Goal: Task Accomplishment & Management: Use online tool/utility

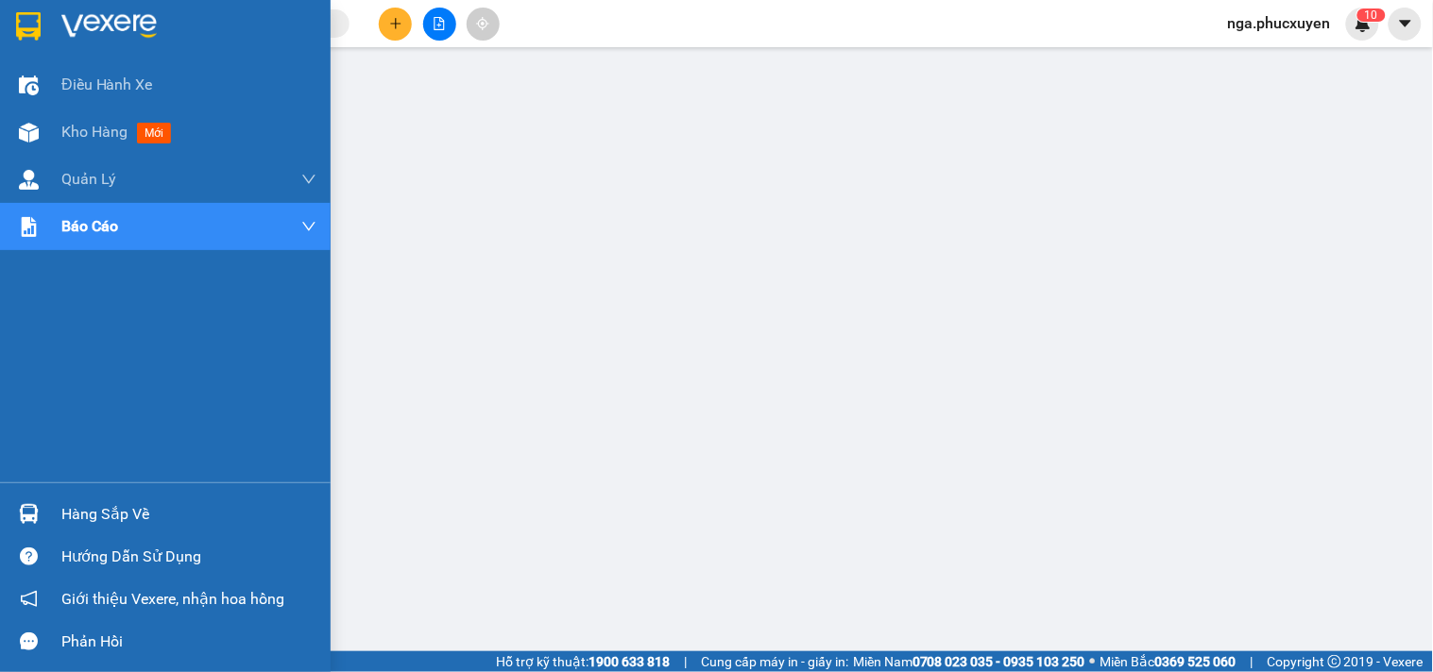
click at [80, 26] on img at bounding box center [108, 26] width 95 height 28
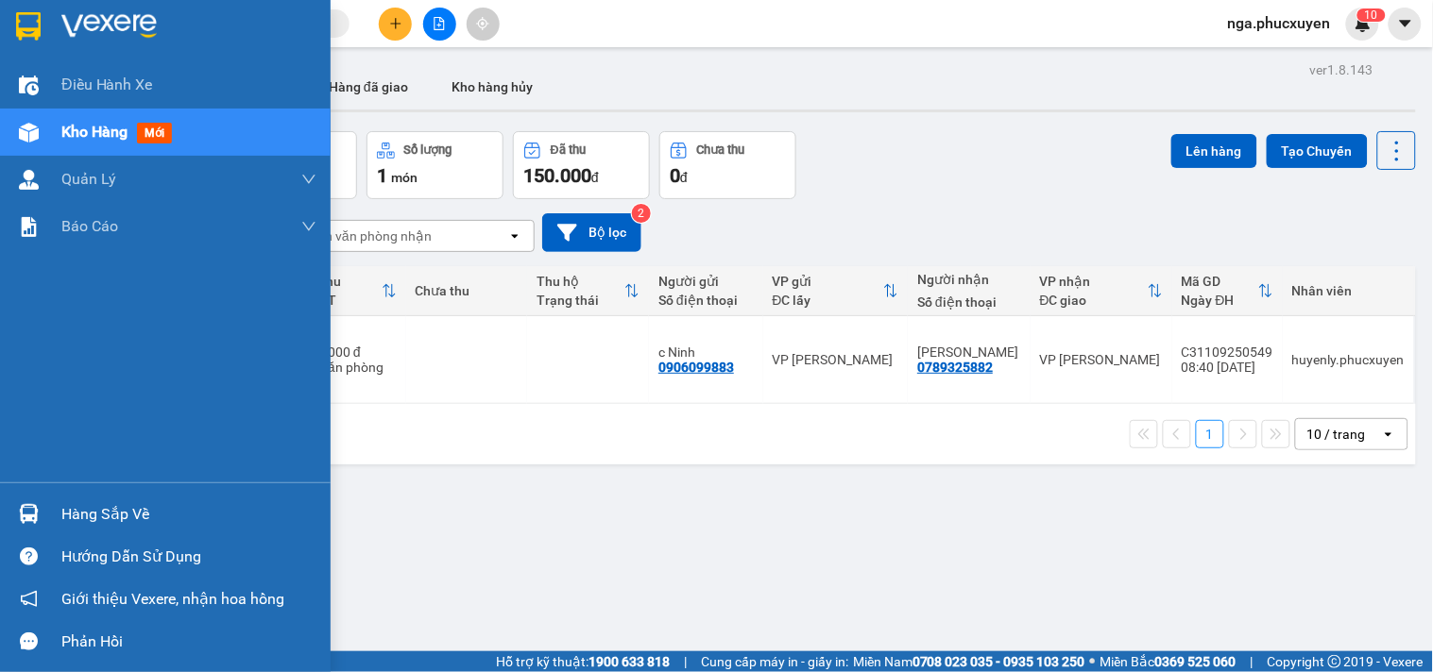
click at [100, 25] on img at bounding box center [108, 26] width 95 height 28
click at [101, 518] on div "Hàng sắp về" at bounding box center [188, 515] width 255 height 28
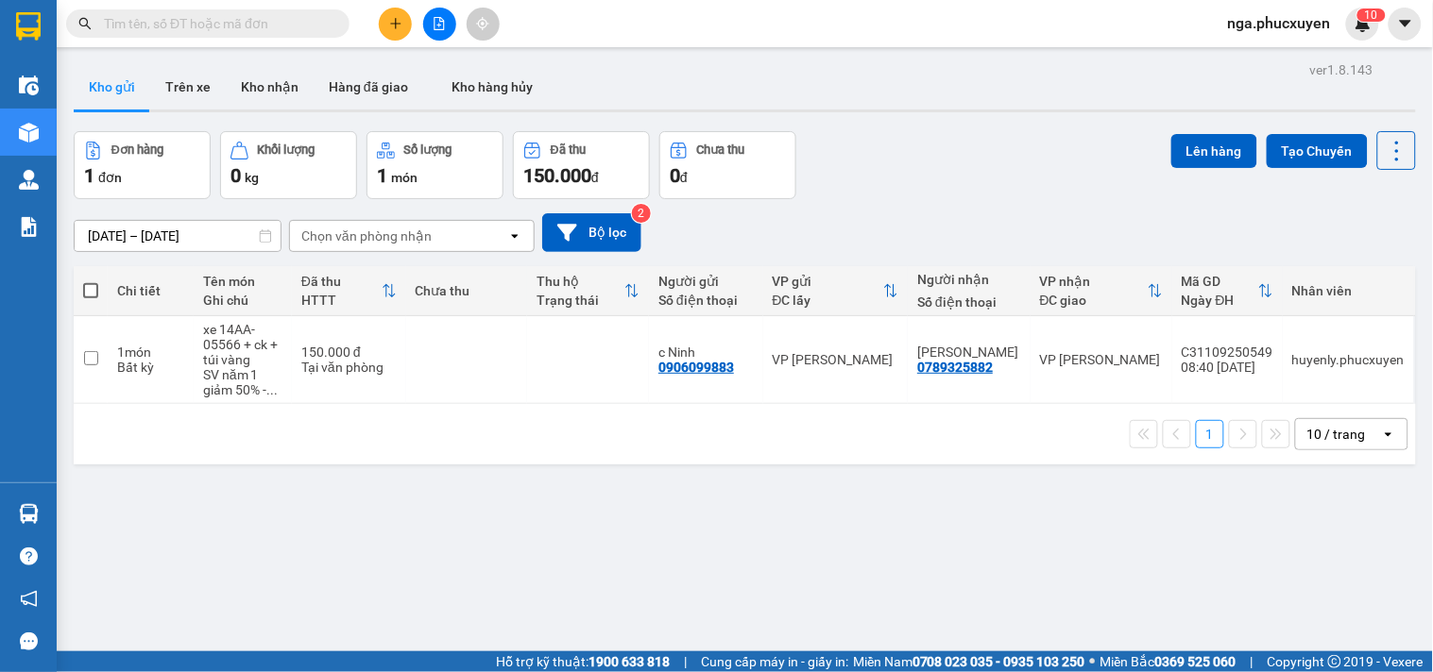
drag, startPoint x: 1065, startPoint y: 536, endPoint x: 296, endPoint y: 667, distance: 780.6
click at [1052, 542] on section "Kết quả tìm kiếm ( 0 ) Bộ lọc No Data nga.phucxuyen 1 0 Điều hành xe Kho hàng m…" at bounding box center [716, 336] width 1433 height 672
click at [941, 144] on div "Đơn hàng 1 đơn Khối lượng 0 kg Số lượng 1 món Đã thu 150.000 đ Chưa thu 0 đ Lên…" at bounding box center [745, 165] width 1342 height 68
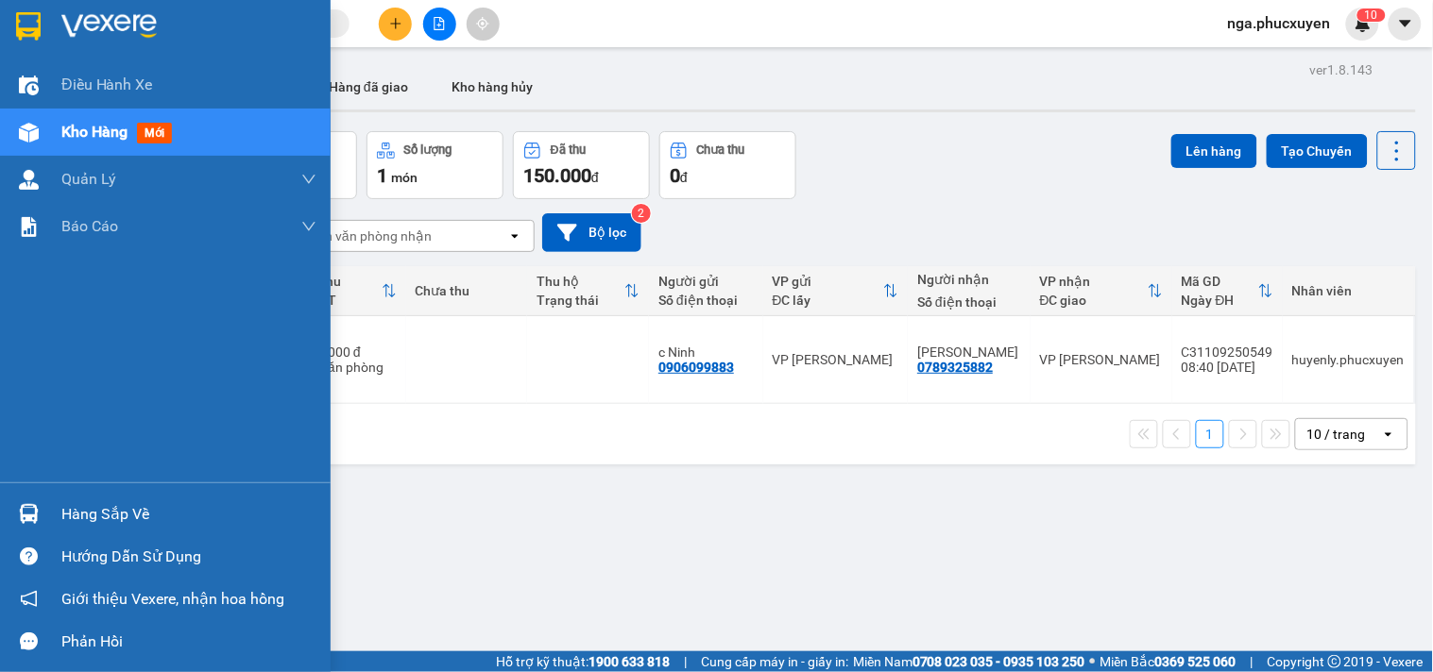
click at [39, 510] on div at bounding box center [28, 514] width 33 height 33
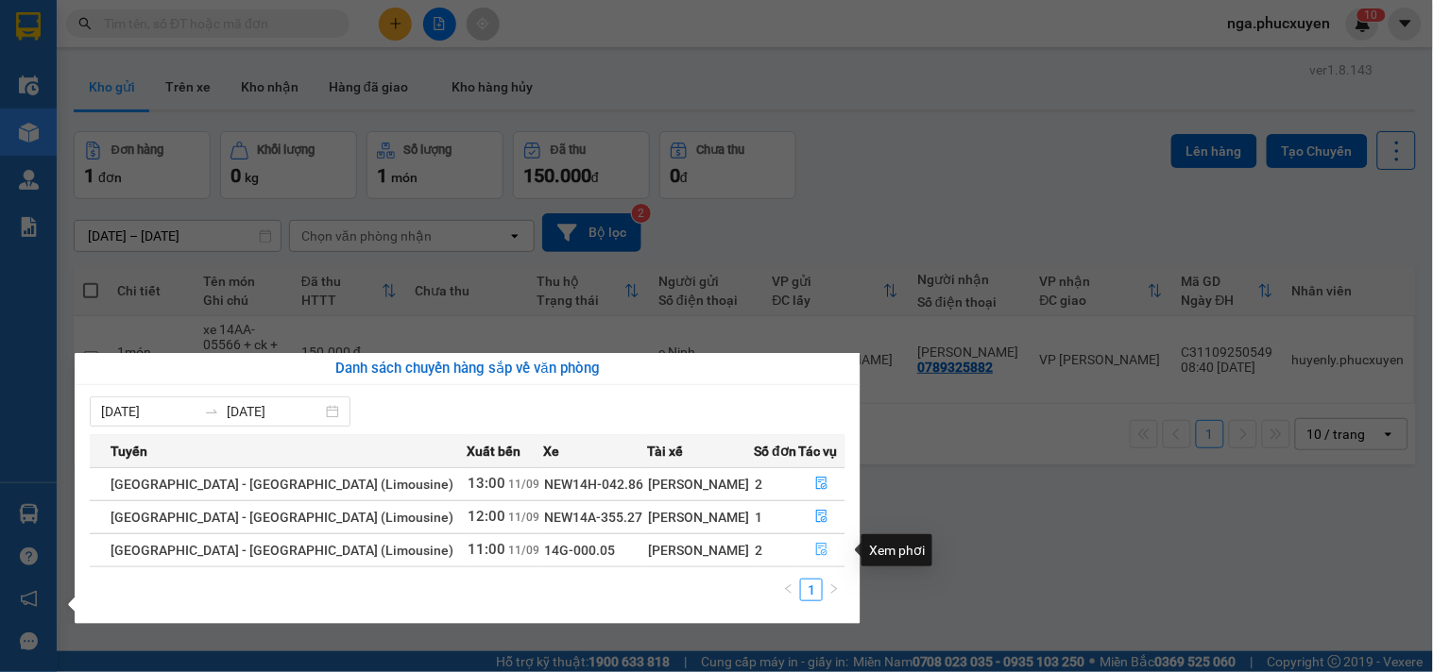
drag, startPoint x: 809, startPoint y: 550, endPoint x: 1065, endPoint y: 530, distance: 256.7
click at [815, 550] on icon "file-done" at bounding box center [821, 549] width 13 height 13
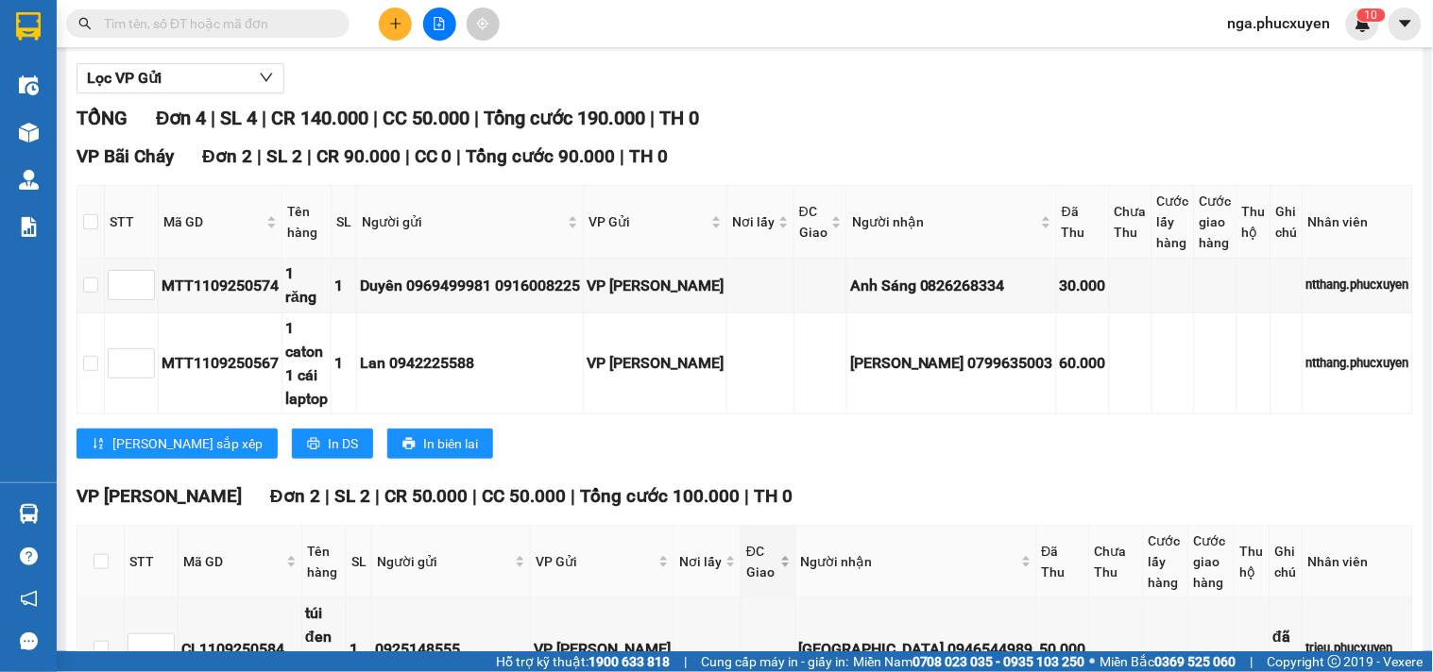
scroll to position [382, 0]
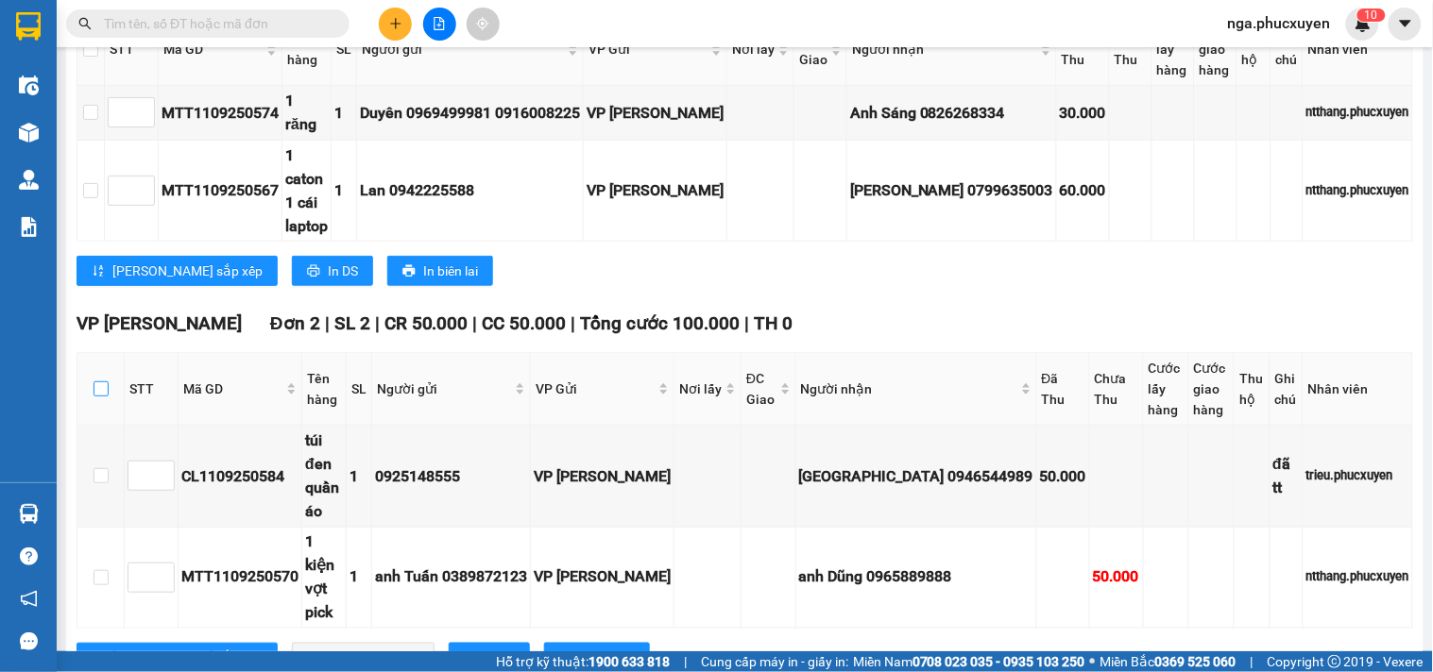
click at [94, 388] on input "checkbox" at bounding box center [100, 389] width 15 height 15
checkbox input "true"
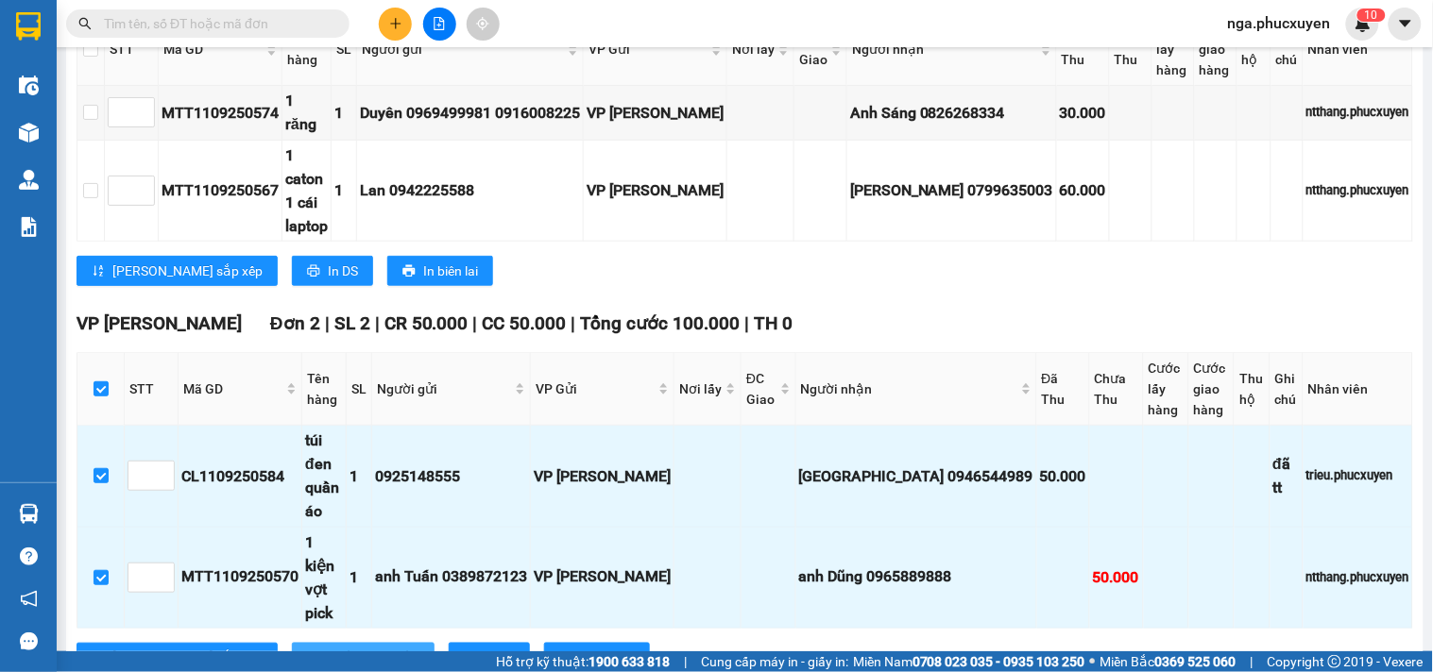
click at [328, 648] on span "Nhập kho nhận" at bounding box center [374, 658] width 92 height 21
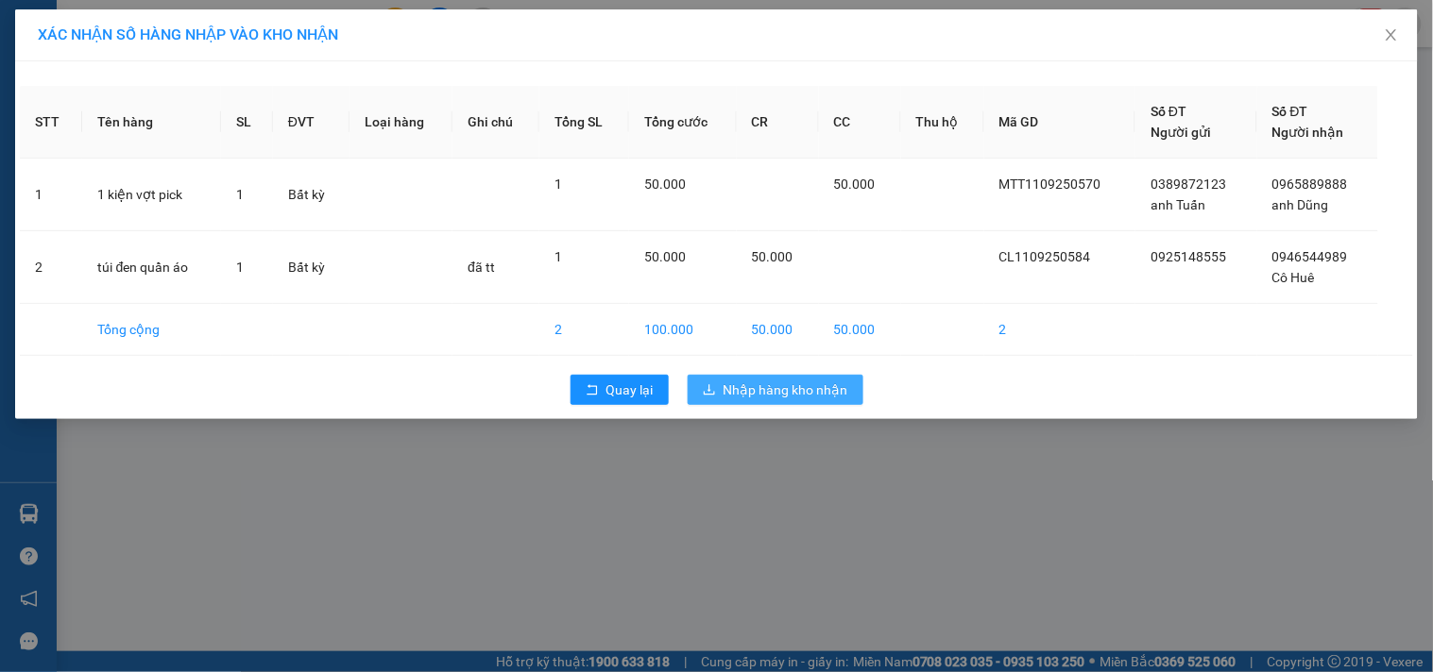
click at [817, 388] on span "Nhập hàng kho nhận" at bounding box center [785, 390] width 125 height 21
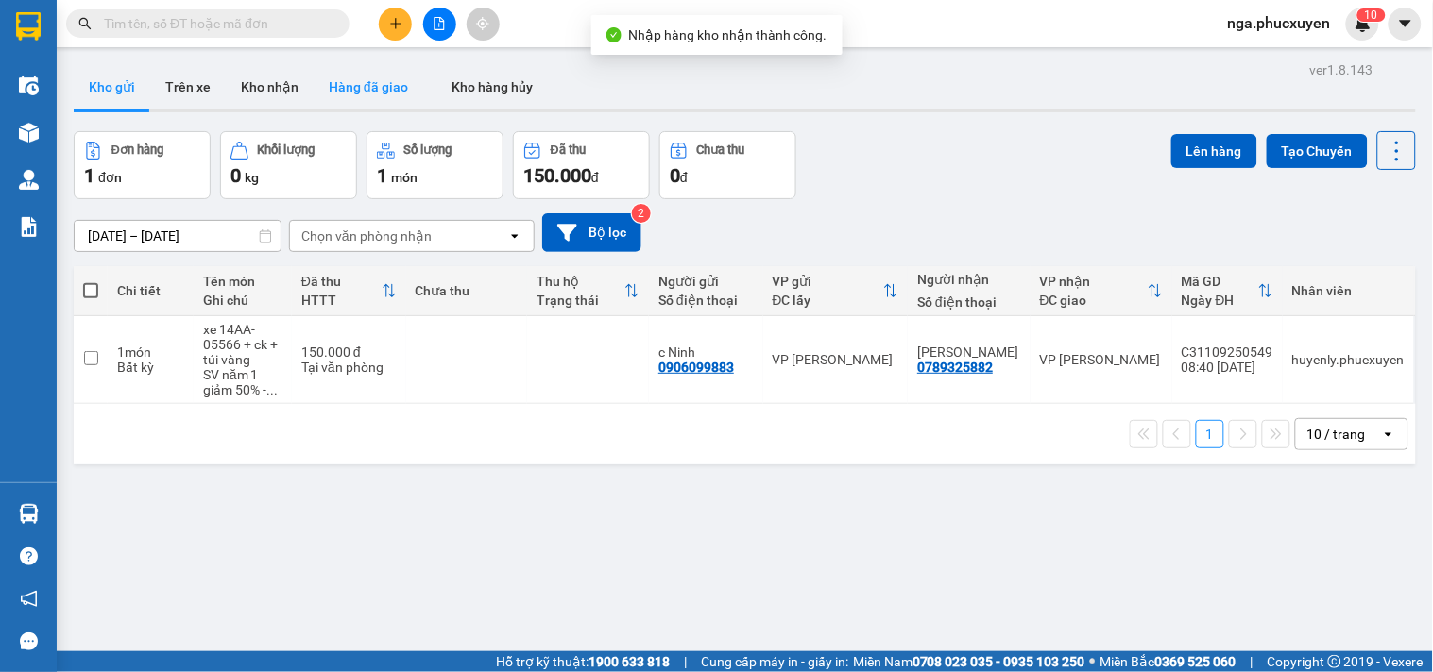
click at [347, 89] on button "Hàng đã giao" at bounding box center [369, 86] width 110 height 45
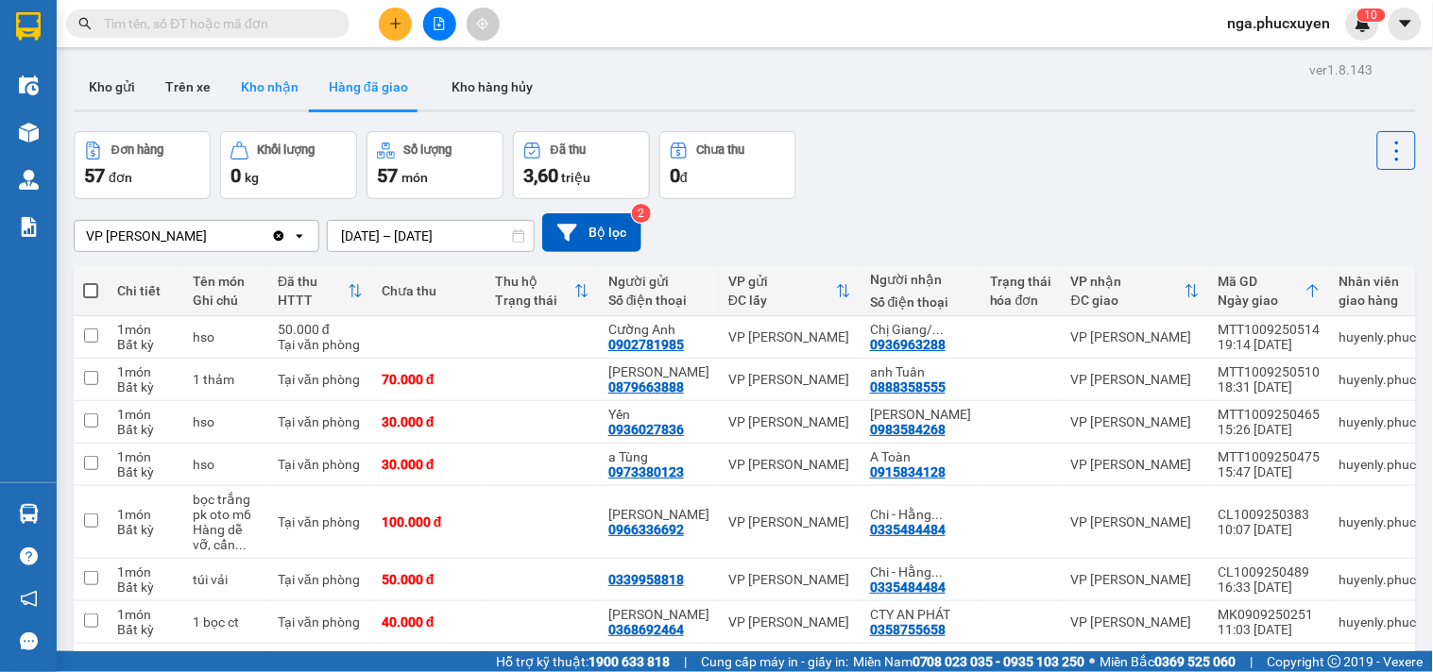
click at [247, 76] on button "Kho nhận" at bounding box center [270, 86] width 88 height 45
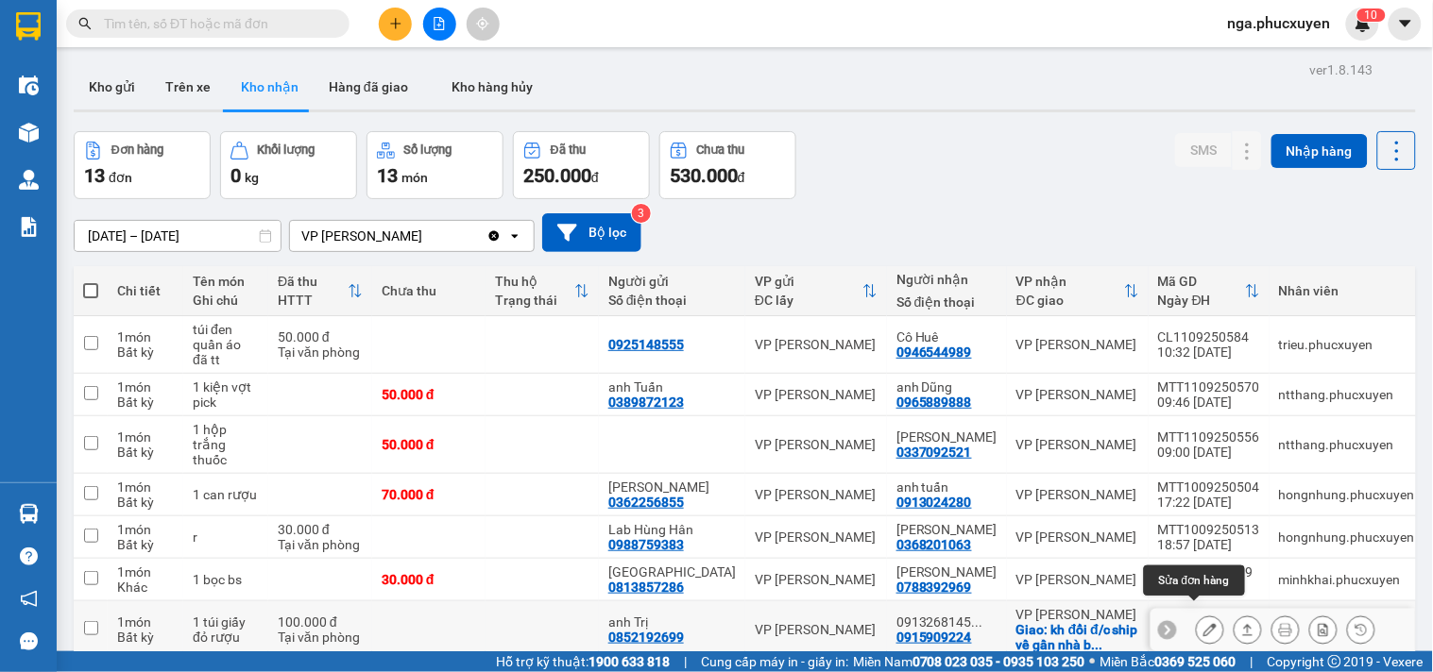
click at [1192, 522] on div "MTT1009250513" at bounding box center [1209, 529] width 102 height 15
checkbox input "true"
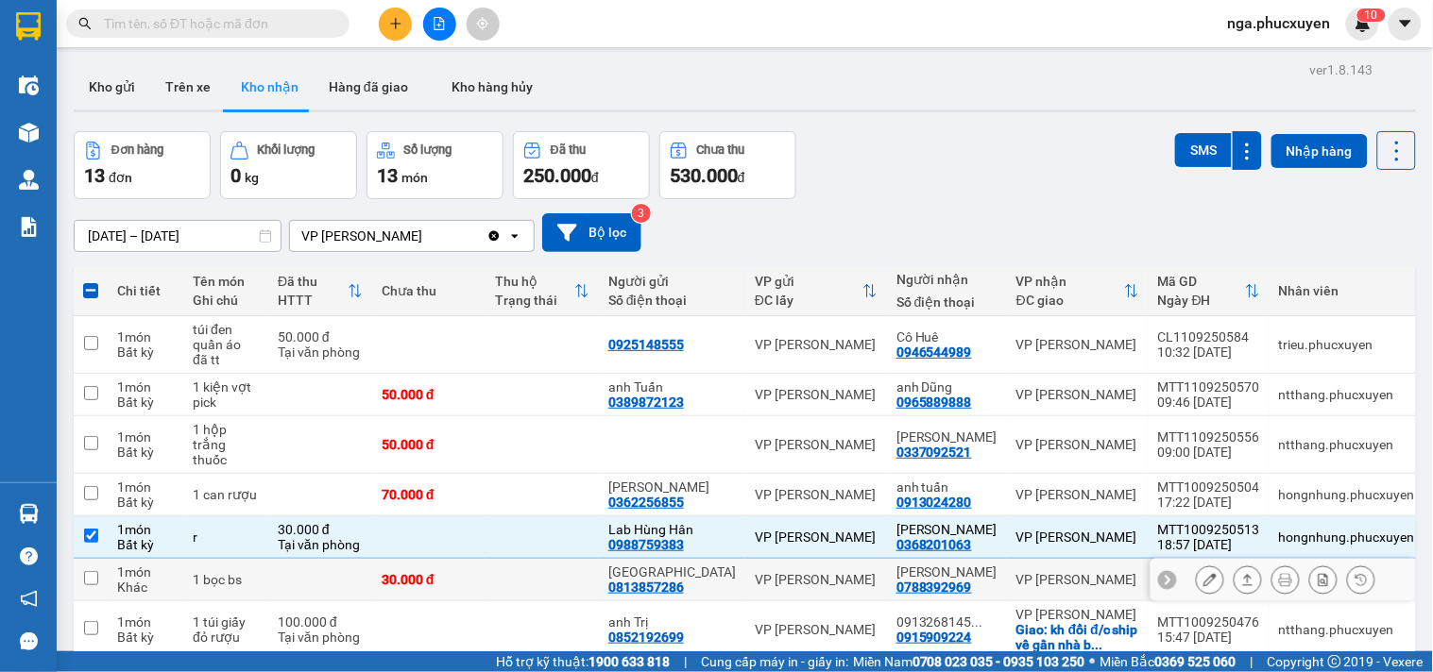
scroll to position [105, 0]
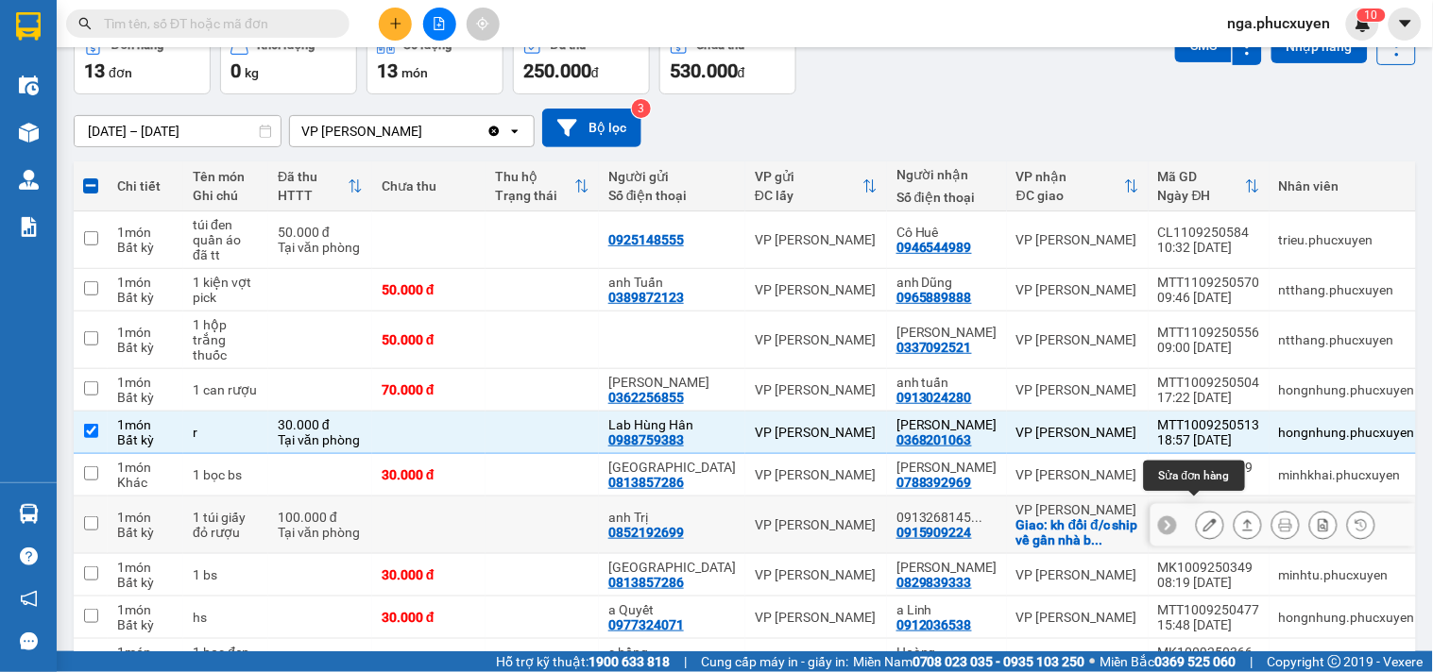
click at [1203, 518] on icon at bounding box center [1209, 524] width 13 height 13
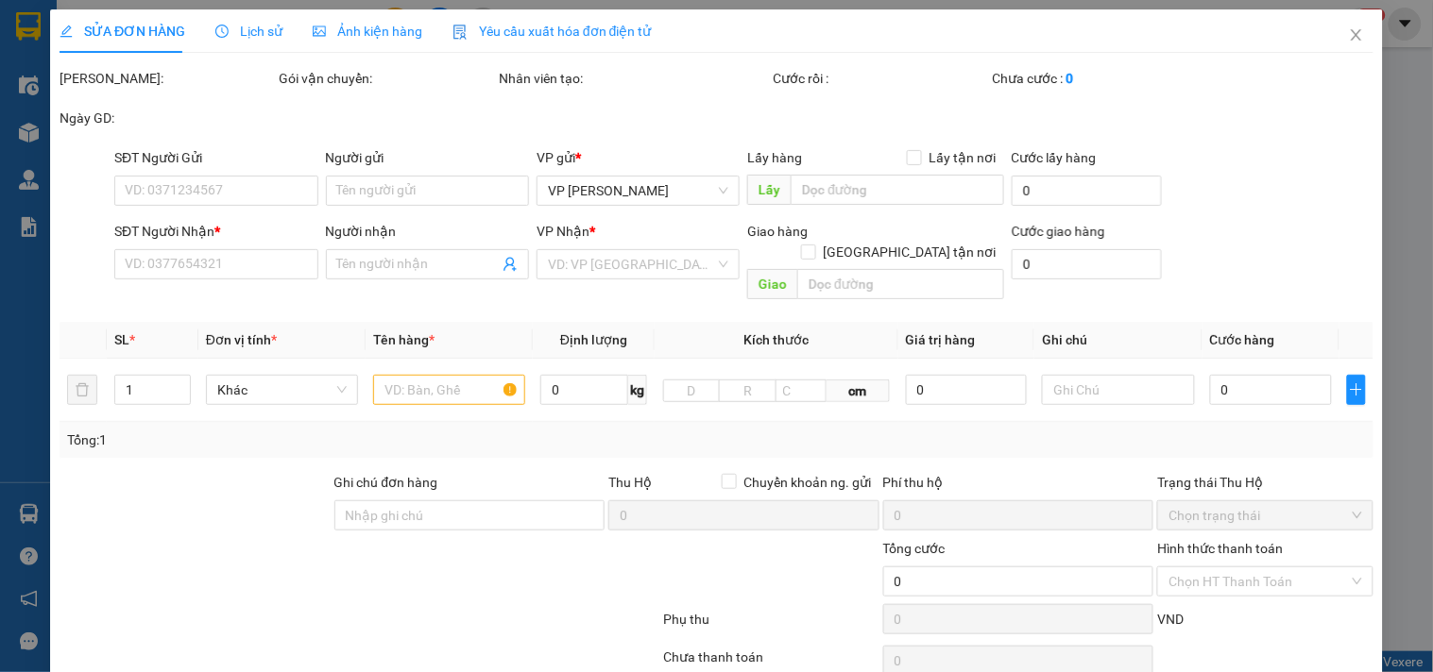
type input "0852192699"
type input "anh Trị"
type input "0915909224"
type input "0913268145 Bình Dương"
checkbox input "true"
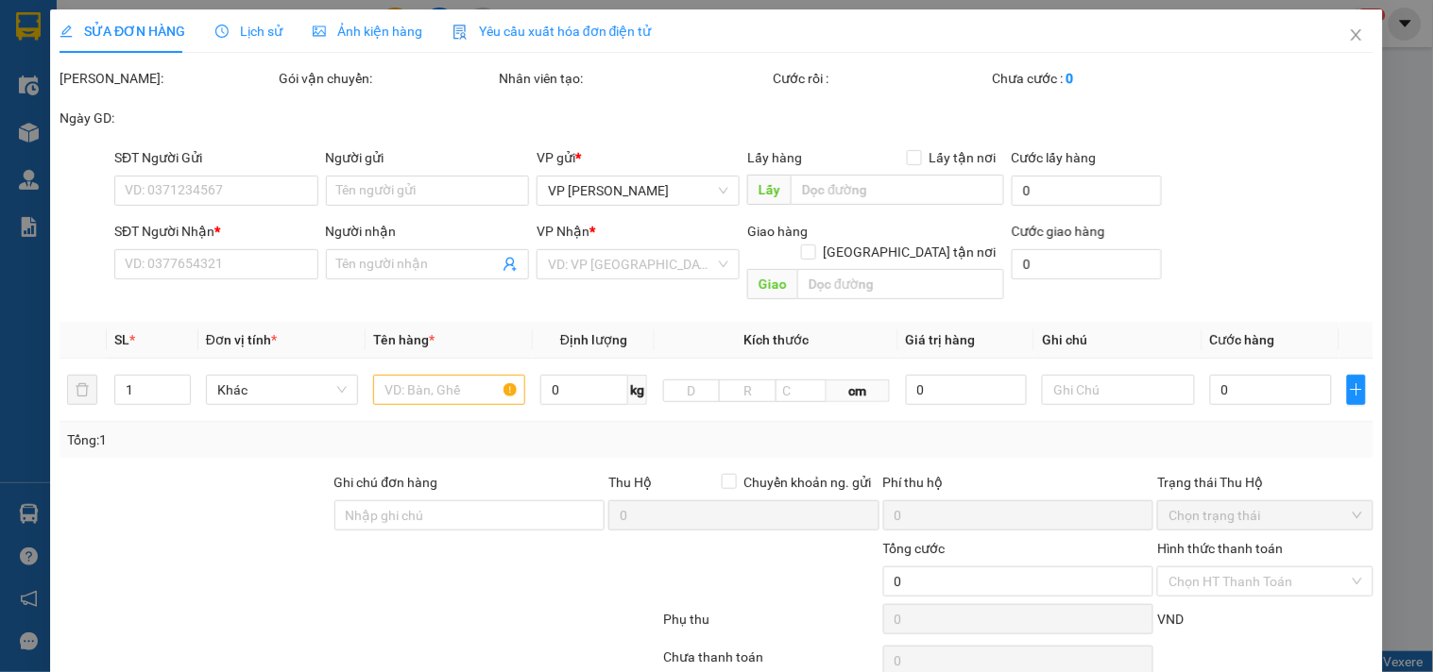
type input "kh đổi đ/c ship về gần nhà bs Lân"
type input "100.000"
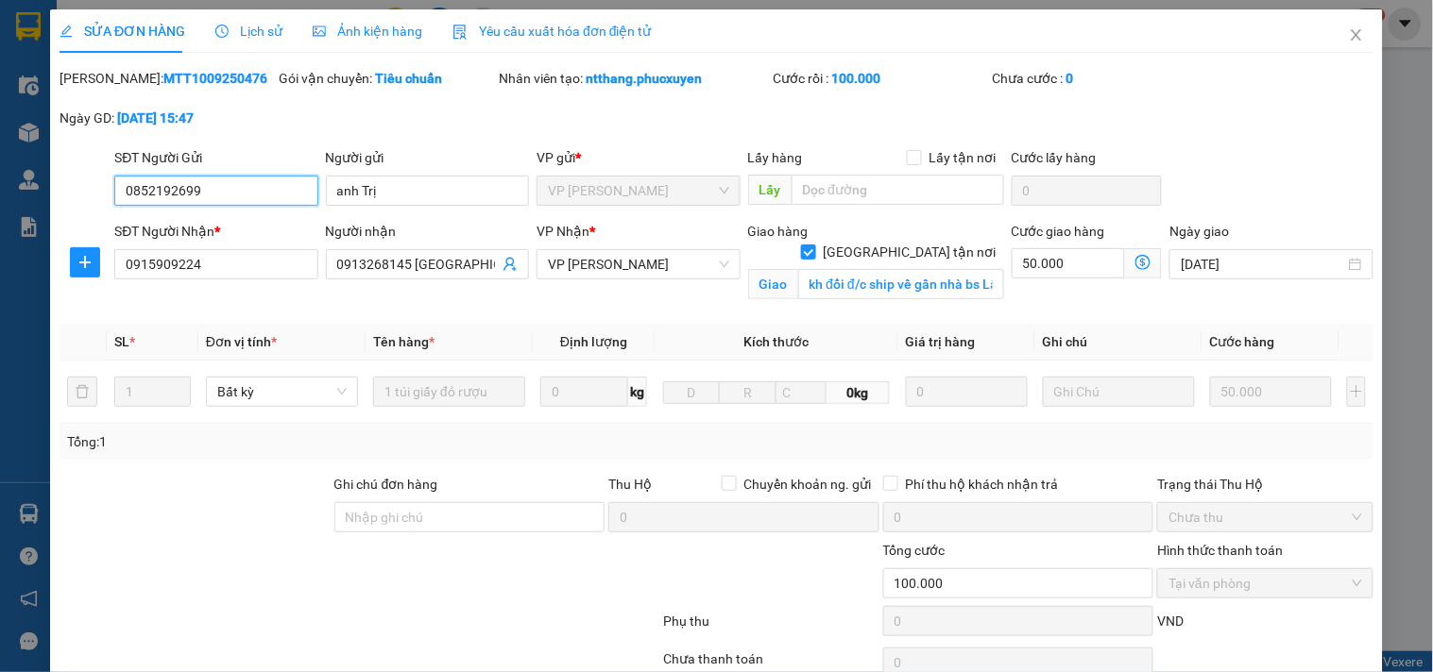
scroll to position [148, 0]
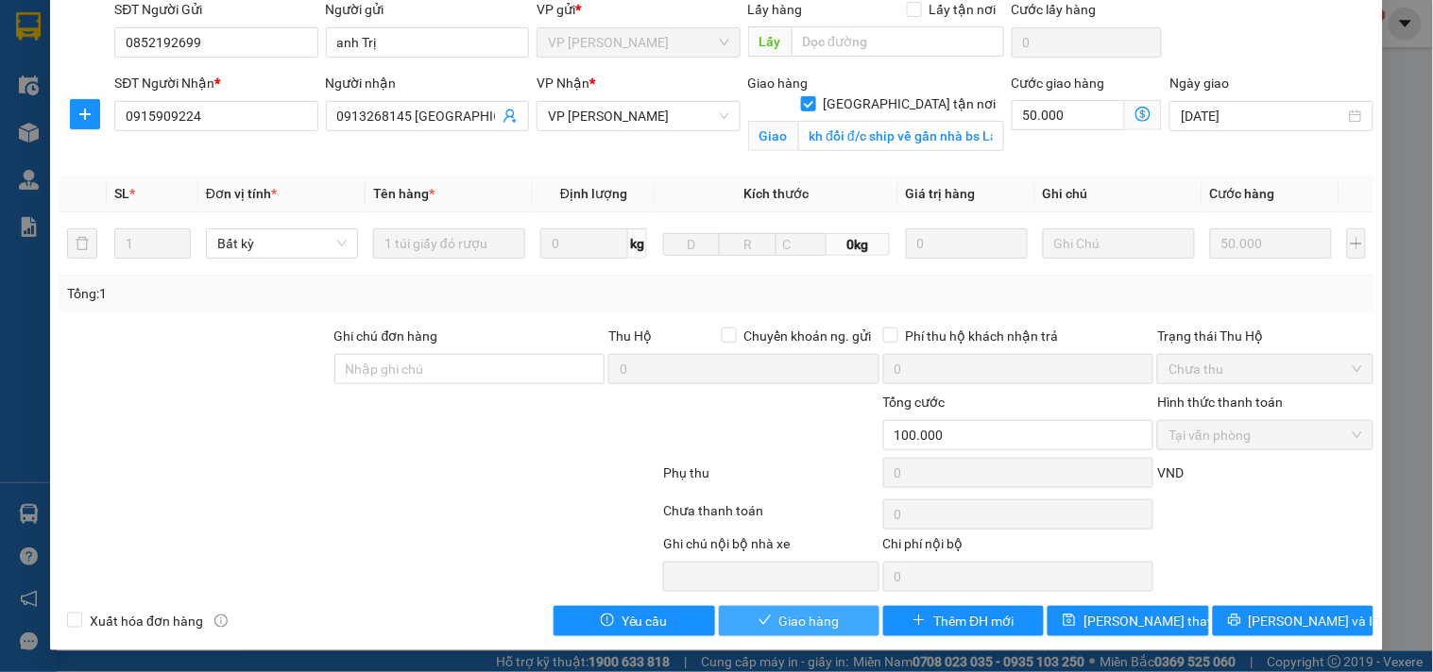
click at [824, 615] on span "Giao hàng" at bounding box center [809, 621] width 60 height 21
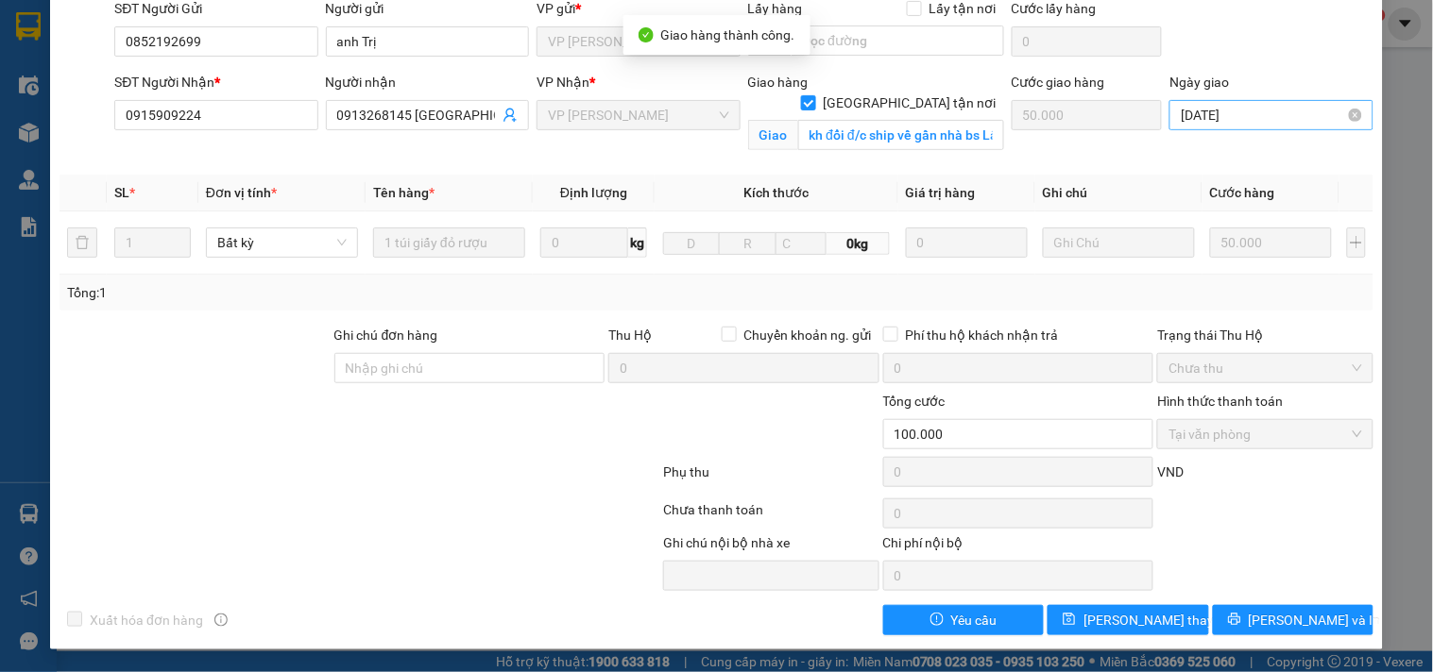
scroll to position [5, 0]
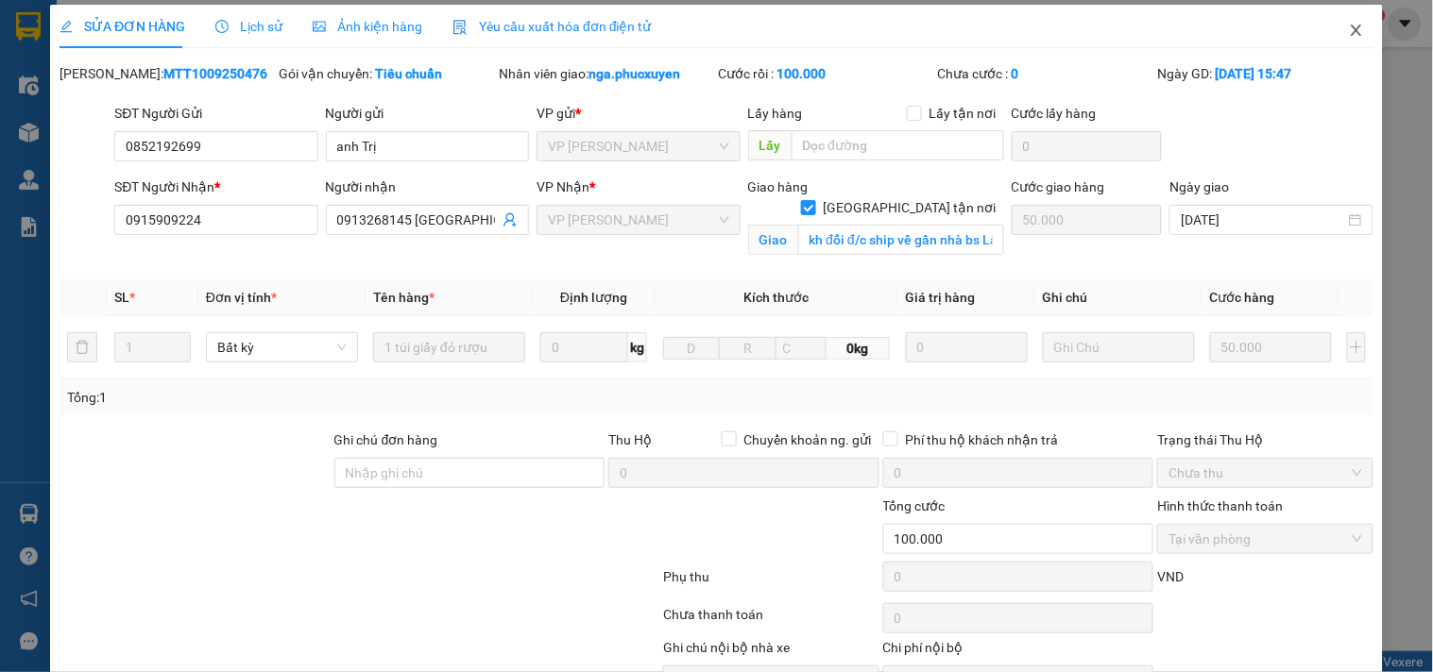
click at [1349, 28] on icon "close" at bounding box center [1356, 30] width 15 height 15
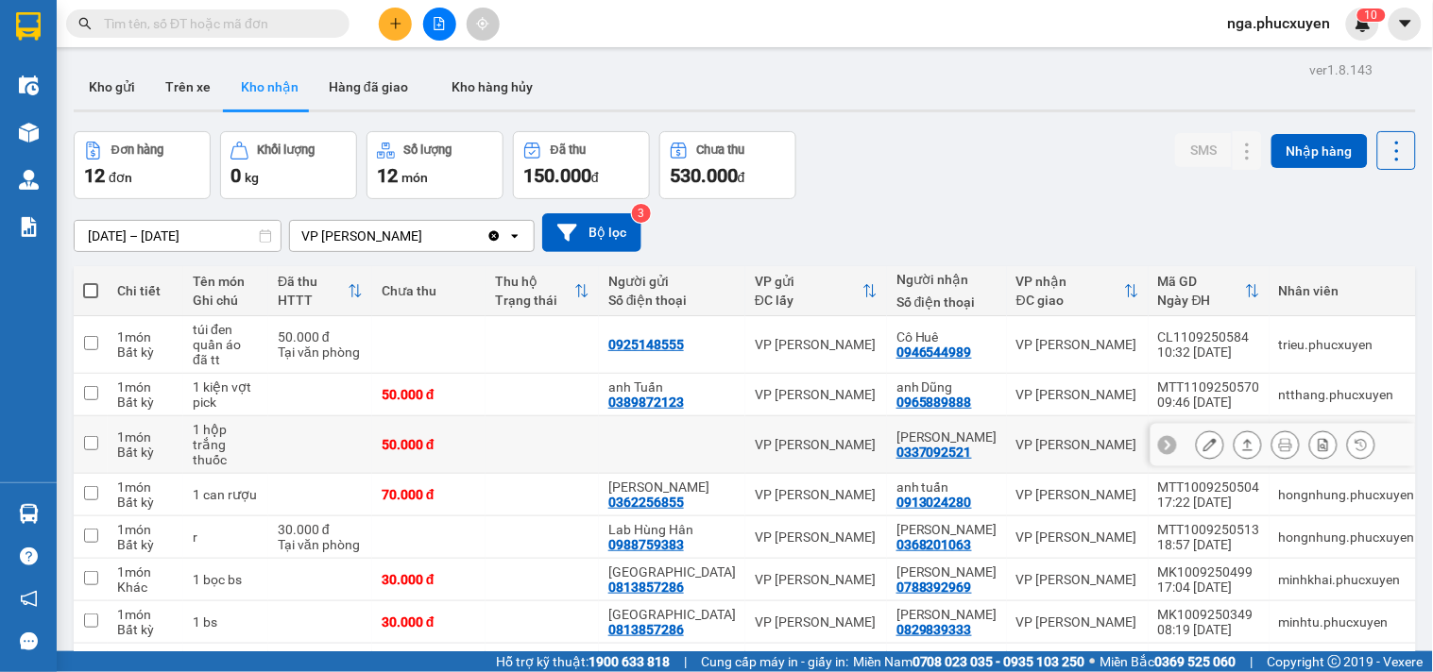
scroll to position [183, 0]
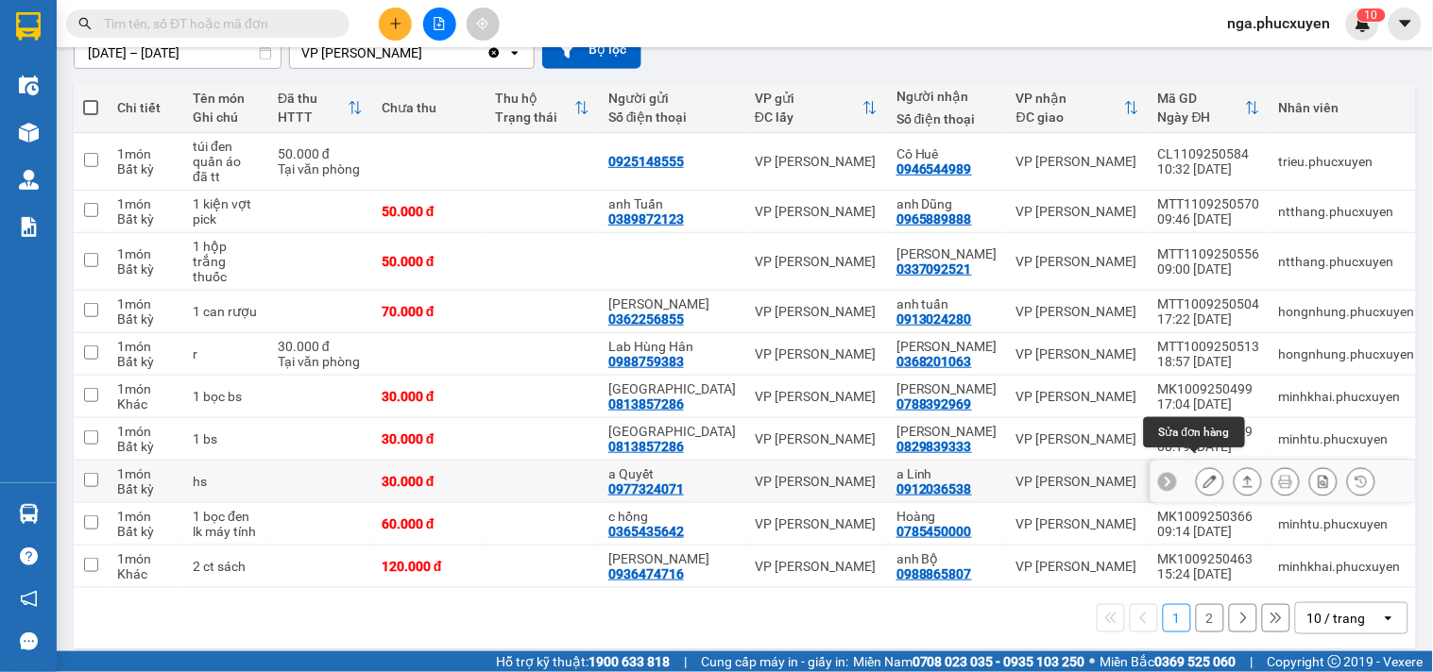
click at [1203, 475] on icon at bounding box center [1209, 481] width 13 height 13
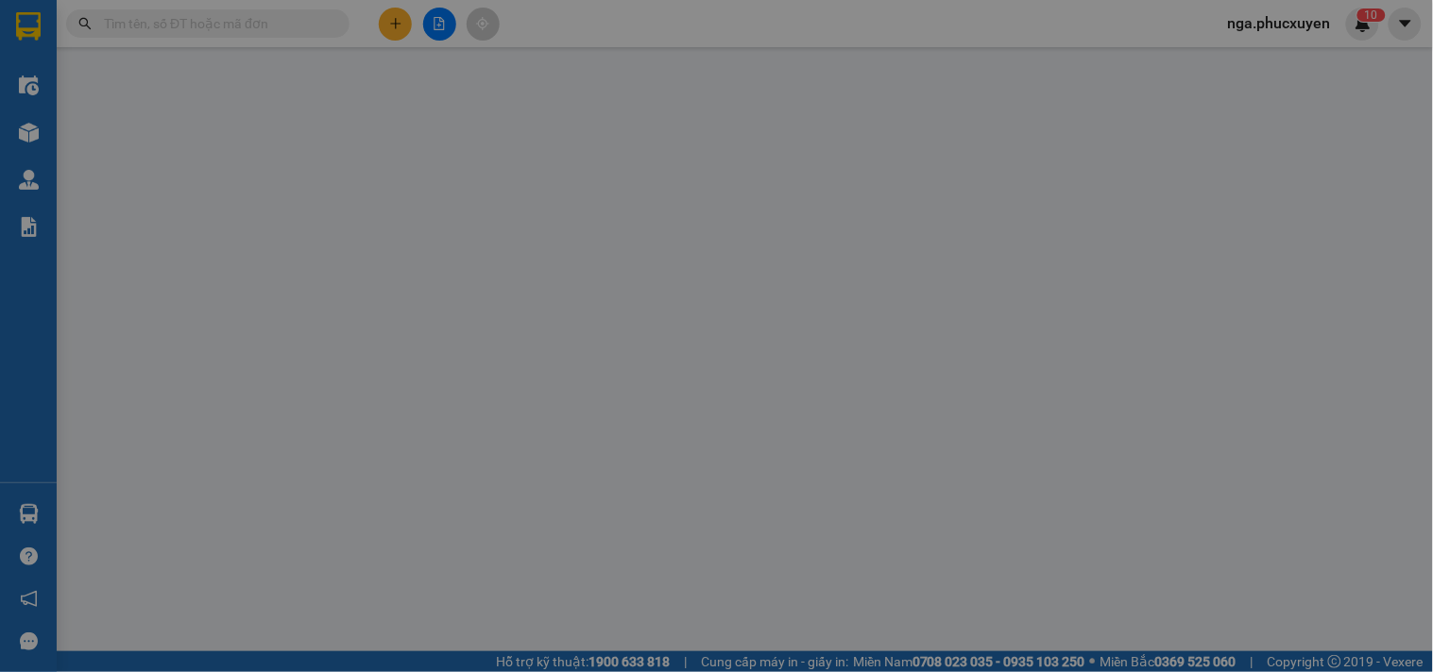
type input "0977324071"
type input "a Quyết"
type input "0912036538"
type input "a Linh"
type input "30.000"
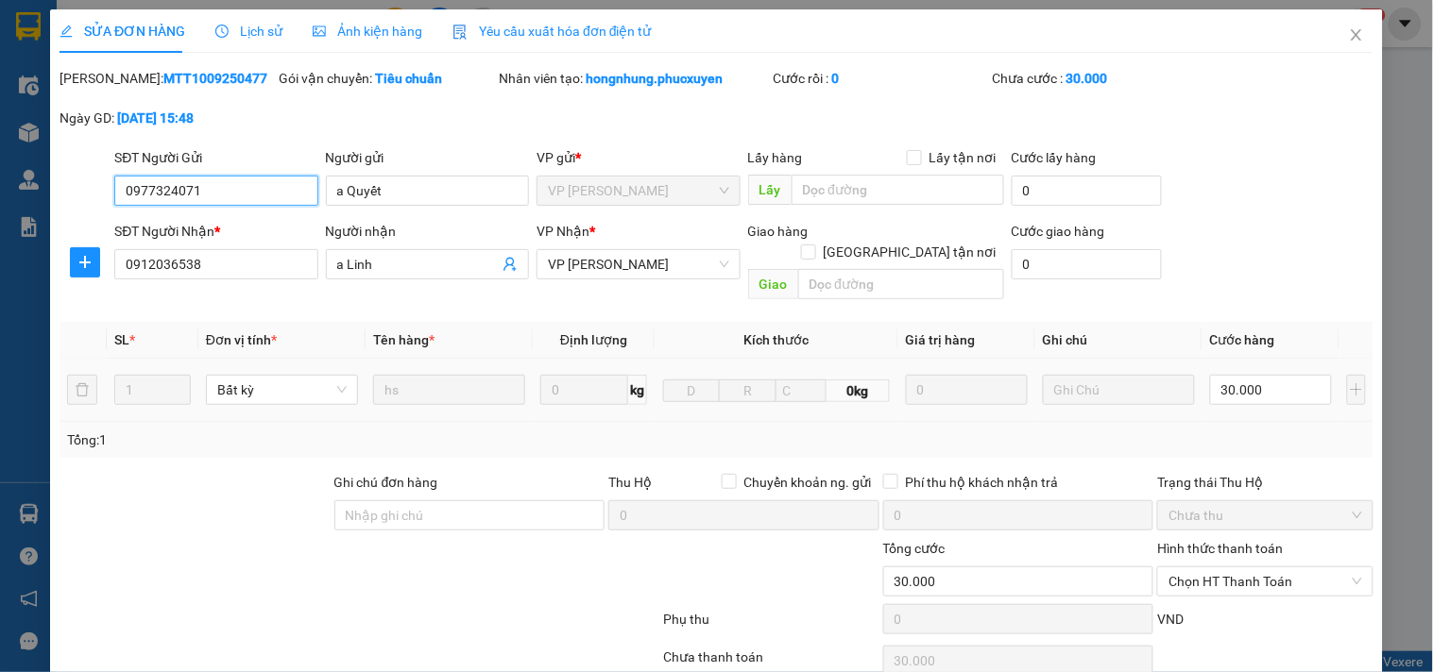
scroll to position [127, 0]
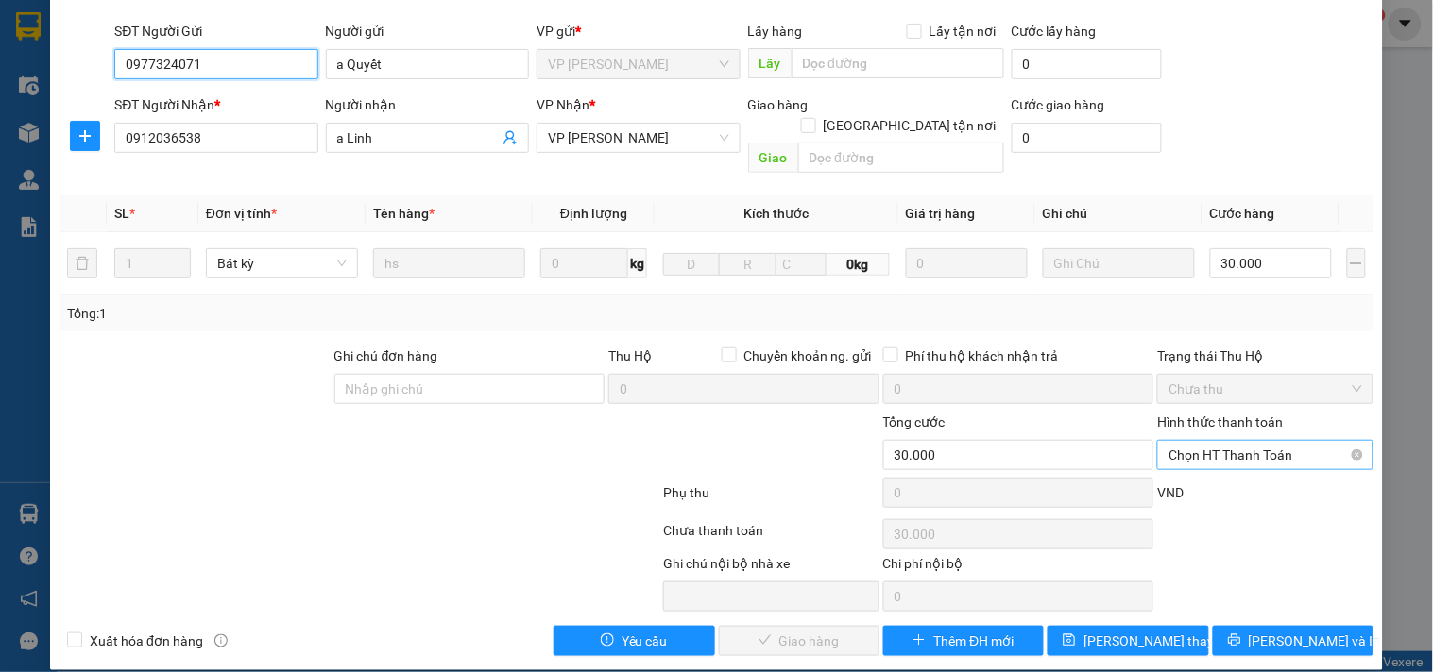
click at [1177, 441] on span "Chọn HT Thanh Toán" at bounding box center [1264, 455] width 193 height 28
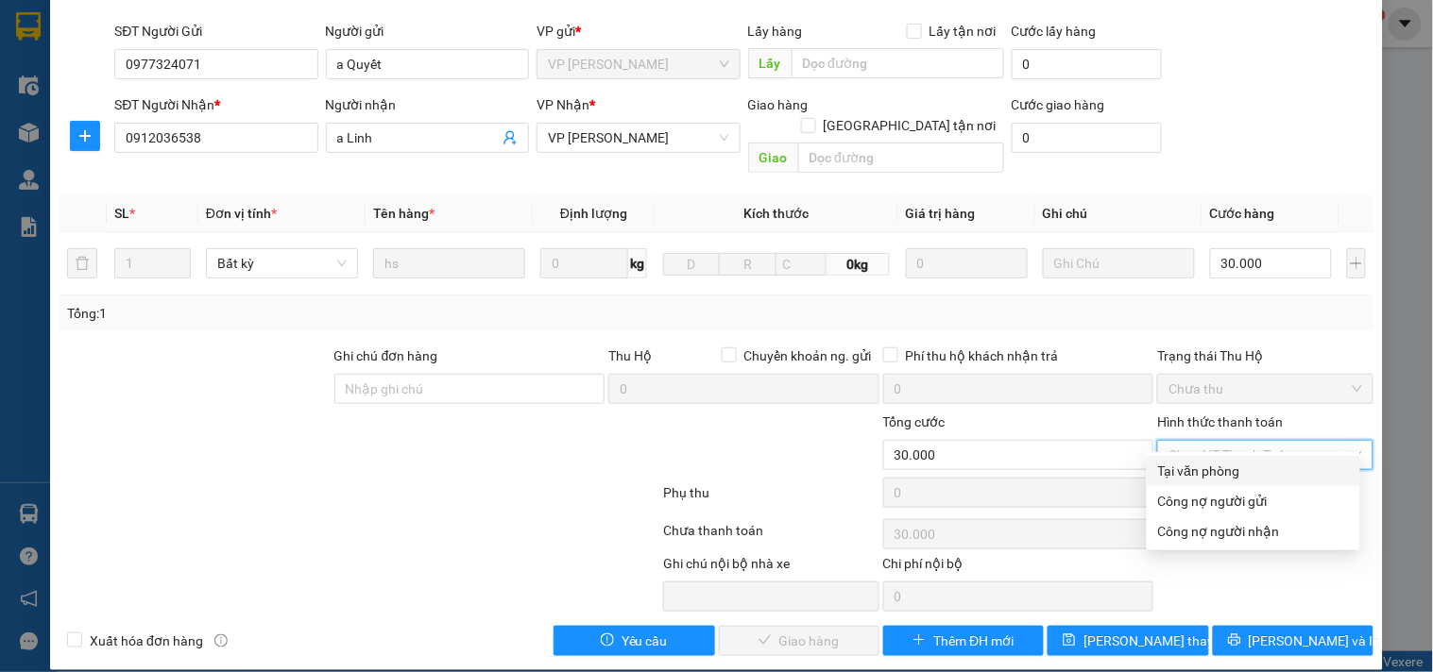
drag, startPoint x: 1185, startPoint y: 470, endPoint x: 842, endPoint y: 548, distance: 351.4
click at [1183, 474] on div "Tại văn phòng" at bounding box center [1253, 471] width 191 height 21
type input "0"
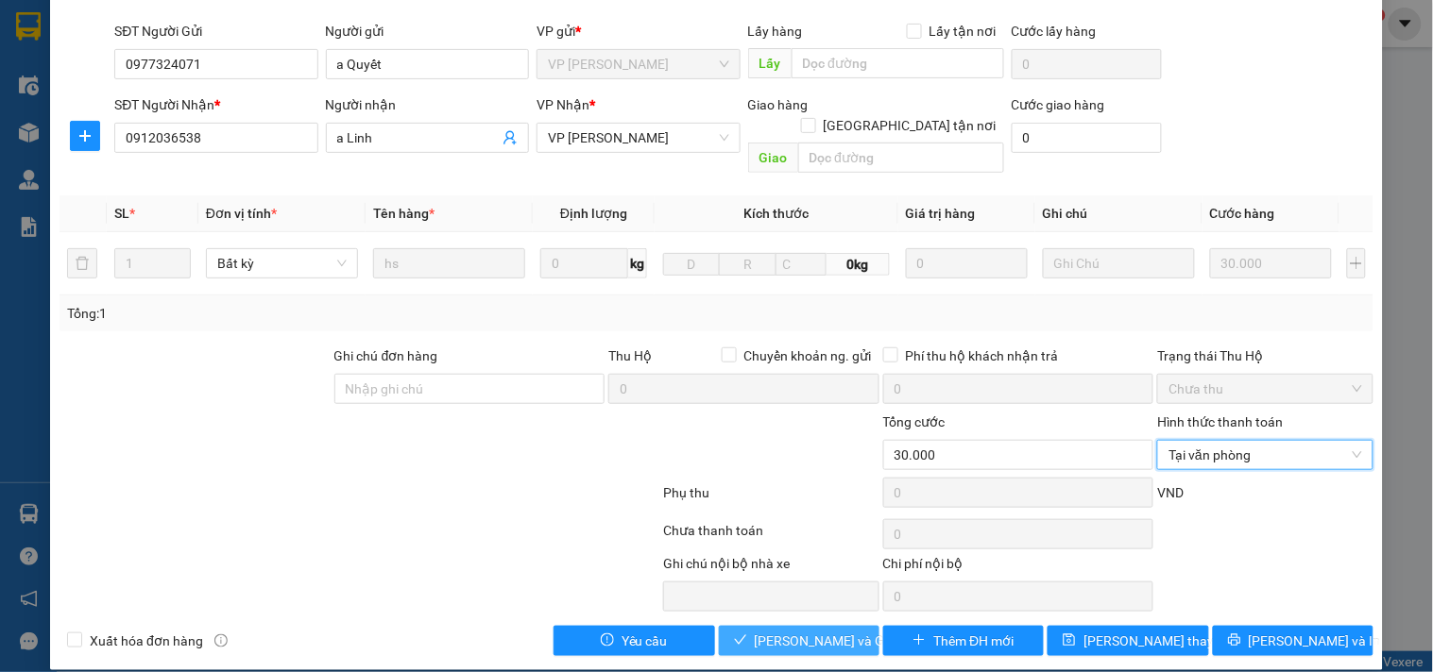
click at [776, 631] on span "[PERSON_NAME] và Giao hàng" at bounding box center [845, 641] width 181 height 21
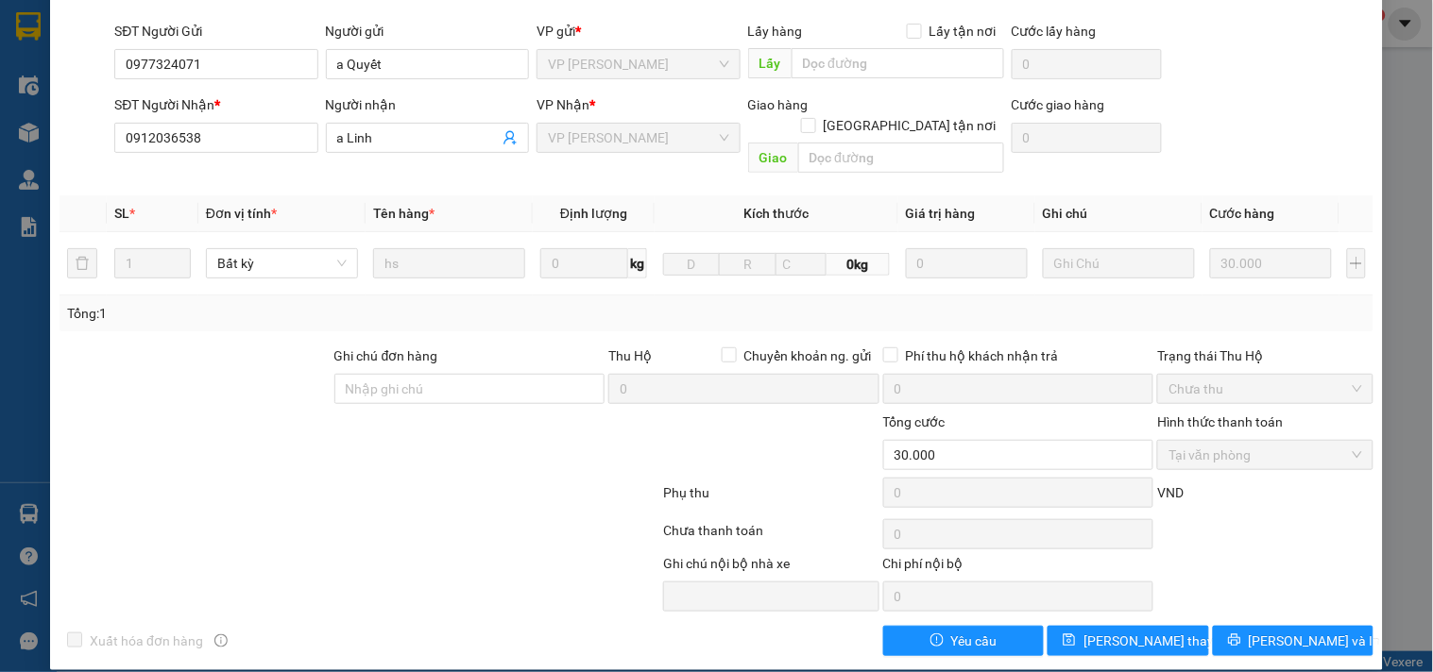
scroll to position [0, 0]
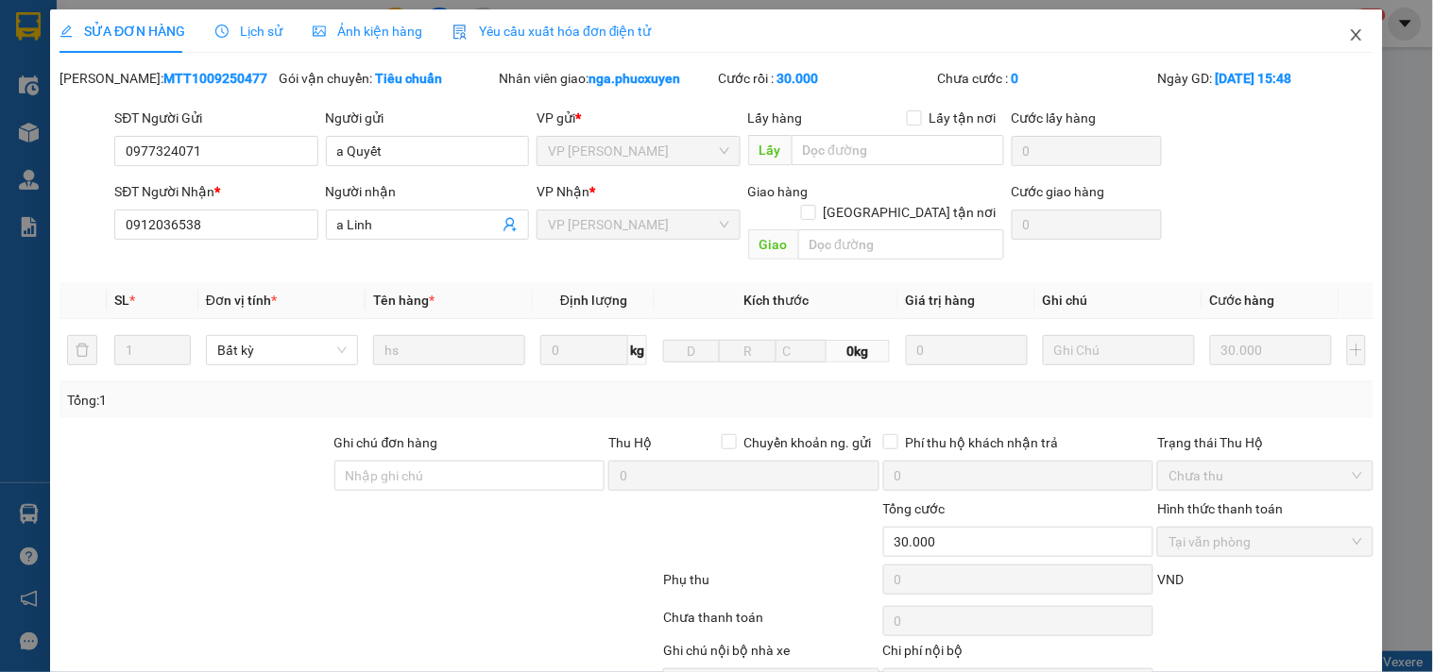
click at [1349, 33] on icon "close" at bounding box center [1356, 34] width 15 height 15
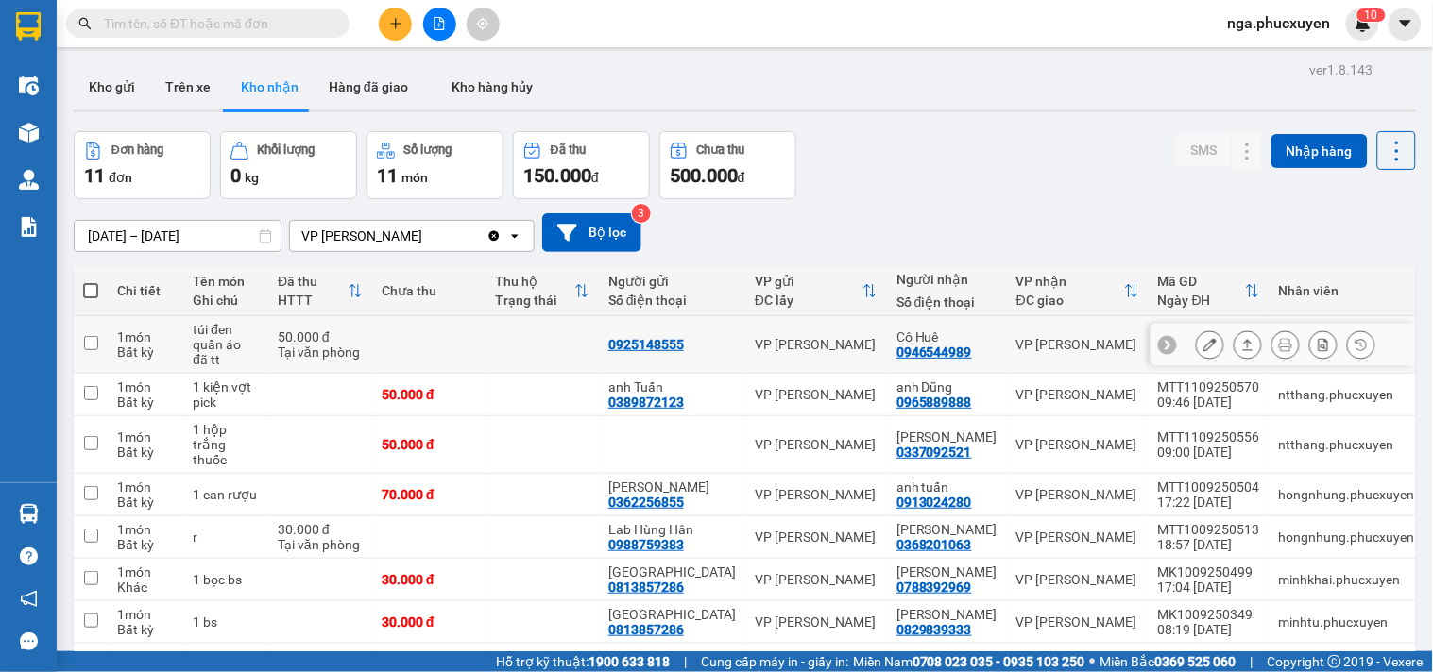
scroll to position [183, 0]
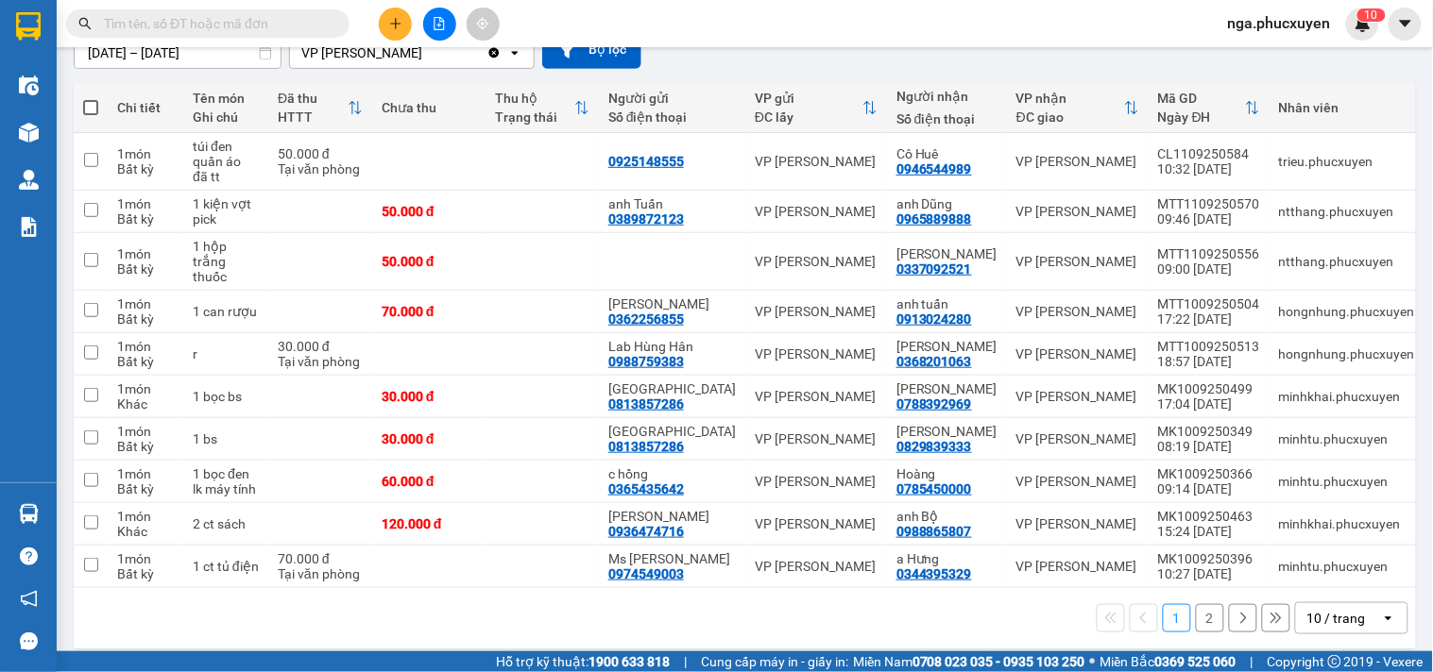
click at [1196, 606] on button "2" at bounding box center [1210, 618] width 28 height 28
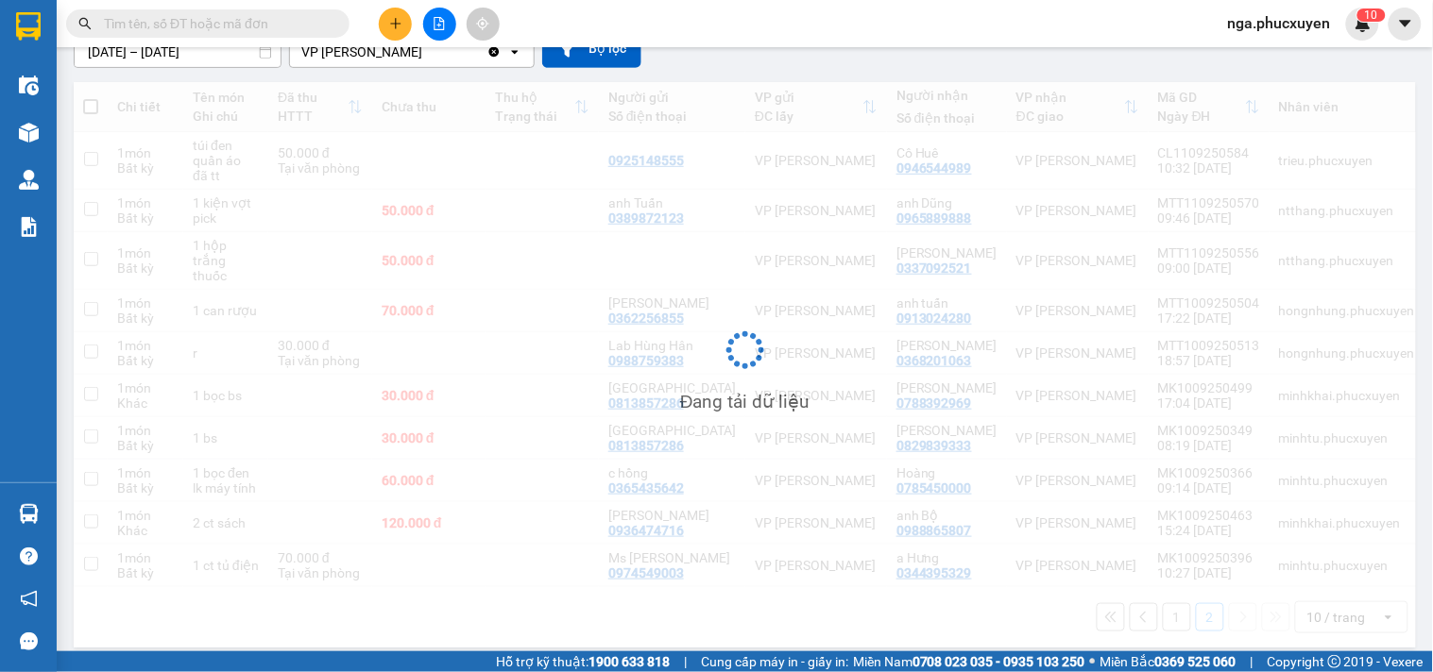
scroll to position [87, 0]
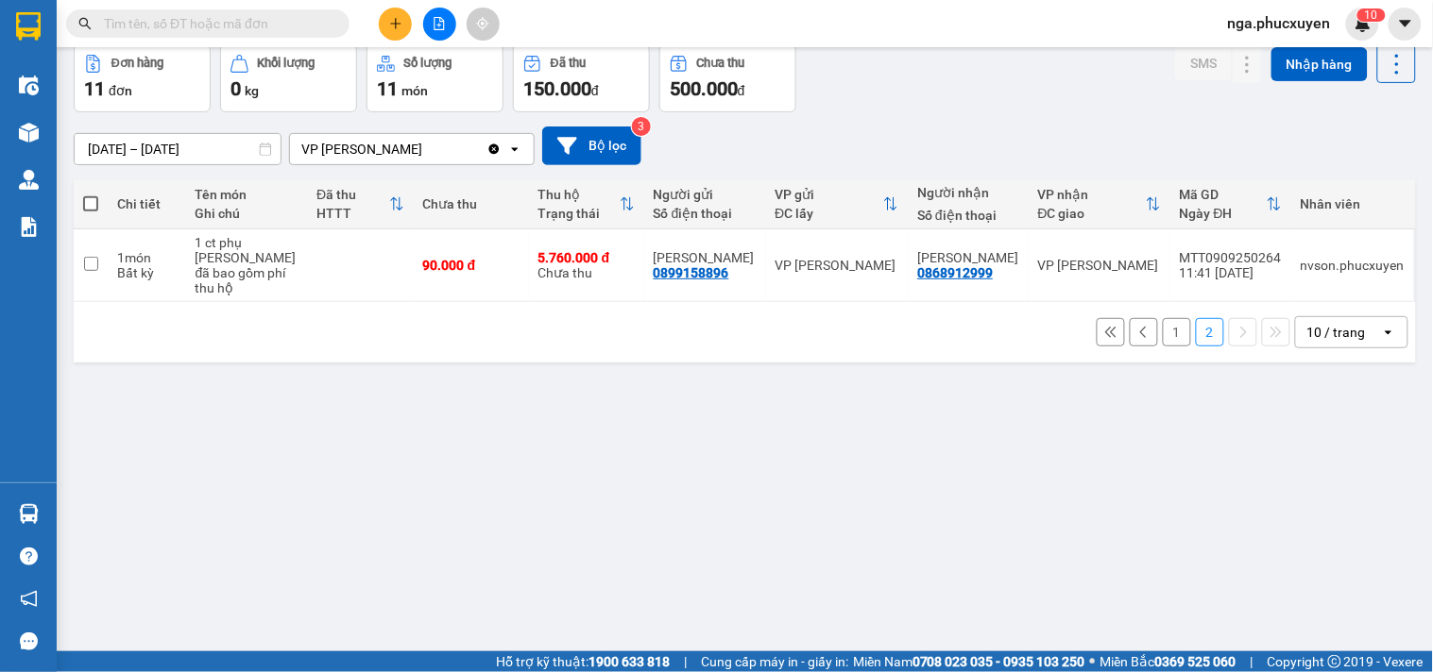
click at [1105, 117] on div "09/09/2025 – 11/09/2025 Press the down arrow key to interact with the calendar …" at bounding box center [745, 145] width 1342 height 67
click at [598, 149] on button "Bộ lọc" at bounding box center [591, 146] width 99 height 39
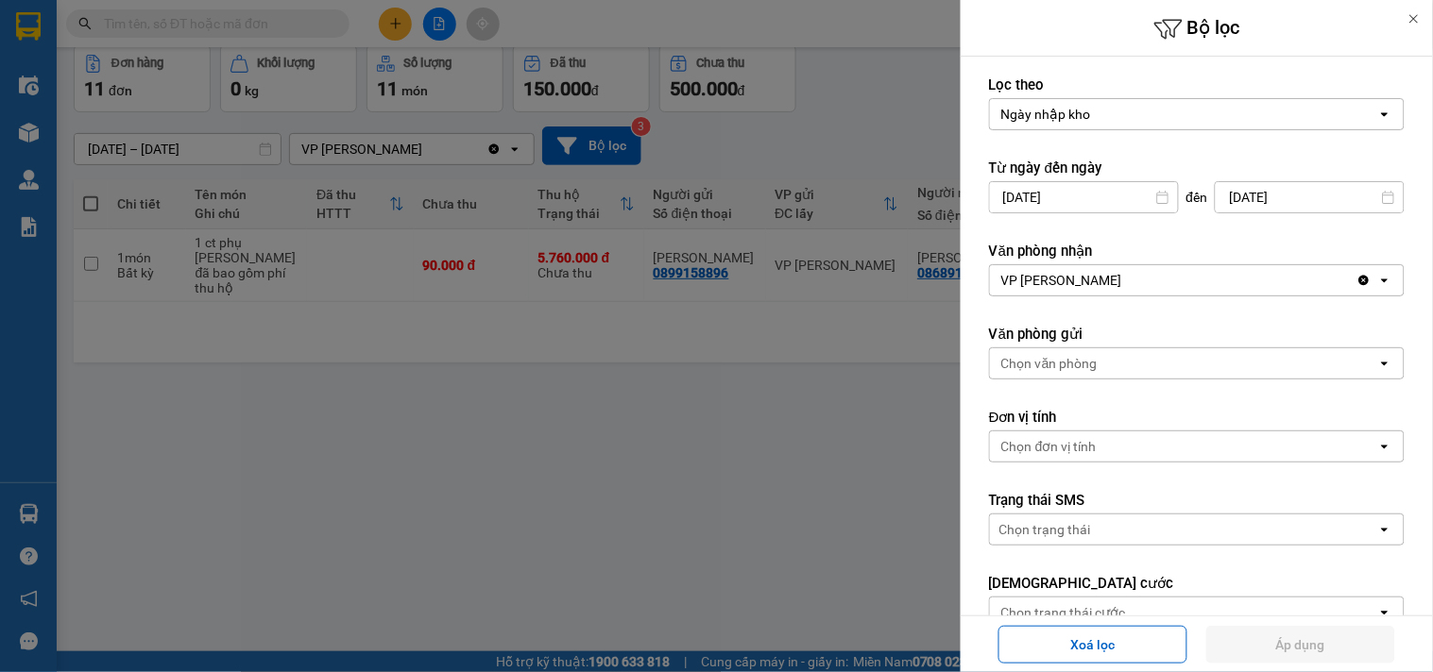
click at [1018, 200] on input "09/09/2025" at bounding box center [1084, 197] width 188 height 30
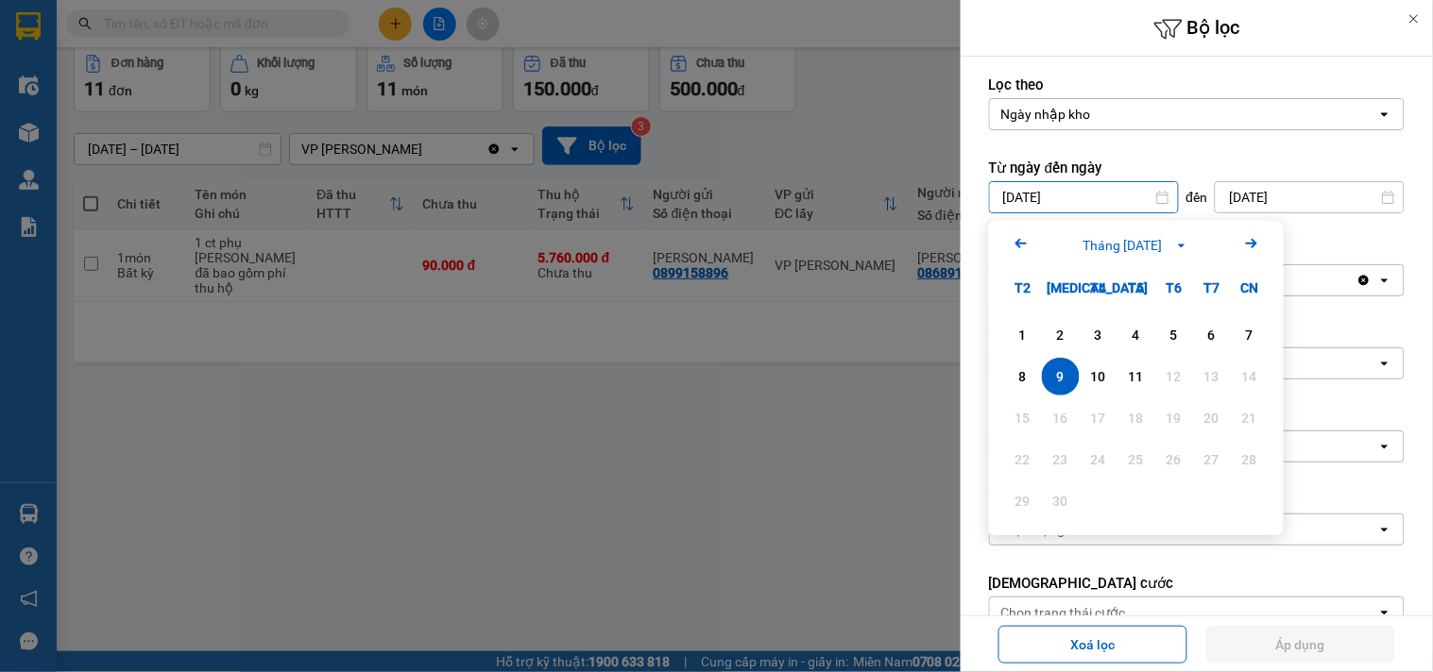
click at [1014, 248] on icon "Arrow Left" at bounding box center [1021, 243] width 23 height 23
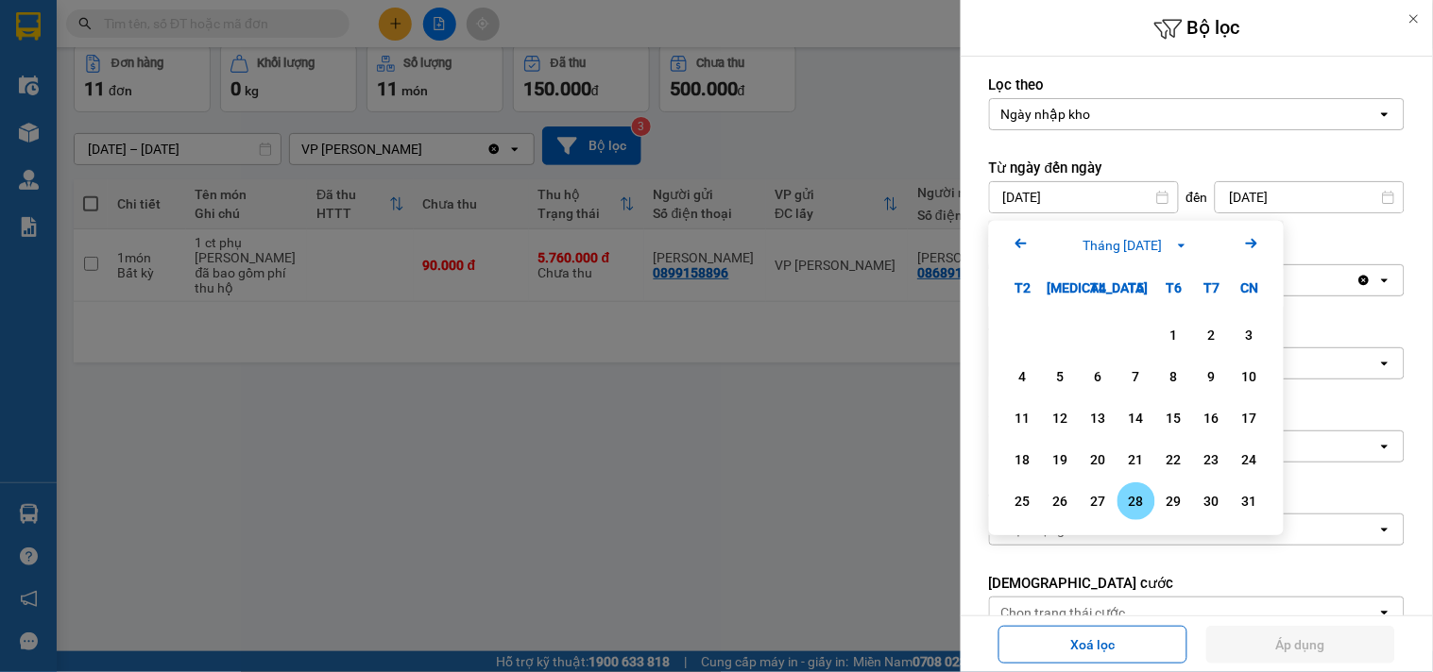
click at [1129, 495] on div "28" at bounding box center [1136, 501] width 26 height 23
type input "28/08/2025"
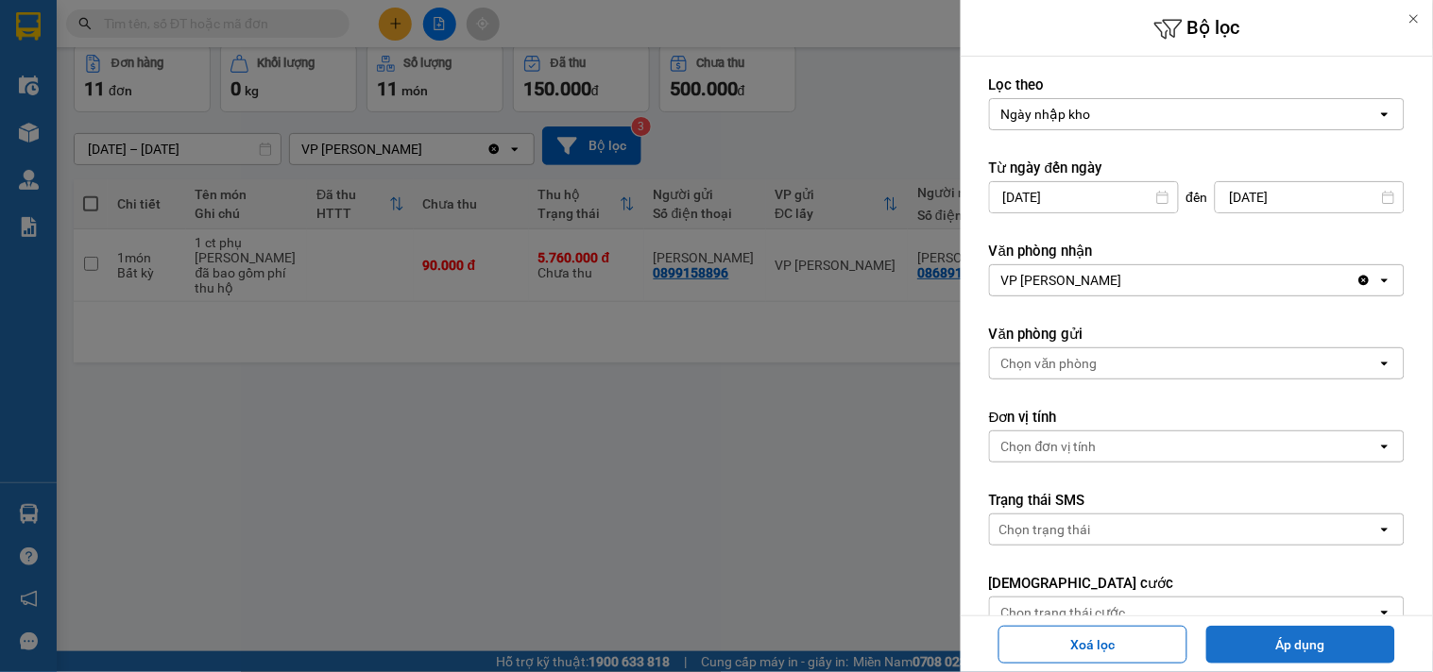
click at [1296, 635] on button "Áp dụng" at bounding box center [1300, 645] width 189 height 38
type input "[DATE] – [DATE]"
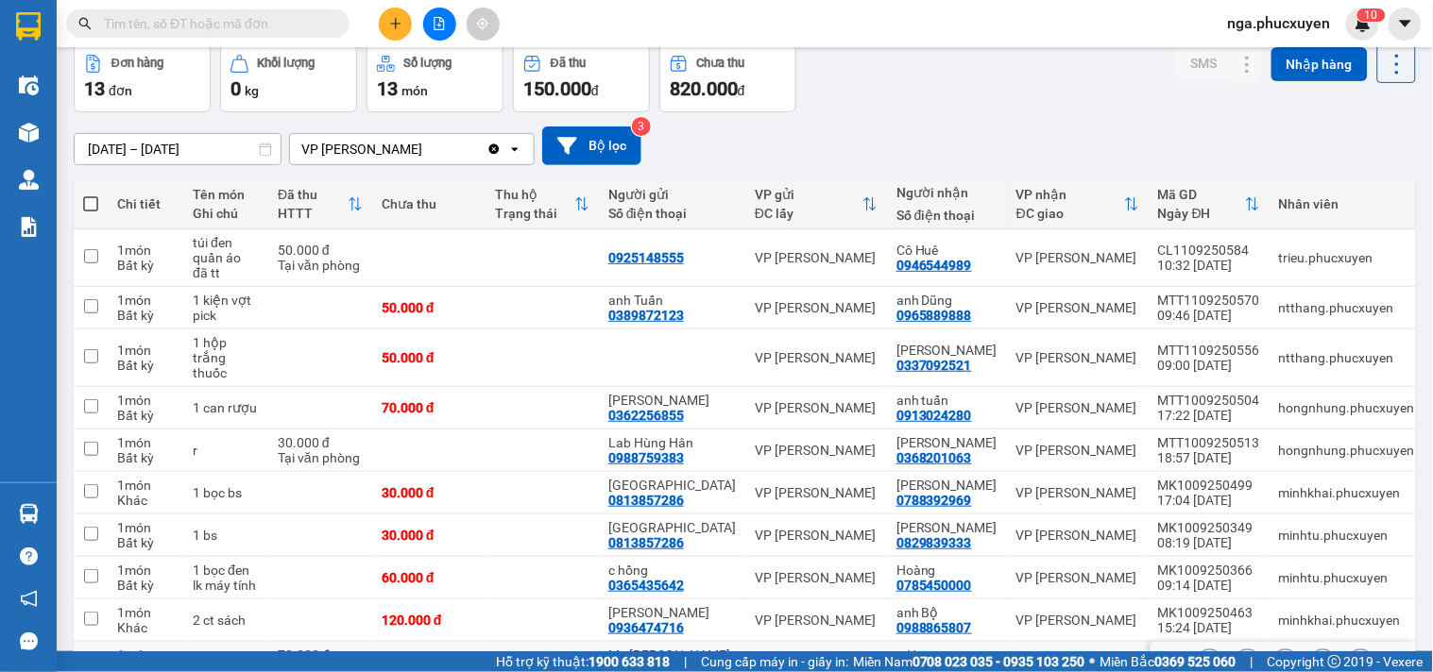
scroll to position [183, 0]
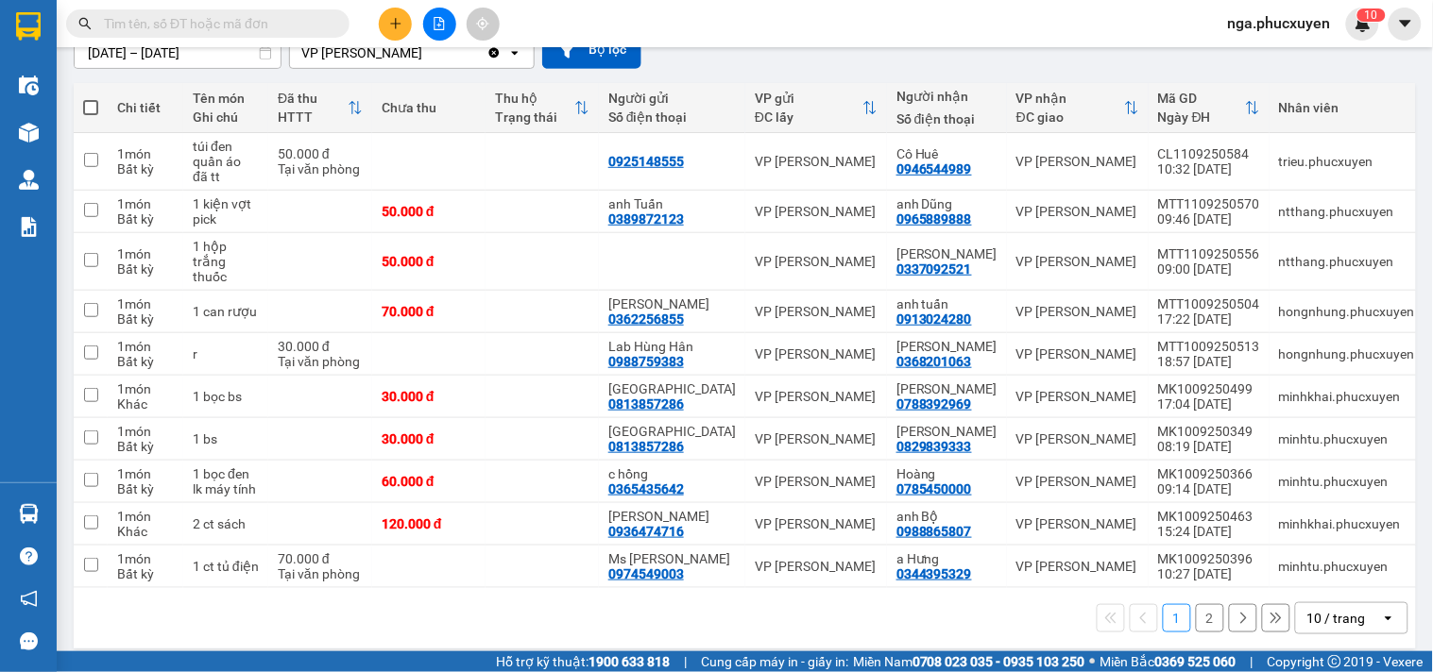
click at [1196, 604] on button "2" at bounding box center [1210, 618] width 28 height 28
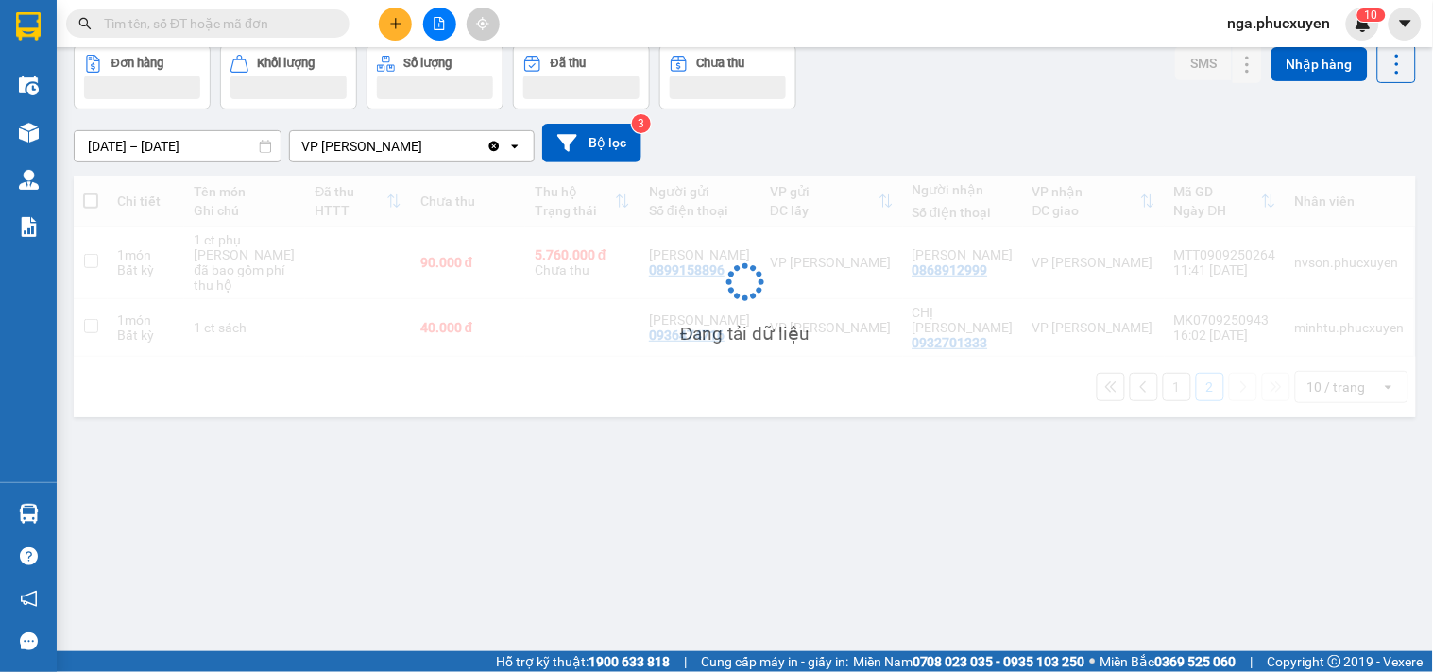
scroll to position [87, 0]
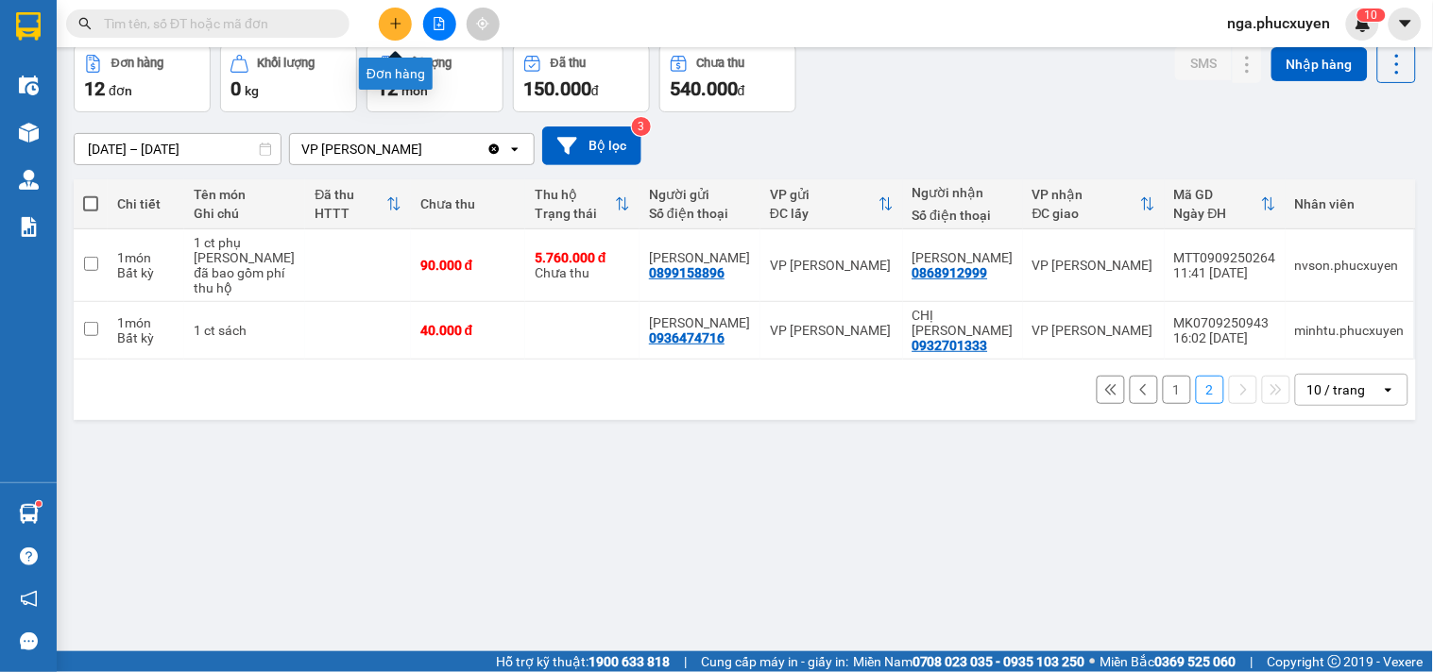
click at [389, 21] on icon "plus" at bounding box center [395, 23] width 13 height 13
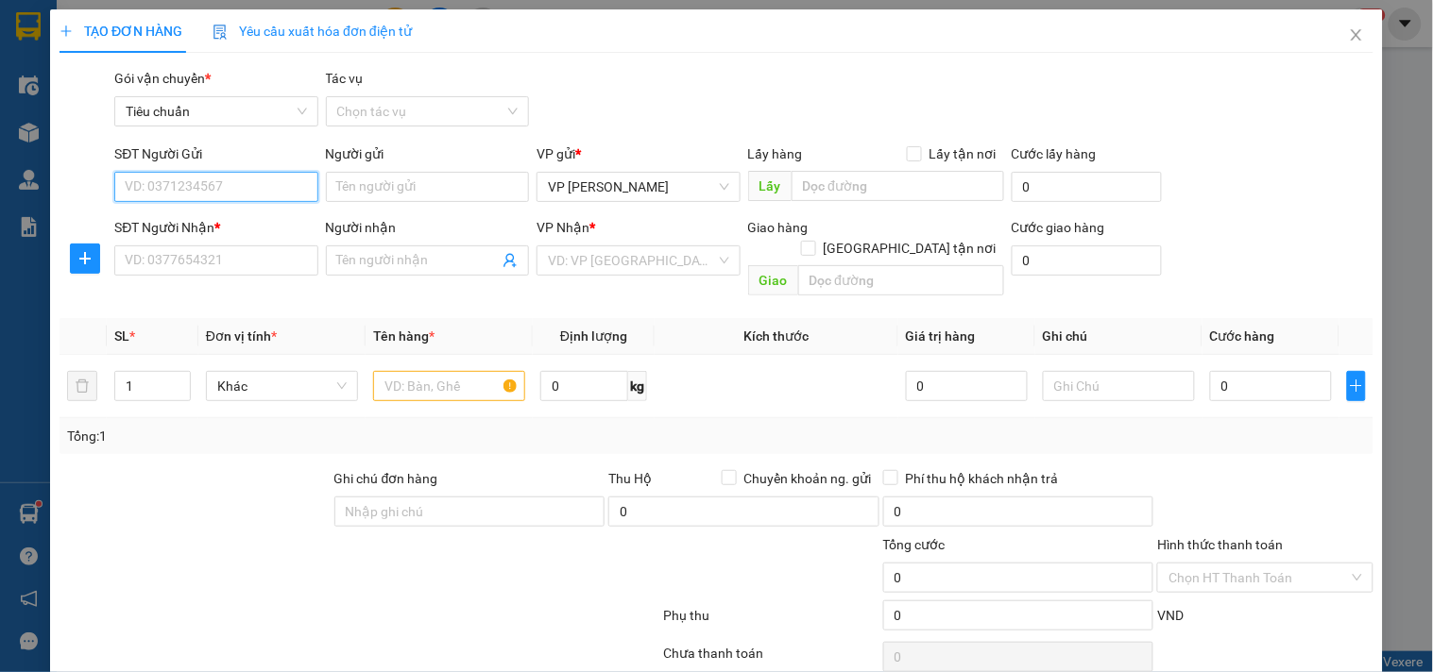
paste input "097 5503363"
click at [152, 181] on input "097 5503363" at bounding box center [215, 187] width 203 height 30
type input "0975503363"
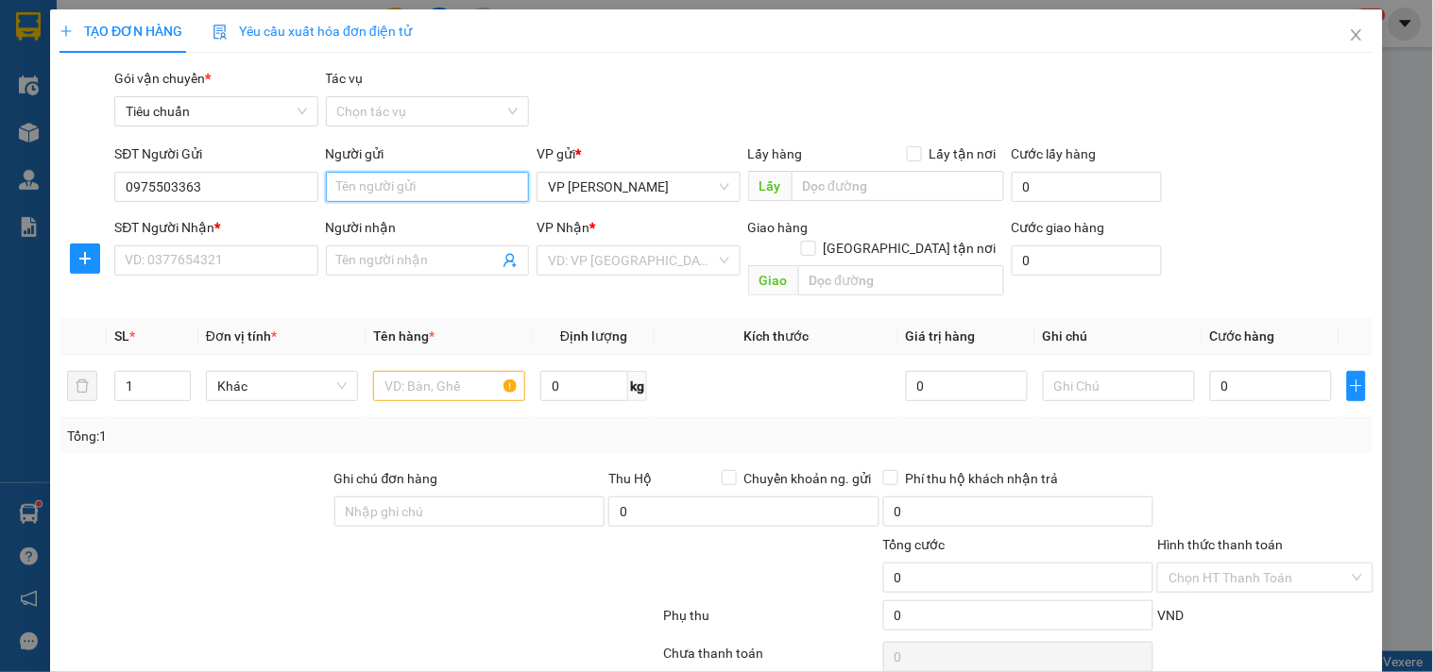
click at [341, 173] on input "Người gửi" at bounding box center [427, 187] width 203 height 30
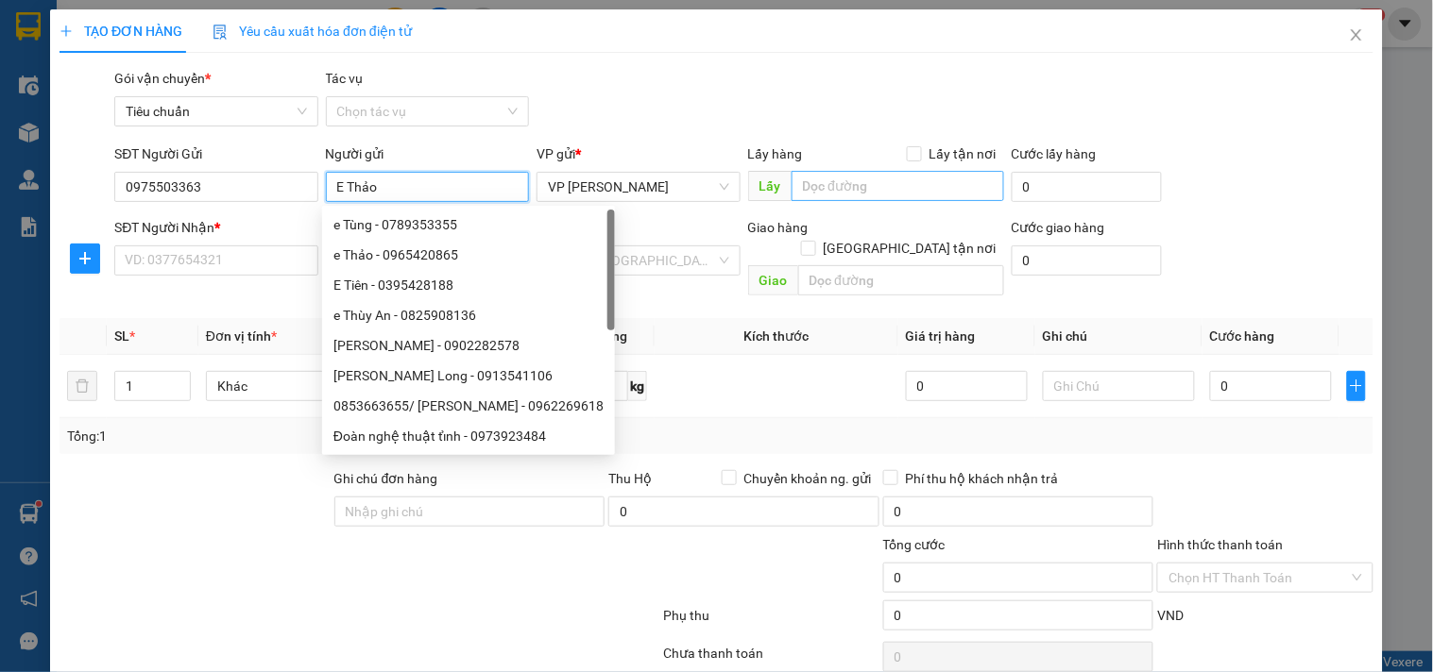
type input "E Thảo"
click at [860, 191] on input "text" at bounding box center [897, 186] width 212 height 30
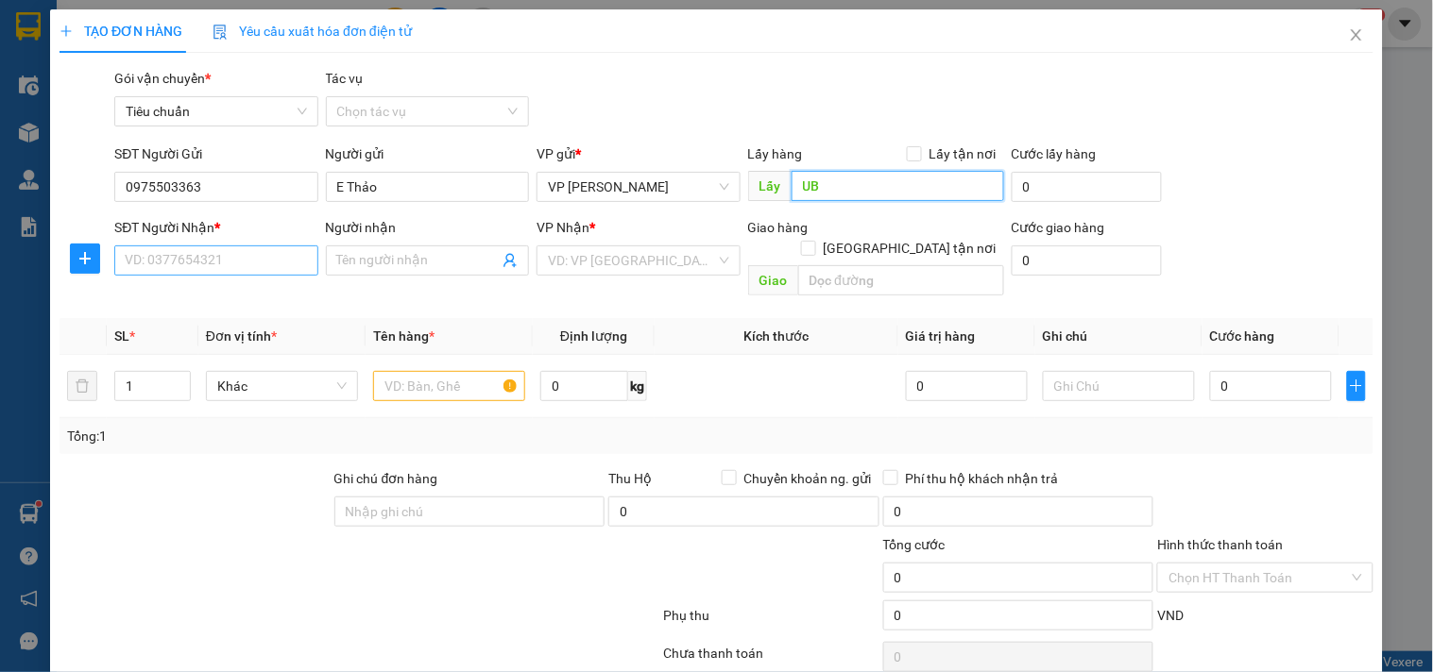
type input "UB"
click at [219, 259] on input "SĐT Người Nhận *" at bounding box center [215, 261] width 203 height 30
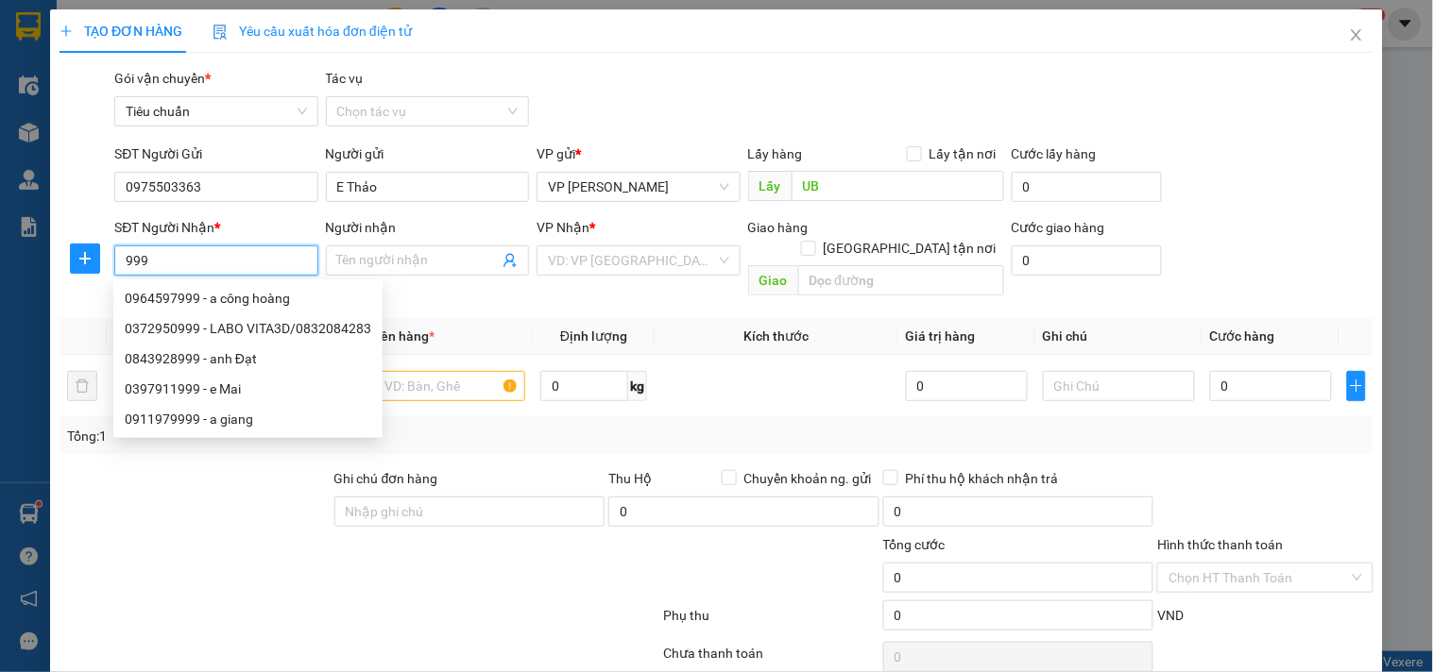
click at [255, 257] on input "999" at bounding box center [215, 261] width 203 height 30
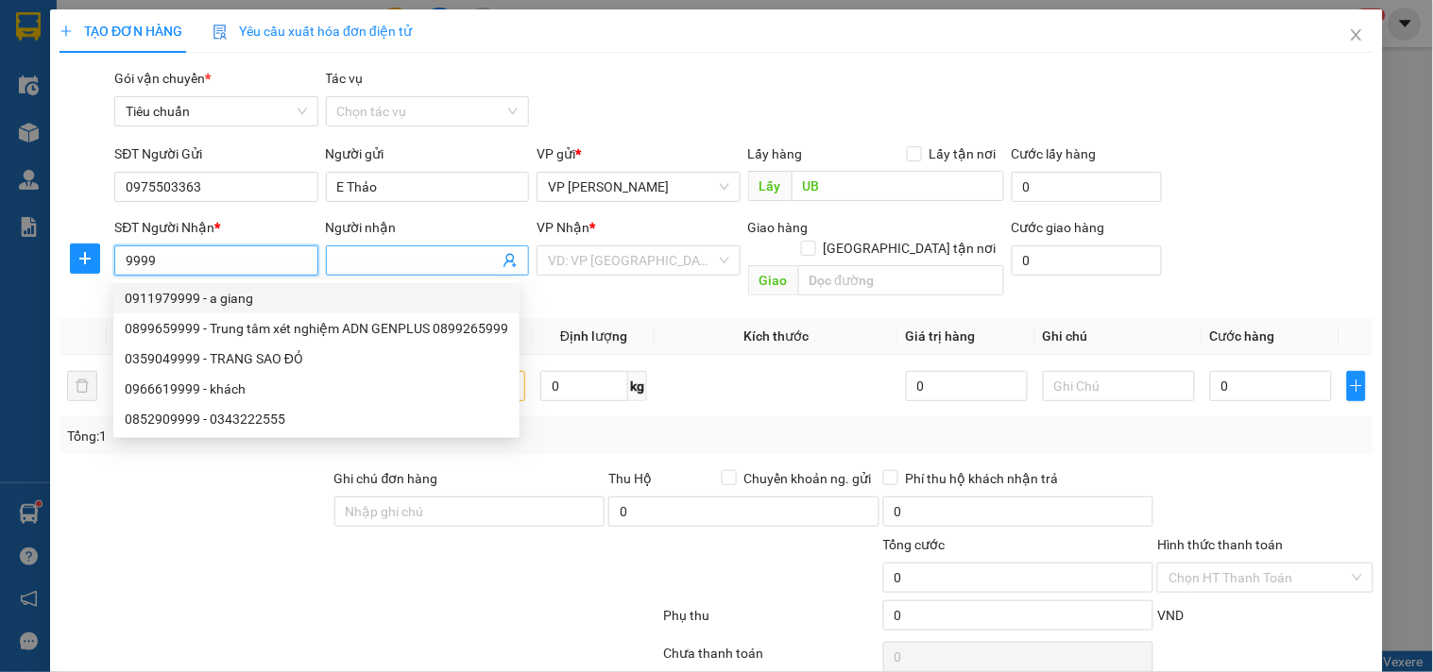
type input "9999"
click at [503, 261] on icon "user-add" at bounding box center [509, 261] width 12 height 14
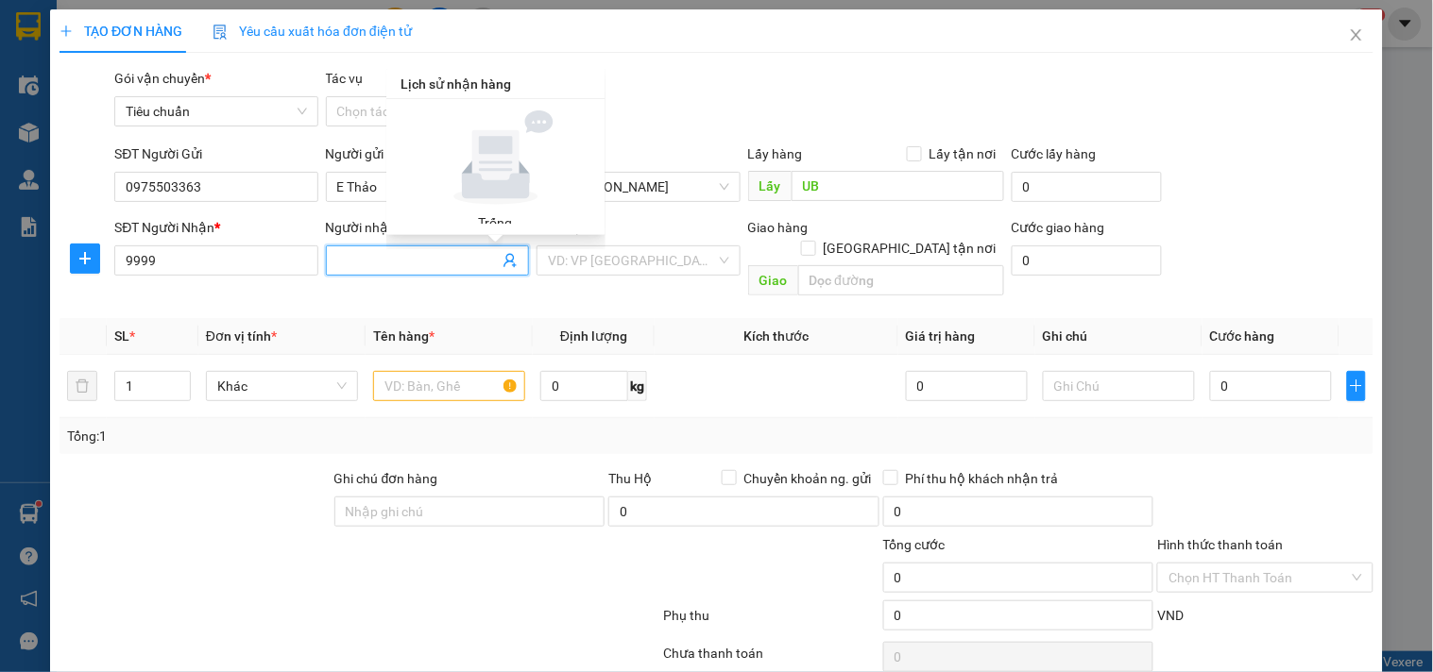
click at [406, 263] on input "Người nhận" at bounding box center [417, 260] width 161 height 21
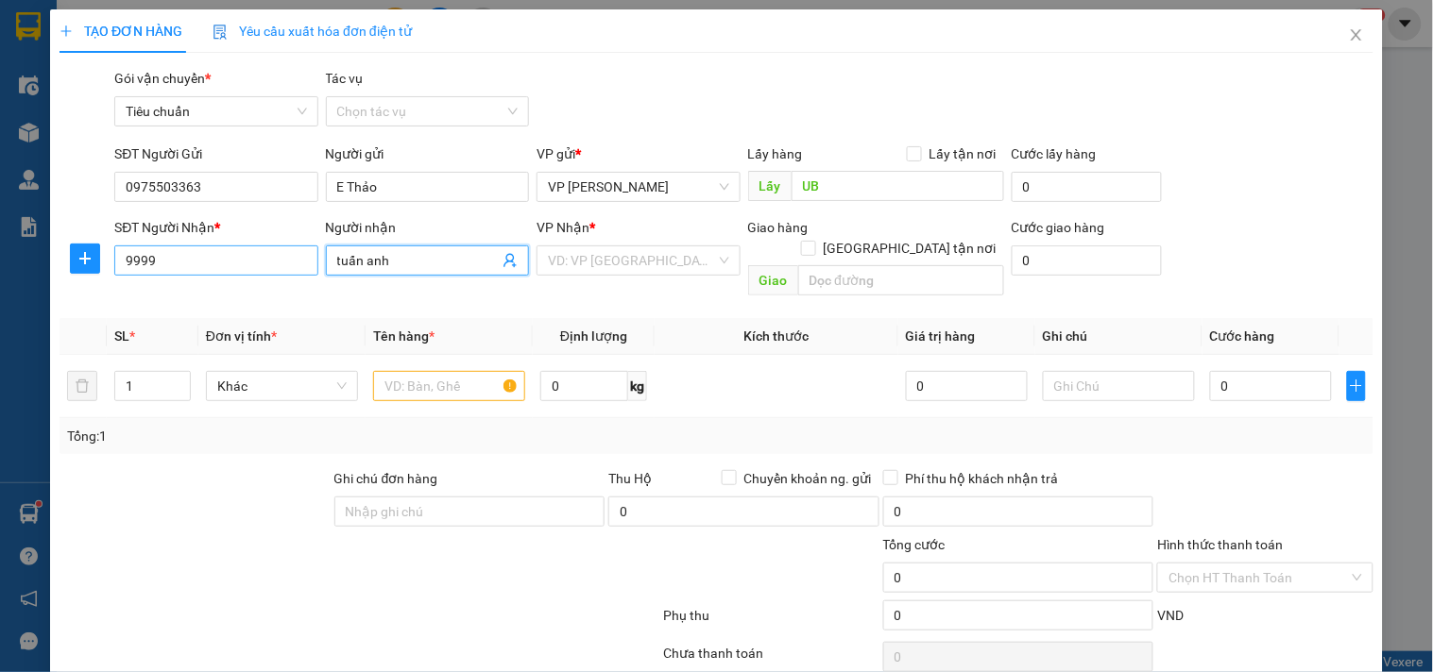
type input "tuấn anh"
click at [185, 263] on input "9999" at bounding box center [215, 261] width 203 height 30
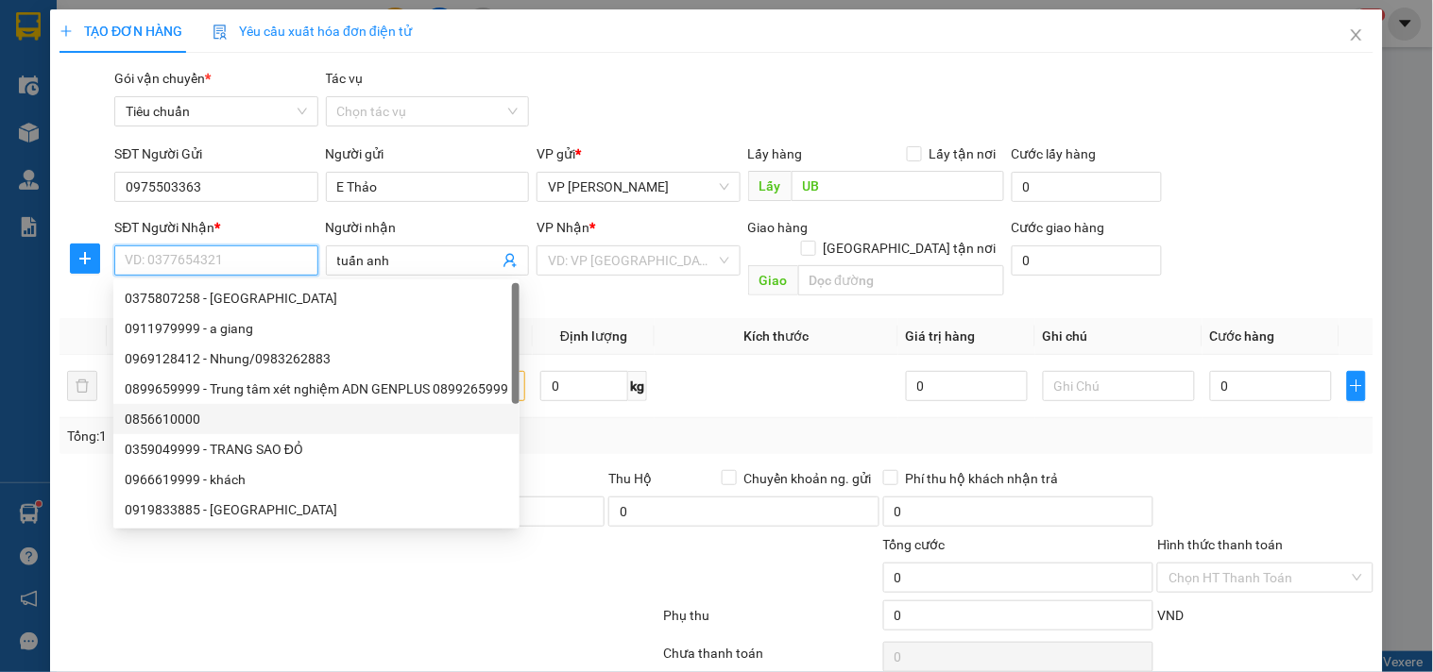
scroll to position [60, 0]
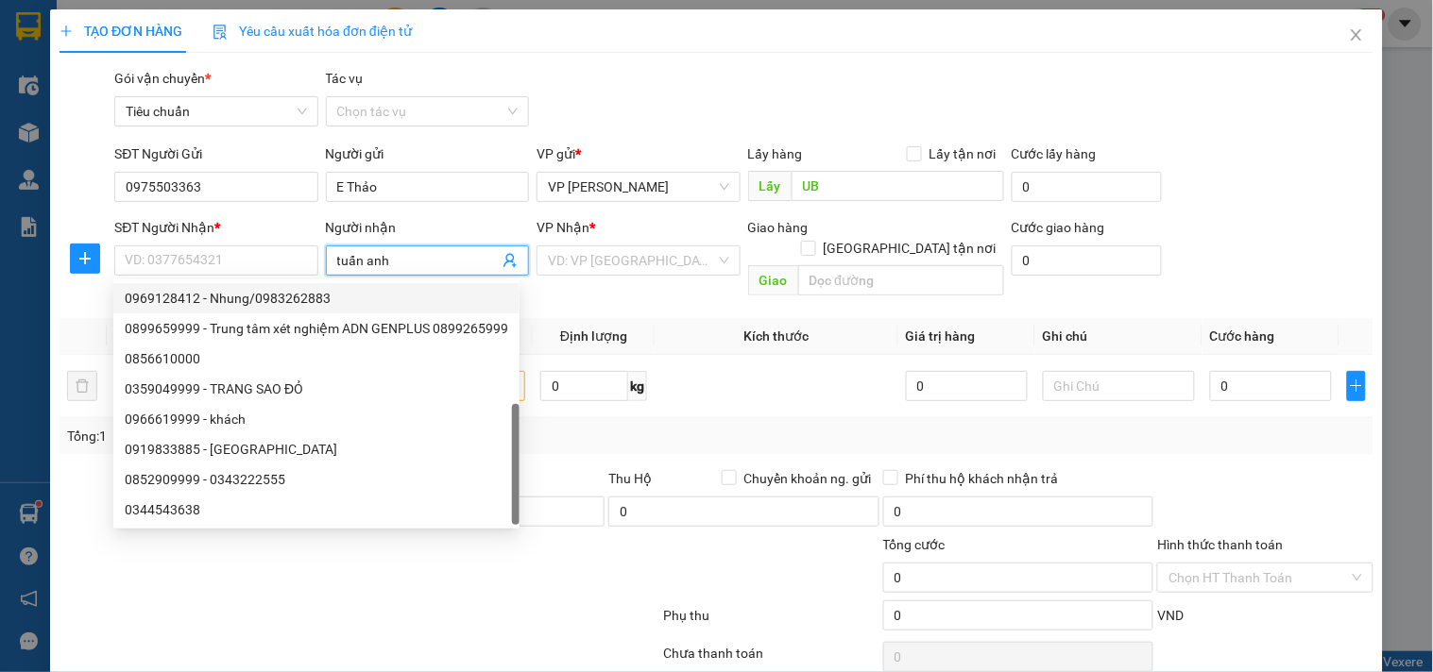
click at [434, 252] on input "tuấn anh" at bounding box center [417, 260] width 161 height 21
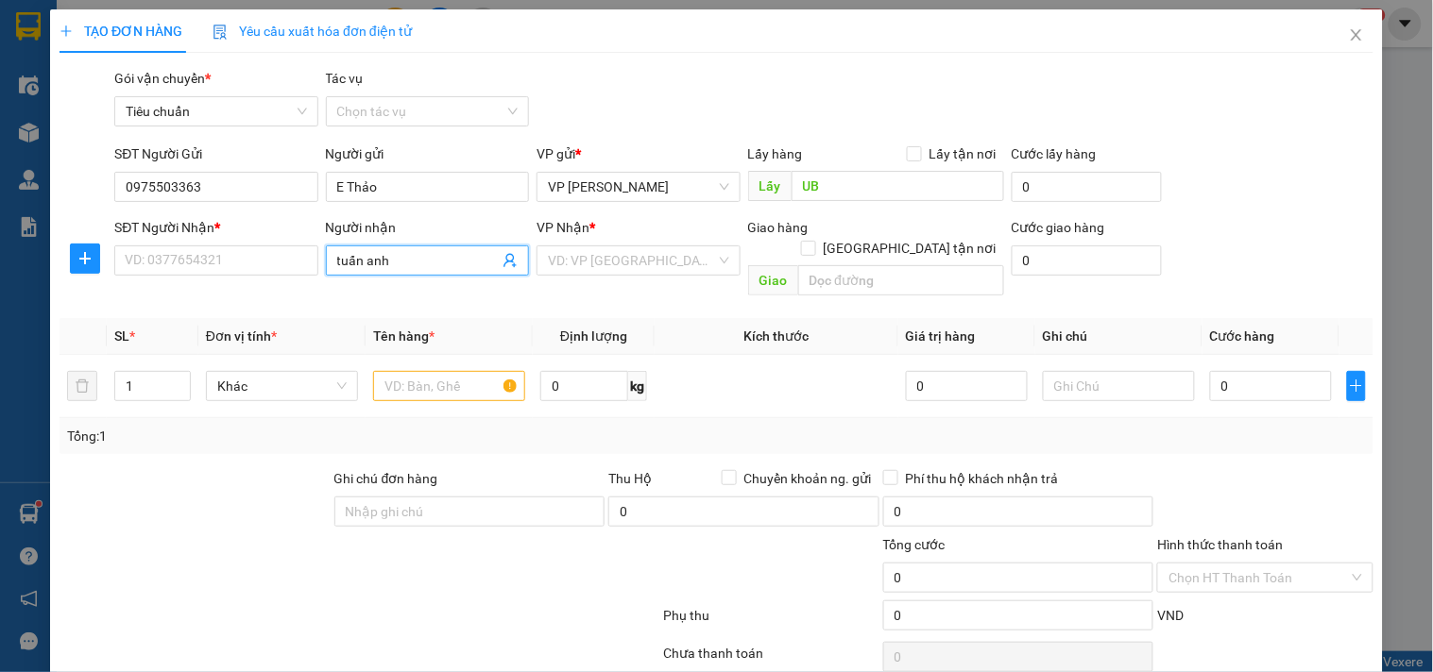
click at [400, 264] on input "tuấn anh" at bounding box center [417, 260] width 161 height 21
click at [256, 261] on input "SĐT Người Nhận *" at bounding box center [215, 261] width 203 height 30
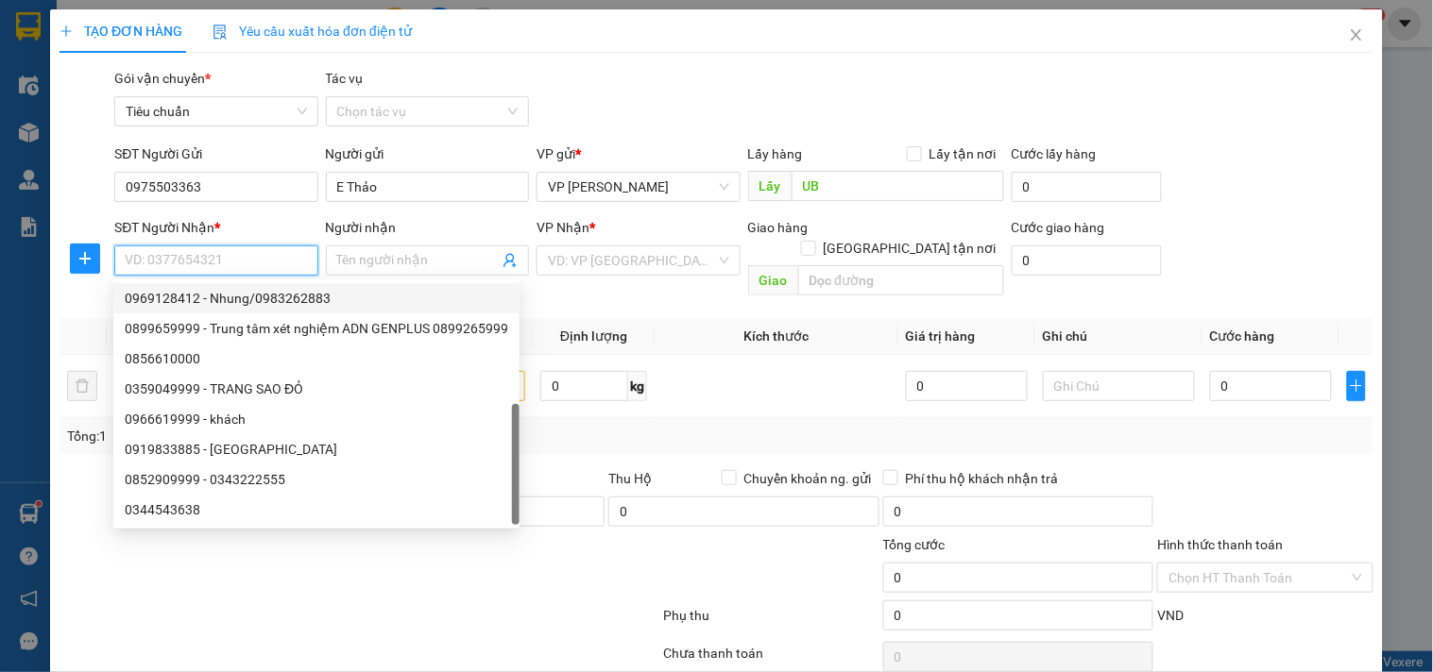
click at [248, 262] on input "SĐT Người Nhận *" at bounding box center [215, 261] width 203 height 30
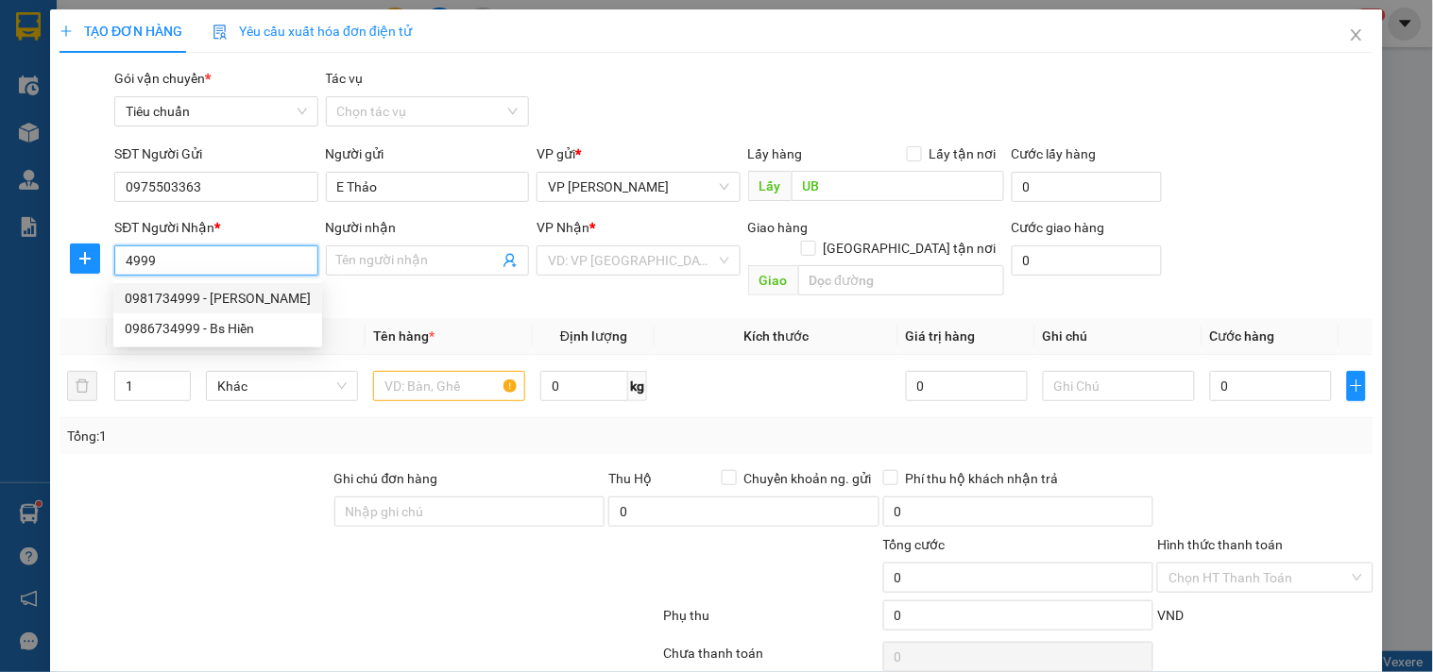
click at [243, 288] on div "0981734999 - Tuấn Anh" at bounding box center [218, 298] width 186 height 21
type input "0981734999"
type input "Tuấn Anh"
checkbox input "true"
type input "lấy hàng ctt"
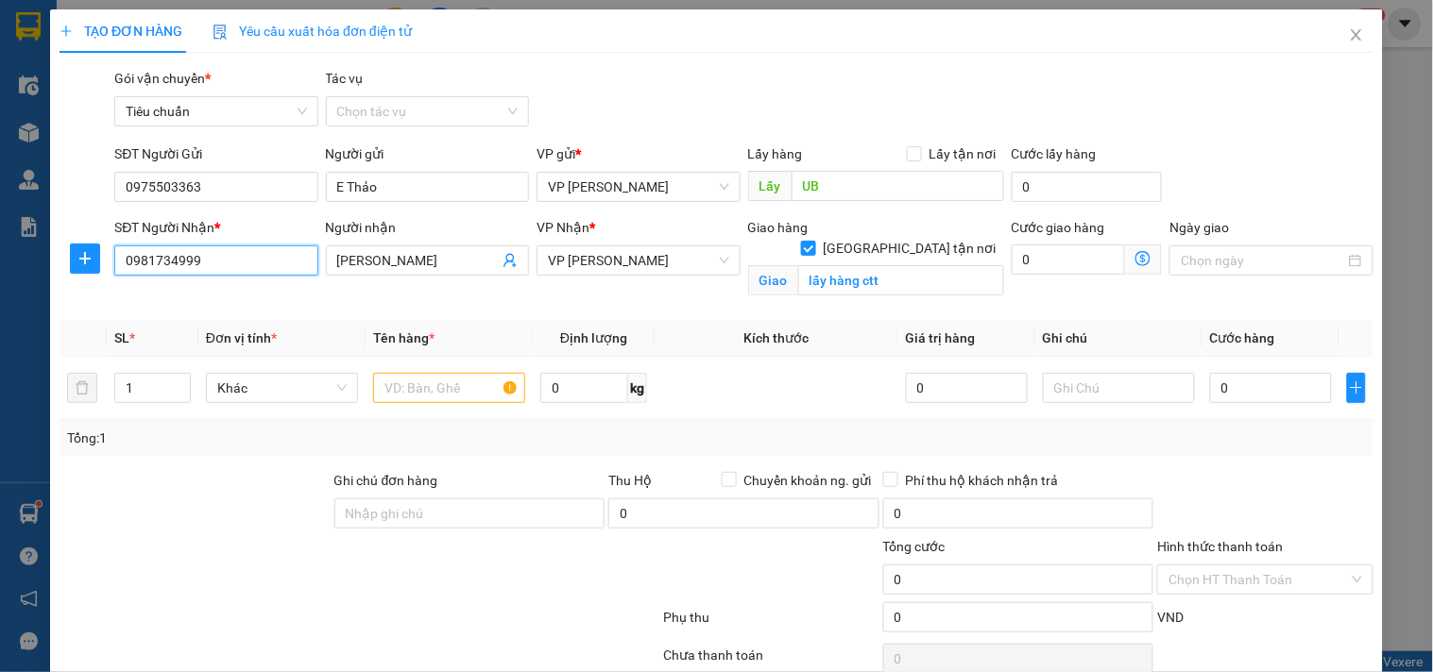
type input "0981734999"
click at [814, 241] on input "[GEOGRAPHIC_DATA] tận nơi" at bounding box center [807, 247] width 13 height 13
checkbox input "false"
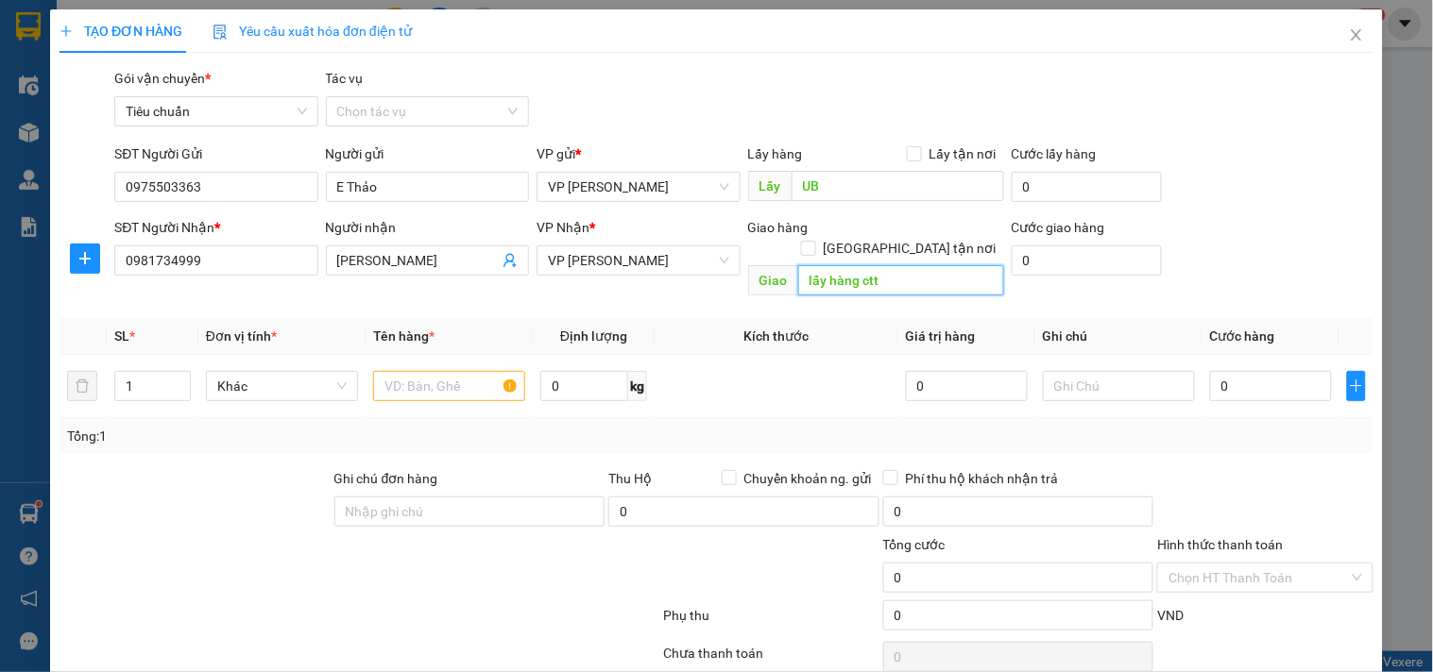
click at [863, 269] on input "lấy hàng ctt" at bounding box center [901, 280] width 206 height 30
click at [703, 249] on span "VP [PERSON_NAME]" at bounding box center [638, 260] width 180 height 28
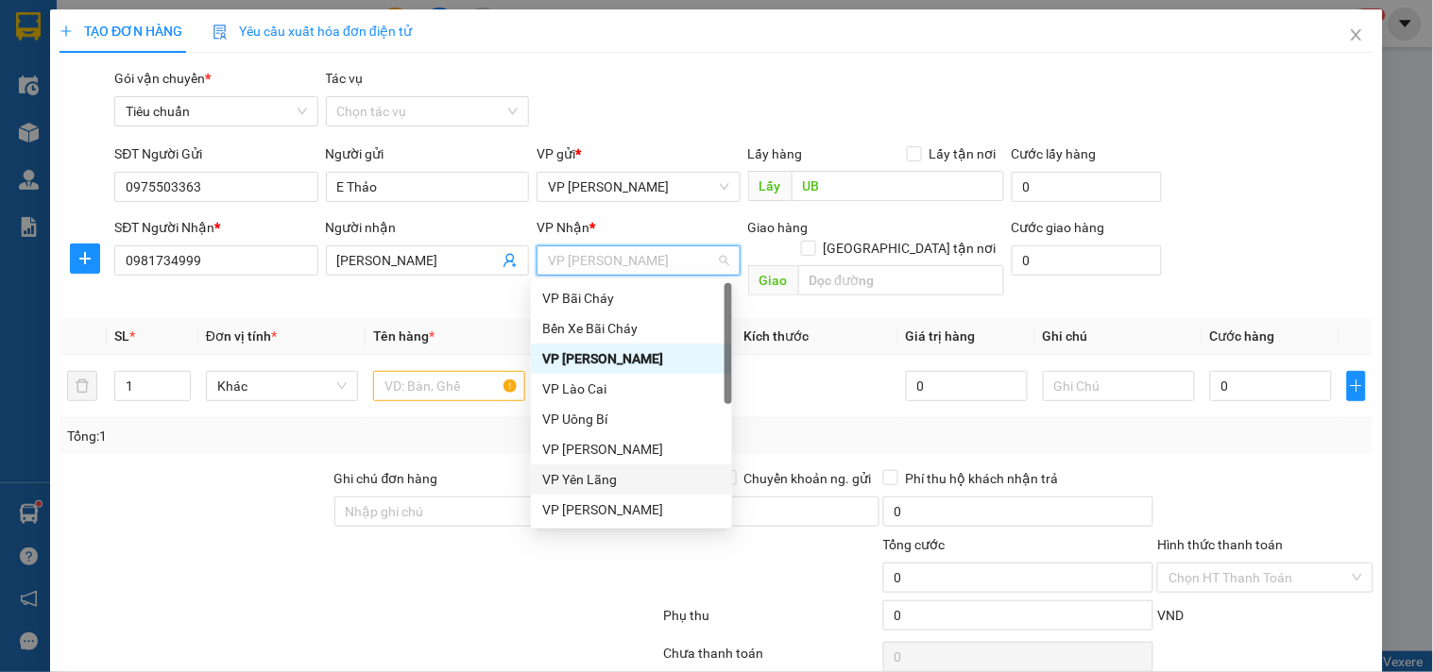
scroll to position [210, 0]
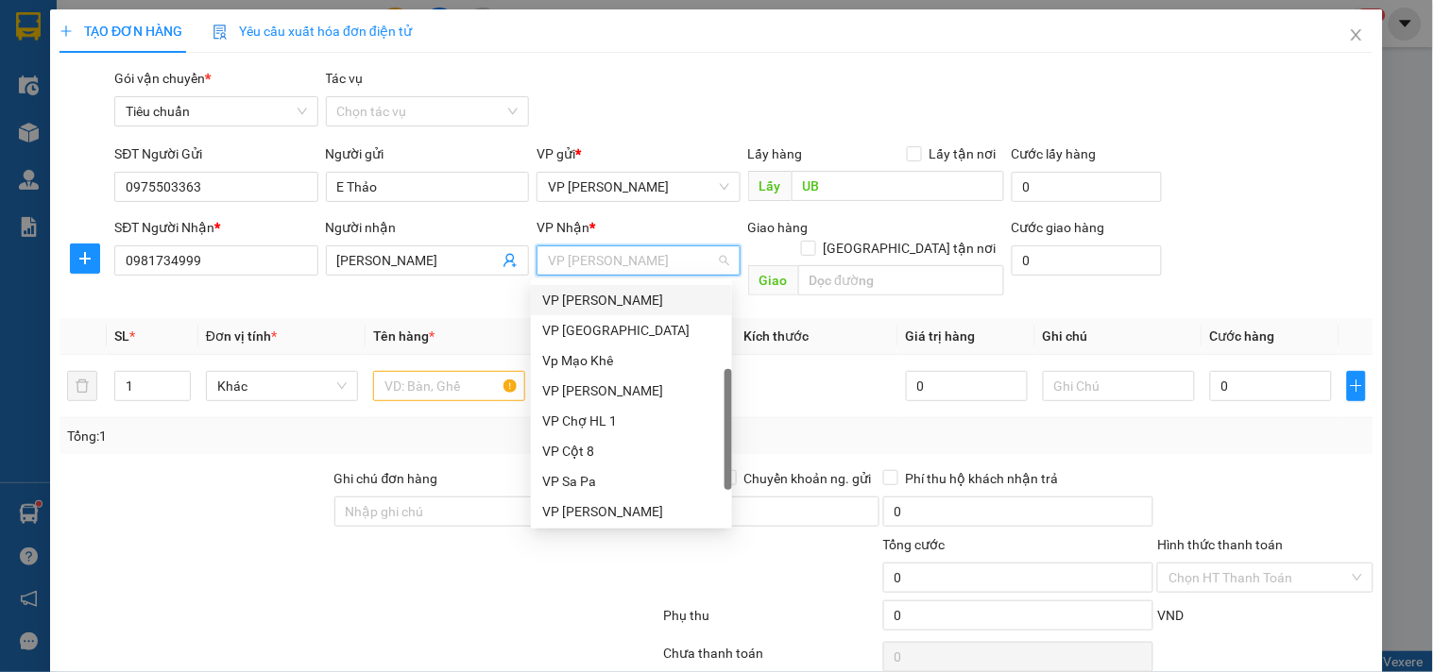
click at [600, 302] on div "VP [PERSON_NAME]" at bounding box center [631, 300] width 178 height 21
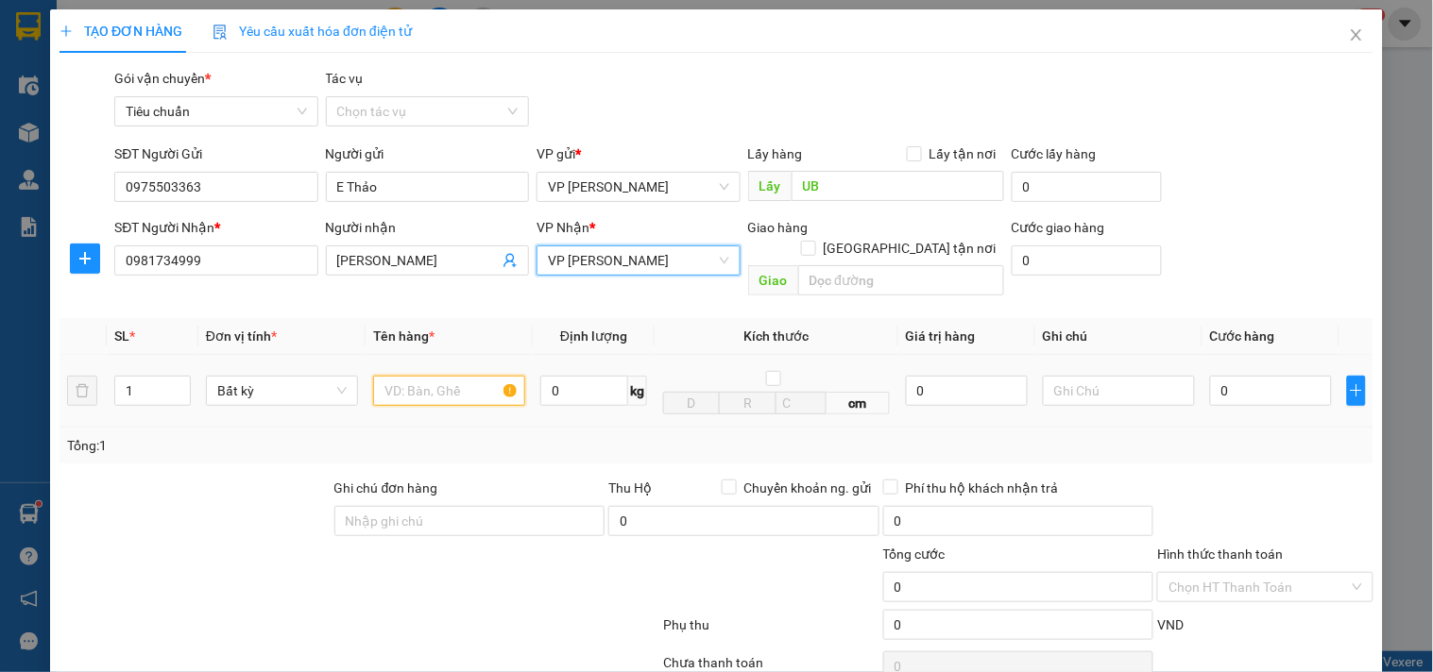
click at [433, 376] on input "text" at bounding box center [449, 391] width 152 height 30
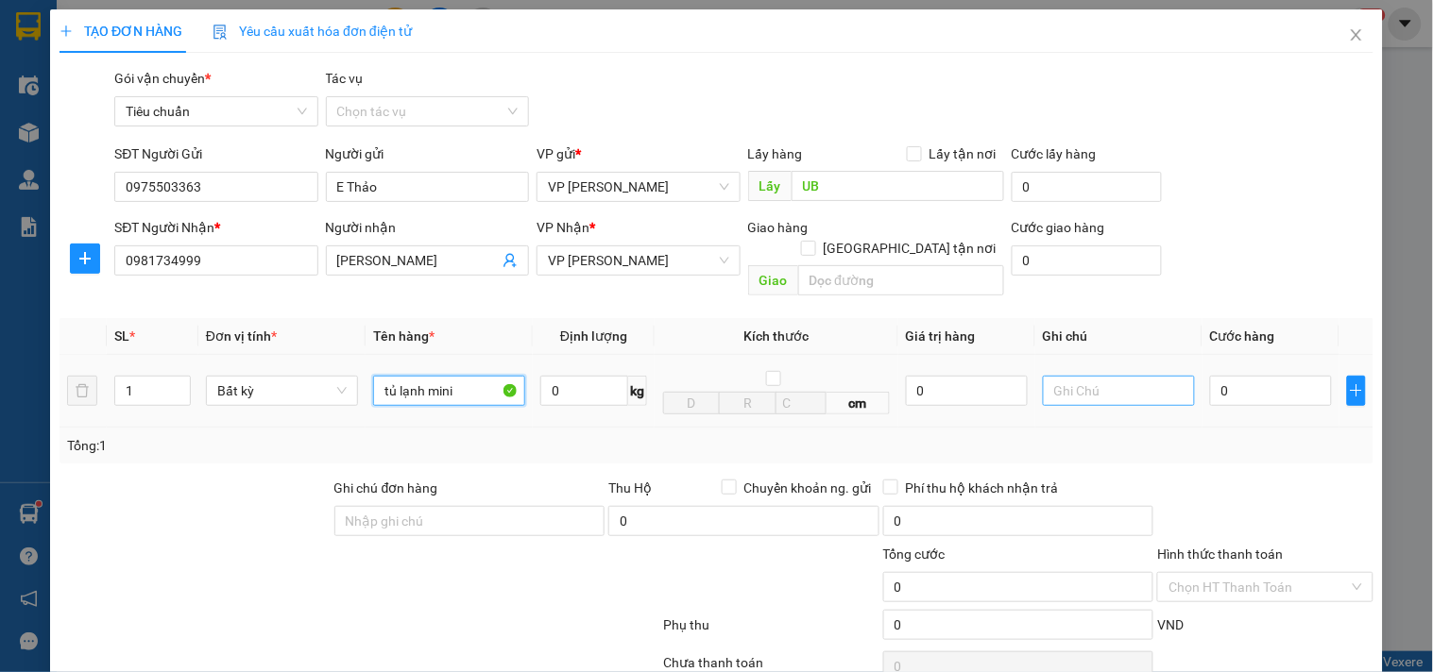
type input "tủ lạnh mini"
click at [1061, 376] on input "text" at bounding box center [1119, 391] width 152 height 30
type input "M"
click at [474, 376] on input "tủ lạnh mini" at bounding box center [449, 391] width 152 height 30
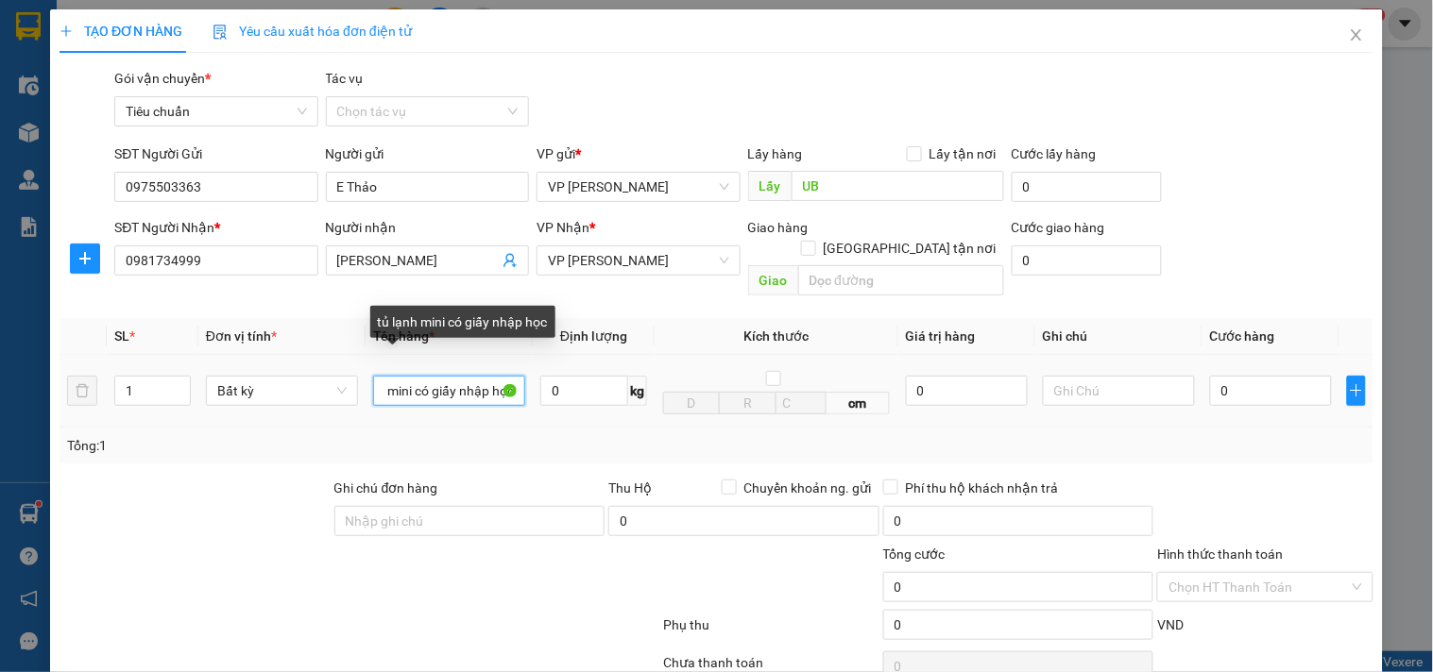
click at [418, 376] on input "tủ lạnh mini có giấy nhập học" at bounding box center [449, 391] width 152 height 30
type input "tủ lạnh mini giảm giá giấy nhập học"
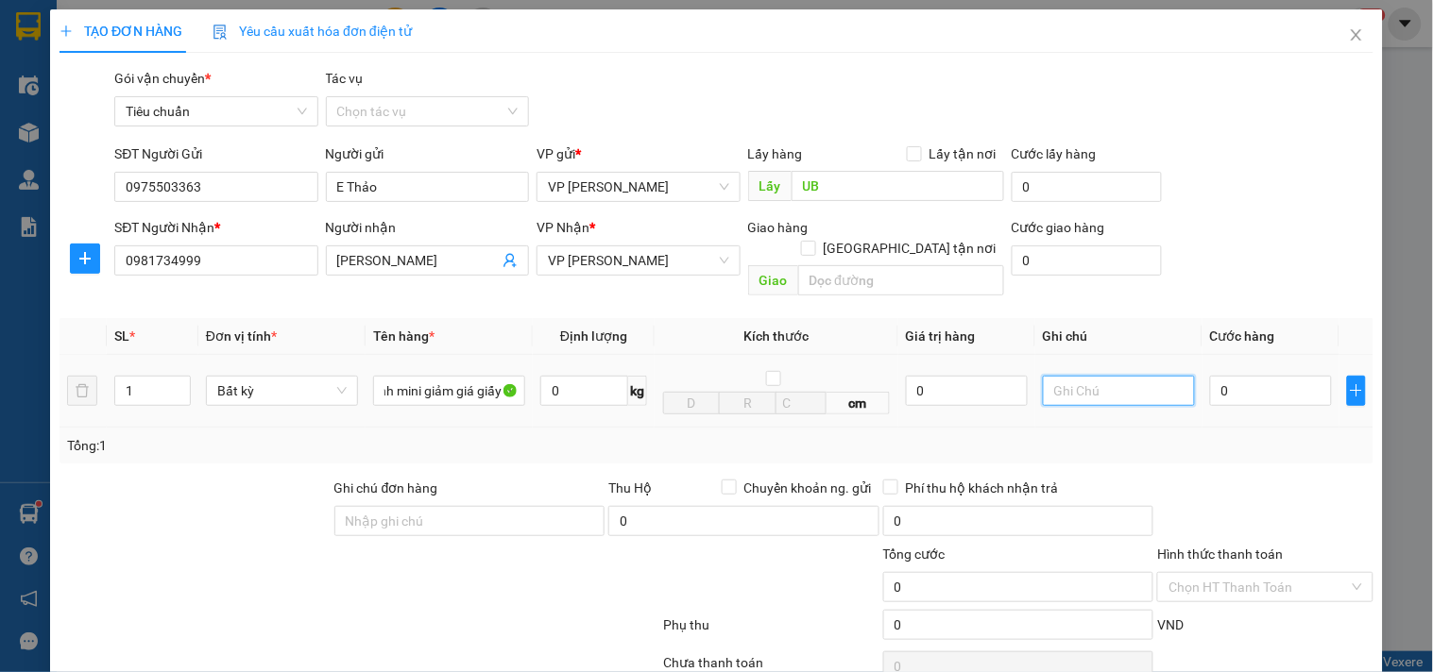
scroll to position [0, 0]
click at [1063, 376] on input "text" at bounding box center [1119, 391] width 152 height 30
type input "MAI KHÁCH LẤY"
click at [1241, 376] on input "0" at bounding box center [1271, 391] width 122 height 30
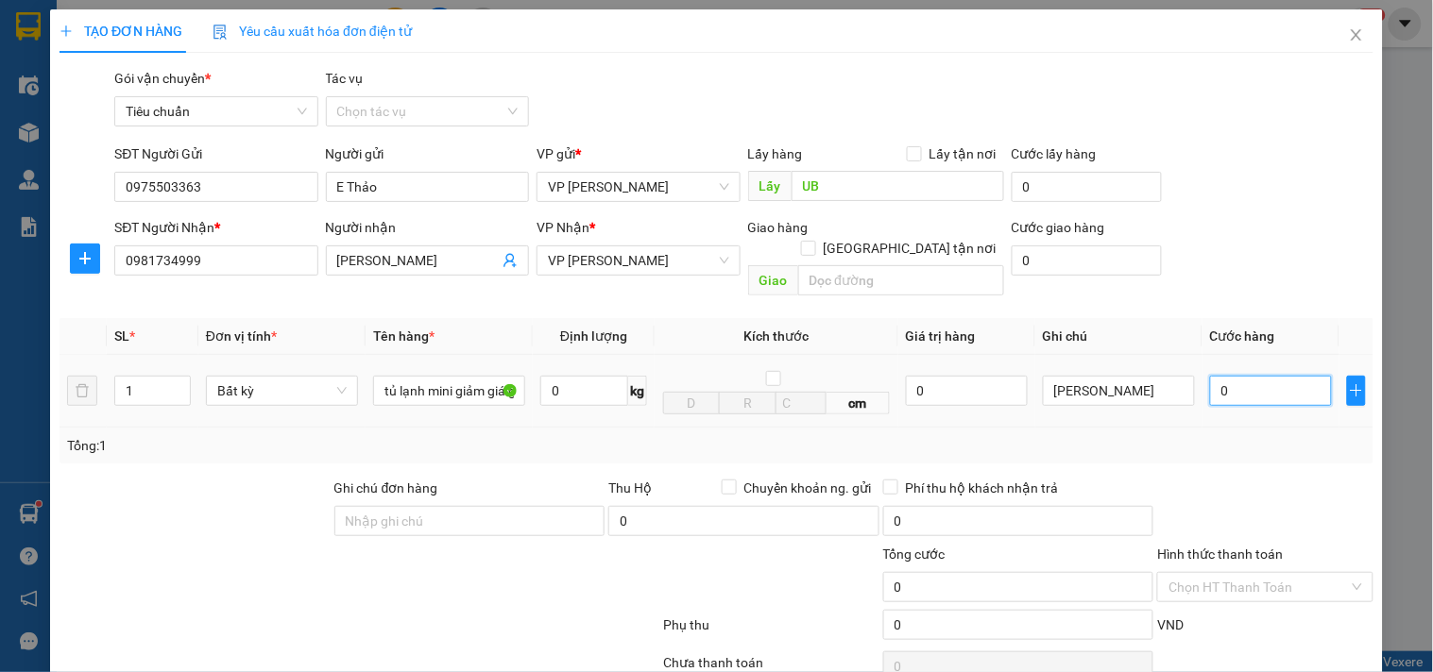
click at [1233, 376] on input "0" at bounding box center [1271, 391] width 122 height 30
type input "01"
type input "1"
type input "013"
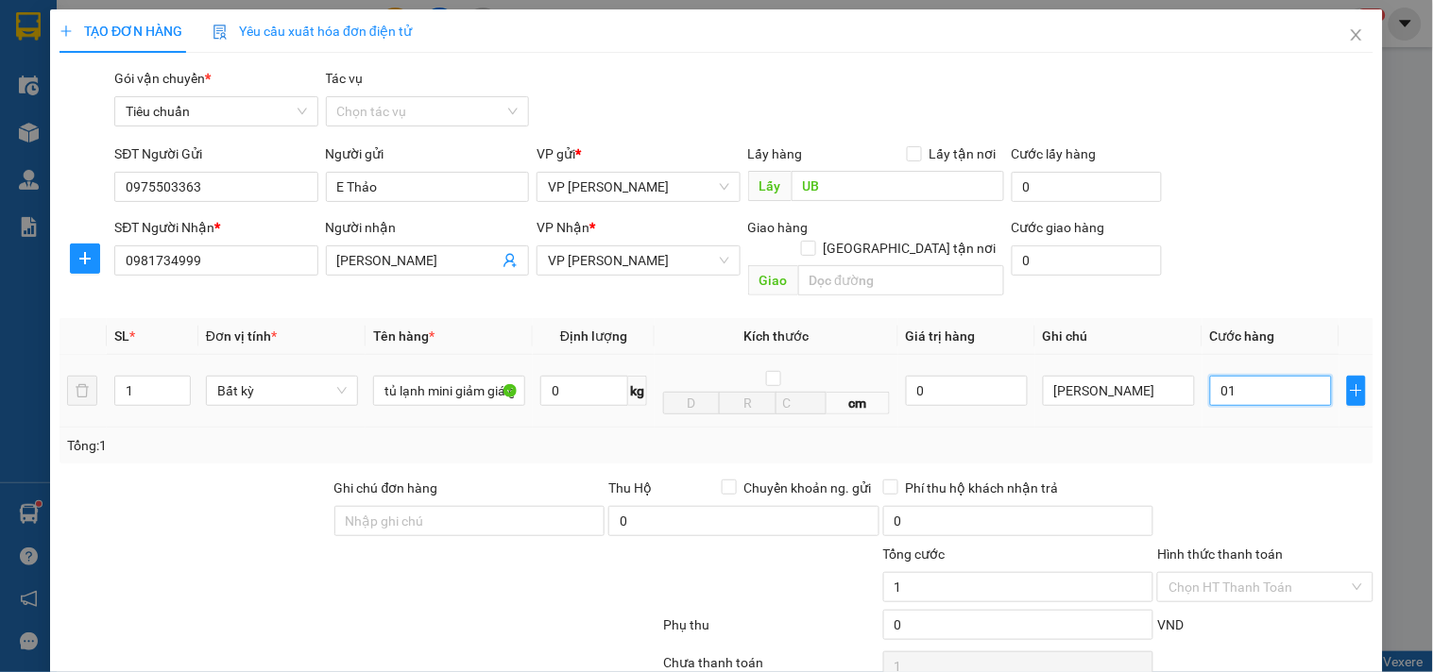
type input "13"
type input "0.130"
type input "130"
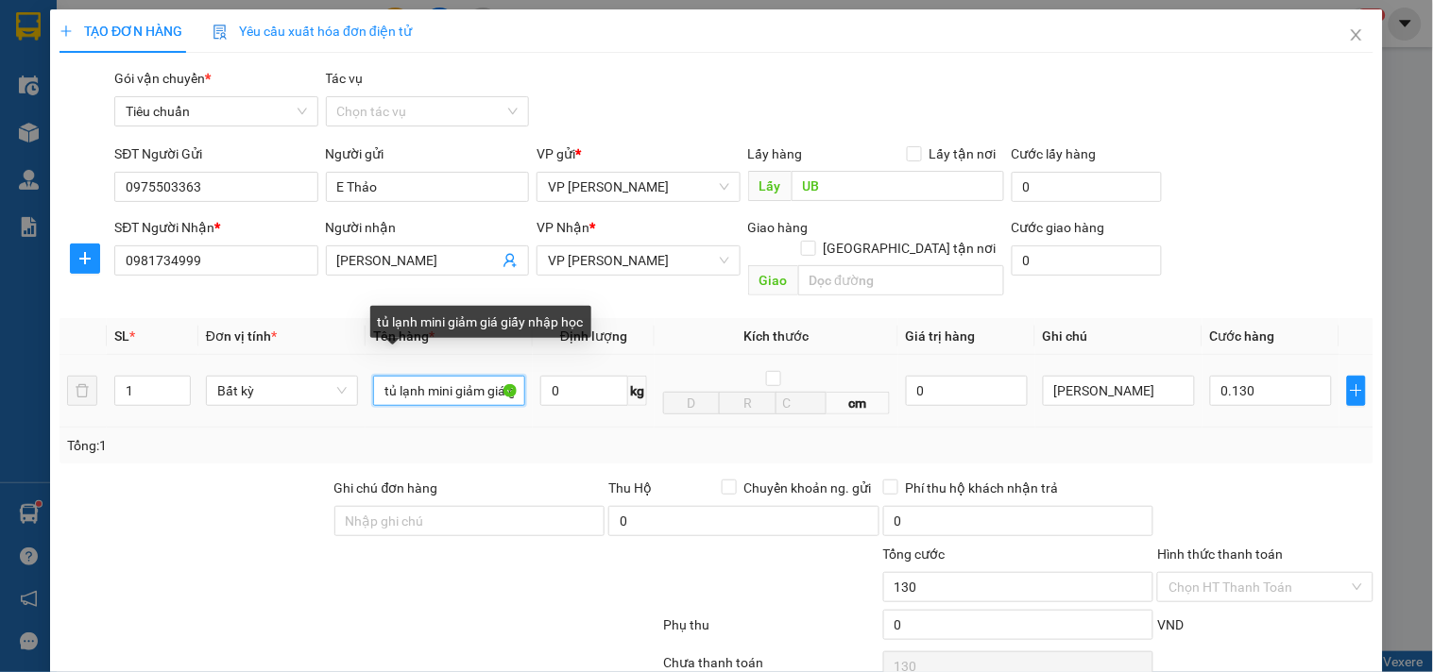
type input "130.000"
click at [451, 376] on input "tủ lạnh mini giảm giá giấy nhập học" at bounding box center [449, 391] width 152 height 30
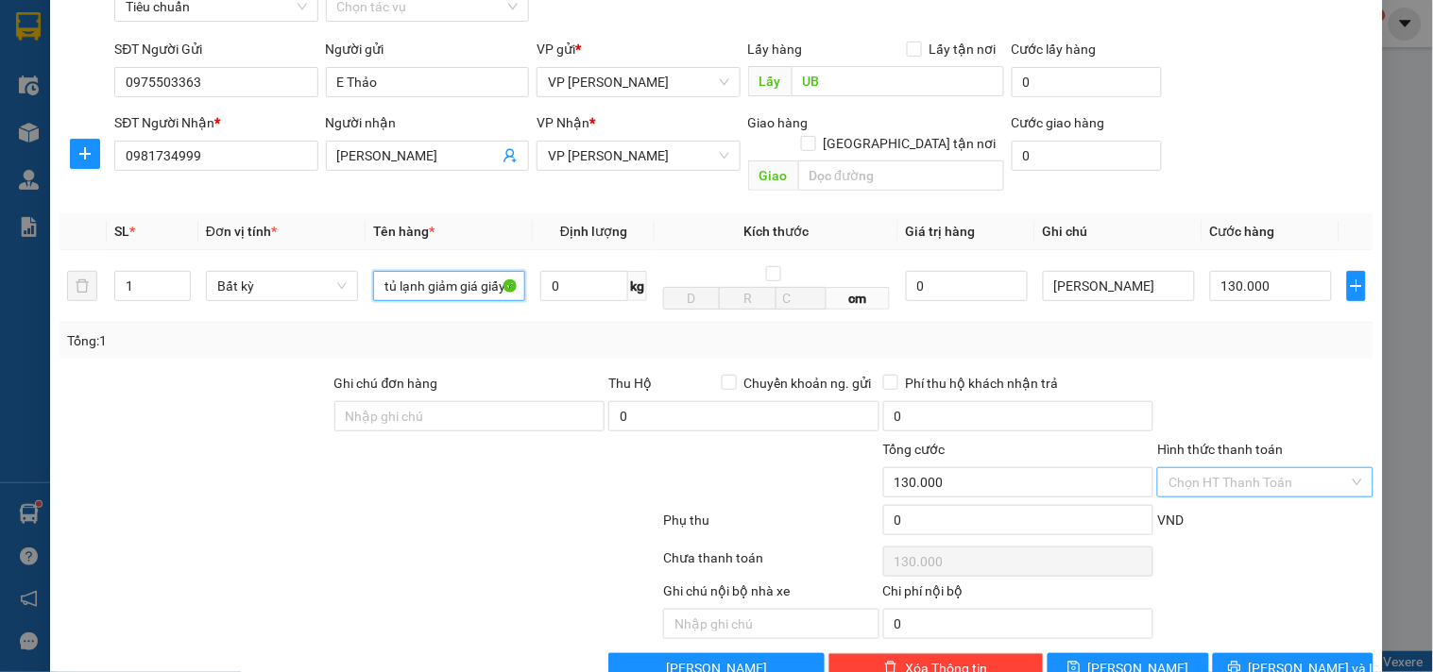
scroll to position [132, 0]
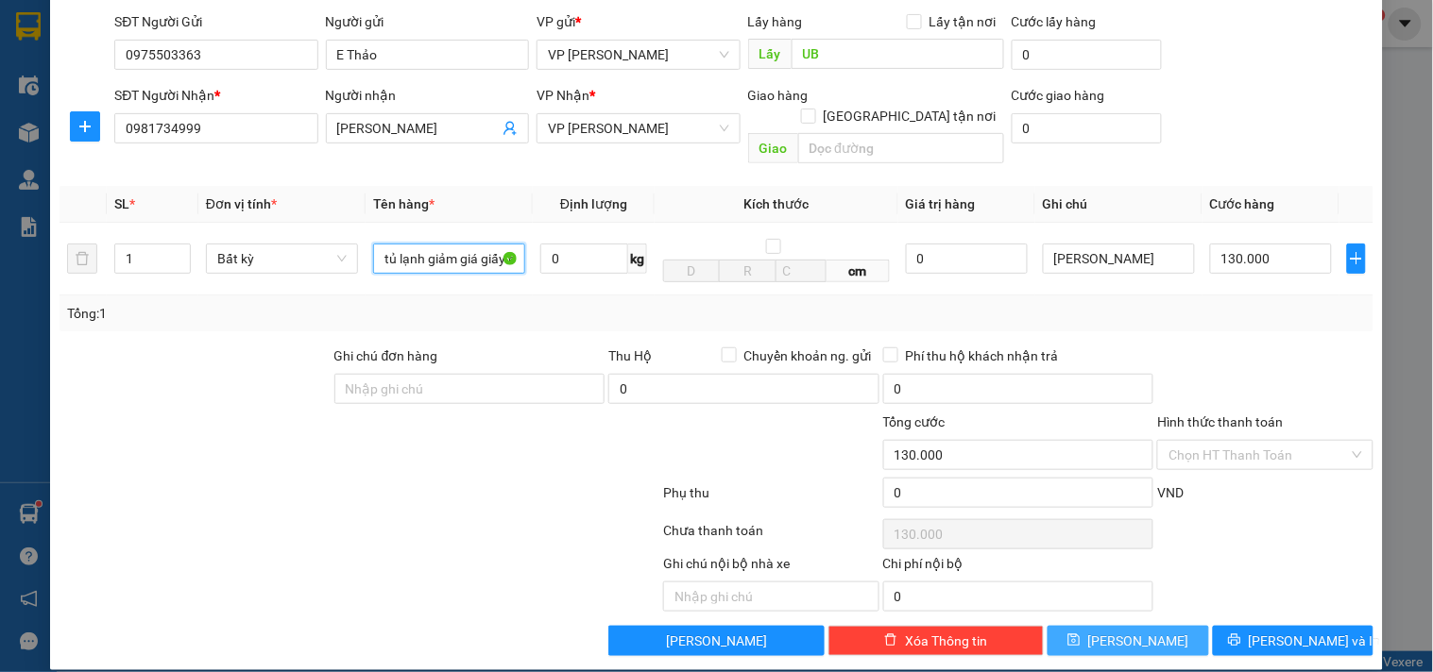
type input "tủ lạnh giảm giá giấy nhập học"
click at [1139, 627] on button "Lưu" at bounding box center [1127, 641] width 161 height 30
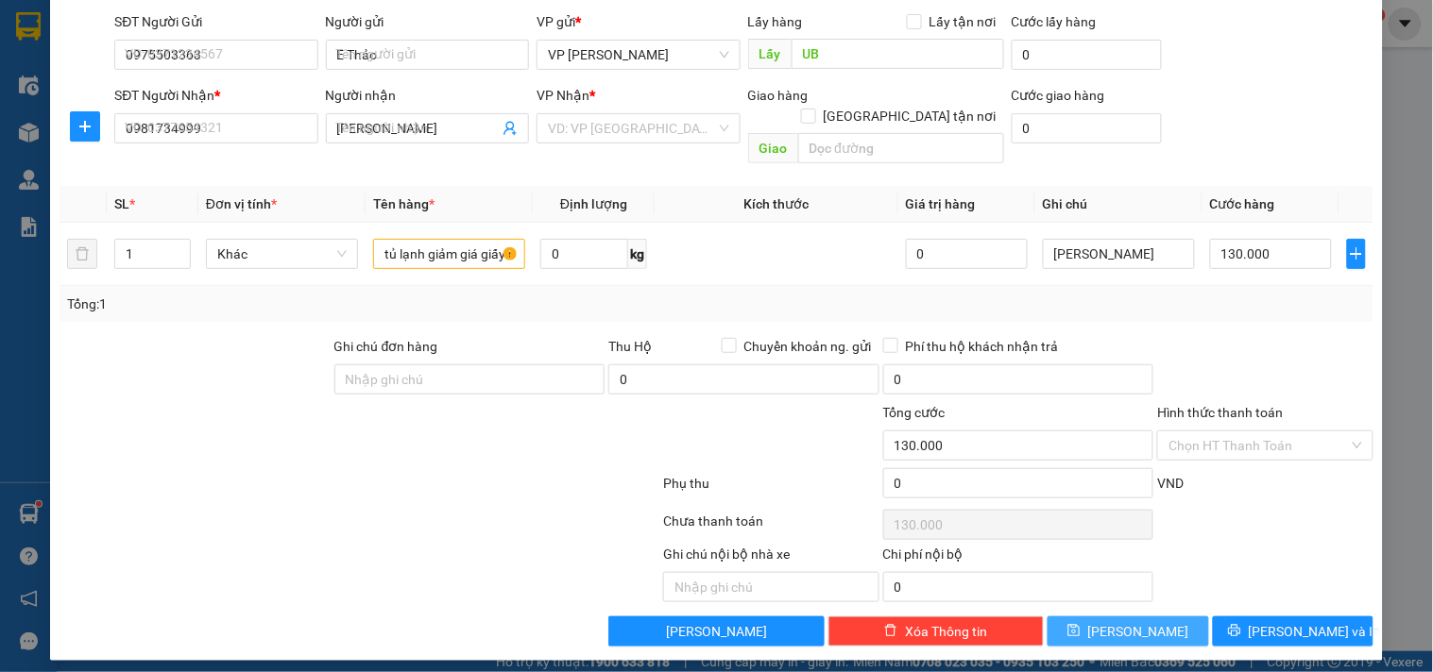
type input "0"
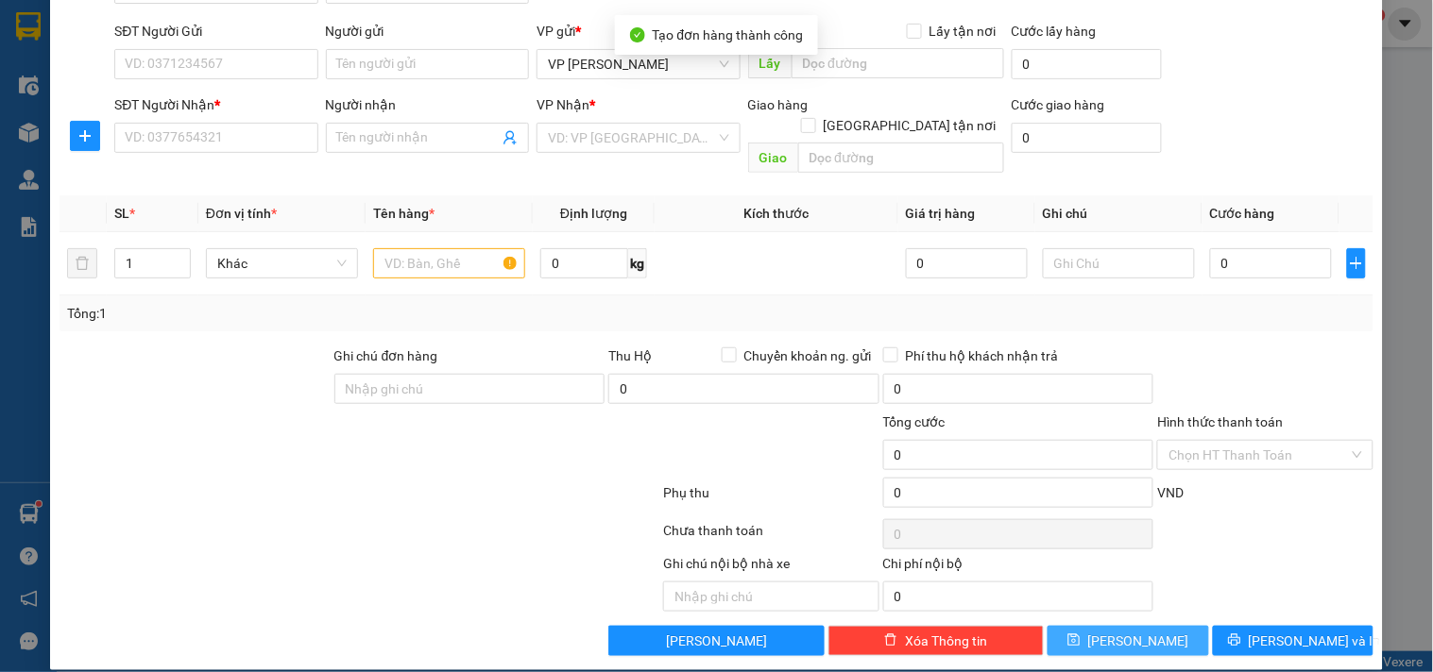
scroll to position [0, 0]
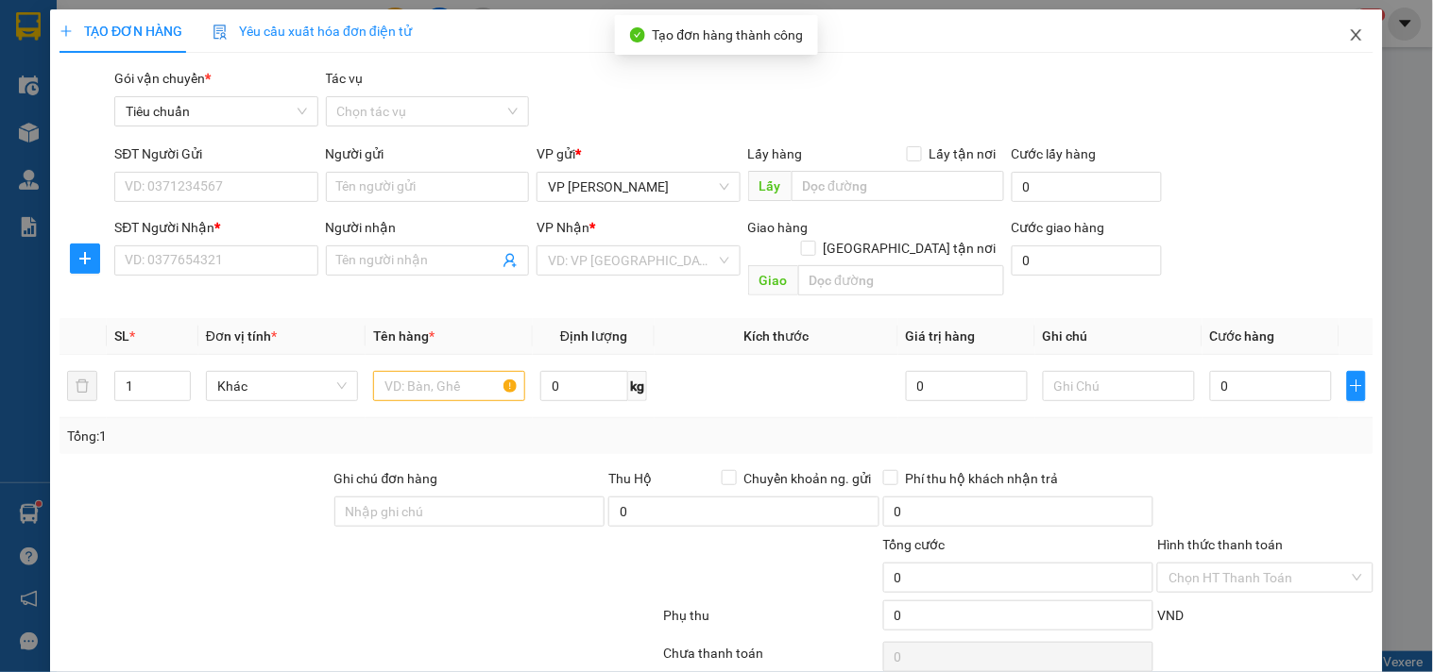
click at [1350, 32] on icon "close" at bounding box center [1355, 34] width 10 height 11
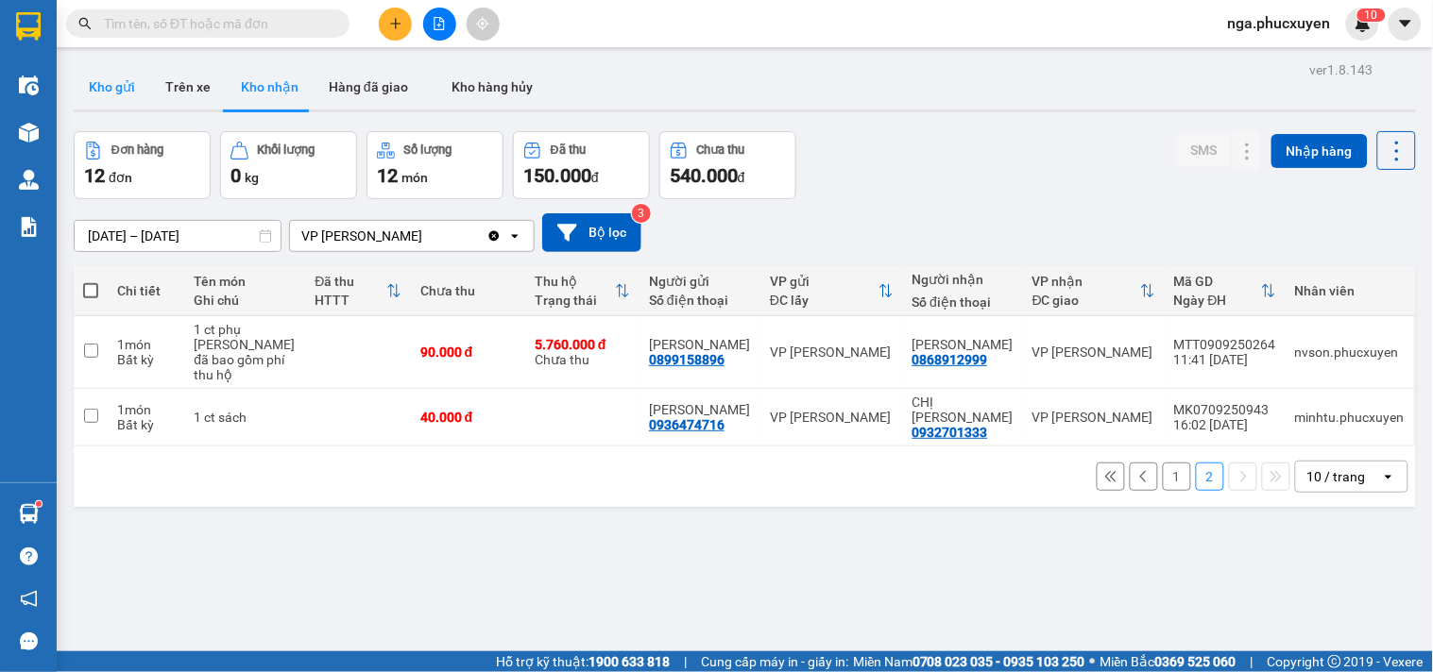
click at [102, 81] on button "Kho gửi" at bounding box center [112, 86] width 76 height 45
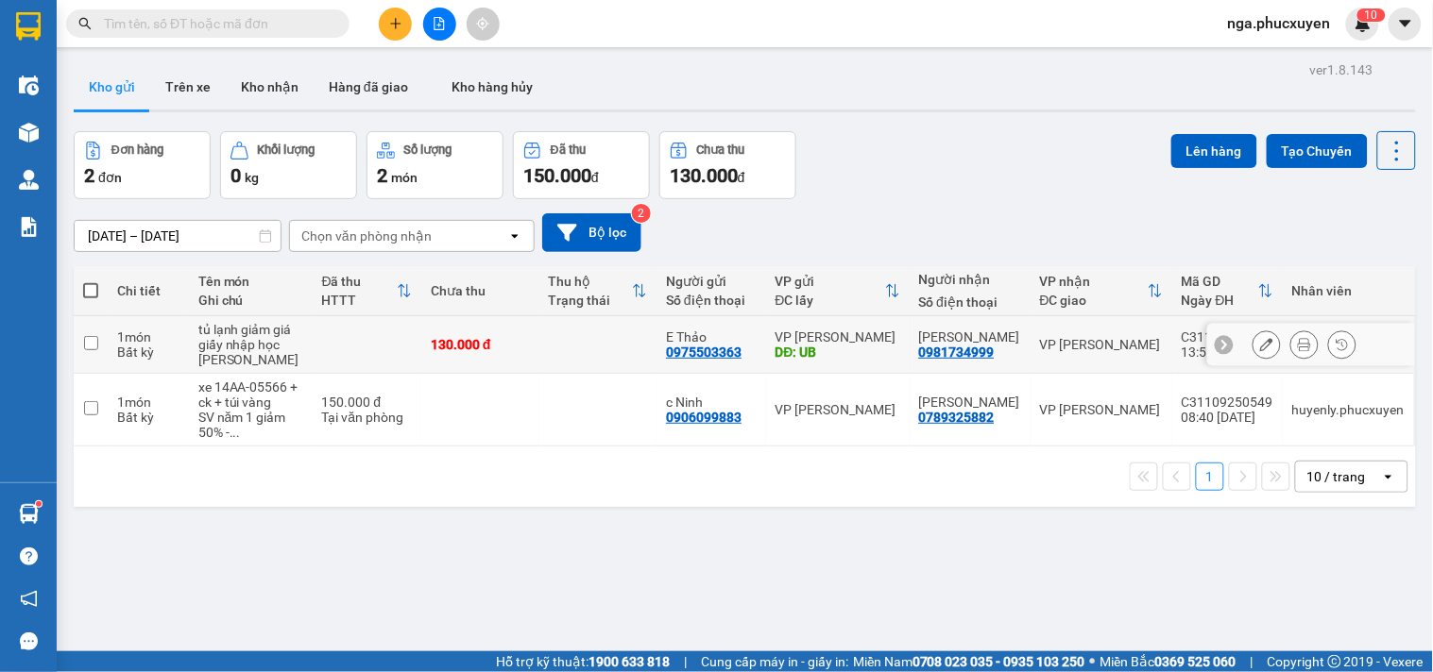
click at [602, 370] on td at bounding box center [598, 345] width 118 height 58
checkbox input "true"
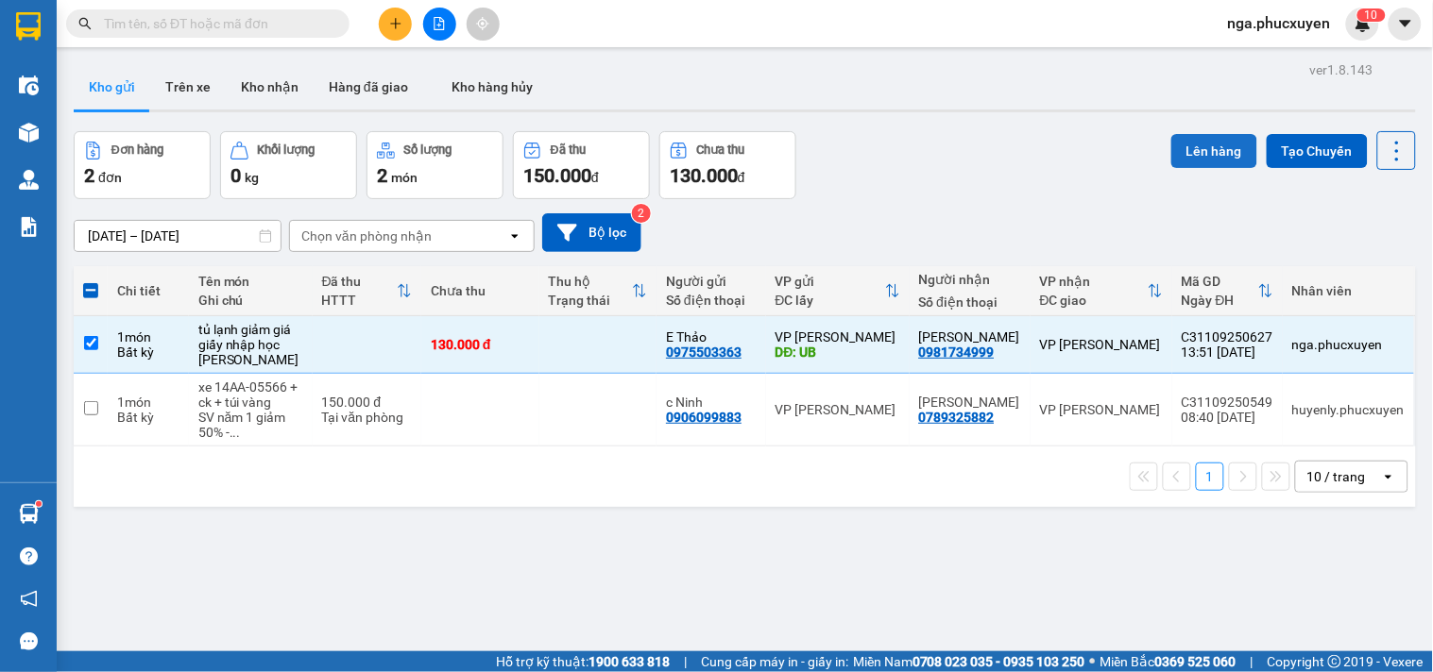
click at [1191, 146] on button "Lên hàng" at bounding box center [1214, 151] width 86 height 34
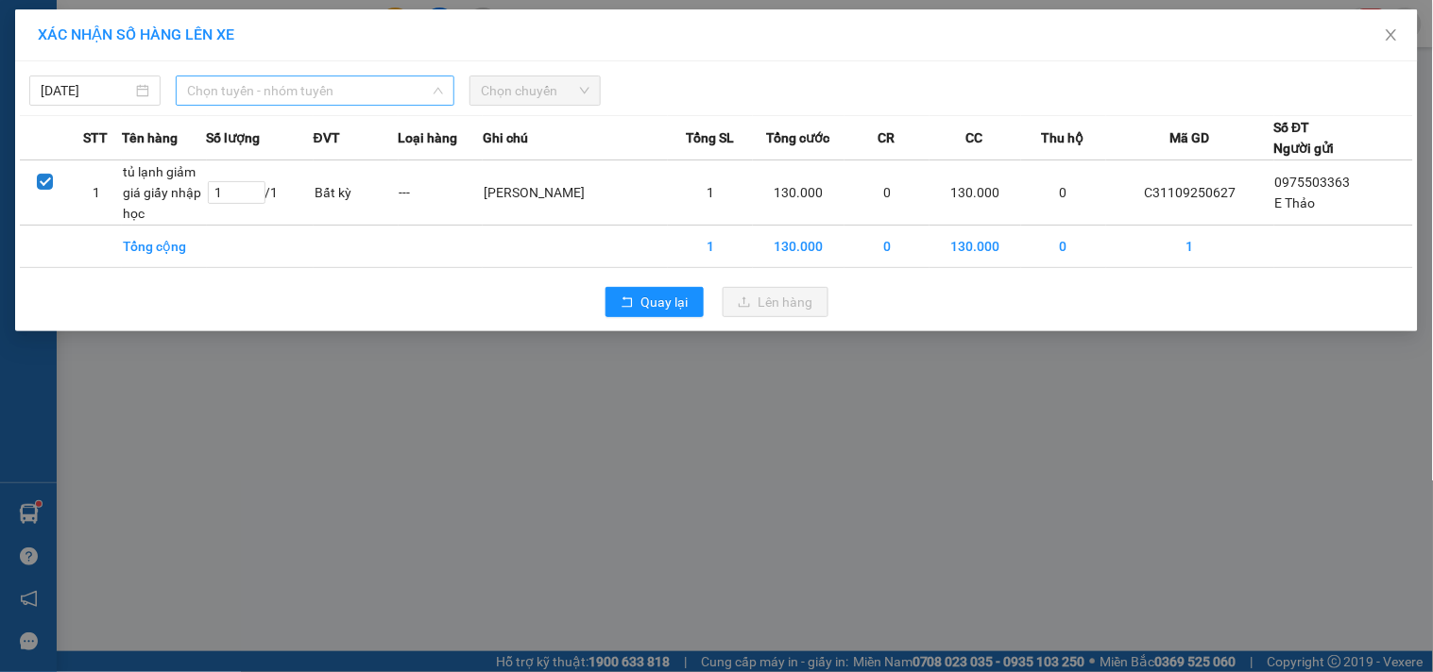
click at [248, 90] on span "Chọn tuyến - nhóm tuyến" at bounding box center [315, 90] width 256 height 28
click at [673, 303] on span "Quay lại" at bounding box center [664, 302] width 47 height 21
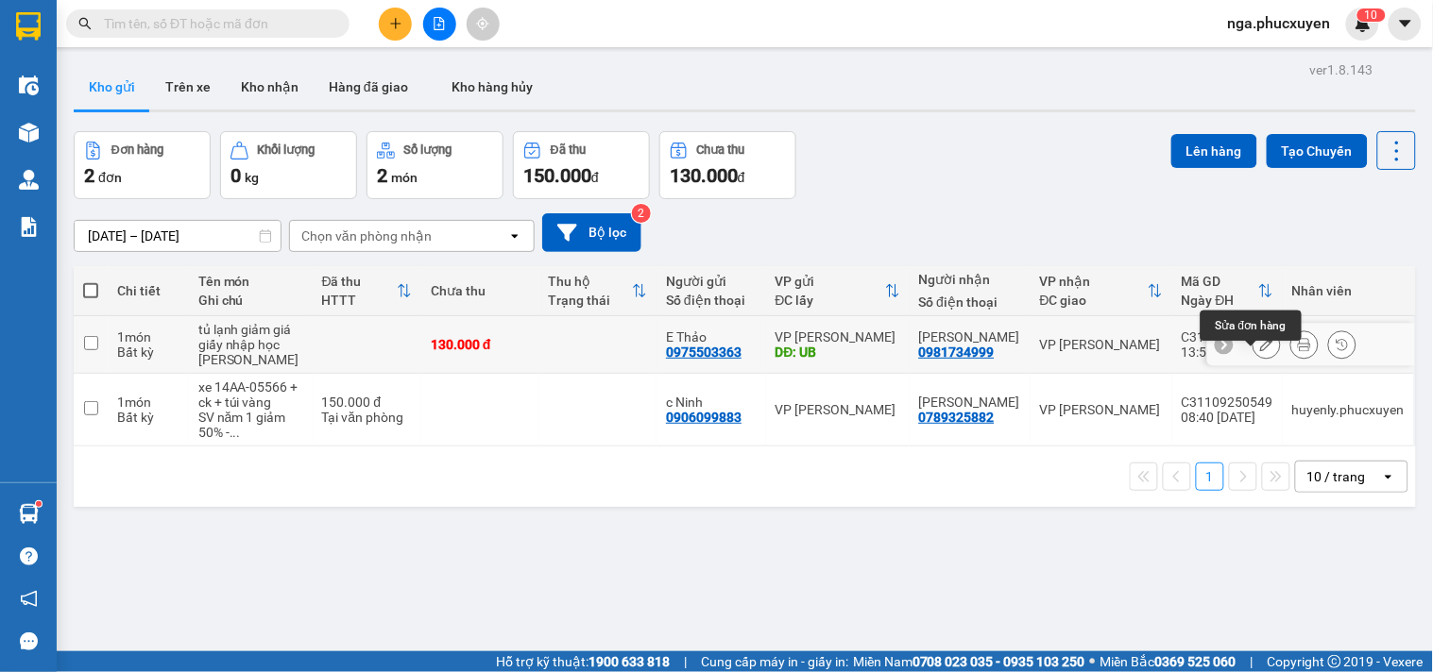
click at [1260, 351] on icon at bounding box center [1266, 344] width 13 height 13
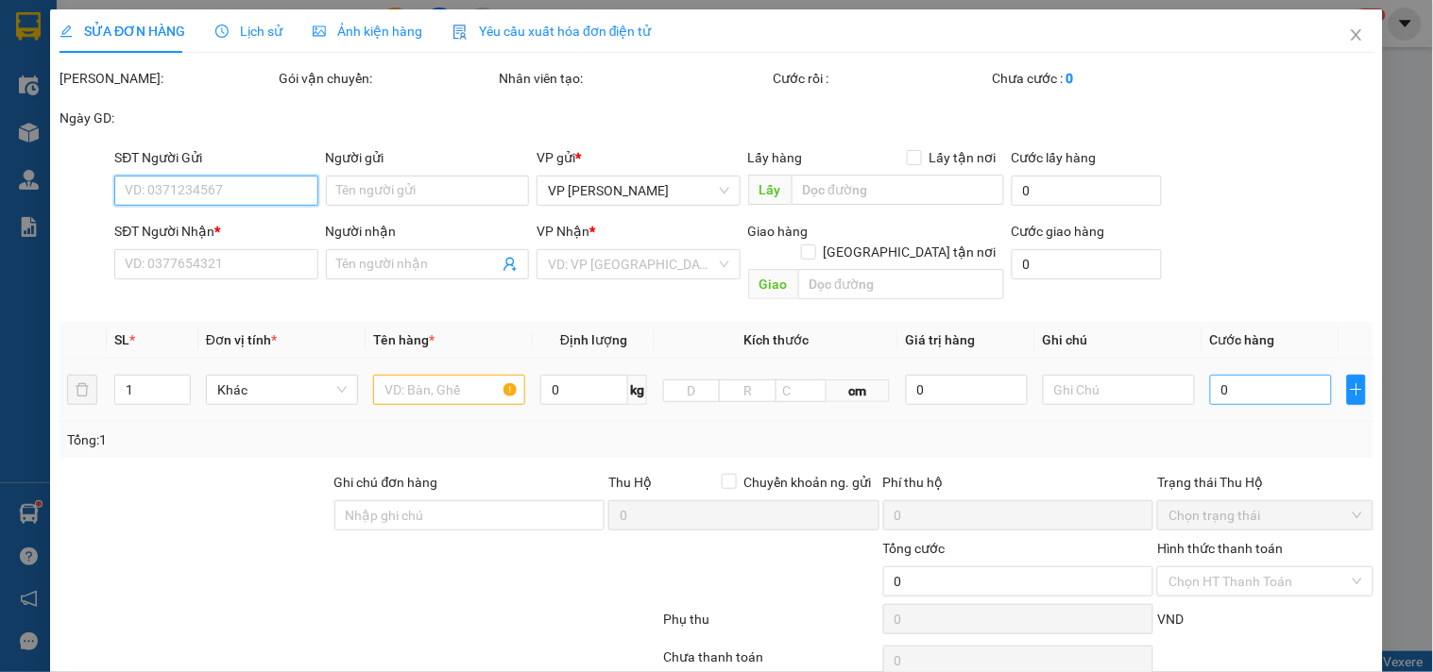
type input "0975503363"
type input "E Thảo"
type input "UB"
type input "0981734999"
type input "Tuấn Anh"
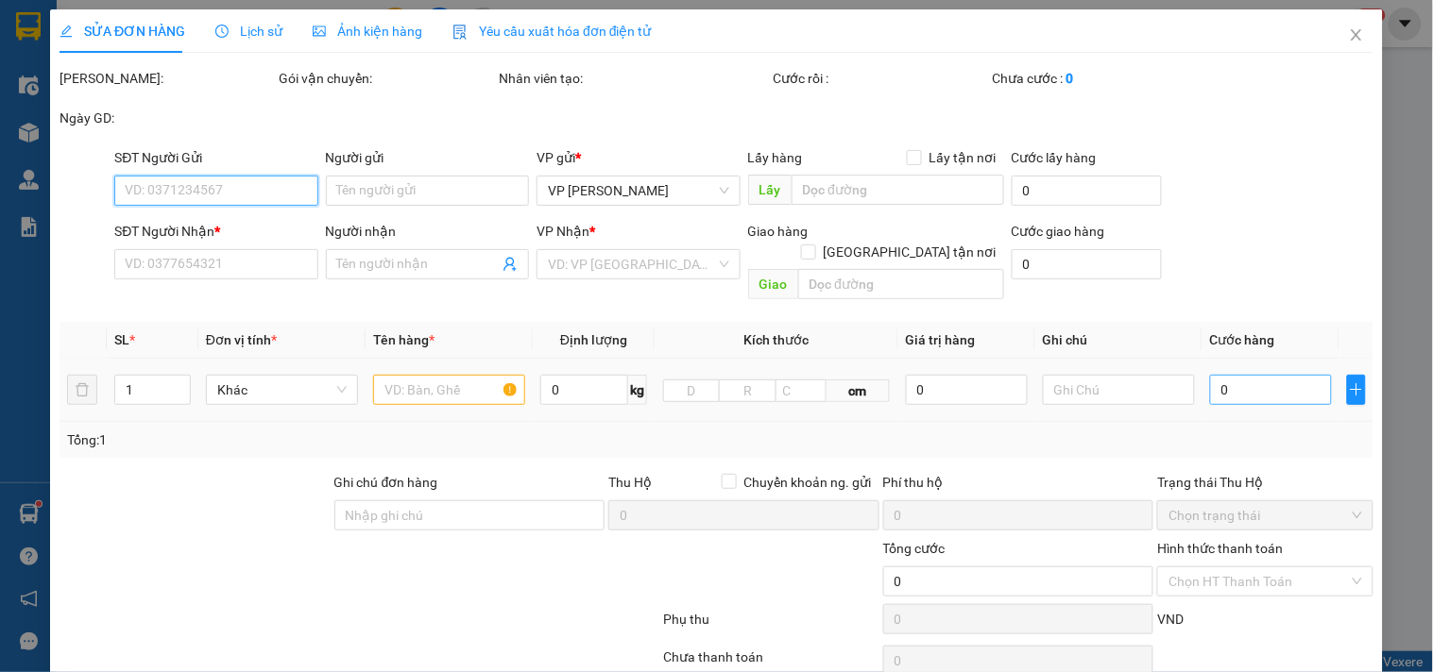
type input "130.000"
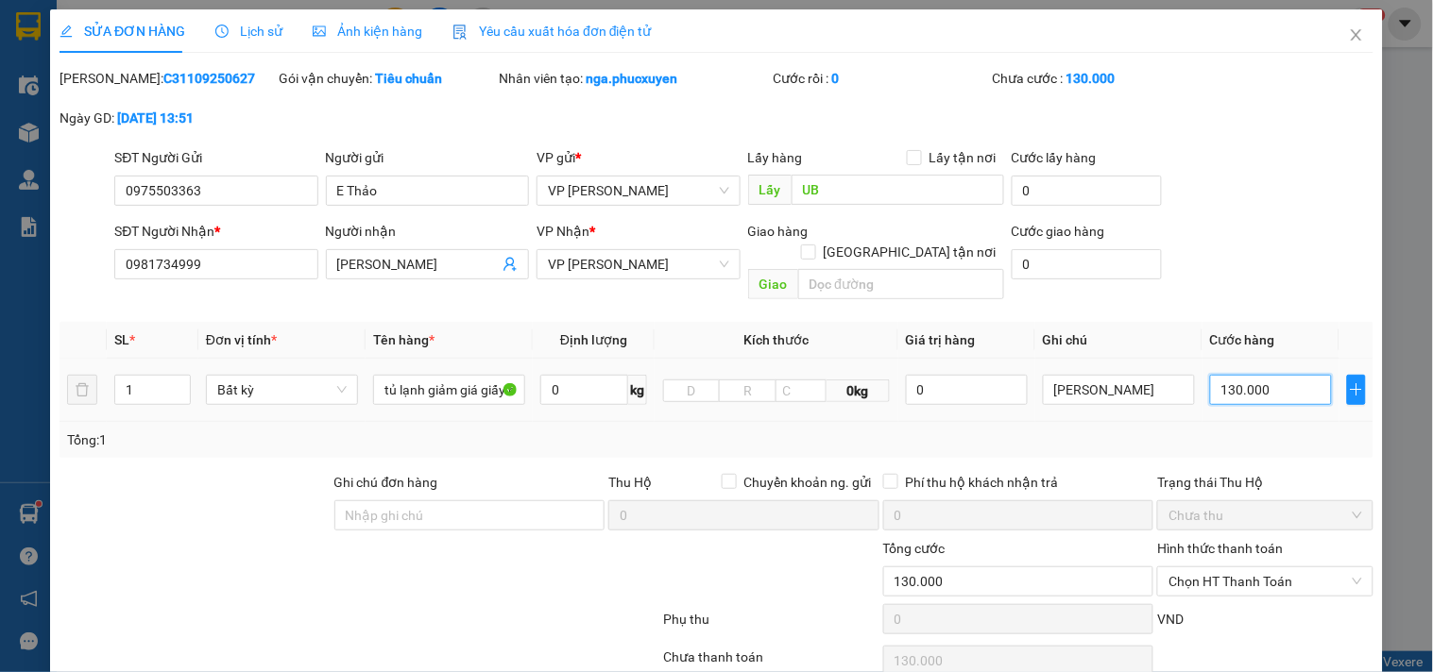
click at [1218, 375] on input "130.000" at bounding box center [1271, 390] width 122 height 30
type input "10.000"
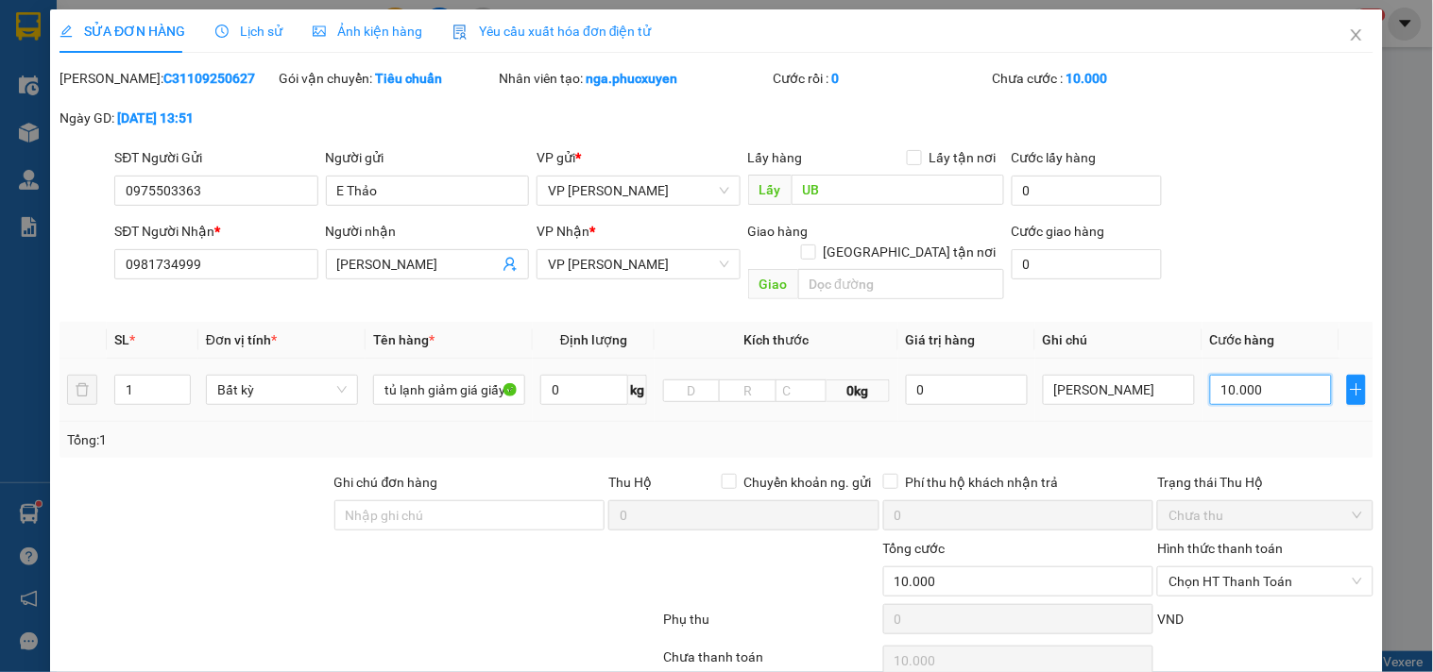
type input "120.000"
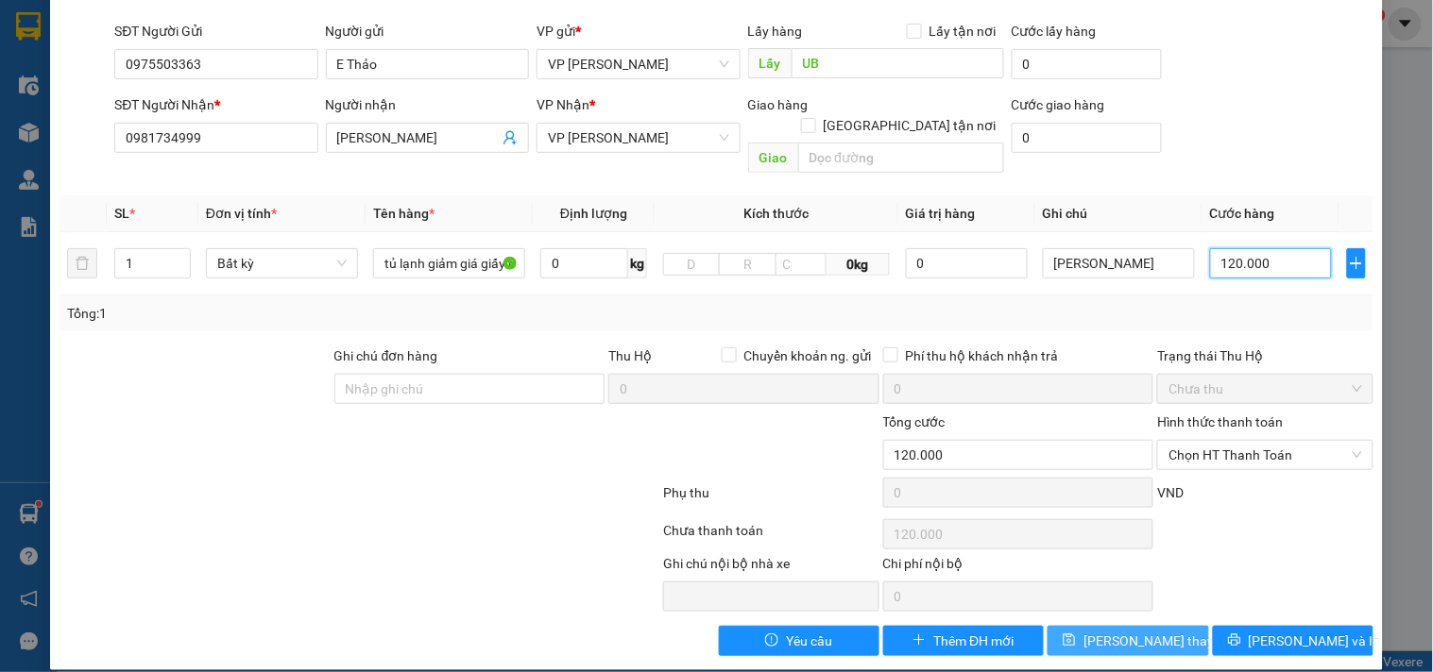
type input "120.000"
click at [1157, 631] on span "[PERSON_NAME] thay đổi" at bounding box center [1158, 641] width 151 height 21
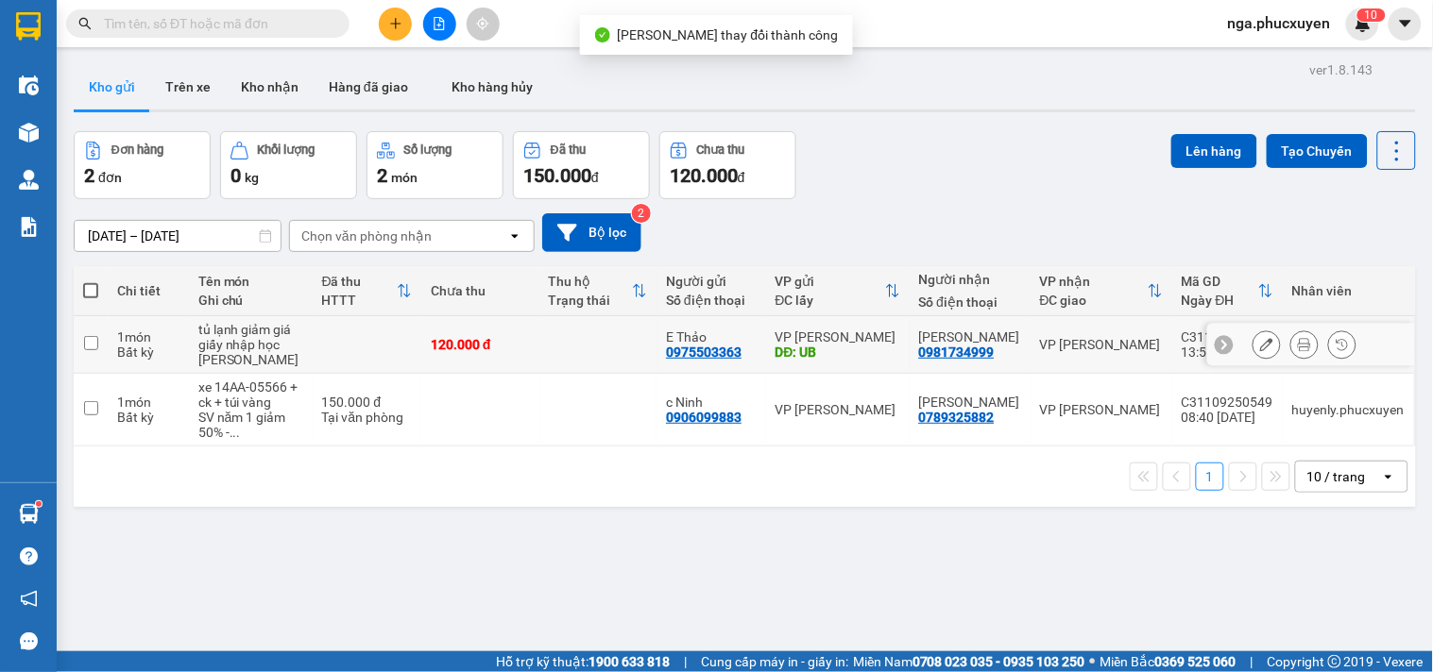
click at [891, 345] on div "VP [PERSON_NAME]" at bounding box center [837, 337] width 125 height 15
checkbox input "true"
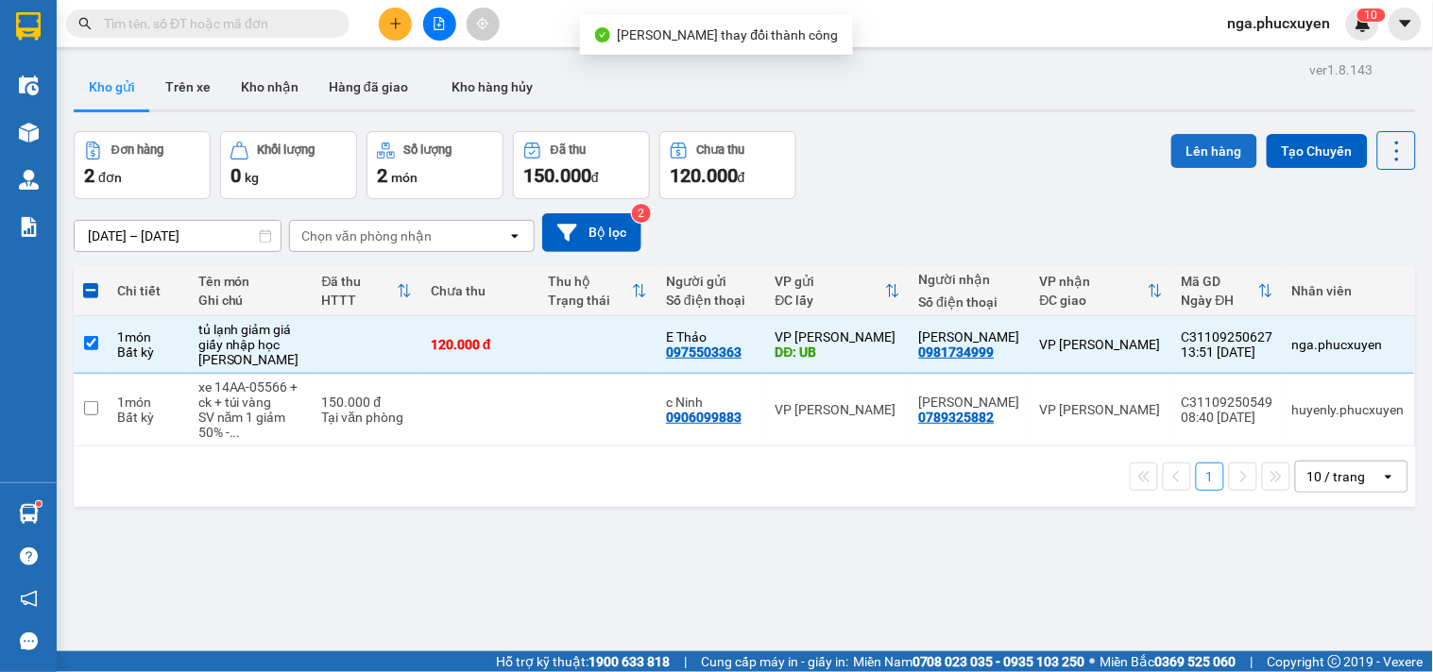
click at [1191, 144] on button "Lên hàng" at bounding box center [1214, 151] width 86 height 34
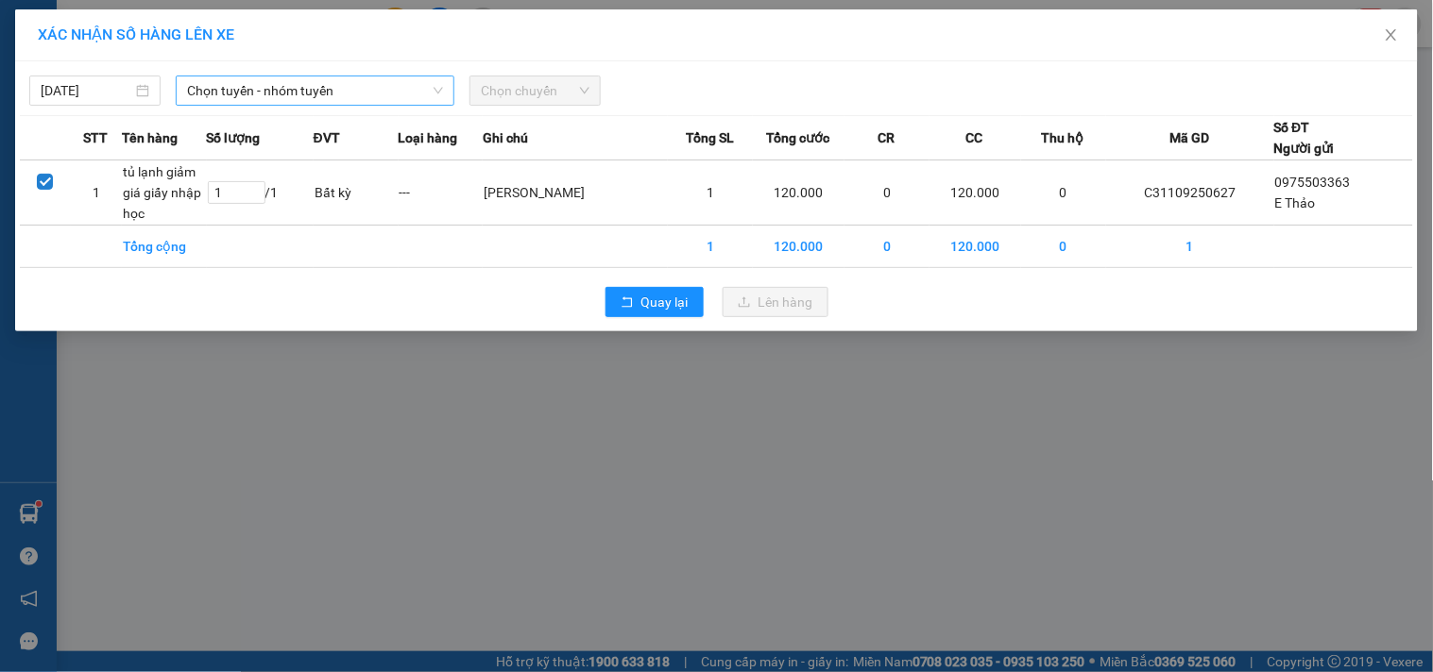
click at [323, 80] on span "Chọn tuyến - nhóm tuyến" at bounding box center [315, 90] width 256 height 28
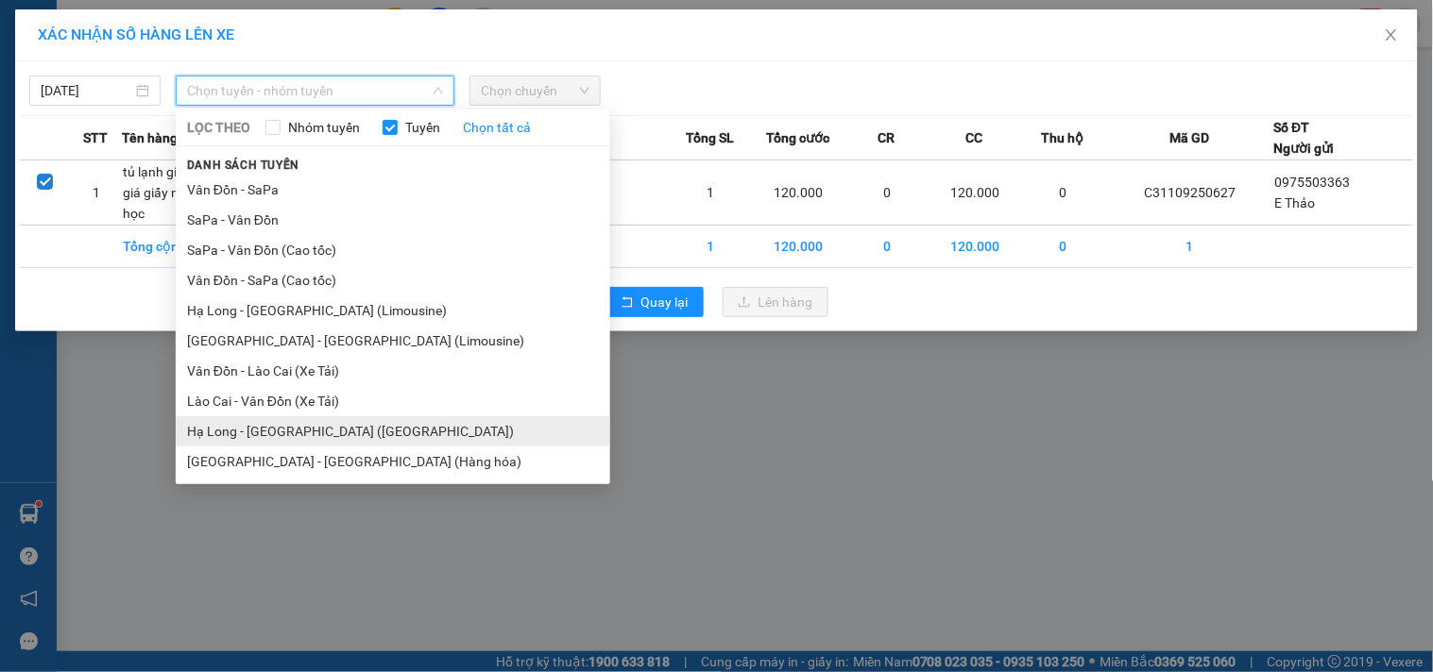
click at [318, 426] on li "Hạ Long - Hà Nội (Hàng hóa)" at bounding box center [393, 431] width 434 height 30
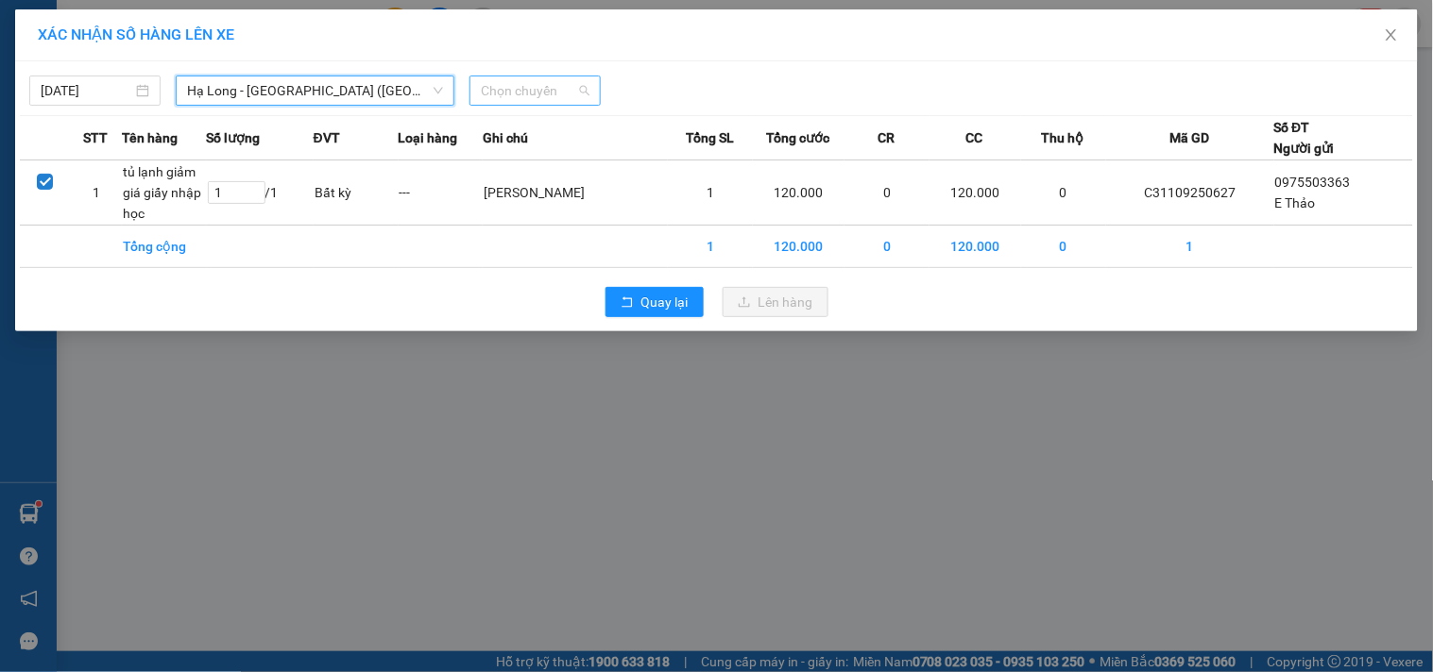
click at [552, 82] on span "Chọn chuyến" at bounding box center [535, 90] width 109 height 28
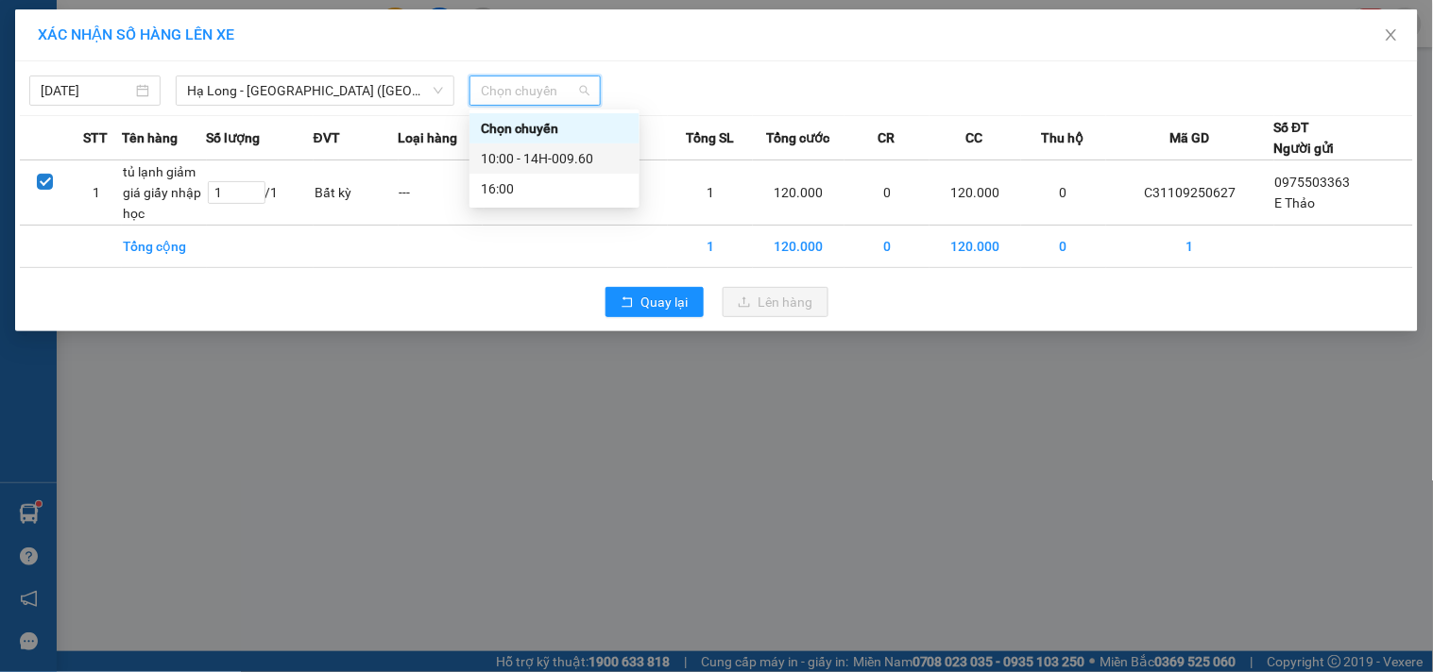
click at [557, 154] on div "10:00 - 14H-009.60" at bounding box center [554, 158] width 147 height 21
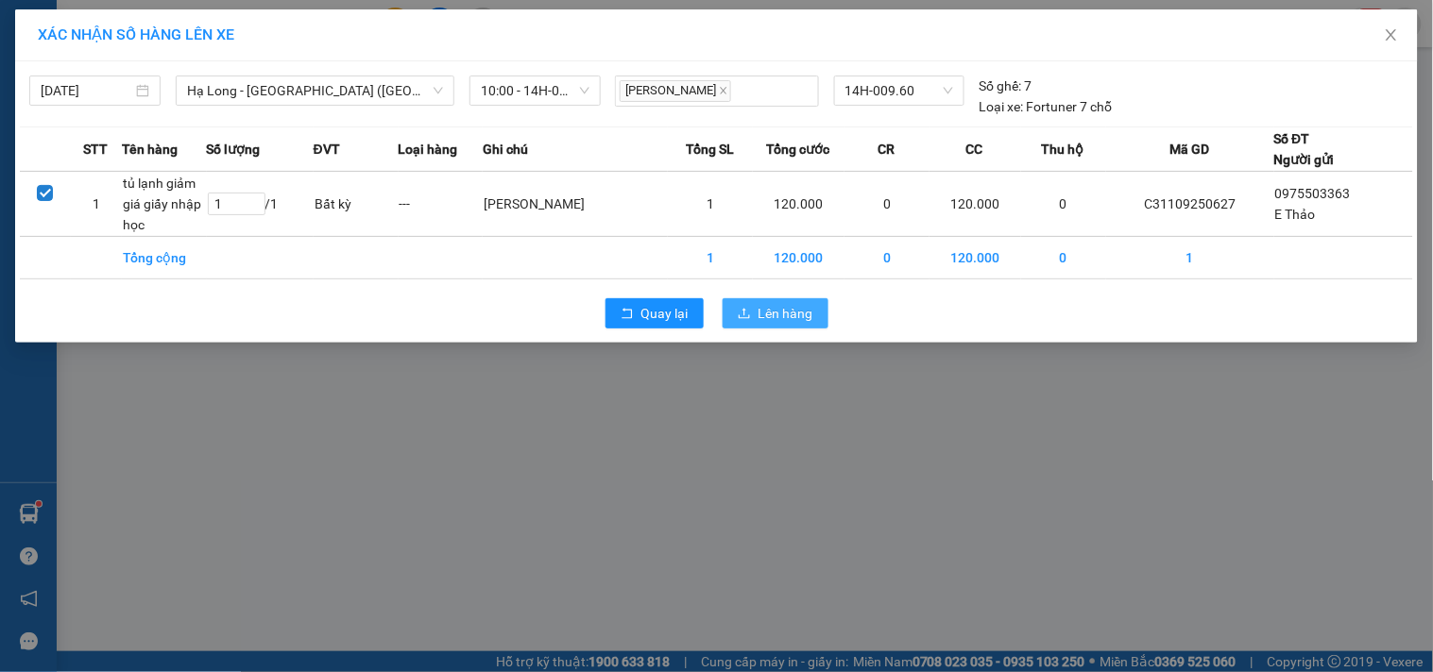
click at [788, 313] on span "Lên hàng" at bounding box center [785, 313] width 55 height 21
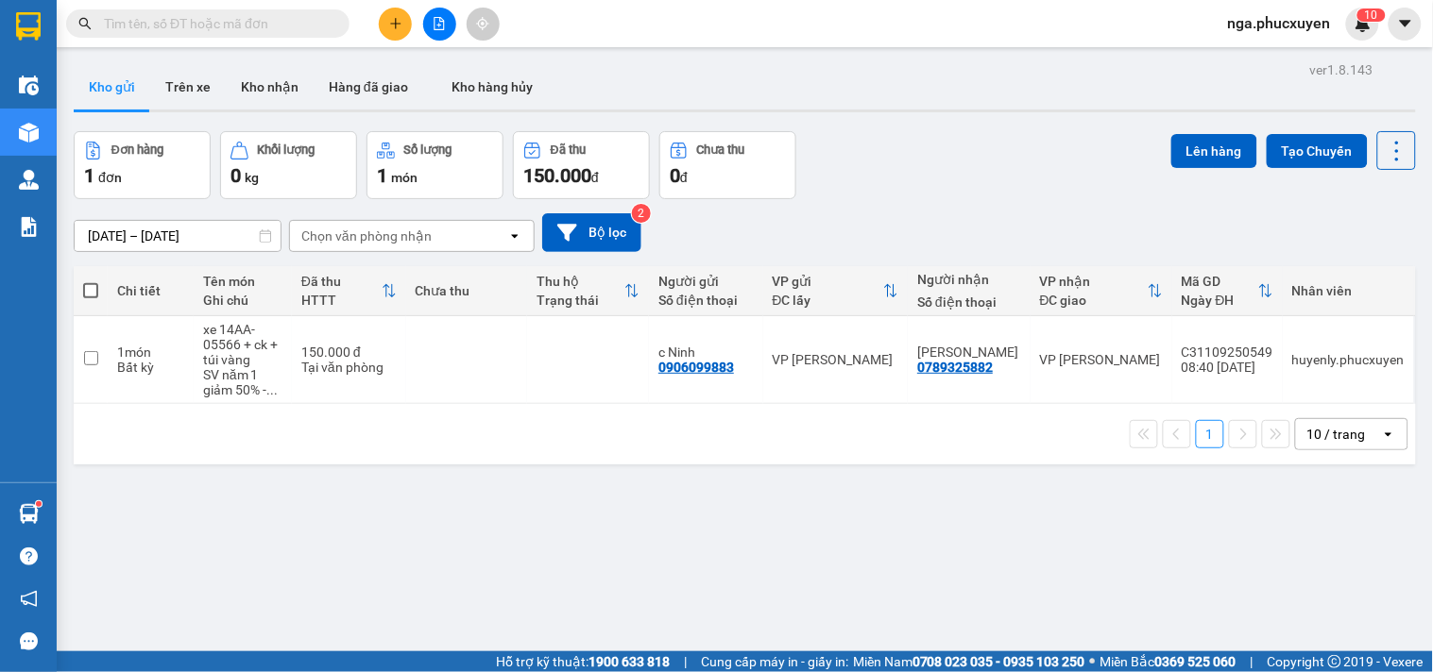
click at [302, 21] on input "text" at bounding box center [215, 23] width 223 height 21
type input "0"
click at [302, 21] on input "0" at bounding box center [215, 23] width 223 height 21
click at [302, 21] on input "text" at bounding box center [215, 23] width 223 height 21
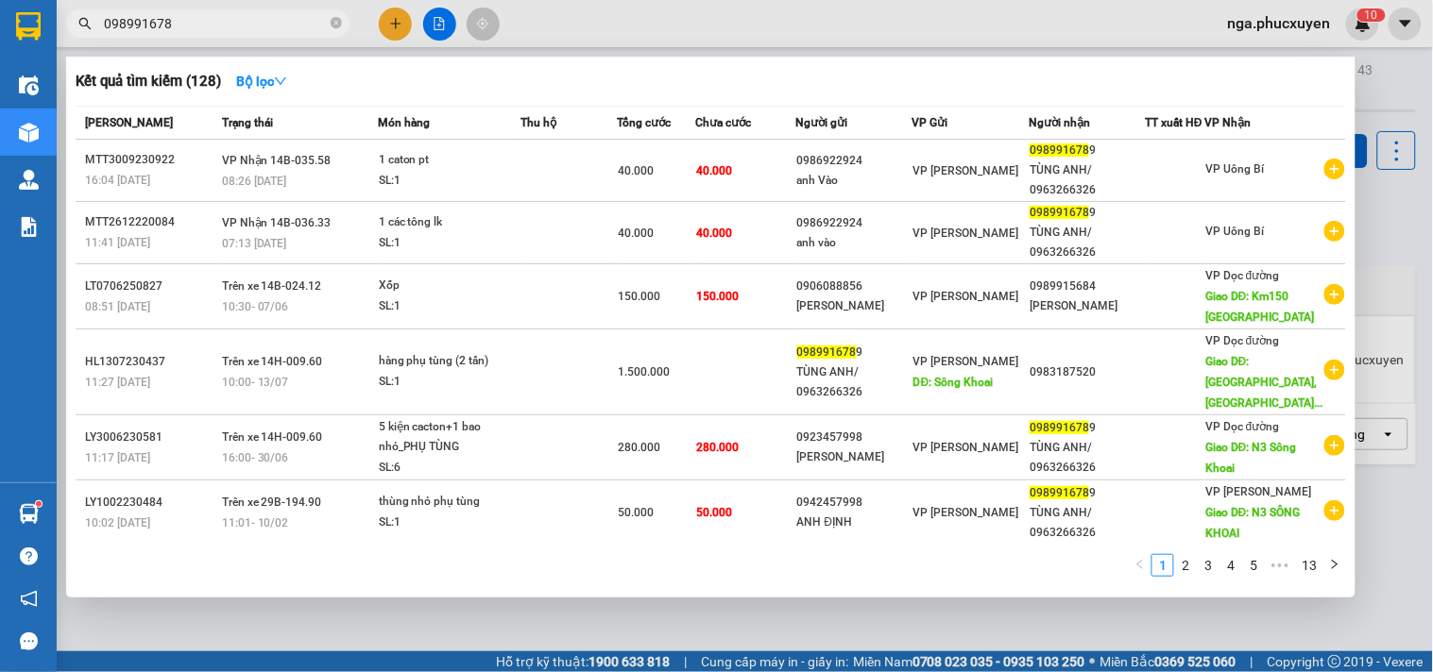
type input "0989916789"
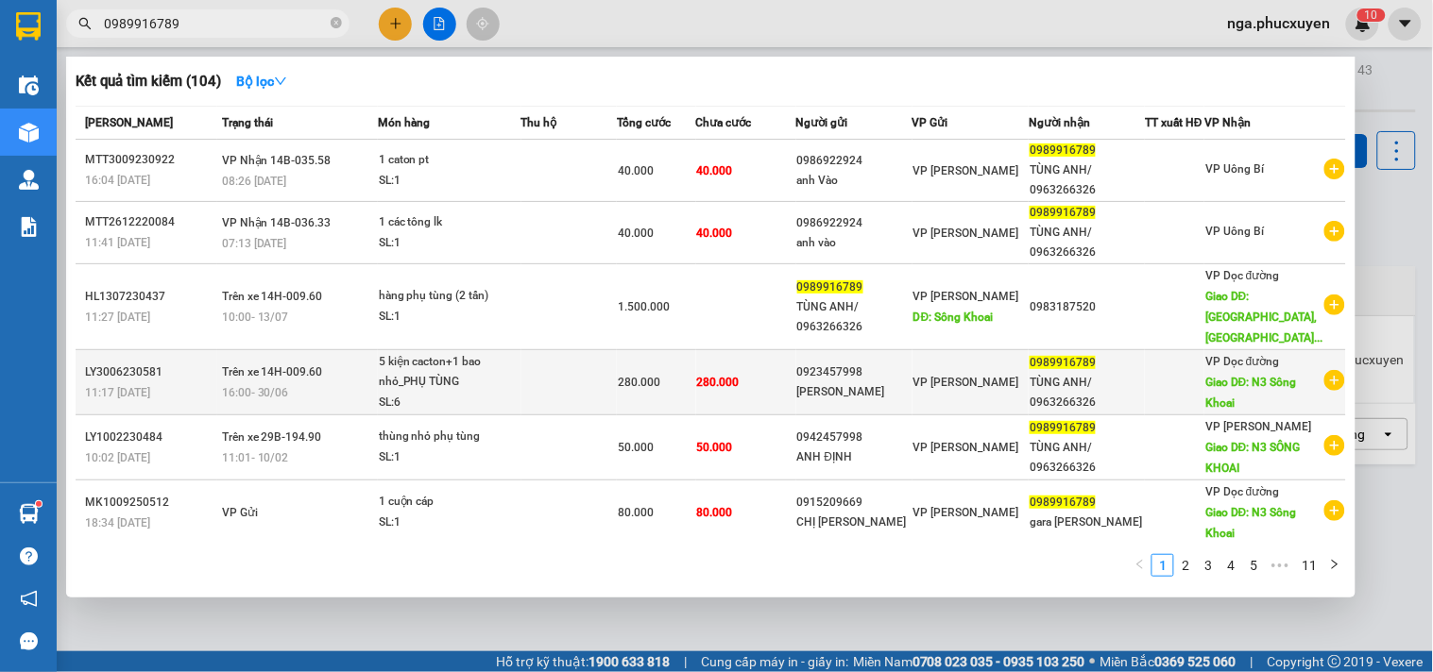
scroll to position [105, 0]
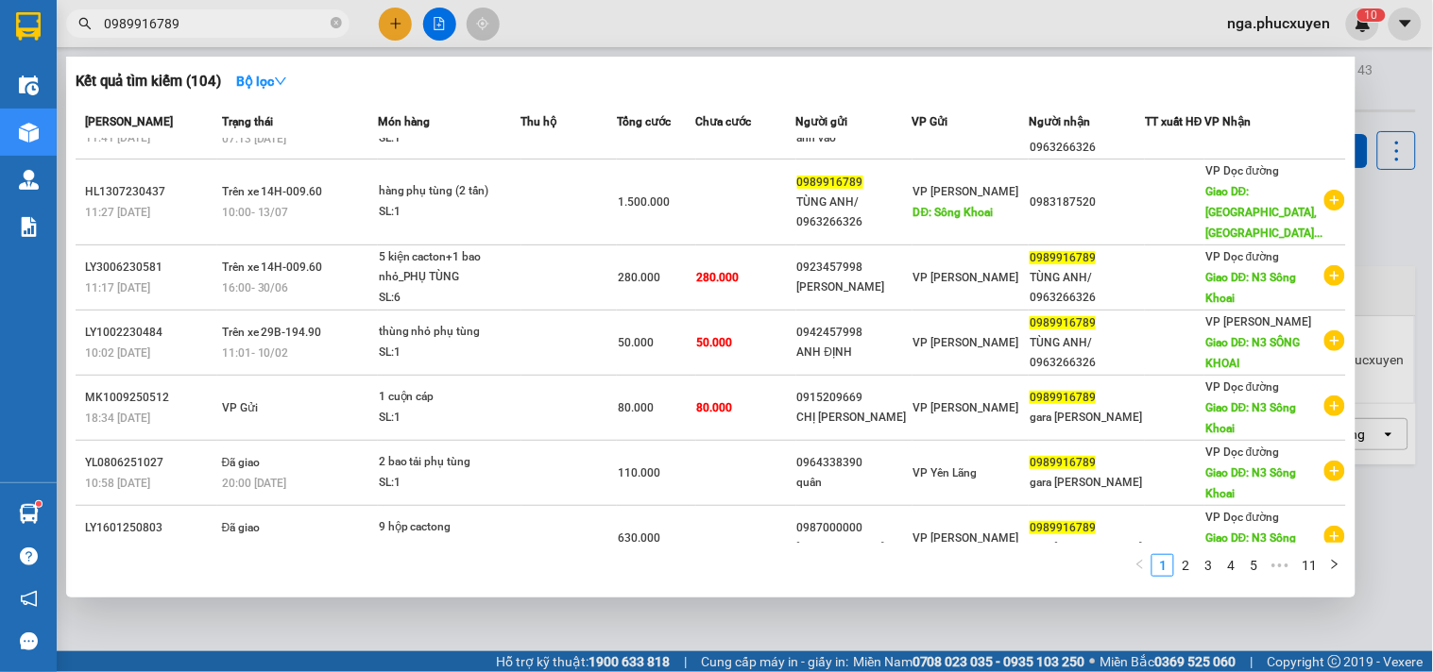
drag, startPoint x: 334, startPoint y: 21, endPoint x: 283, endPoint y: 210, distance: 195.6
click at [333, 21] on icon "close-circle" at bounding box center [336, 22] width 11 height 11
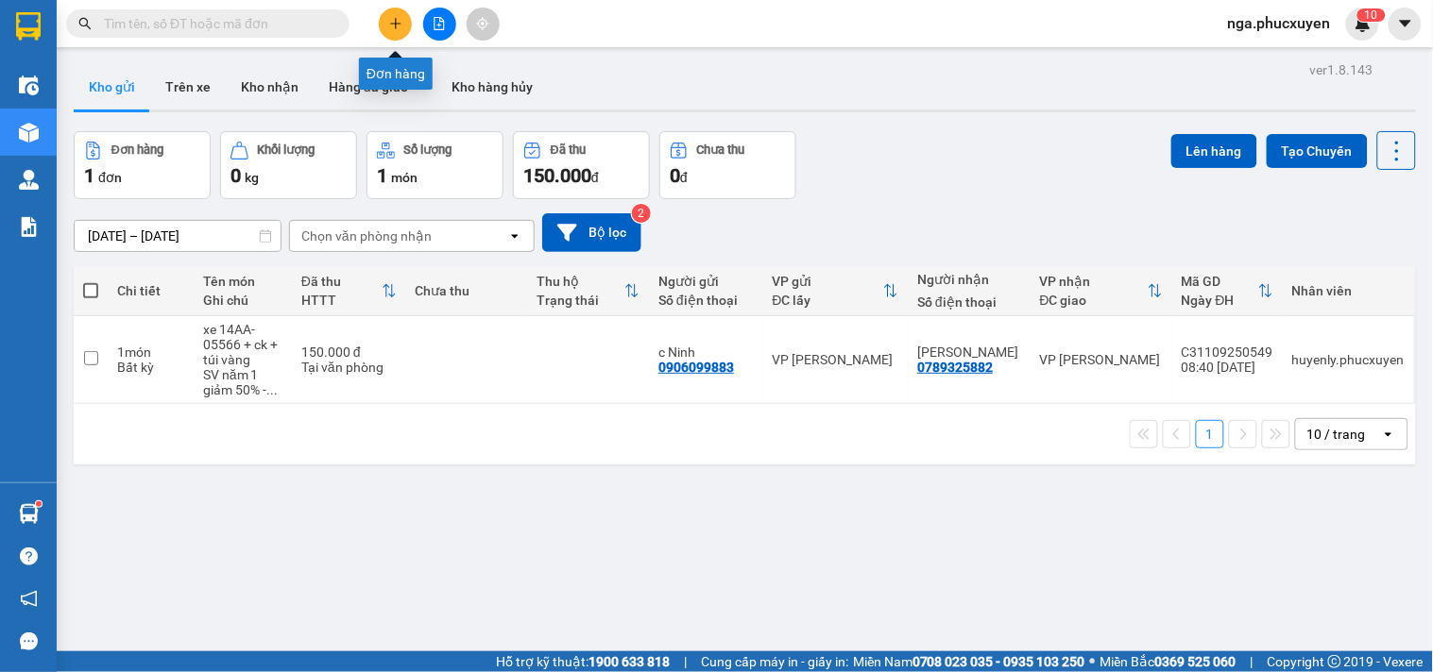
click at [394, 17] on icon "plus" at bounding box center [395, 23] width 13 height 13
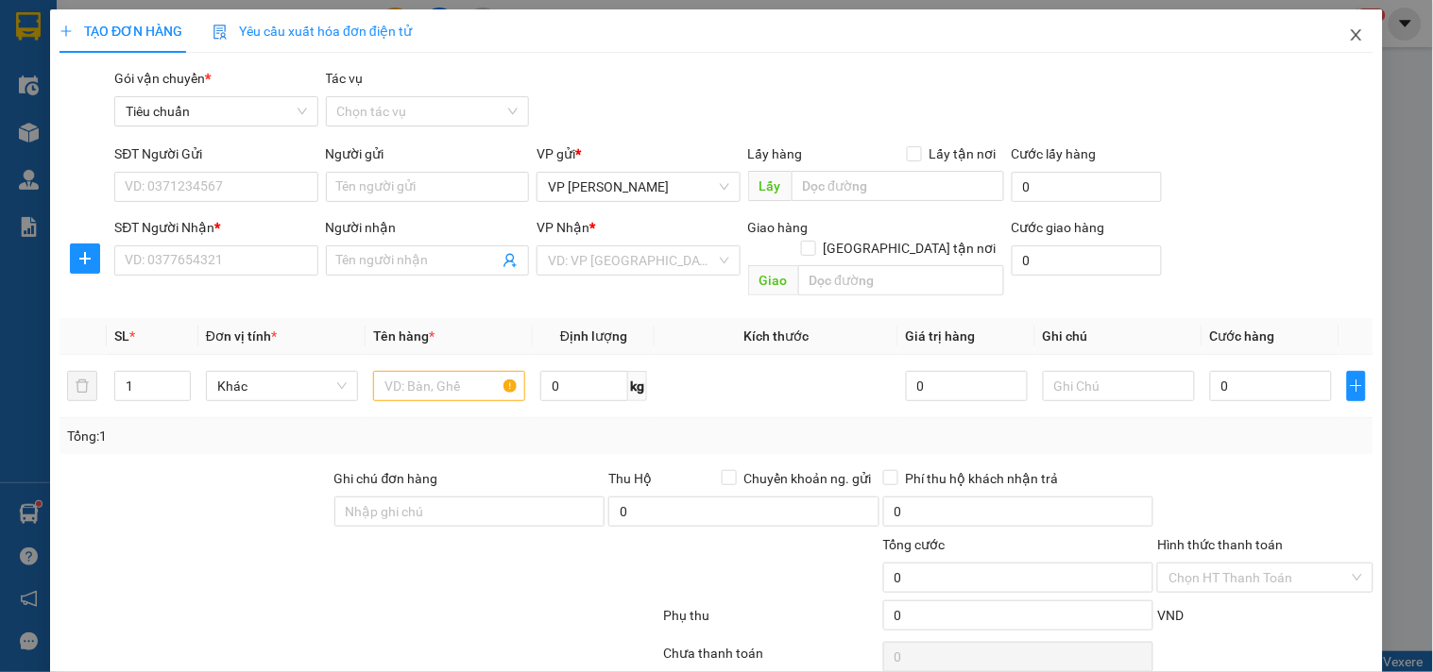
click at [1349, 35] on icon "close" at bounding box center [1356, 34] width 15 height 15
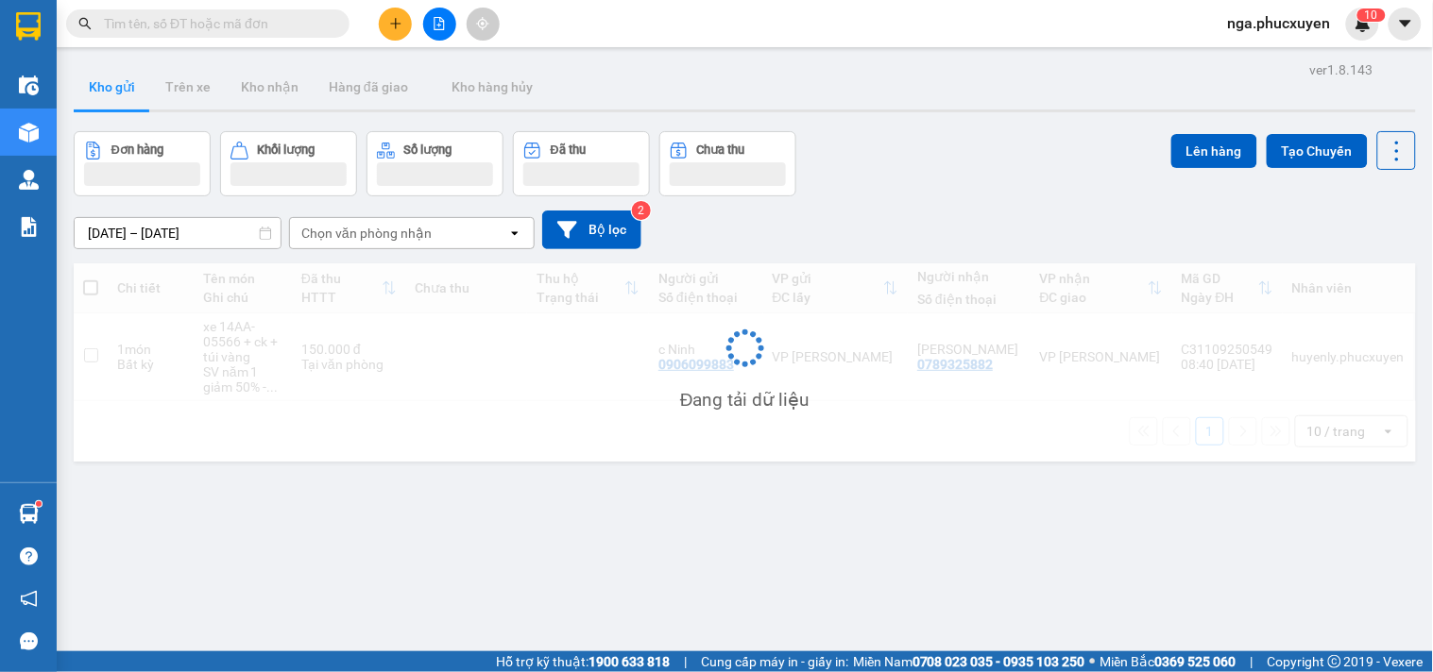
click at [223, 29] on input "text" at bounding box center [215, 23] width 223 height 21
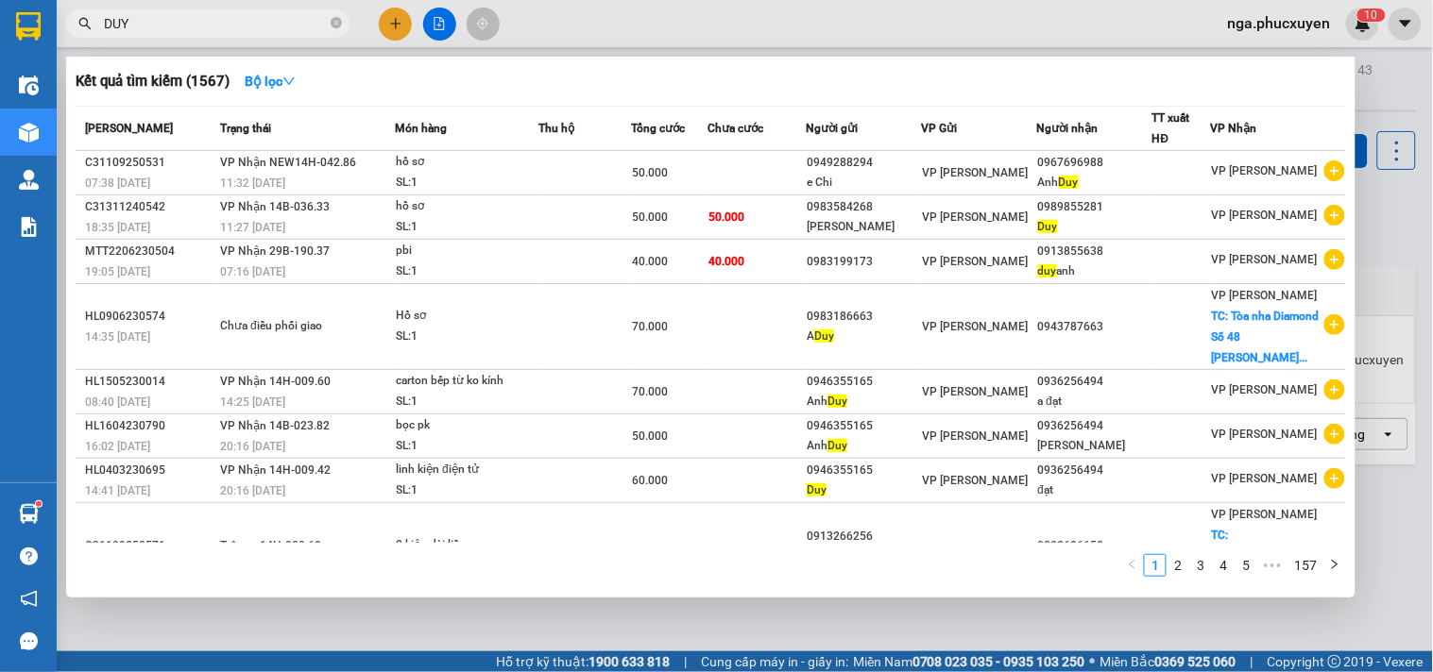
type input "DUY"
click at [397, 24] on div at bounding box center [716, 336] width 1433 height 672
click at [332, 20] on icon "close-circle" at bounding box center [336, 22] width 11 height 11
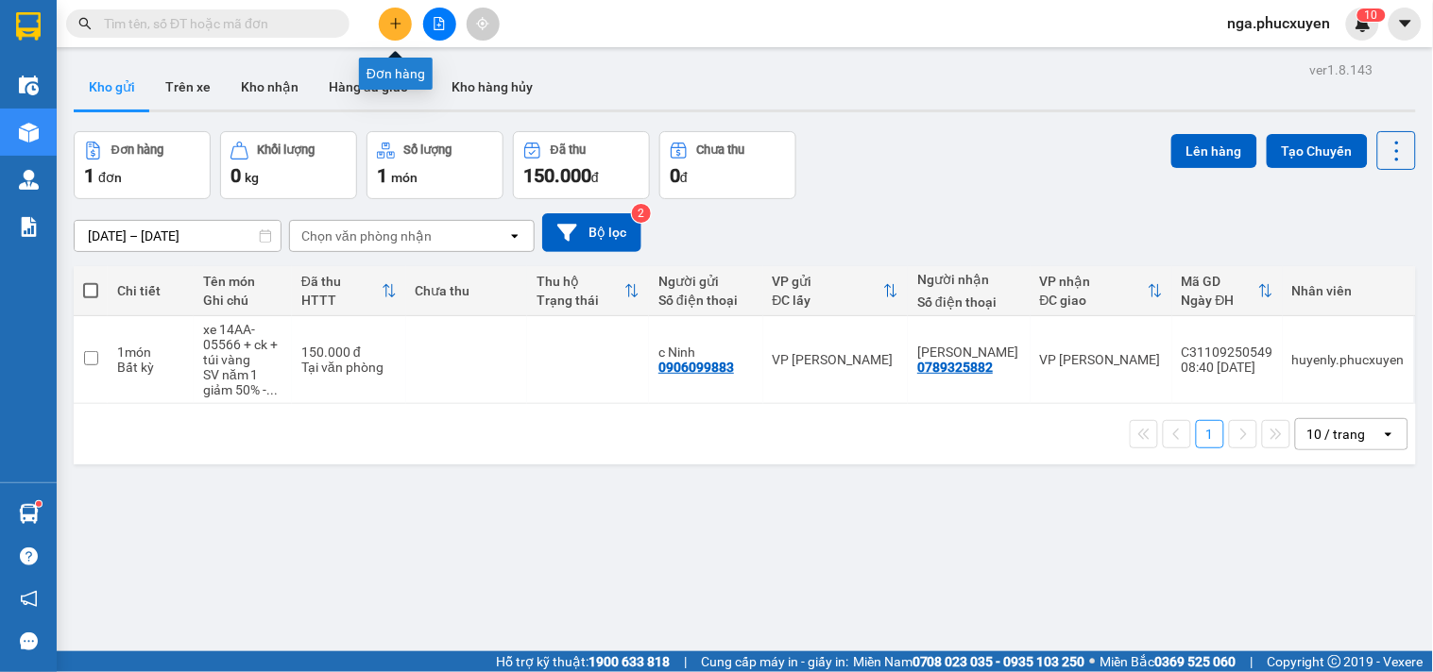
click at [389, 19] on icon "plus" at bounding box center [395, 23] width 13 height 13
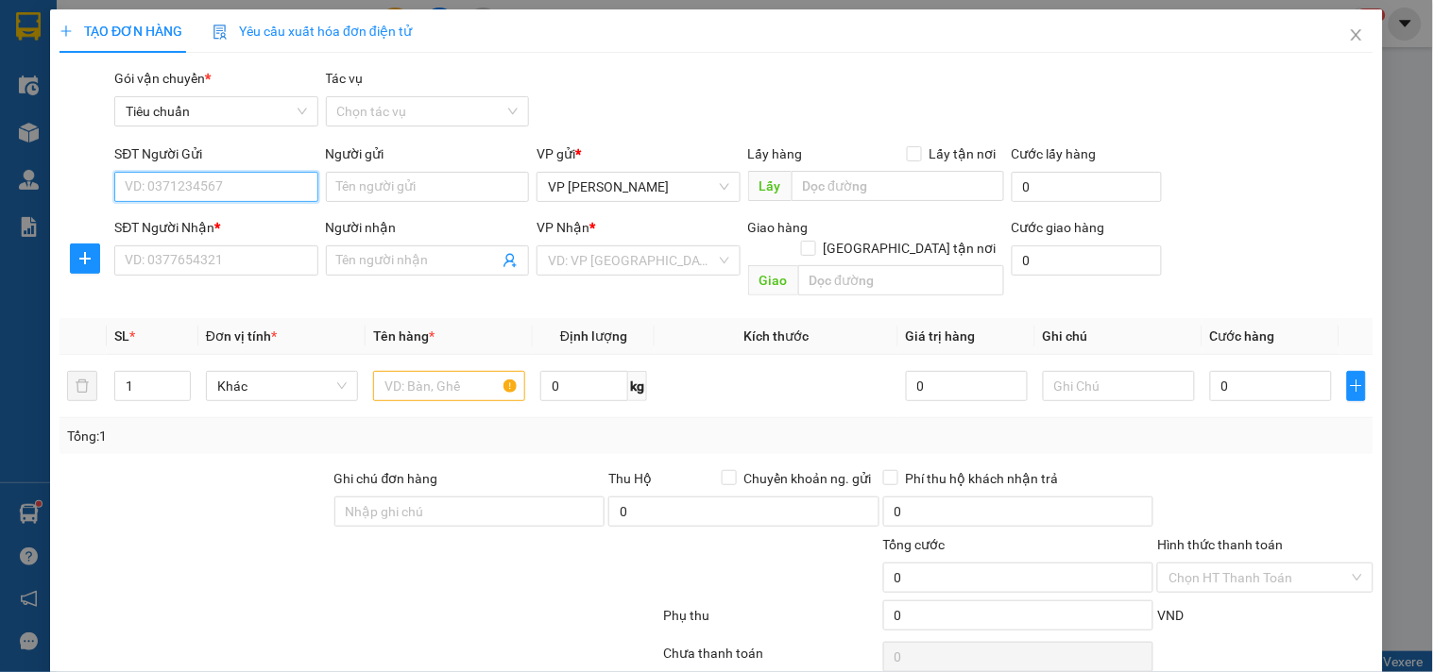
click at [253, 183] on input "SĐT Người Gửi" at bounding box center [215, 187] width 203 height 30
drag, startPoint x: 224, startPoint y: 223, endPoint x: 213, endPoint y: 215, distance: 12.8
click at [223, 224] on div "0334826666 - Duy" at bounding box center [214, 224] width 178 height 21
type input "0334826666"
type input "Duy"
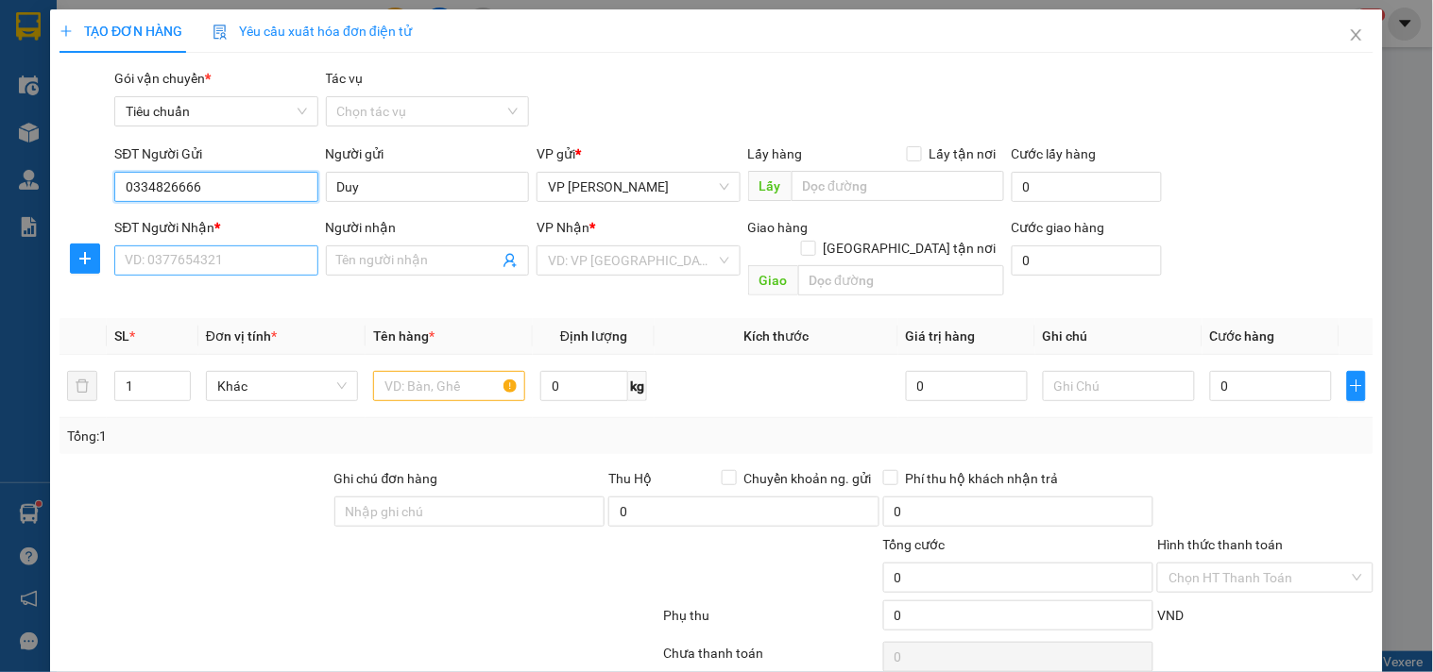
type input "0334826666"
click at [214, 263] on input "SĐT Người Nhận *" at bounding box center [215, 261] width 203 height 30
click at [214, 256] on input "SĐT Người Nhận *" at bounding box center [215, 261] width 203 height 30
click at [225, 256] on input "0342477468" at bounding box center [215, 261] width 203 height 30
type input "0342477468"
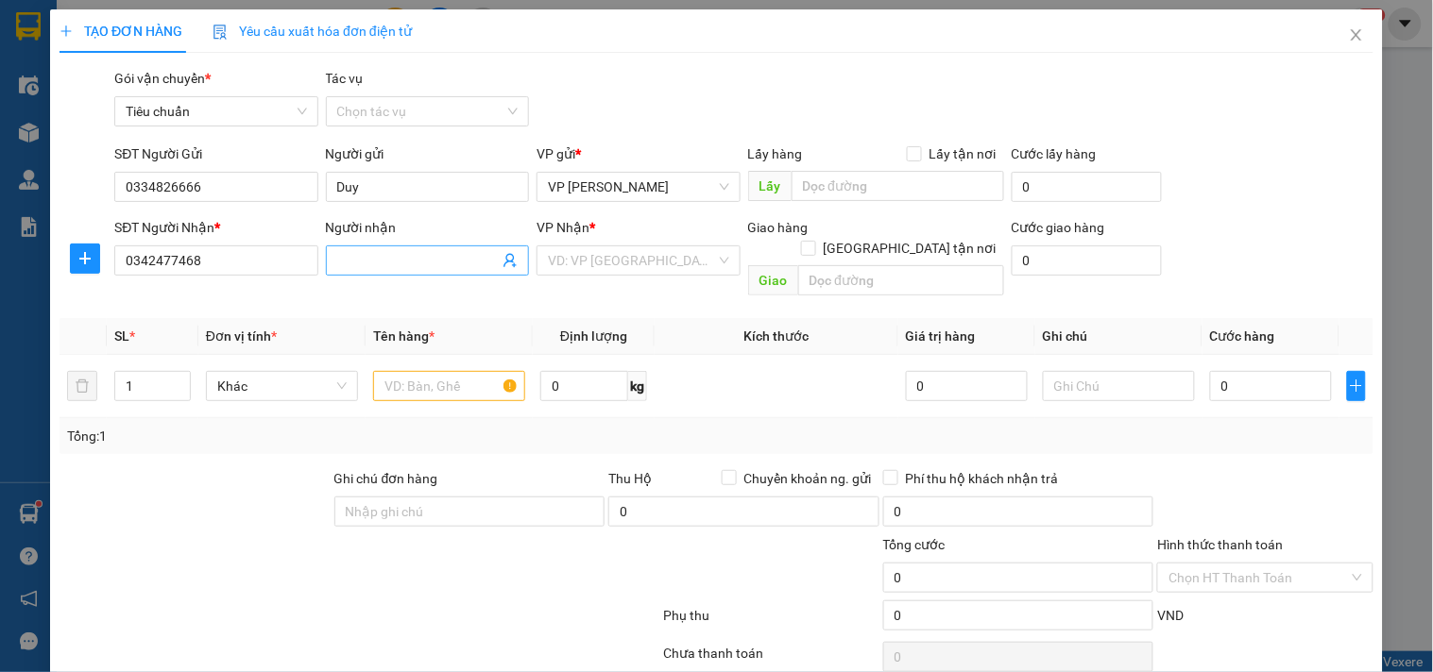
click at [355, 257] on input "Người nhận" at bounding box center [417, 260] width 161 height 21
type input "A nAM"
click at [869, 265] on input "text" at bounding box center [901, 280] width 206 height 30
click at [864, 265] on input "text" at bounding box center [901, 280] width 206 height 30
click at [864, 265] on input "29T2" at bounding box center [901, 280] width 206 height 30
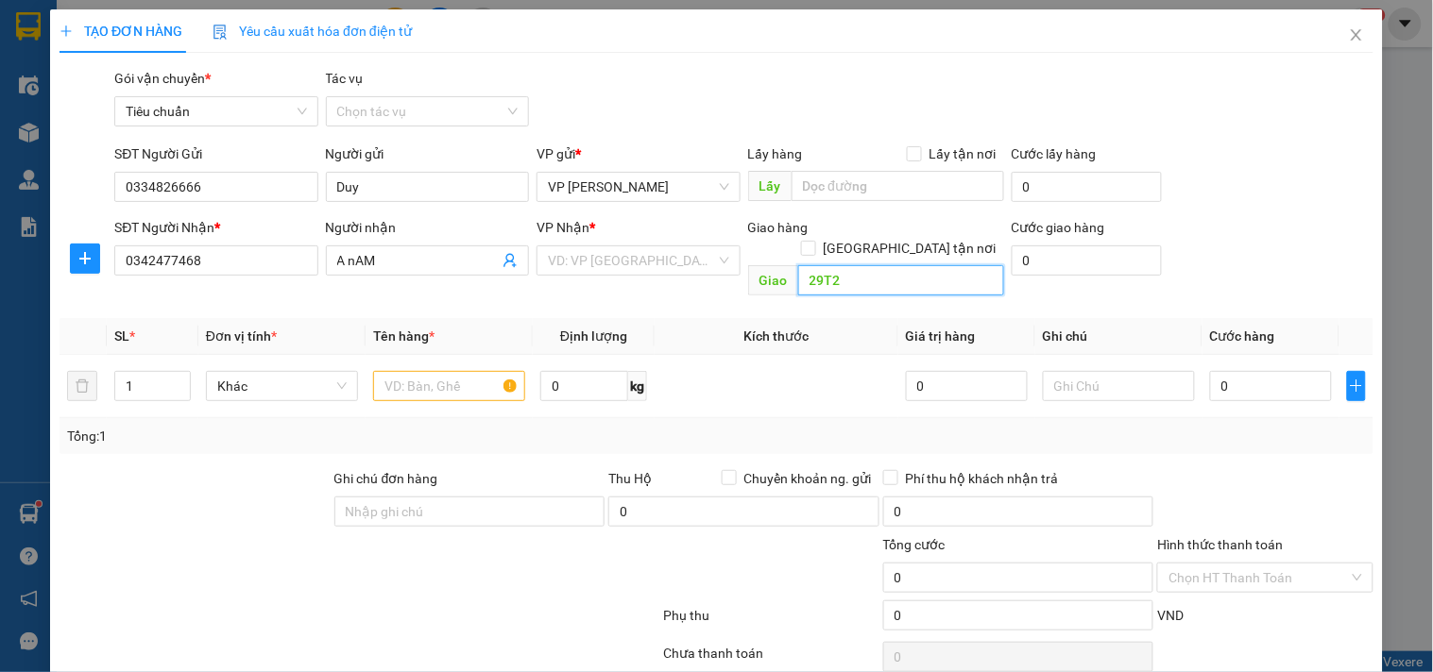
type input "29T2"
click at [357, 257] on input "A nAM" at bounding box center [417, 260] width 161 height 21
type input "A NAM"
click at [856, 265] on input "29T2" at bounding box center [901, 280] width 206 height 30
click at [700, 258] on input "search" at bounding box center [631, 260] width 167 height 28
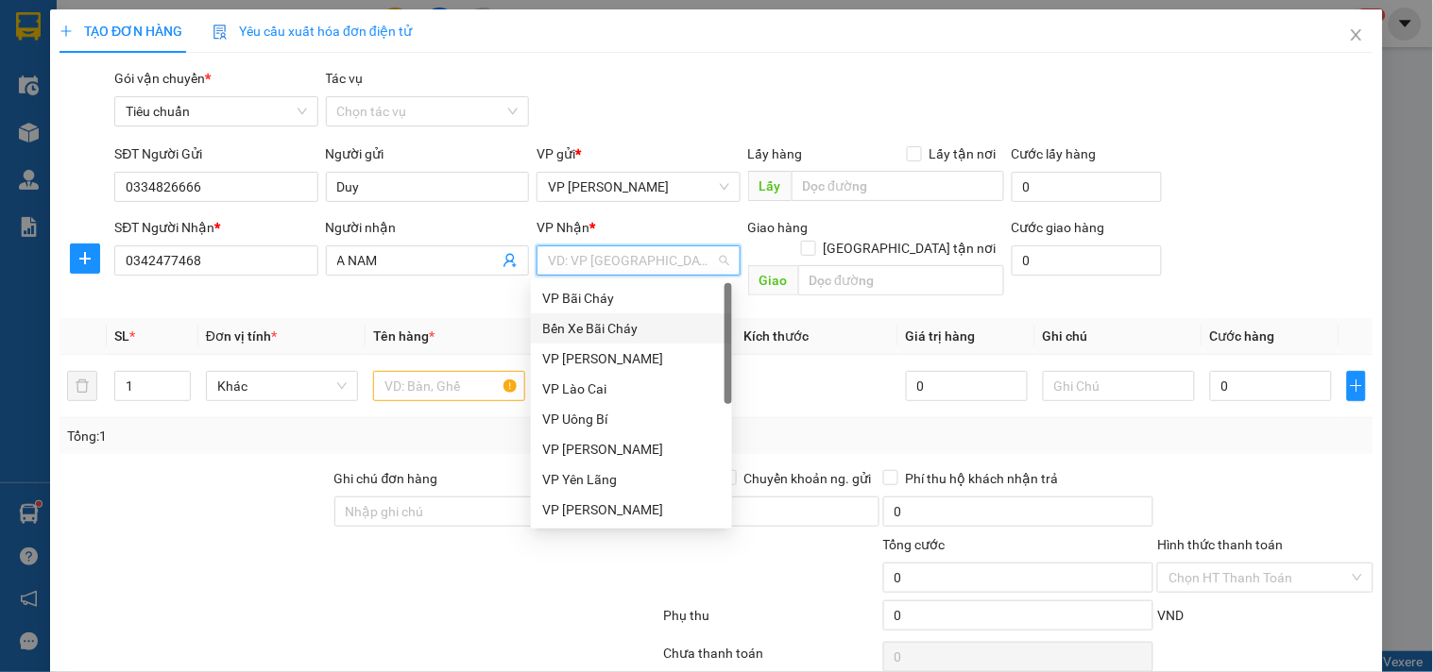
scroll to position [302, 0]
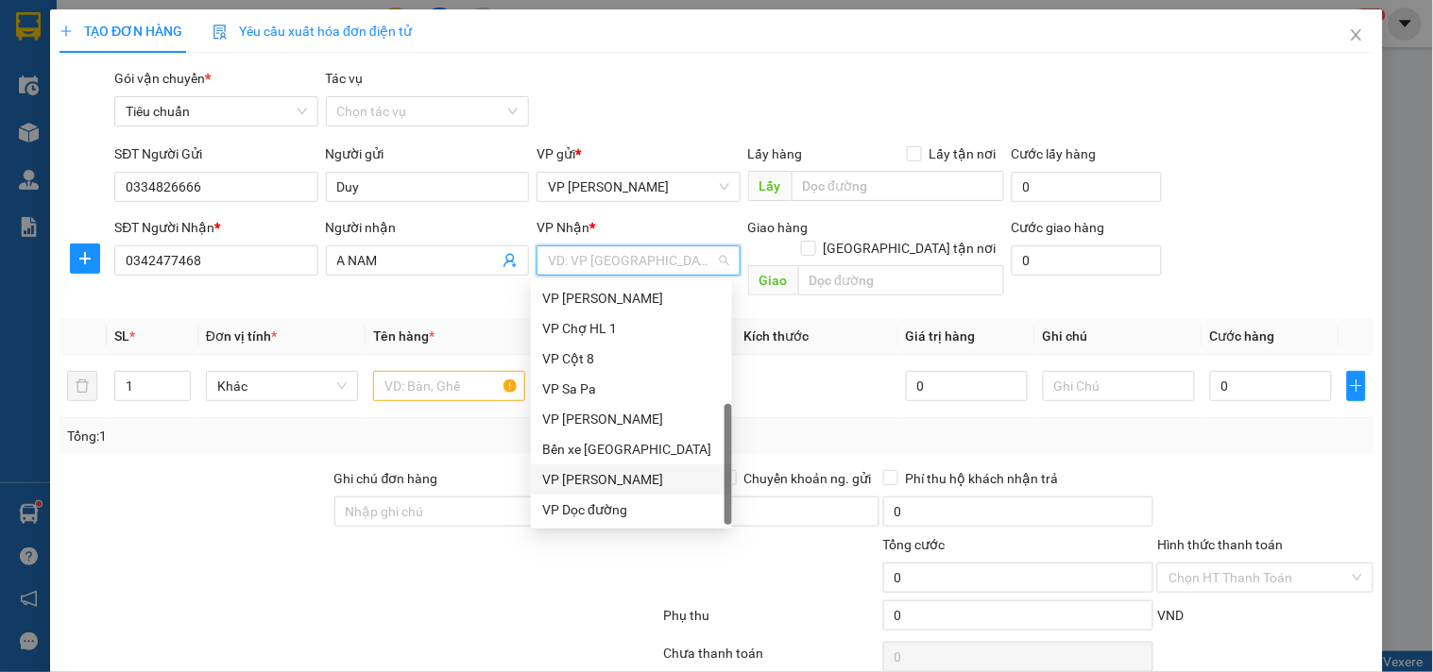
click at [665, 480] on div "VP [PERSON_NAME]" at bounding box center [631, 479] width 178 height 21
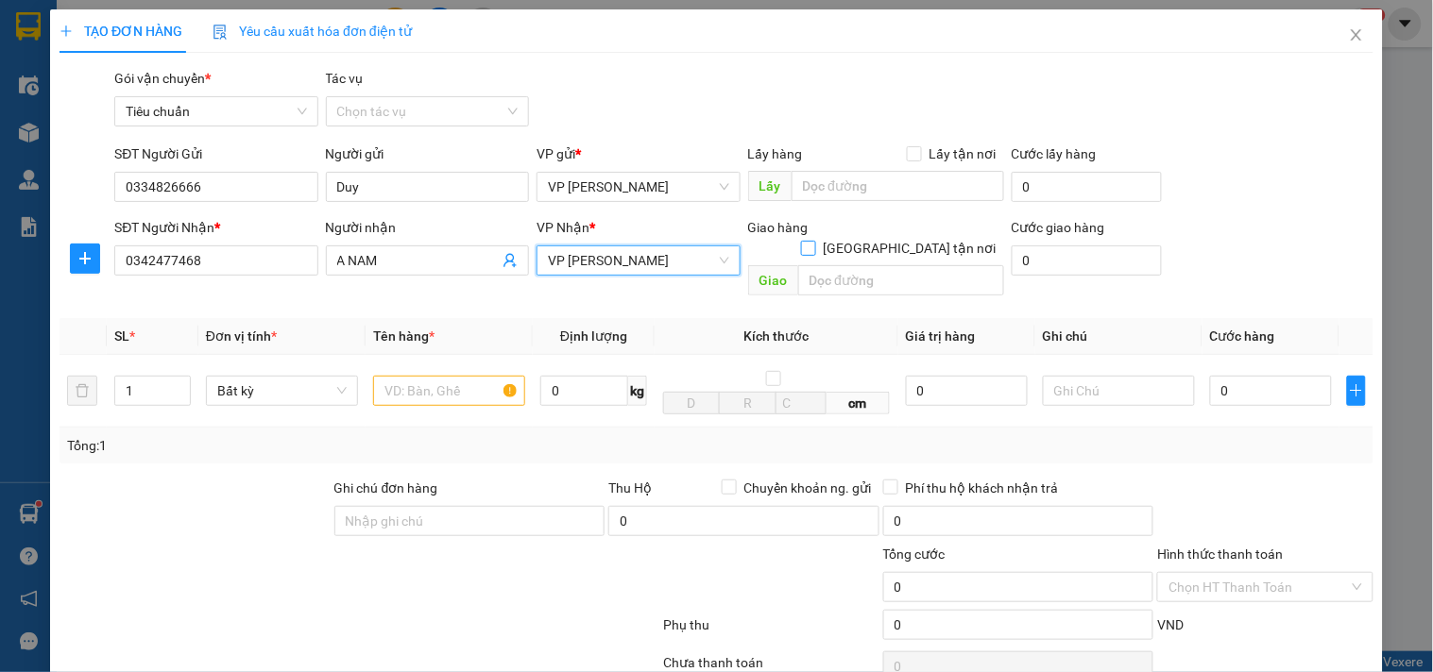
click at [814, 241] on input "[GEOGRAPHIC_DATA] tận nơi" at bounding box center [807, 247] width 13 height 13
checkbox input "true"
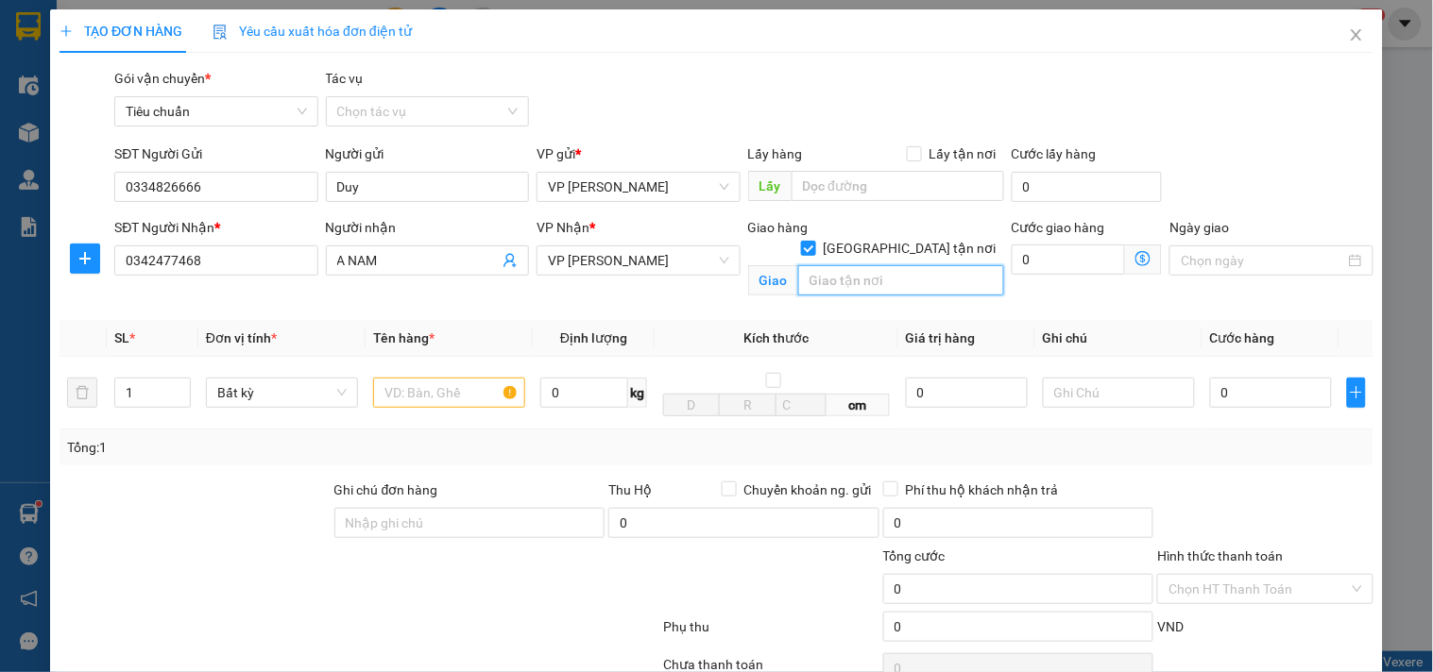
paste input "29T2, Trung Hòa Nhân Chính, Cầu Giấy, Hà Nội, Việt Nam"
type input "29T2, Trung Hòa Nhân Chính, Cầu Giấy"
click at [1135, 255] on icon "dollar-circle" at bounding box center [1142, 258] width 15 height 15
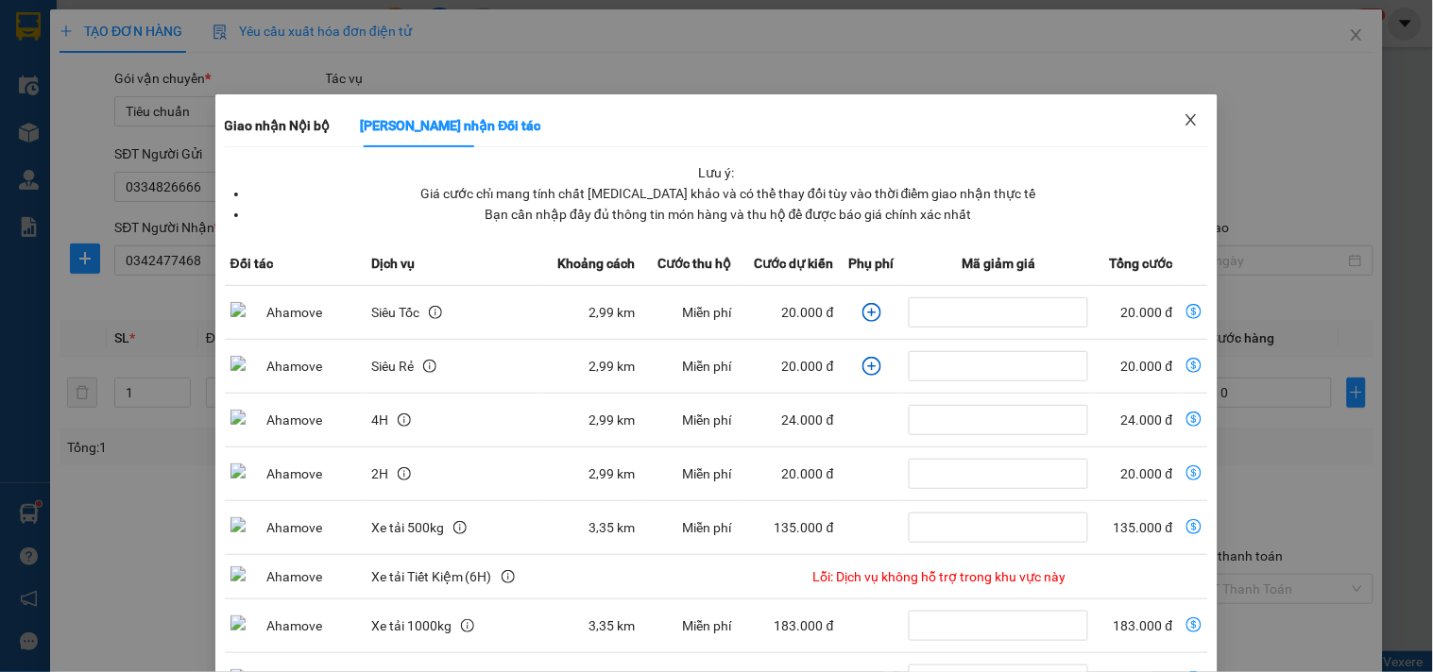
drag, startPoint x: 1182, startPoint y: 118, endPoint x: 875, endPoint y: 232, distance: 327.5
click at [1183, 123] on icon "close" at bounding box center [1190, 119] width 15 height 15
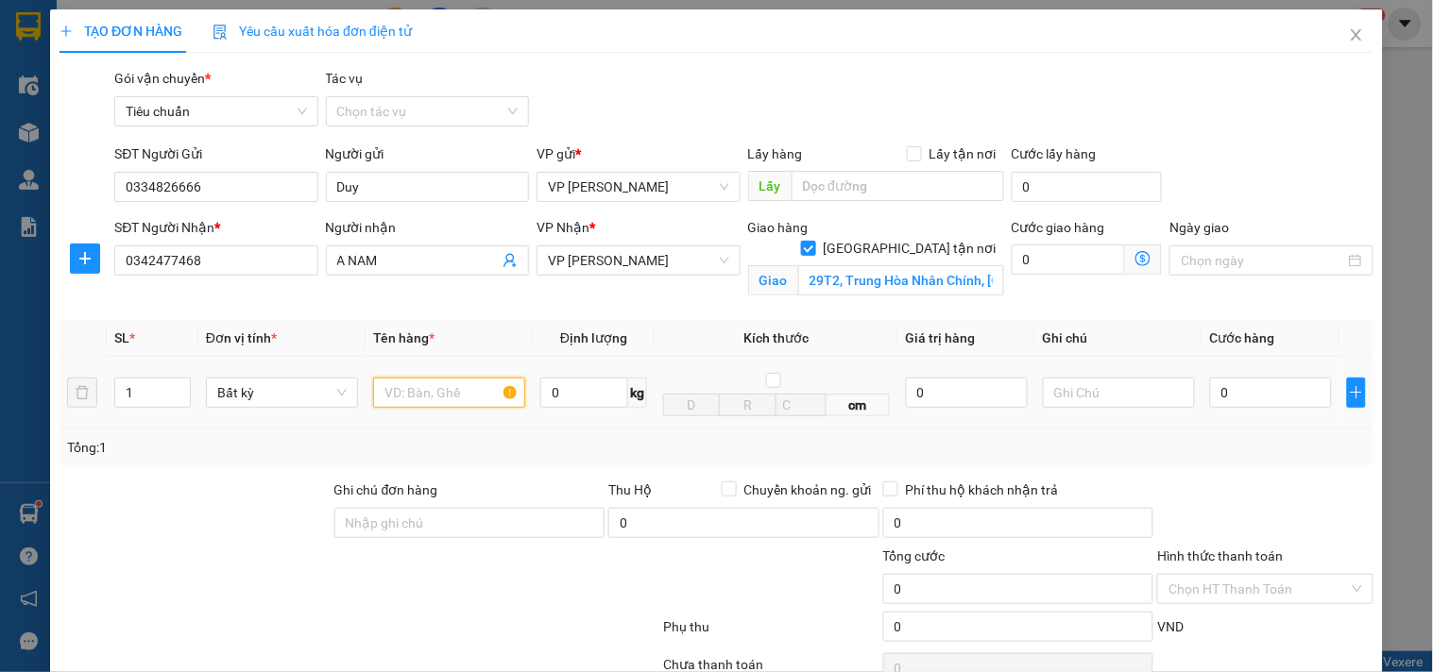
click at [465, 399] on input "text" at bounding box center [449, 393] width 152 height 30
click at [1135, 258] on icon "dollar-circle" at bounding box center [1142, 258] width 15 height 15
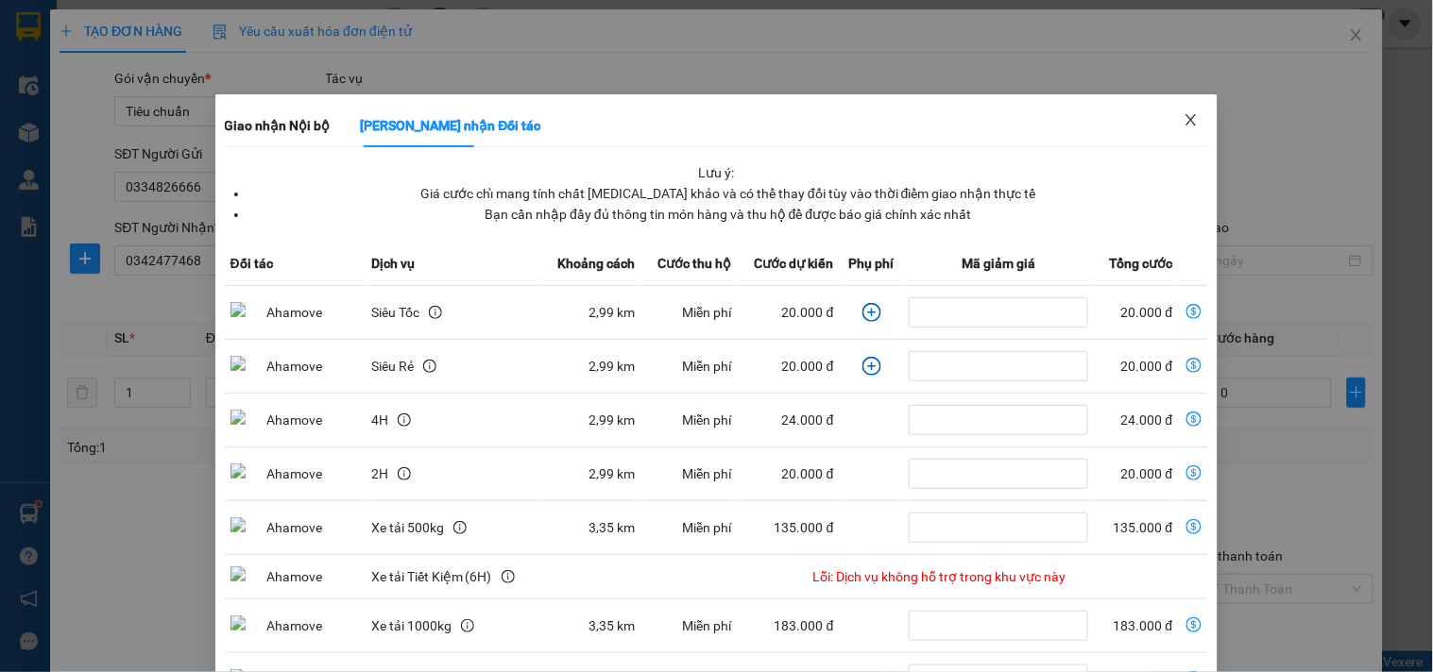
click at [1183, 121] on icon "close" at bounding box center [1190, 119] width 15 height 15
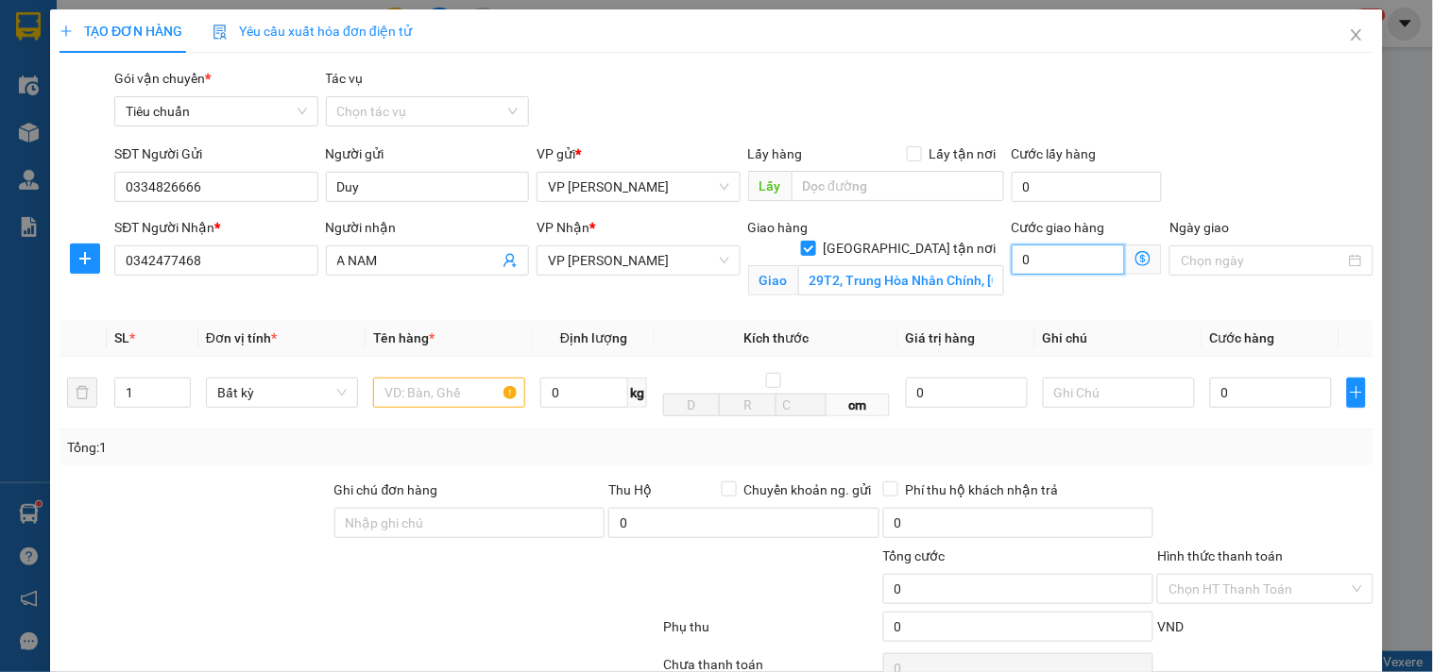
click at [1050, 263] on input "0" at bounding box center [1068, 260] width 114 height 30
type input "4"
type input "40"
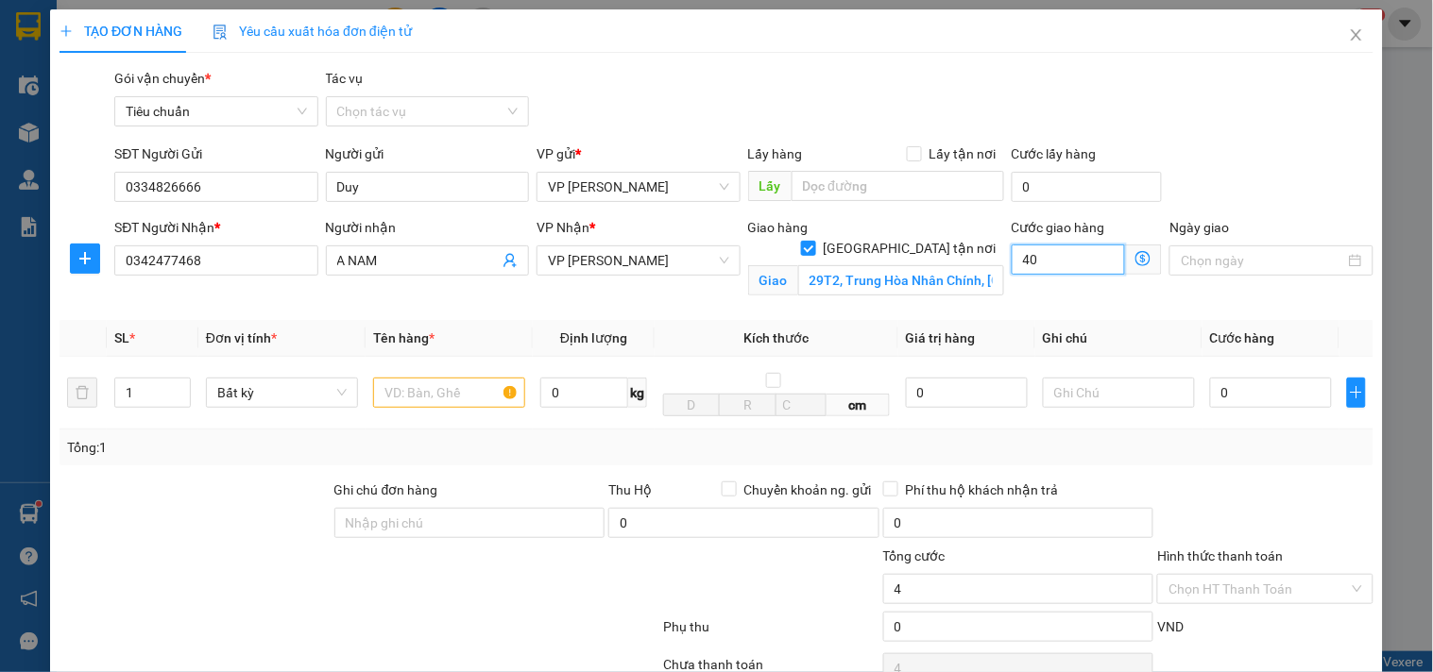
type input "40"
type input "40.000"
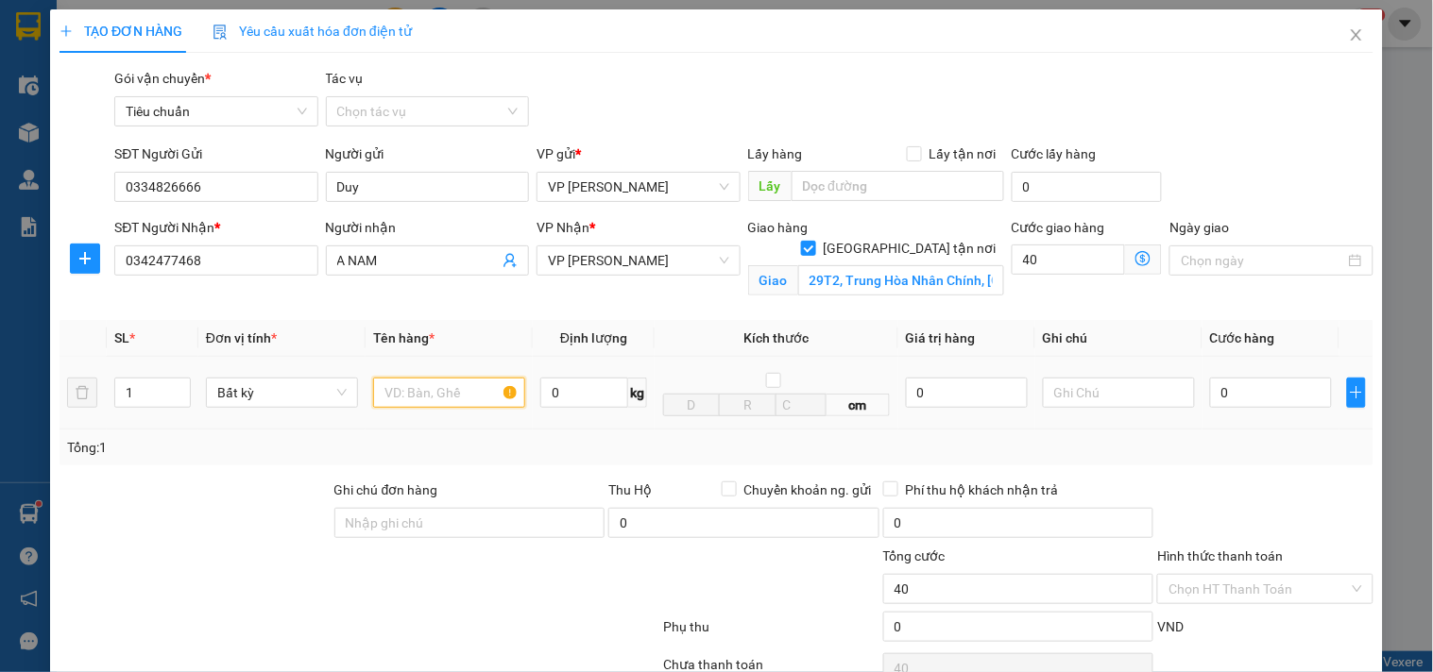
type input "40.000"
click at [408, 398] on input "text" at bounding box center [449, 393] width 152 height 30
type input "túi ss"
click at [1260, 401] on input "0" at bounding box center [1271, 393] width 122 height 30
type input "6"
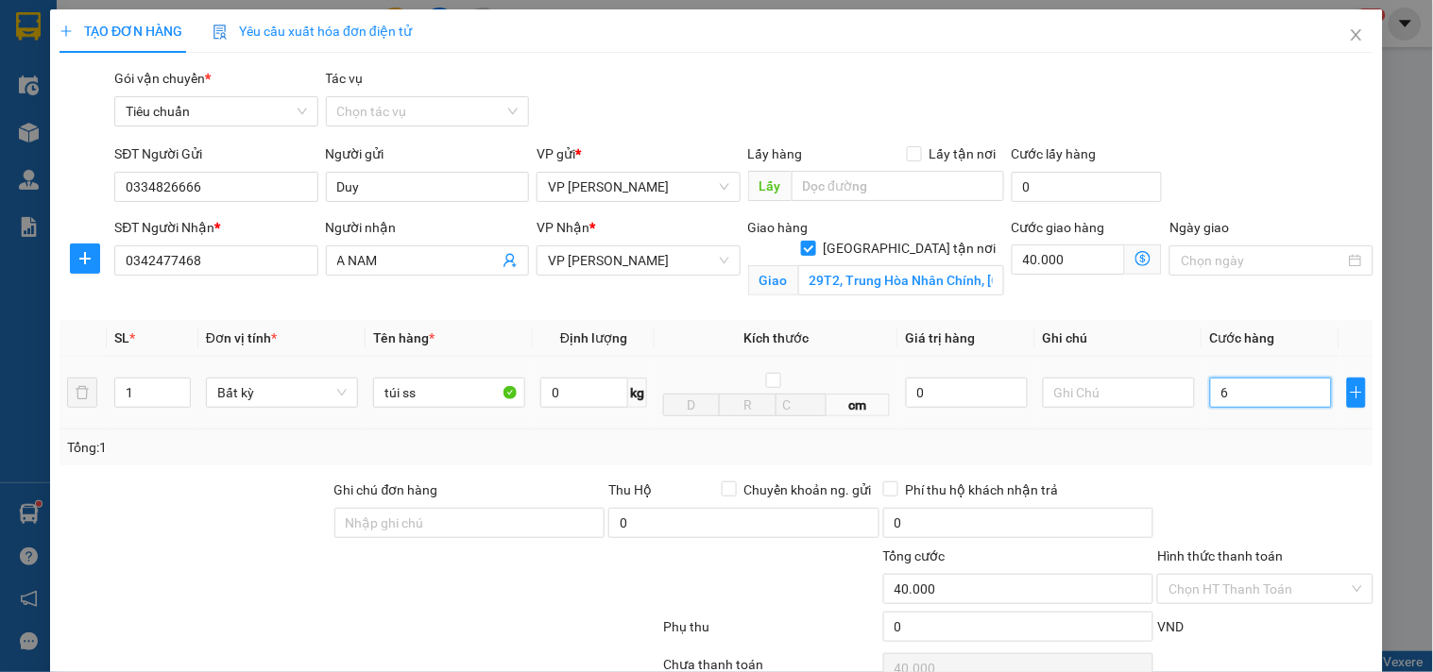
type input "40.006"
type input "60"
type input "40.060"
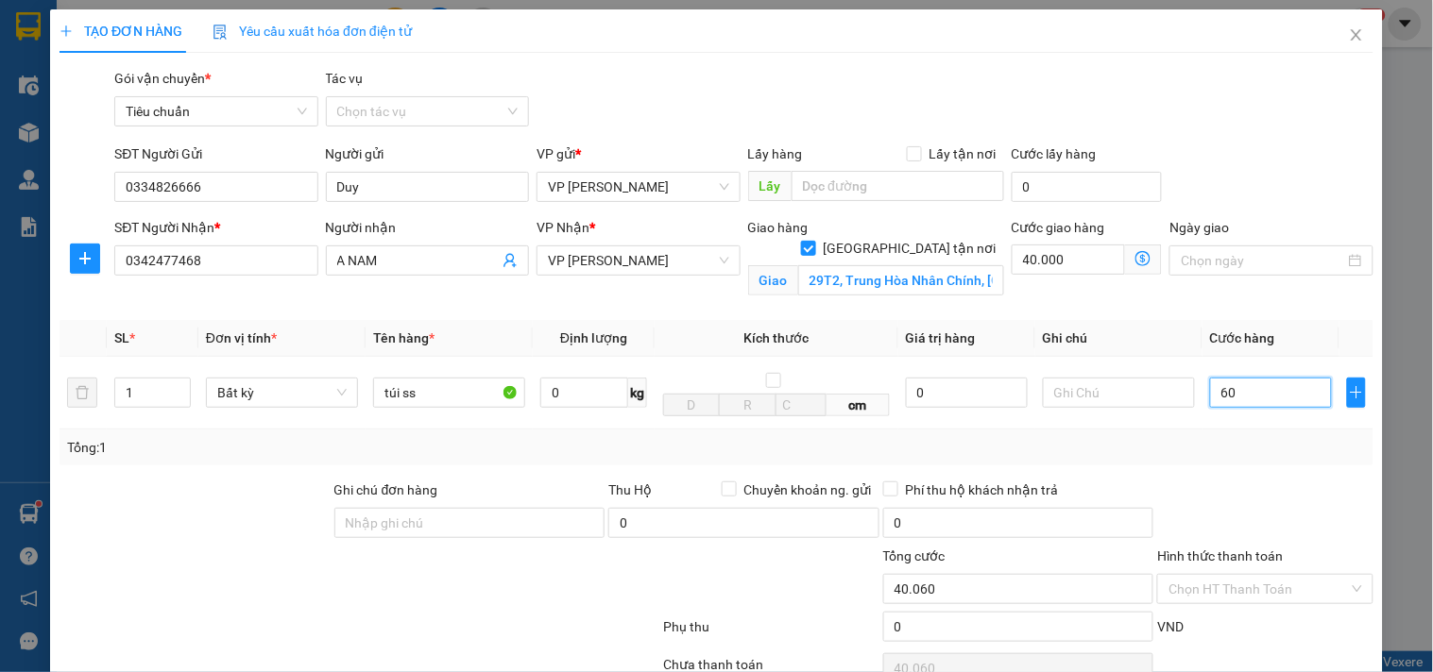
scroll to position [155, 0]
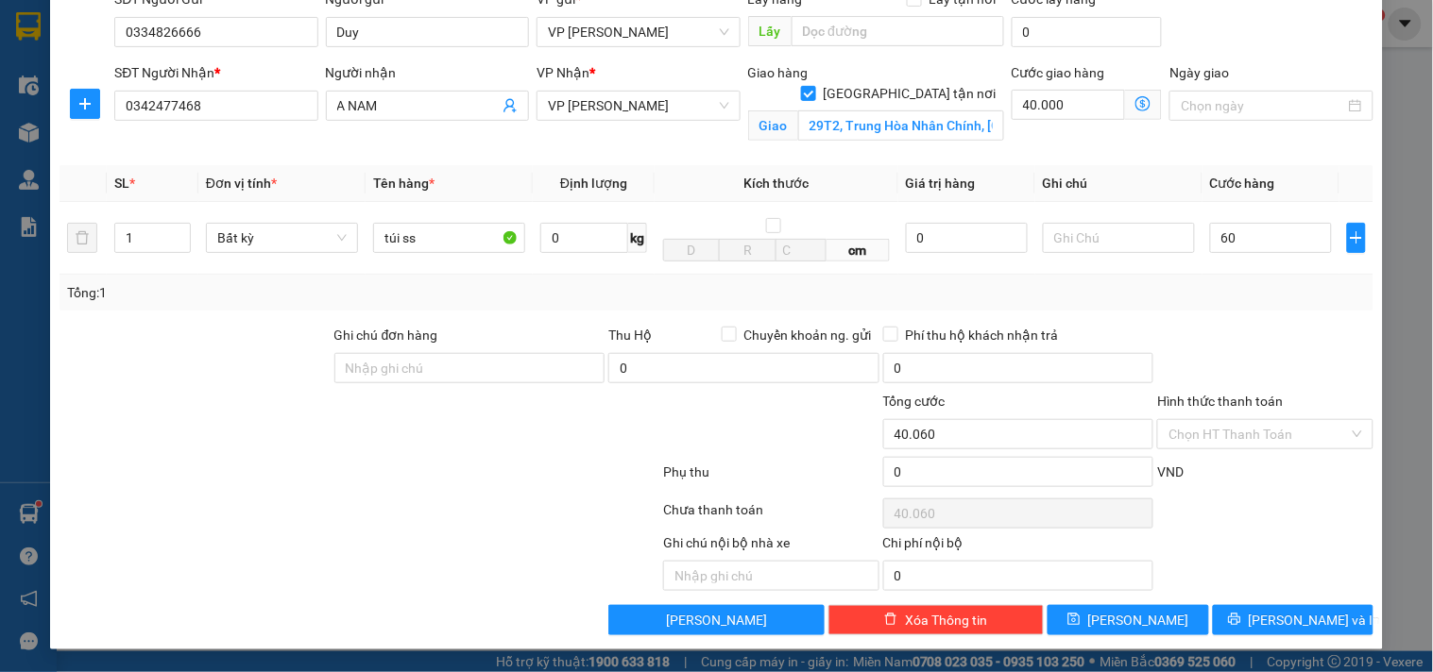
type input "60.000"
type input "100.000"
click at [1135, 104] on icon "dollar-circle" at bounding box center [1142, 103] width 15 height 15
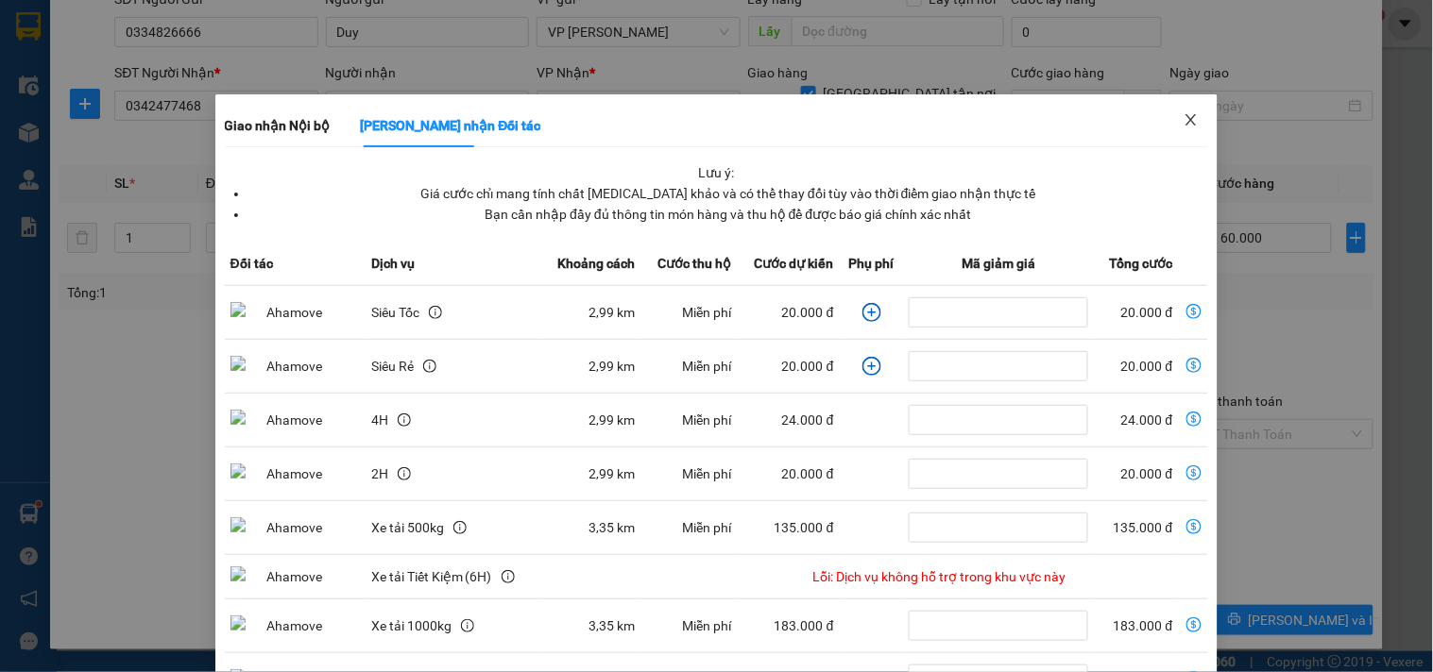
click at [1186, 119] on icon "close" at bounding box center [1191, 119] width 10 height 11
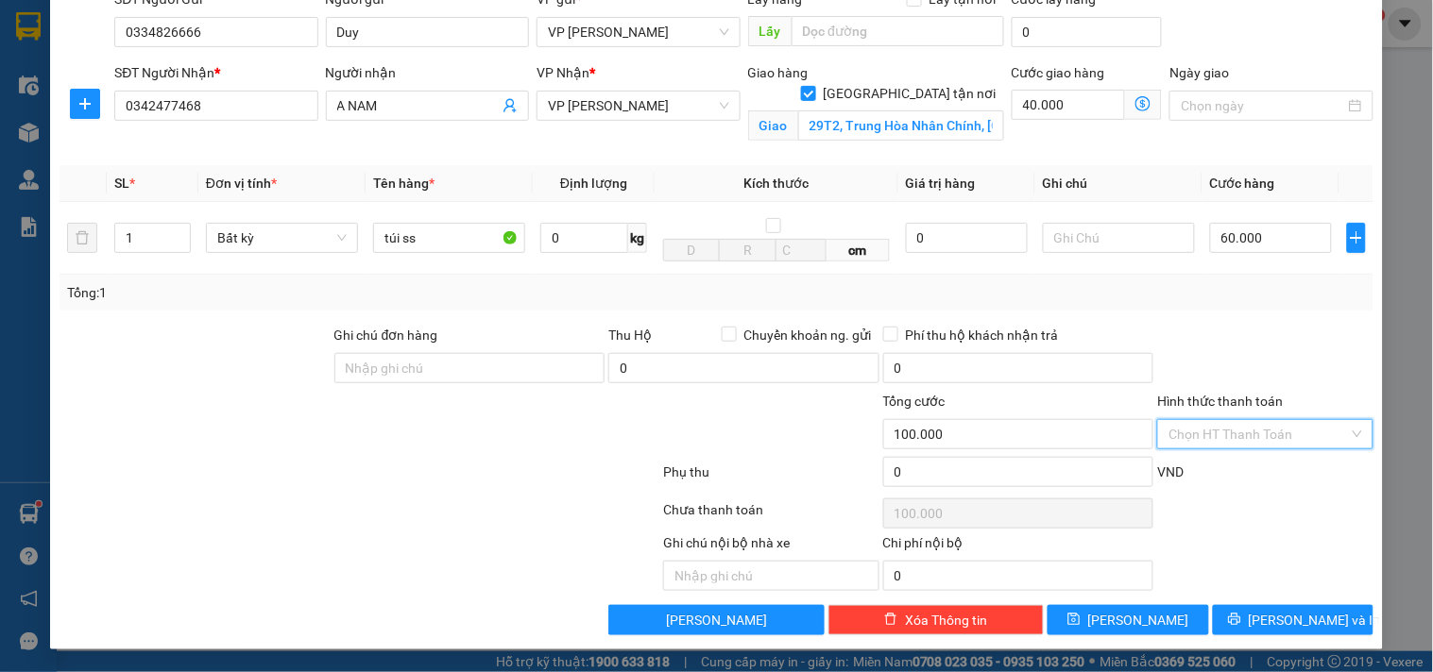
click at [1234, 441] on input "Hình thức thanh toán" at bounding box center [1257, 434] width 179 height 28
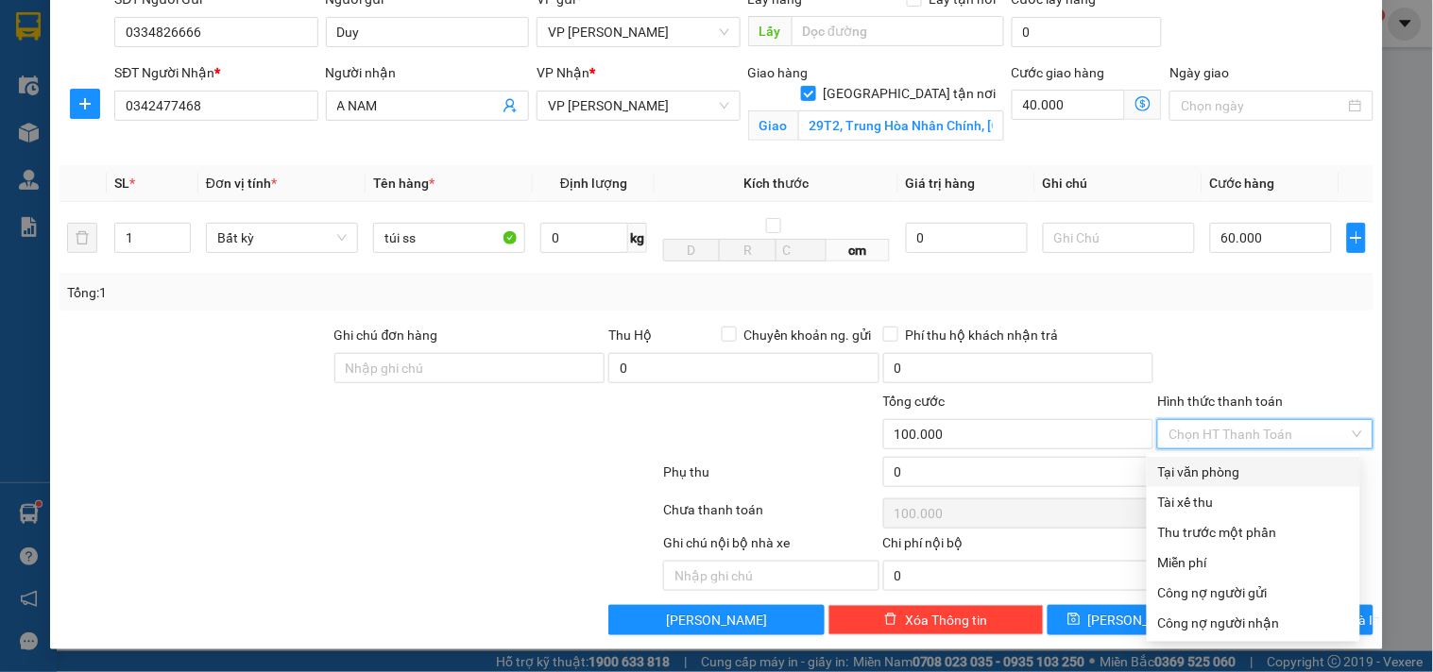
click at [1235, 473] on div "Tại văn phòng" at bounding box center [1253, 472] width 191 height 21
type input "0"
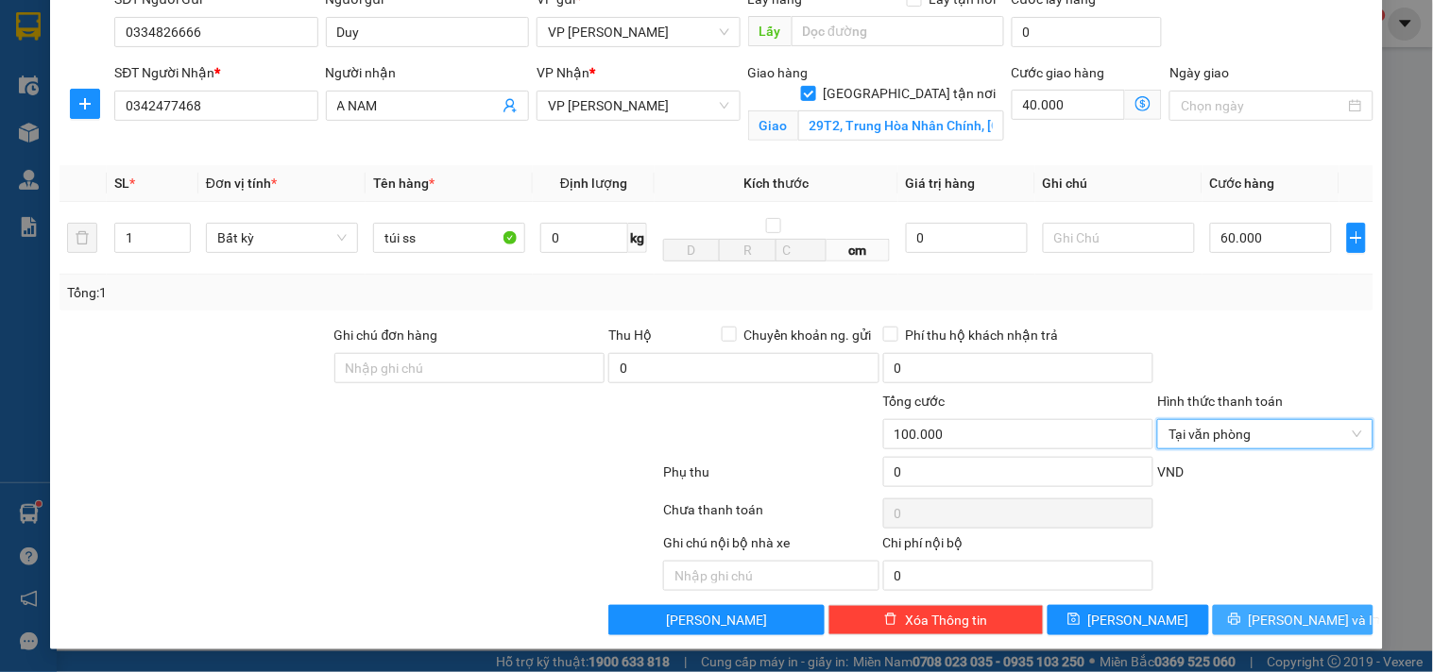
click at [1269, 623] on span "[PERSON_NAME] và In" at bounding box center [1314, 620] width 132 height 21
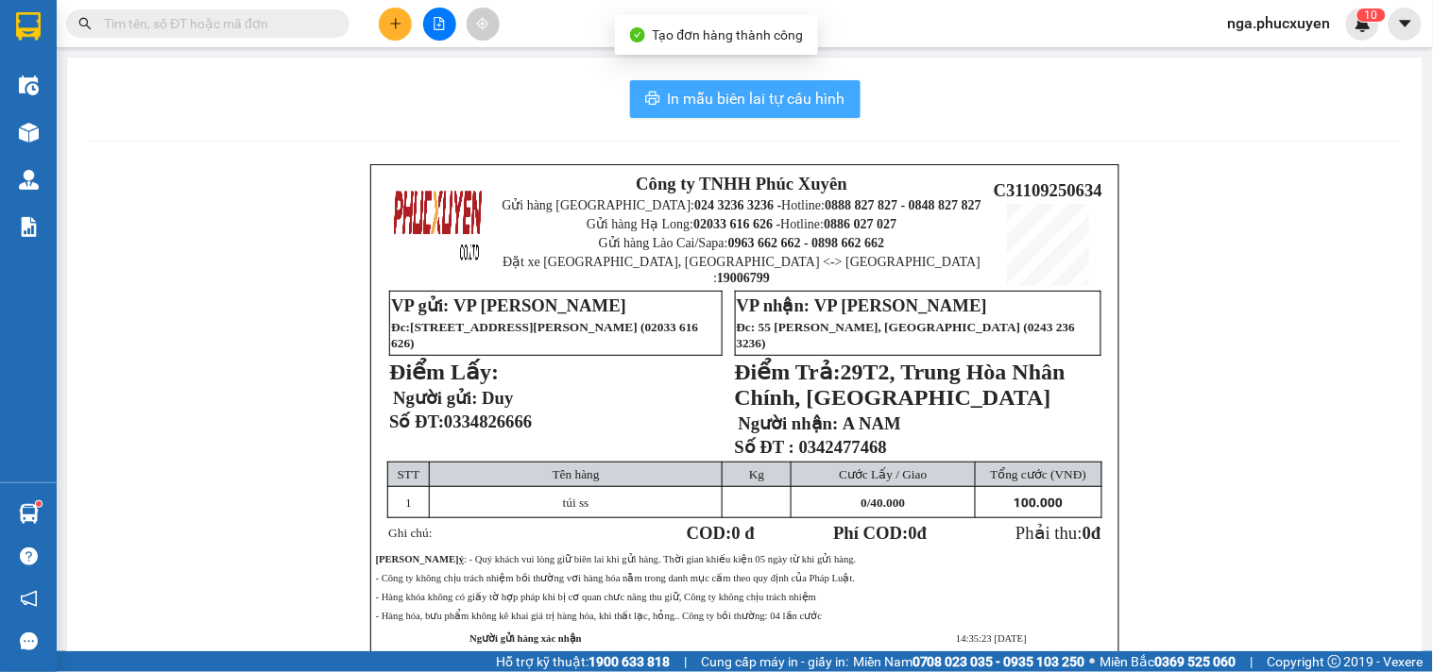
click at [813, 93] on span "In mẫu biên lai tự cấu hình" at bounding box center [757, 99] width 178 height 24
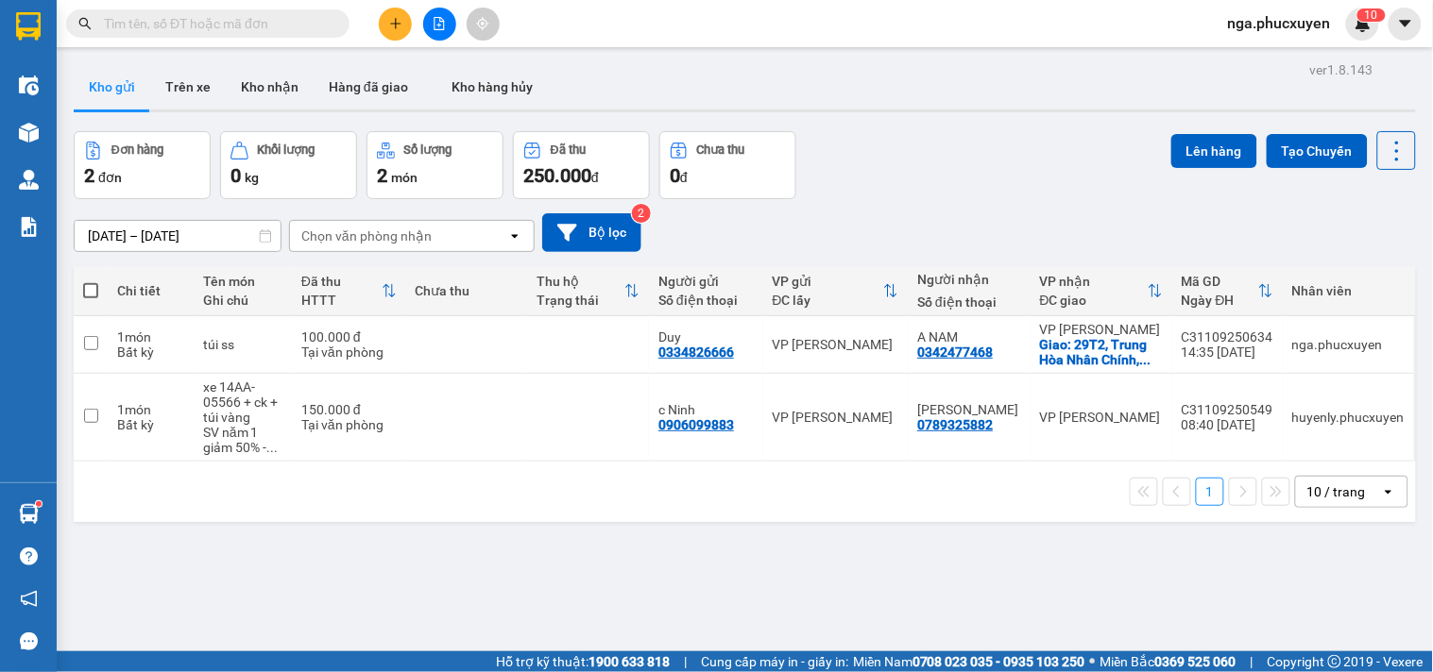
click at [256, 29] on input "text" at bounding box center [215, 23] width 223 height 21
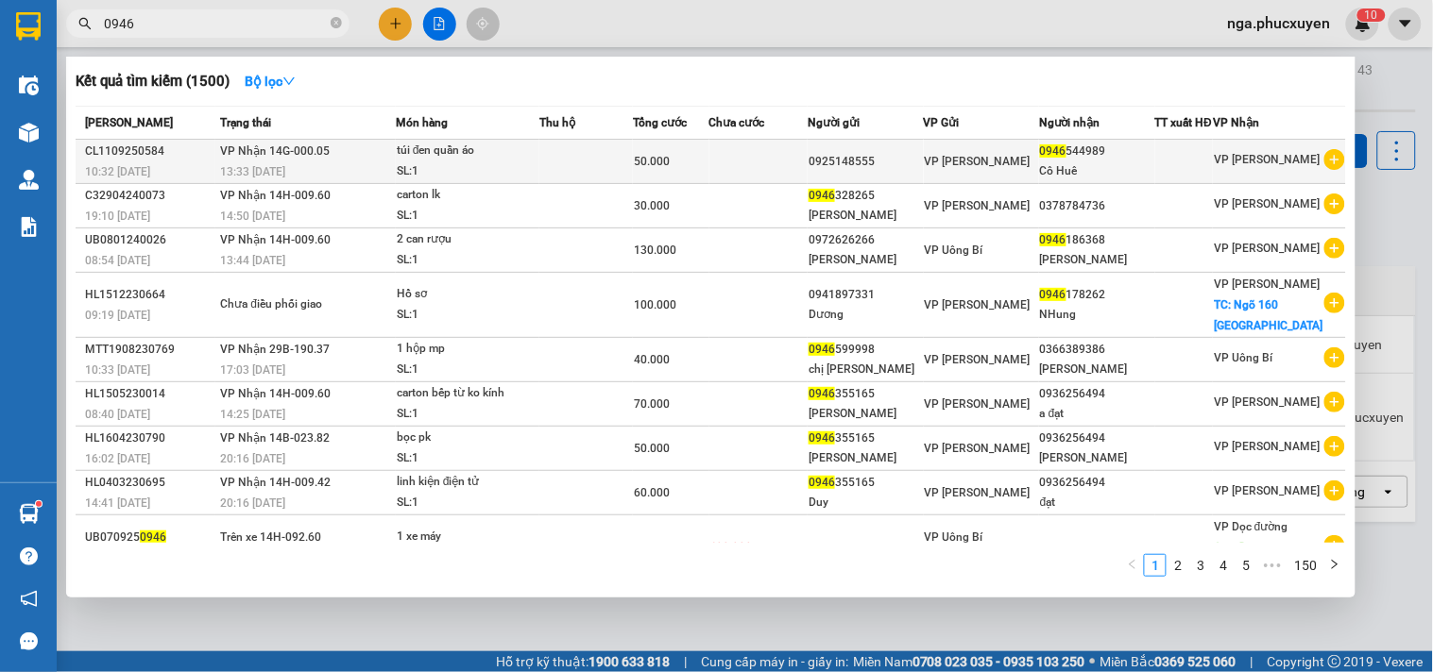
type input "0946"
click at [543, 161] on td at bounding box center [585, 162] width 93 height 44
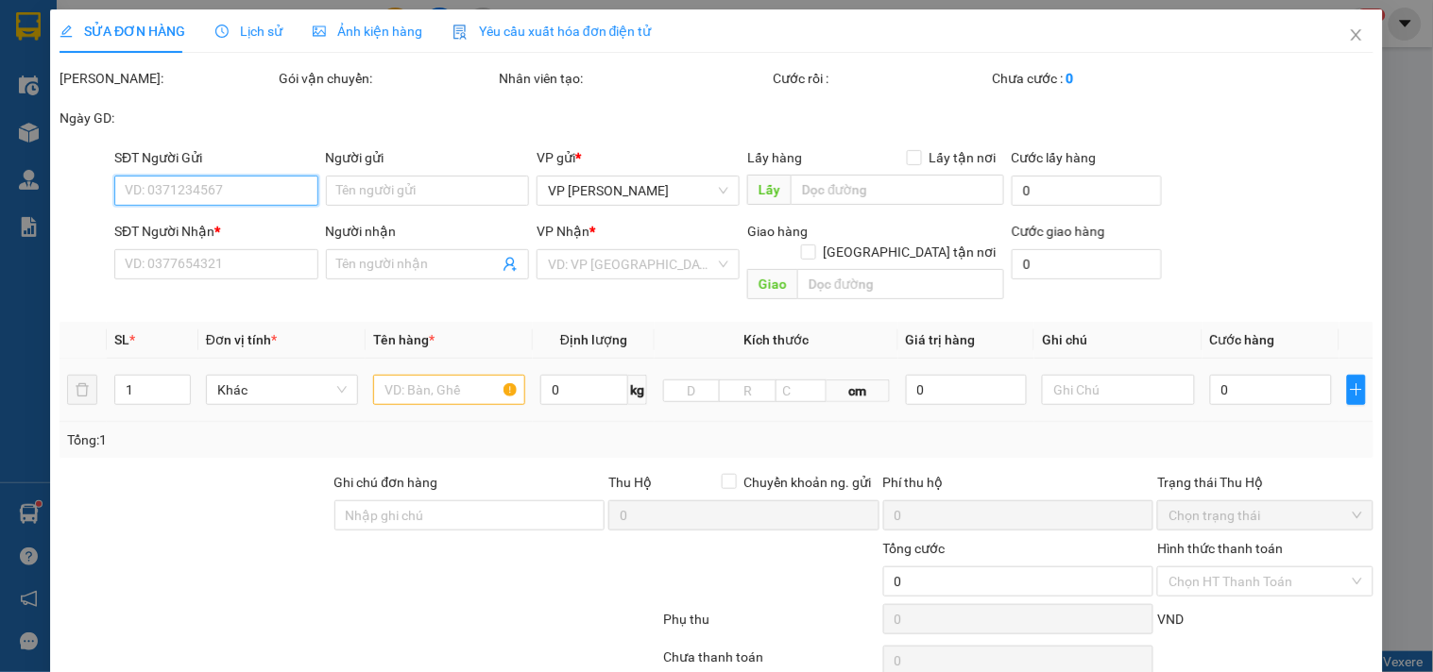
type input "0925148555"
type input "0946544989"
type input "Cô Huê"
type input "50.000"
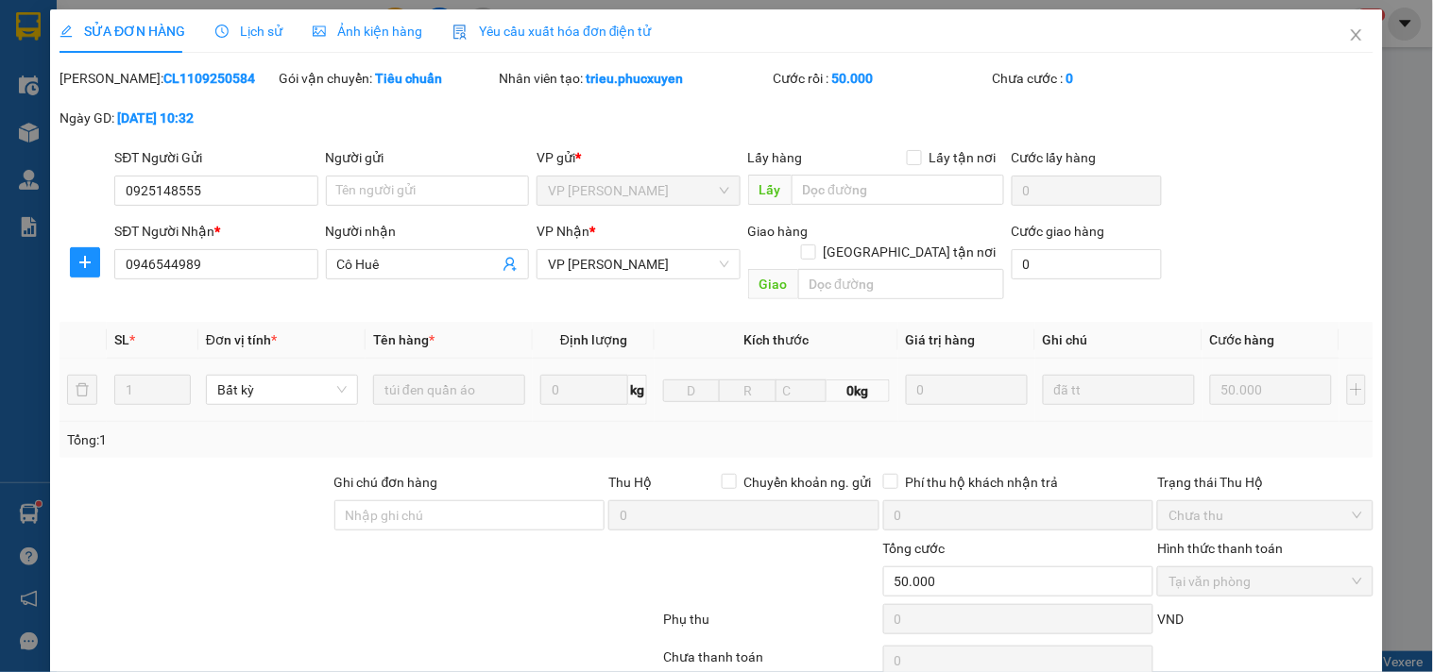
scroll to position [127, 0]
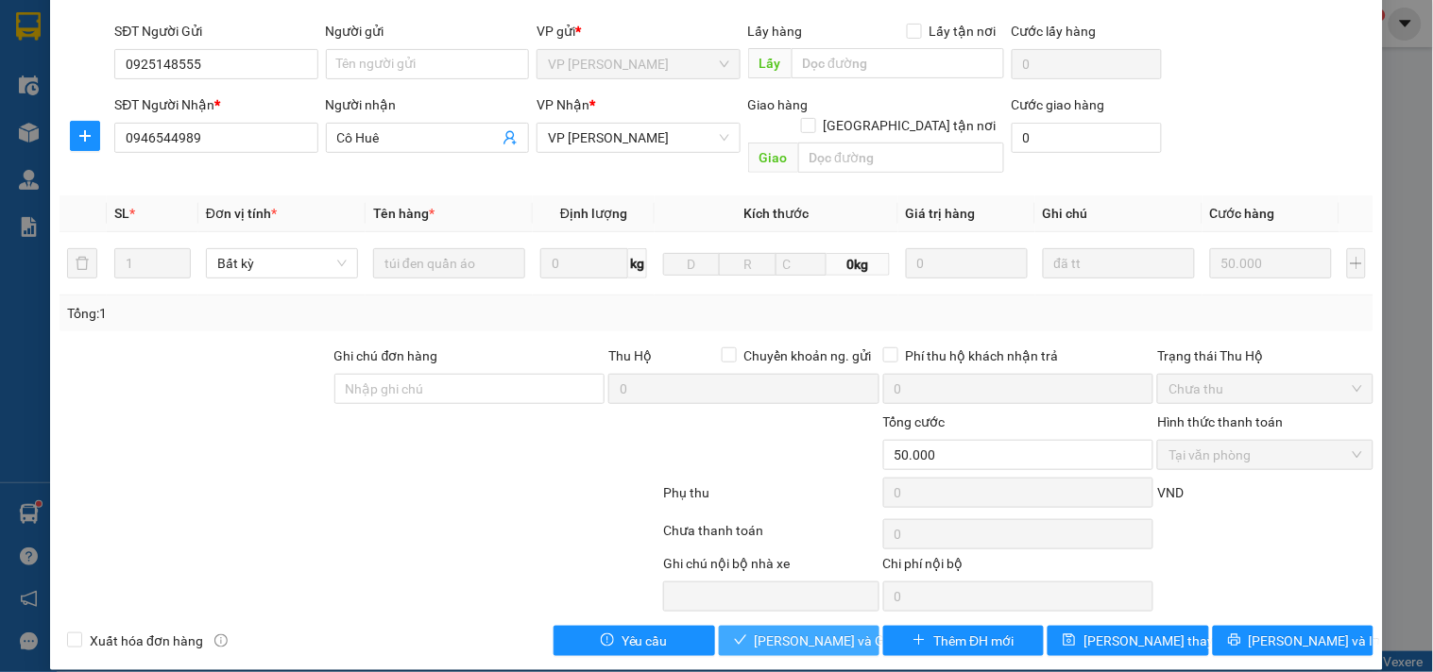
click at [799, 631] on span "Lưu và Giao hàng" at bounding box center [845, 641] width 181 height 21
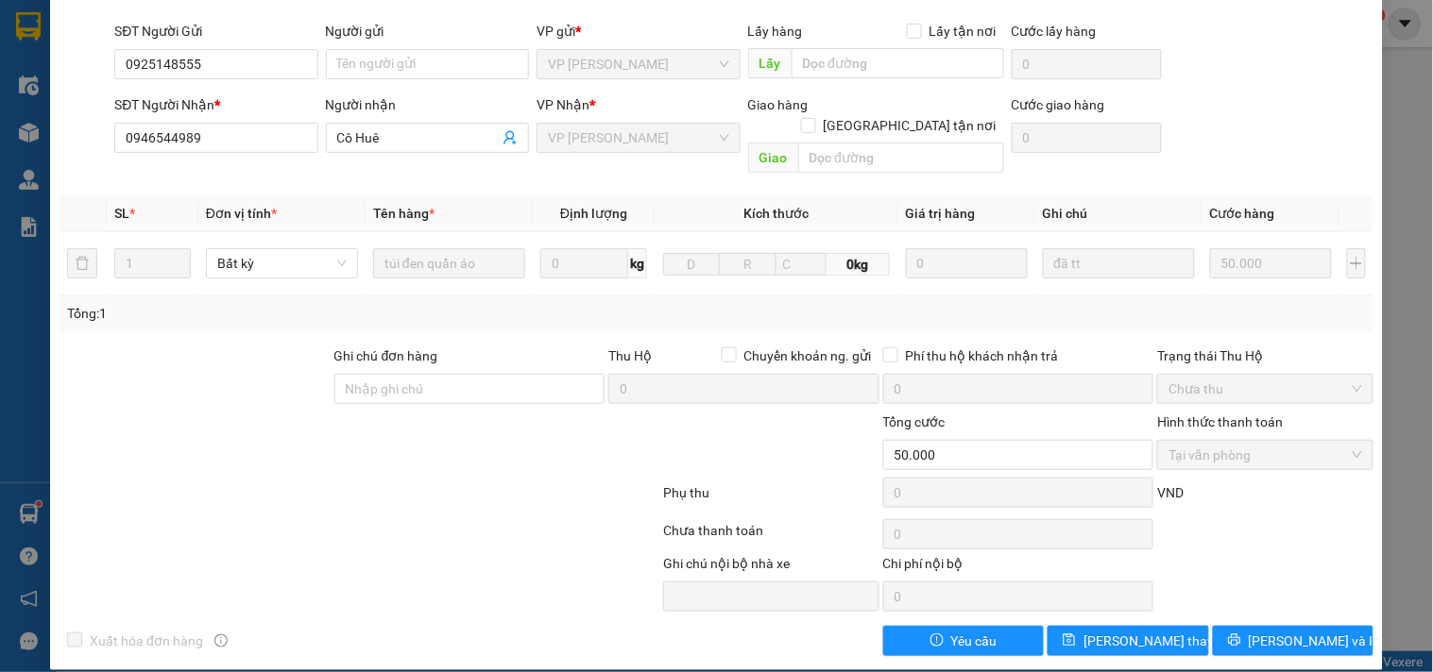
scroll to position [0, 0]
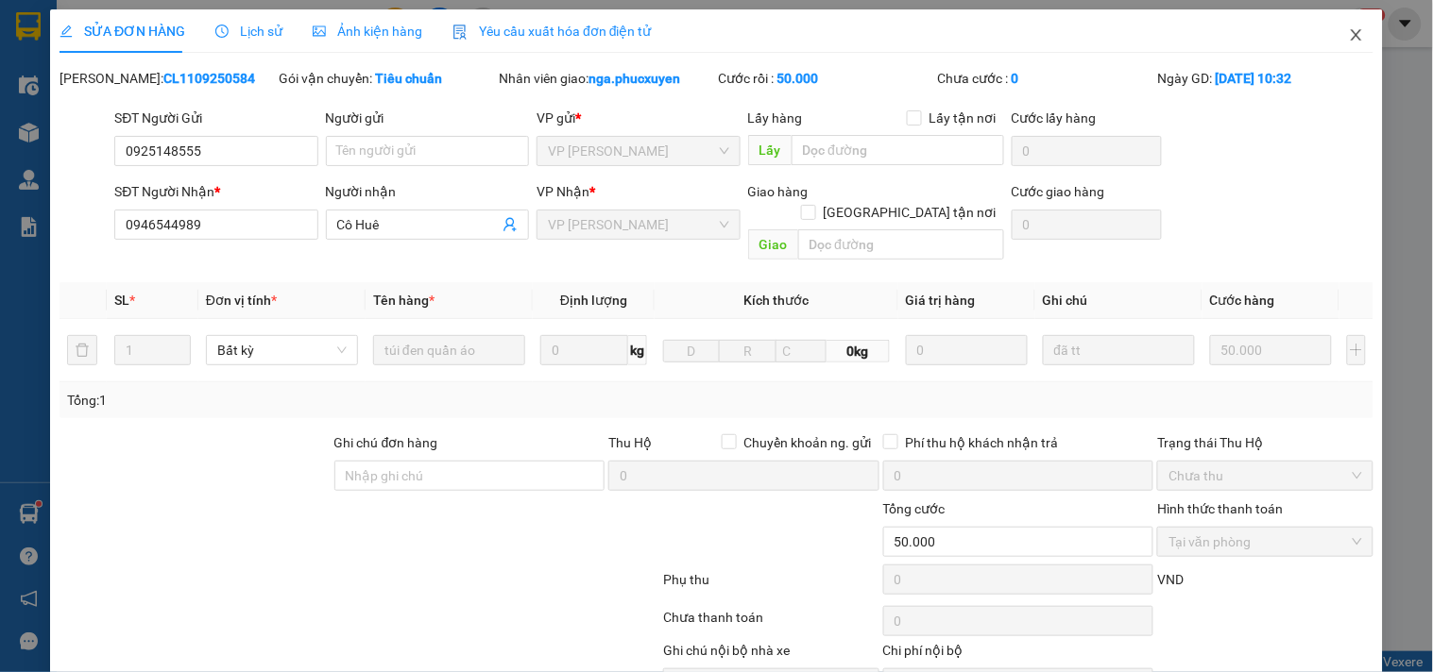
click at [1349, 33] on icon "close" at bounding box center [1356, 34] width 15 height 15
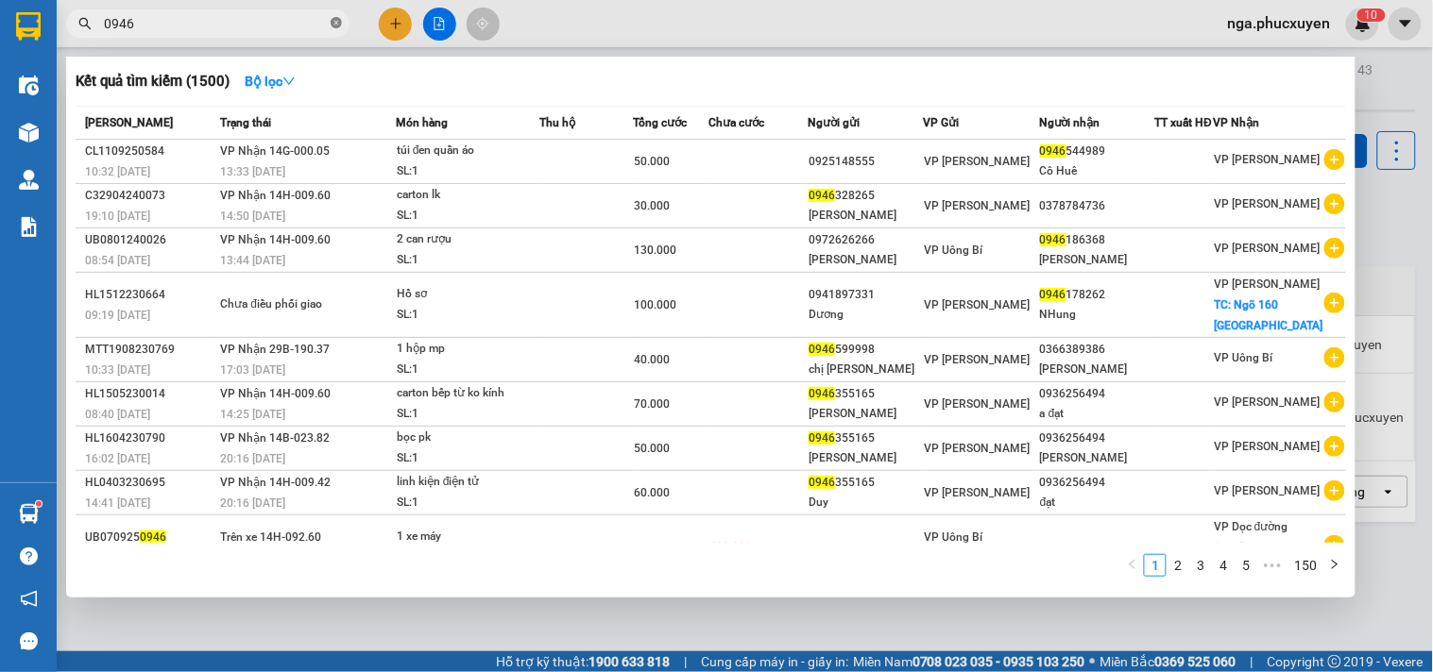
click at [337, 24] on icon "close-circle" at bounding box center [336, 22] width 11 height 11
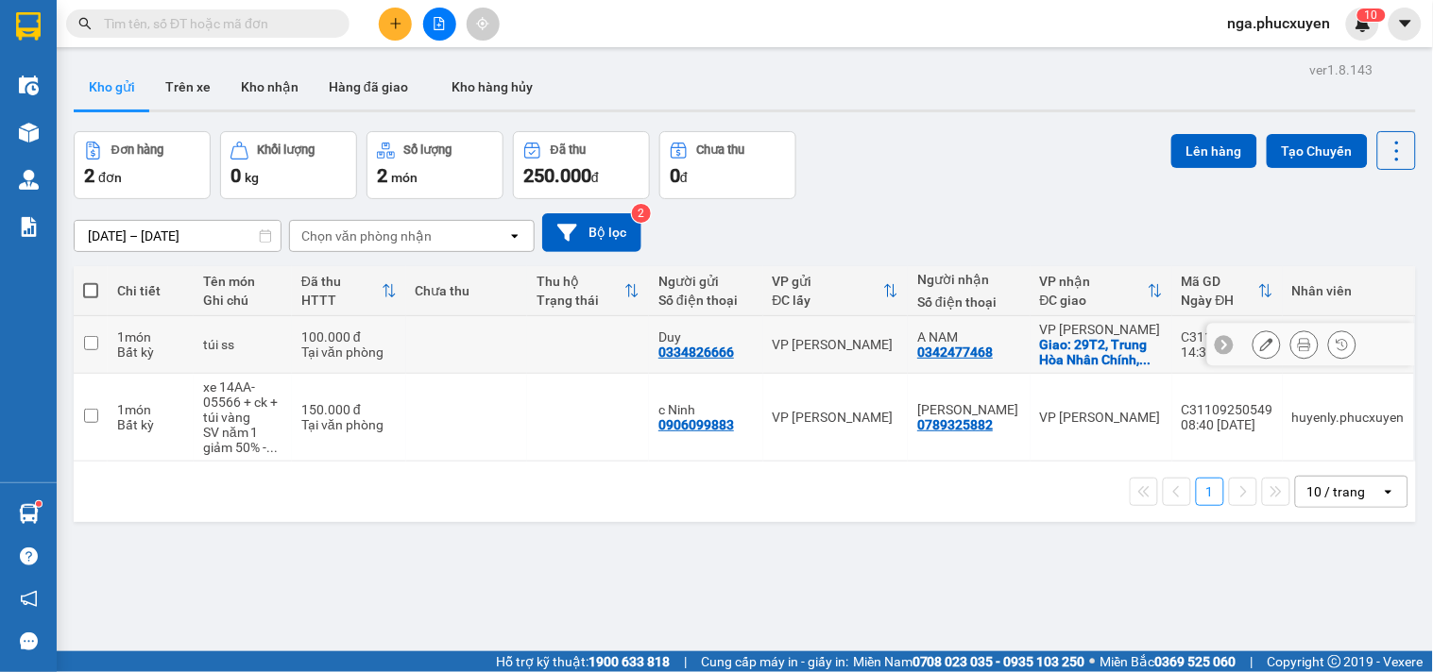
click at [1253, 361] on button at bounding box center [1266, 345] width 26 height 33
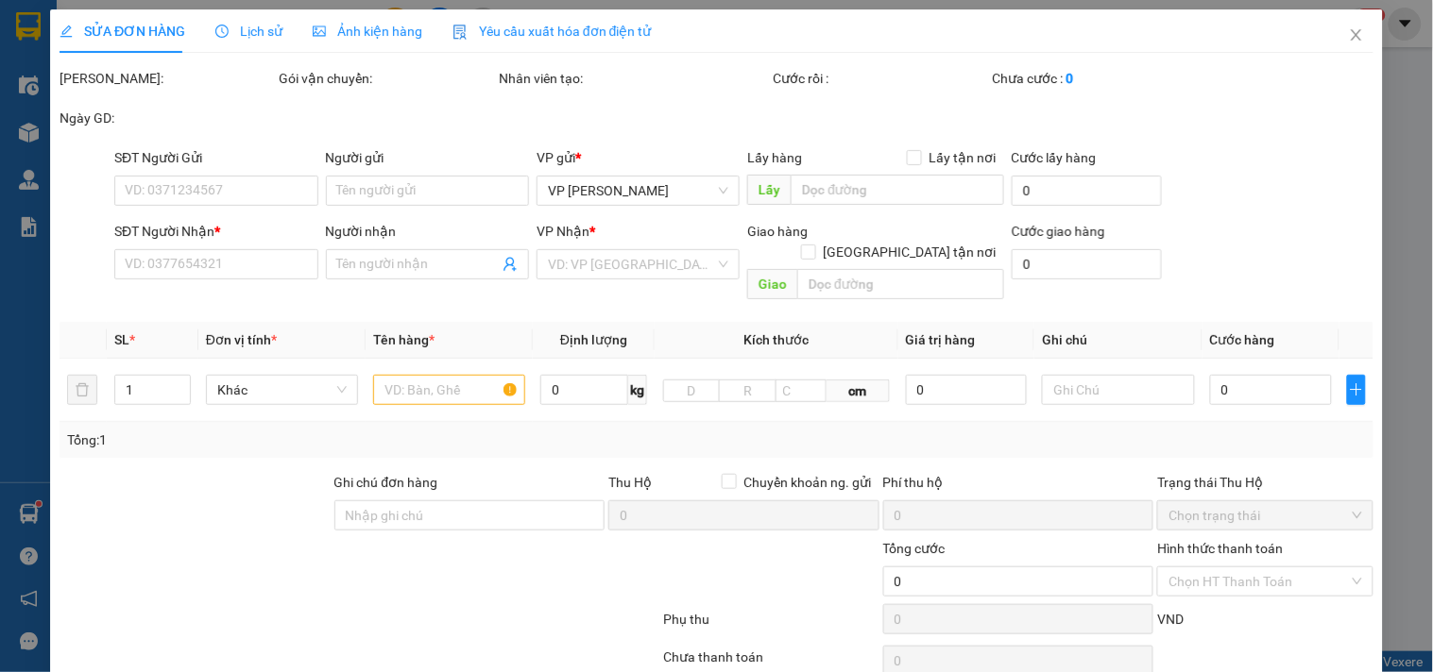
type input "0334826666"
type input "Duy"
type input "0342477468"
type input "A NAM"
checkbox input "true"
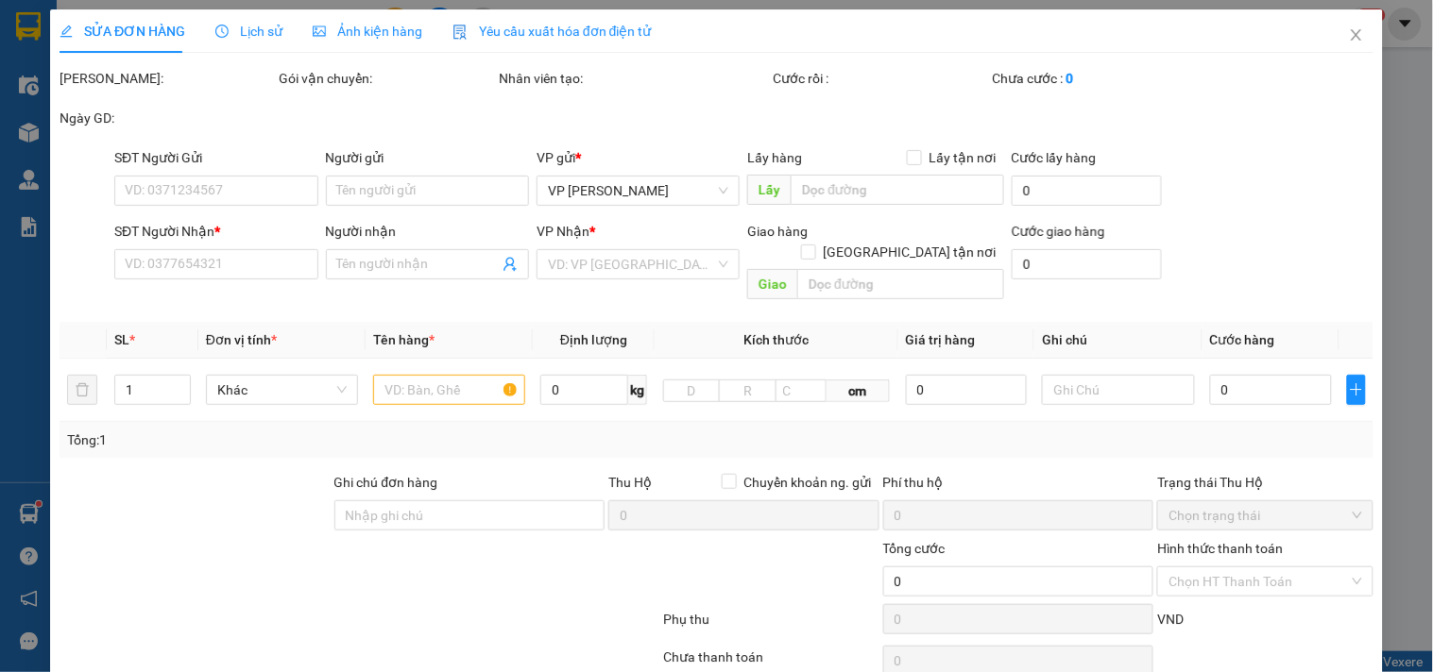
type input "29T2, Trung Hòa Nhân Chính, Cầu Giấy"
type input "100.000"
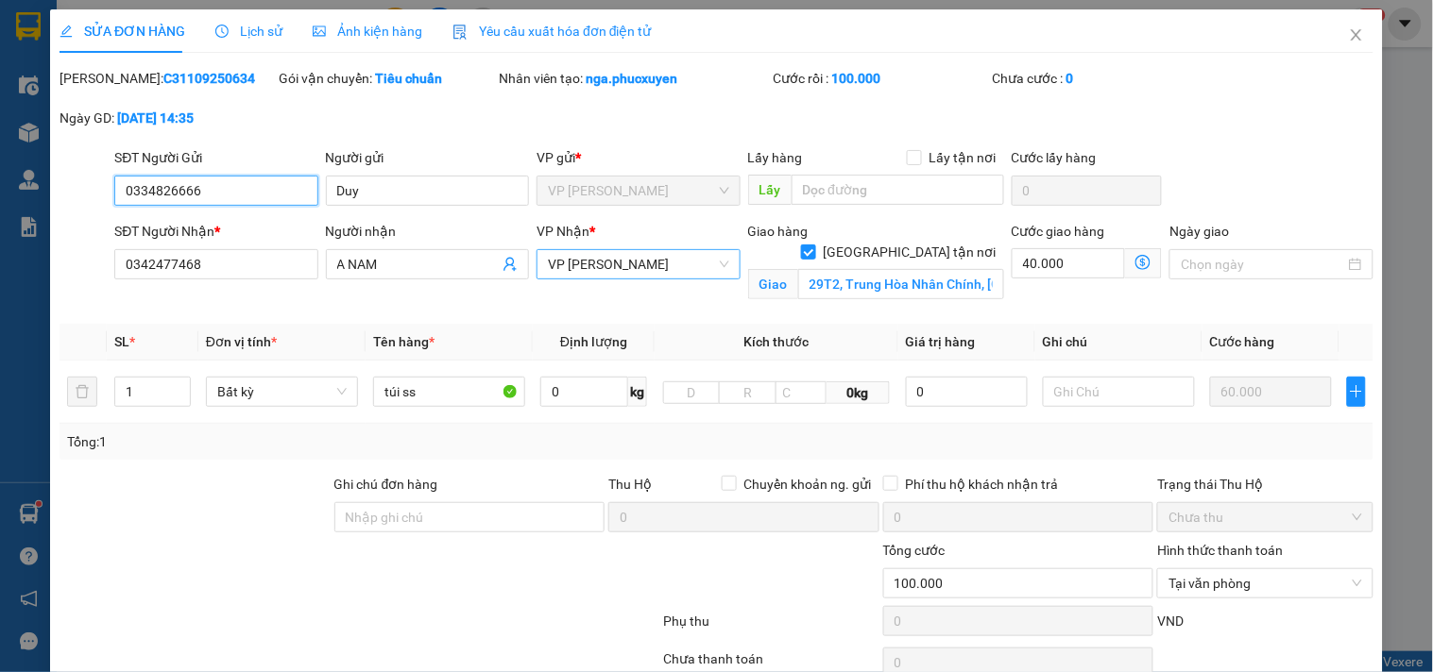
click at [687, 258] on span "VP [PERSON_NAME]" at bounding box center [638, 264] width 180 height 28
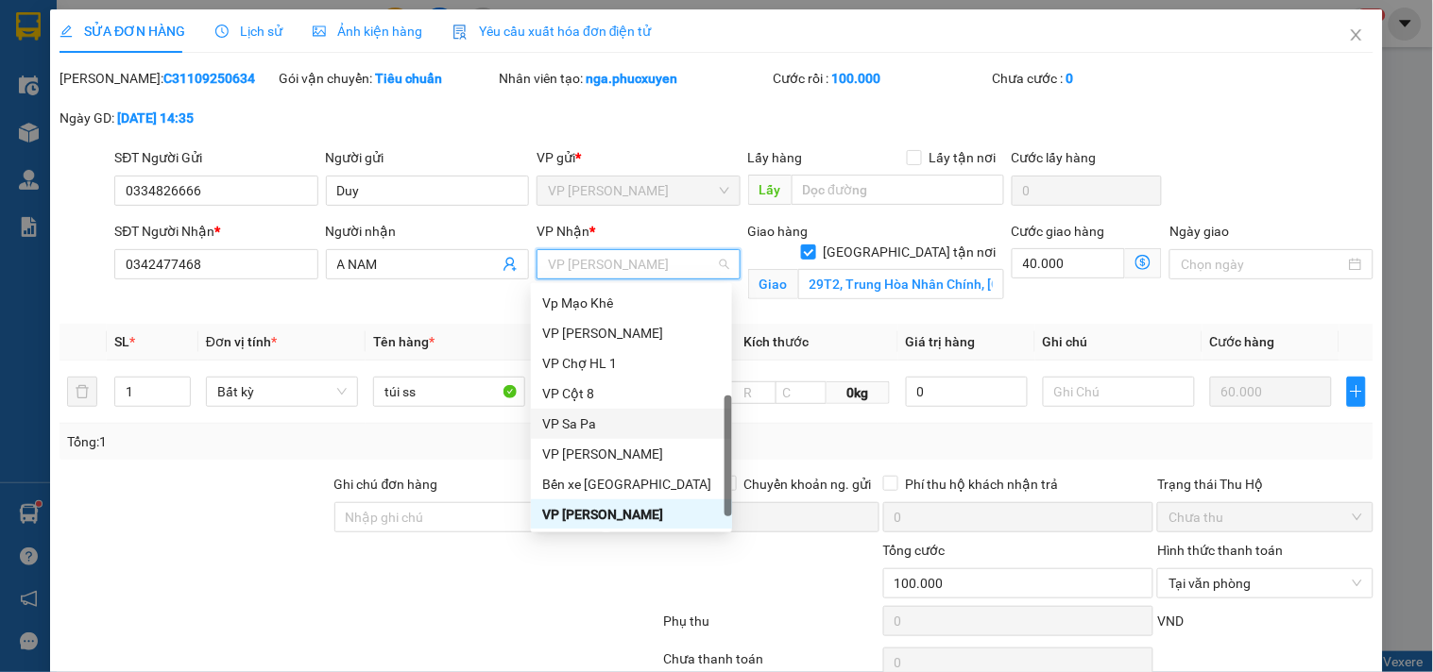
scroll to position [302, 0]
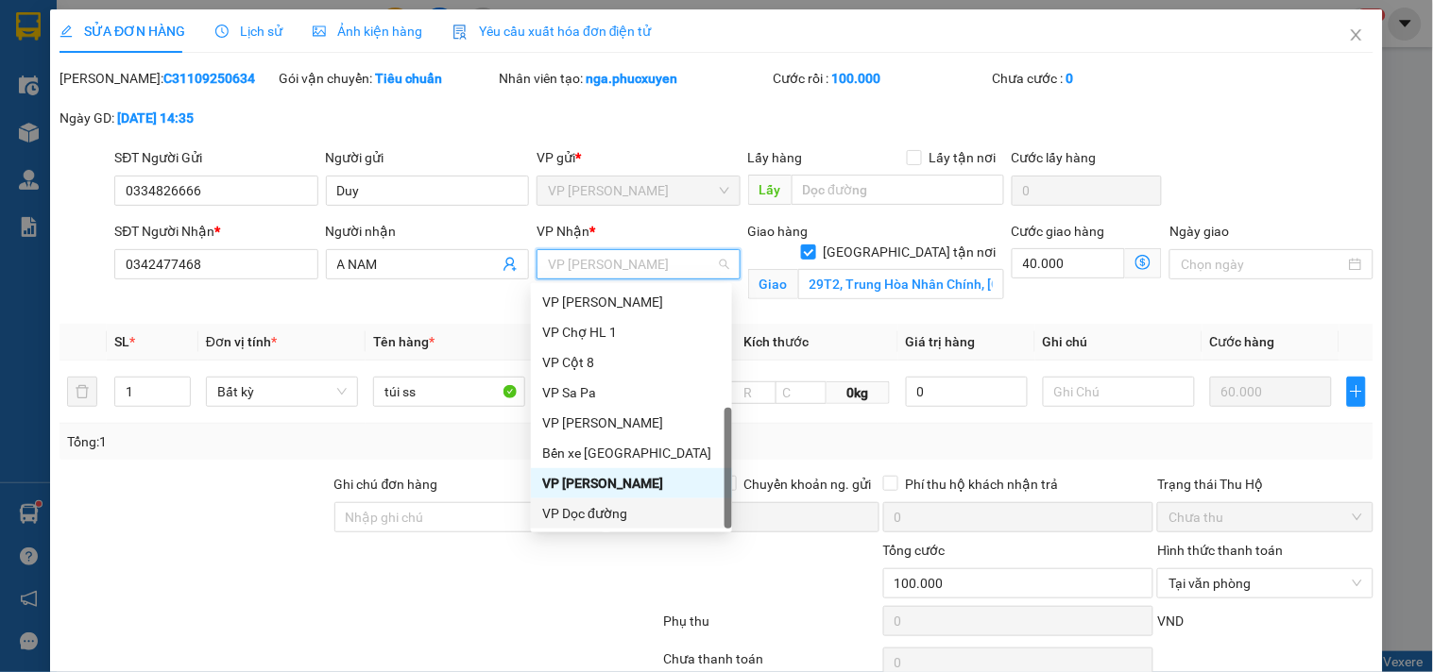
click at [630, 515] on div "VP Dọc đường" at bounding box center [631, 513] width 178 height 21
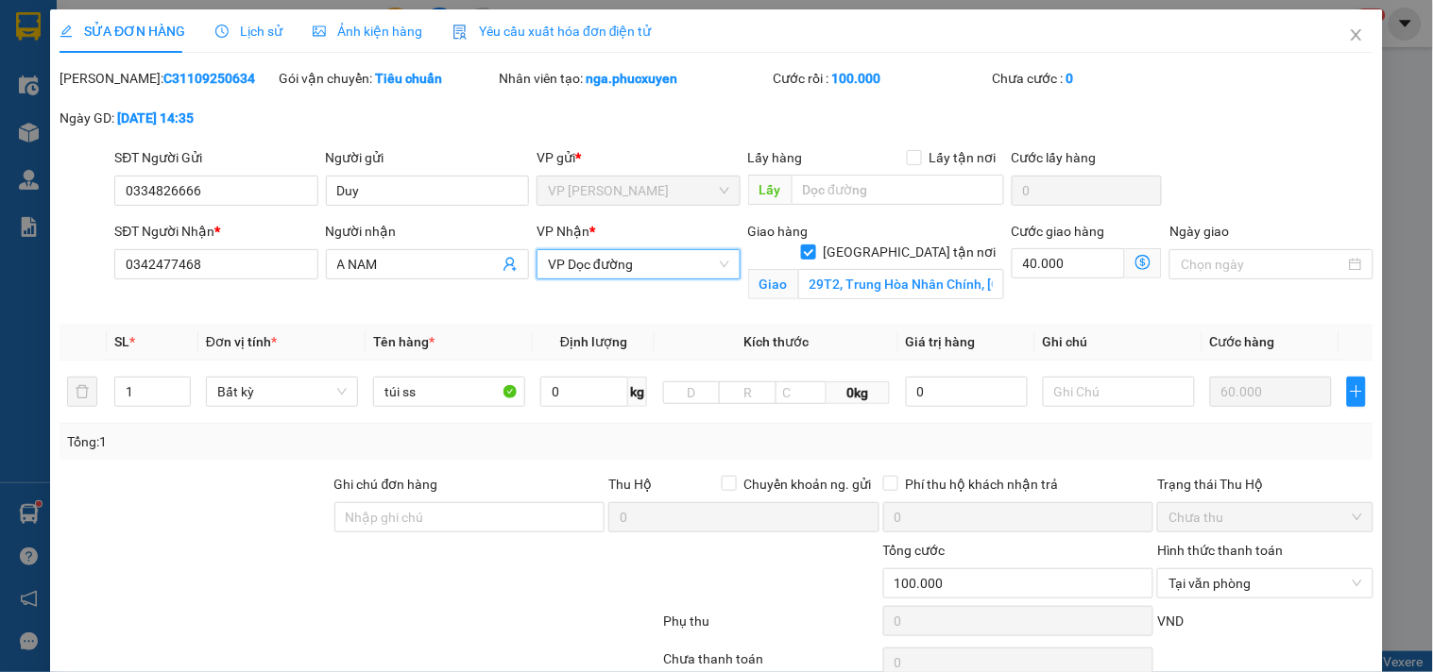
scroll to position [148, 0]
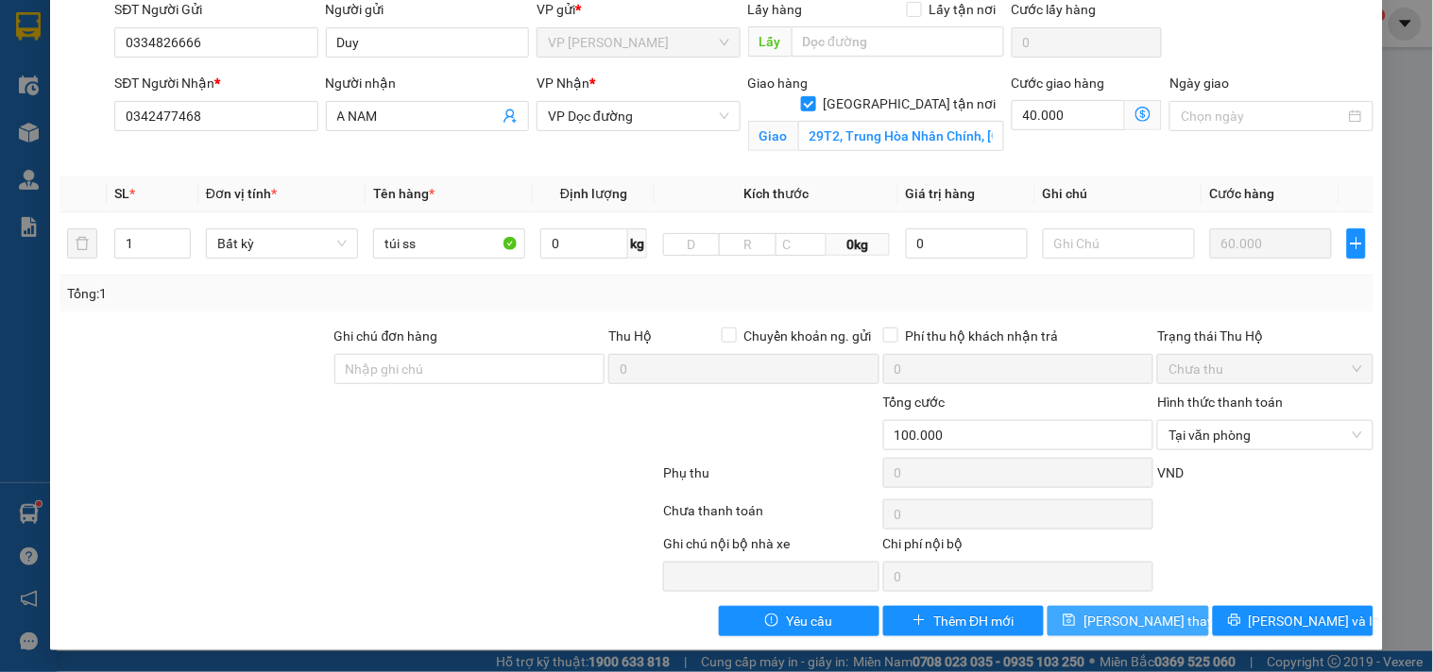
click at [1141, 618] on span "[PERSON_NAME] thay đổi" at bounding box center [1158, 621] width 151 height 21
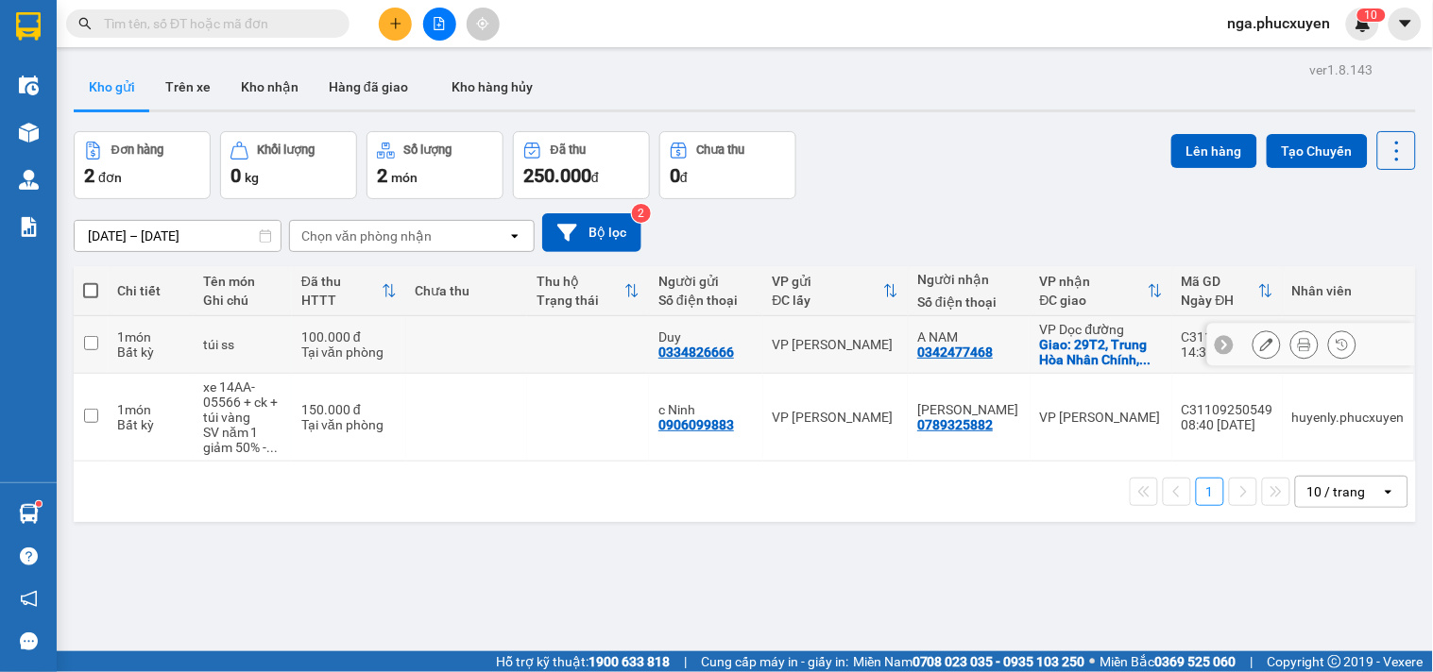
drag, startPoint x: 866, startPoint y: 341, endPoint x: 1147, endPoint y: 221, distance: 305.9
click at [869, 338] on div "VP [PERSON_NAME]" at bounding box center [835, 344] width 127 height 15
checkbox input "true"
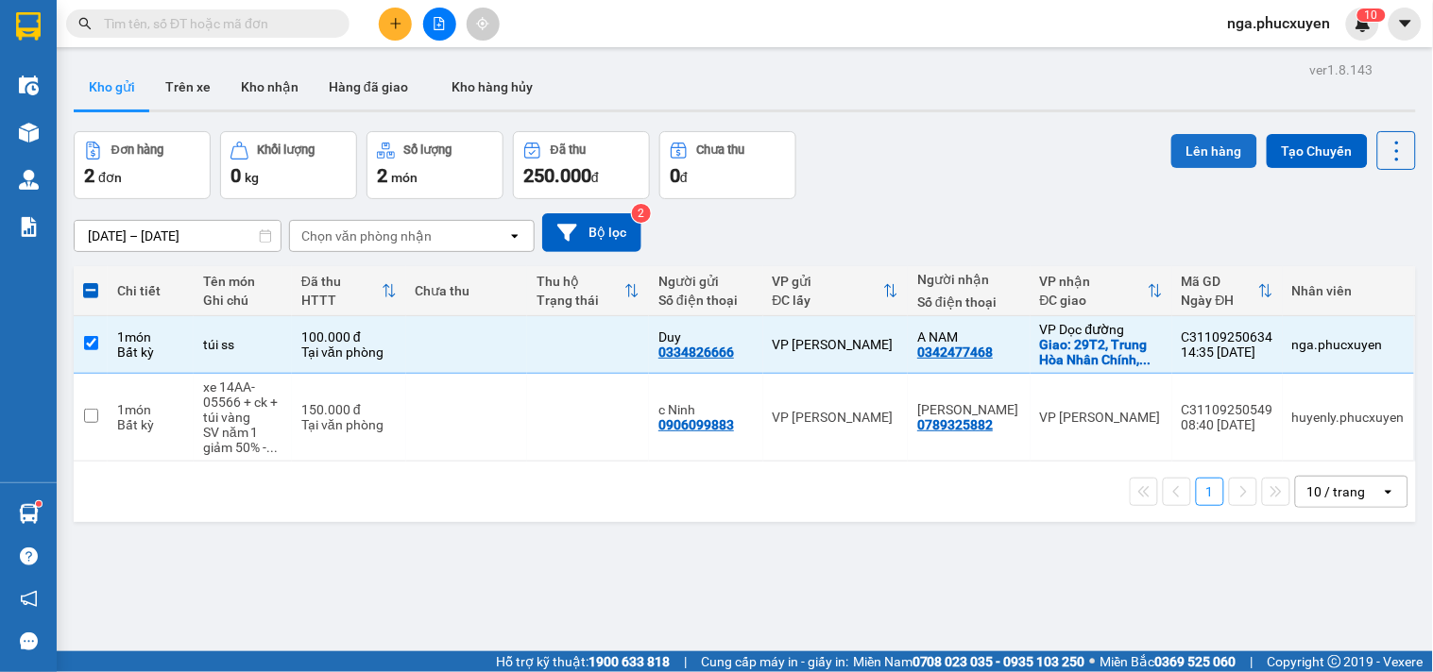
click at [1195, 148] on button "Lên hàng" at bounding box center [1214, 151] width 86 height 34
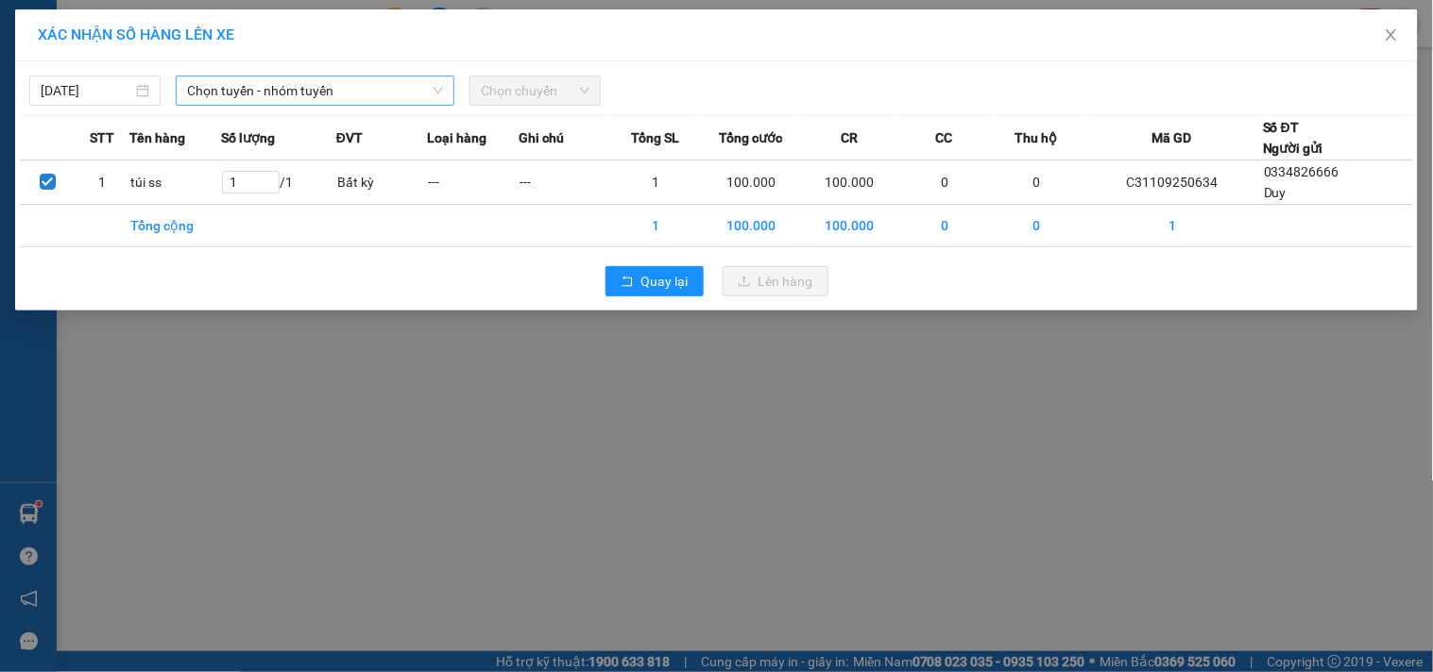
click at [409, 91] on span "Chọn tuyến - nhóm tuyến" at bounding box center [315, 90] width 256 height 28
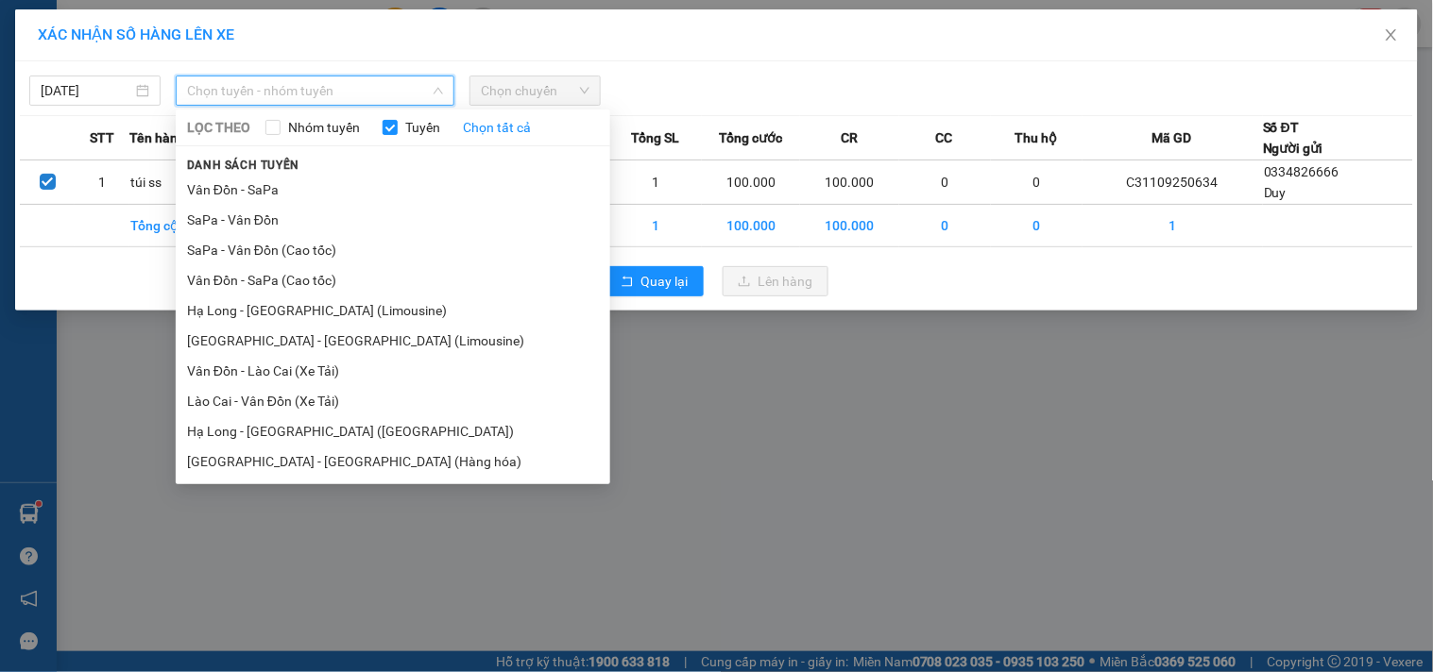
drag, startPoint x: 375, startPoint y: 310, endPoint x: 546, endPoint y: 158, distance: 228.8
click at [381, 306] on li "Hạ Long - Hà Nội (Limousine)" at bounding box center [393, 311] width 434 height 30
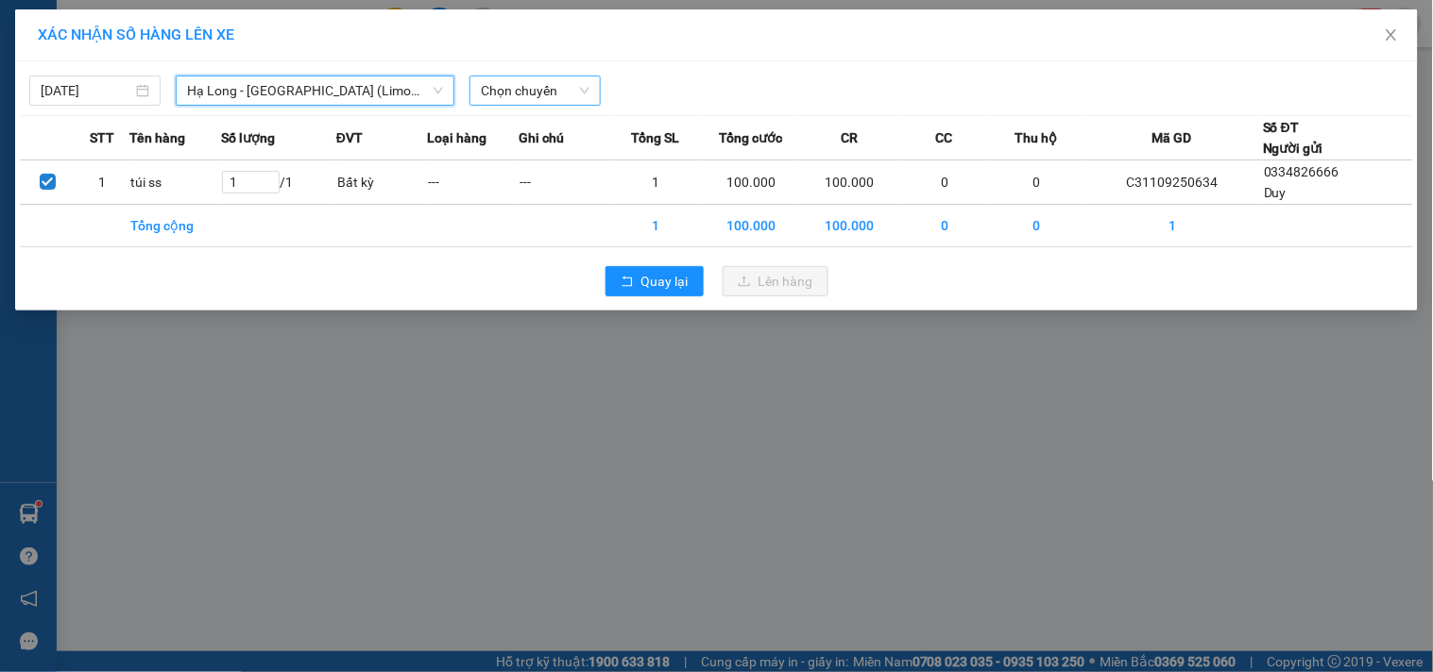
click at [545, 94] on span "Chọn chuyến" at bounding box center [535, 90] width 109 height 28
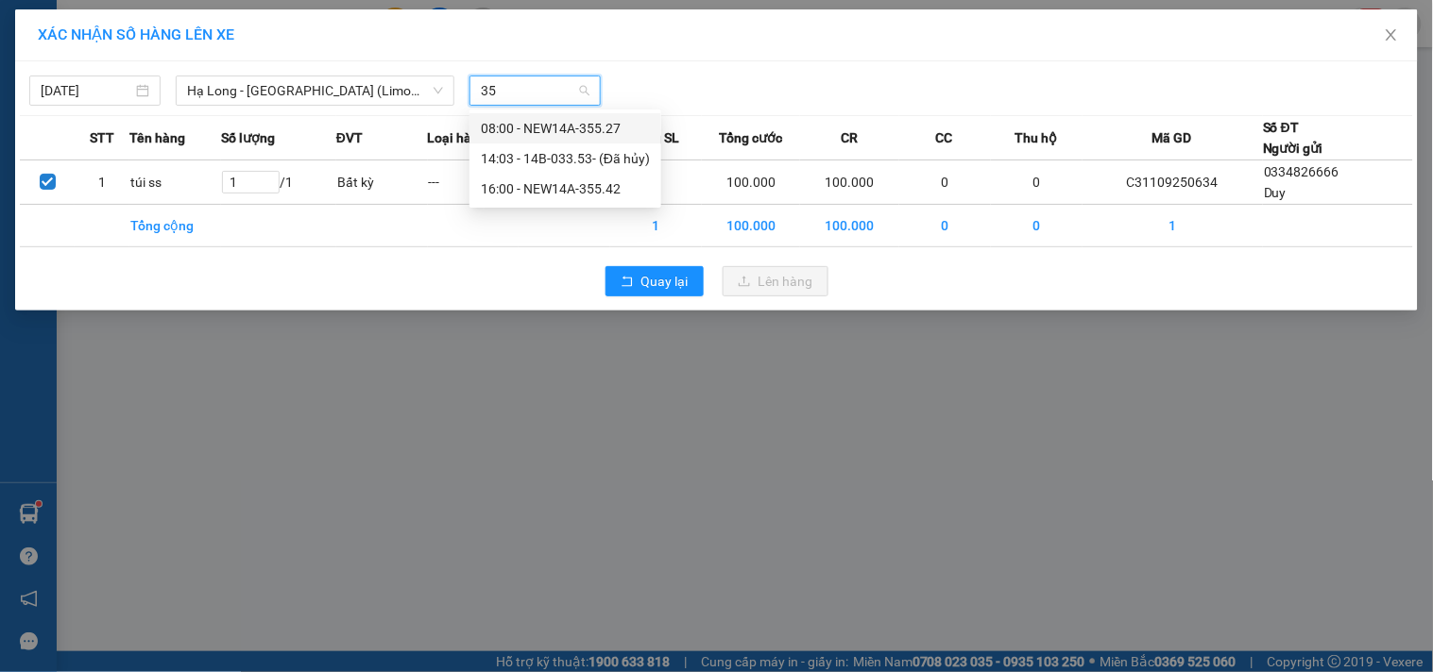
type input "355"
click at [542, 154] on div "16:00 - NEW14A-355.42" at bounding box center [554, 158] width 147 height 21
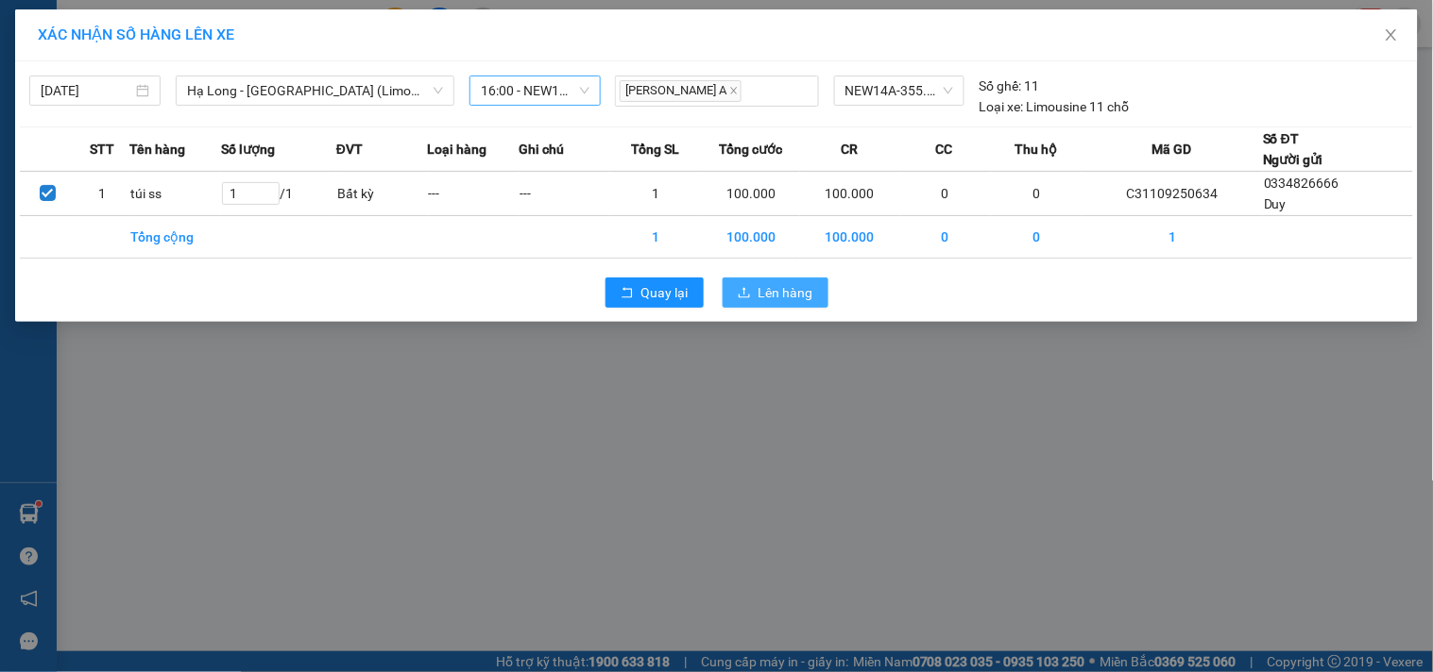
click at [793, 282] on span "Lên hàng" at bounding box center [785, 292] width 55 height 21
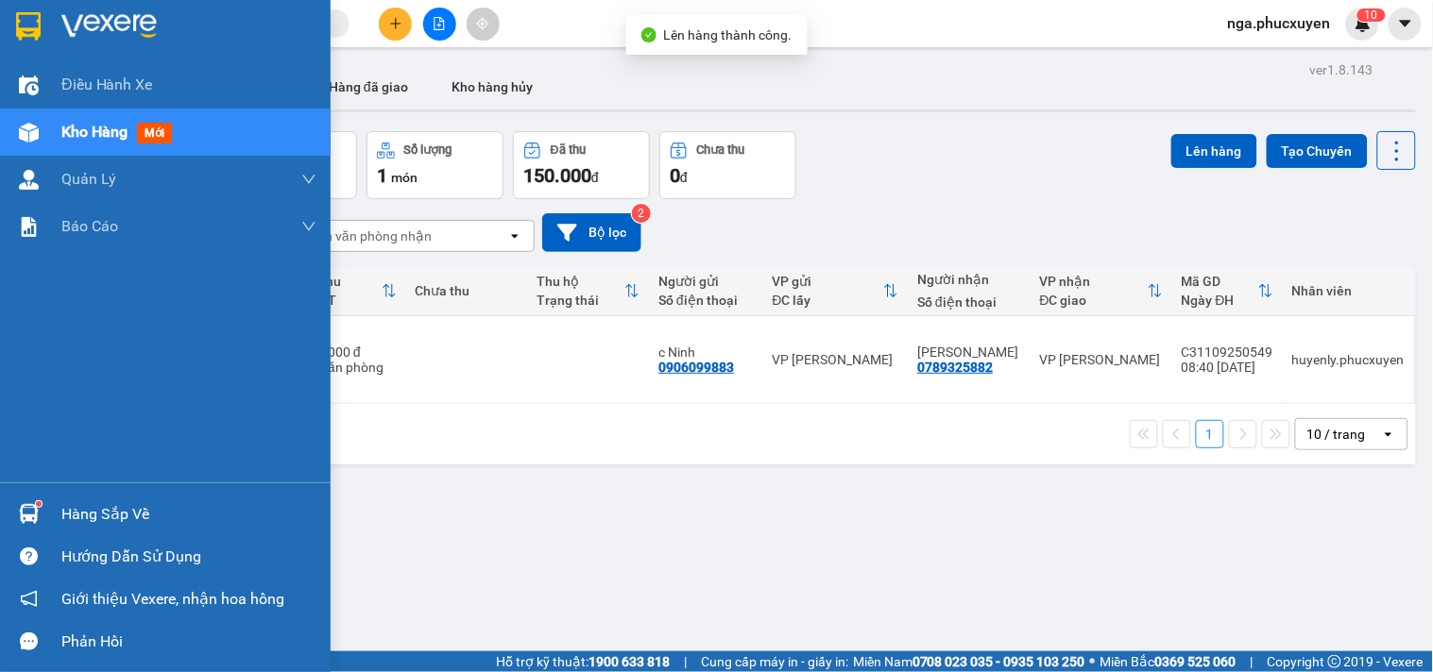
click at [54, 24] on div at bounding box center [165, 30] width 331 height 61
click at [43, 517] on div at bounding box center [28, 514] width 33 height 33
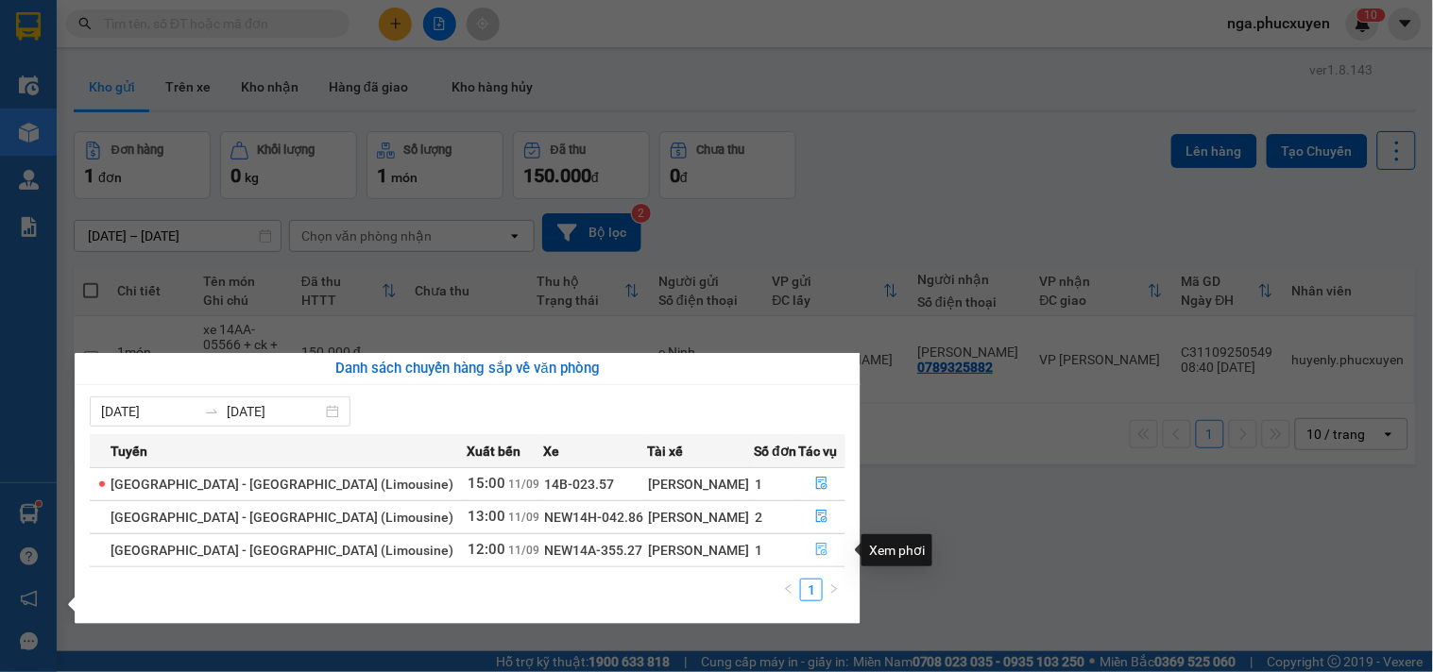
click at [817, 551] on icon "file-done" at bounding box center [822, 549] width 11 height 13
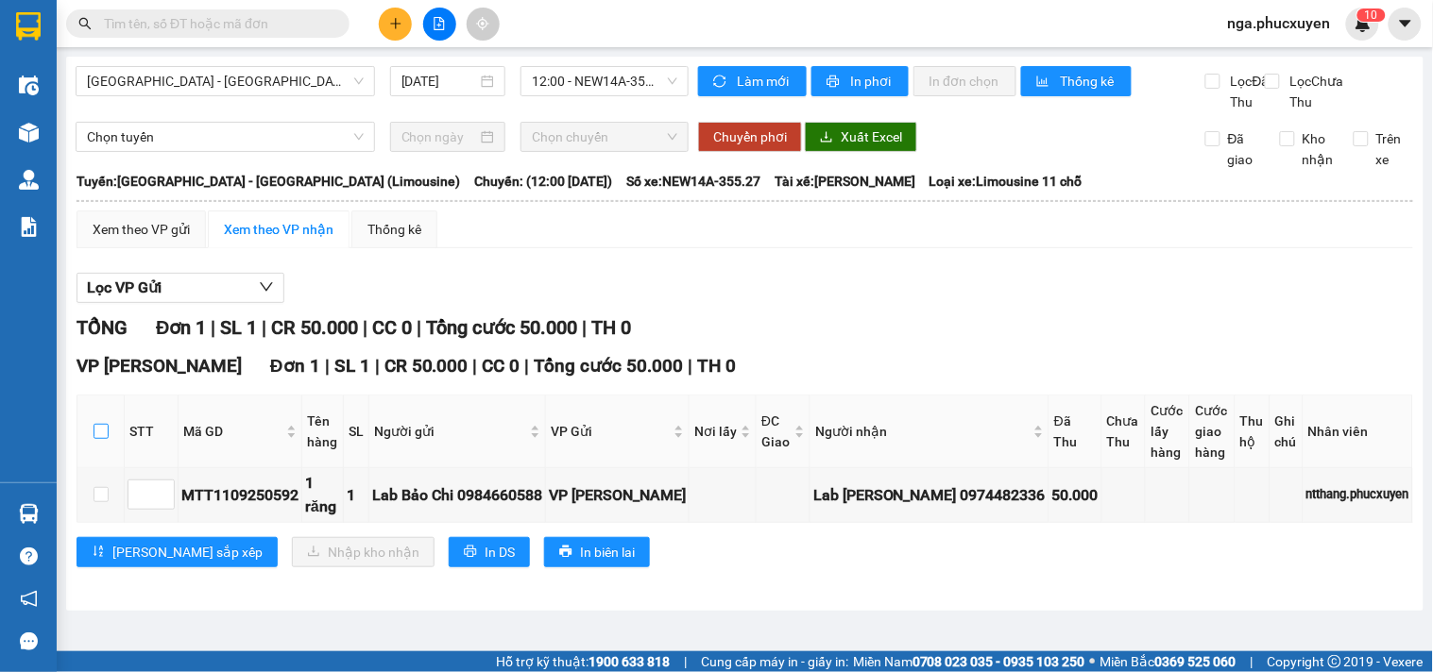
click at [94, 439] on input "checkbox" at bounding box center [100, 431] width 15 height 15
checkbox input "true"
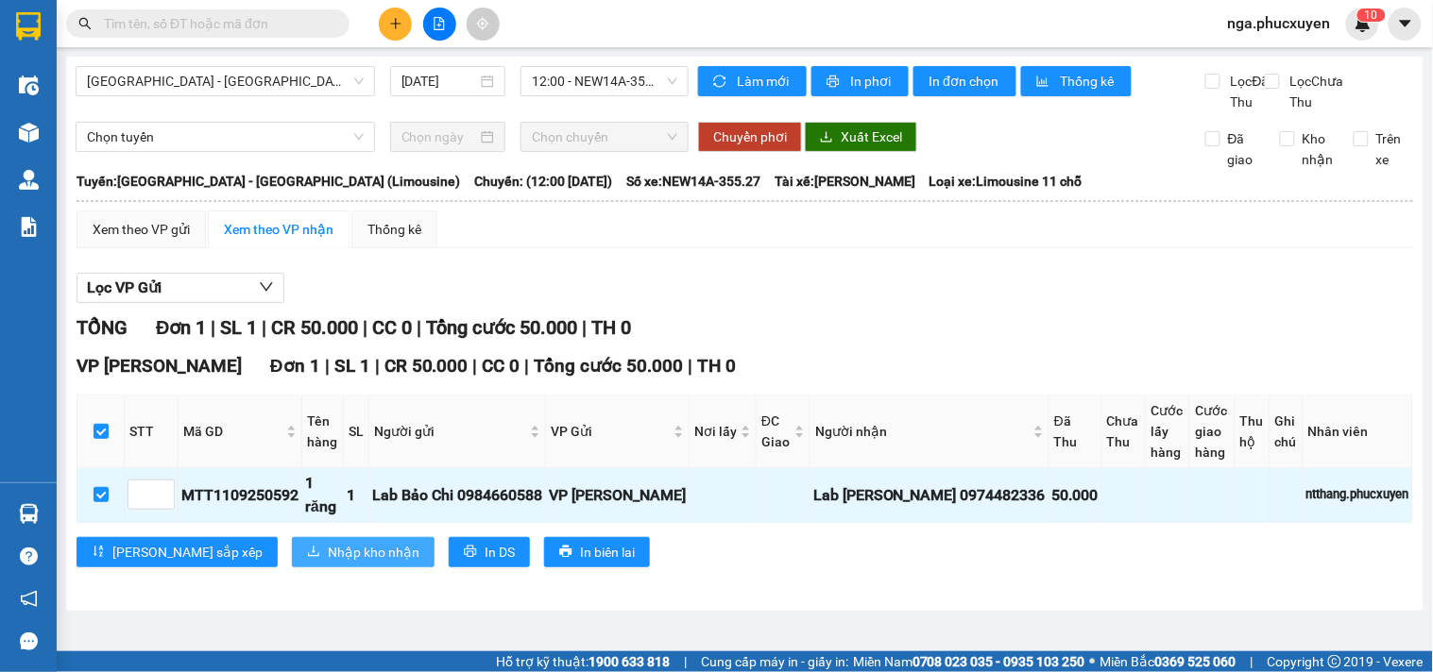
click at [328, 563] on span "Nhập kho nhận" at bounding box center [374, 552] width 92 height 21
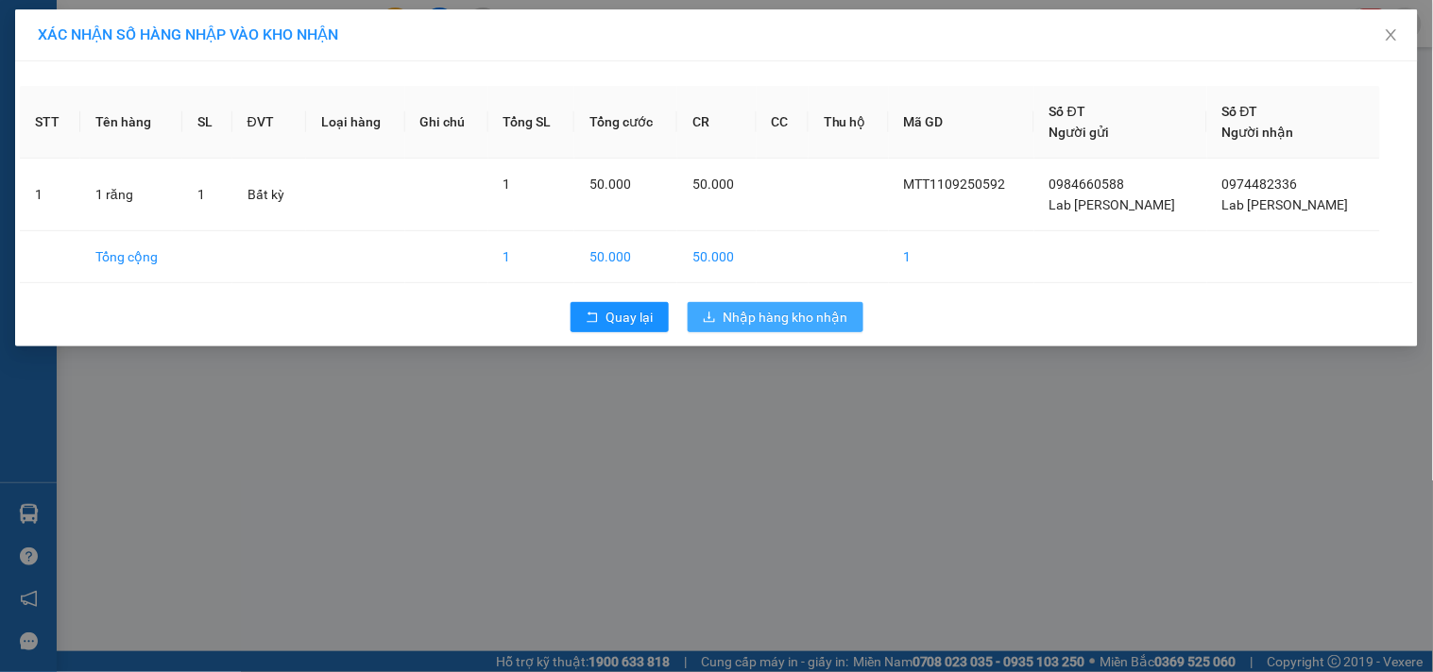
click at [843, 325] on span "Nhập hàng kho nhận" at bounding box center [785, 317] width 125 height 21
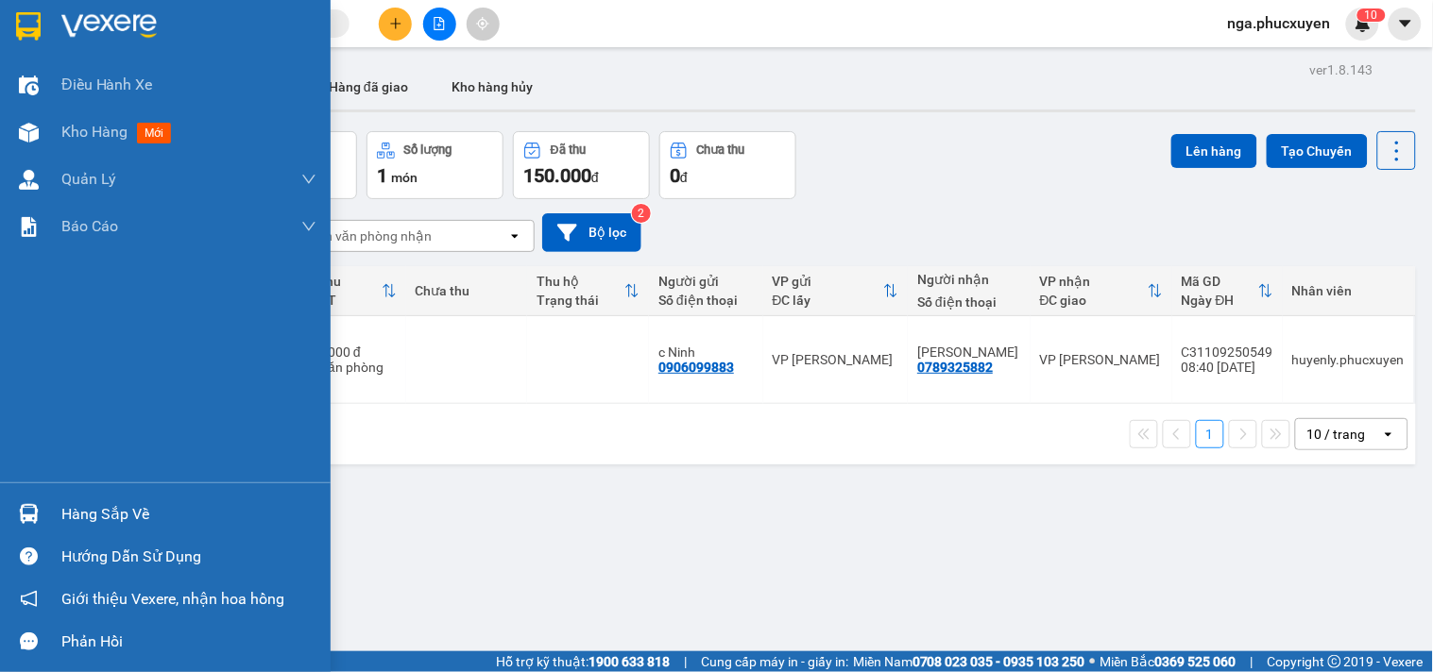
drag, startPoint x: 49, startPoint y: 519, endPoint x: 322, endPoint y: 577, distance: 278.9
click at [50, 519] on div "Hàng sắp về" at bounding box center [165, 514] width 331 height 42
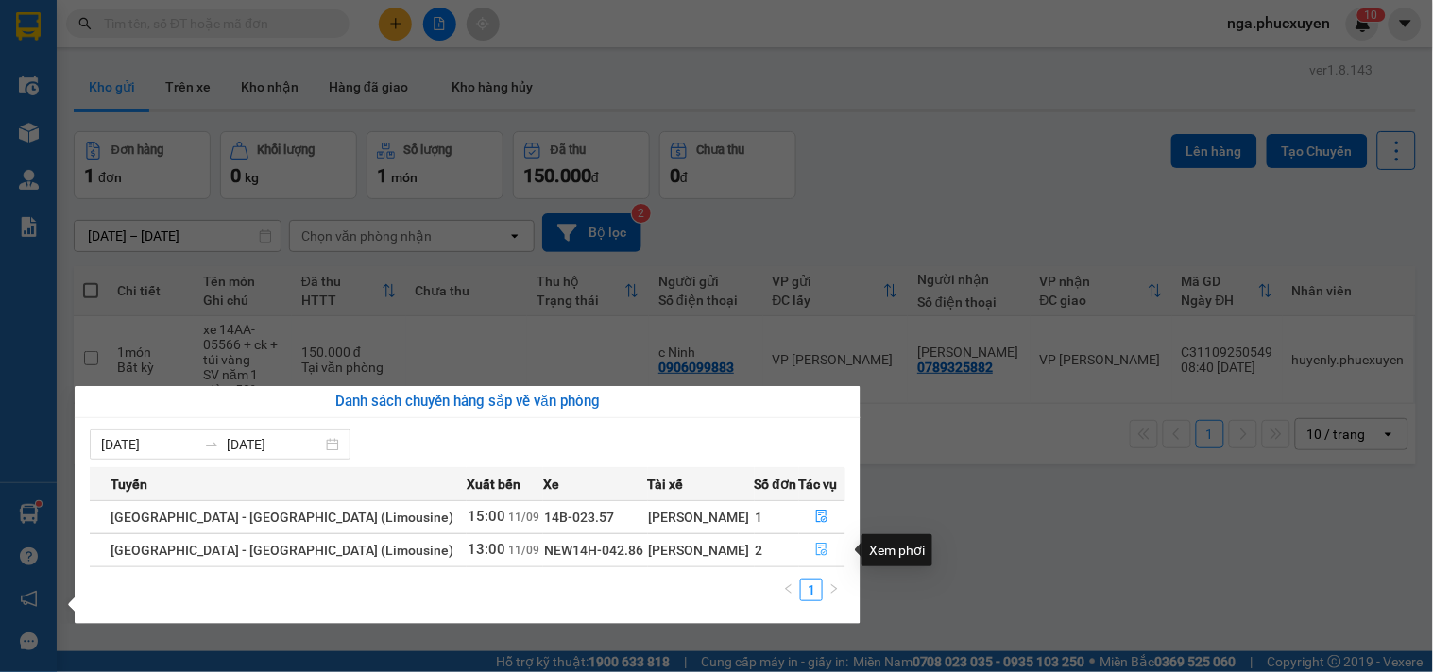
click at [804, 550] on button "button" at bounding box center [822, 550] width 45 height 30
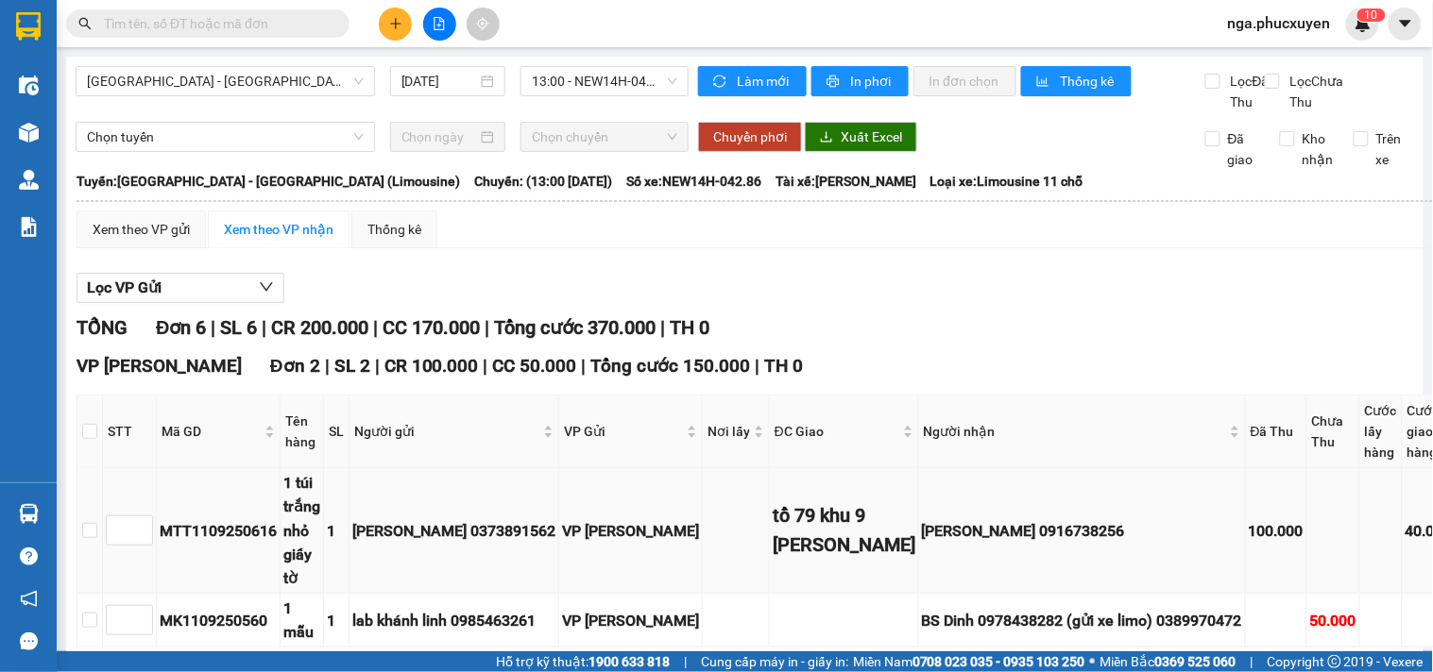
scroll to position [105, 0]
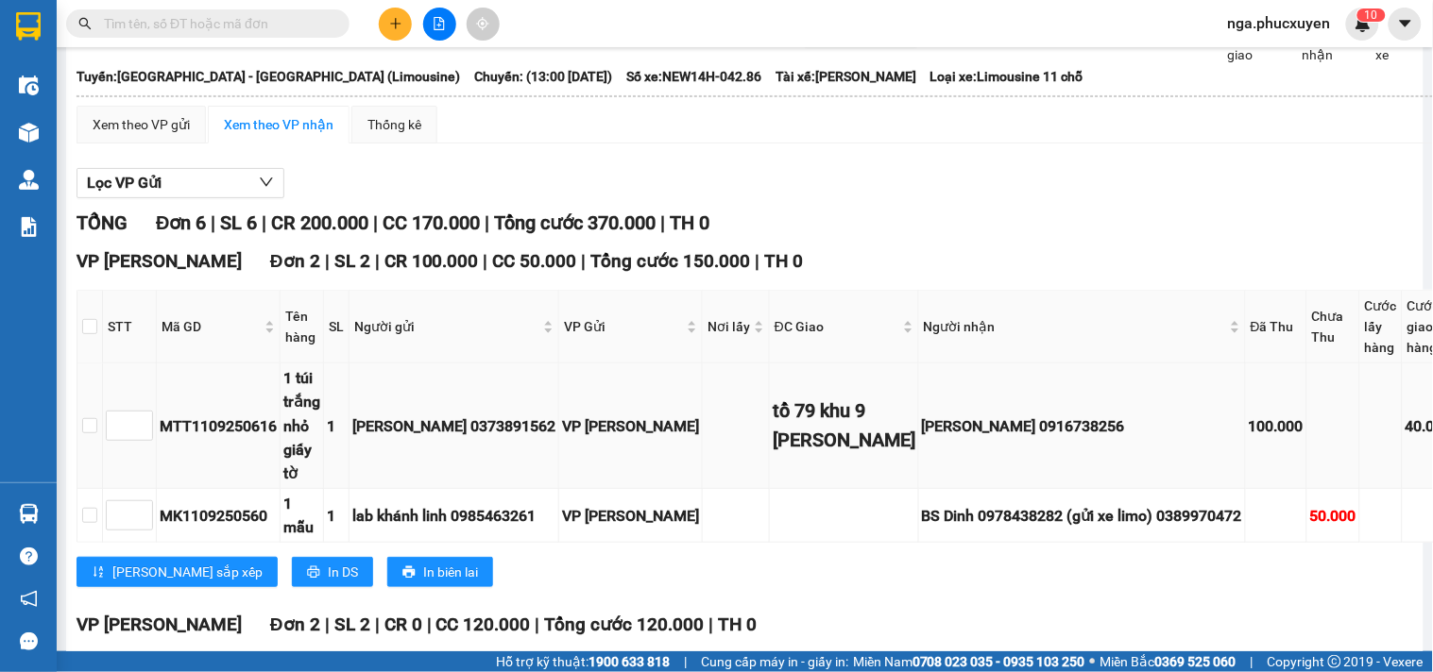
click at [977, 438] on div "Ngô Thị Lý 0916738256" at bounding box center [1082, 427] width 320 height 24
copy div "0916738256"
paste input "0916738256"
type input "0916738256"
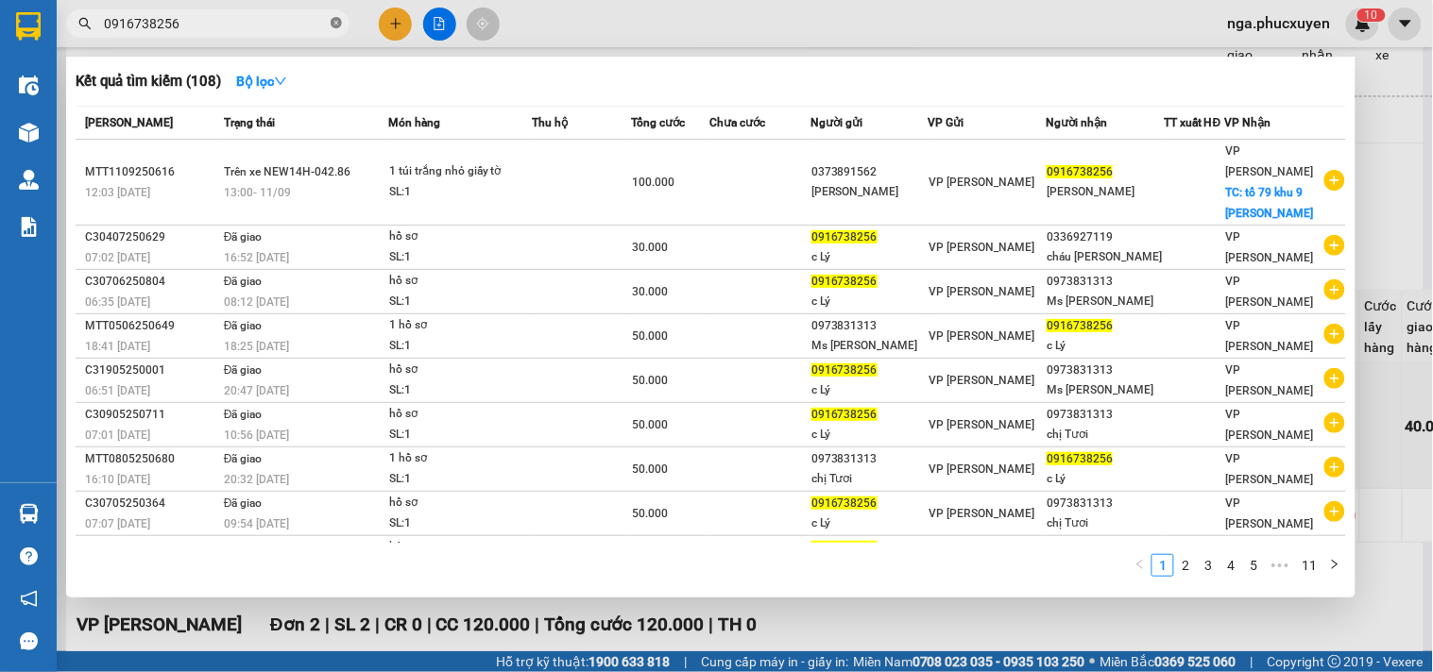
click at [338, 21] on icon "close-circle" at bounding box center [336, 22] width 11 height 11
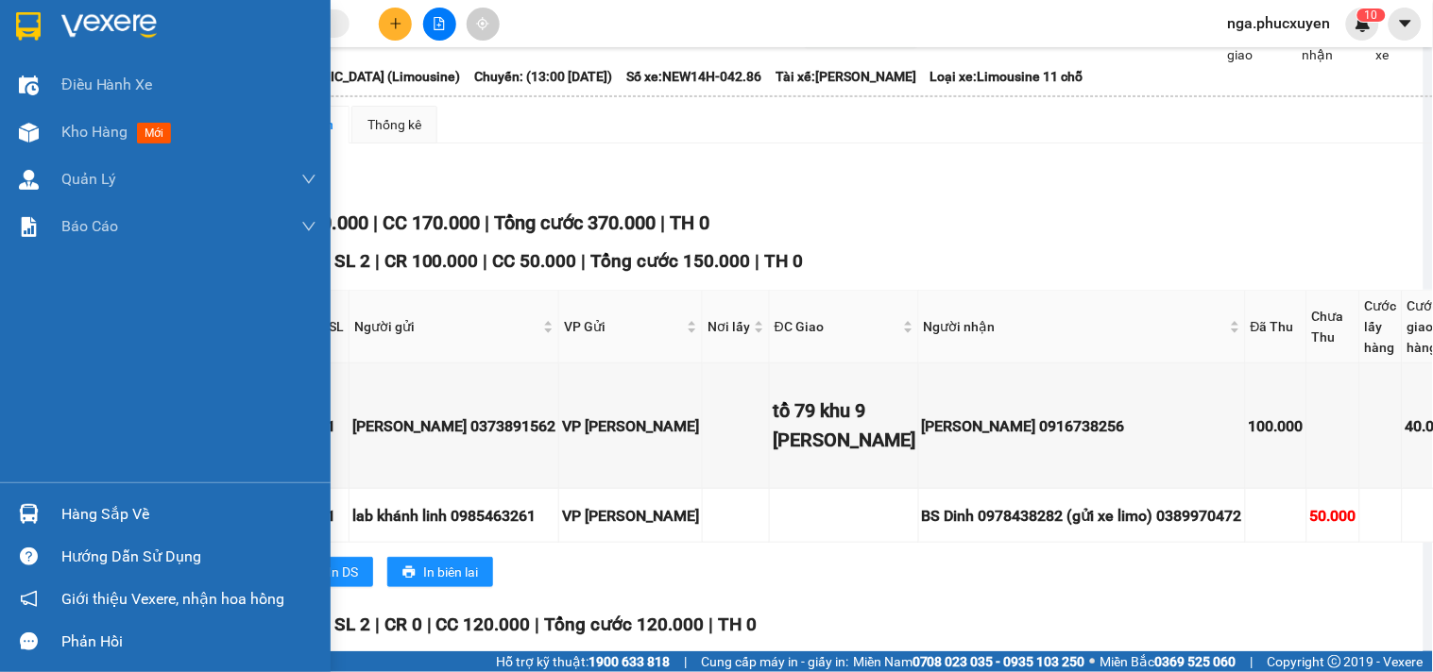
click at [104, 20] on img at bounding box center [108, 26] width 95 height 28
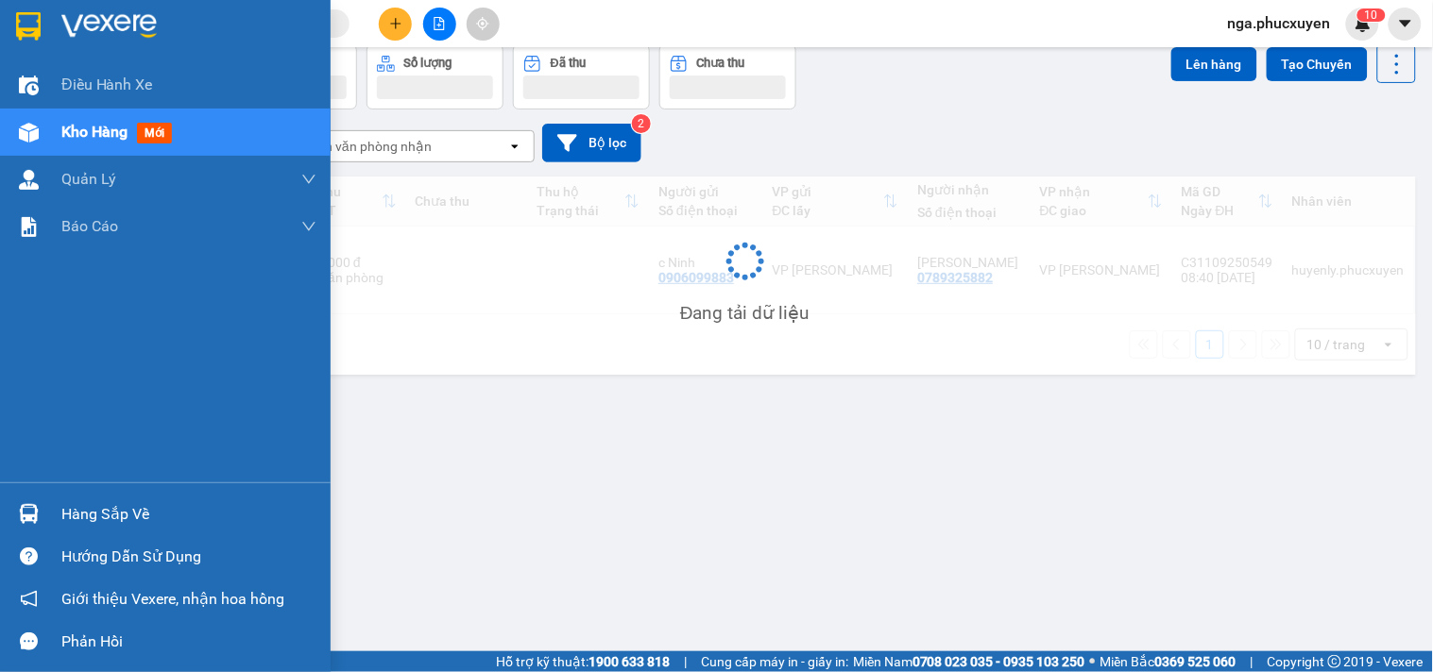
scroll to position [87, 0]
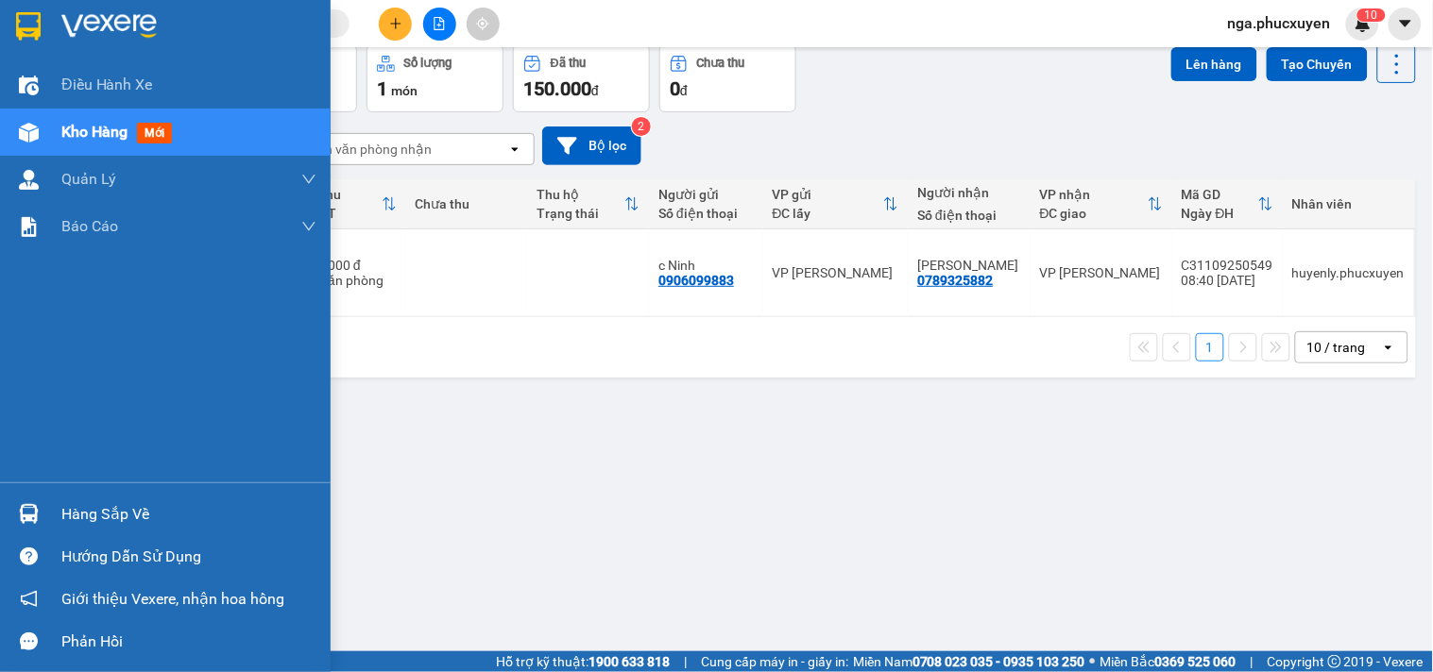
click at [29, 13] on img at bounding box center [28, 26] width 25 height 28
click at [69, 521] on div "Hàng sắp về" at bounding box center [188, 515] width 255 height 28
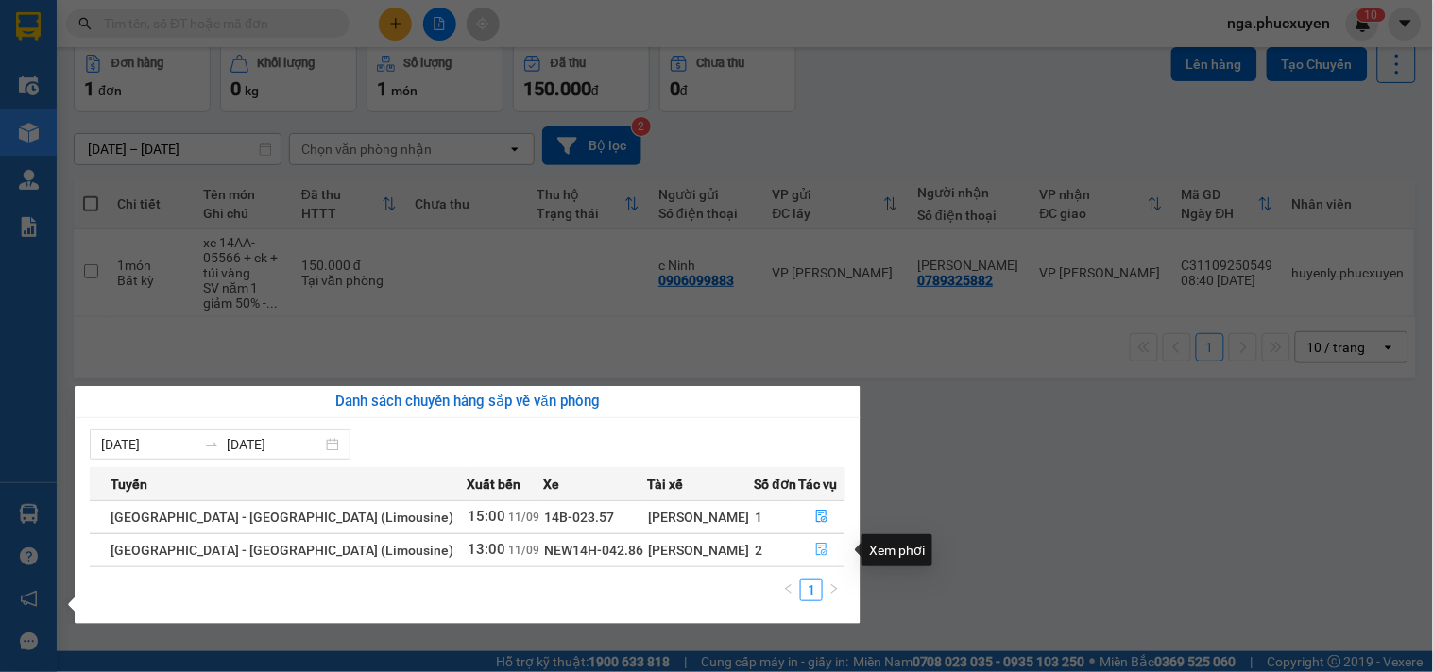
click at [815, 551] on icon "file-done" at bounding box center [821, 549] width 13 height 13
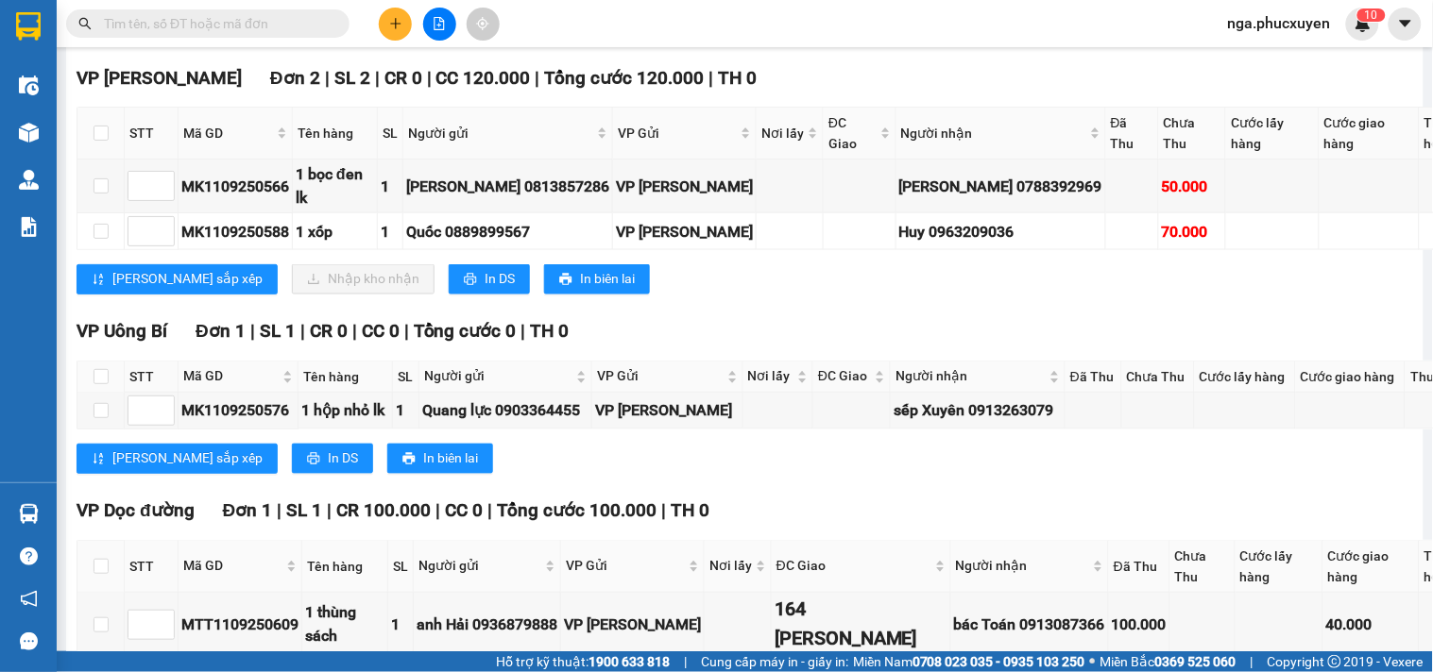
scroll to position [756, 0]
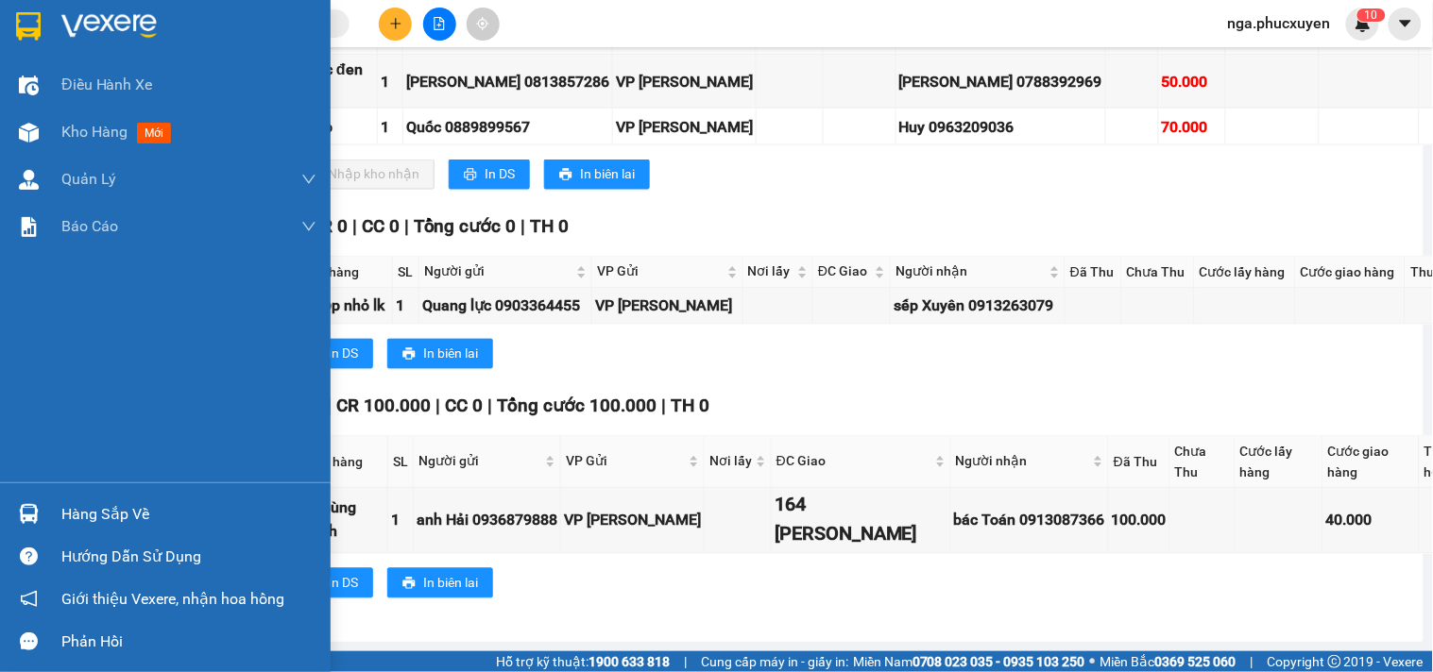
click at [68, 512] on div "Hàng sắp về" at bounding box center [188, 515] width 255 height 28
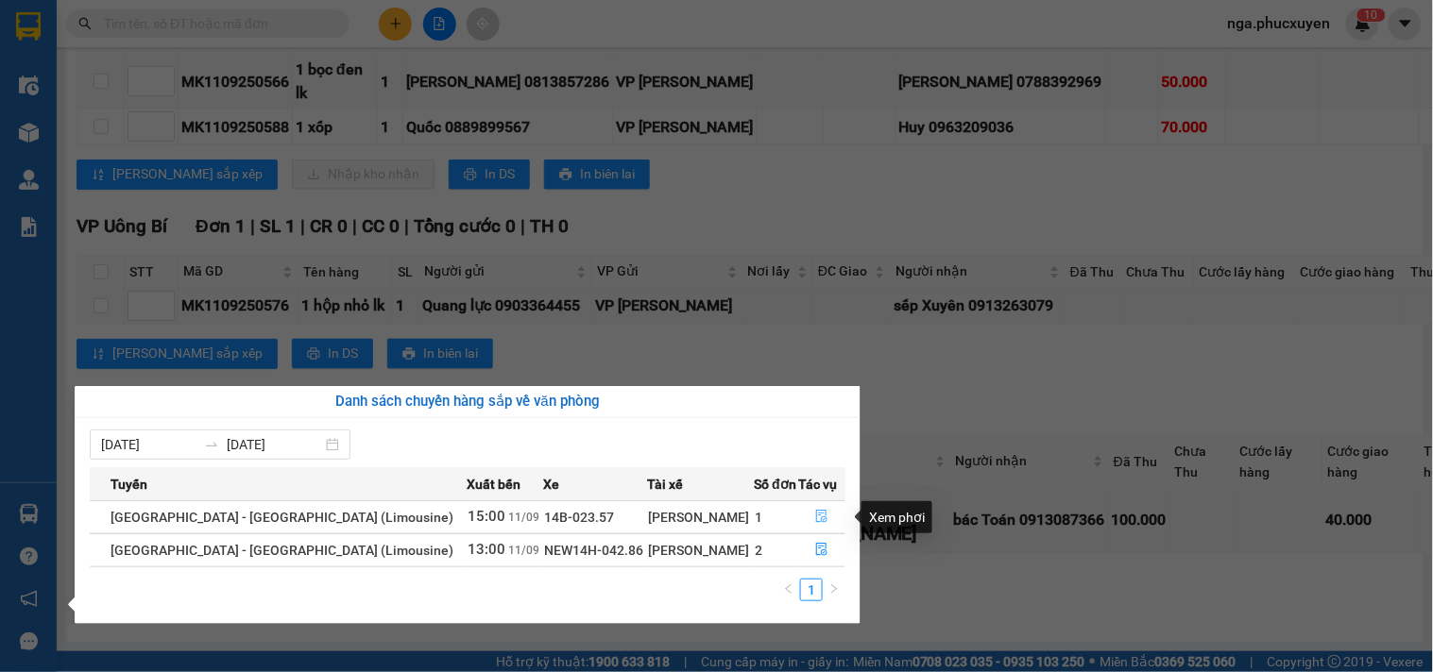
click at [817, 513] on icon "file-done" at bounding box center [822, 516] width 11 height 13
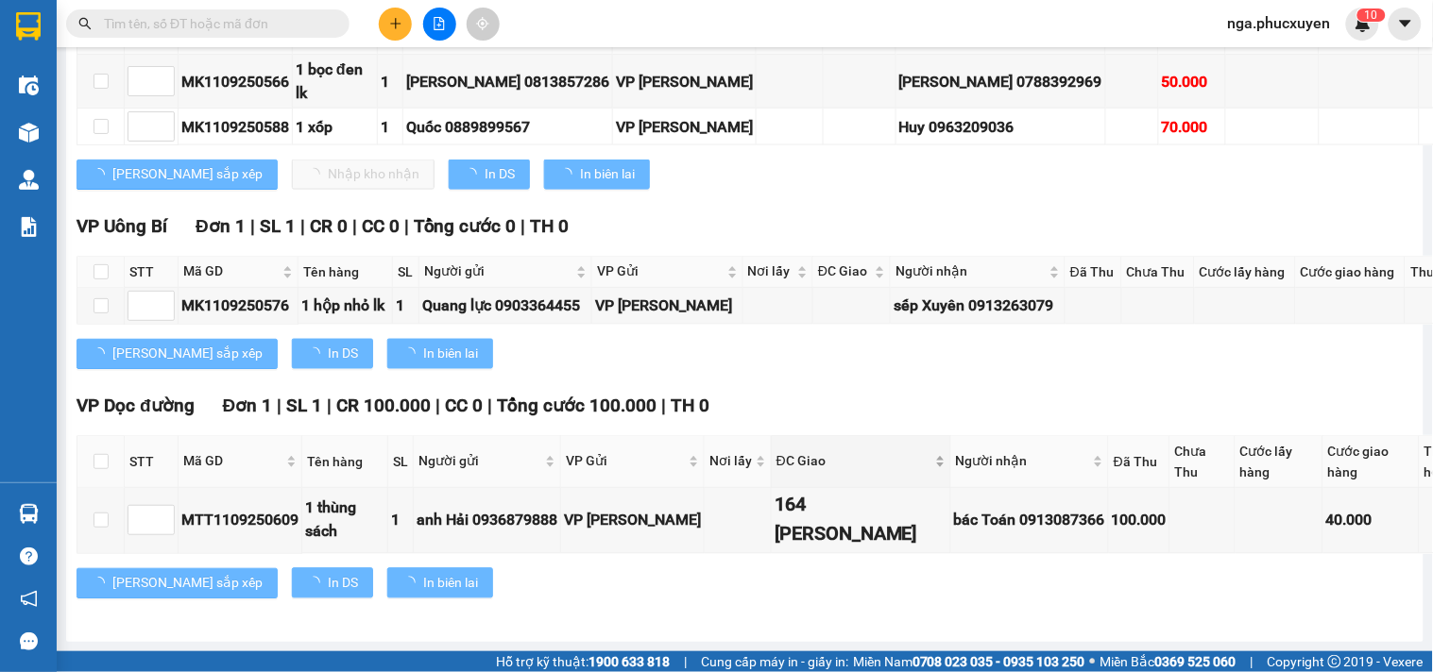
scroll to position [13, 0]
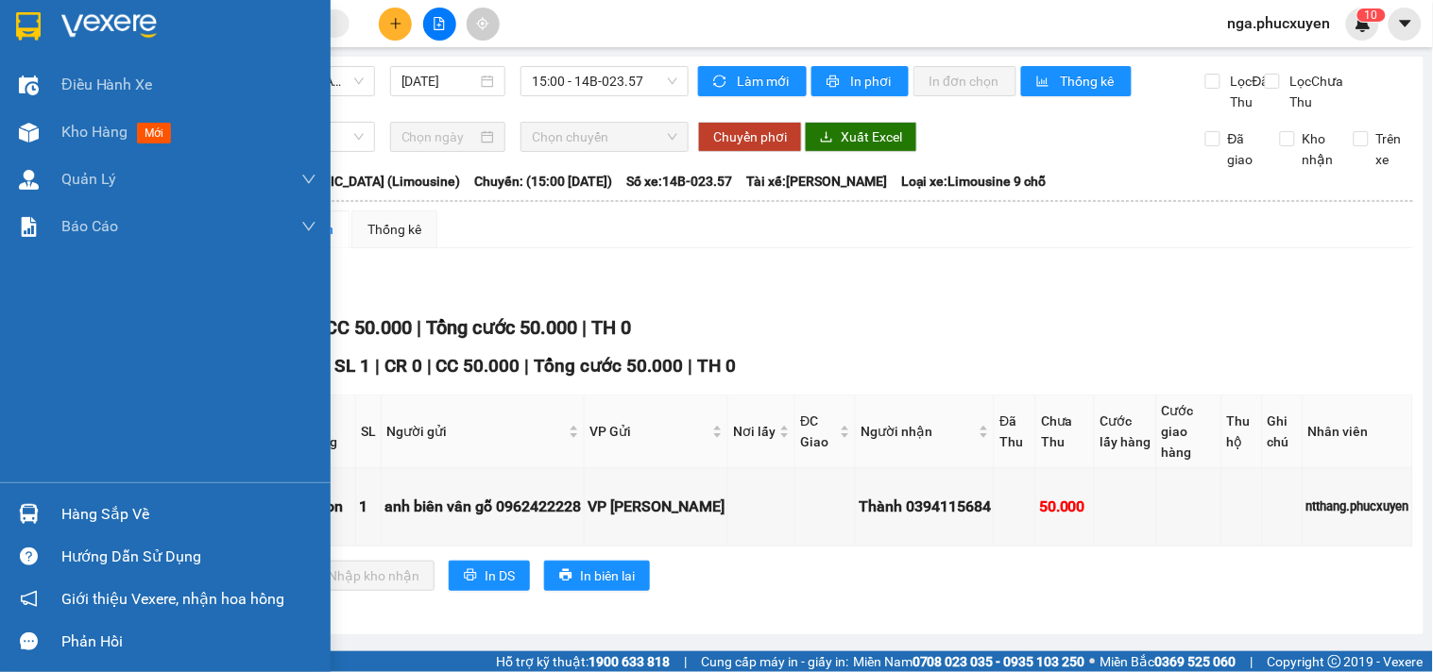
click at [77, 22] on img at bounding box center [108, 26] width 95 height 28
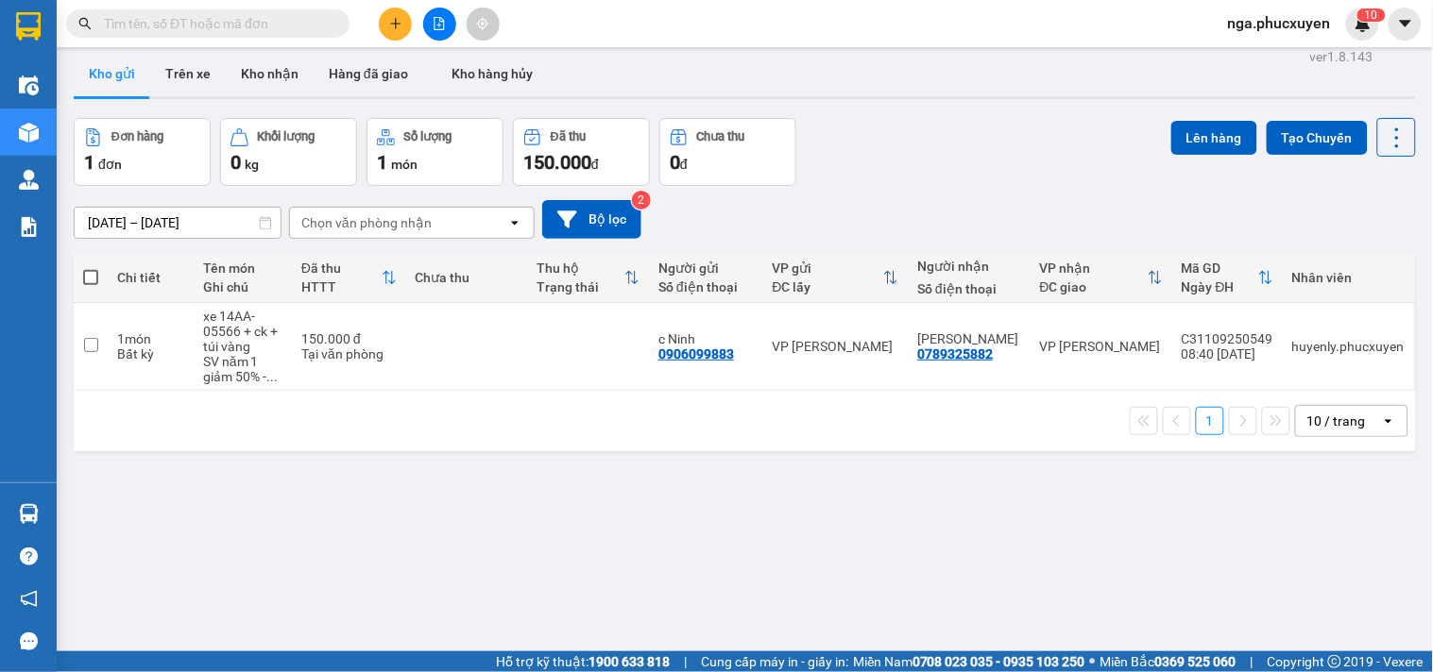
click at [286, 20] on input "text" at bounding box center [215, 23] width 223 height 21
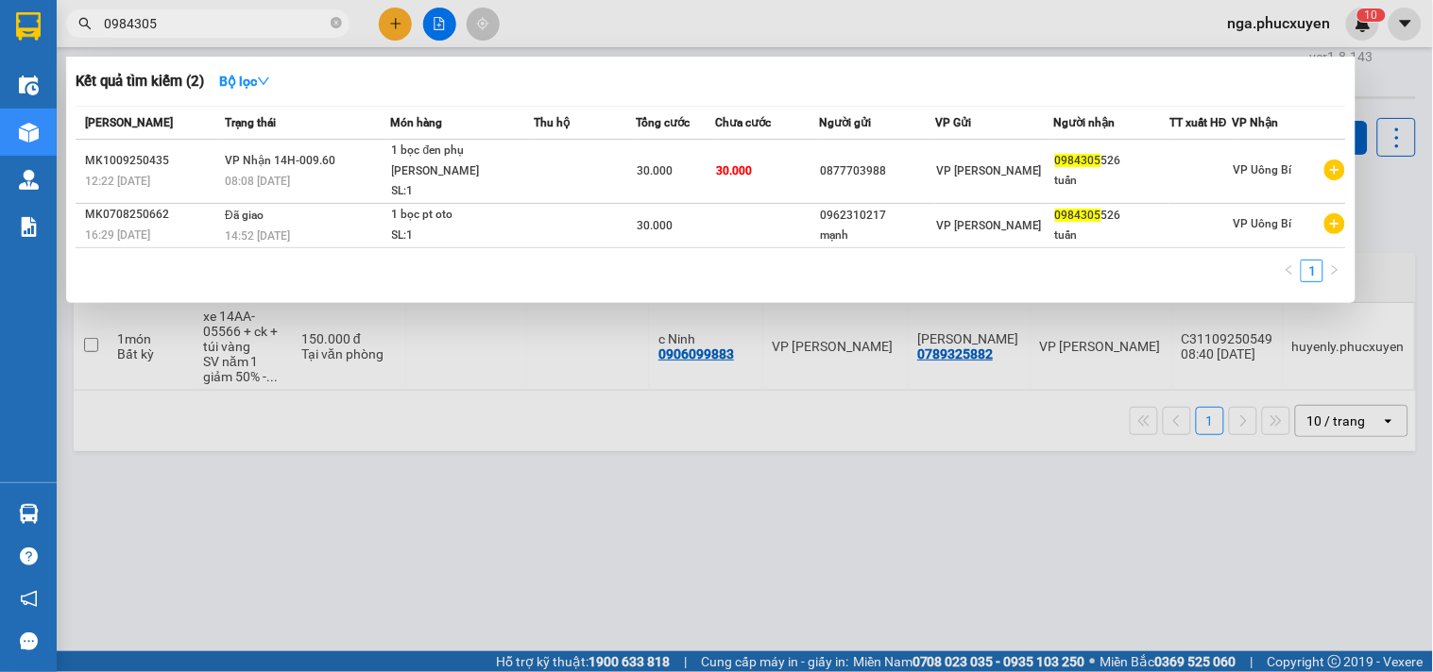
type input "0984305"
drag, startPoint x: 313, startPoint y: 483, endPoint x: 232, endPoint y: 491, distance: 80.7
click at [297, 488] on div at bounding box center [716, 336] width 1433 height 672
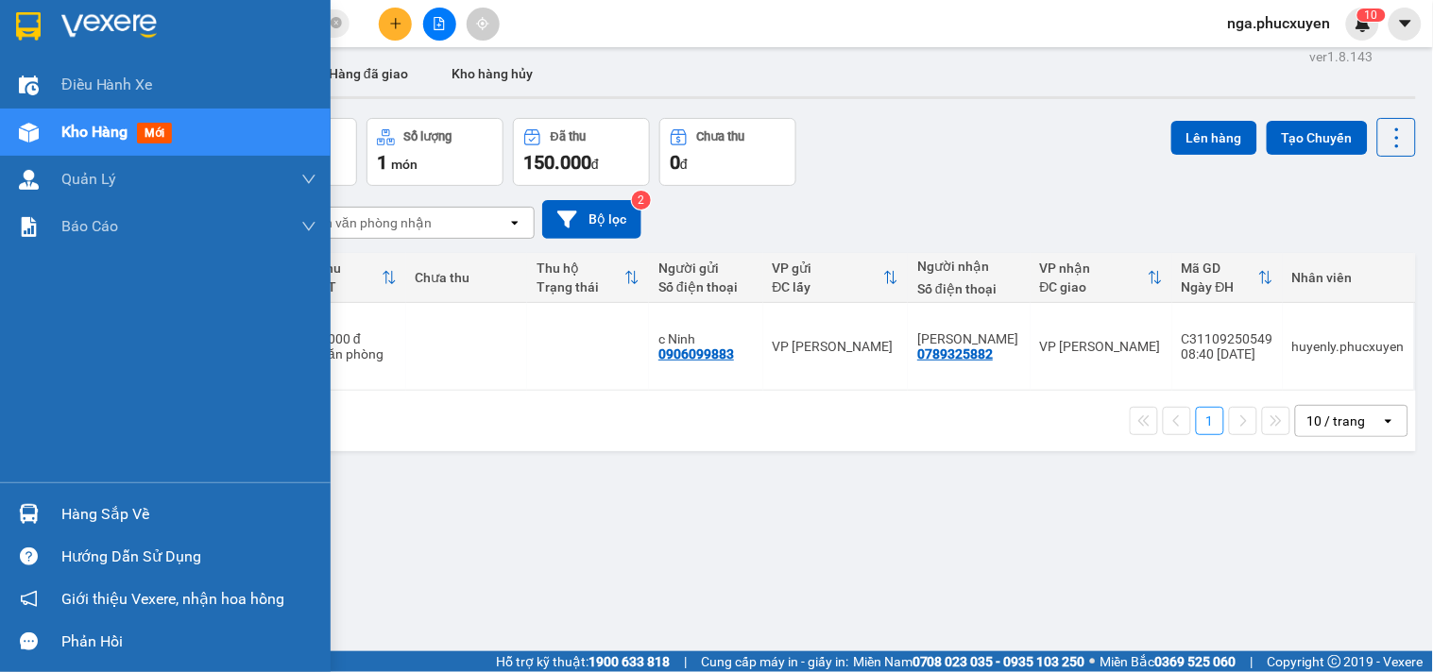
drag, startPoint x: 80, startPoint y: 515, endPoint x: 105, endPoint y: 517, distance: 24.6
click at [82, 515] on div "Hàng sắp về" at bounding box center [188, 515] width 255 height 28
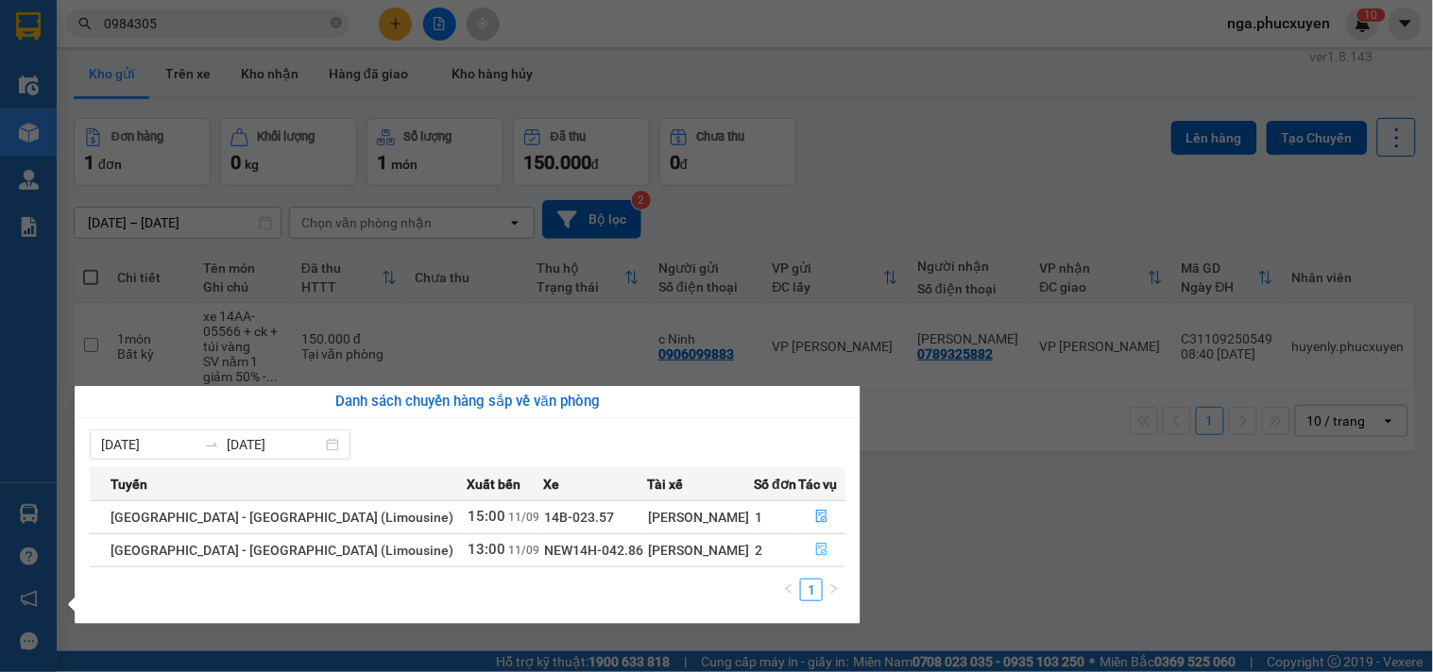
click at [823, 548] on button "button" at bounding box center [822, 550] width 45 height 30
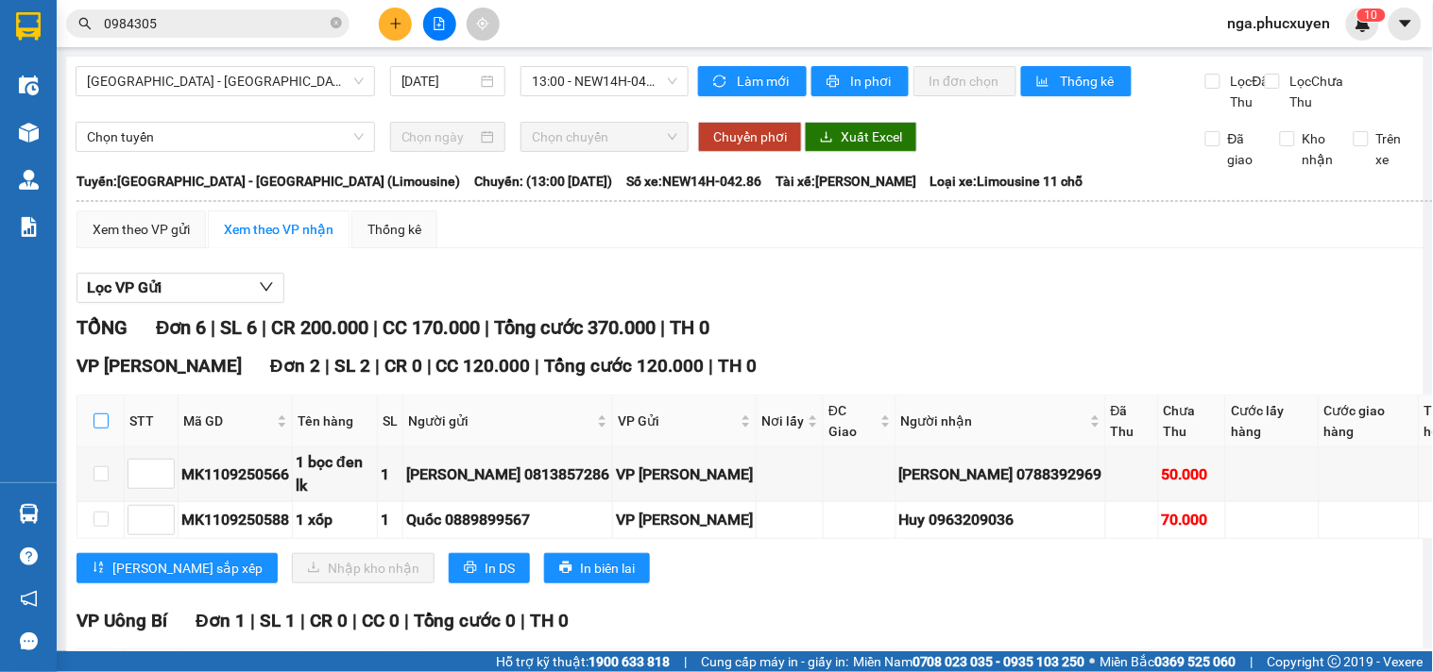
click at [106, 429] on input "checkbox" at bounding box center [100, 421] width 15 height 15
checkbox input "true"
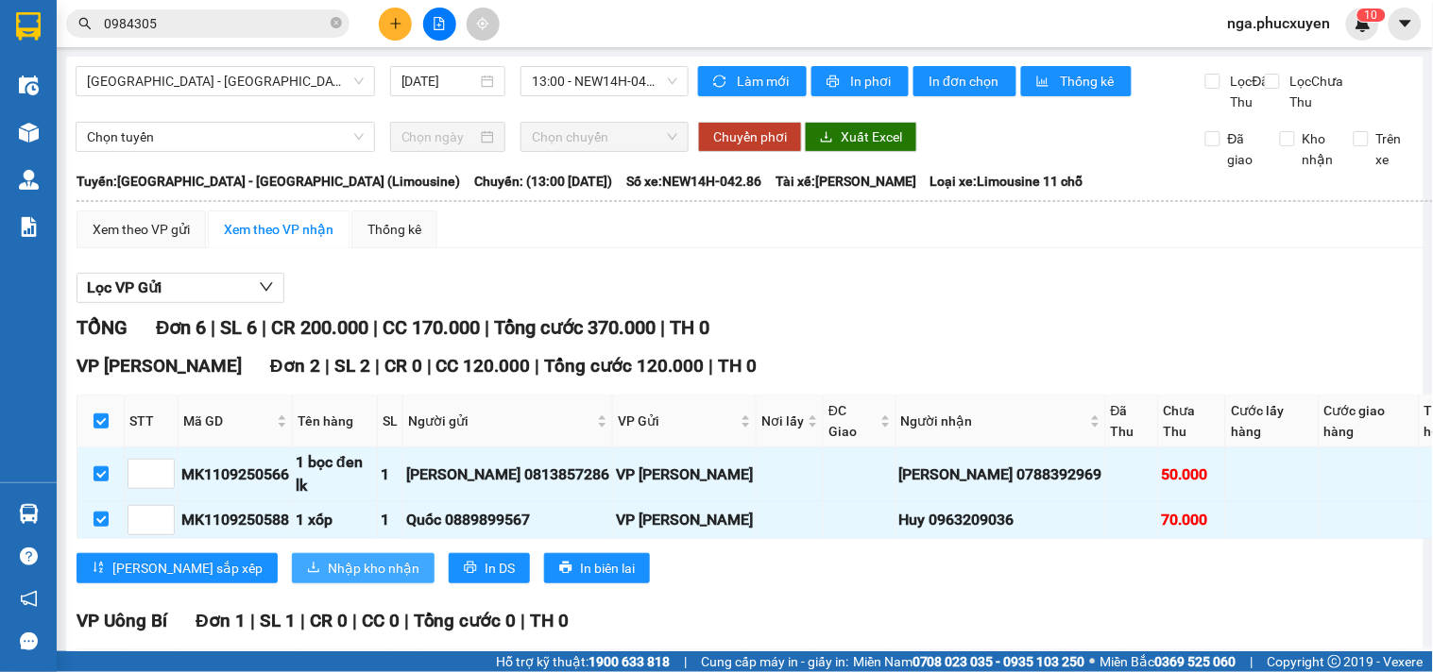
click at [328, 558] on span "Nhập kho nhận" at bounding box center [374, 568] width 92 height 21
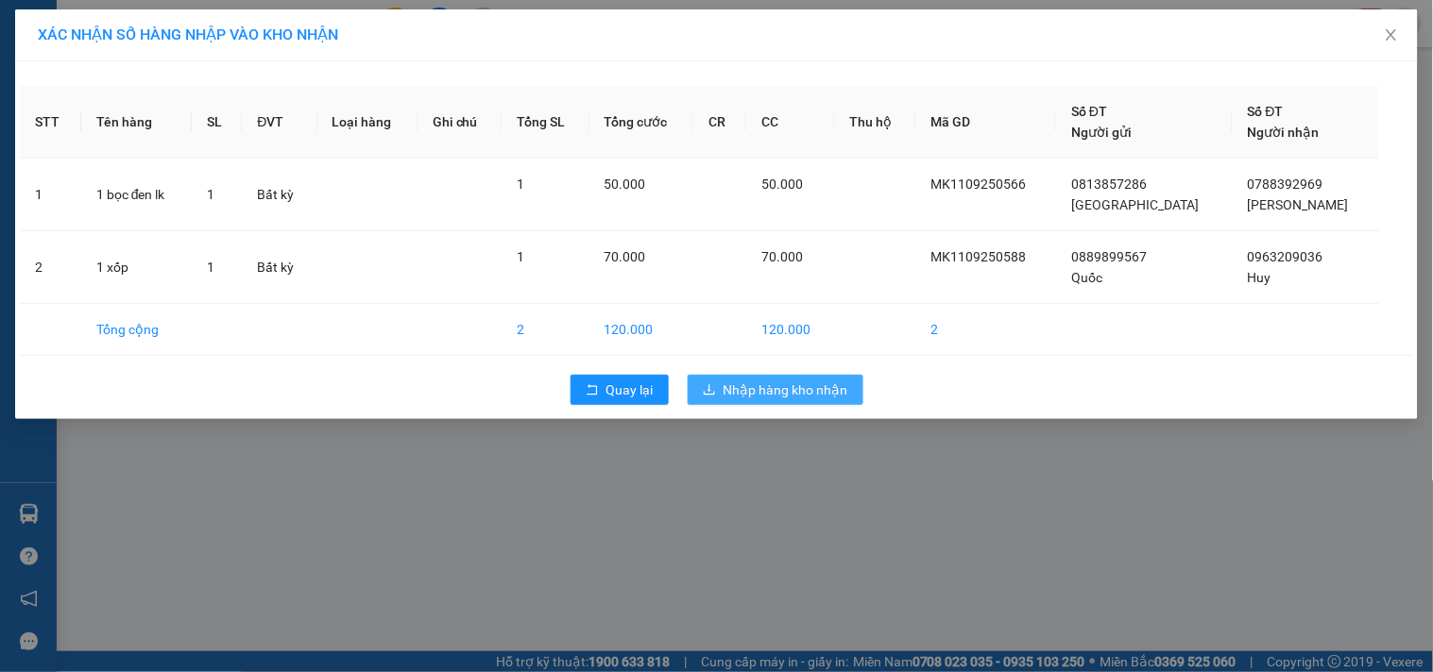
click at [760, 387] on span "Nhập hàng kho nhận" at bounding box center [785, 390] width 125 height 21
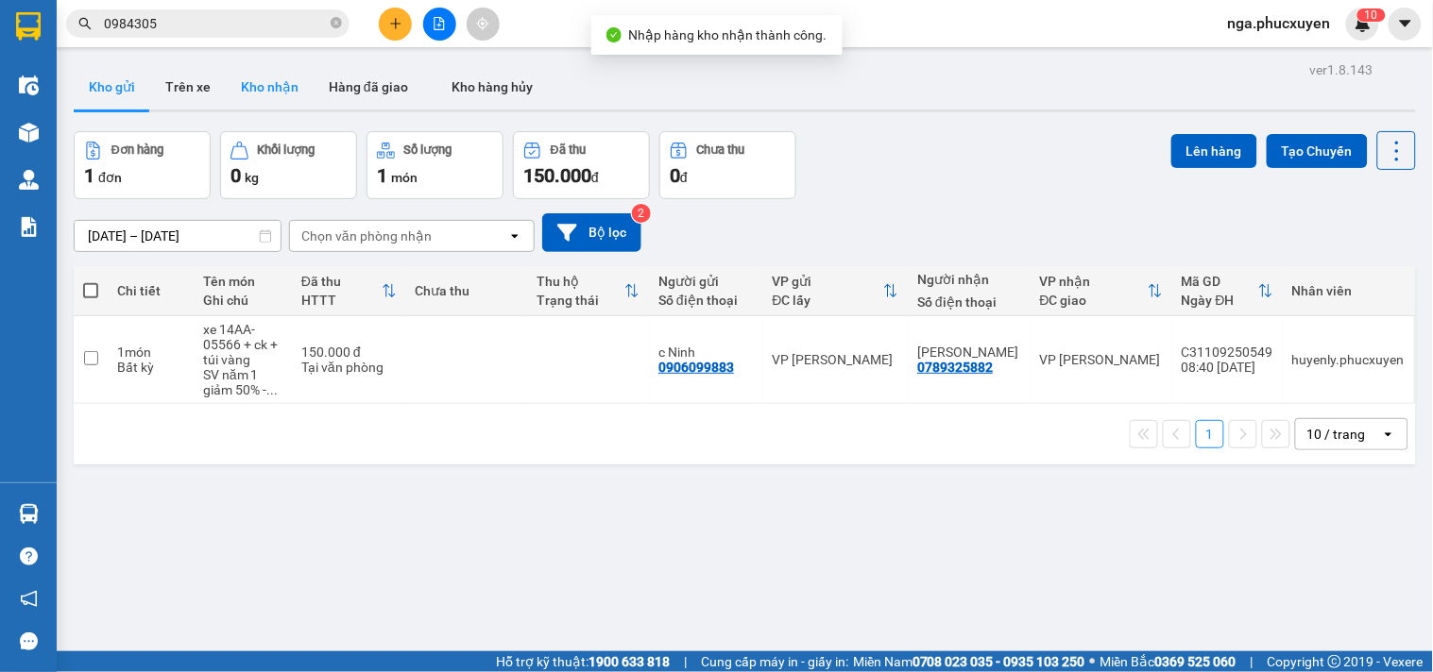
click at [268, 79] on button "Kho nhận" at bounding box center [270, 86] width 88 height 45
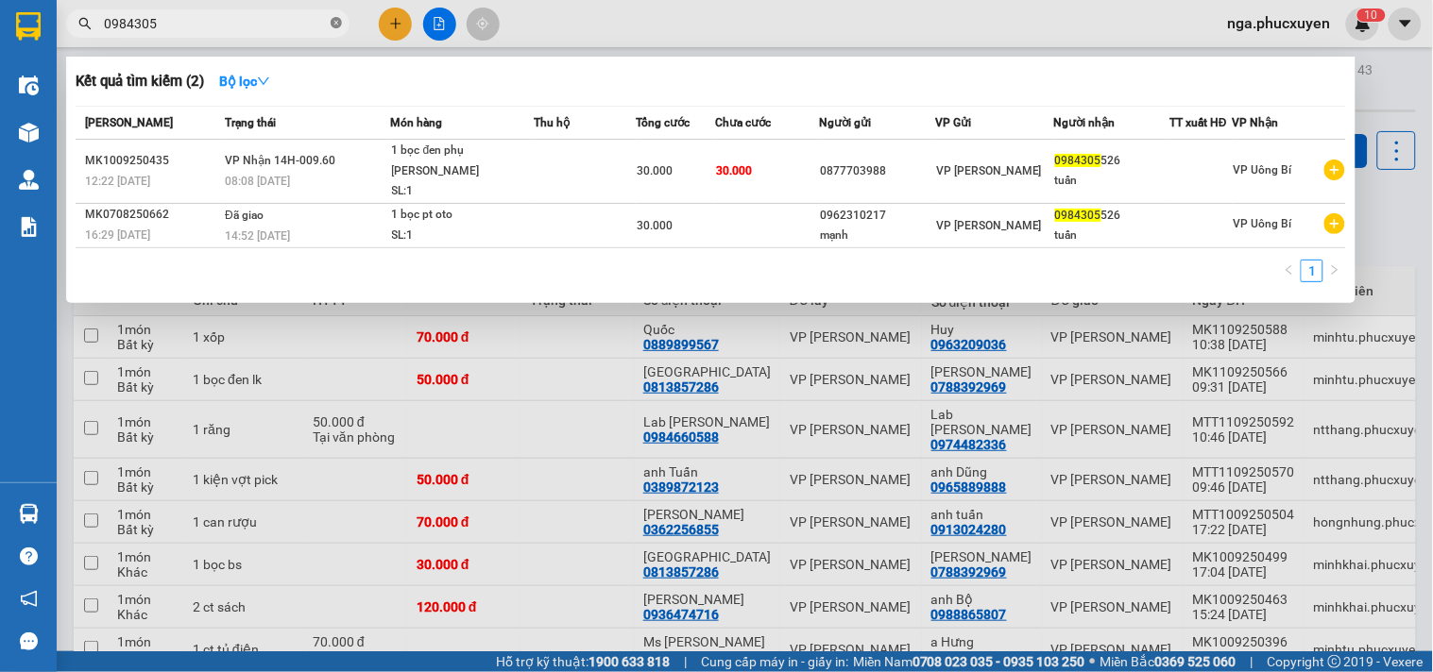
click at [336, 23] on icon "close-circle" at bounding box center [336, 22] width 11 height 11
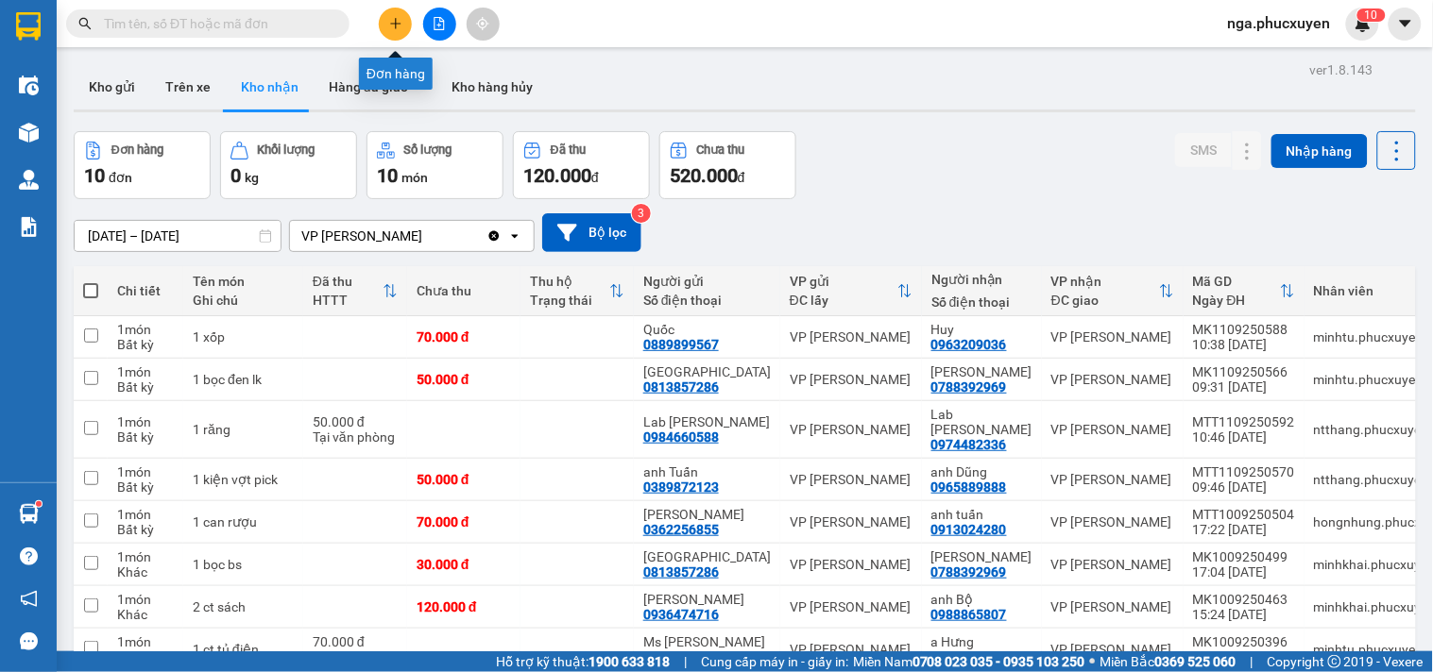
click at [397, 17] on icon "plus" at bounding box center [395, 23] width 13 height 13
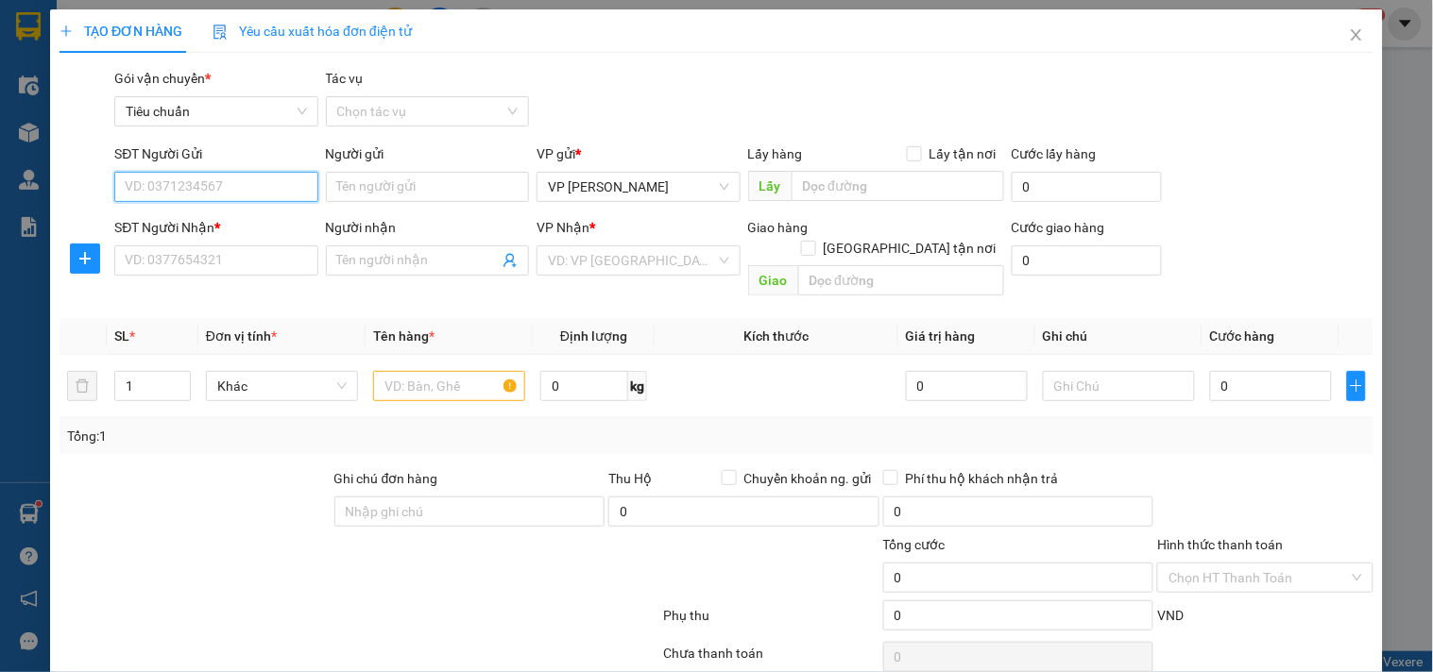
click at [276, 184] on input "SĐT Người Gửi" at bounding box center [215, 187] width 203 height 30
click at [276, 184] on input "2336" at bounding box center [215, 187] width 203 height 30
click at [225, 229] on div "0974482336 - Lab Đỗ Gia" at bounding box center [231, 224] width 212 height 21
type input "0974482336"
type input "Lab Đỗ Gia"
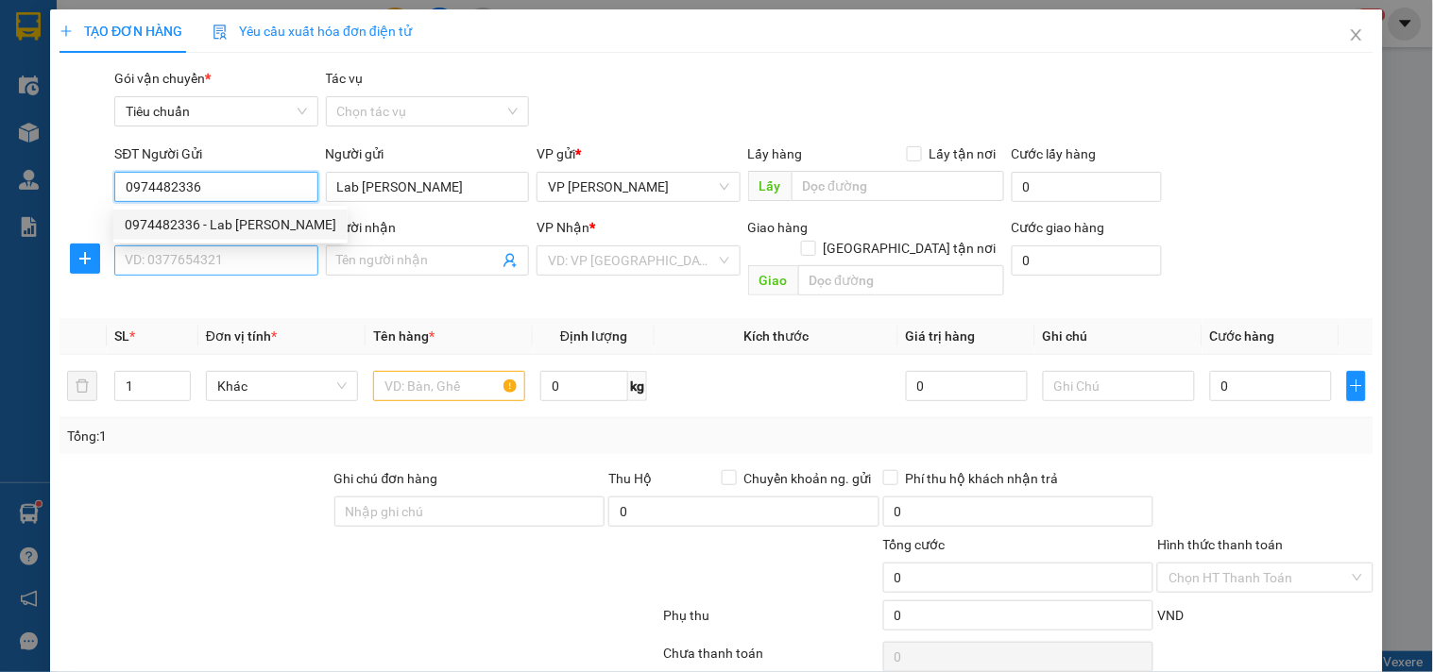
type input "0974482336"
click at [217, 251] on input "SĐT Người Nhận *" at bounding box center [215, 261] width 203 height 30
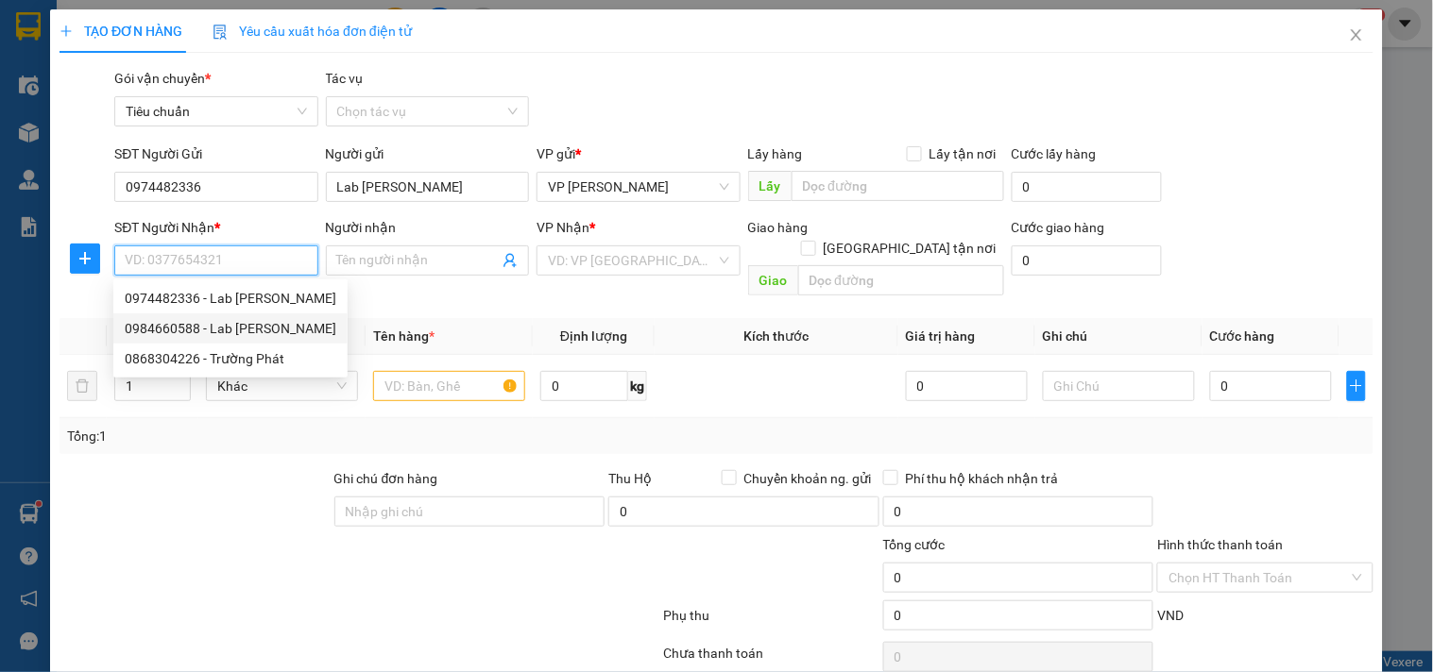
drag, startPoint x: 265, startPoint y: 331, endPoint x: 325, endPoint y: 371, distance: 72.0
click at [267, 331] on div "0984660588 - Lab Bảo Chi" at bounding box center [231, 328] width 212 height 21
type input "0984660588"
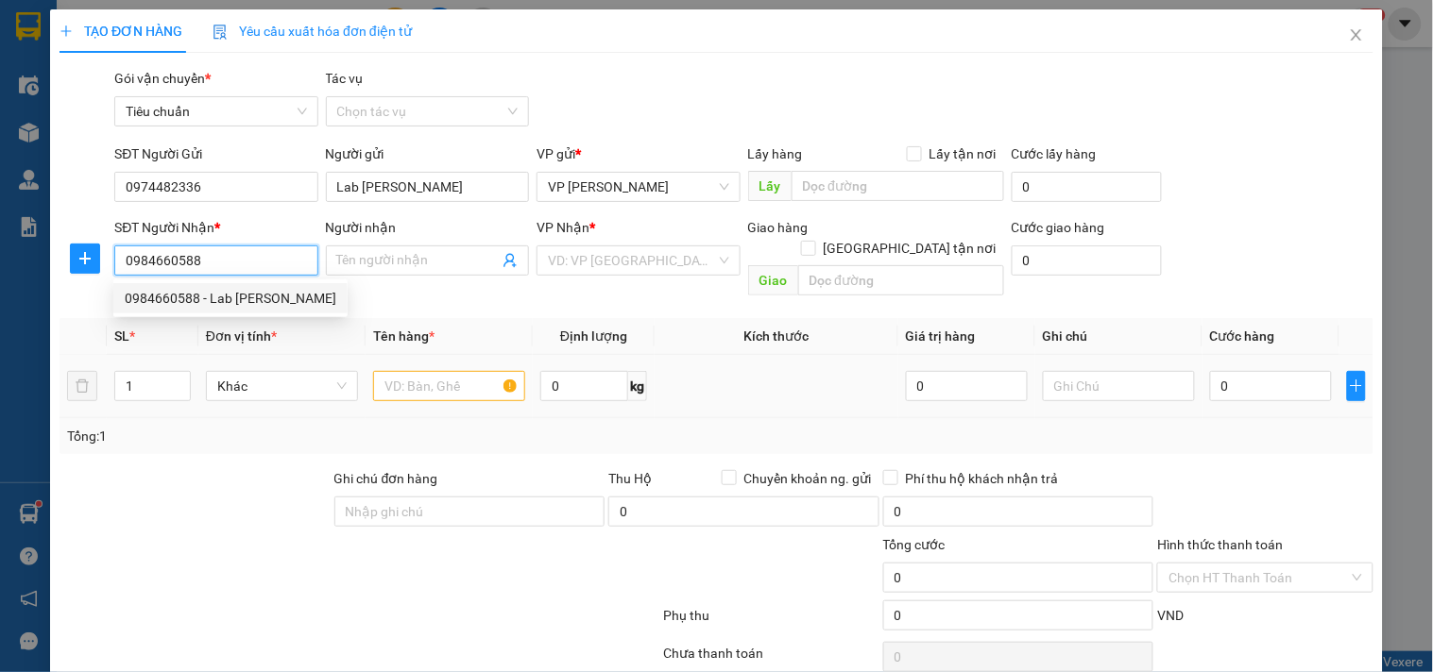
type input "Lab Bảo Chi"
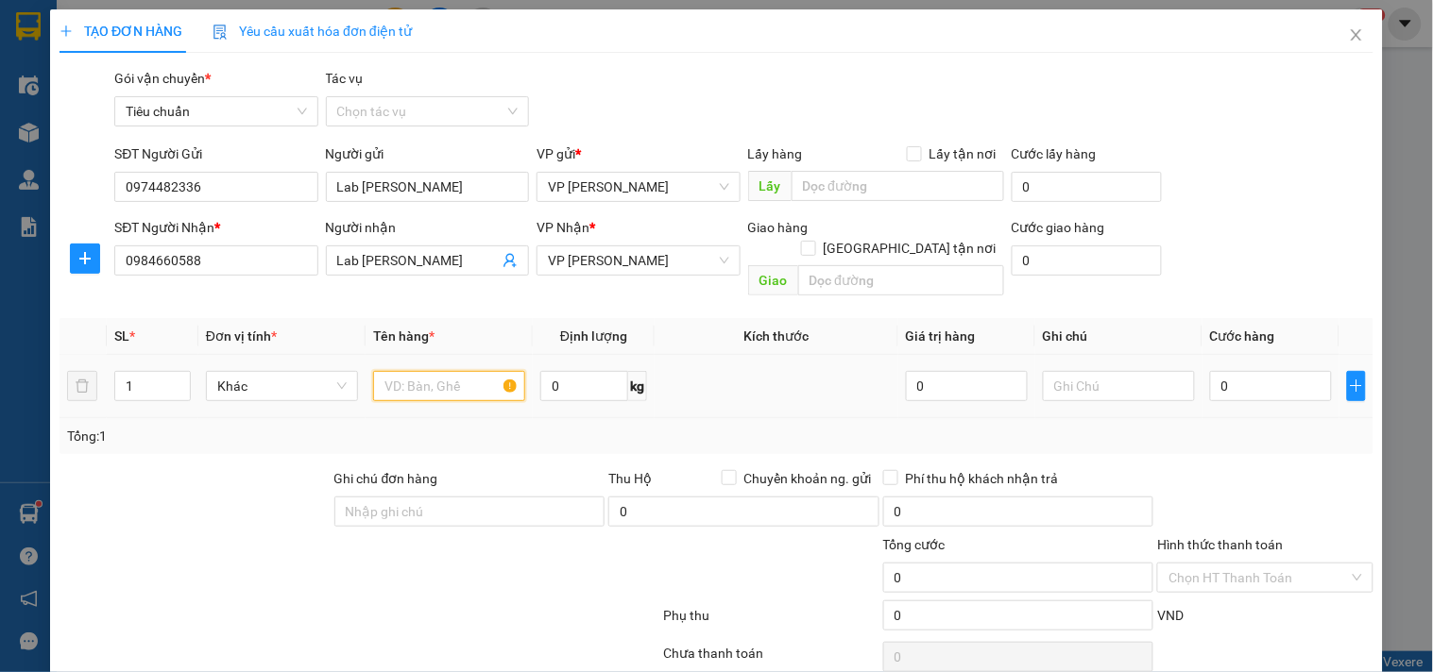
click at [416, 373] on input "text" at bounding box center [449, 386] width 152 height 30
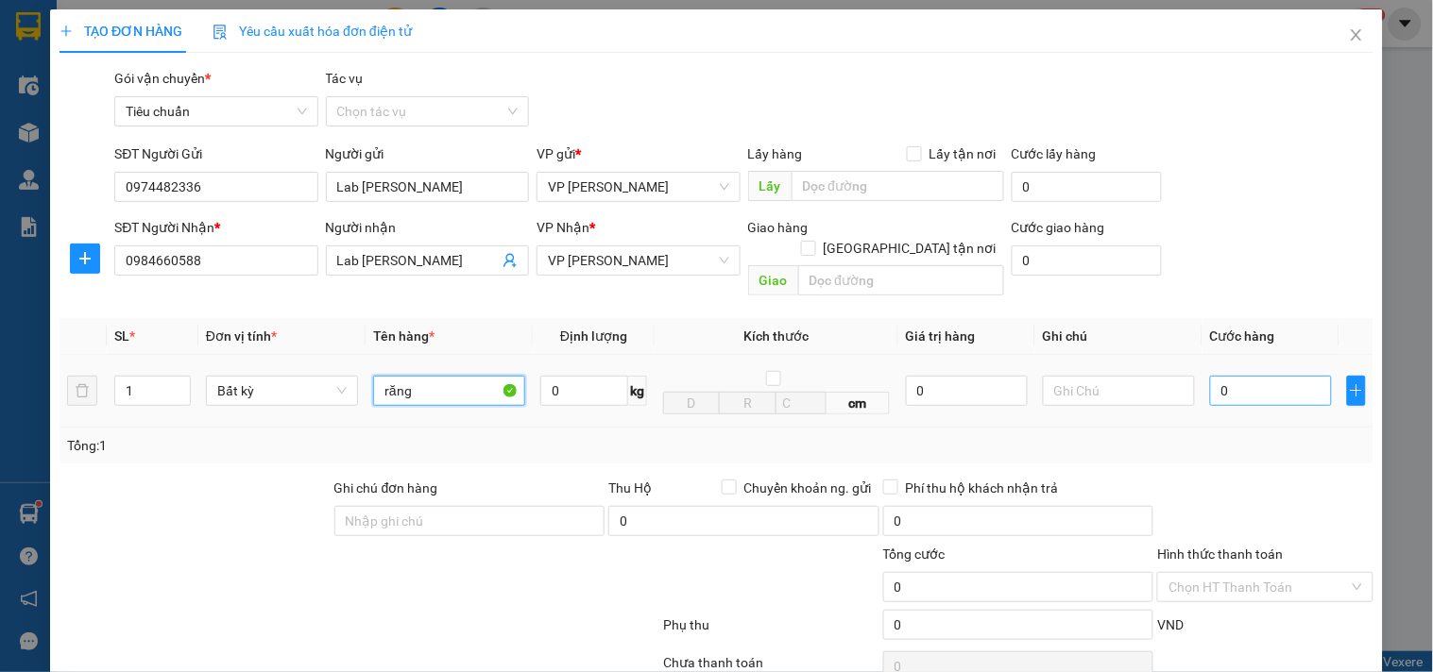
type input "răng"
click at [1253, 376] on input "0" at bounding box center [1271, 391] width 122 height 30
type input "5"
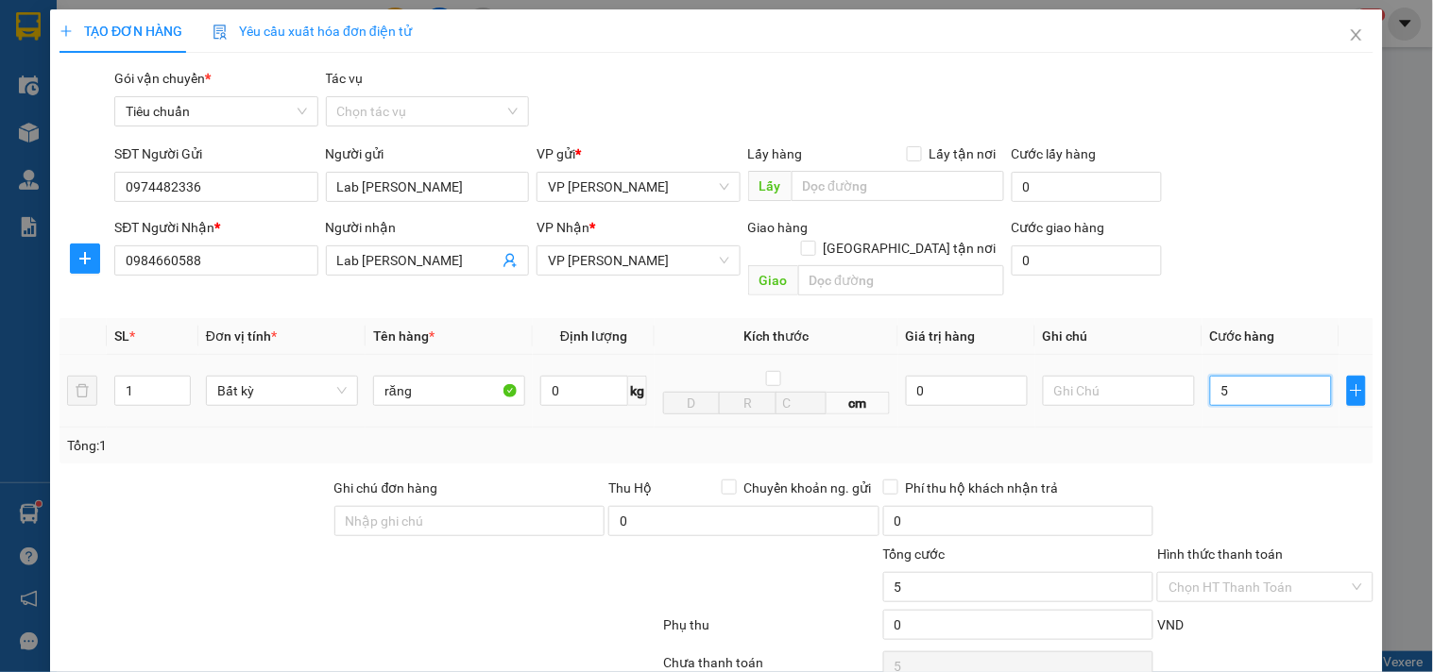
type input "50"
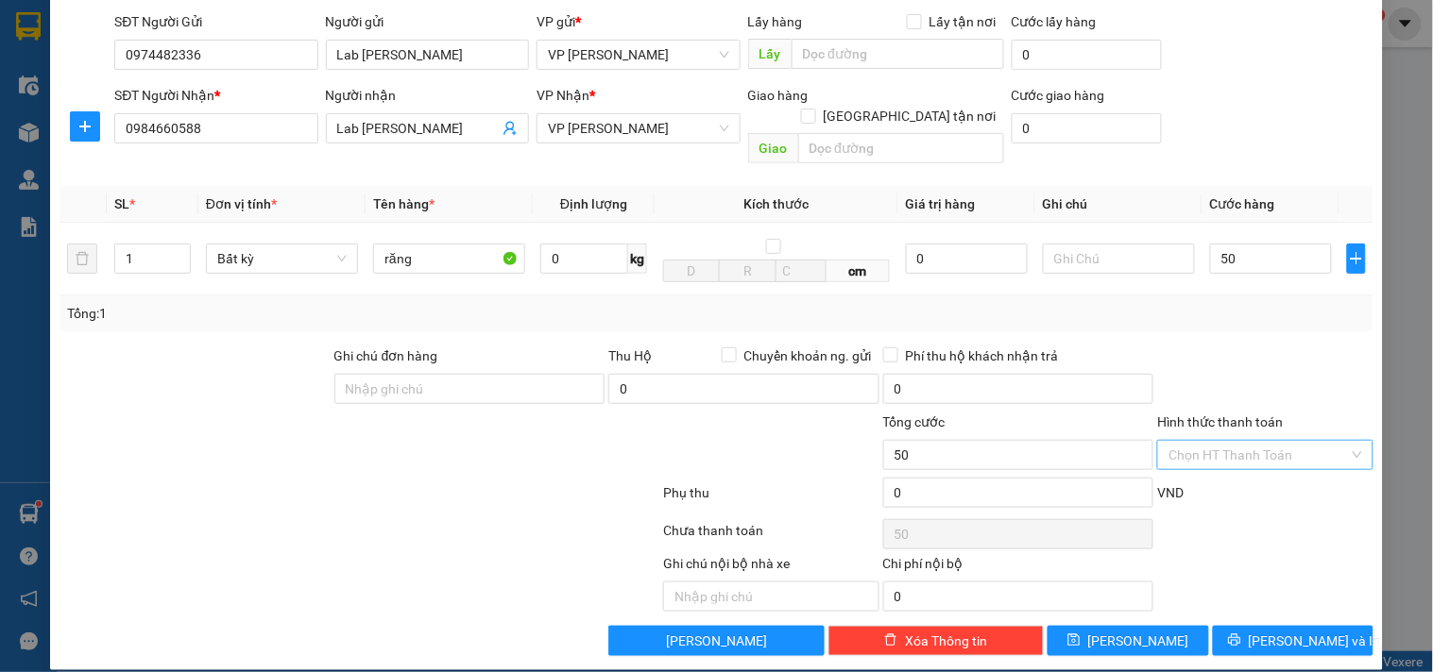
type input "50.000"
click at [1259, 441] on input "Hình thức thanh toán" at bounding box center [1257, 455] width 179 height 28
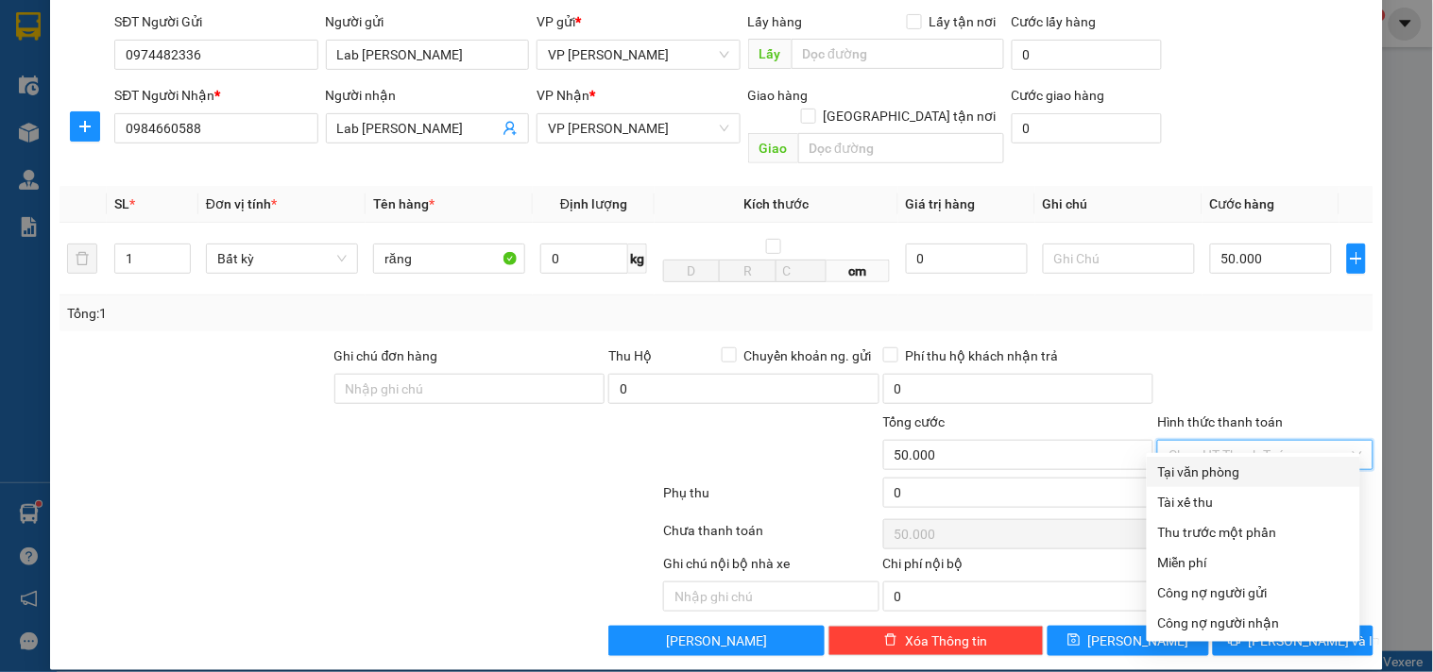
drag, startPoint x: 1247, startPoint y: 467, endPoint x: 1249, endPoint y: 535, distance: 68.0
click at [1247, 470] on div "Tại văn phòng" at bounding box center [1253, 472] width 191 height 21
type input "0"
drag, startPoint x: 1280, startPoint y: 470, endPoint x: 1294, endPoint y: 555, distance: 86.2
click at [1280, 472] on div "Tại văn phòng" at bounding box center [1253, 472] width 191 height 21
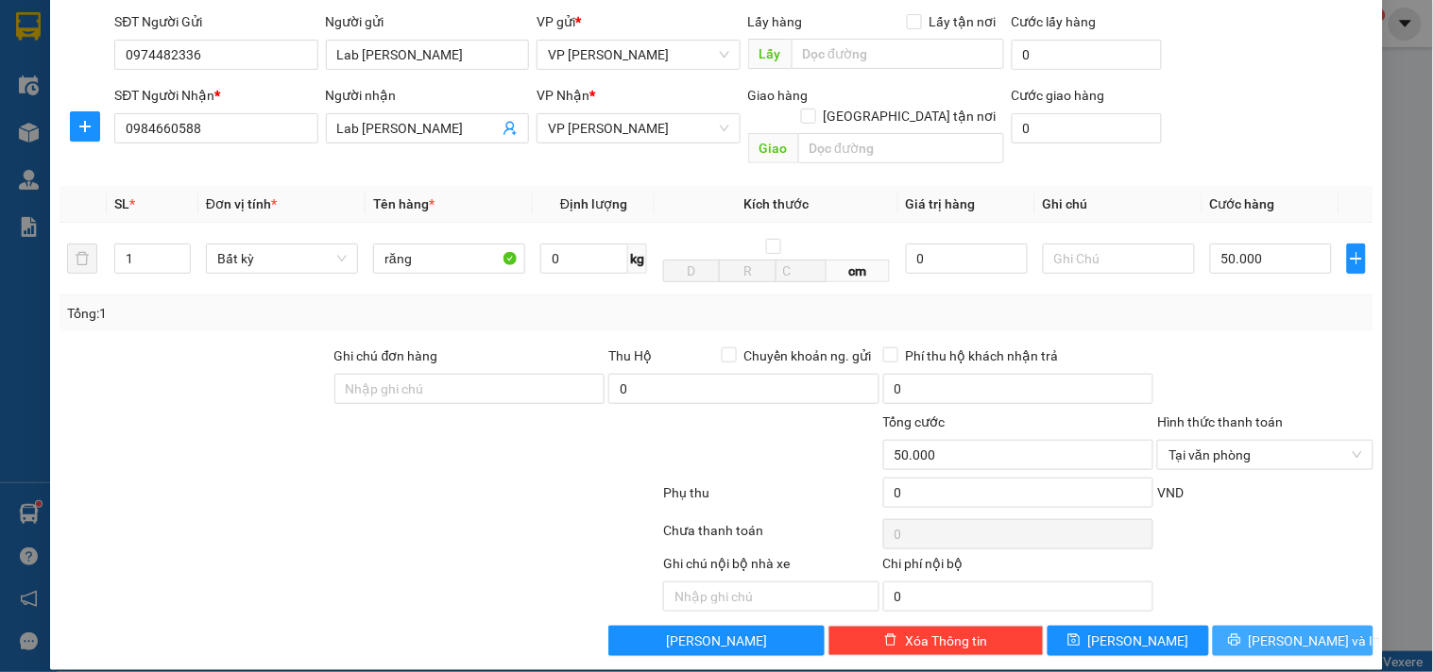
click at [1292, 631] on span "[PERSON_NAME] và In" at bounding box center [1314, 641] width 132 height 21
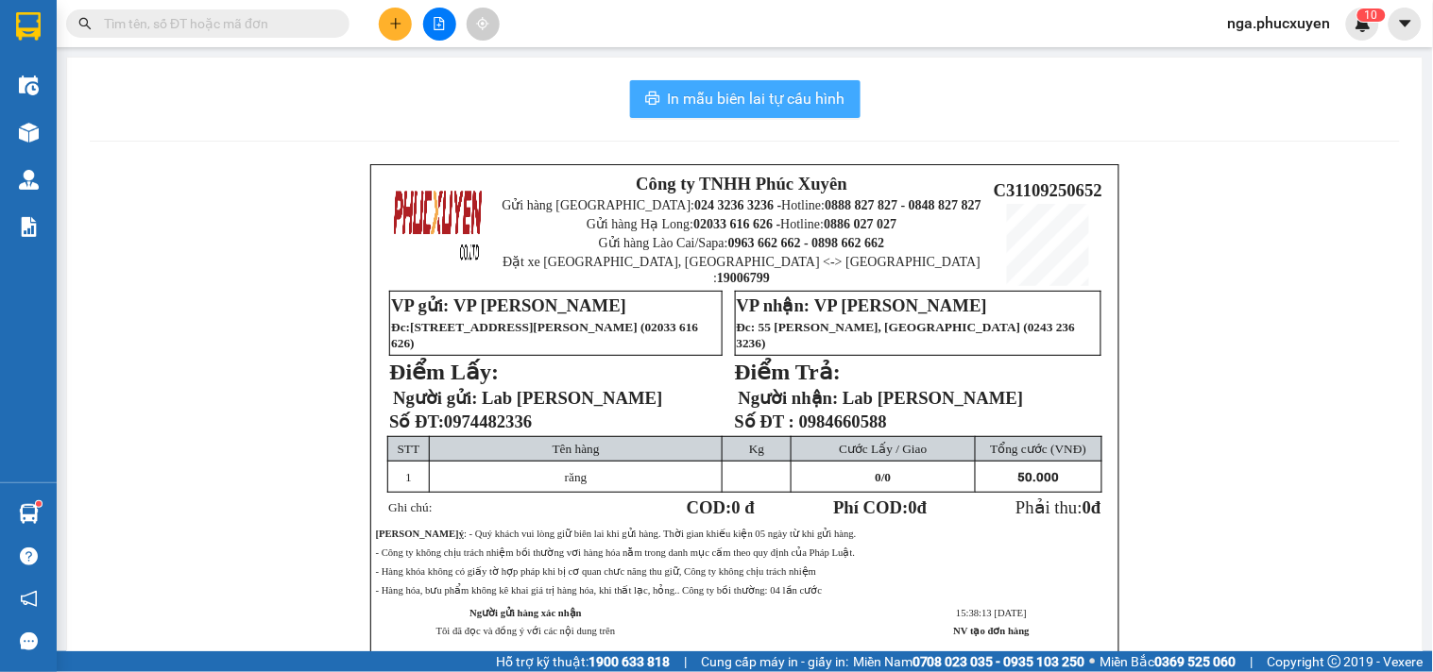
click at [750, 100] on span "In mẫu biên lai tự cấu hình" at bounding box center [757, 99] width 178 height 24
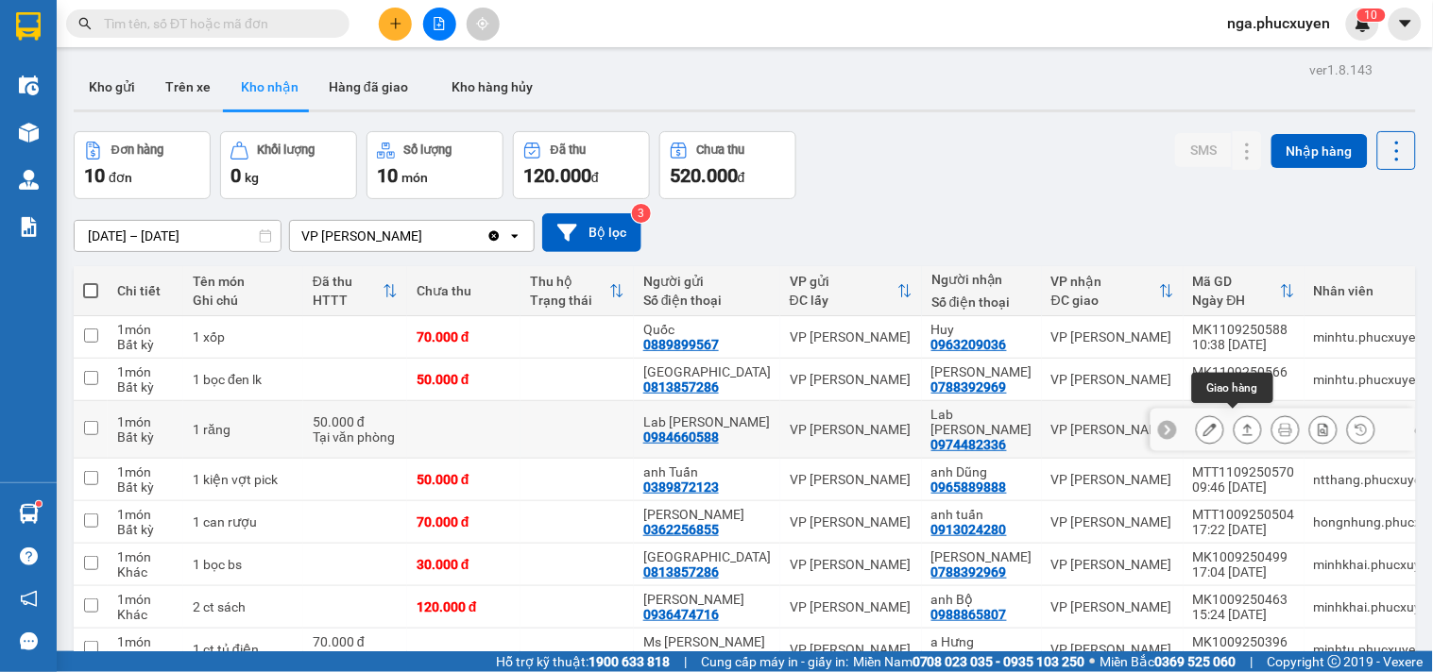
click at [1243, 424] on icon at bounding box center [1248, 429] width 10 height 11
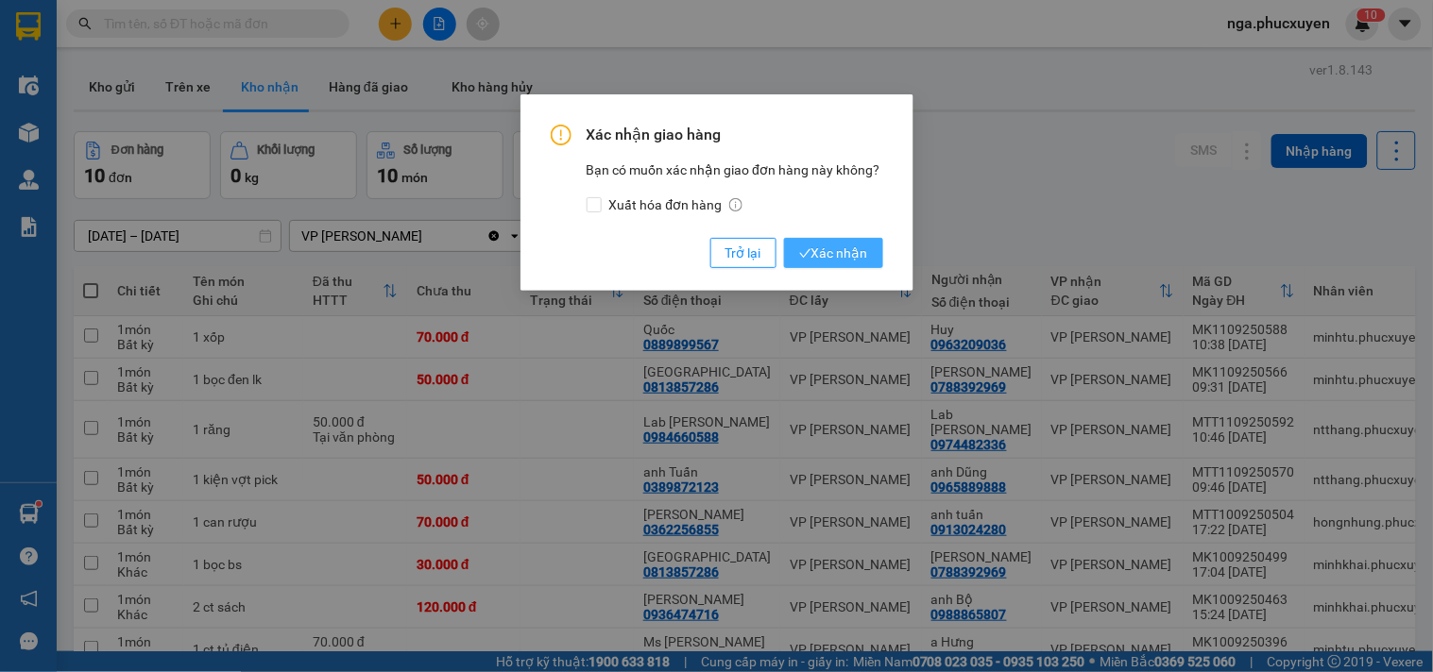
click at [823, 255] on span "Xác nhận" at bounding box center [833, 253] width 69 height 21
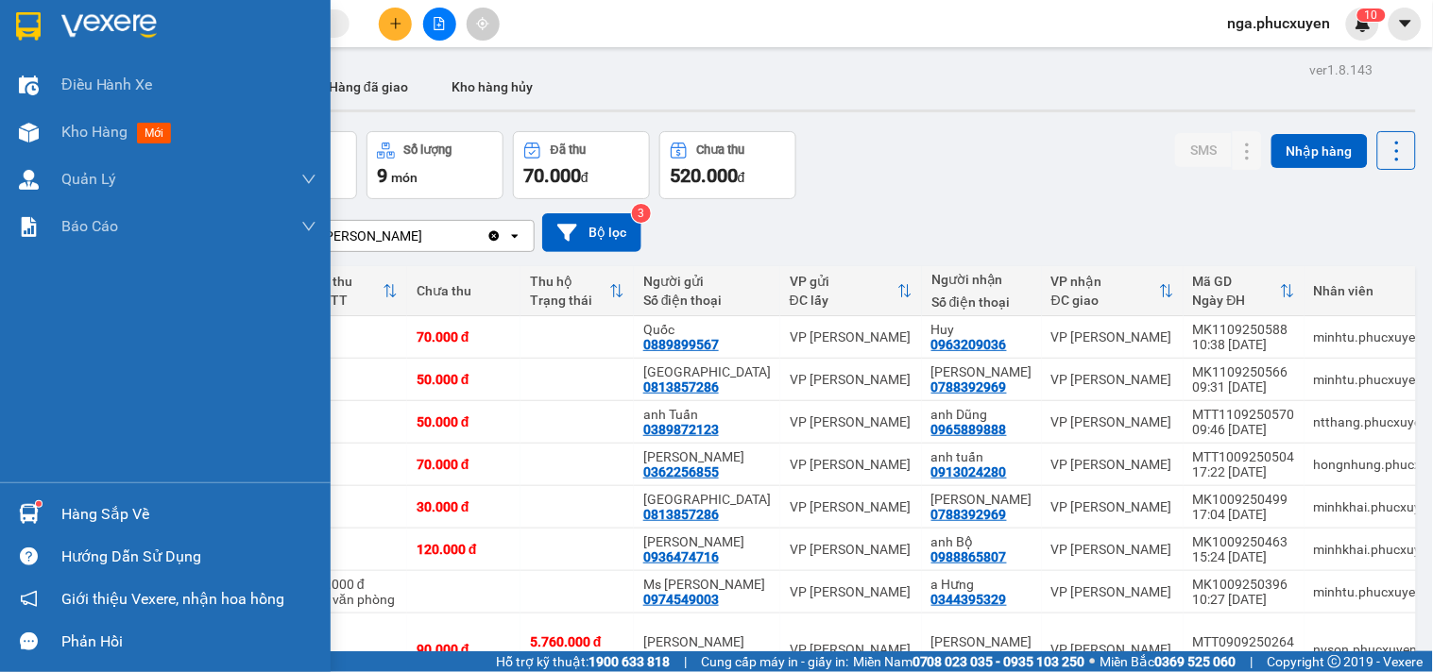
click at [49, 510] on div "Hàng sắp về" at bounding box center [165, 514] width 331 height 42
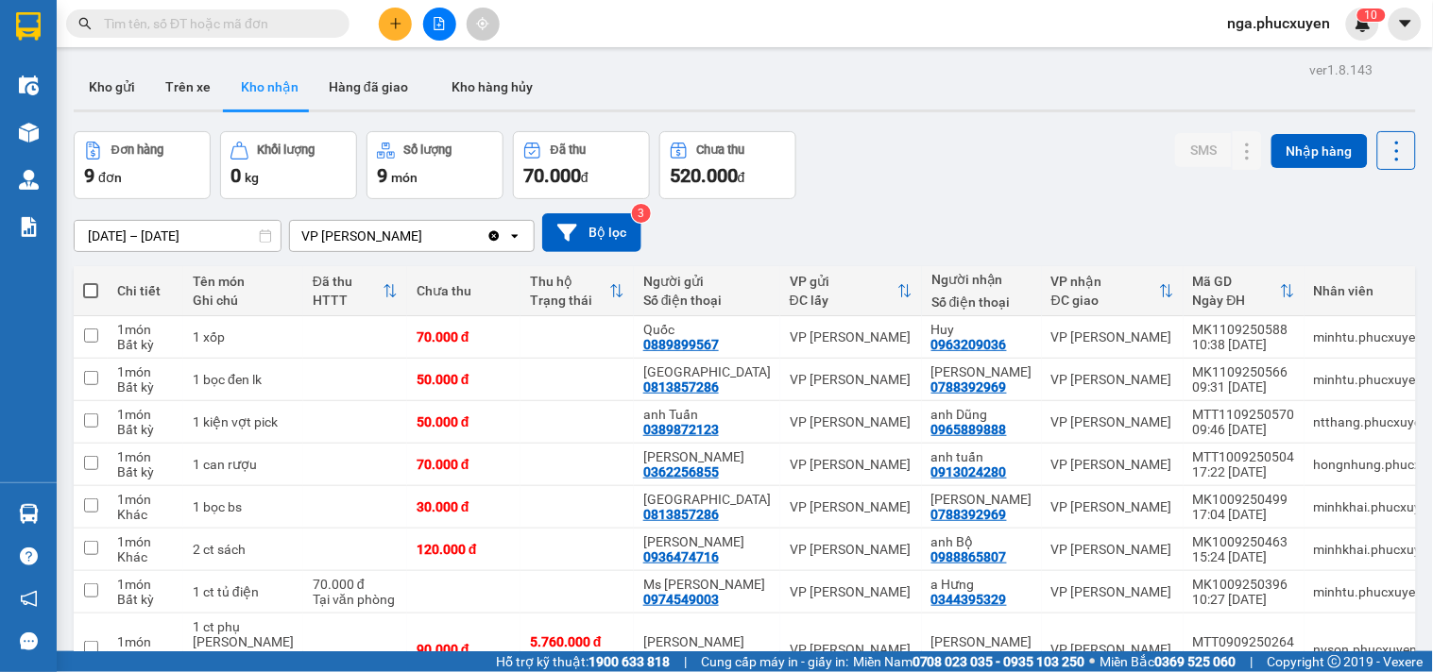
click at [964, 165] on section "Kết quả tìm kiếm ( 2 ) Bộ lọc Mã ĐH Trạng thái Món hàng Thu hộ Tổng cước Chưa c…" at bounding box center [716, 336] width 1433 height 672
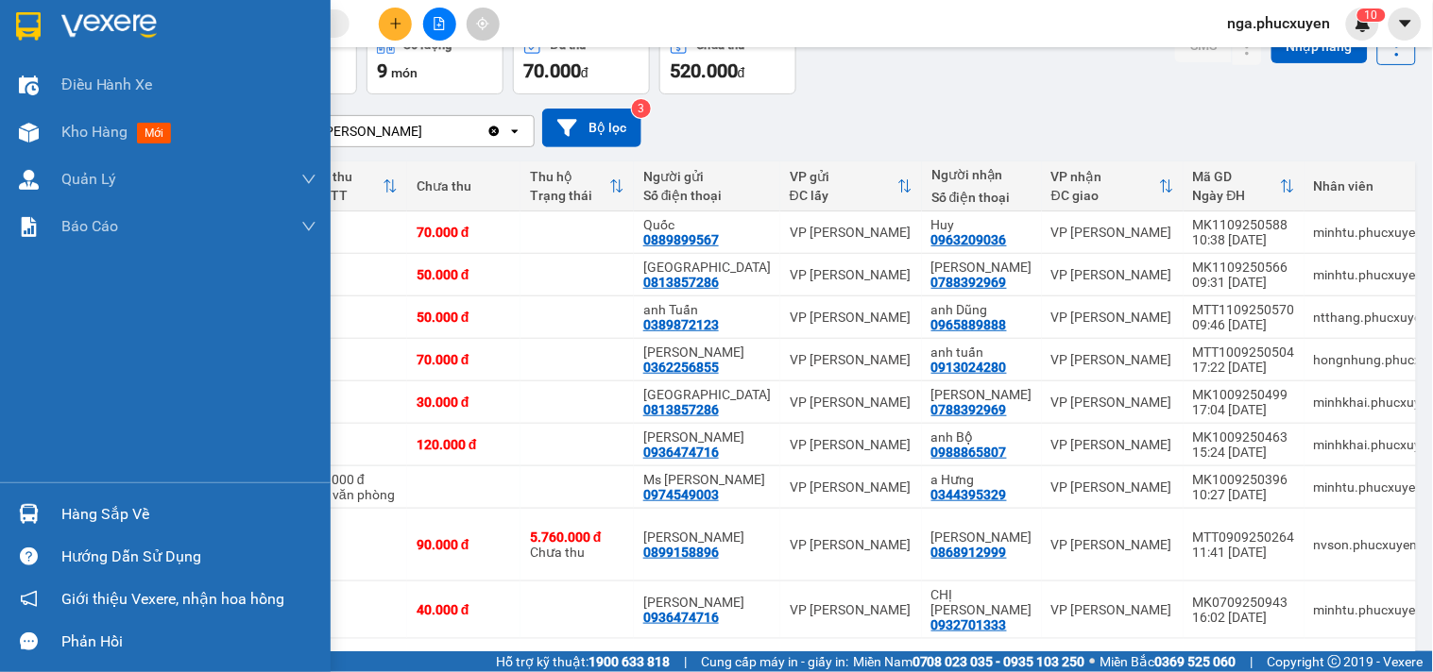
click at [50, 22] on div at bounding box center [165, 30] width 331 height 61
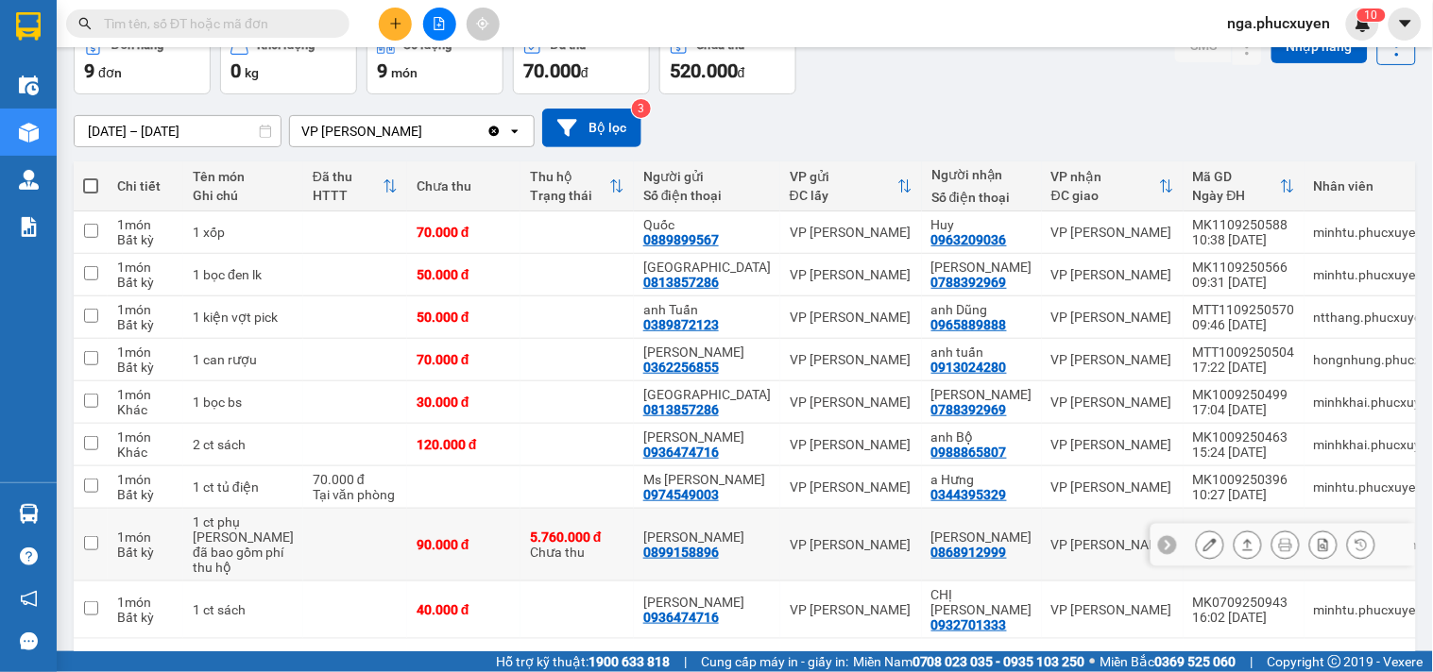
scroll to position [156, 0]
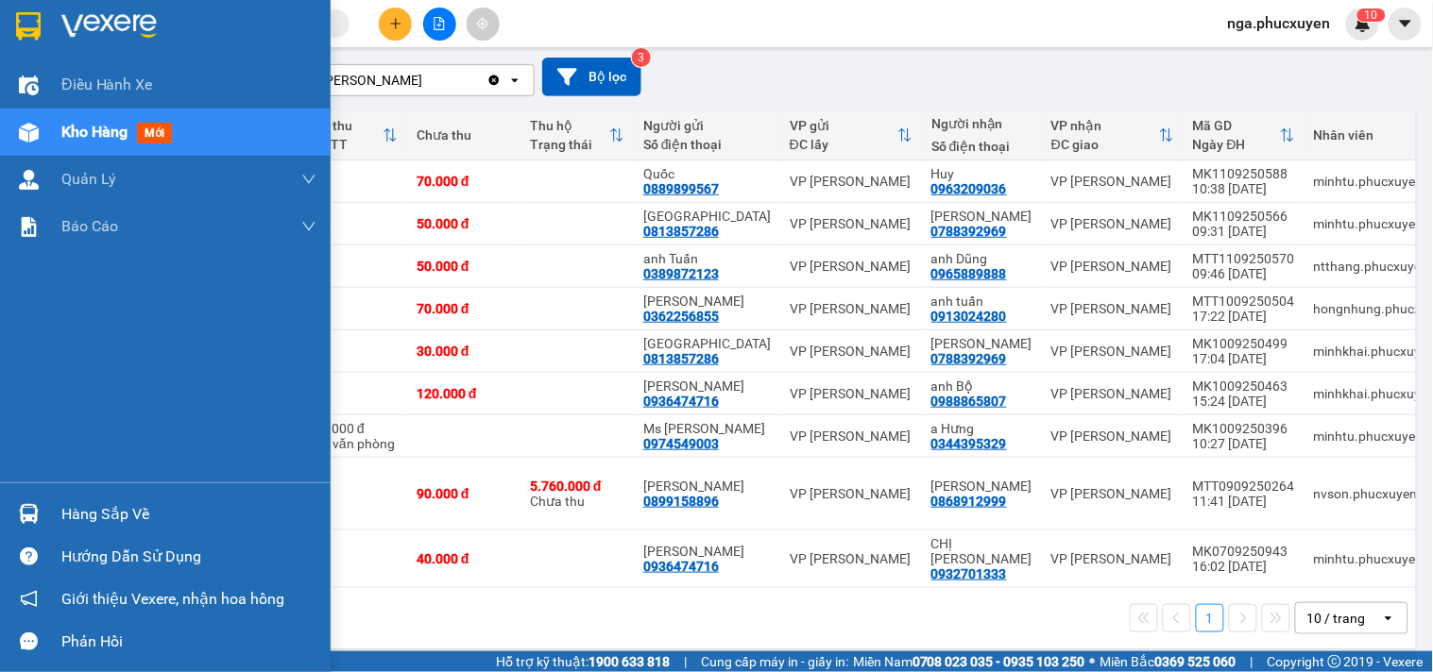
click at [74, 22] on img at bounding box center [108, 26] width 95 height 28
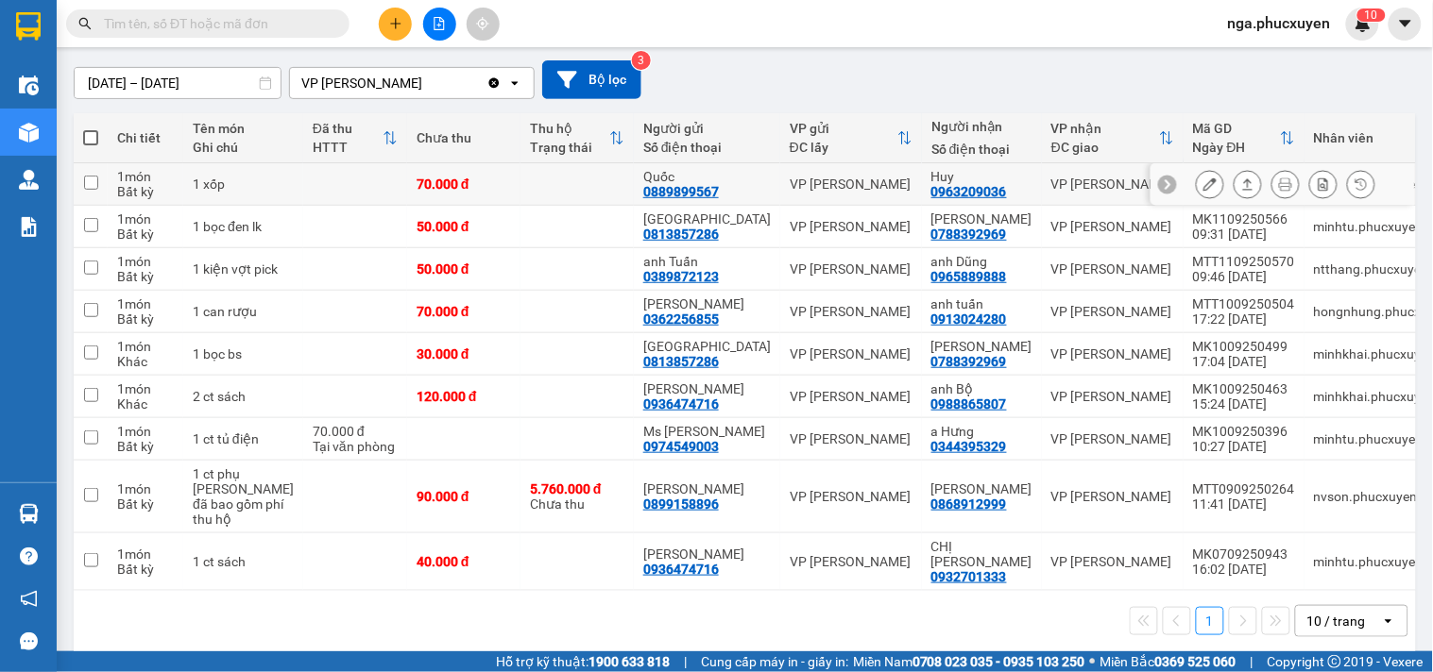
scroll to position [156, 0]
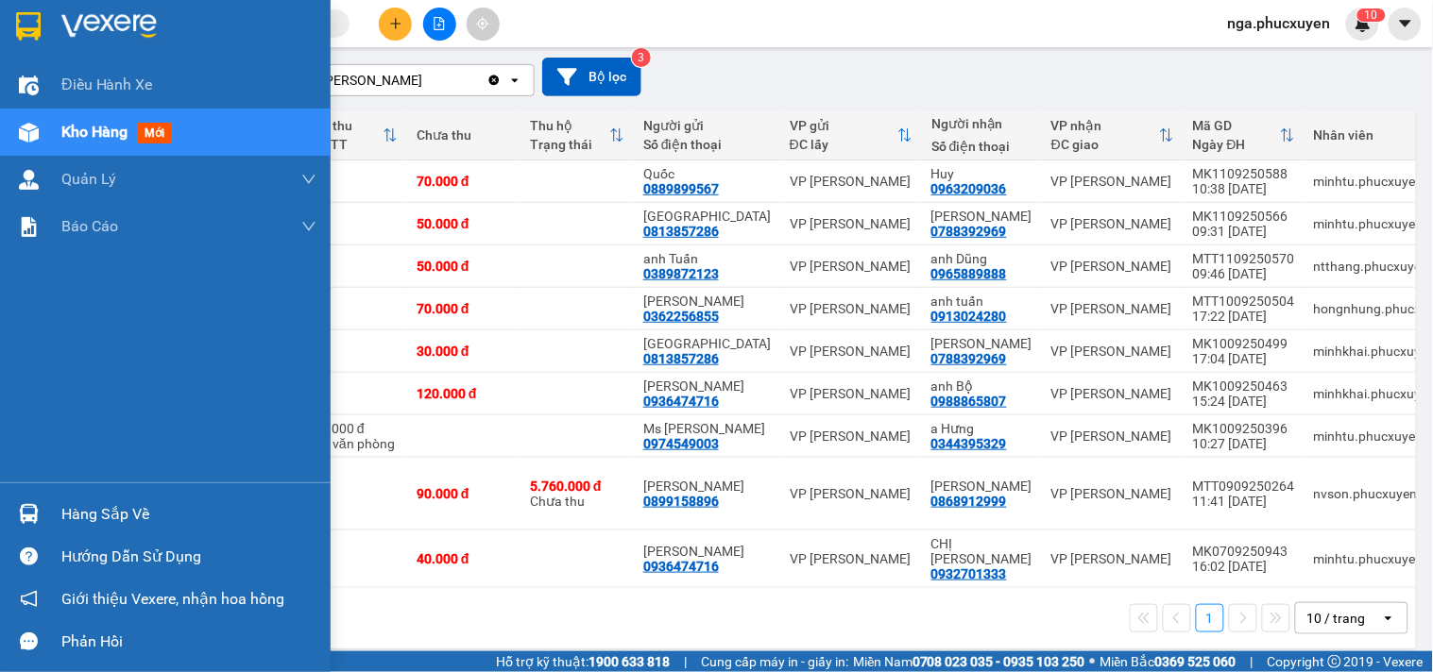
click at [35, 515] on img at bounding box center [29, 514] width 20 height 20
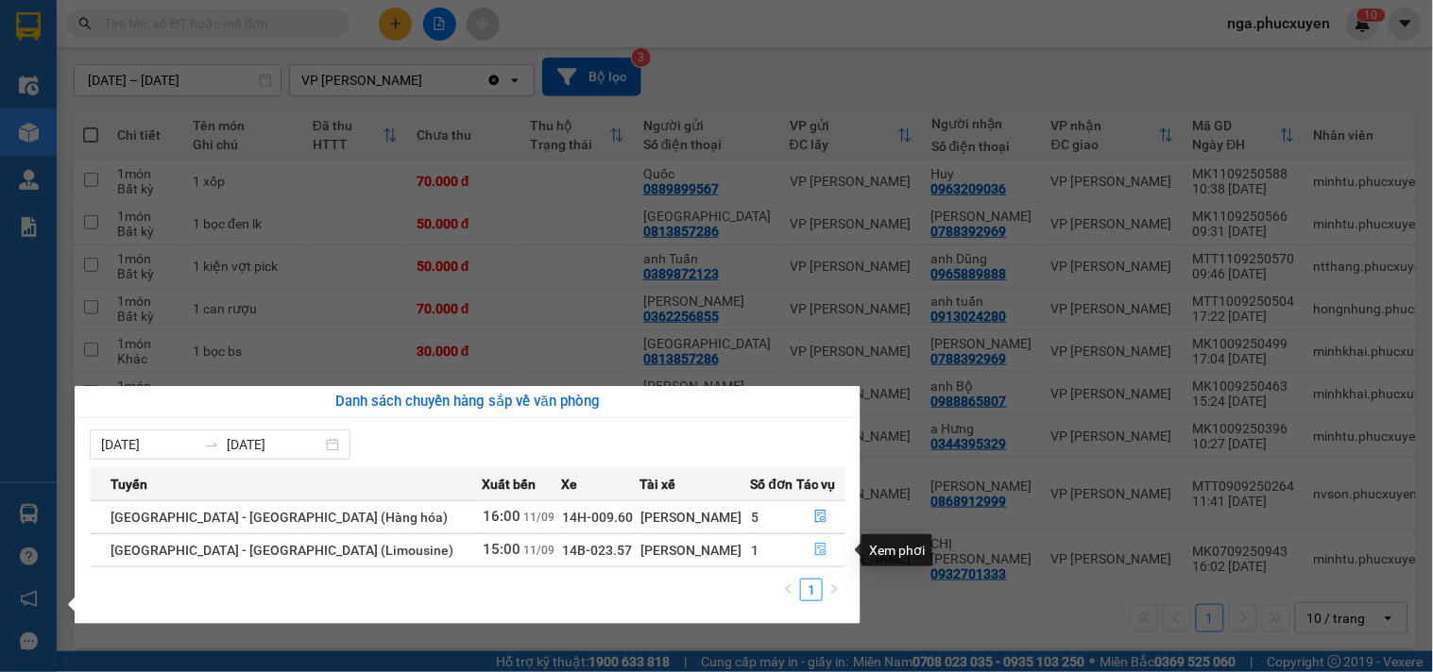
click at [818, 551] on icon "file-done" at bounding box center [821, 549] width 11 height 13
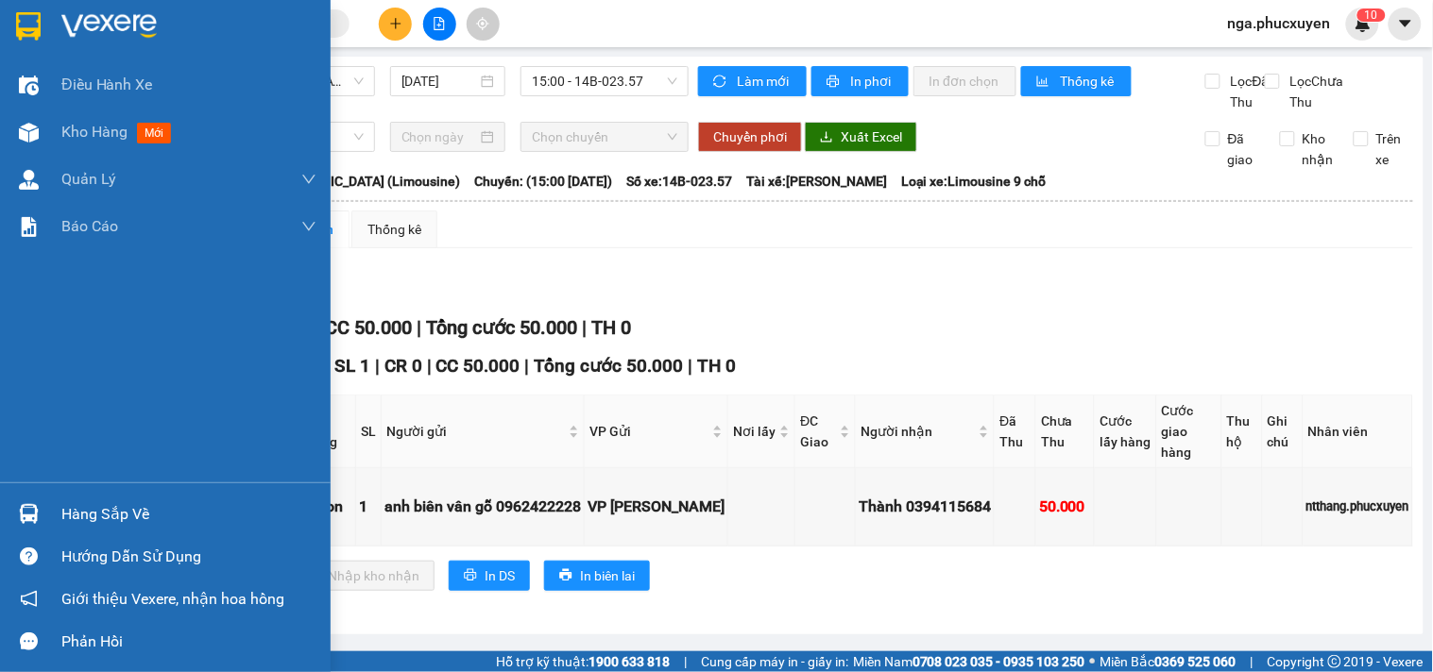
click at [53, 512] on div "Hàng sắp về" at bounding box center [165, 514] width 331 height 42
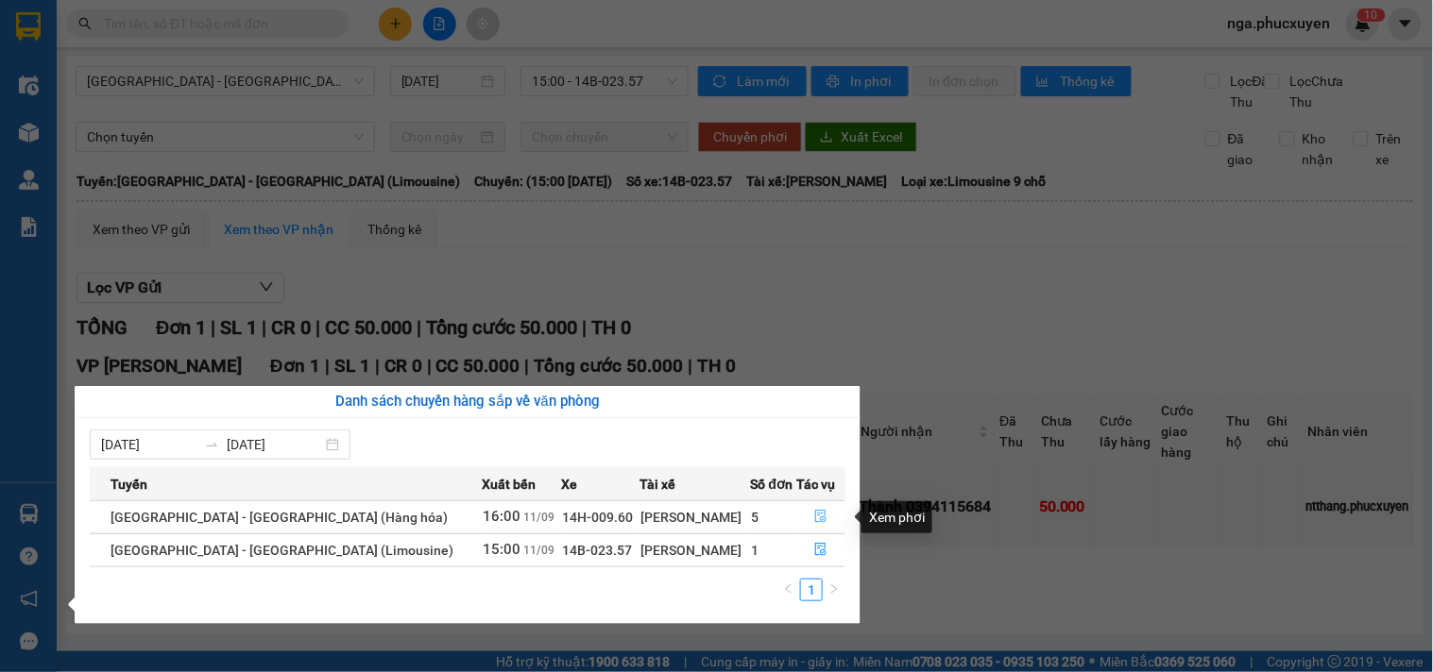
click at [814, 513] on icon "file-done" at bounding box center [820, 516] width 13 height 13
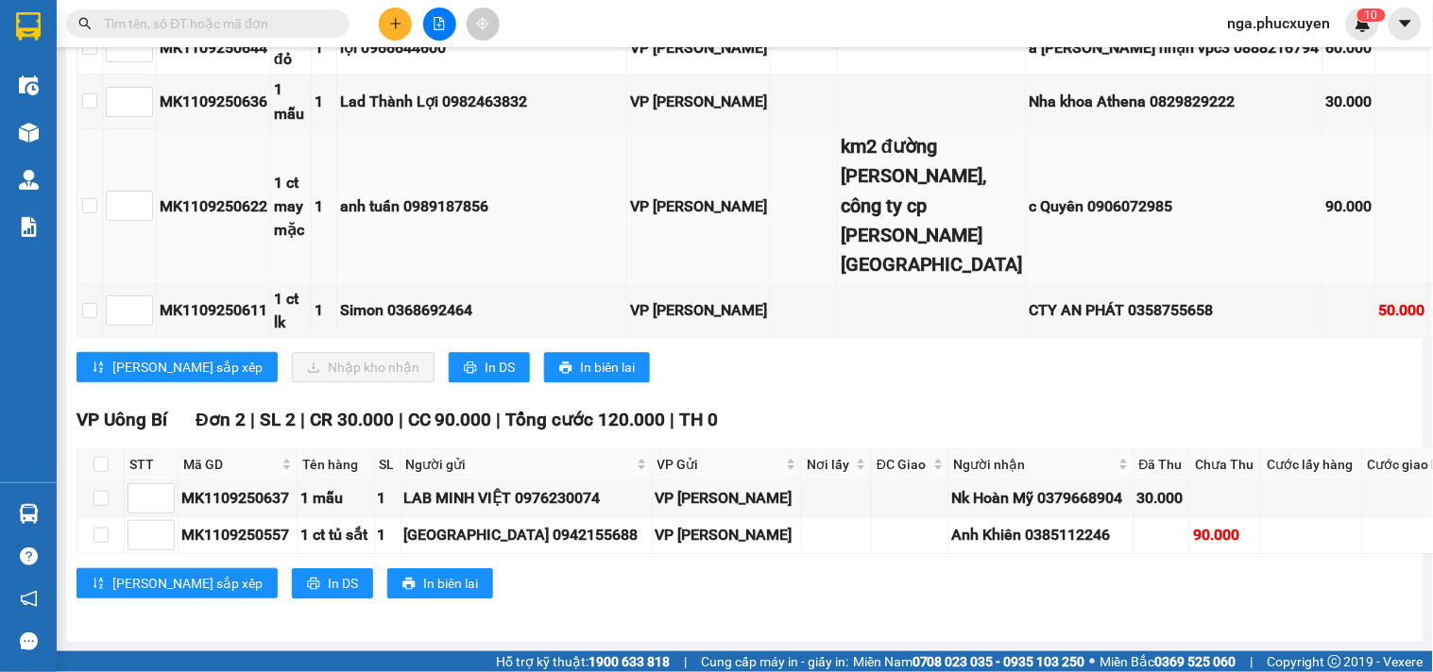
scroll to position [1035, 0]
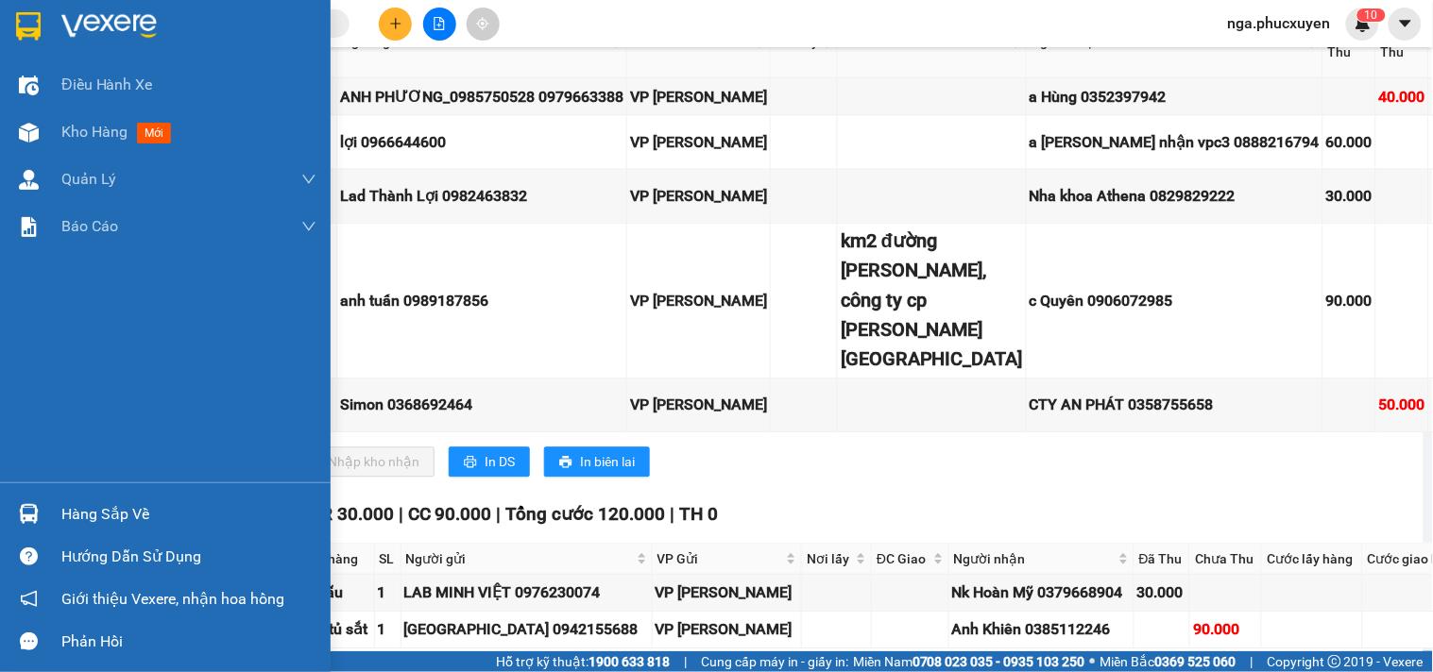
click at [40, 23] on div at bounding box center [28, 25] width 33 height 33
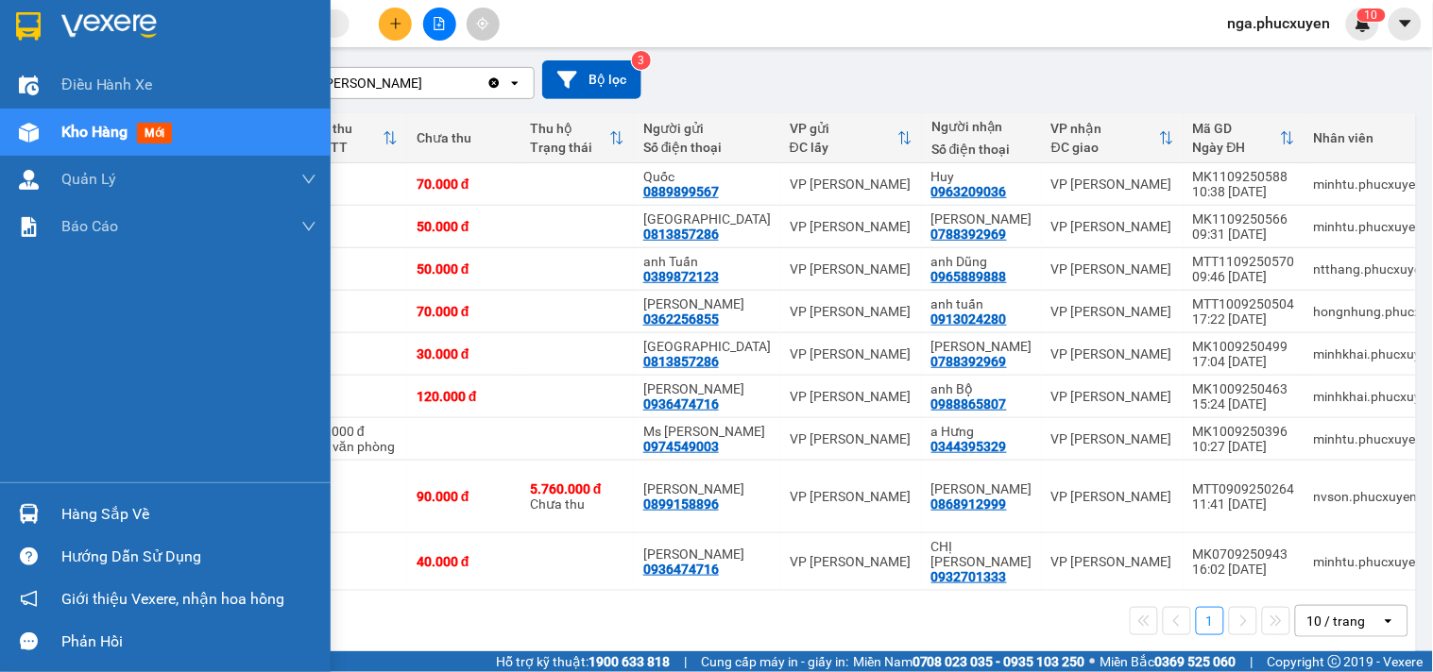
scroll to position [156, 0]
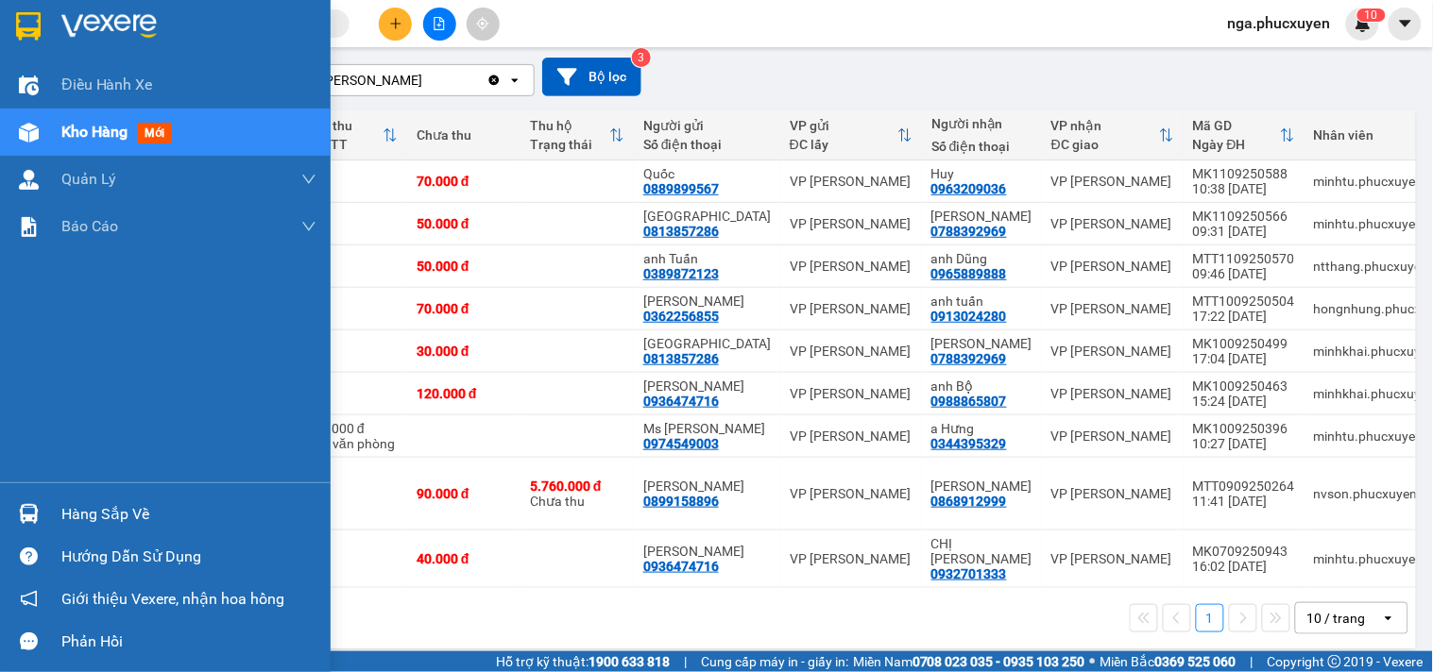
click at [82, 23] on img at bounding box center [108, 26] width 95 height 28
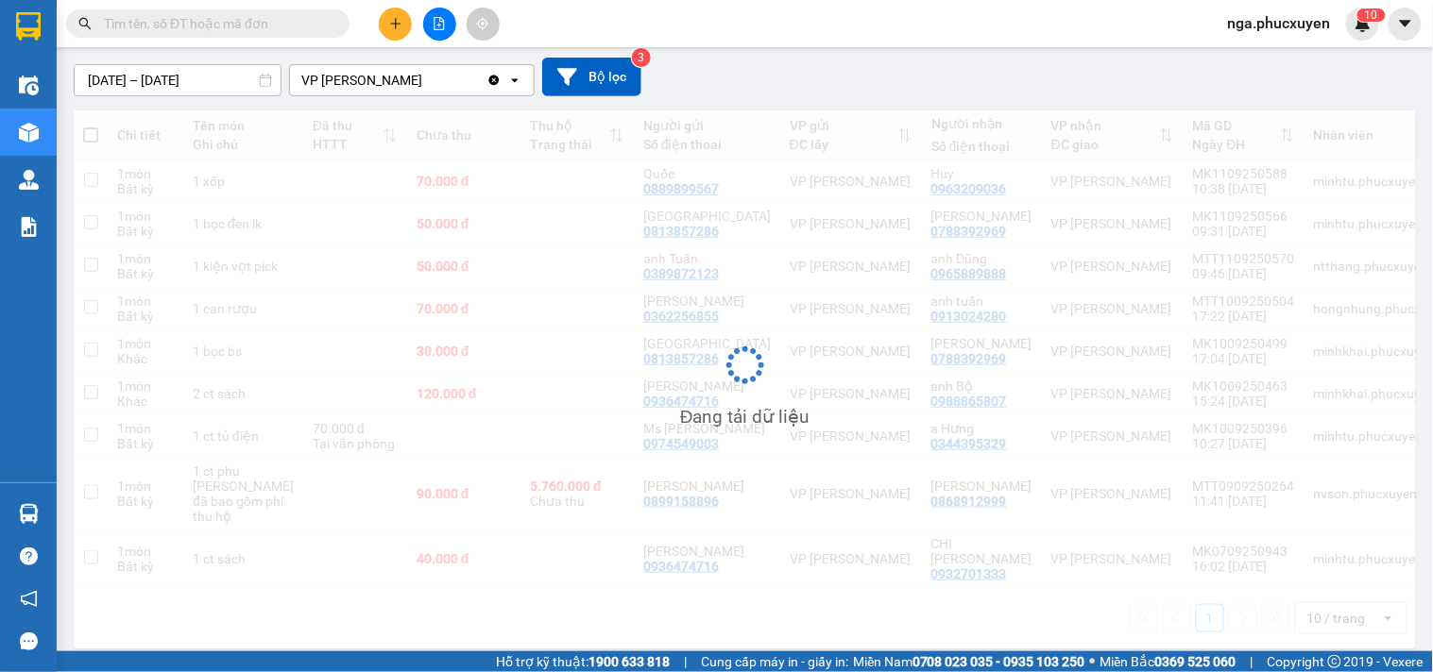
scroll to position [156, 0]
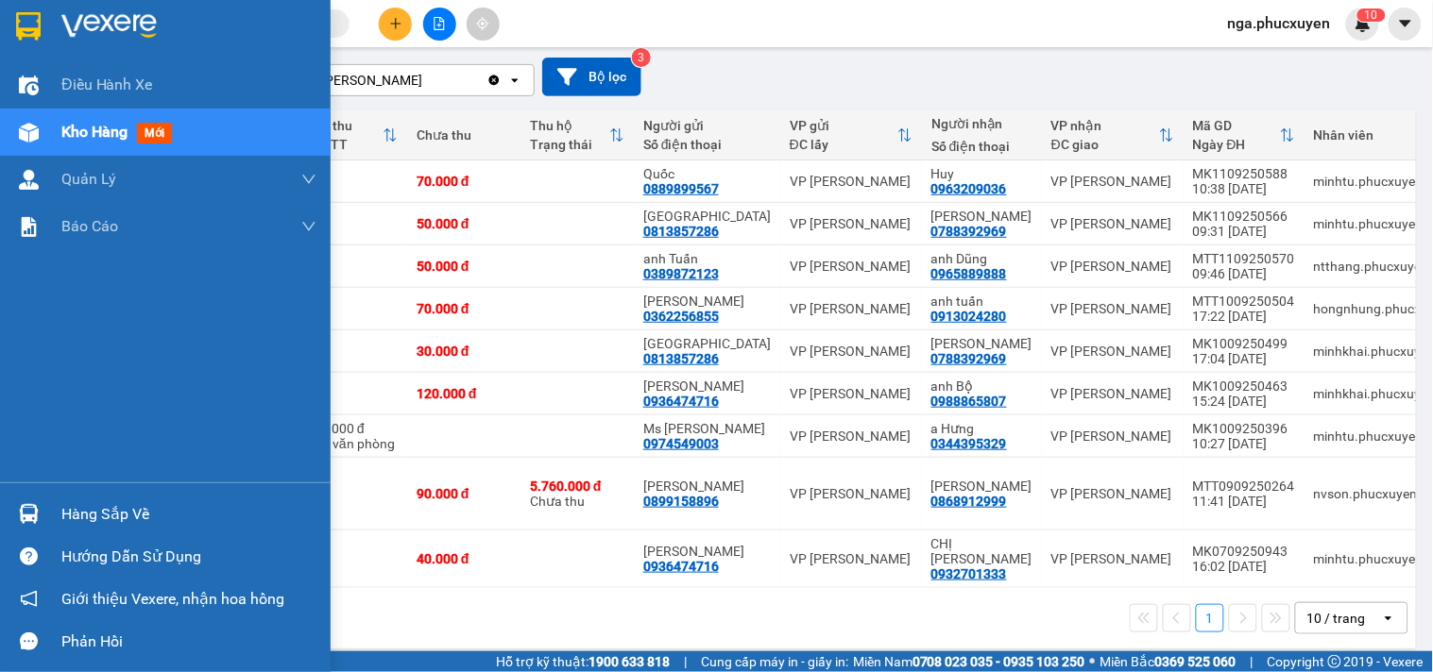
drag, startPoint x: 69, startPoint y: 511, endPoint x: 256, endPoint y: 545, distance: 190.0
click at [71, 511] on div "Hàng sắp về" at bounding box center [188, 515] width 255 height 28
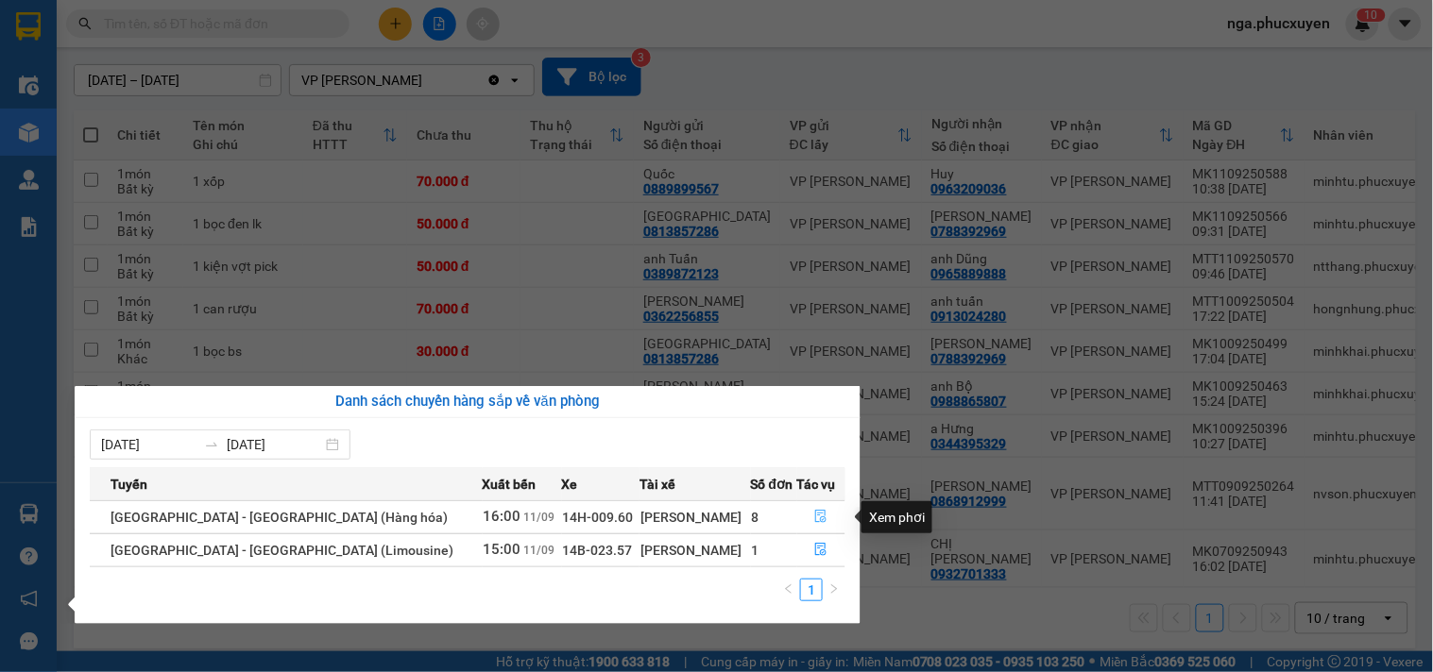
click at [816, 521] on icon "file-done" at bounding box center [821, 516] width 11 height 13
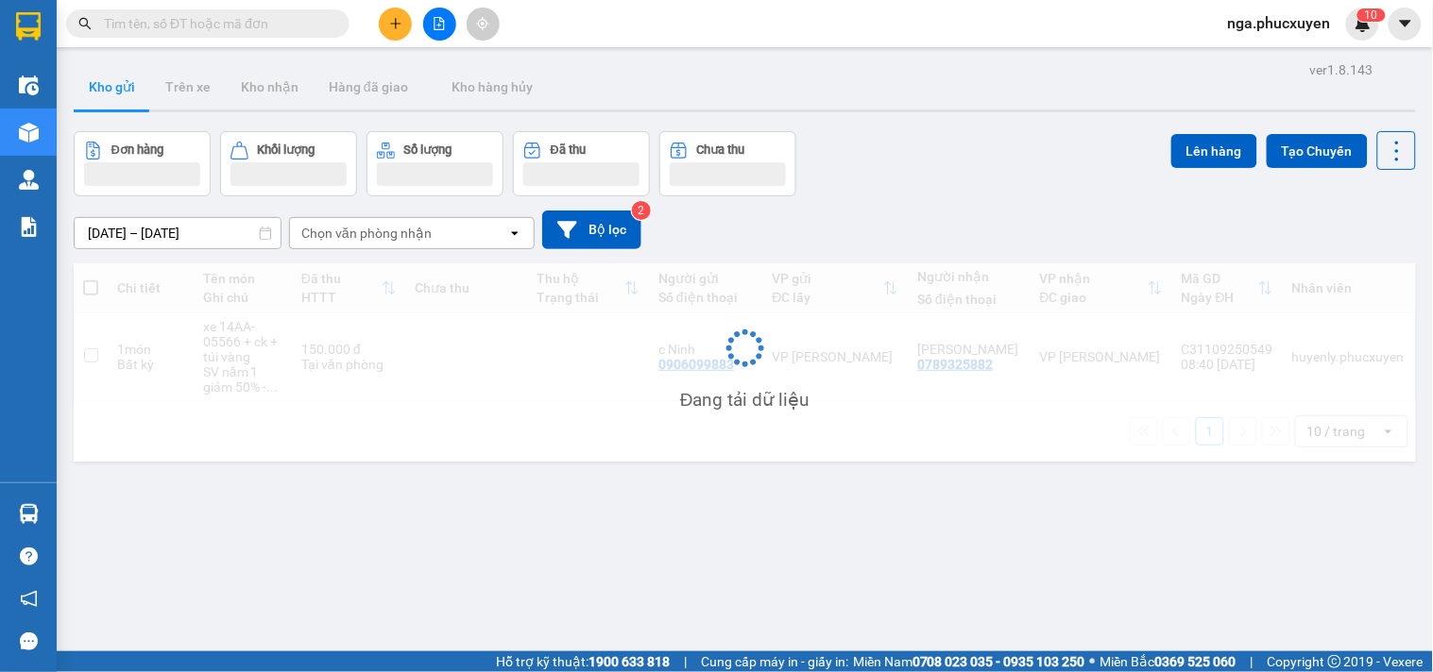
click at [304, 16] on input "text" at bounding box center [215, 23] width 223 height 21
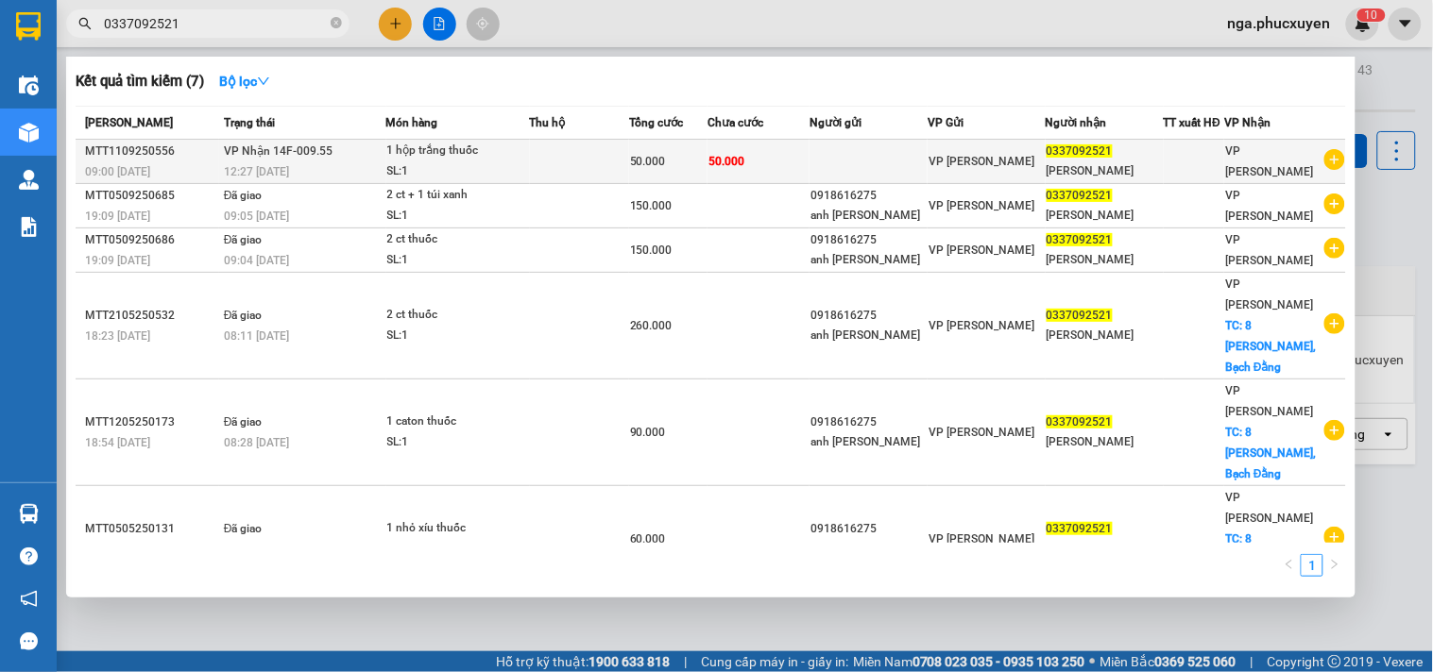
type input "0337092521"
click at [560, 144] on td at bounding box center [579, 162] width 99 height 44
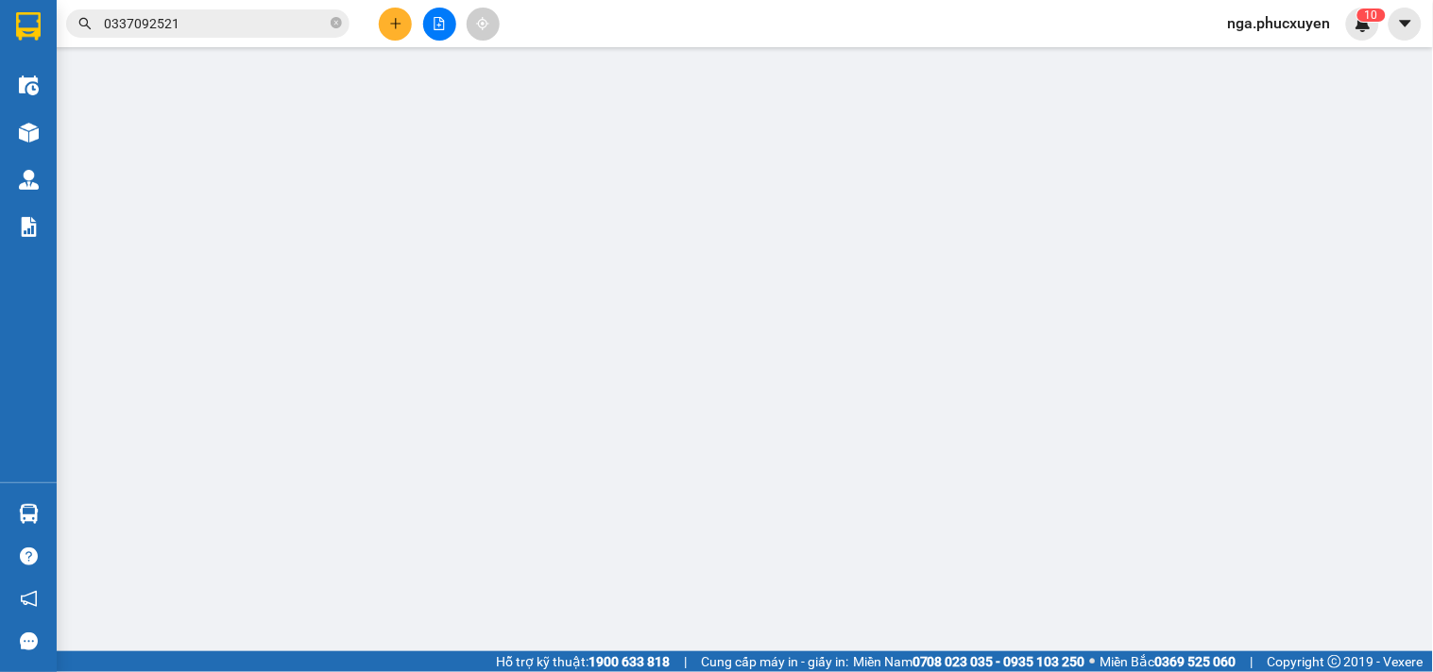
type input "0337092521"
type input "Linh"
type input "50.000"
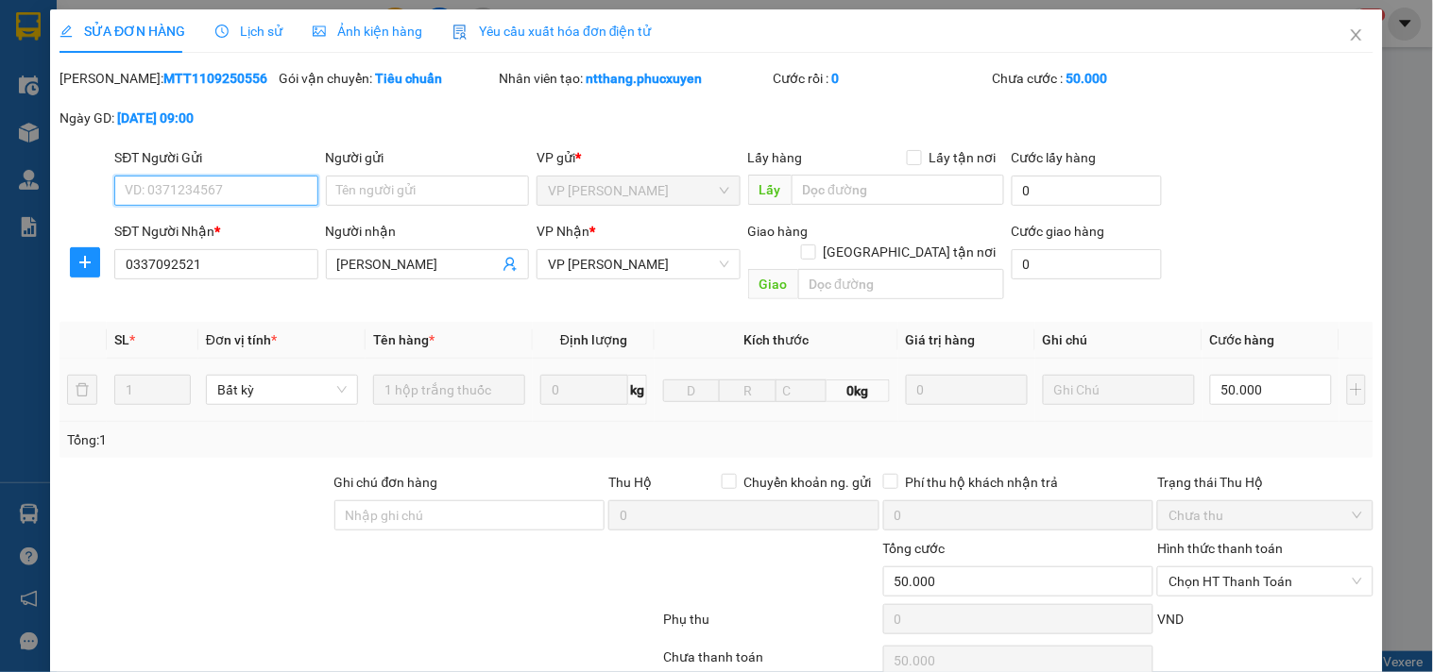
scroll to position [127, 0]
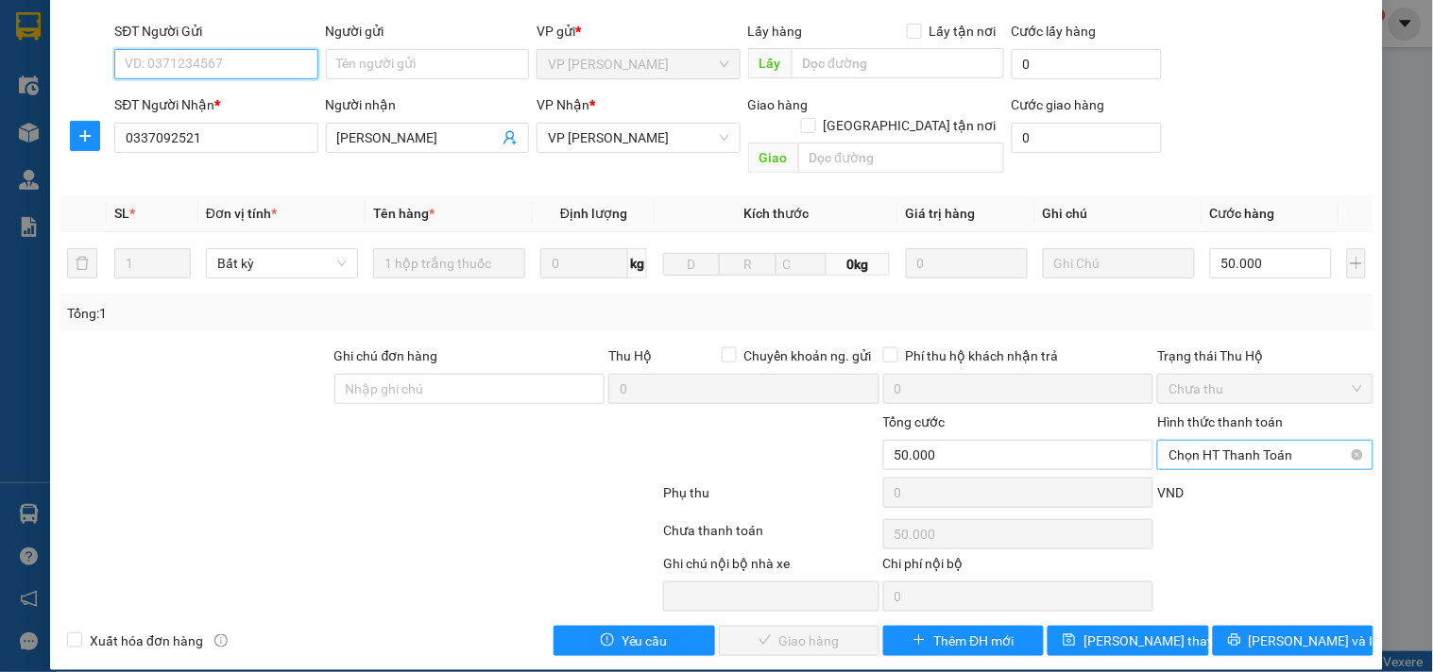
drag, startPoint x: 1233, startPoint y: 431, endPoint x: 1225, endPoint y: 446, distance: 17.3
click at [1230, 441] on span "Chọn HT Thanh Toán" at bounding box center [1264, 455] width 193 height 28
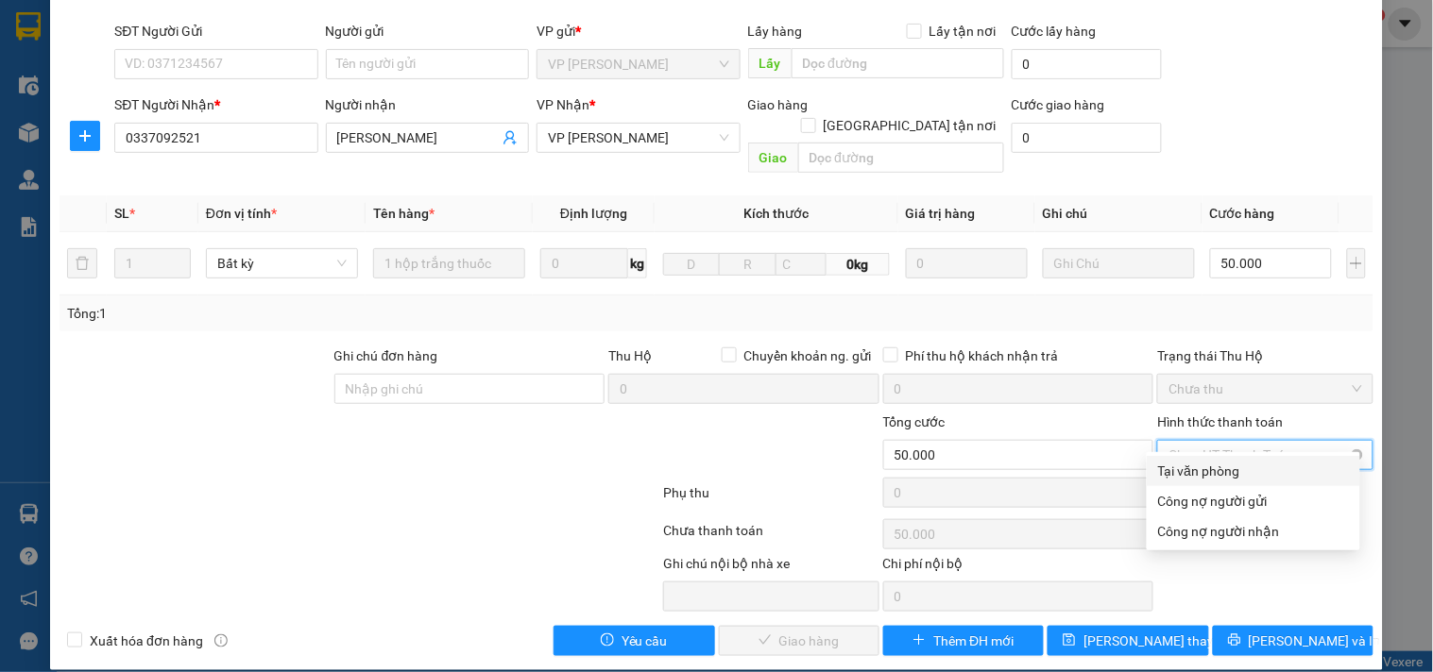
click at [1218, 475] on div "Tại văn phòng" at bounding box center [1253, 471] width 191 height 21
type input "0"
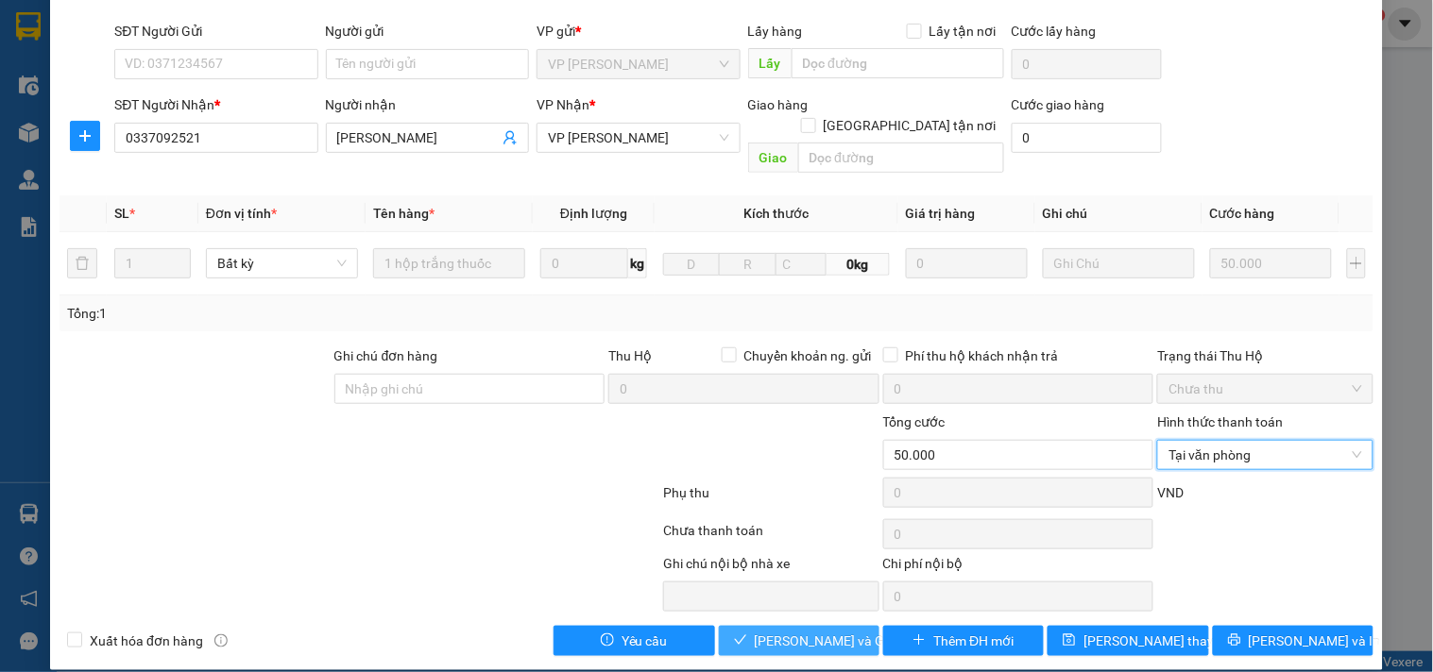
click at [813, 631] on span "[PERSON_NAME] và Giao hàng" at bounding box center [845, 641] width 181 height 21
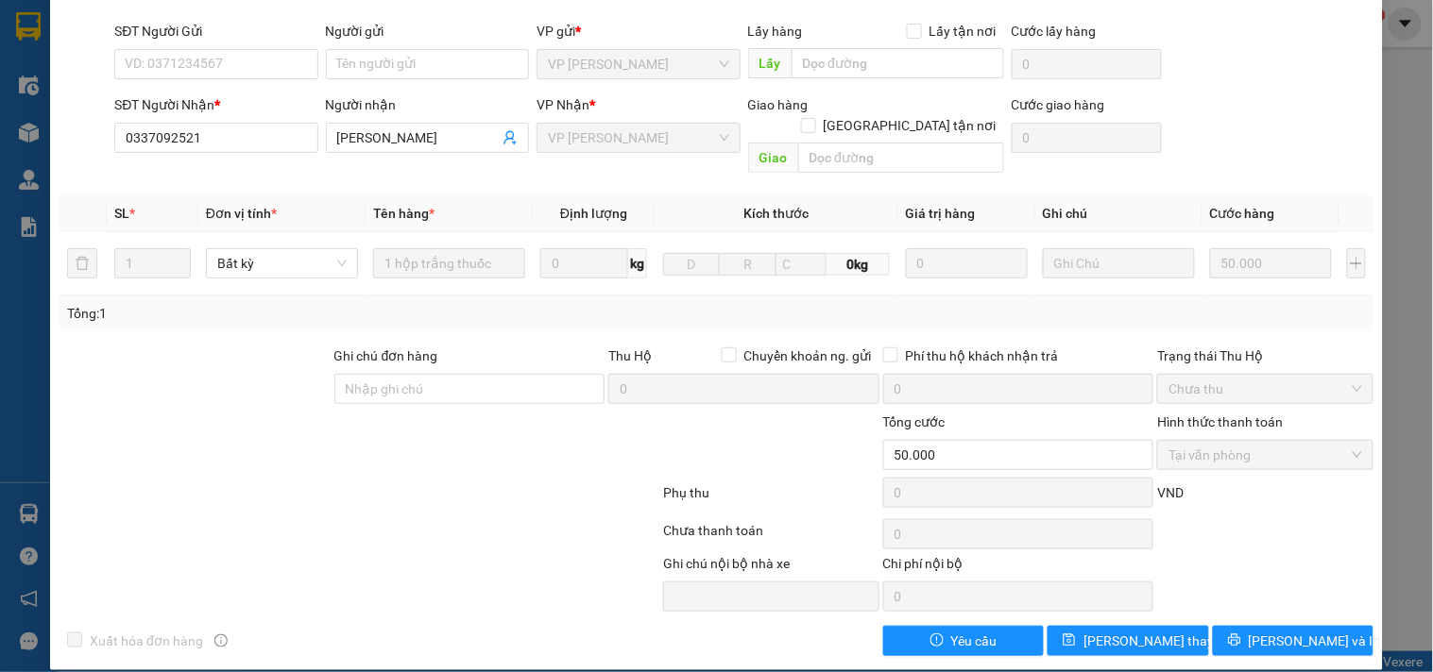
scroll to position [0, 0]
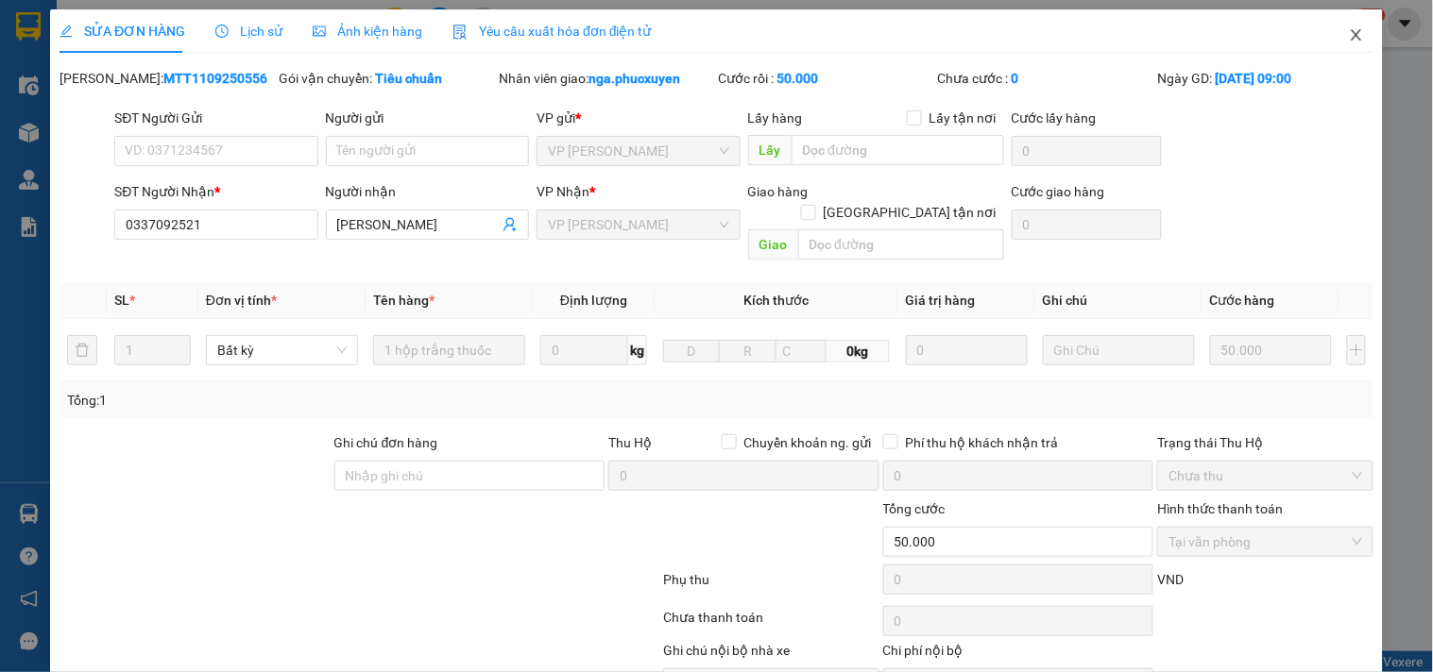
click at [1349, 40] on icon "close" at bounding box center [1356, 34] width 15 height 15
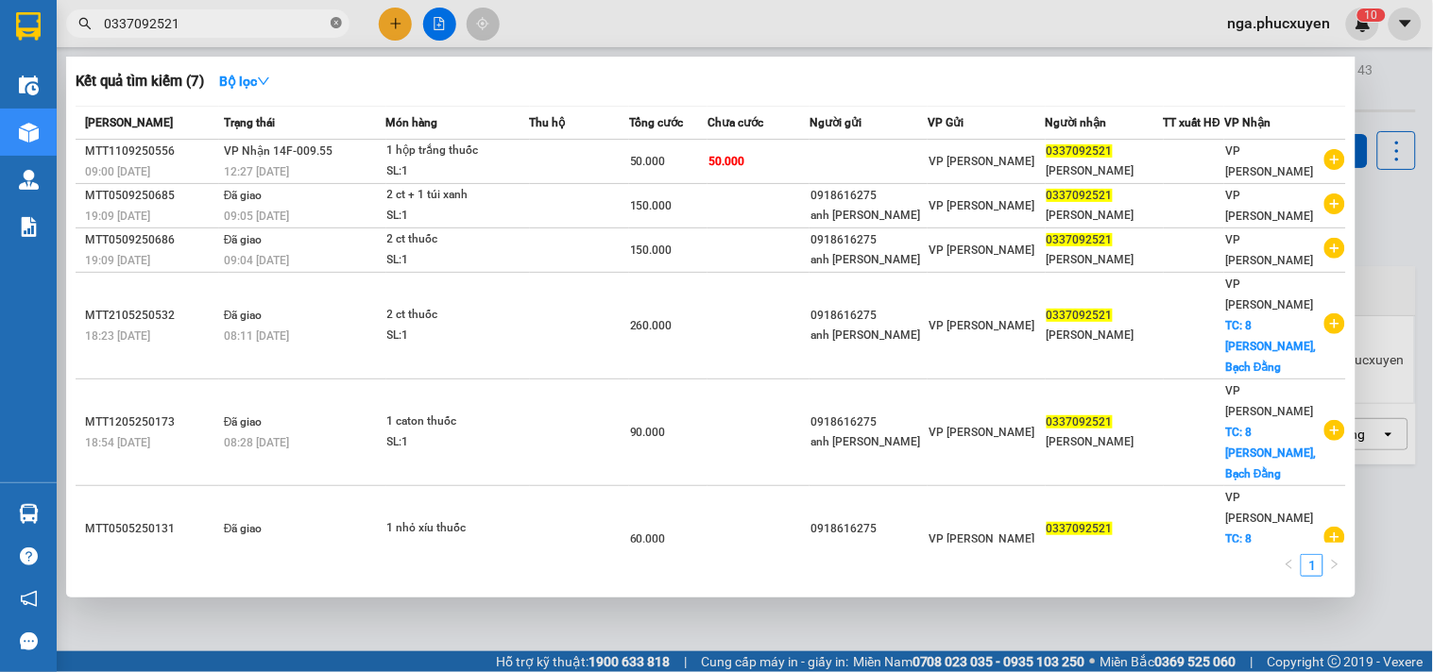
click at [331, 19] on icon "close-circle" at bounding box center [336, 22] width 11 height 11
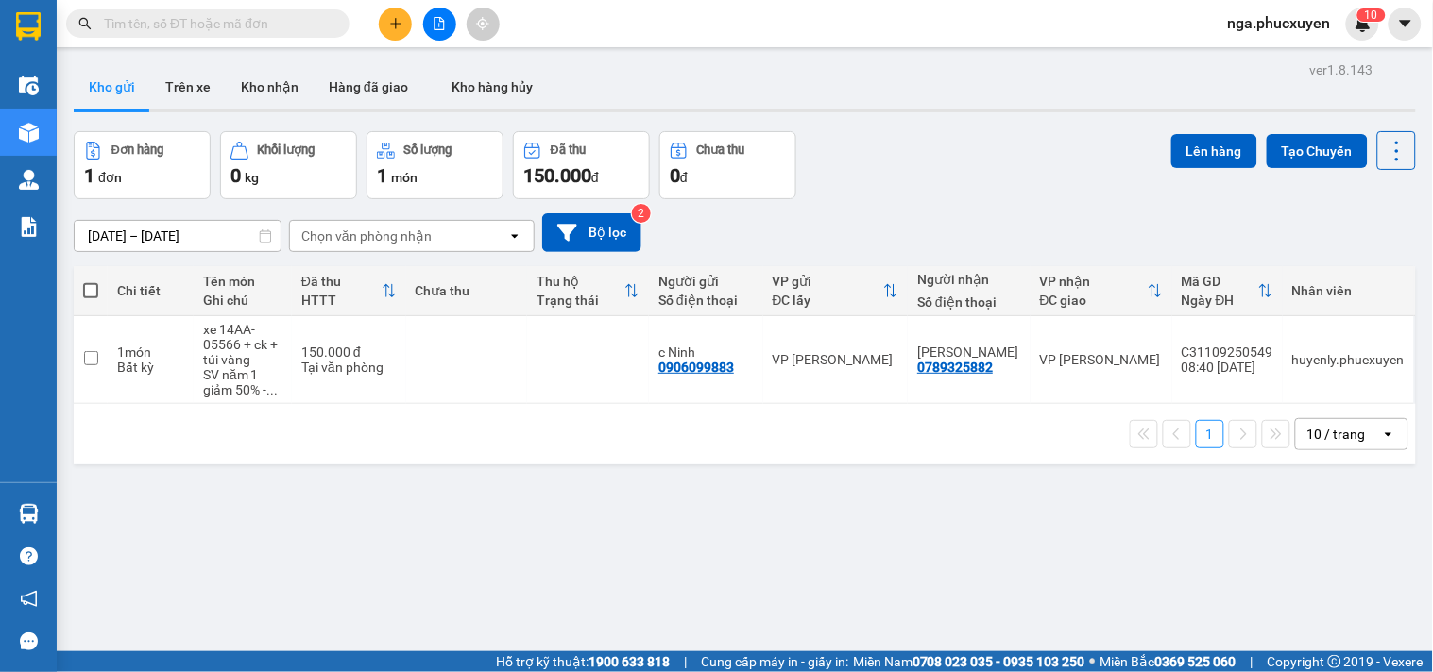
click at [303, 26] on input "text" at bounding box center [215, 23] width 223 height 21
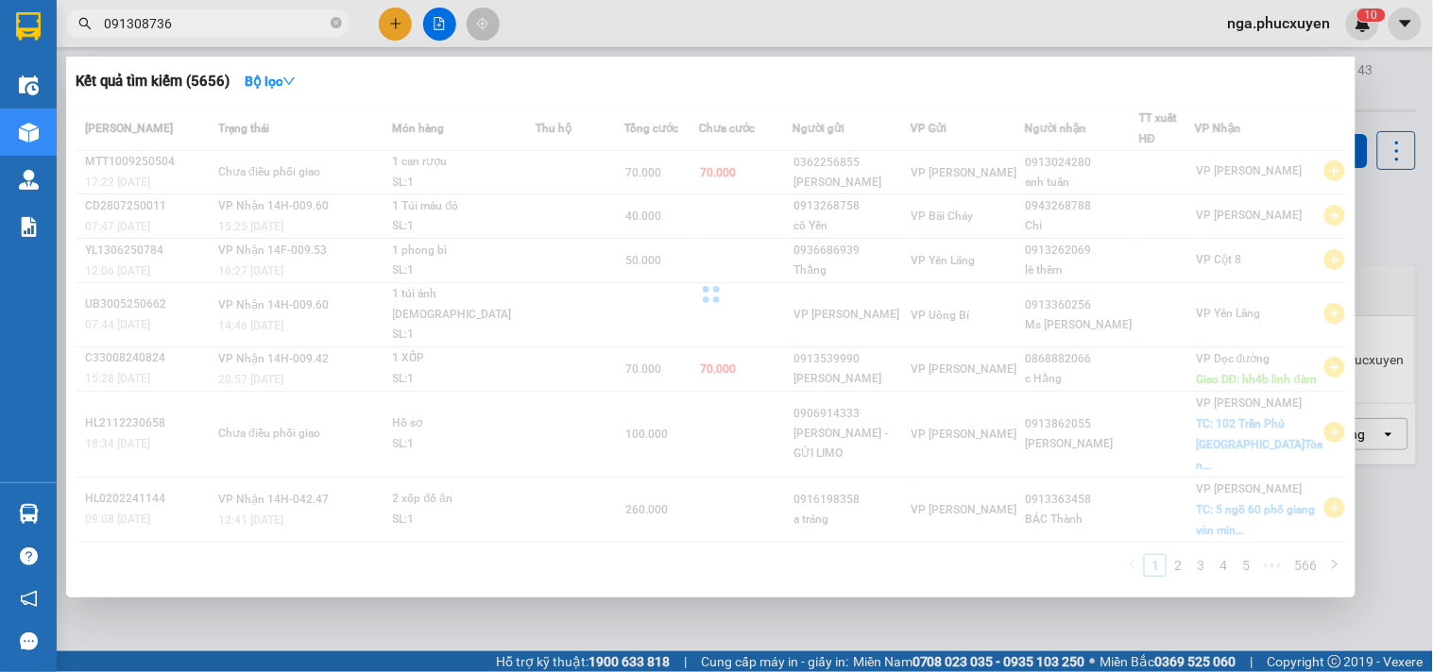
type input "0913087366"
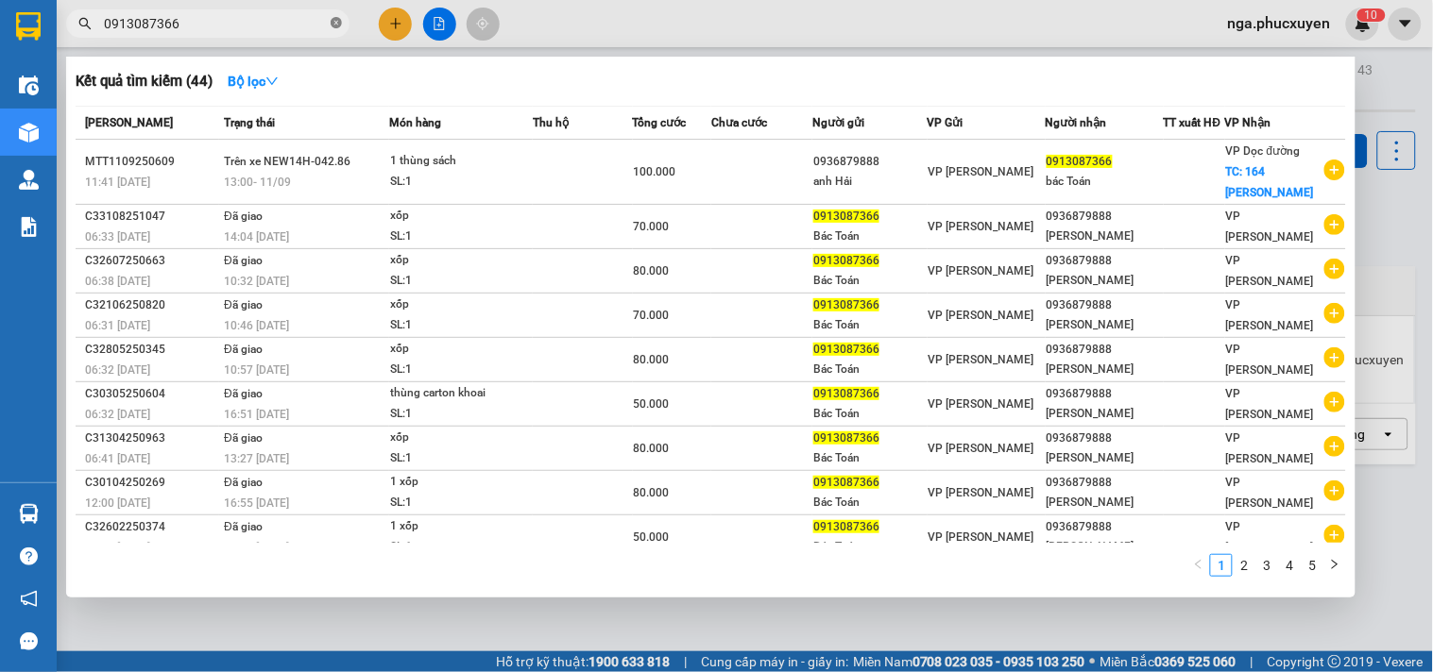
click at [335, 24] on icon "close-circle" at bounding box center [336, 22] width 11 height 11
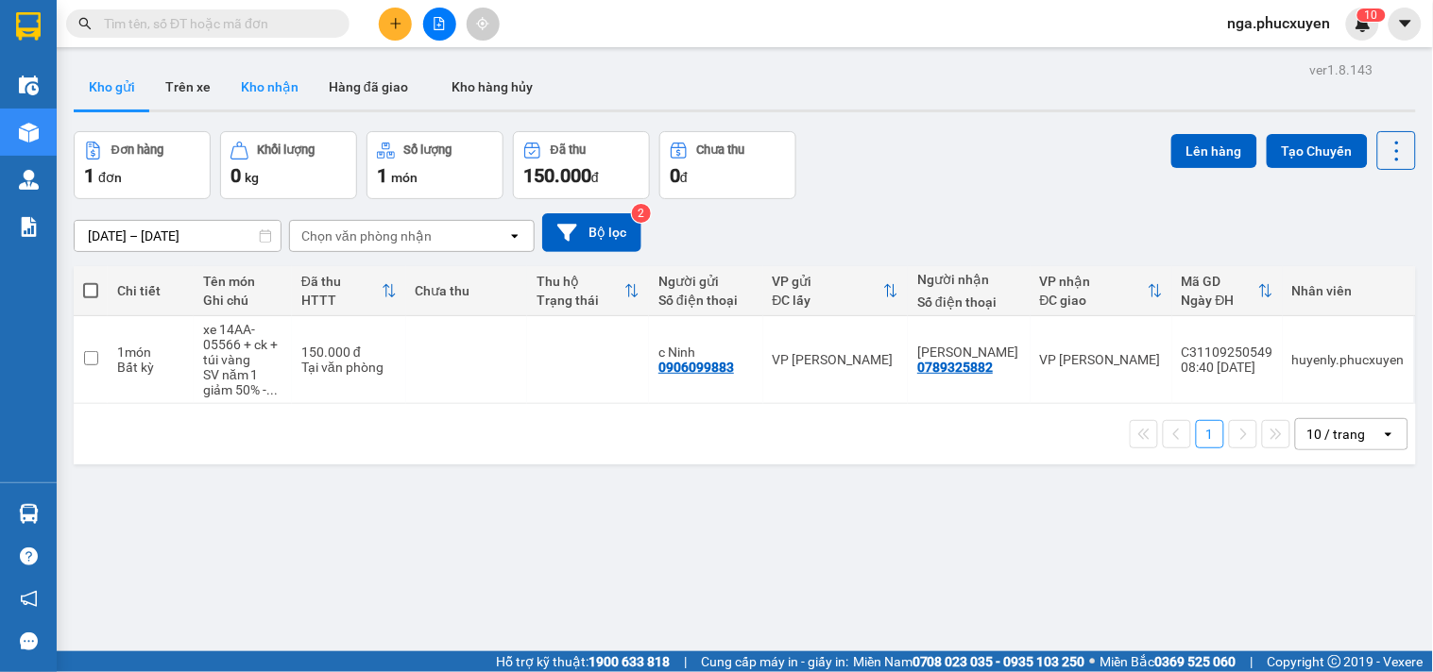
click at [256, 71] on button "Kho nhận" at bounding box center [270, 86] width 88 height 45
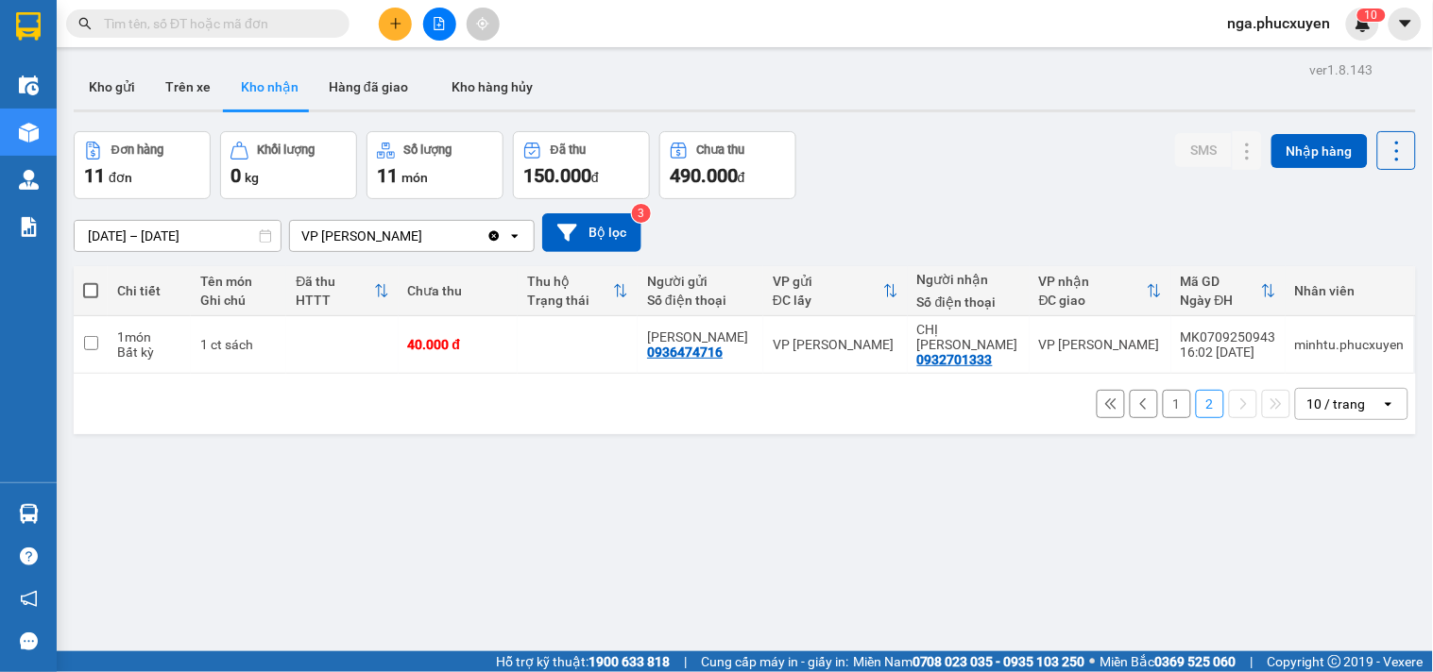
click at [1162, 390] on button "1" at bounding box center [1176, 404] width 28 height 28
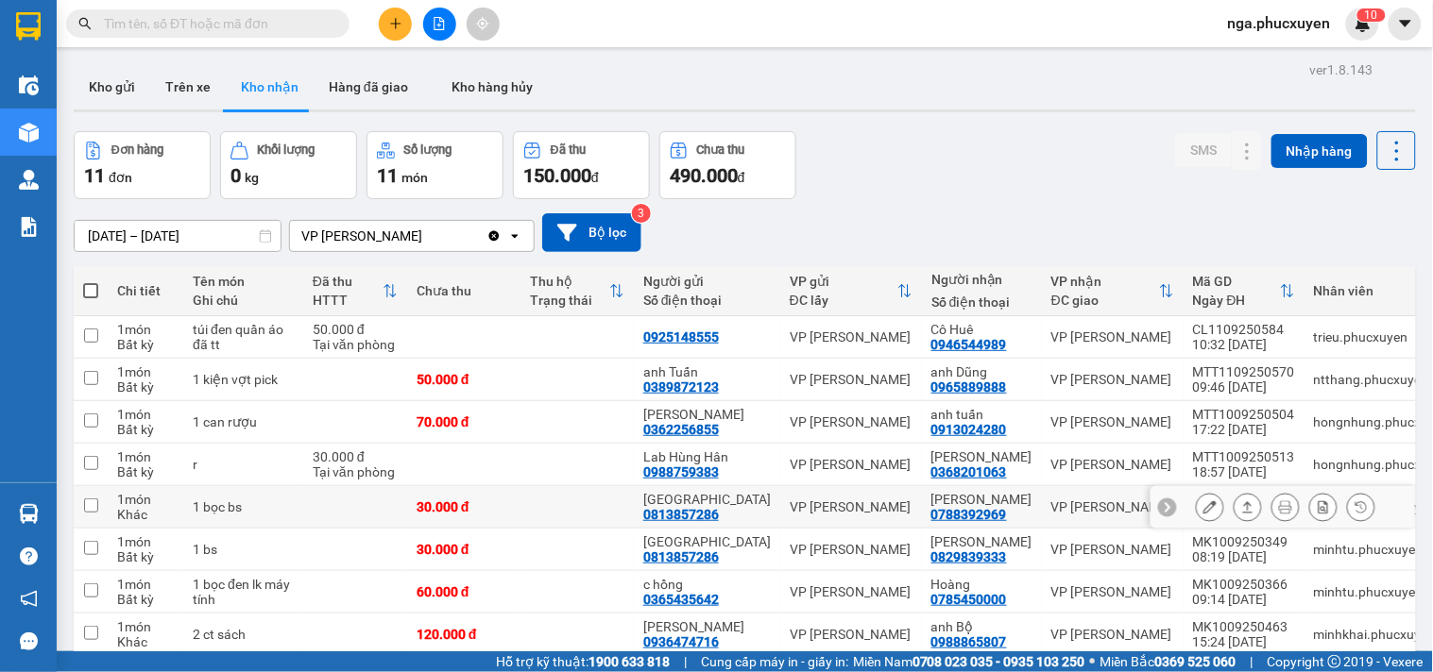
scroll to position [210, 0]
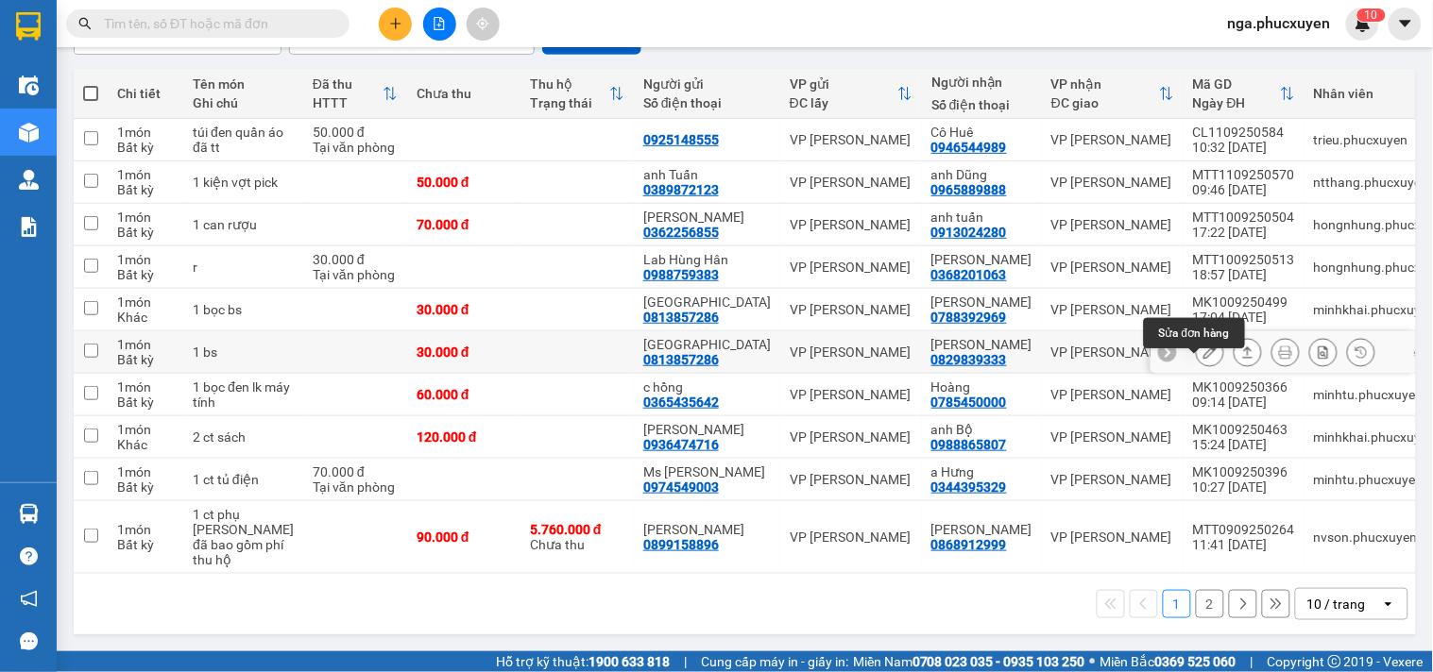
click at [1196, 355] on button at bounding box center [1209, 352] width 26 height 33
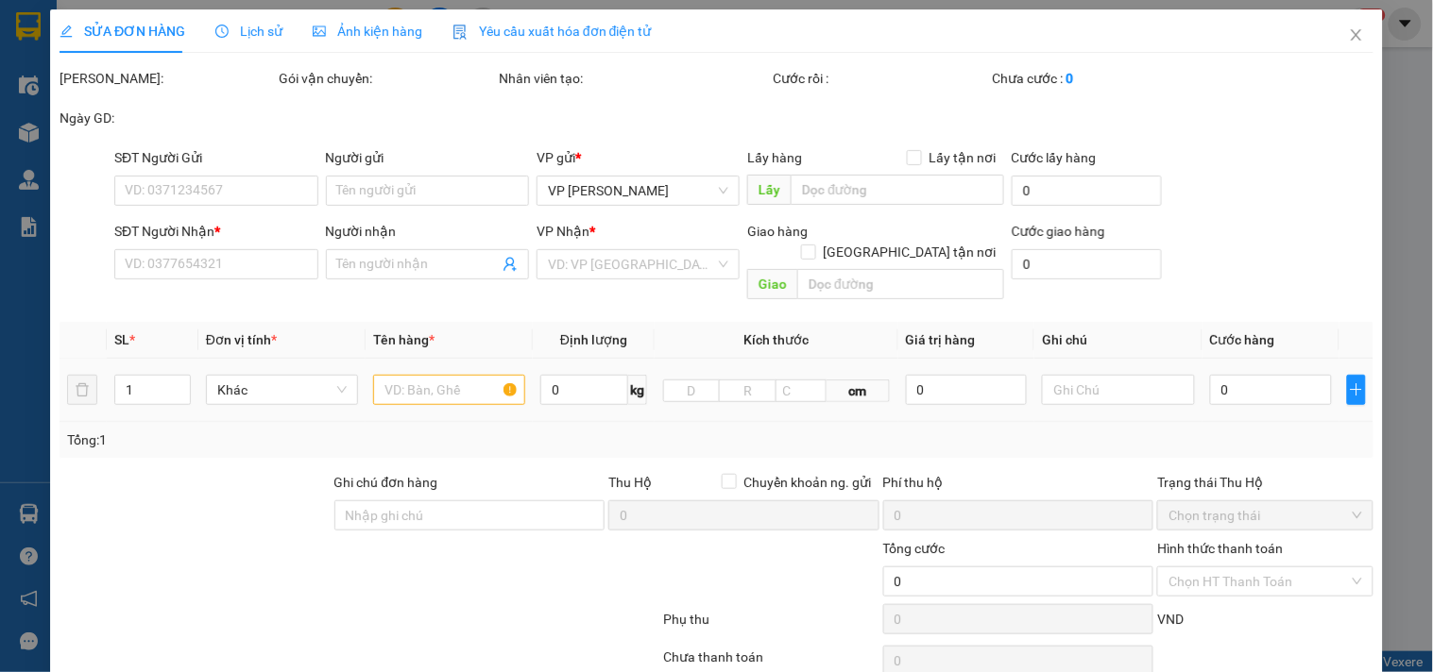
type input "0813857286"
type input "[GEOGRAPHIC_DATA]"
type input "0829839333"
type input "[PERSON_NAME]"
type input "30.000"
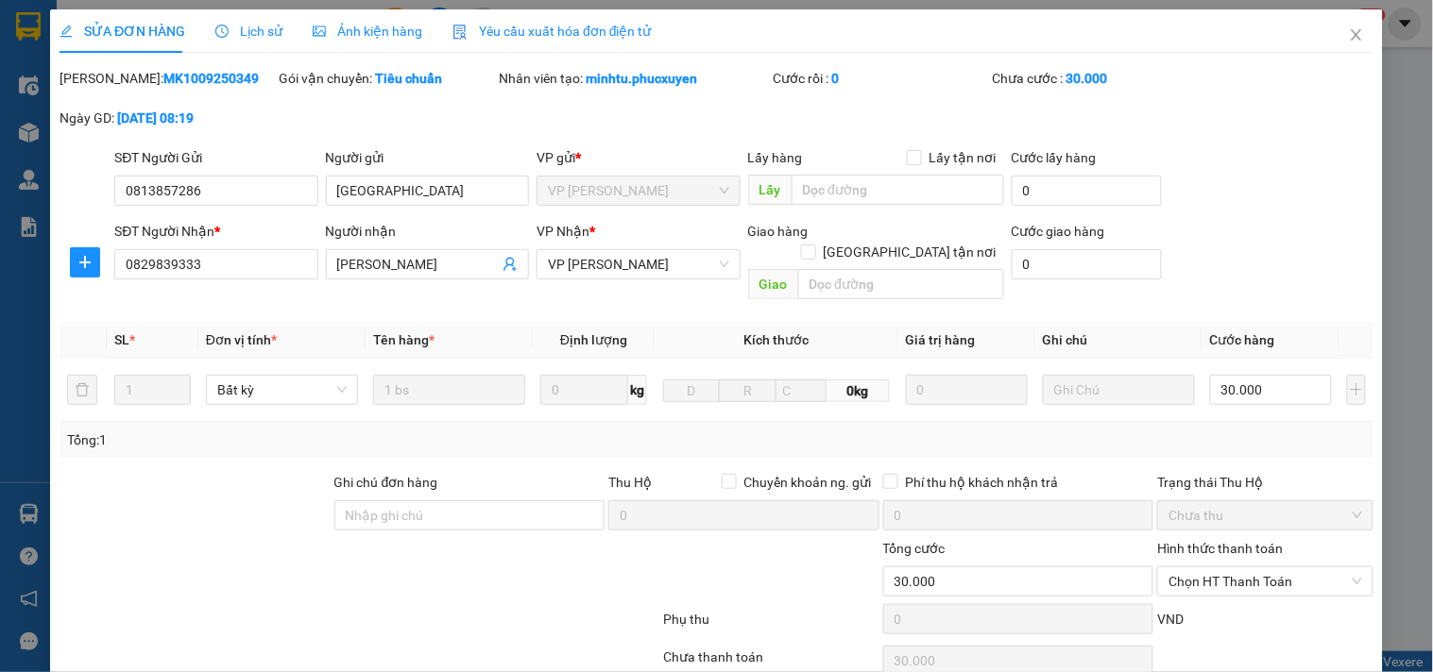
scroll to position [127, 0]
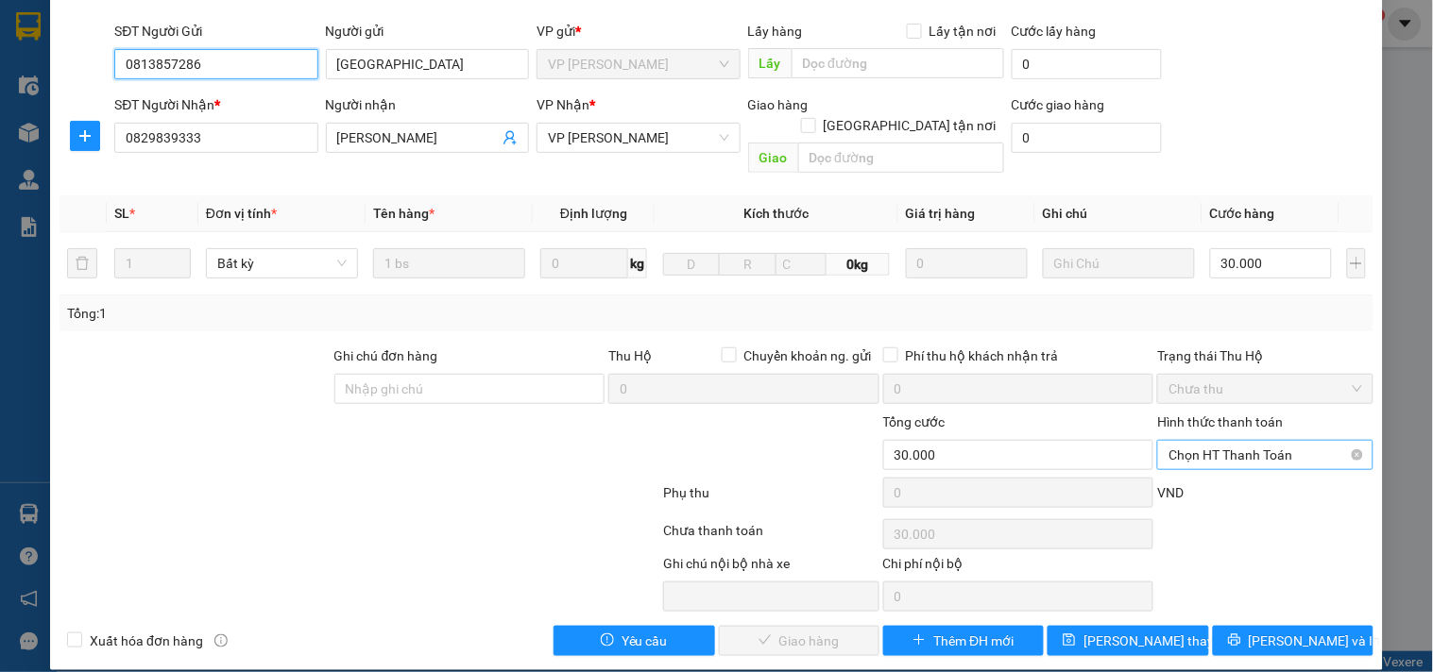
click at [1178, 441] on span "Chọn HT Thanh Toán" at bounding box center [1264, 455] width 193 height 28
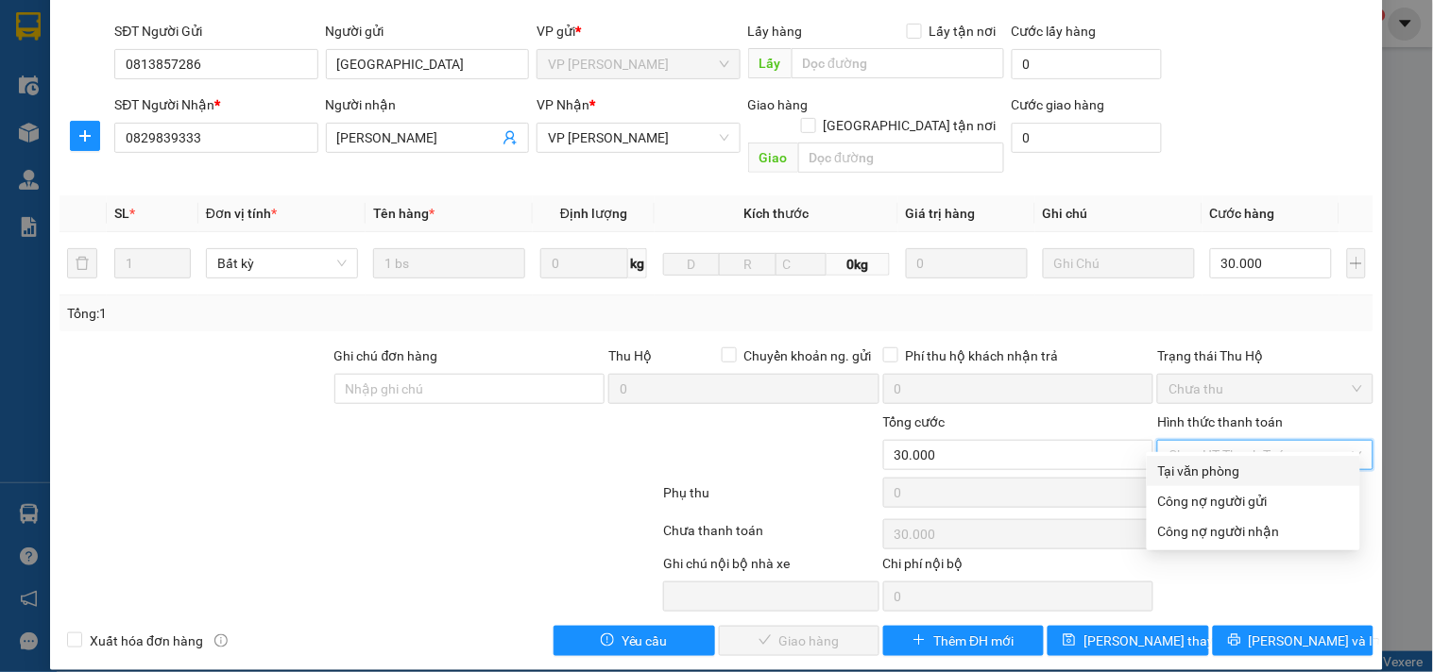
click at [1214, 473] on div "Tại văn phòng" at bounding box center [1253, 471] width 191 height 21
type input "0"
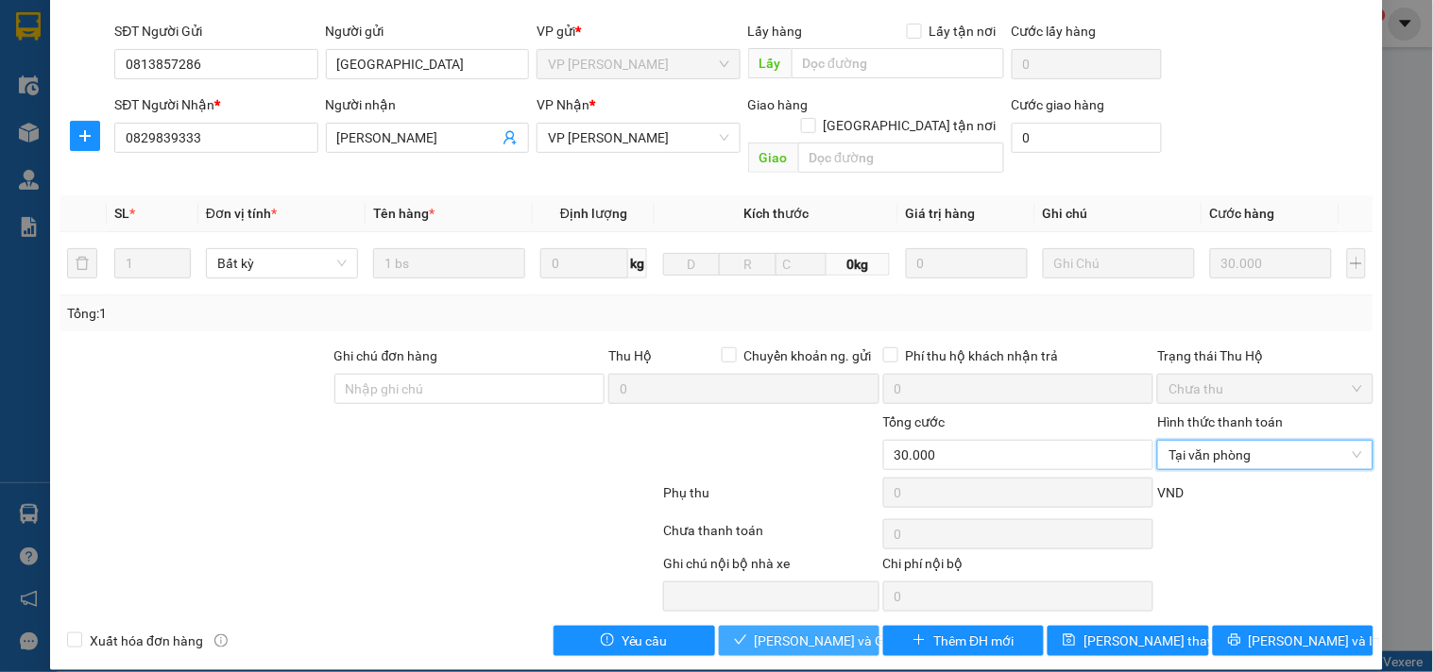
click at [789, 631] on span "[PERSON_NAME] và Giao hàng" at bounding box center [845, 641] width 181 height 21
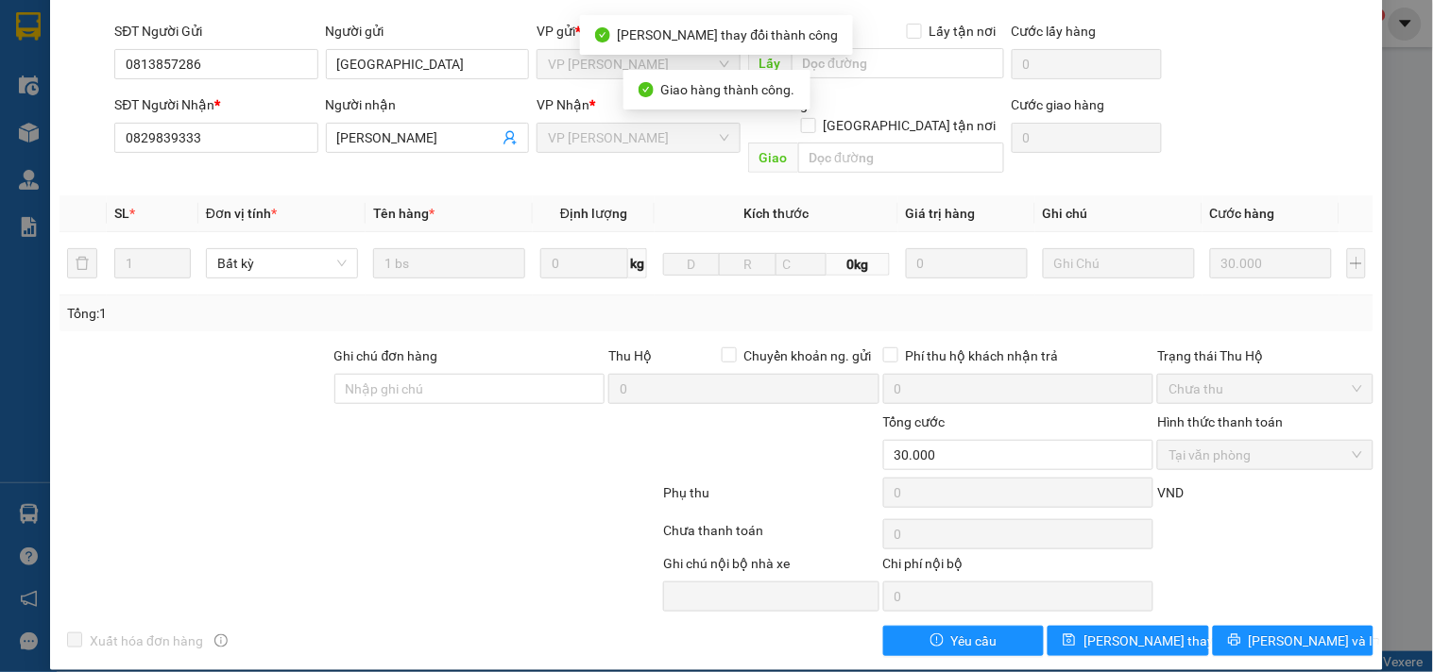
scroll to position [0, 0]
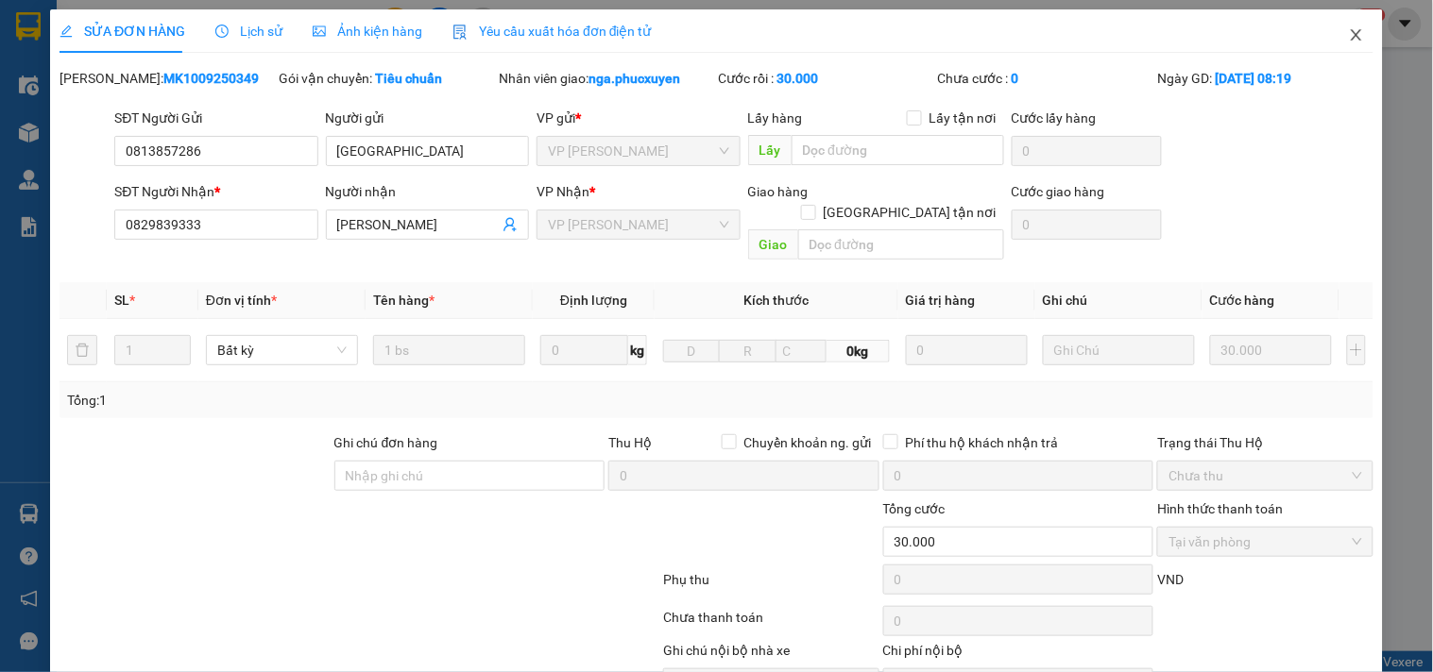
click at [1349, 32] on icon "close" at bounding box center [1356, 34] width 15 height 15
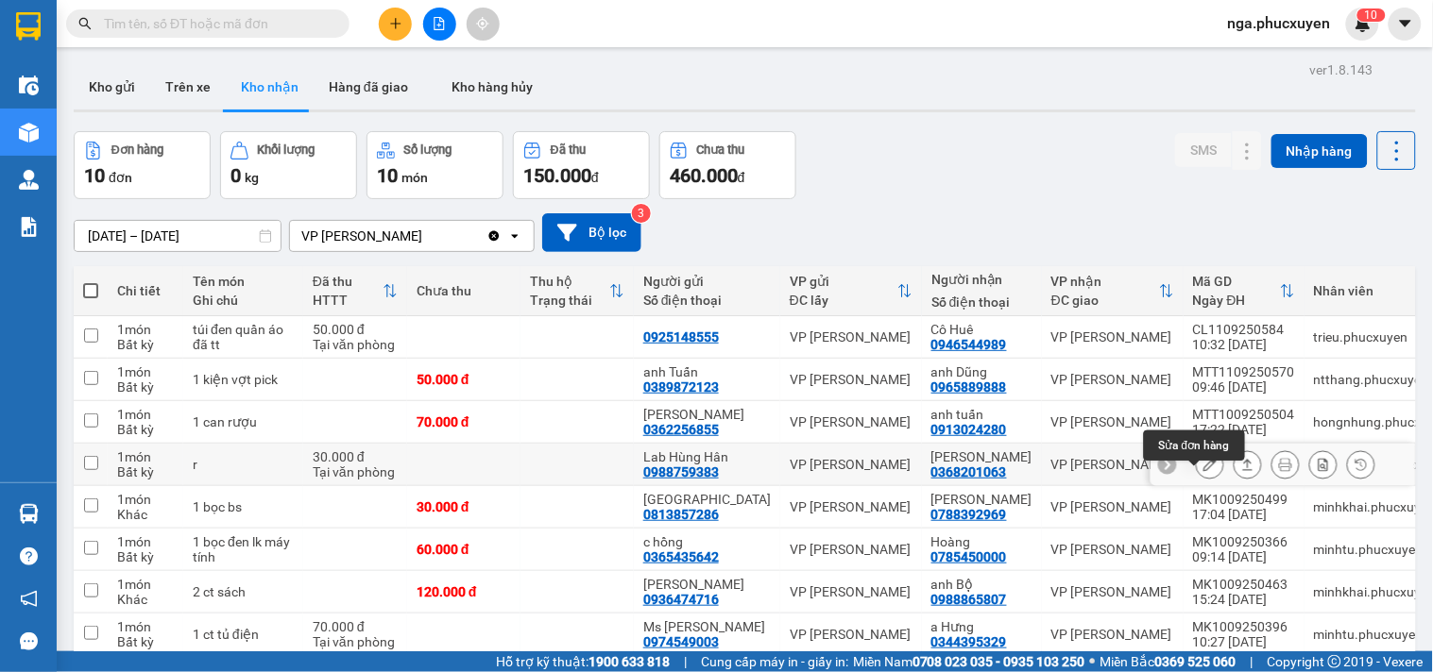
click at [1203, 471] on icon at bounding box center [1209, 464] width 13 height 13
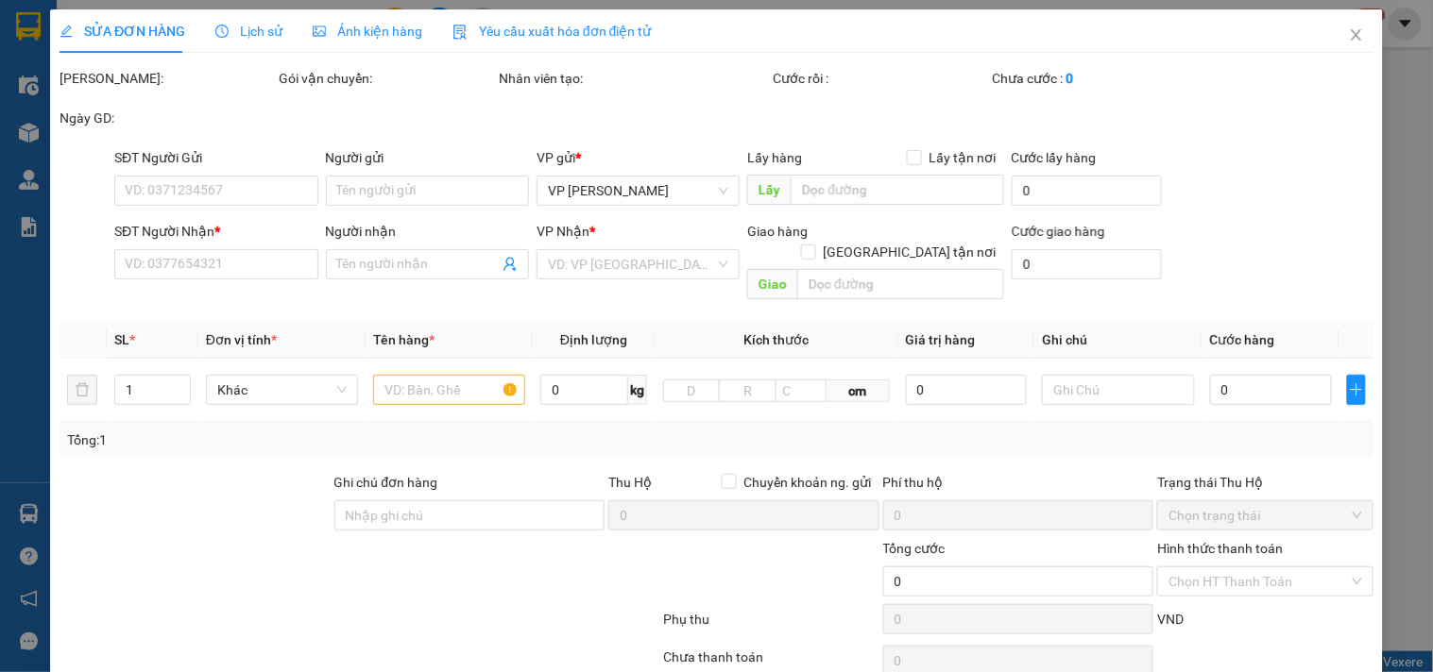
type input "0988759383"
type input "Lab Hùng Hân"
type input "0368201063"
type input "[PERSON_NAME]"
type input "30.000"
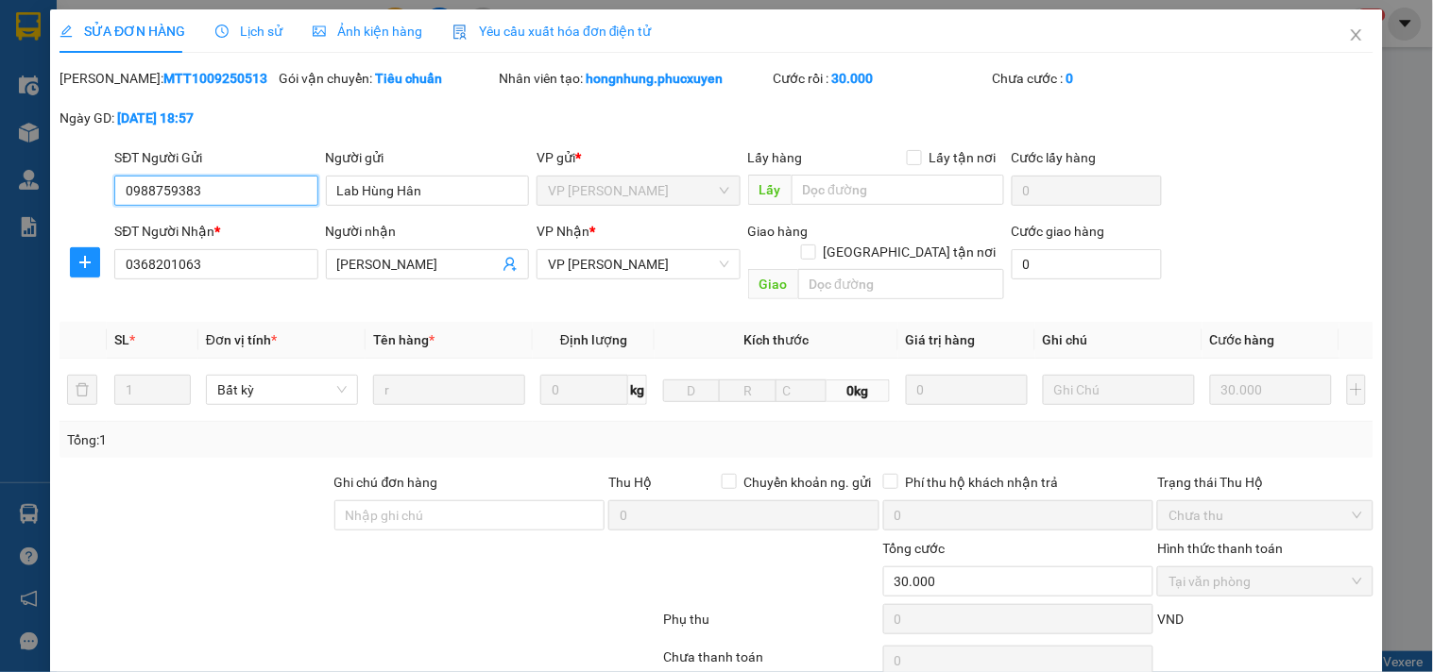
scroll to position [105, 0]
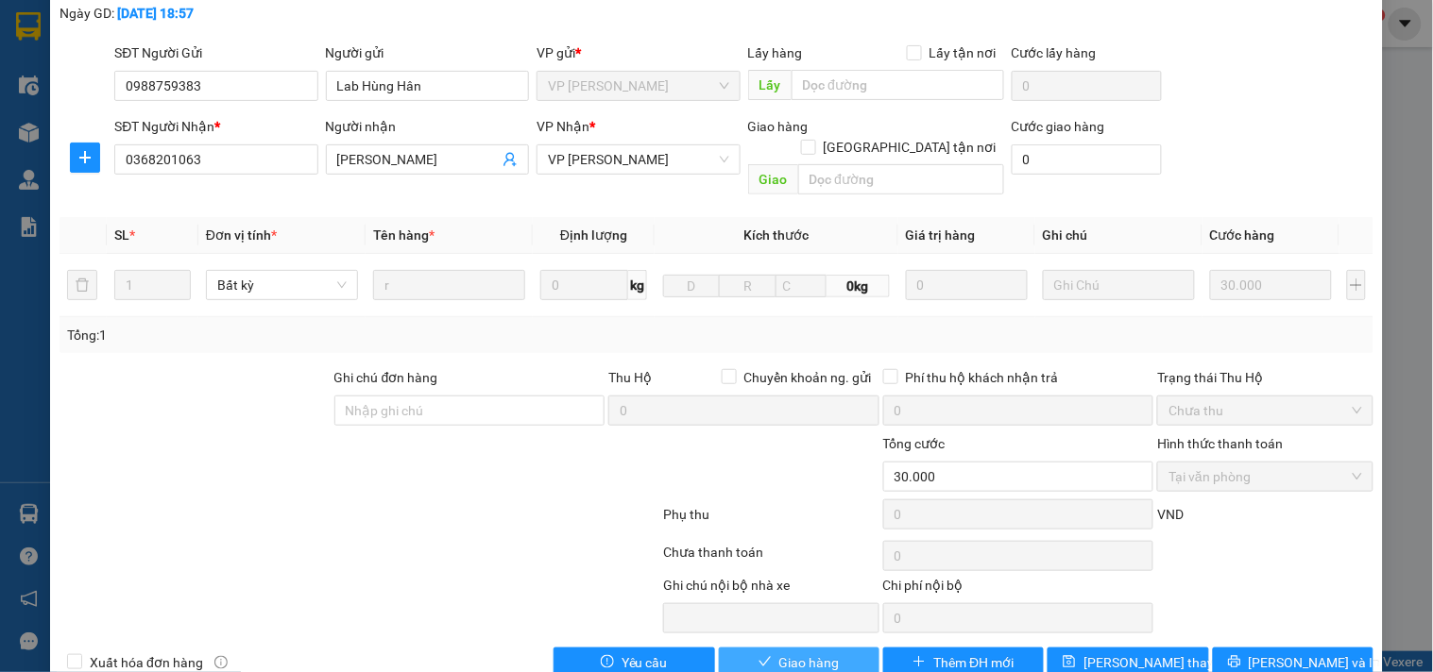
click at [831, 648] on button "Giao hàng" at bounding box center [799, 663] width 161 height 30
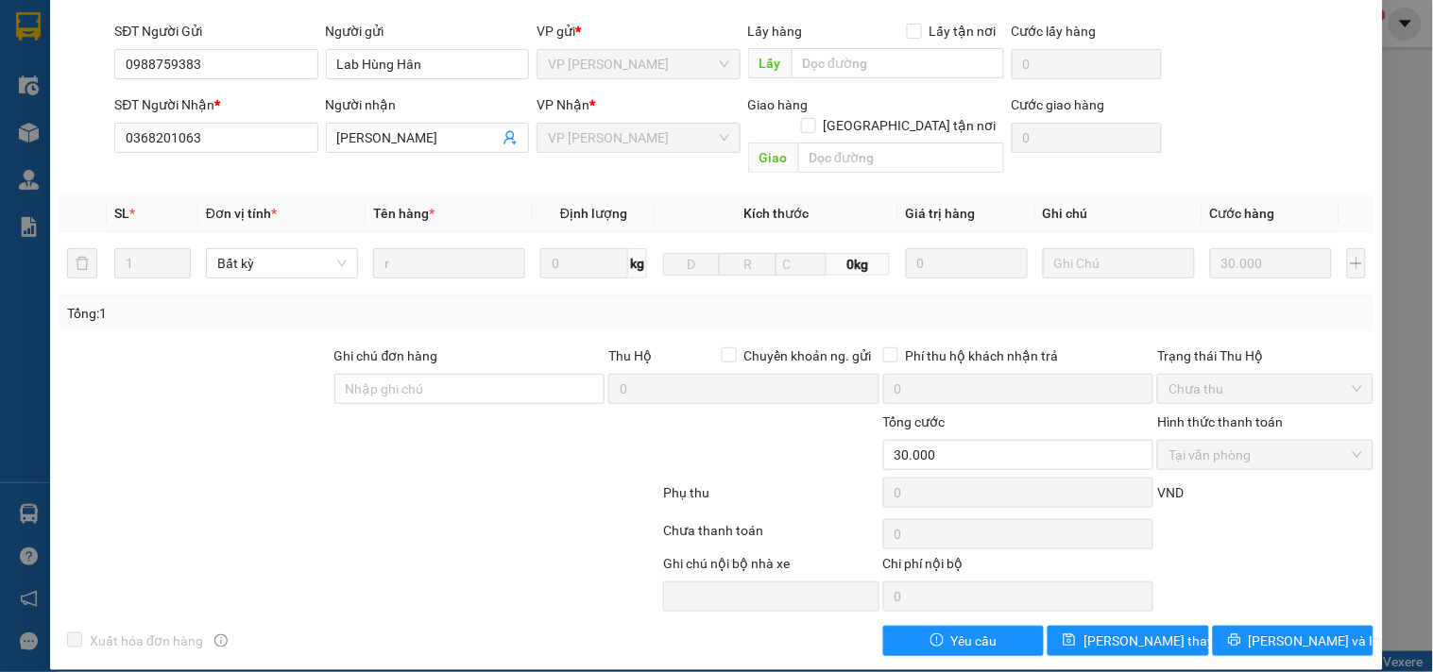
scroll to position [0, 0]
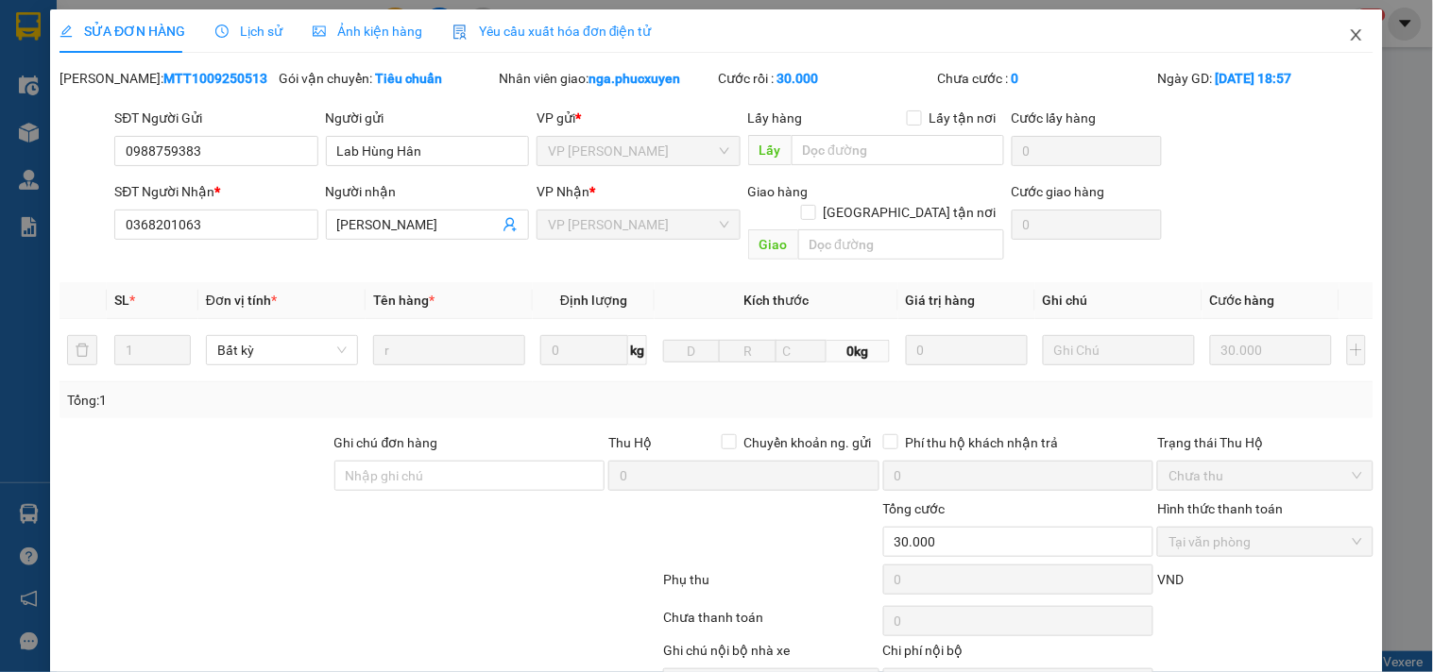
click at [1350, 33] on icon "close" at bounding box center [1355, 34] width 10 height 11
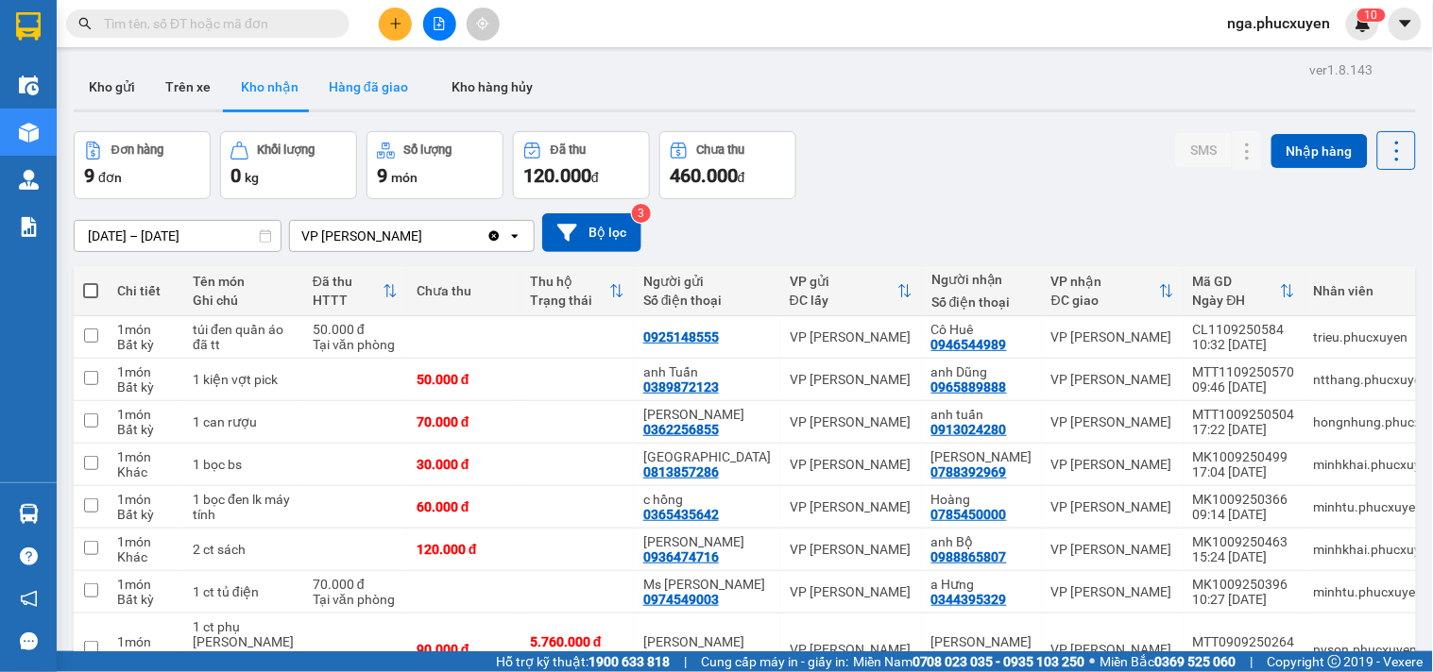
click at [366, 85] on button "Hàng đã giao" at bounding box center [369, 86] width 110 height 45
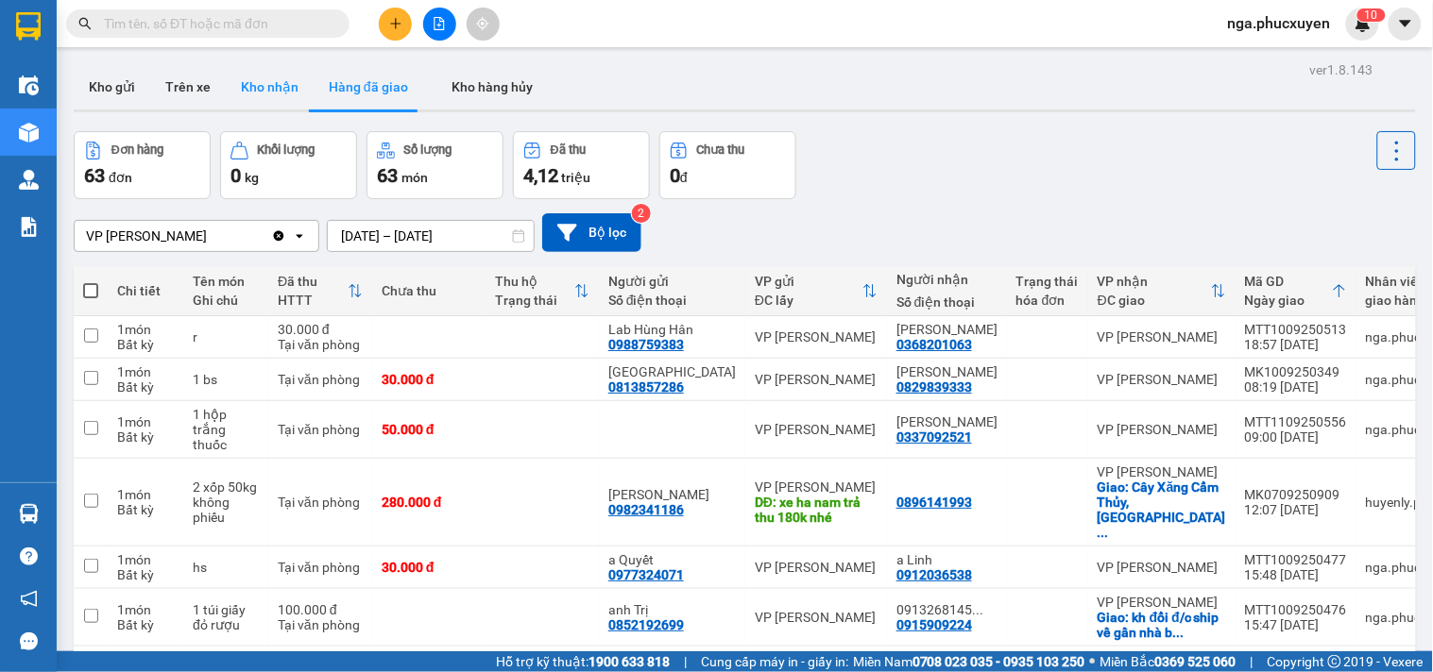
click at [278, 93] on button "Kho nhận" at bounding box center [270, 86] width 88 height 45
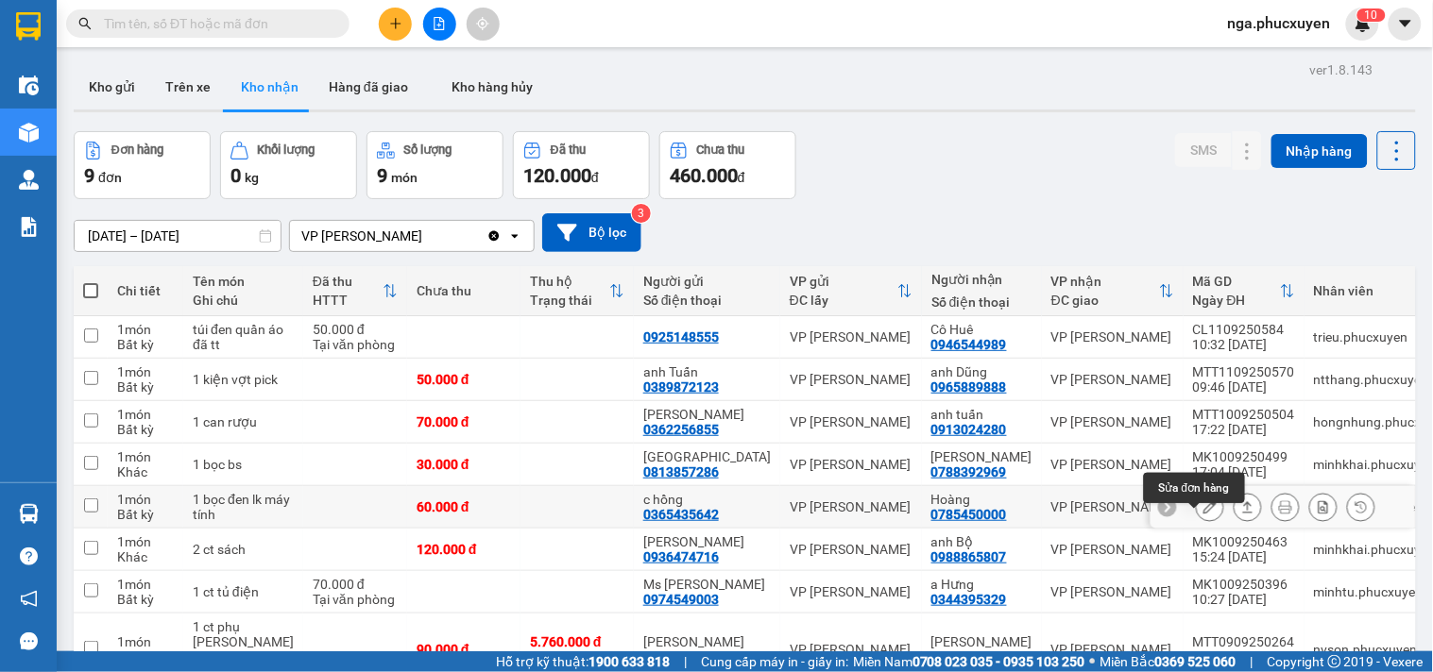
click at [1203, 514] on icon at bounding box center [1209, 507] width 13 height 13
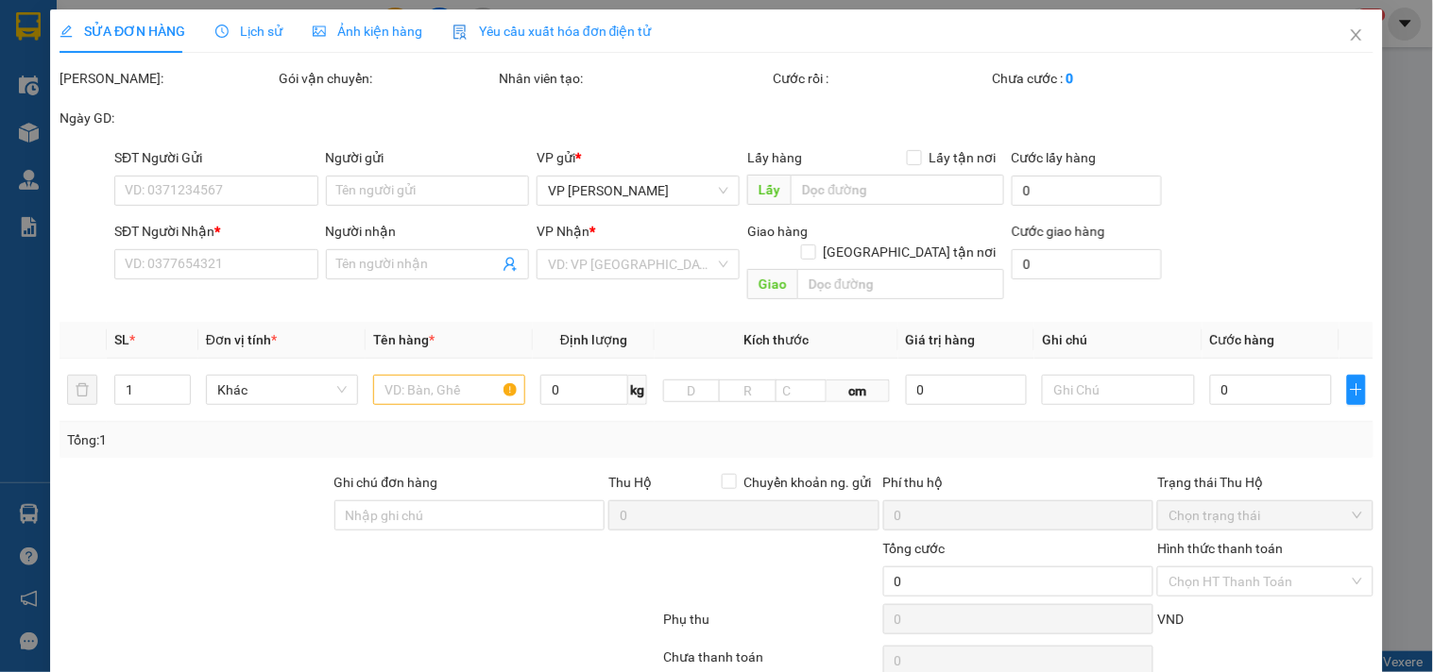
type input "0365435642"
type input "c hồng"
type input "0785450000"
type input "Hoàng"
type input "60.000"
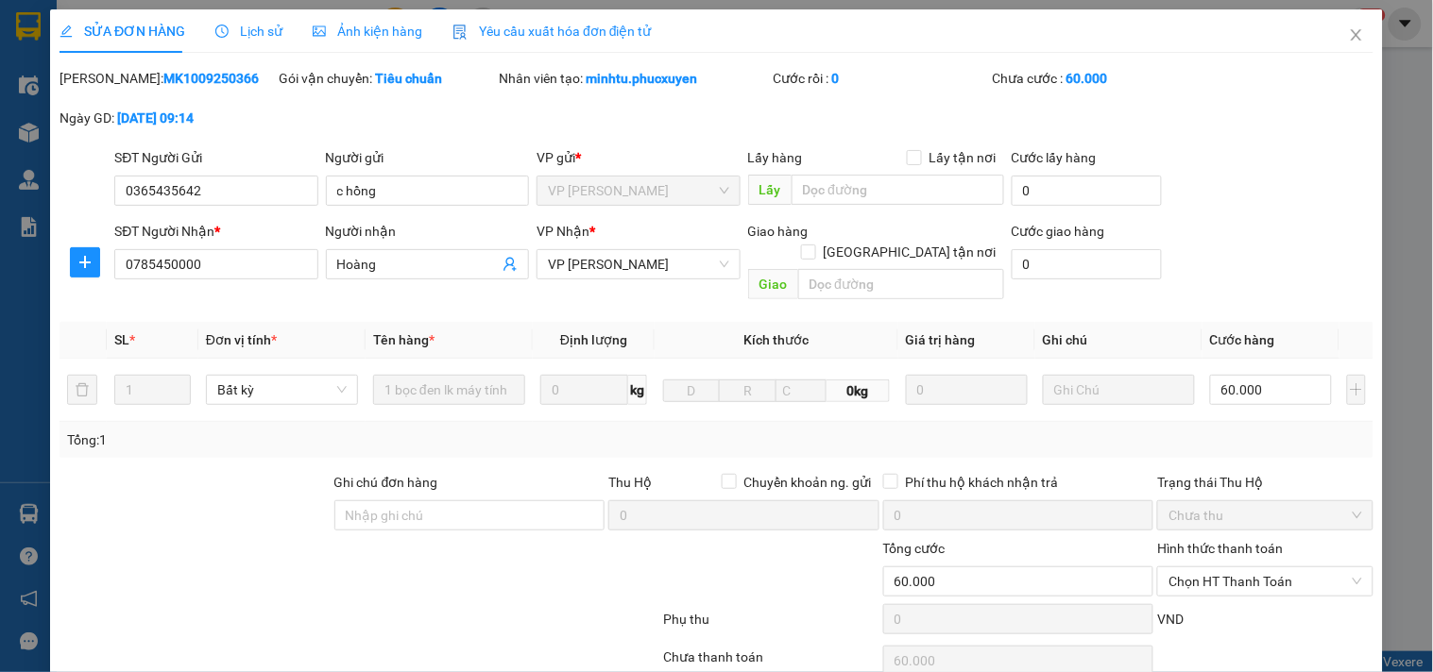
scroll to position [127, 0]
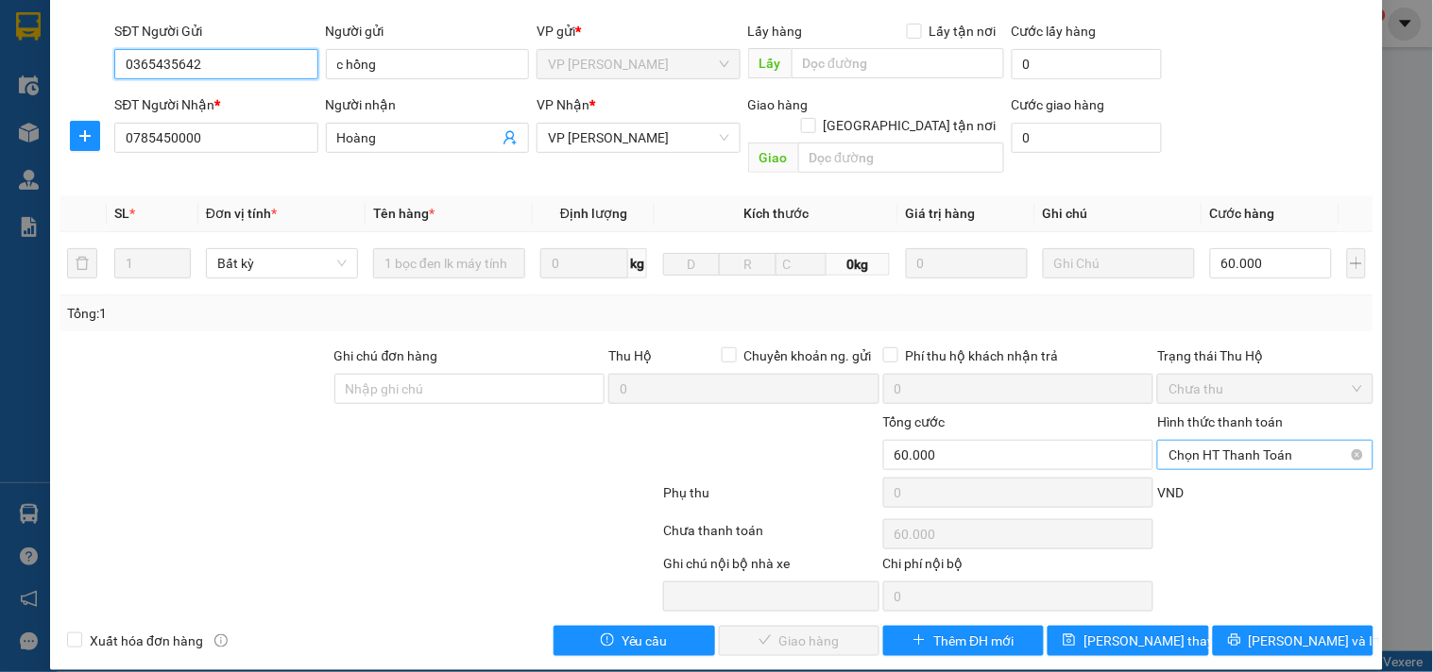
click at [1199, 441] on span "Chọn HT Thanh Toán" at bounding box center [1264, 455] width 193 height 28
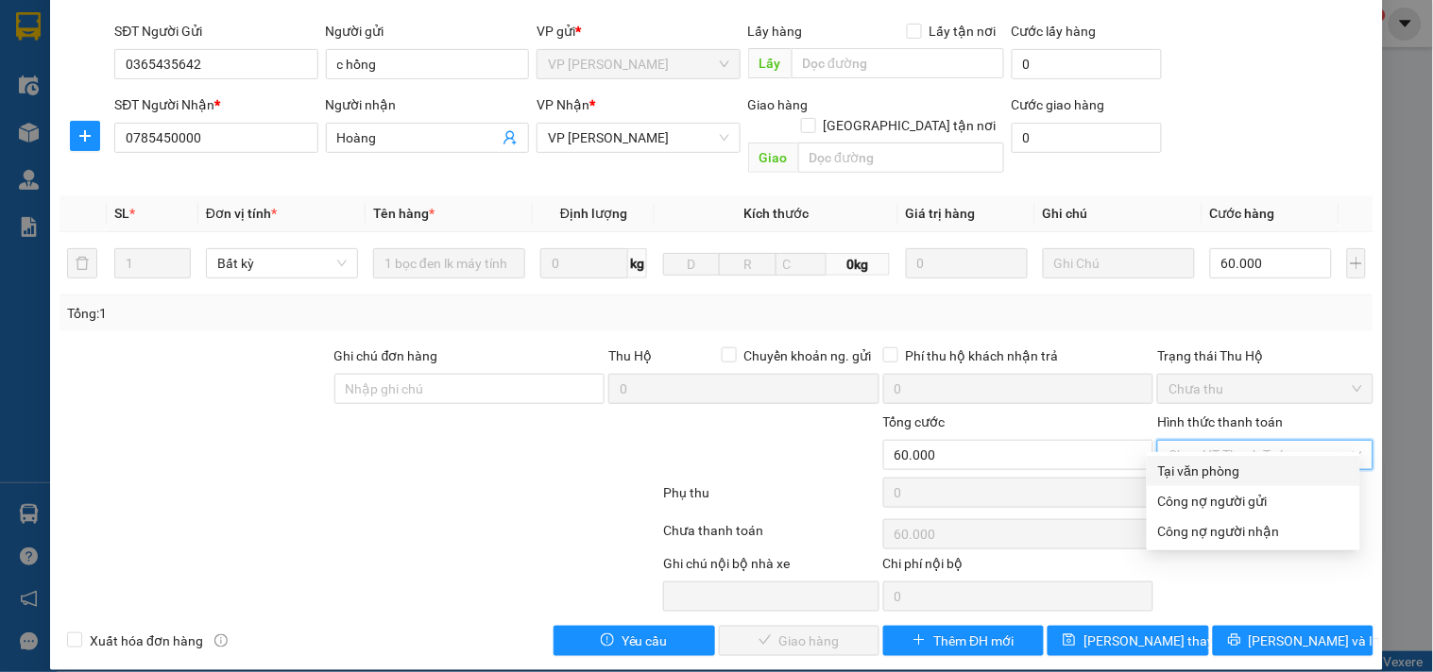
drag, startPoint x: 1205, startPoint y: 477, endPoint x: 1030, endPoint y: 546, distance: 187.8
click at [1205, 479] on div "Tại văn phòng" at bounding box center [1253, 471] width 191 height 21
type input "0"
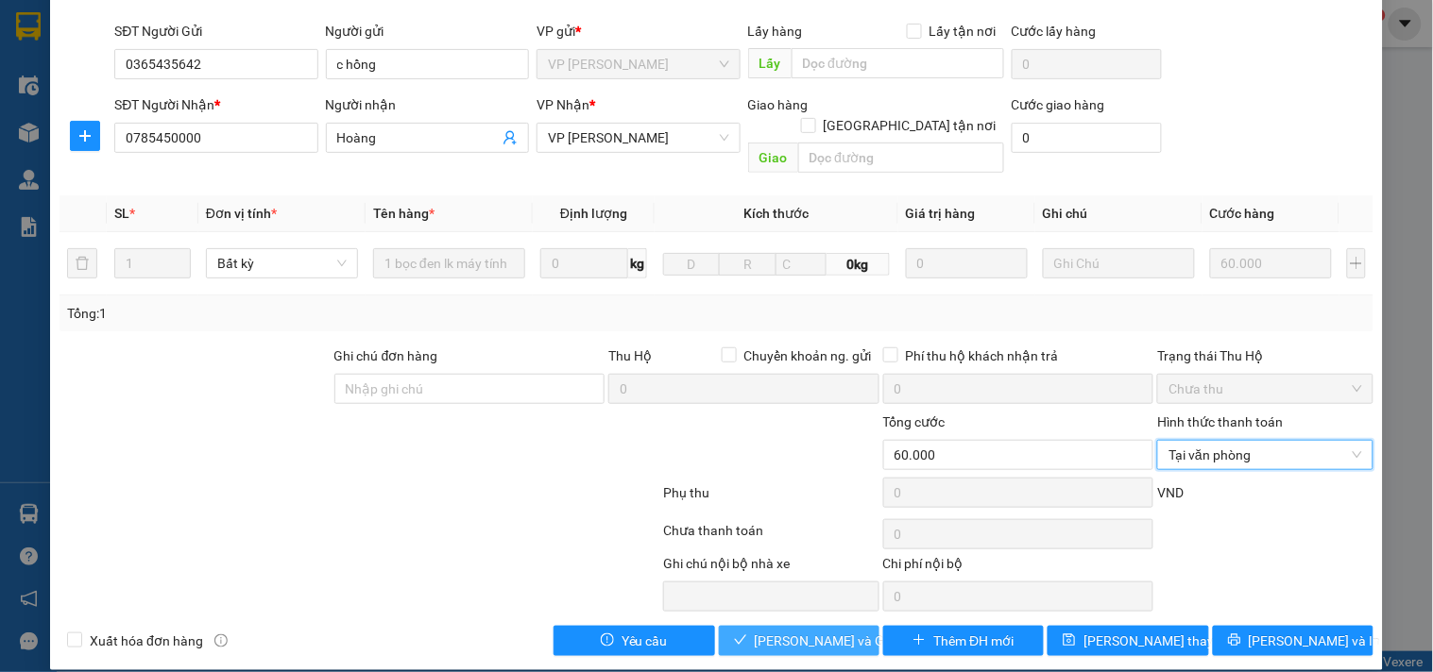
click at [829, 631] on span "[PERSON_NAME] và Giao hàng" at bounding box center [845, 641] width 181 height 21
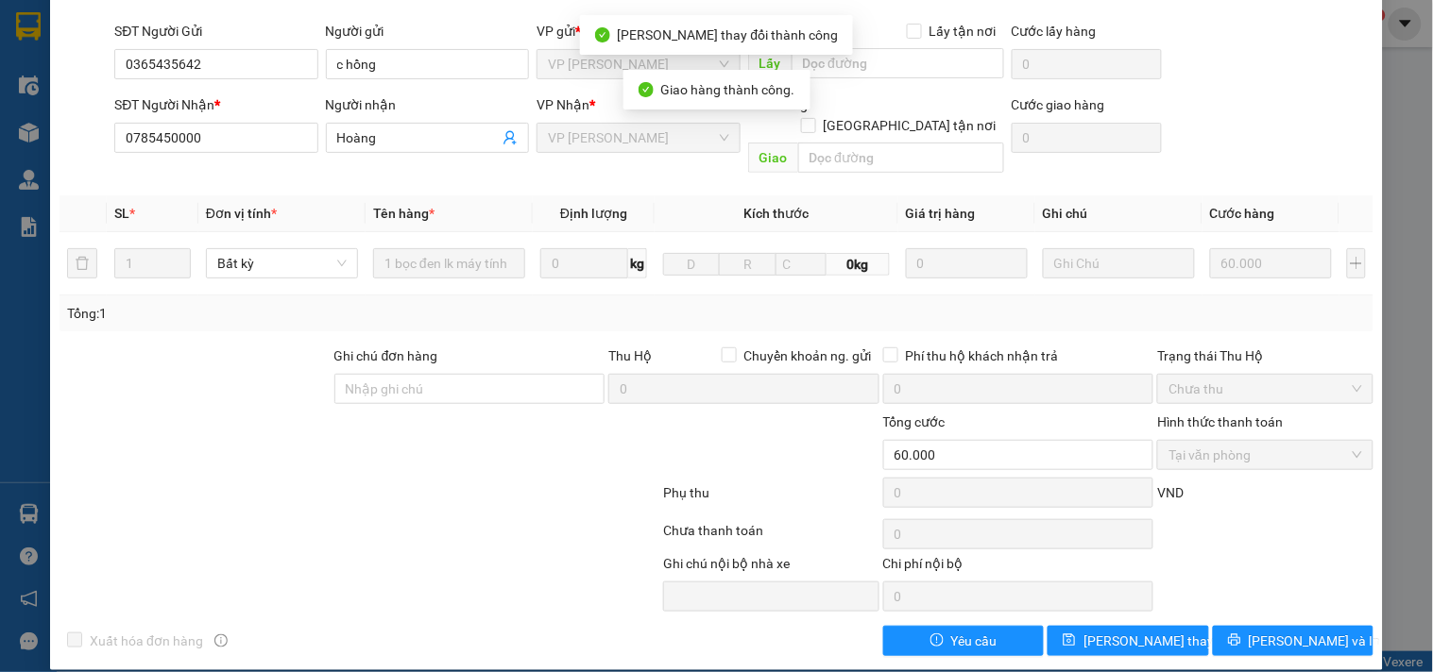
scroll to position [0, 0]
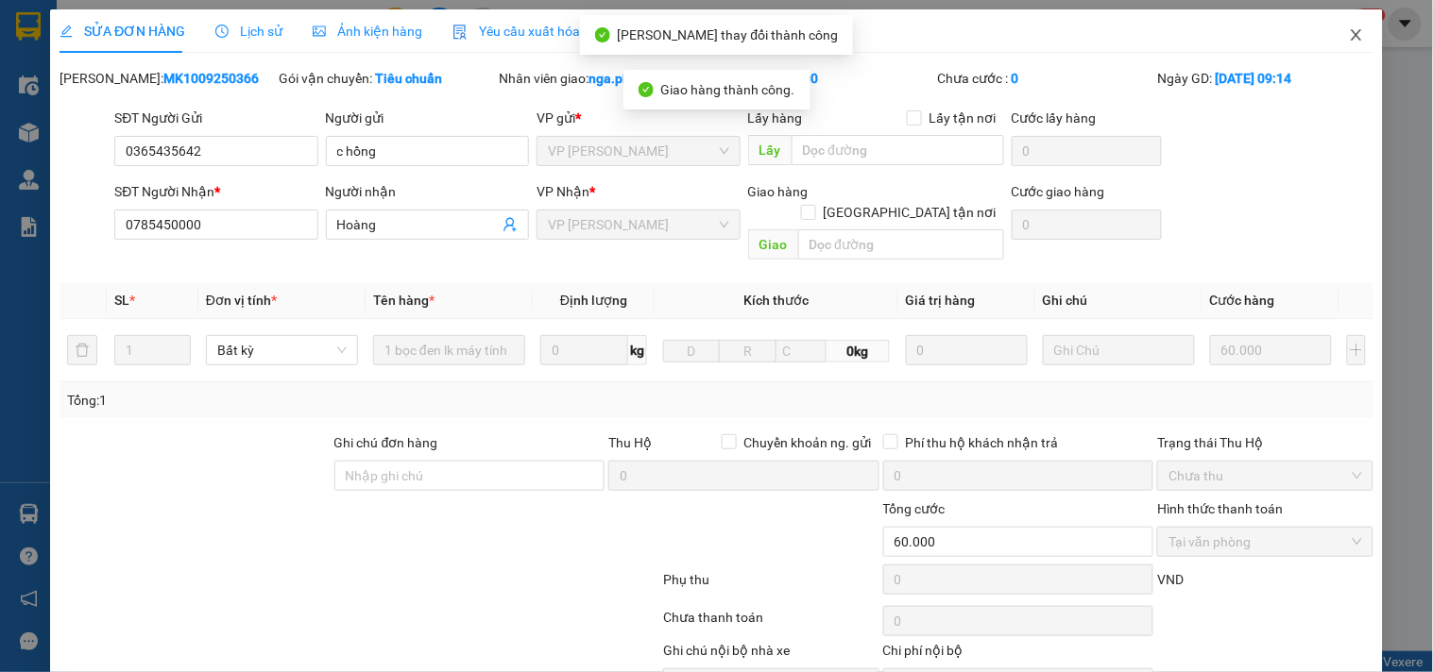
click at [1349, 38] on icon "close" at bounding box center [1356, 34] width 15 height 15
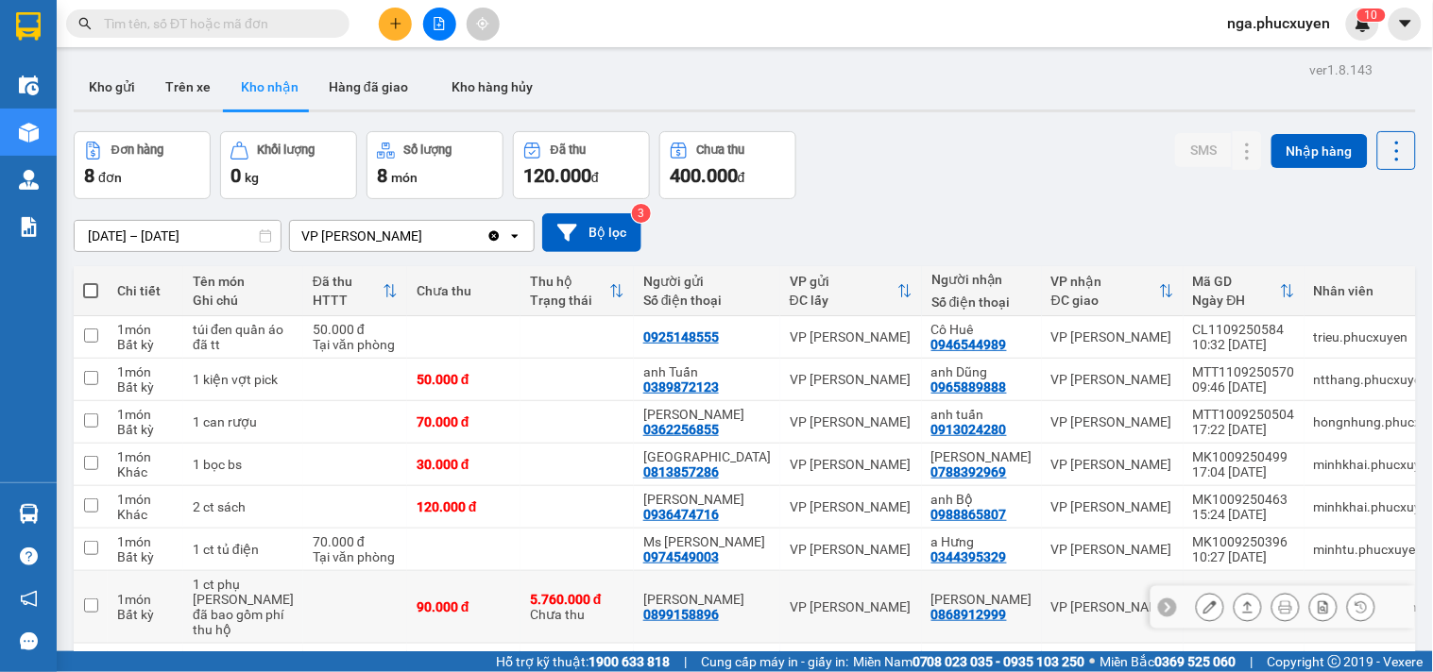
scroll to position [105, 0]
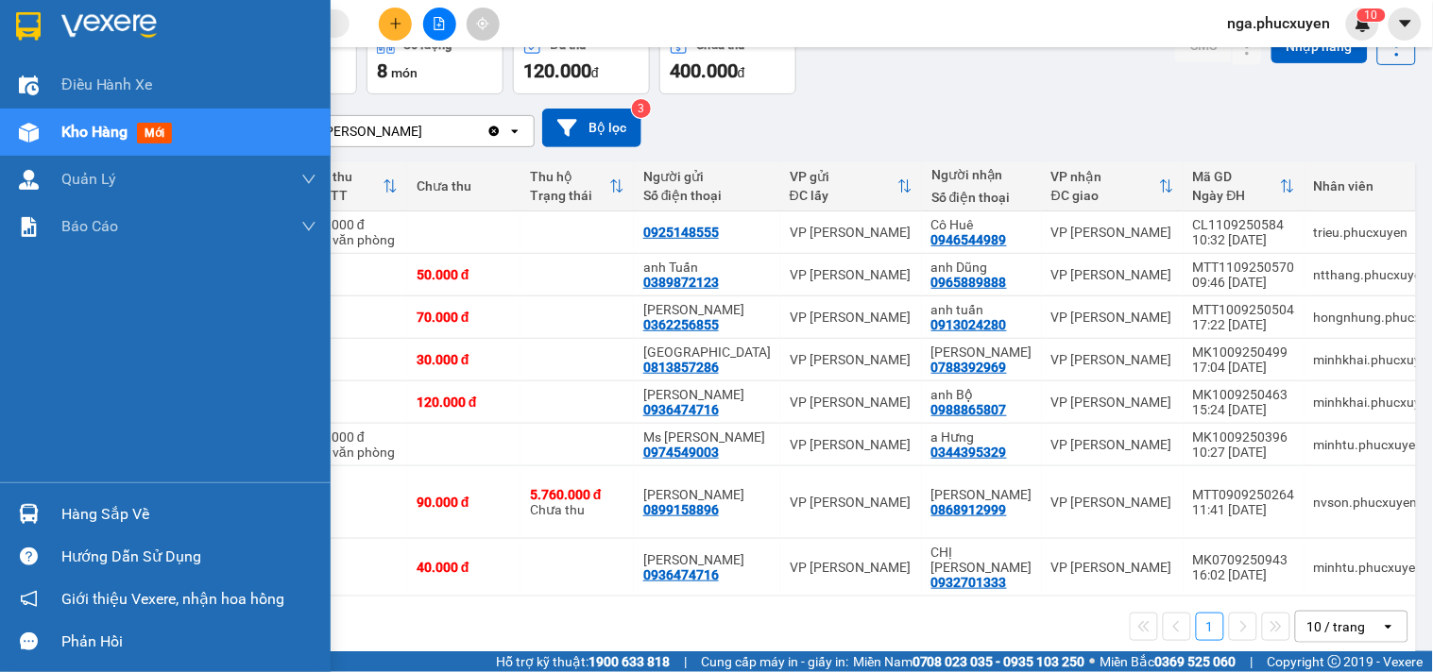
click at [36, 16] on img at bounding box center [28, 26] width 25 height 28
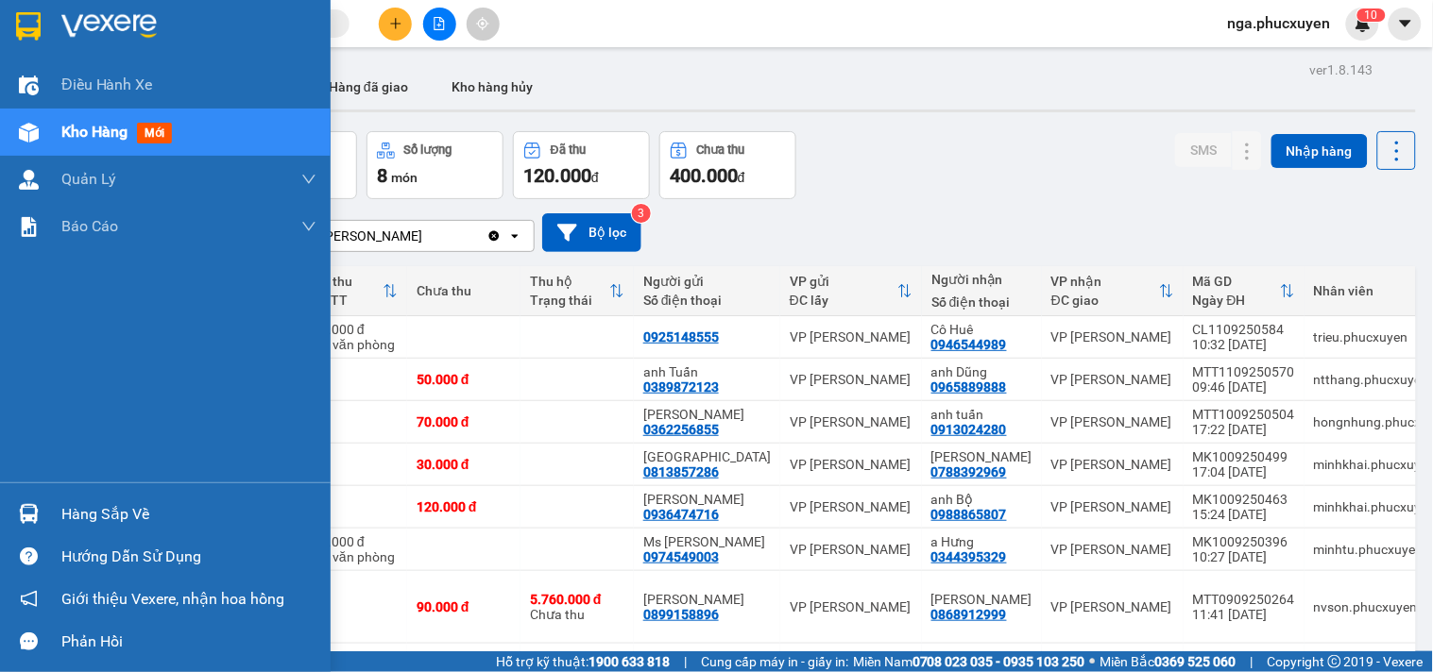
click at [35, 23] on img at bounding box center [28, 26] width 25 height 28
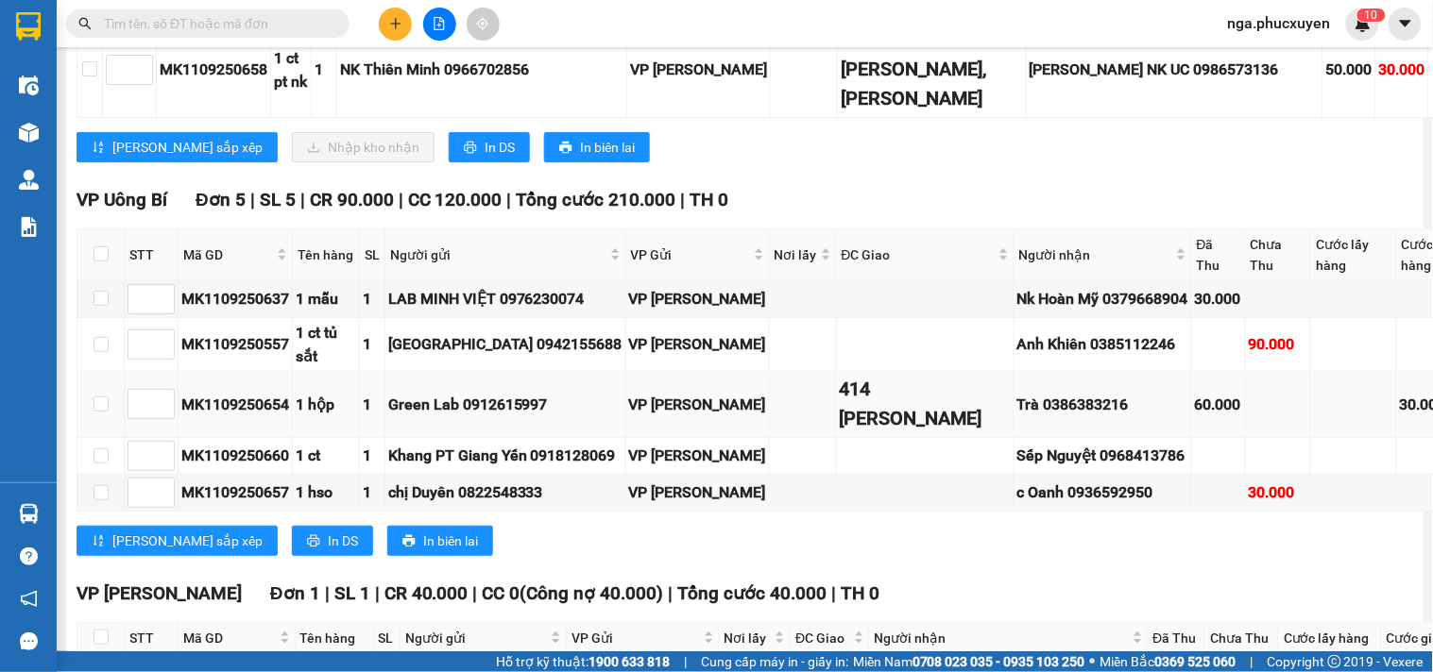
scroll to position [1994, 0]
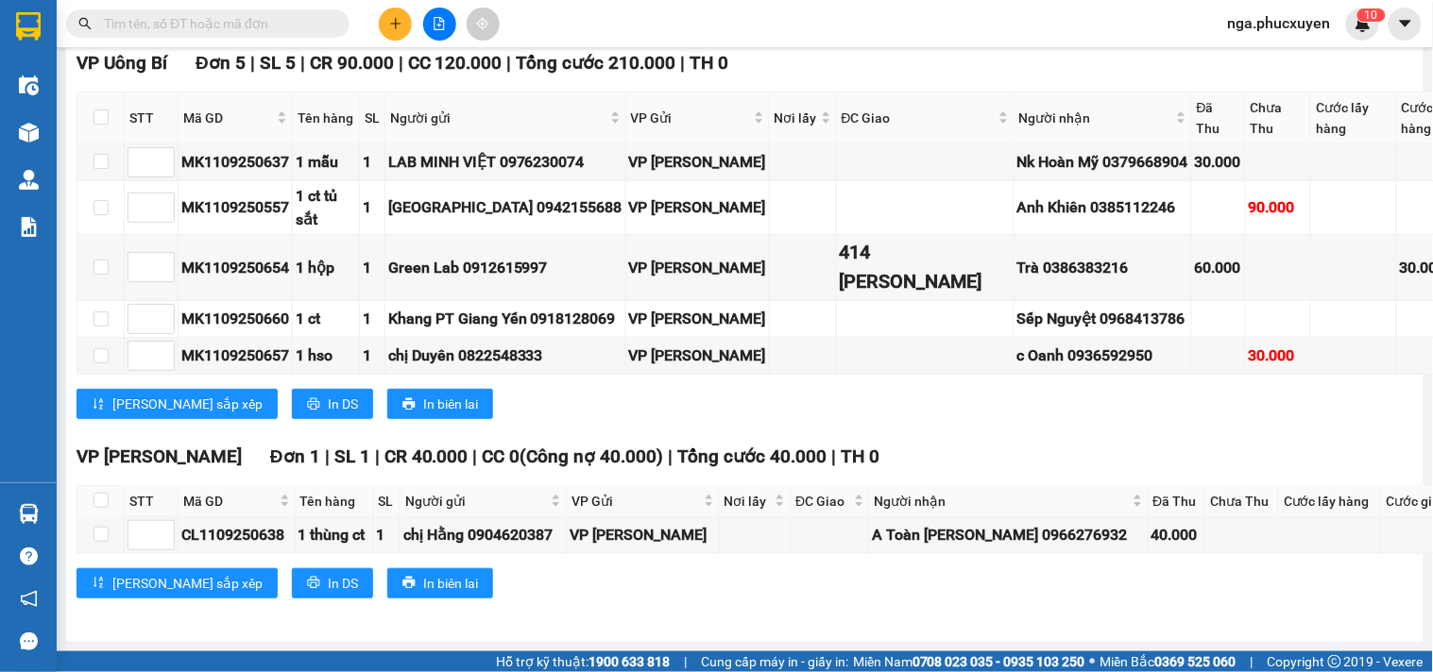
copy div "MK1109250658"
paste input "MK1109250658"
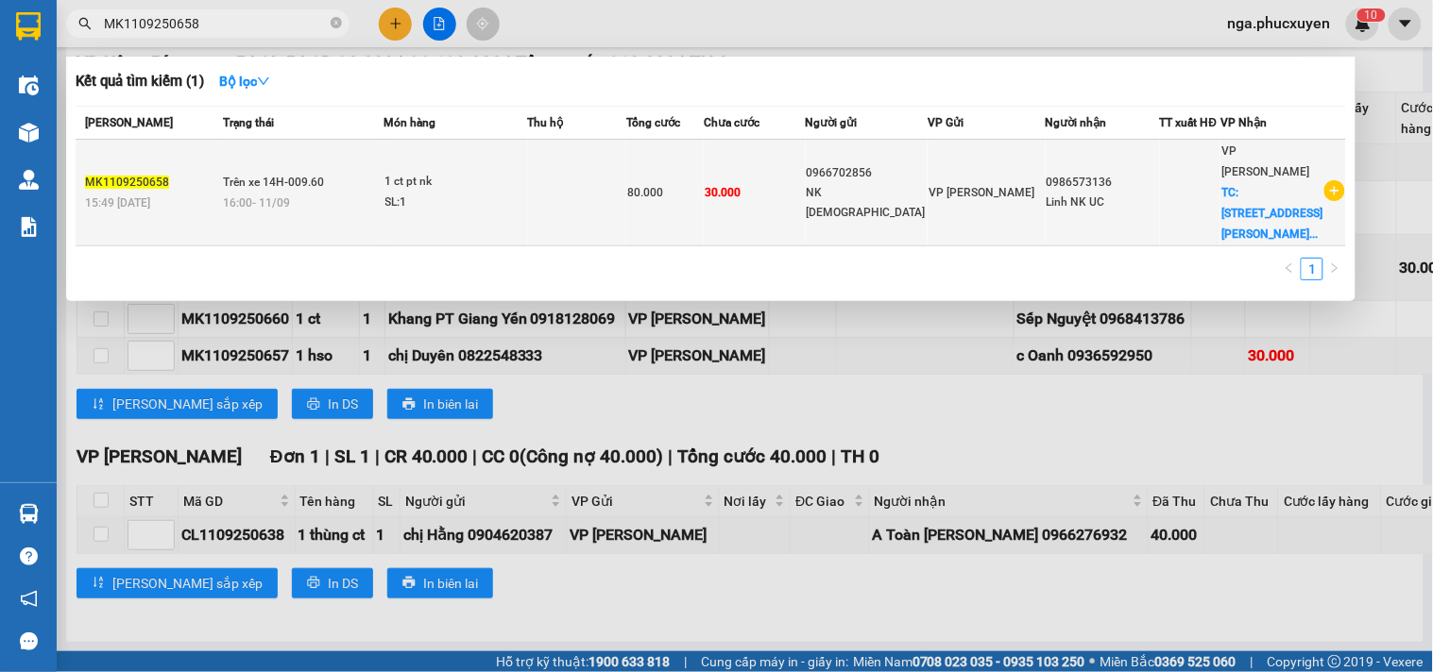
type input "MK1109250658"
click at [582, 176] on td at bounding box center [577, 193] width 99 height 107
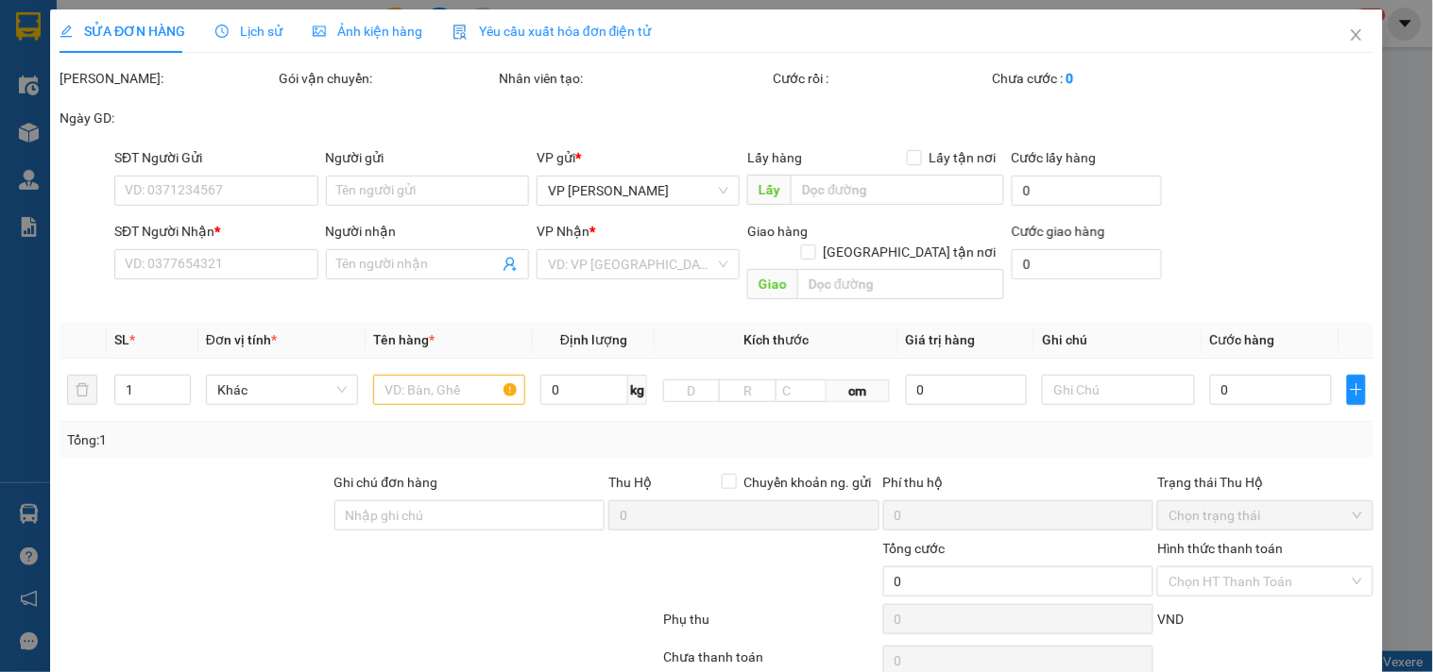
type input "0966702856"
type input "NK Thiên Minh"
type input "0986573136"
type input "Linh NK UC"
checkbox input "true"
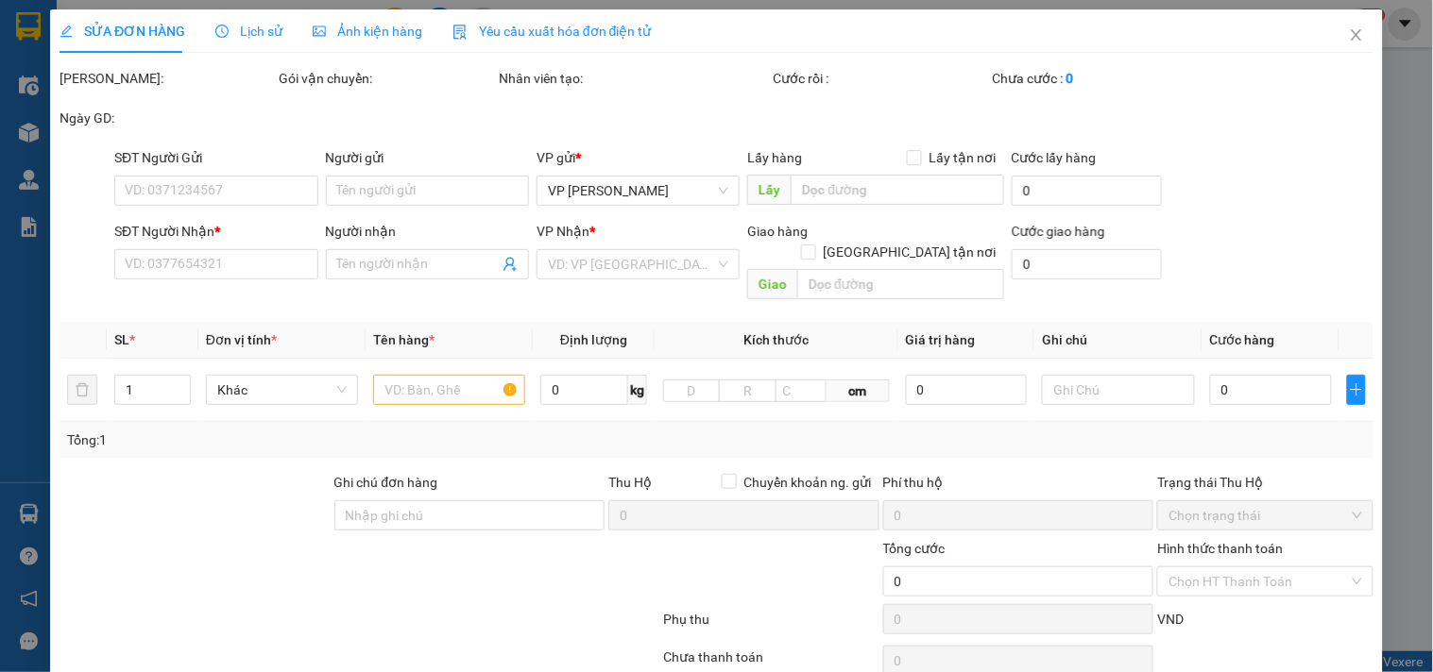
type input "số 7 [PERSON_NAME], [PERSON_NAME]"
type input "80.000"
type input "50.000"
type input "30.000"
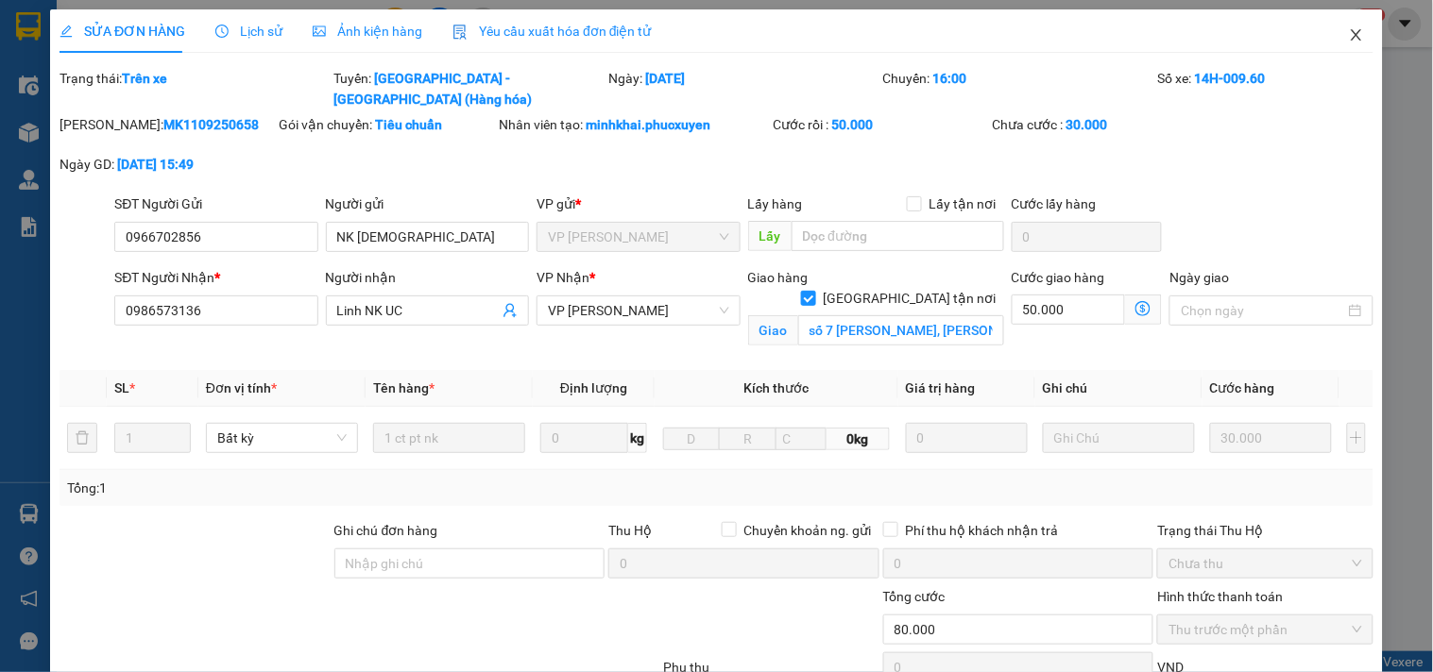
click at [1349, 41] on icon "close" at bounding box center [1356, 34] width 15 height 15
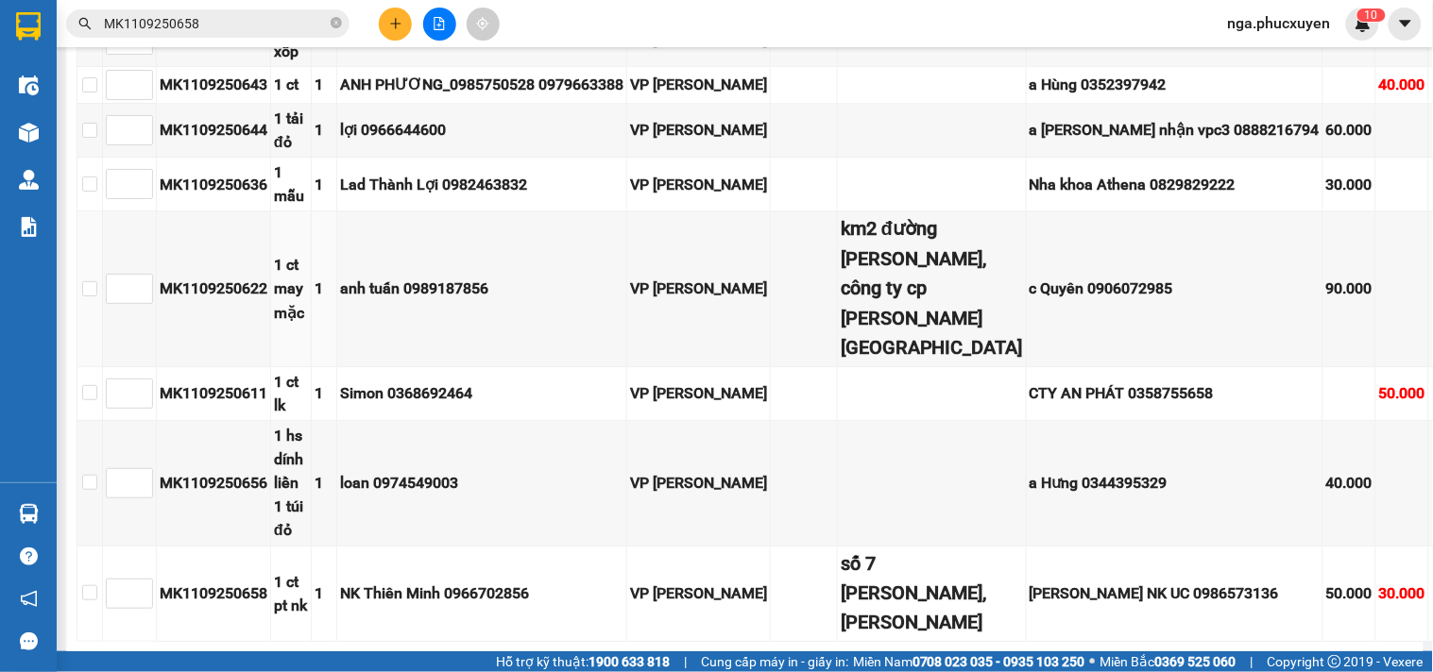
scroll to position [1468, 0]
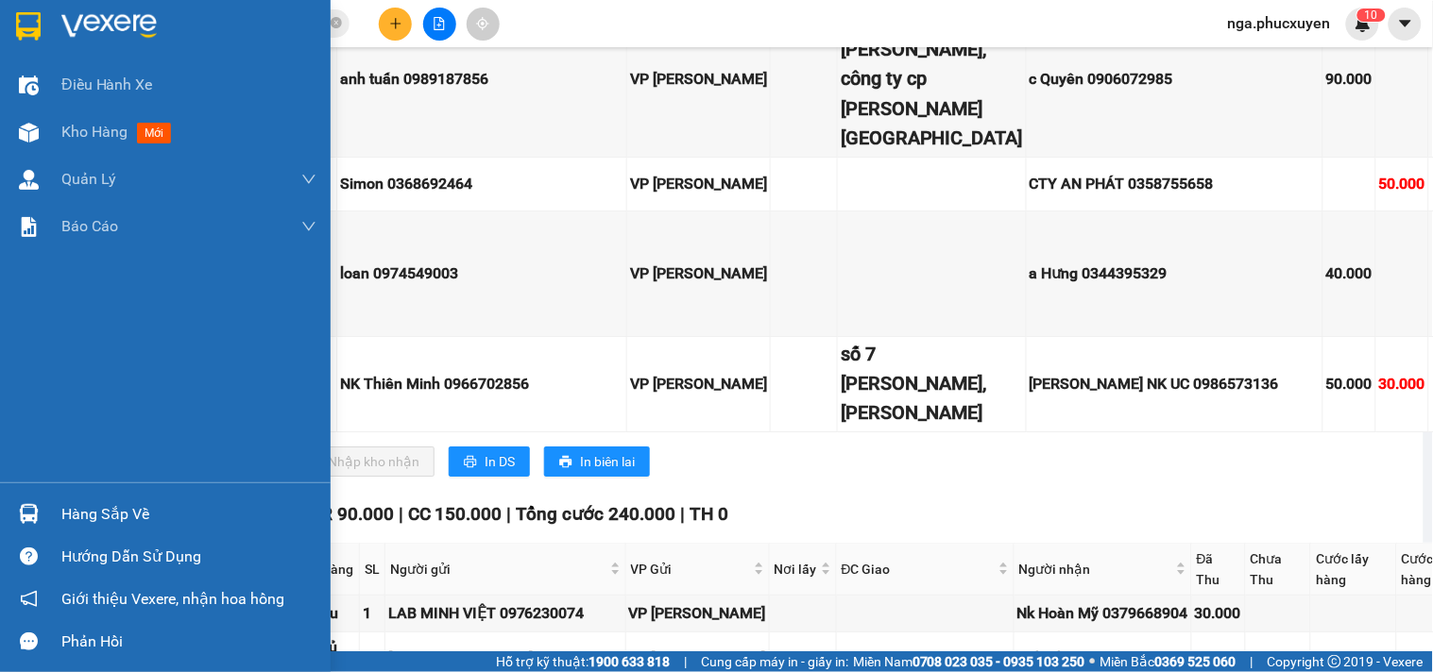
click at [30, 29] on img at bounding box center [28, 26] width 25 height 28
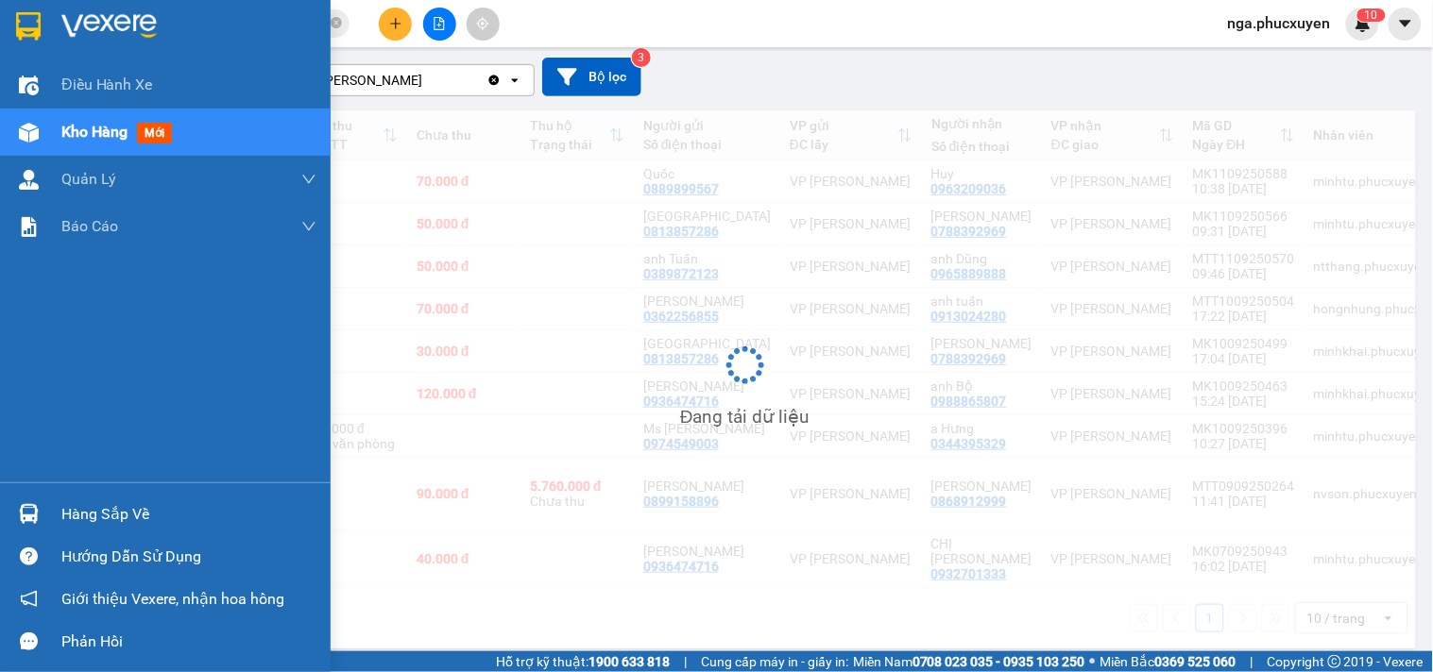
scroll to position [156, 0]
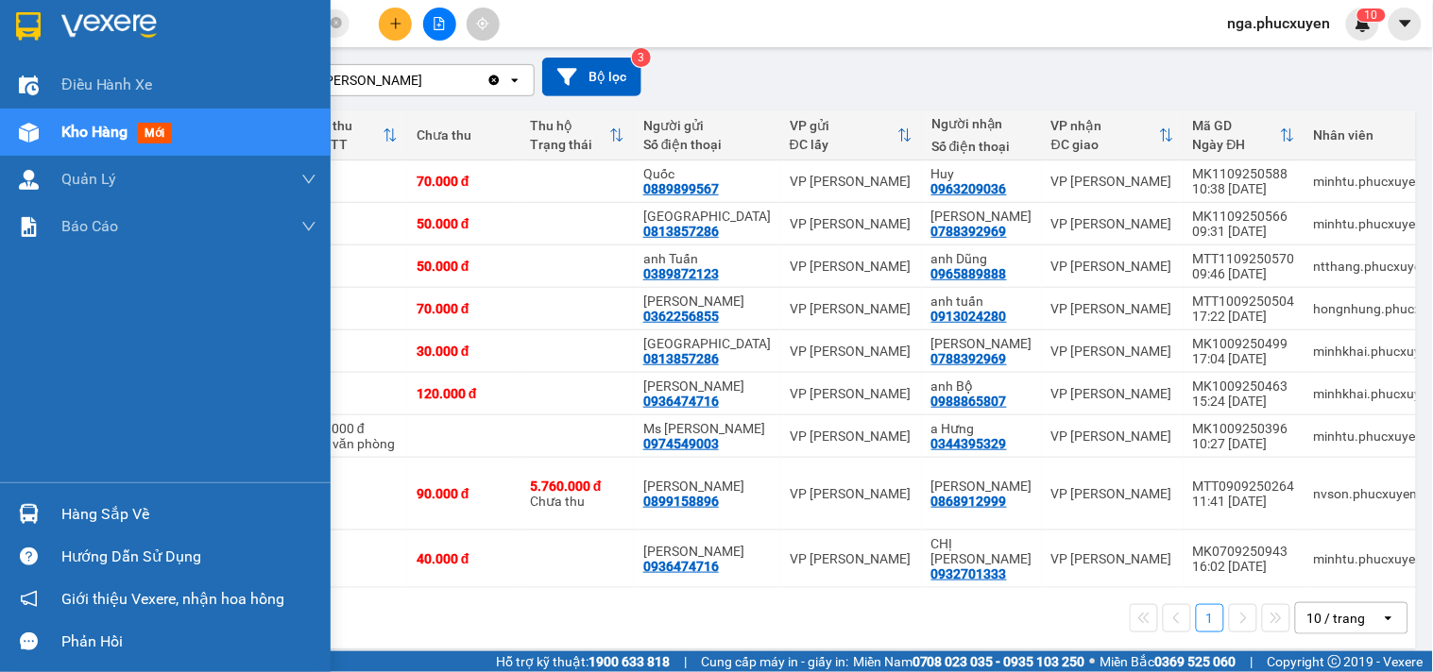
click at [77, 15] on img at bounding box center [108, 26] width 95 height 28
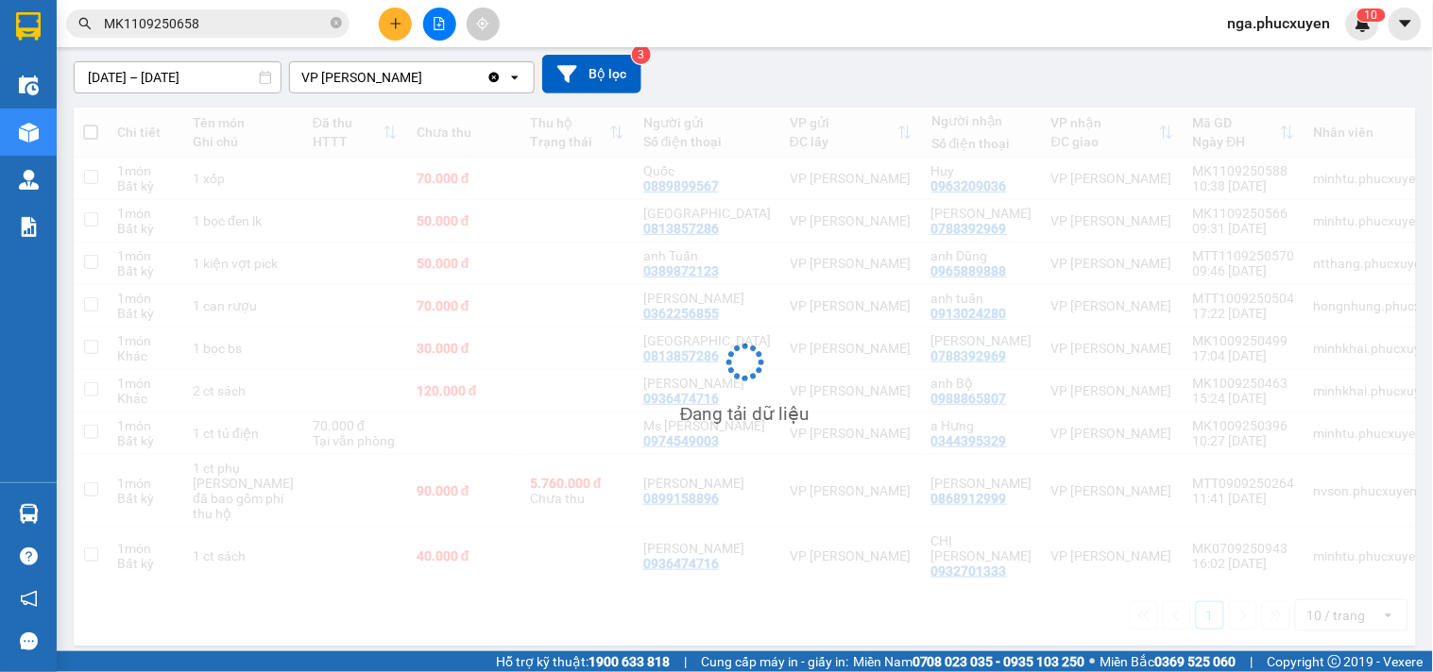
scroll to position [153, 0]
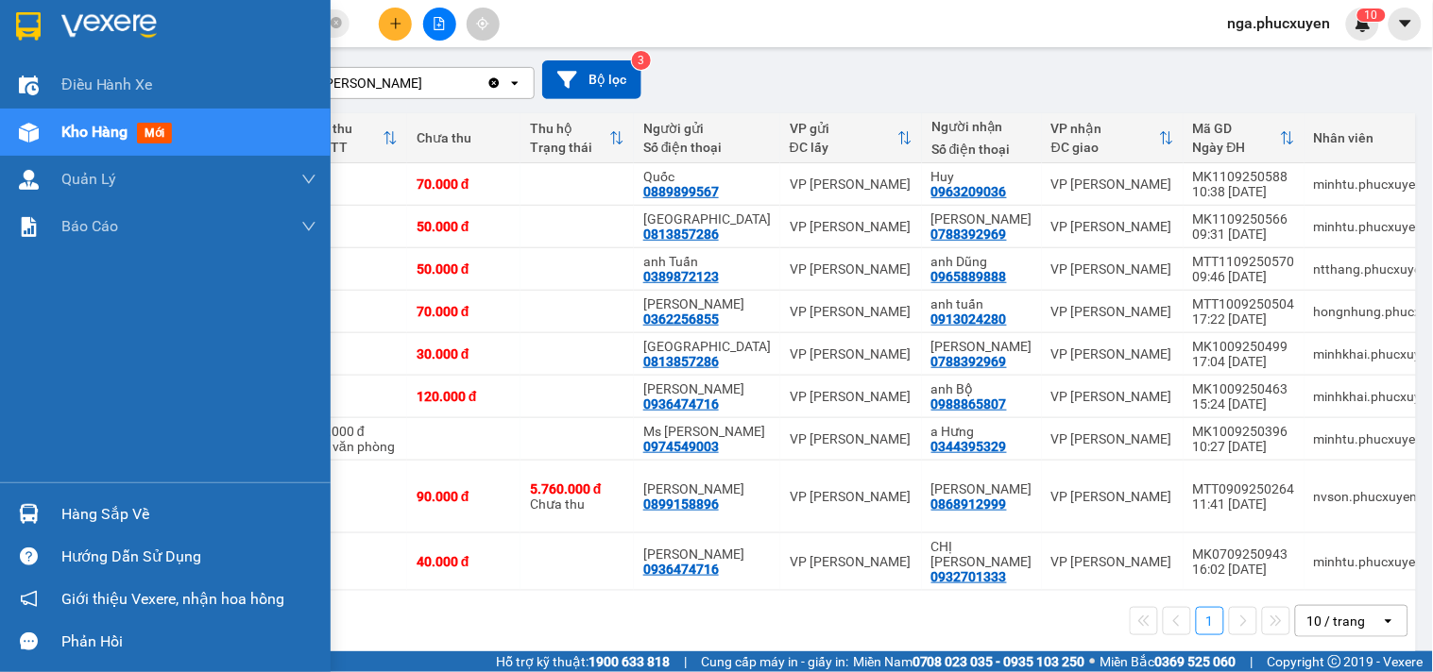
click at [68, 514] on div "Hàng sắp về" at bounding box center [188, 515] width 255 height 28
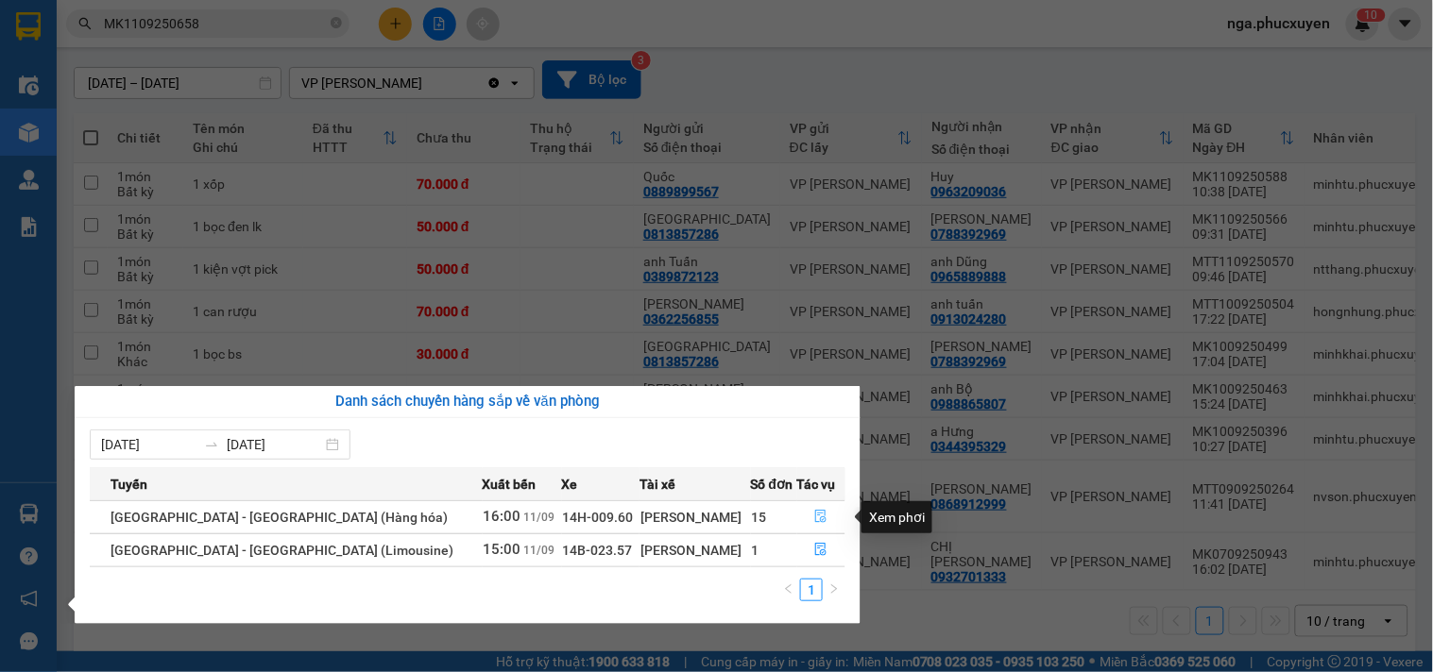
click at [817, 516] on icon "file-done" at bounding box center [820, 516] width 13 height 13
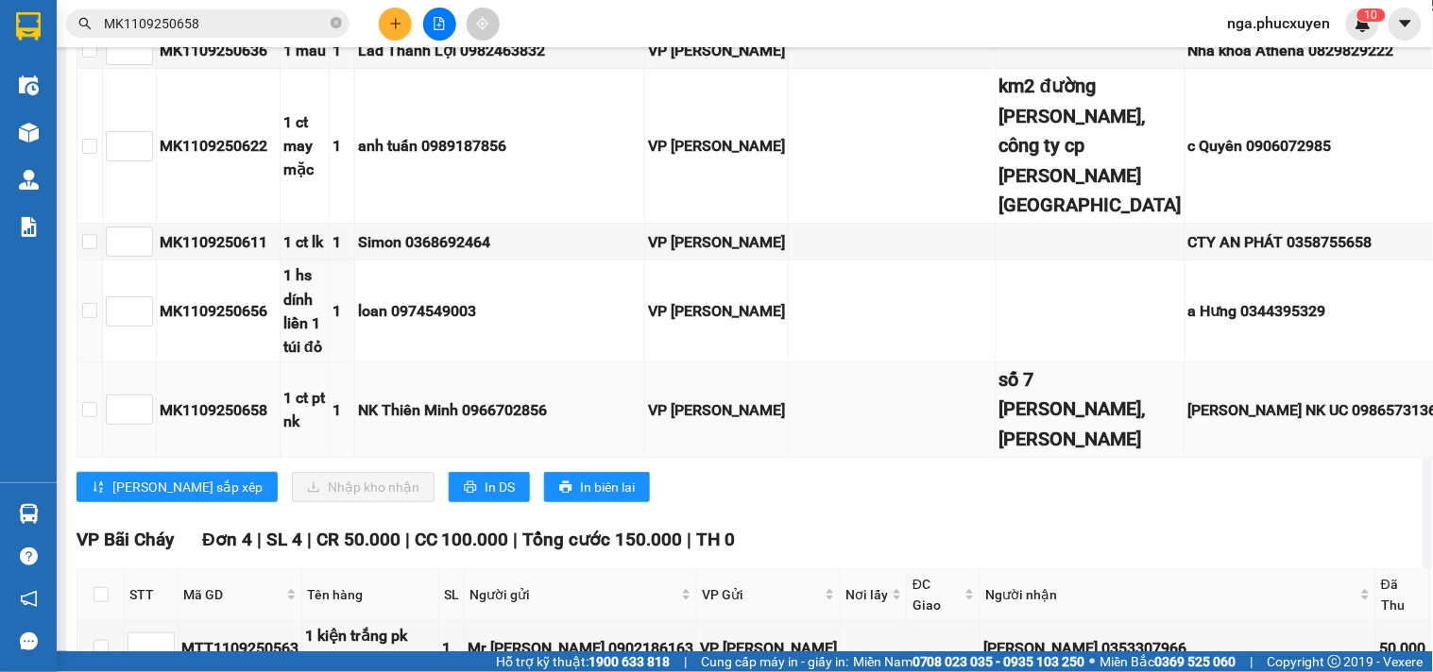
scroll to position [2098, 0]
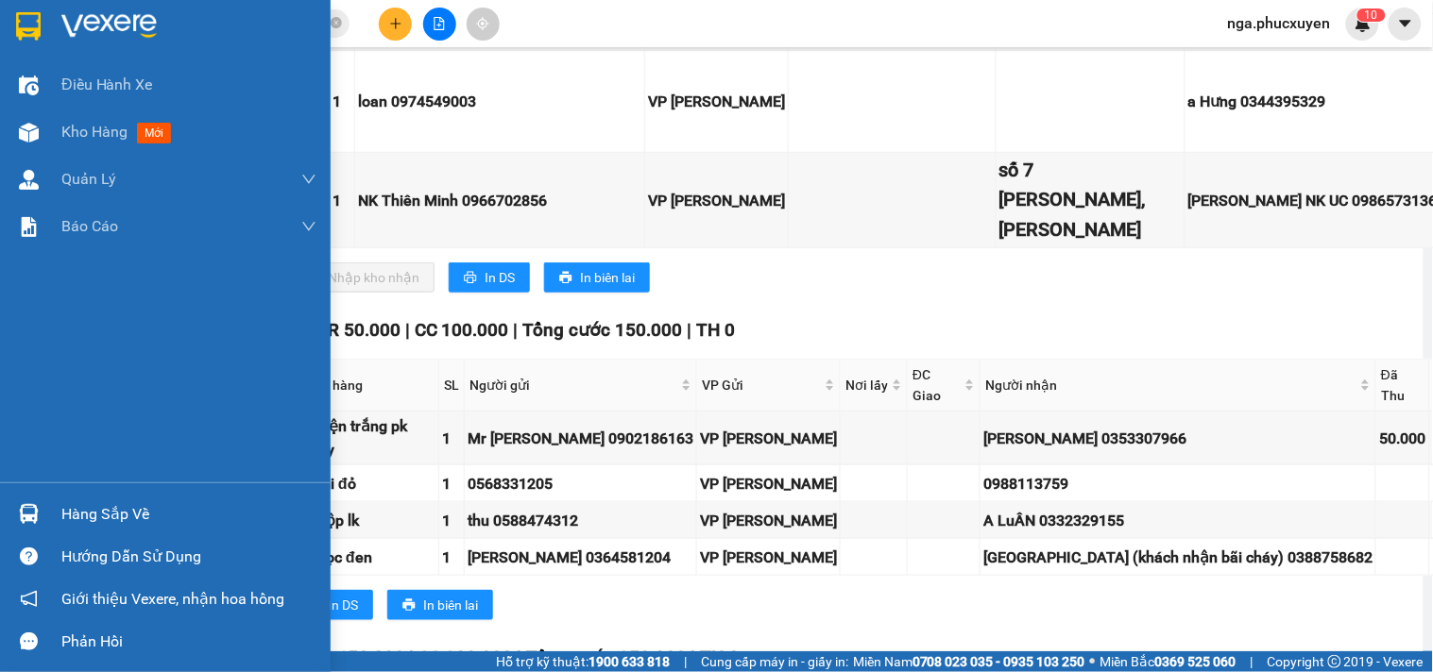
click at [59, 22] on div at bounding box center [165, 30] width 331 height 61
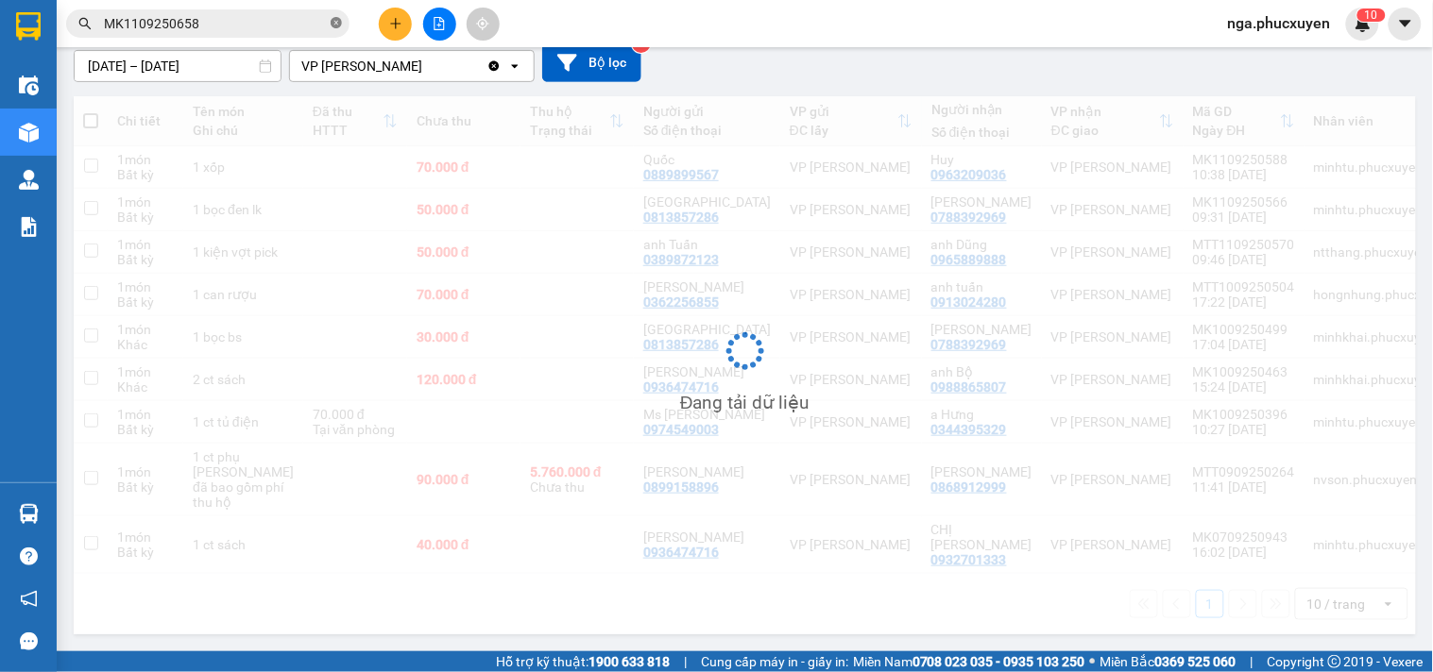
scroll to position [153, 0]
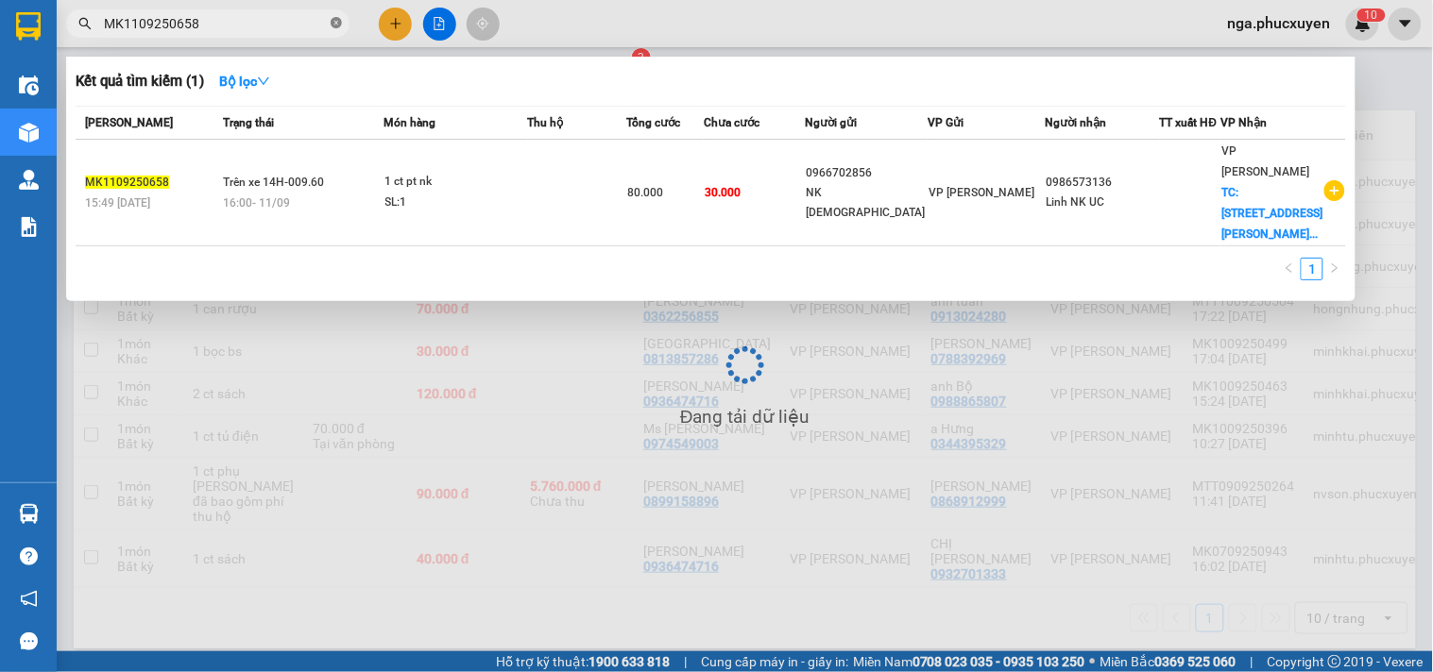
click at [336, 20] on icon "close-circle" at bounding box center [336, 22] width 11 height 11
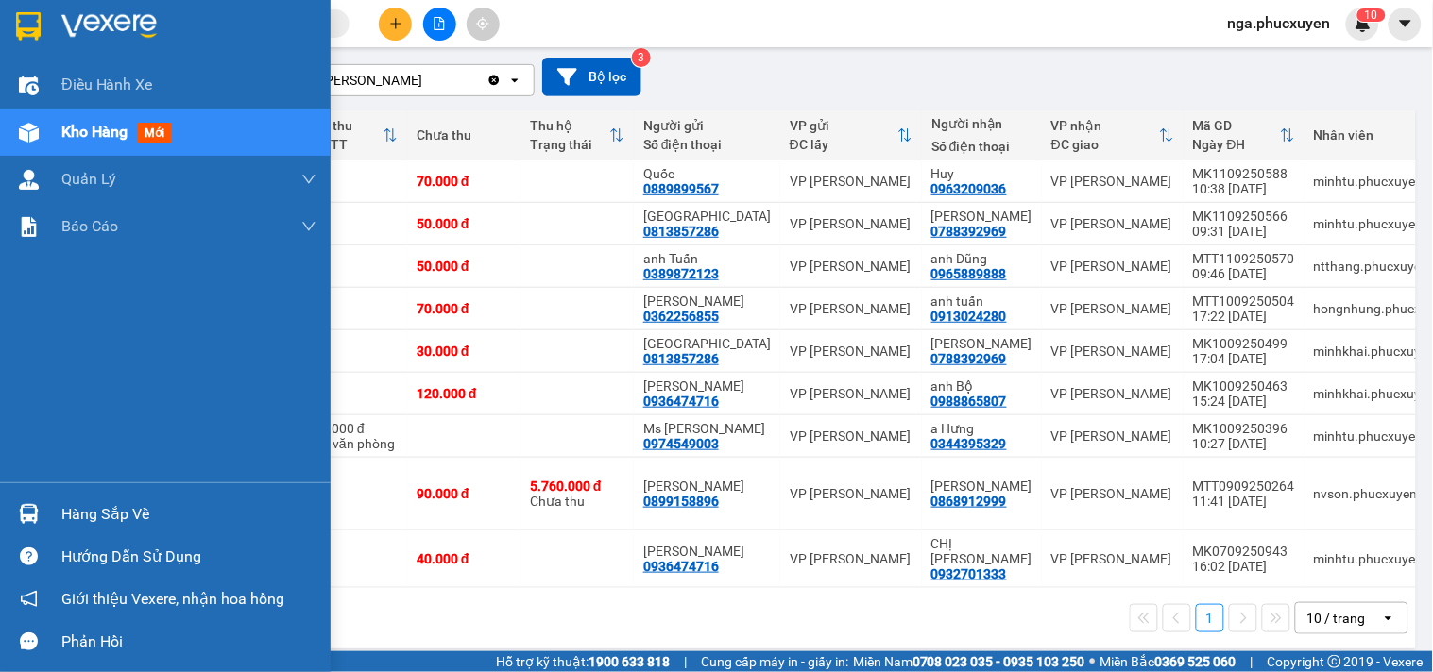
click at [36, 20] on img at bounding box center [28, 26] width 25 height 28
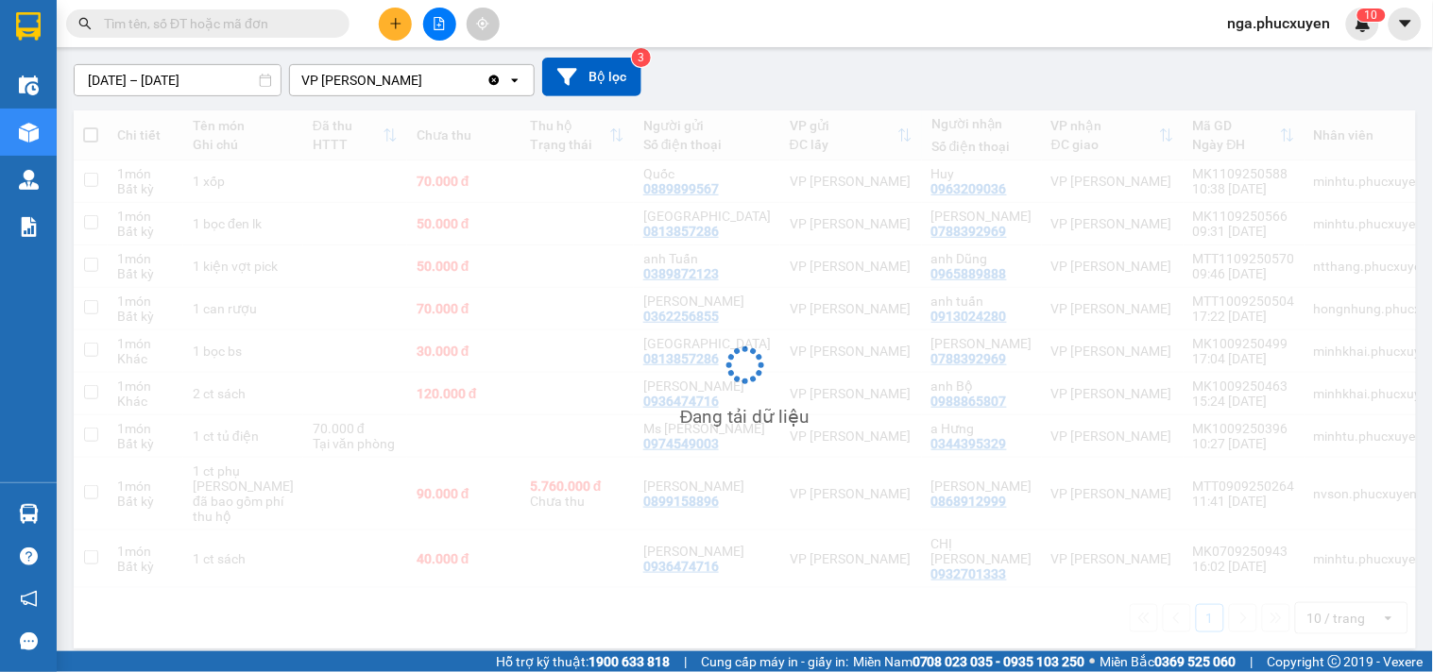
scroll to position [156, 0]
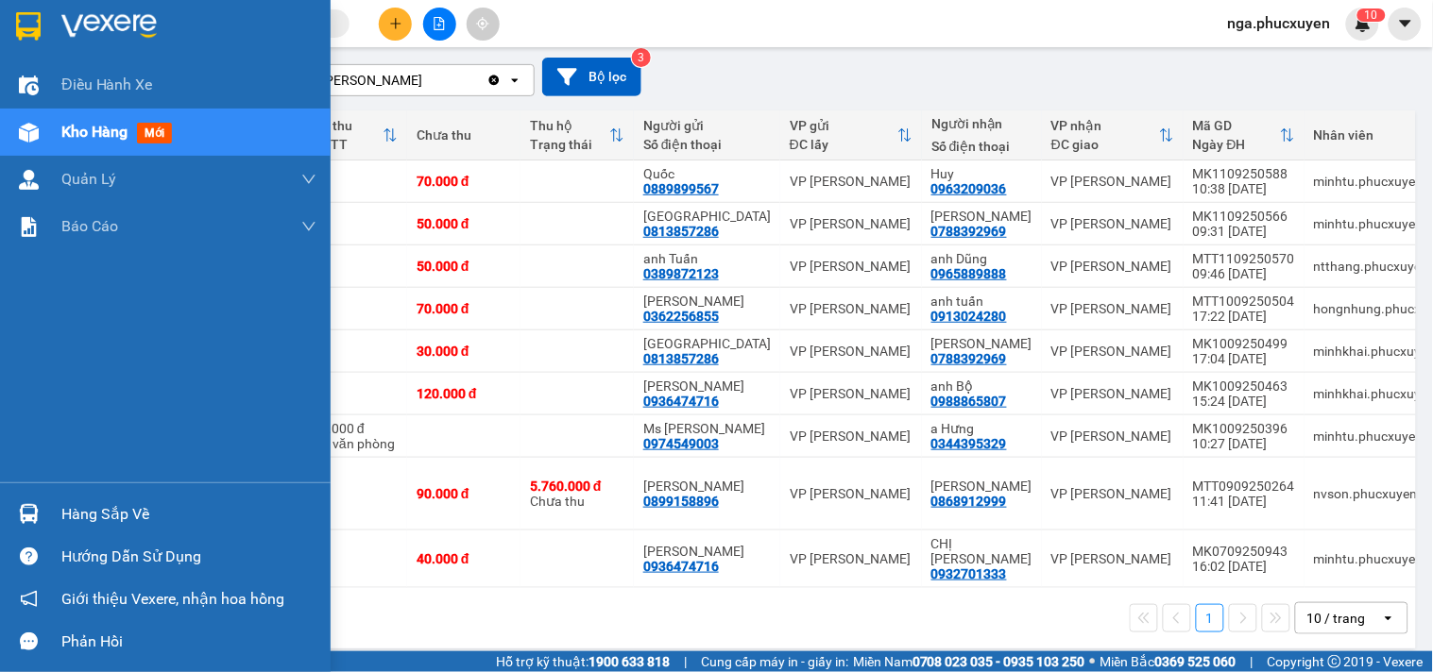
click at [25, 8] on div at bounding box center [165, 30] width 331 height 61
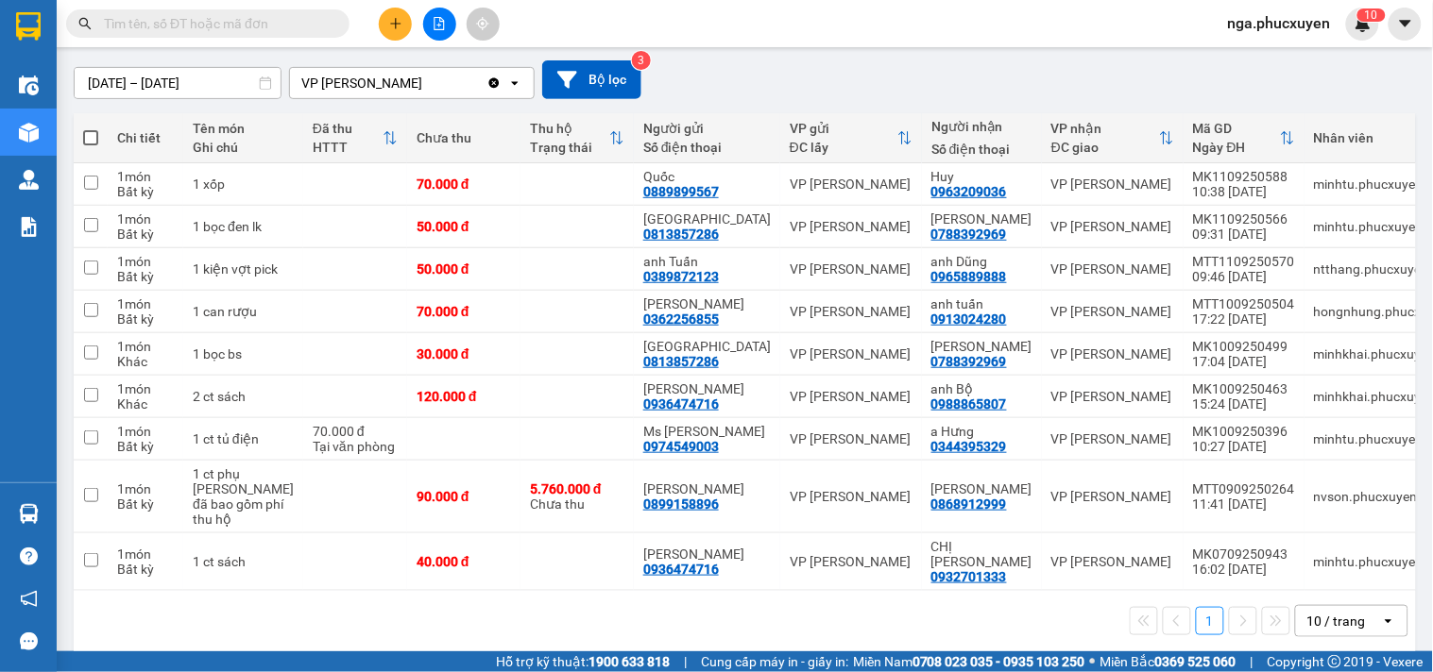
scroll to position [156, 0]
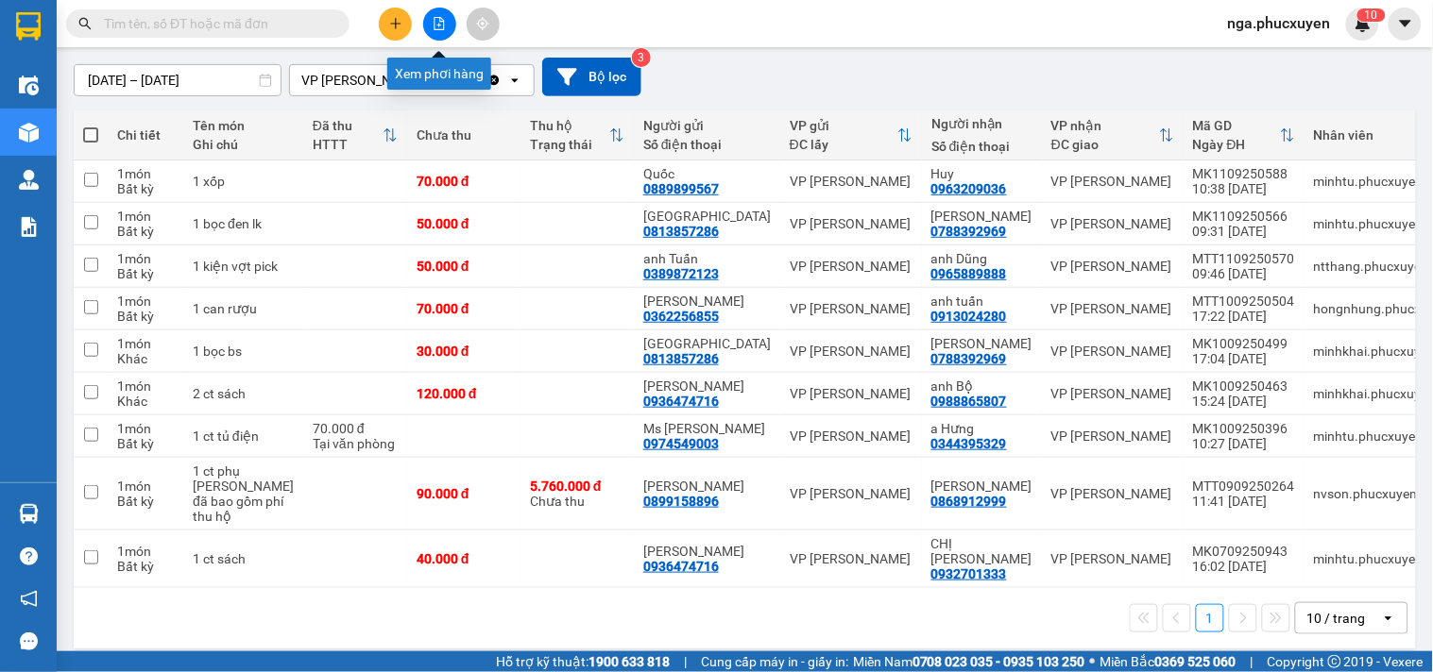
click at [436, 23] on icon "file-add" at bounding box center [439, 23] width 13 height 13
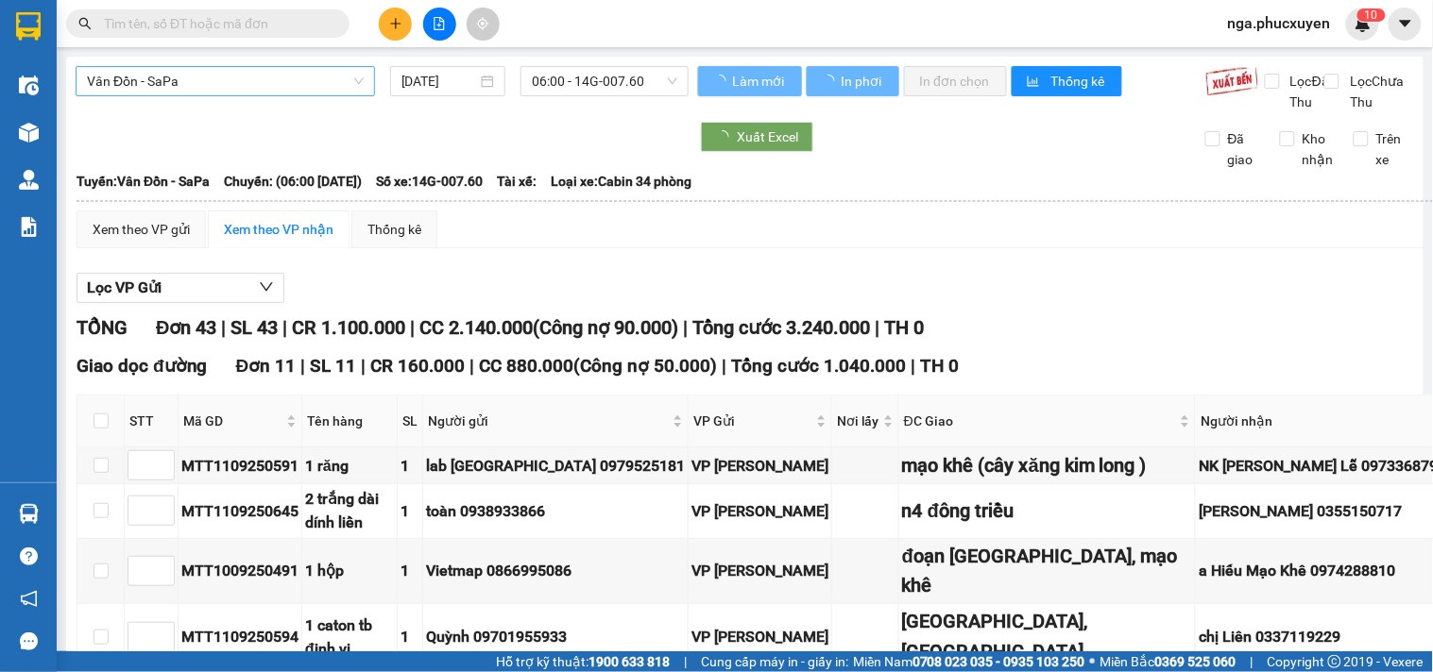
click at [275, 76] on span "Vân Đồn - SaPa" at bounding box center [225, 81] width 277 height 28
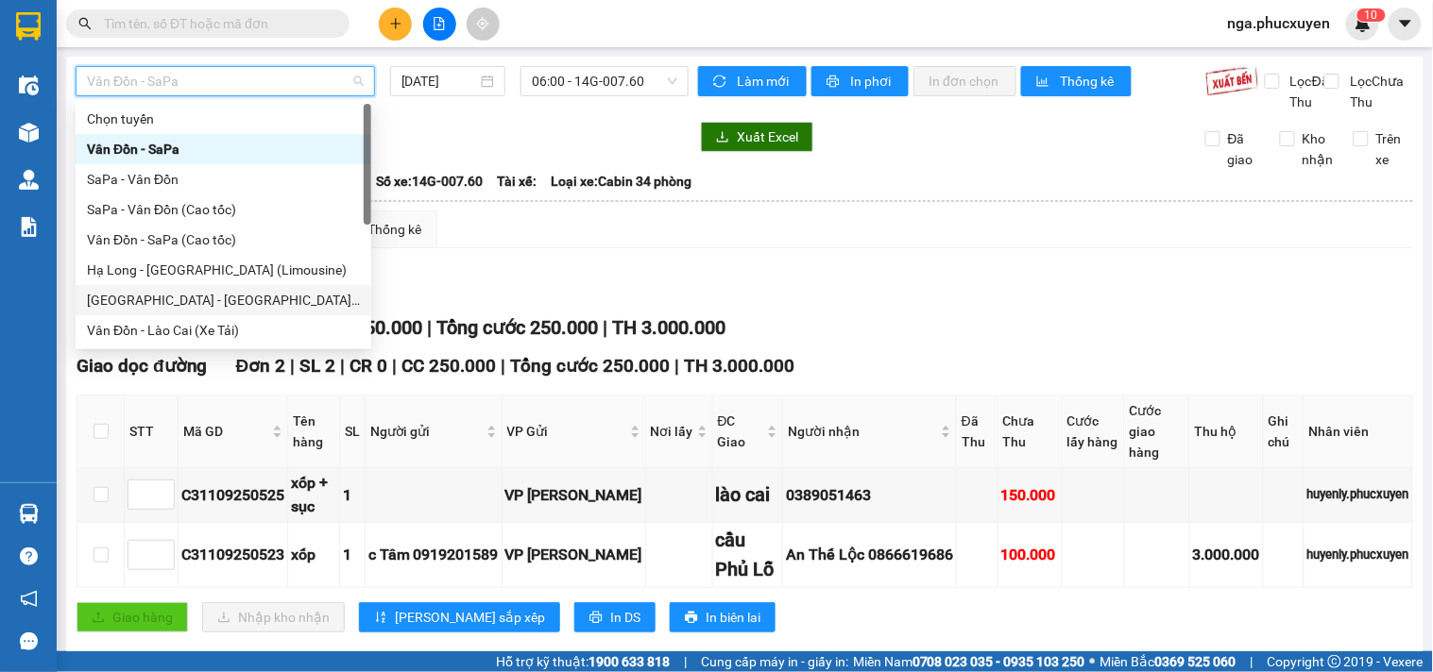
click at [258, 299] on div "[GEOGRAPHIC_DATA] - [GEOGRAPHIC_DATA] (Limousine)" at bounding box center [223, 300] width 273 height 21
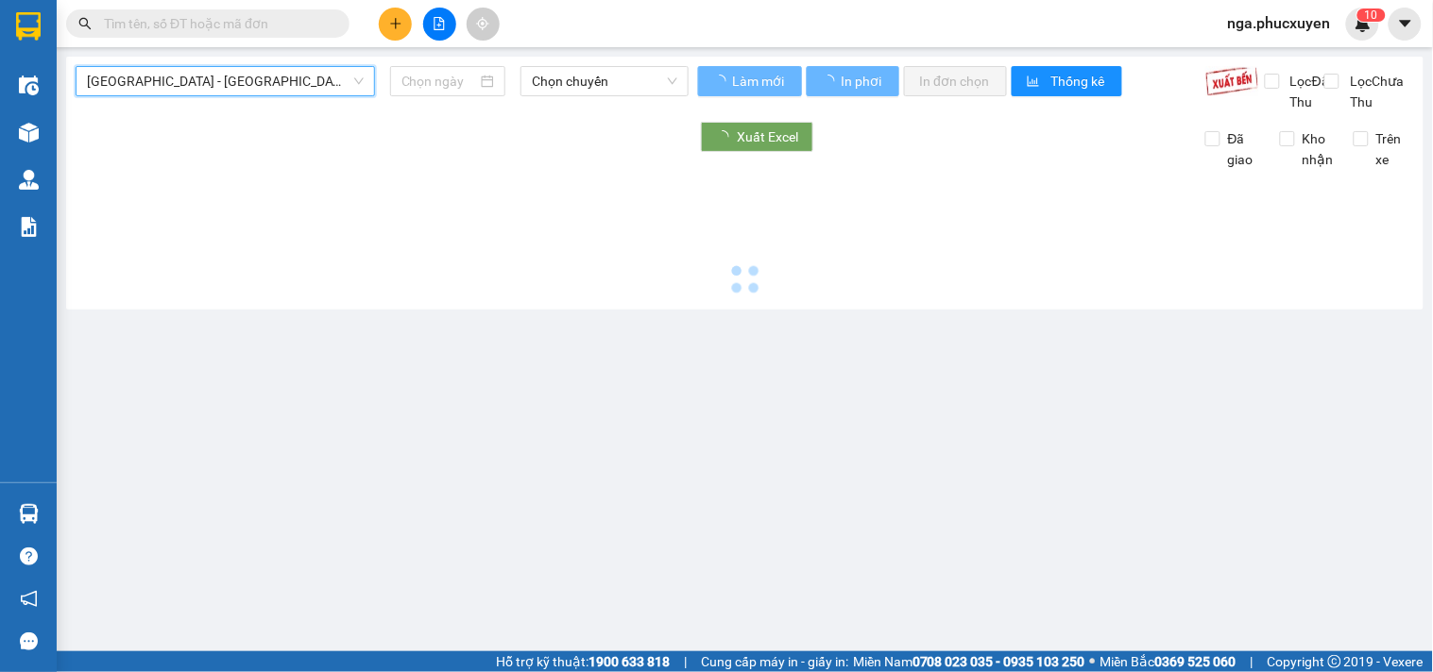
type input "[DATE]"
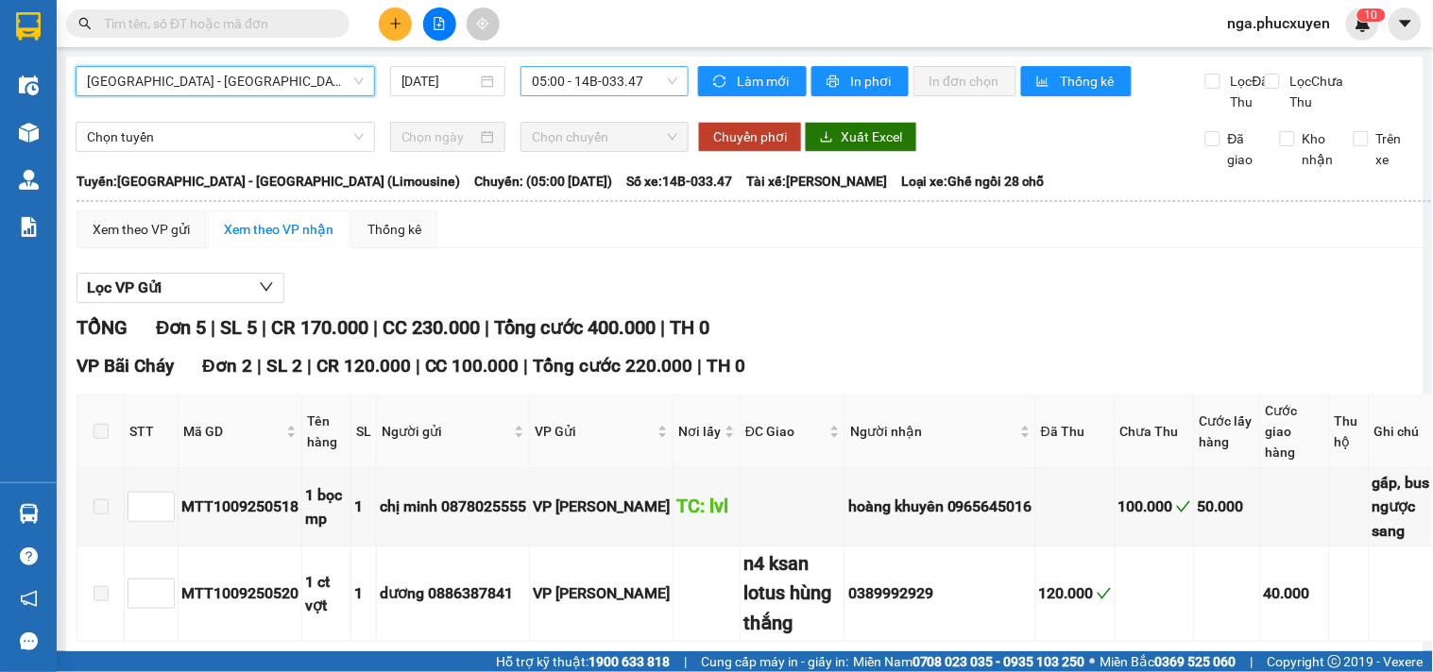
click at [628, 74] on span "05:00 - 14B-033.47" at bounding box center [604, 81] width 145 height 28
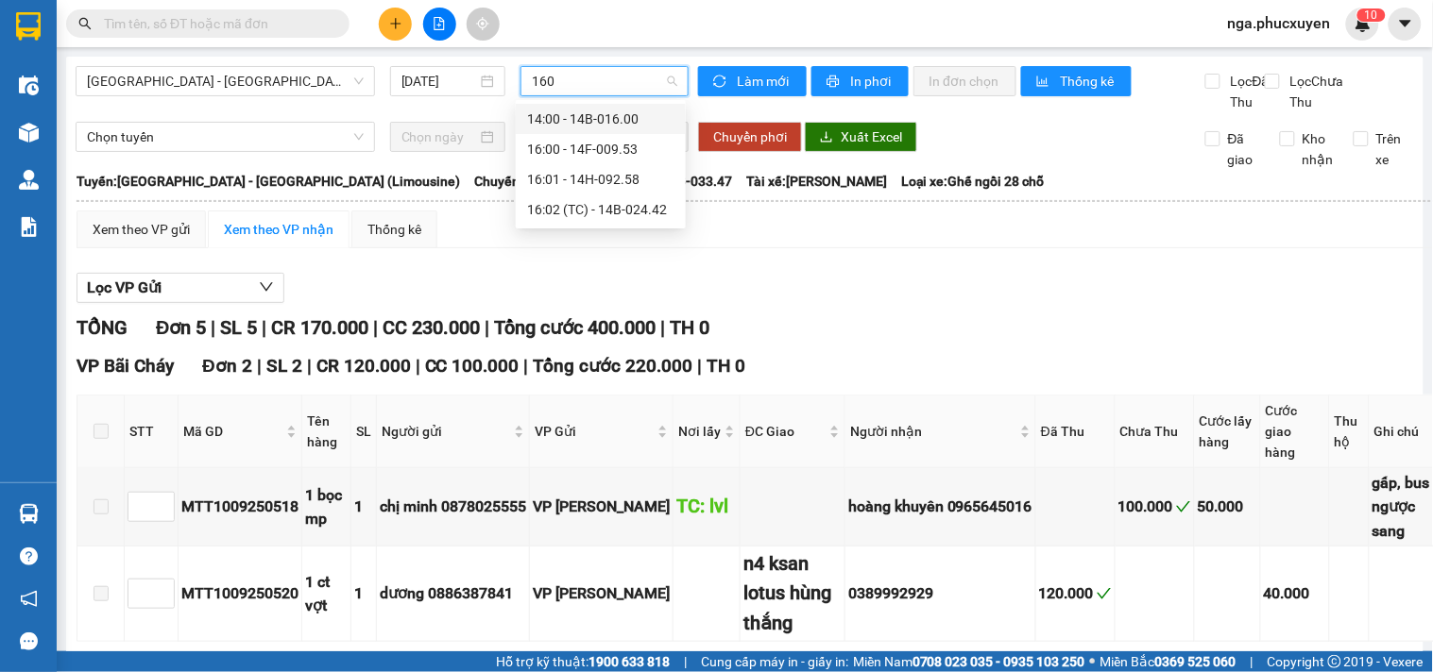
type input "1600"
click at [611, 119] on div "14:00 - 14B-016.00" at bounding box center [600, 119] width 147 height 21
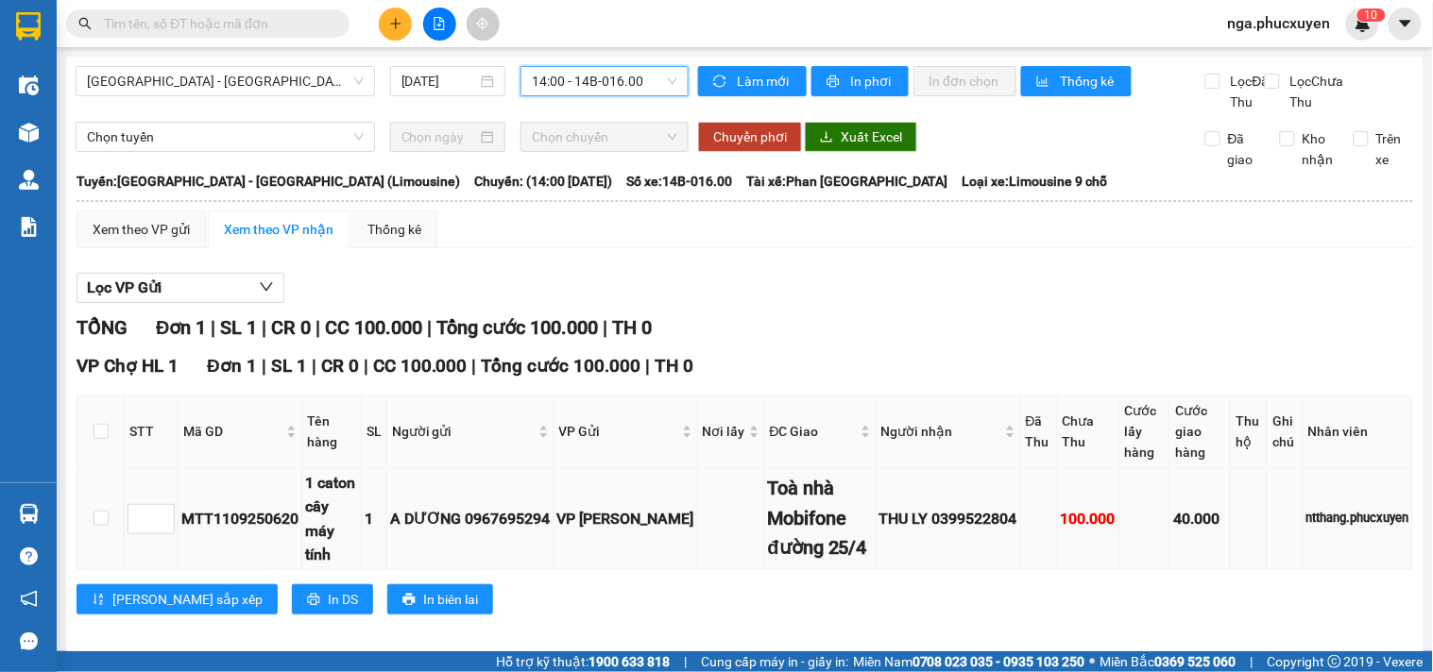
scroll to position [60, 0]
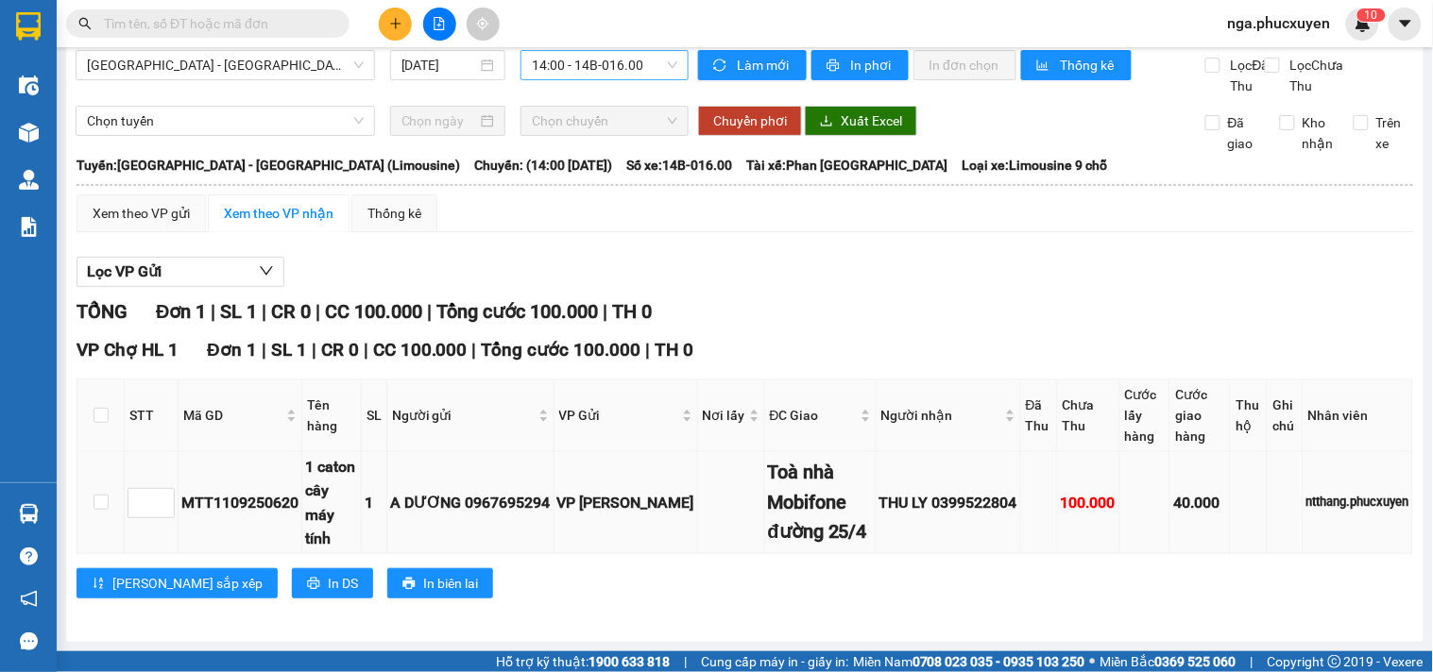
click at [977, 491] on div "THU LY 0399522804" at bounding box center [948, 503] width 138 height 24
copy div "0399522804"
paste input "0399522804"
type input "0399522804"
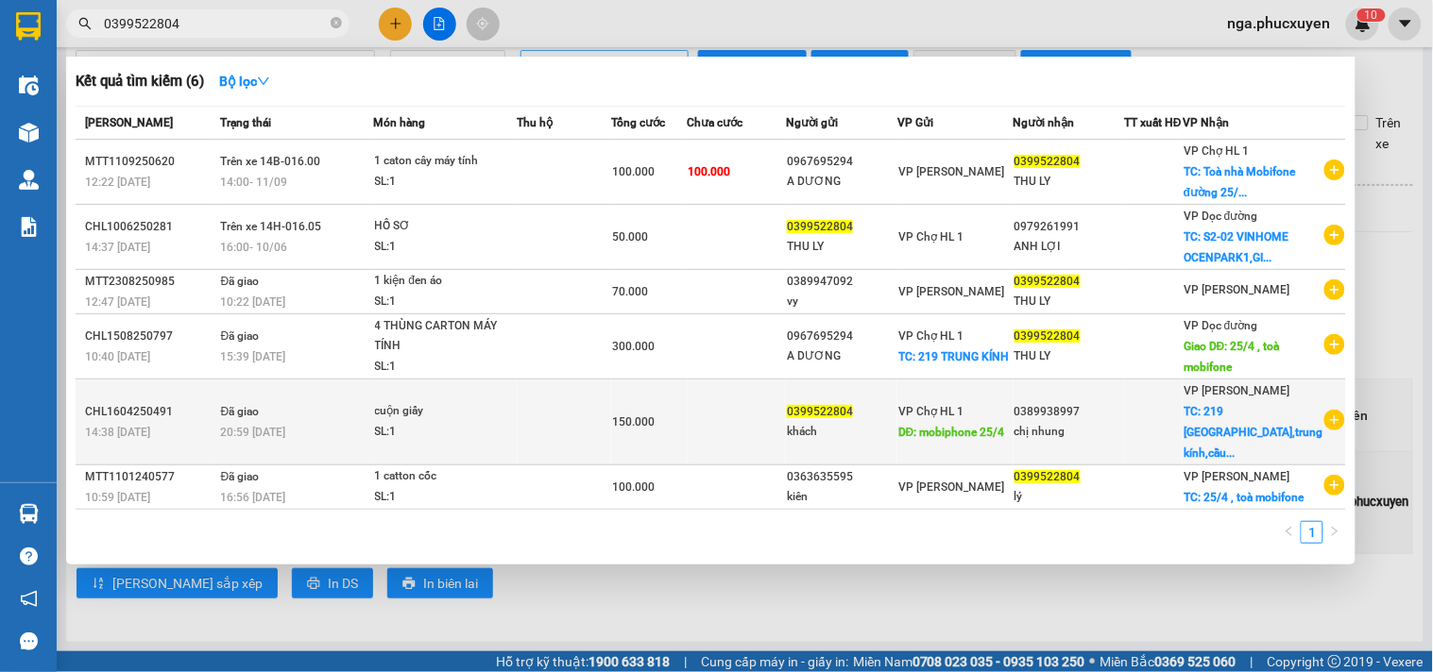
scroll to position [0, 0]
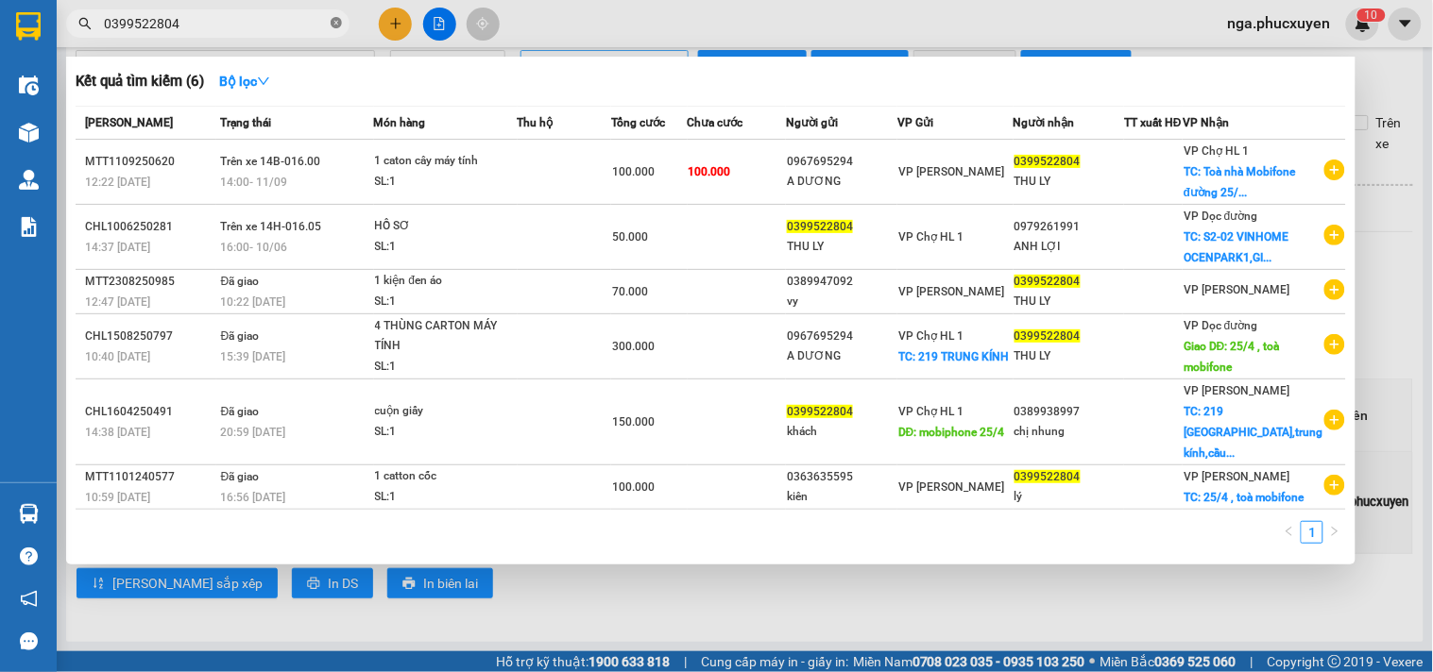
click at [340, 17] on icon "close-circle" at bounding box center [336, 22] width 11 height 11
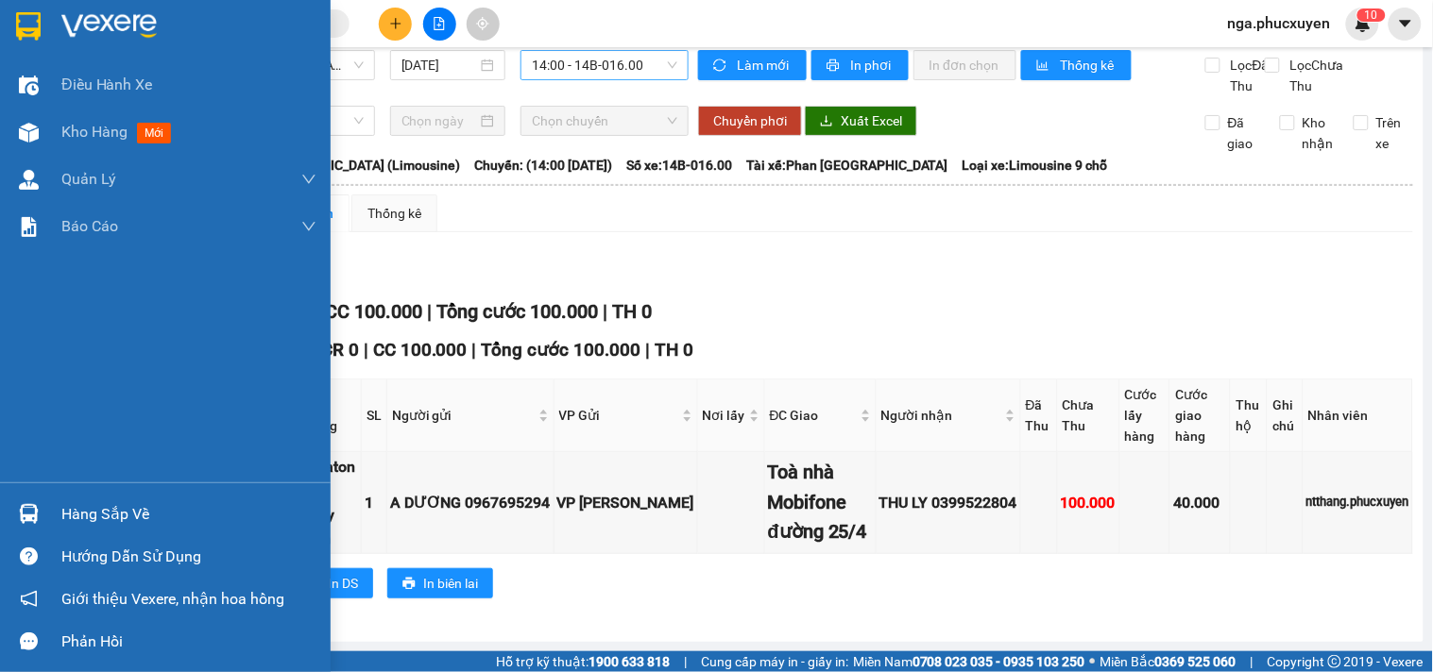
click at [31, 13] on img at bounding box center [28, 26] width 25 height 28
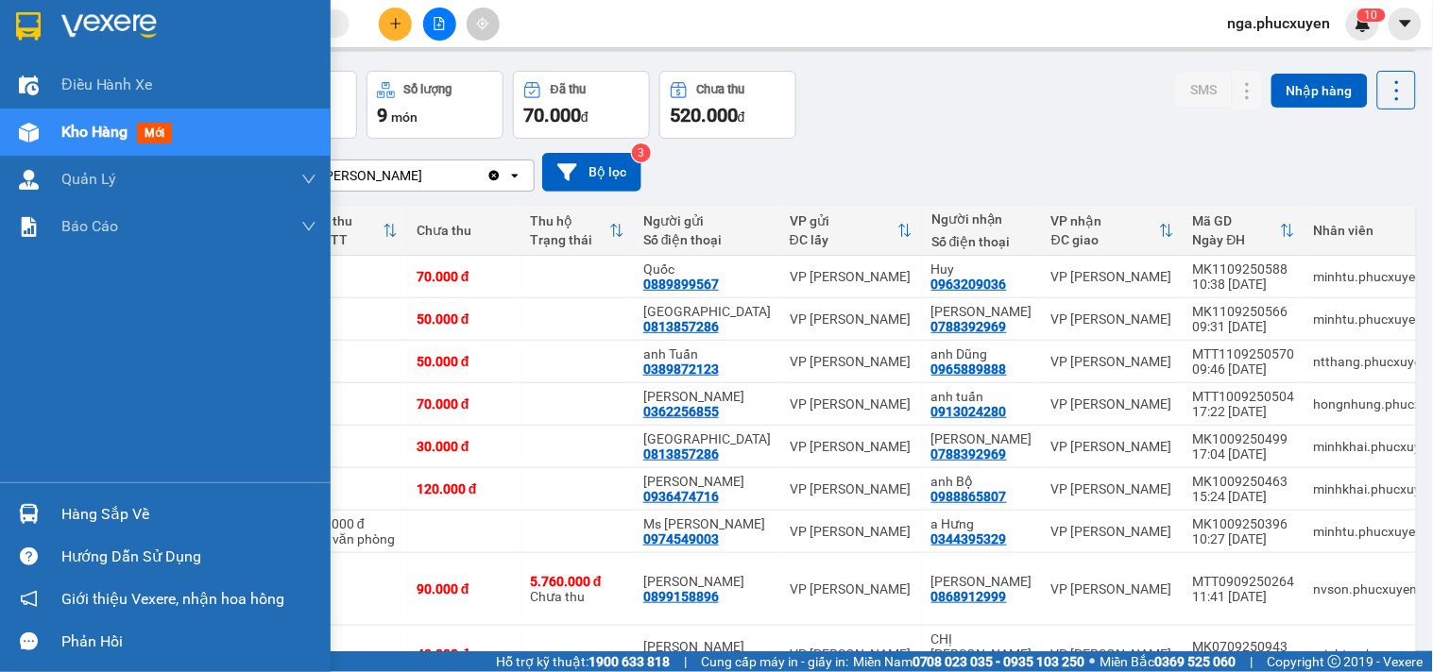
click at [59, 24] on div at bounding box center [165, 30] width 331 height 61
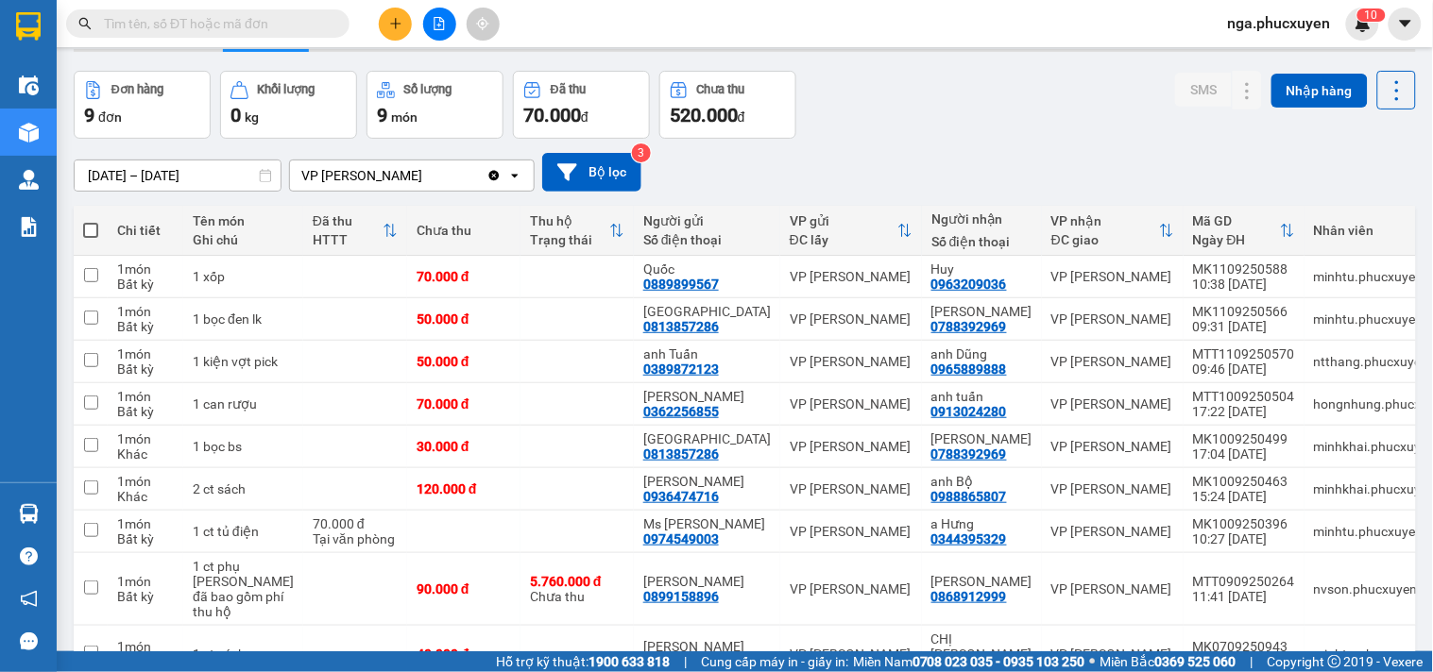
click at [251, 16] on input "text" at bounding box center [215, 23] width 223 height 21
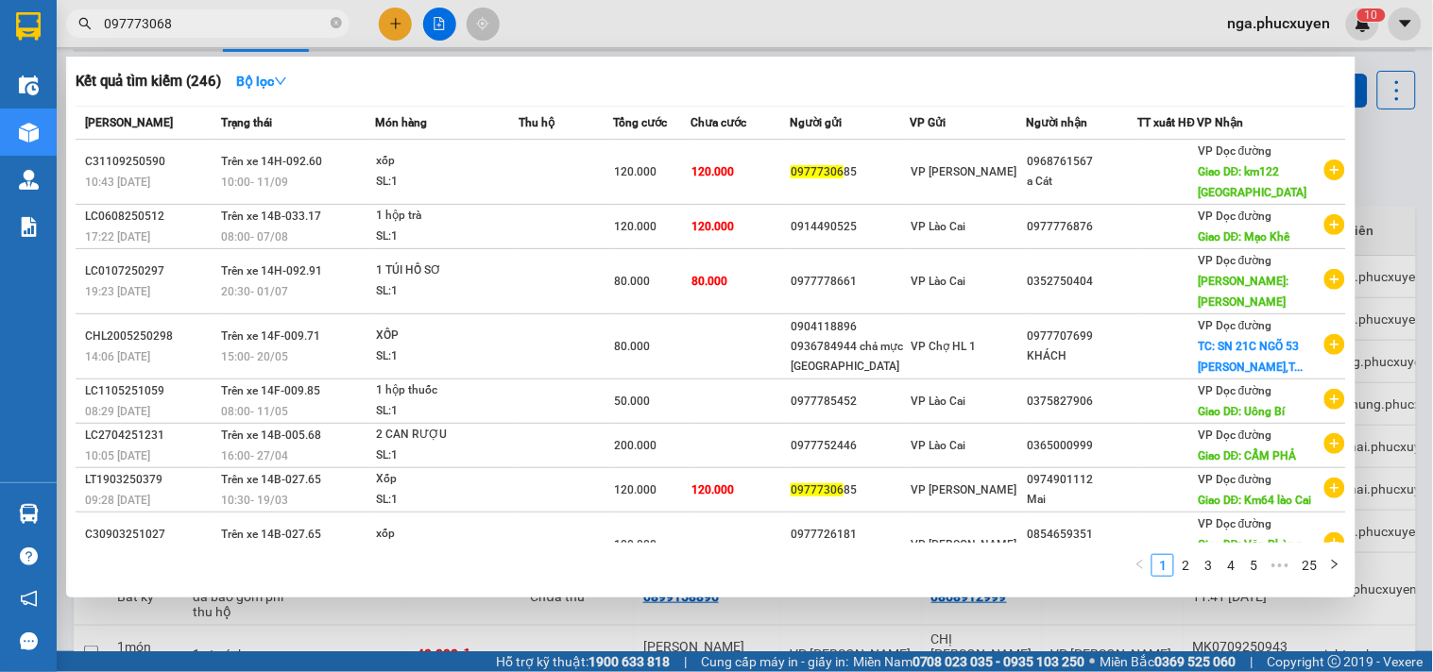
type input "0977730685"
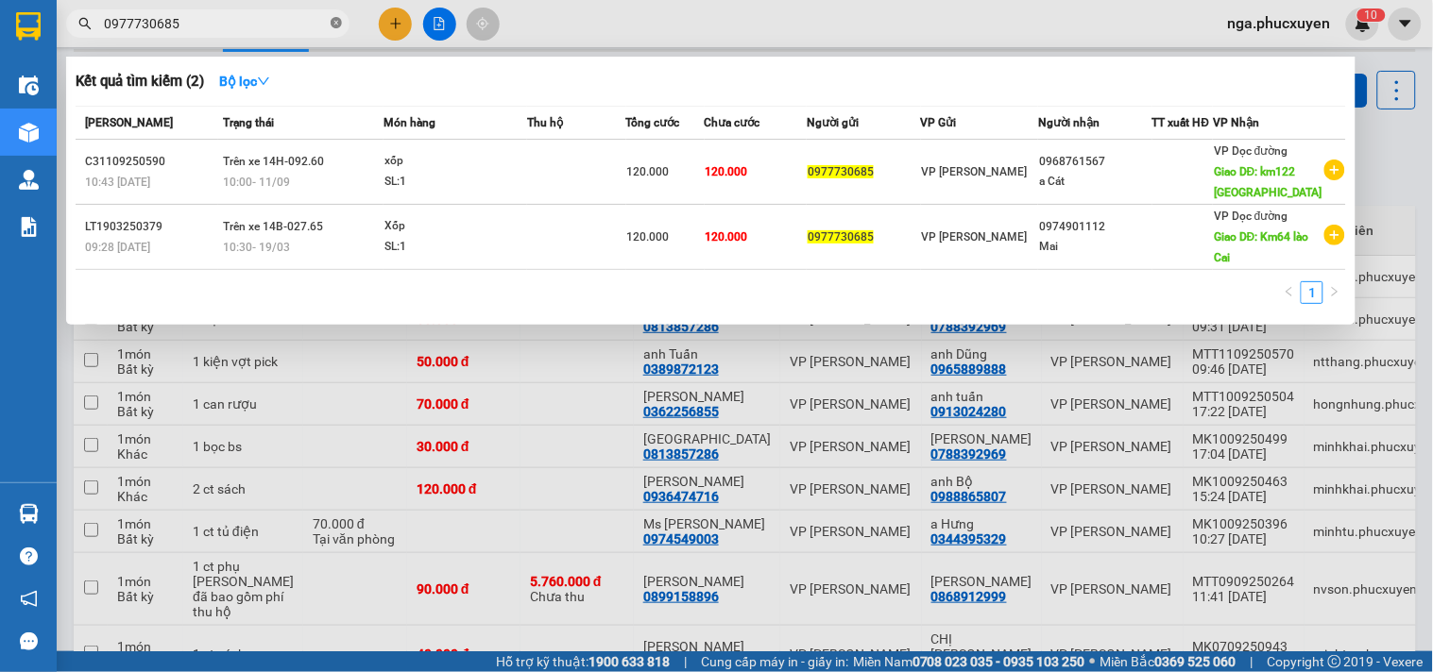
click at [333, 15] on span at bounding box center [336, 24] width 11 height 18
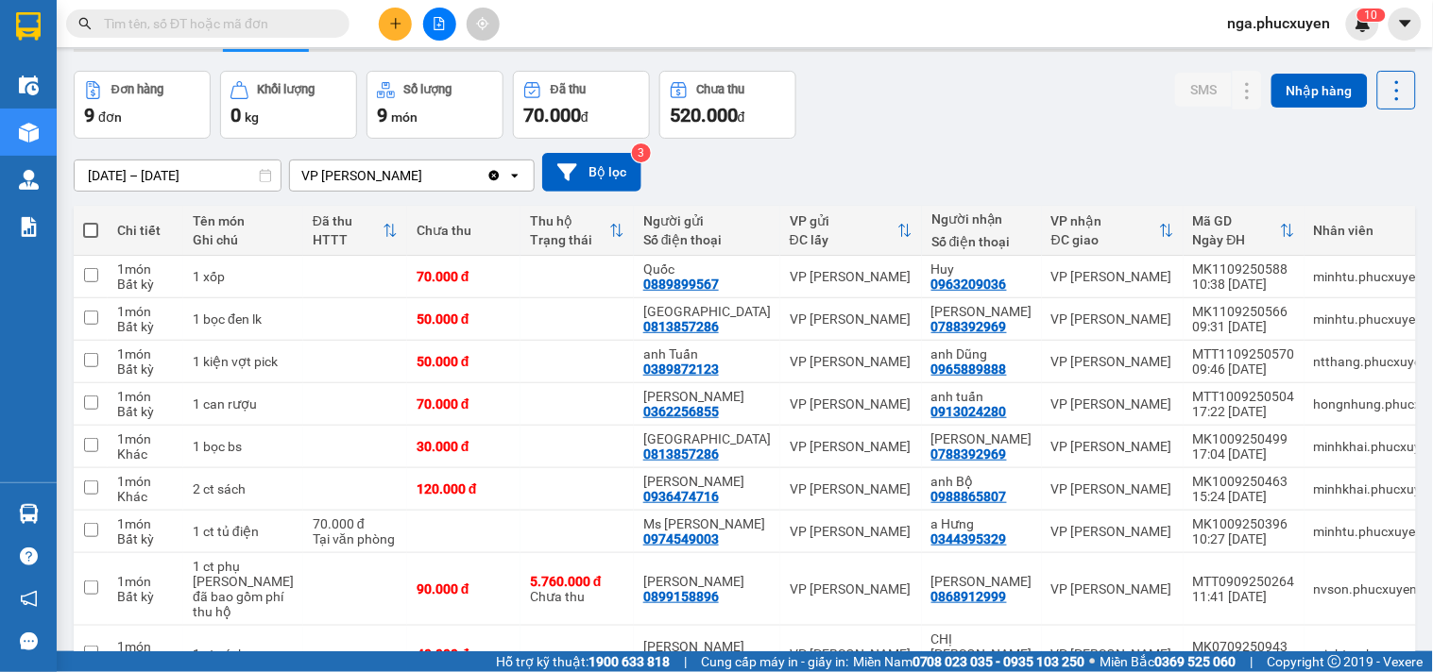
click at [237, 23] on input "text" at bounding box center [215, 23] width 223 height 21
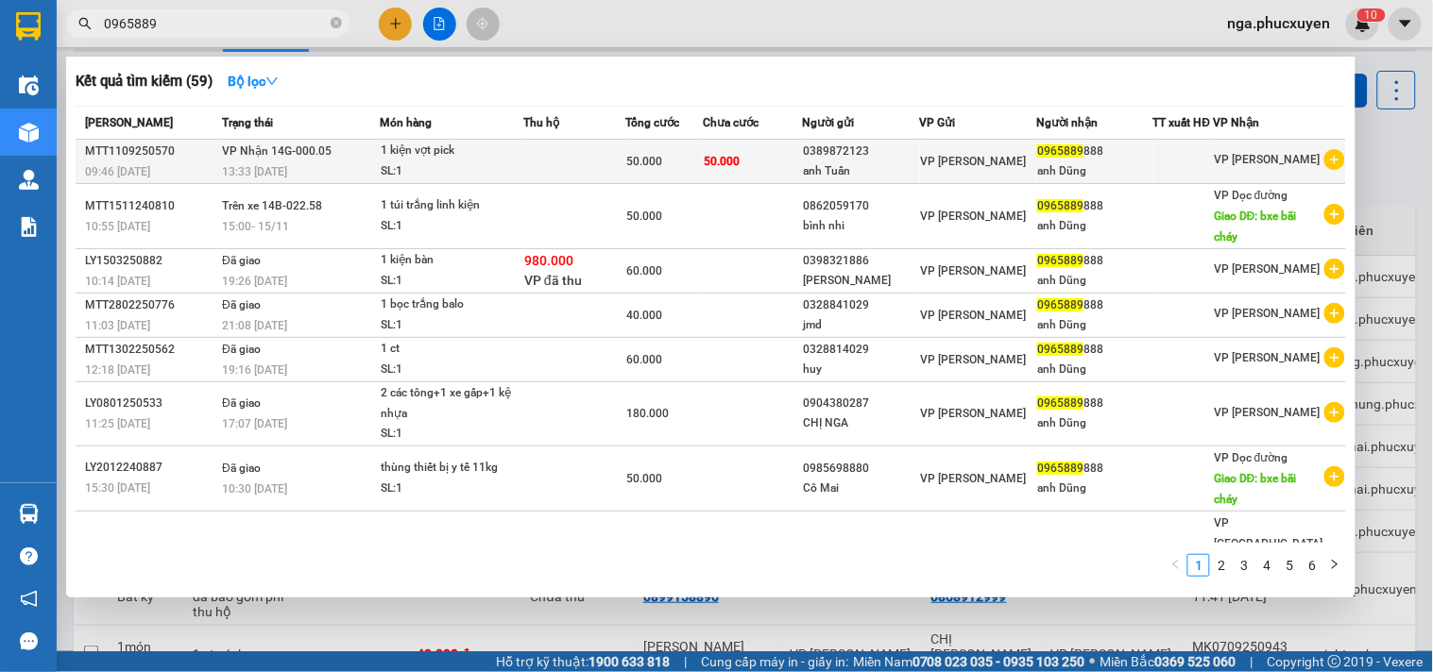
type input "0965889"
click at [582, 159] on td at bounding box center [574, 162] width 102 height 44
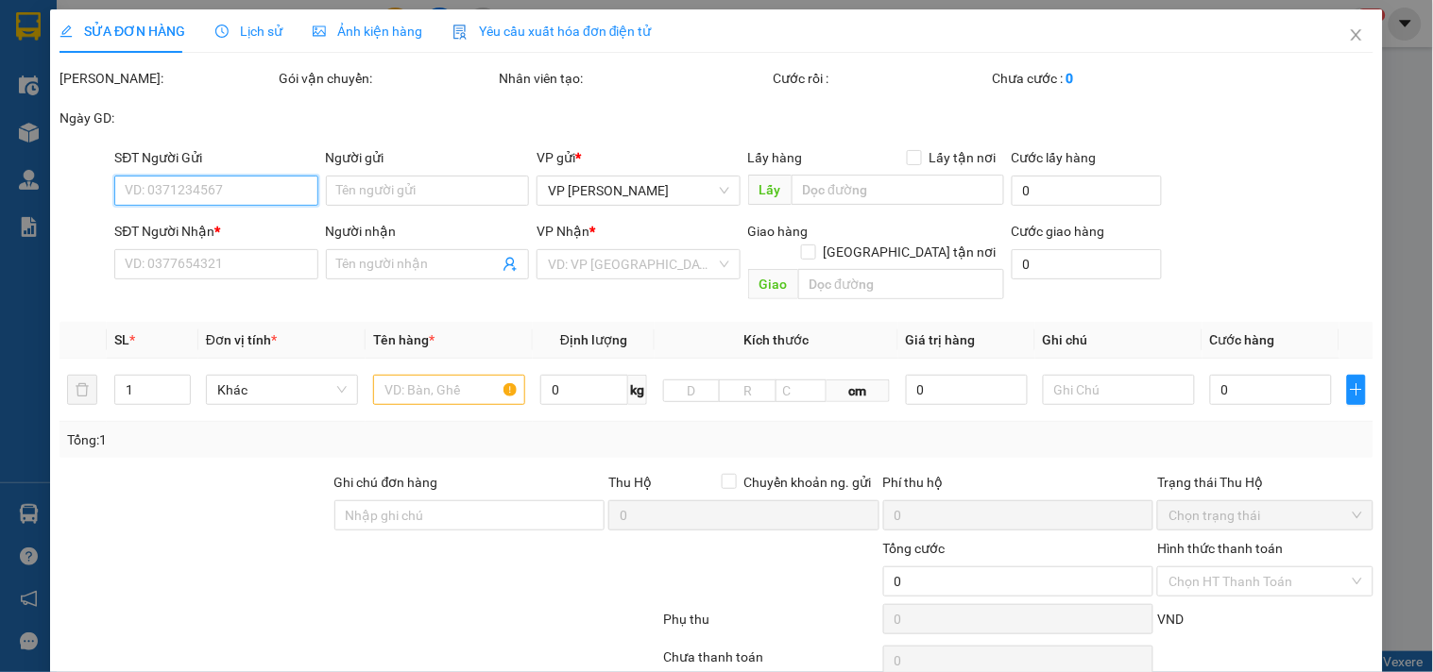
type input "0389872123"
type input "anh Tuấn"
type input "0965889888"
type input "anh Dũng"
checkbox input "true"
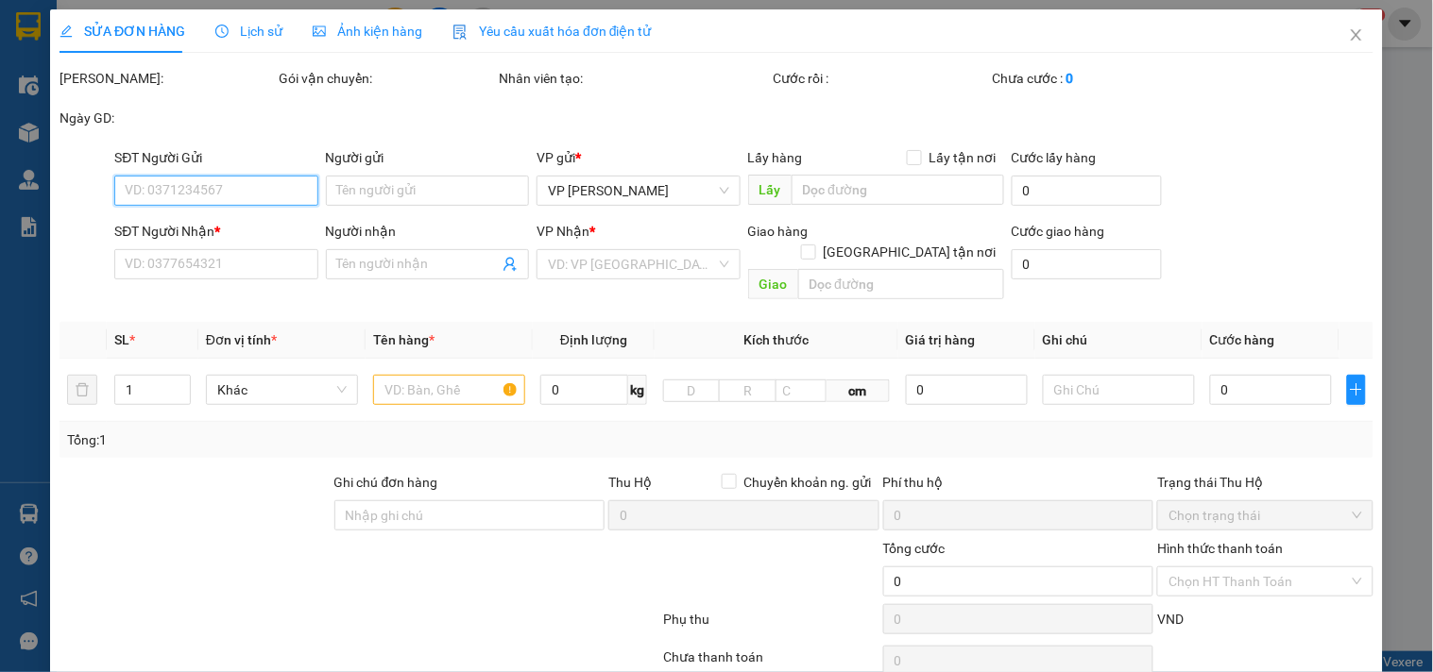
type input "50.000"
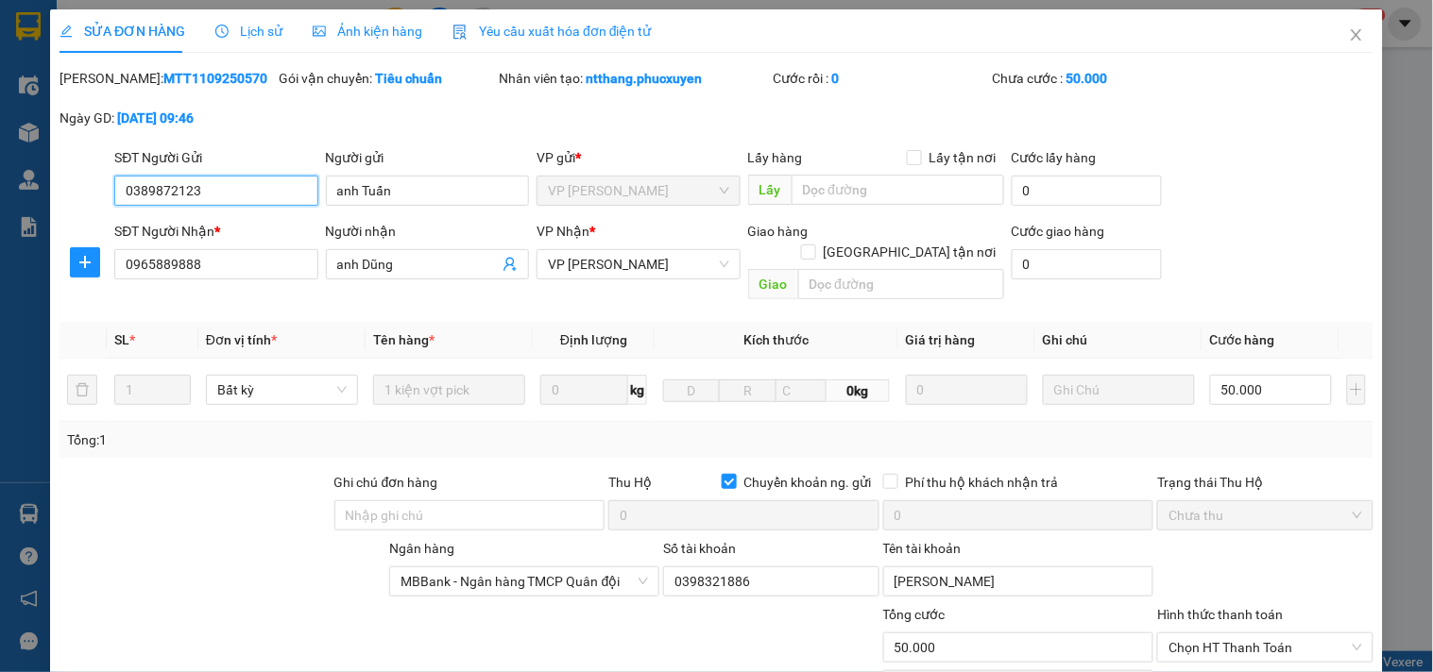
scroll to position [193, 0]
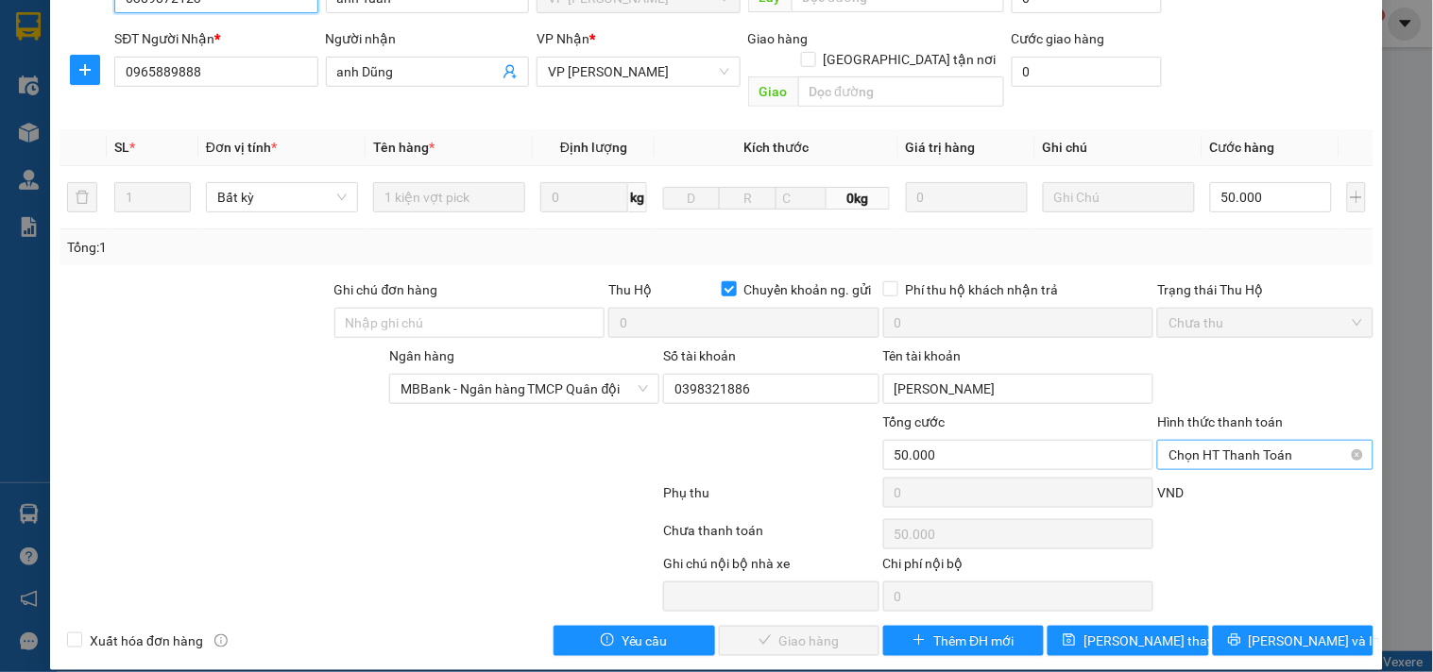
click at [1245, 441] on span "Chọn HT Thanh Toán" at bounding box center [1264, 455] width 193 height 28
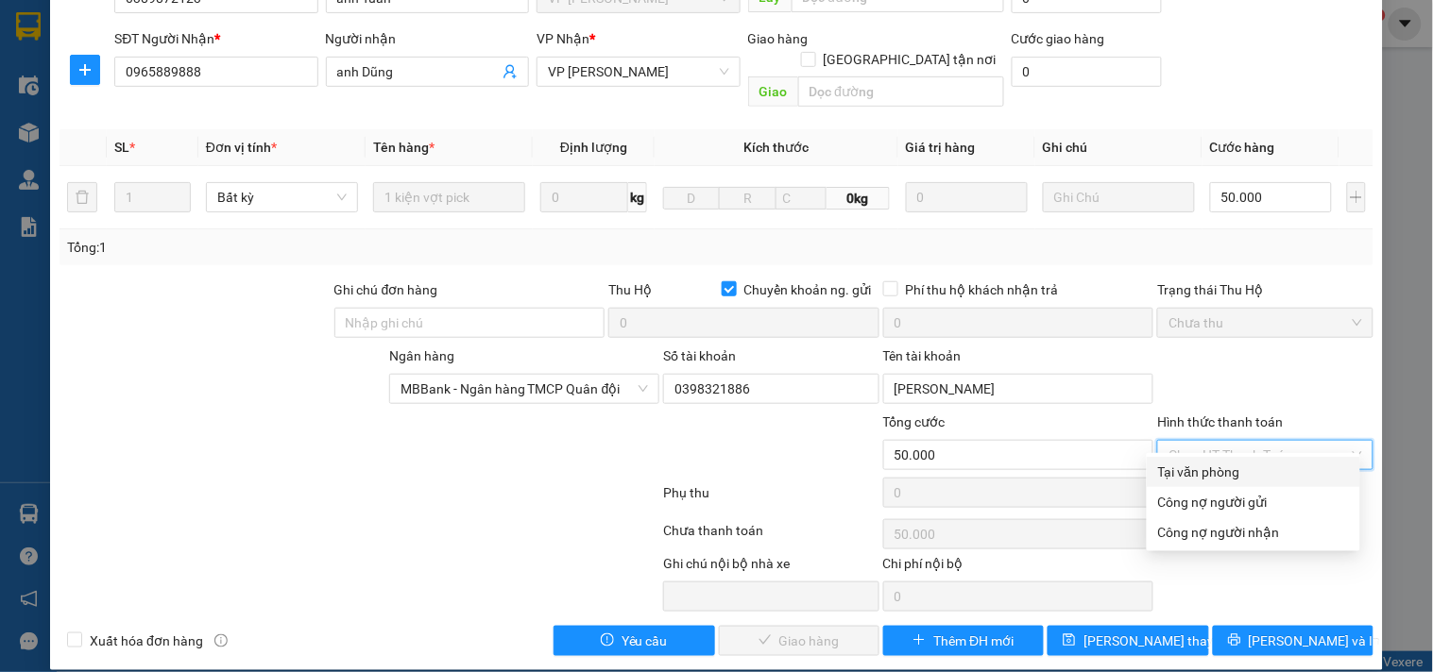
click at [1235, 484] on div "Tại văn phòng" at bounding box center [1252, 472] width 213 height 30
type input "0"
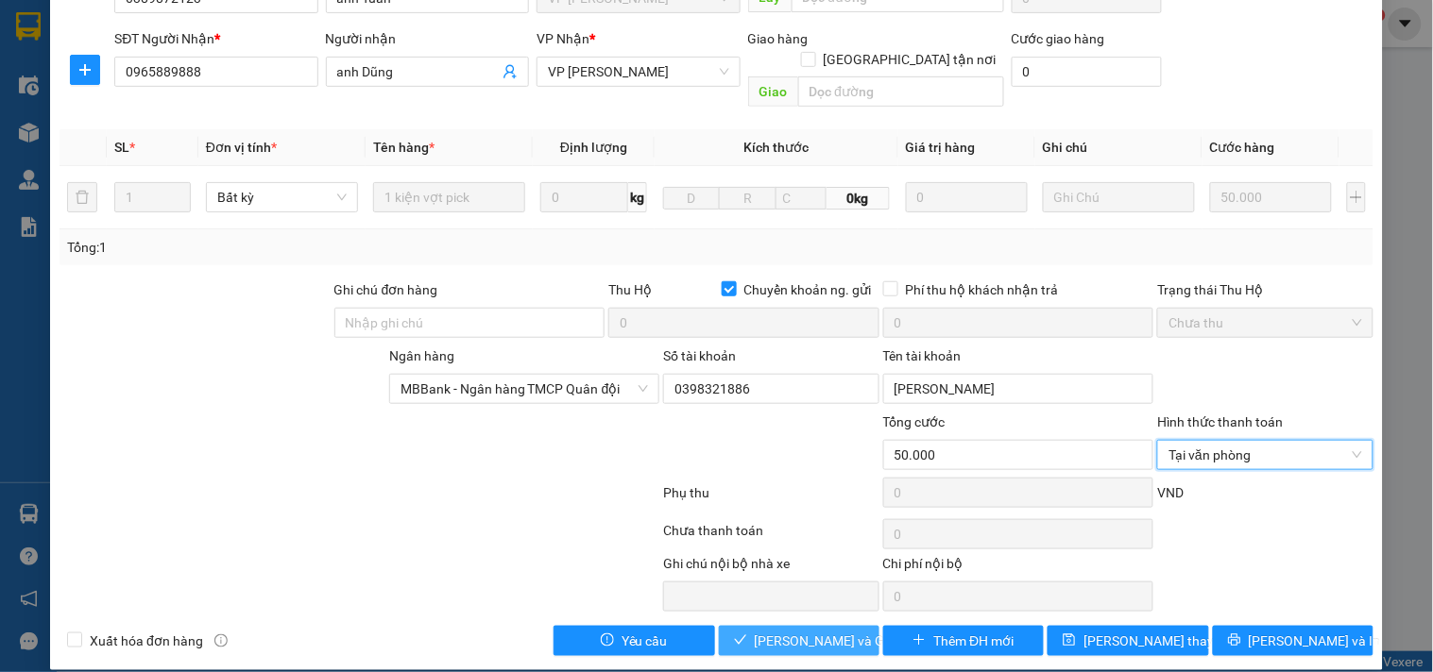
click at [814, 631] on span "Lưu và Giao hàng" at bounding box center [845, 641] width 181 height 21
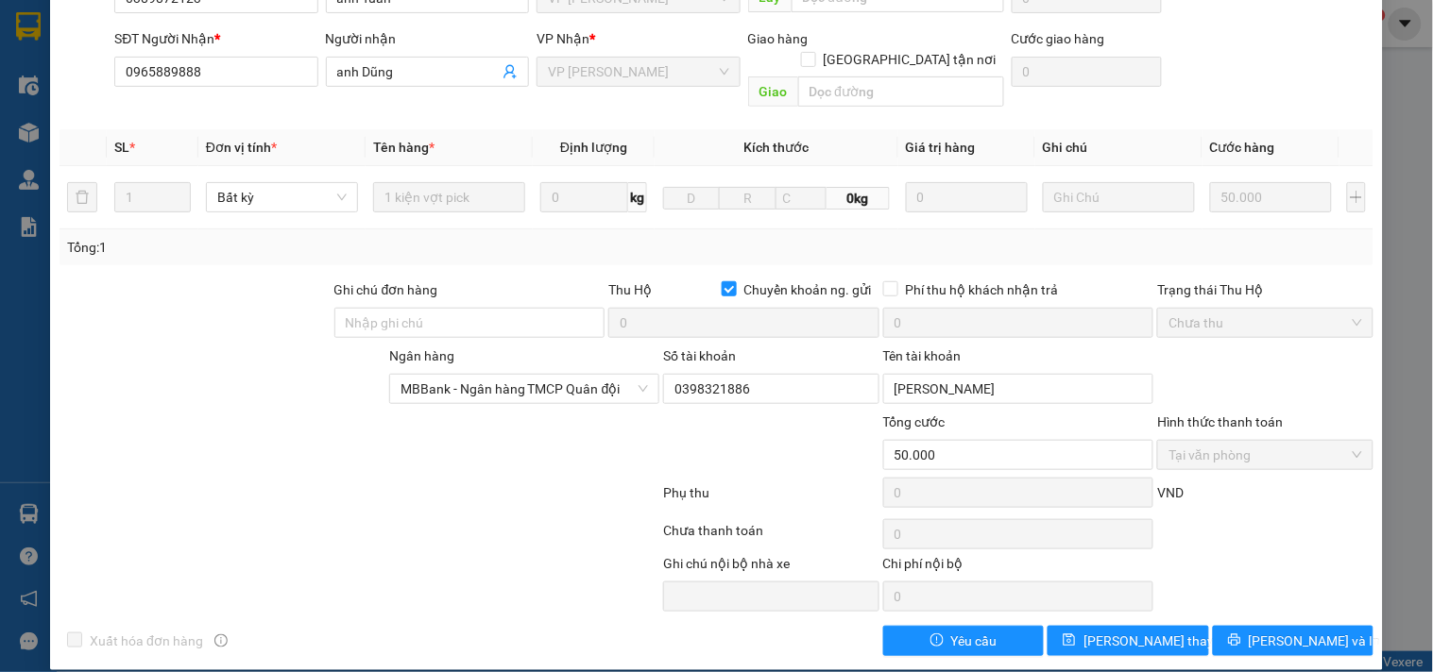
scroll to position [0, 0]
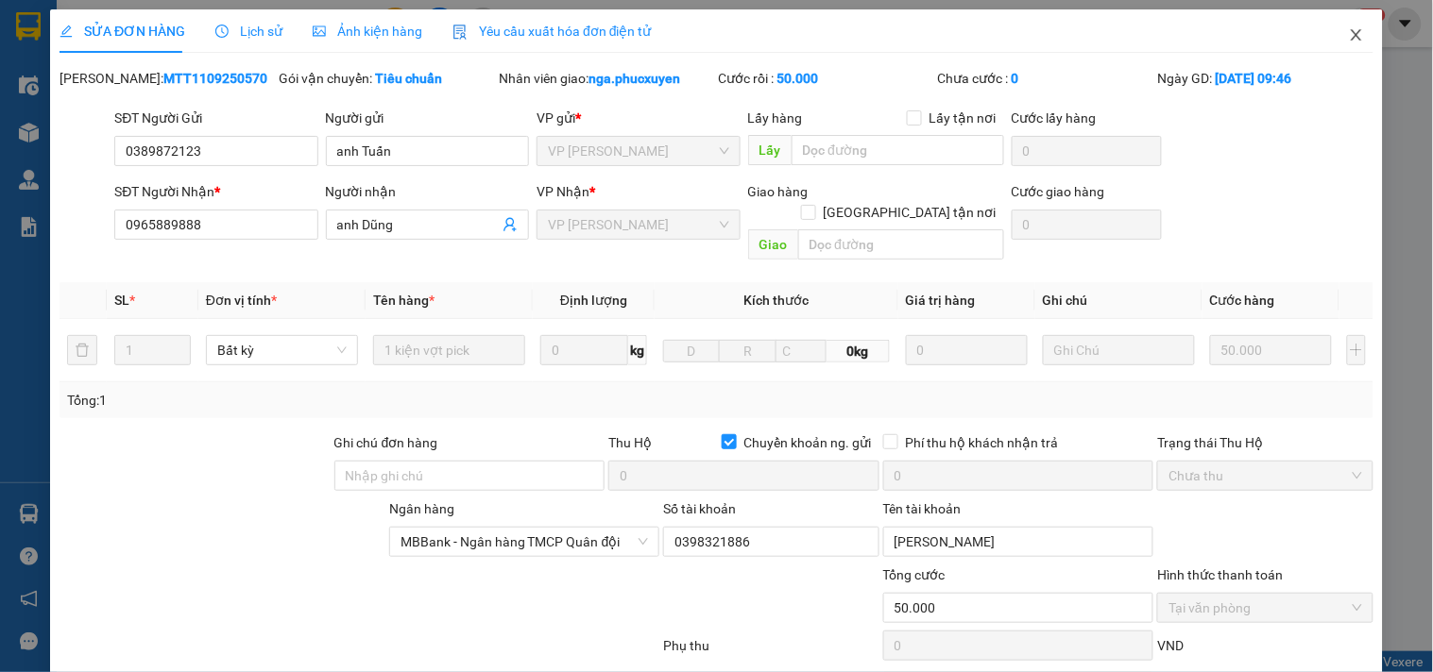
click at [1349, 28] on icon "close" at bounding box center [1356, 34] width 15 height 15
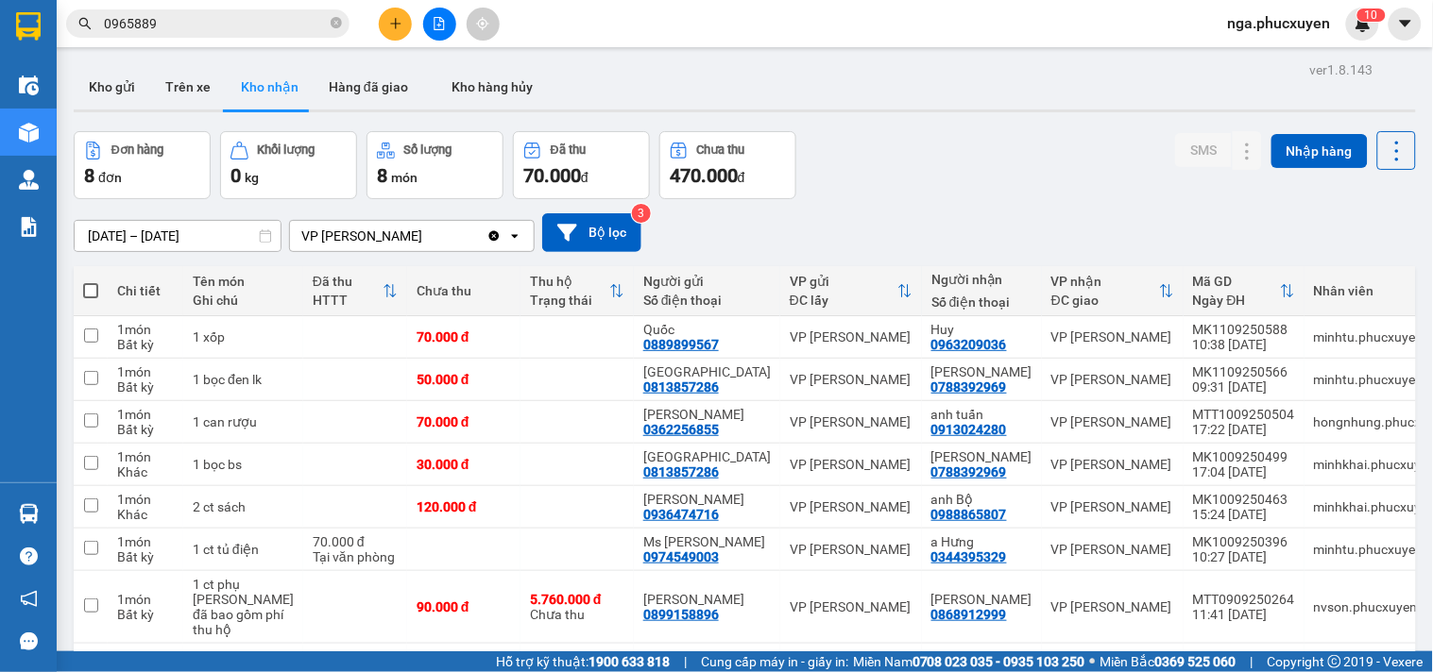
drag, startPoint x: 335, startPoint y: 19, endPoint x: 267, endPoint y: 43, distance: 72.3
click at [334, 20] on icon "close-circle" at bounding box center [336, 22] width 11 height 11
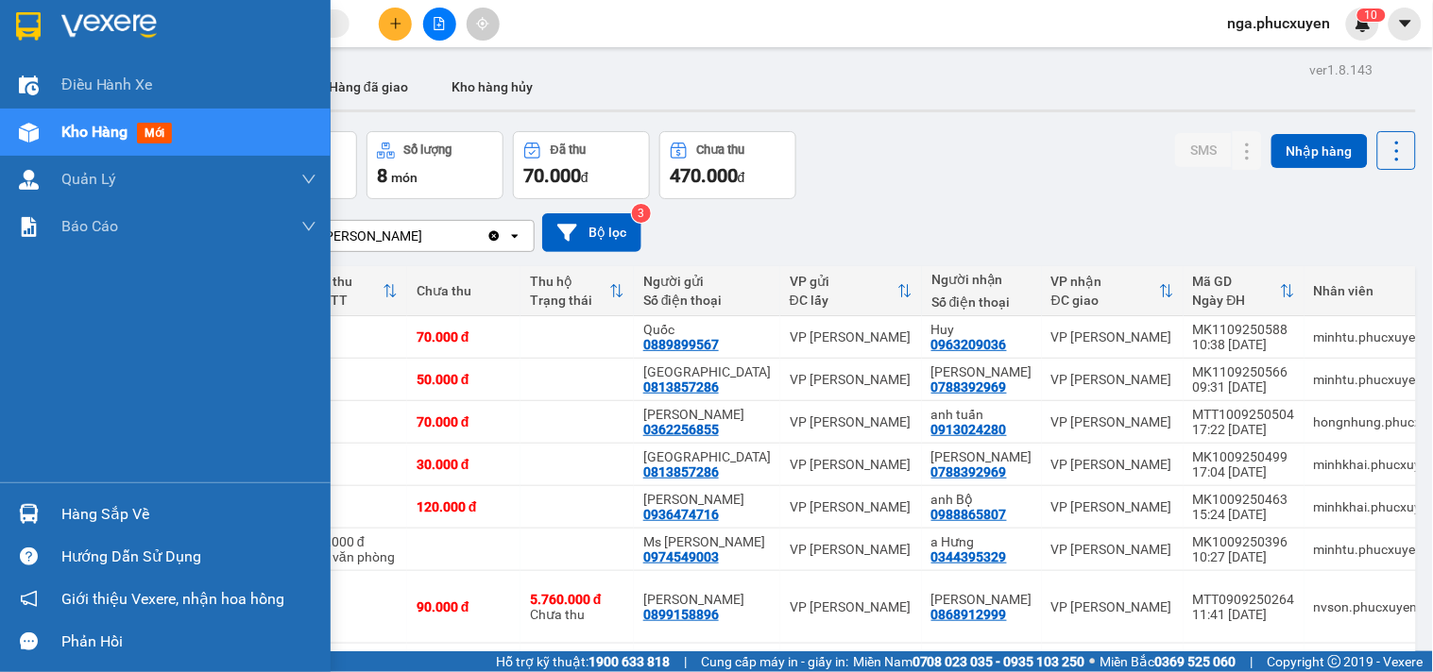
click at [43, 25] on div at bounding box center [28, 25] width 33 height 33
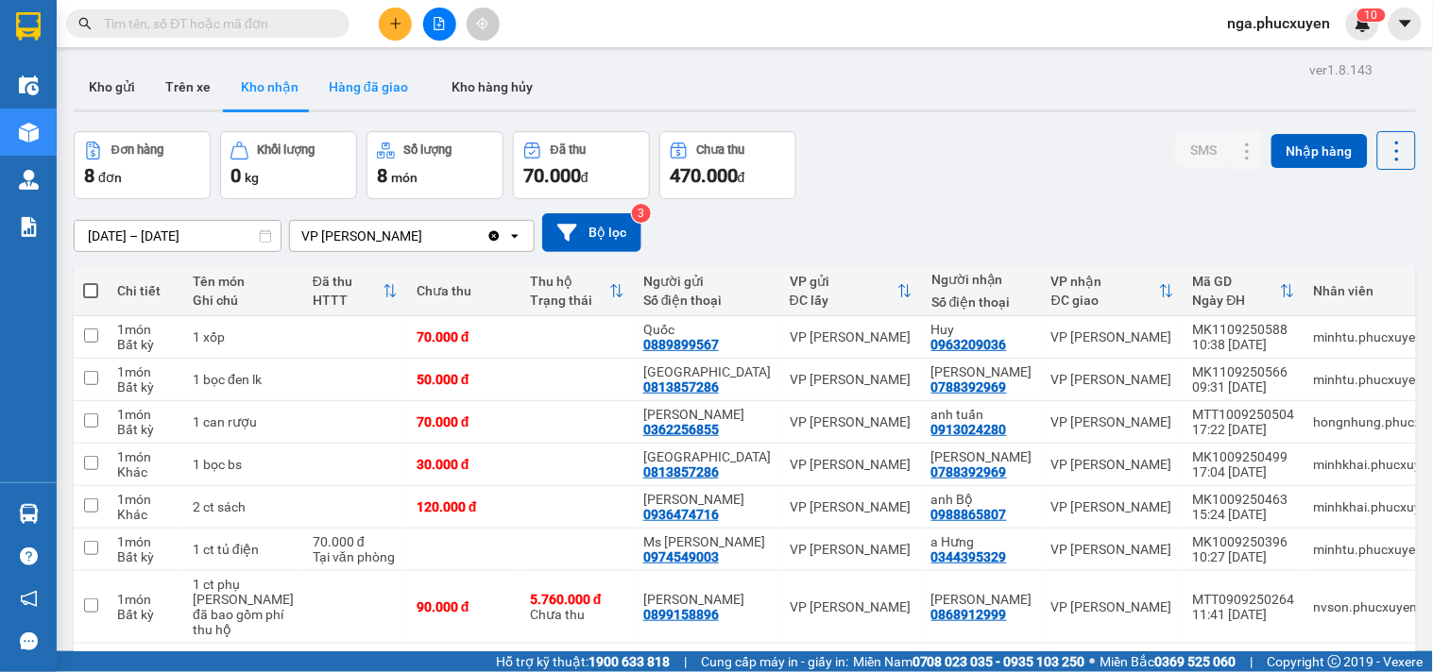
click at [353, 86] on button "Hàng đã giao" at bounding box center [369, 86] width 110 height 45
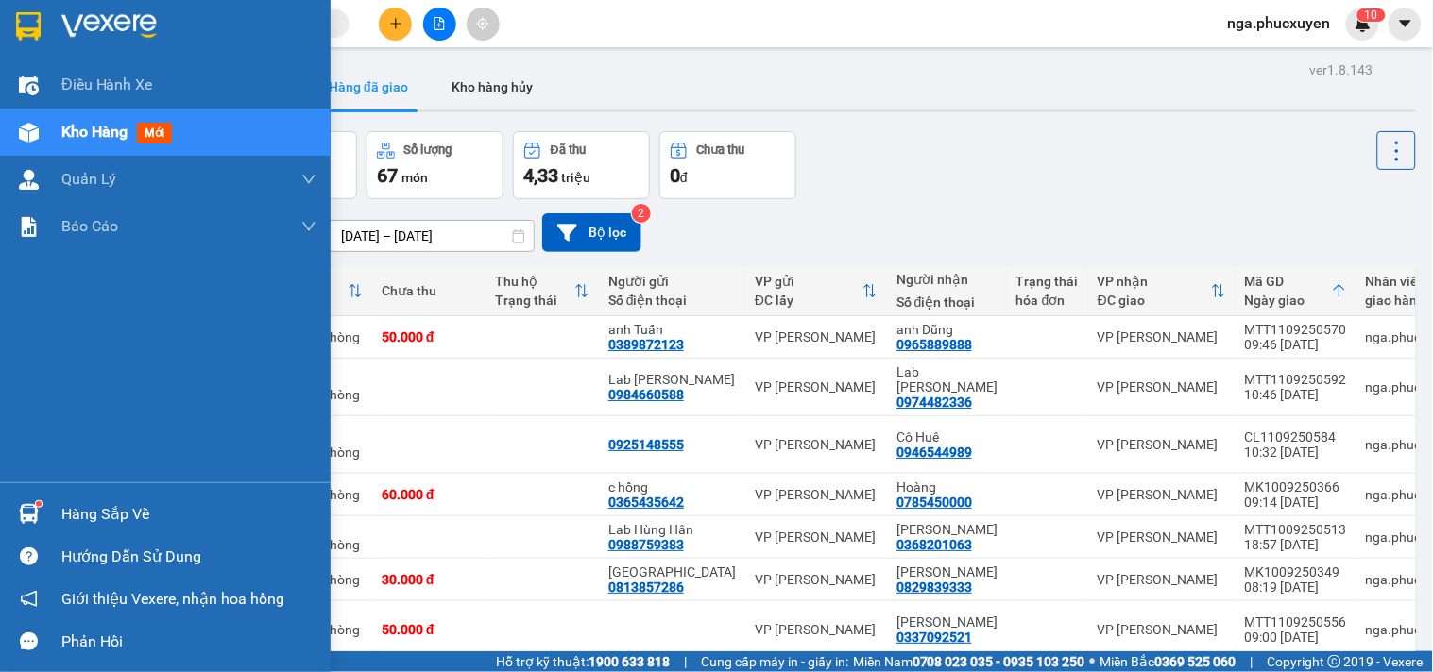
click at [70, 501] on div "Hàng sắp về" at bounding box center [188, 515] width 255 height 28
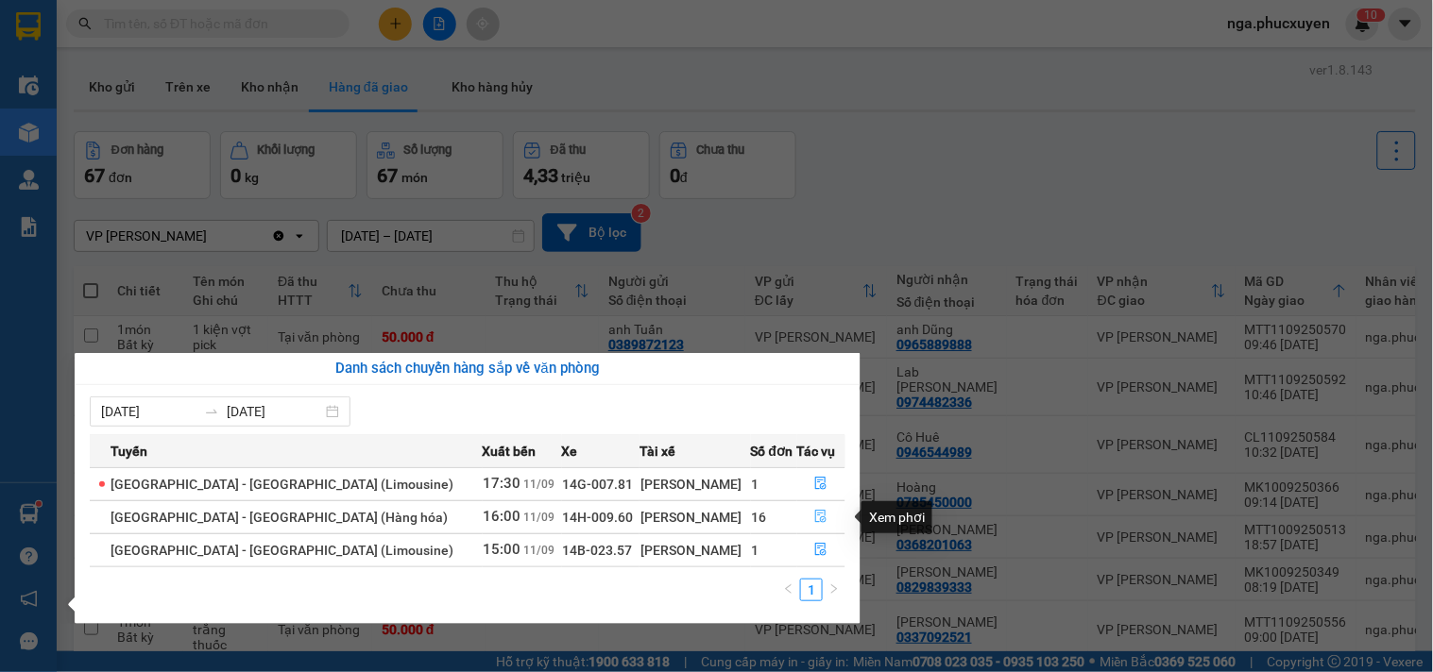
click at [814, 519] on icon "file-done" at bounding box center [820, 516] width 13 height 13
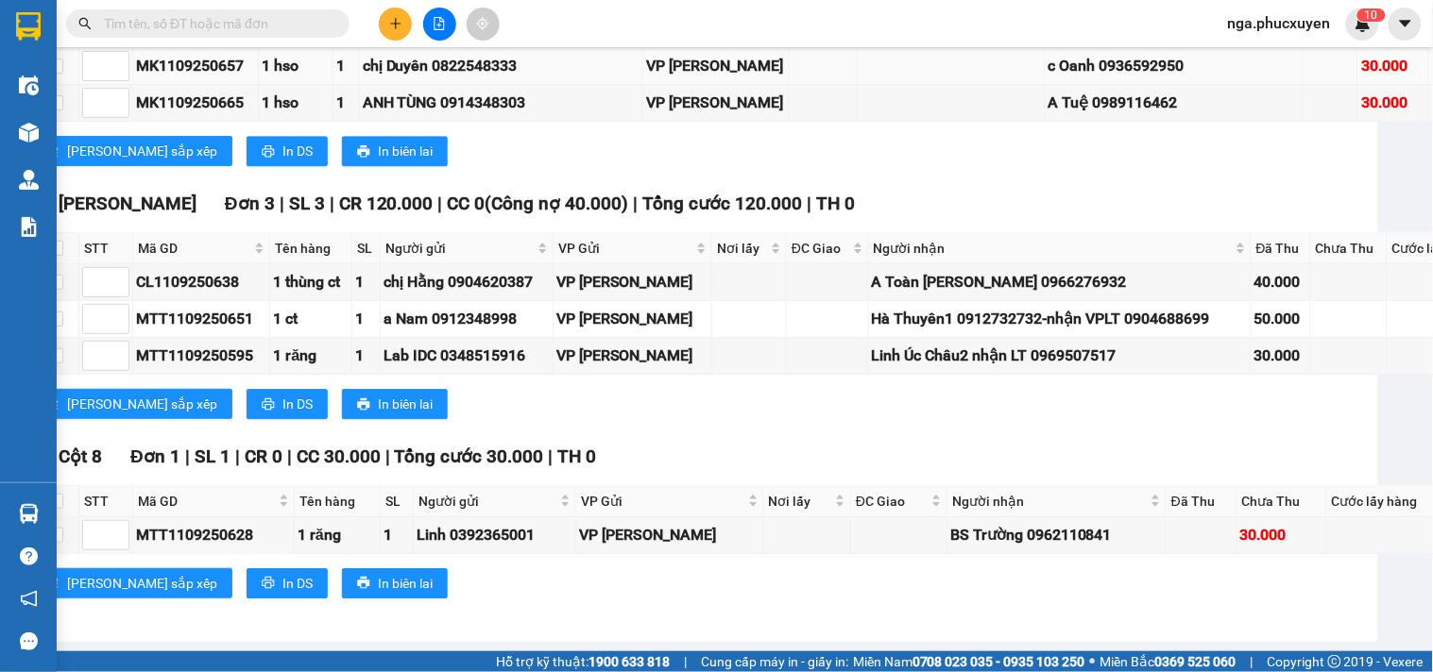
scroll to position [3560, 45]
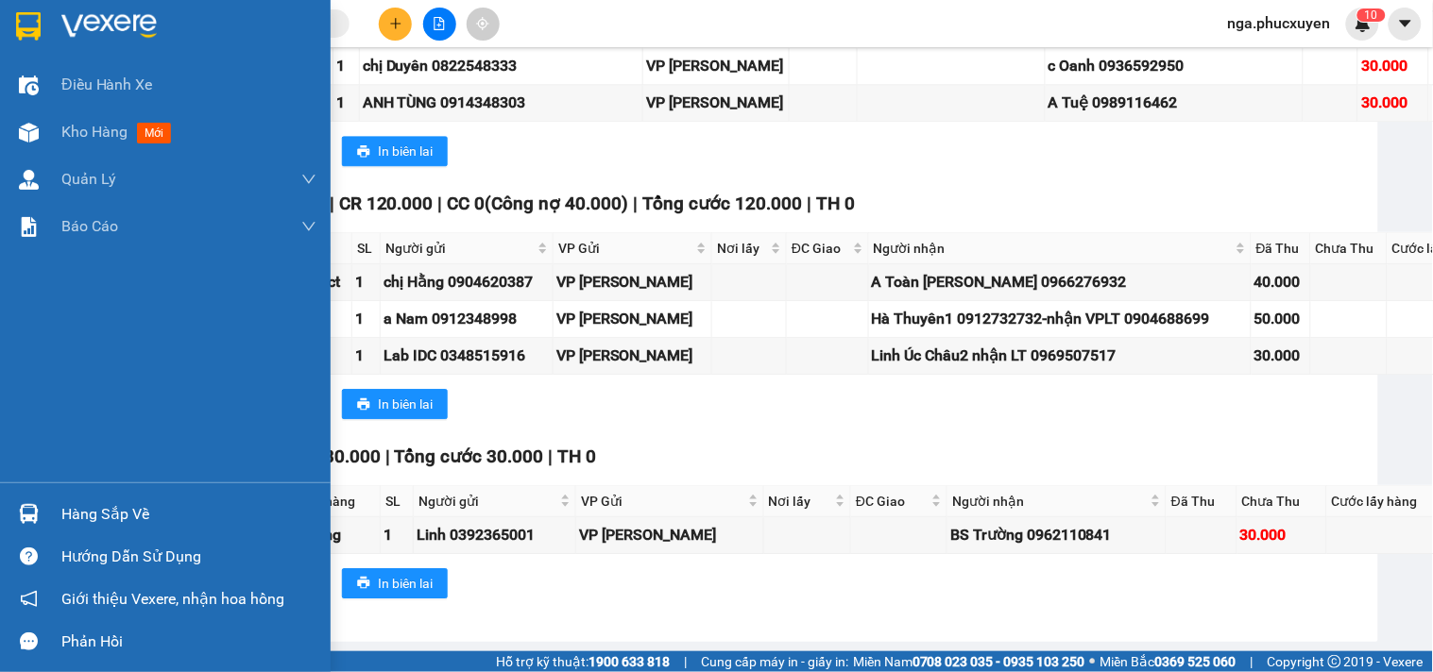
click at [55, 507] on div "Hàng sắp về" at bounding box center [165, 514] width 331 height 42
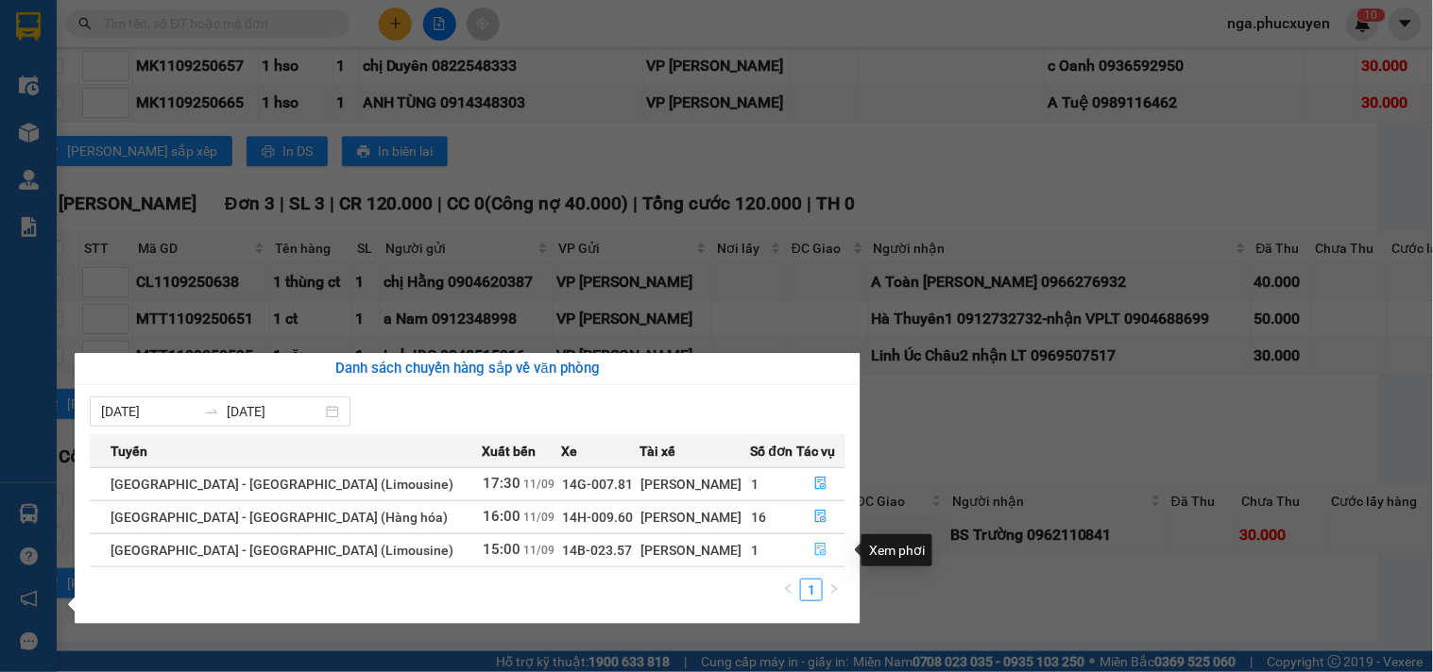
click at [814, 551] on icon "file-done" at bounding box center [820, 549] width 13 height 13
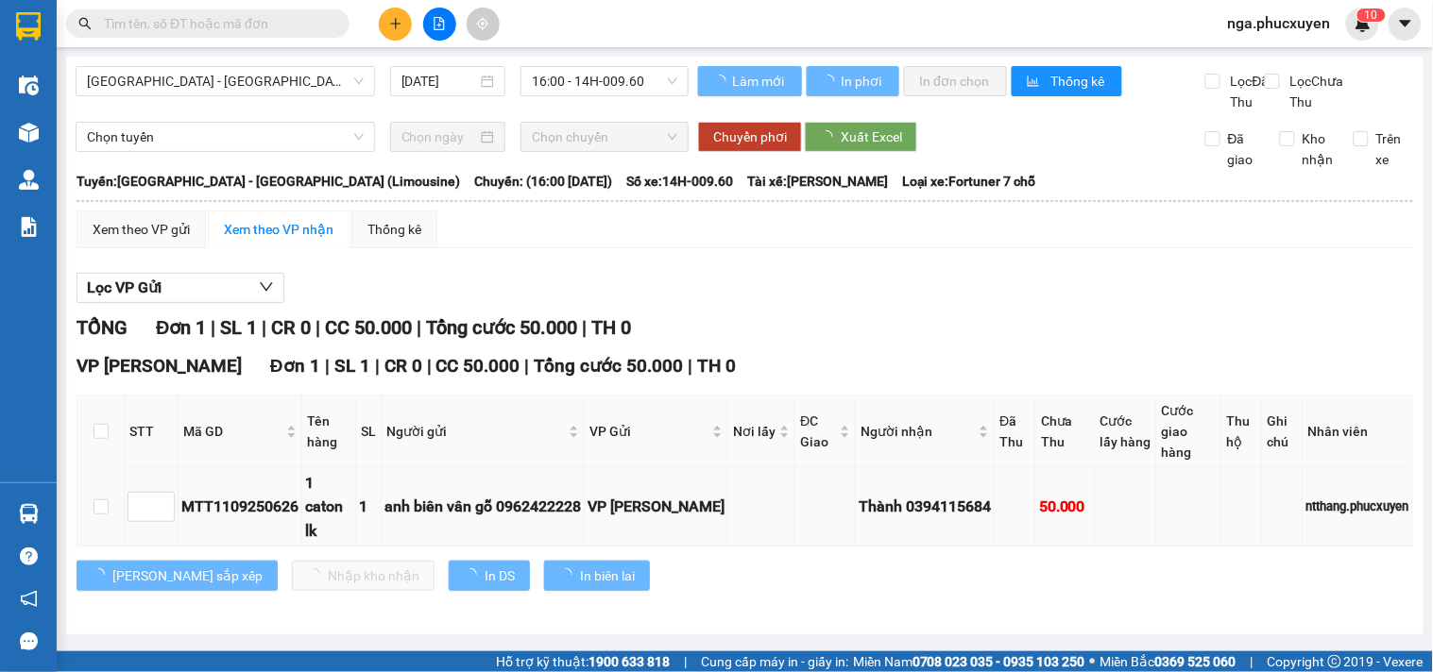
scroll to position [13, 0]
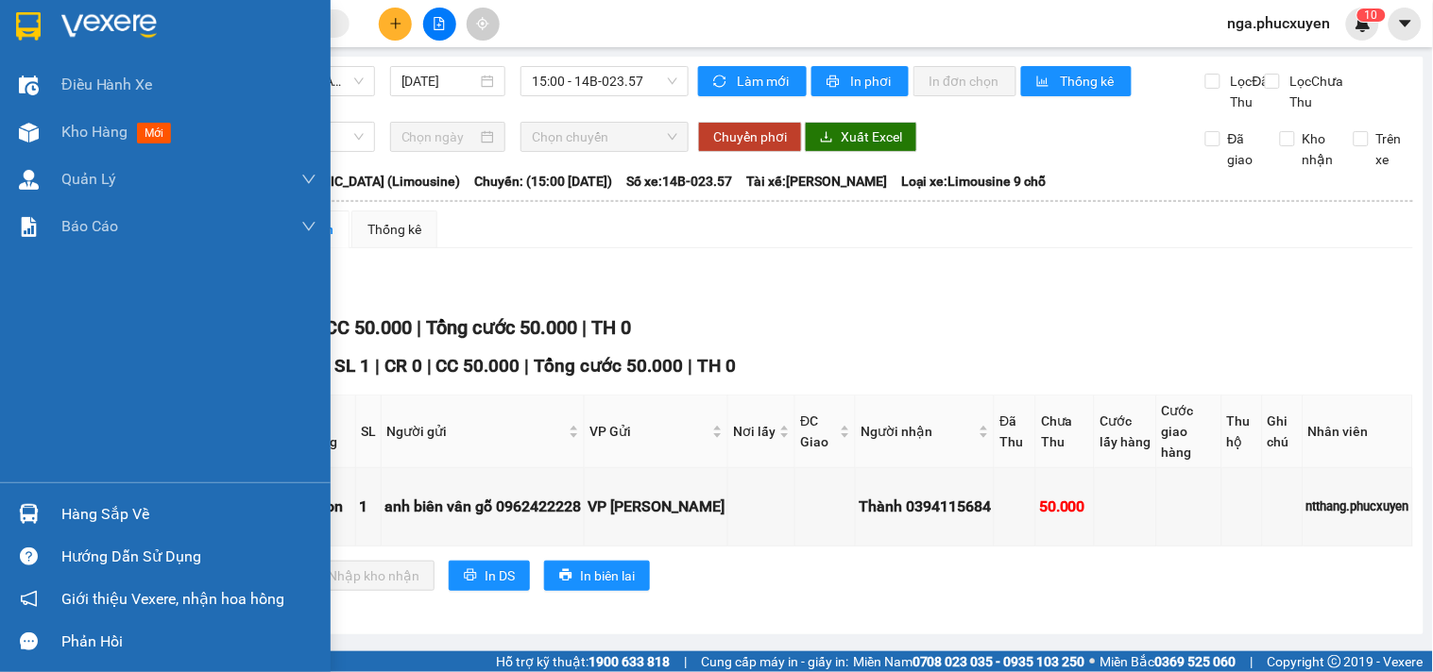
click at [39, 506] on div at bounding box center [28, 514] width 33 height 33
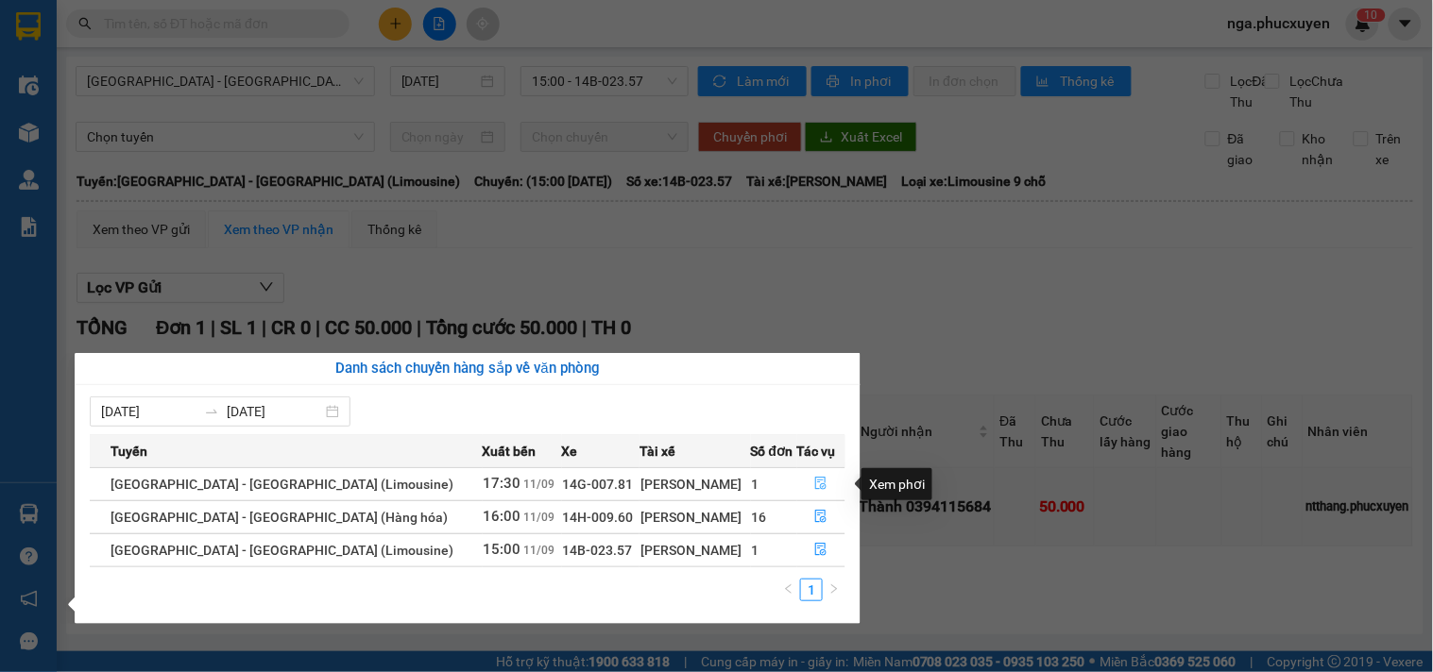
click at [816, 483] on icon "file-done" at bounding box center [820, 483] width 13 height 13
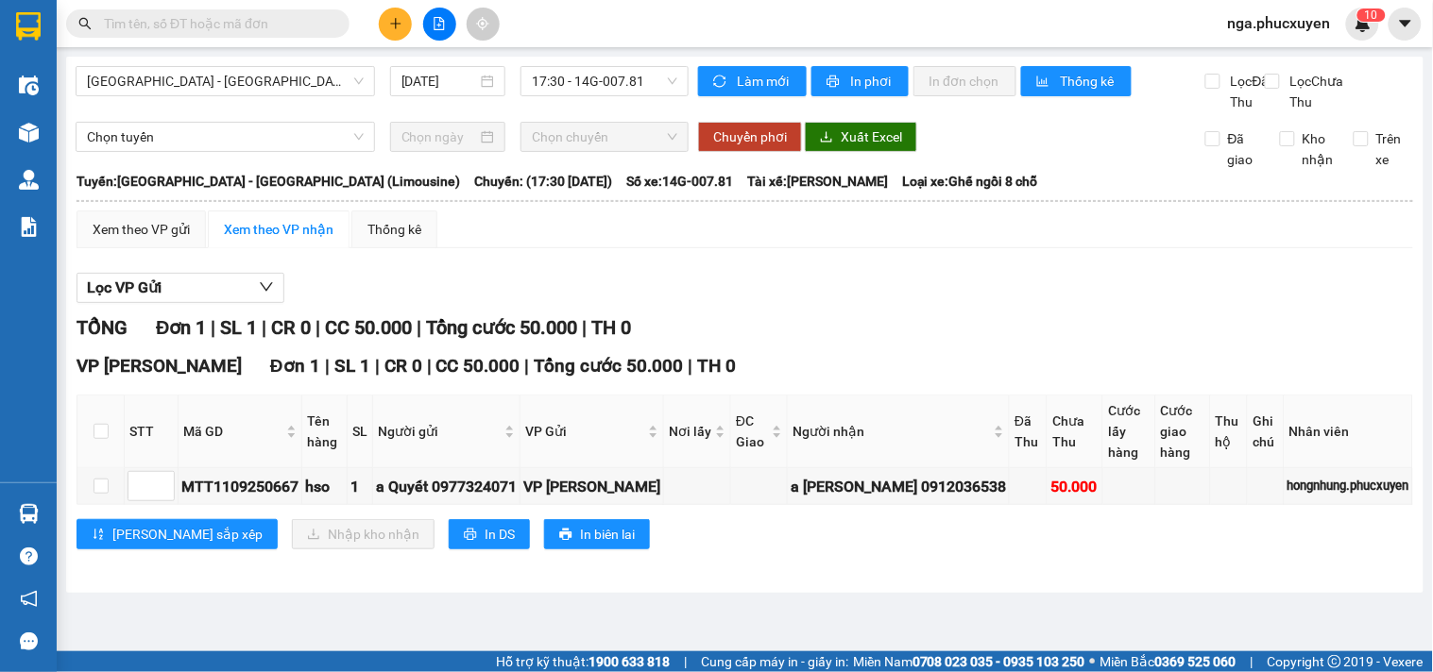
paste input "C31109250618"
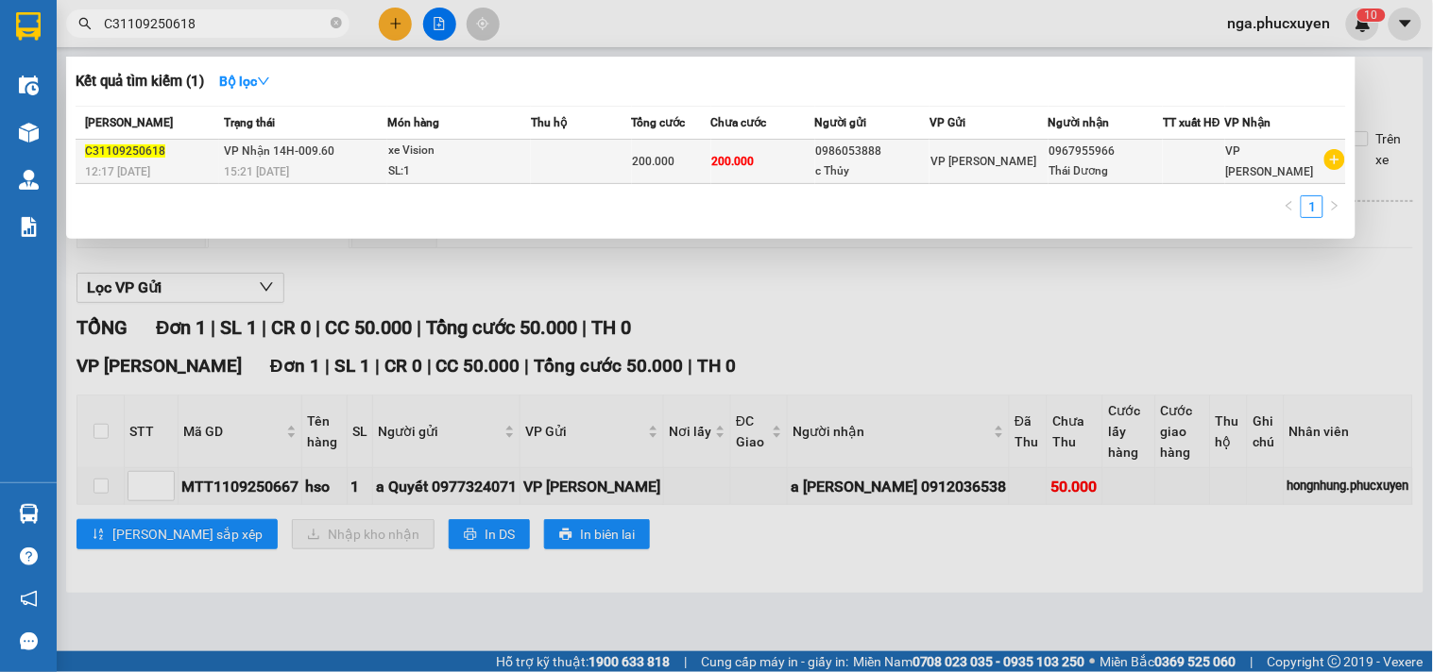
type input "C31109250618"
click at [546, 157] on td at bounding box center [581, 162] width 100 height 44
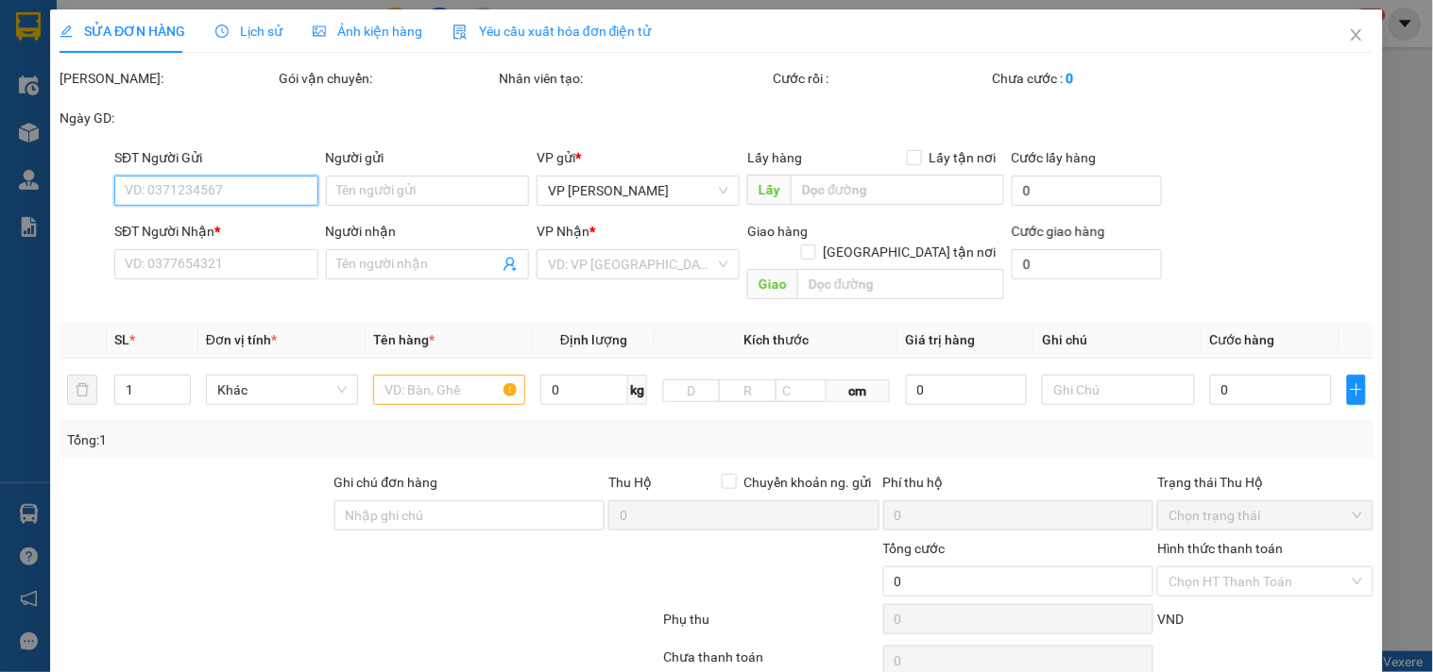
type input "0986053888"
type input "c Thủy"
type input "0967955966"
type input "Thái Dương"
type input "200.000"
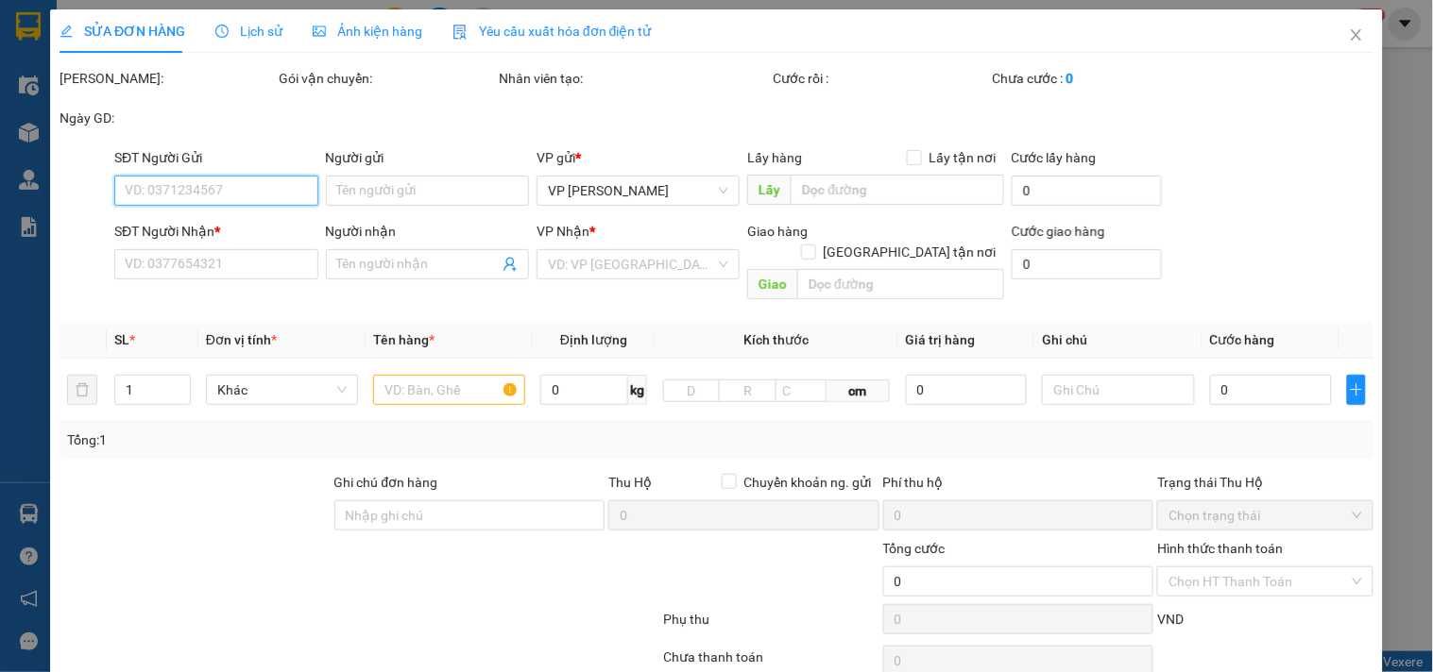
type input "200.000"
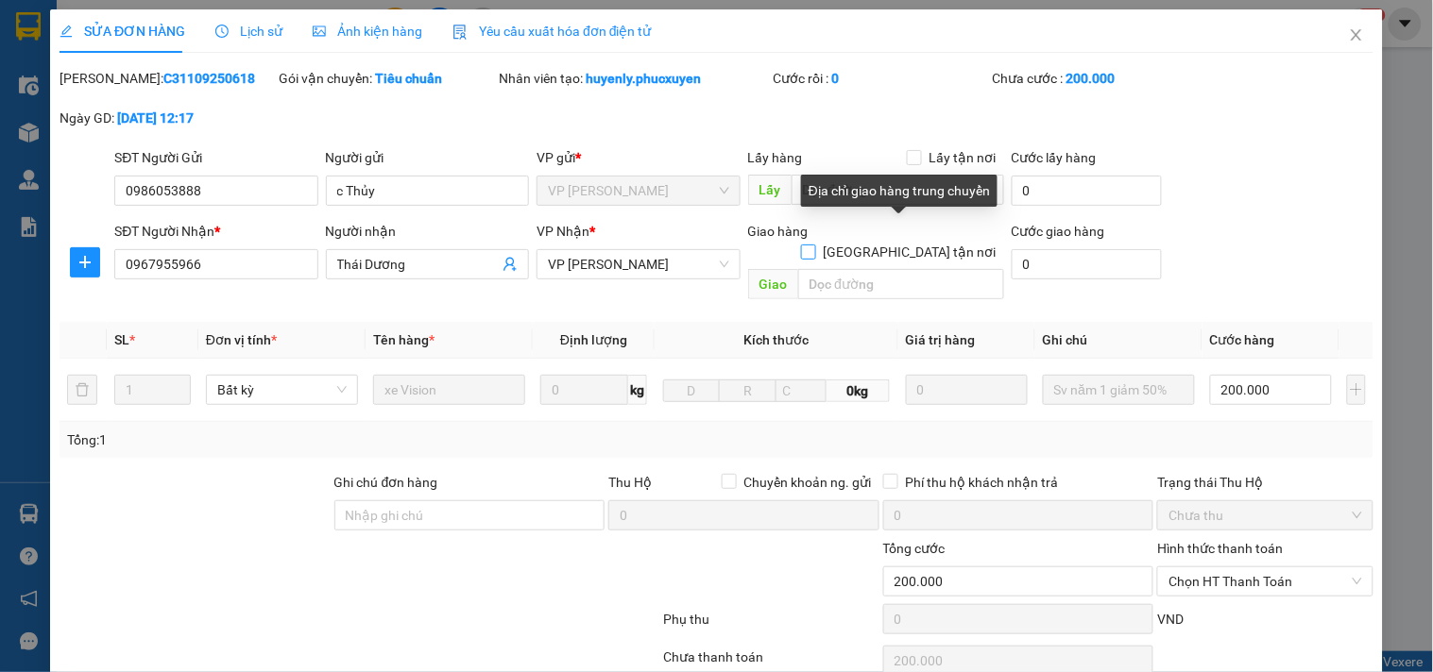
click at [814, 245] on input "[GEOGRAPHIC_DATA] tận nơi" at bounding box center [807, 251] width 13 height 13
checkbox input "true"
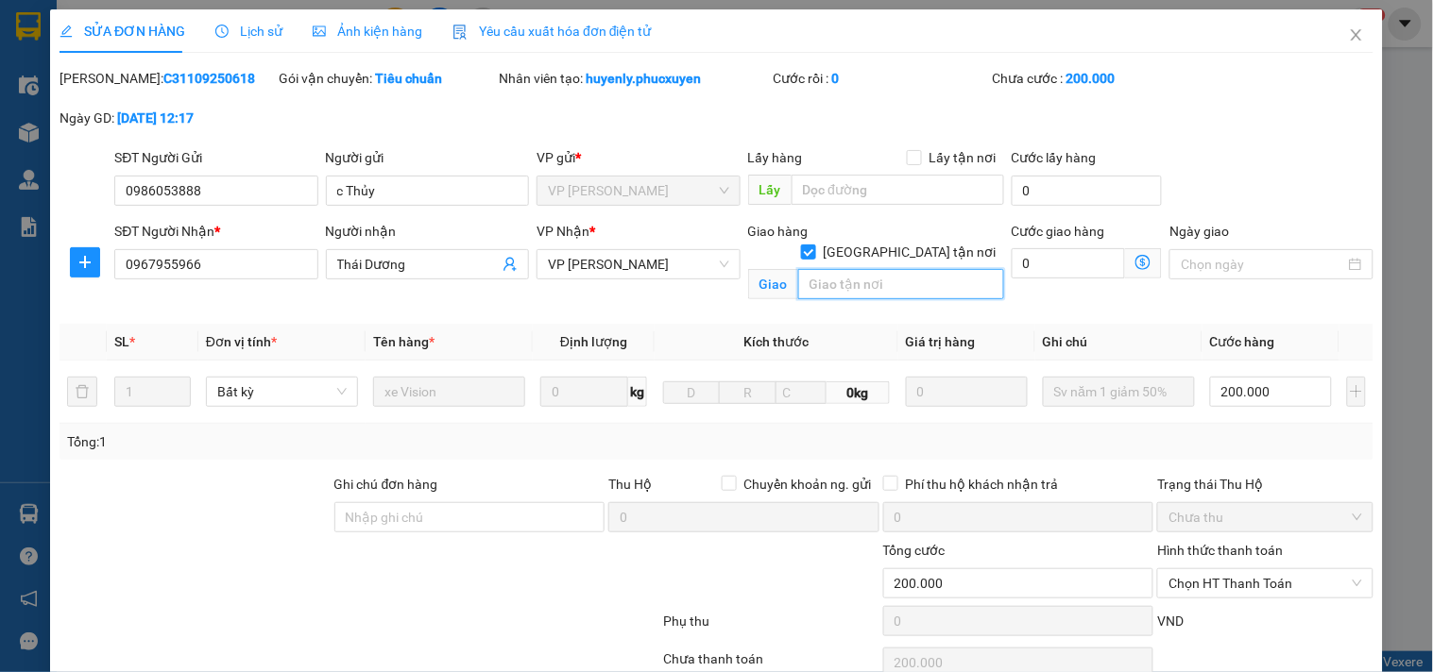
click at [847, 269] on input "text" at bounding box center [901, 284] width 206 height 30
click at [683, 265] on span "VP [PERSON_NAME]" at bounding box center [638, 264] width 180 height 28
type input "lx thu"
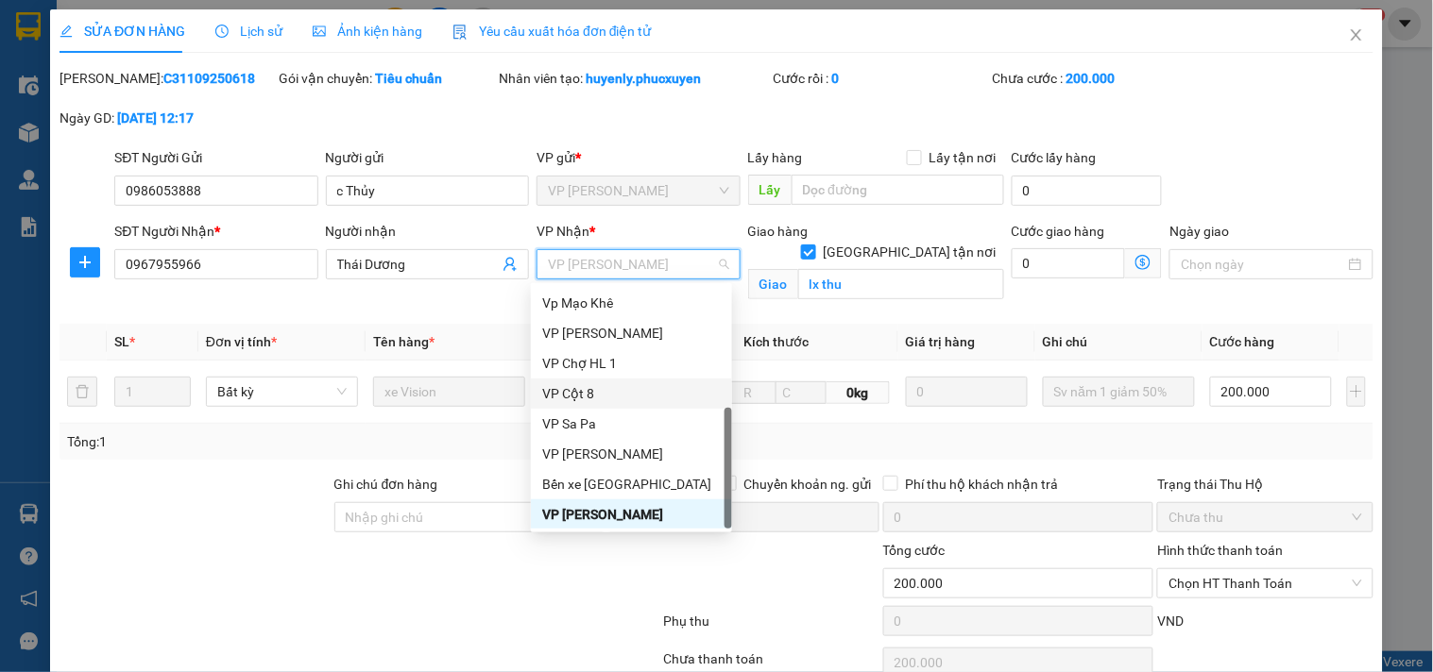
scroll to position [302, 0]
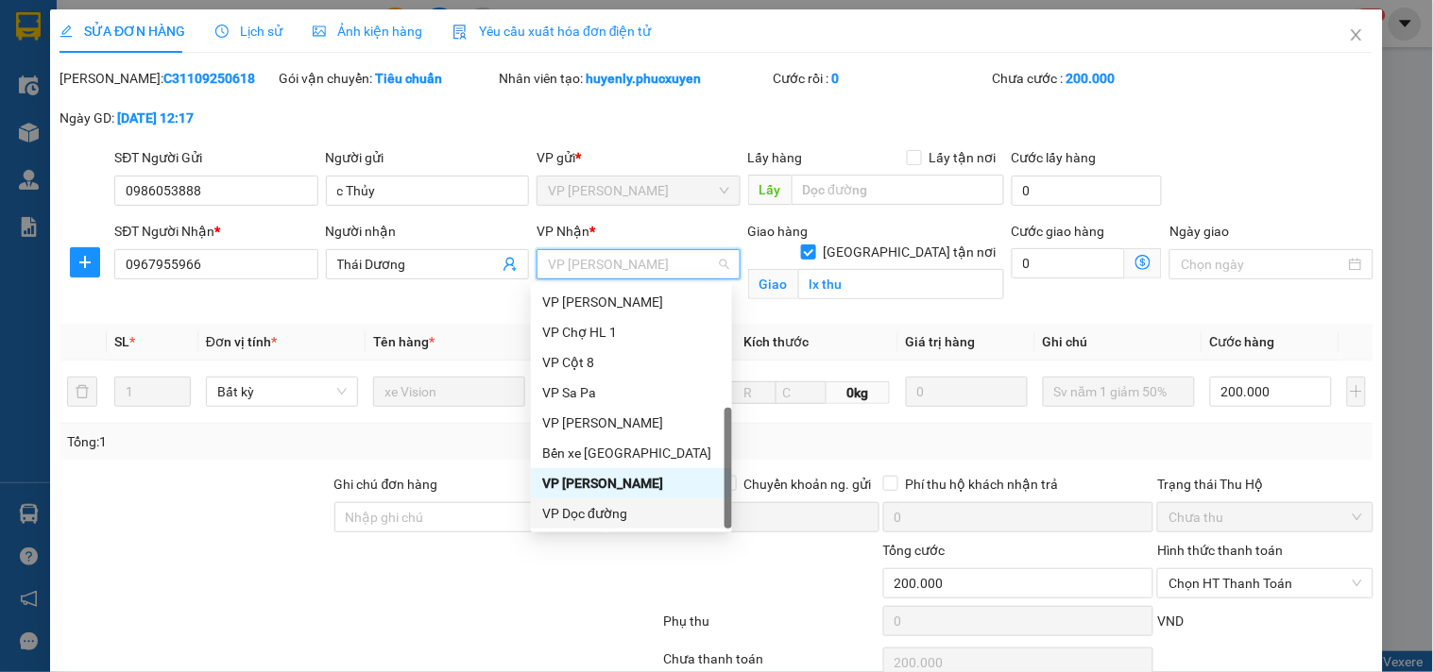
click at [623, 513] on div "VP Dọc đường" at bounding box center [631, 513] width 178 height 21
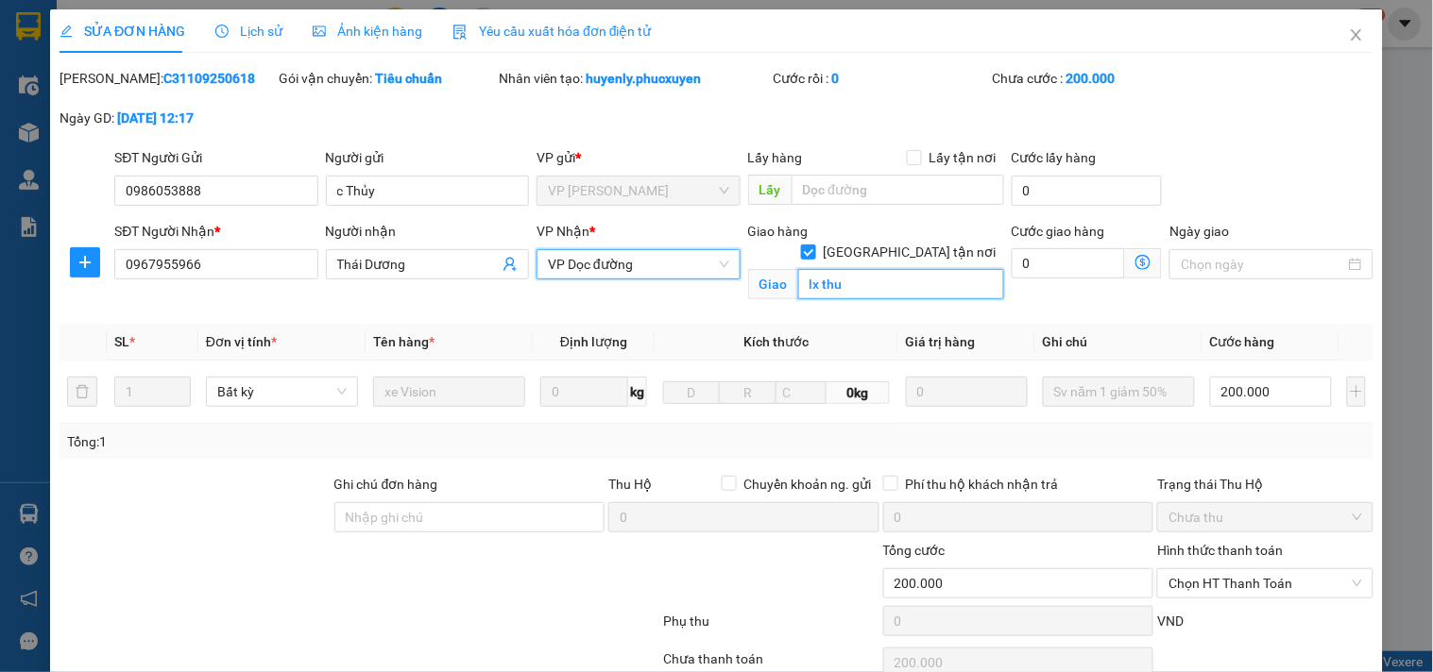
click at [798, 269] on input "lx thu" at bounding box center [901, 284] width 206 height 30
click at [676, 261] on span "VP Dọc đường" at bounding box center [638, 264] width 180 height 28
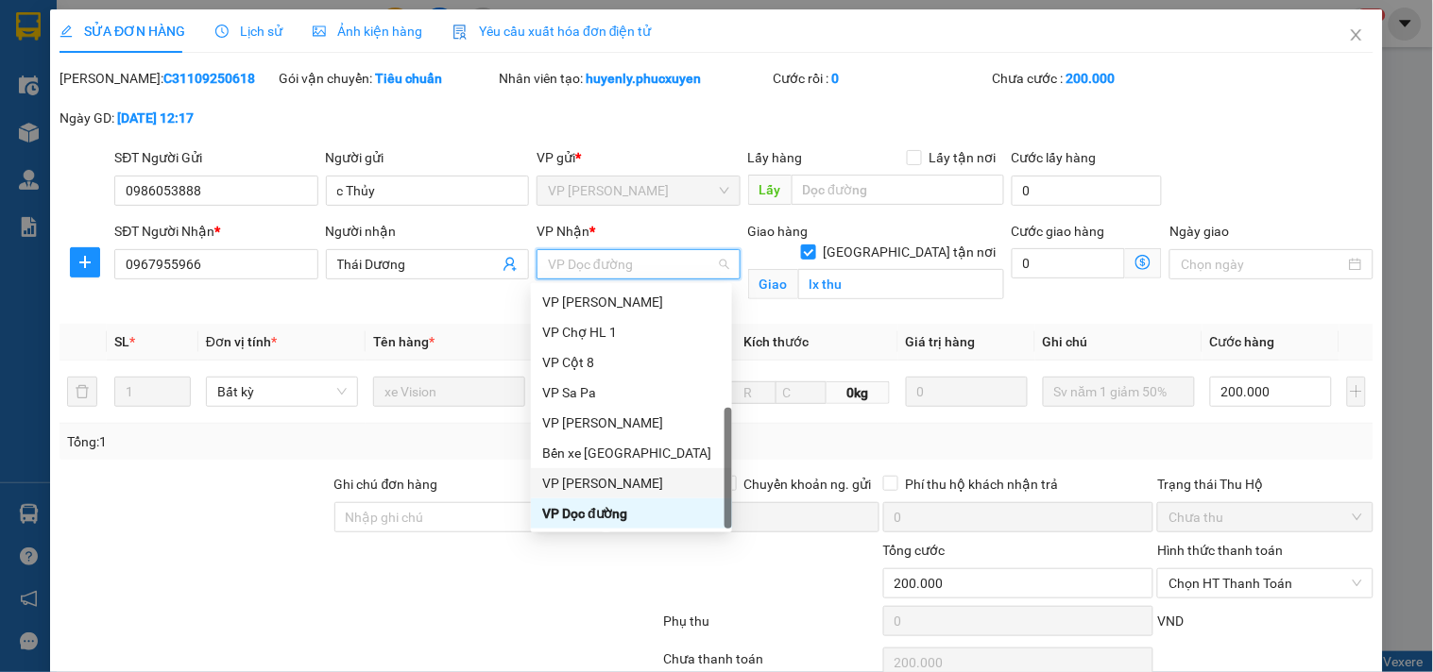
click at [595, 476] on div "VP [PERSON_NAME]" at bounding box center [631, 483] width 178 height 21
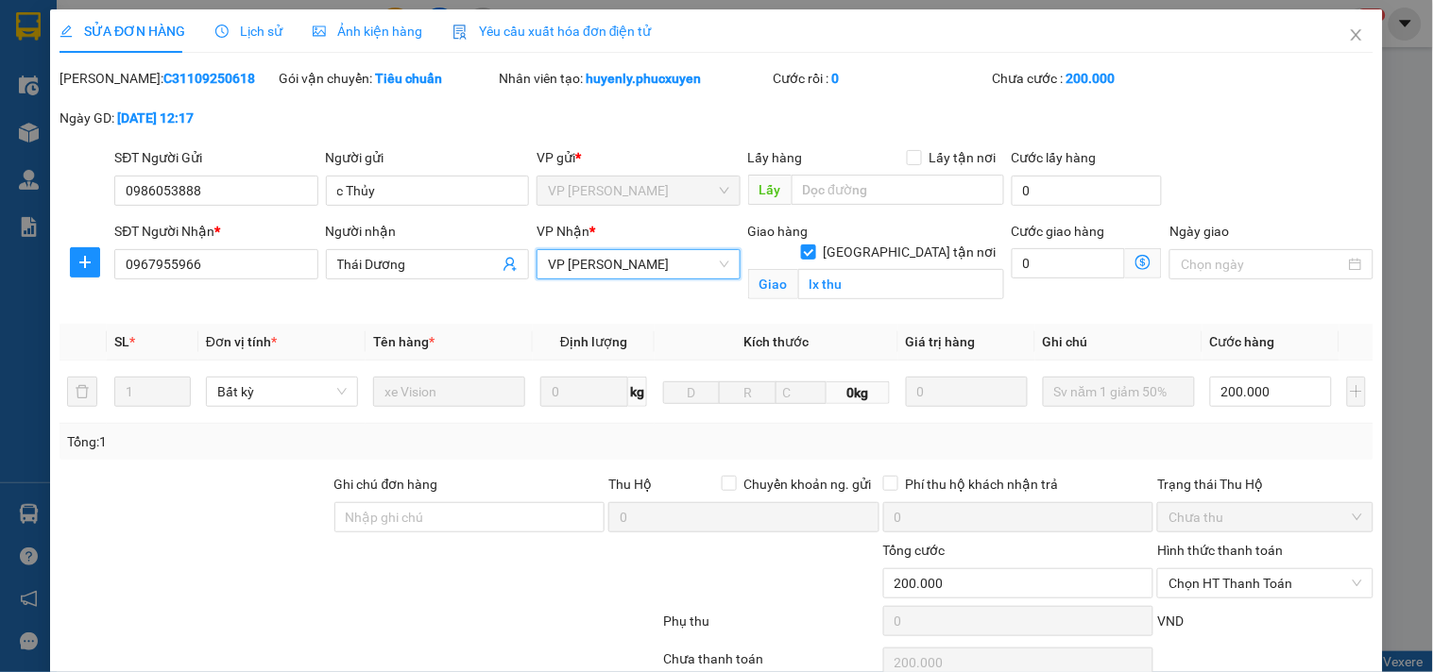
scroll to position [148, 0]
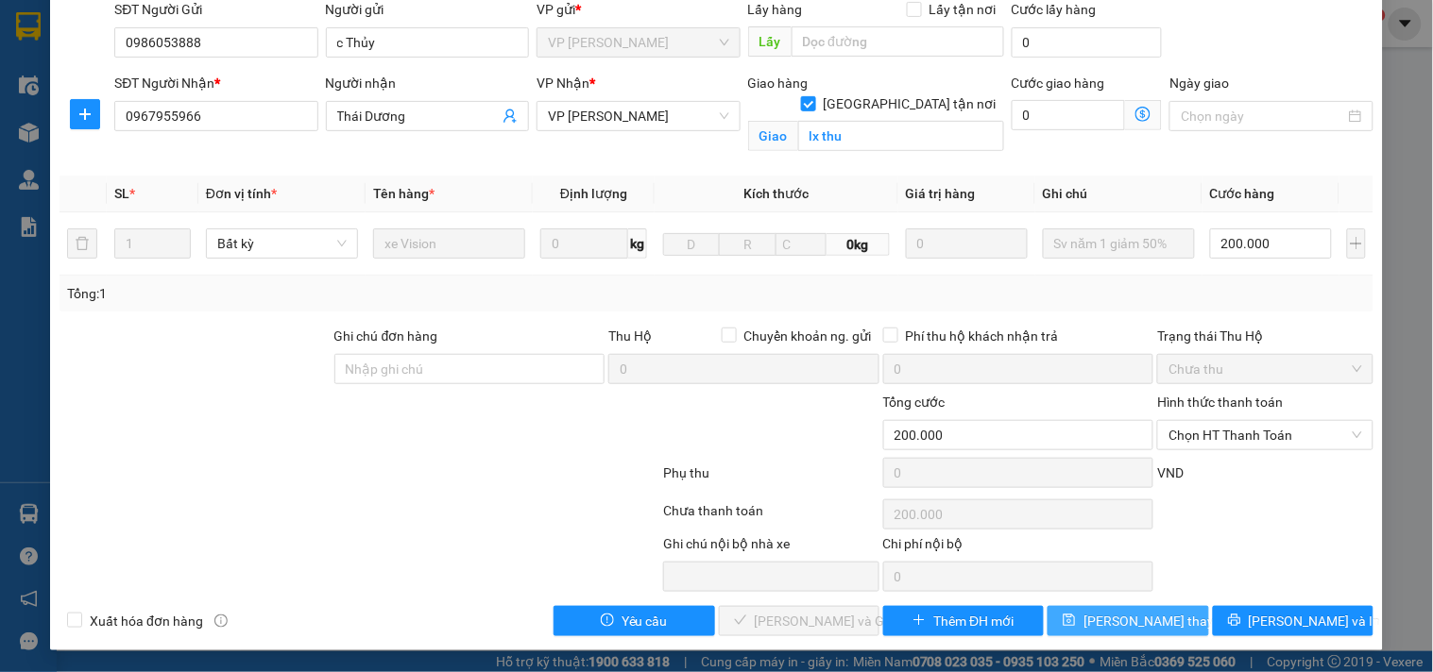
click at [1120, 619] on span "[PERSON_NAME] thay đổi" at bounding box center [1158, 621] width 151 height 21
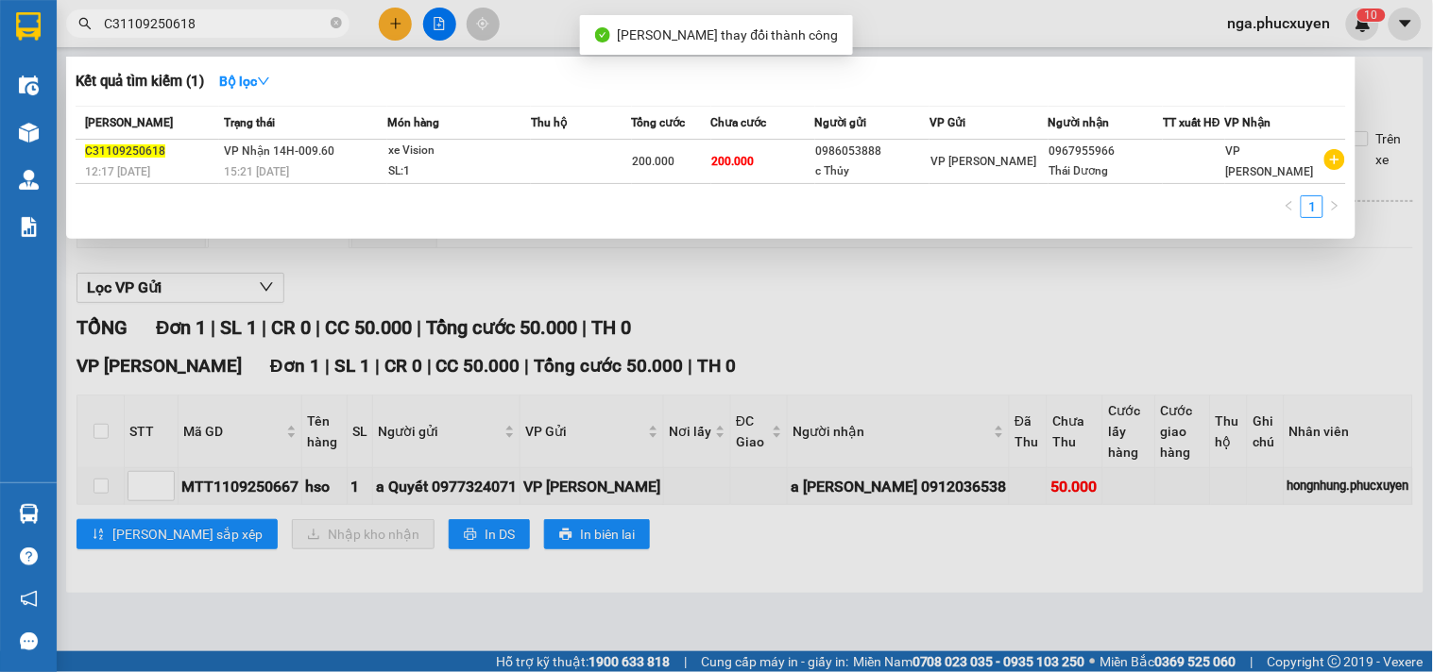
click at [211, 17] on input "C31109250618" at bounding box center [215, 23] width 223 height 21
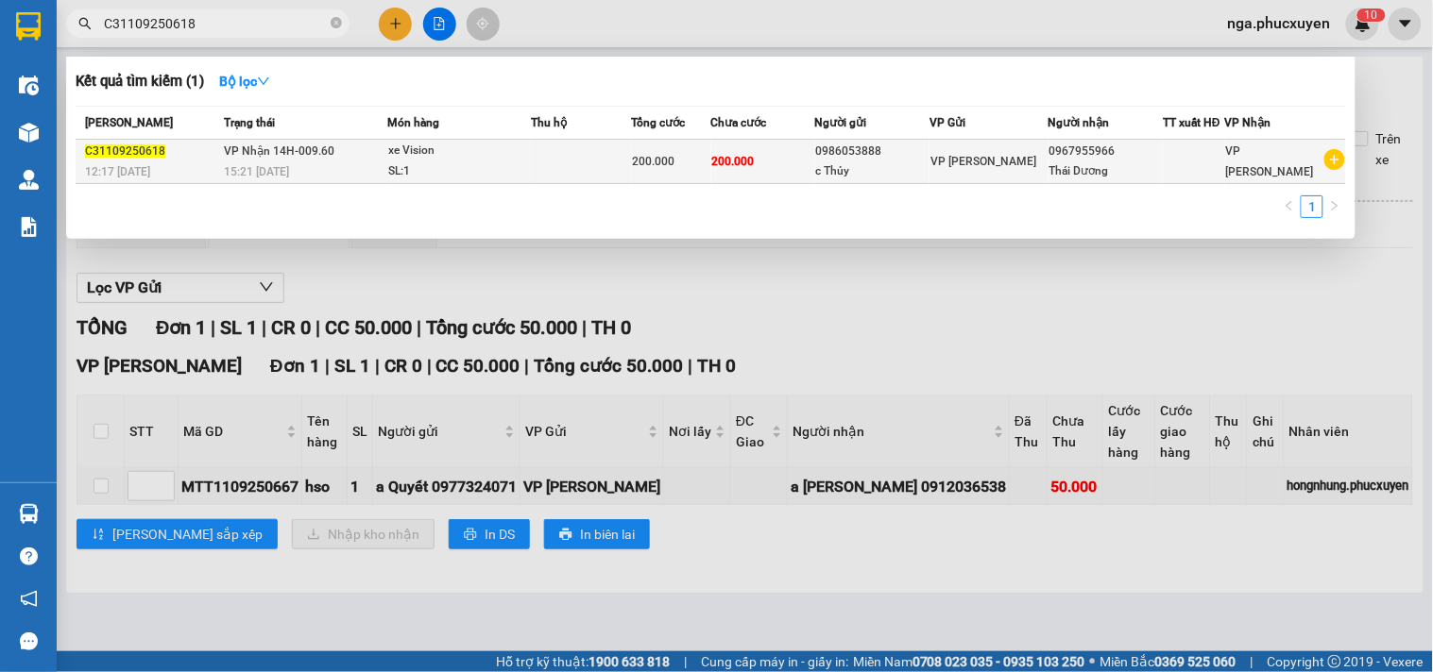
click at [601, 159] on td at bounding box center [581, 162] width 100 height 44
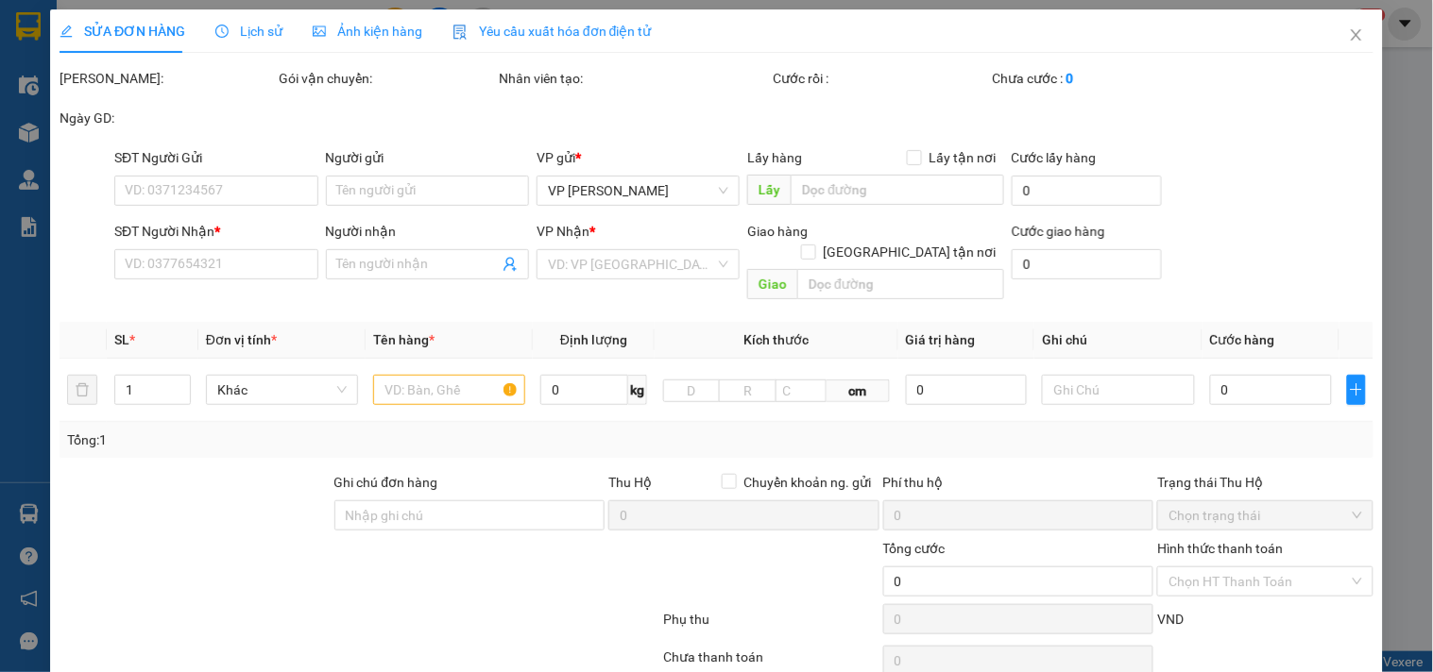
type input "0986053888"
type input "c Thủy"
type input "0967955966"
type input "Thái Dương"
checkbox input "true"
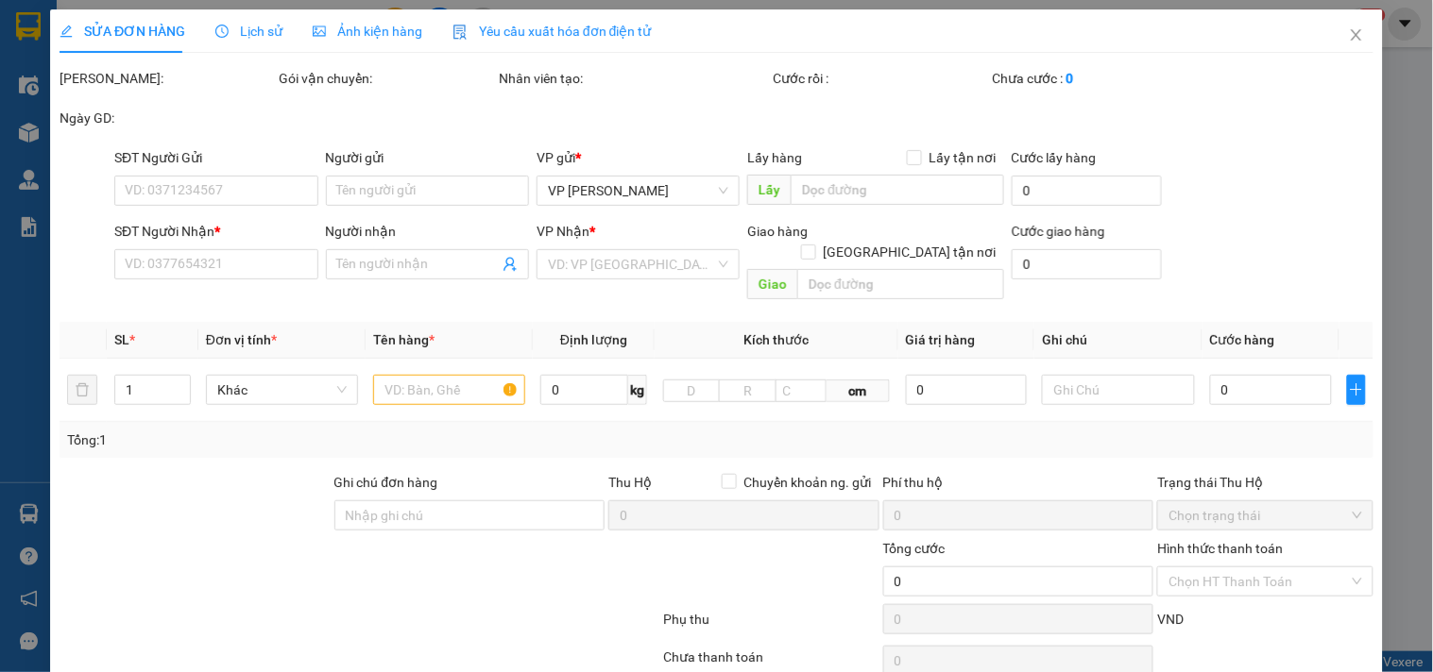
type input "lx thu"
type input "200.000"
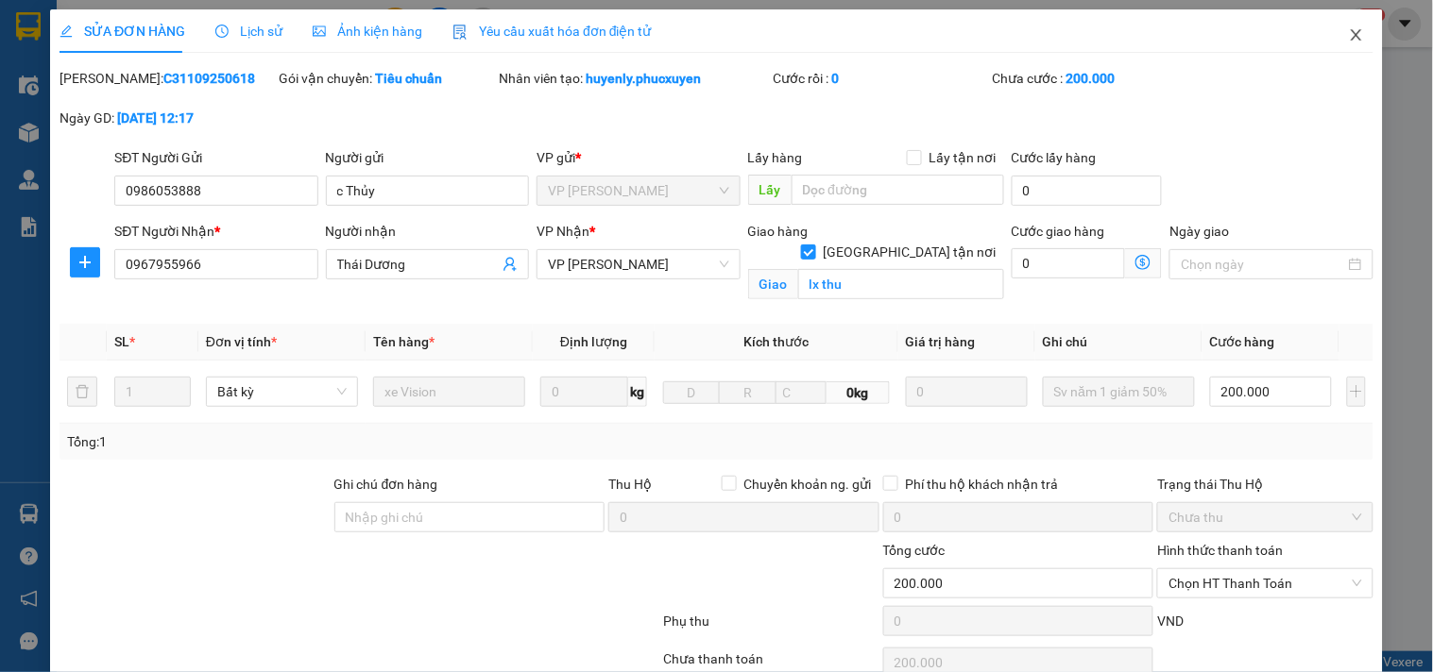
click at [1349, 40] on icon "close" at bounding box center [1356, 34] width 15 height 15
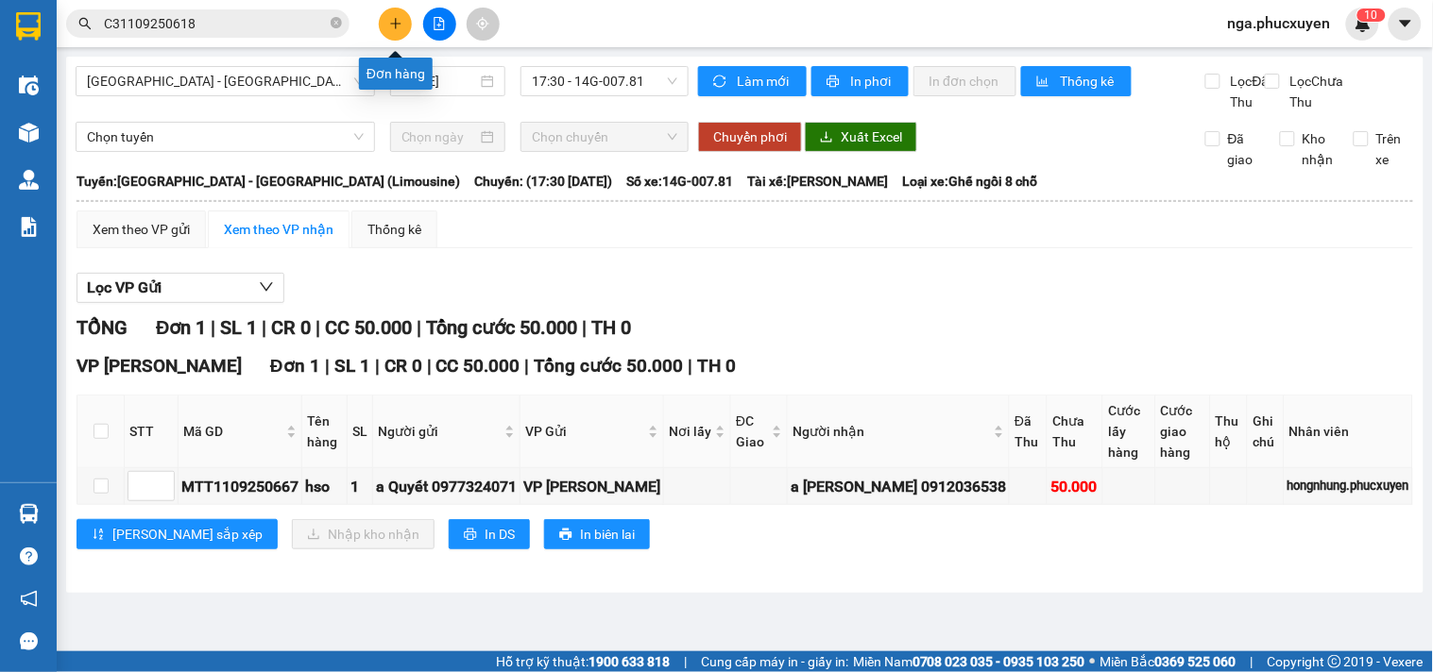
click at [401, 22] on icon "plus" at bounding box center [395, 23] width 13 height 13
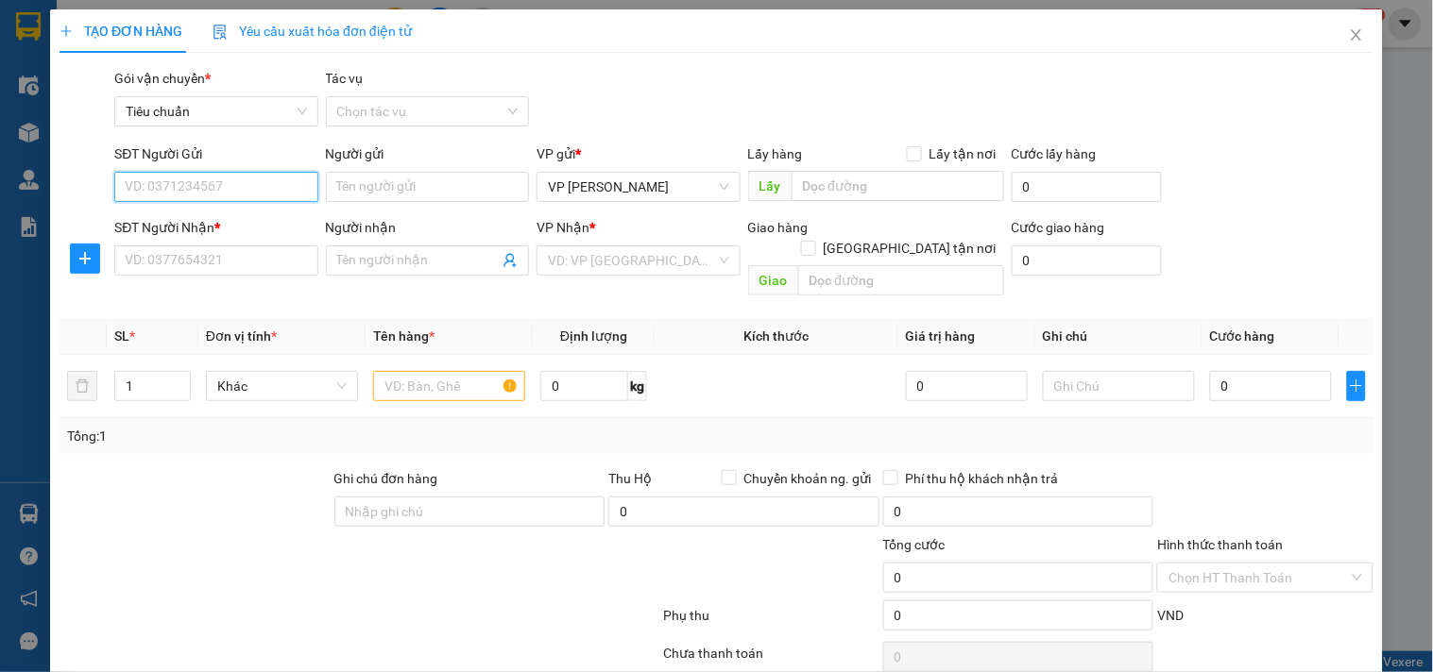
click at [278, 193] on input "SĐT Người Gửi" at bounding box center [215, 187] width 203 height 30
click at [206, 227] on div "0979716188 - C Hương" at bounding box center [218, 224] width 186 height 21
type input "0979716188"
type input "C Hương"
type input "0979716188"
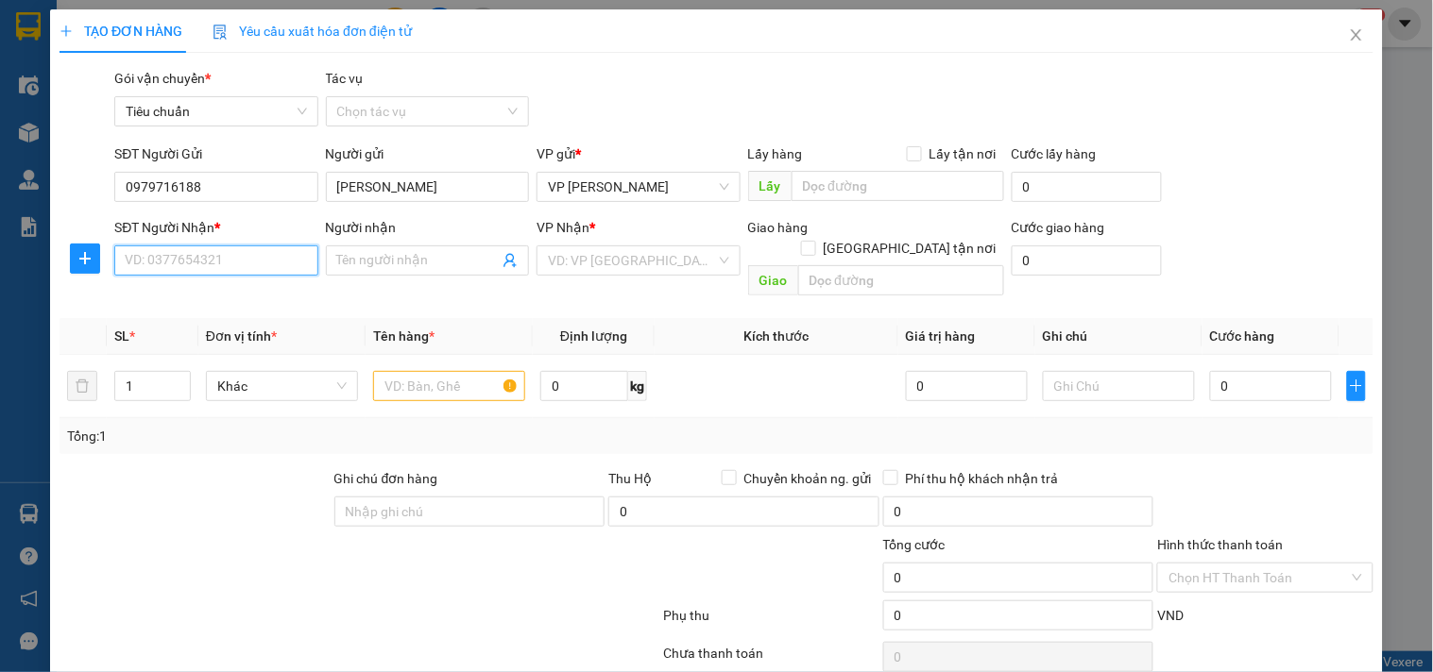
click at [212, 253] on input "SĐT Người Nhận *" at bounding box center [215, 261] width 203 height 30
click at [210, 255] on input "0799063888" at bounding box center [215, 261] width 203 height 30
type input "0799063888"
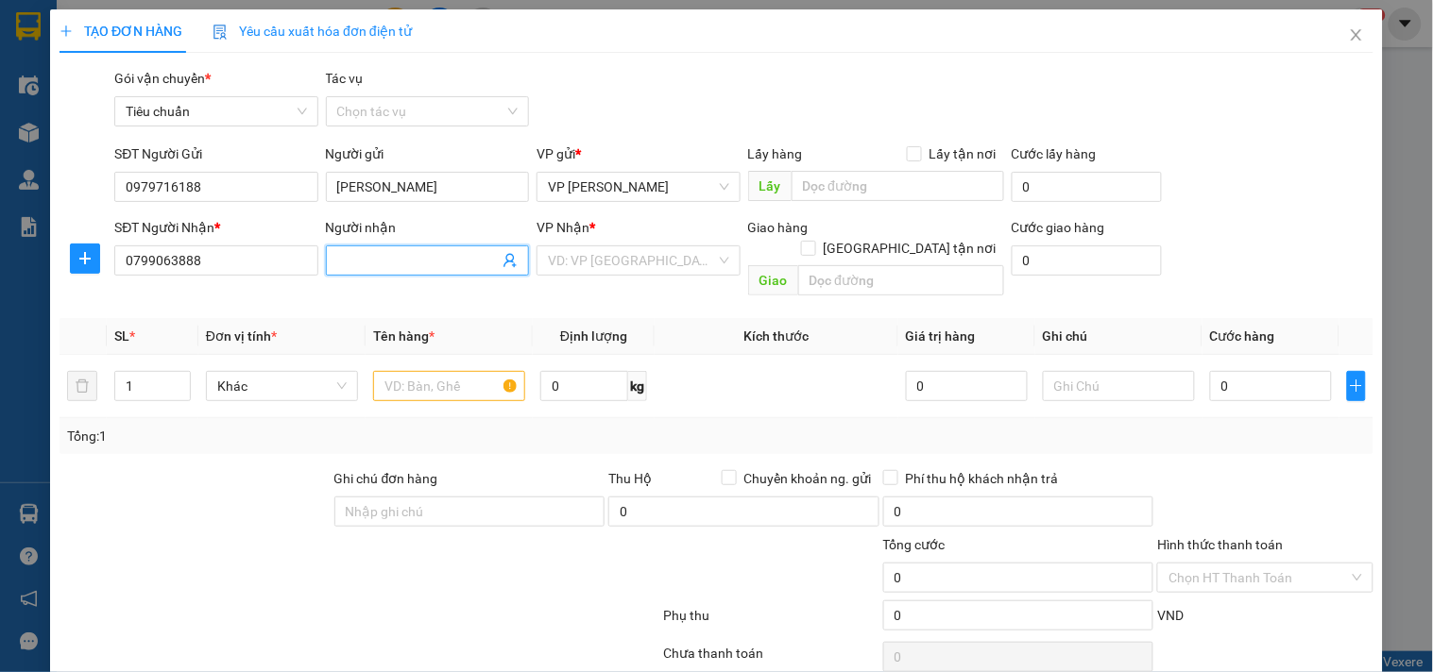
click at [390, 261] on input "Người nhận" at bounding box center [417, 260] width 161 height 21
type input "Minh Anh ( Linh )"
click at [620, 252] on input "search" at bounding box center [631, 260] width 167 height 28
click at [433, 371] on input "text" at bounding box center [449, 386] width 152 height 30
click at [431, 372] on input "text" at bounding box center [449, 386] width 152 height 30
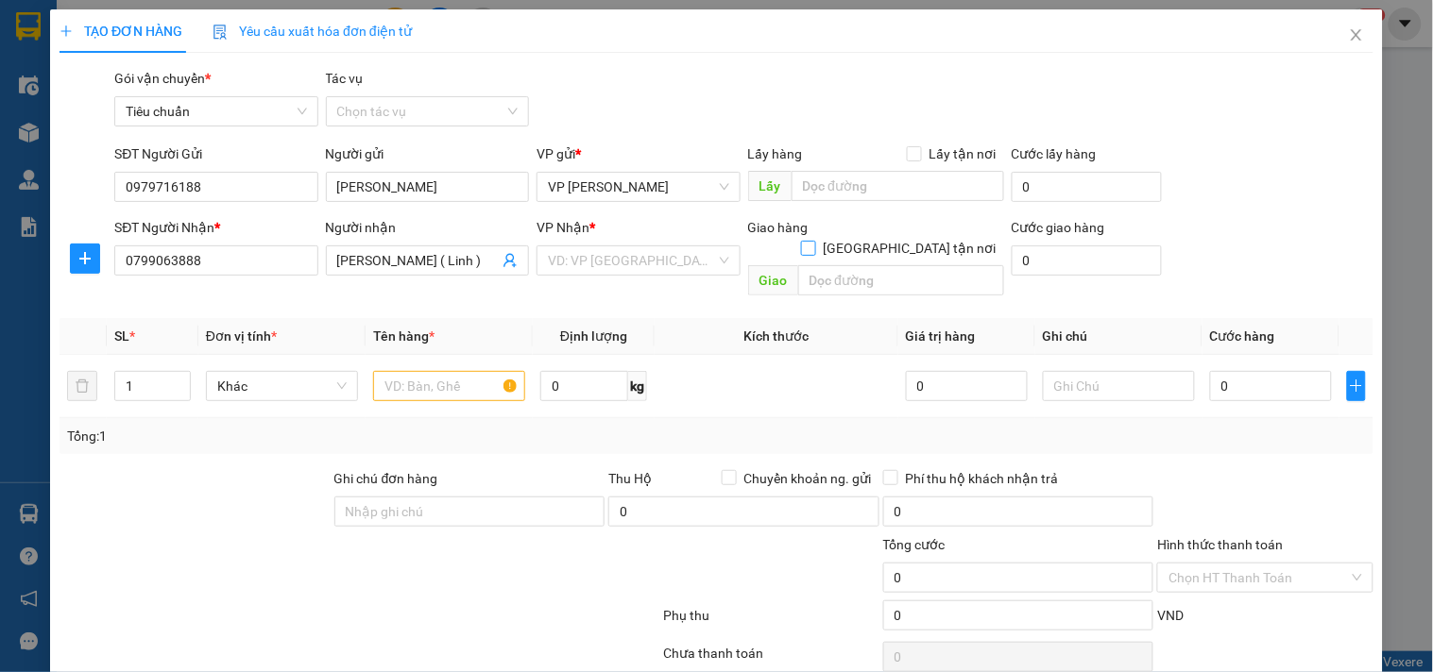
drag, startPoint x: 898, startPoint y: 230, endPoint x: 891, endPoint y: 246, distance: 17.7
click at [814, 241] on input "[GEOGRAPHIC_DATA] tận nơi" at bounding box center [807, 247] width 13 height 13
checkbox input "true"
click at [883, 265] on input "text" at bounding box center [901, 280] width 206 height 30
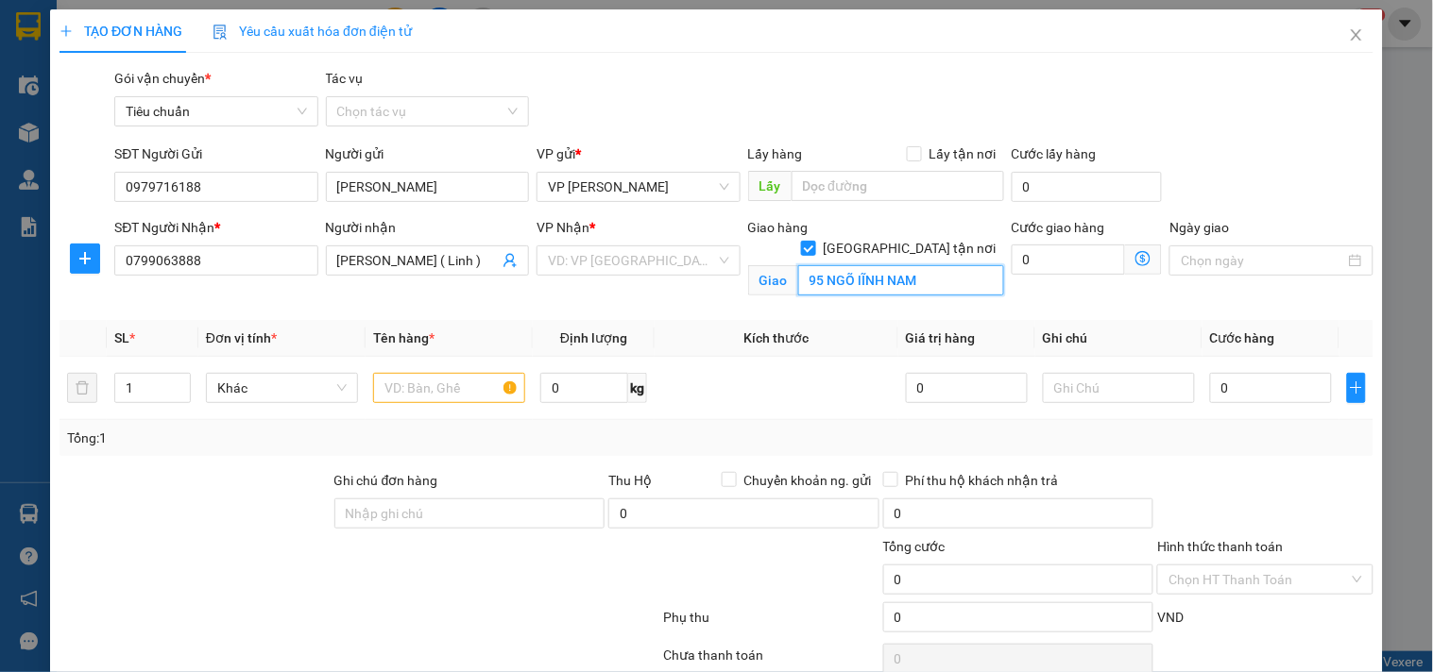
click at [872, 265] on input "95 NGÕ lĨNH NAM" at bounding box center [901, 280] width 206 height 30
click at [853, 265] on input "95 NGÕ lĨNH NAM" at bounding box center [901, 280] width 206 height 30
type input "95 NGÕ lĨNH NAM"
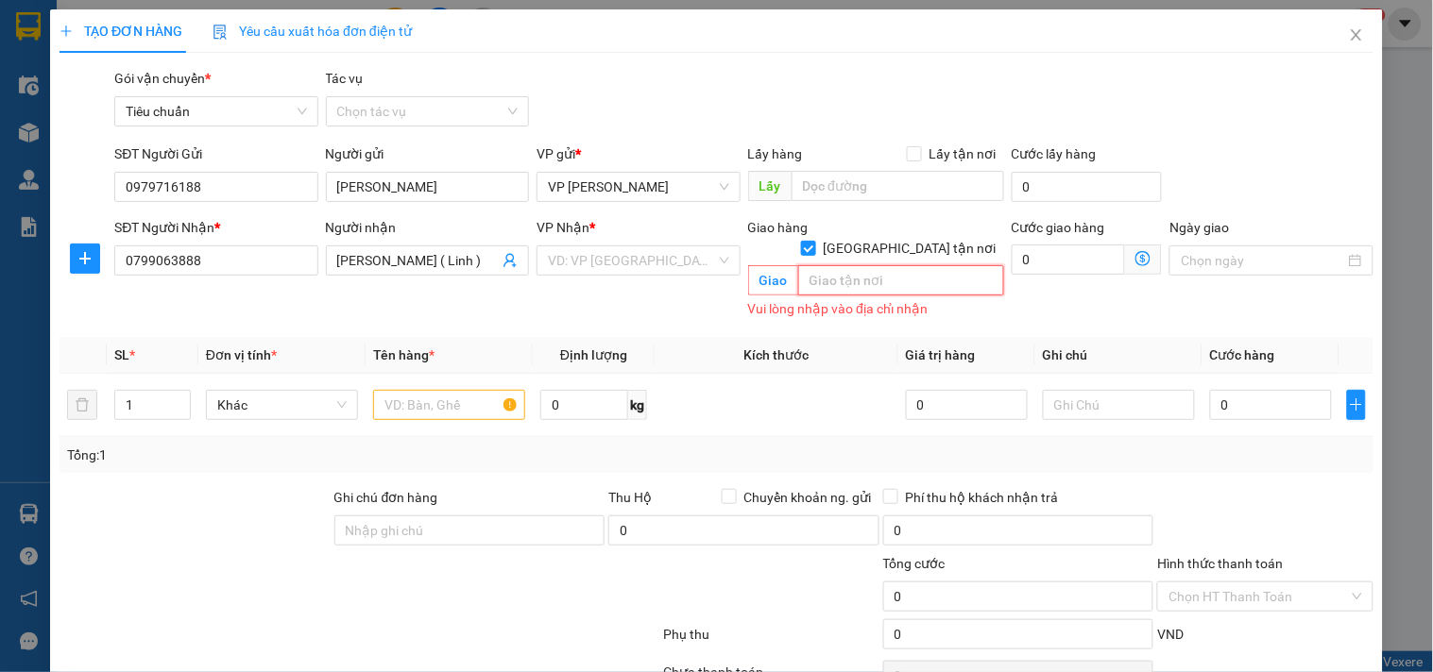
paste input "95 Thúy Lĩnh, Lĩnh Nam, Hoàng Mai, Hà Nội, Việt Nam"
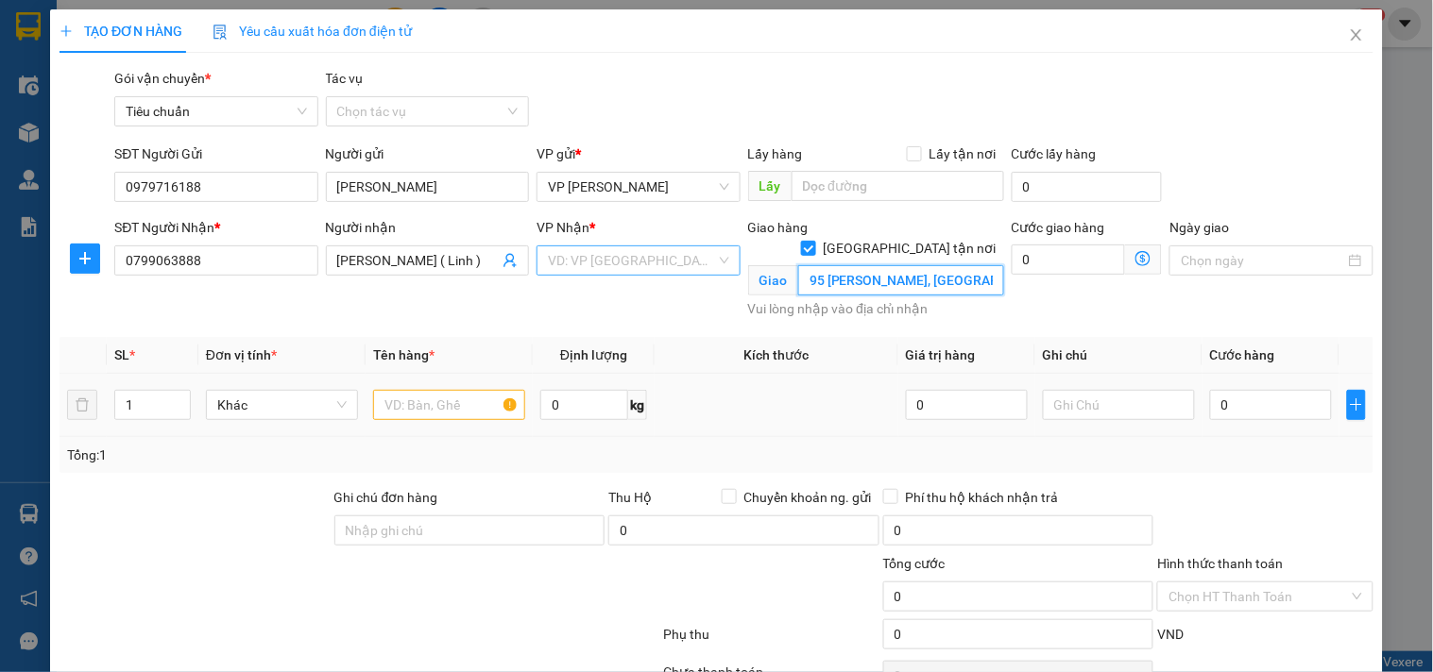
scroll to position [0, 144]
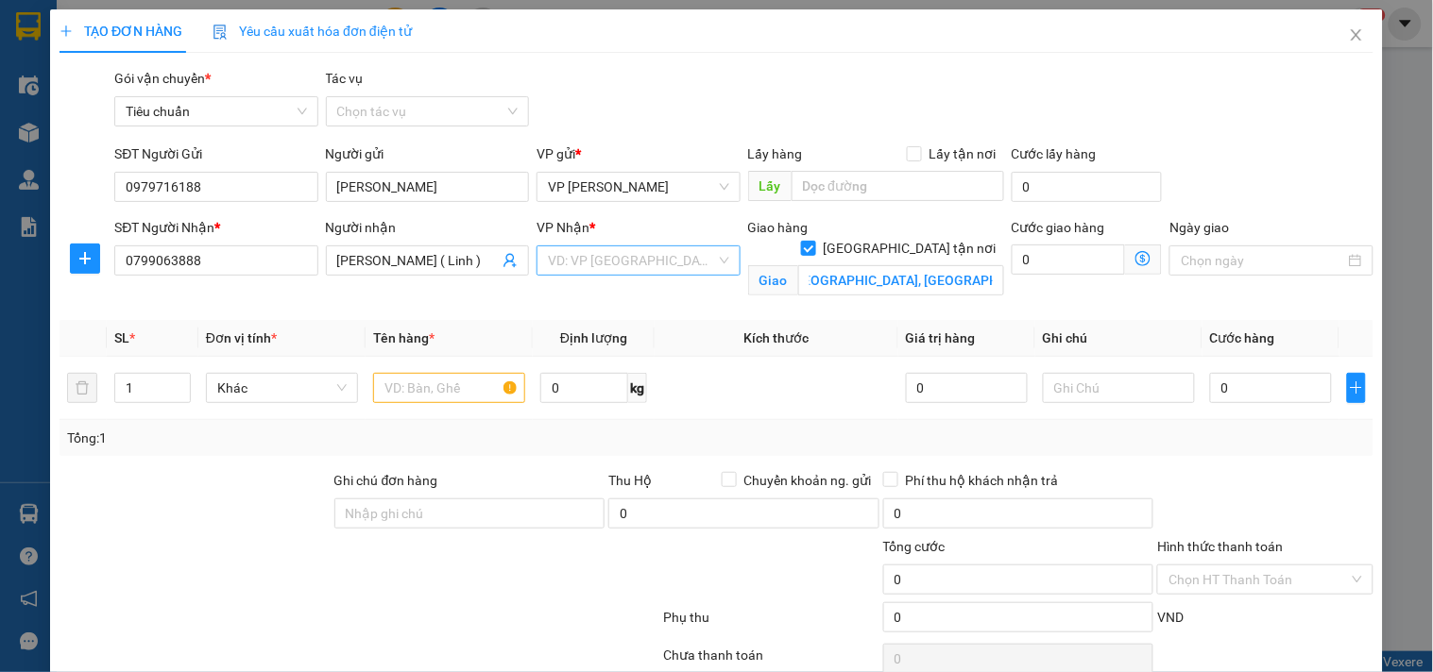
click at [653, 267] on input "search" at bounding box center [631, 260] width 167 height 28
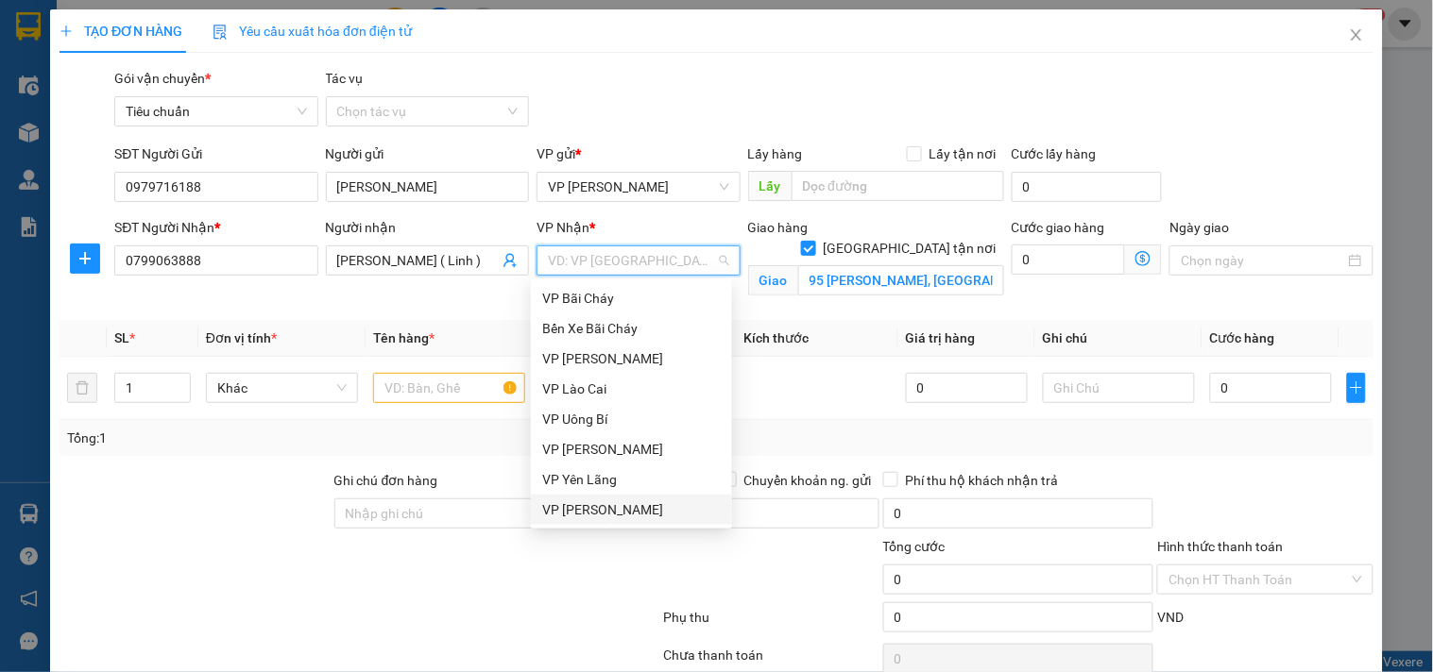
click at [604, 501] on div "VP [PERSON_NAME]" at bounding box center [631, 510] width 178 height 21
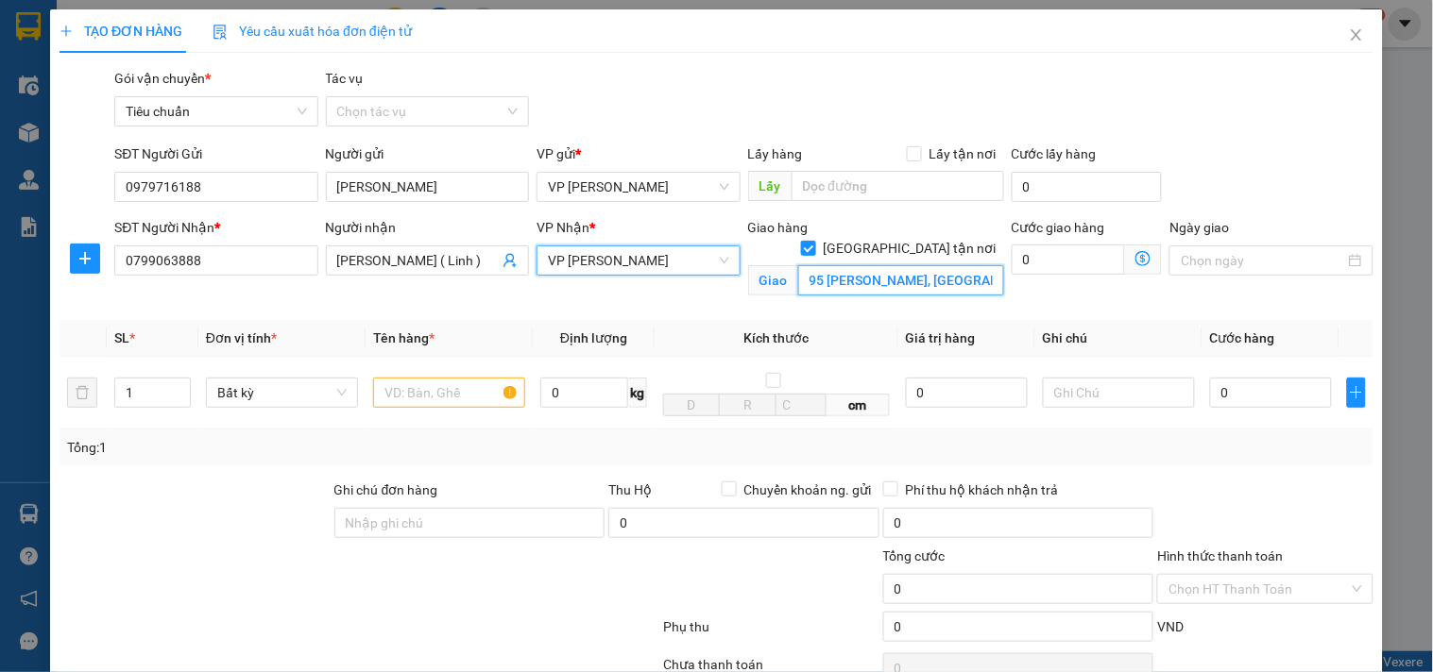
click at [817, 265] on input "95 Thúy Lĩnh, Lĩnh Nam, Hoàng Mai, Hà Nội, Việt Nam" at bounding box center [901, 280] width 206 height 30
type input "95 Ngõ 467 Thúy Lĩnh, Lĩnh Nam, Hoàng Mai, Hà Nội, Việt Nam"
click at [1135, 263] on icon "dollar-circle" at bounding box center [1142, 258] width 15 height 15
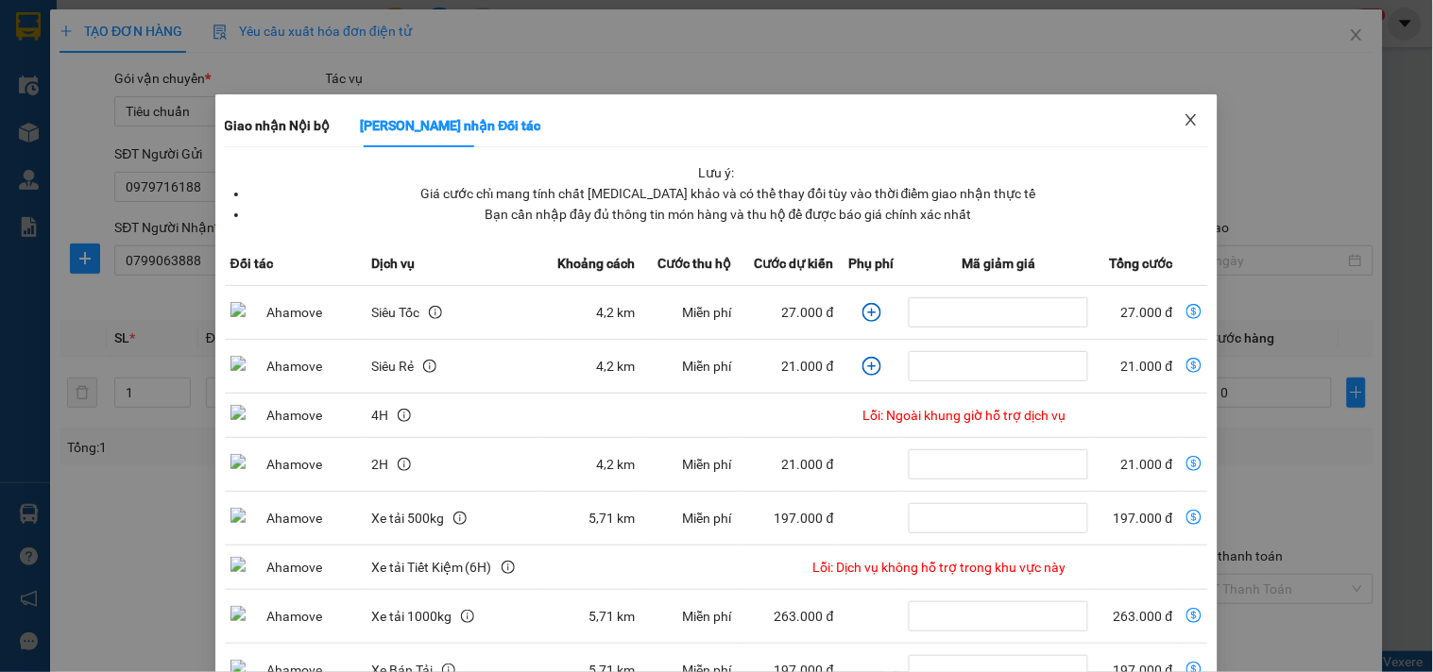
click at [1183, 123] on icon "close" at bounding box center [1190, 119] width 15 height 15
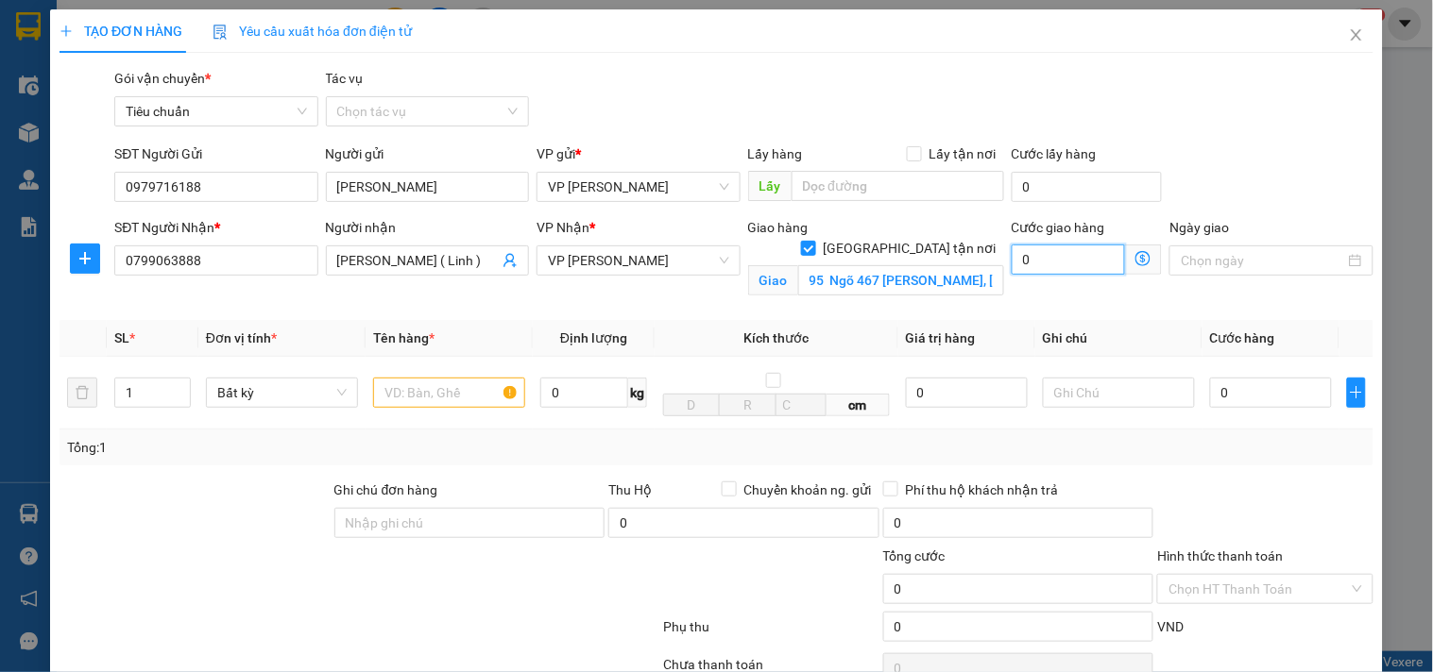
click at [1062, 253] on input "0" at bounding box center [1068, 260] width 114 height 30
type input "5"
type input "50"
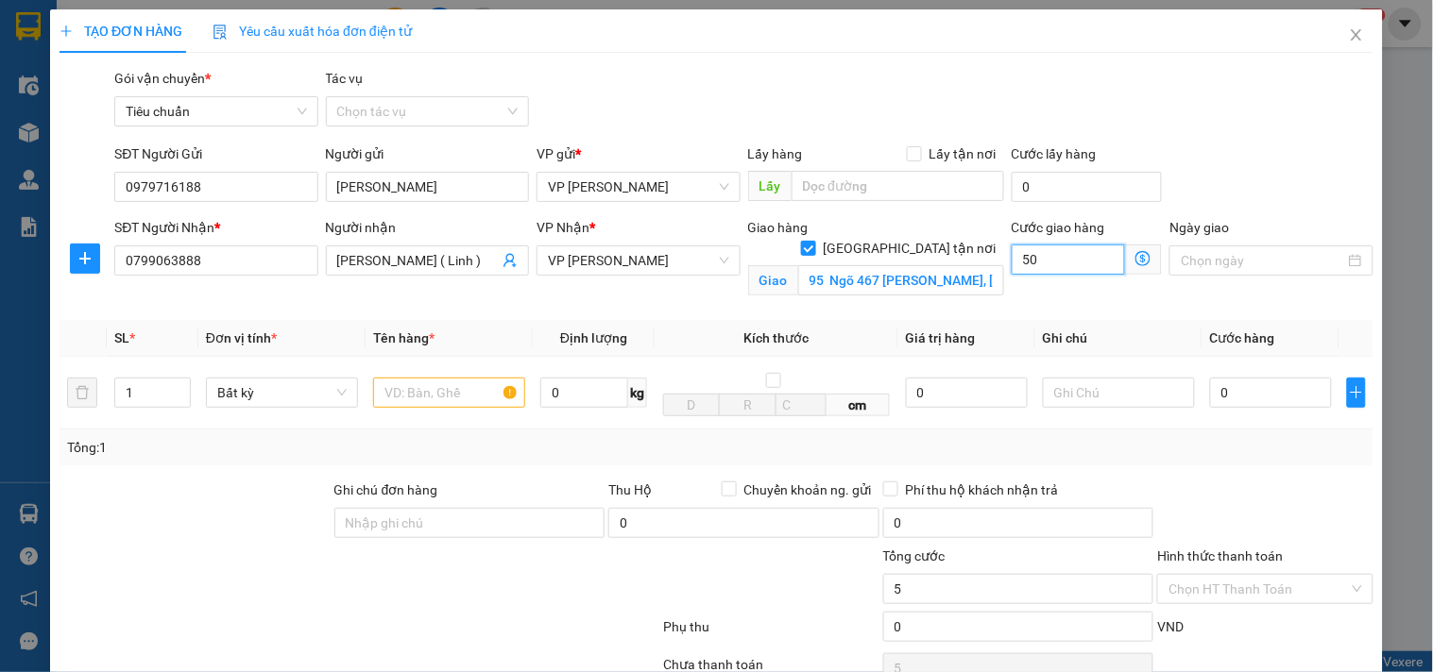
type input "50"
type input "50.000"
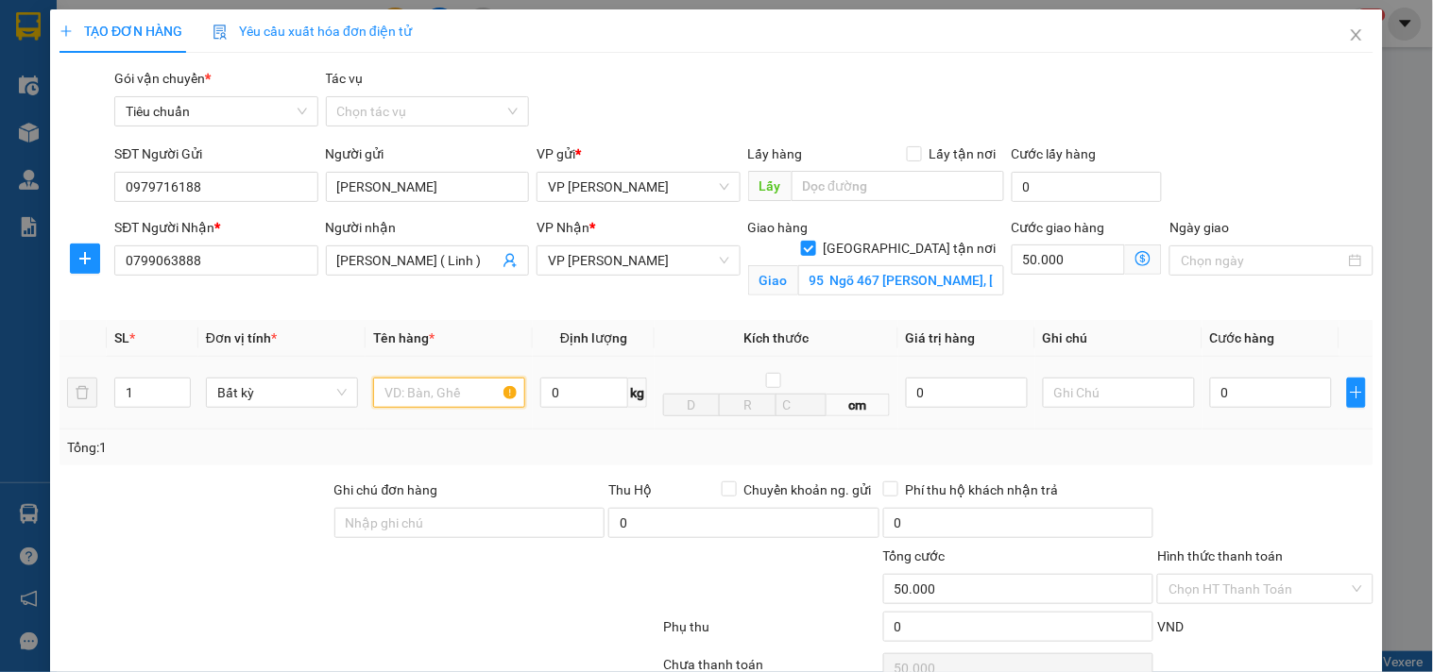
click at [419, 392] on input "text" at bounding box center [449, 393] width 152 height 30
type input "bọc vàng quần áo"
click at [1252, 401] on input "0" at bounding box center [1271, 393] width 122 height 30
type input "6"
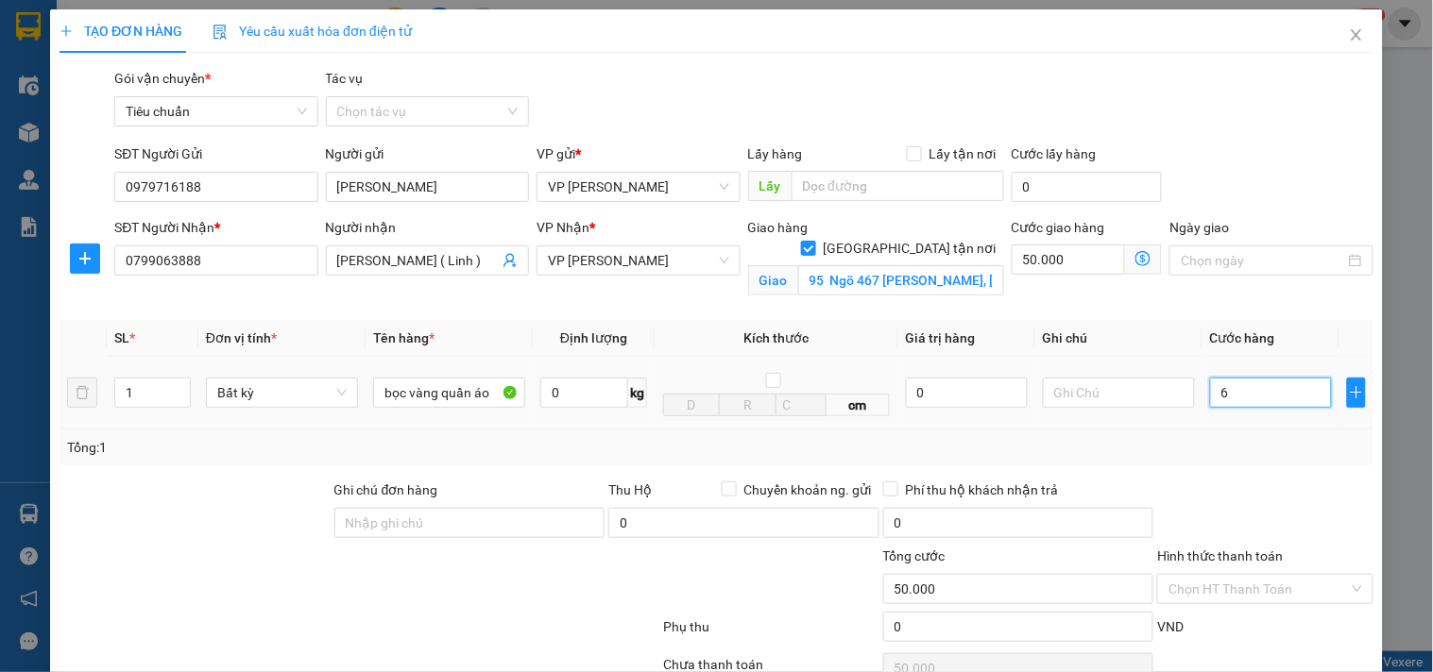
type input "50.006"
type input "60"
type input "50.060"
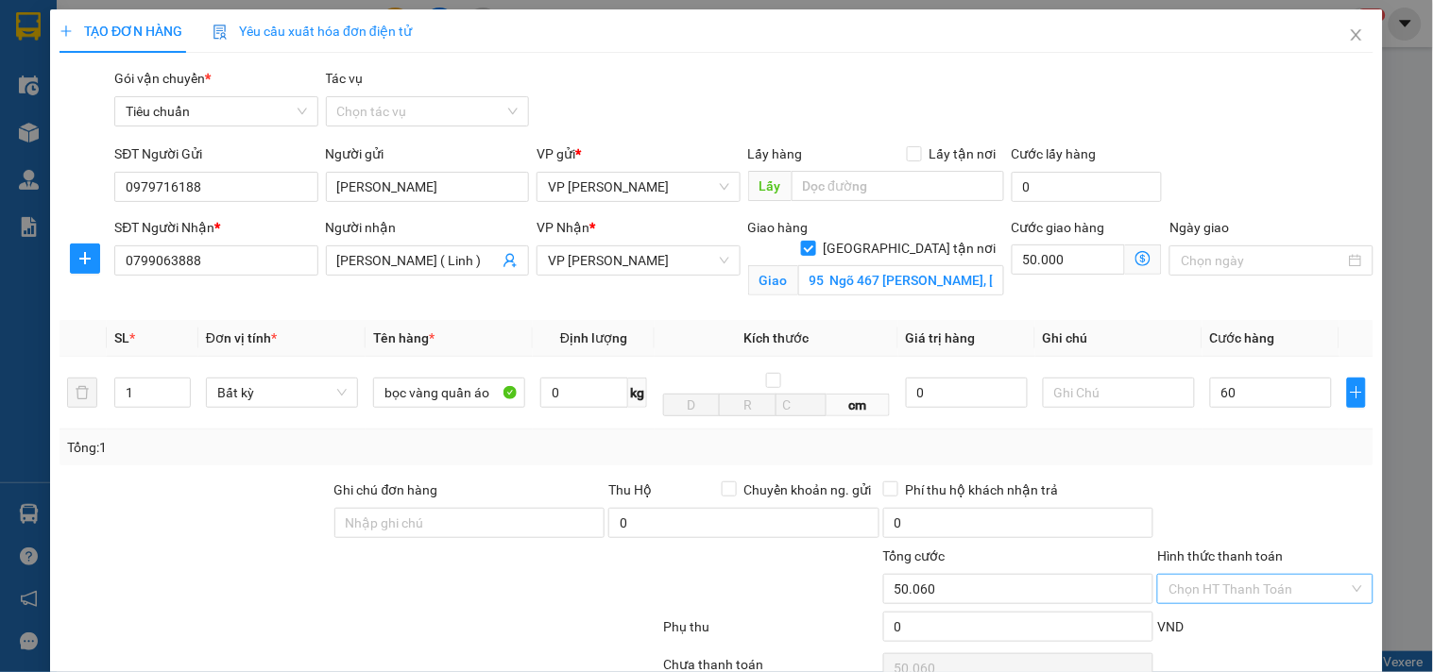
click at [1291, 586] on input "Hình thức thanh toán" at bounding box center [1257, 589] width 179 height 28
type input "60.000"
type input "110.000"
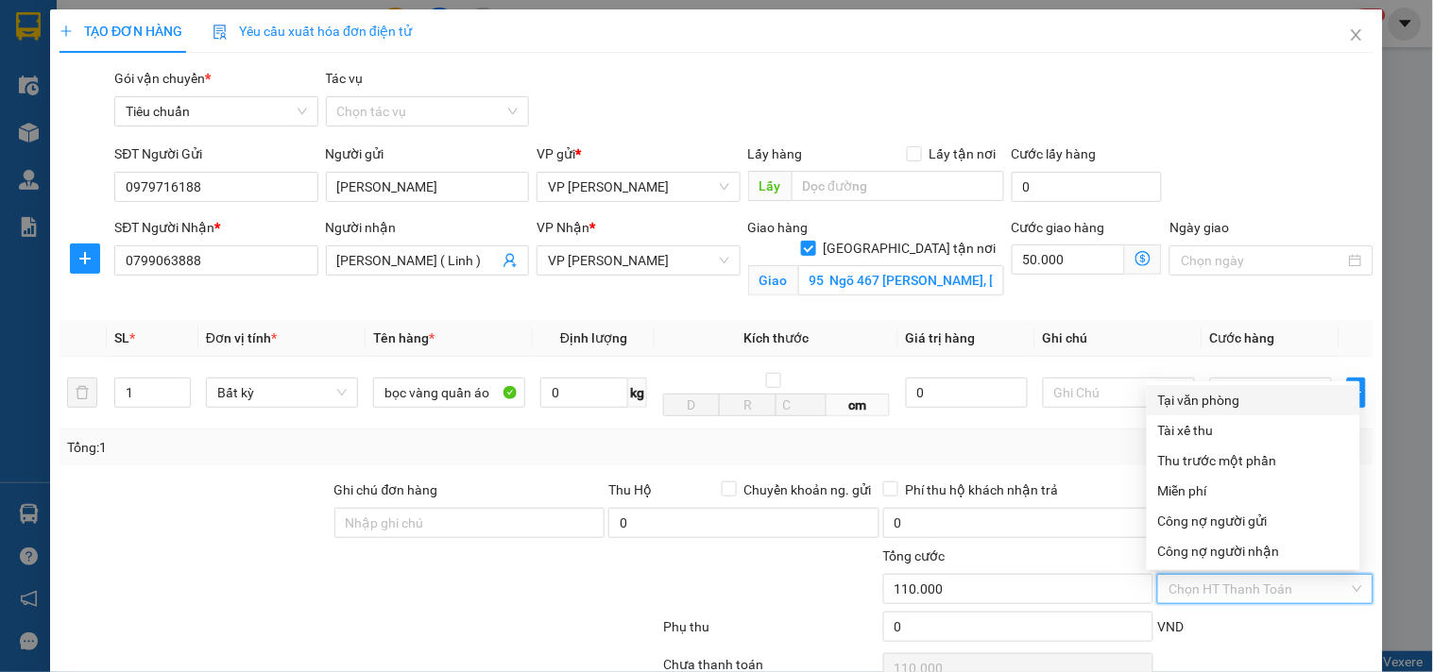
click at [1229, 407] on div "Tại văn phòng" at bounding box center [1253, 400] width 191 height 21
type input "0"
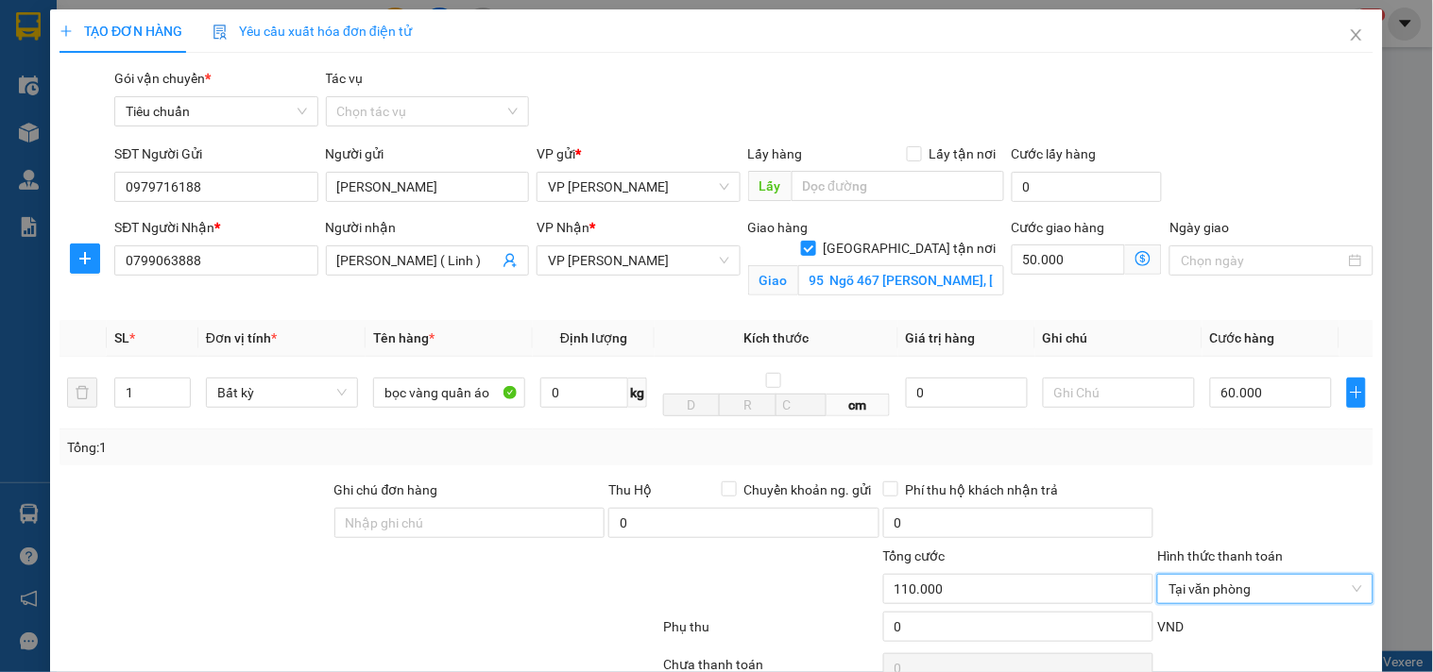
scroll to position [155, 0]
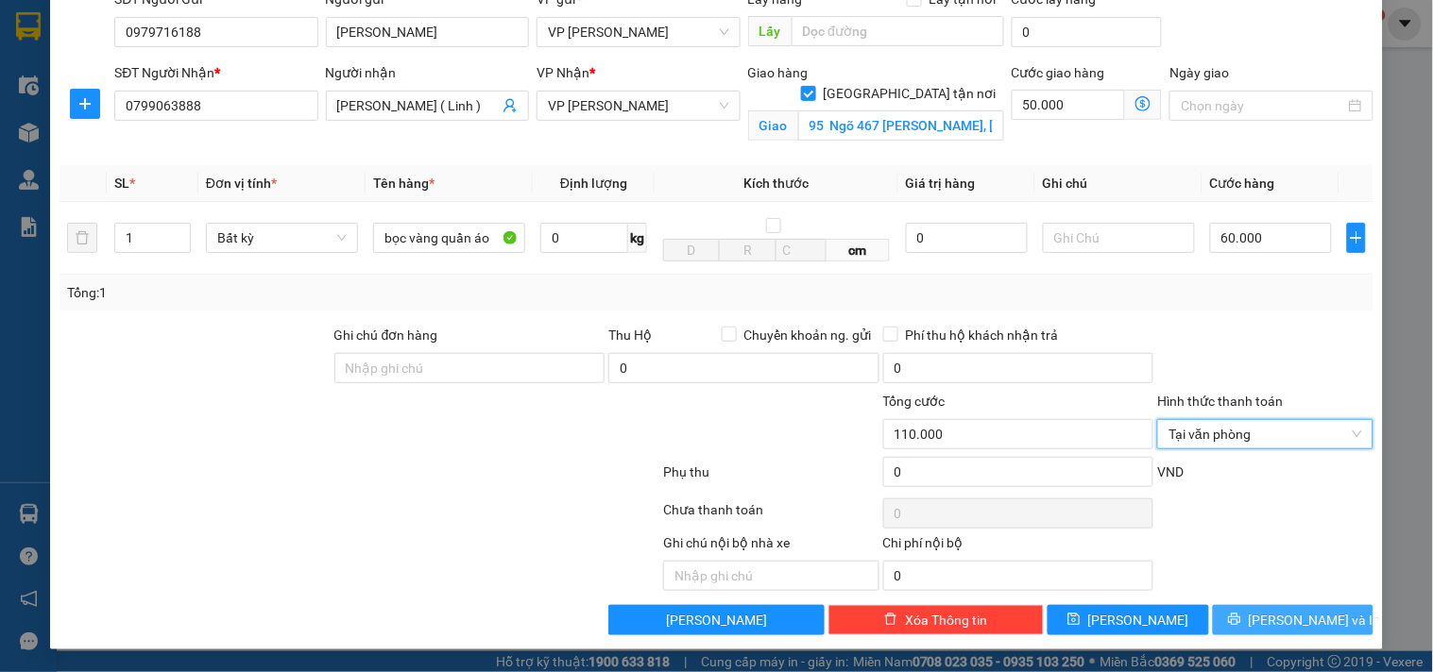
click at [1265, 617] on span "[PERSON_NAME] và In" at bounding box center [1314, 620] width 132 height 21
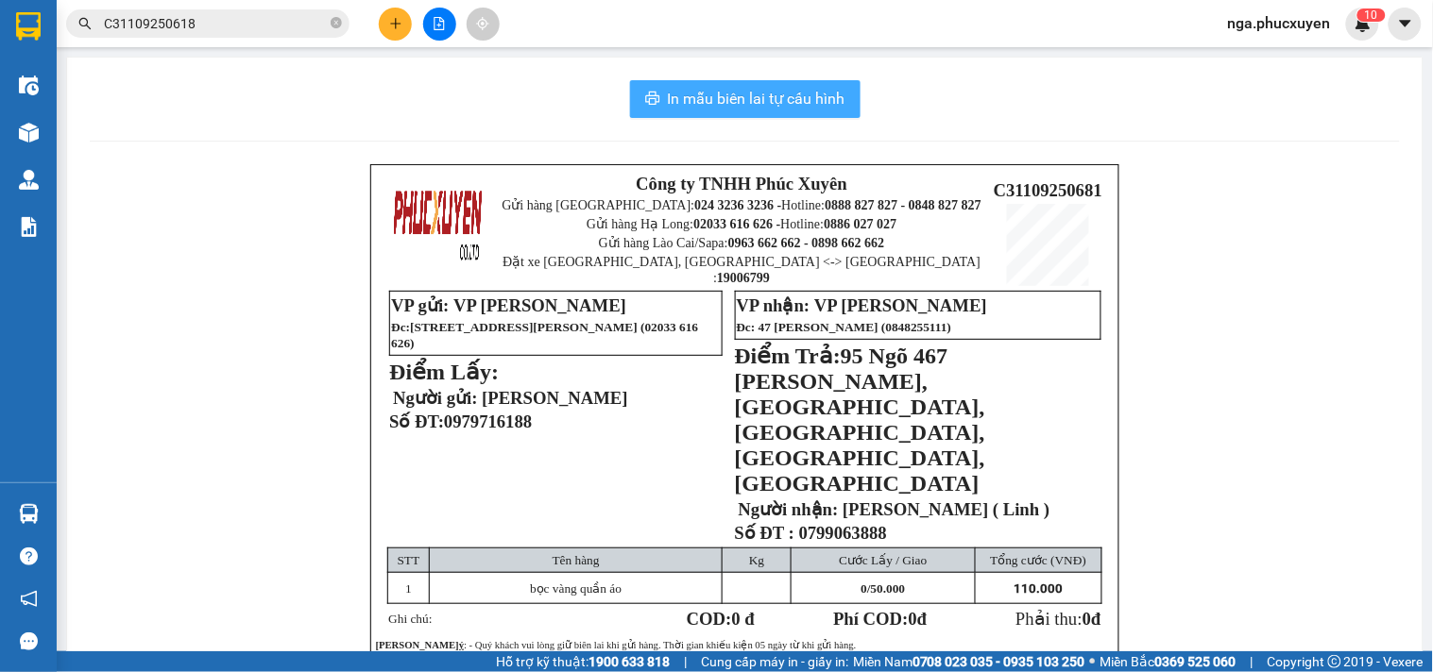
click at [766, 107] on span "In mẫu biên lai tự cấu hình" at bounding box center [757, 99] width 178 height 24
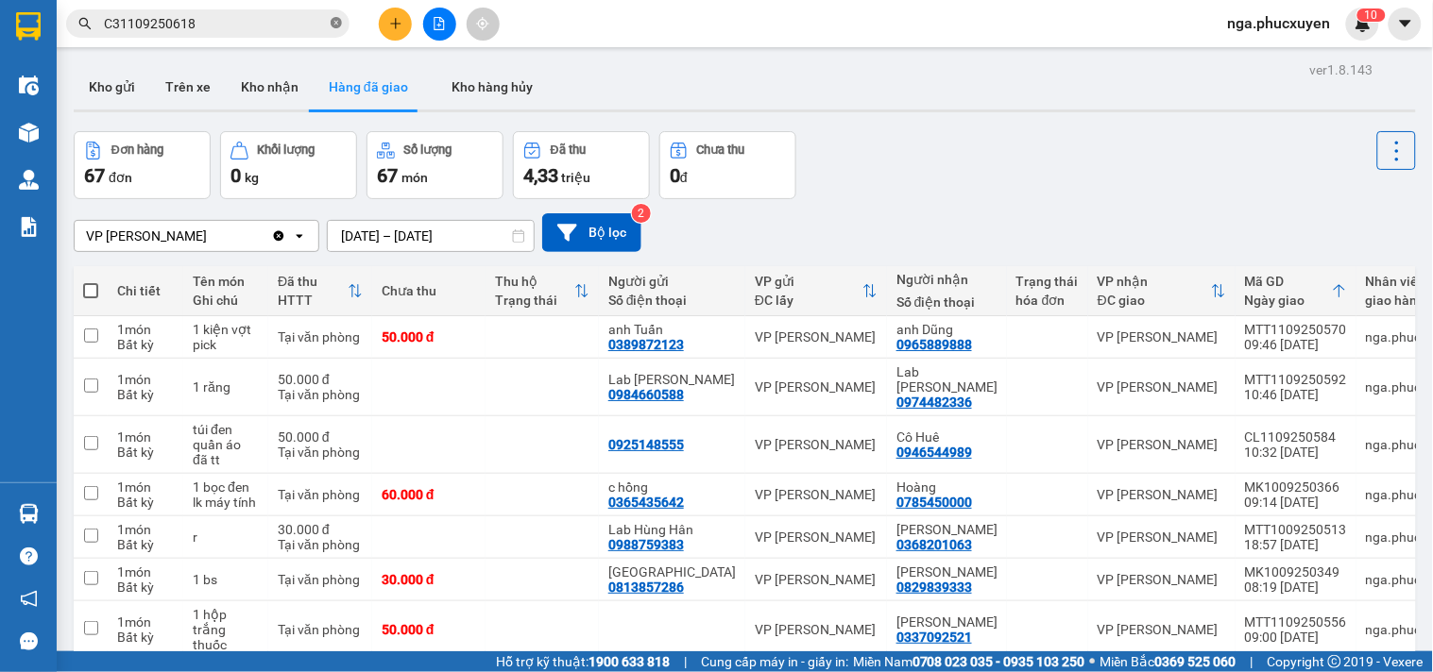
click at [333, 25] on icon "close-circle" at bounding box center [336, 22] width 11 height 11
click at [323, 22] on input "text" at bounding box center [215, 23] width 223 height 21
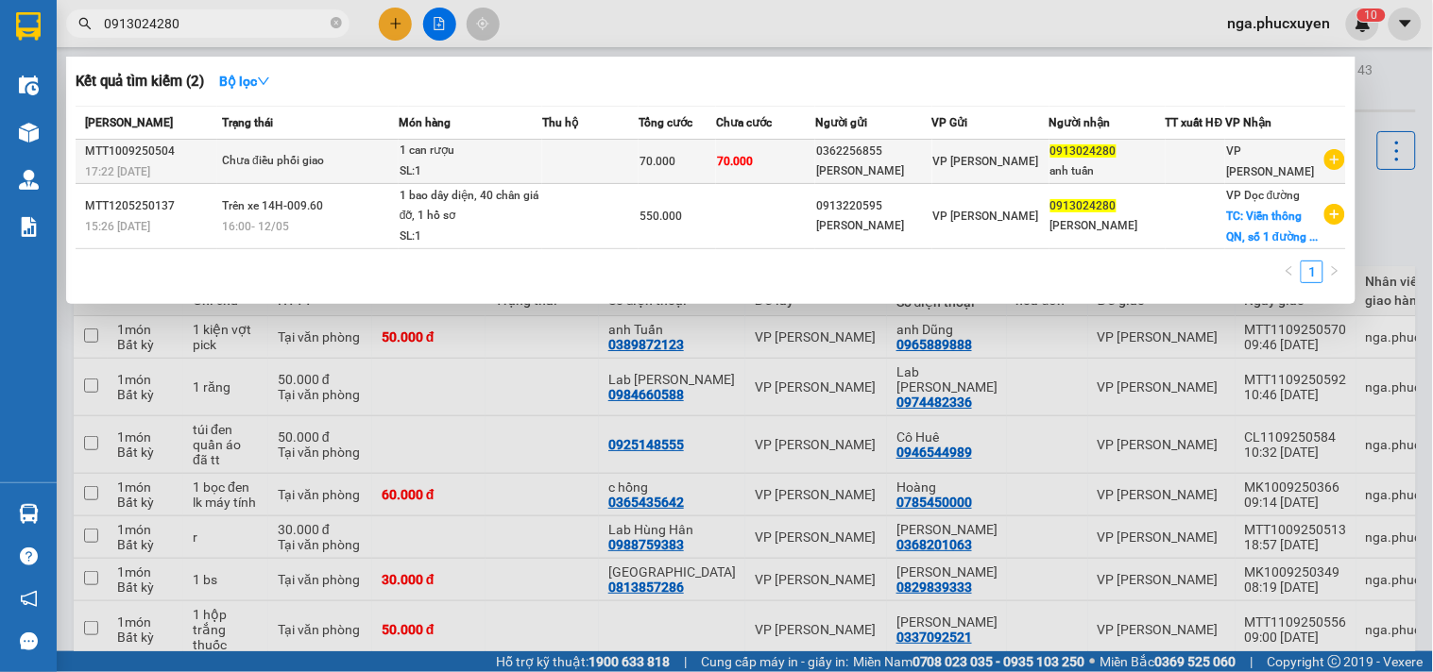
type input "0913024280"
click at [546, 155] on td at bounding box center [590, 162] width 96 height 44
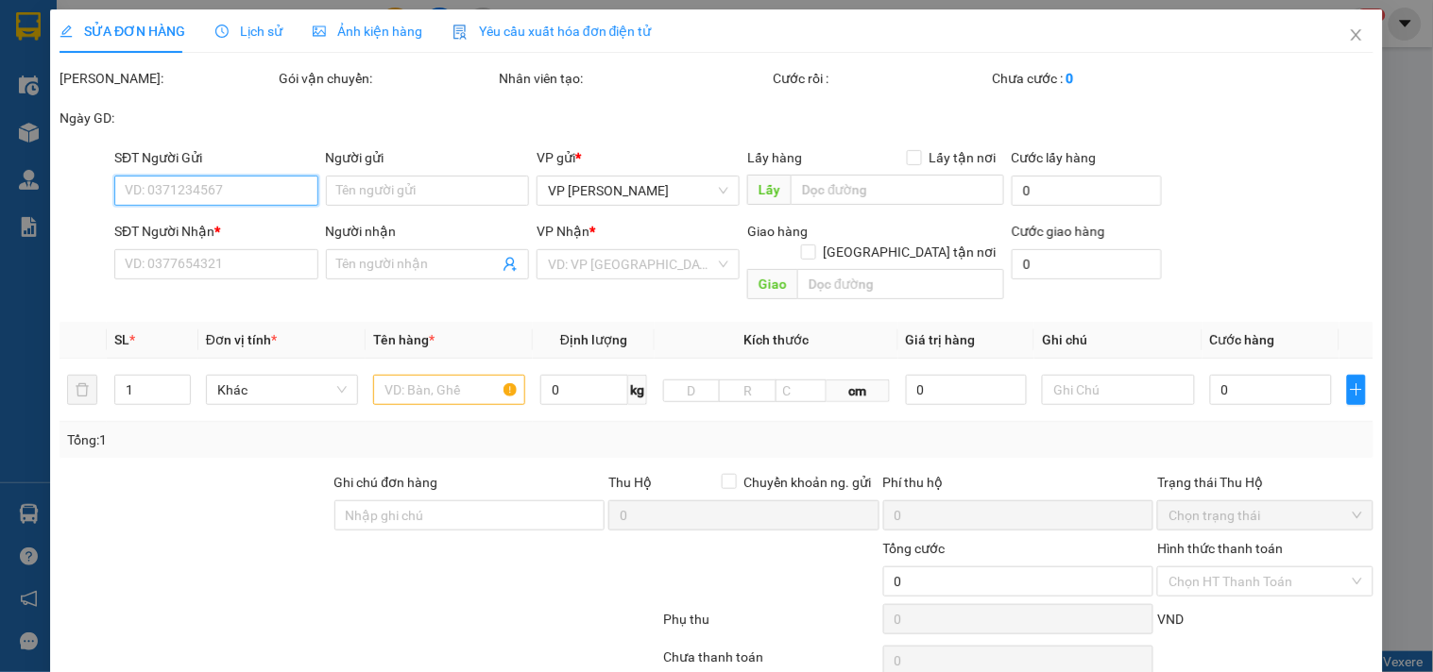
type input "0362256855"
type input "[PERSON_NAME]"
type input "0913024280"
type input "anh tuấn"
type input "70.000"
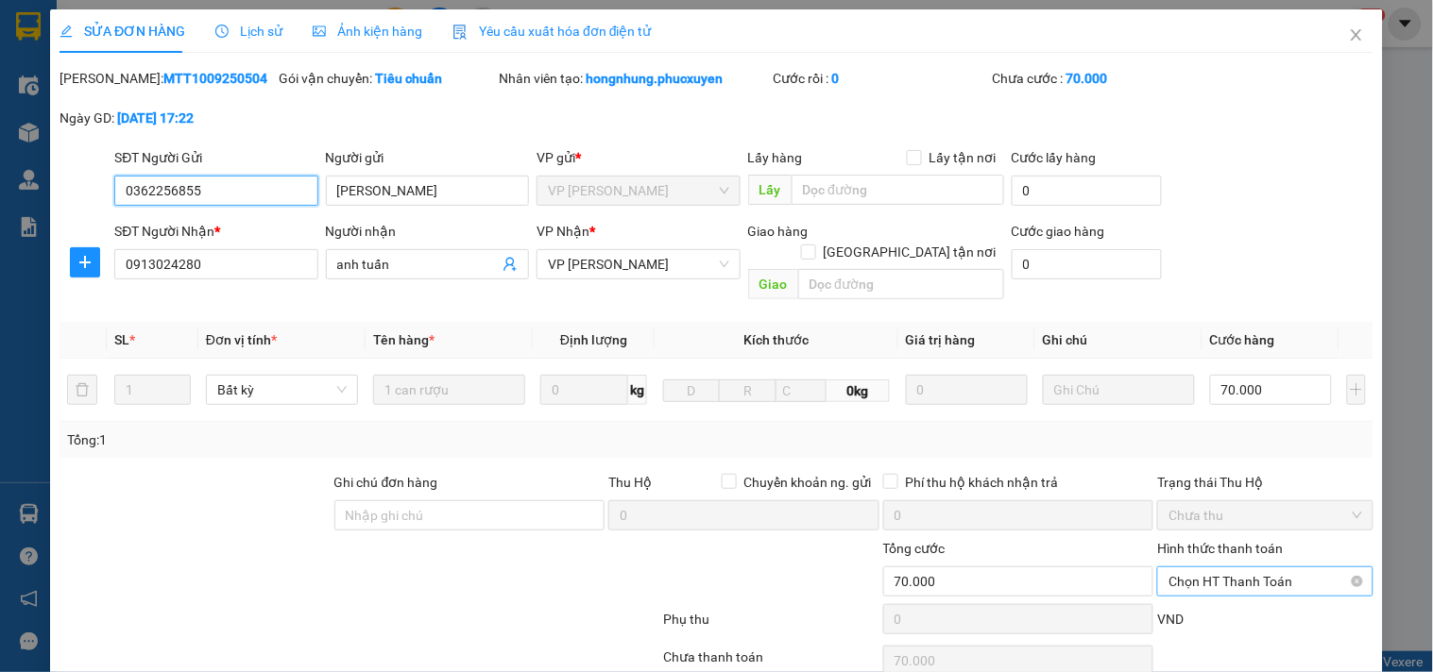
click at [1253, 568] on span "Chọn HT Thanh Toán" at bounding box center [1264, 582] width 193 height 28
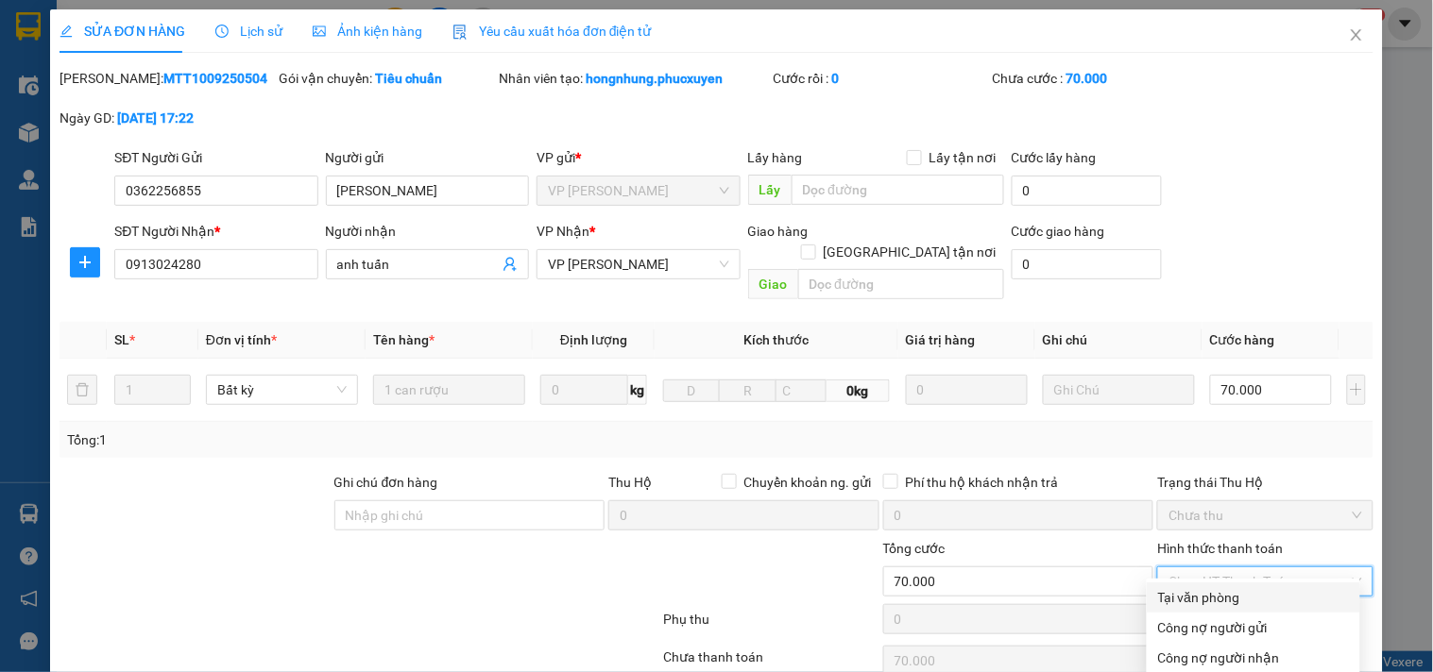
click at [1214, 587] on div "Tại văn phòng" at bounding box center [1253, 597] width 191 height 21
type input "0"
click at [1190, 587] on div "Tại văn phòng" at bounding box center [1253, 597] width 191 height 21
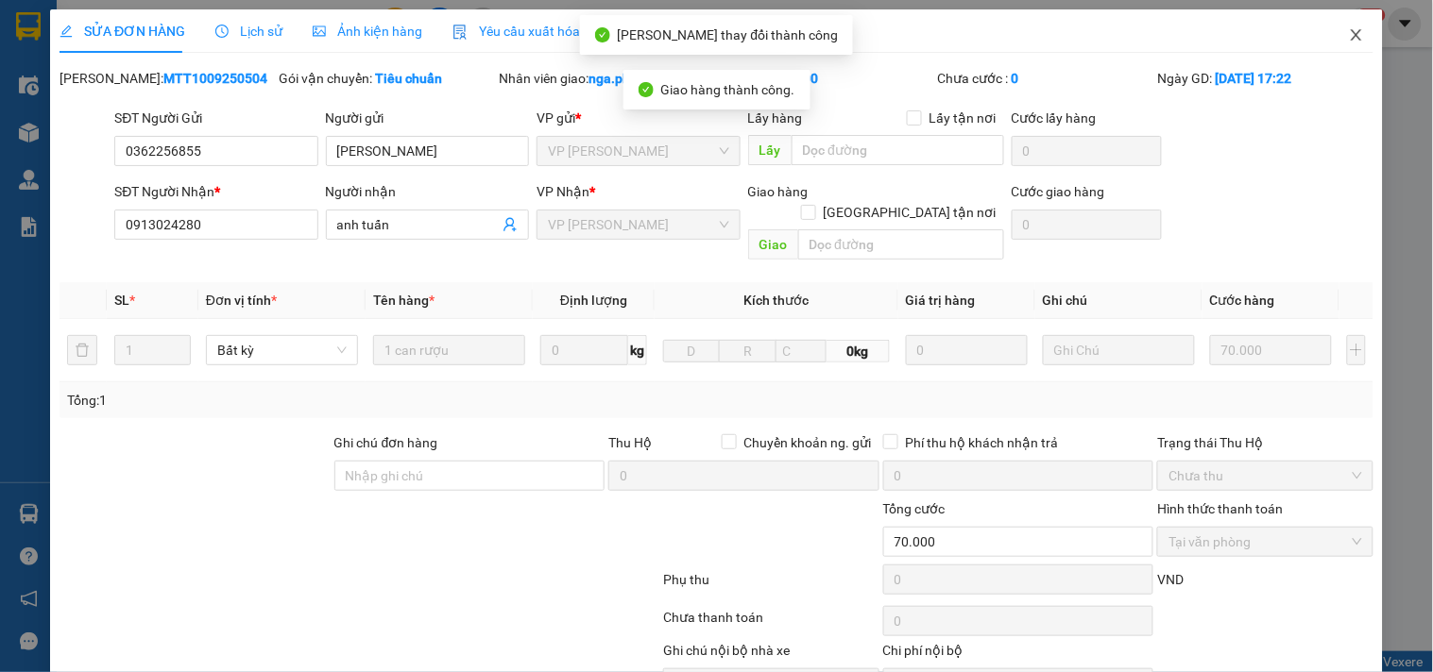
click at [1342, 25] on span "Close" at bounding box center [1356, 35] width 53 height 53
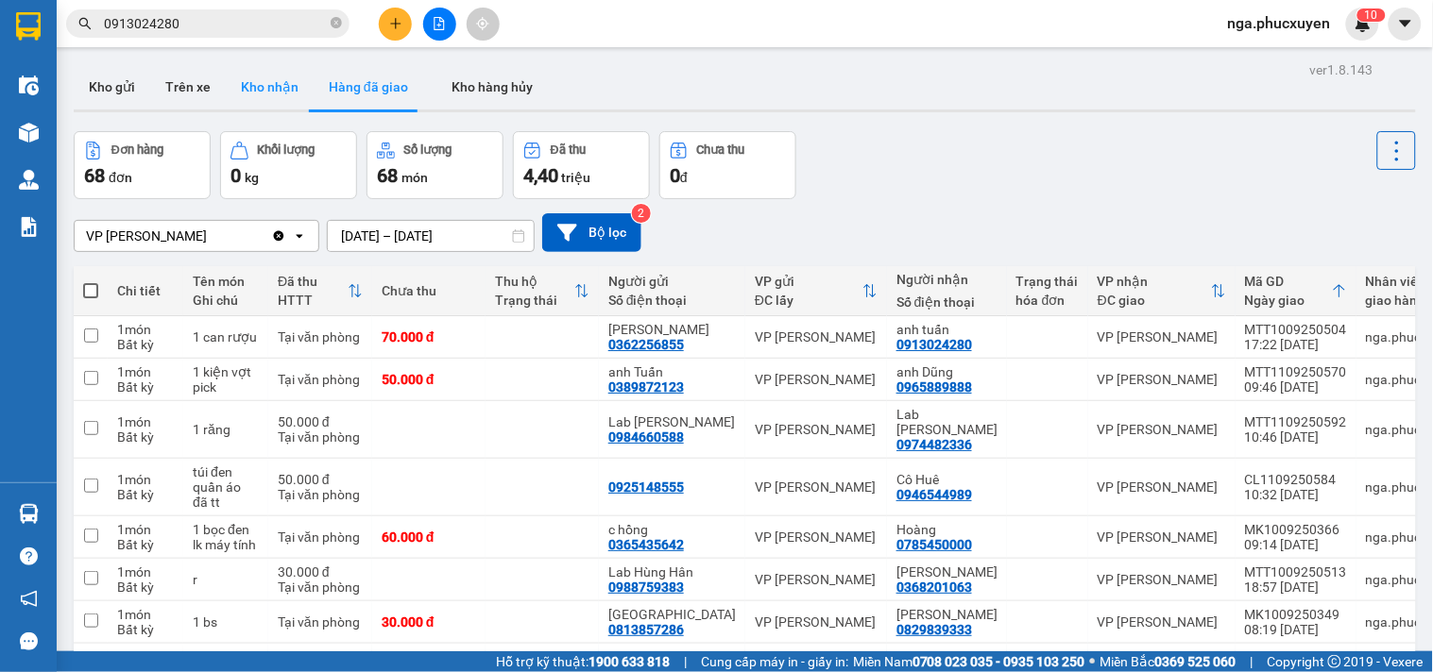
click at [260, 85] on button "Kho nhận" at bounding box center [270, 86] width 88 height 45
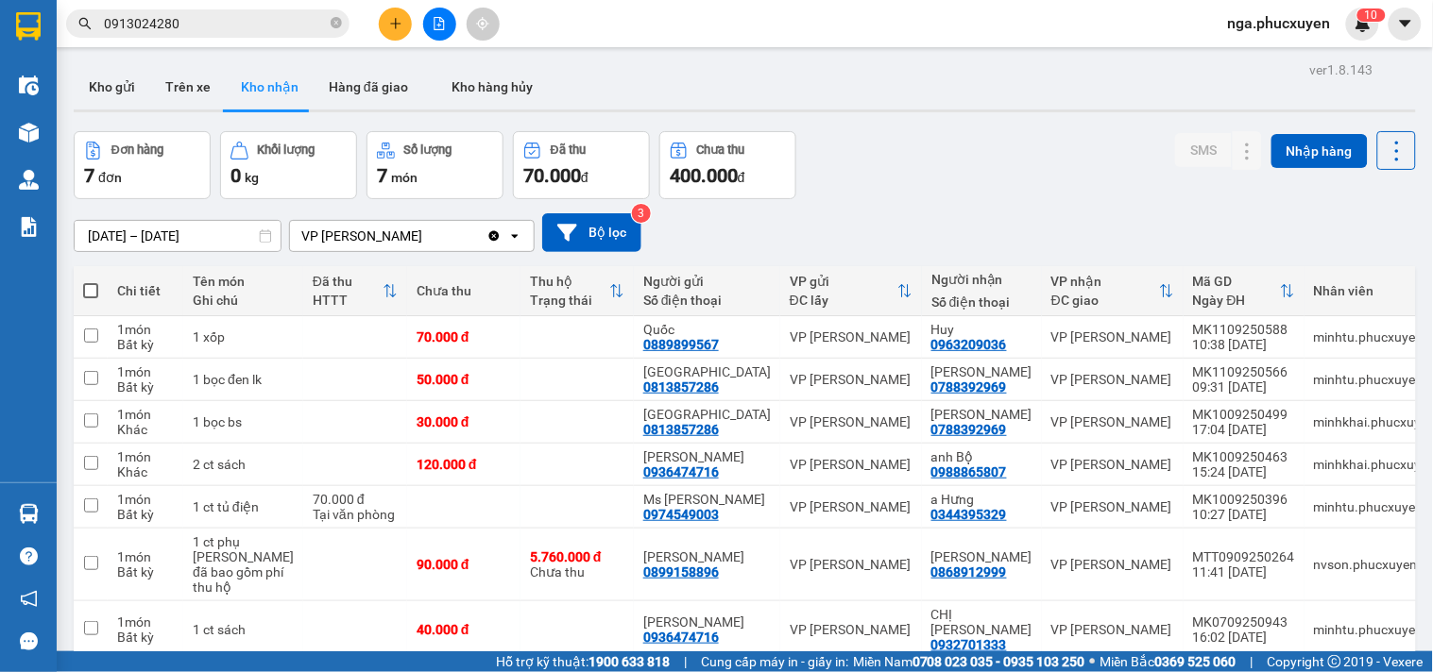
click at [269, 25] on input "0913024280" at bounding box center [215, 23] width 223 height 21
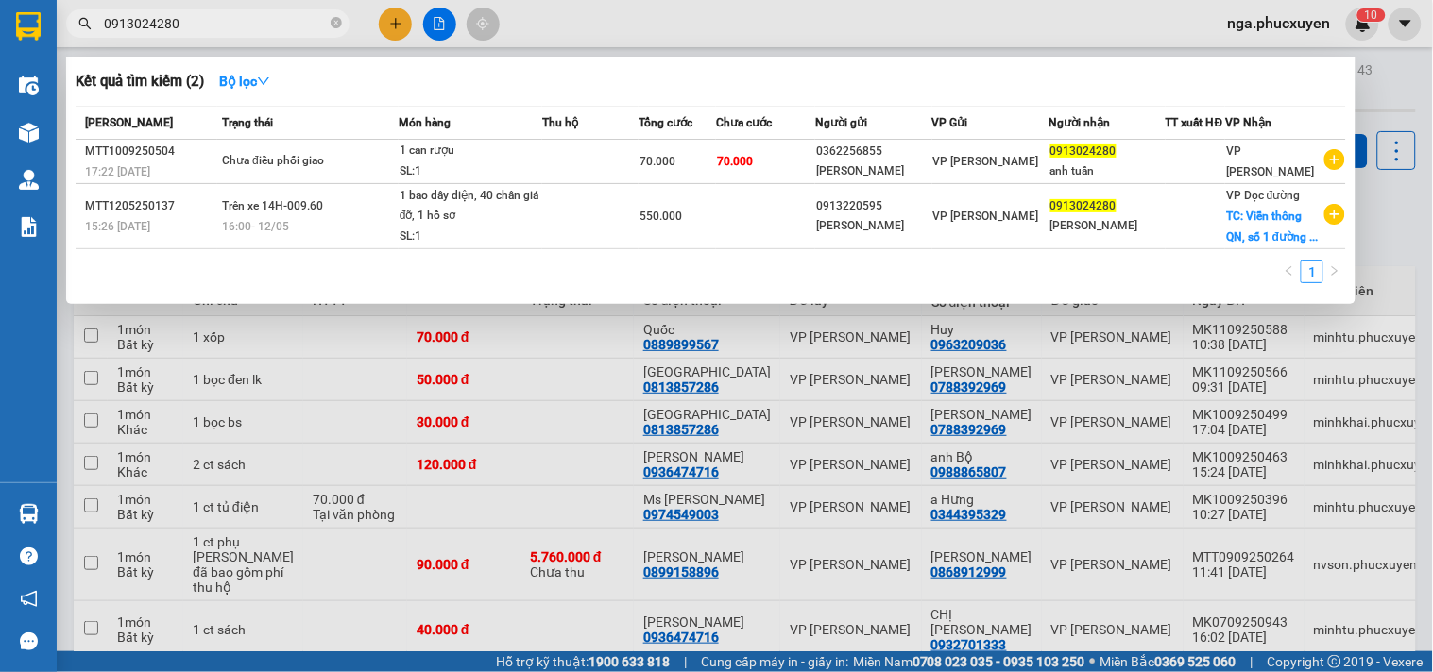
click at [269, 25] on input "0913024280" at bounding box center [215, 23] width 223 height 21
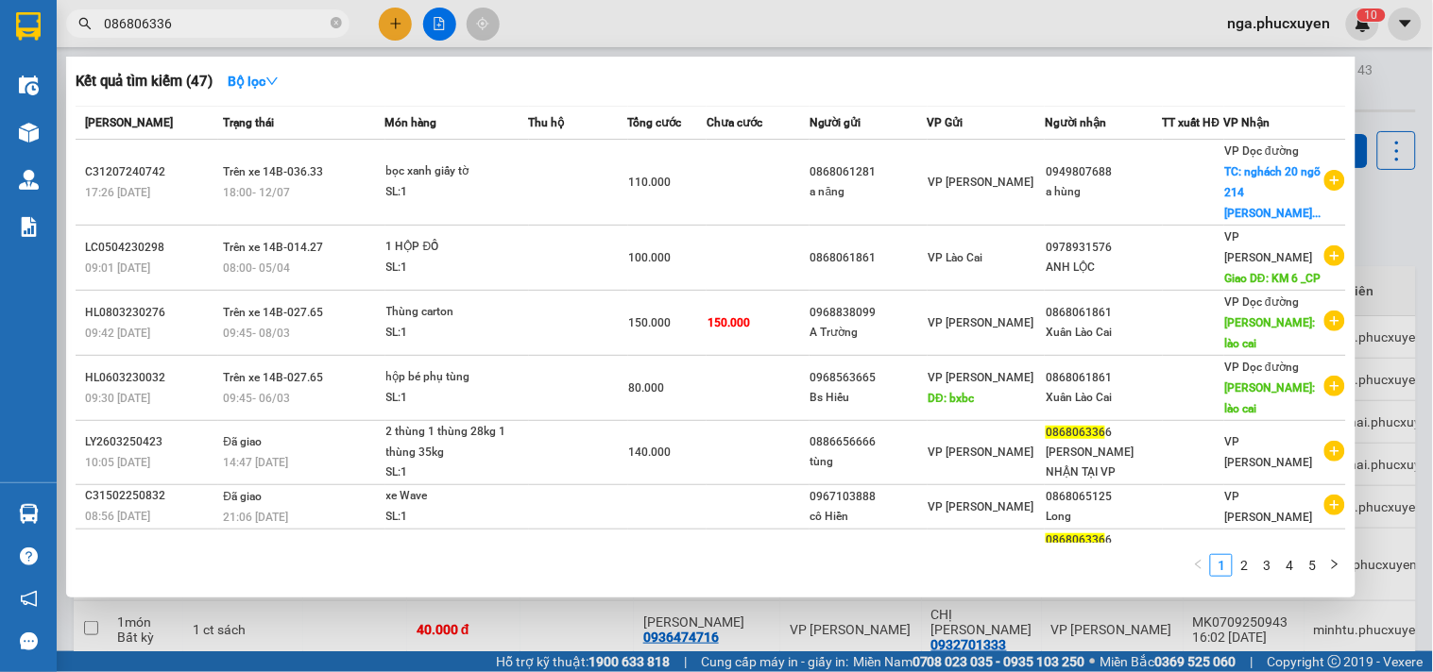
type input "0868063366"
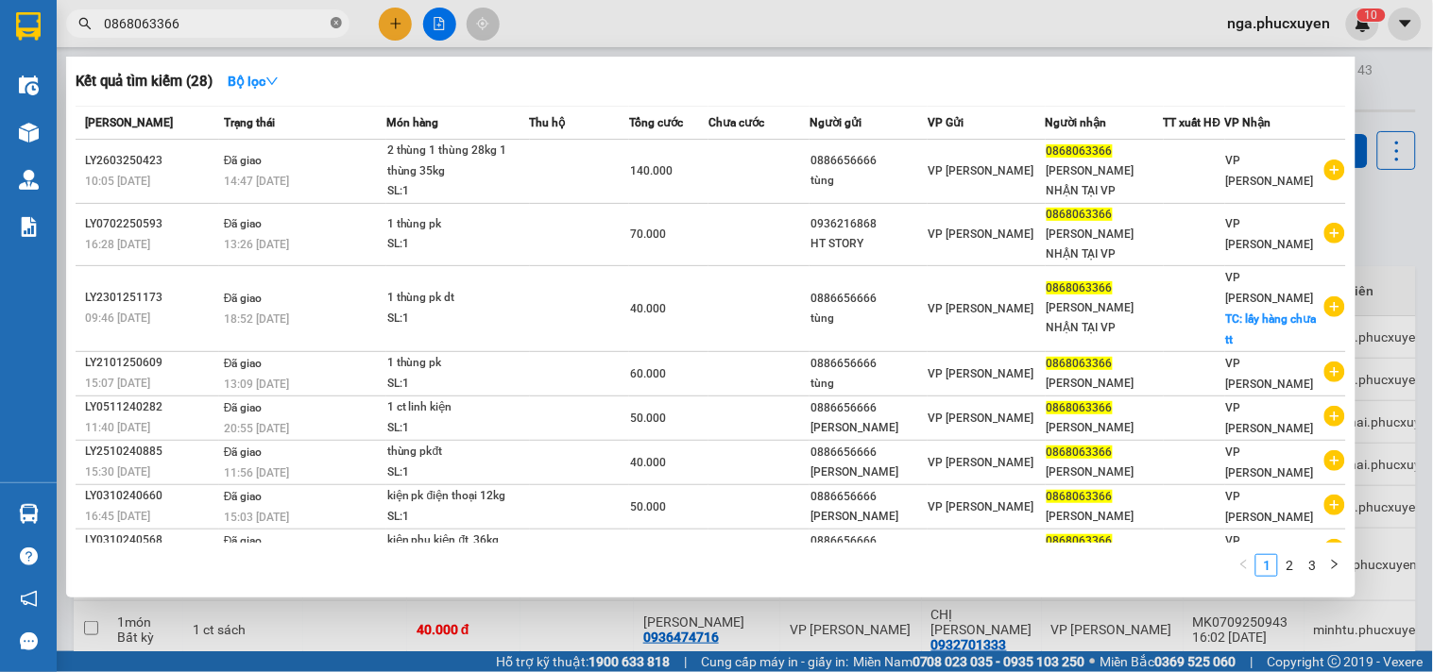
click at [332, 19] on icon "close-circle" at bounding box center [336, 22] width 11 height 11
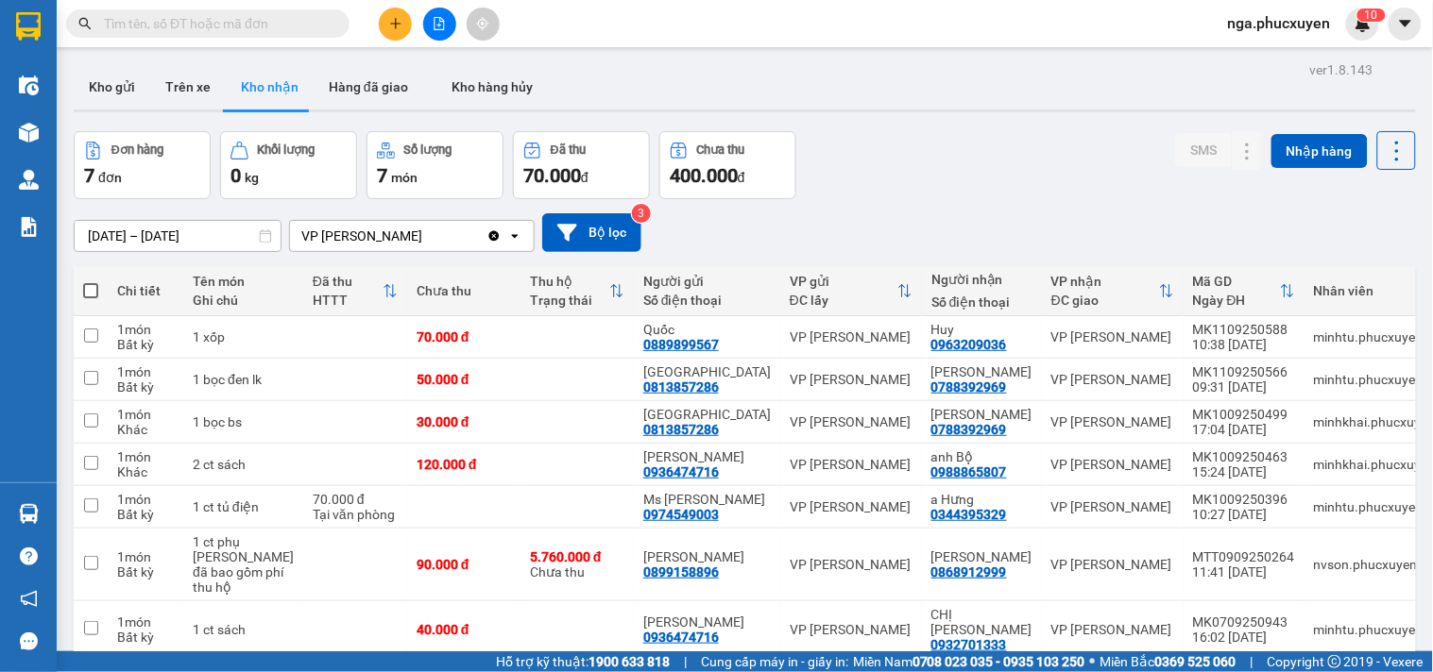
click at [255, 26] on input "text" at bounding box center [215, 23] width 223 height 21
click at [1203, 331] on icon at bounding box center [1209, 337] width 13 height 13
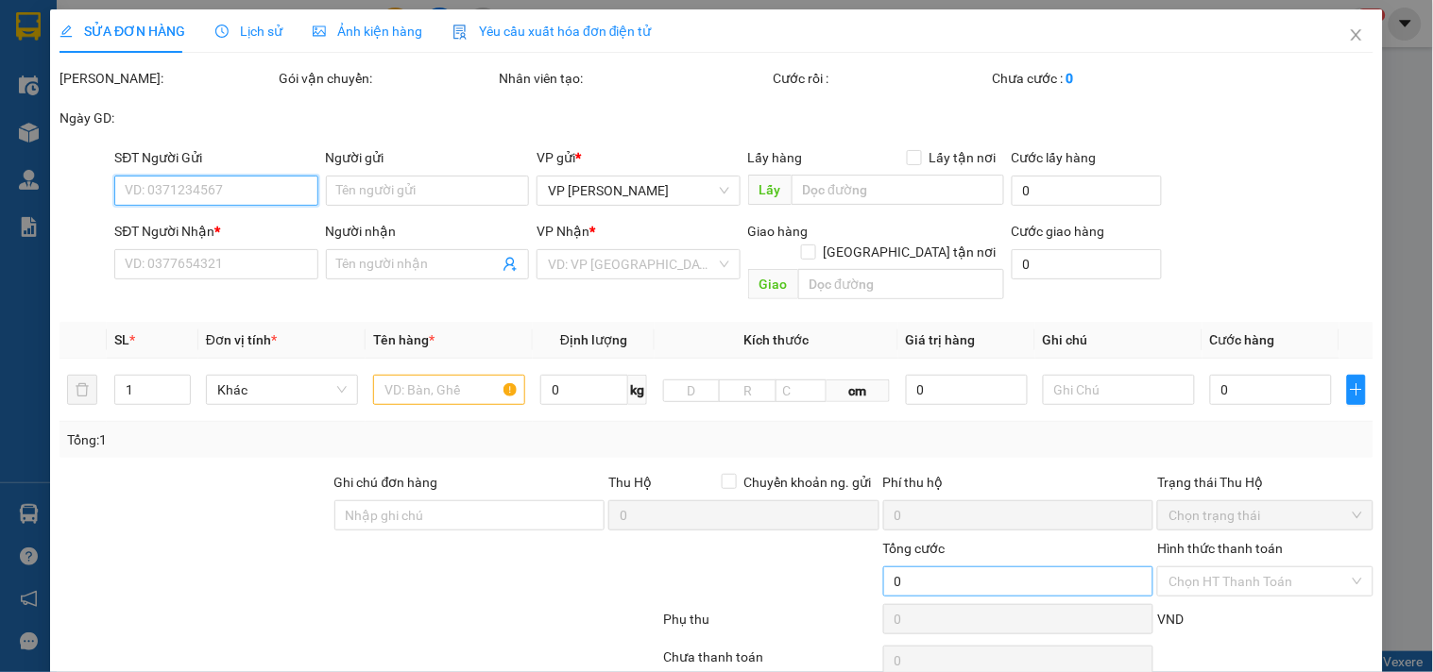
type input "0889899567"
type input "Quốc"
type input "0963209036"
type input "Huy"
type input "70.000"
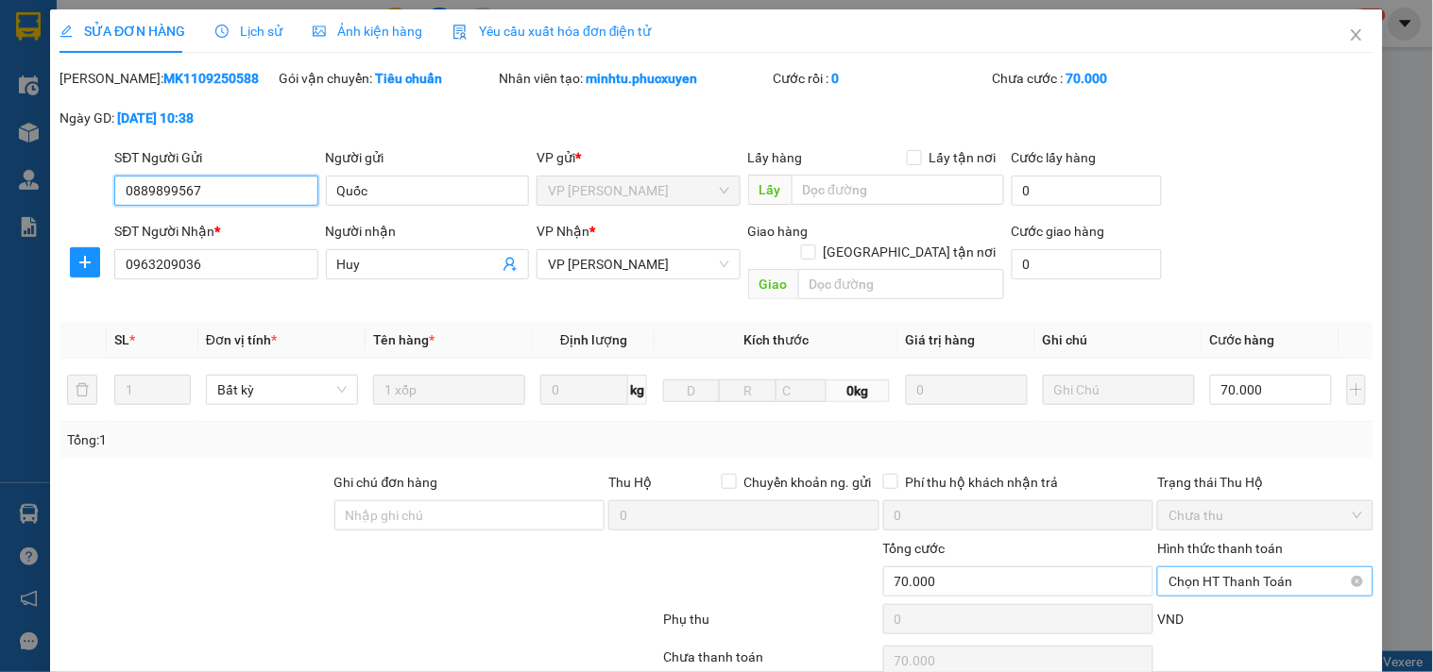
click at [1242, 568] on span "Chọn HT Thanh Toán" at bounding box center [1264, 582] width 193 height 28
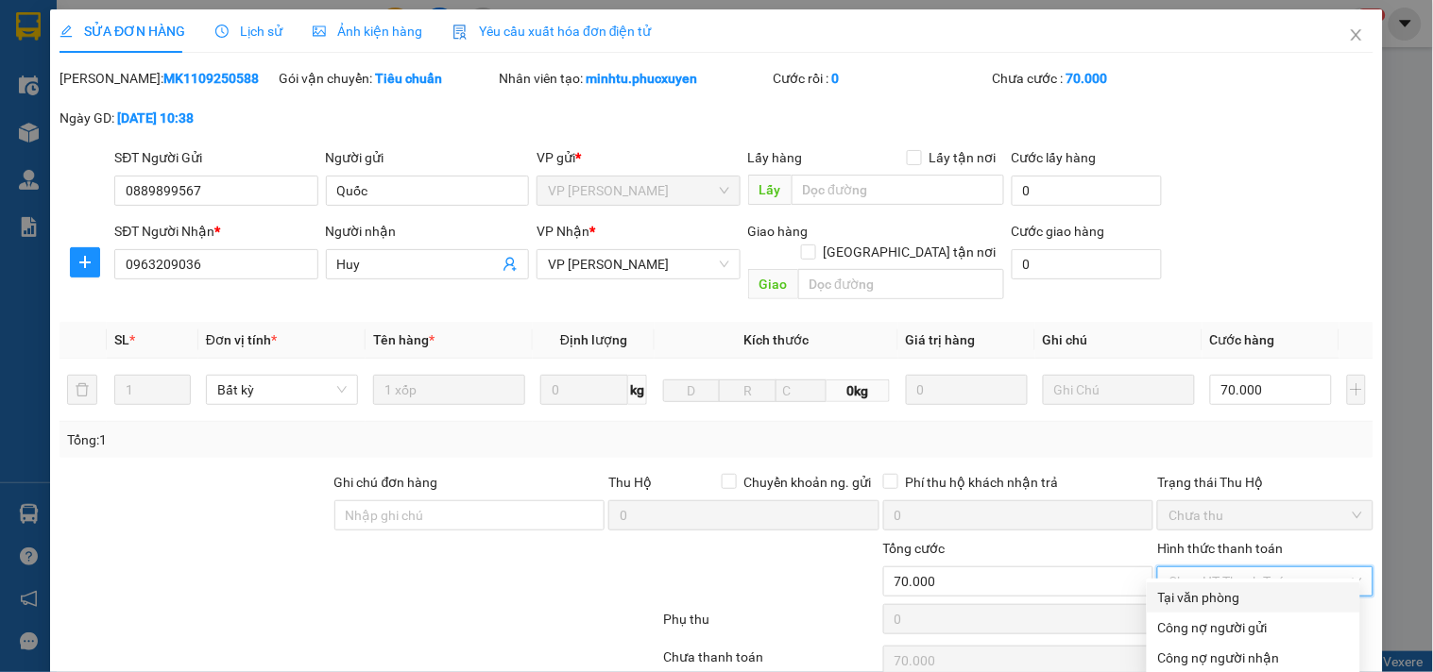
click at [1223, 587] on div "Tại văn phòng" at bounding box center [1253, 597] width 191 height 21
type input "0"
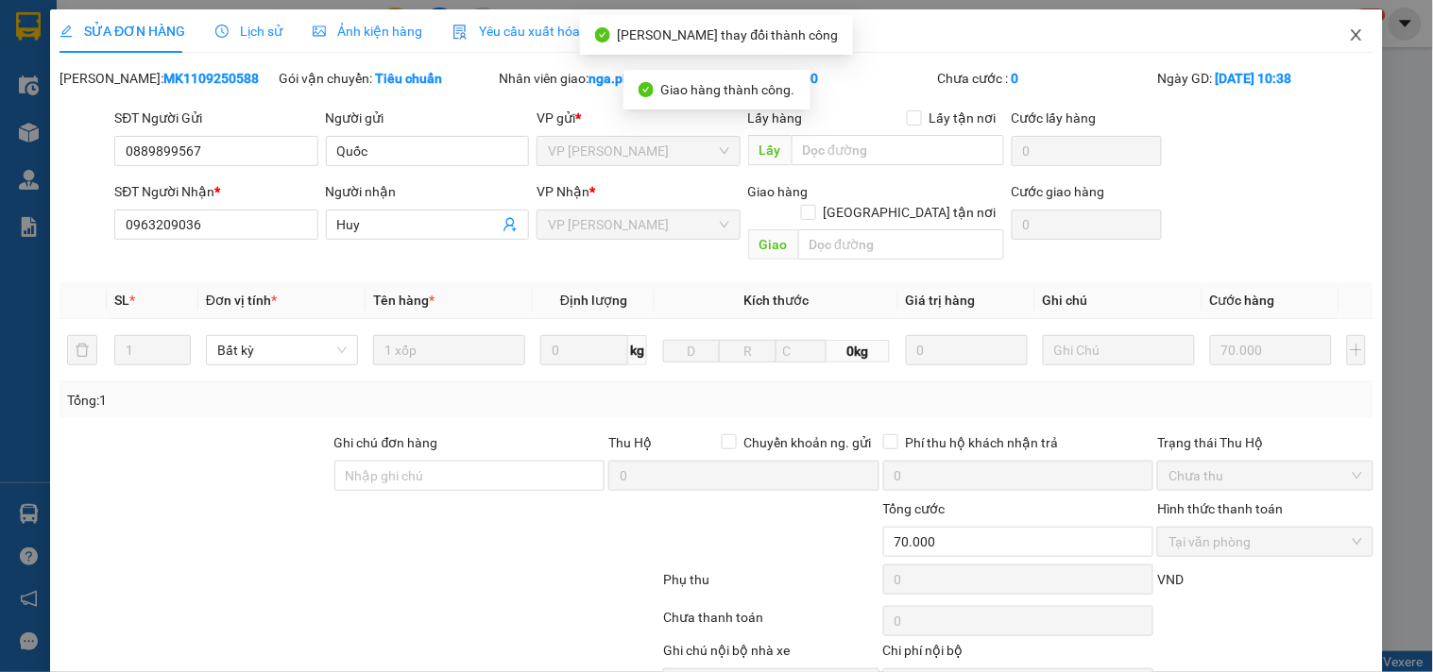
click at [1354, 31] on span "Close" at bounding box center [1356, 35] width 53 height 53
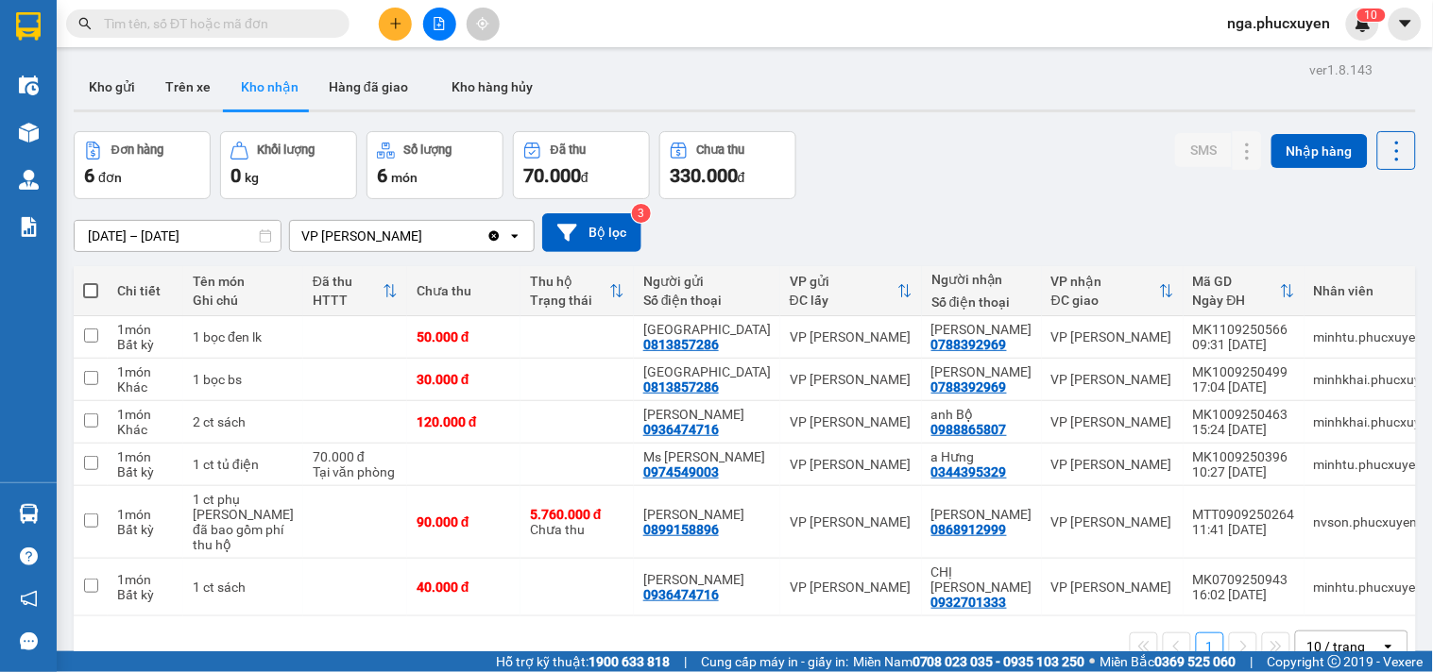
click at [256, 28] on input "text" at bounding box center [215, 23] width 223 height 21
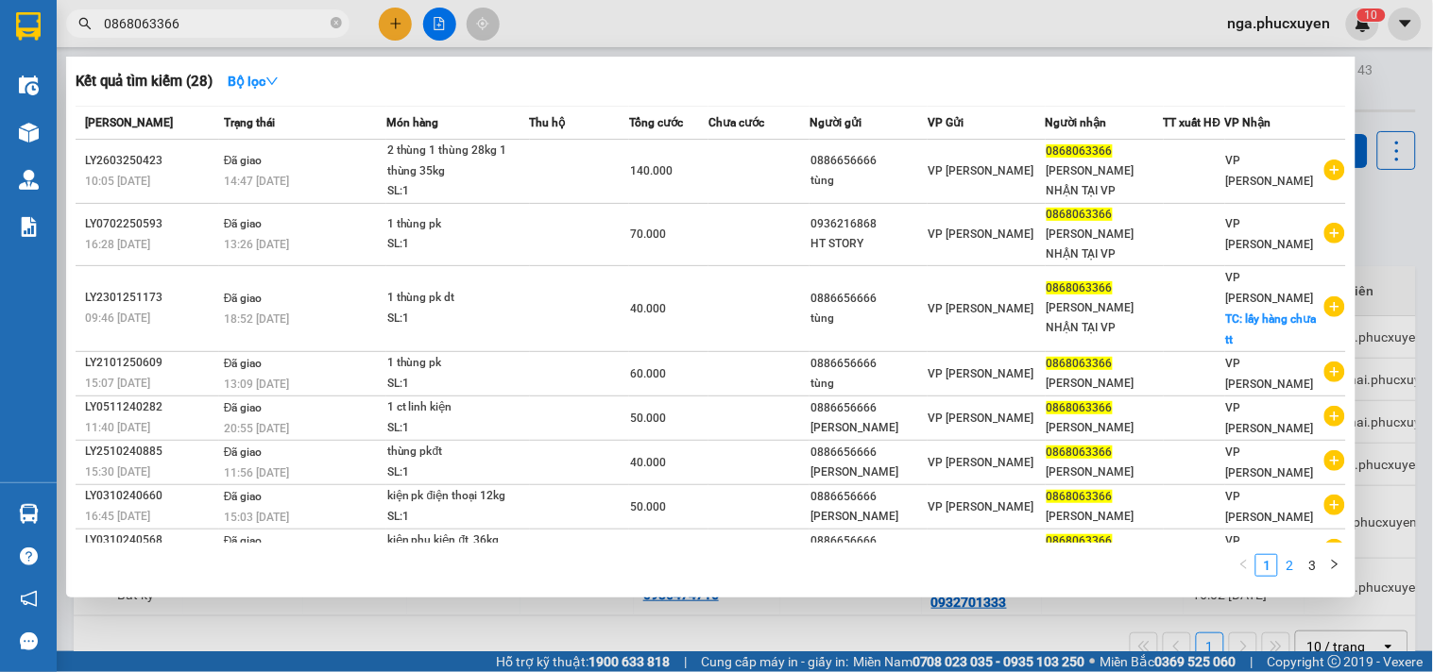
type input "0868063366"
click at [1288, 568] on link "2" at bounding box center [1289, 565] width 21 height 21
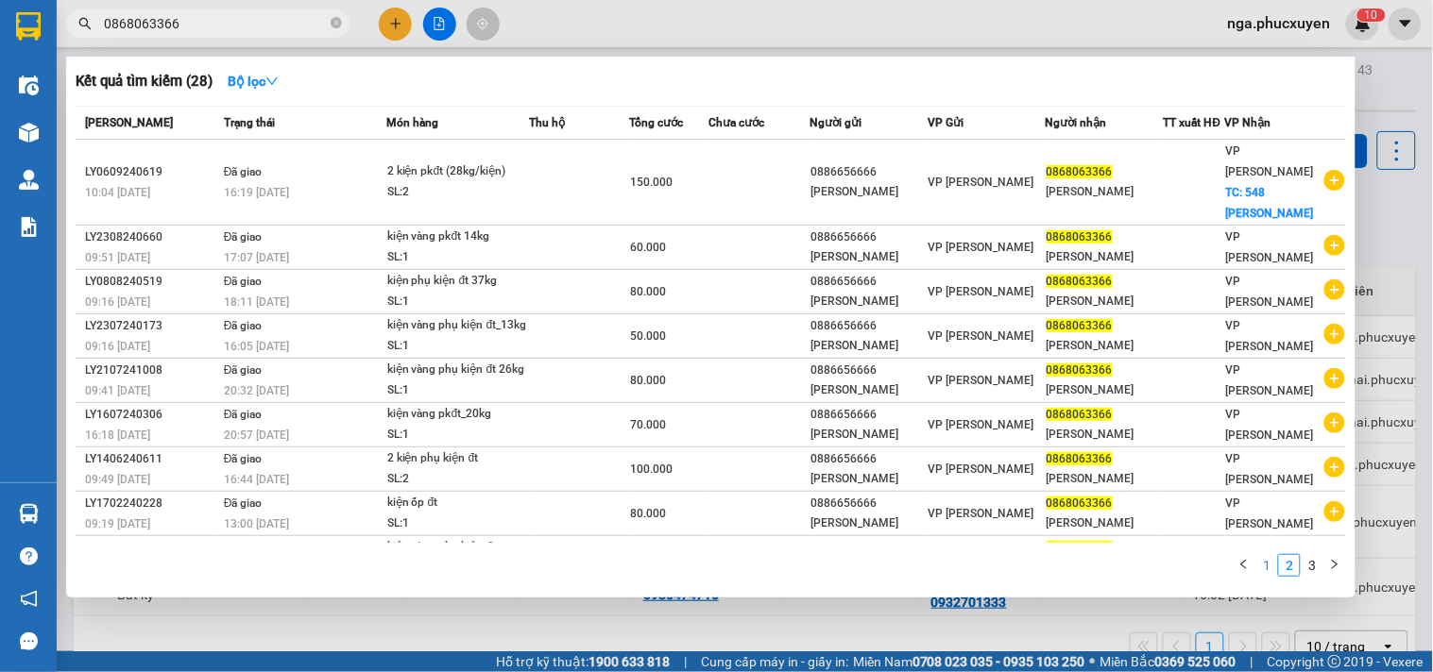
click at [1262, 564] on link "1" at bounding box center [1266, 565] width 21 height 21
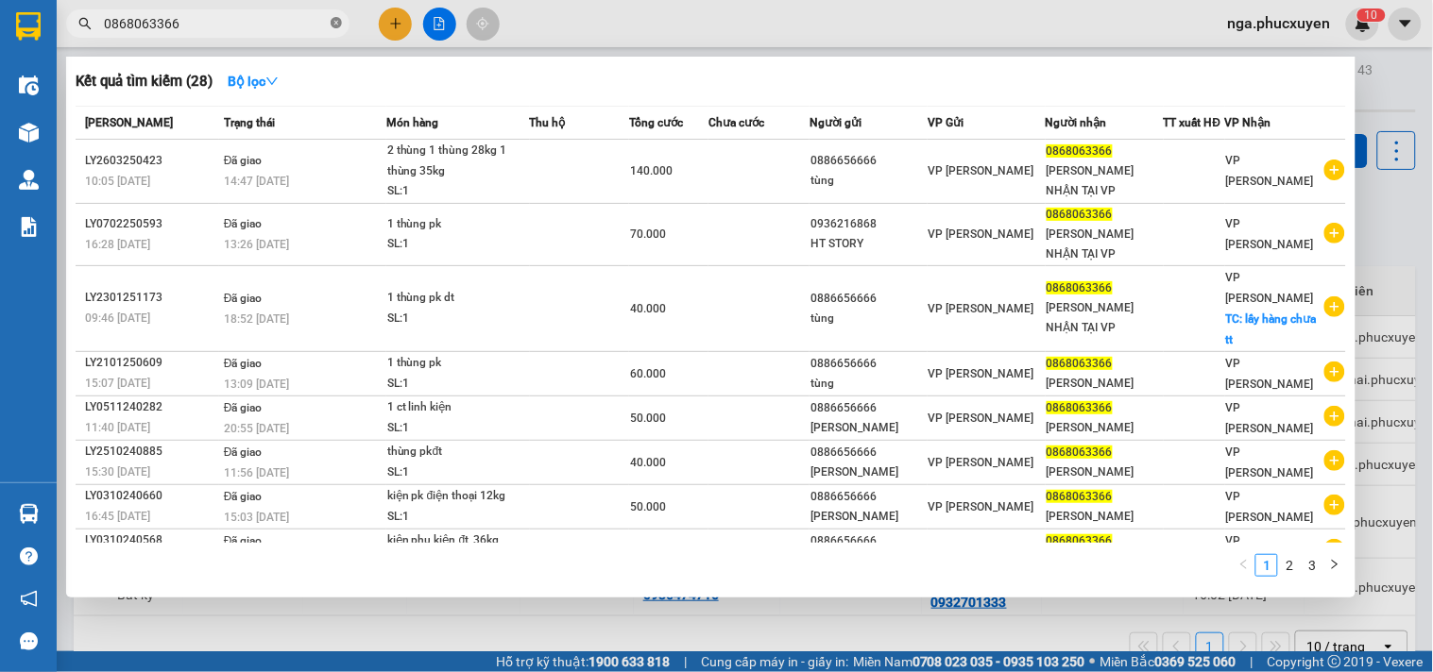
click at [335, 24] on icon "close-circle" at bounding box center [336, 22] width 11 height 11
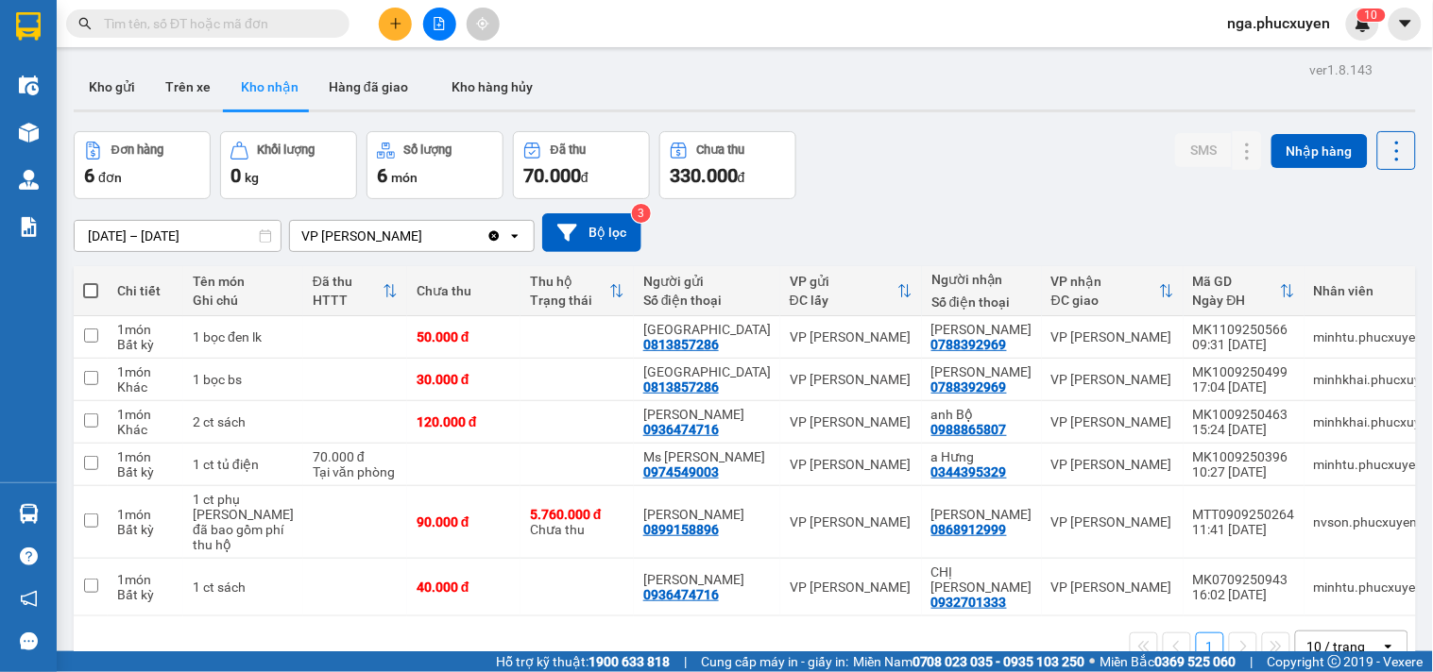
paste input "0819859912"
type input "0819859912"
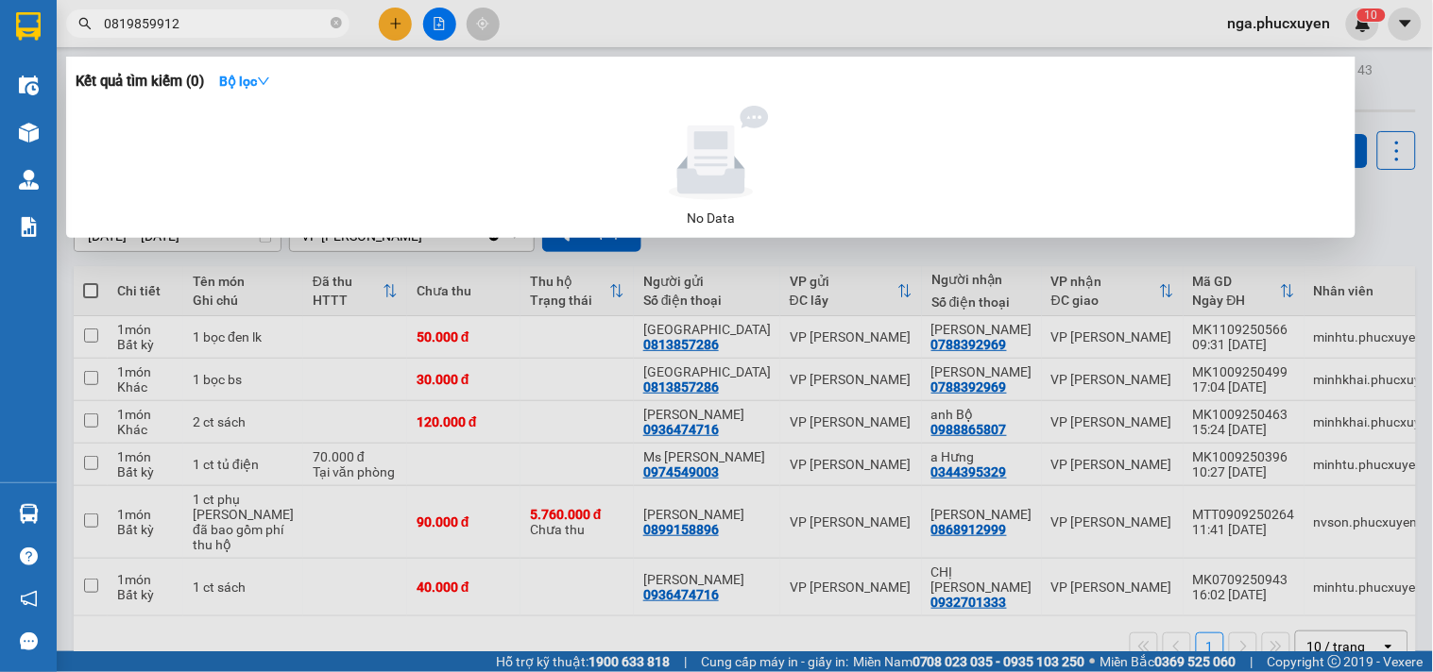
click at [262, 25] on input "0819859912" at bounding box center [215, 23] width 223 height 21
click at [340, 23] on icon "close-circle" at bounding box center [336, 22] width 11 height 11
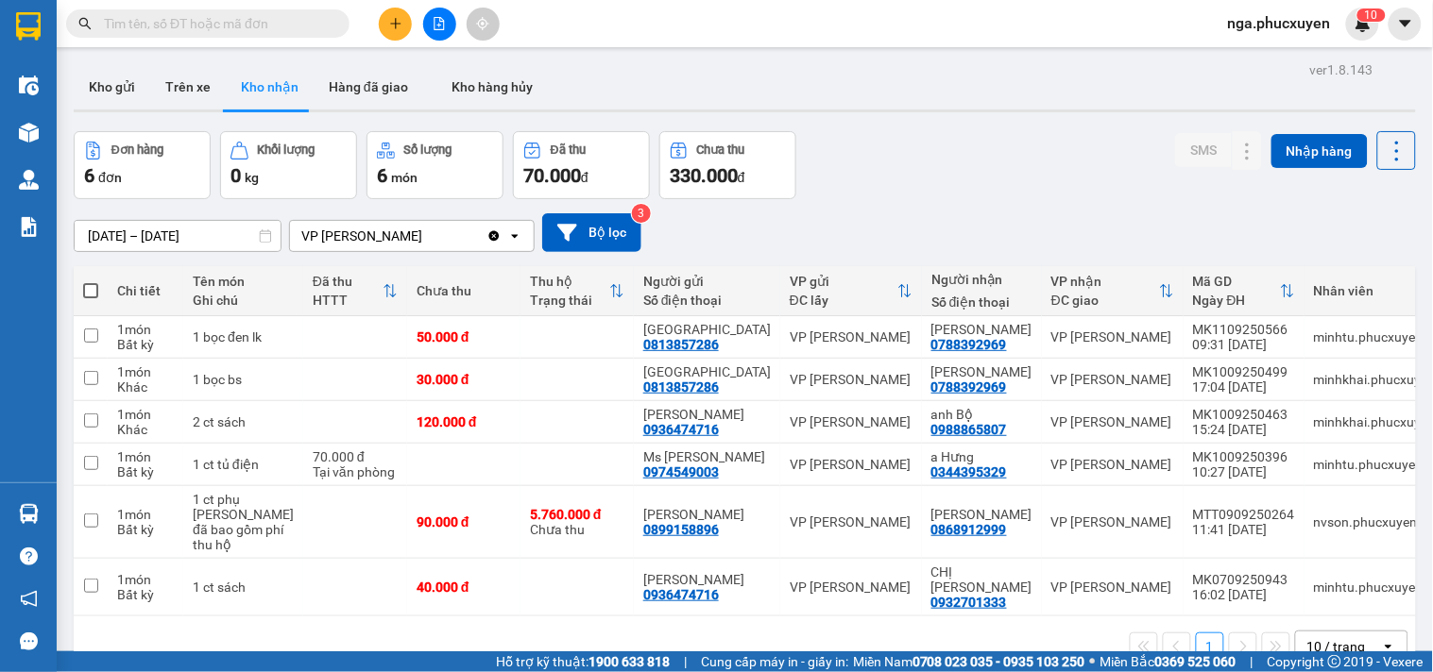
click at [267, 29] on input "text" at bounding box center [215, 23] width 223 height 21
click at [385, 87] on button "Hàng đã giao" at bounding box center [369, 86] width 110 height 45
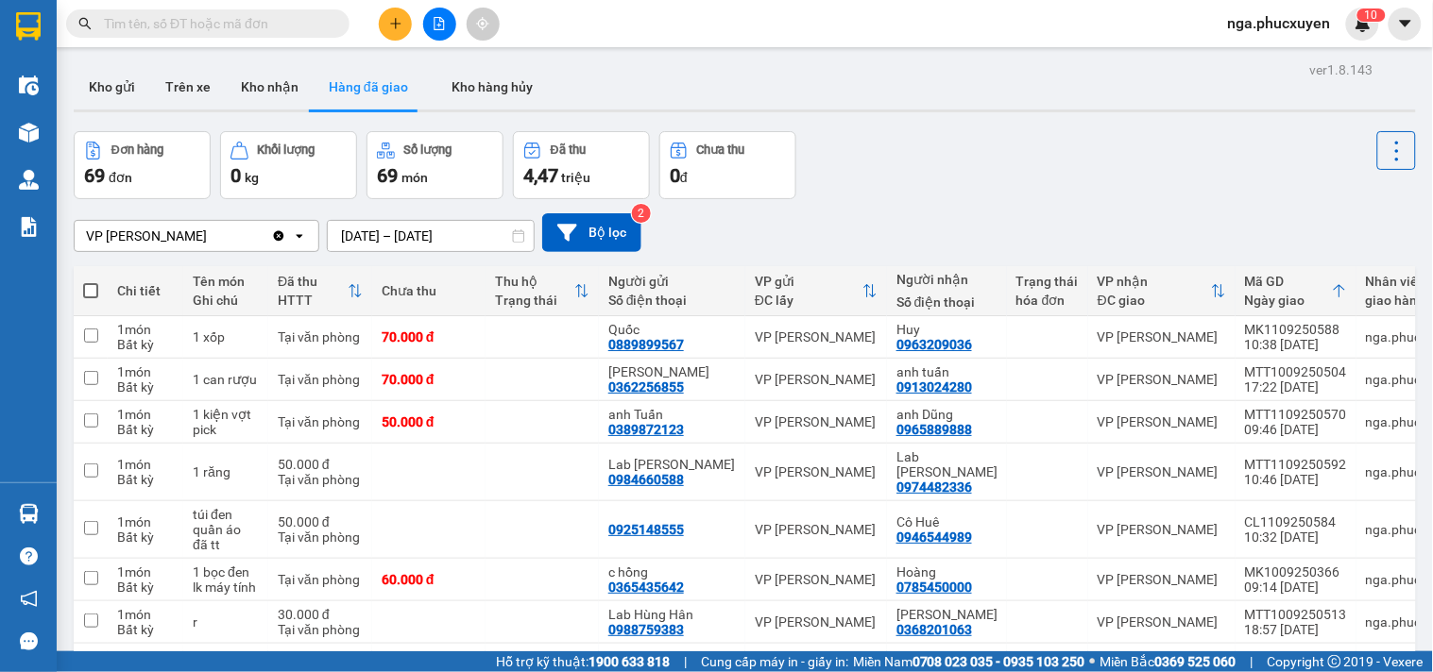
click at [279, 21] on input "text" at bounding box center [215, 23] width 223 height 21
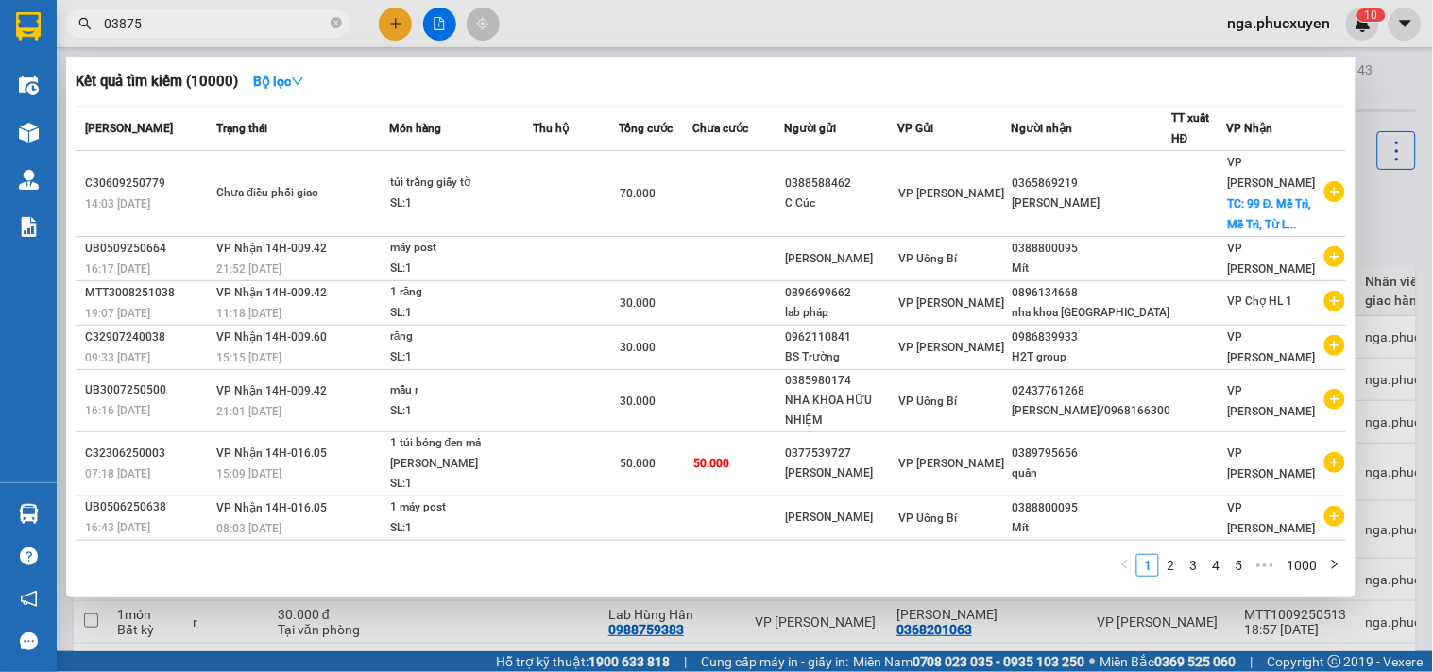
type input "038758"
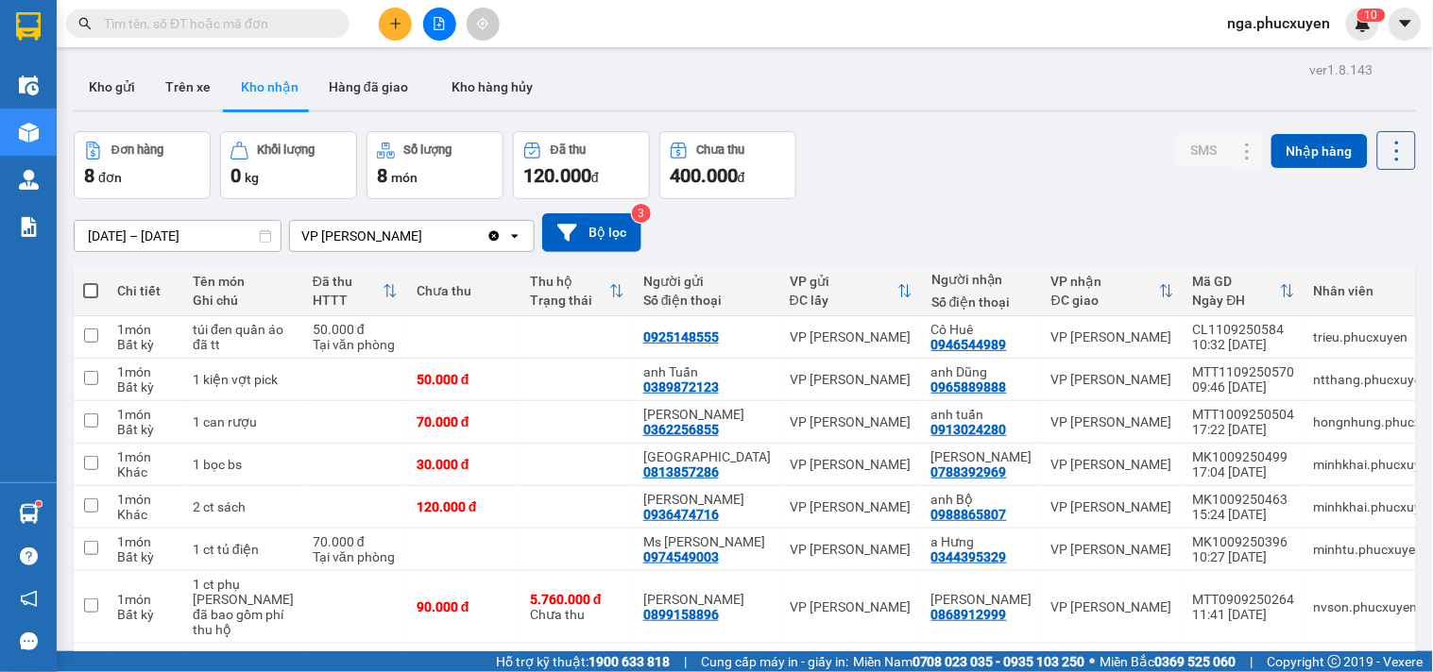
paste input "0819821912"
type input "0819821912"
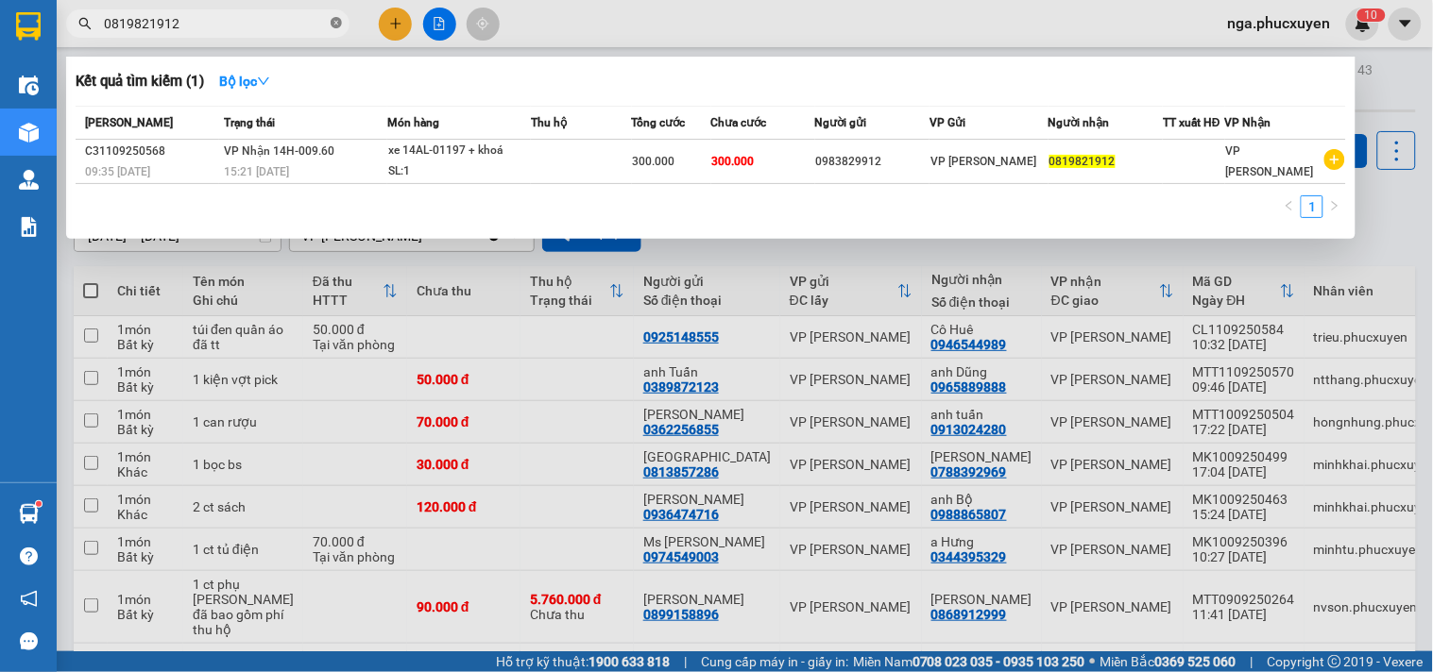
click at [331, 21] on icon "close-circle" at bounding box center [336, 22] width 11 height 11
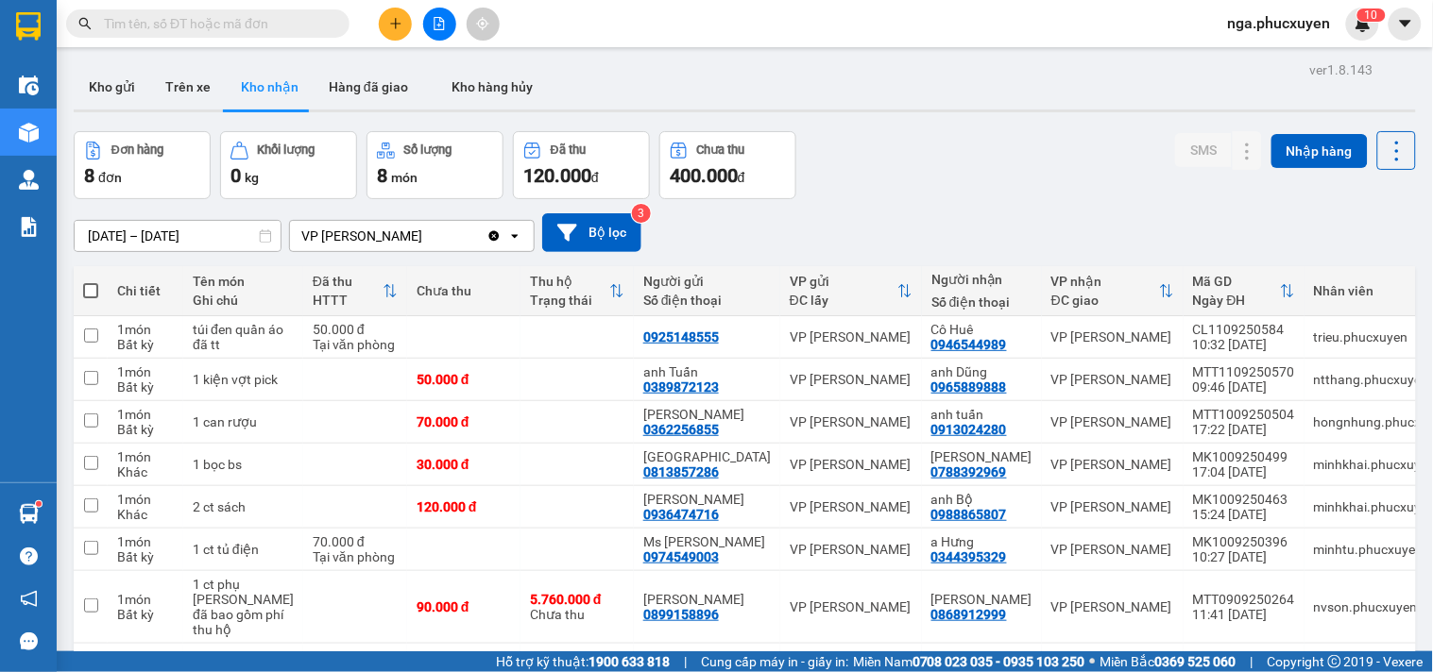
paste input "0819829912"
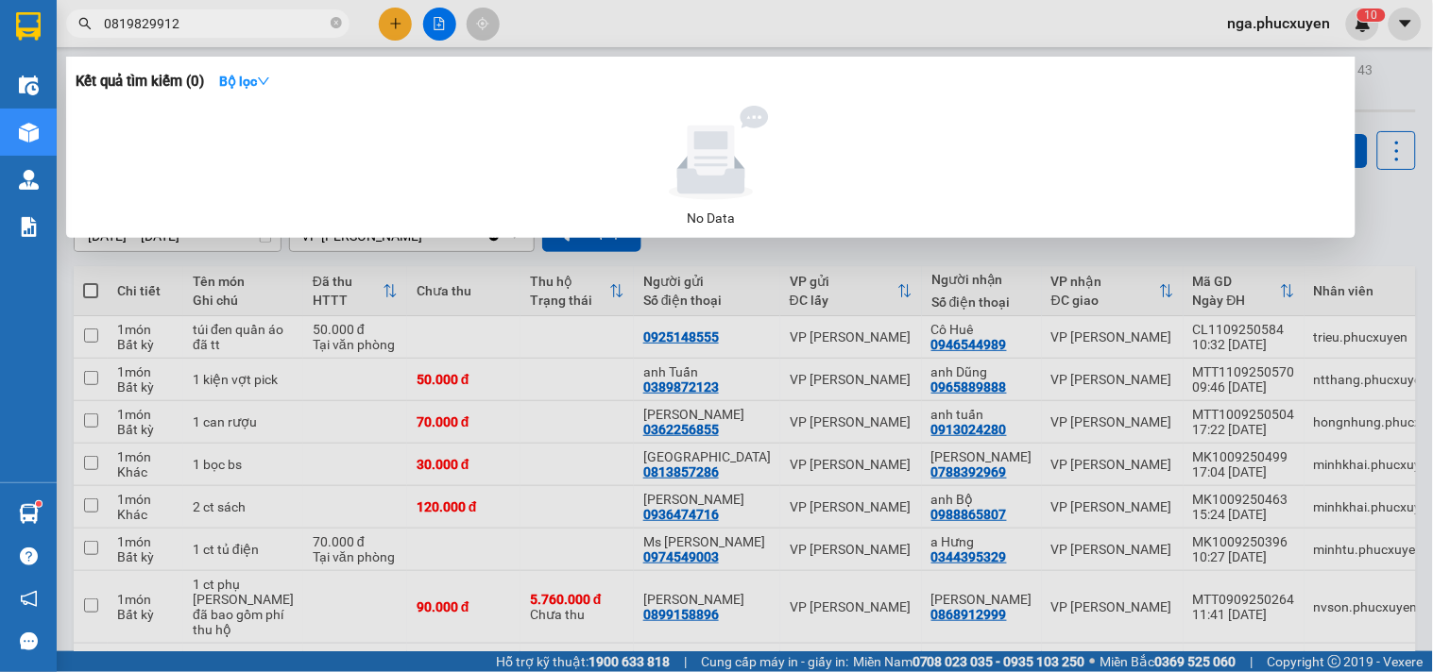
type input "0819829912"
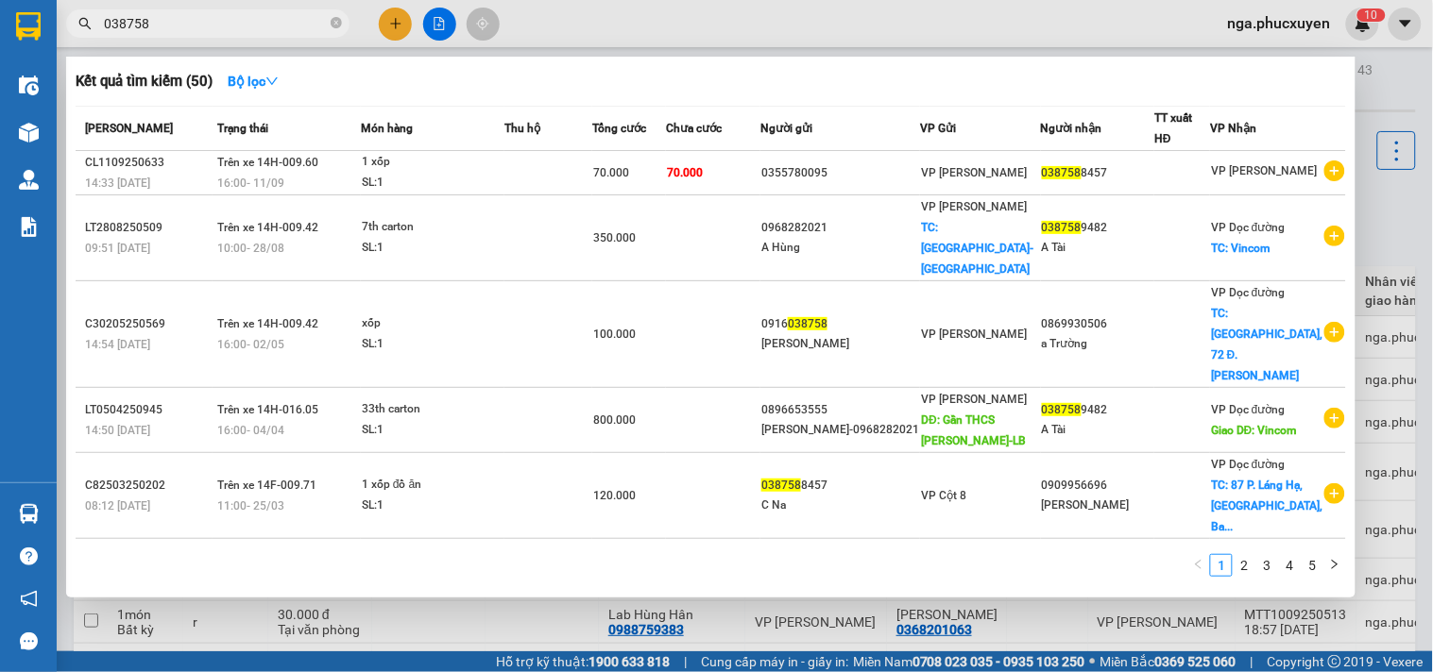
type input "038758"
click at [335, 22] on icon "close-circle" at bounding box center [336, 22] width 11 height 11
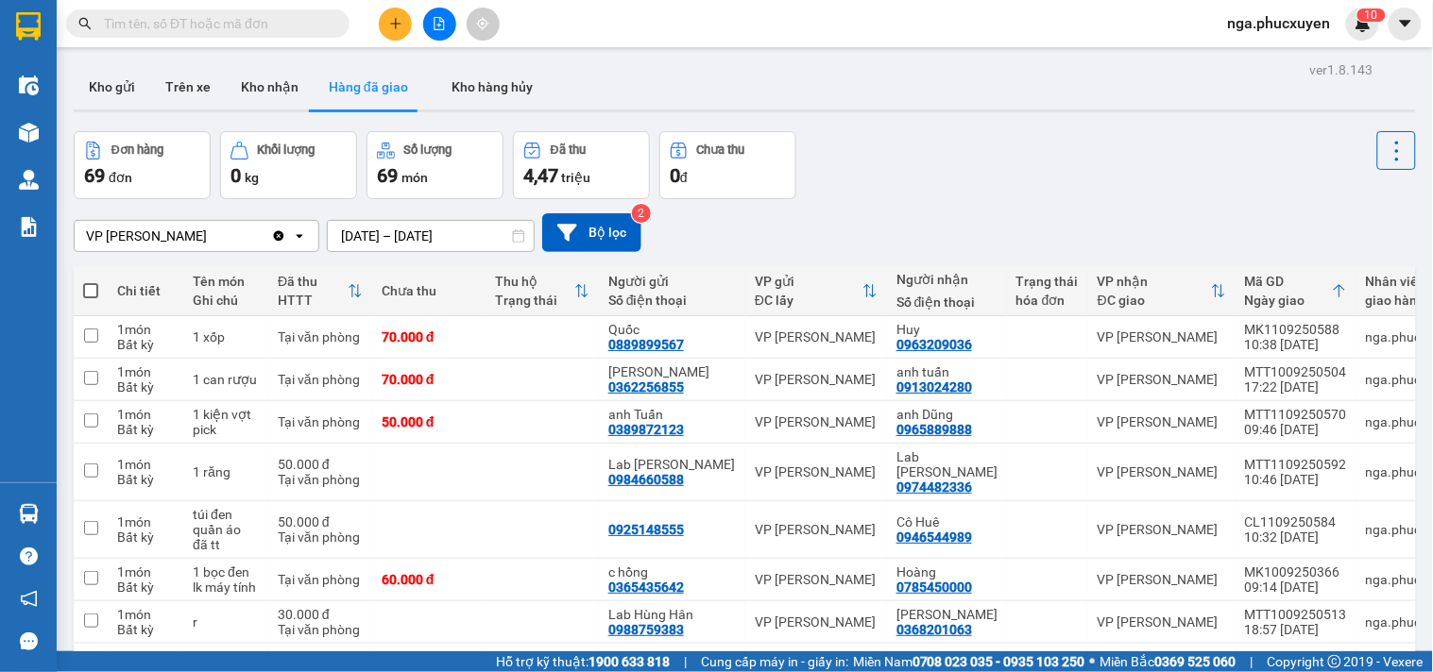
paste input "0819829912"
type input "0819829912"
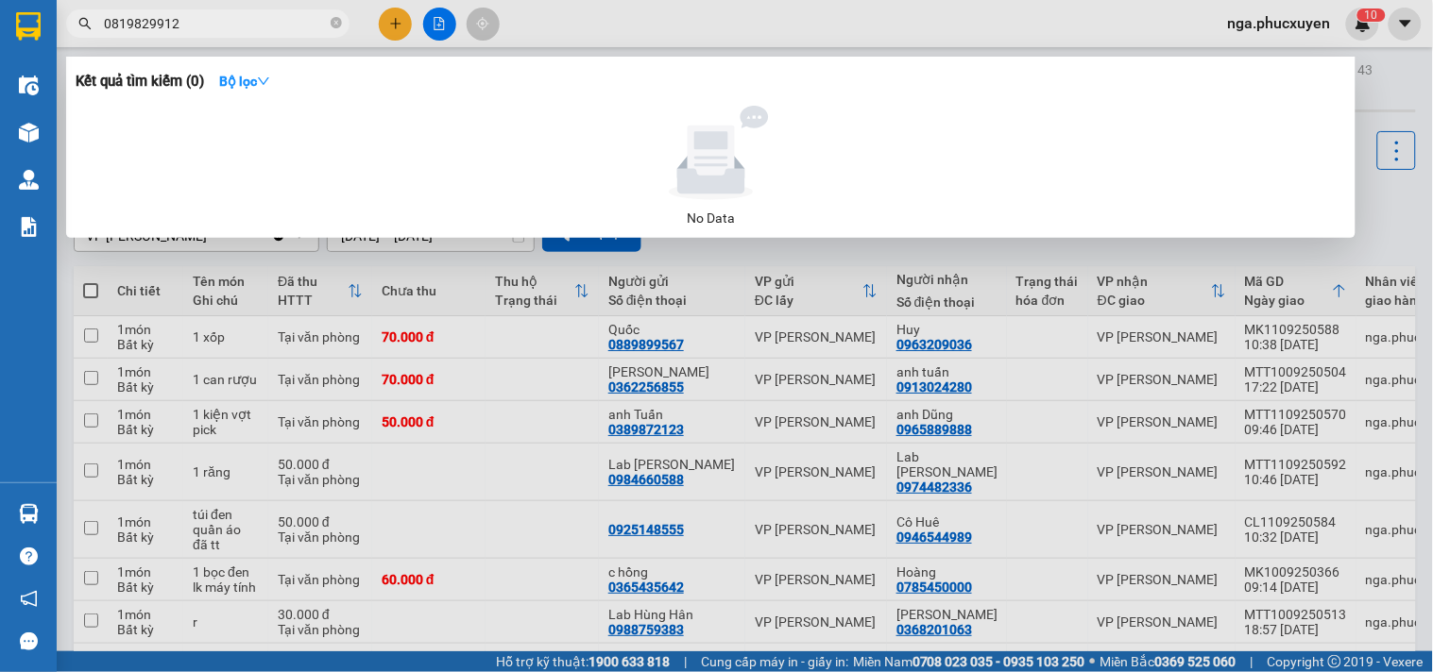
click at [241, 21] on input "0819829912" at bounding box center [215, 23] width 223 height 21
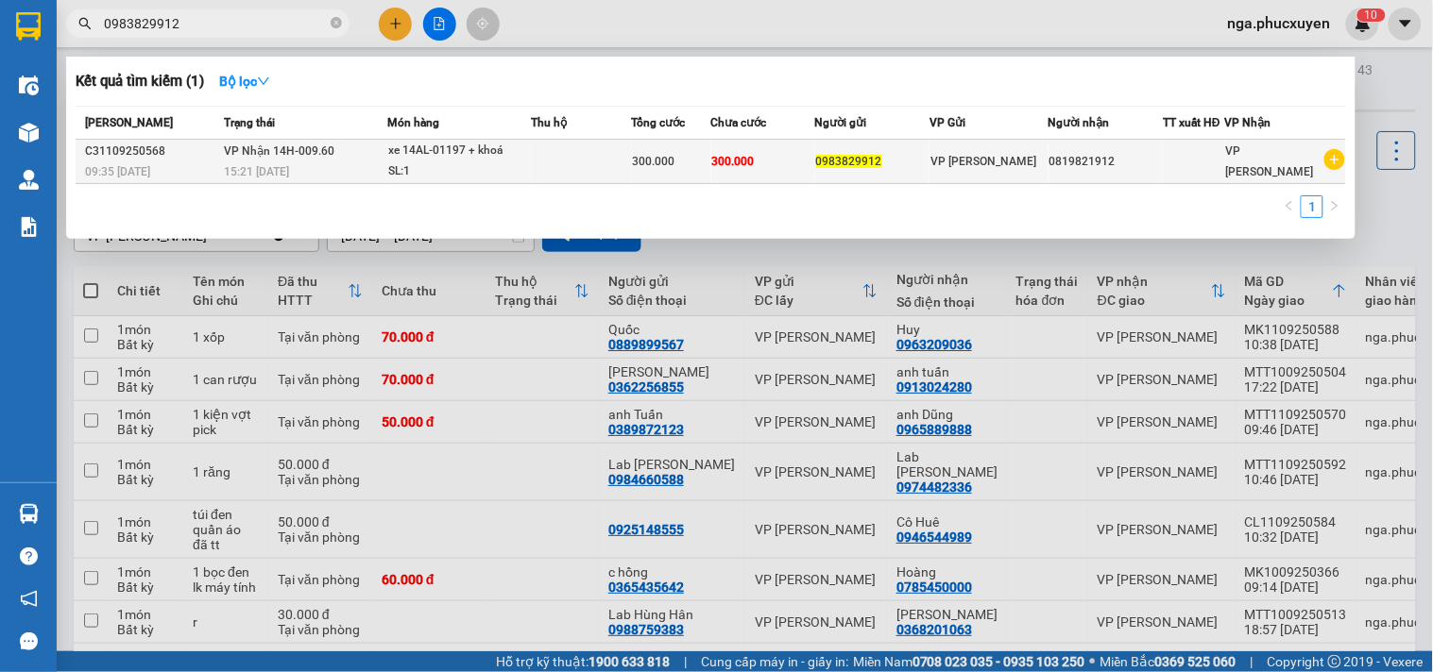
type input "0983829912"
click at [563, 157] on td at bounding box center [581, 162] width 100 height 44
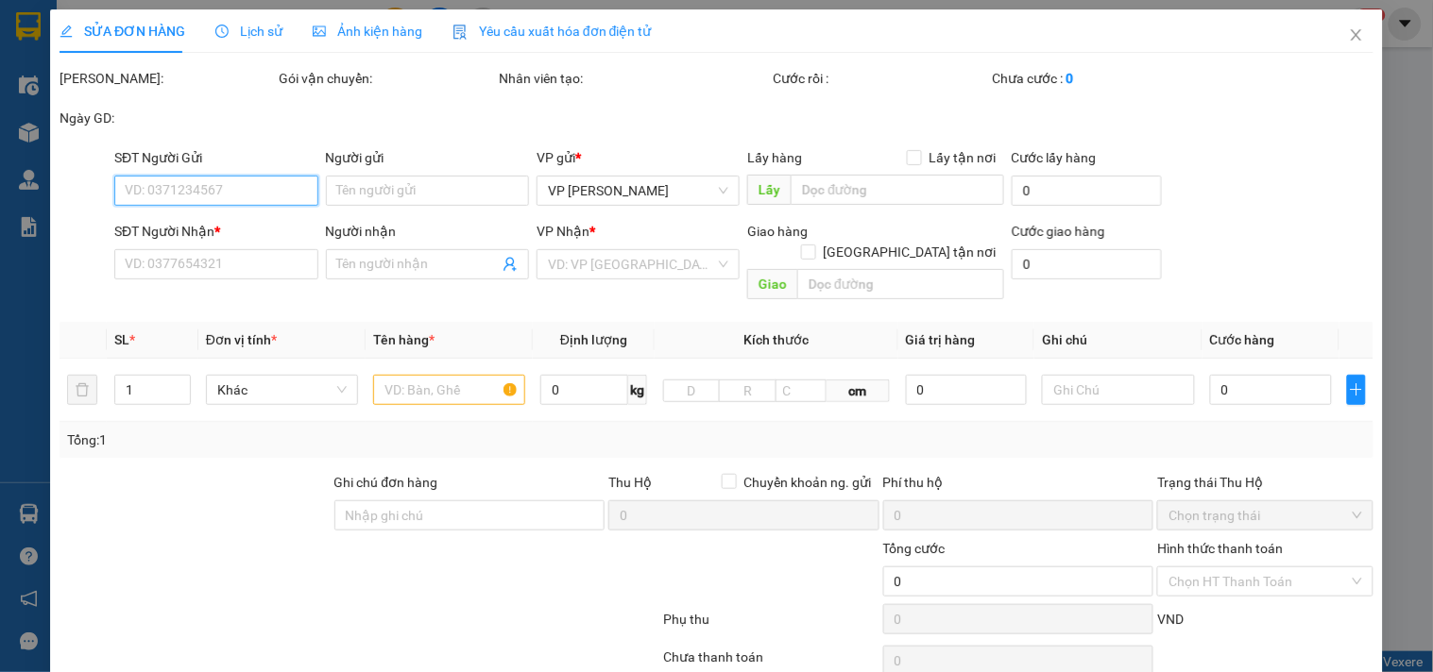
type input "0983829912"
type input "0819821912"
type input "300.000"
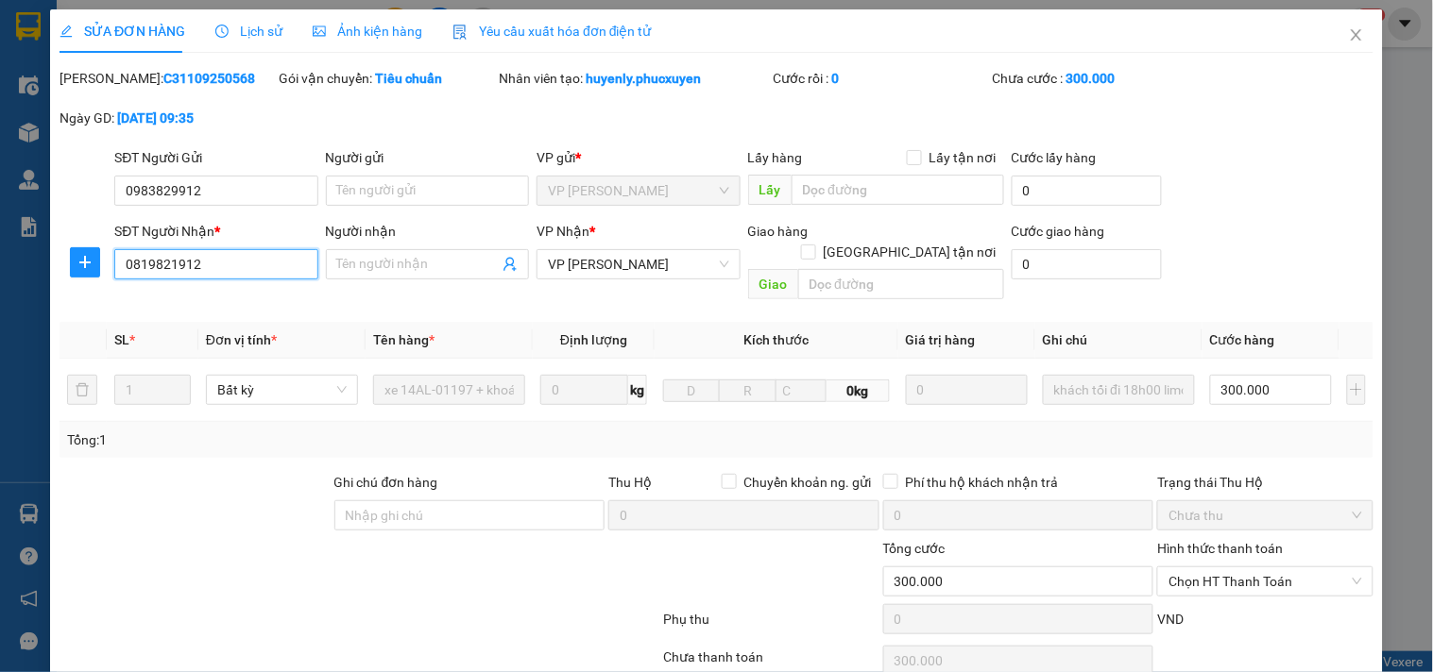
click at [158, 261] on input "0819821912" at bounding box center [215, 264] width 203 height 30
paste input "0819829912"
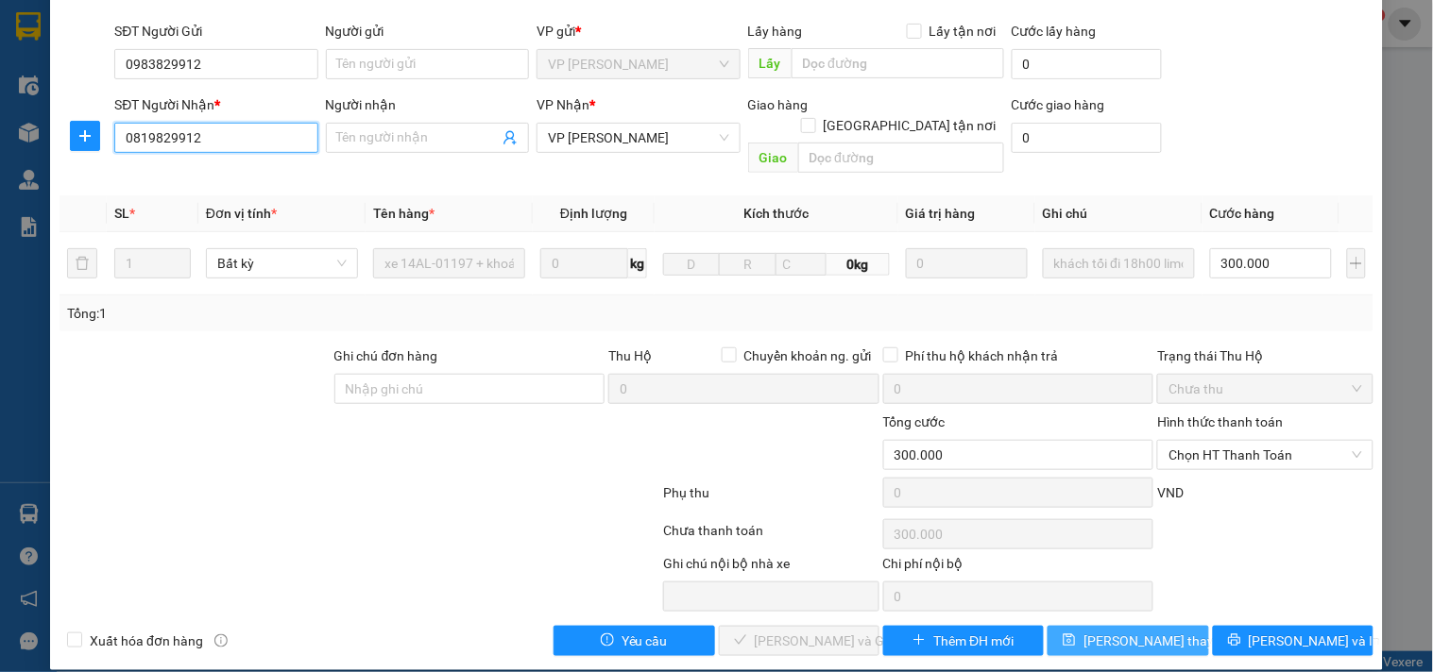
type input "0819829912"
click at [1133, 631] on span "[PERSON_NAME] thay đổi" at bounding box center [1158, 641] width 151 height 21
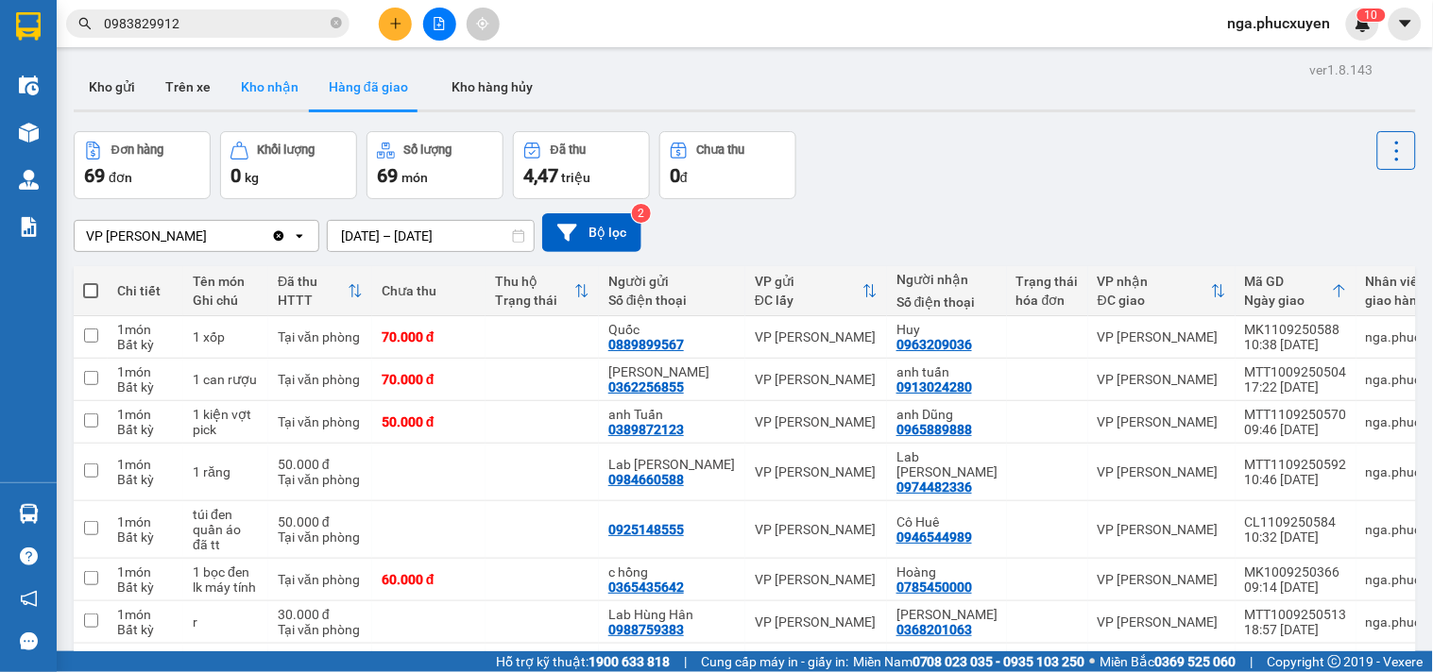
click at [260, 87] on button "Kho nhận" at bounding box center [270, 86] width 88 height 45
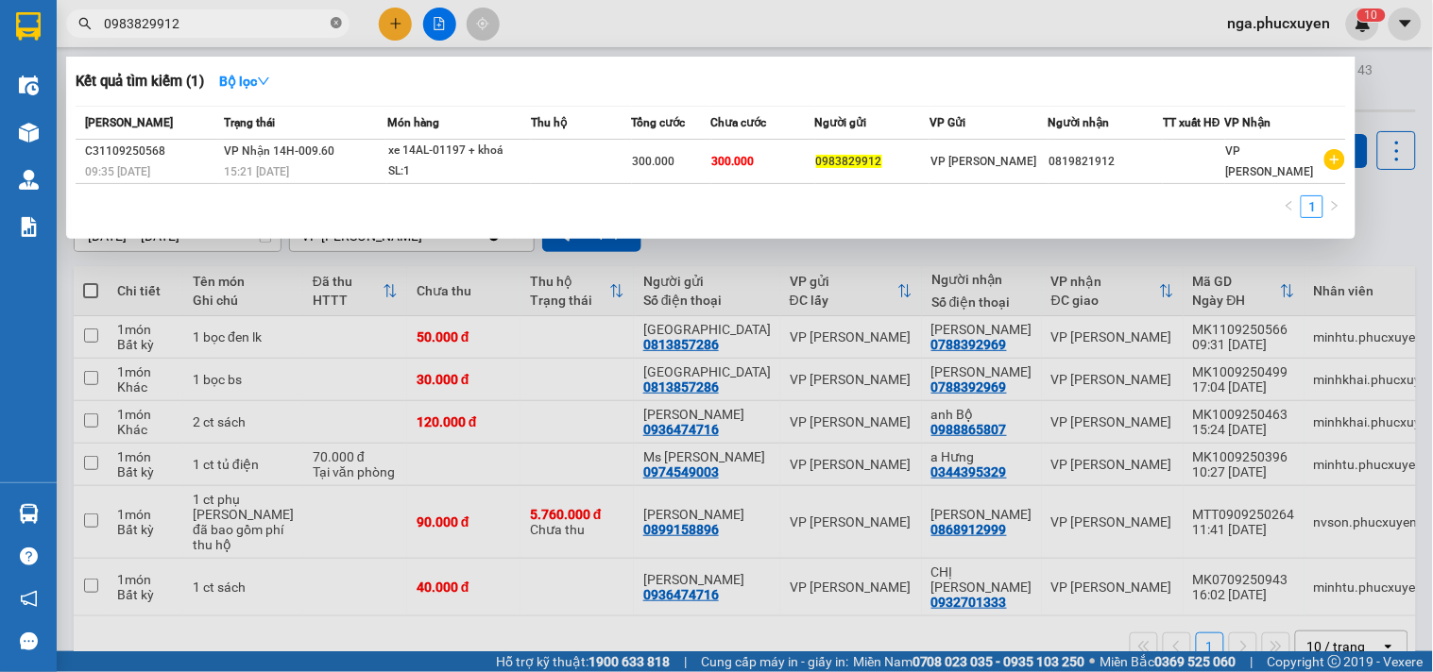
click at [340, 23] on icon "close-circle" at bounding box center [336, 22] width 11 height 11
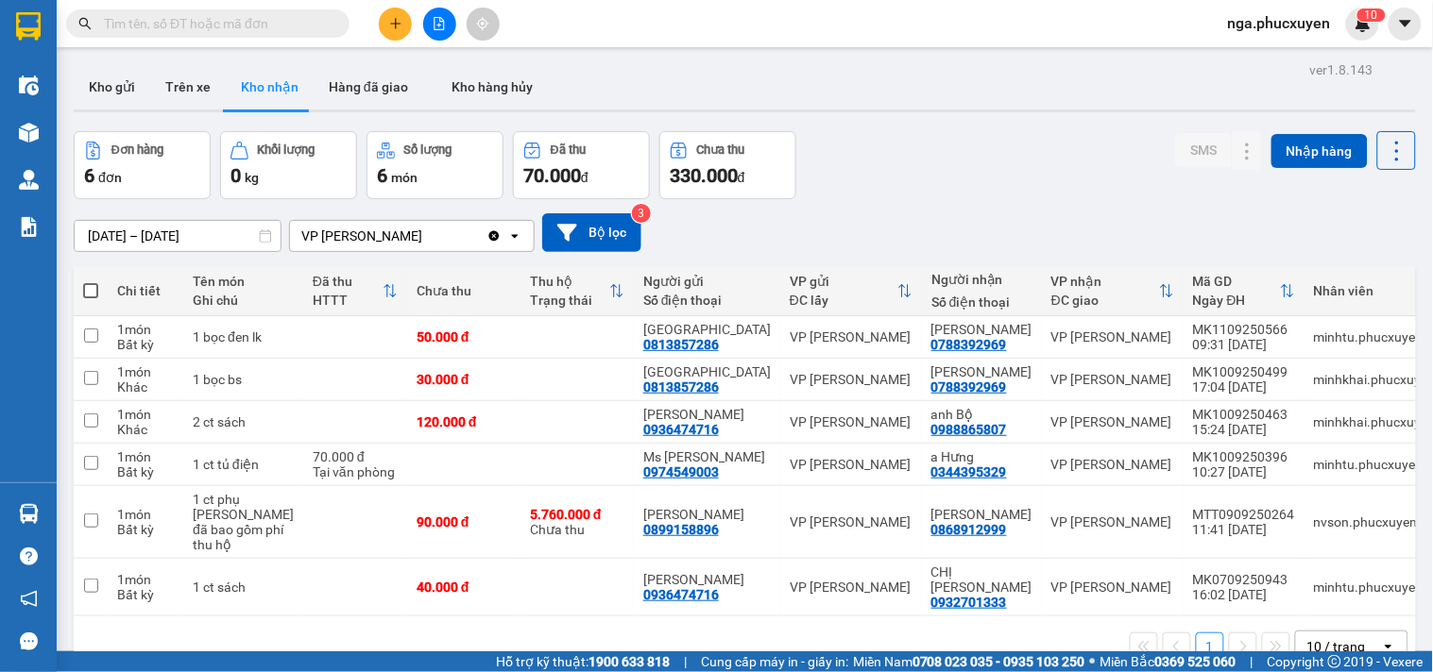
paste input "C30809250103"
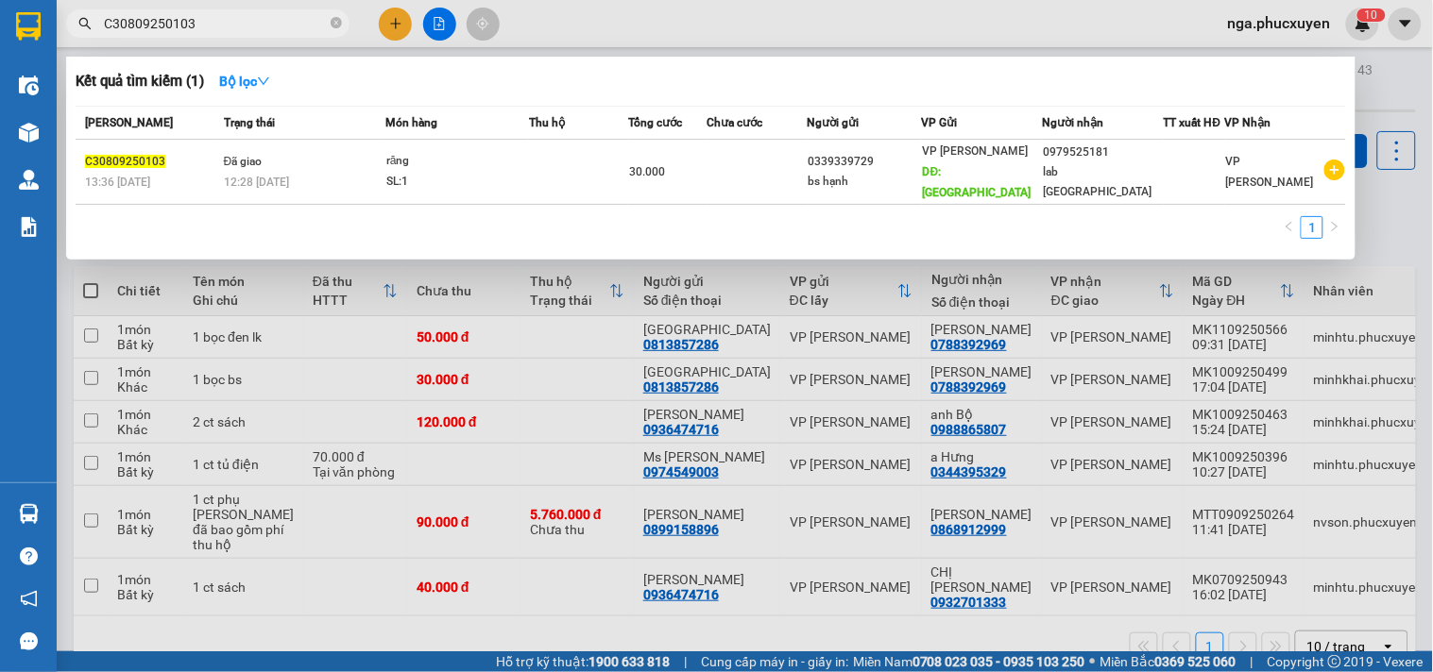
type input "C30809250103"
click at [342, 25] on span "C30809250103" at bounding box center [207, 23] width 283 height 28
click at [334, 15] on span at bounding box center [336, 24] width 11 height 18
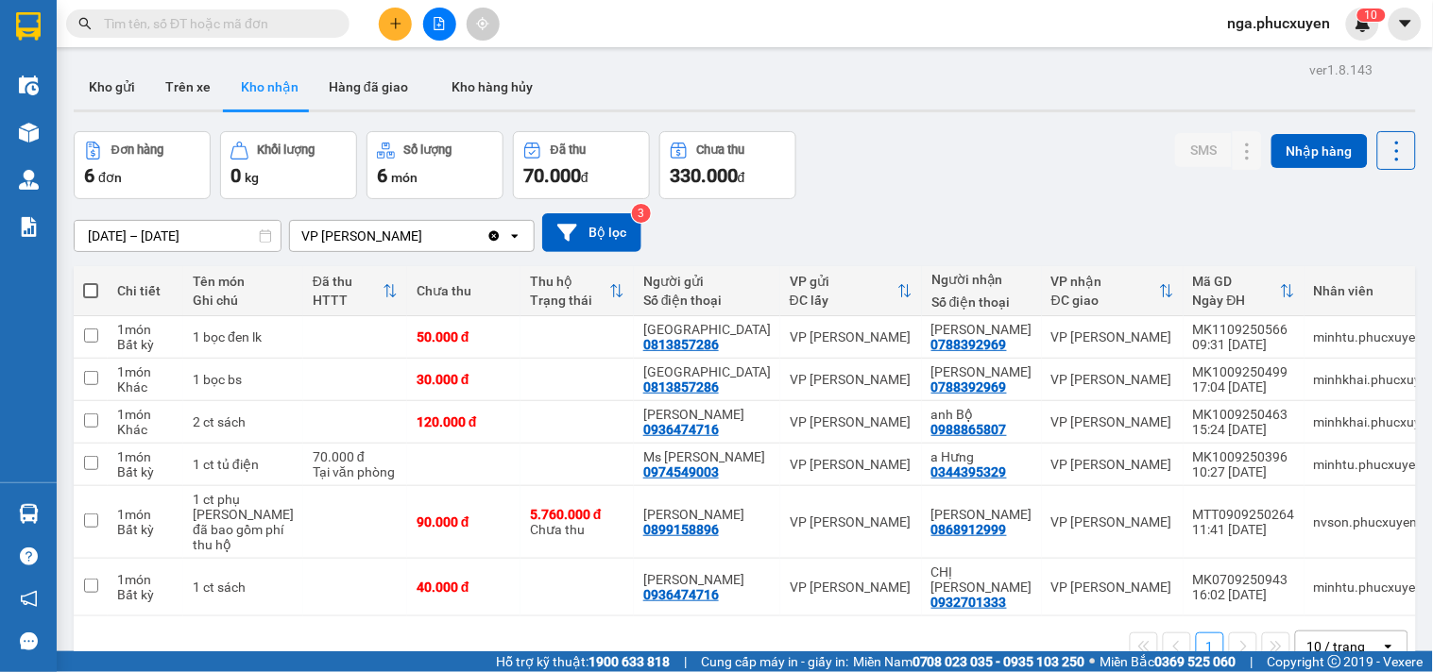
paste input "C30509250648"
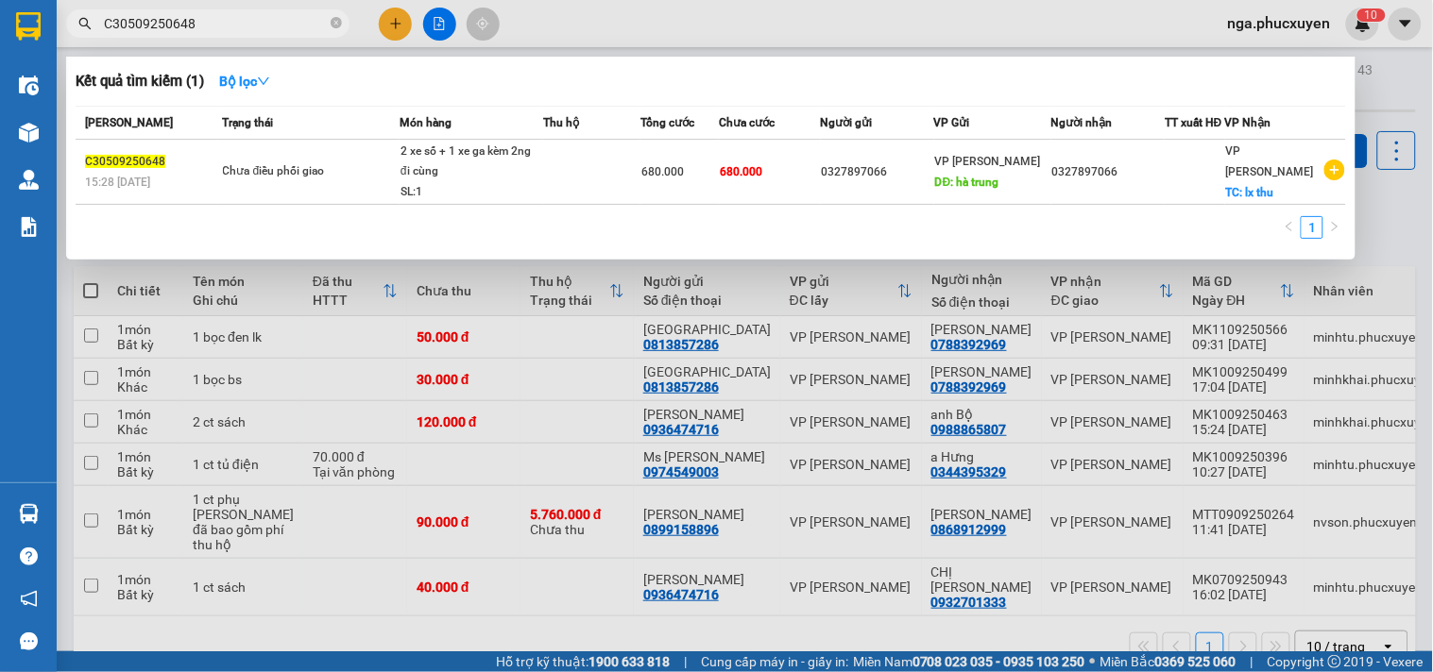
type input "C30509250648"
click at [334, 15] on span at bounding box center [336, 24] width 11 height 18
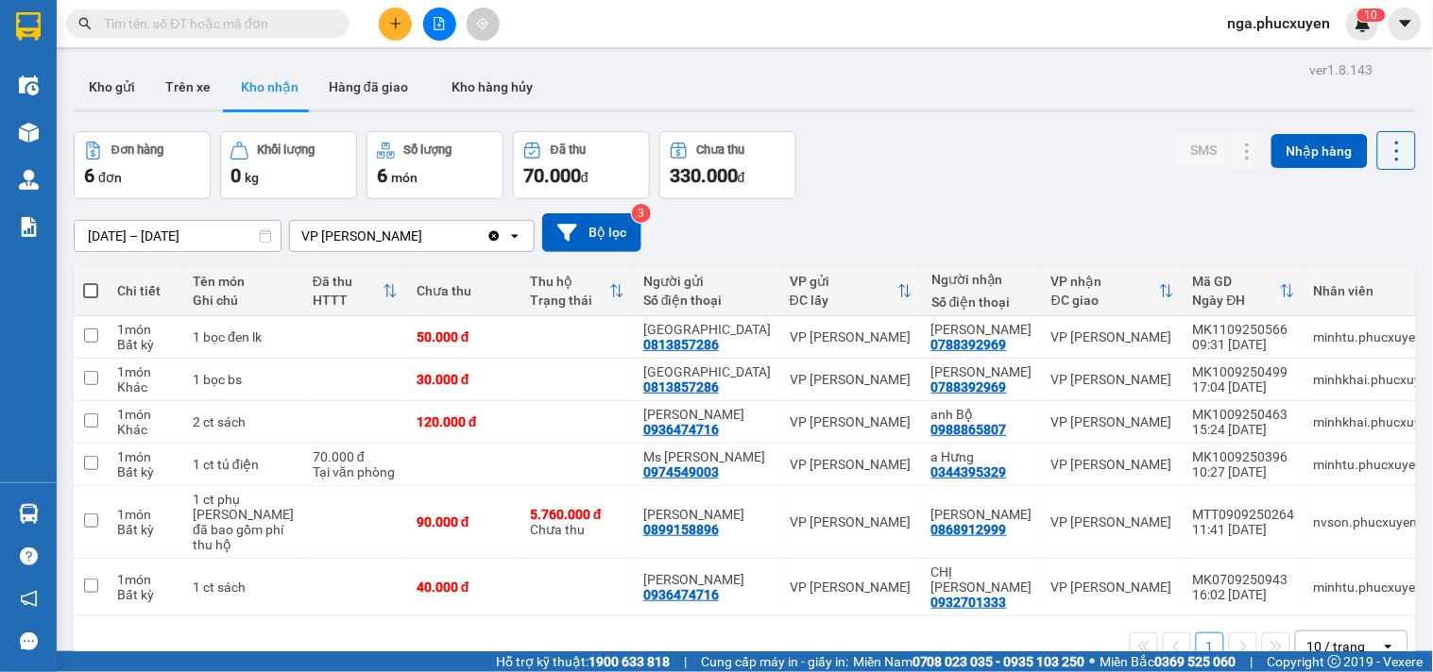
paste input "C30509250648"
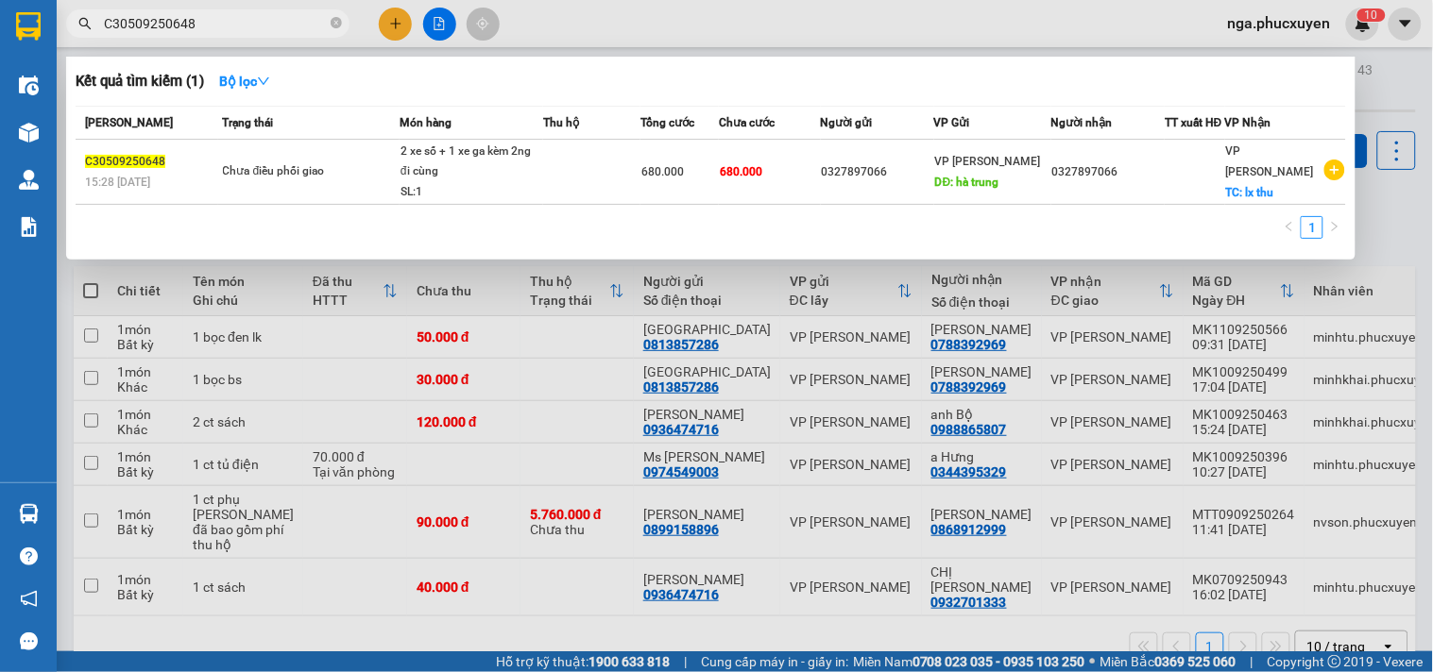
type input "C30509250648"
click at [329, 23] on span "C30509250648" at bounding box center [207, 23] width 283 height 28
click at [340, 21] on icon "close-circle" at bounding box center [336, 22] width 11 height 11
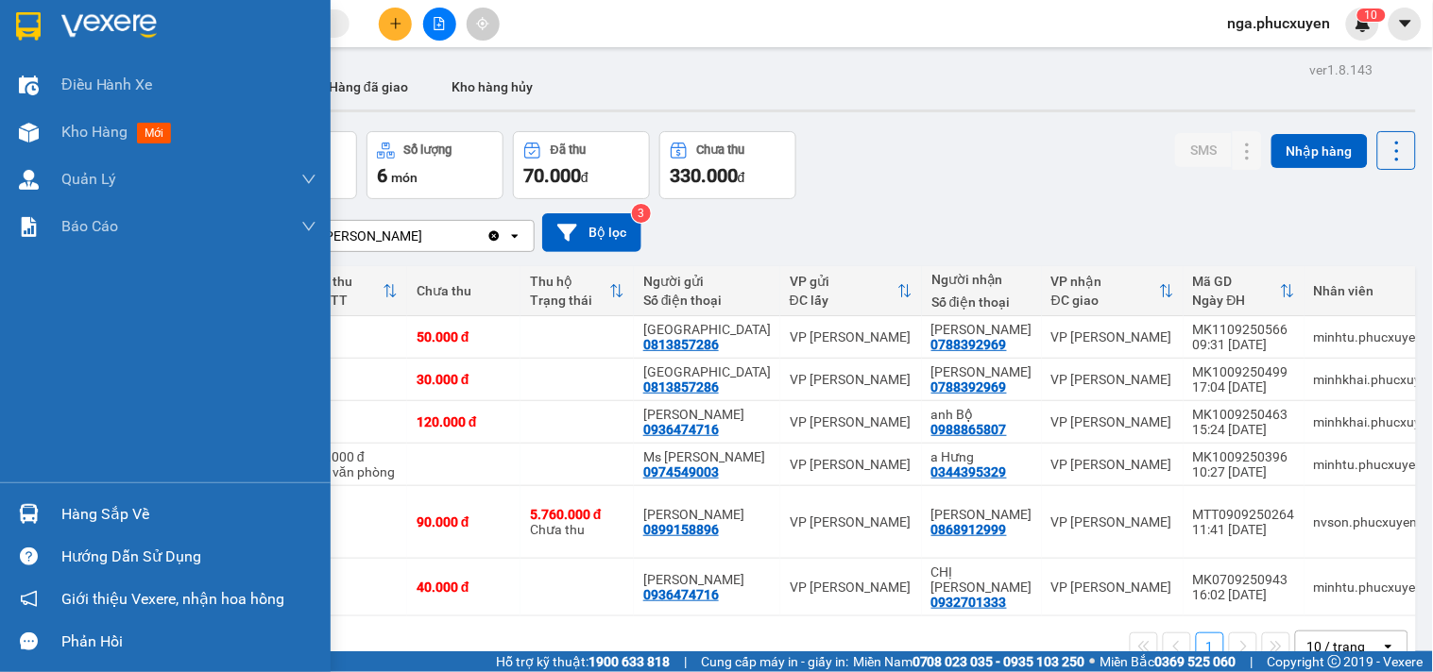
click at [44, 19] on div at bounding box center [165, 30] width 331 height 61
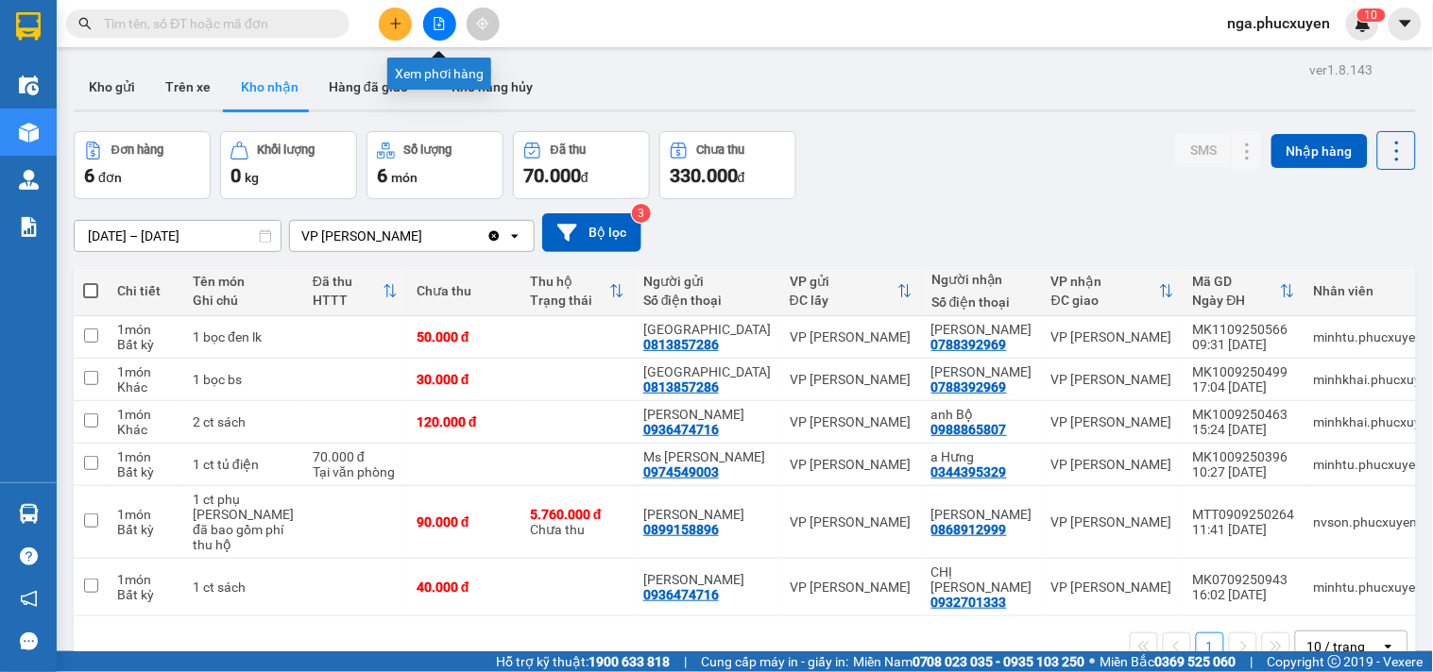
click at [436, 23] on icon "file-add" at bounding box center [439, 23] width 13 height 13
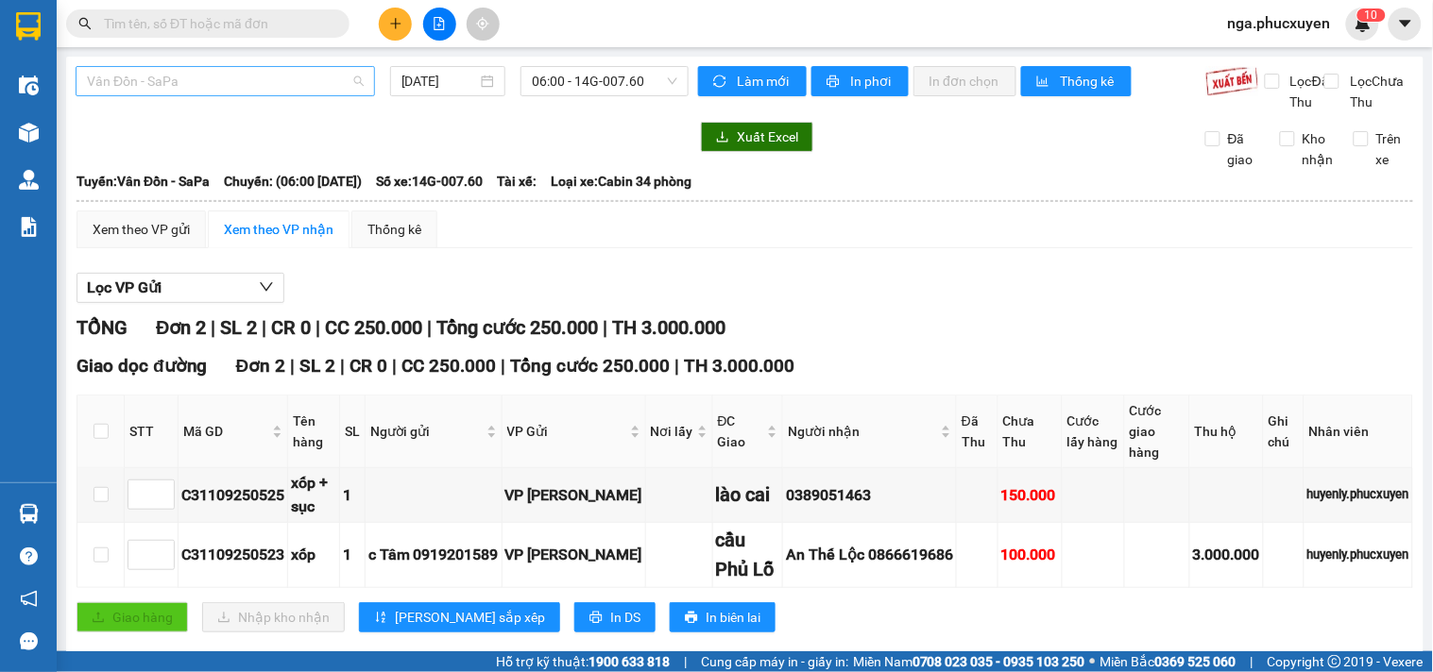
click at [322, 72] on span "Vân Đồn - SaPa" at bounding box center [225, 81] width 277 height 28
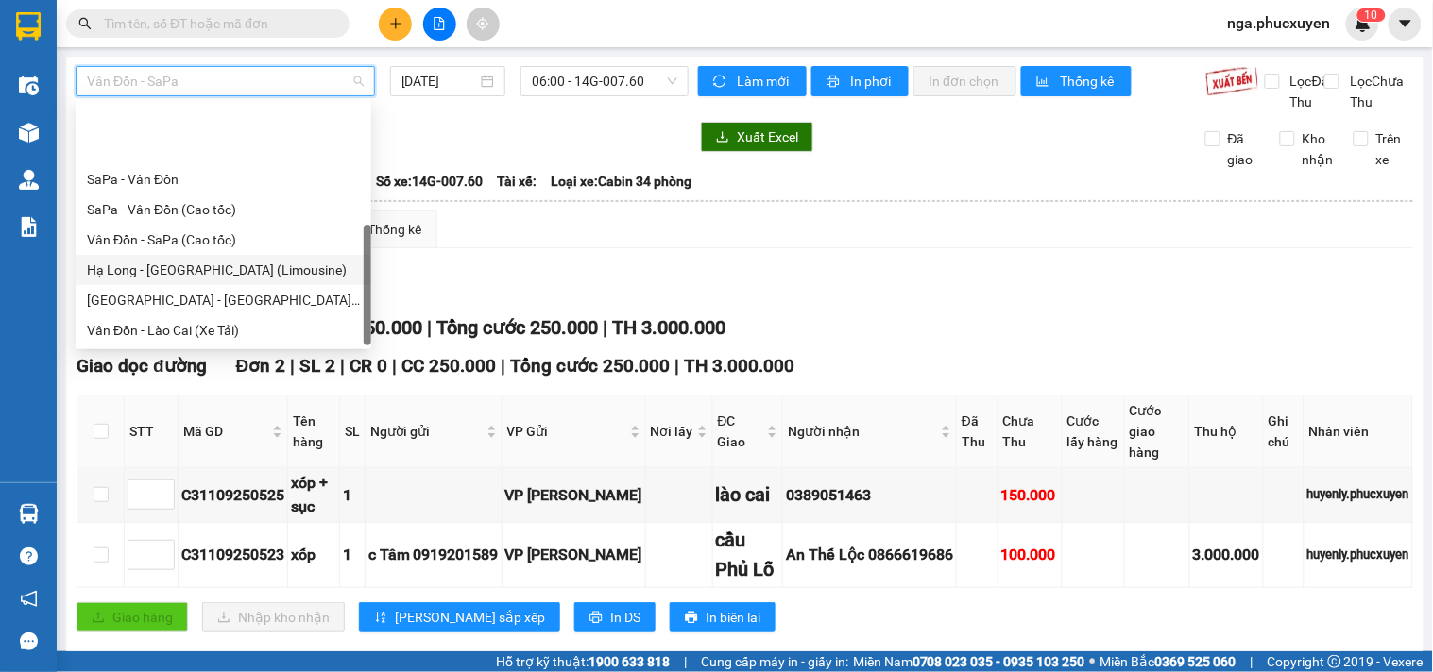
scroll to position [90, 0]
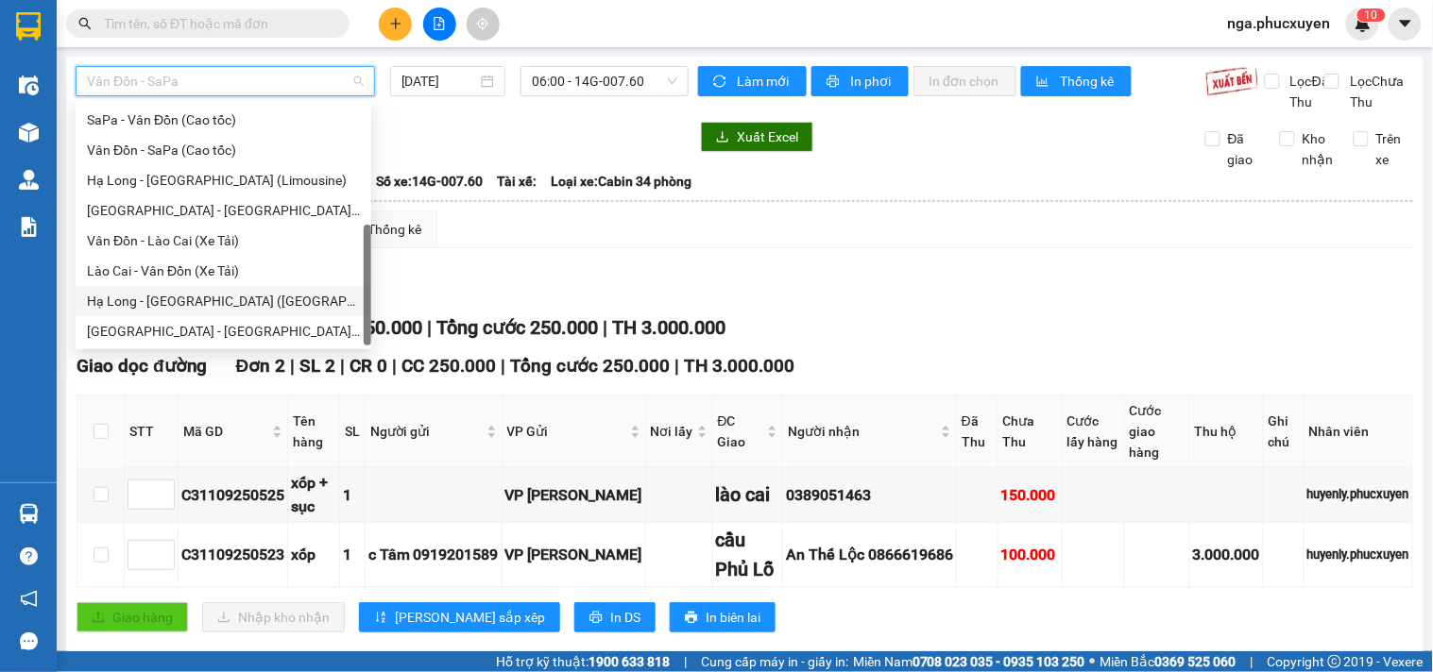
click at [227, 297] on div "Hạ Long - [GEOGRAPHIC_DATA] ([GEOGRAPHIC_DATA])" at bounding box center [223, 301] width 273 height 21
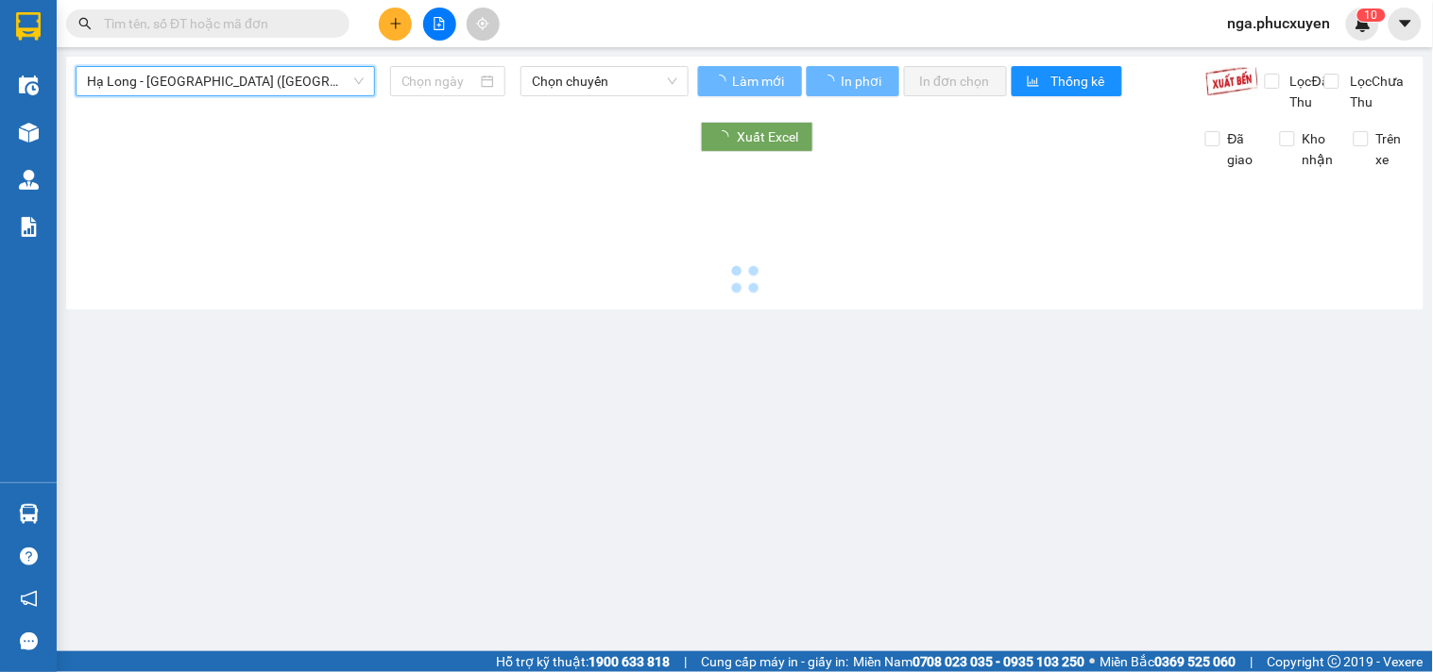
type input "[DATE]"
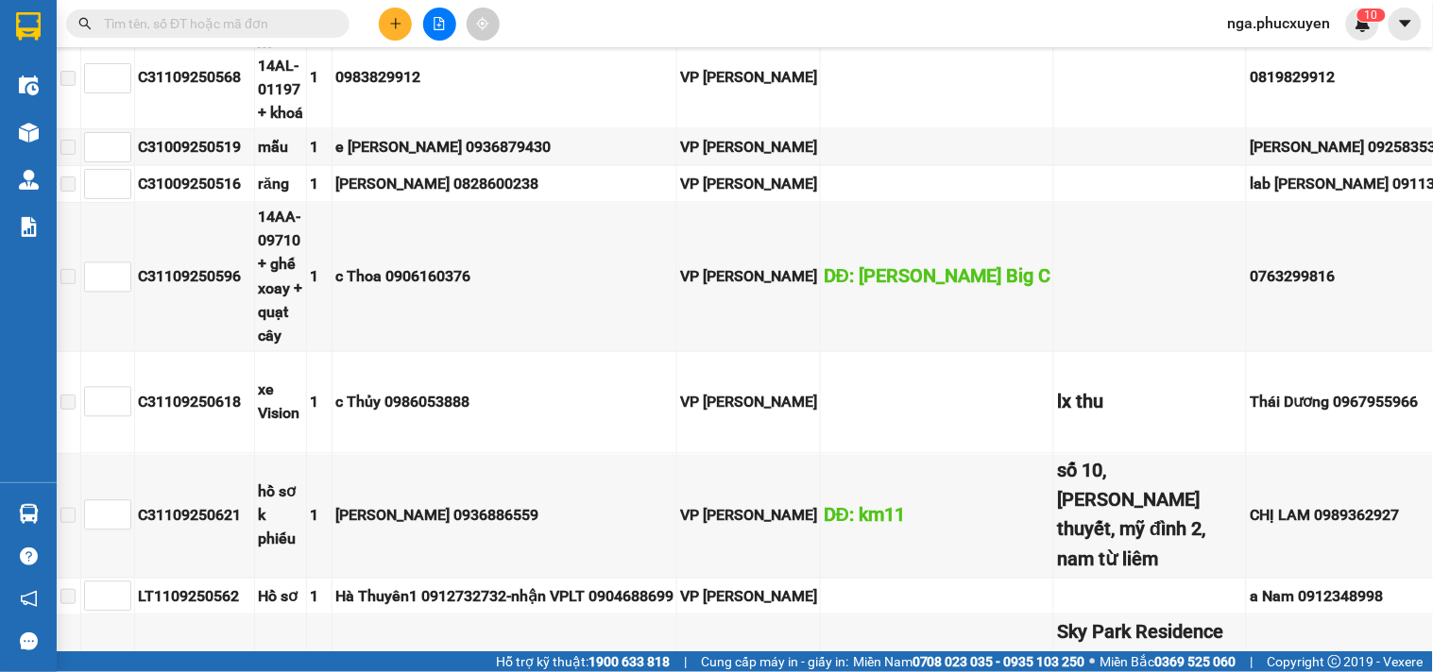
scroll to position [2754, 0]
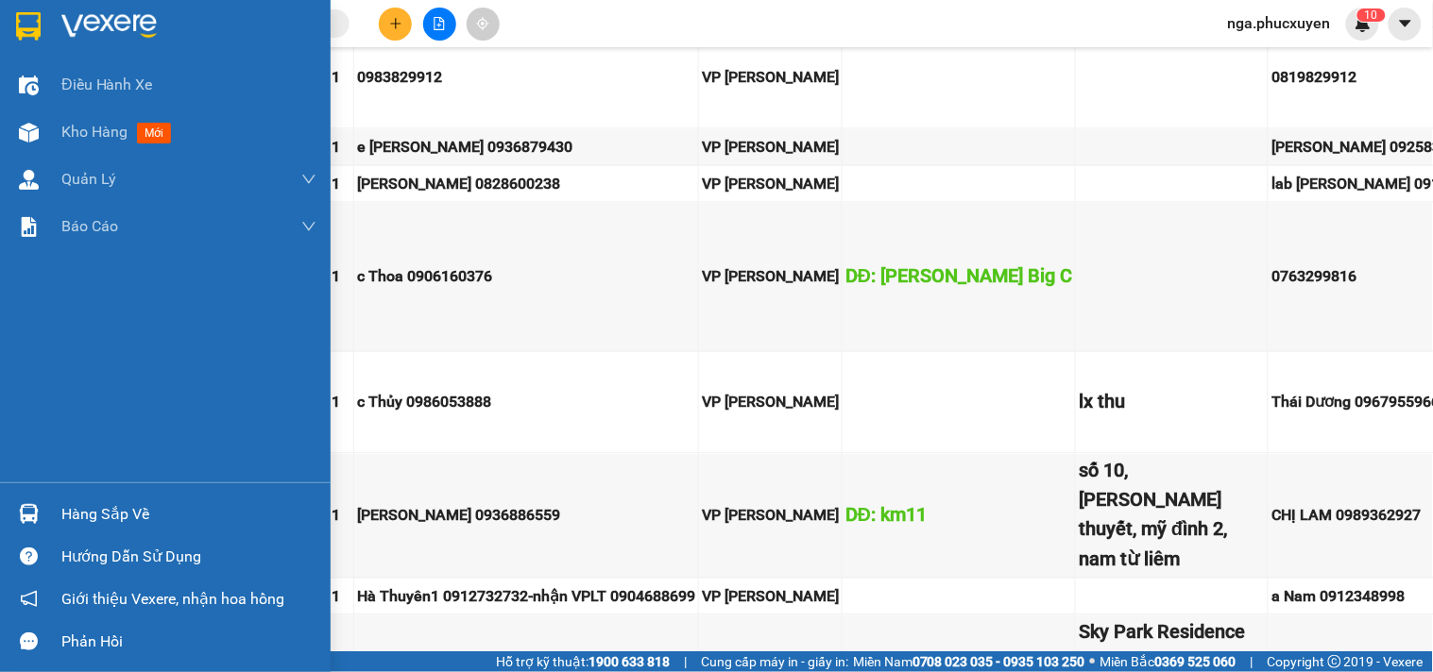
click at [76, 517] on div "Hàng sắp về" at bounding box center [188, 515] width 255 height 28
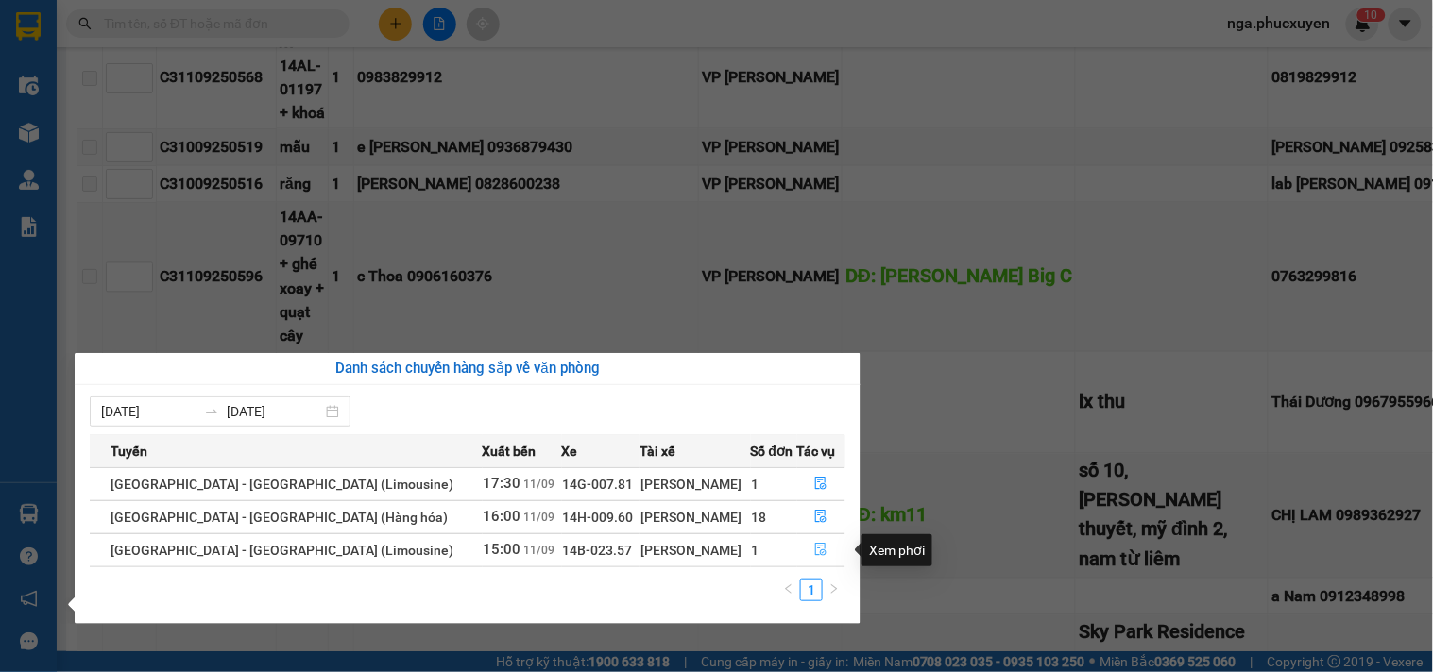
click at [814, 553] on icon "file-done" at bounding box center [820, 549] width 13 height 13
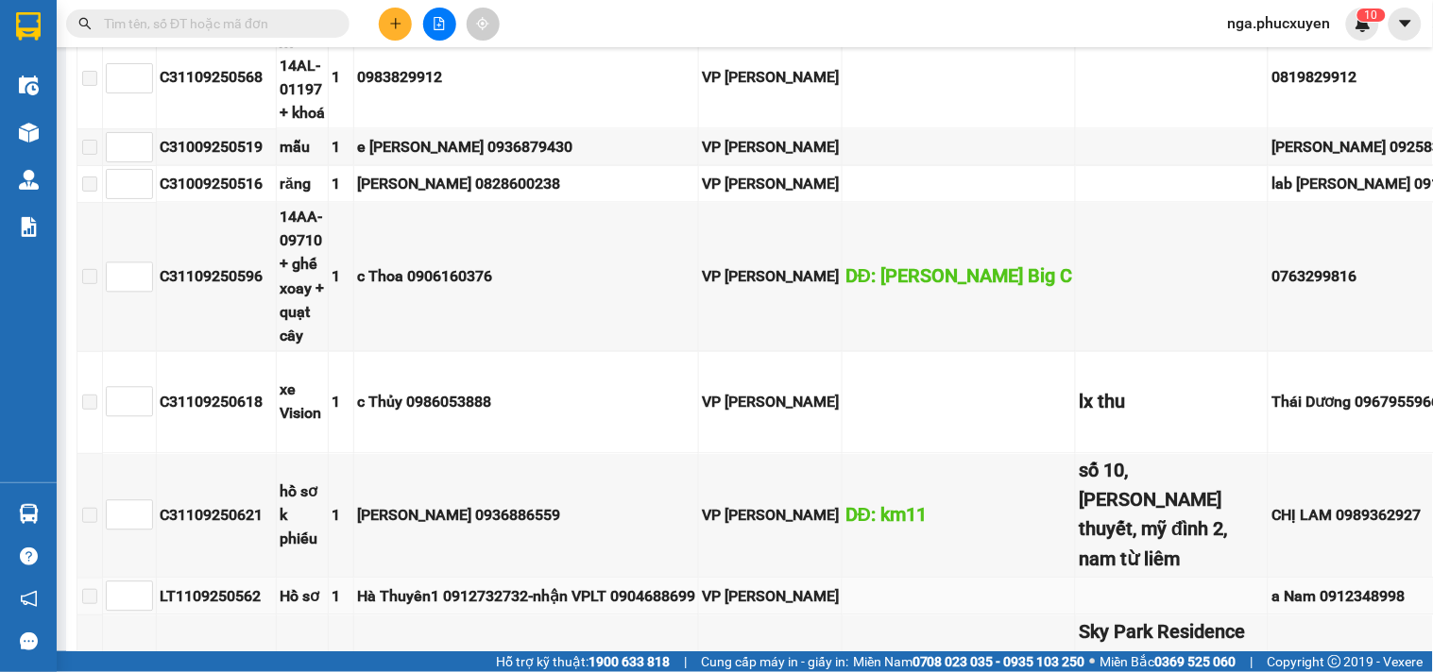
scroll to position [13, 0]
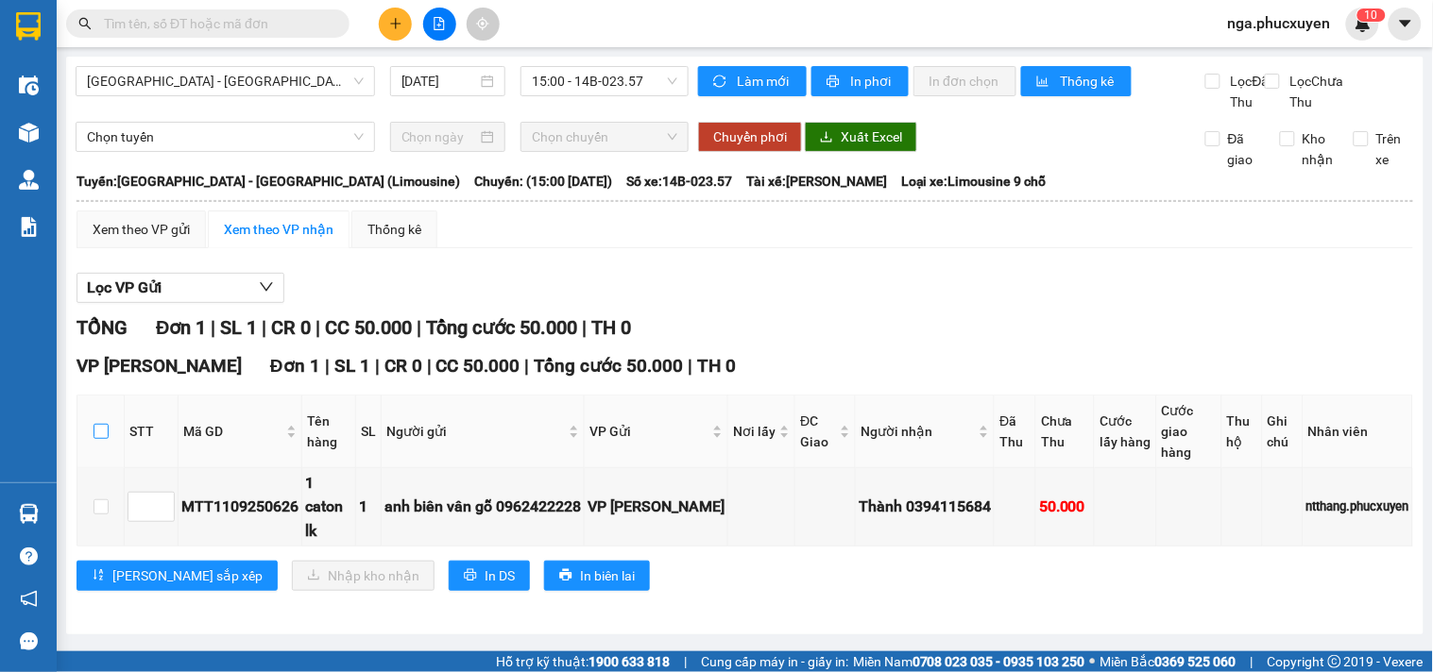
click at [104, 437] on input "checkbox" at bounding box center [100, 431] width 15 height 15
checkbox input "true"
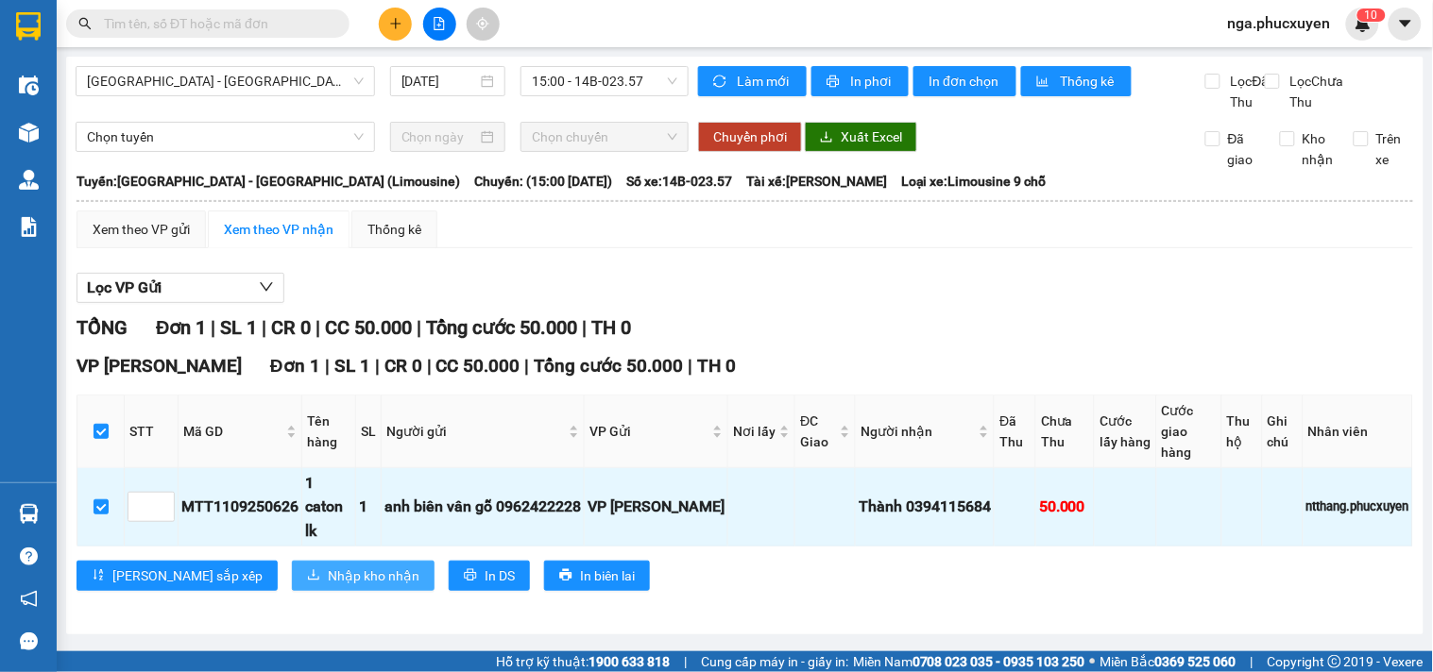
click at [328, 577] on span "Nhập kho nhận" at bounding box center [374, 576] width 92 height 21
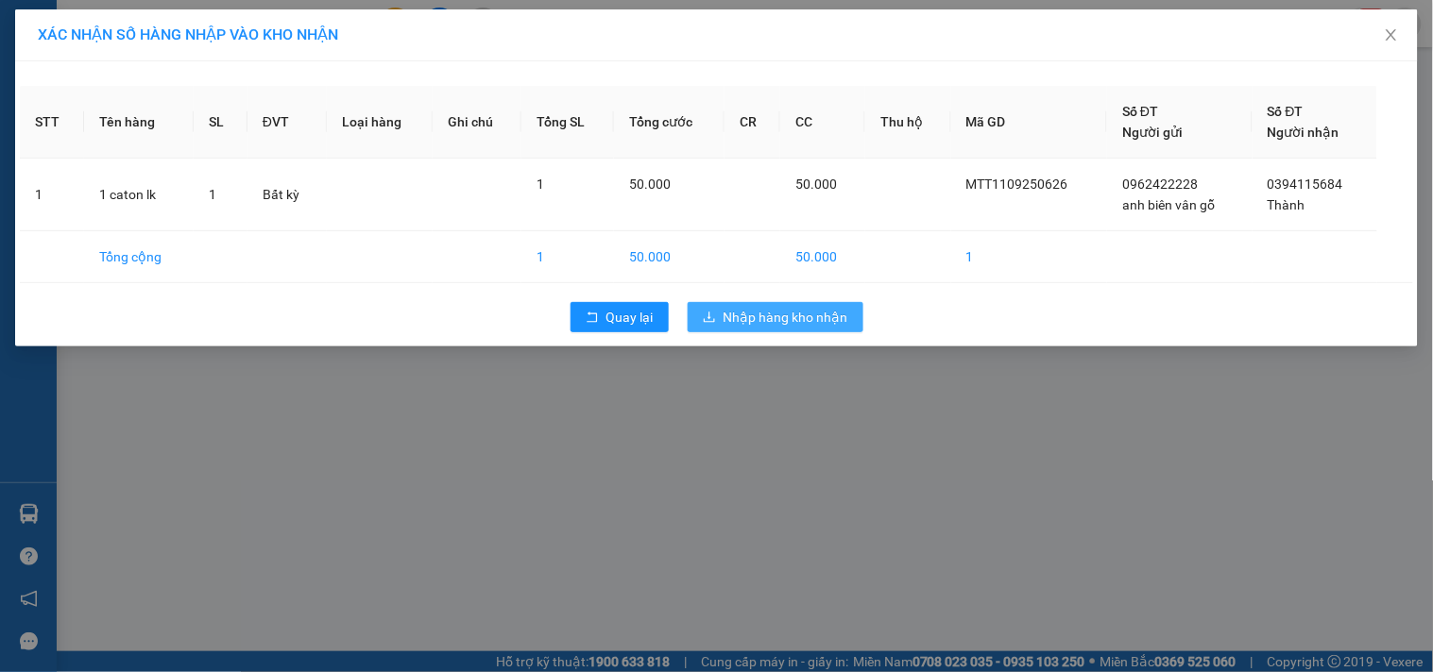
click at [771, 310] on span "Nhập hàng kho nhận" at bounding box center [785, 317] width 125 height 21
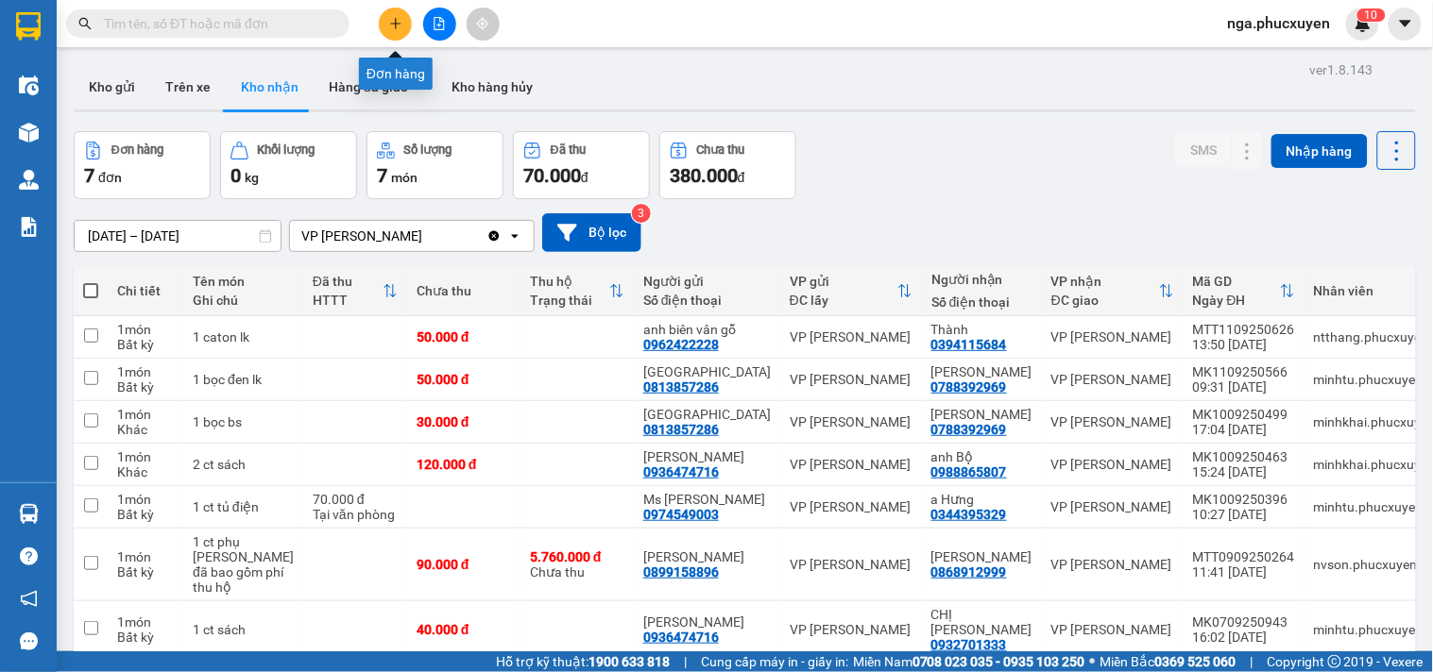
click at [397, 19] on icon "plus" at bounding box center [395, 23] width 13 height 13
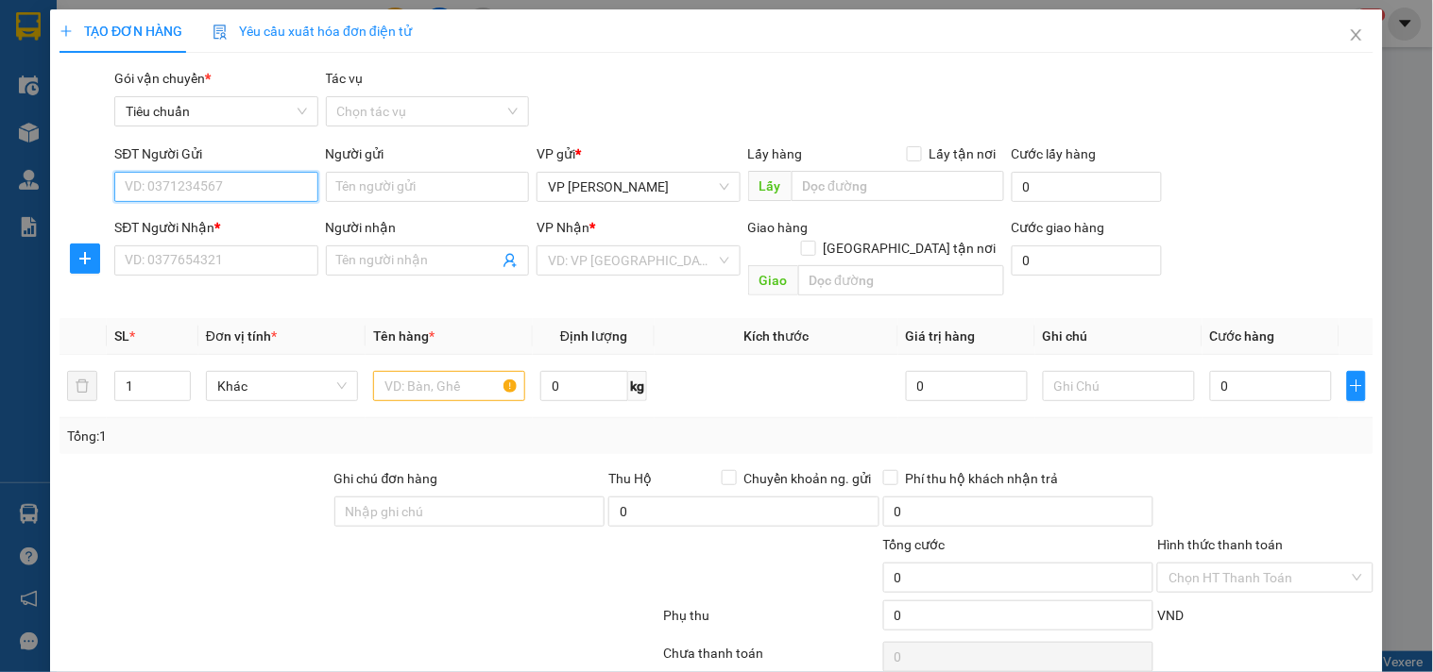
click at [246, 187] on input "SĐT Người Gửi" at bounding box center [215, 187] width 203 height 30
click at [263, 191] on input "SĐT Người Gửi" at bounding box center [215, 187] width 203 height 30
type input "0919110585"
click at [263, 191] on input "0919110585" at bounding box center [215, 187] width 203 height 30
click at [243, 217] on div "0919110585 - quỳnh" at bounding box center [218, 224] width 186 height 21
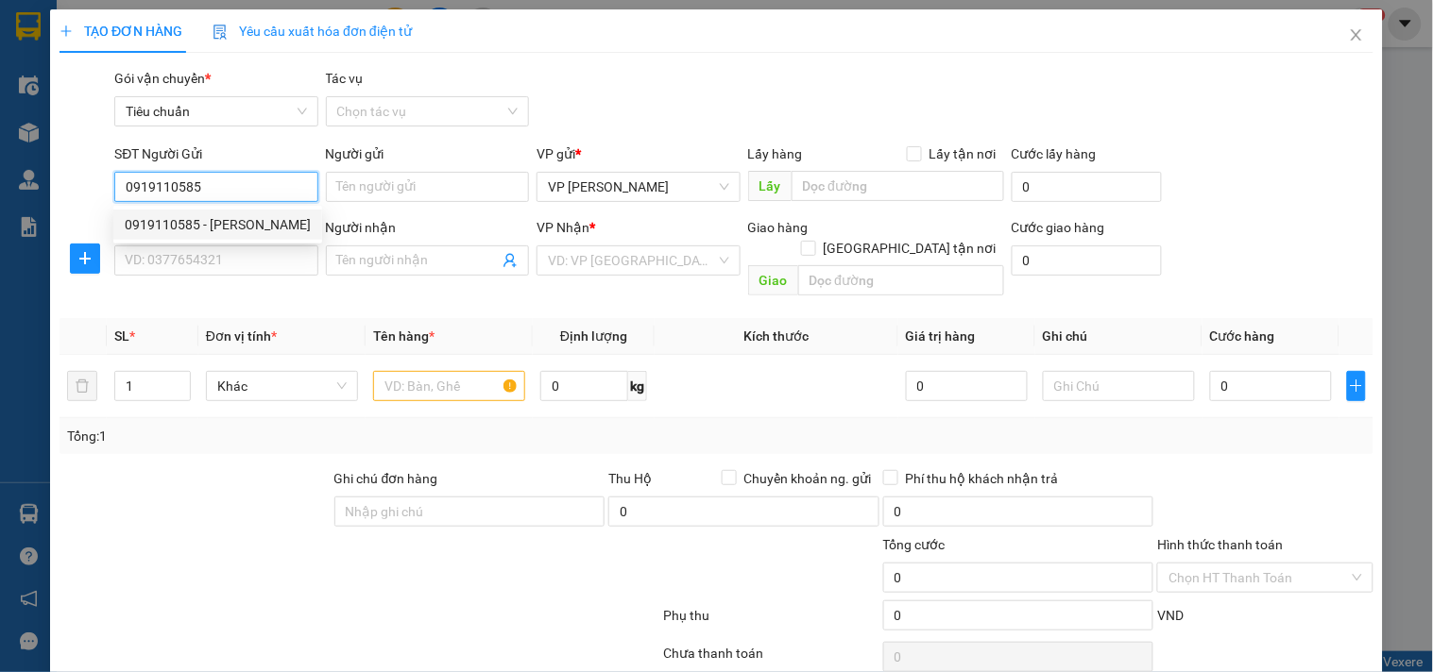
type input "quỳnh"
type input "0919110585"
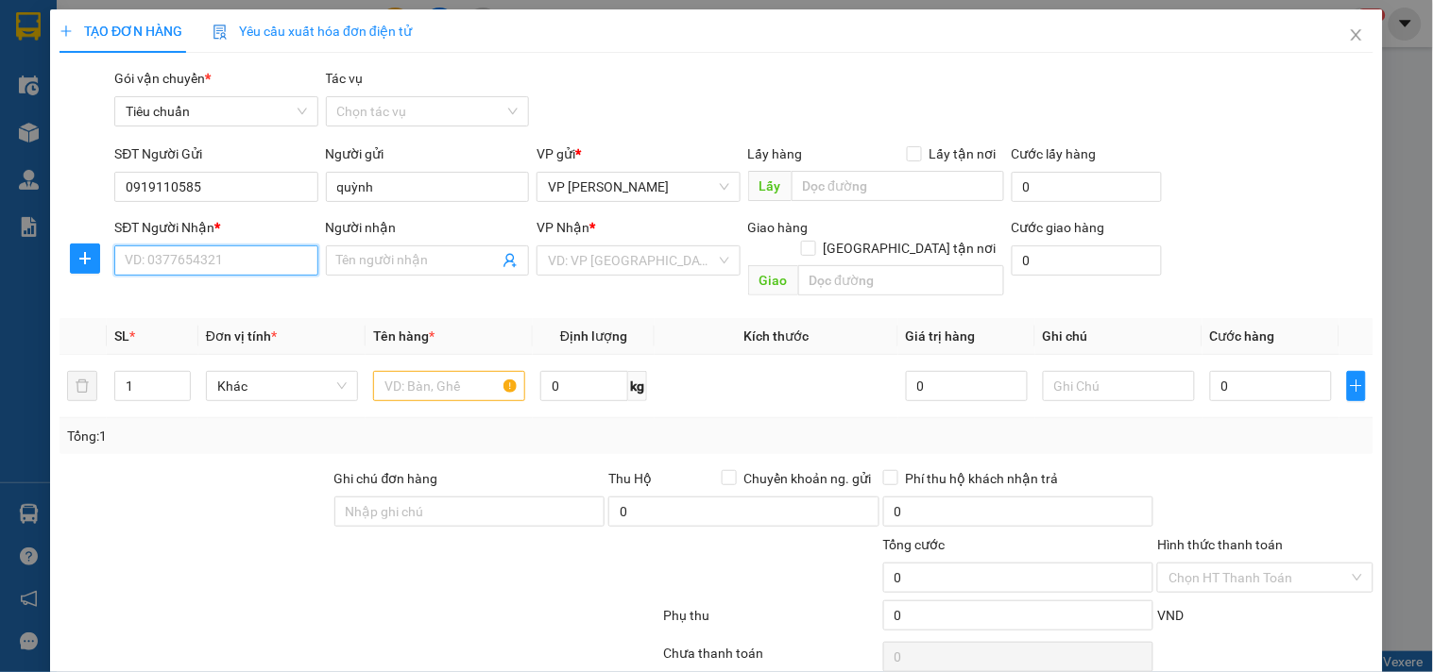
click at [214, 250] on input "SĐT Người Nhận *" at bounding box center [215, 261] width 203 height 30
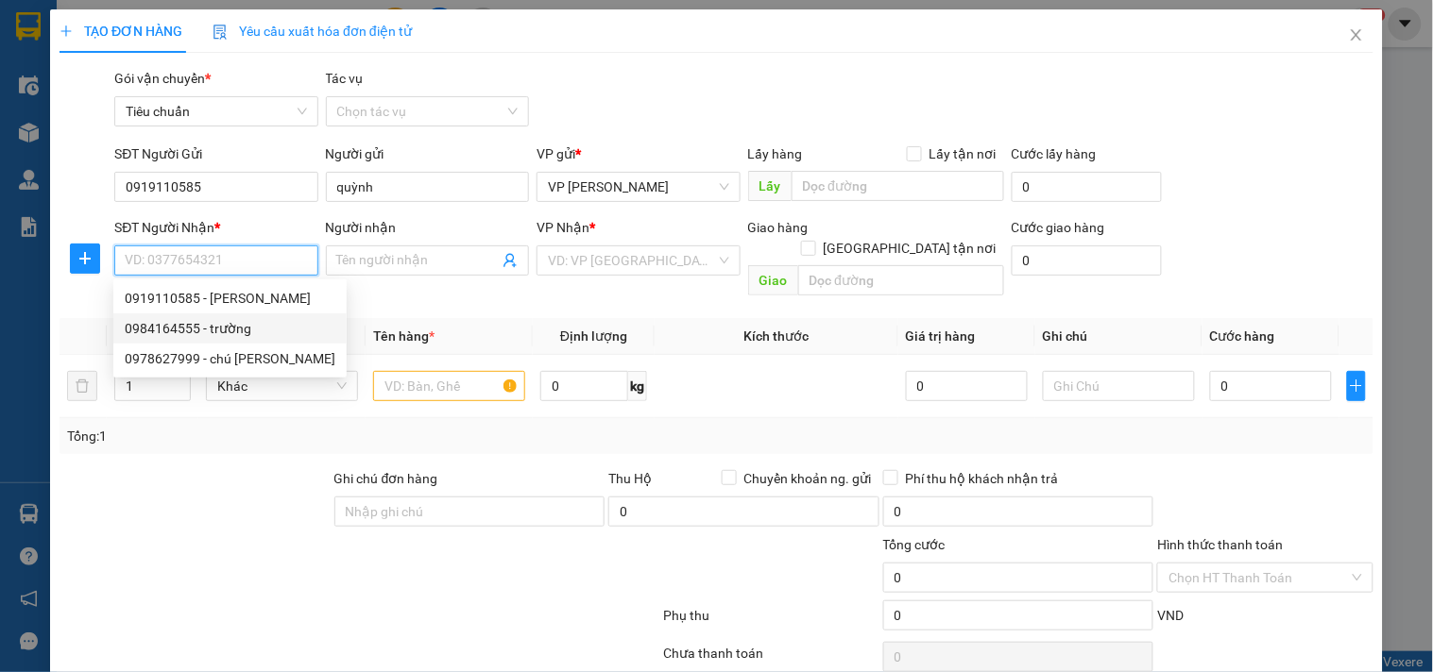
click at [251, 332] on div "0984164555 - trường" at bounding box center [230, 328] width 211 height 21
type input "0984164555"
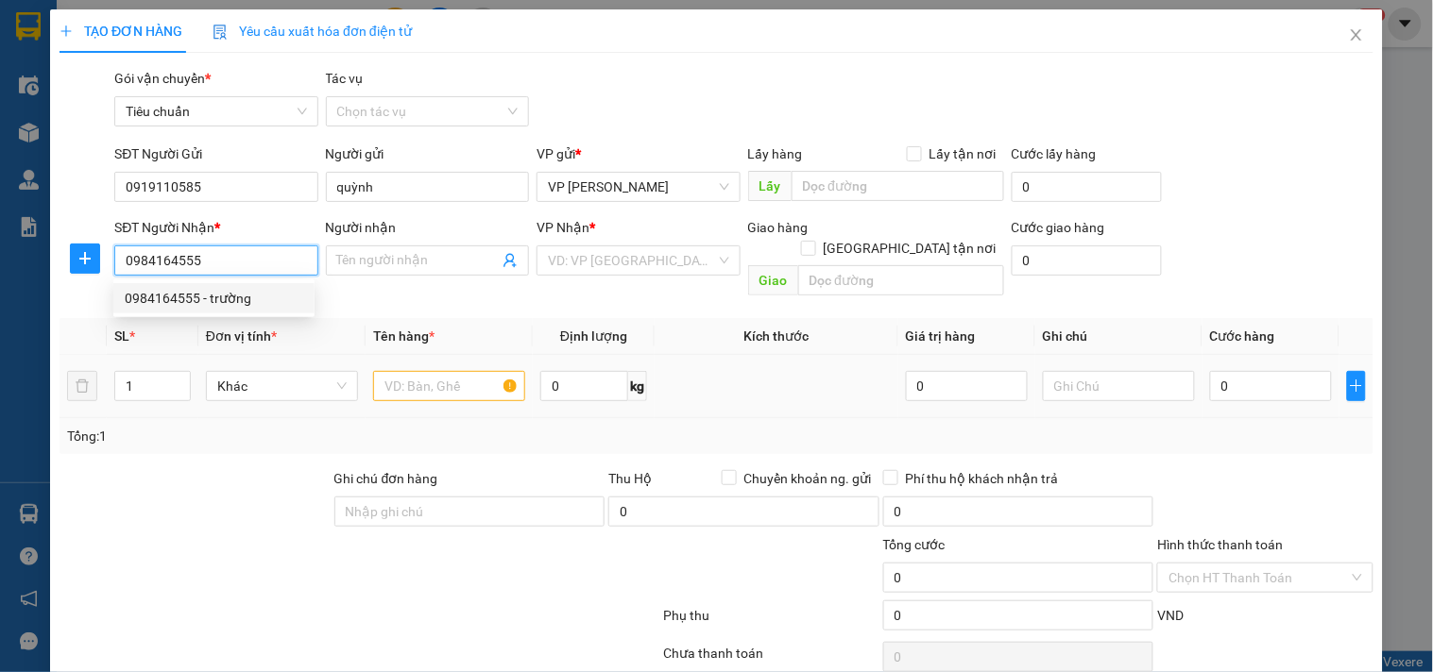
type input "trường"
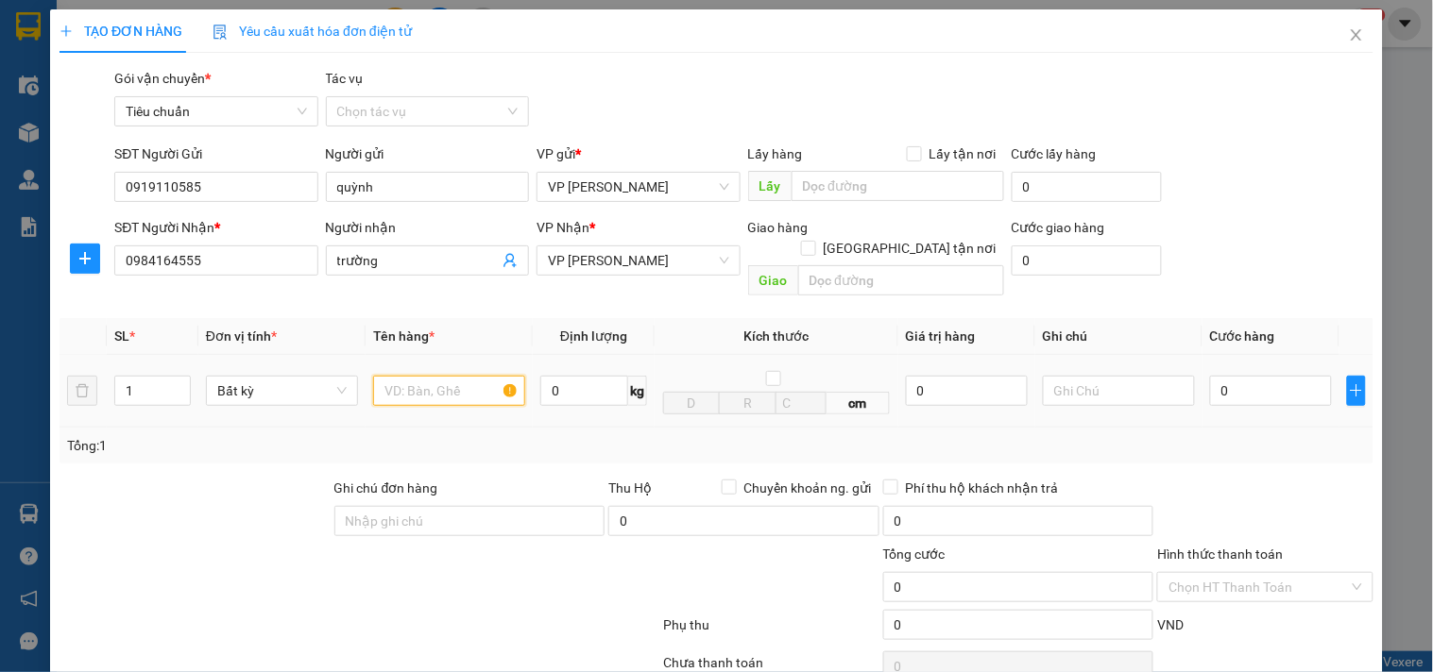
click at [423, 376] on input "text" at bounding box center [449, 391] width 152 height 30
type input "hồ sơ"
click at [1229, 376] on input "0" at bounding box center [1271, 391] width 122 height 30
type input "5"
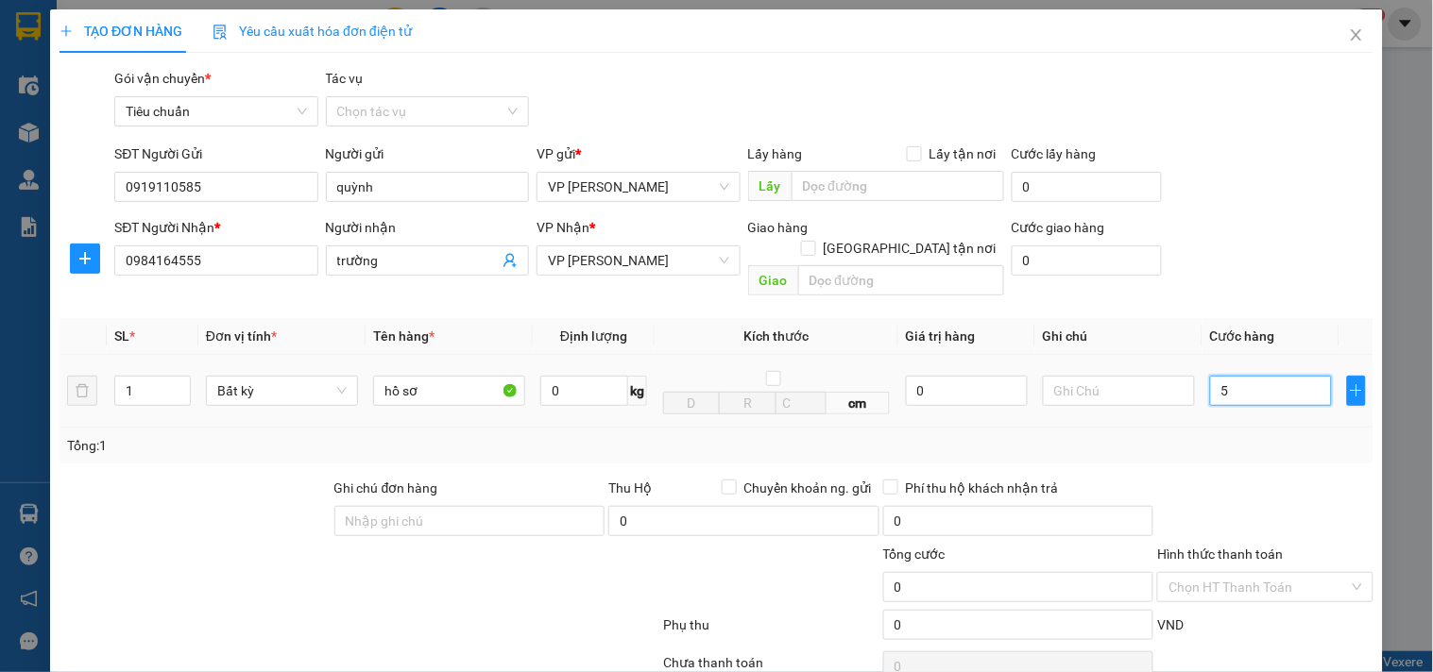
type input "5"
type input "50"
type input "50.000"
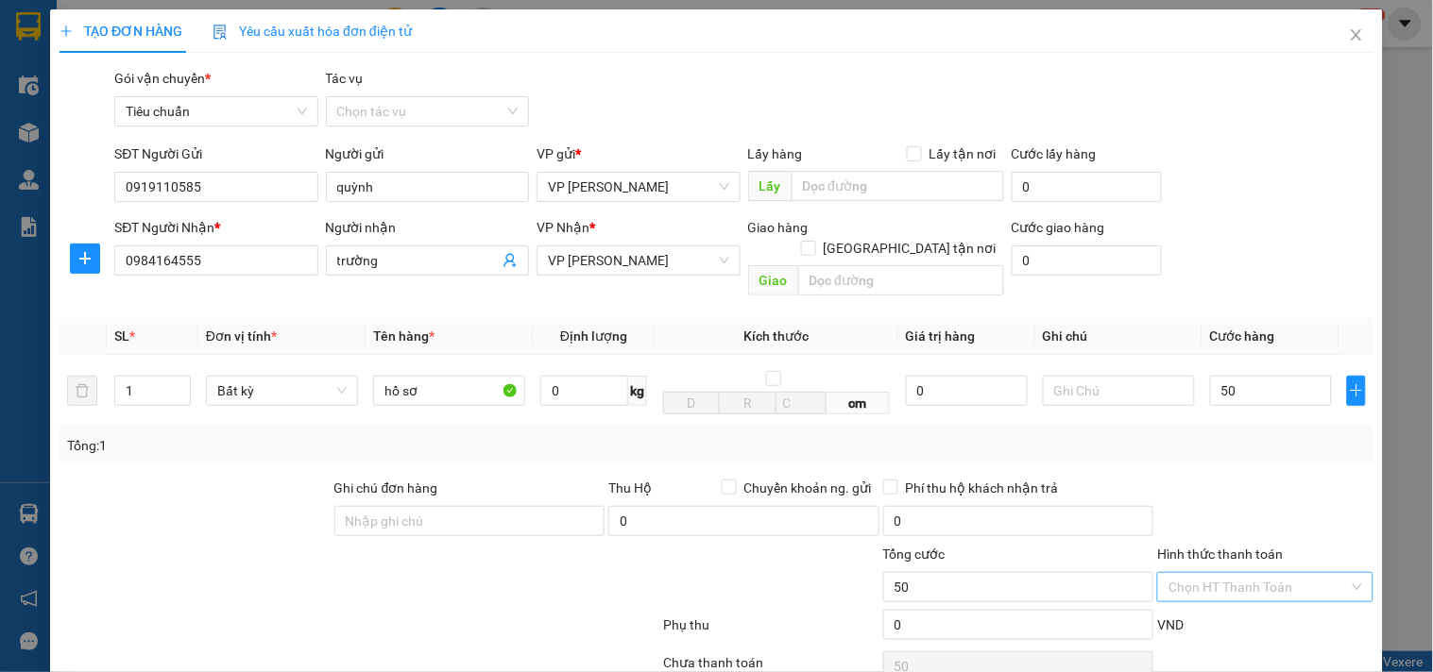
type input "50.000"
click at [1253, 573] on input "Hình thức thanh toán" at bounding box center [1257, 587] width 179 height 28
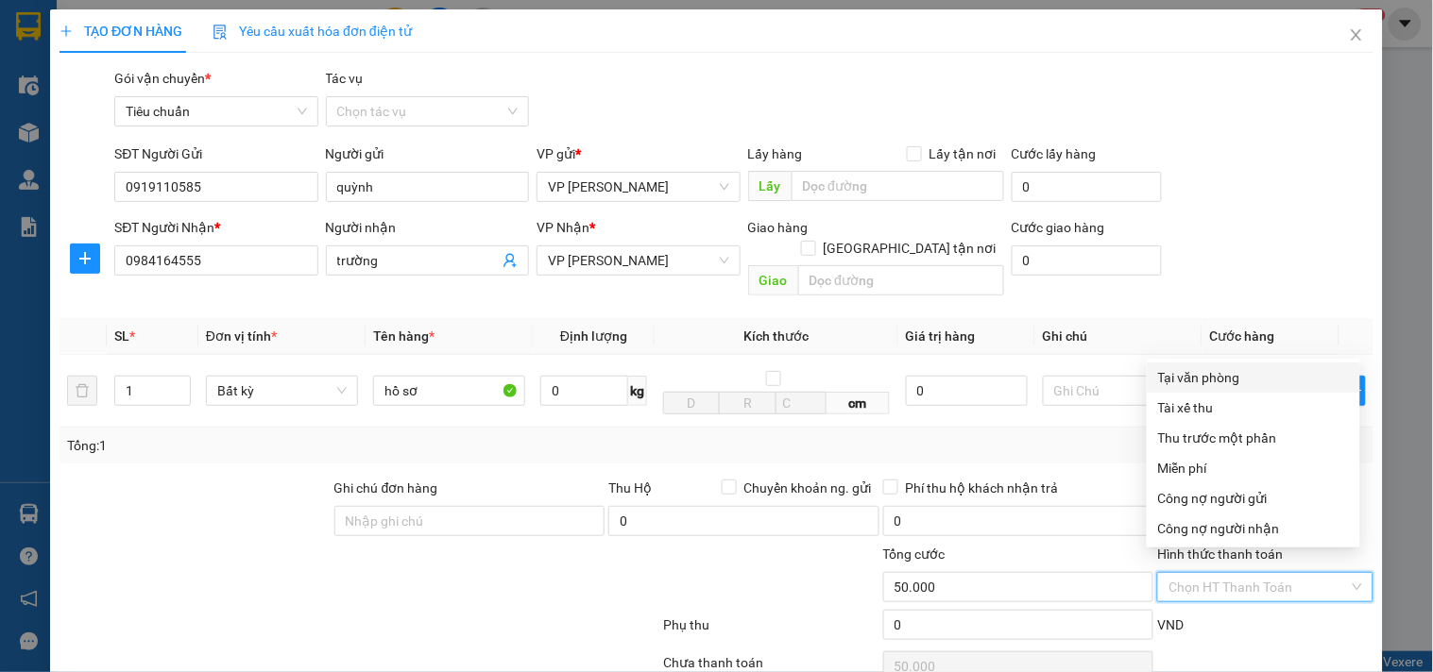
click at [1242, 381] on div "Tại văn phòng" at bounding box center [1253, 377] width 191 height 21
type input "0"
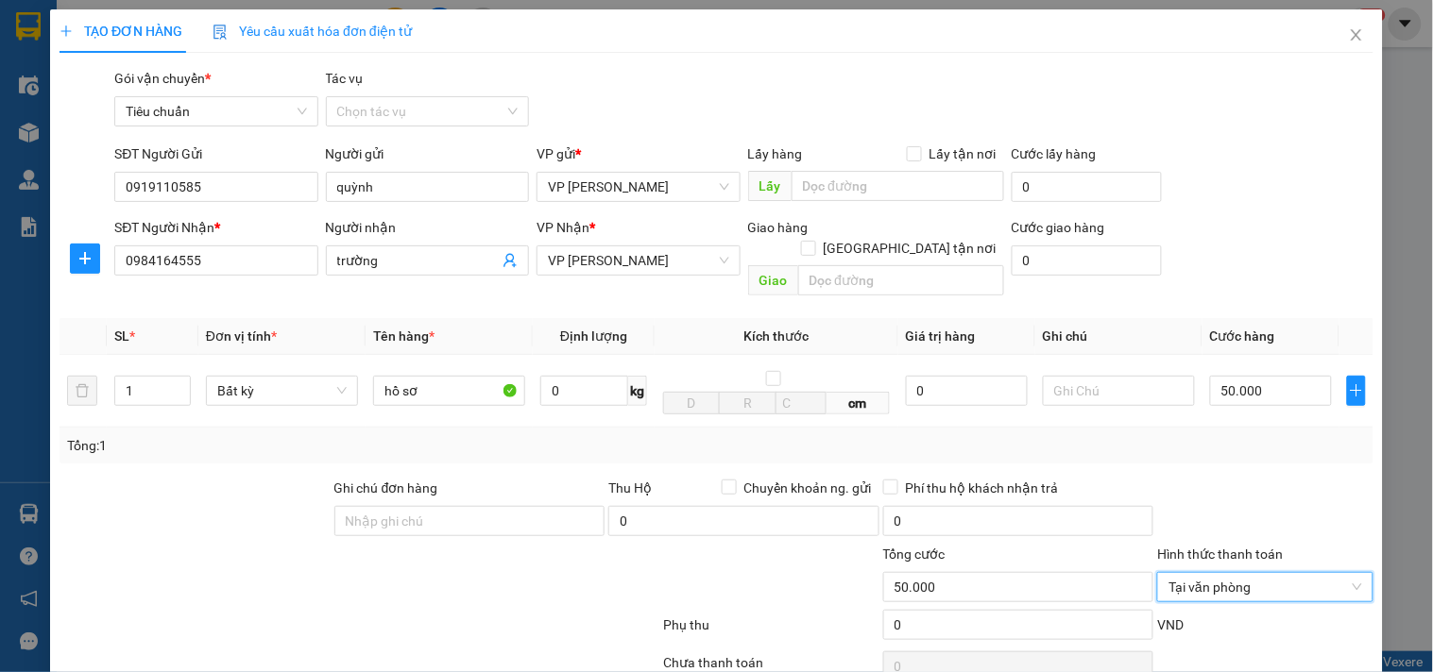
scroll to position [132, 0]
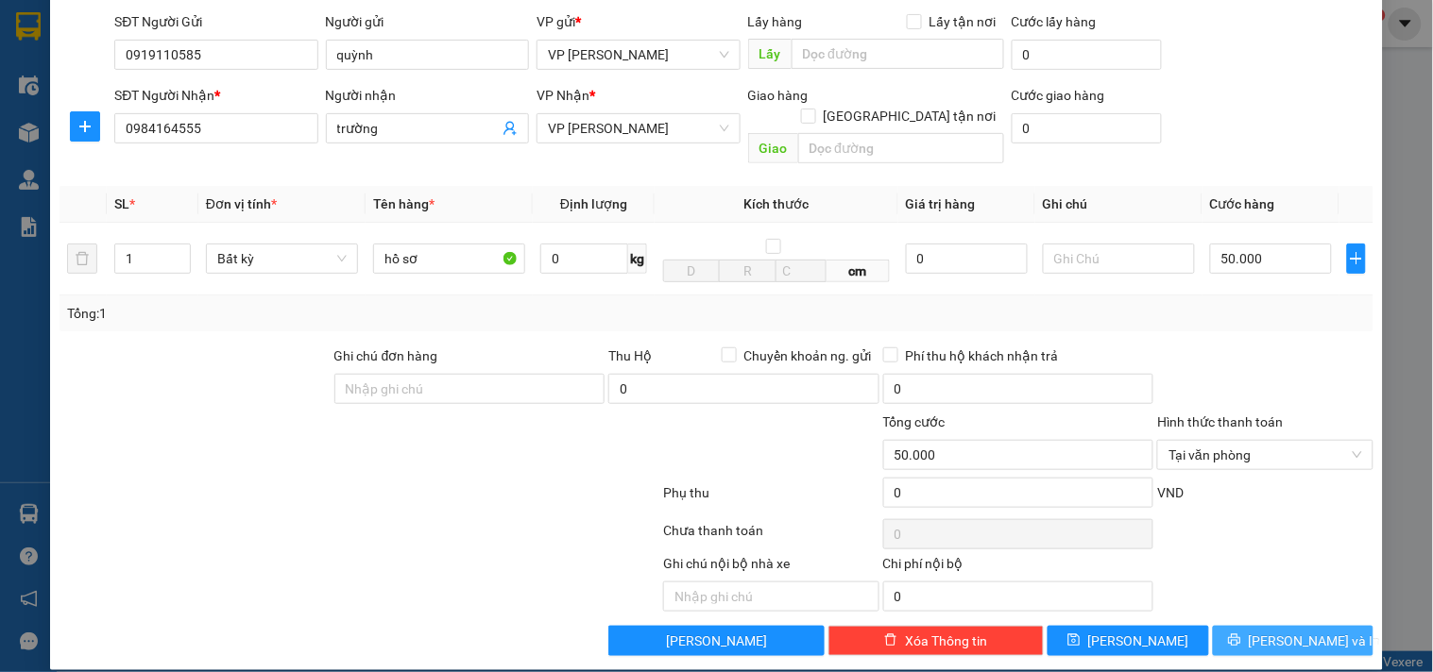
click at [1241, 634] on icon "printer" at bounding box center [1234, 640] width 13 height 13
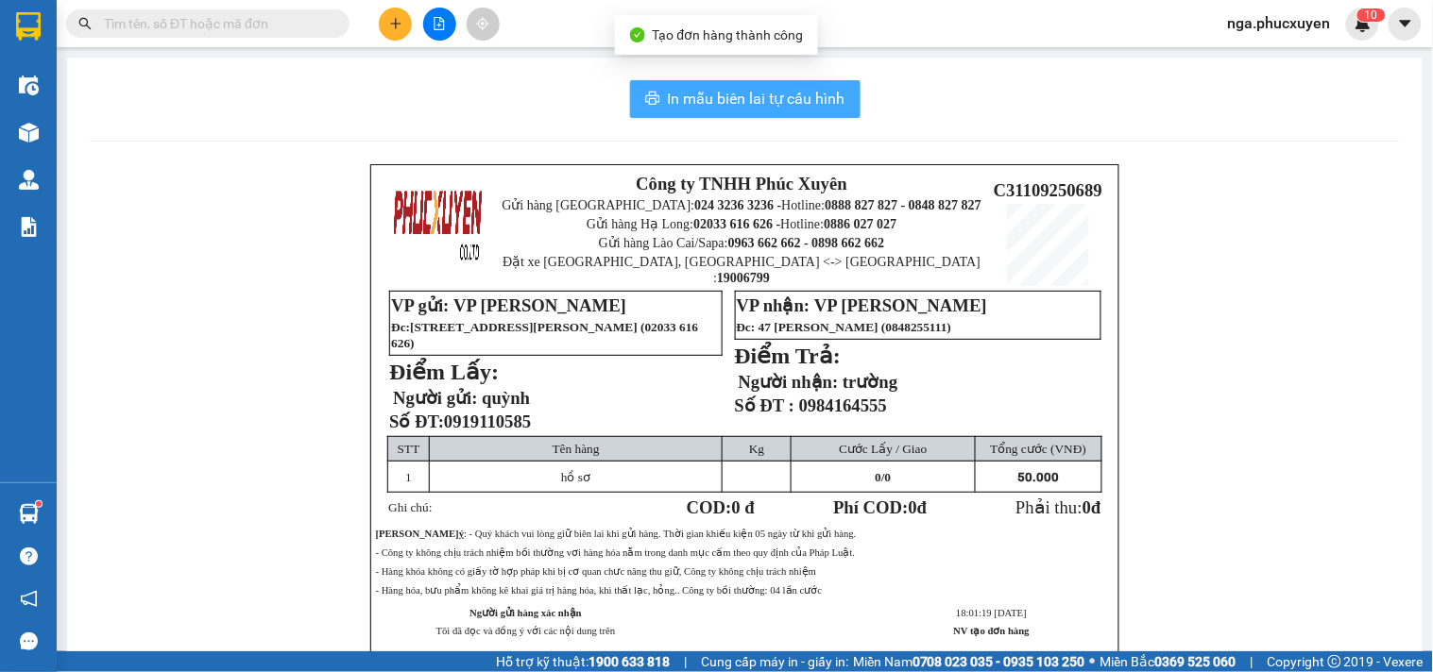
click at [761, 93] on span "In mẫu biên lai tự cấu hình" at bounding box center [757, 99] width 178 height 24
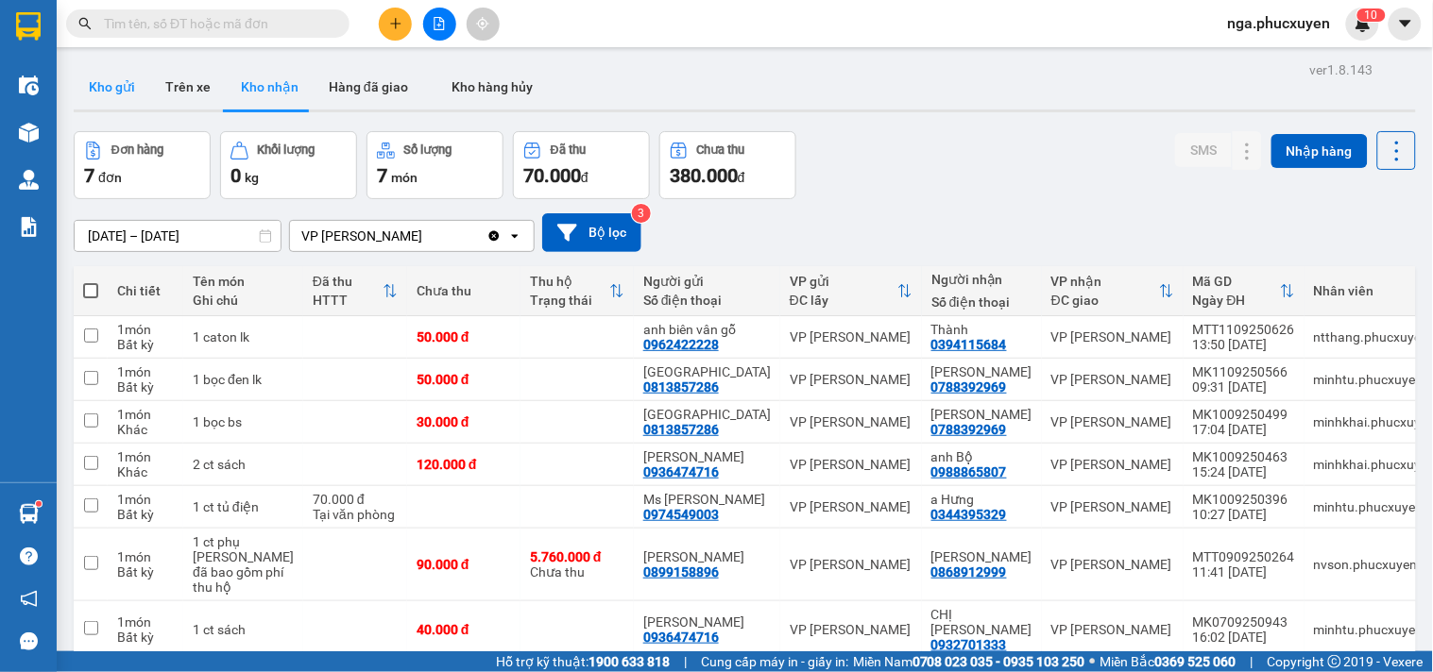
click at [113, 87] on button "Kho gửi" at bounding box center [112, 86] width 76 height 45
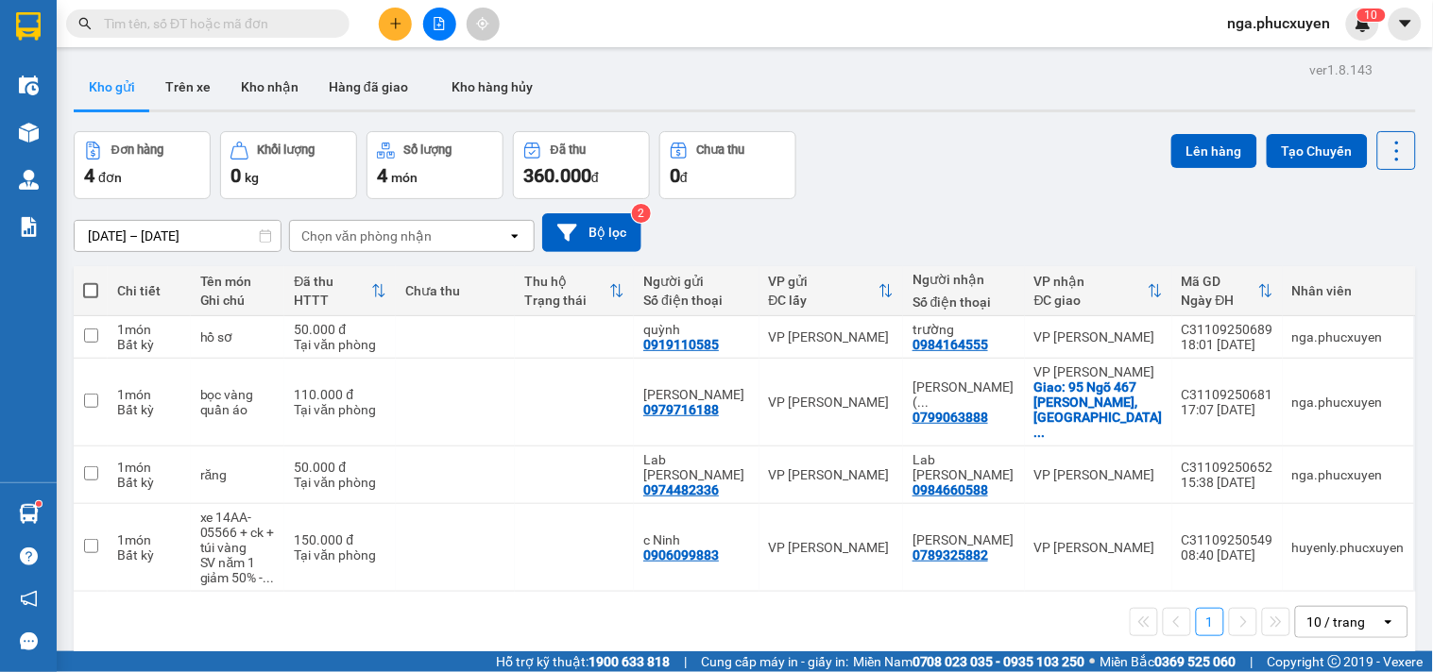
click at [994, 184] on div "Đơn hàng 4 đơn Khối lượng 0 kg Số lượng 4 món Đã thu 360.000 đ Chưa thu 0 đ Lên…" at bounding box center [745, 165] width 1342 height 68
click at [398, 22] on icon "plus" at bounding box center [395, 23] width 13 height 13
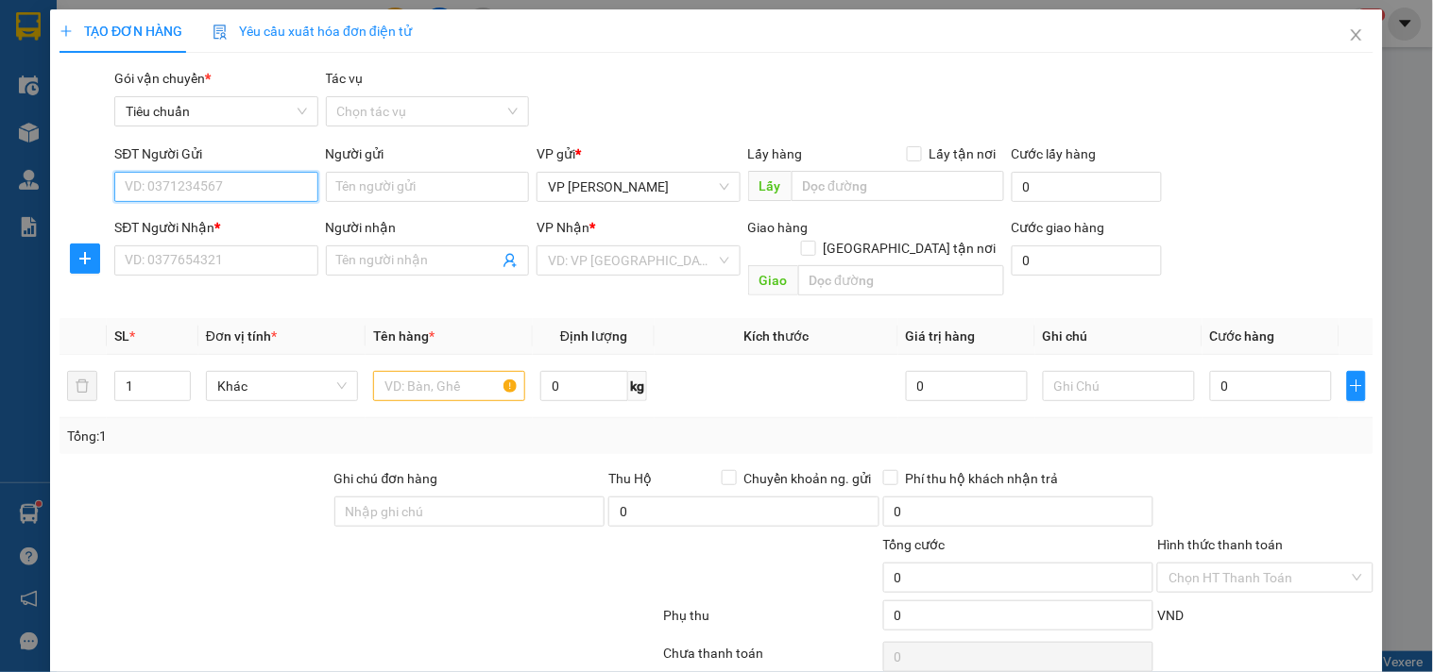
click at [247, 191] on input "SĐT Người Gửi" at bounding box center [215, 187] width 203 height 30
type input "0982621162"
click at [250, 190] on input "0982621162" at bounding box center [215, 187] width 203 height 30
click at [253, 227] on div "0982621162 - Dương" at bounding box center [214, 224] width 178 height 21
type input "Dương"
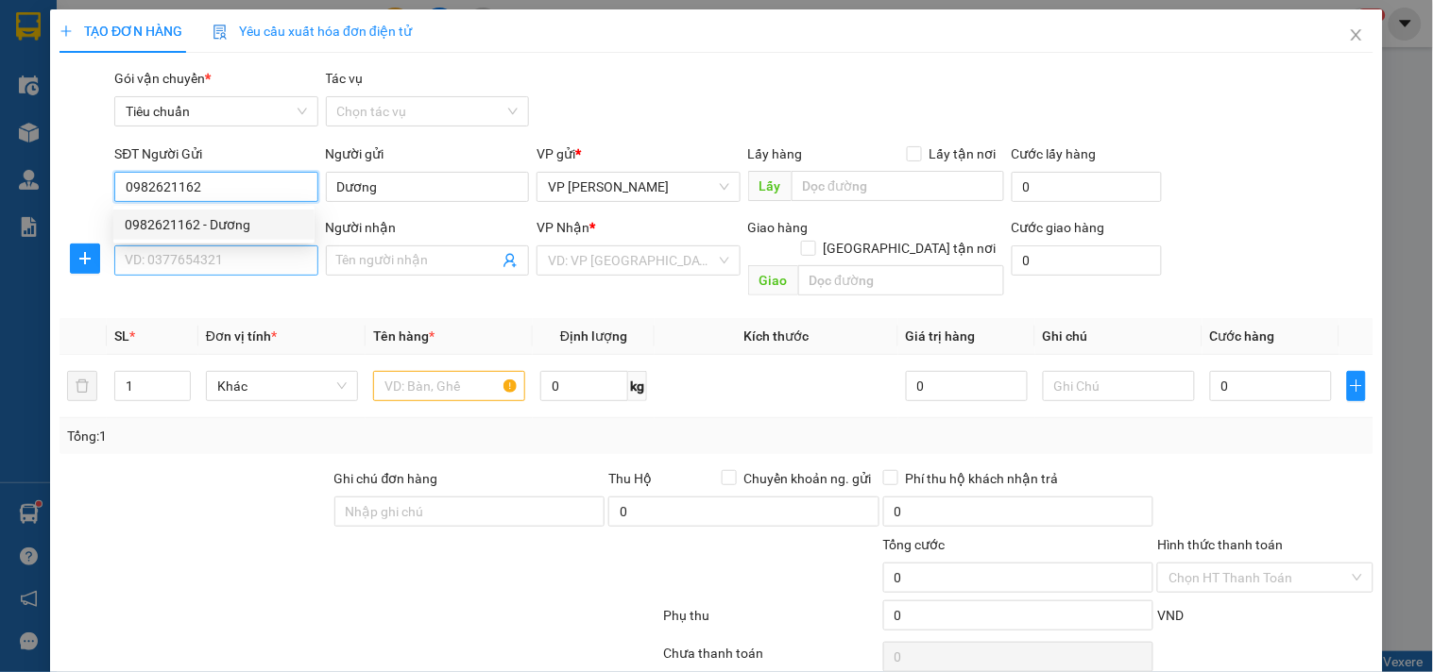
type input "0982621162"
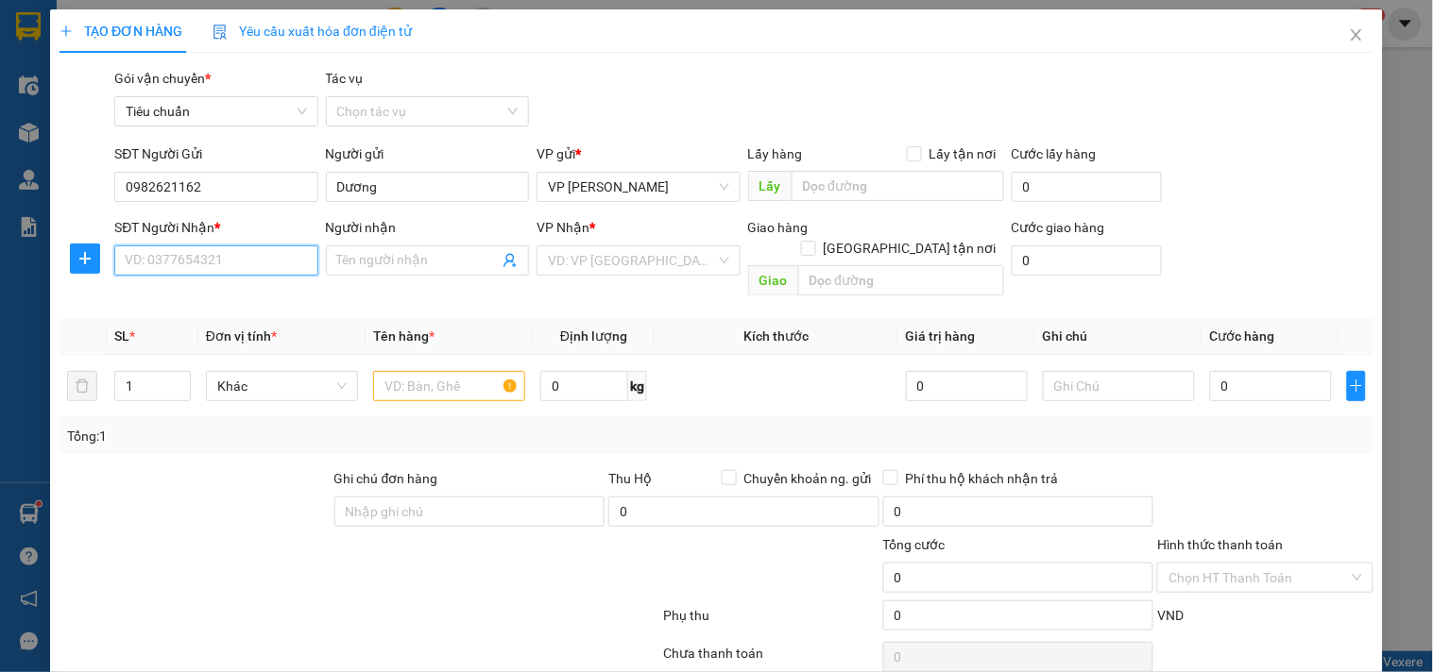
click at [243, 258] on input "SĐT Người Nhận *" at bounding box center [215, 261] width 203 height 30
click at [243, 258] on input "0333155586" at bounding box center [215, 261] width 203 height 30
type input "0333155586"
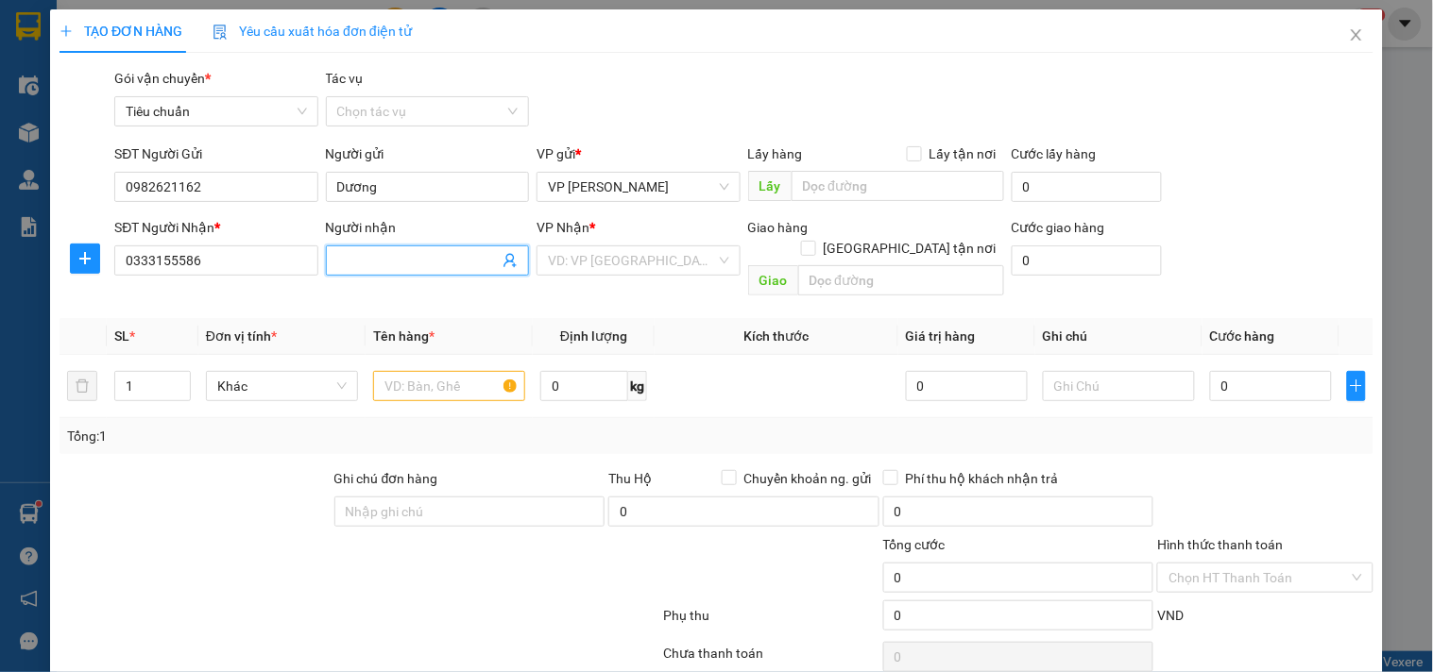
click at [368, 260] on input "Người nhận" at bounding box center [417, 260] width 161 height 21
type input "Hoàng Anh"
click at [629, 261] on input "search" at bounding box center [631, 260] width 167 height 28
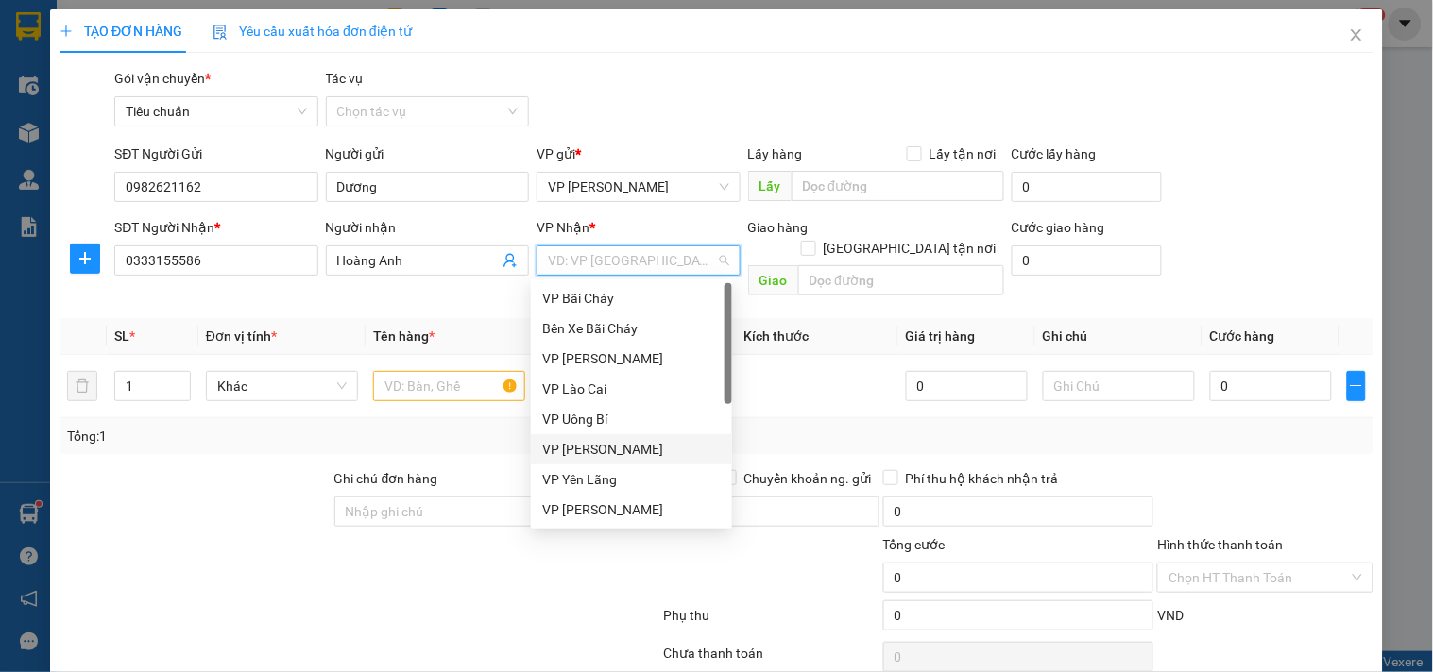
scroll to position [302, 0]
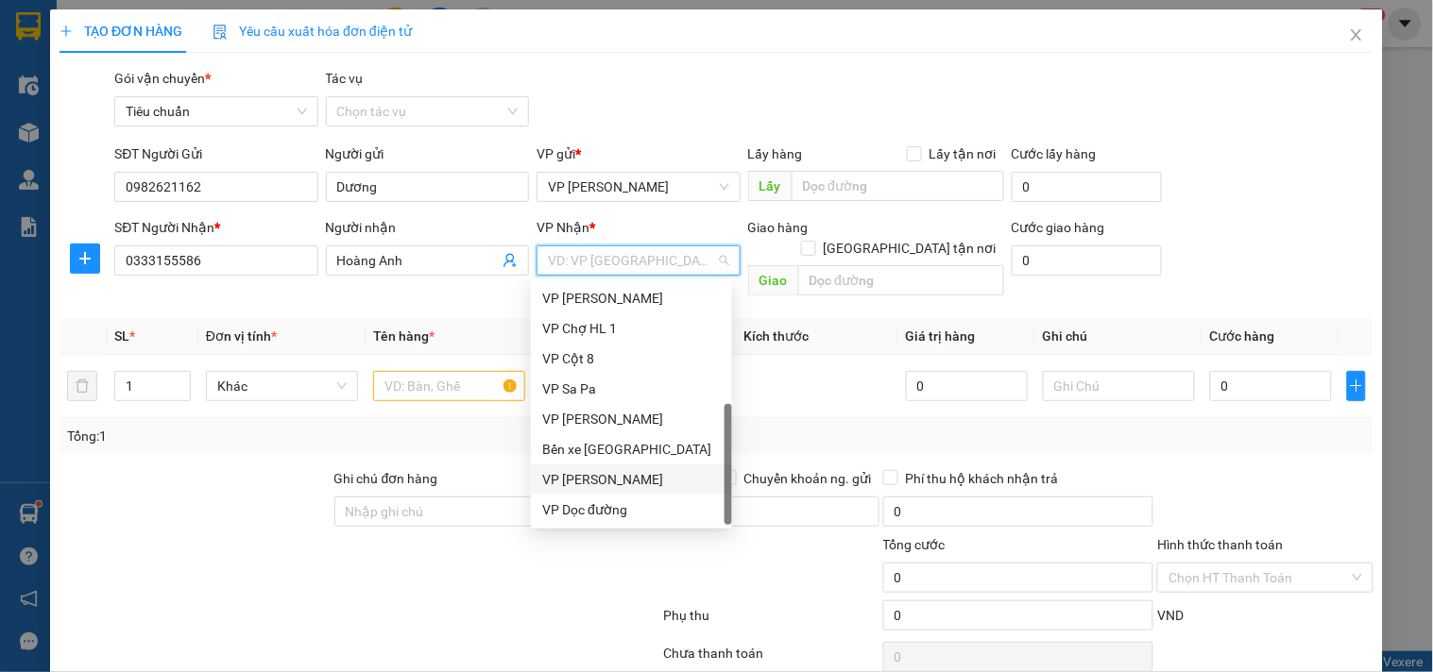
drag, startPoint x: 653, startPoint y: 476, endPoint x: 522, endPoint y: 429, distance: 139.5
click at [652, 476] on div "VP [PERSON_NAME]" at bounding box center [631, 479] width 178 height 21
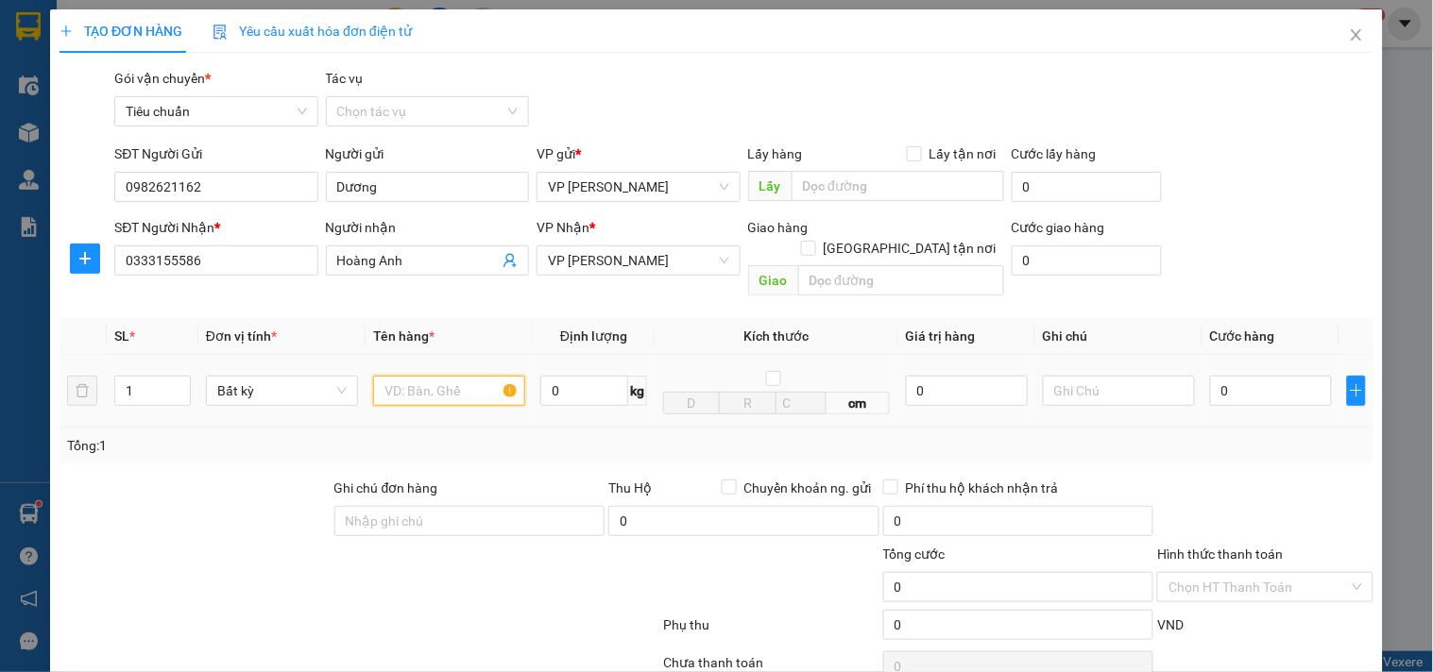
click at [434, 376] on input "text" at bounding box center [449, 391] width 152 height 30
type input "hồ sơ"
click at [898, 238] on label "[GEOGRAPHIC_DATA] tận nơi" at bounding box center [902, 248] width 203 height 21
click at [814, 241] on input "[GEOGRAPHIC_DATA] tận nơi" at bounding box center [807, 247] width 13 height 13
checkbox input "true"
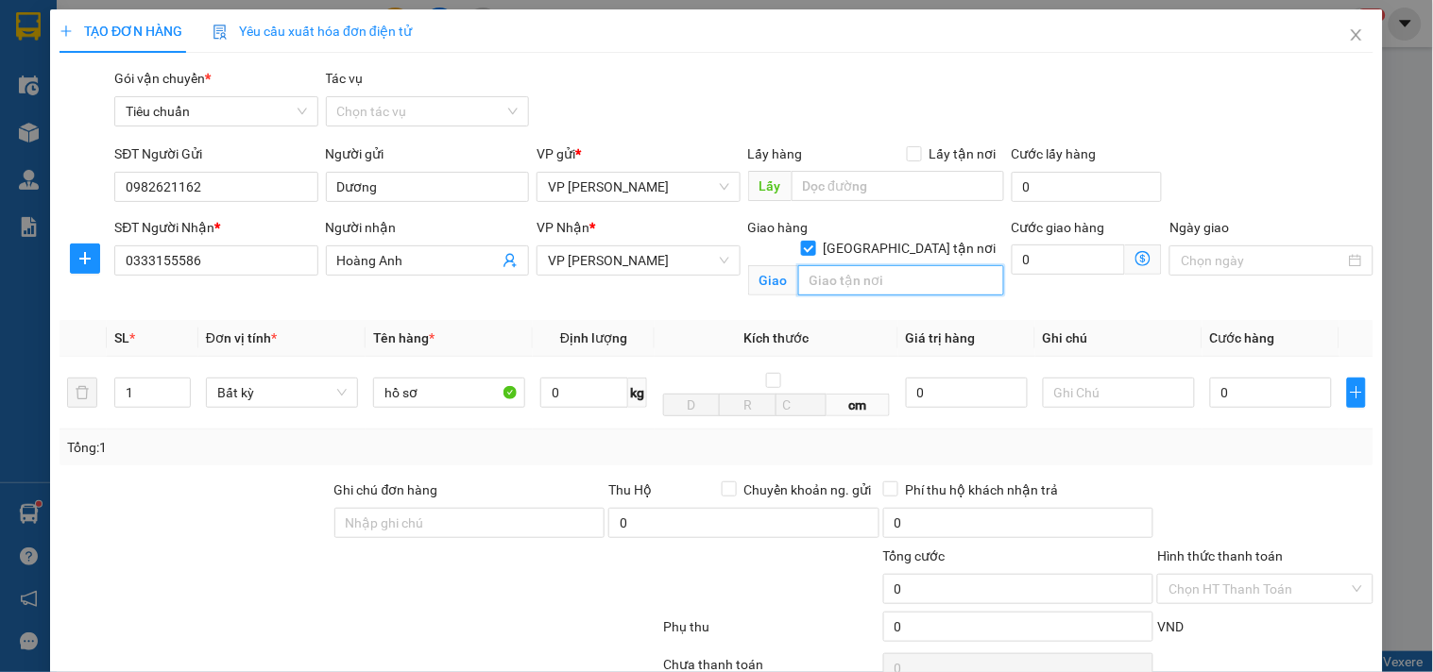
click at [881, 265] on input "text" at bounding box center [901, 280] width 206 height 30
click at [853, 265] on input "78 dịch vọng hậu,cầu giấy" at bounding box center [901, 280] width 206 height 30
type input "78 dịch vọng hậu,cầu giấy"
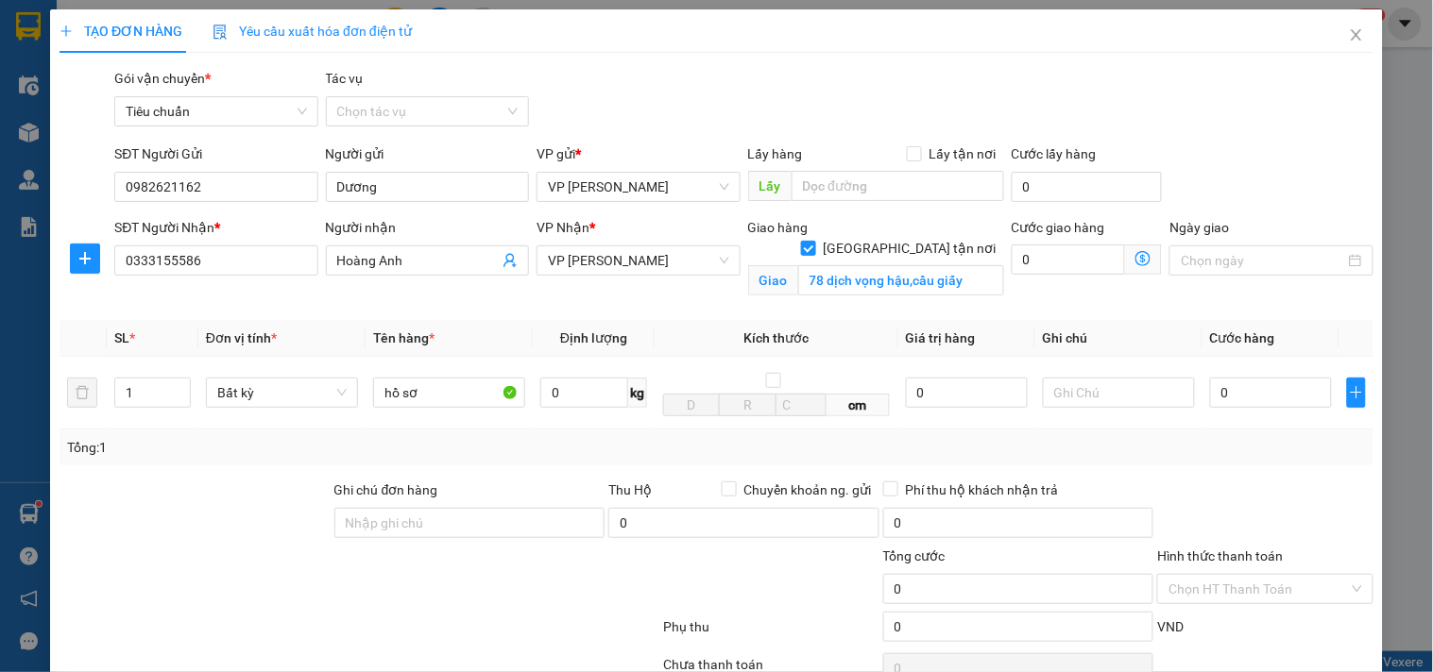
click at [1135, 257] on icon "dollar-circle" at bounding box center [1142, 258] width 15 height 15
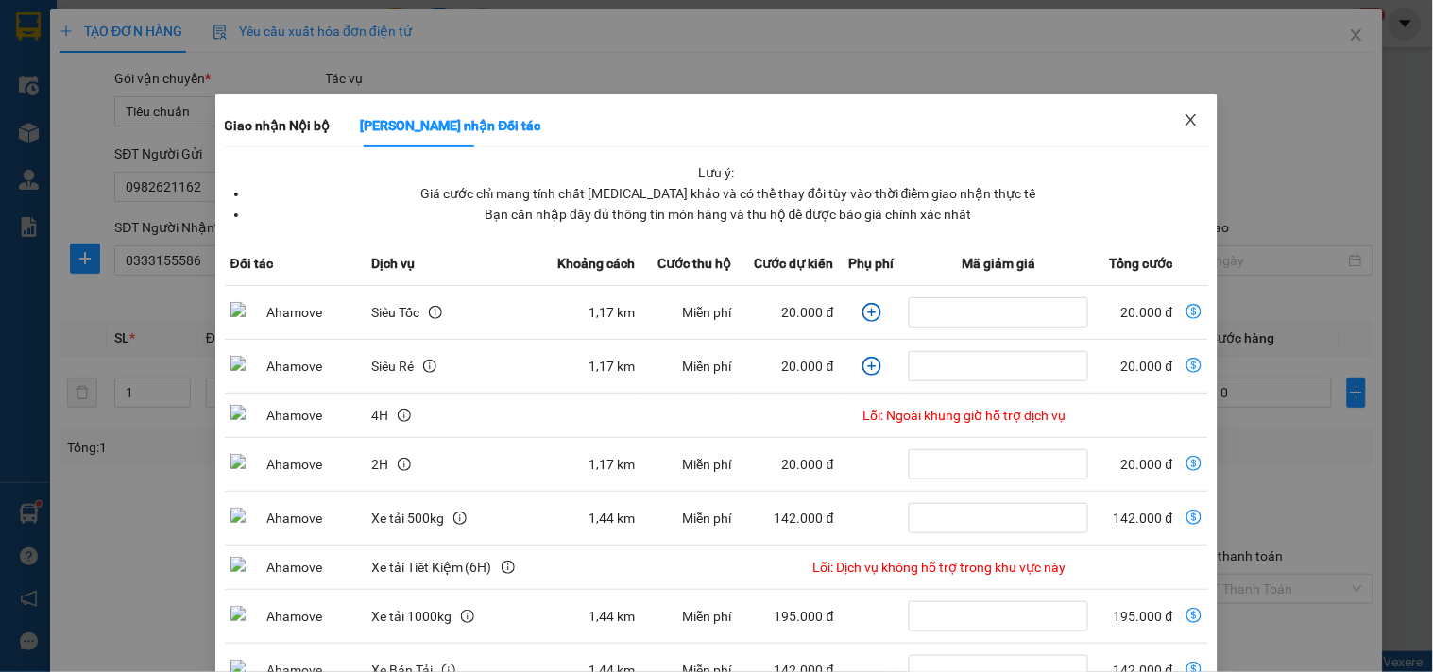
drag, startPoint x: 1183, startPoint y: 125, endPoint x: 1126, endPoint y: 166, distance: 71.0
click at [1183, 125] on icon "close" at bounding box center [1190, 119] width 15 height 15
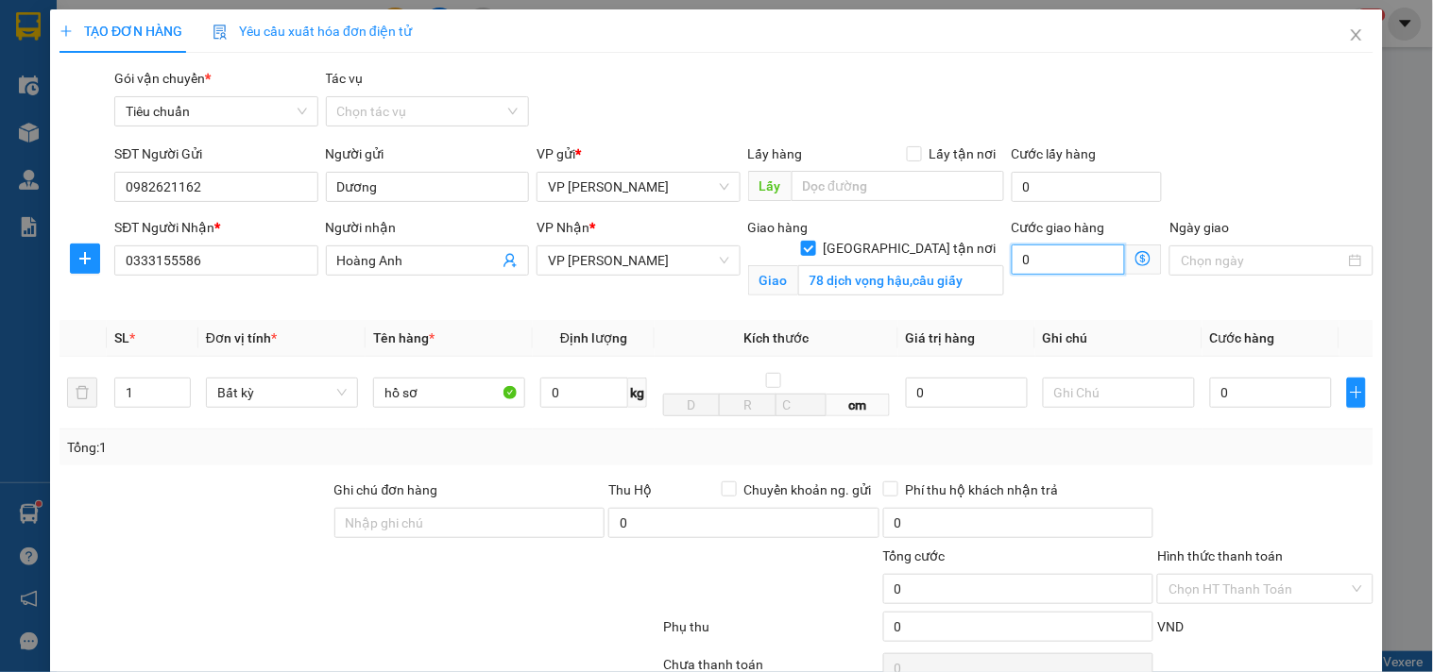
click at [1060, 258] on input "0" at bounding box center [1068, 260] width 114 height 30
type input "4"
type input "40"
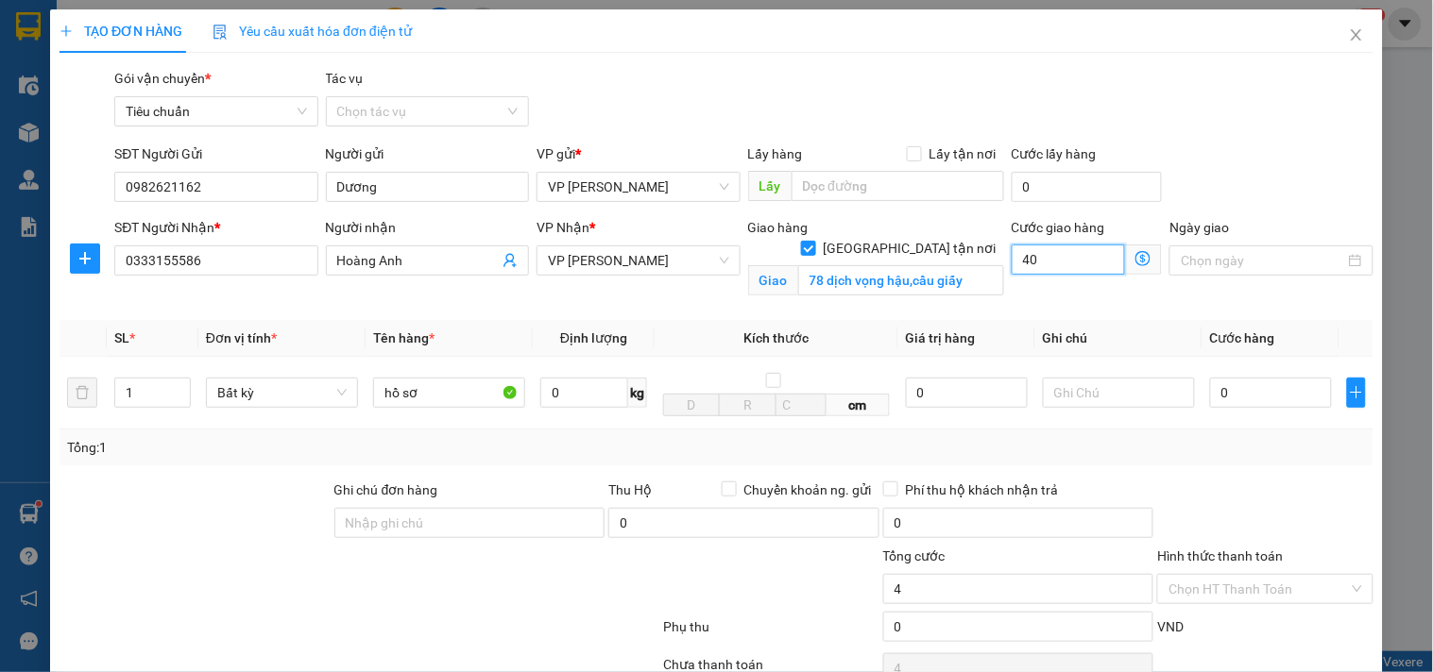
type input "40"
type input "40.000"
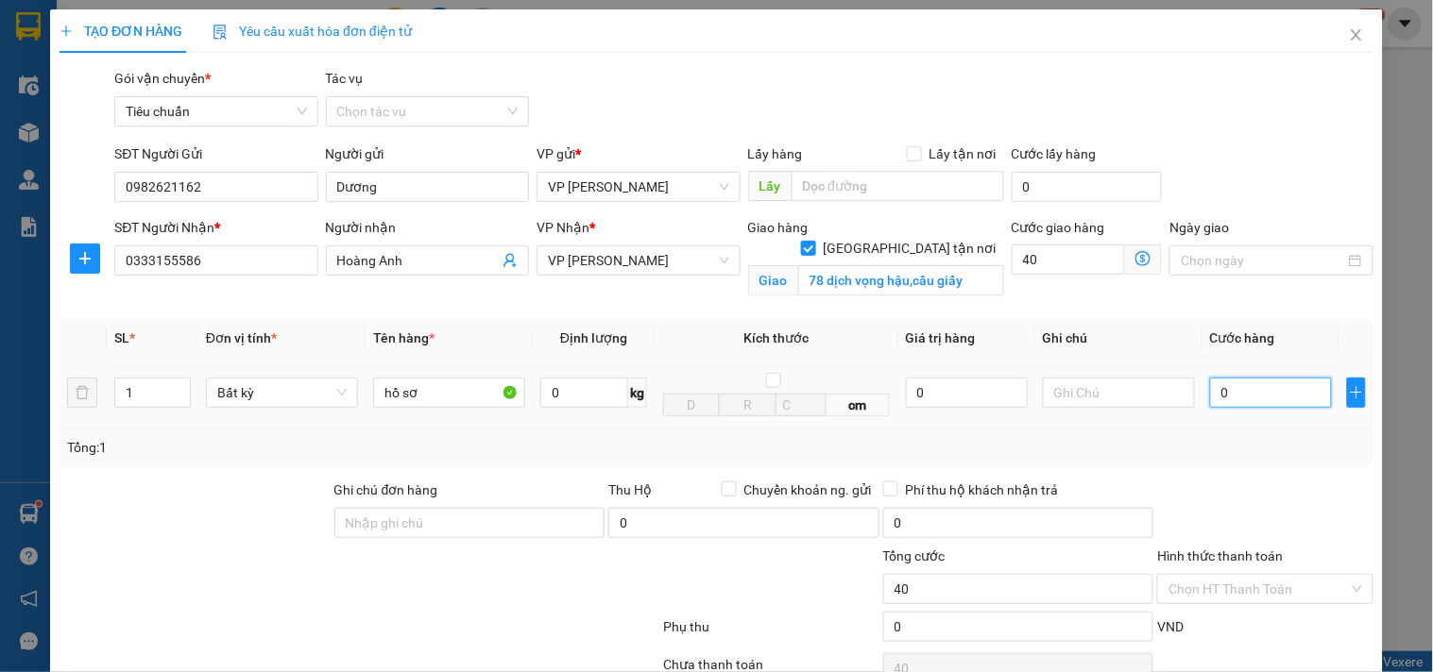
type input "40.000"
click at [1245, 397] on input "0" at bounding box center [1271, 393] width 122 height 30
type input "6"
type input "40.006"
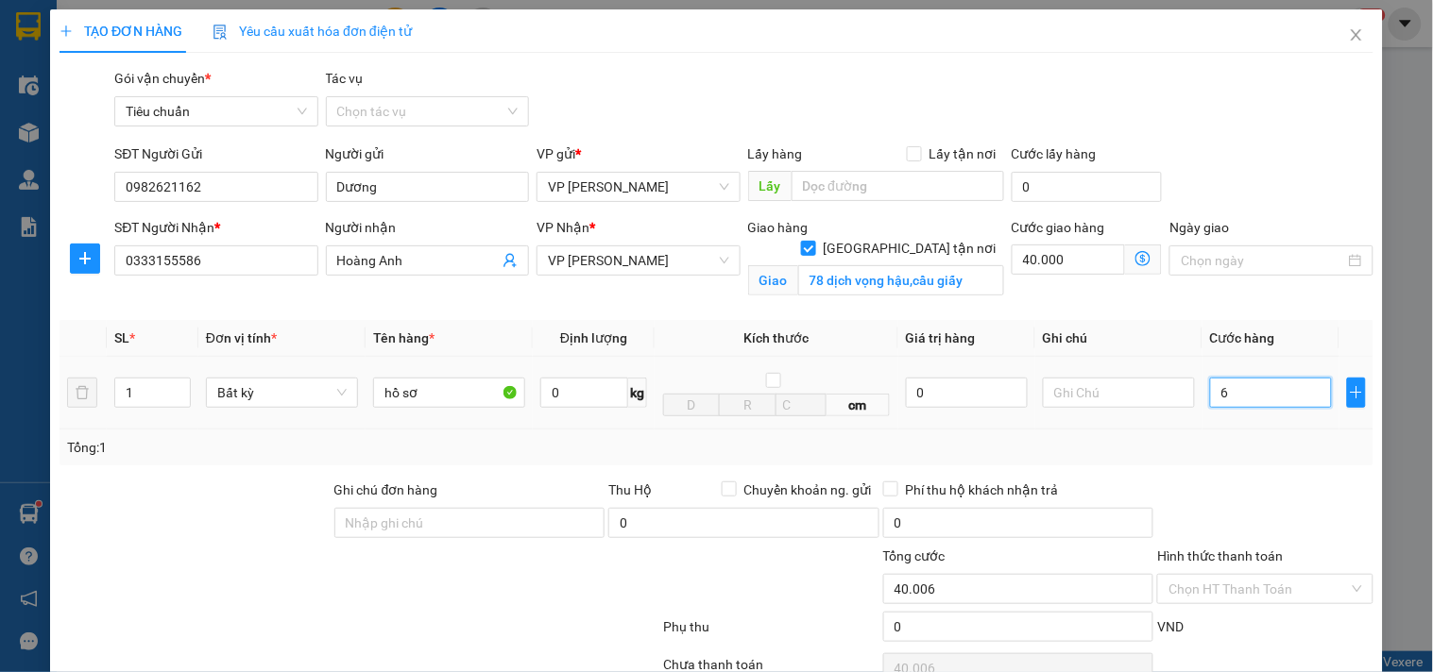
type input "60"
type input "40.060"
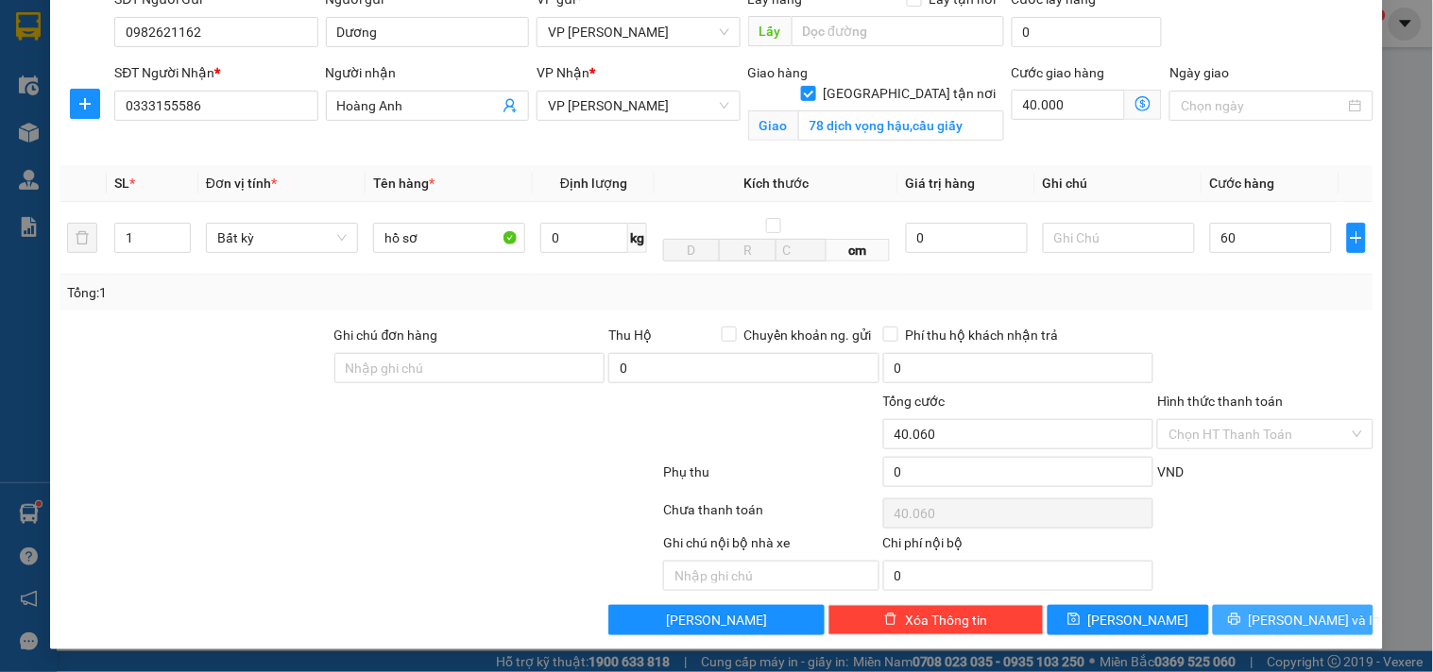
type input "60.000"
type input "100.000"
click at [1280, 621] on span "[PERSON_NAME] và In" at bounding box center [1314, 620] width 132 height 21
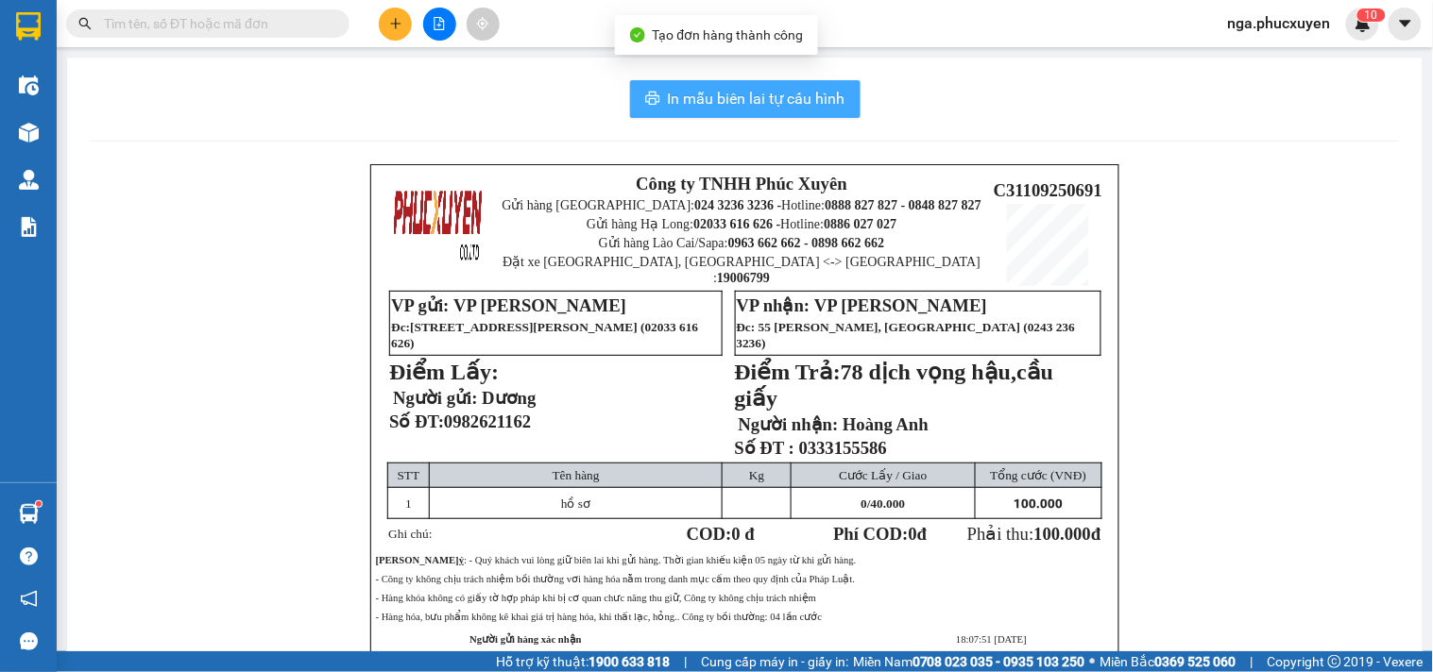
click at [761, 93] on span "In mẫu biên lai tự cấu hình" at bounding box center [757, 99] width 178 height 24
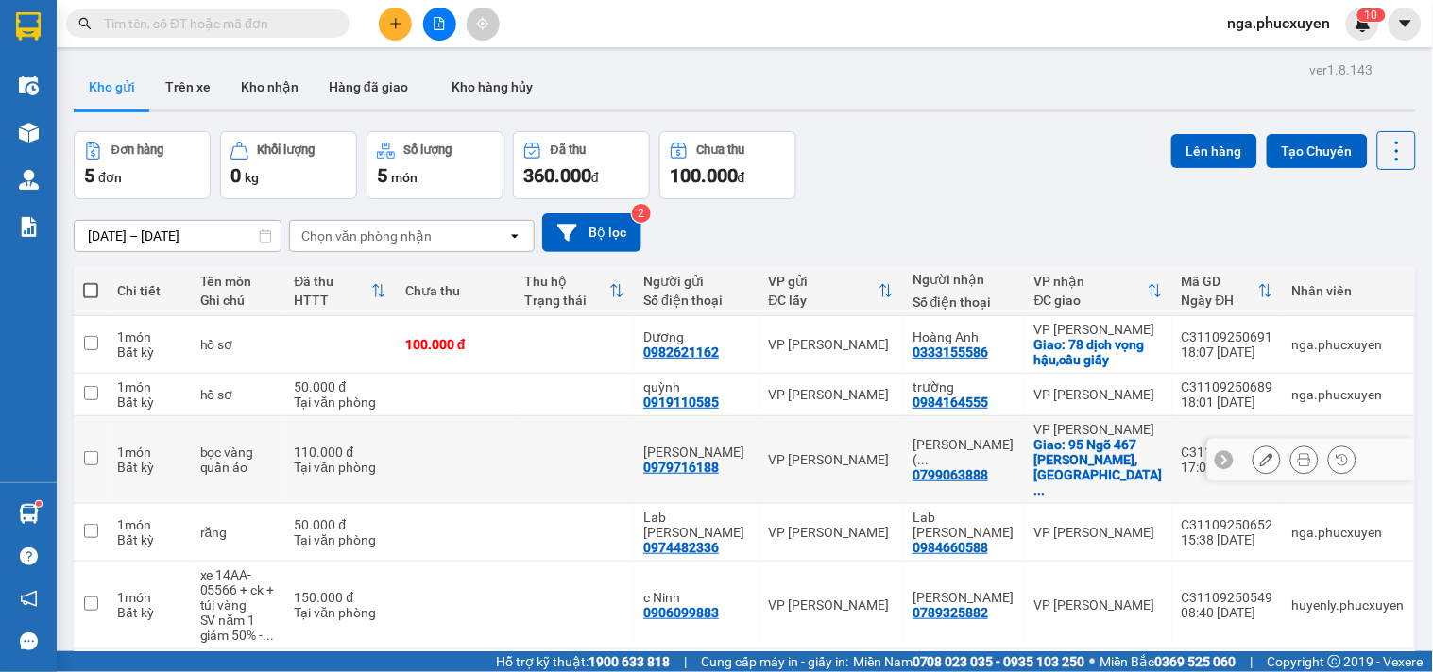
click at [586, 458] on td at bounding box center [574, 460] width 119 height 88
checkbox input "true"
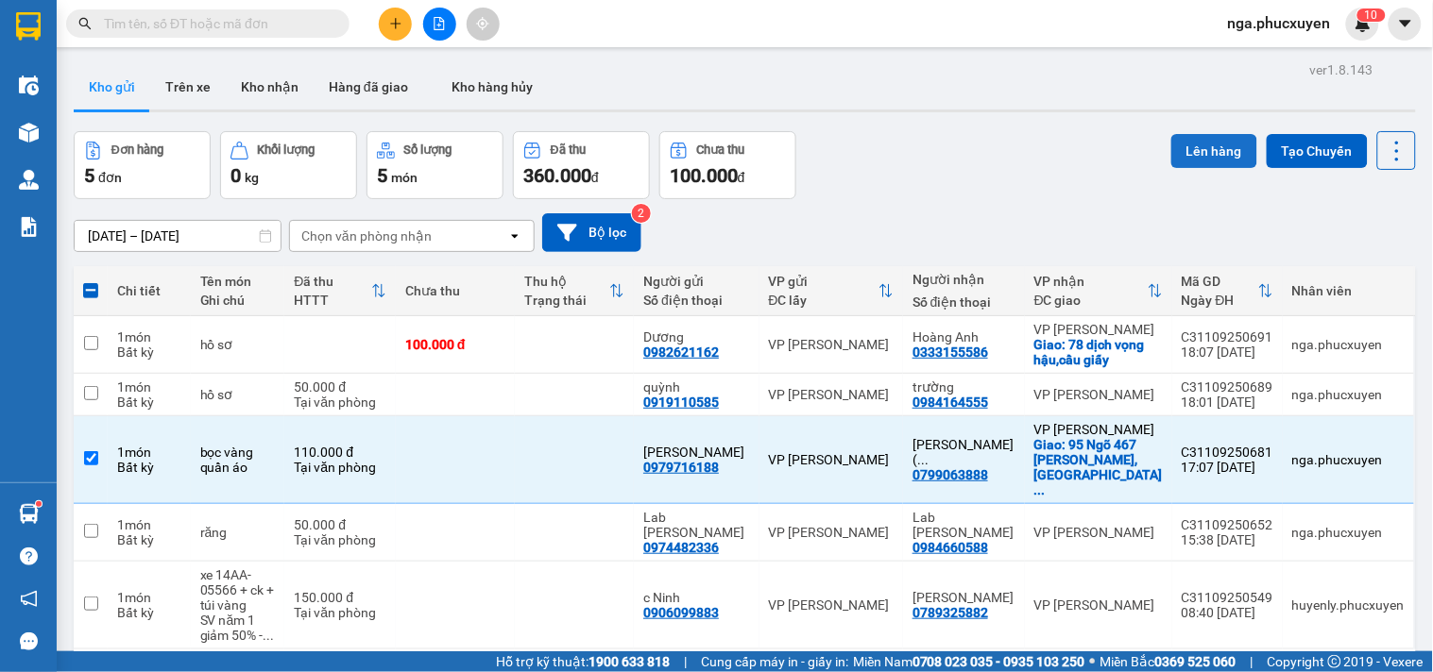
click at [1183, 149] on button "Lên hàng" at bounding box center [1214, 151] width 86 height 34
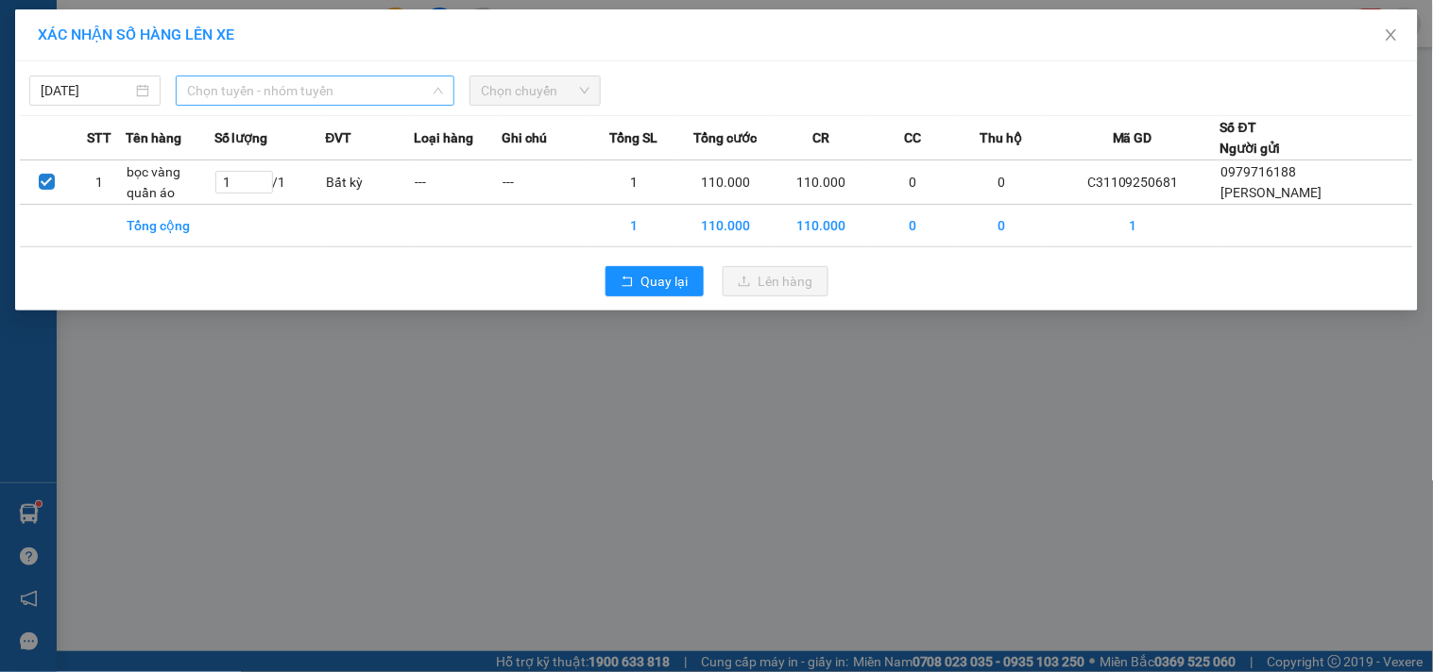
click at [312, 89] on span "Chọn tuyến - nhóm tuyến" at bounding box center [315, 90] width 256 height 28
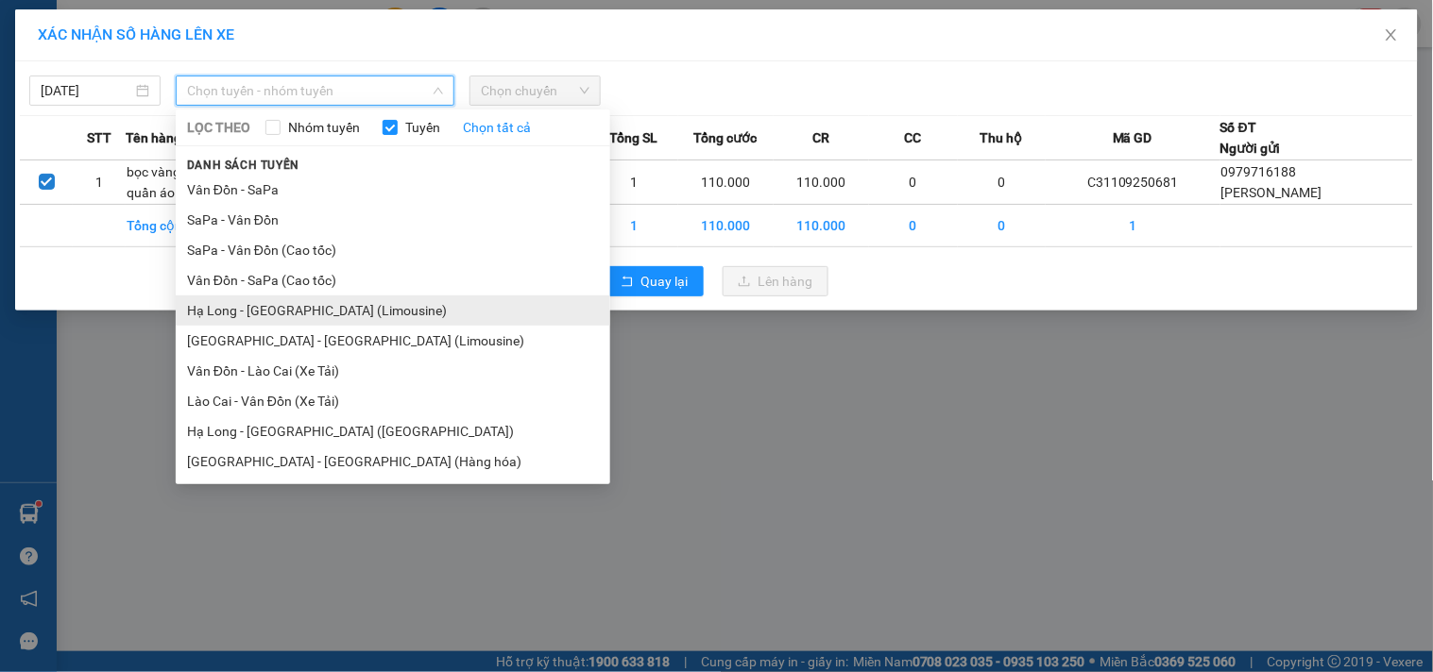
click at [340, 307] on li "Hạ Long - Hà Nội (Limousine)" at bounding box center [393, 311] width 434 height 30
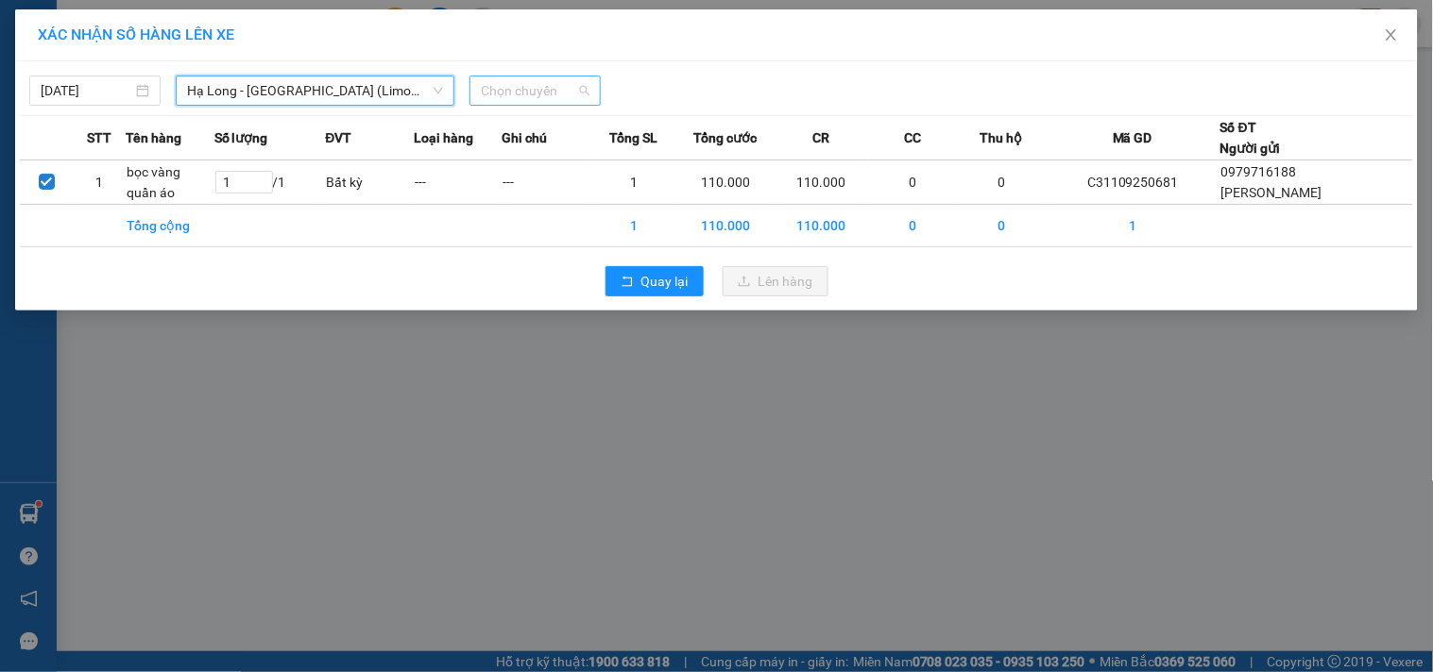
click at [554, 92] on span "Chọn chuyến" at bounding box center [535, 90] width 109 height 28
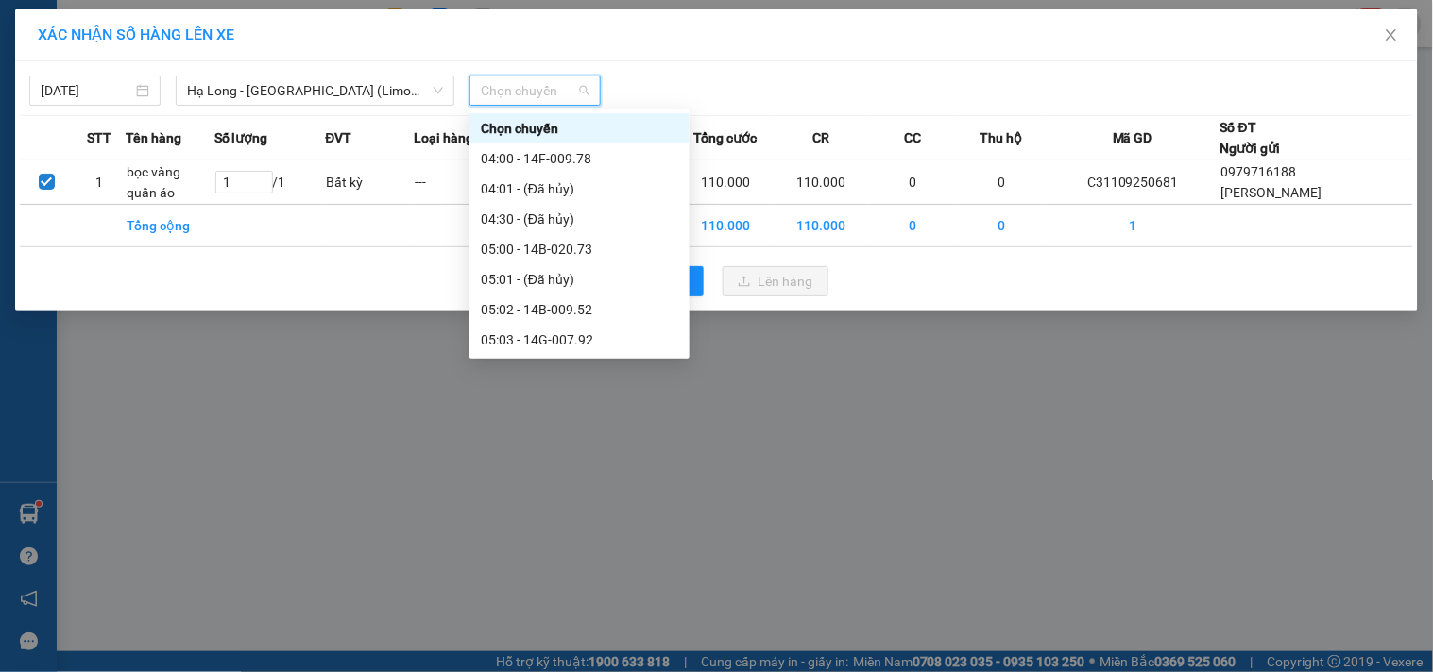
click at [538, 96] on span "Chọn chuyến" at bounding box center [535, 90] width 109 height 28
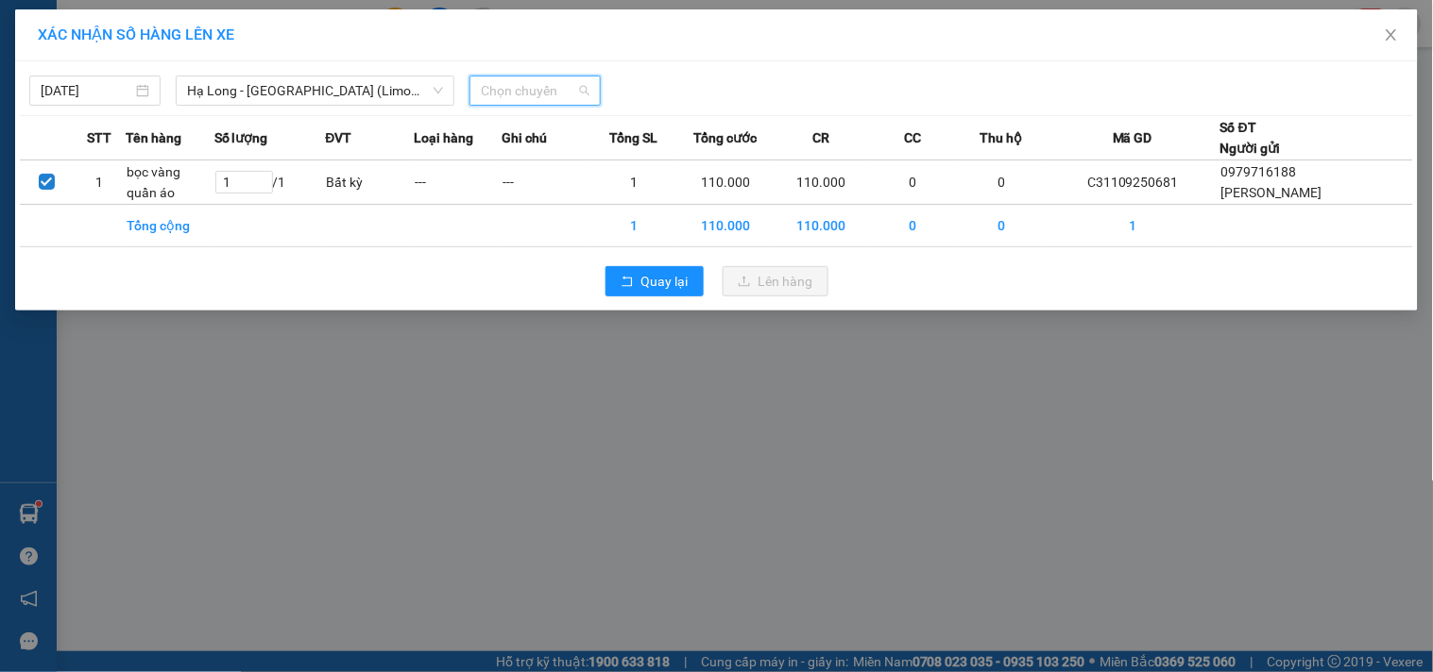
click at [538, 96] on span "Chọn chuyến" at bounding box center [535, 90] width 109 height 28
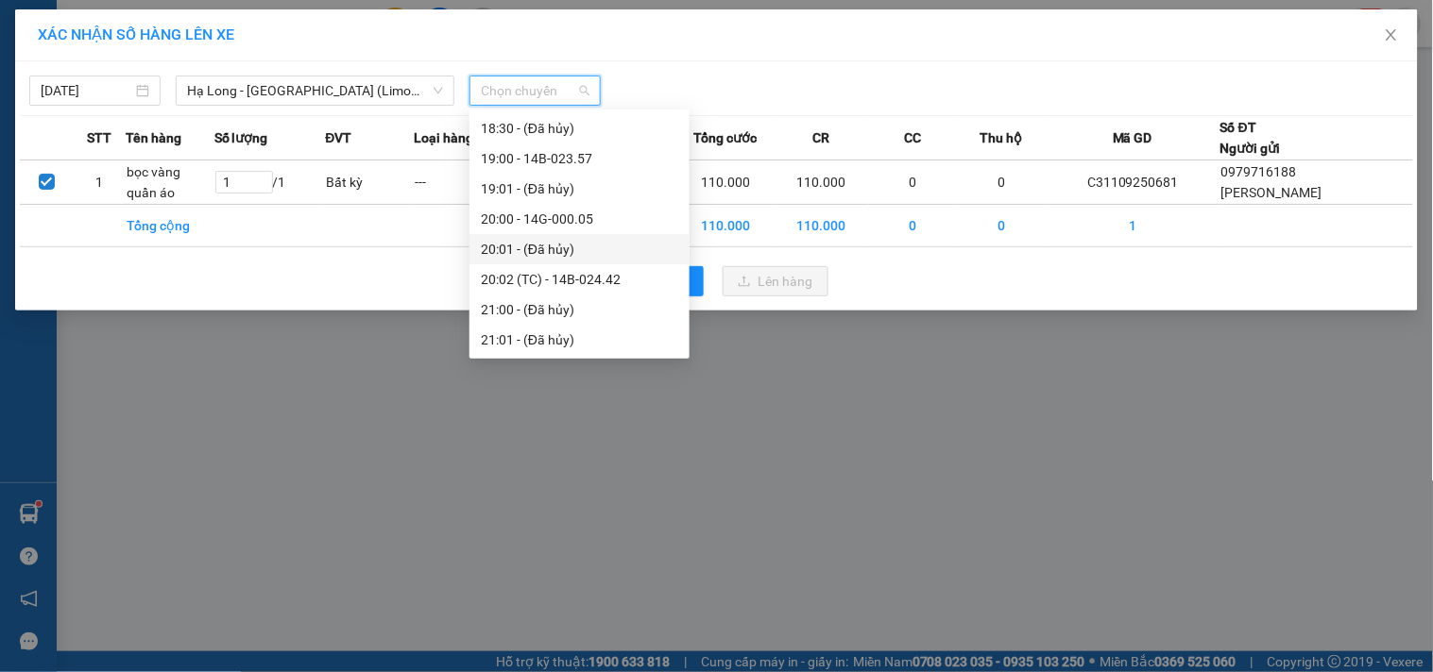
scroll to position [1483, 0]
click at [588, 243] on div "18:00 - 14F-009.55" at bounding box center [579, 247] width 197 height 21
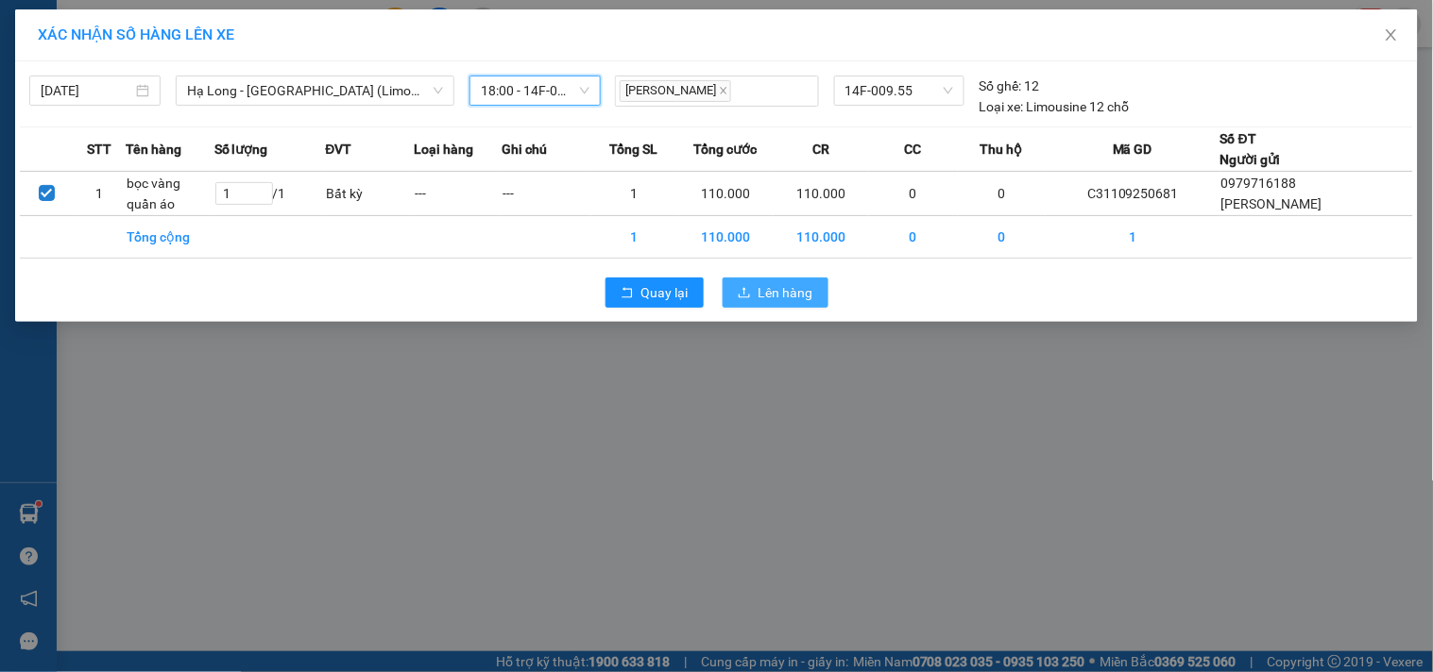
click at [795, 283] on span "Lên hàng" at bounding box center [785, 292] width 55 height 21
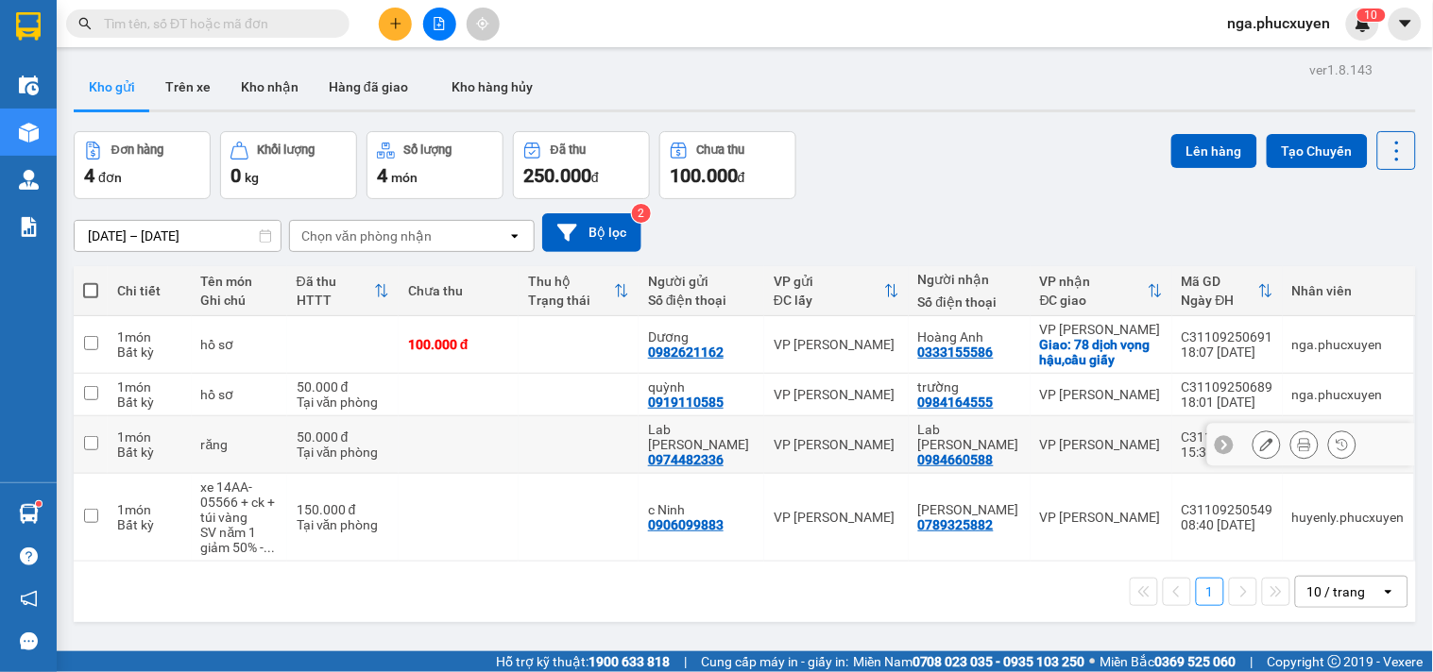
drag, startPoint x: 590, startPoint y: 451, endPoint x: 685, endPoint y: 438, distance: 95.4
click at [590, 453] on td at bounding box center [578, 445] width 120 height 58
checkbox input "true"
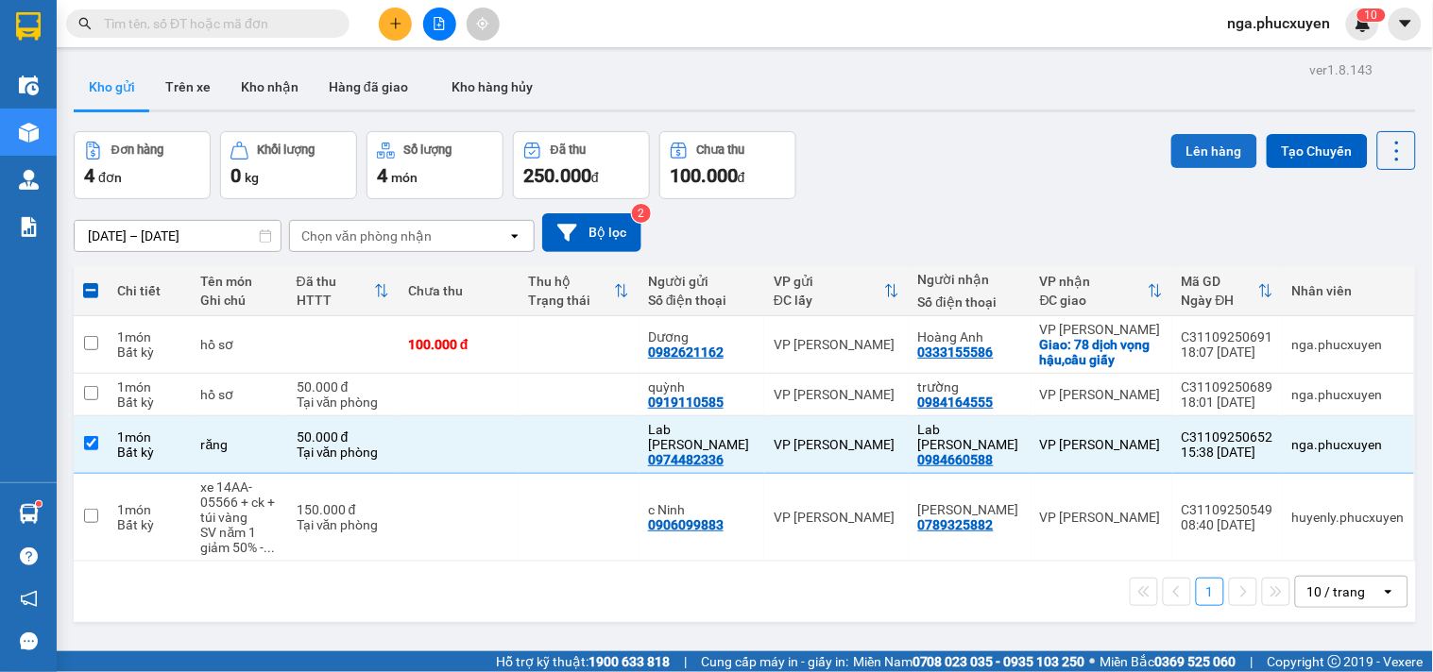
click at [1192, 154] on button "Lên hàng" at bounding box center [1214, 151] width 86 height 34
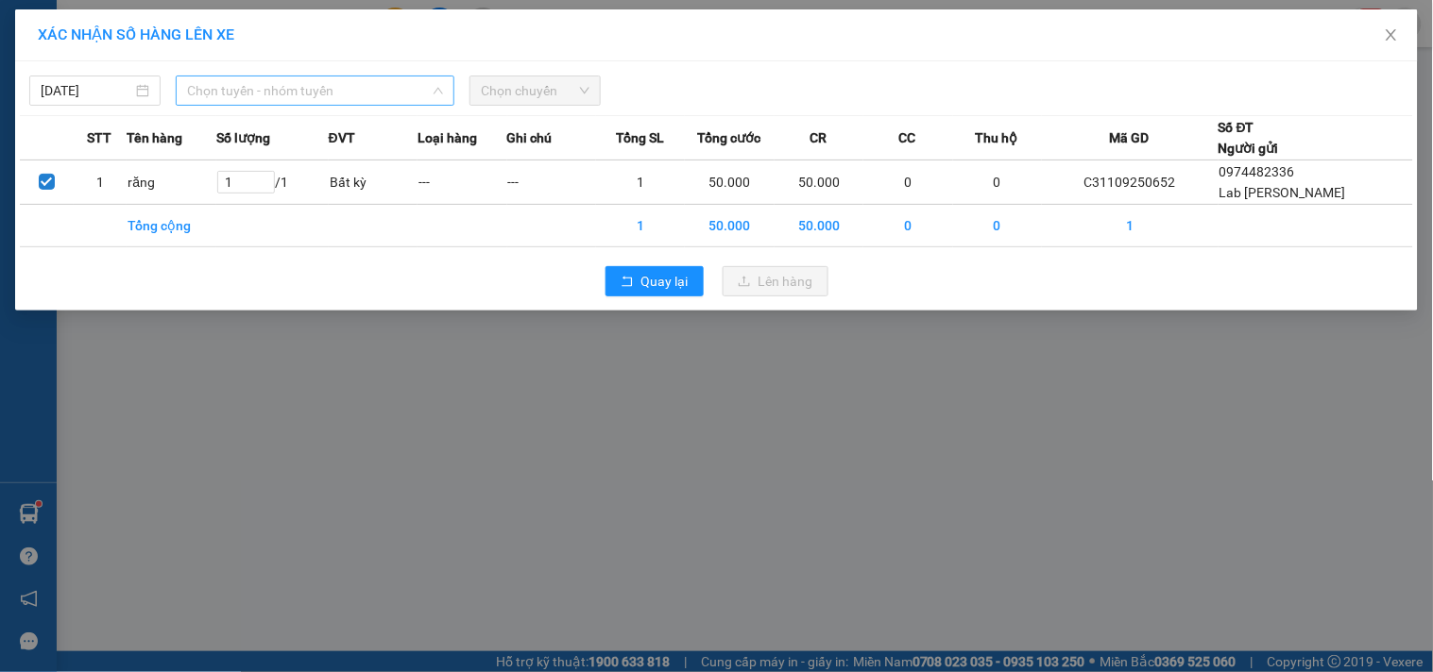
click at [306, 76] on div "Chọn tuyến - nhóm tuyến" at bounding box center [315, 91] width 279 height 30
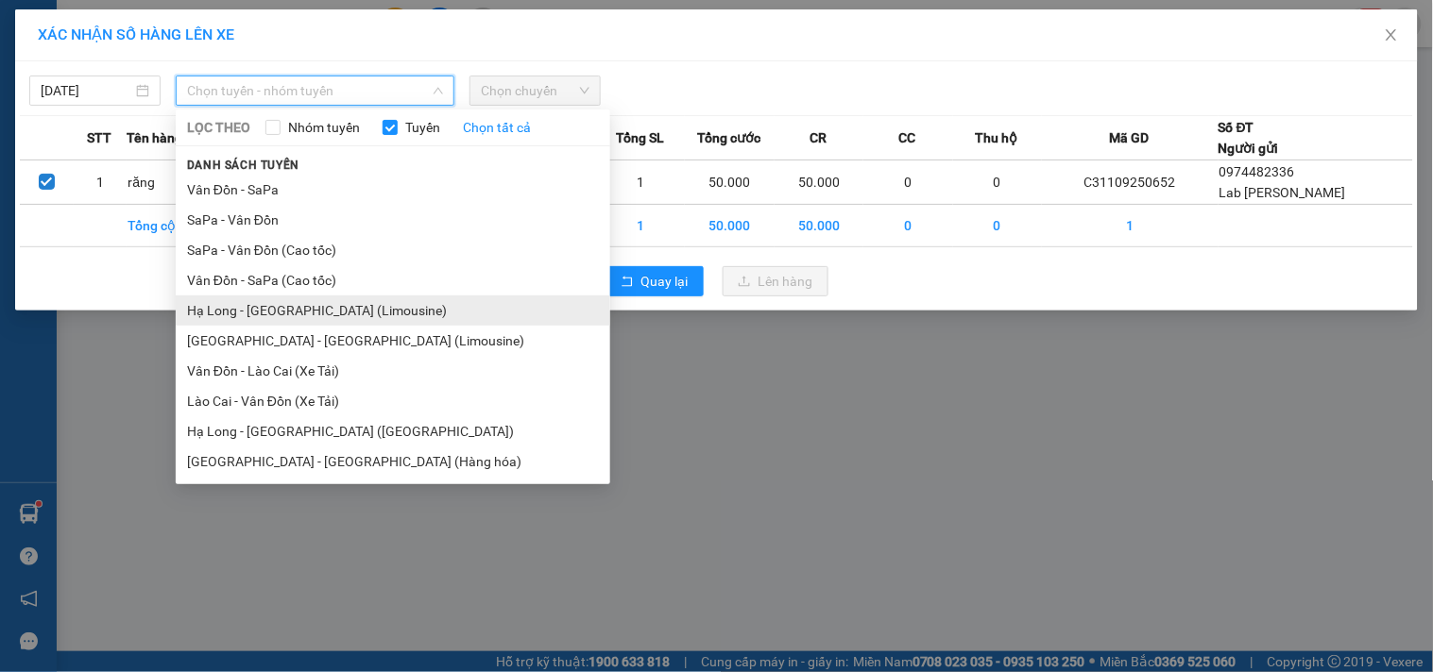
click at [359, 308] on li "Hạ Long - Hà Nội (Limousine)" at bounding box center [393, 311] width 434 height 30
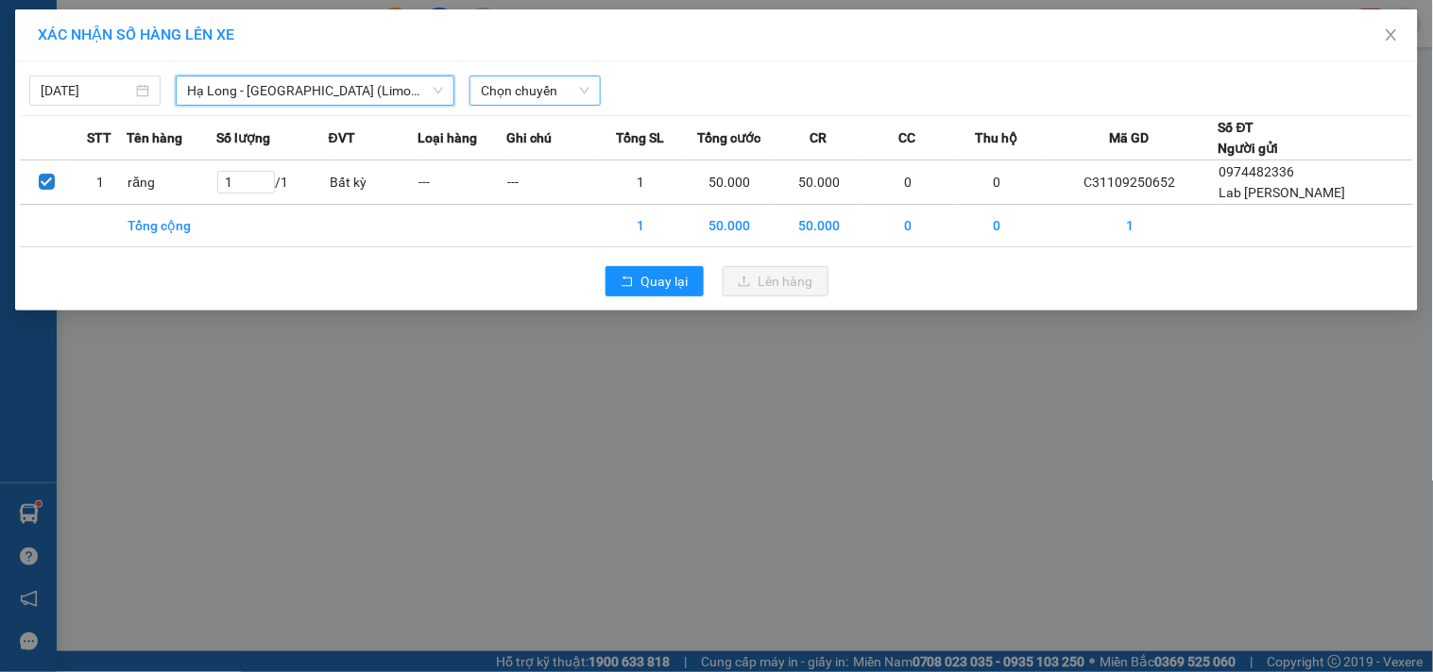
click at [571, 94] on span "Chọn chuyến" at bounding box center [535, 90] width 109 height 28
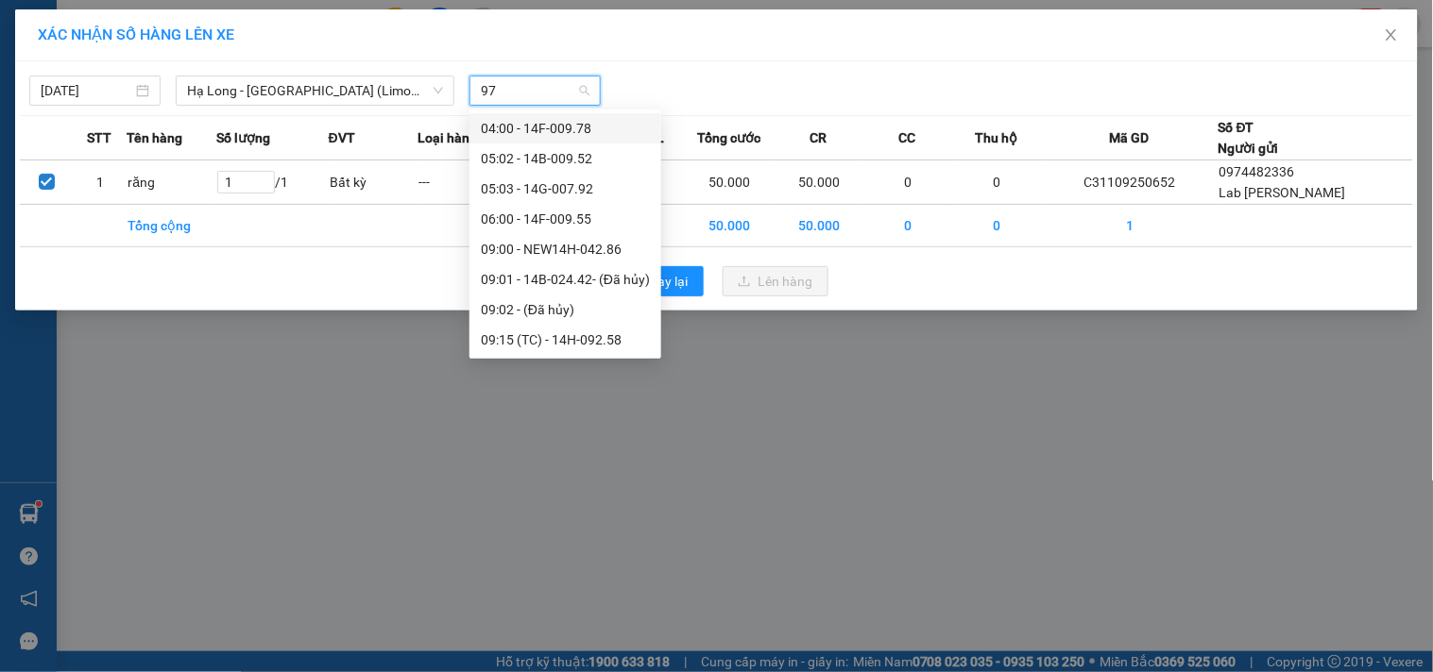
type input "978"
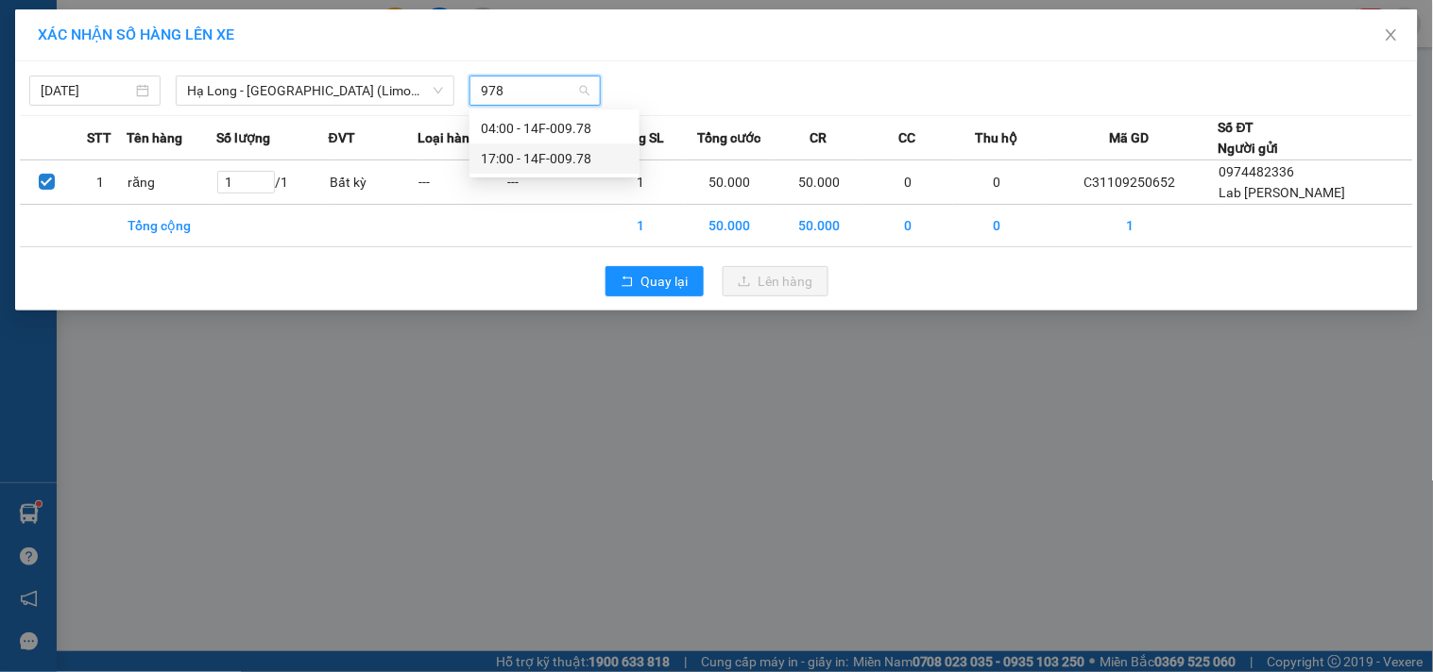
click at [573, 153] on div "17:00 - 14F-009.78" at bounding box center [554, 158] width 147 height 21
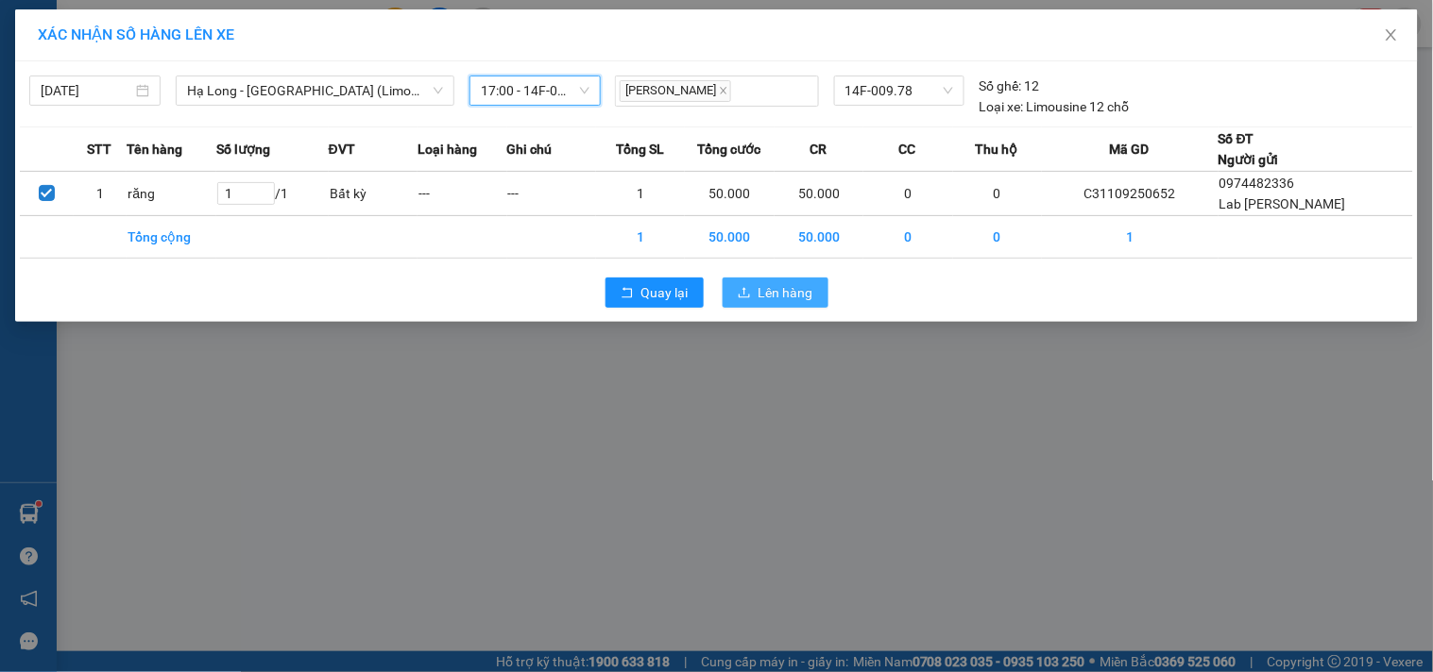
click at [799, 291] on span "Lên hàng" at bounding box center [785, 292] width 55 height 21
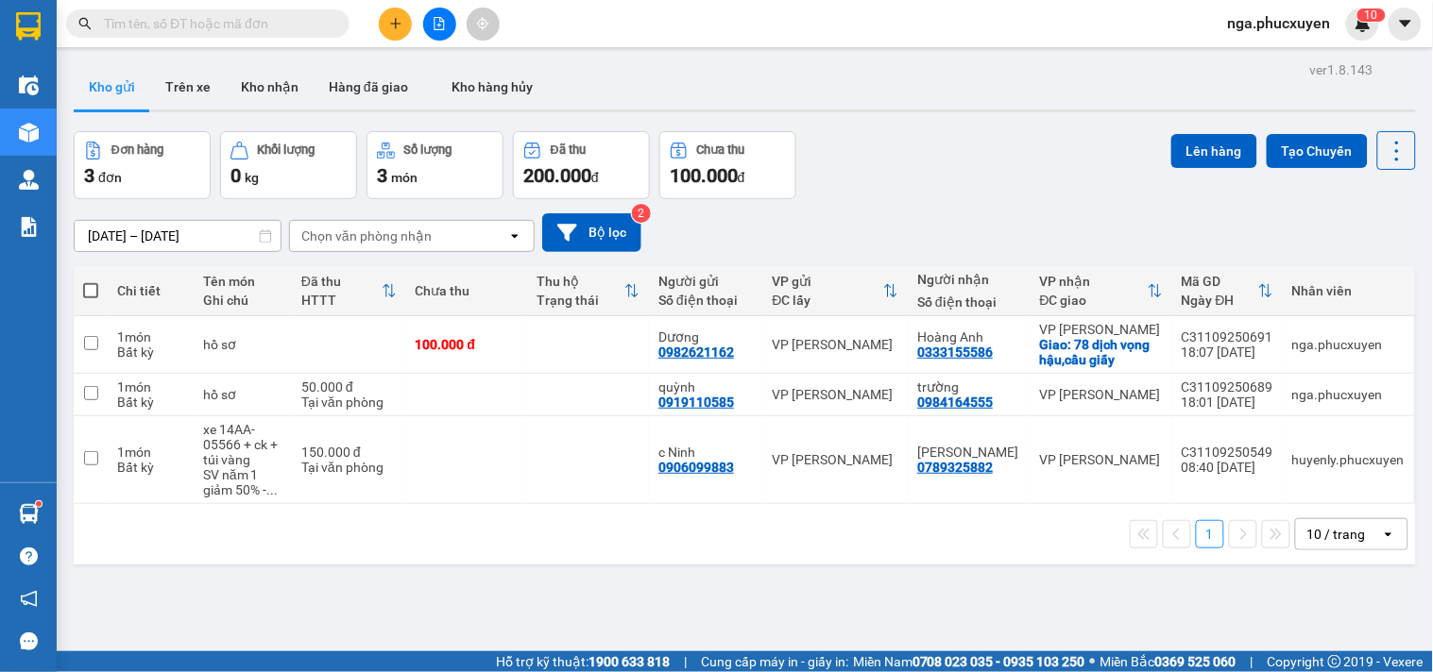
click at [936, 189] on div "Đơn hàng 3 đơn Khối lượng 0 kg Số lượng 3 món Đã thu 200.000 đ Chưa thu 100.000…" at bounding box center [745, 165] width 1342 height 68
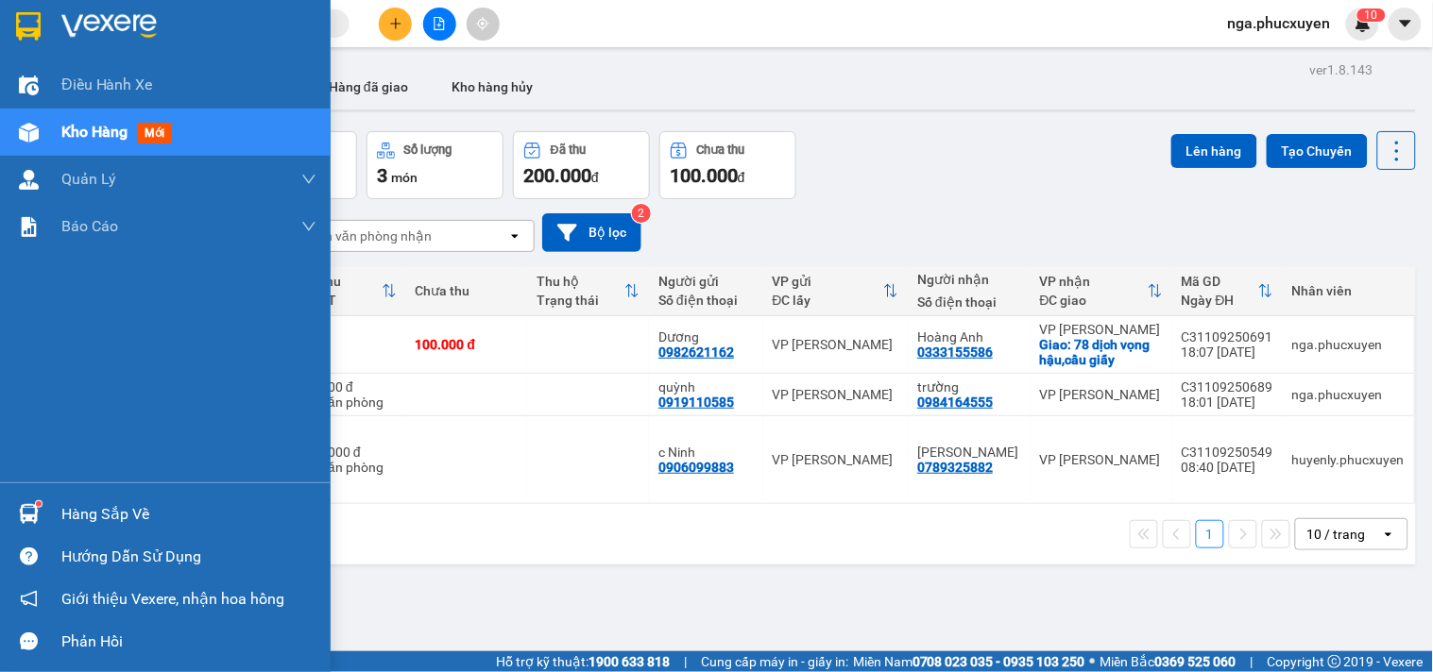
click at [57, 505] on div "Hàng sắp về" at bounding box center [165, 514] width 331 height 42
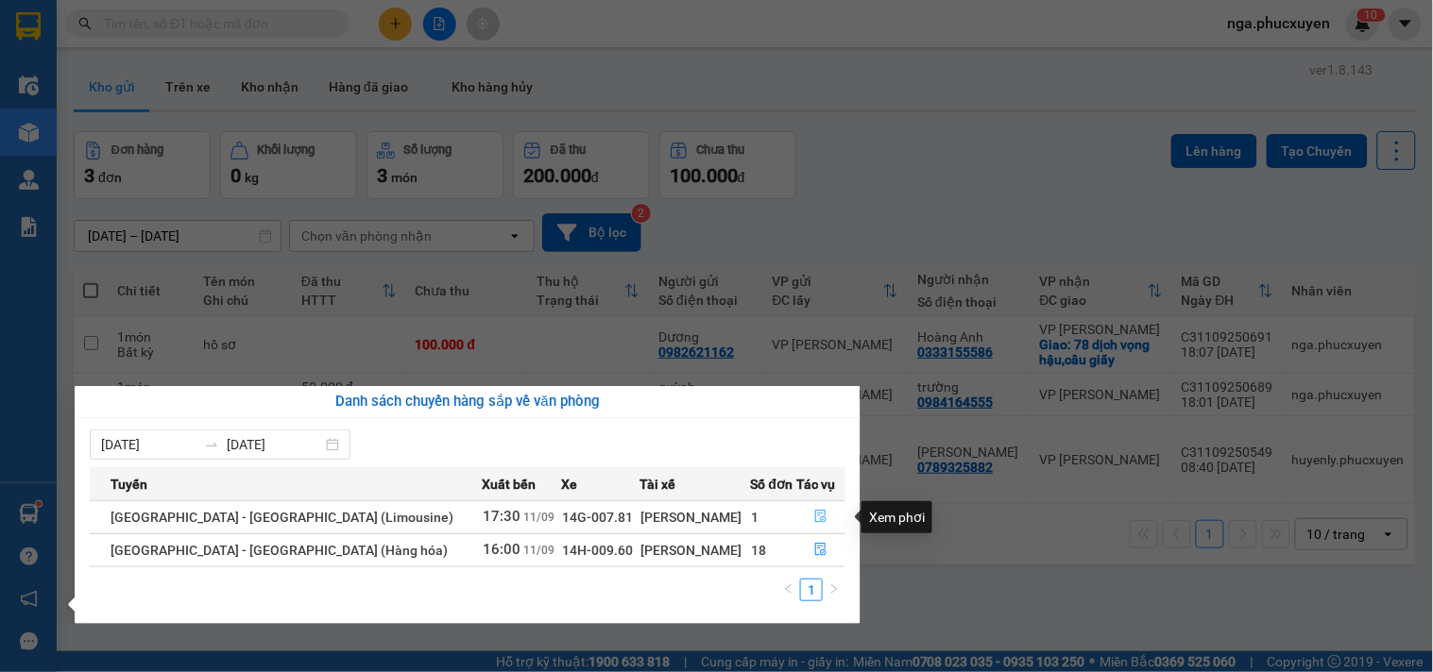
click at [822, 515] on button "button" at bounding box center [821, 517] width 47 height 30
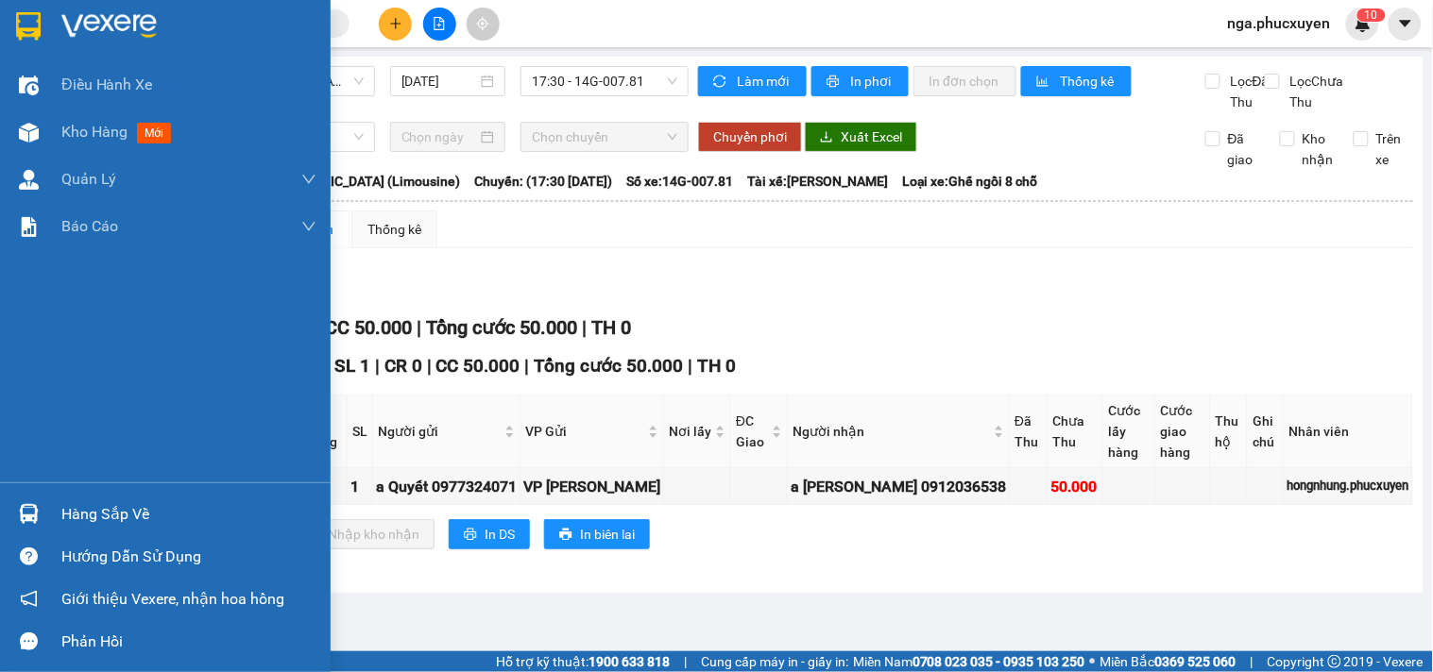
click at [63, 519] on div "Hàng sắp về" at bounding box center [188, 515] width 255 height 28
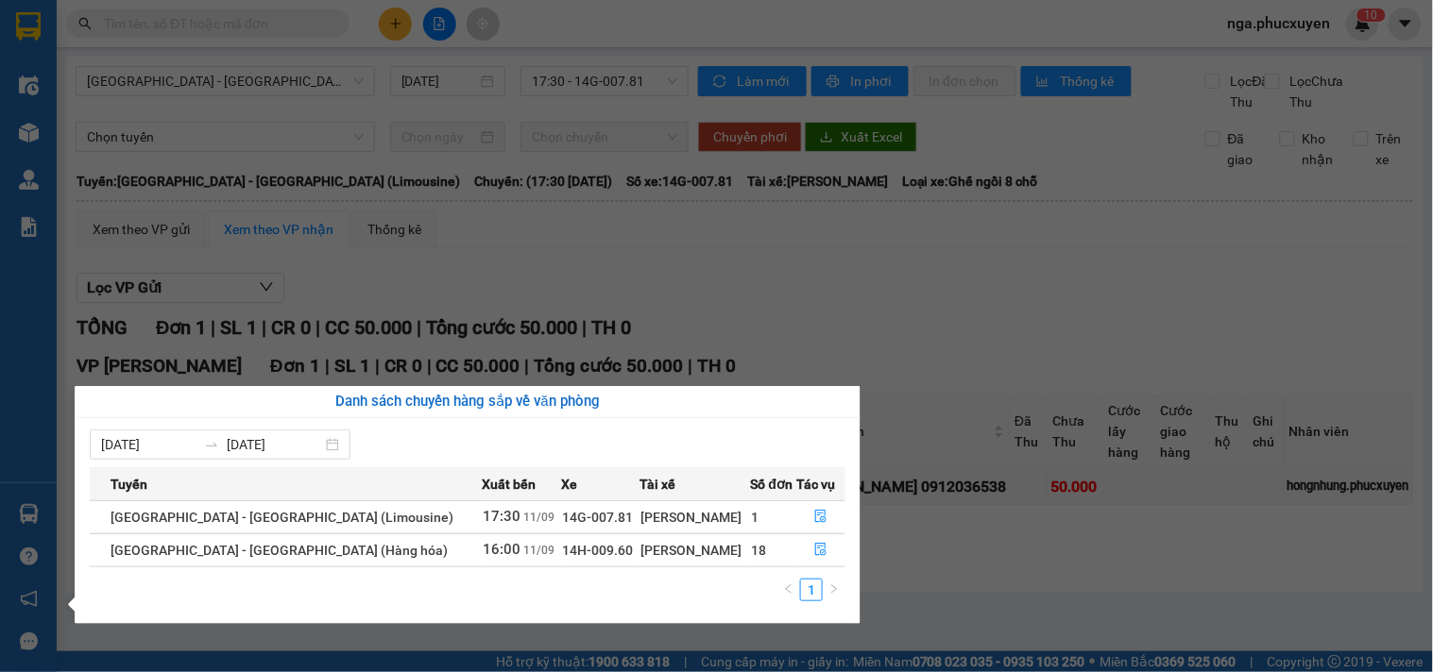
click at [944, 564] on section "Kết quả tìm kiếm ( 1 ) Bộ lọc Mã ĐH Trạng thái Món hàng Thu hộ Tổng cước Chưa c…" at bounding box center [716, 336] width 1433 height 672
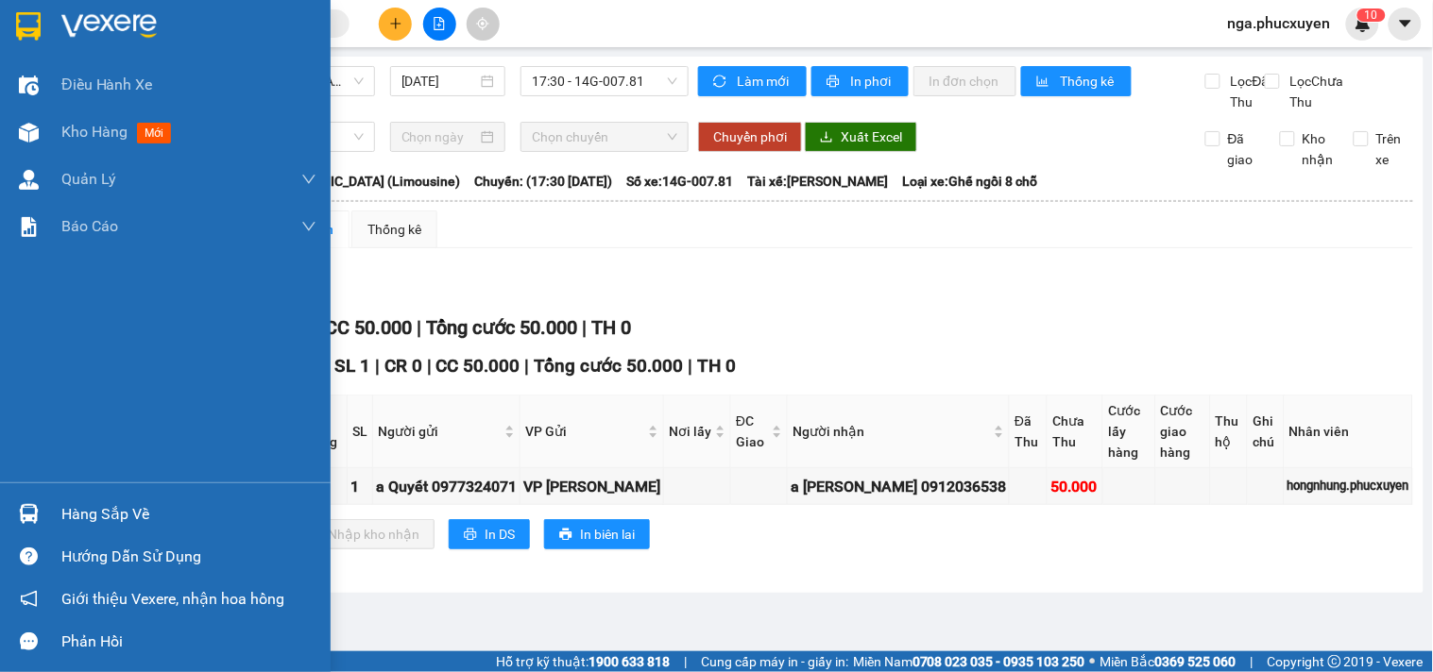
click at [66, 510] on div "Hàng sắp về" at bounding box center [188, 515] width 255 height 28
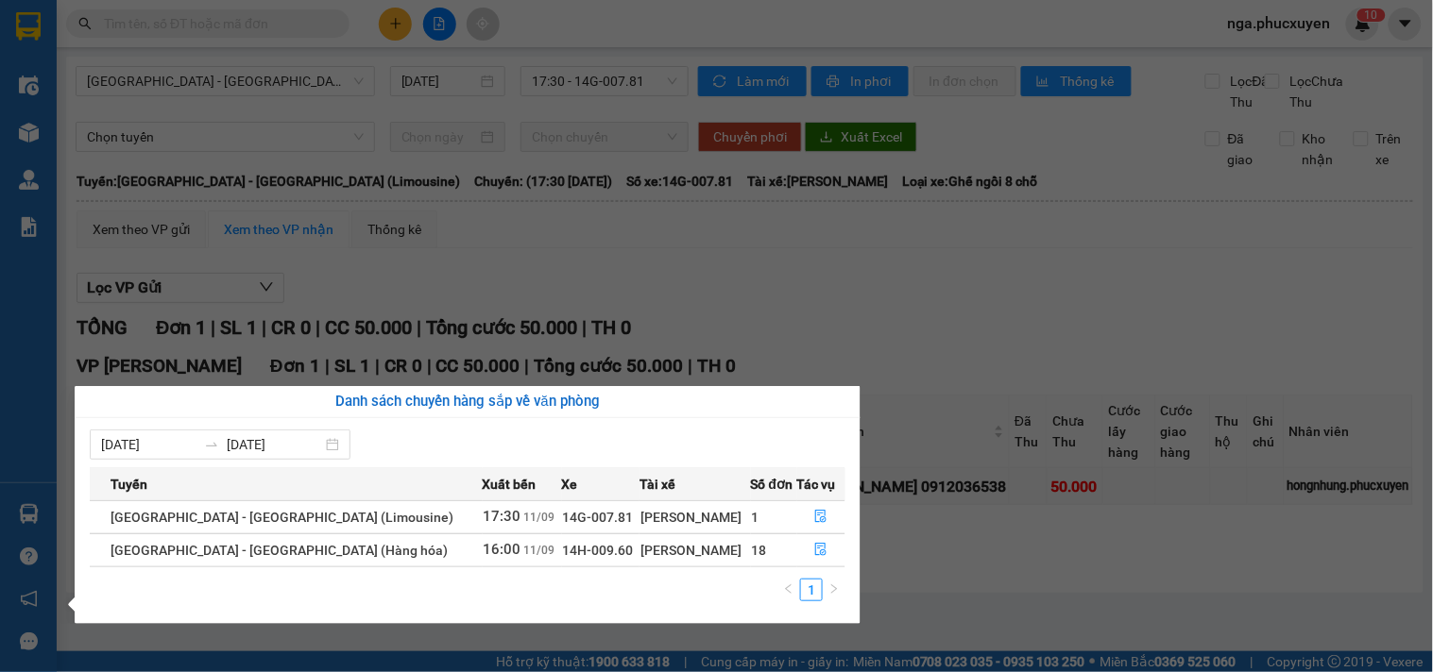
click at [864, 304] on section "Kết quả tìm kiếm ( 1 ) Bộ lọc Mã ĐH Trạng thái Món hàng Thu hộ Tổng cước Chưa c…" at bounding box center [716, 336] width 1433 height 672
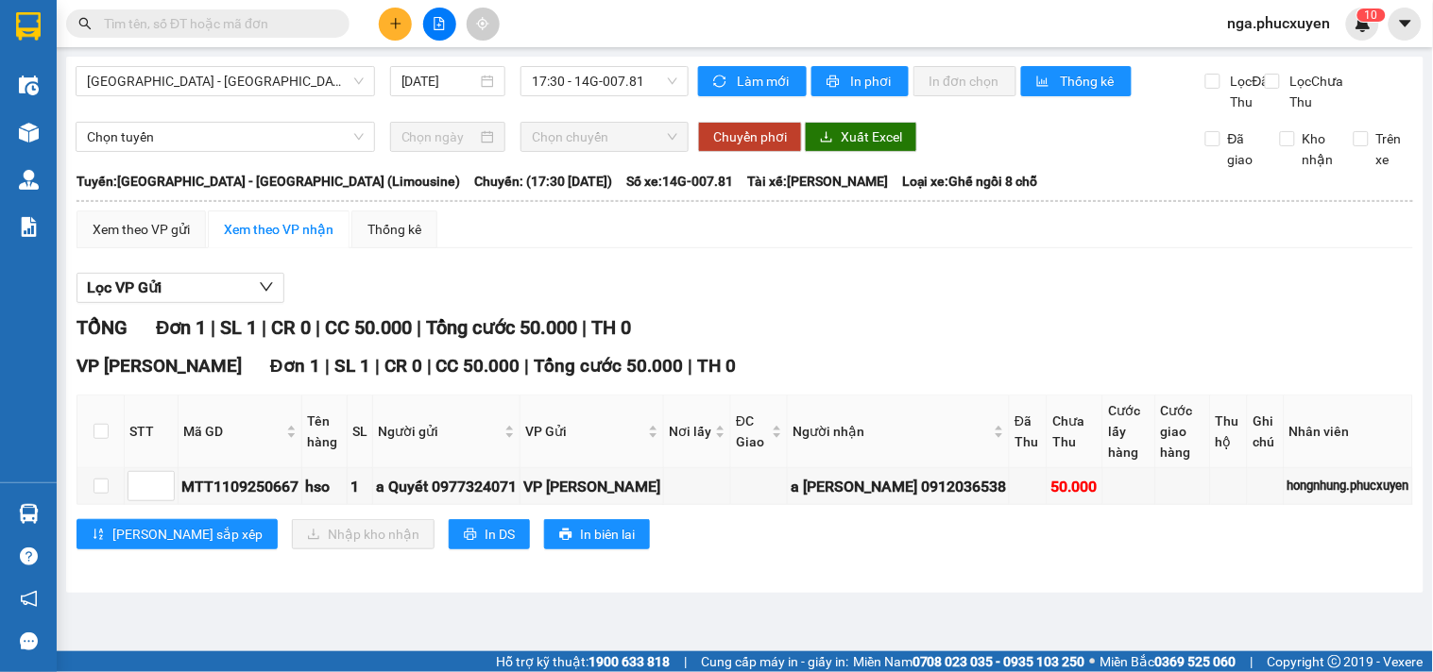
click at [276, 25] on input "text" at bounding box center [215, 23] width 223 height 21
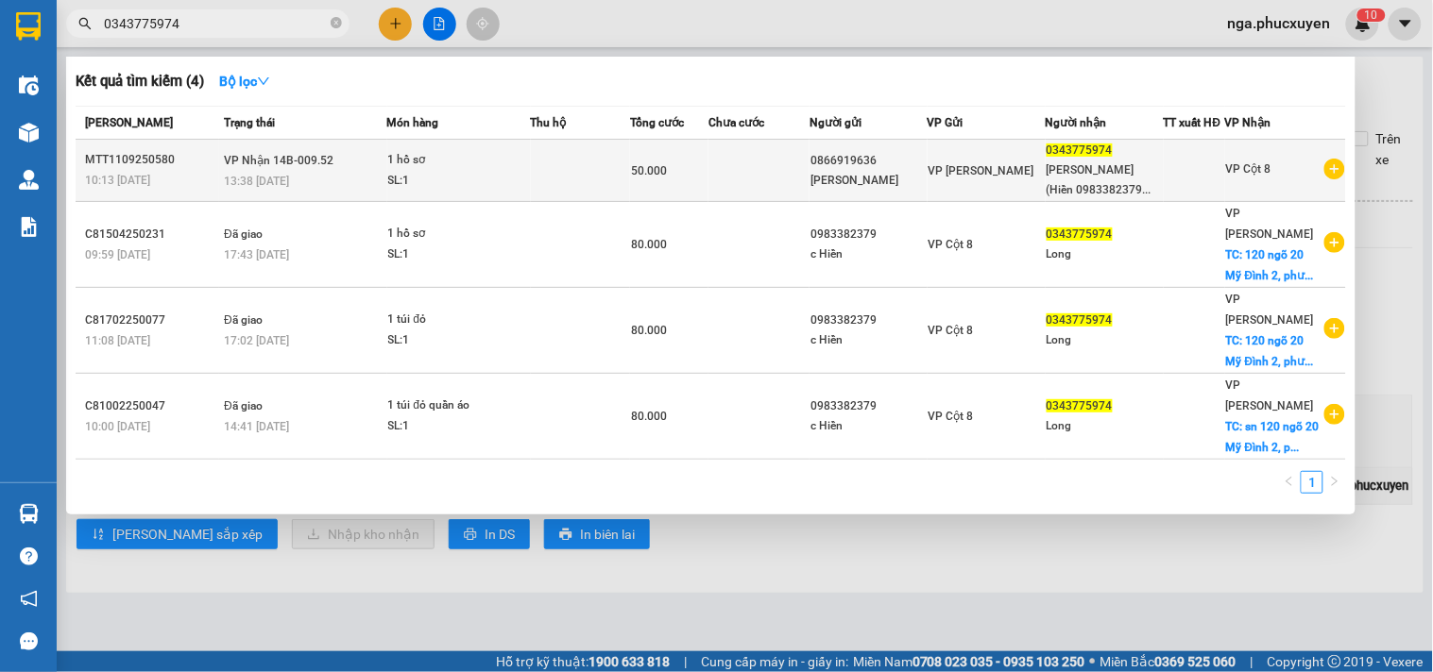
type input "0343775974"
click at [493, 164] on div "1 hồ sơ" at bounding box center [459, 160] width 142 height 21
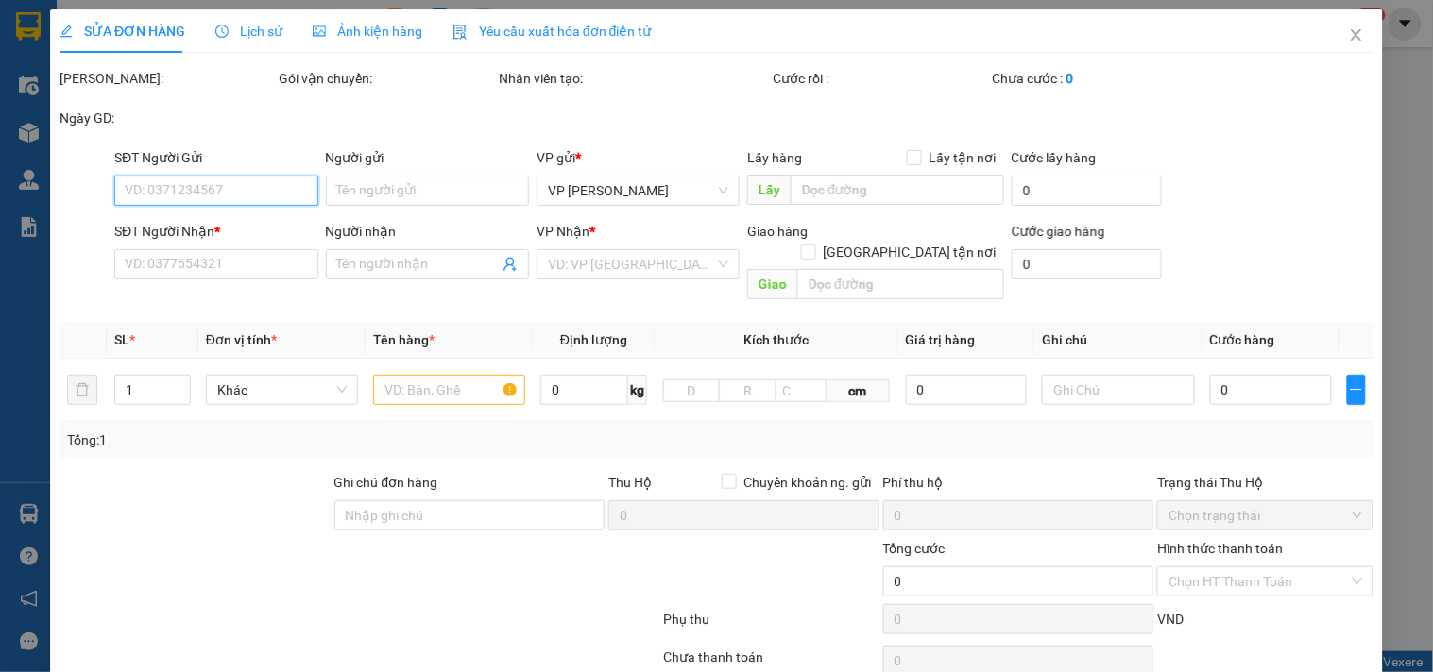
type input "0866919636"
type input "Nguyễn Đức Chung"
type input "0343775974"
type input "Mai Viết Long (Hiền 0983382379)"
type input "50.000"
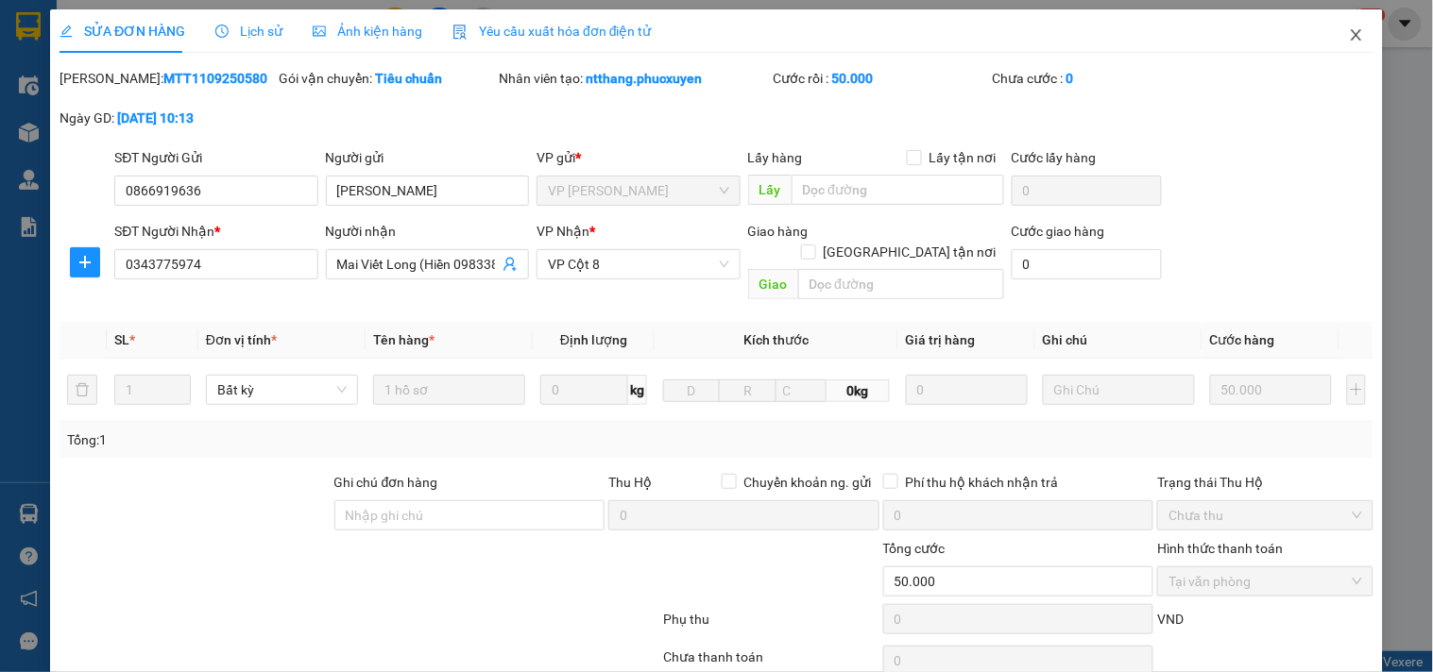
click at [1349, 28] on icon "close" at bounding box center [1356, 34] width 15 height 15
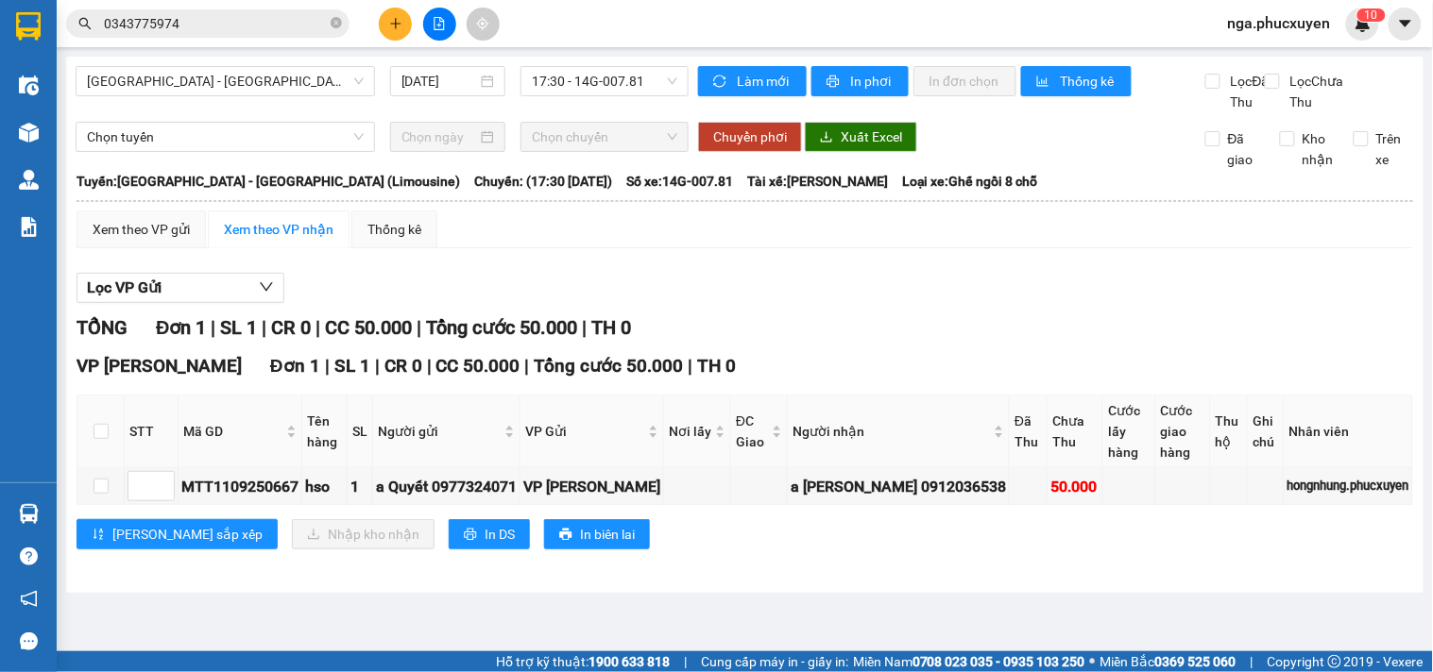
click at [391, 24] on icon "plus" at bounding box center [395, 23] width 10 height 1
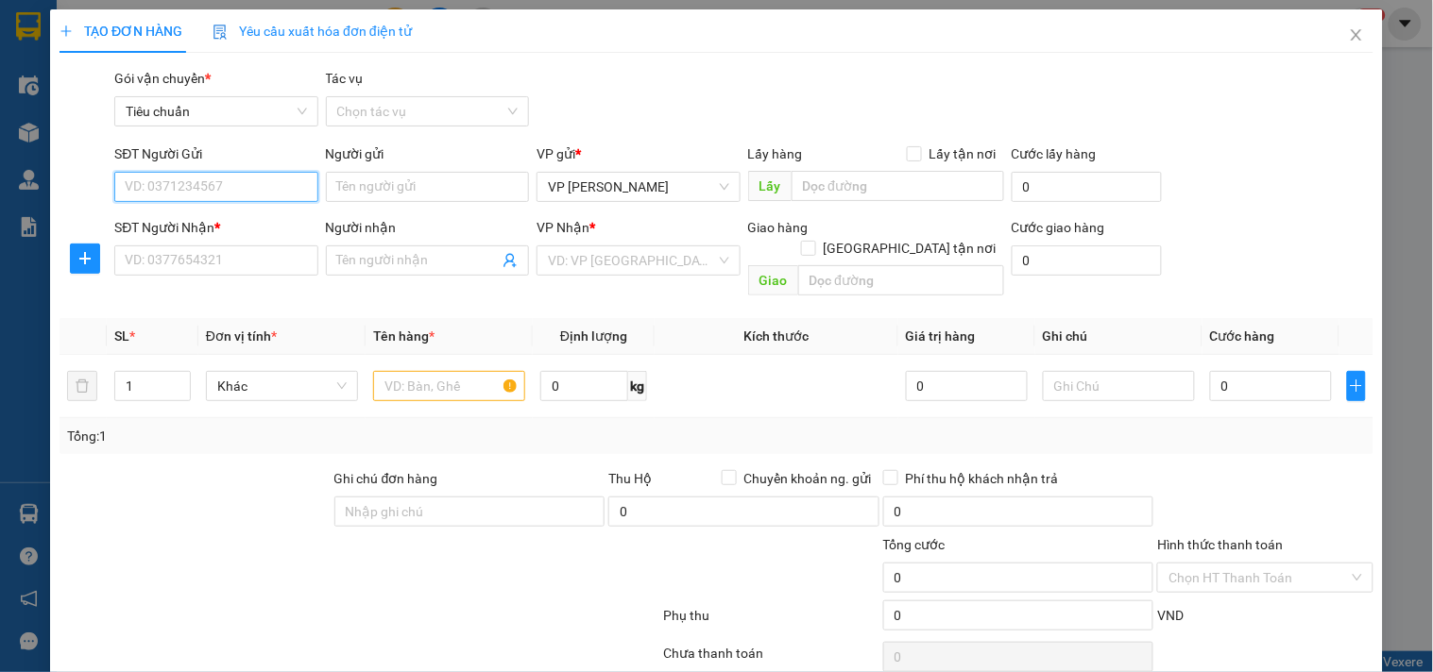
click at [277, 187] on input "SĐT Người Gửi" at bounding box center [215, 187] width 203 height 30
click at [277, 187] on input "0378831023" at bounding box center [215, 187] width 203 height 30
type input "0378831023"
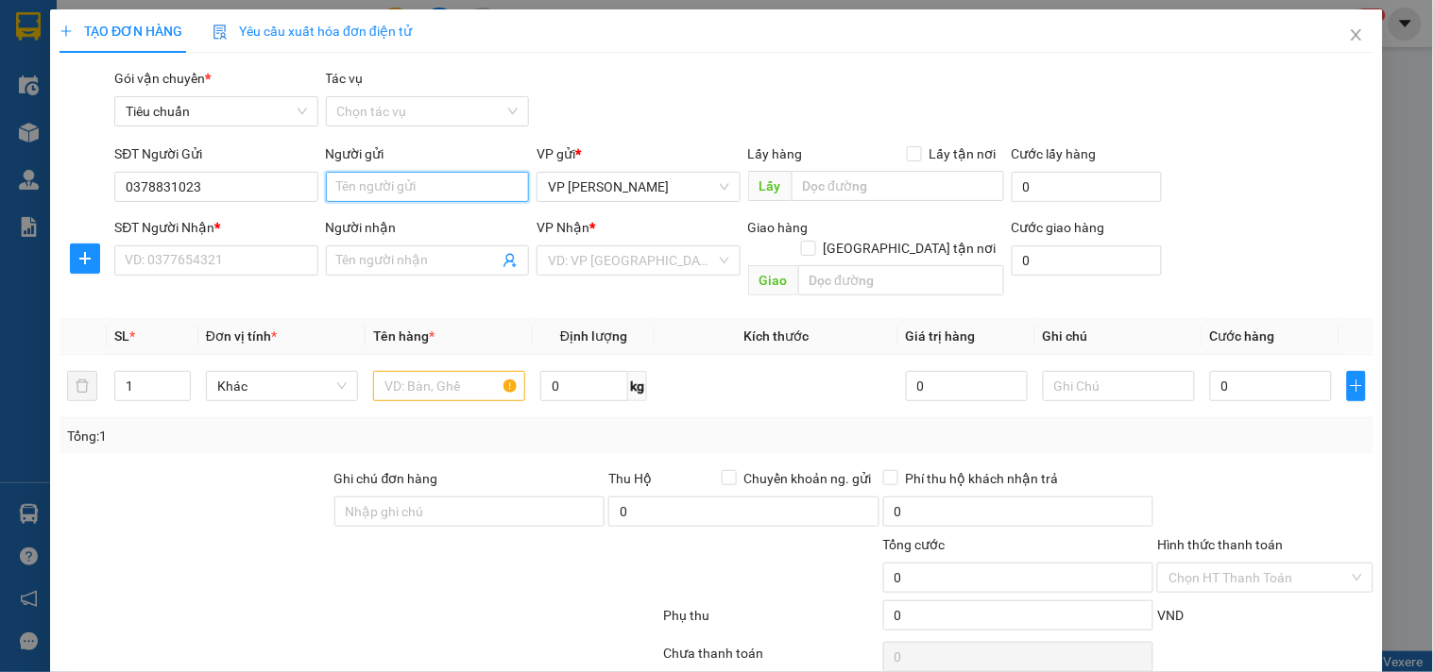
click at [368, 190] on input "Người gửi" at bounding box center [427, 187] width 203 height 30
type input "e Ngọc"
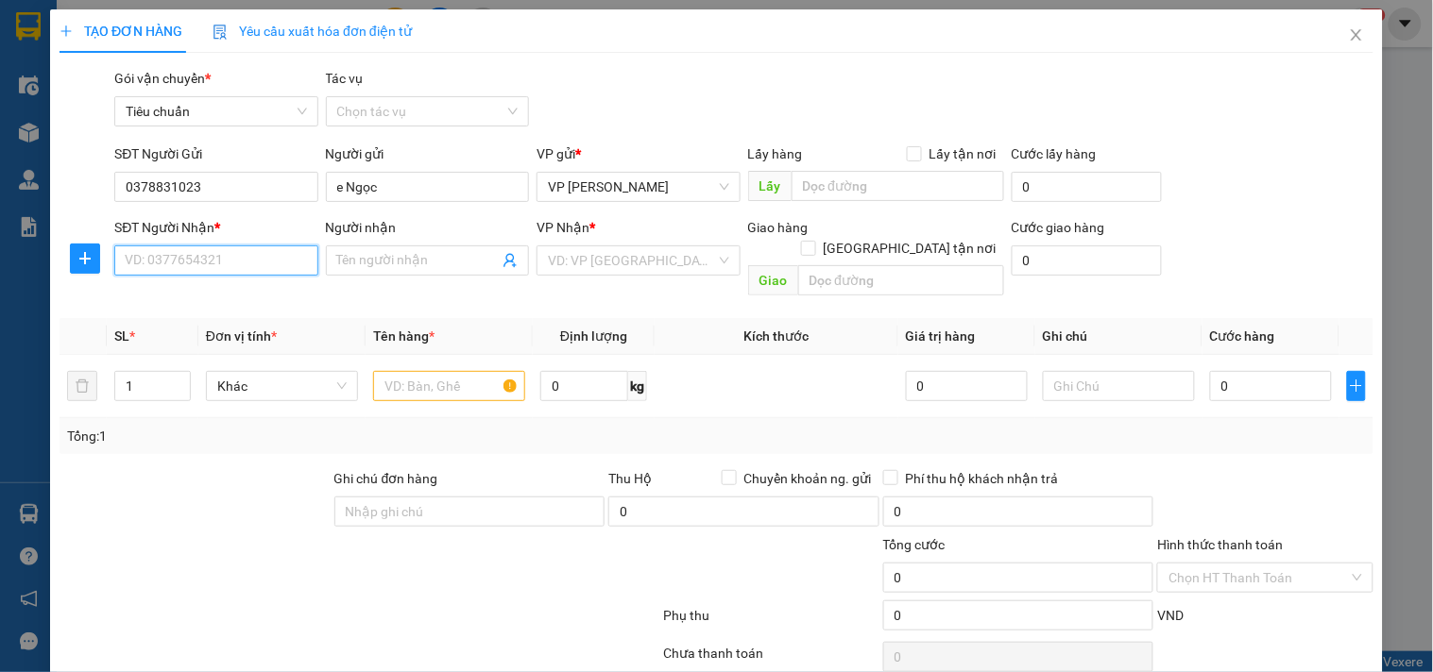
click at [202, 267] on input "SĐT Người Nhận *" at bounding box center [215, 261] width 203 height 30
type input "0946699993"
click at [432, 261] on input "Người nhận" at bounding box center [417, 260] width 161 height 21
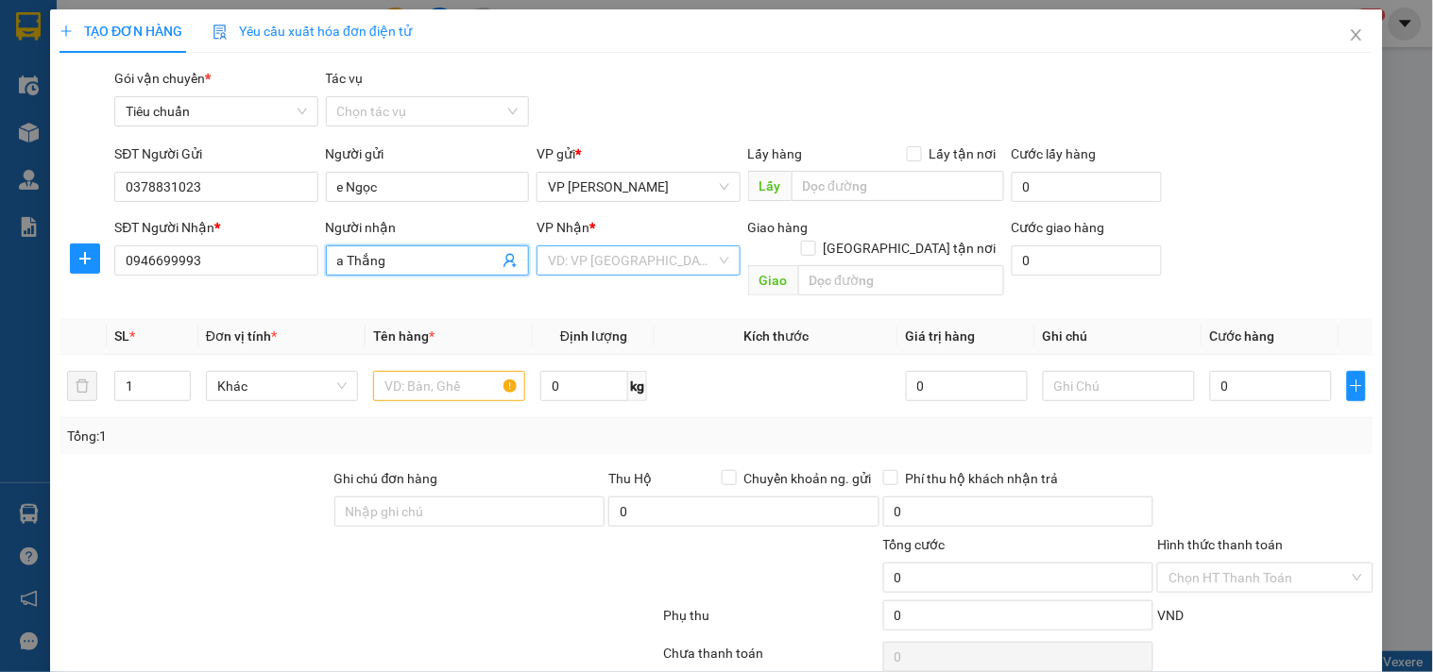
type input "a Thắng"
click at [616, 256] on input "search" at bounding box center [631, 260] width 167 height 28
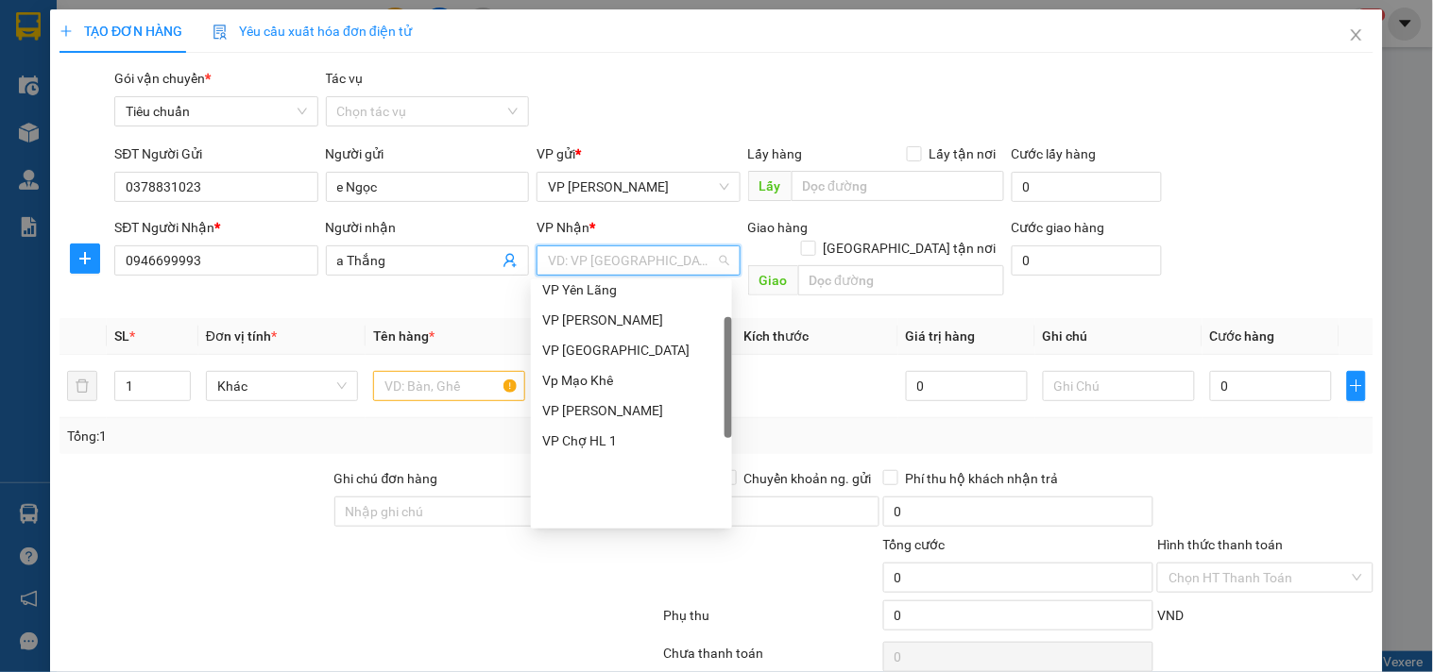
scroll to position [85, 0]
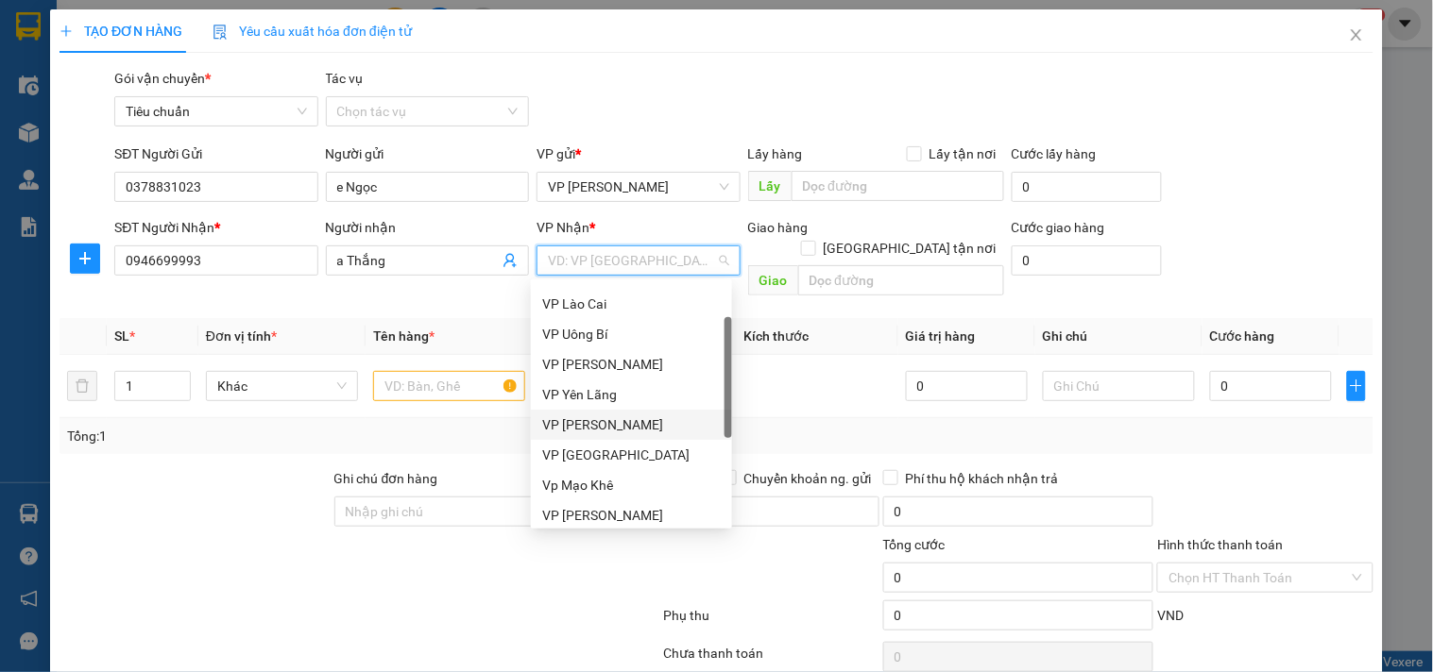
click at [596, 425] on div "VP [PERSON_NAME]" at bounding box center [631, 425] width 178 height 21
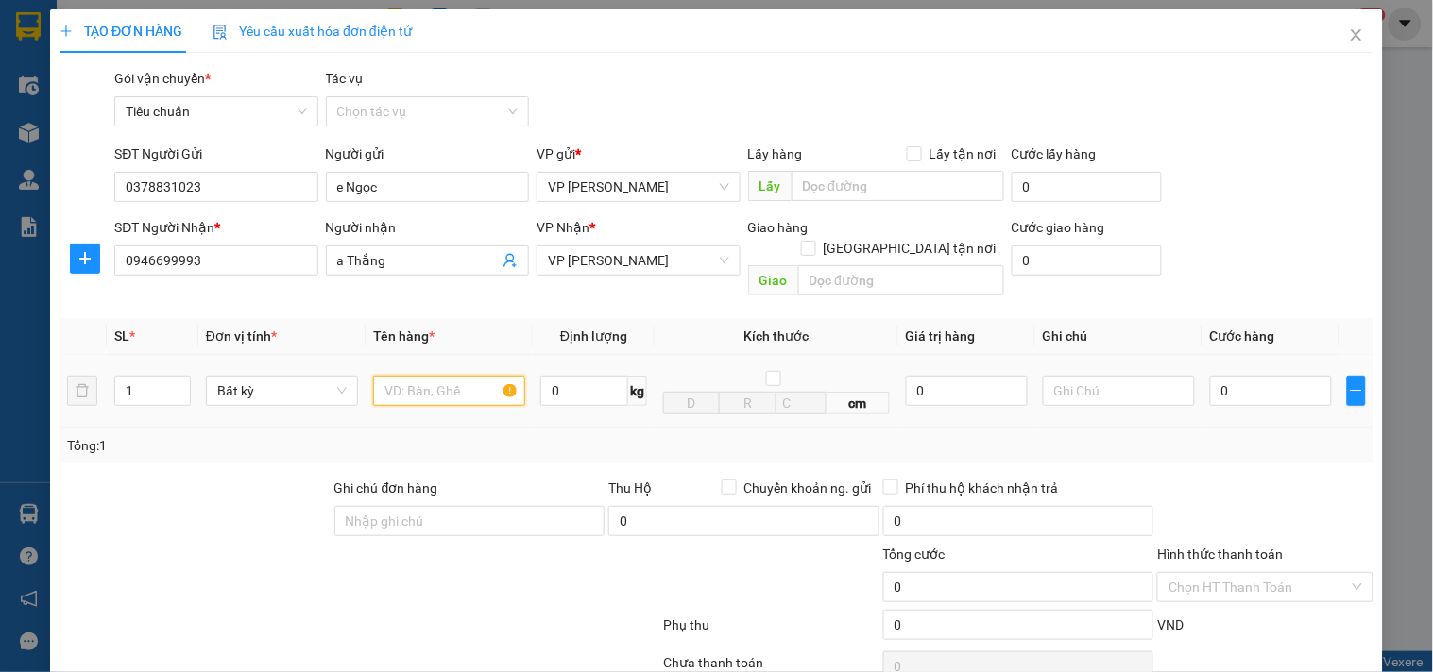
click at [421, 376] on input "text" at bounding box center [449, 391] width 152 height 30
type input "túi đen thuốc lá"
click at [1281, 376] on input "0" at bounding box center [1271, 391] width 122 height 30
click at [1267, 376] on input "0" at bounding box center [1271, 391] width 122 height 30
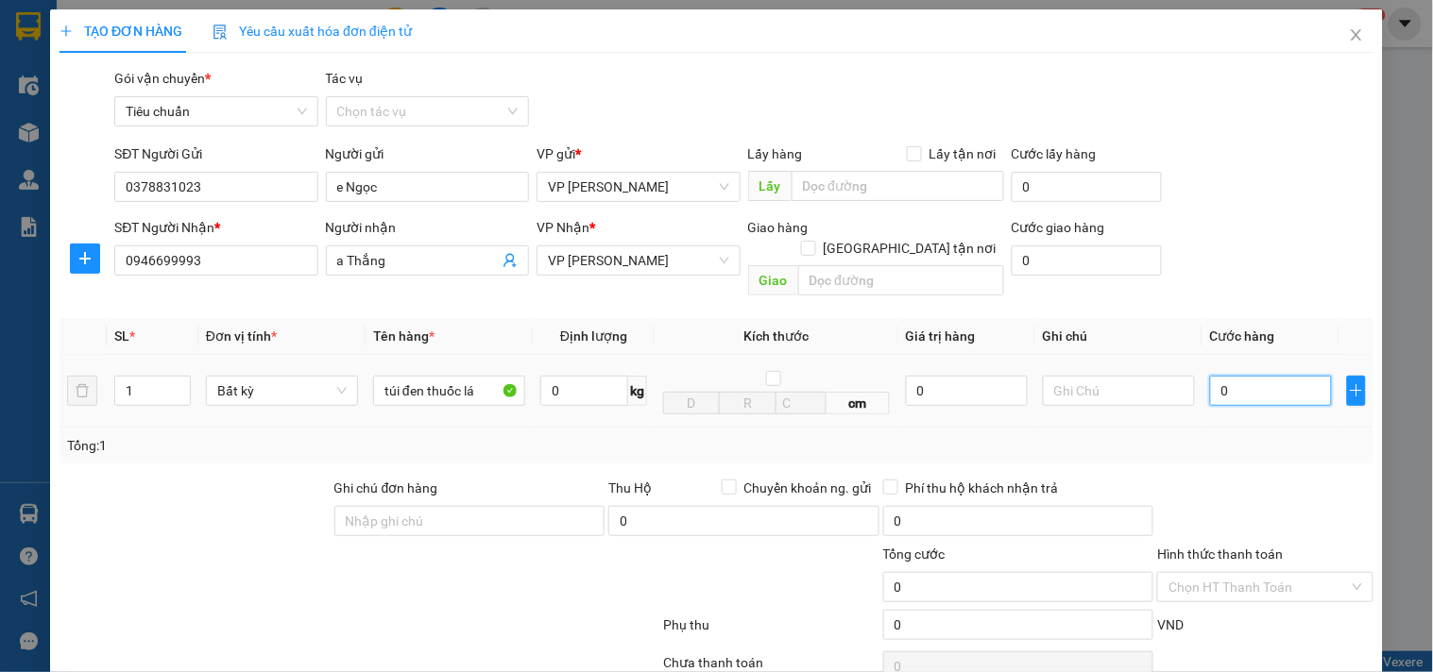
type input "01"
type input "1"
type input "010"
type input "10"
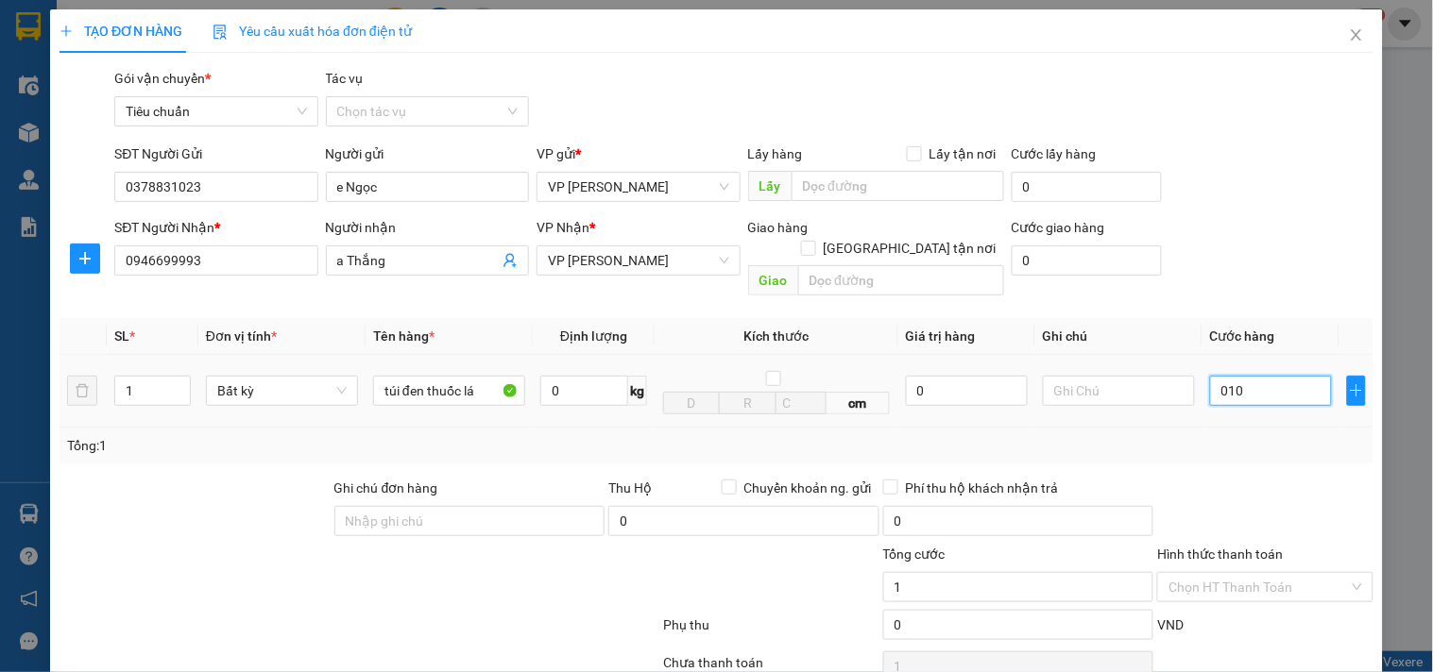
type input "10"
type input "0.100"
type input "100"
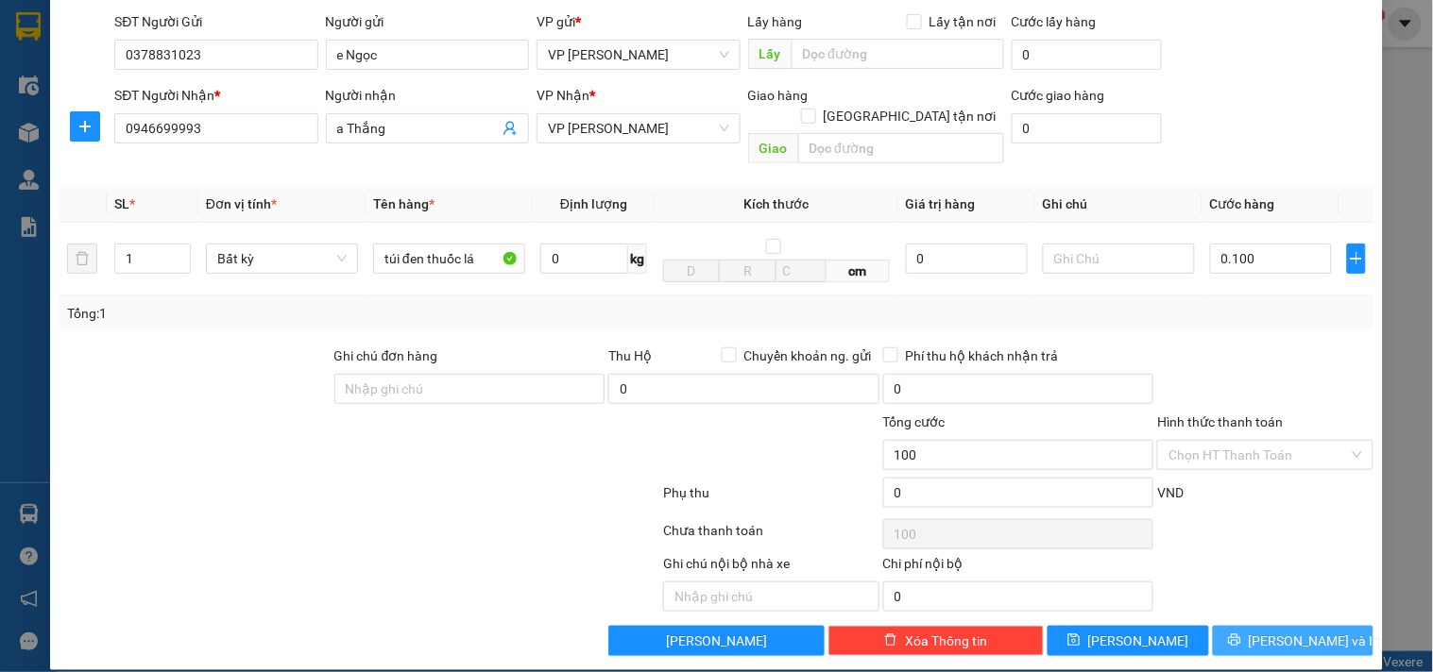
type input "100.000"
click at [1262, 631] on span "[PERSON_NAME] và In" at bounding box center [1314, 641] width 132 height 21
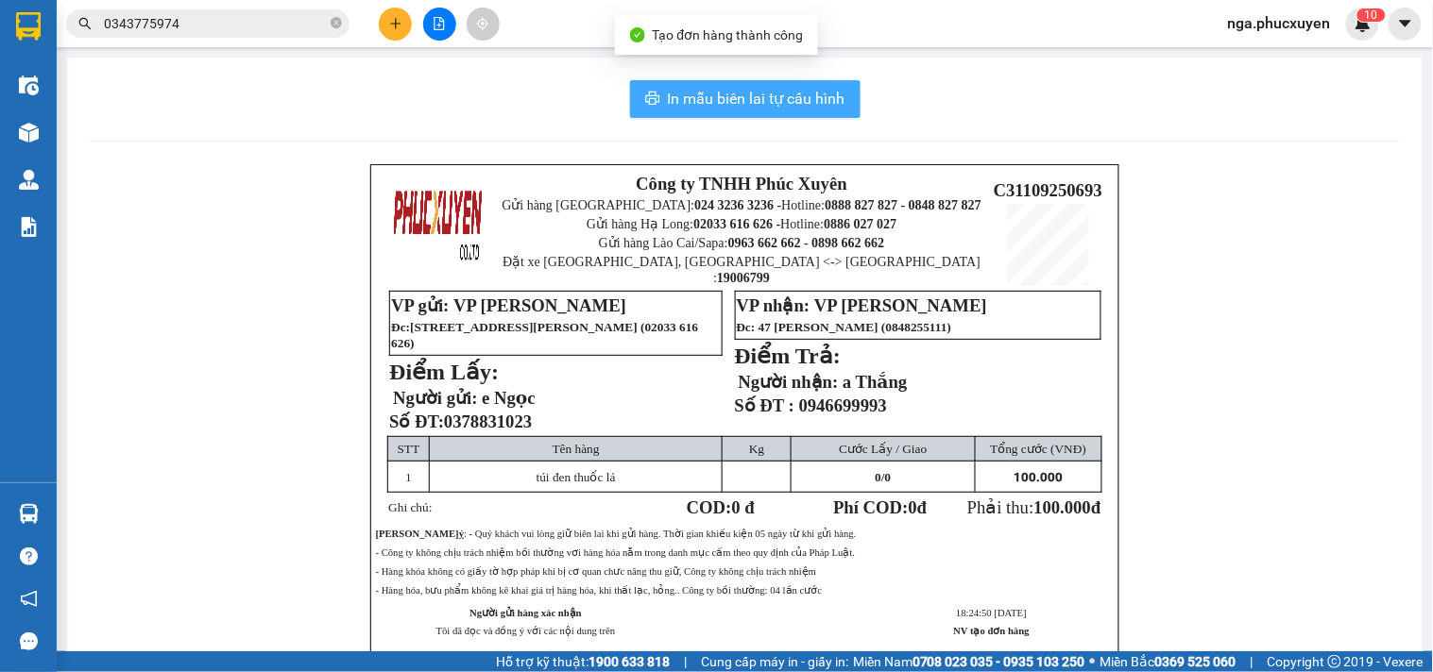
click at [789, 91] on span "In mẫu biên lai tự cấu hình" at bounding box center [757, 99] width 178 height 24
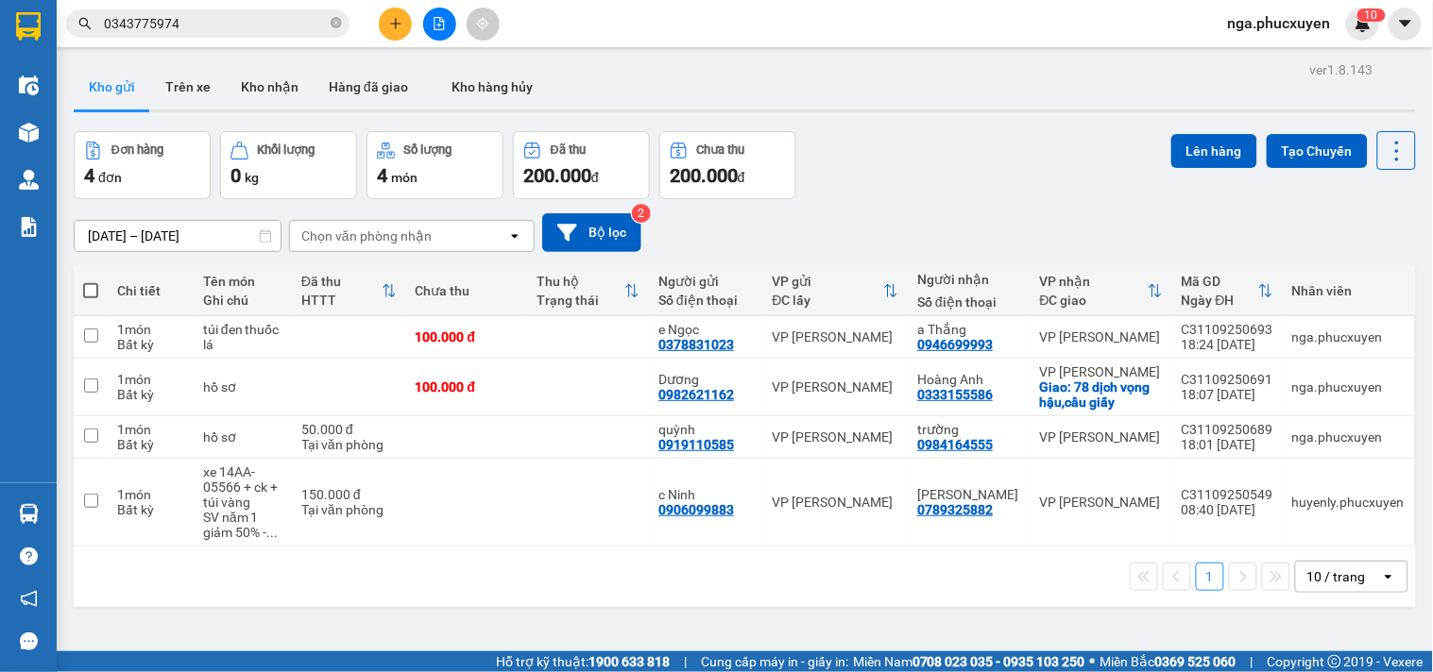
click at [872, 148] on div "Đơn hàng 4 đơn Khối lượng 0 kg Số lượng 4 món Đã thu 200.000 đ Chưa thu 200.000…" at bounding box center [745, 165] width 1342 height 68
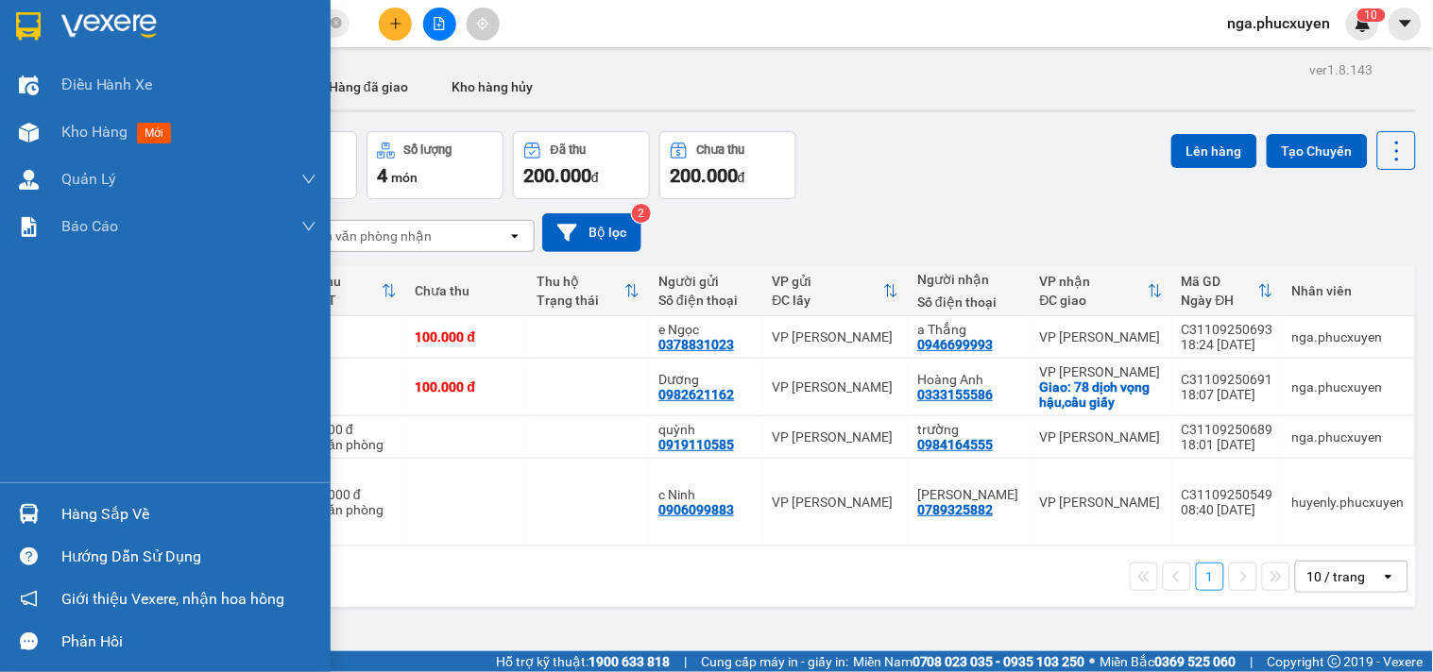
click at [41, 508] on div at bounding box center [28, 514] width 33 height 33
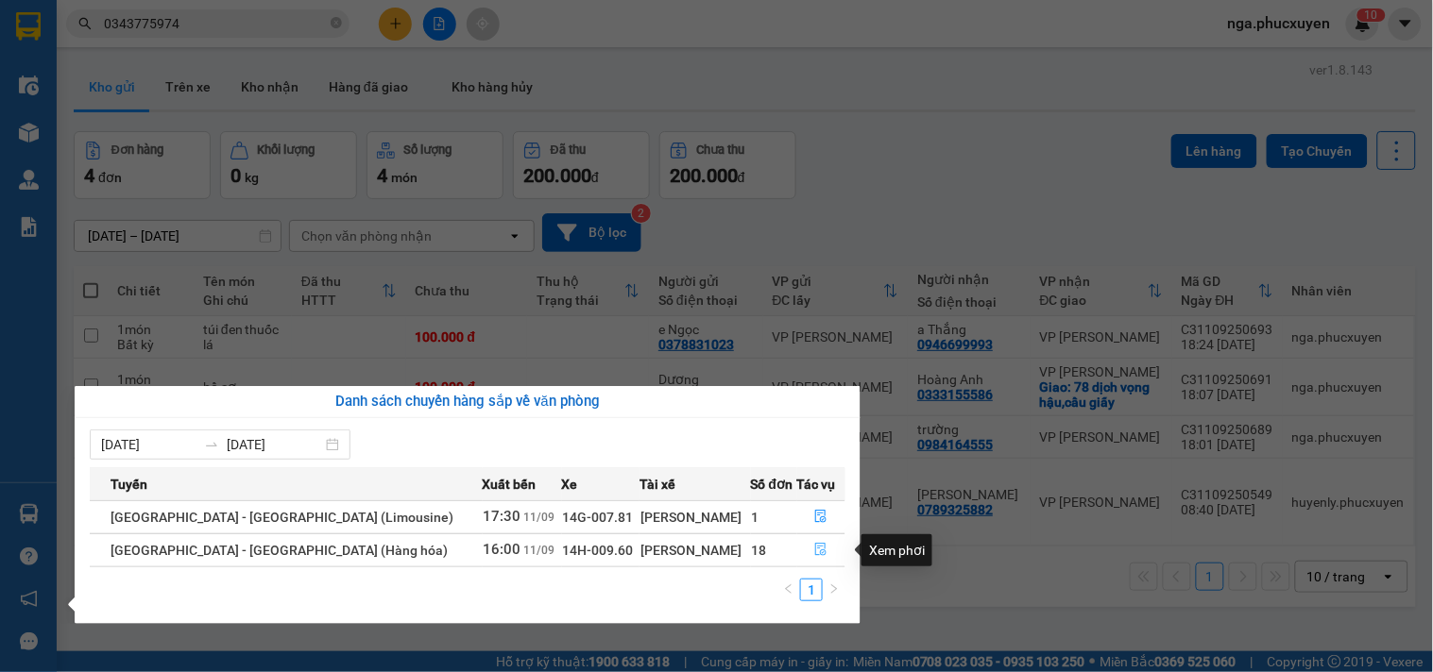
click at [816, 553] on icon "file-done" at bounding box center [821, 549] width 11 height 13
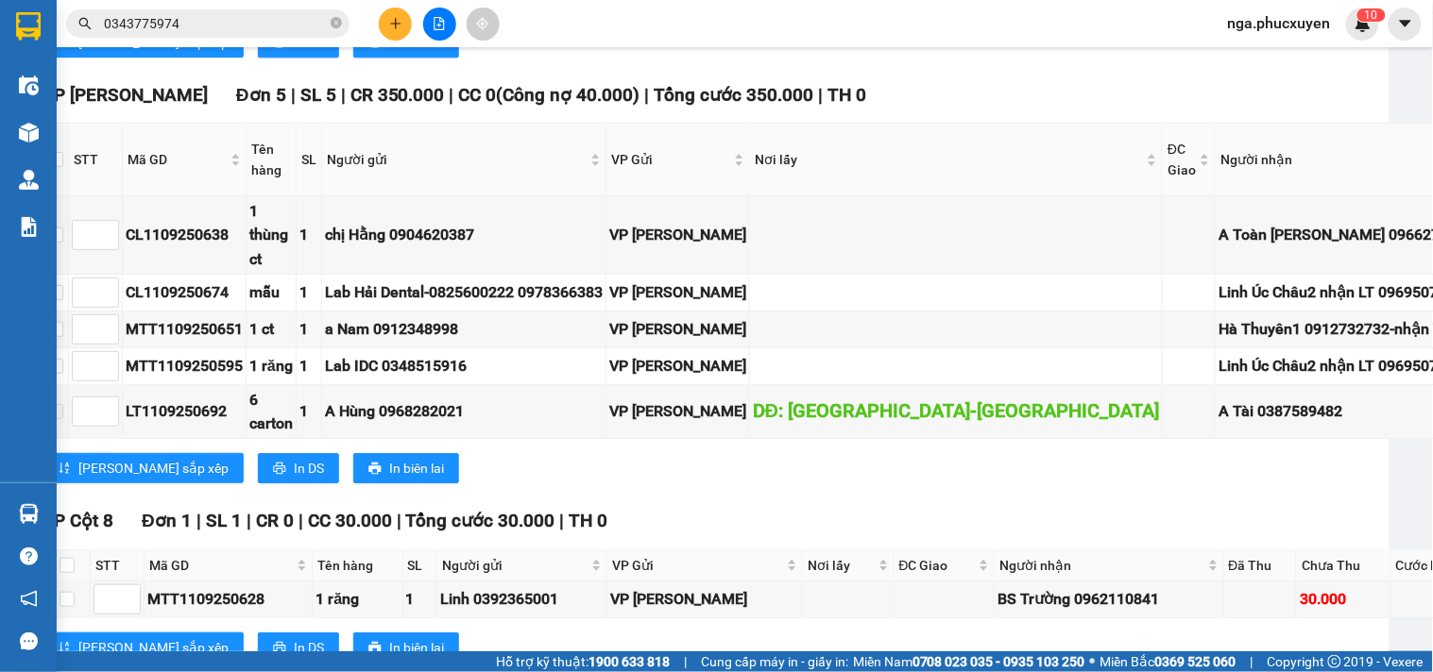
scroll to position [3167, 0]
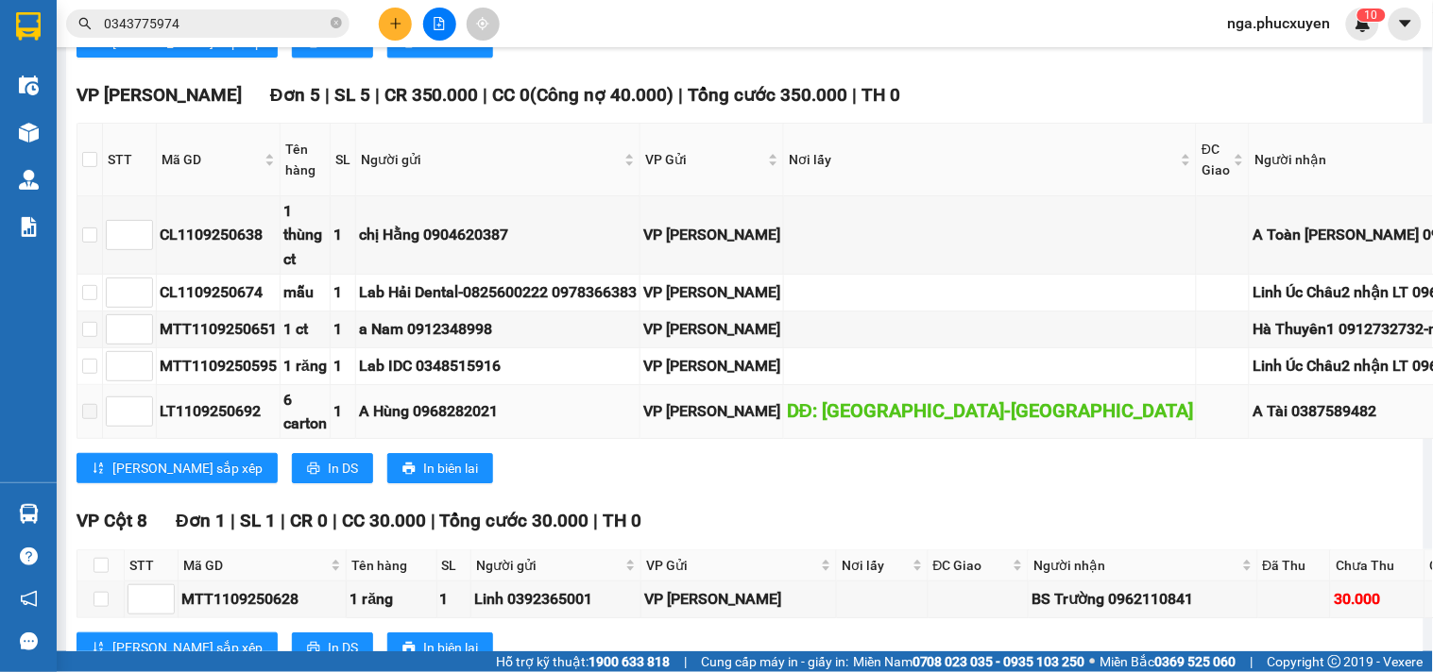
click at [187, 399] on div "LT1109250692" at bounding box center [218, 411] width 117 height 24
copy div "LT1109250692"
click at [397, 15] on button at bounding box center [395, 24] width 33 height 33
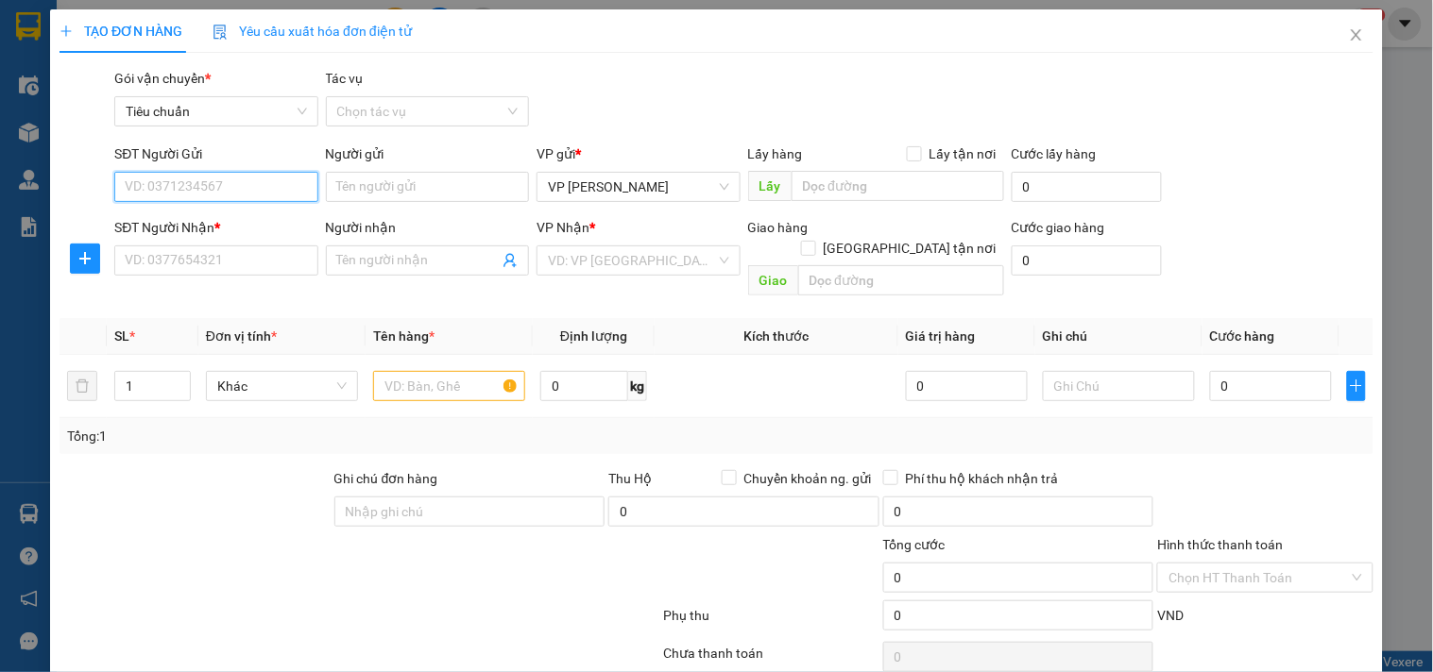
click at [253, 175] on input "SĐT Người Gửi" at bounding box center [215, 187] width 203 height 30
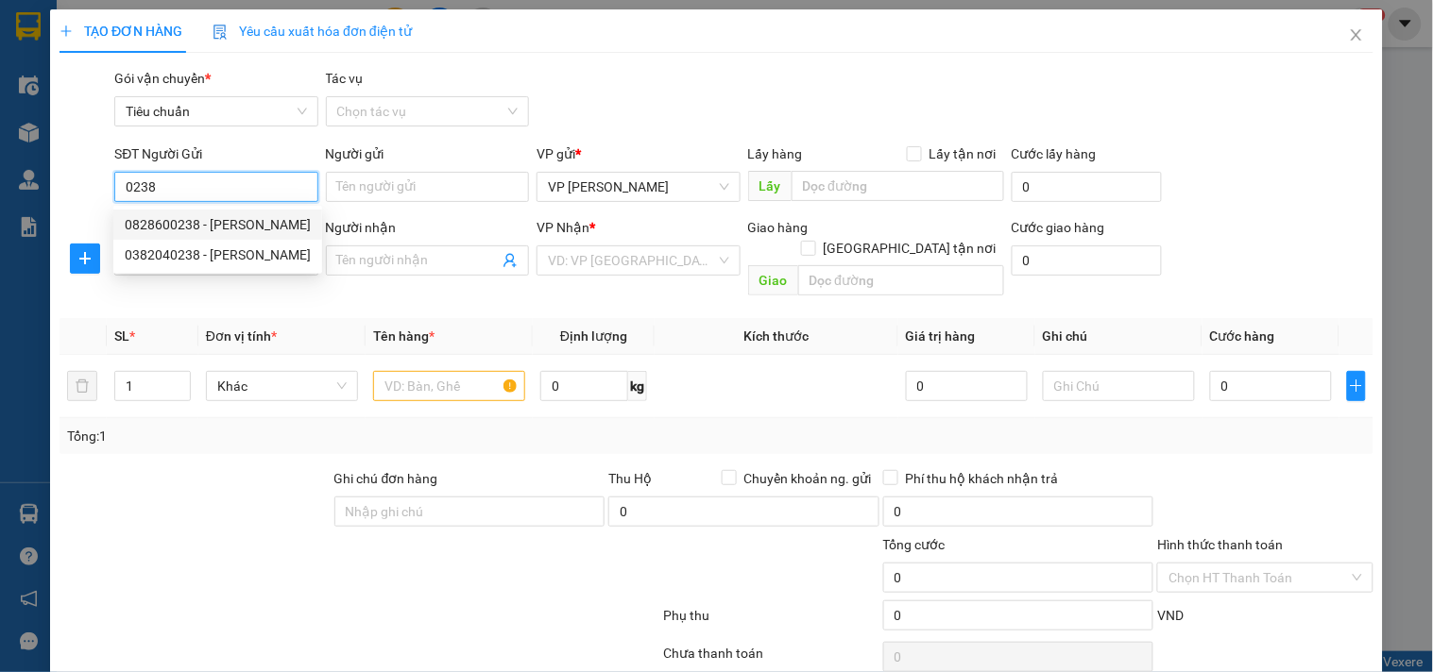
click at [231, 220] on div "0828600238 - Trang Nhung" at bounding box center [218, 224] width 186 height 21
type input "0828600238"
type input "Trang Nhung"
type input "0828600238"
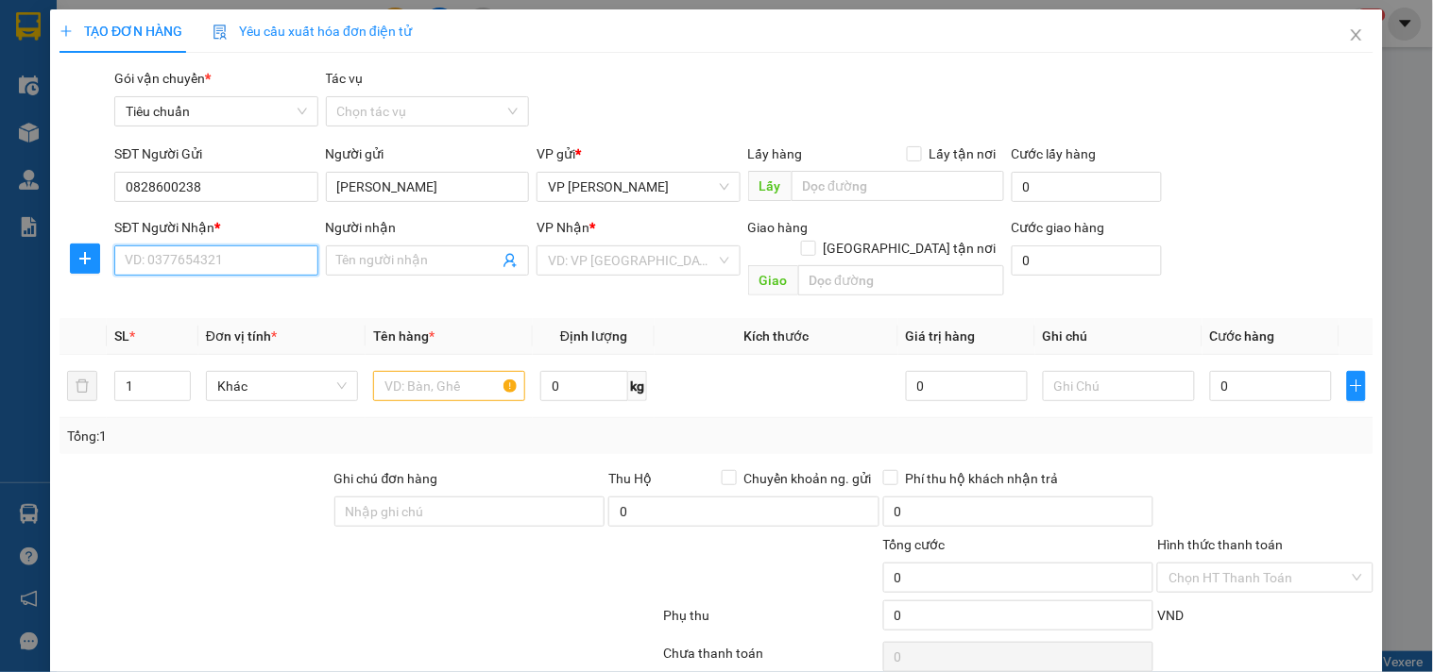
click at [230, 267] on input "SĐT Người Nhận *" at bounding box center [215, 261] width 203 height 30
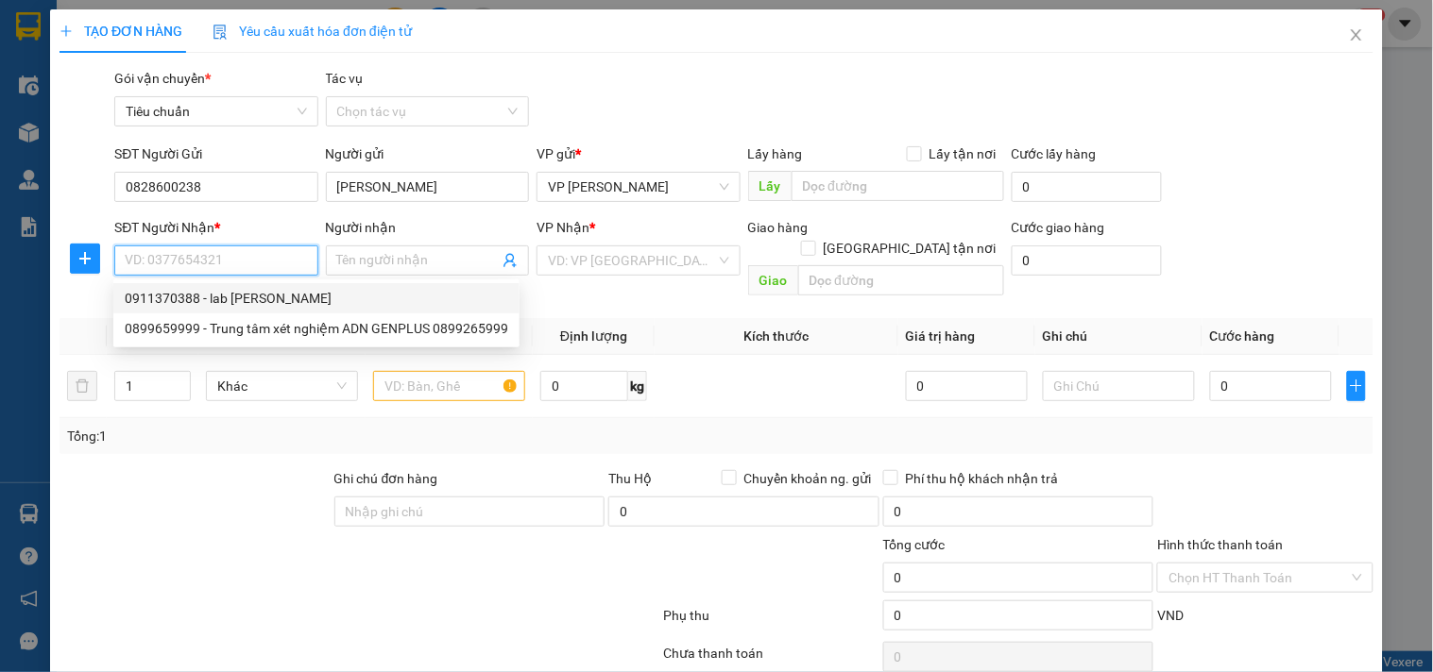
click at [231, 293] on div "0911370388 - lab Hùng Hân" at bounding box center [316, 298] width 383 height 21
type input "0911370388"
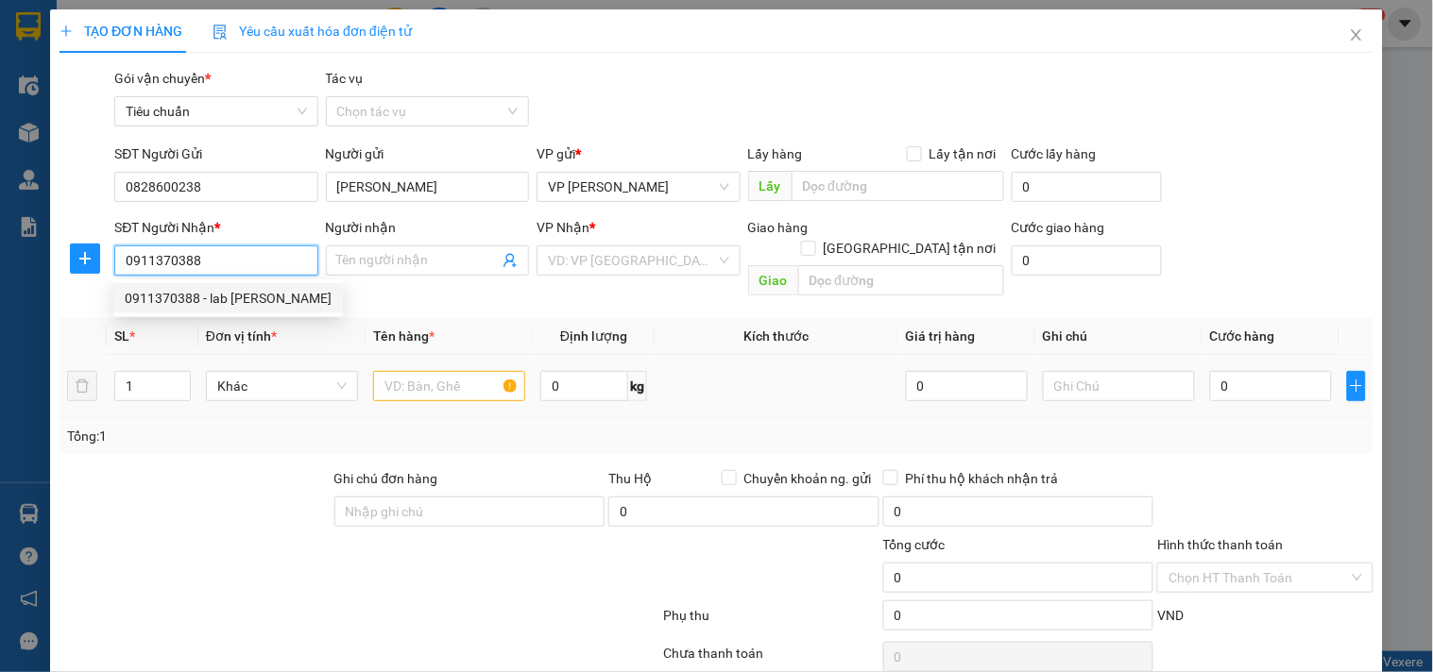
type input "lab Hùng Hân"
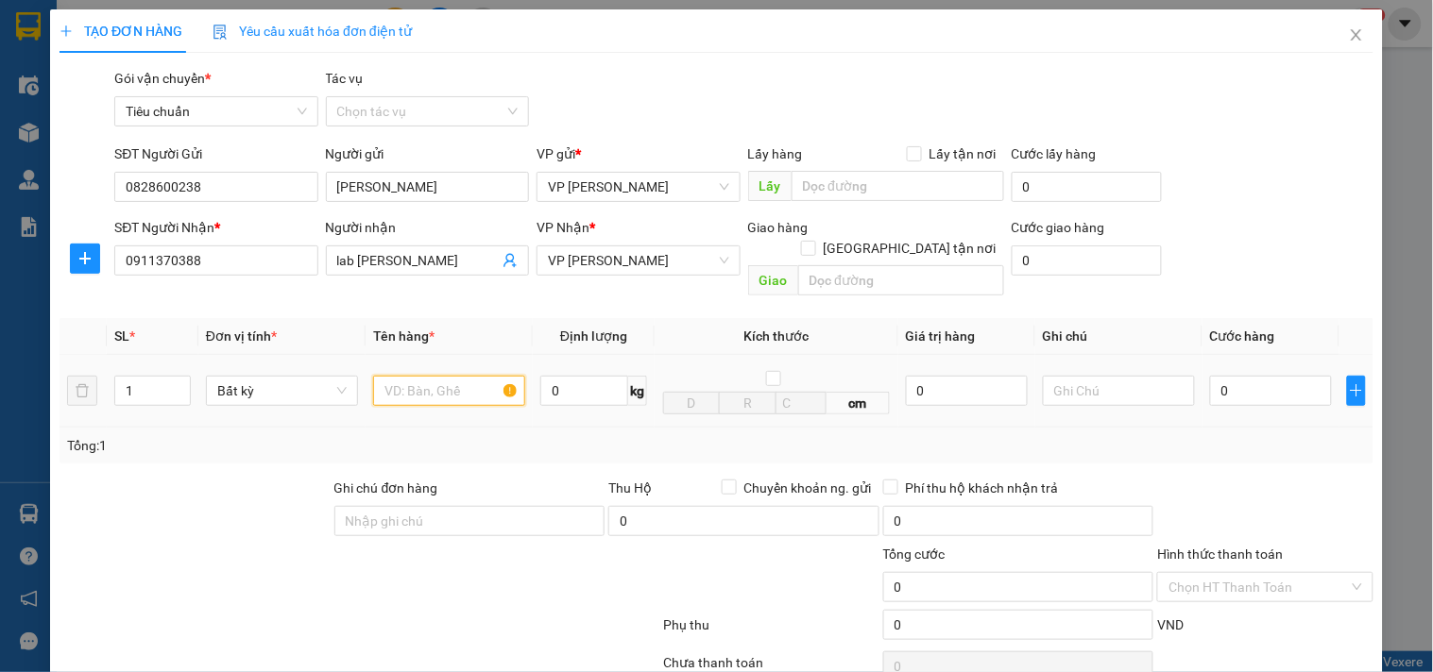
click at [432, 376] on input "text" at bounding box center [449, 391] width 152 height 30
type input "răng"
click at [1239, 376] on input "0" at bounding box center [1271, 391] width 122 height 30
type input "5"
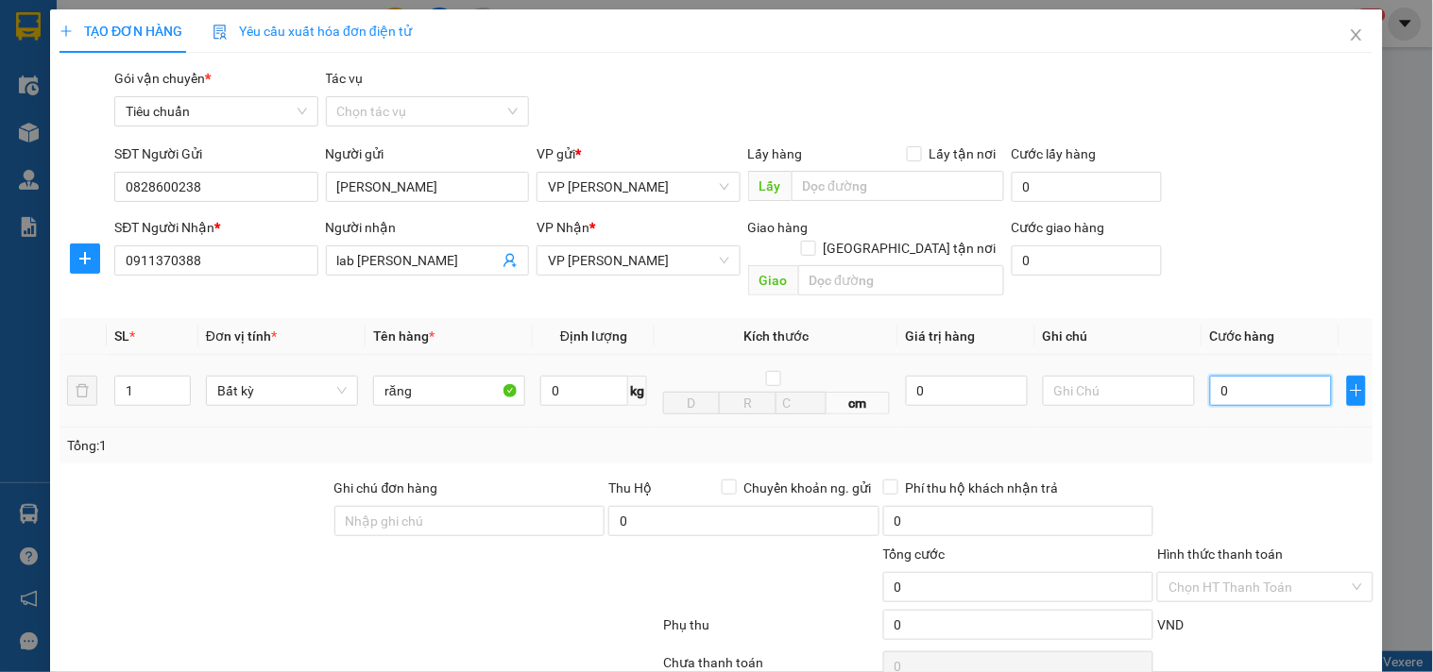
type input "5"
type input "50"
click at [1216, 573] on input "Hình thức thanh toán" at bounding box center [1257, 587] width 179 height 28
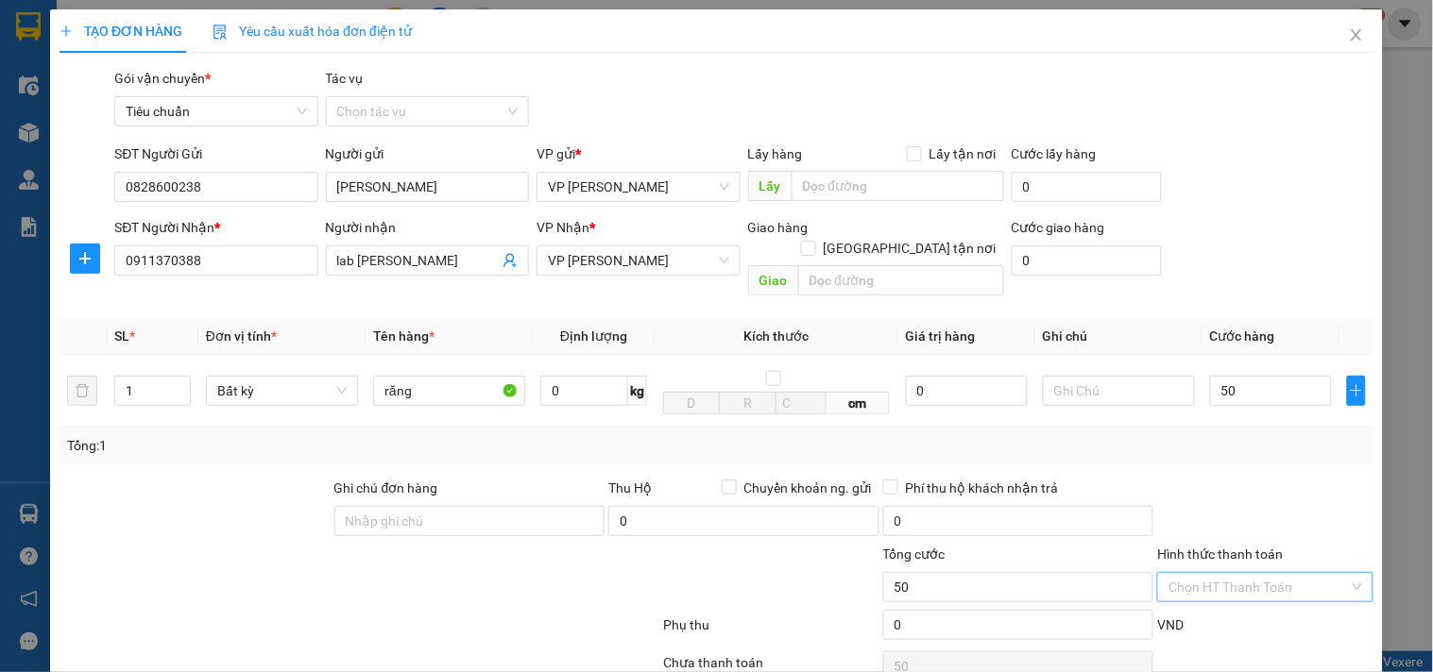
type input "50.000"
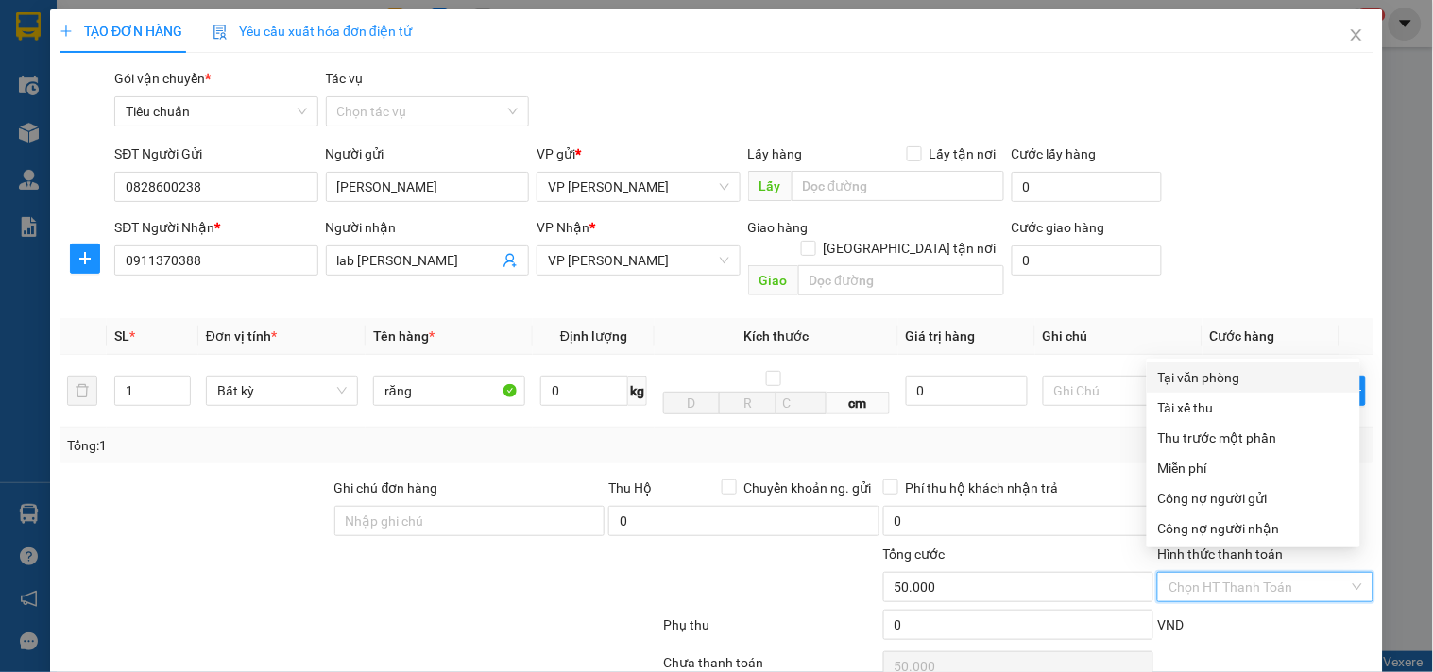
click at [1247, 372] on div "Tại văn phòng" at bounding box center [1253, 377] width 191 height 21
type input "0"
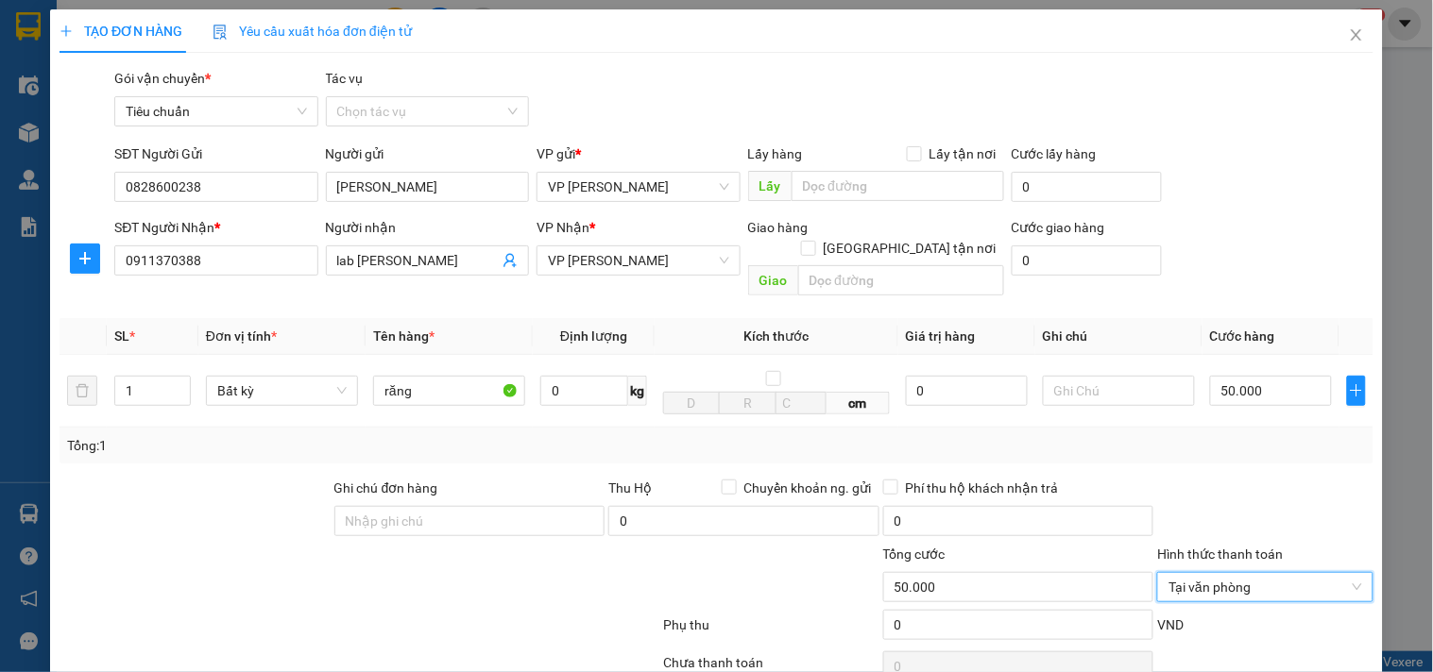
scroll to position [132, 0]
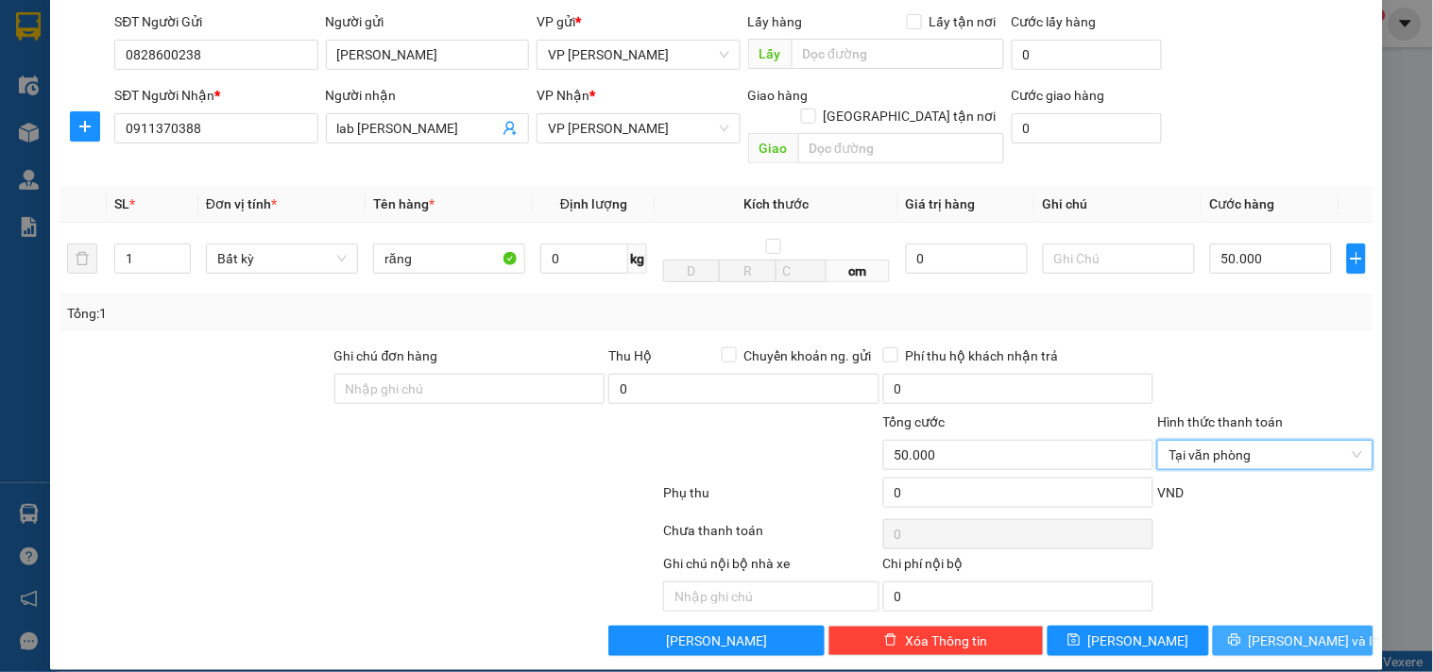
click at [1257, 626] on button "[PERSON_NAME] và In" at bounding box center [1293, 641] width 161 height 30
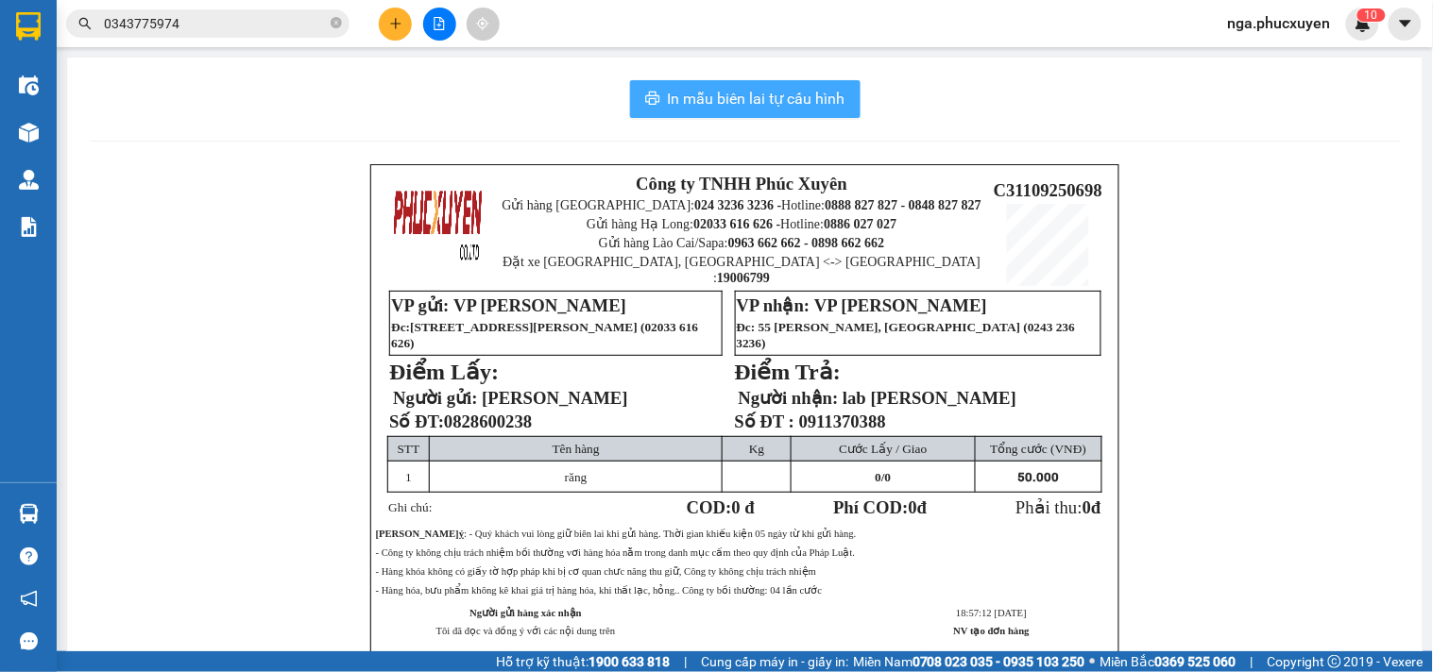
click at [788, 97] on span "In mẫu biên lai tự cấu hình" at bounding box center [757, 99] width 178 height 24
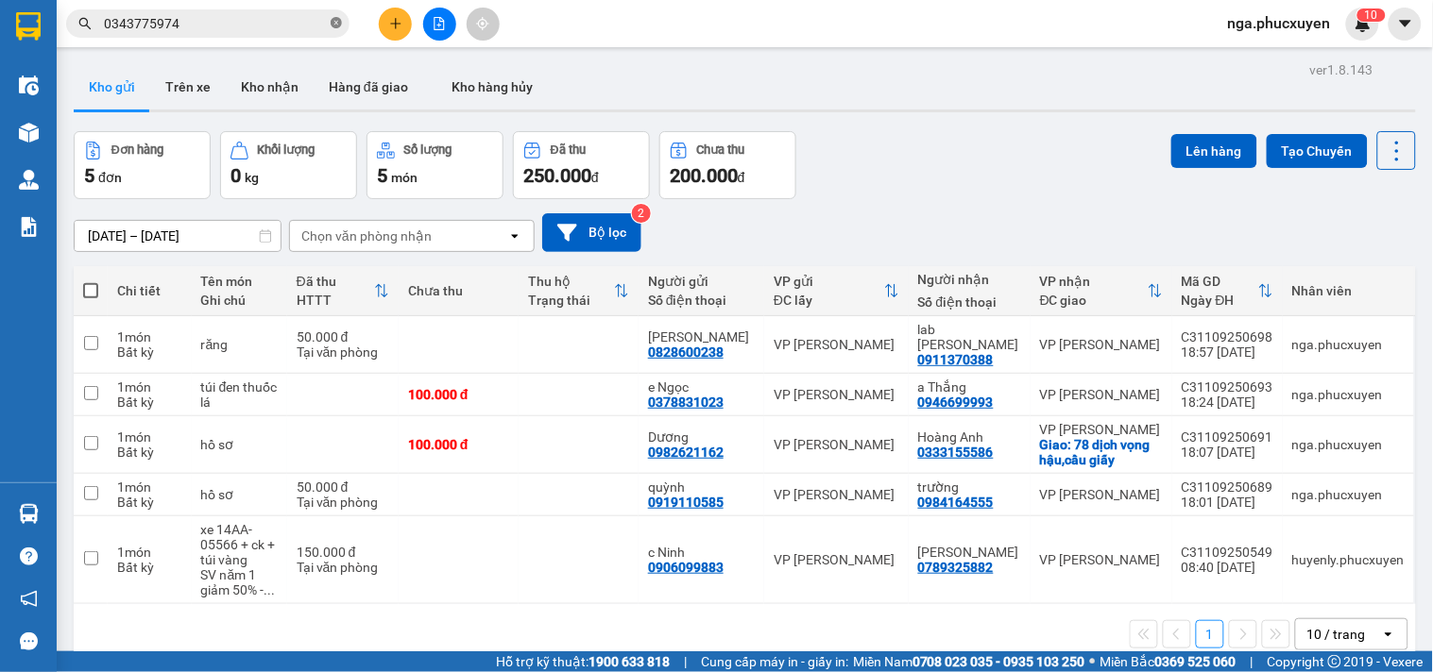
click at [336, 20] on icon "close-circle" at bounding box center [336, 22] width 11 height 11
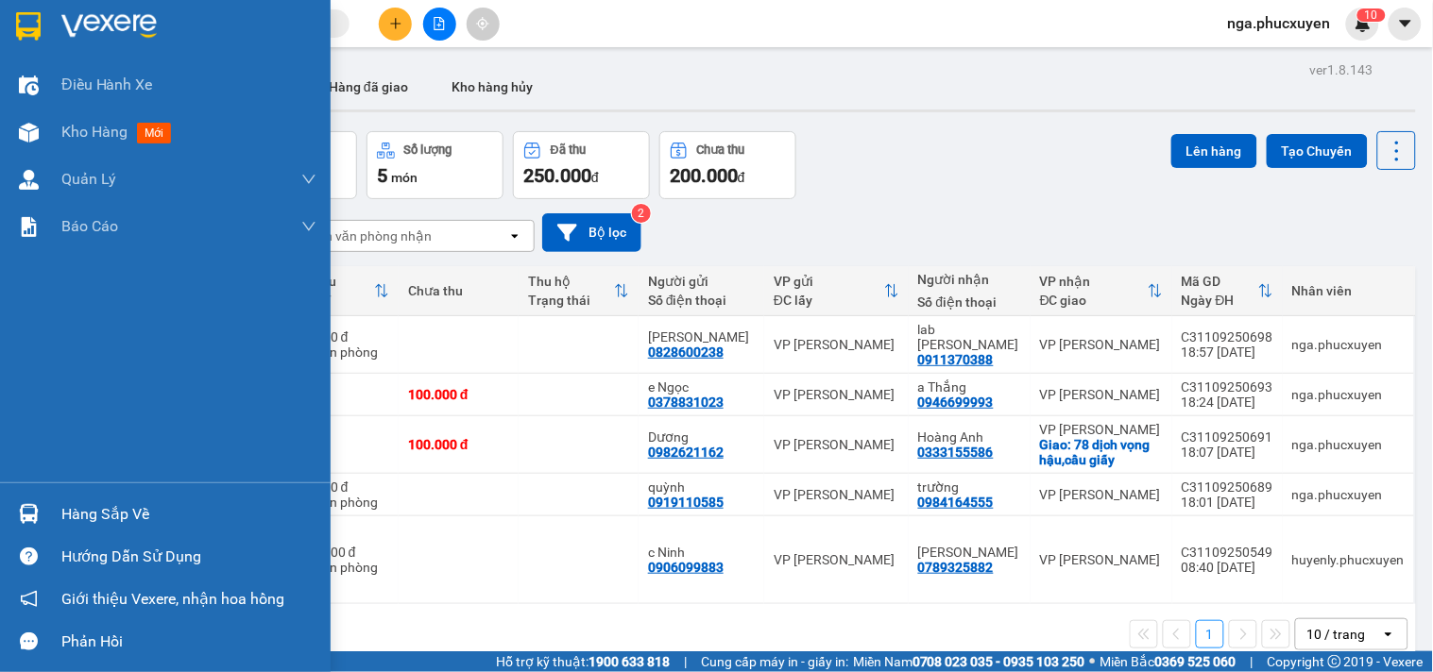
click at [33, 13] on img at bounding box center [28, 26] width 25 height 28
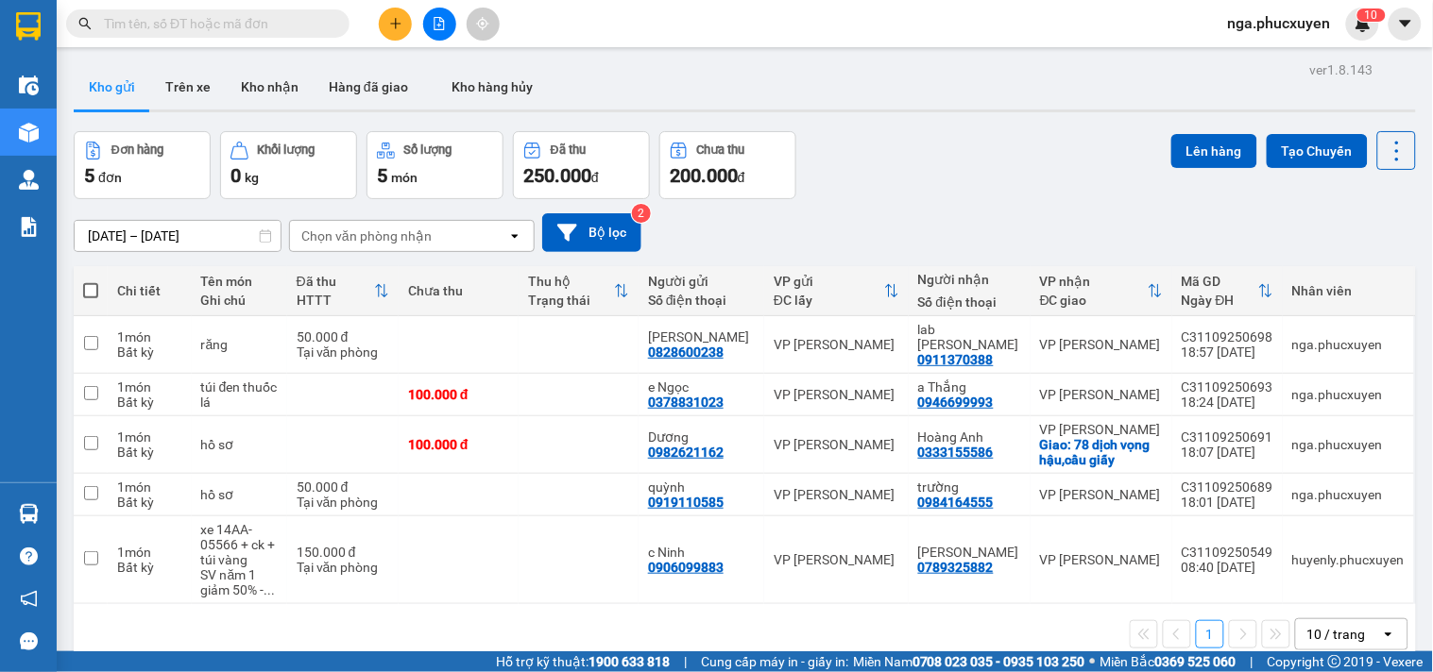
click at [123, 78] on button "Kho gửi" at bounding box center [112, 86] width 76 height 45
click at [516, 334] on td at bounding box center [459, 345] width 120 height 58
checkbox input "true"
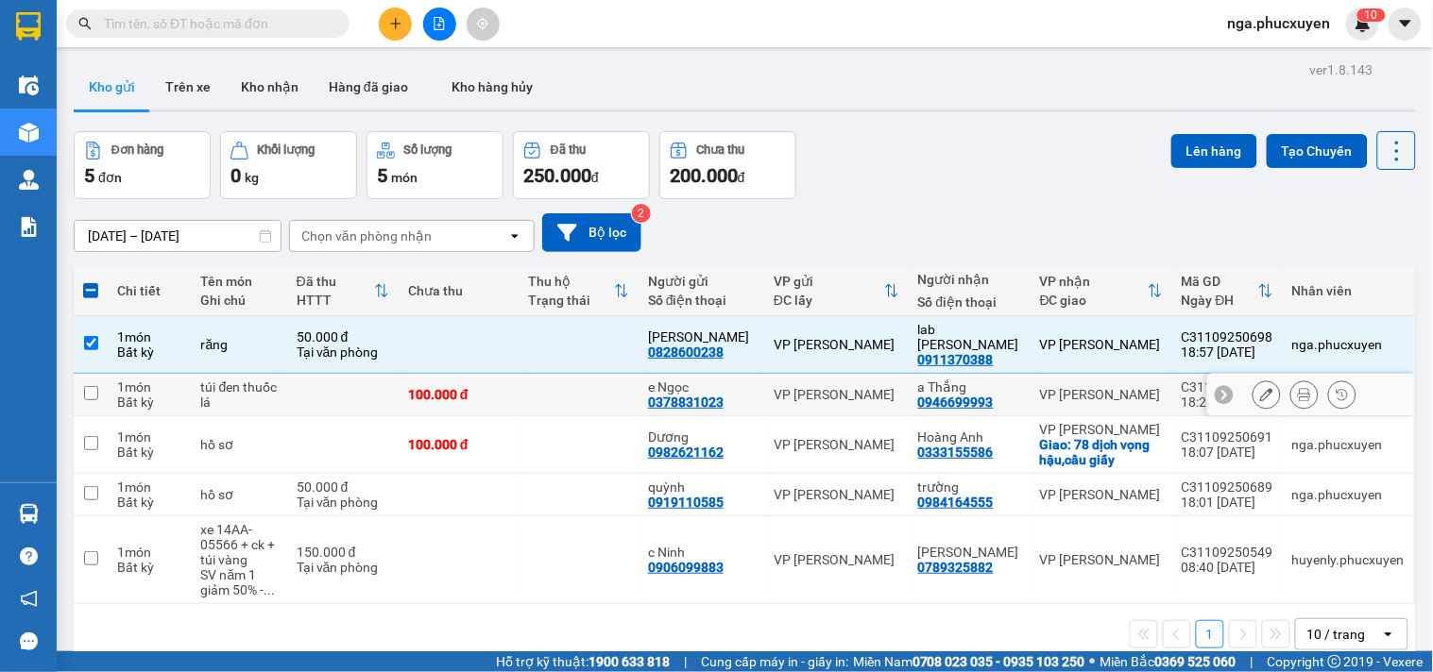
click at [590, 381] on td at bounding box center [578, 395] width 120 height 42
checkbox input "true"
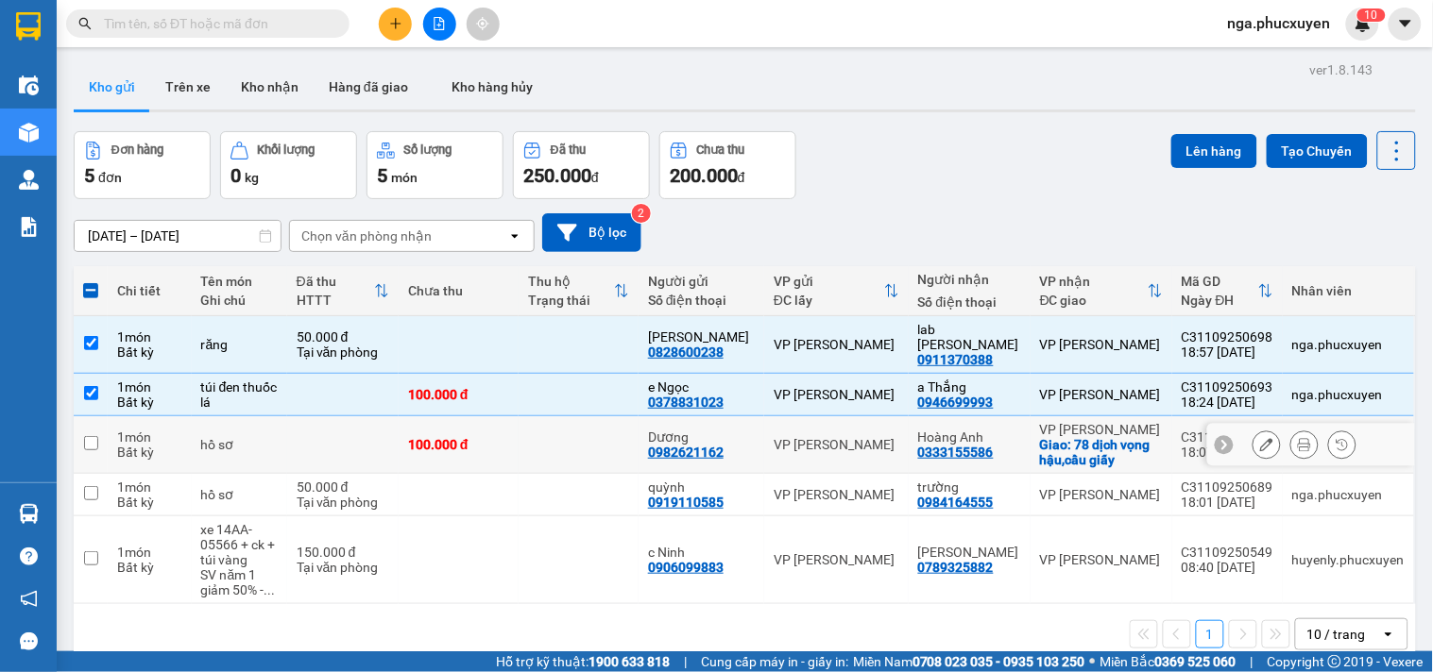
click at [560, 419] on td at bounding box center [578, 445] width 120 height 58
checkbox input "true"
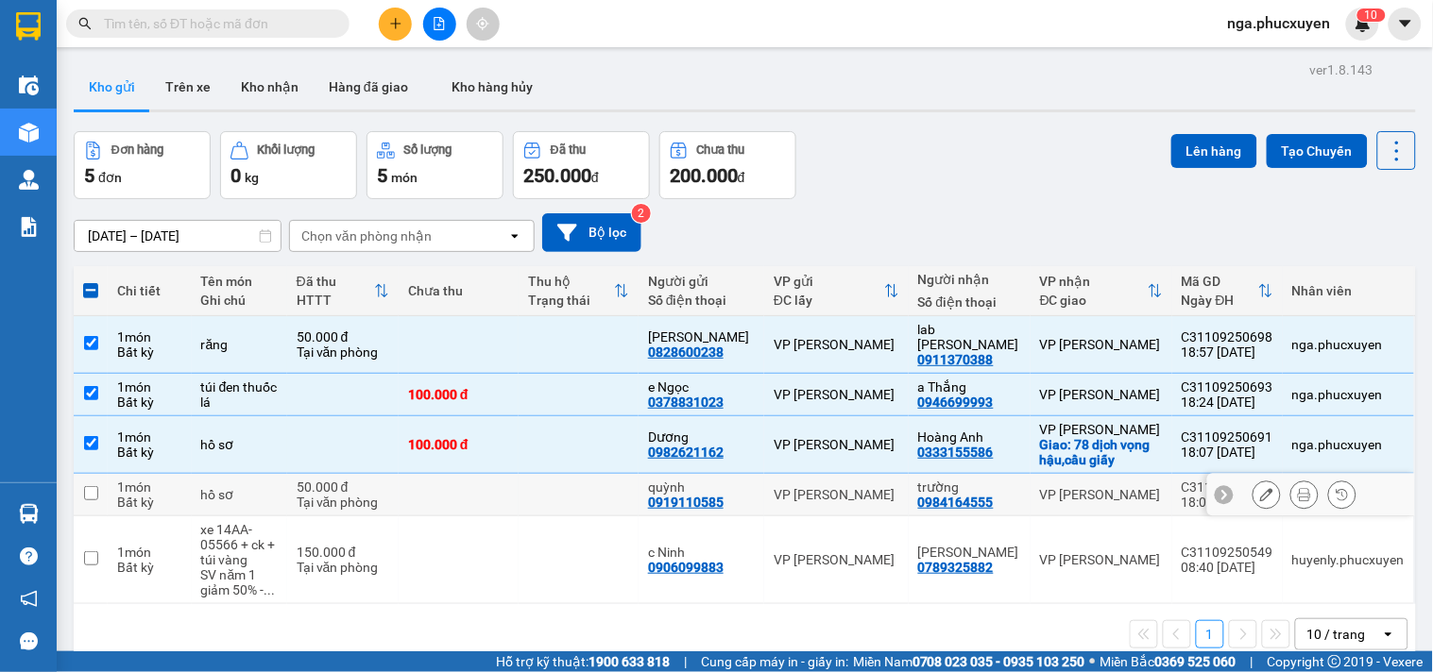
click at [542, 489] on td at bounding box center [578, 495] width 120 height 42
checkbox input "true"
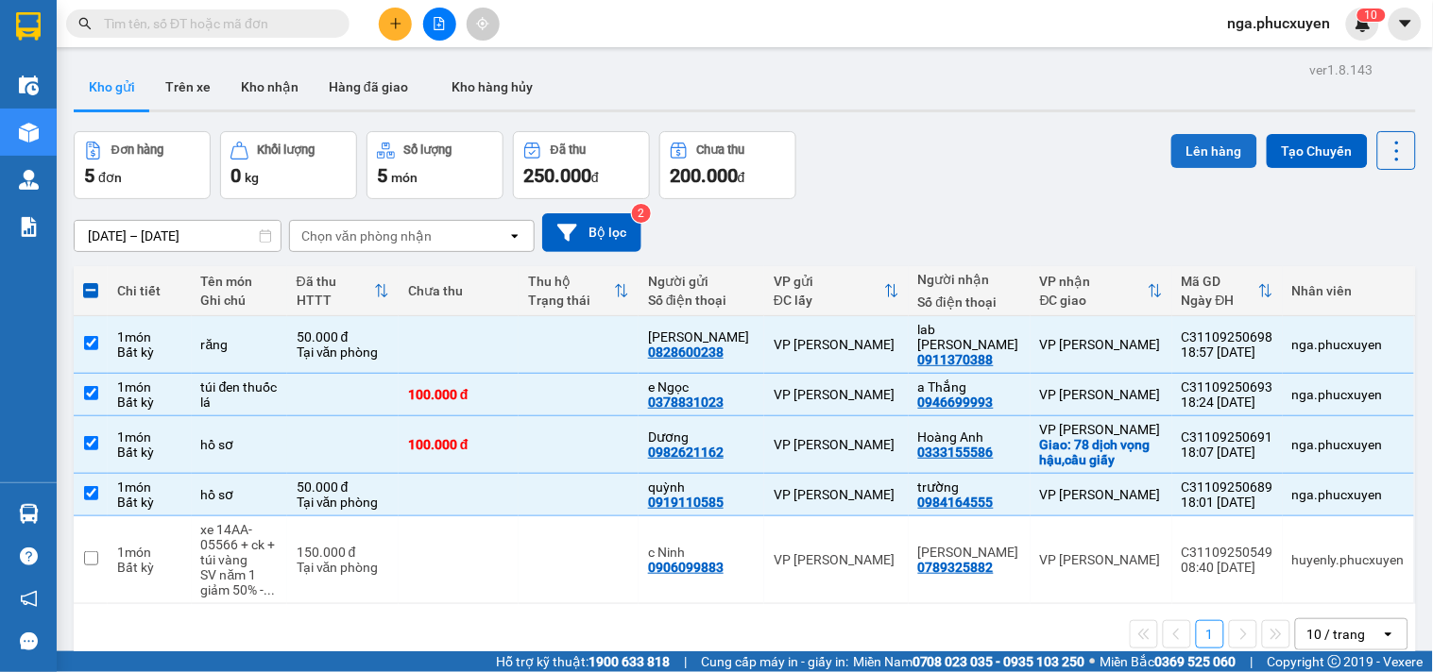
click at [1181, 144] on button "Lên hàng" at bounding box center [1214, 151] width 86 height 34
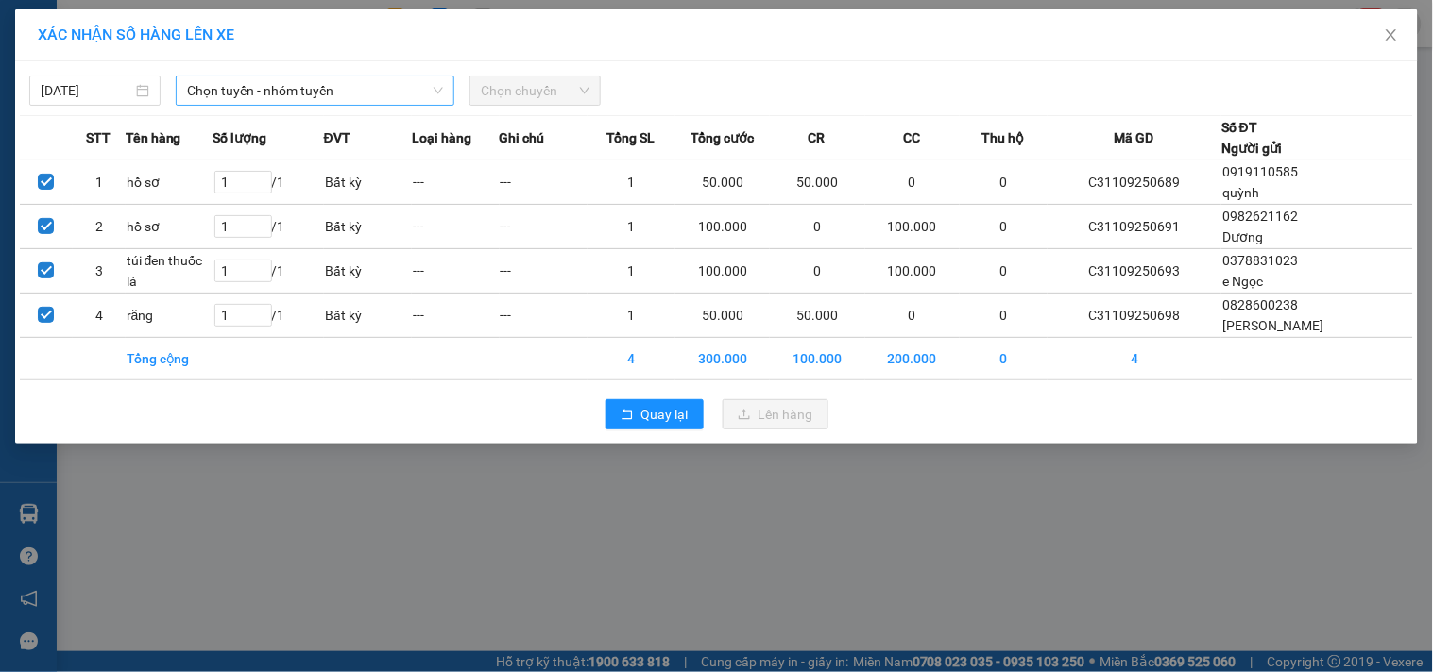
click at [350, 92] on span "Chọn tuyến - nhóm tuyến" at bounding box center [315, 90] width 256 height 28
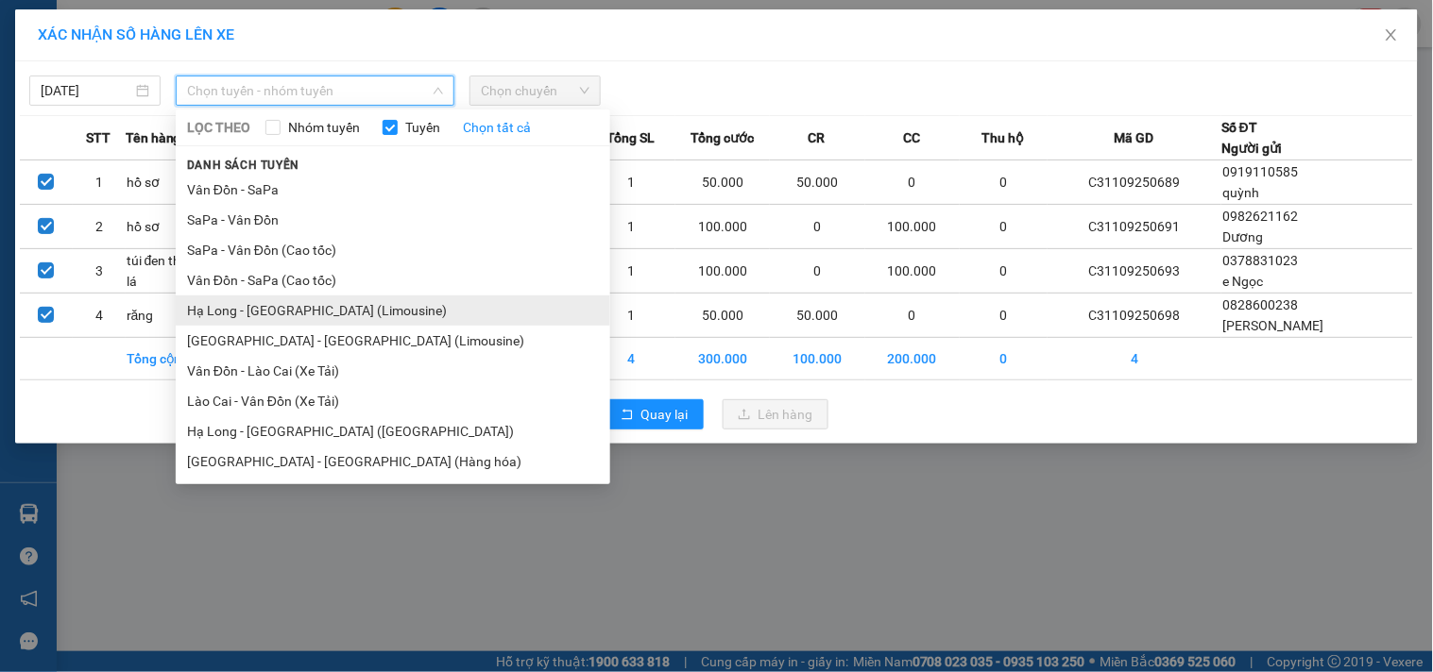
click at [328, 306] on li "Hạ Long - Hà Nội (Limousine)" at bounding box center [393, 311] width 434 height 30
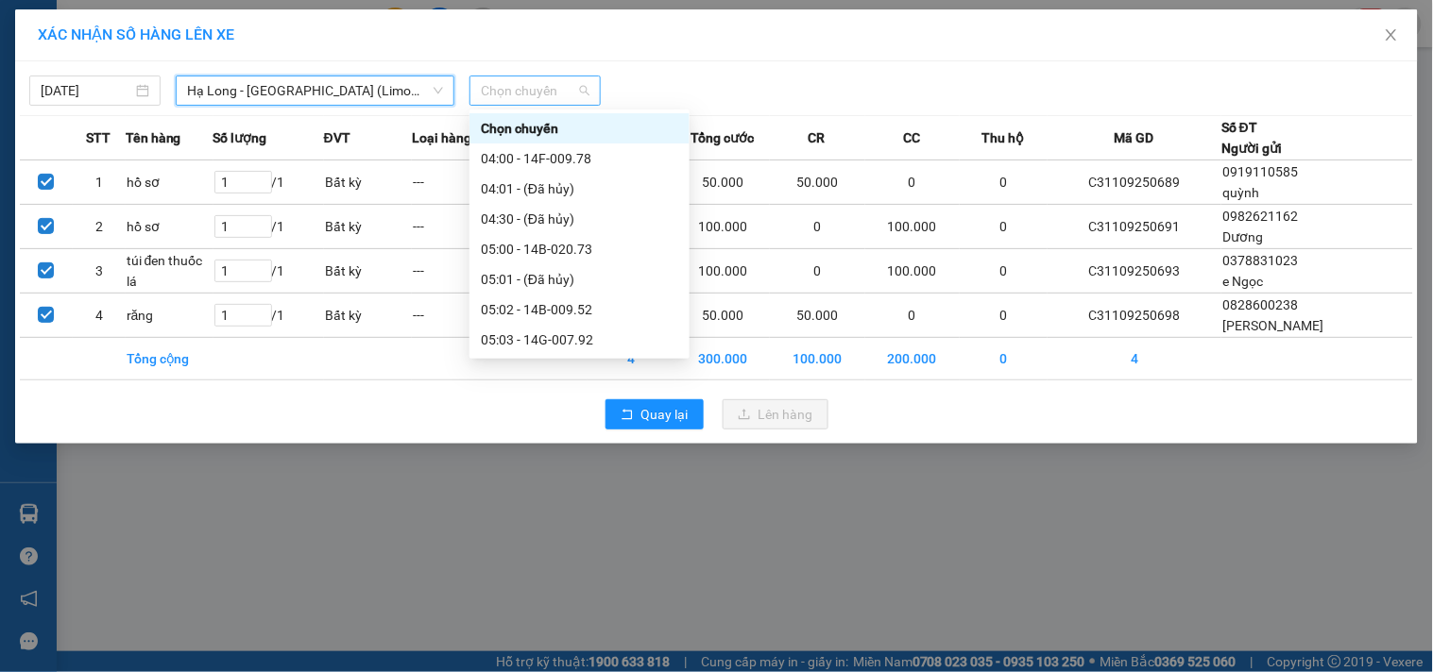
click at [548, 91] on span "Chọn chuyến" at bounding box center [535, 90] width 109 height 28
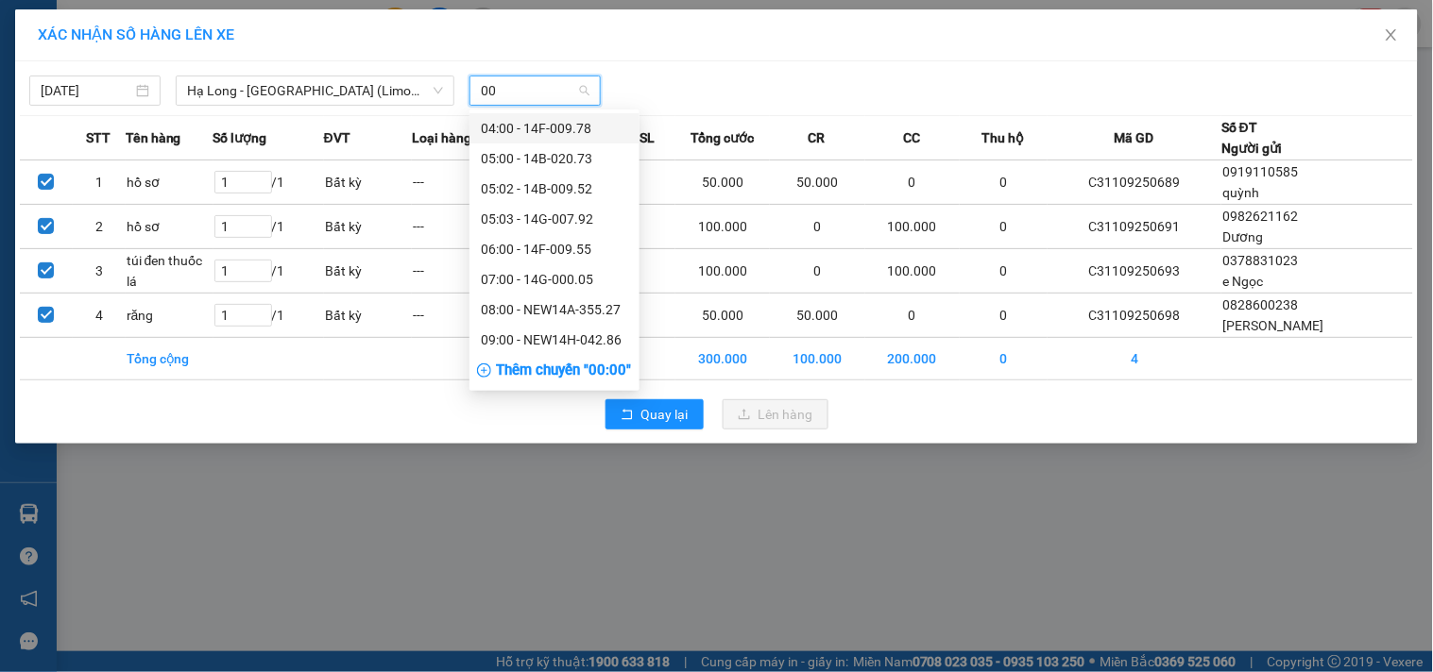
type input "005"
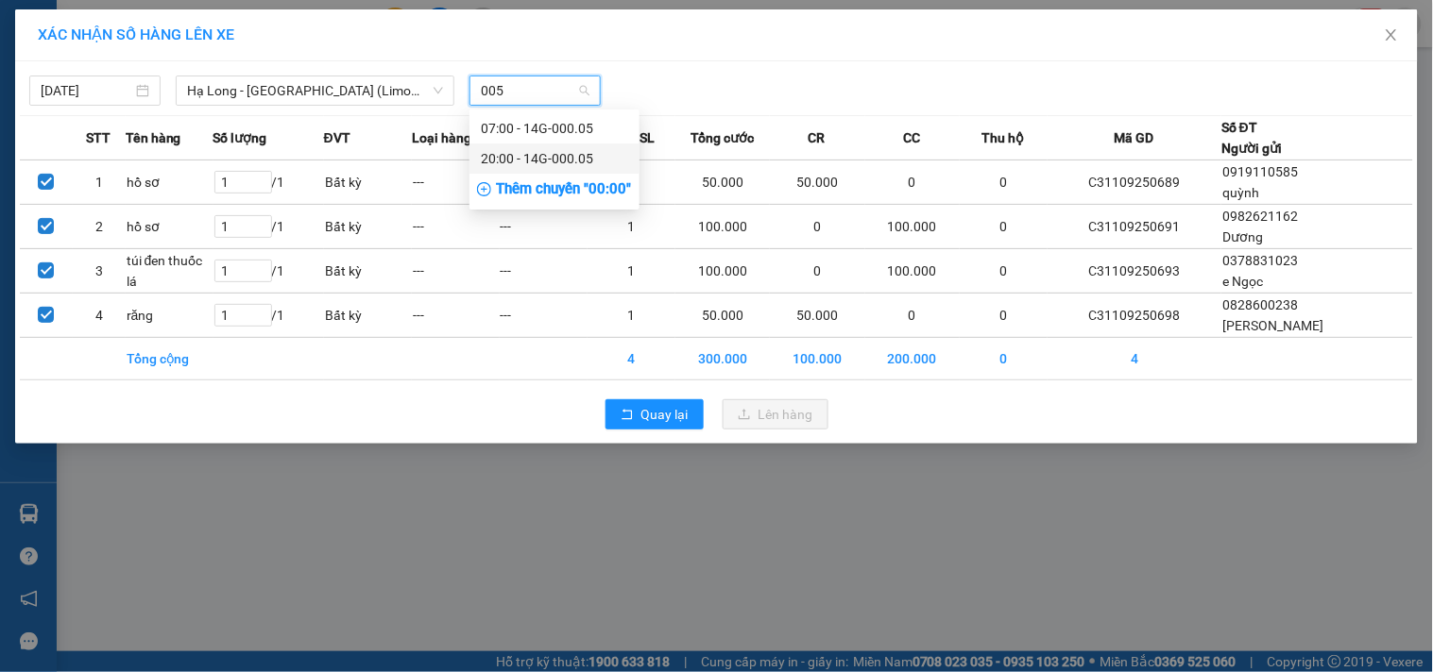
click at [545, 156] on div "20:00 - 14G-000.05" at bounding box center [554, 158] width 147 height 21
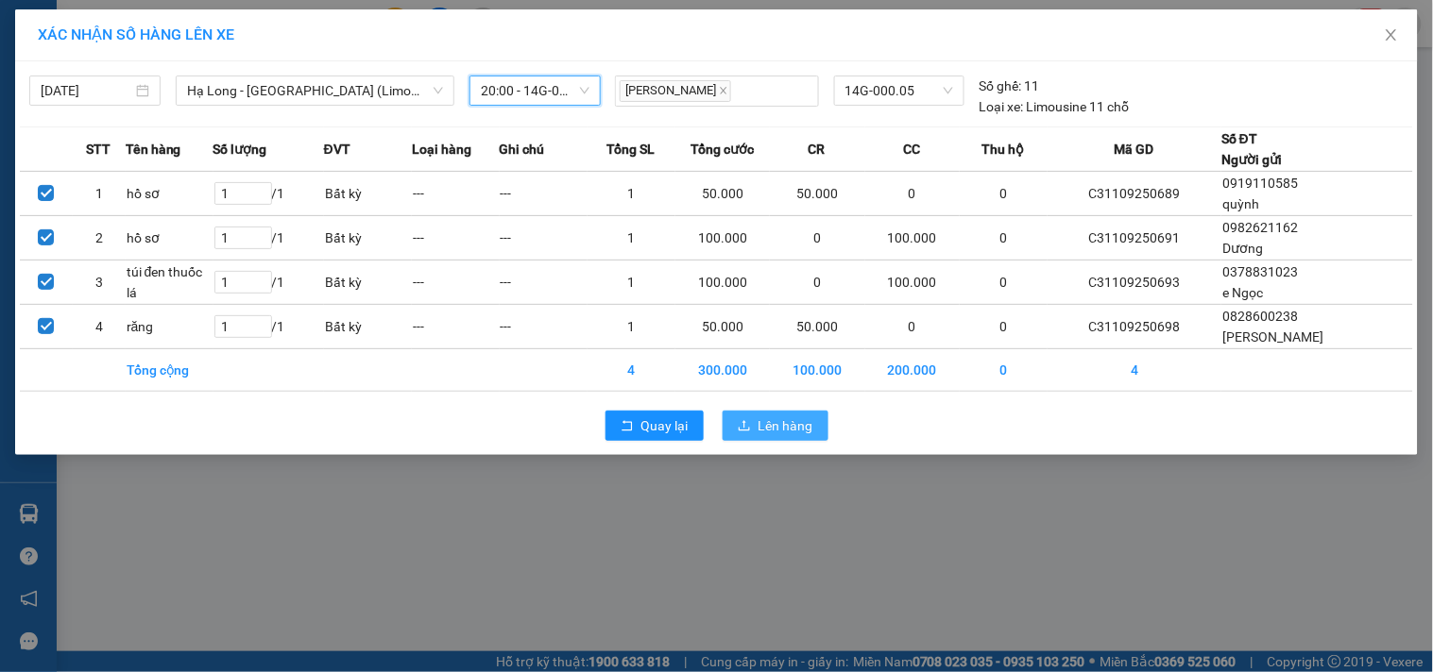
click at [793, 425] on span "Lên hàng" at bounding box center [785, 426] width 55 height 21
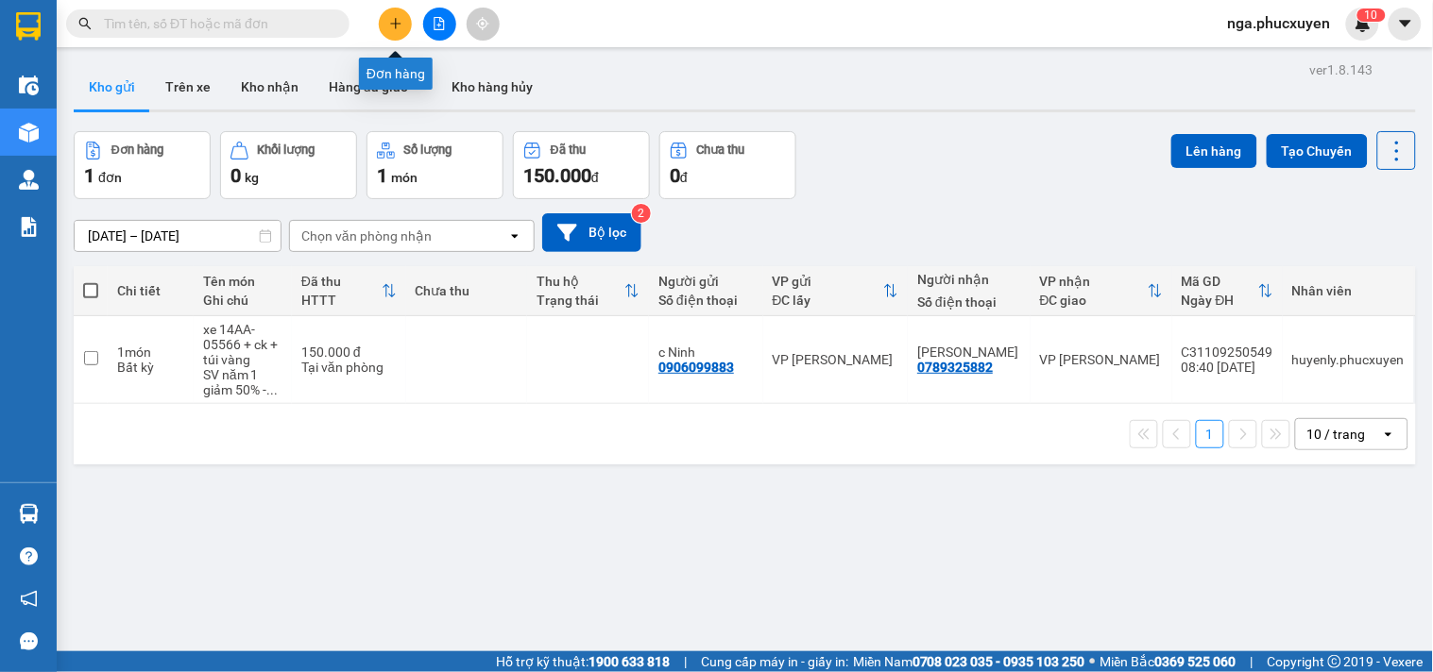
click at [393, 17] on icon "plus" at bounding box center [395, 23] width 13 height 13
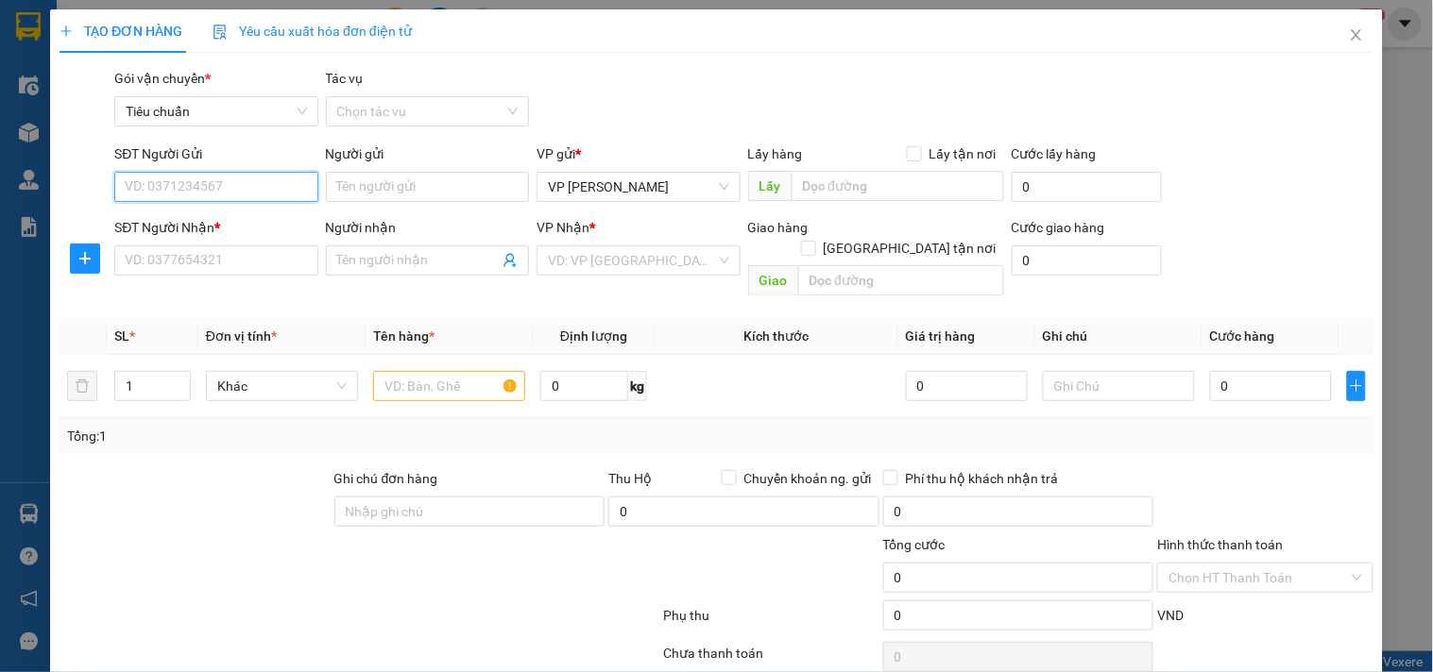
click at [268, 187] on input "SĐT Người Gửi" at bounding box center [215, 187] width 203 height 30
click at [283, 186] on input "SĐT Người Gửi" at bounding box center [215, 187] width 203 height 30
click at [265, 183] on input "SĐT Người Gửi" at bounding box center [215, 187] width 203 height 30
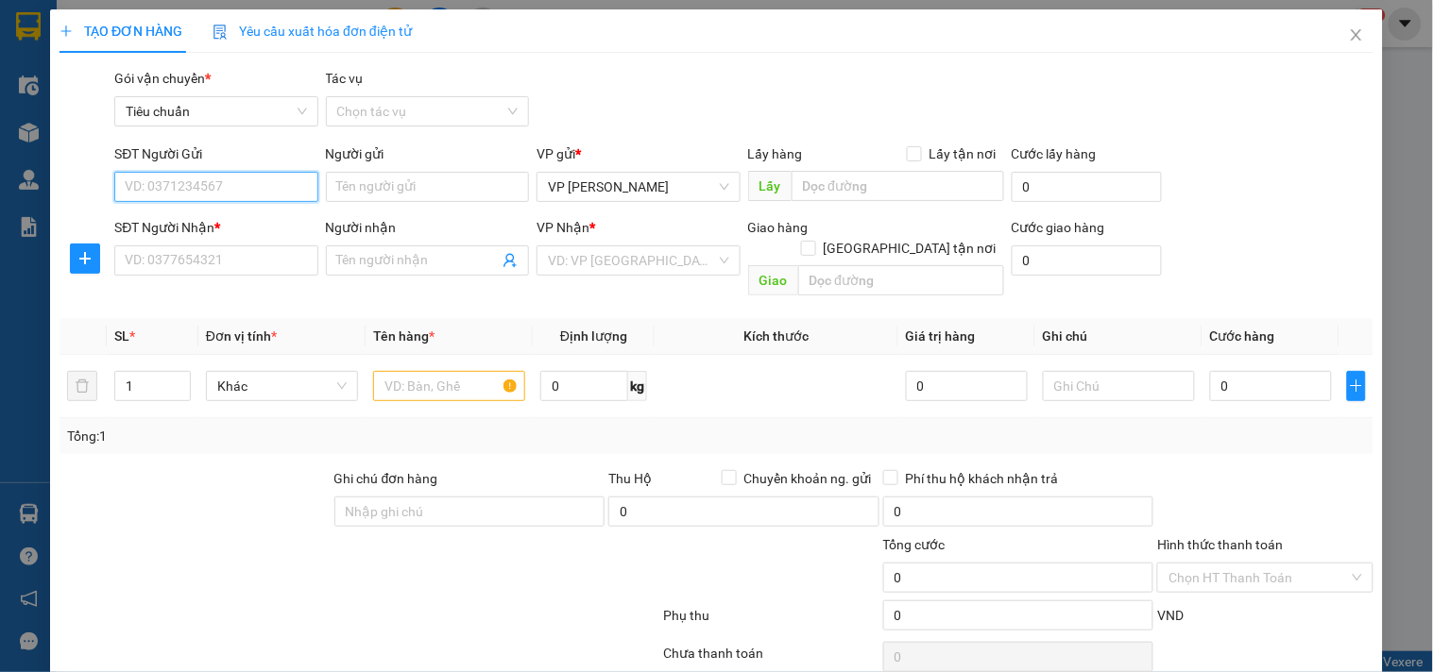
click at [253, 186] on input "SĐT Người Gửi" at bounding box center [215, 187] width 203 height 30
click at [253, 186] on input "0983873" at bounding box center [215, 187] width 203 height 30
click at [230, 221] on div "0983873085 - c Hợp" at bounding box center [214, 224] width 178 height 21
type input "0983873085"
type input "c Hợp"
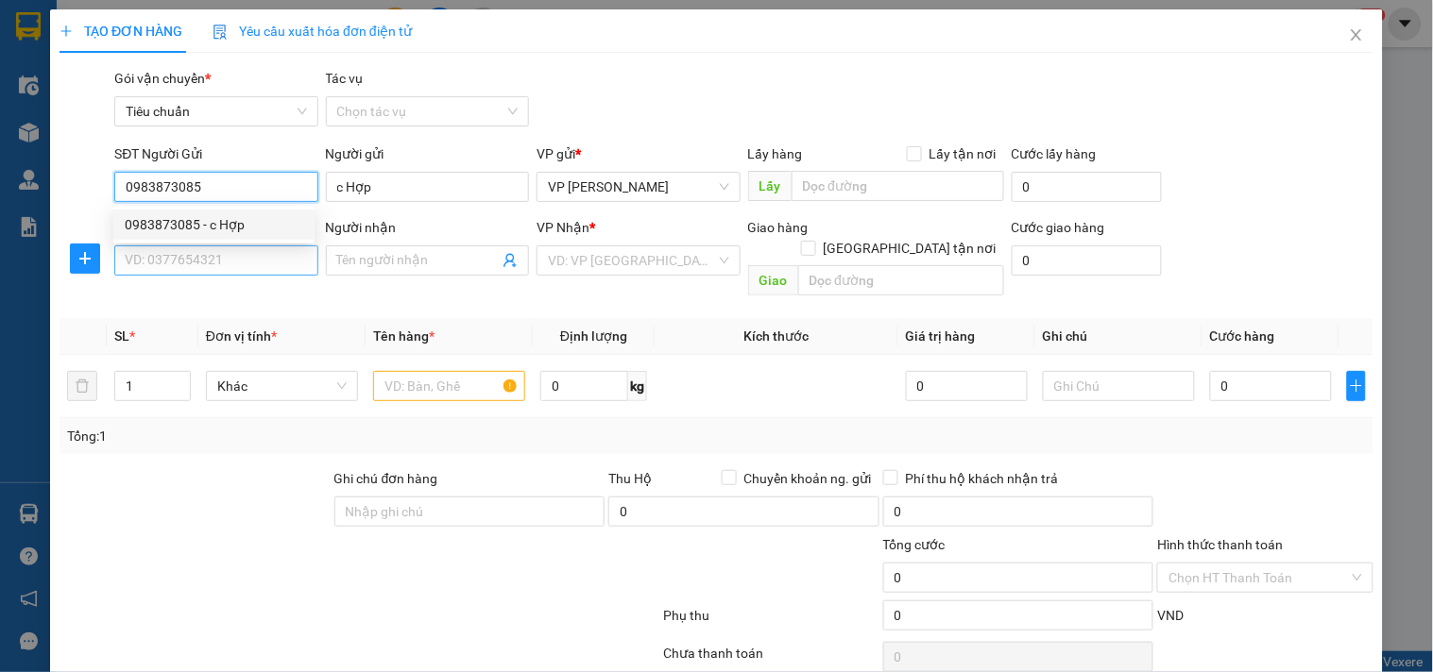
type input "0983873085"
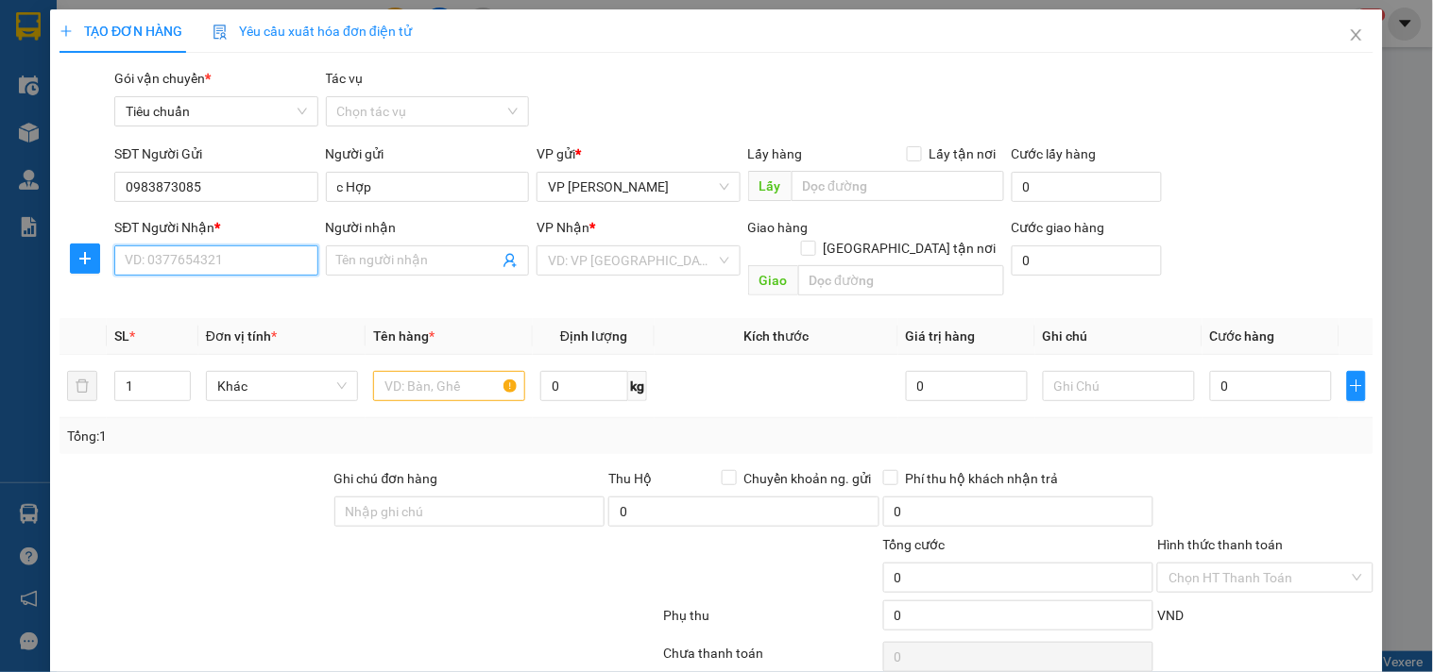
click at [220, 257] on input "SĐT Người Nhận *" at bounding box center [215, 261] width 203 height 30
click at [246, 306] on div "0925835333 - Anh Hữu Dũng" at bounding box center [218, 298] width 186 height 21
type input "0925835333"
type input "[PERSON_NAME]"
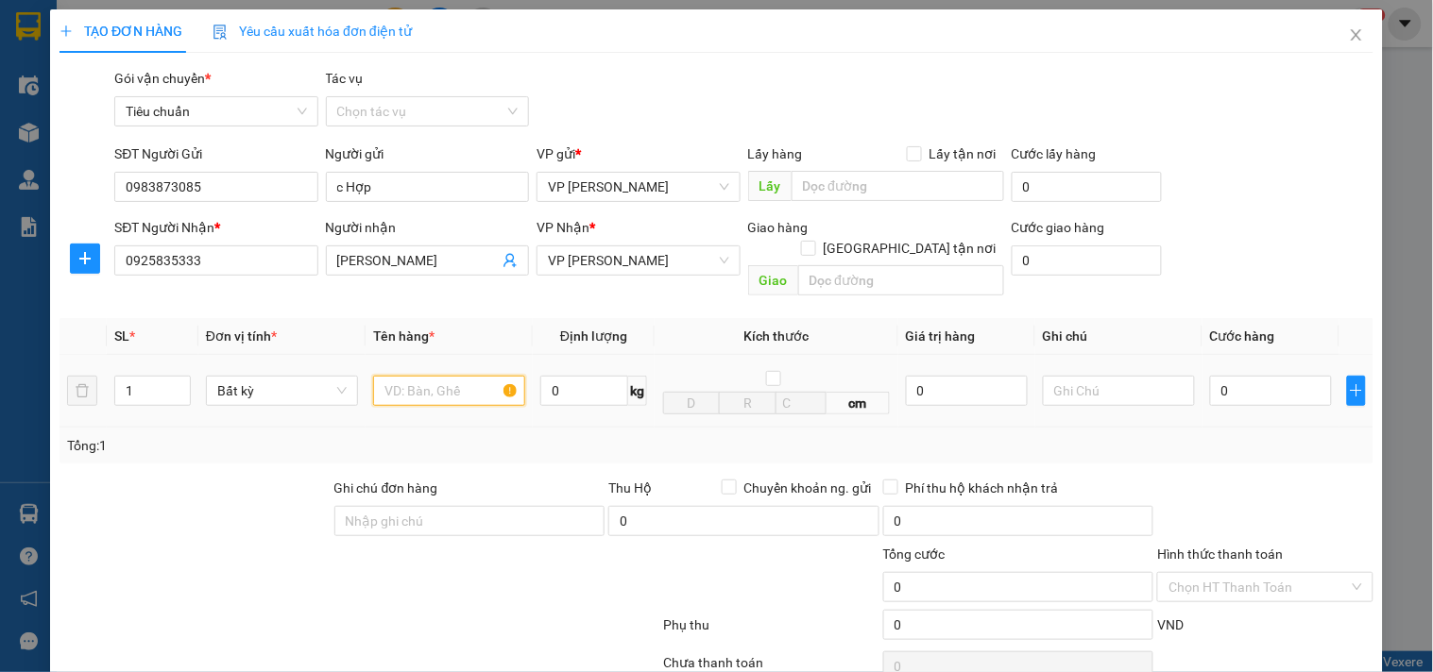
click at [432, 378] on input "text" at bounding box center [449, 391] width 152 height 30
type input "mẫu"
click at [1244, 376] on input "0" at bounding box center [1271, 391] width 122 height 30
type input "5"
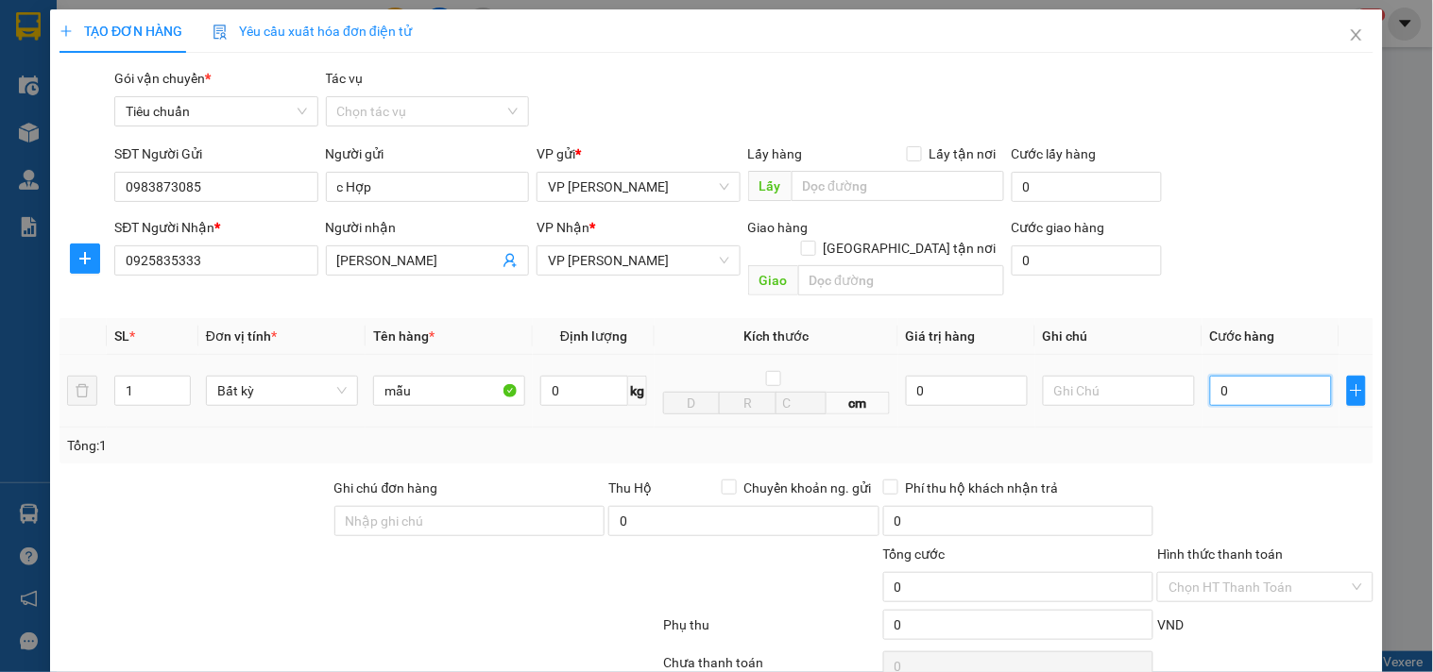
type input "5"
type input "50"
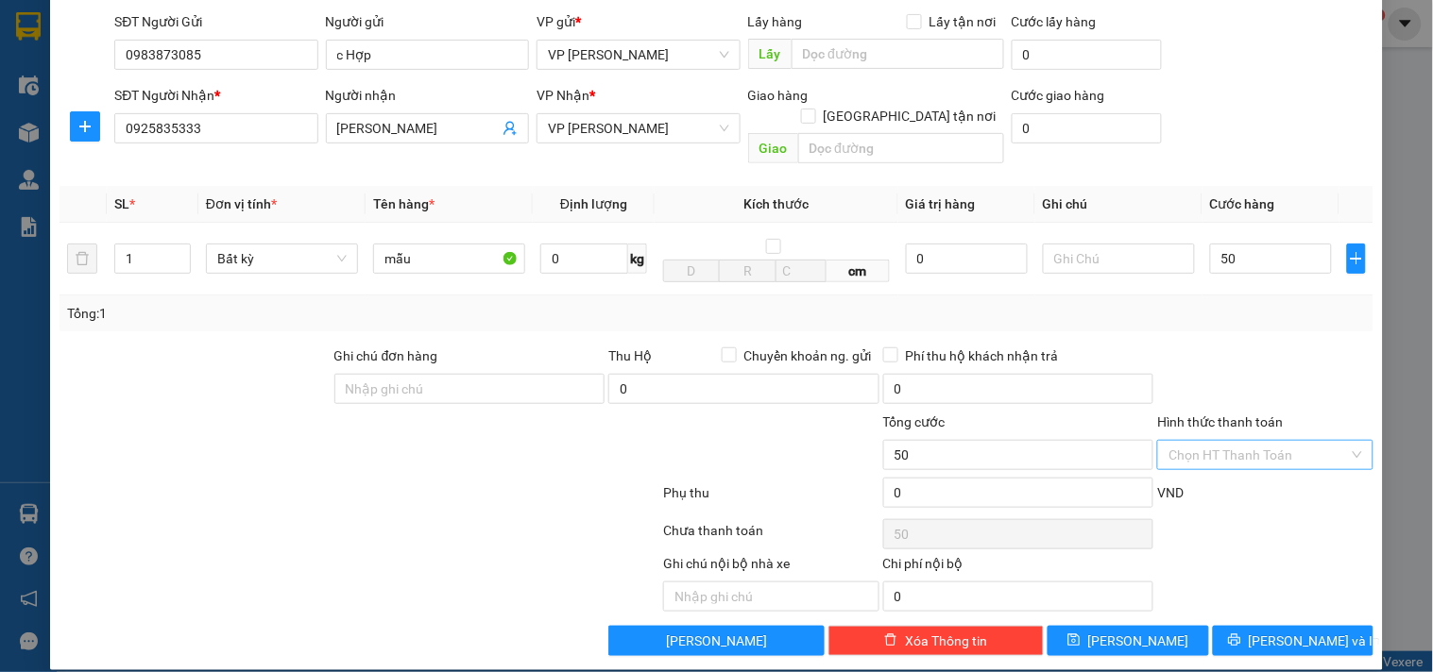
click at [1228, 441] on input "Hình thức thanh toán" at bounding box center [1257, 455] width 179 height 28
type input "50.000"
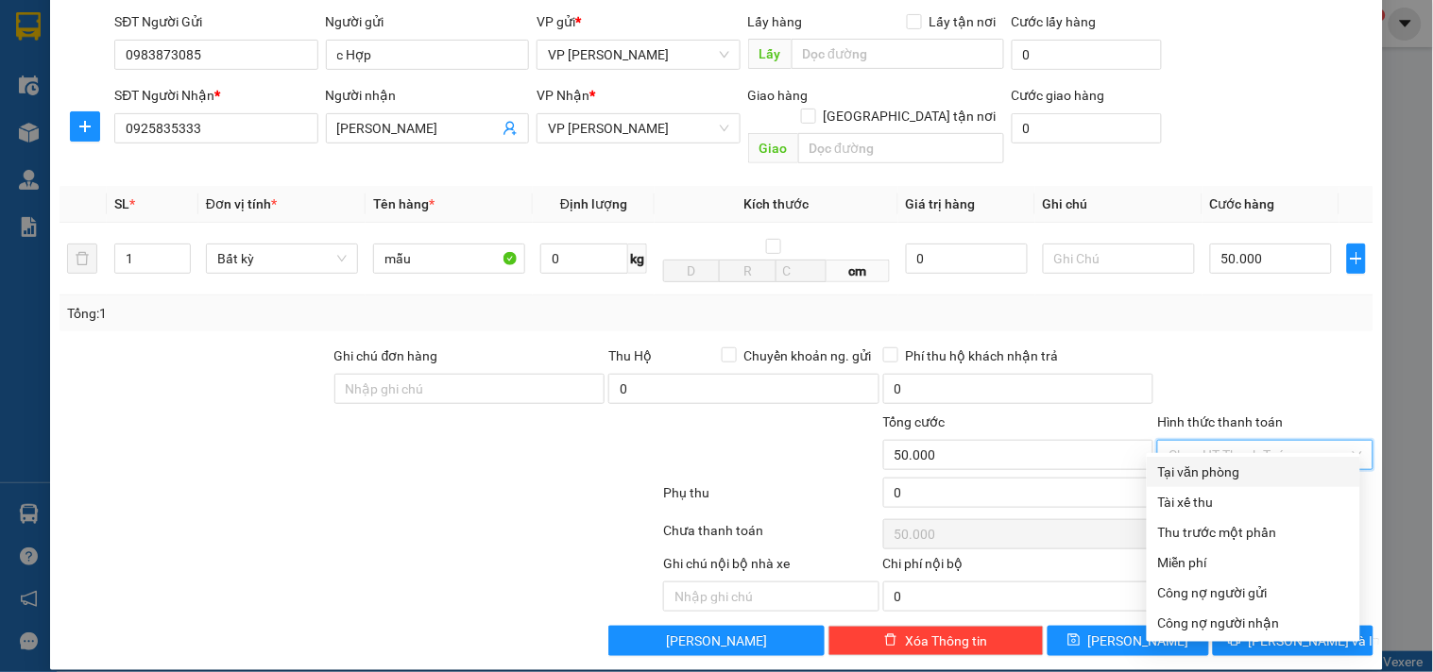
click at [1234, 473] on div "Tại văn phòng" at bounding box center [1253, 472] width 191 height 21
type input "0"
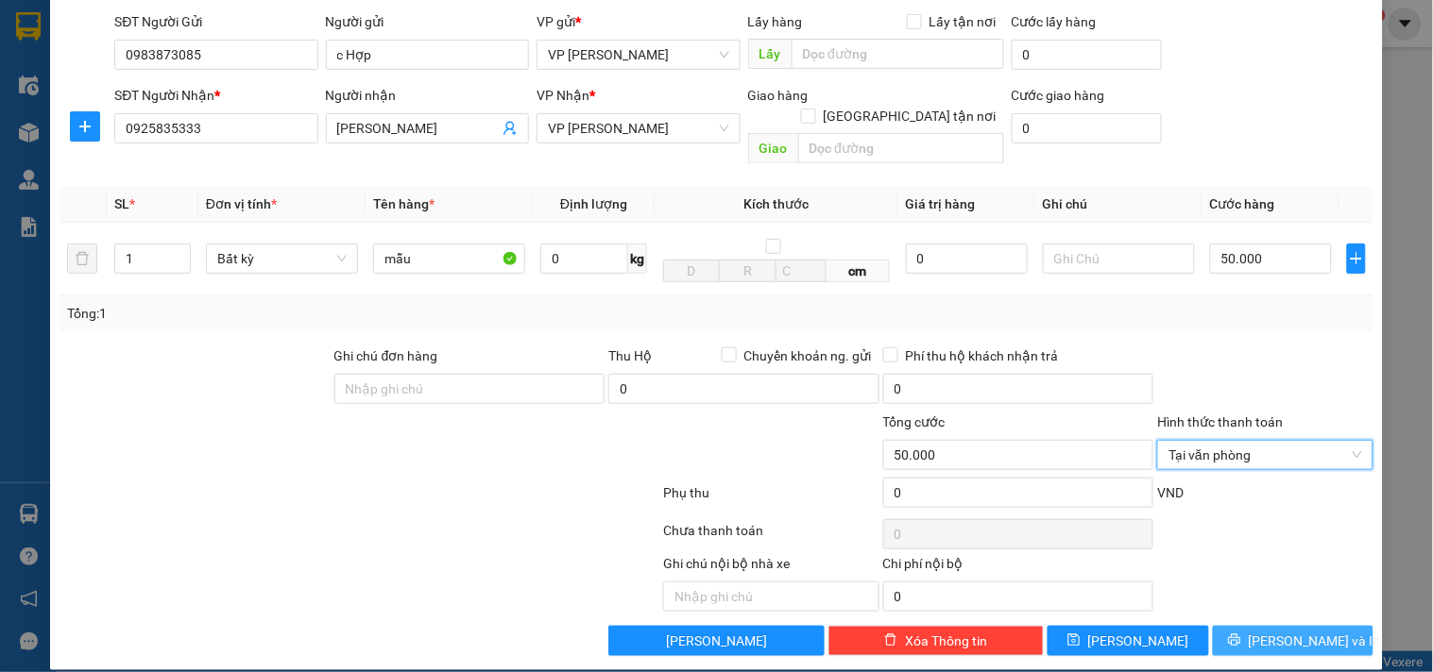
click at [1265, 631] on span "[PERSON_NAME] và In" at bounding box center [1314, 641] width 132 height 21
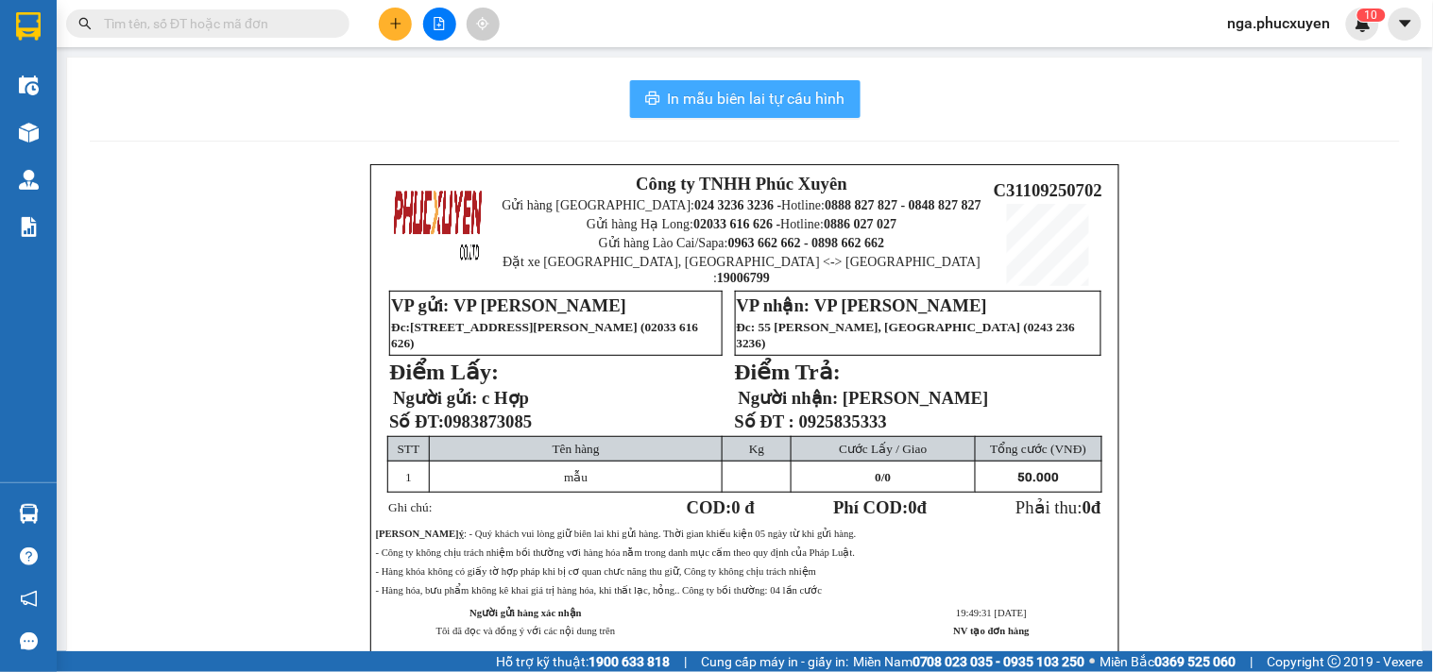
click at [758, 98] on span "In mẫu biên lai tự cấu hình" at bounding box center [757, 99] width 178 height 24
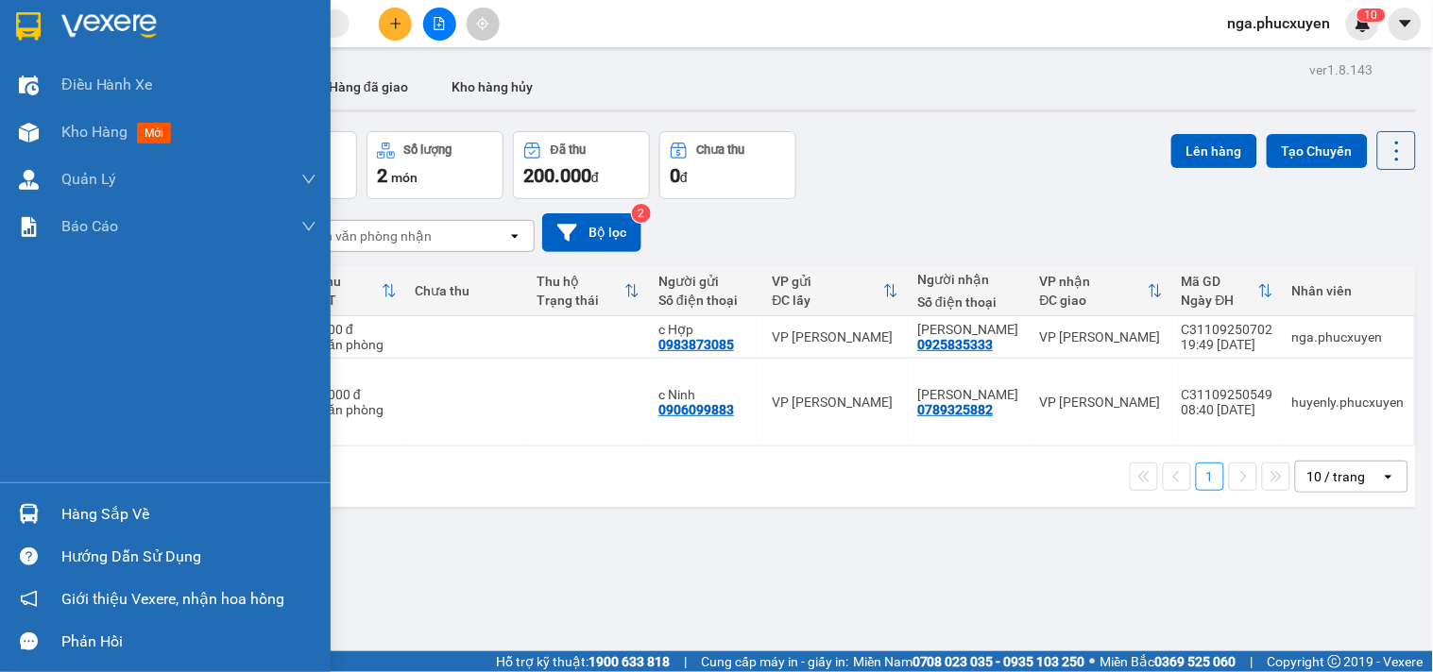
click at [49, 25] on div at bounding box center [165, 30] width 331 height 61
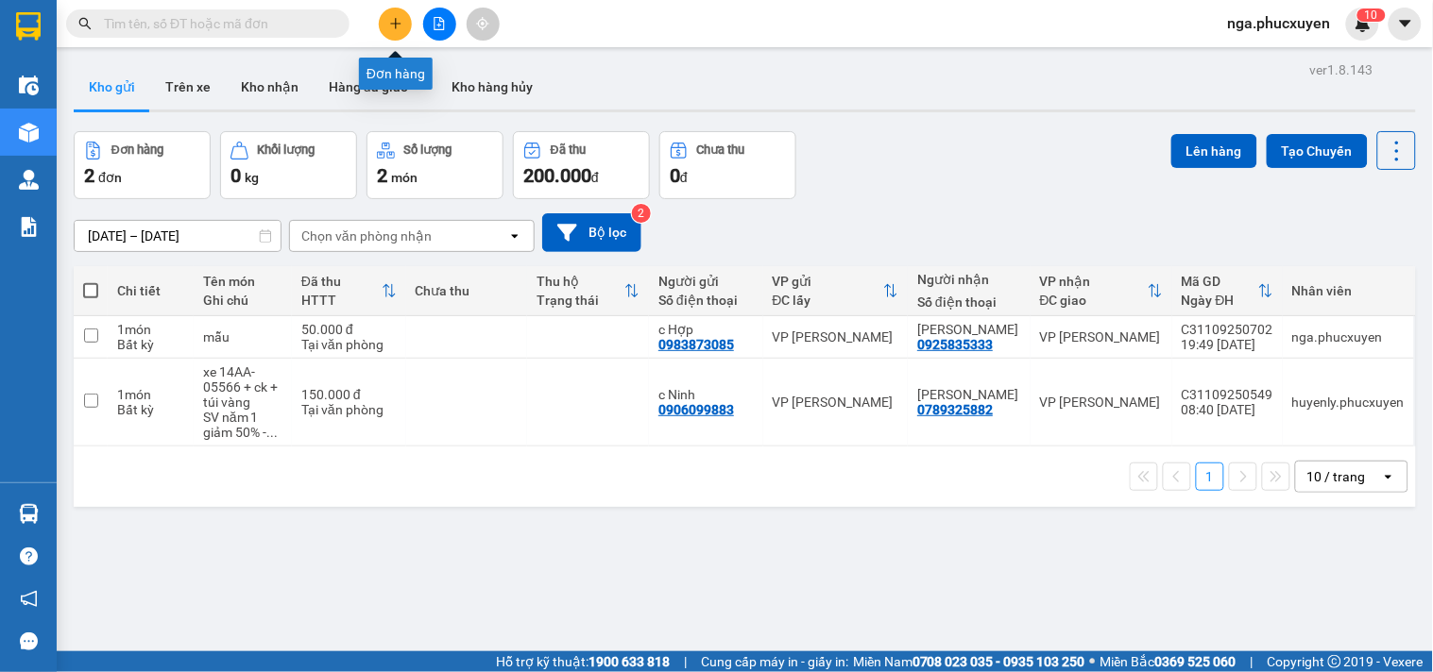
click at [398, 21] on icon "plus" at bounding box center [395, 23] width 13 height 13
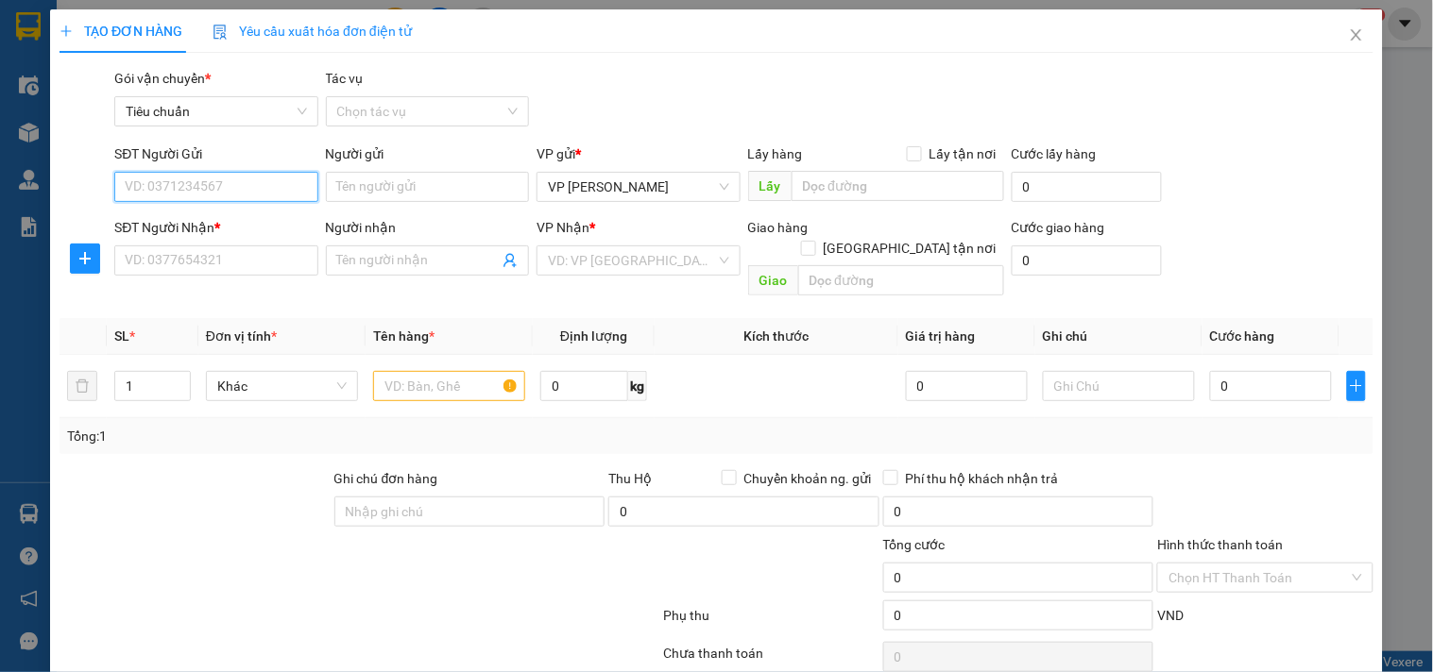
click at [267, 184] on input "SĐT Người Gửi" at bounding box center [215, 187] width 203 height 30
click at [266, 184] on input "0435" at bounding box center [215, 187] width 203 height 30
click at [229, 191] on input "0435" at bounding box center [215, 187] width 203 height 30
click at [229, 224] on div "0962890435 - Minh Mẫu Máu" at bounding box center [214, 224] width 178 height 21
type input "0962890435"
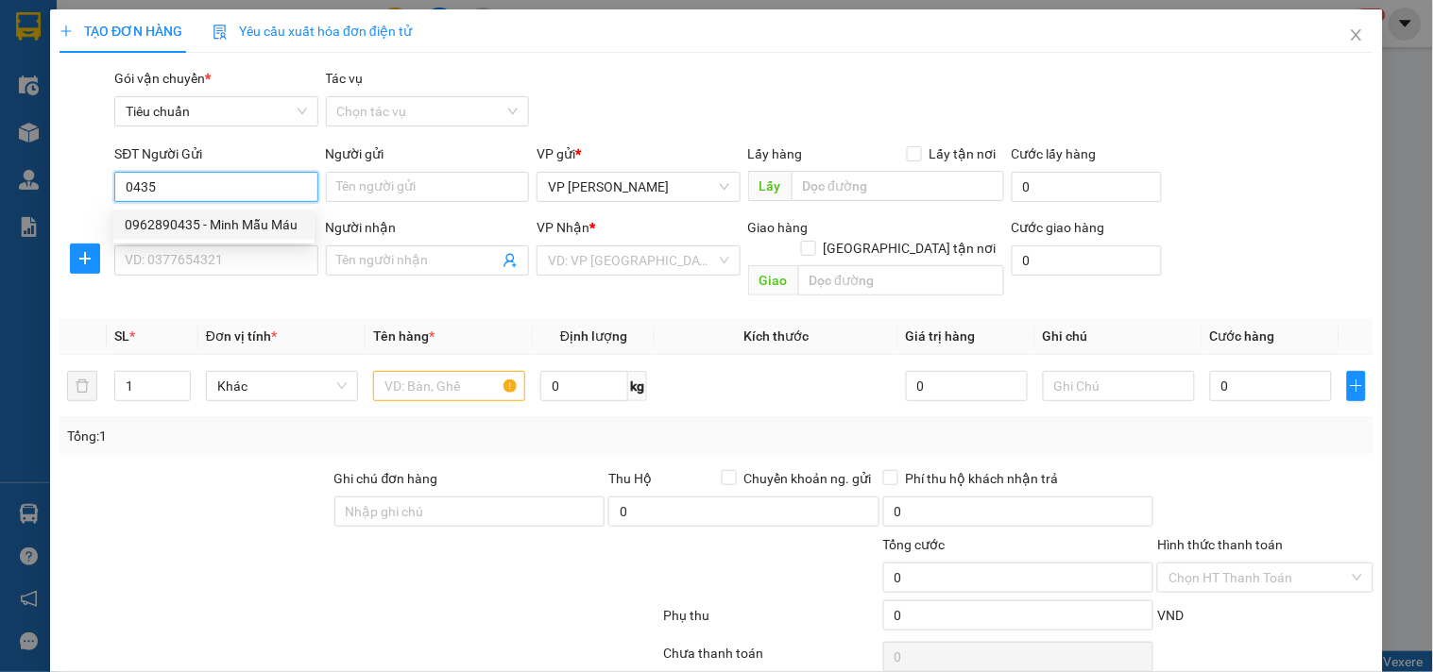
type input "Minh Mẫu Máu"
type input "0962890435"
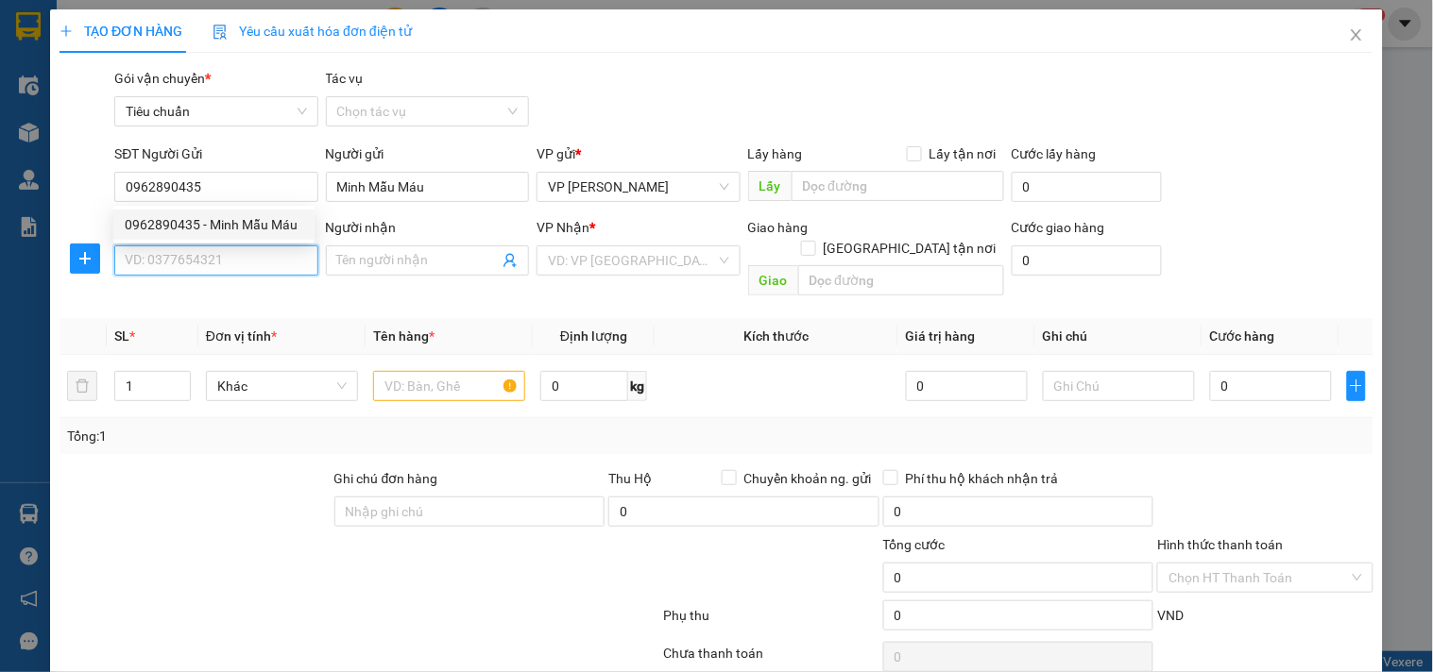
click at [233, 256] on input "SĐT Người Nhận *" at bounding box center [215, 261] width 203 height 30
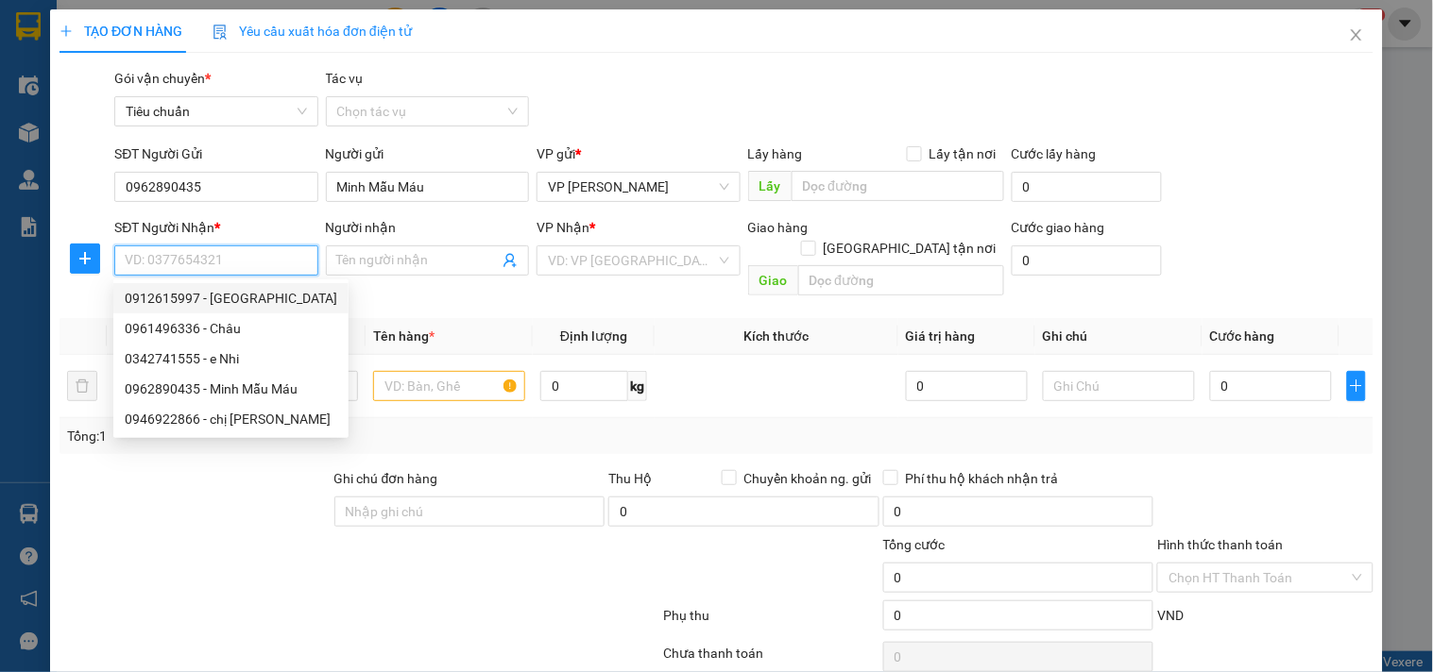
click at [249, 295] on div "0912615997 - Green Lab" at bounding box center [231, 298] width 212 height 21
type input "0912615997"
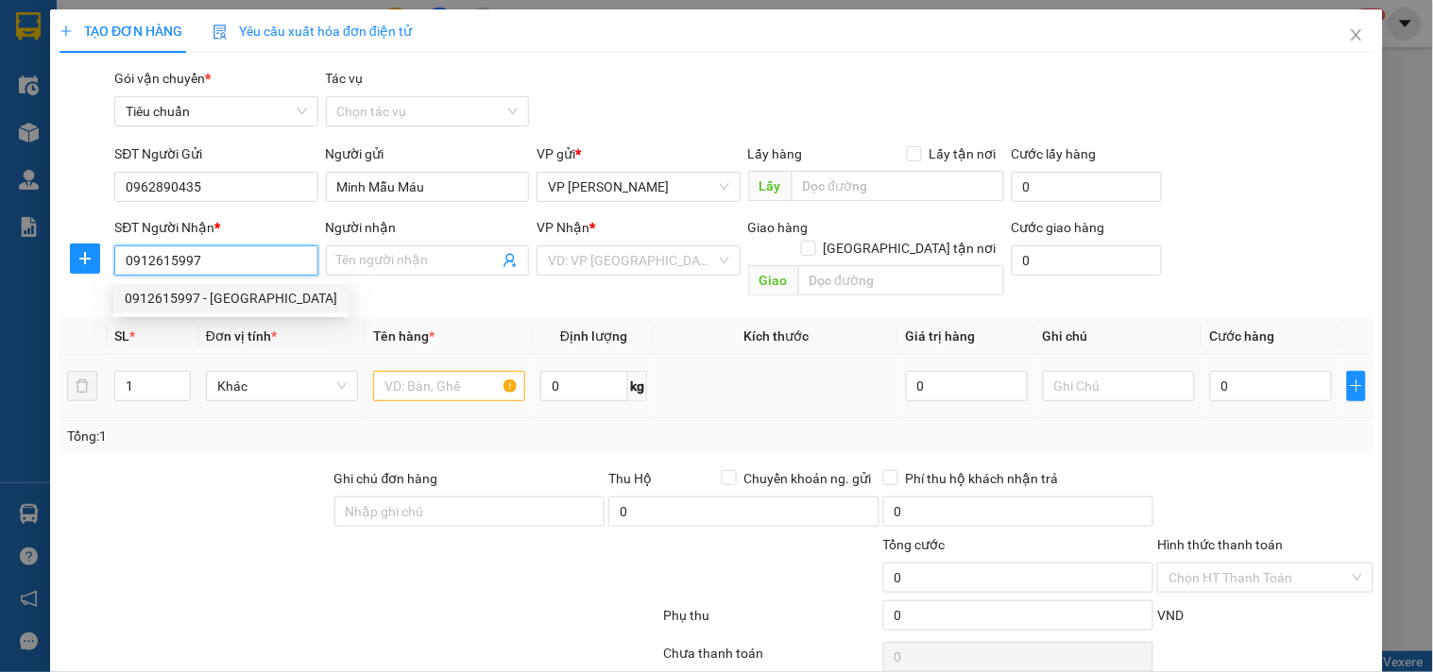
type input "Green Lab"
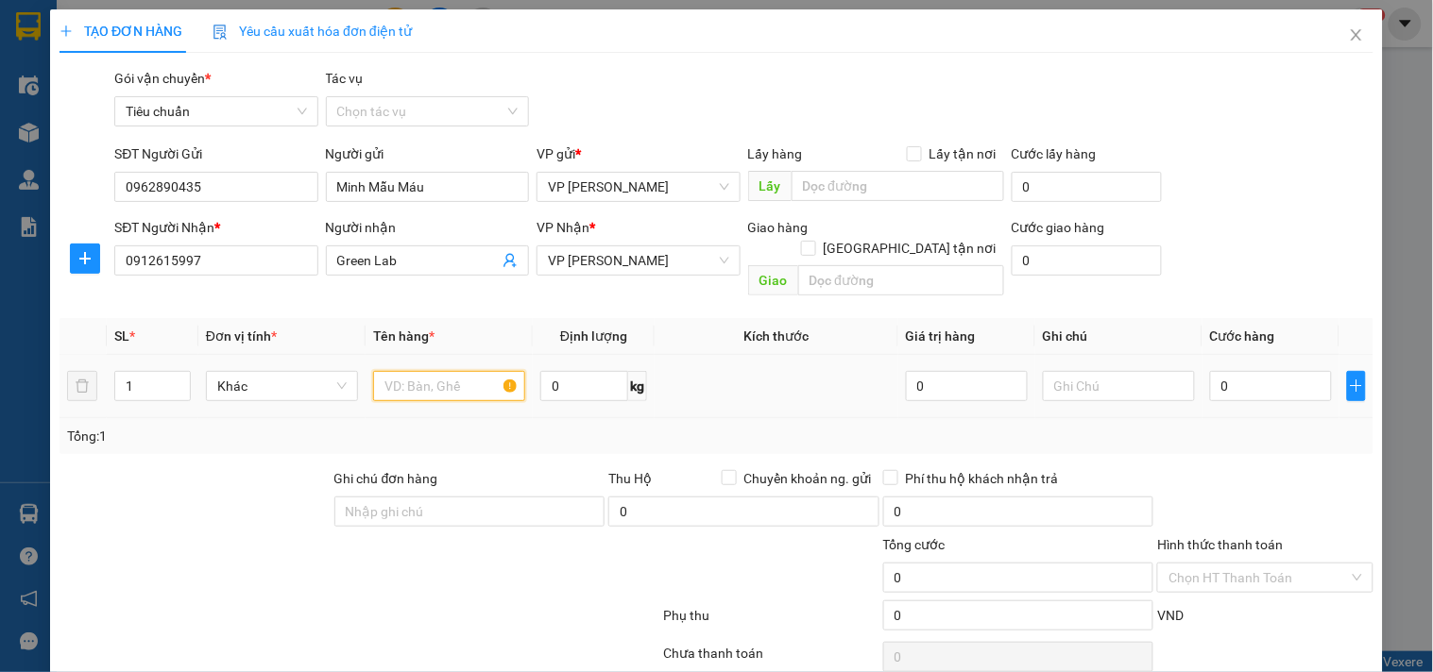
click at [421, 371] on input "text" at bounding box center [449, 386] width 152 height 30
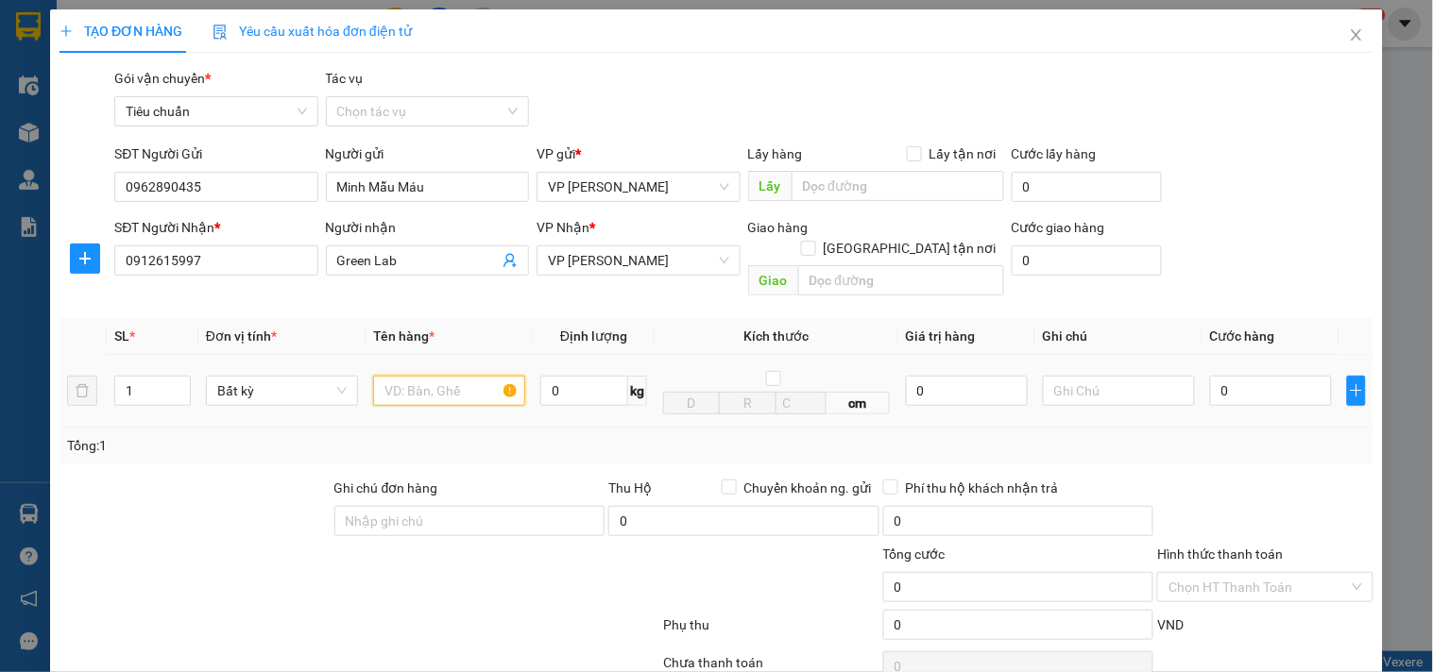
type input "m"
type input "túi mẫu"
click at [1234, 376] on input "0" at bounding box center [1271, 391] width 122 height 30
type input "5"
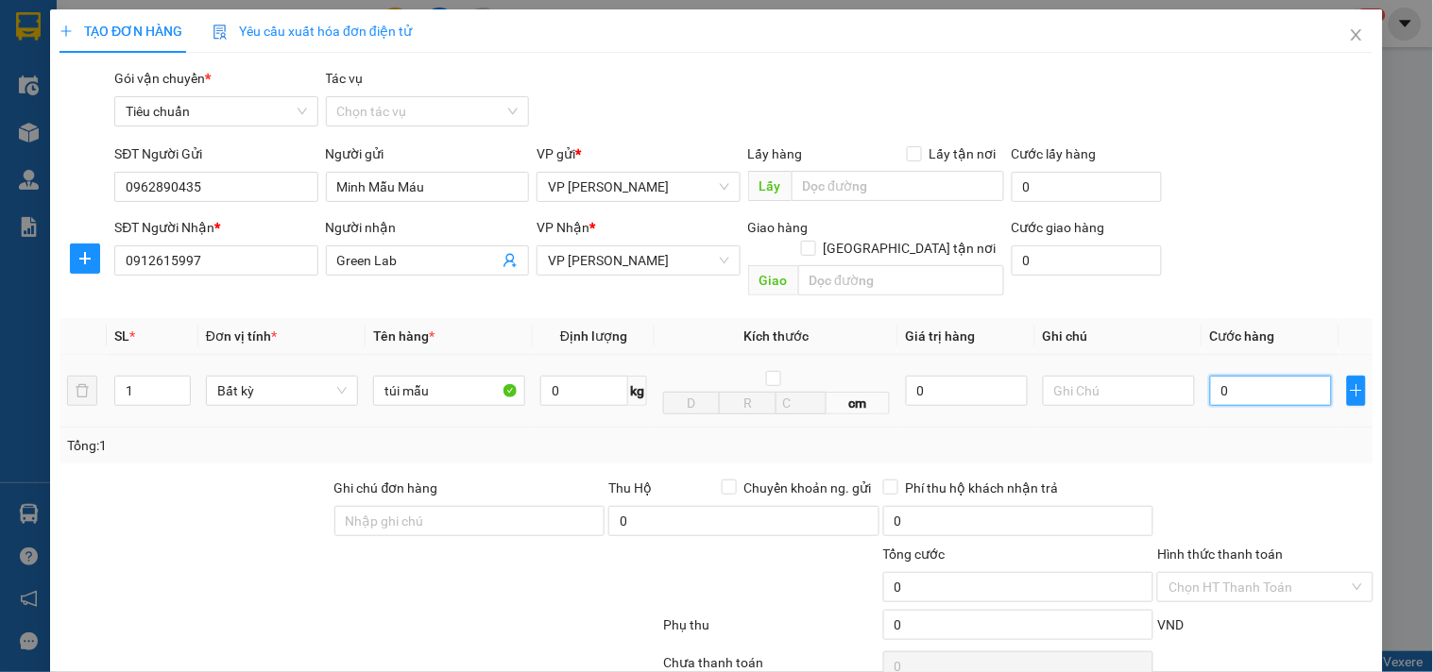
type input "5"
type input "50"
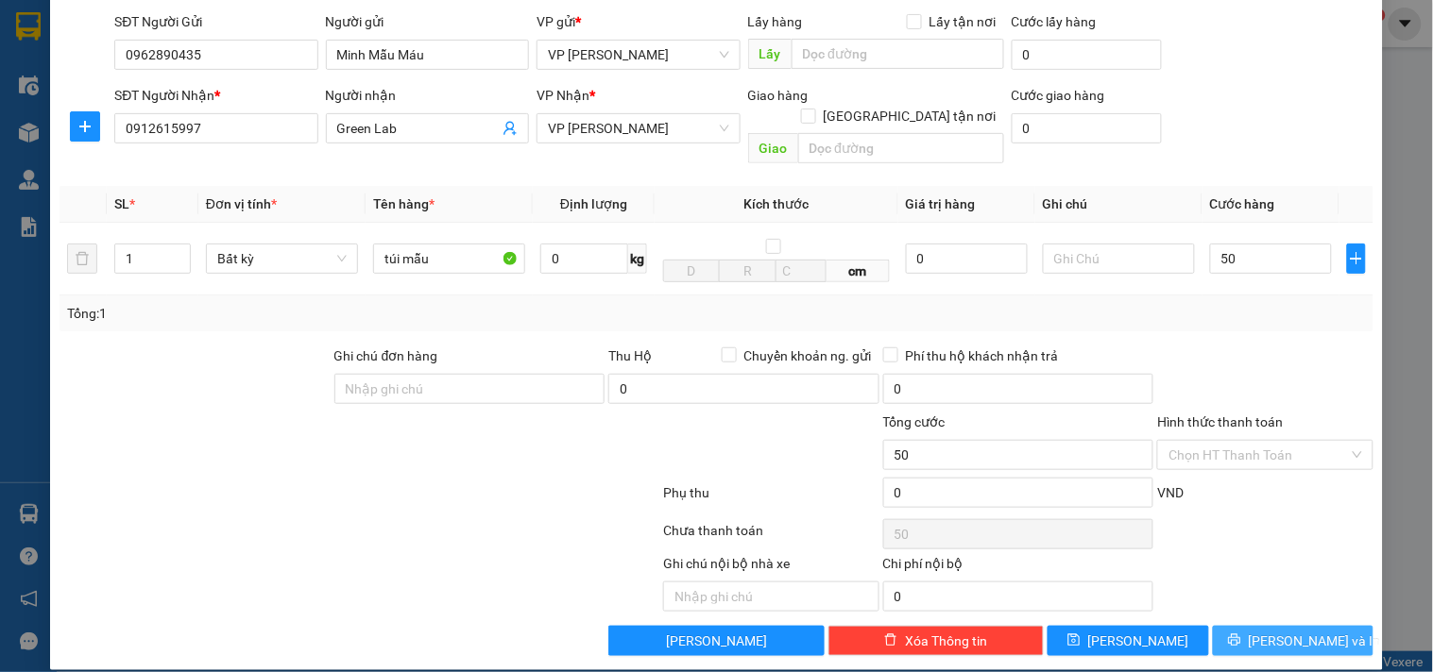
type input "50.000"
click at [1260, 626] on button "[PERSON_NAME] và In" at bounding box center [1293, 641] width 161 height 30
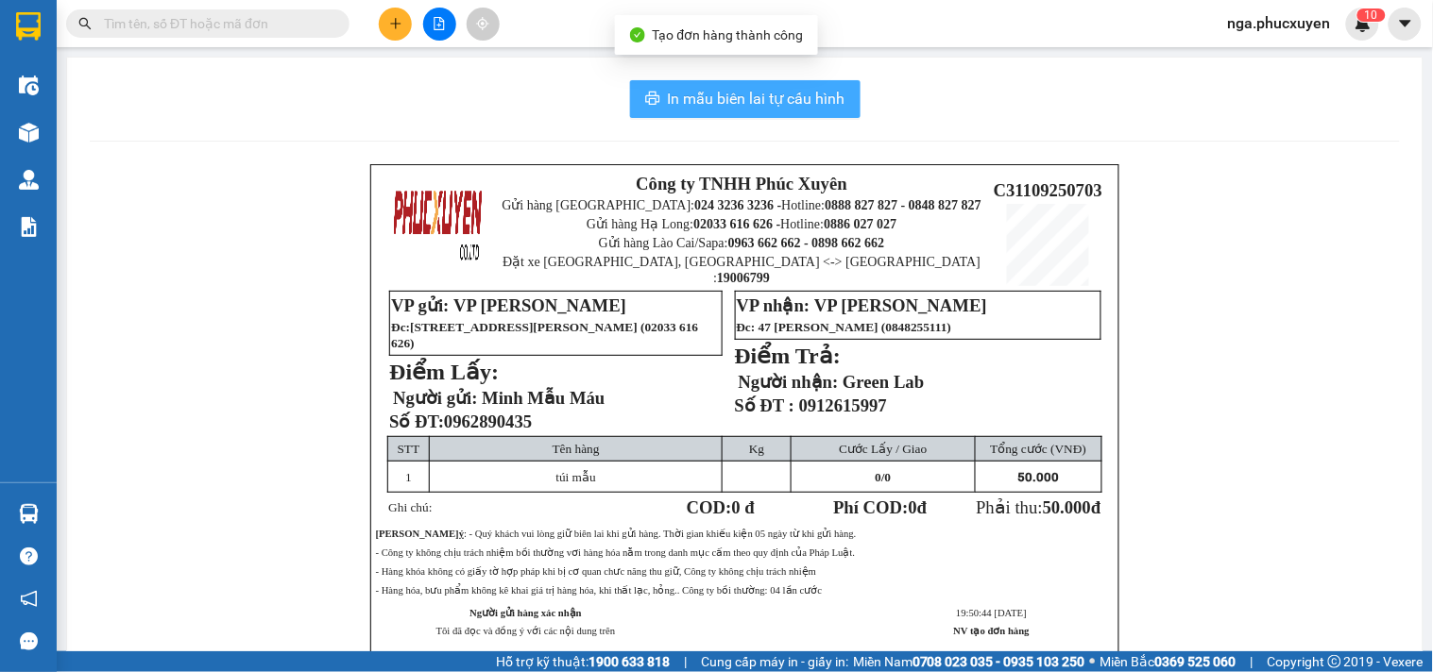
click at [782, 94] on span "In mẫu biên lai tự cấu hình" at bounding box center [757, 99] width 178 height 24
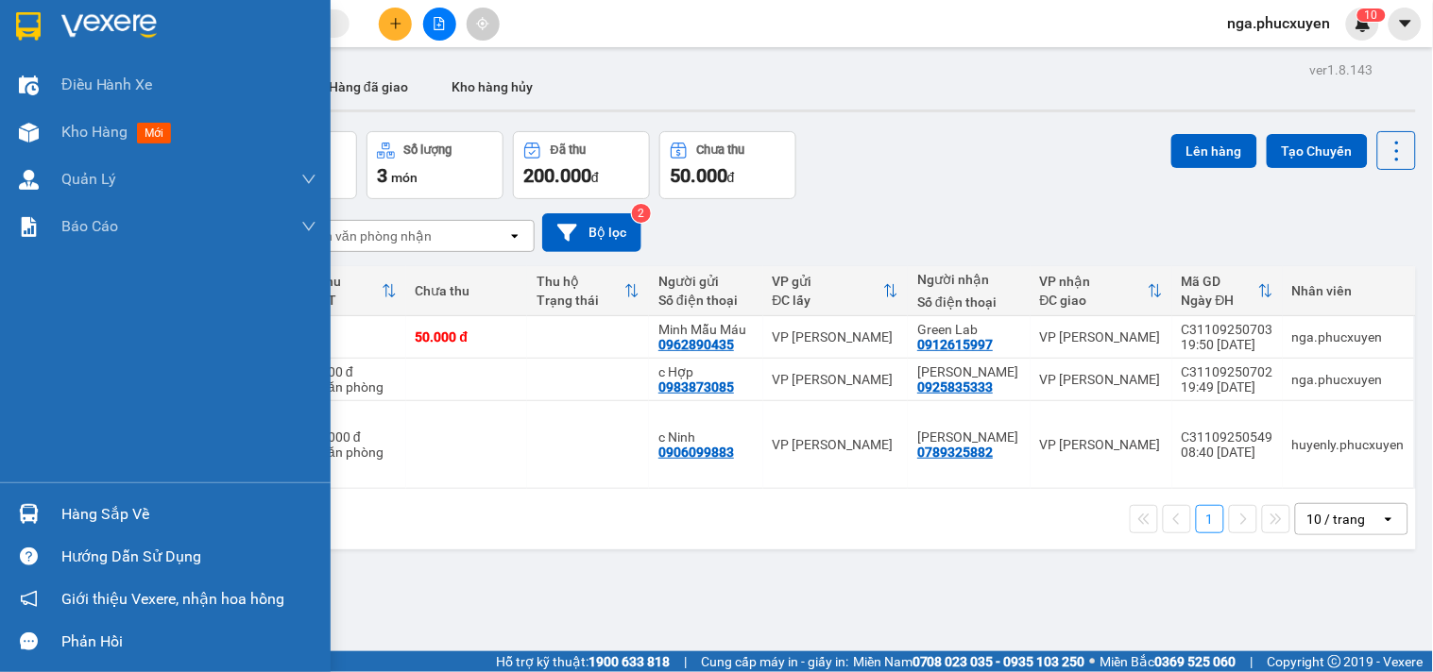
click at [34, 14] on img at bounding box center [28, 26] width 25 height 28
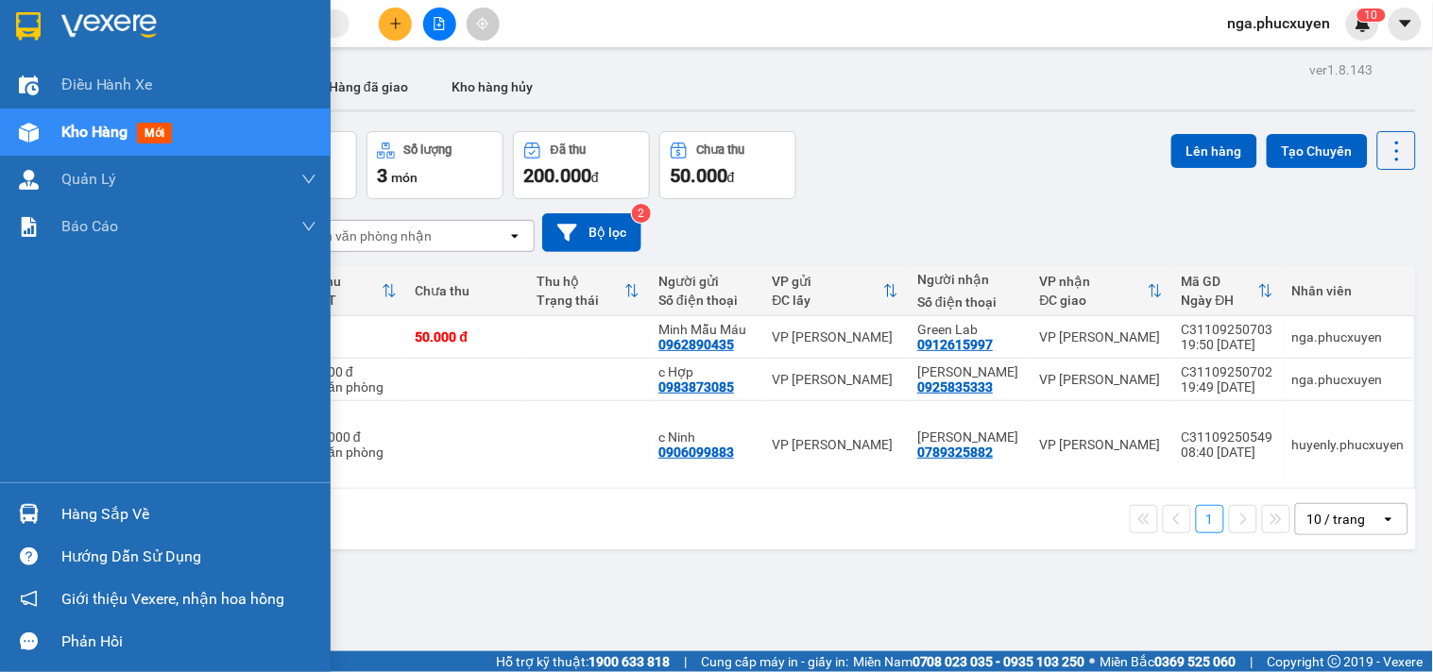
click at [77, 516] on div "Hàng sắp về" at bounding box center [188, 515] width 255 height 28
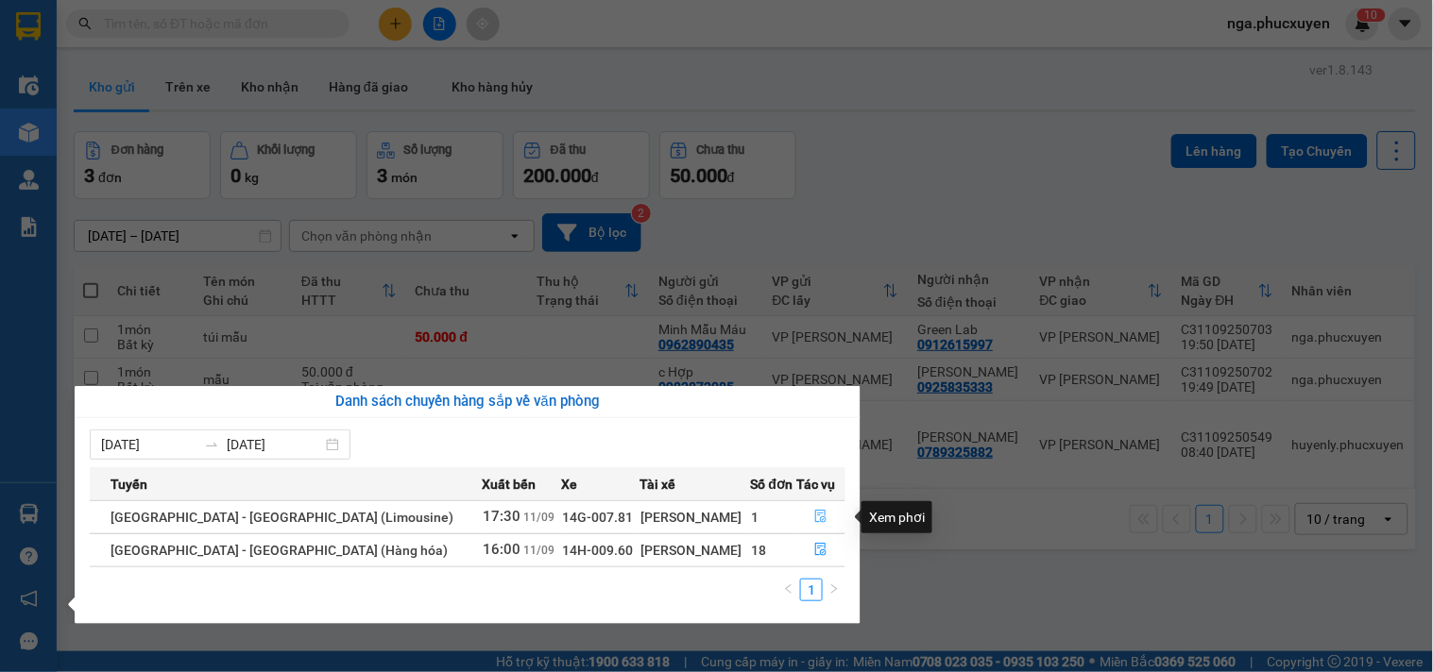
click at [815, 515] on icon "file-done" at bounding box center [820, 516] width 13 height 13
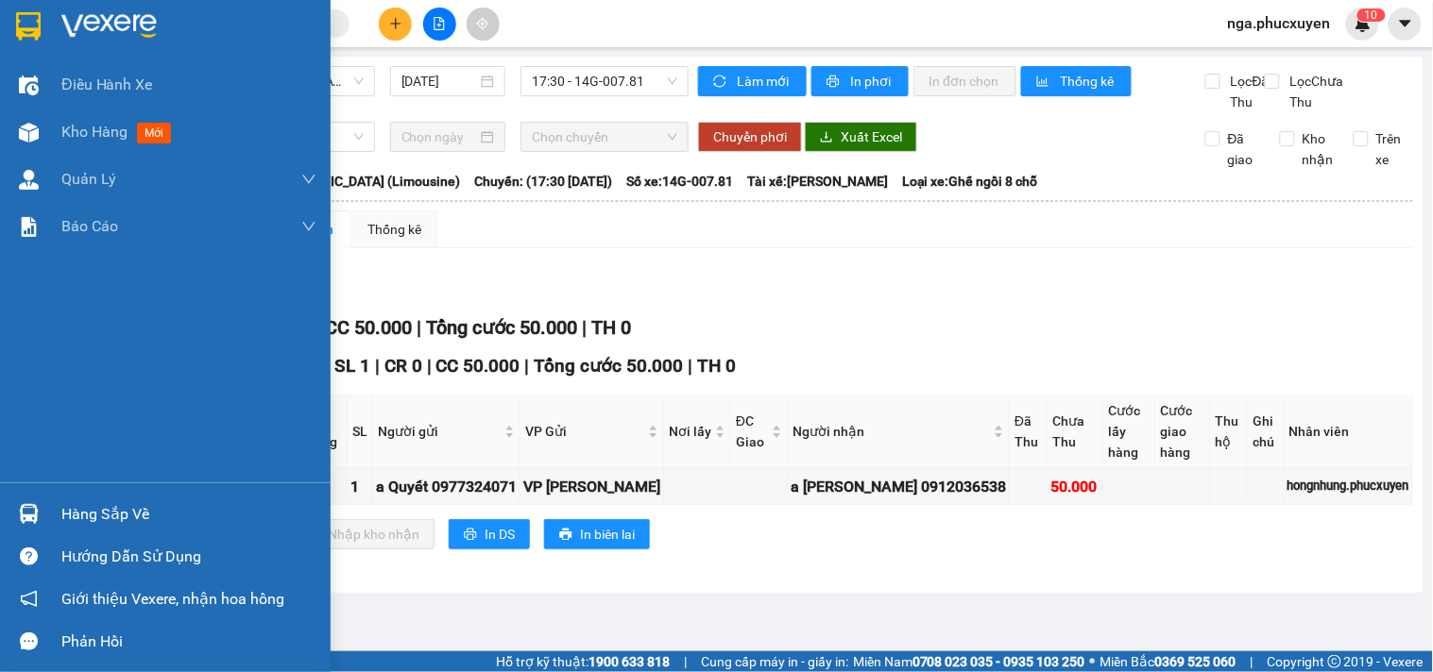
click at [43, 512] on div at bounding box center [28, 514] width 33 height 33
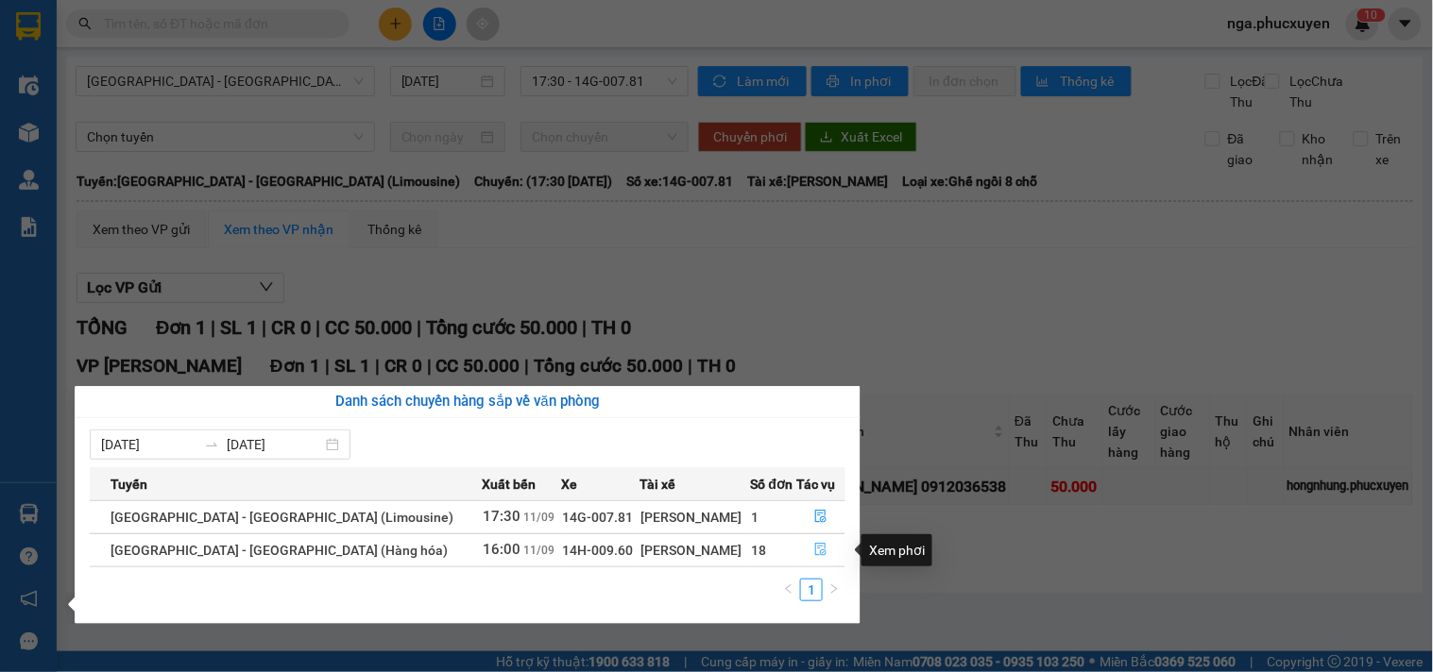
click at [816, 550] on icon "file-done" at bounding box center [821, 549] width 11 height 13
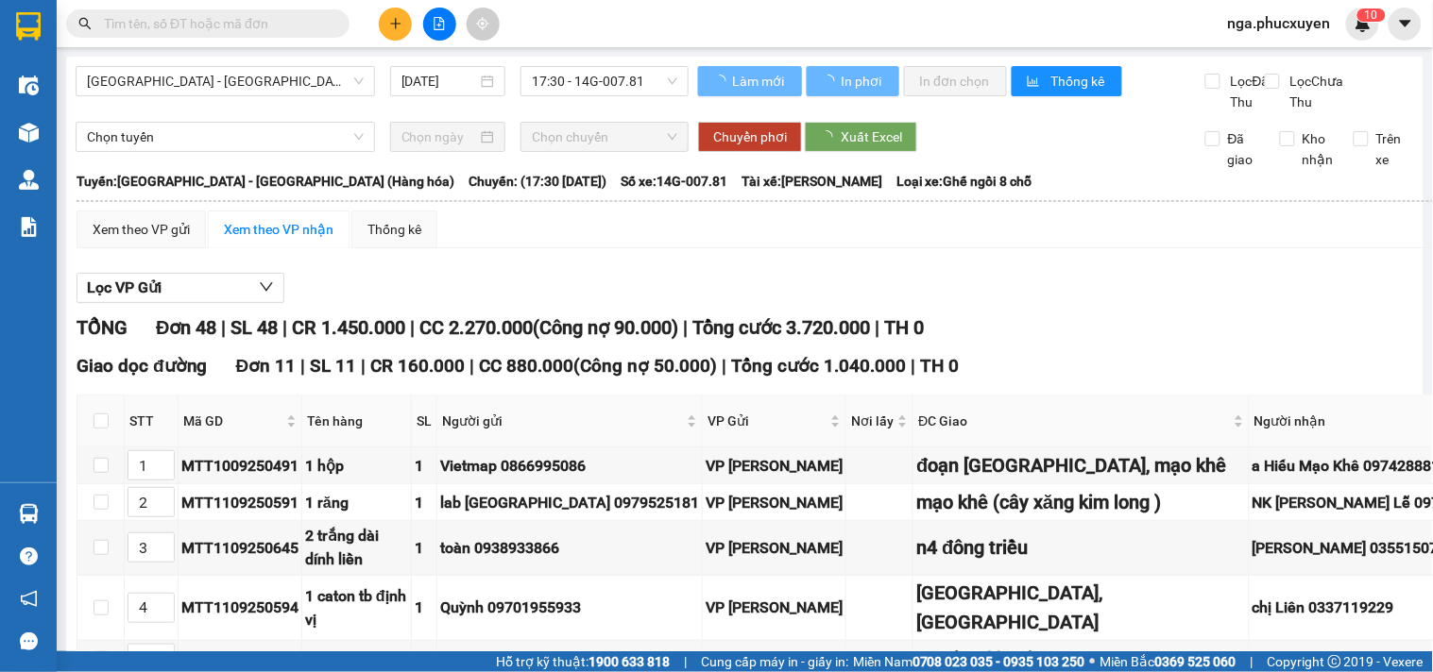
click at [59, 33] on div at bounding box center [184, 23] width 368 height 28
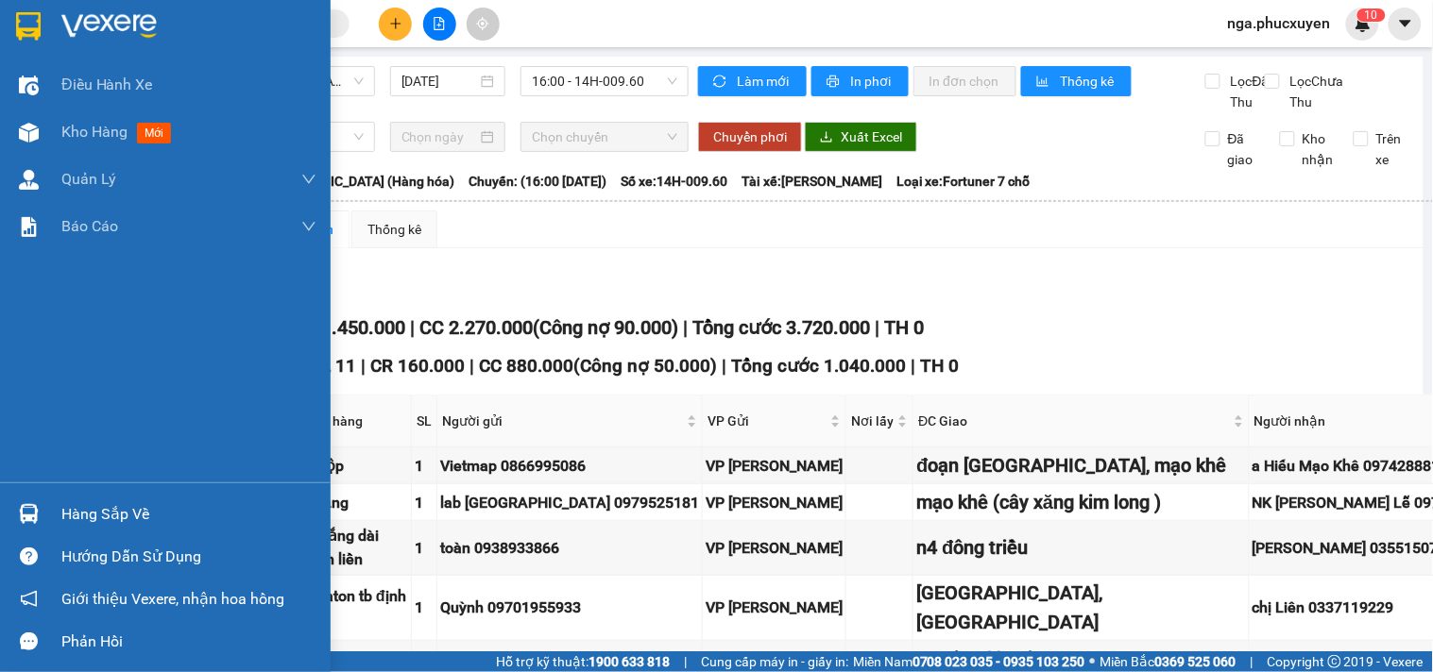
click at [43, 25] on div at bounding box center [28, 25] width 33 height 33
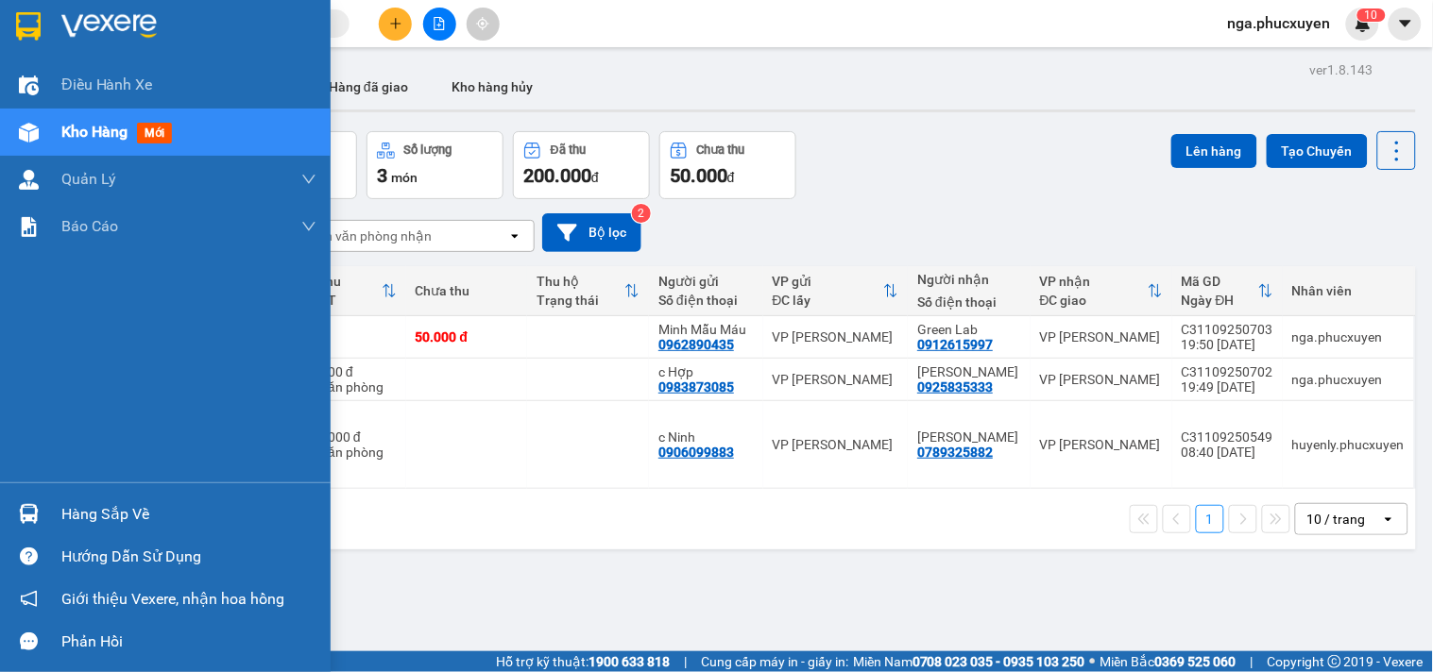
click at [101, 16] on img at bounding box center [108, 26] width 95 height 28
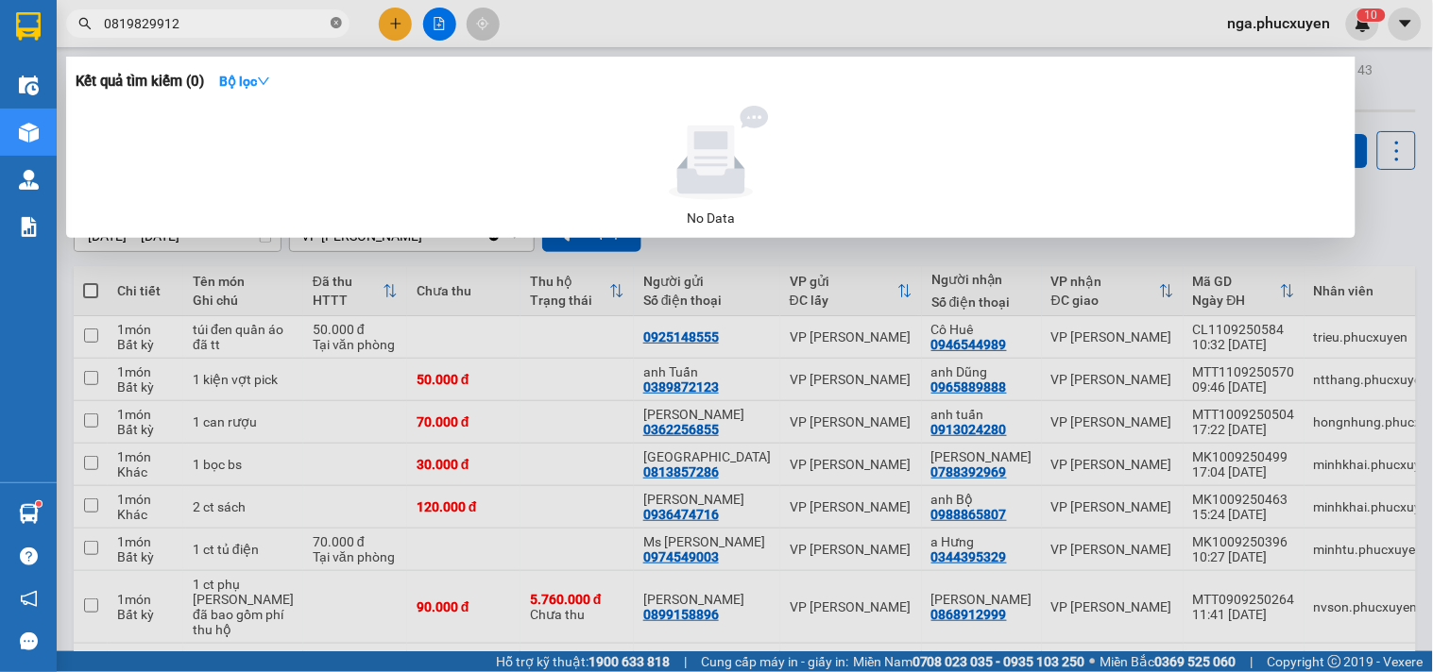
click at [332, 17] on icon "close-circle" at bounding box center [336, 22] width 11 height 11
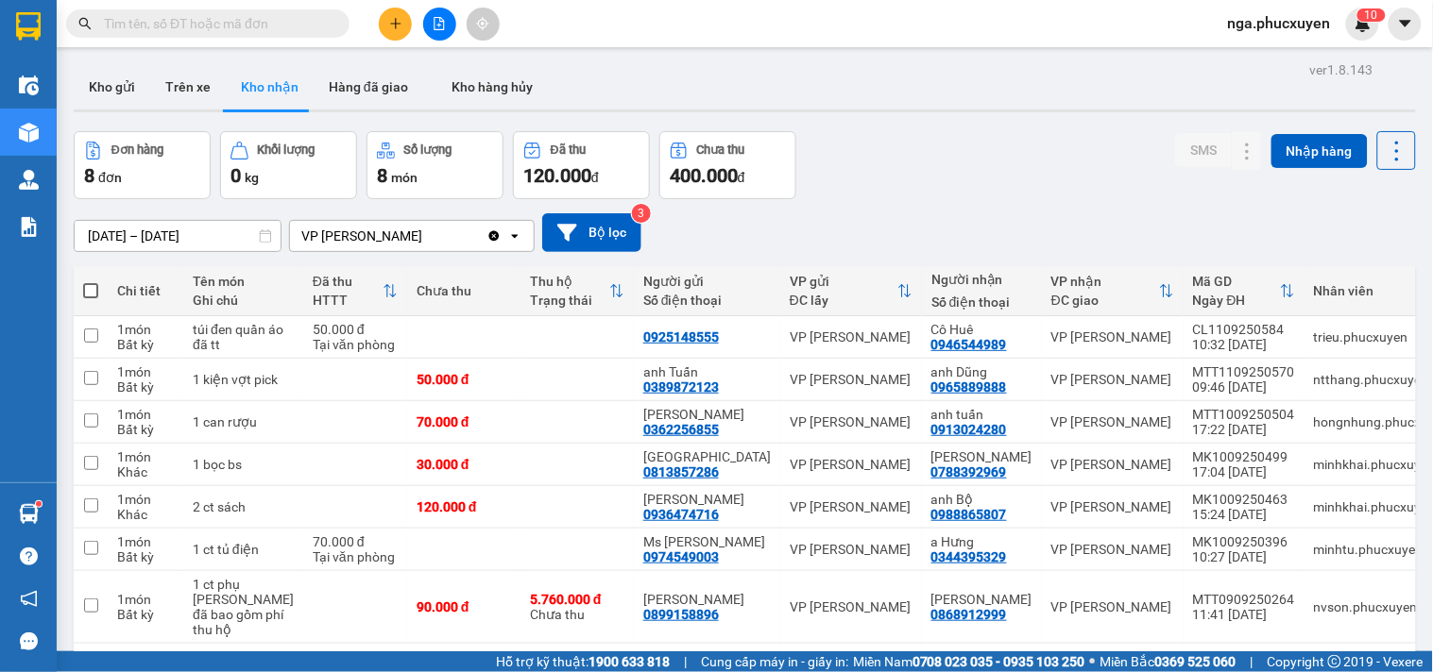
click at [321, 21] on input "text" at bounding box center [215, 23] width 223 height 21
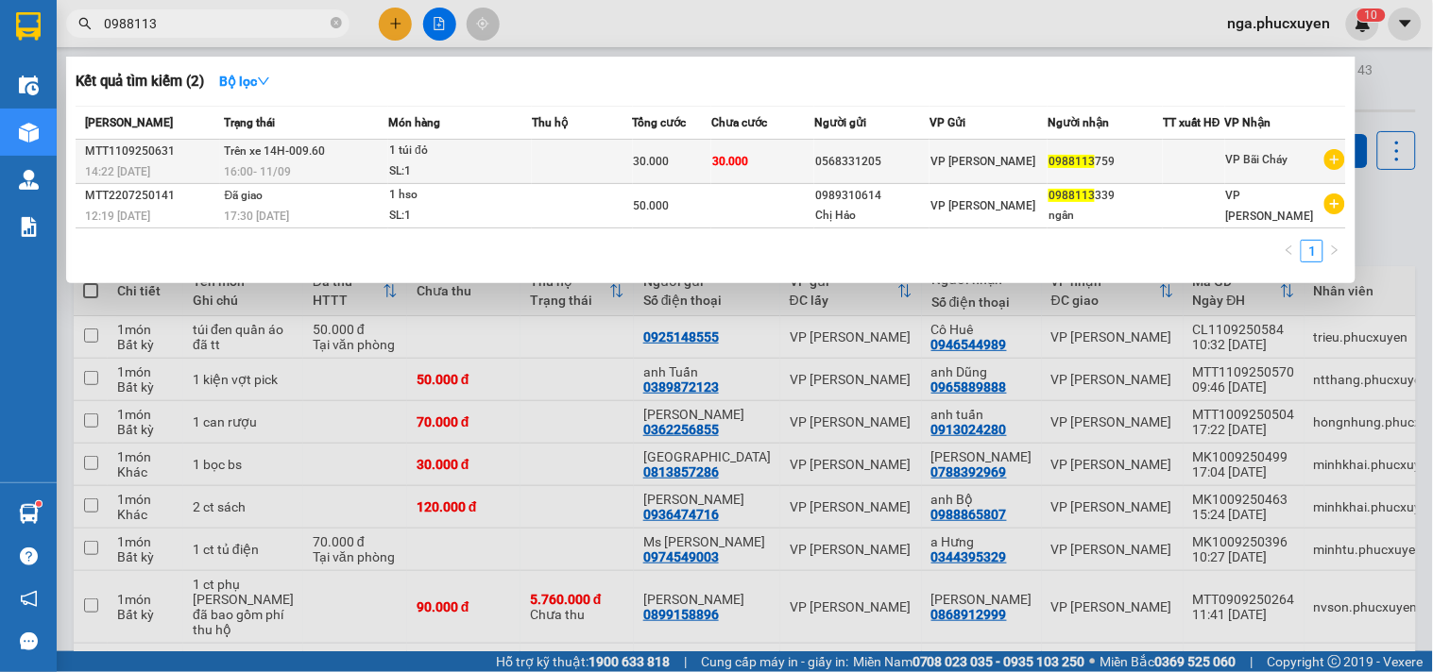
type input "0988113"
click at [579, 162] on td at bounding box center [582, 162] width 101 height 44
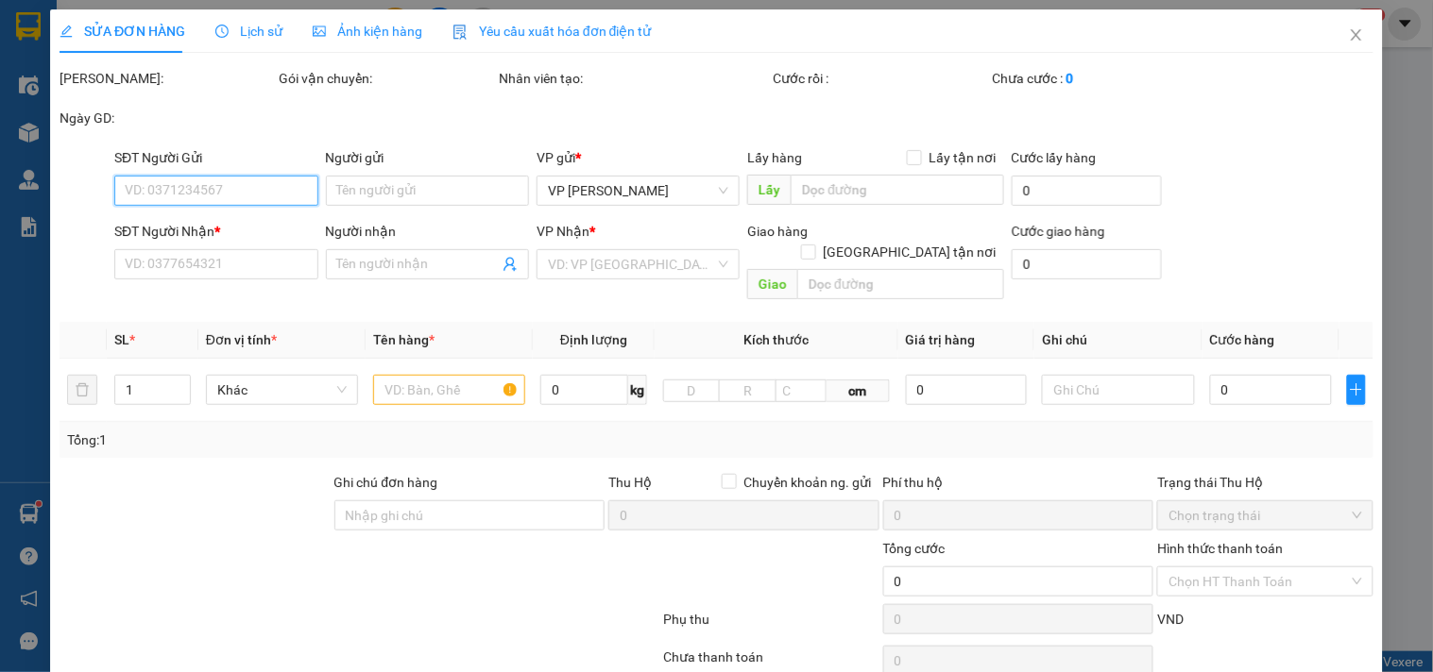
type input "0568331205"
type input "0988113759"
type input "30.000"
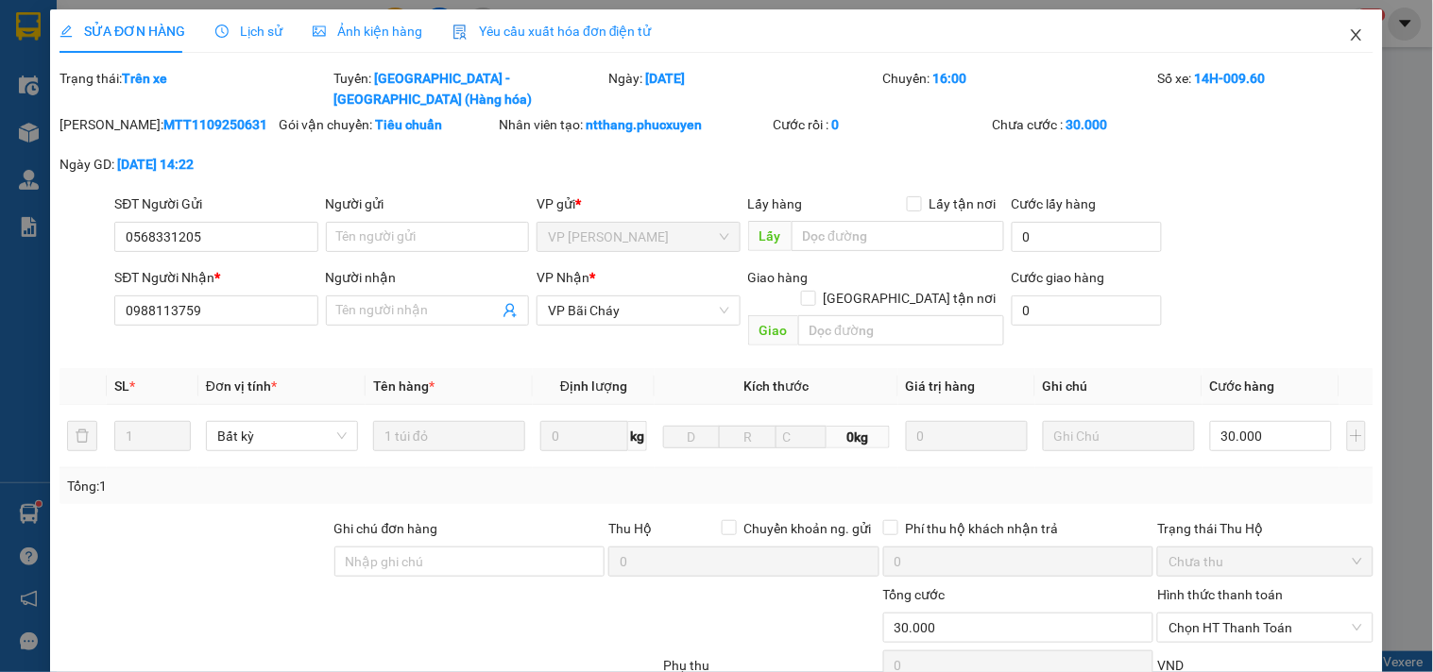
click at [1349, 34] on icon "close" at bounding box center [1356, 34] width 15 height 15
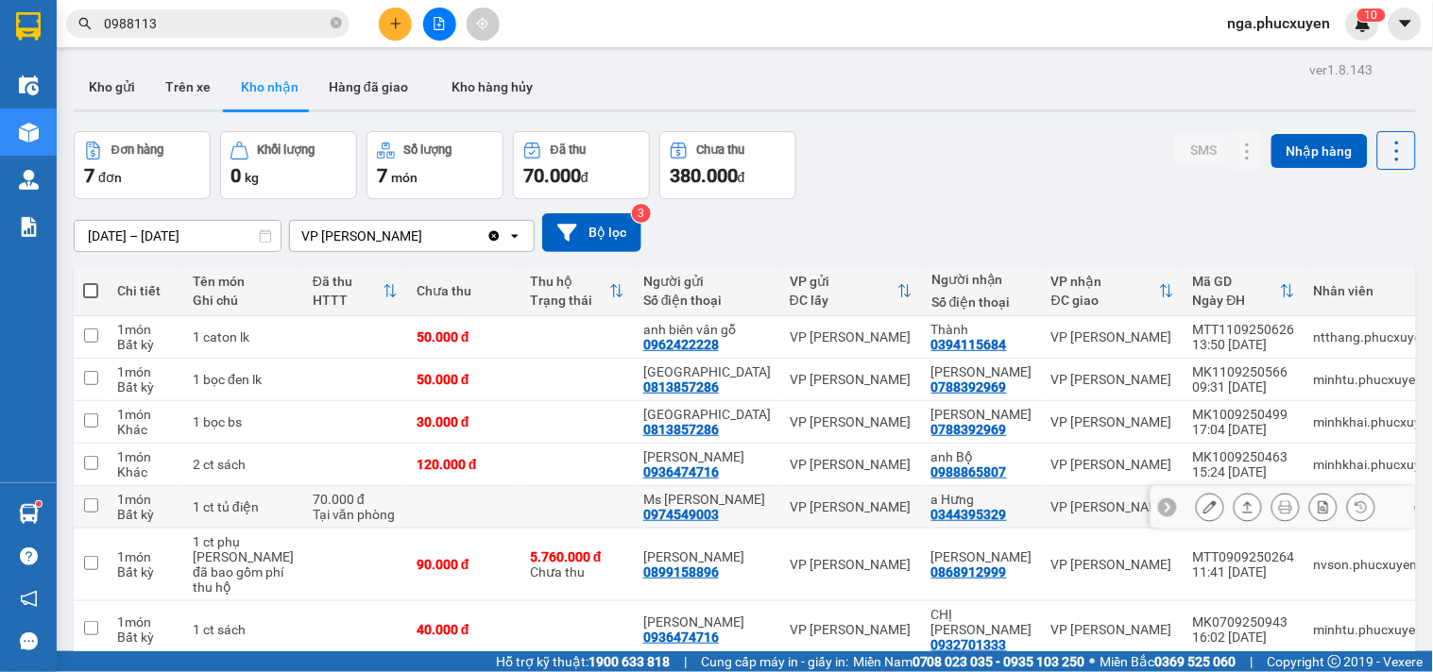
scroll to position [87, 0]
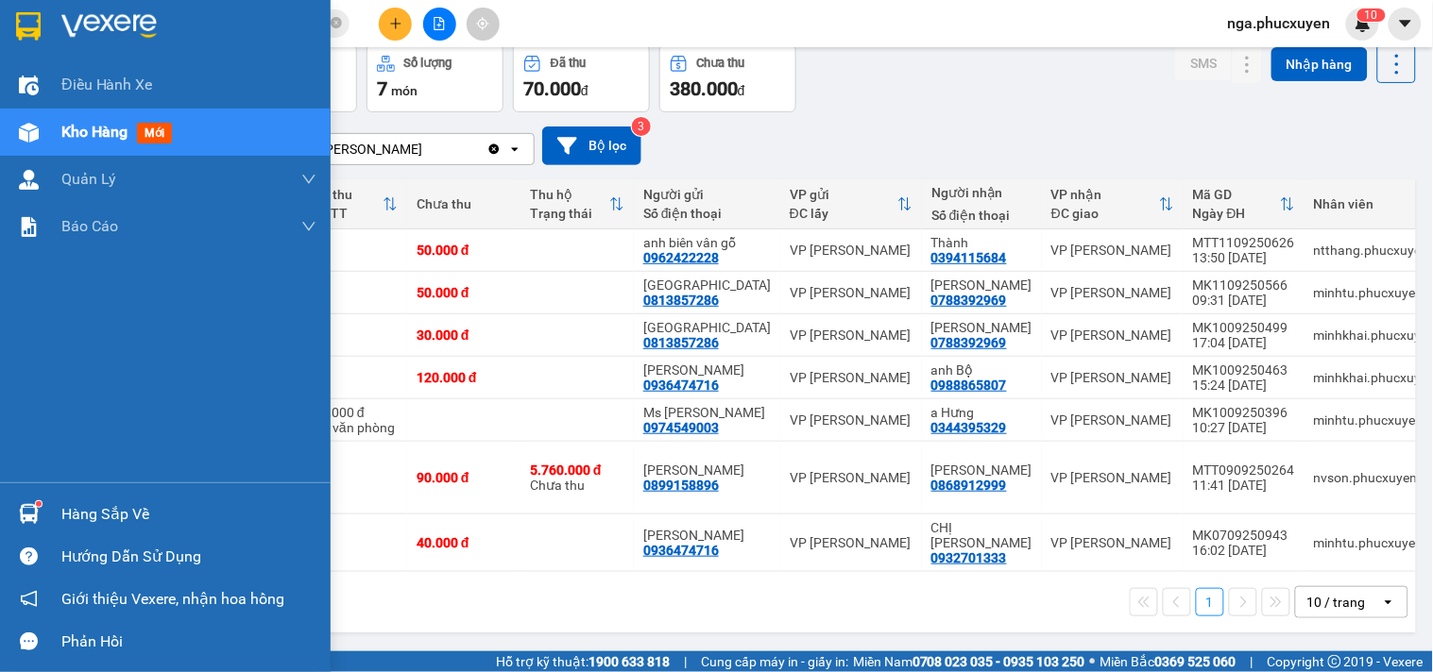
click at [52, 514] on div "Hàng sắp về" at bounding box center [165, 514] width 331 height 42
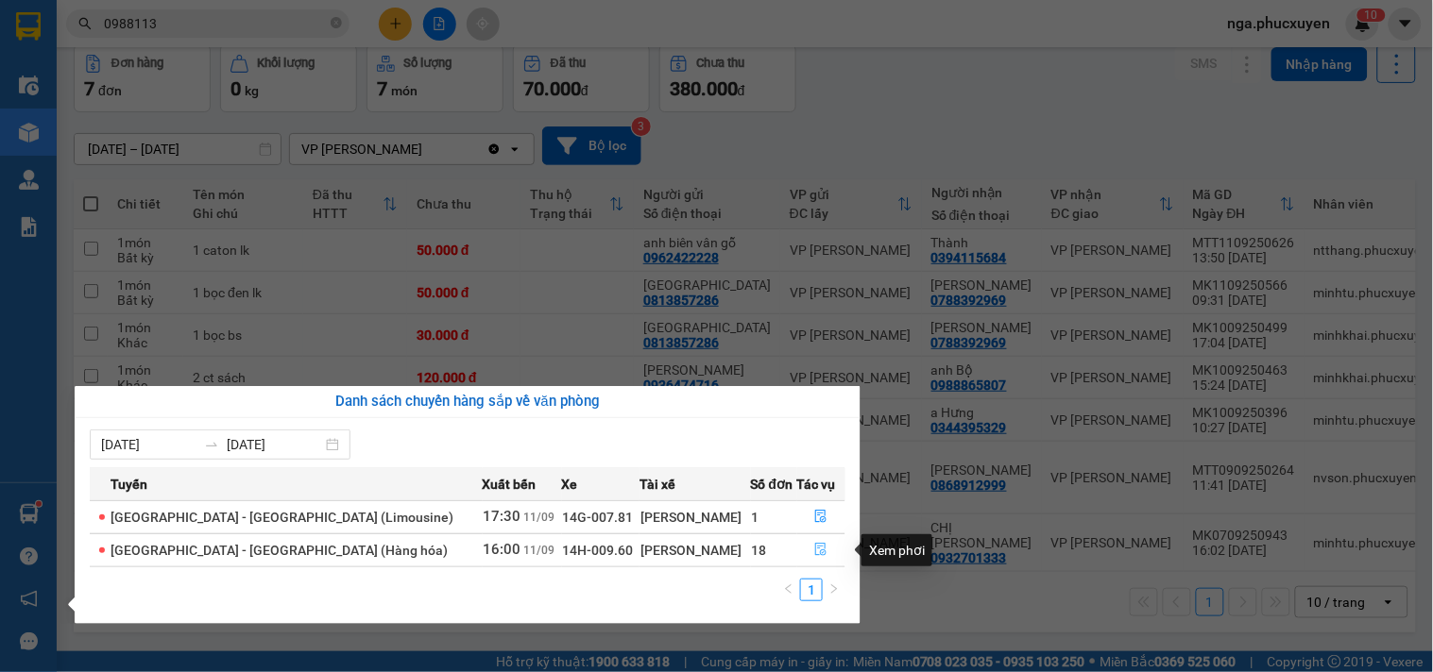
click at [823, 549] on button "button" at bounding box center [821, 550] width 47 height 30
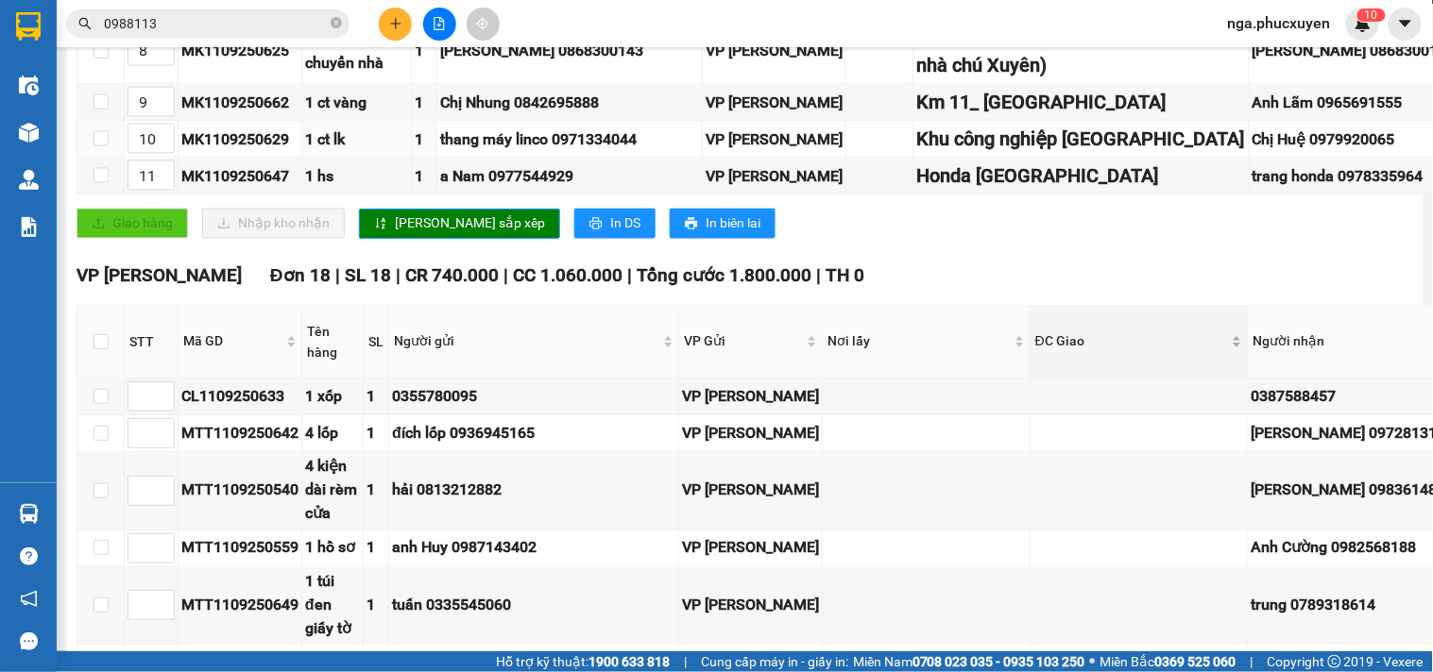
scroll to position [839, 0]
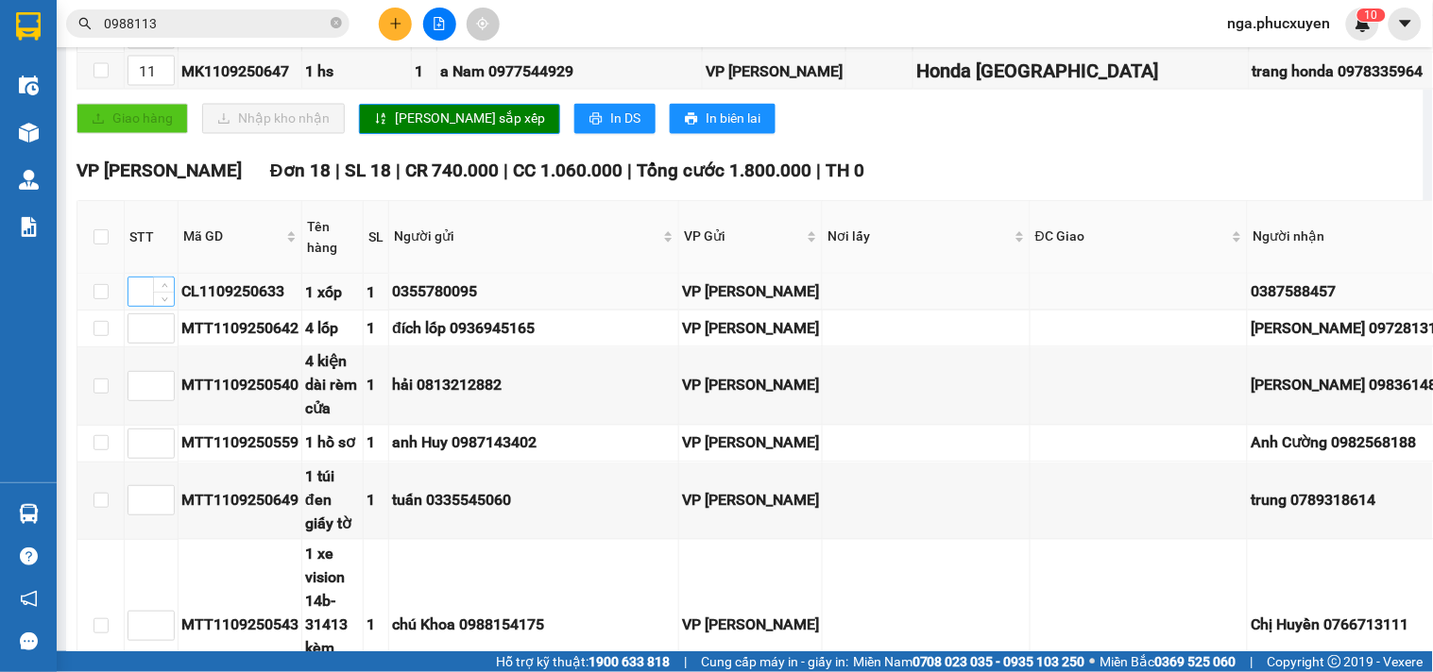
click at [136, 299] on input at bounding box center [150, 292] width 45 height 28
click at [136, 306] on input at bounding box center [150, 292] width 45 height 28
click at [228, 303] on div "CL1109250633" at bounding box center [239, 292] width 117 height 24
copy div "CL1109250633"
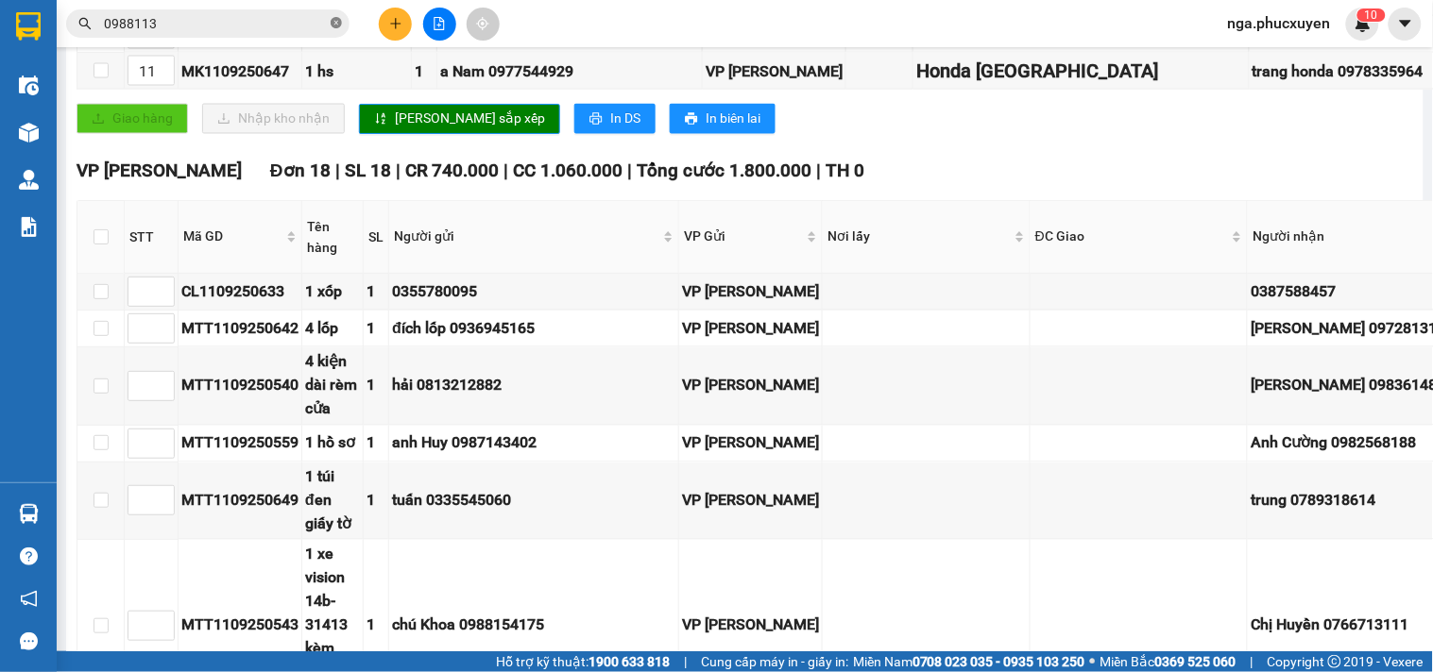
click at [334, 17] on icon "close-circle" at bounding box center [336, 22] width 11 height 11
paste input "CL1109250633"
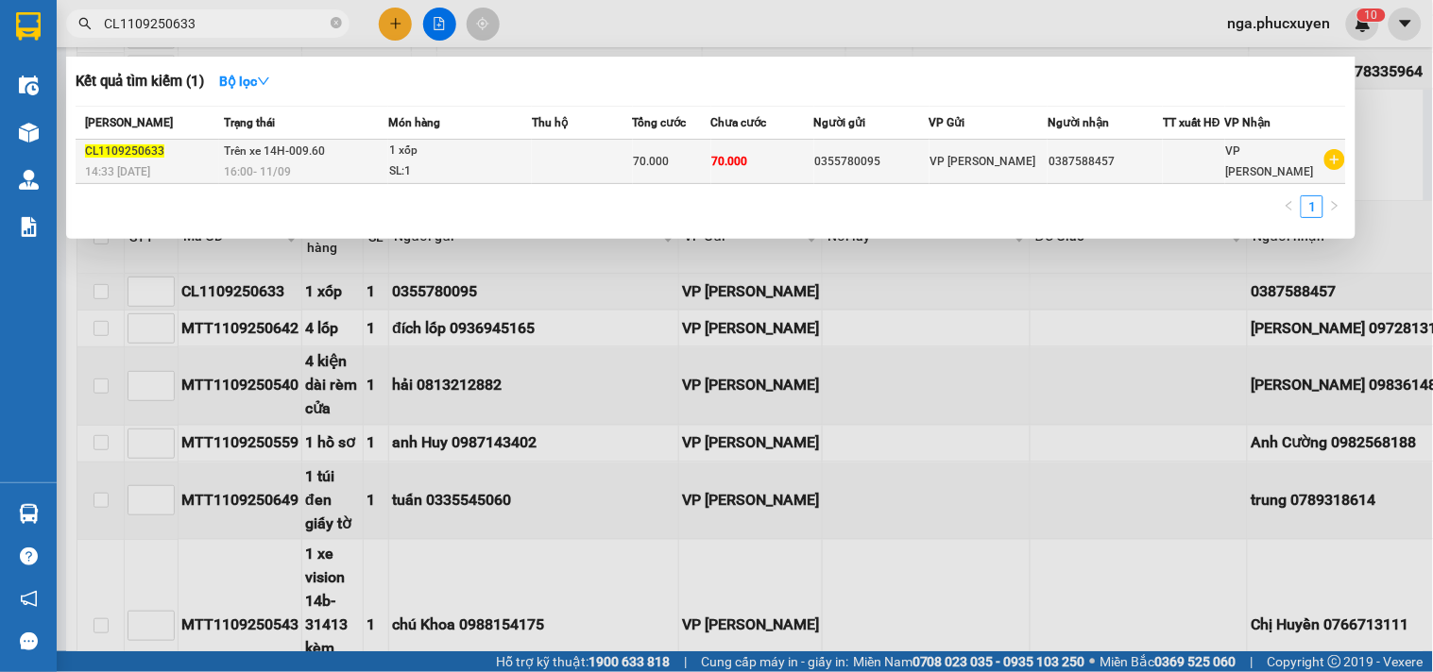
type input "CL1109250633"
click at [591, 164] on td at bounding box center [582, 162] width 101 height 44
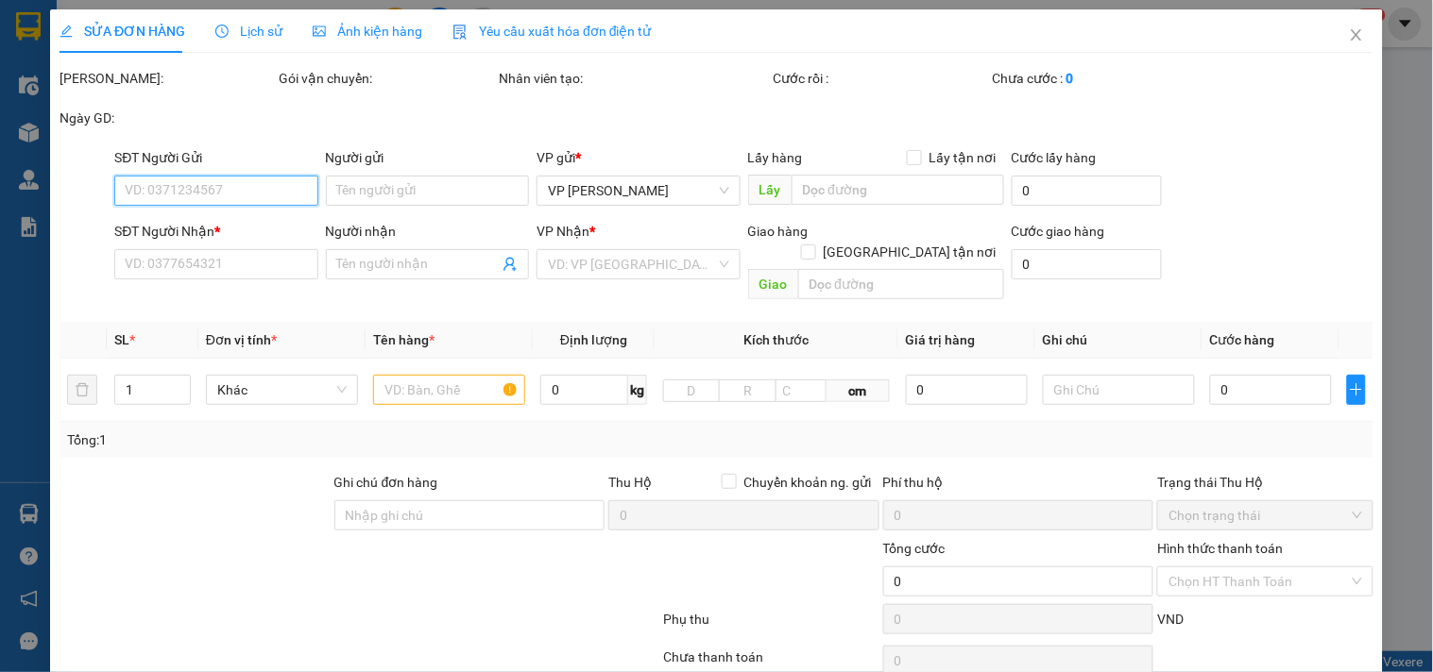
type input "0355780095"
type input "0387588457"
type input "70.000"
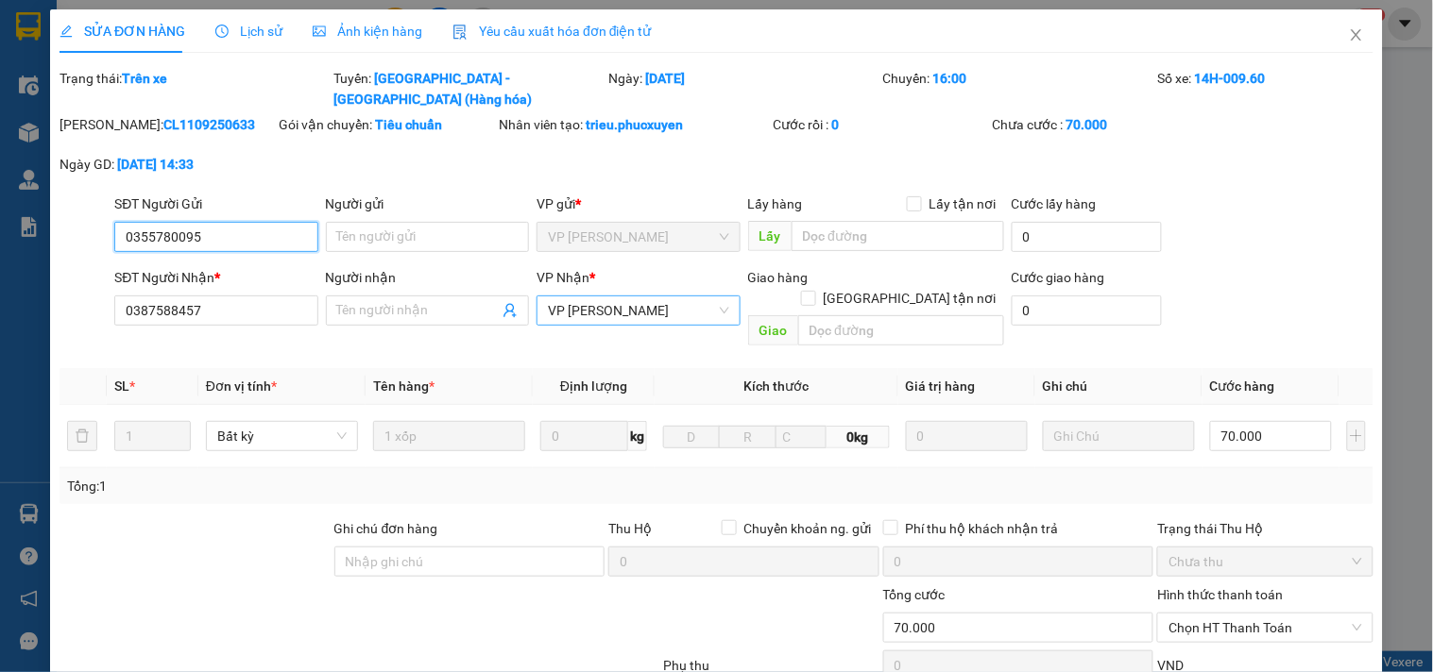
click at [665, 297] on span "VP [PERSON_NAME]" at bounding box center [638, 311] width 180 height 28
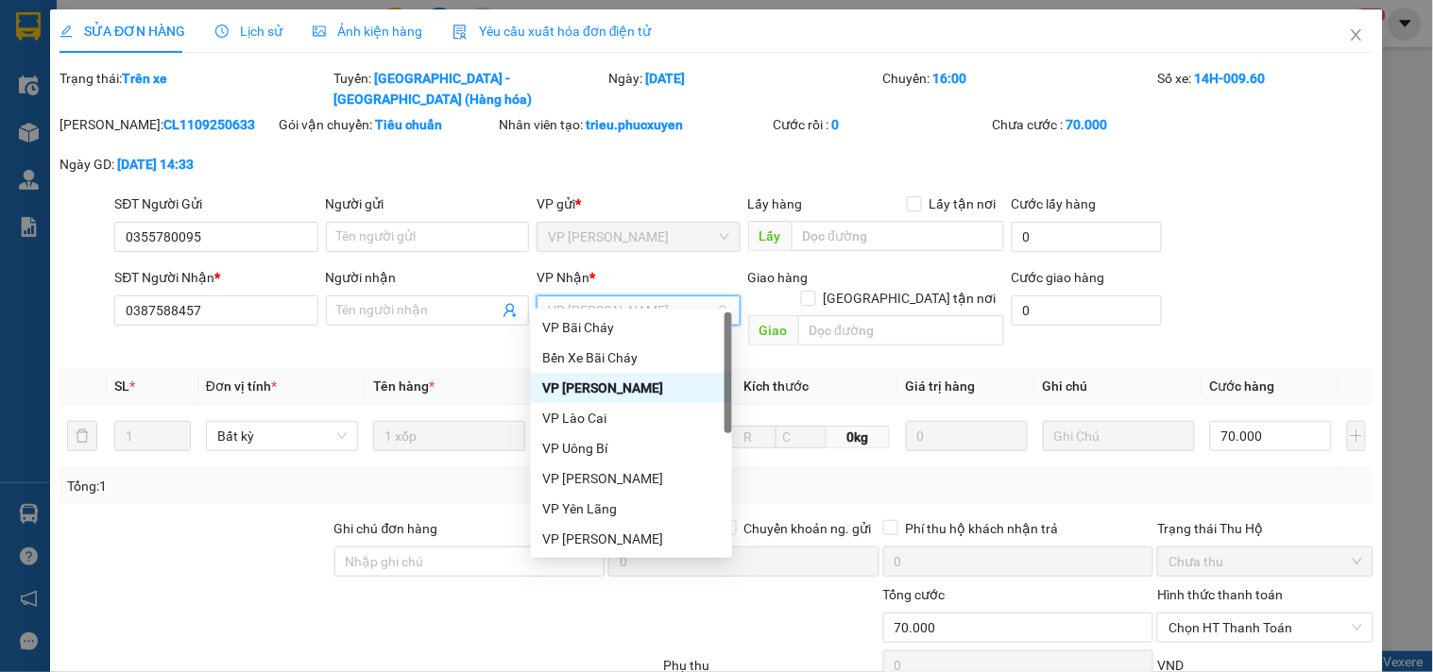
scroll to position [302, 0]
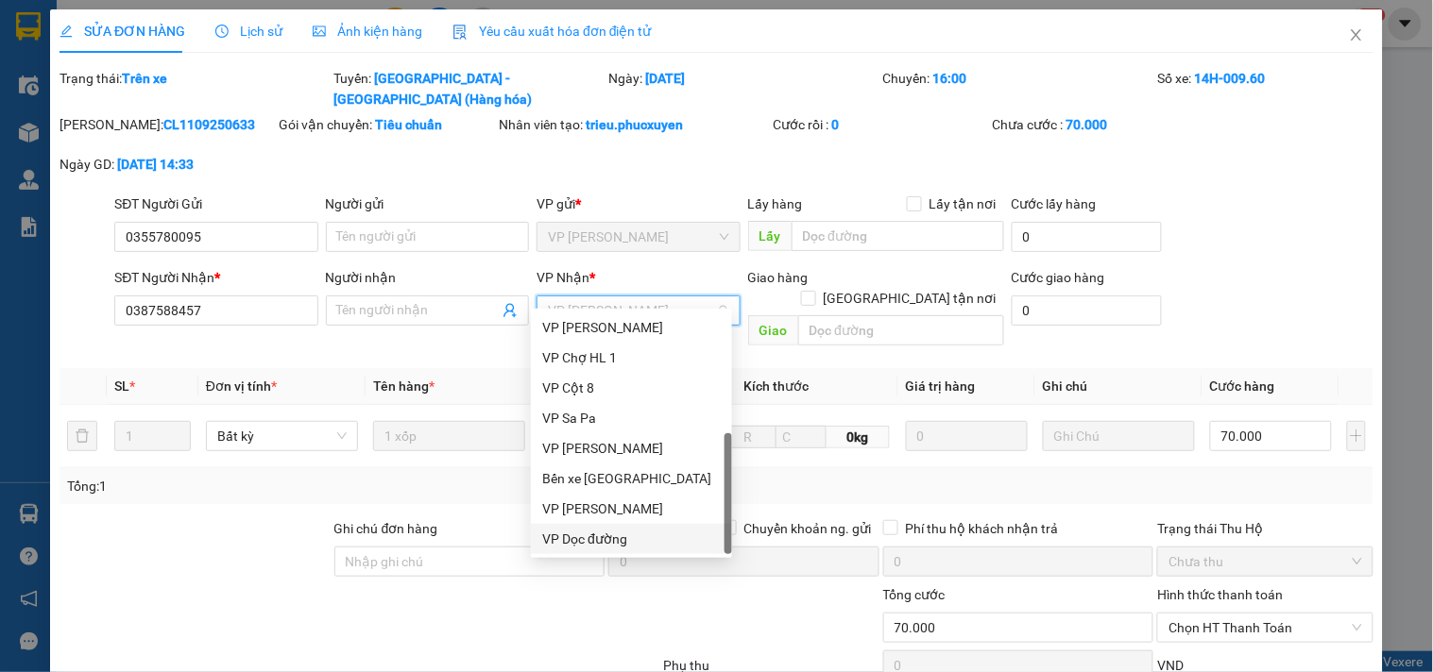
click at [620, 531] on div "VP Dọc đường" at bounding box center [631, 539] width 178 height 21
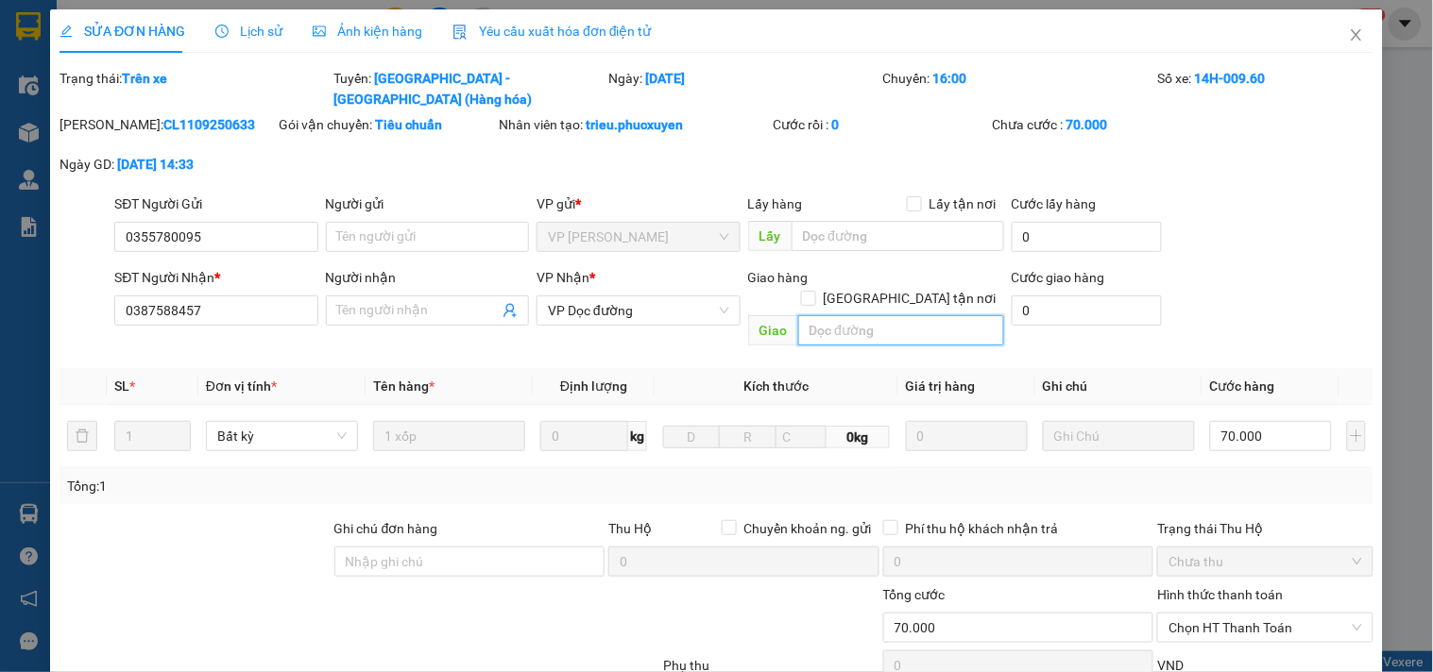
click at [833, 315] on input "text" at bounding box center [901, 330] width 206 height 30
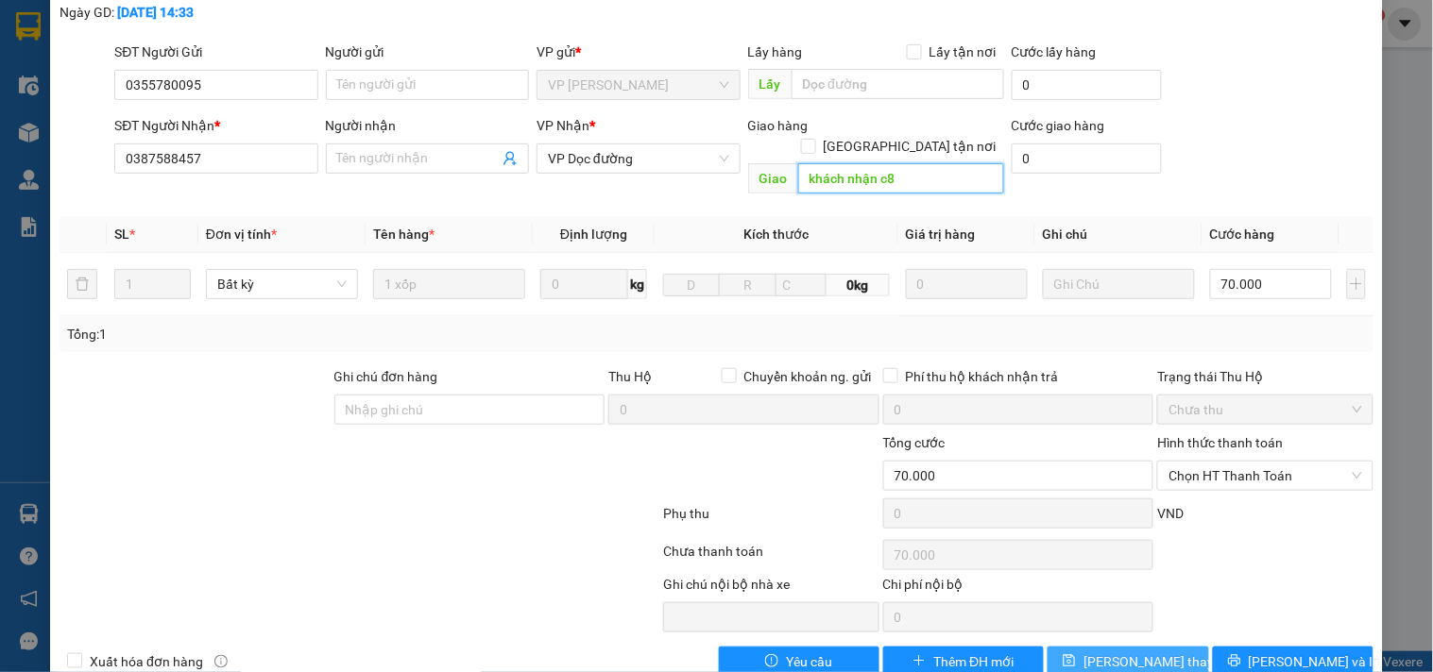
type input "khách nhận c8"
click at [1101, 652] on span "[PERSON_NAME] thay đổi" at bounding box center [1158, 662] width 151 height 21
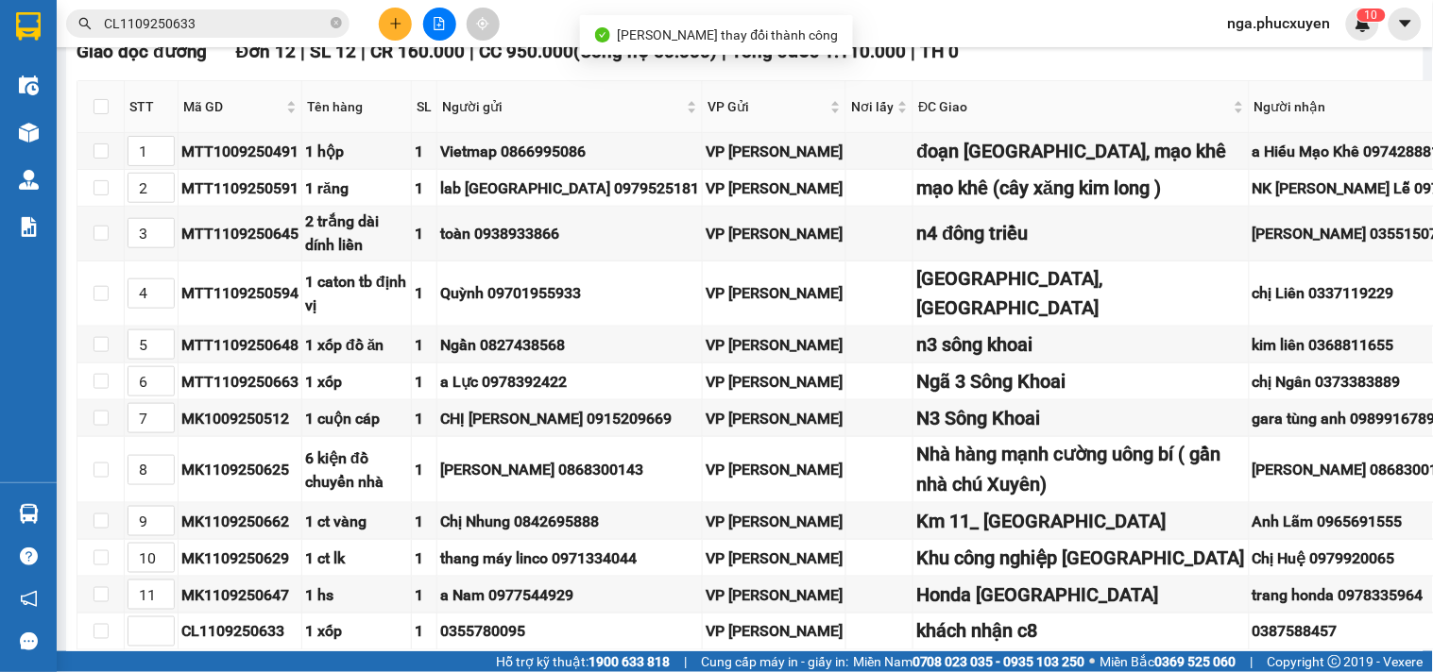
scroll to position [734, 0]
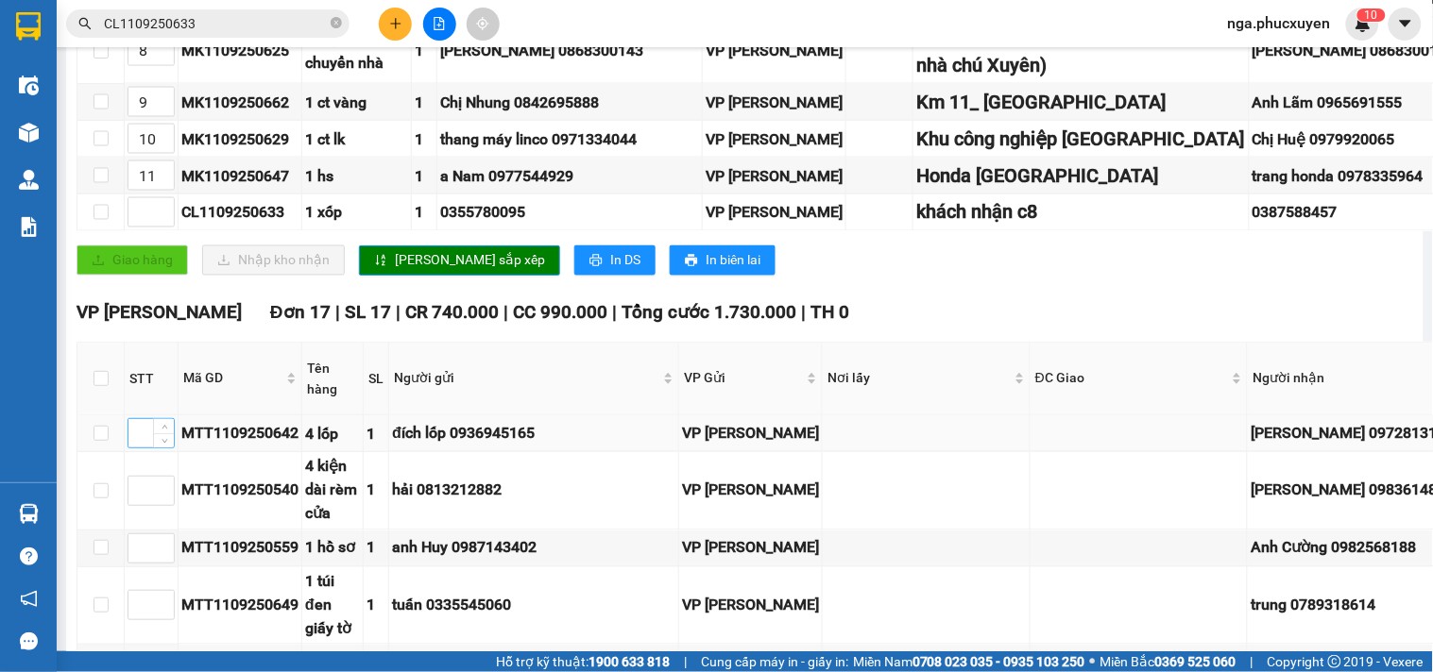
click at [134, 448] on input at bounding box center [150, 433] width 45 height 28
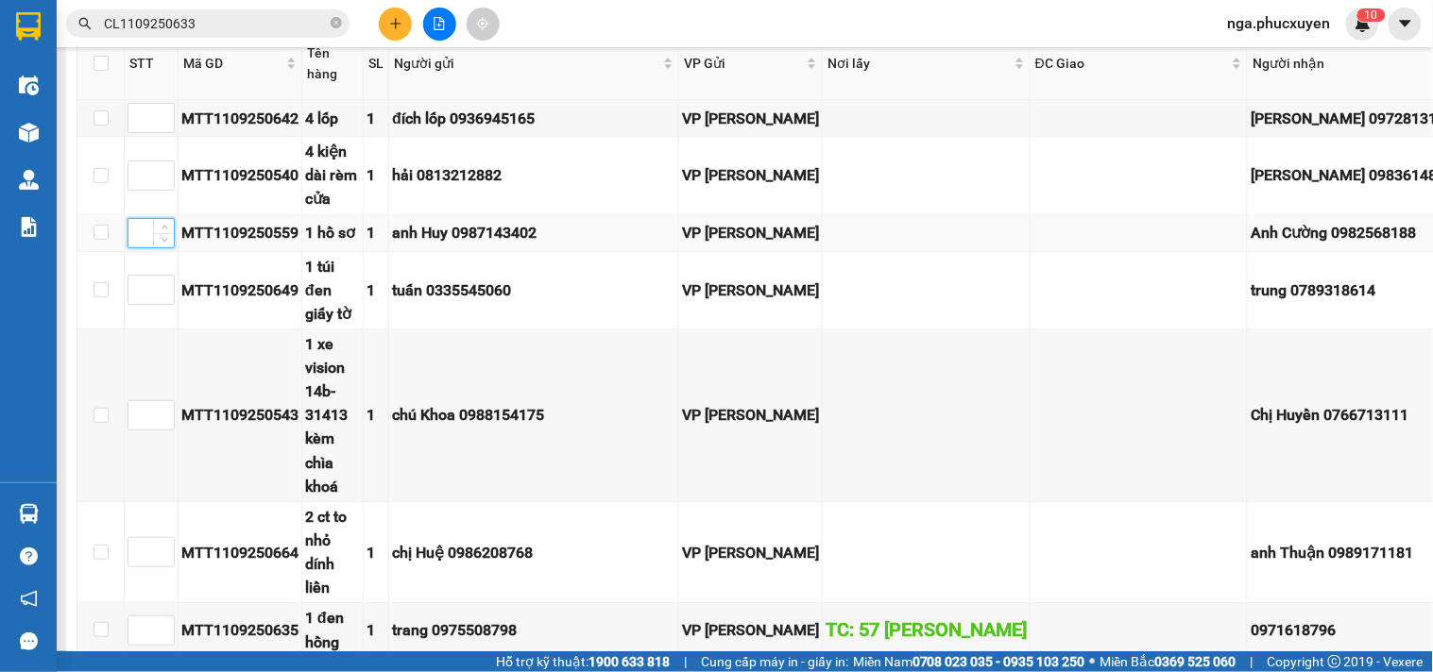
click at [145, 219] on input at bounding box center [150, 233] width 45 height 28
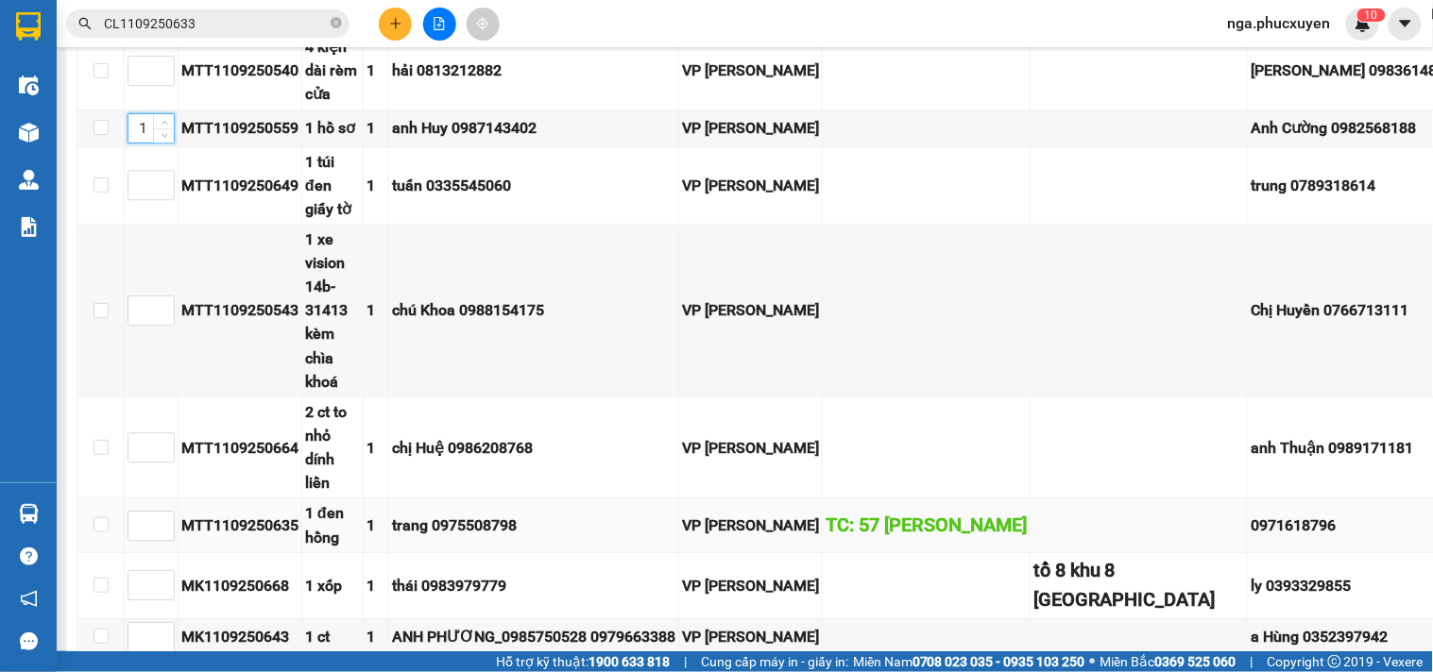
scroll to position [1364, 0]
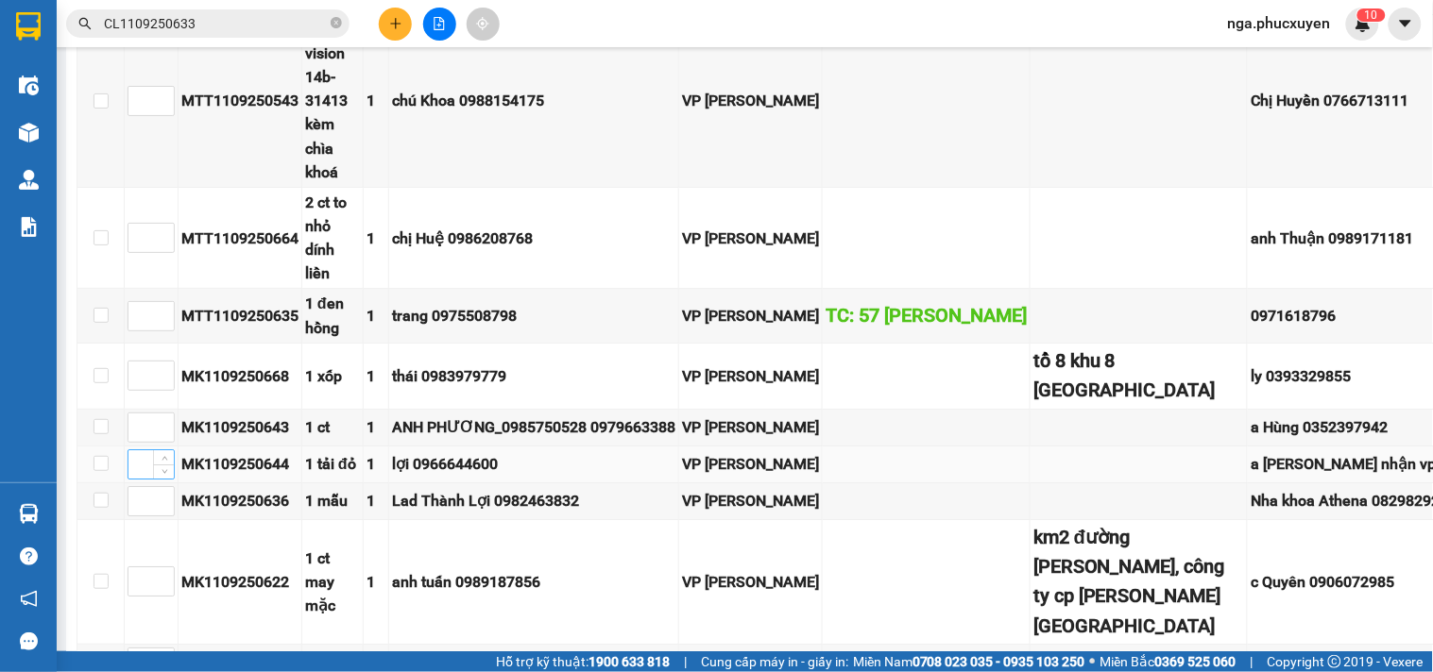
type input "1"
click at [142, 450] on input at bounding box center [150, 464] width 45 height 28
type input "2"
click at [135, 414] on input at bounding box center [150, 428] width 45 height 28
type input "3"
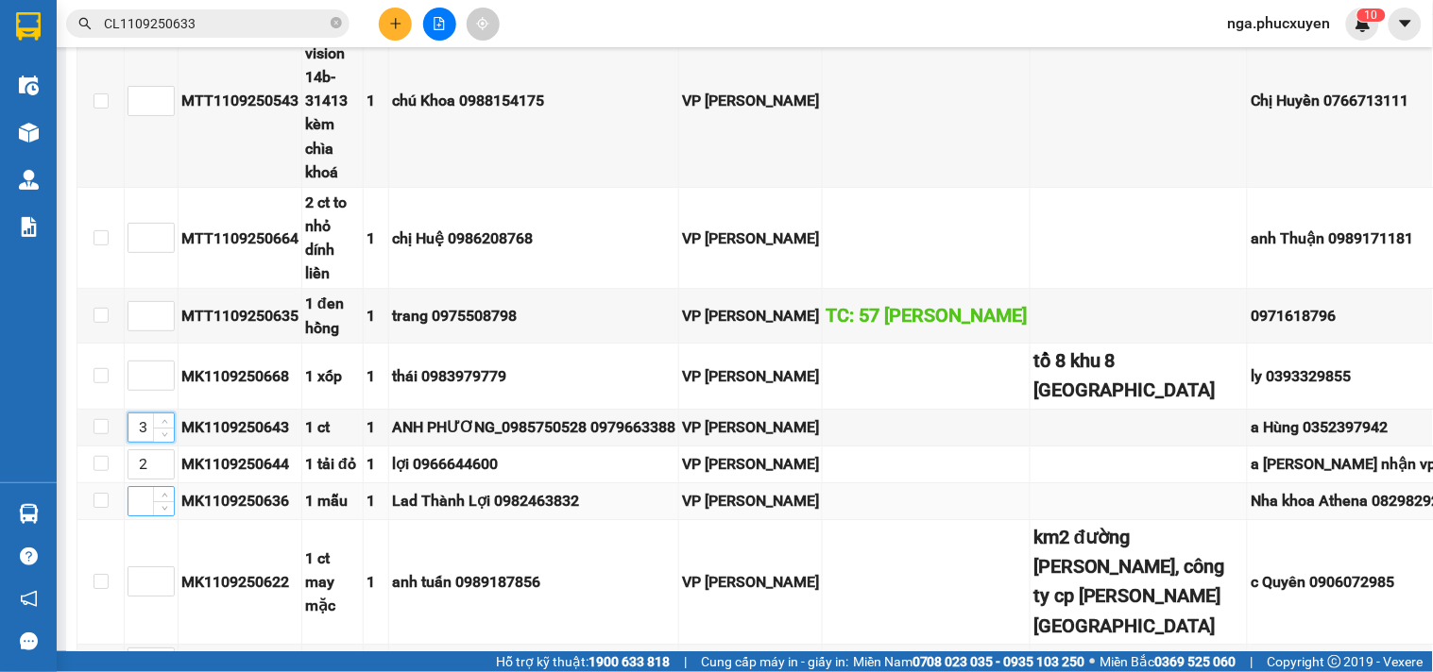
click at [142, 487] on input at bounding box center [150, 501] width 45 height 28
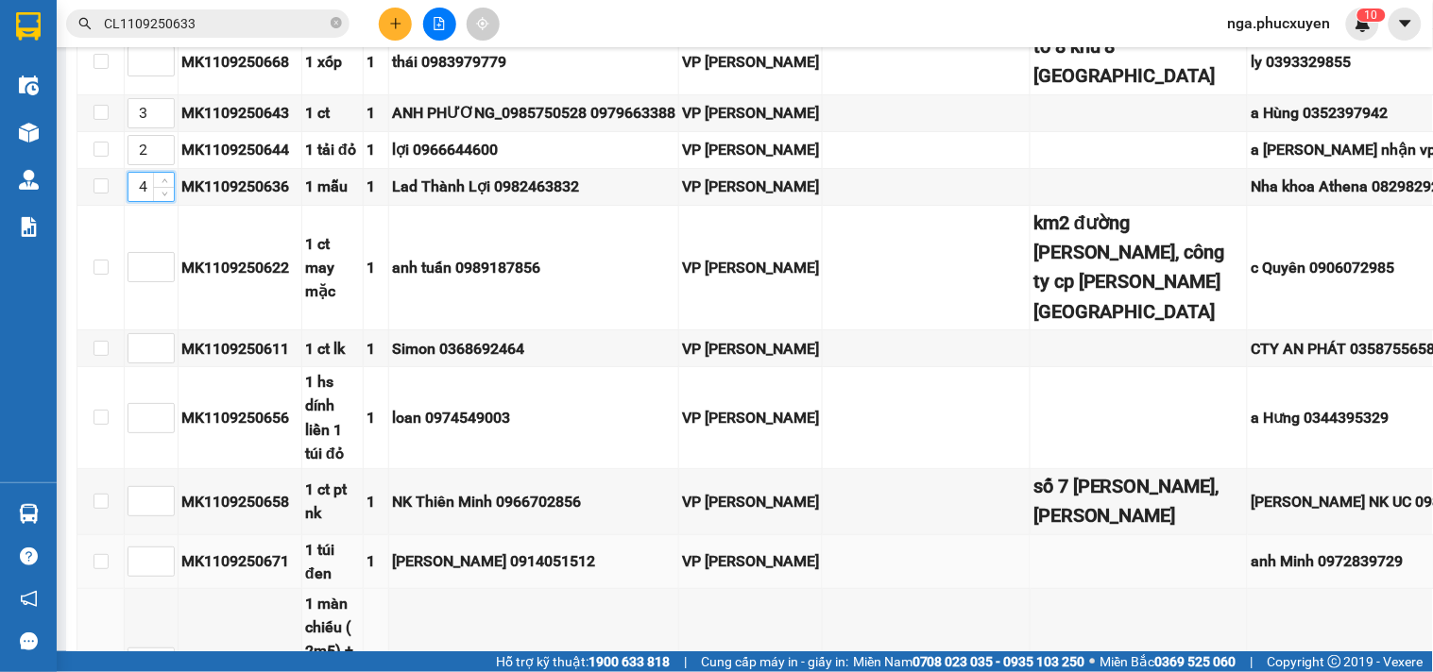
scroll to position [1889, 0]
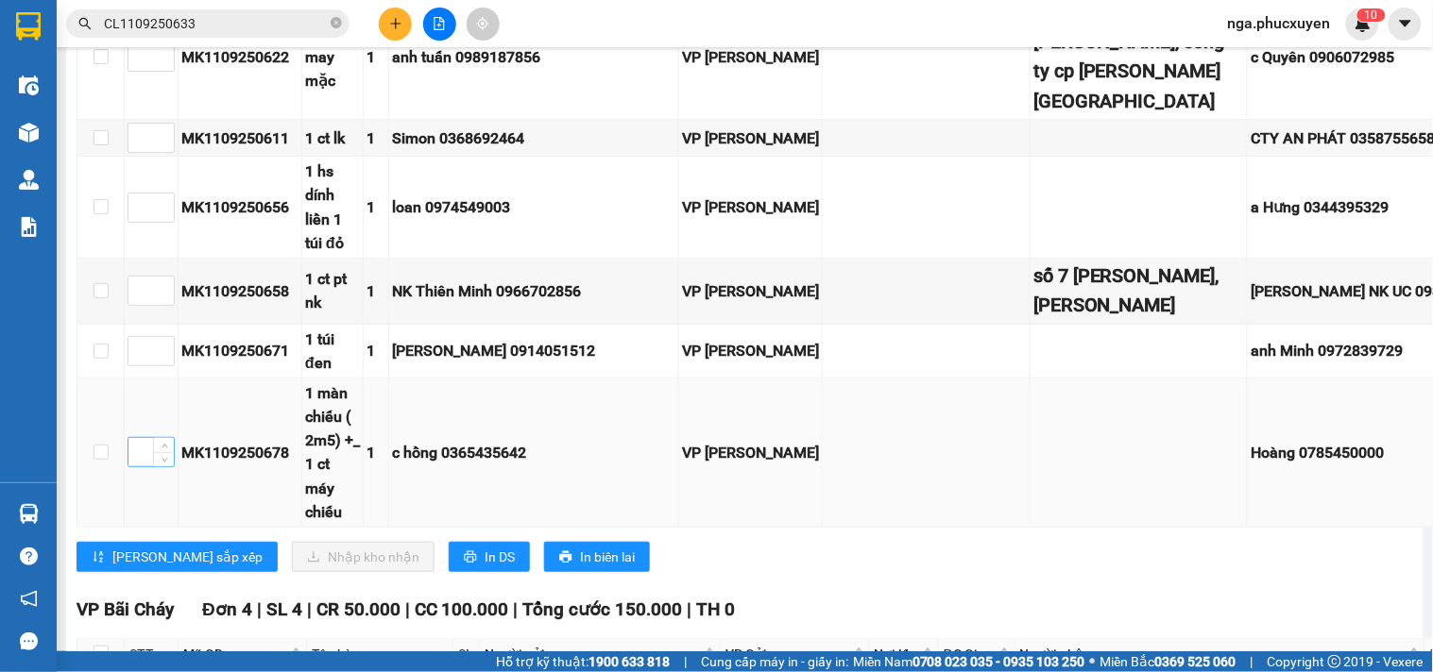
type input "4"
click at [144, 438] on input at bounding box center [150, 452] width 45 height 28
type input "5"
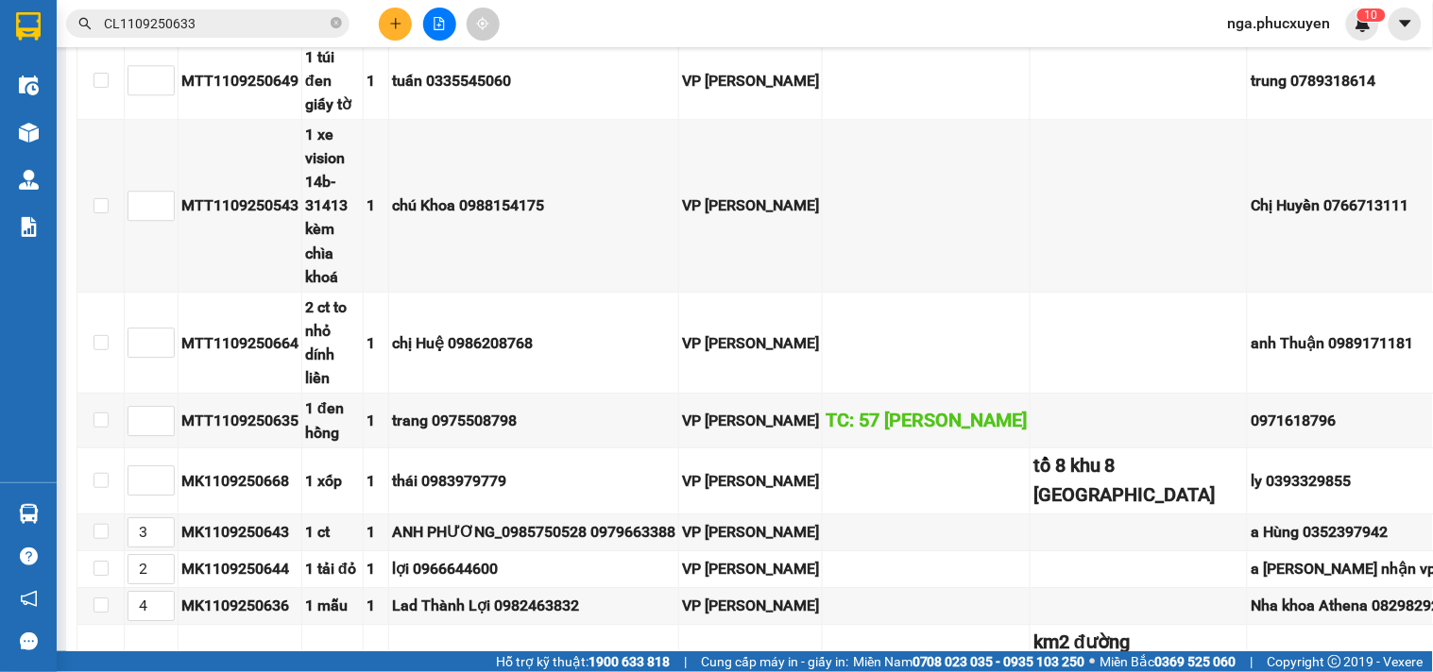
scroll to position [839, 0]
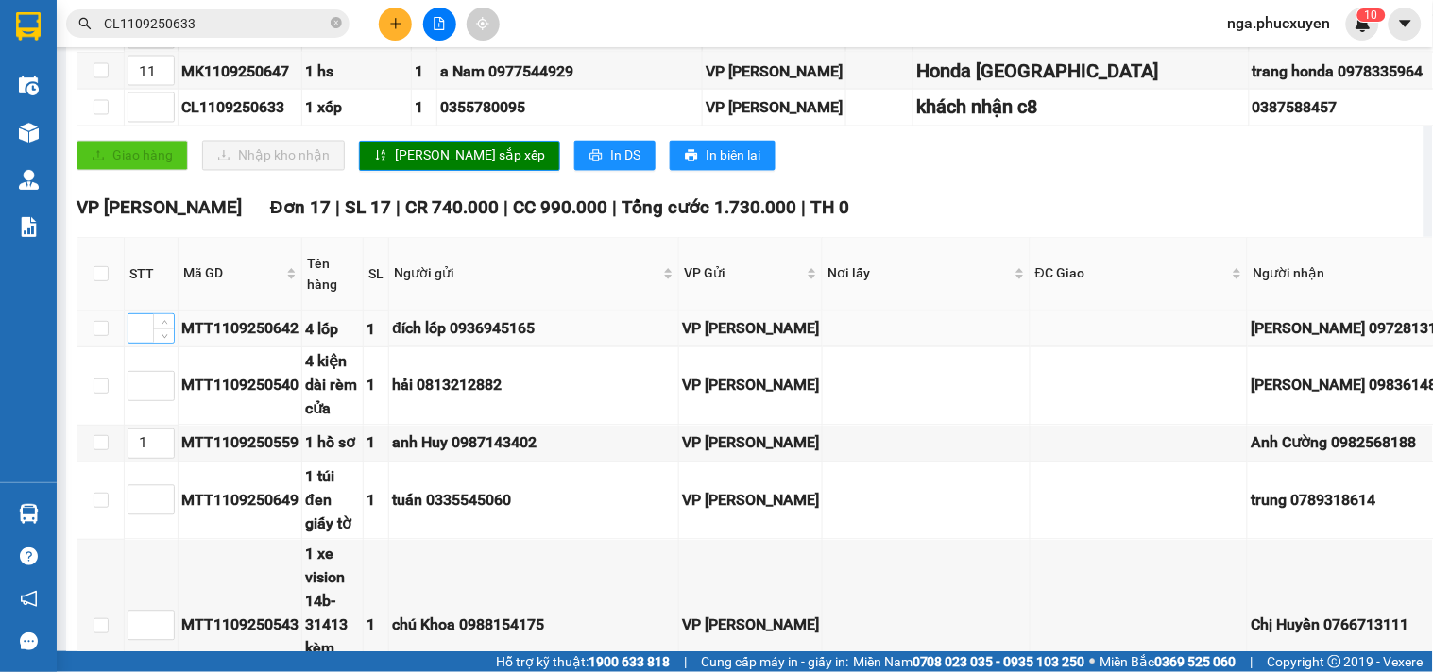
click at [134, 336] on input at bounding box center [150, 328] width 45 height 28
type input "6"
click at [140, 390] on input at bounding box center [150, 386] width 45 height 28
type input "7"
click at [136, 486] on input at bounding box center [150, 500] width 45 height 28
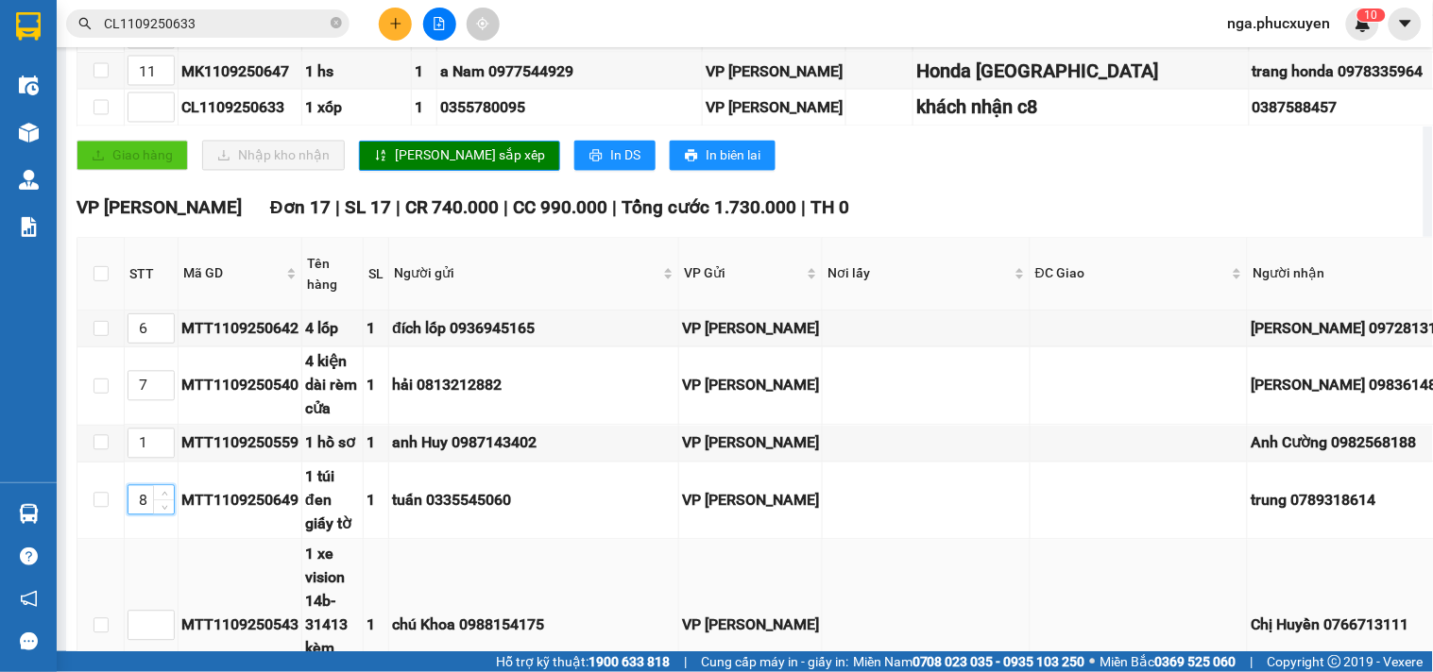
scroll to position [944, 0]
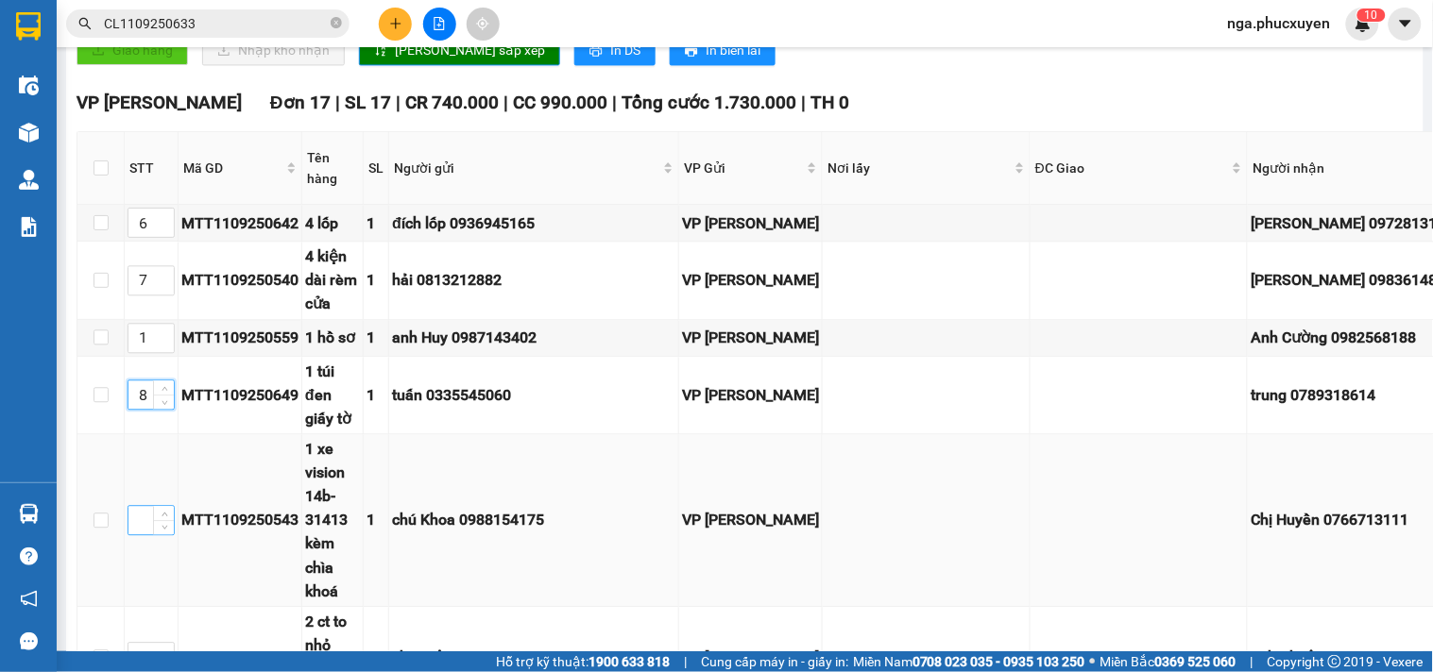
type input "8"
click at [143, 506] on input at bounding box center [150, 520] width 45 height 28
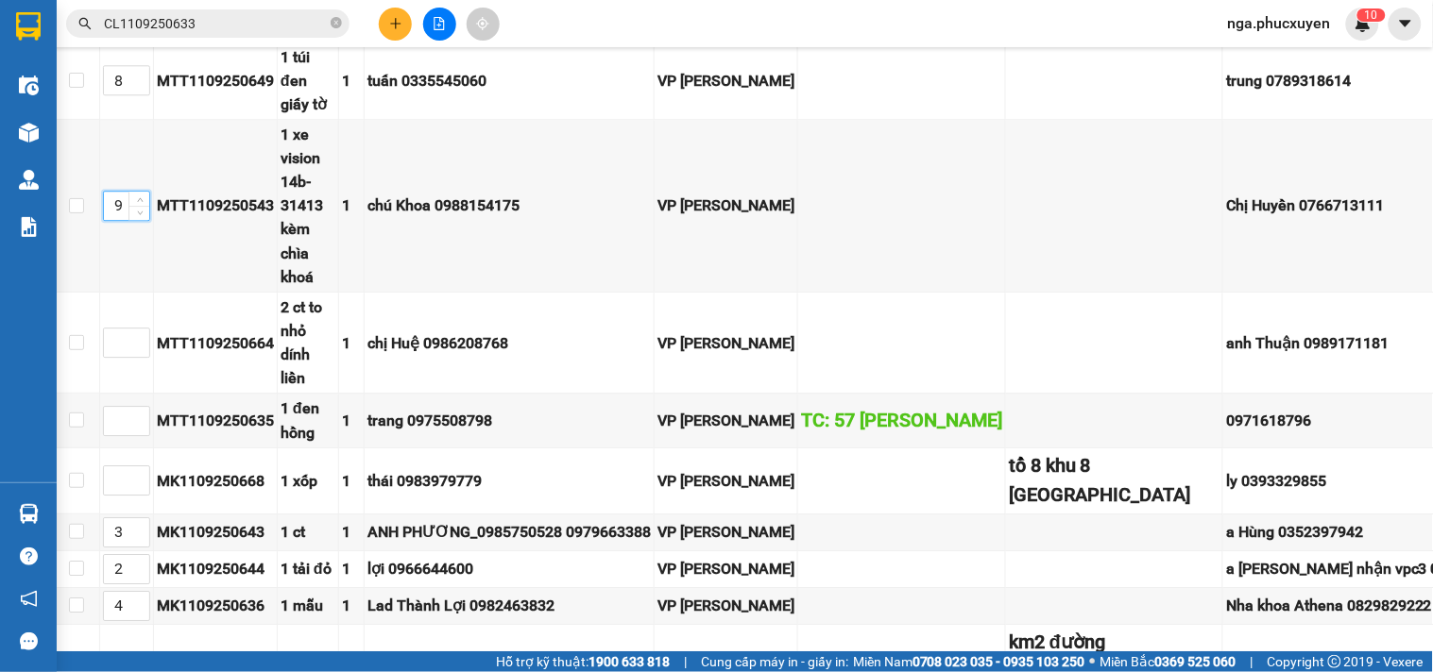
scroll to position [1259, 0]
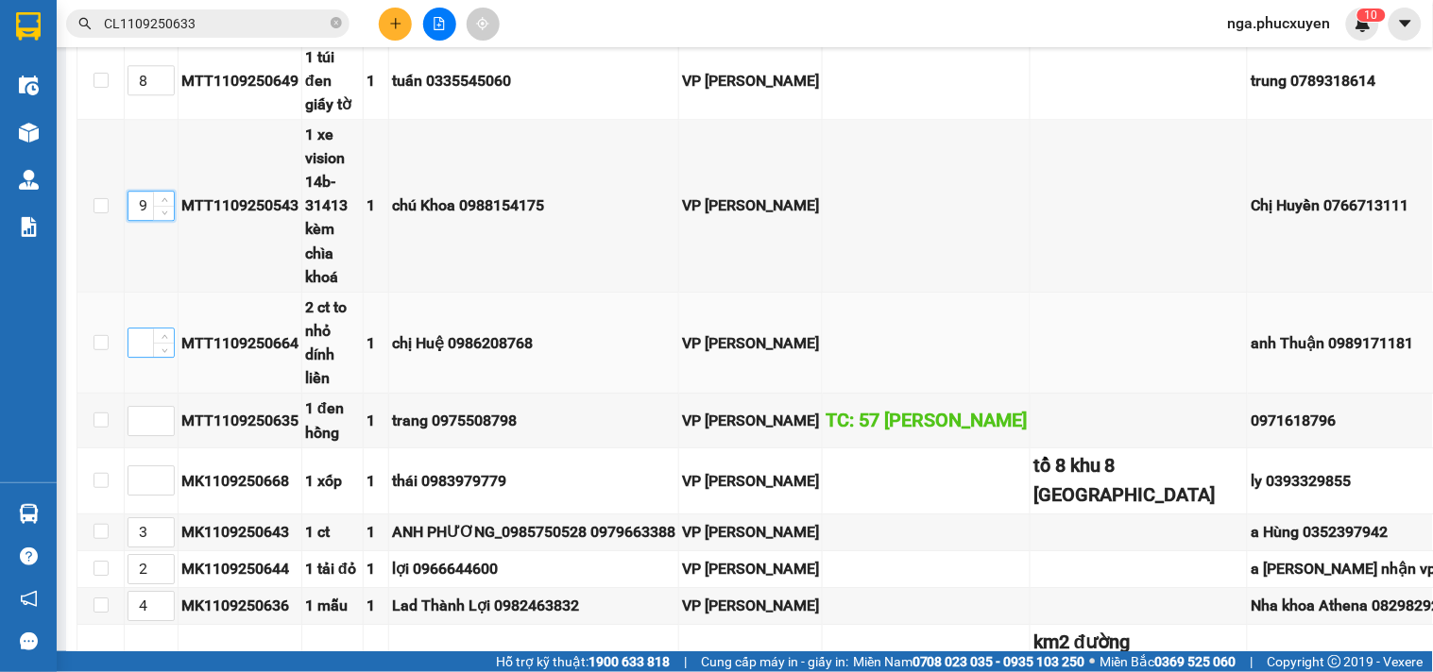
type input "9"
click at [145, 329] on input at bounding box center [150, 343] width 45 height 28
type input "10"
click at [138, 407] on input at bounding box center [150, 421] width 45 height 28
type input "11"
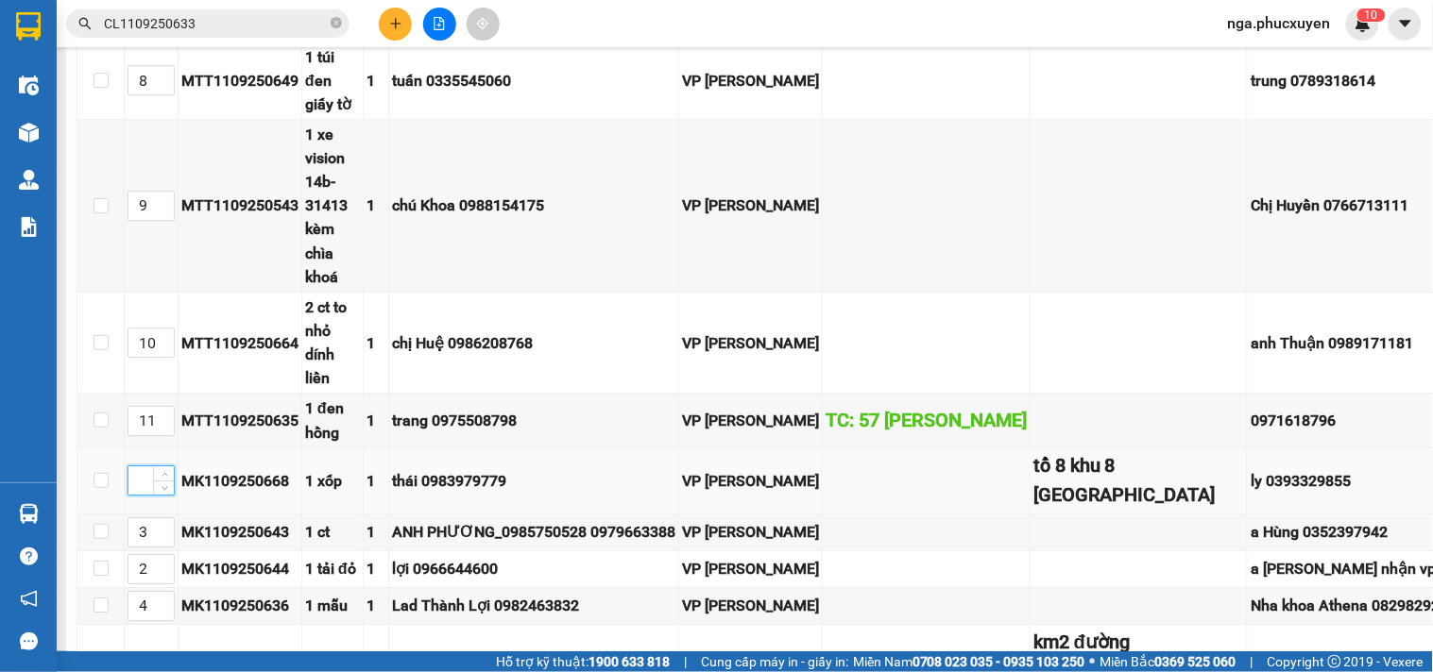
click at [145, 467] on input at bounding box center [150, 481] width 45 height 28
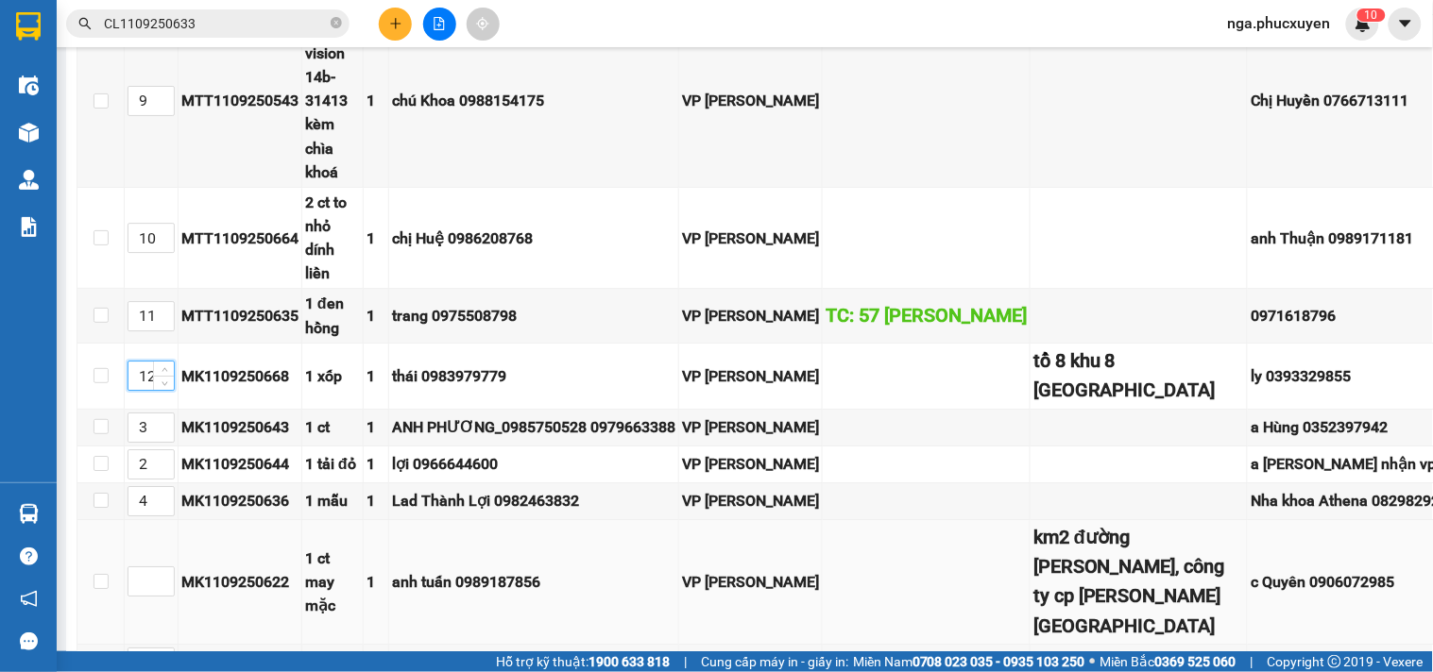
scroll to position [1468, 0]
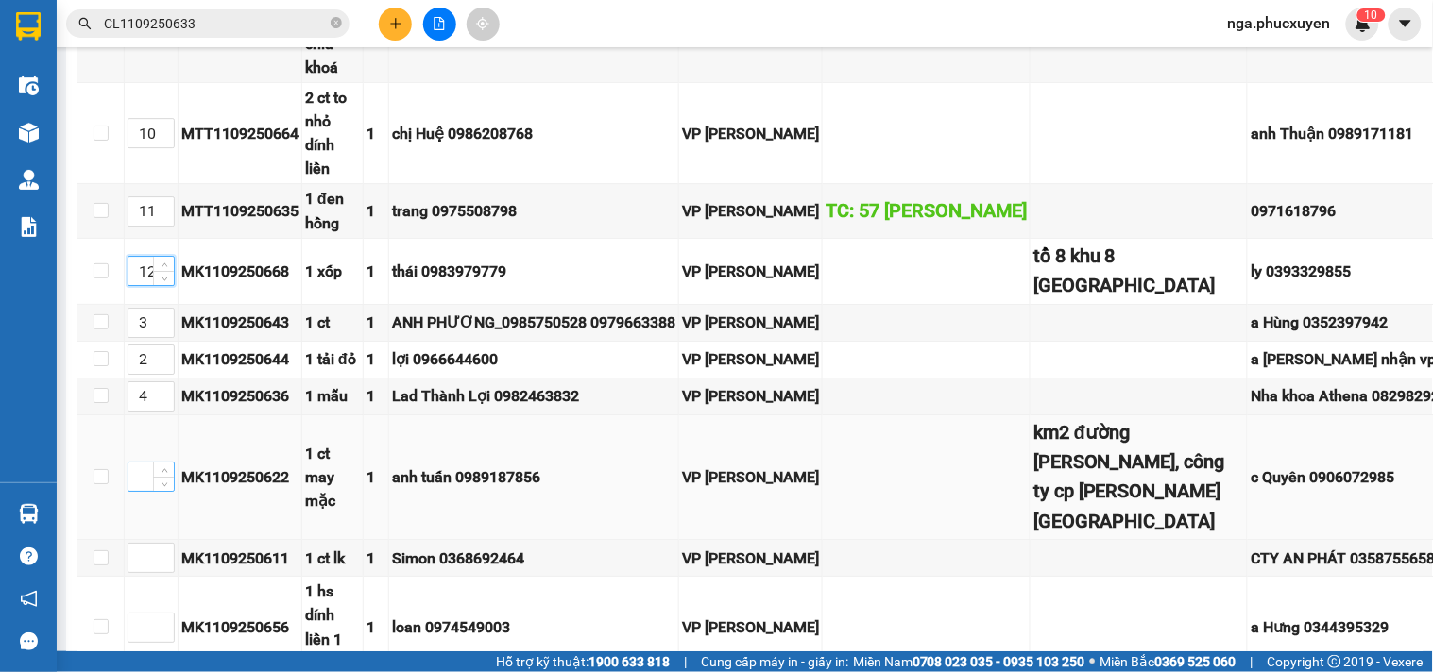
type input "12"
click at [143, 463] on input at bounding box center [150, 477] width 45 height 28
type input "13"
click at [143, 544] on input at bounding box center [150, 558] width 45 height 28
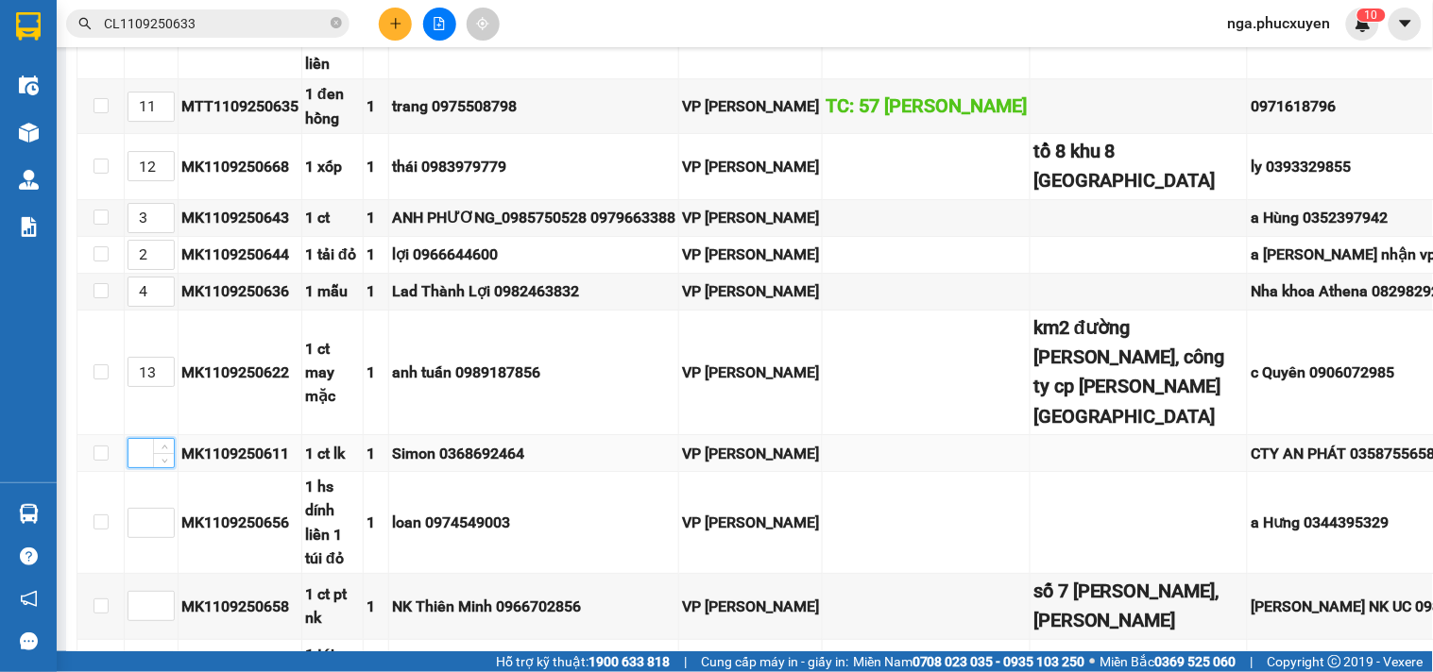
click at [148, 439] on input at bounding box center [150, 453] width 45 height 28
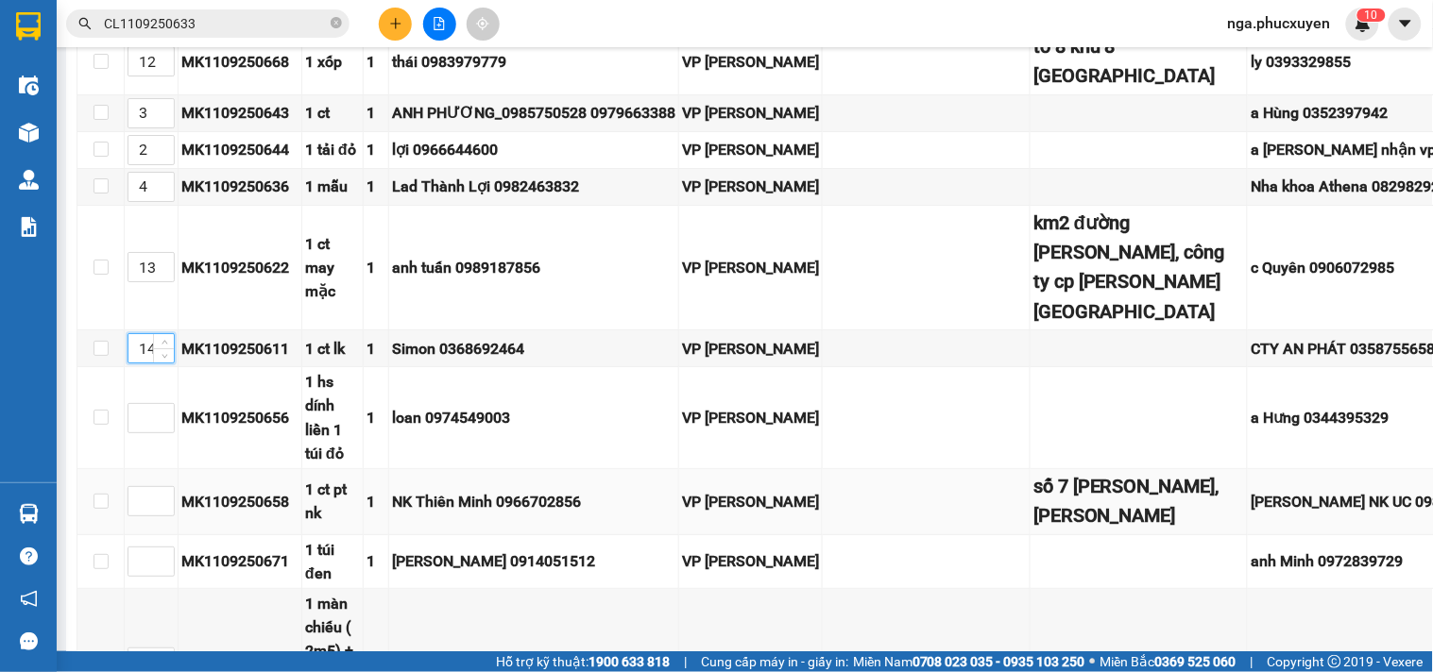
scroll to position [1783, 0]
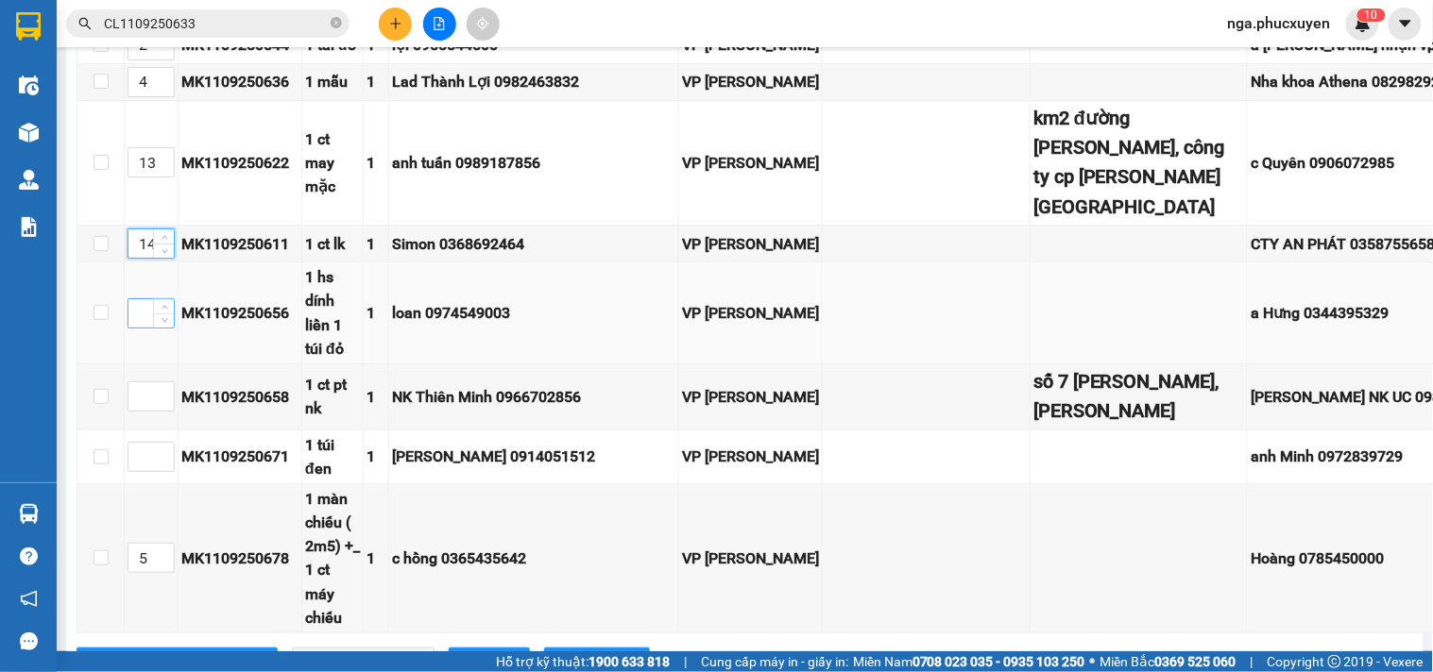
type input "14"
click at [134, 299] on input at bounding box center [150, 313] width 45 height 28
click at [140, 299] on input at bounding box center [150, 313] width 45 height 28
type input "15"
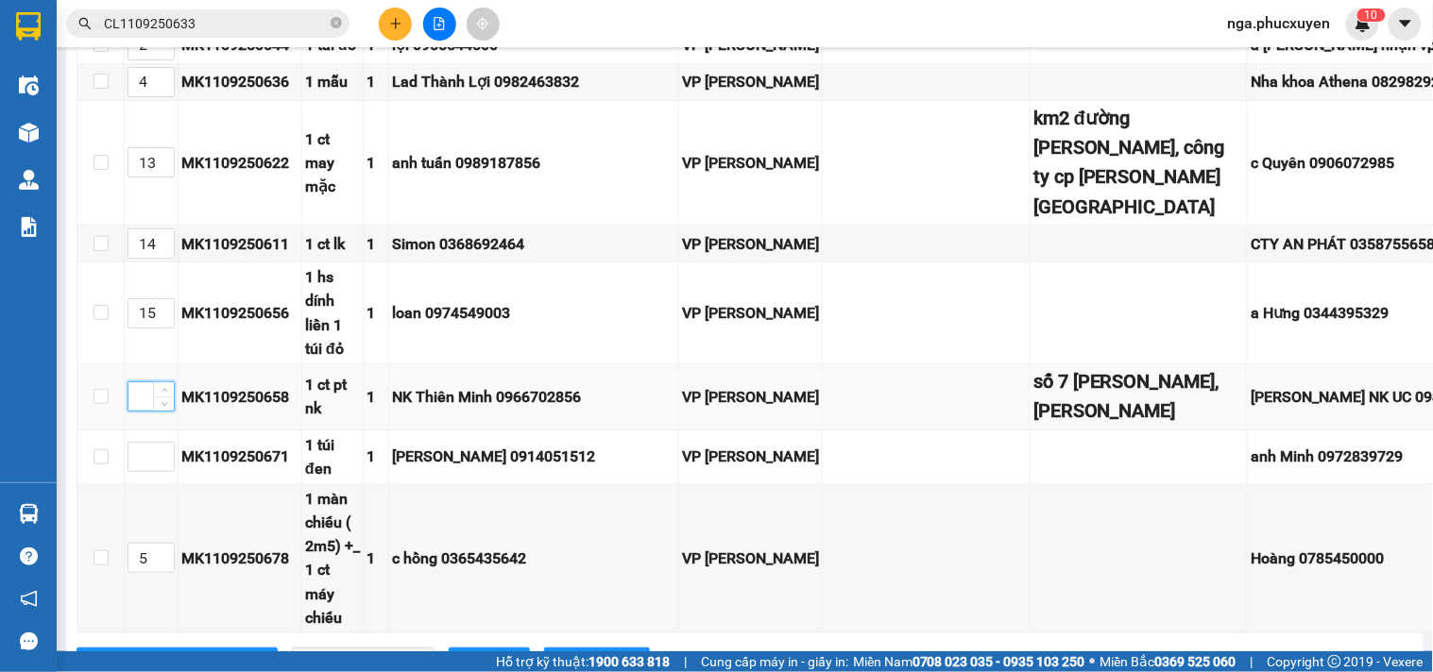
click at [145, 382] on input at bounding box center [150, 396] width 45 height 28
click at [140, 382] on input at bounding box center [150, 396] width 45 height 28
type input "16"
click at [142, 443] on input at bounding box center [150, 457] width 45 height 28
type input "17"
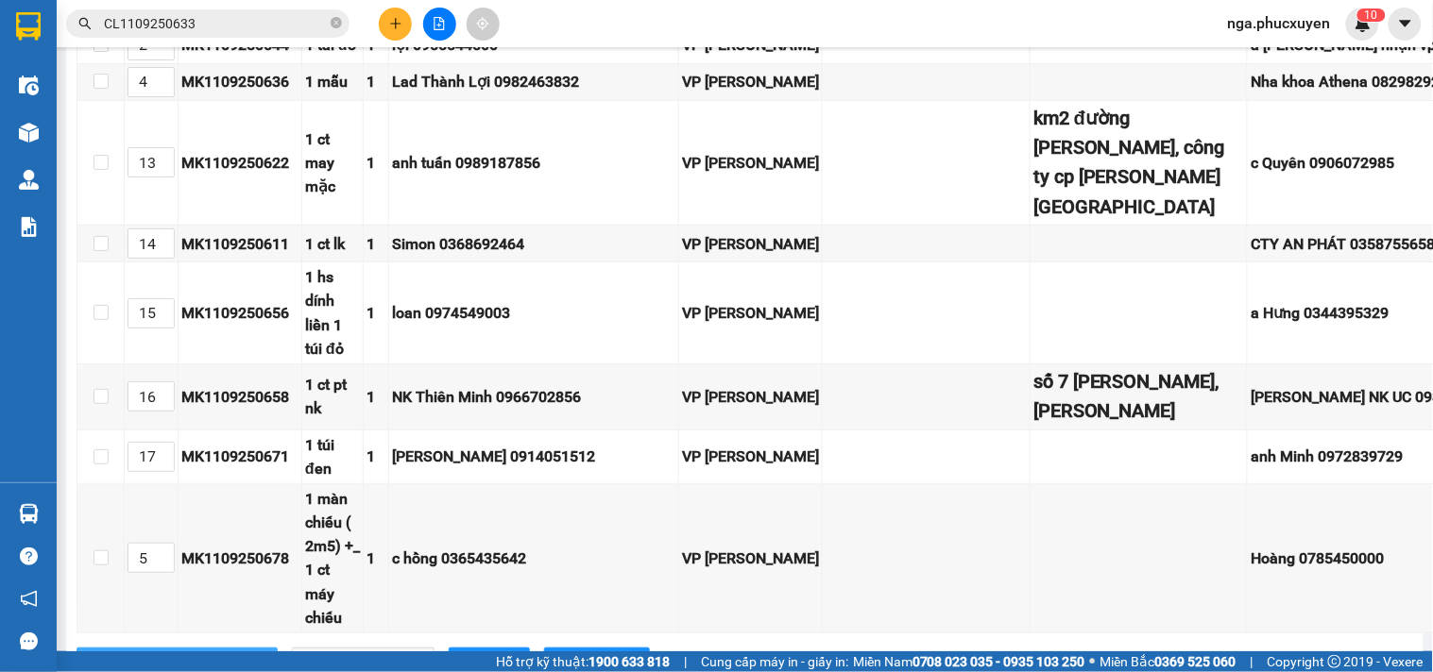
click at [139, 653] on span "[PERSON_NAME] sắp xếp" at bounding box center [187, 663] width 150 height 21
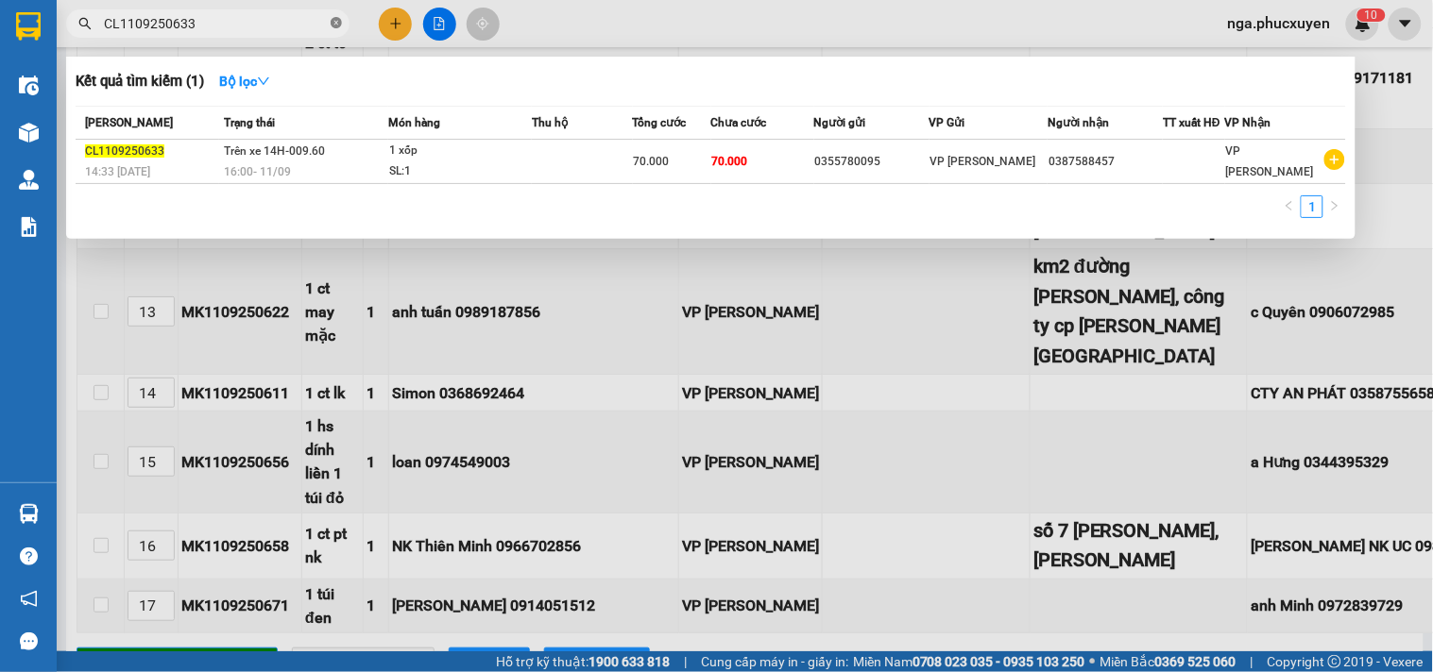
click at [337, 17] on icon "close-circle" at bounding box center [336, 22] width 11 height 11
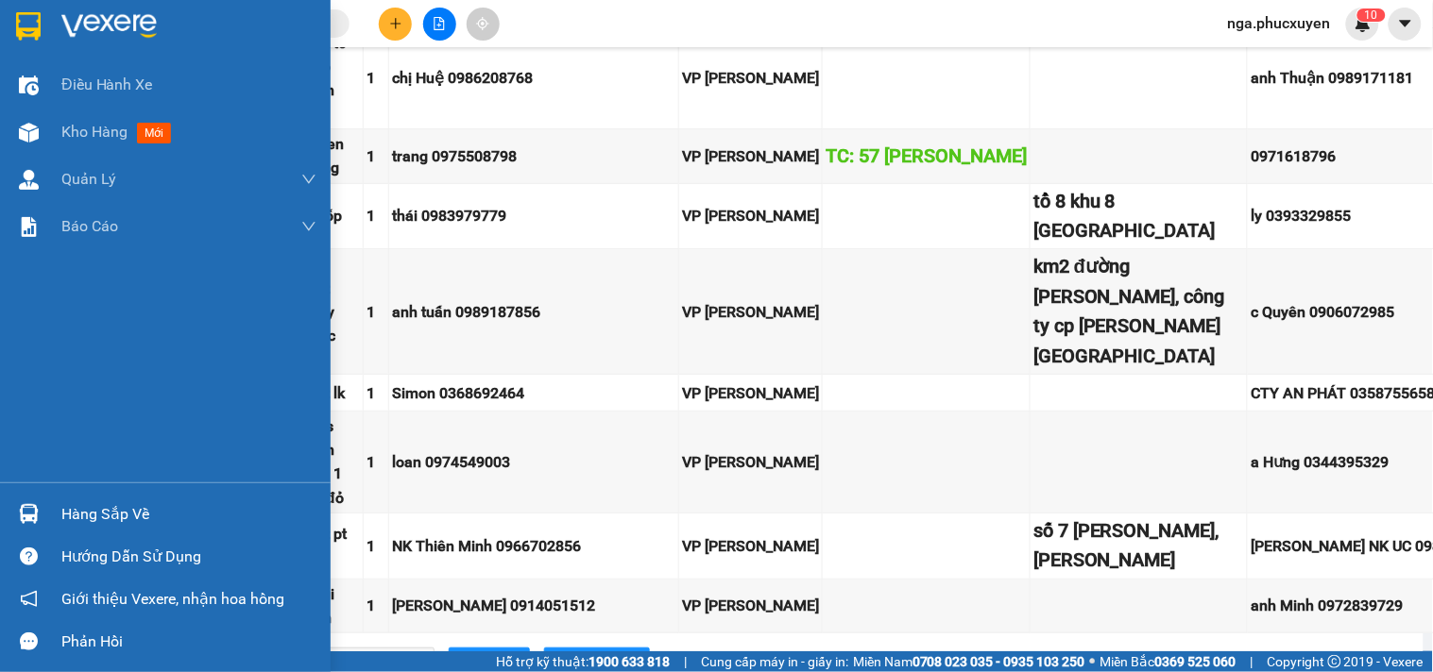
click at [79, 25] on img at bounding box center [108, 26] width 95 height 28
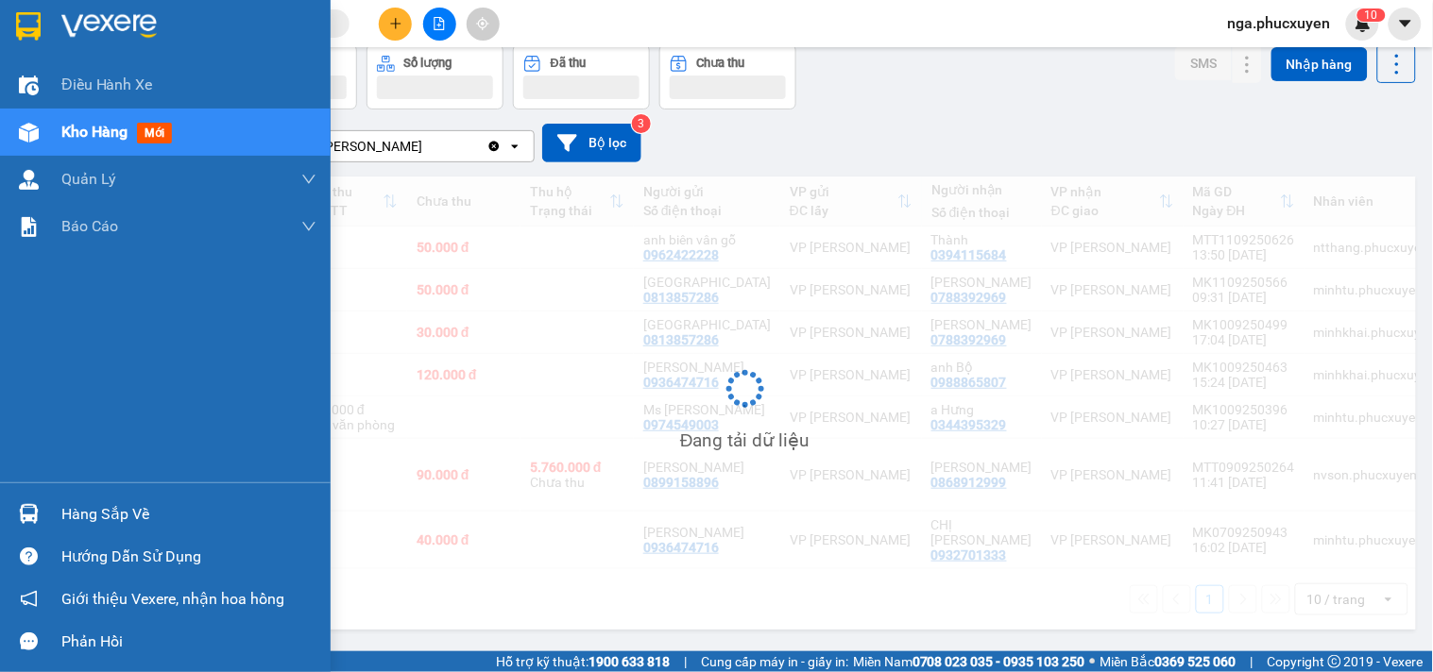
scroll to position [87, 0]
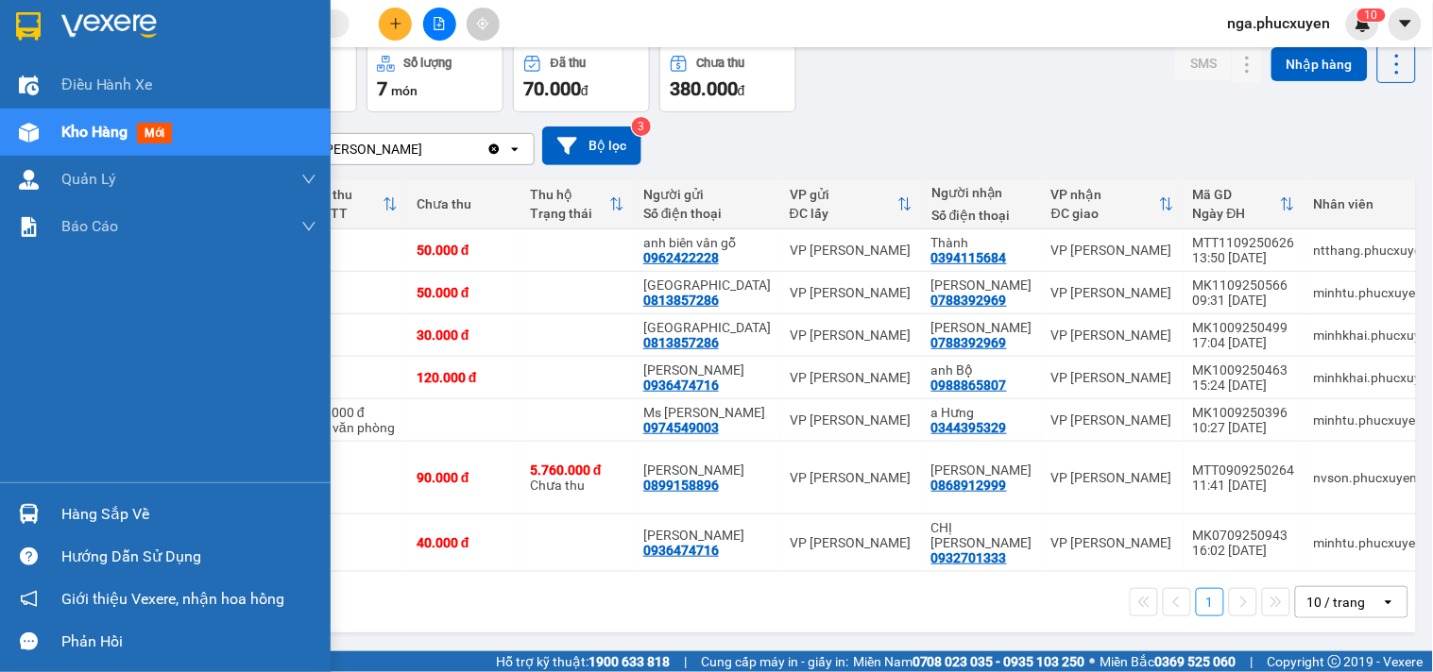
click at [118, 504] on div "Hàng sắp về" at bounding box center [188, 515] width 255 height 28
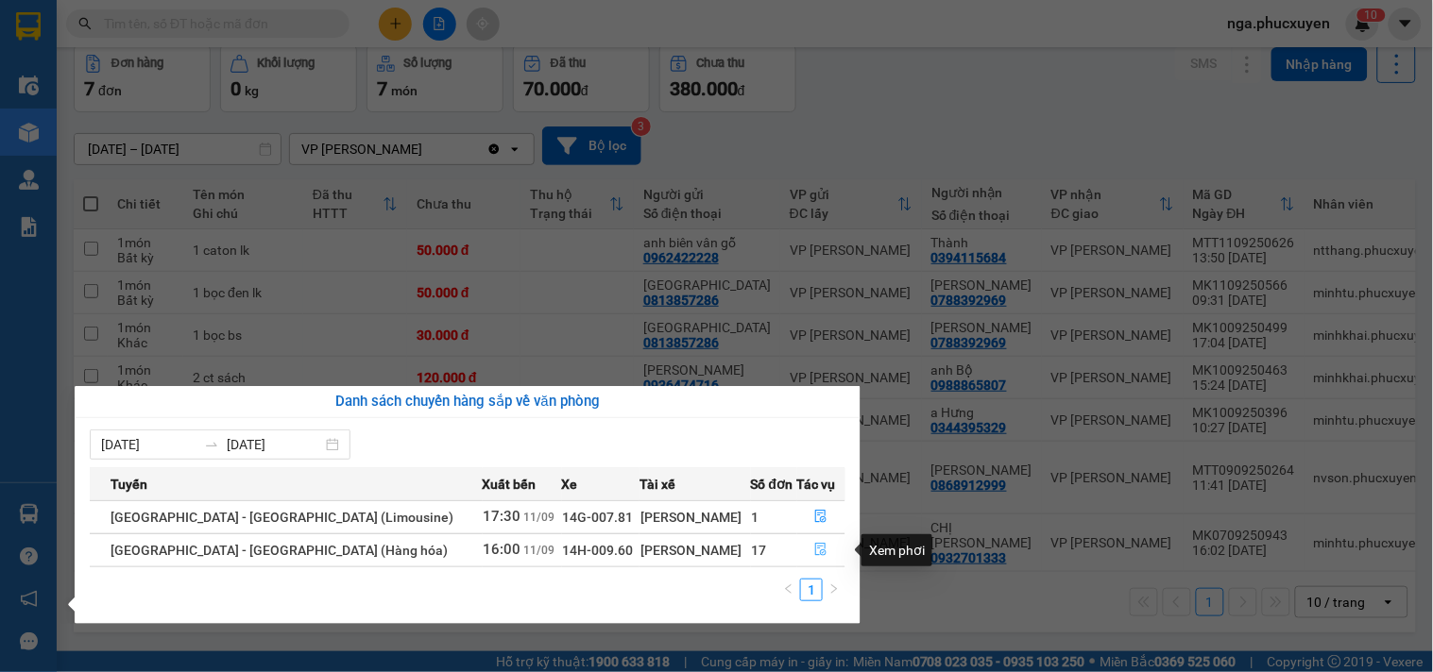
click at [814, 544] on icon "file-done" at bounding box center [820, 549] width 13 height 13
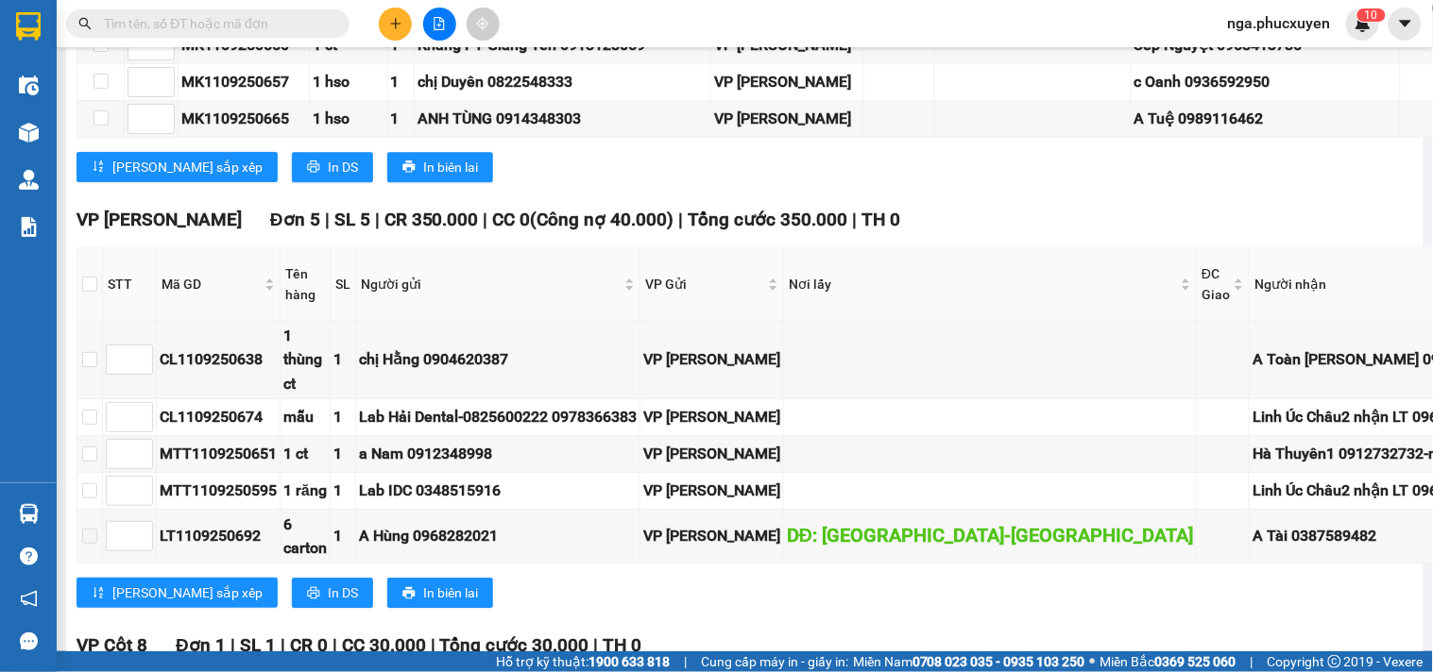
scroll to position [3167, 0]
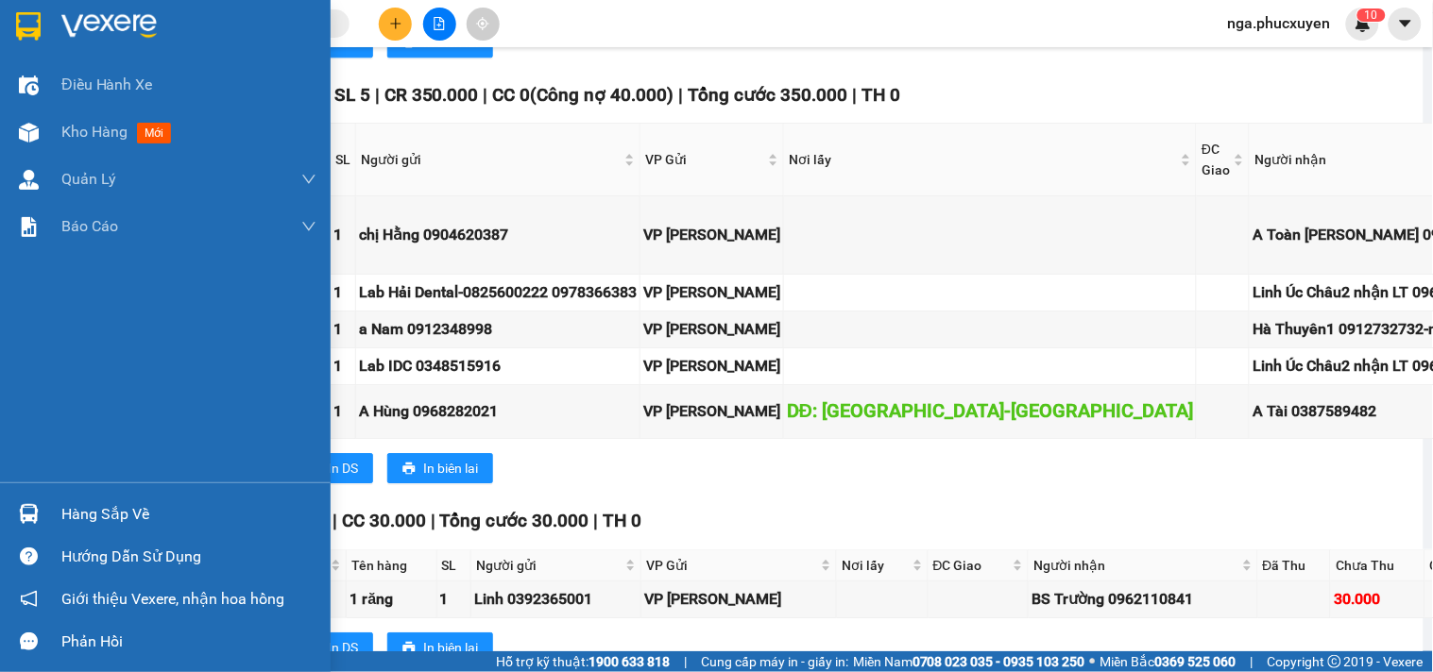
click at [88, 17] on img at bounding box center [108, 26] width 95 height 28
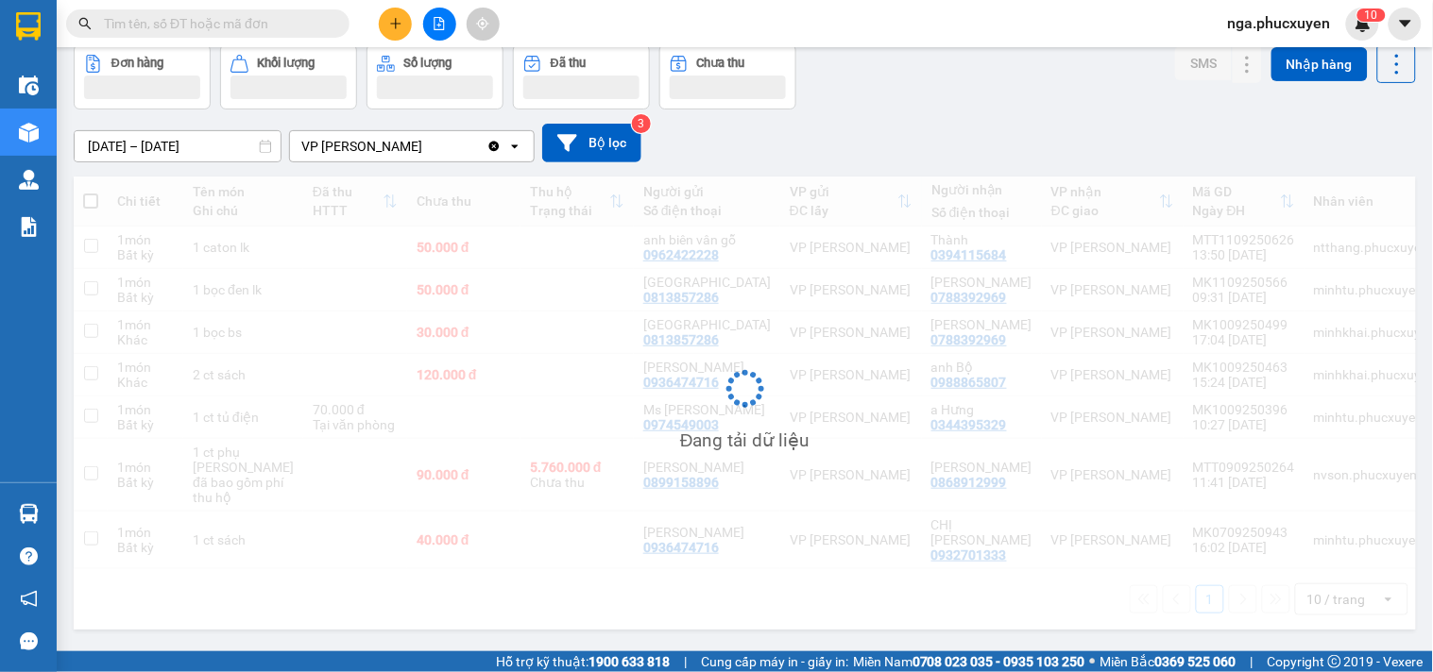
scroll to position [87, 0]
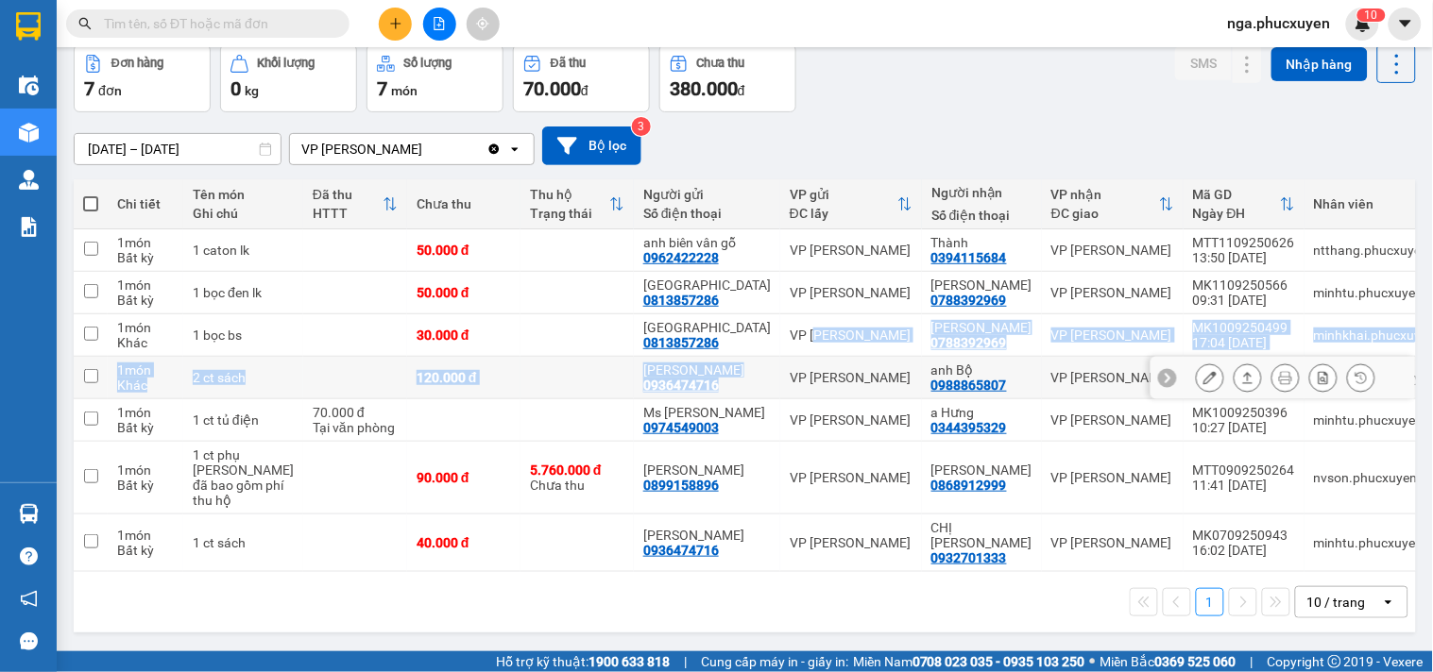
click at [741, 412] on tbody "1 món Bất kỳ 1 caton lk 50.000 đ anh biên vân gỗ 0962422228 VP Dương [GEOGRAPHI…" at bounding box center [760, 400] width 1373 height 343
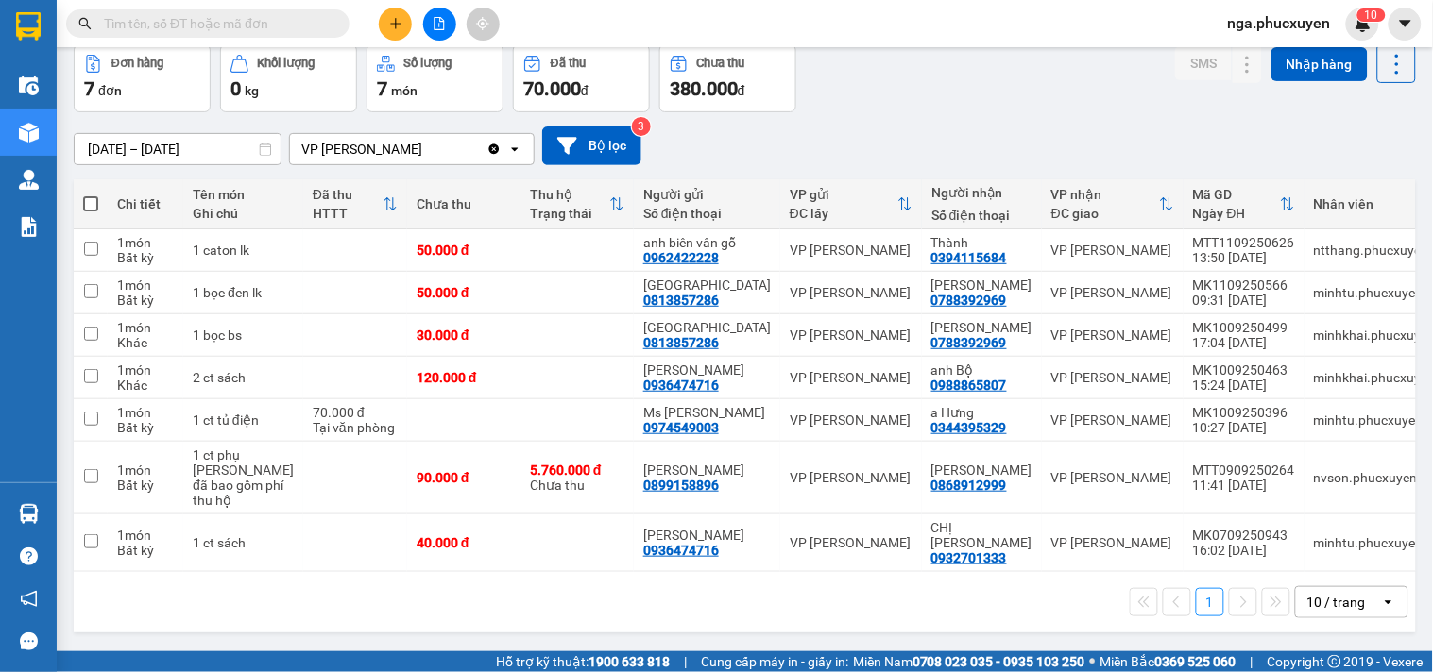
click at [919, 149] on div "[DATE] – [DATE] Press the down arrow key to interact with the calendar and sele…" at bounding box center [745, 146] width 1342 height 39
click at [295, 17] on input "text" at bounding box center [215, 23] width 223 height 21
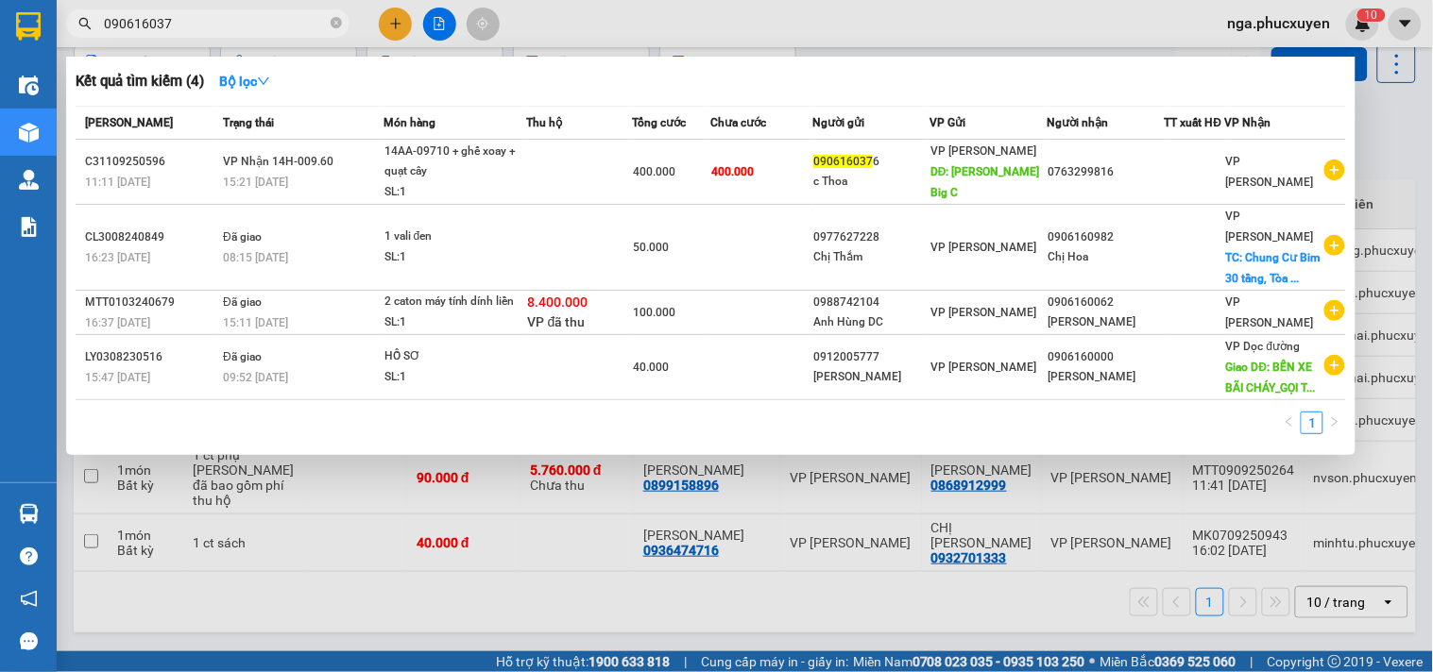
type input "0906160376"
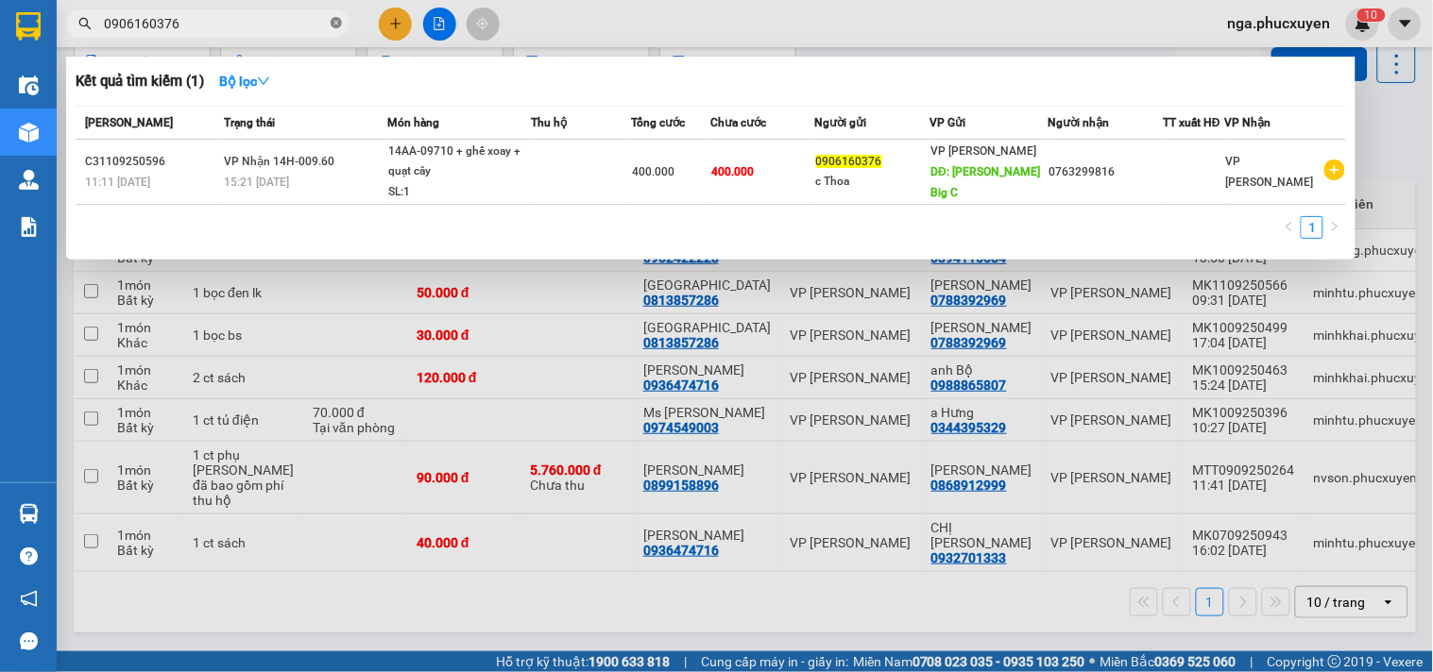
click at [336, 24] on icon "close-circle" at bounding box center [336, 22] width 11 height 11
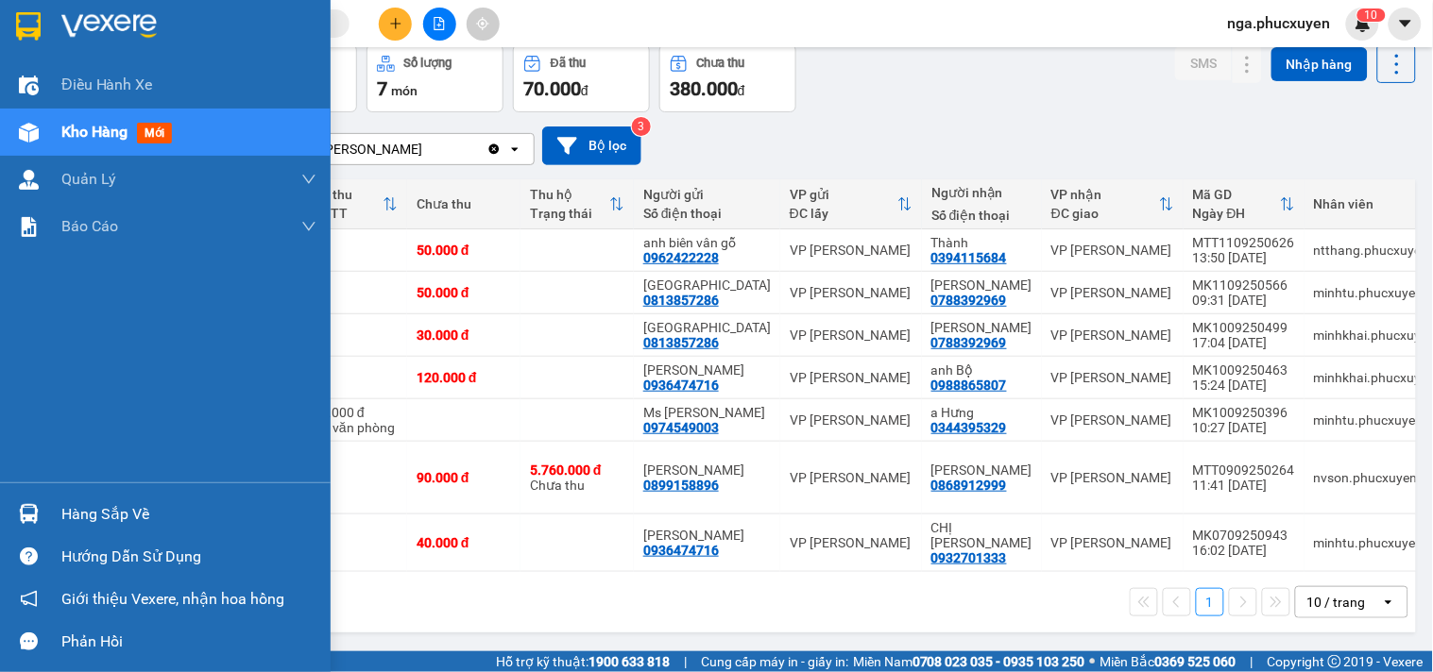
click at [20, 22] on img at bounding box center [28, 26] width 25 height 28
click at [59, 21] on div at bounding box center [165, 30] width 331 height 61
click at [61, 22] on img at bounding box center [108, 26] width 95 height 28
click at [20, 24] on img at bounding box center [28, 26] width 25 height 28
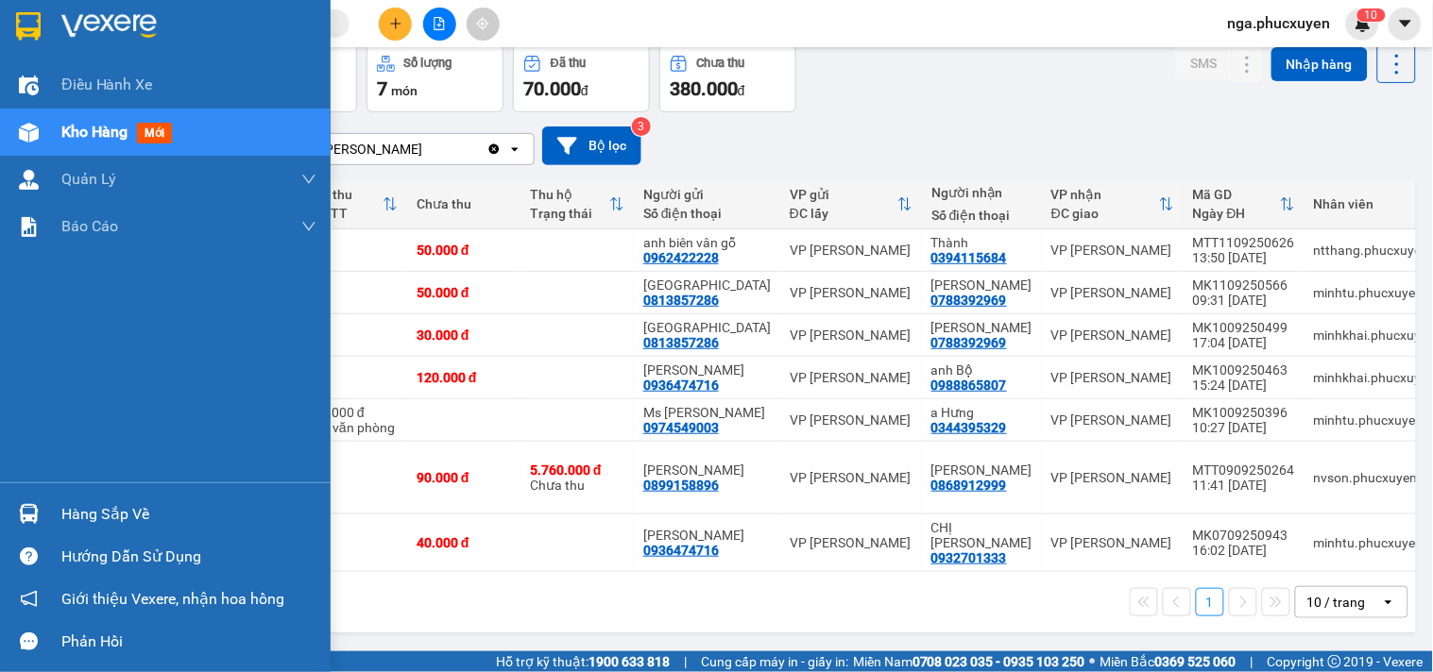
click at [29, 17] on img at bounding box center [28, 26] width 25 height 28
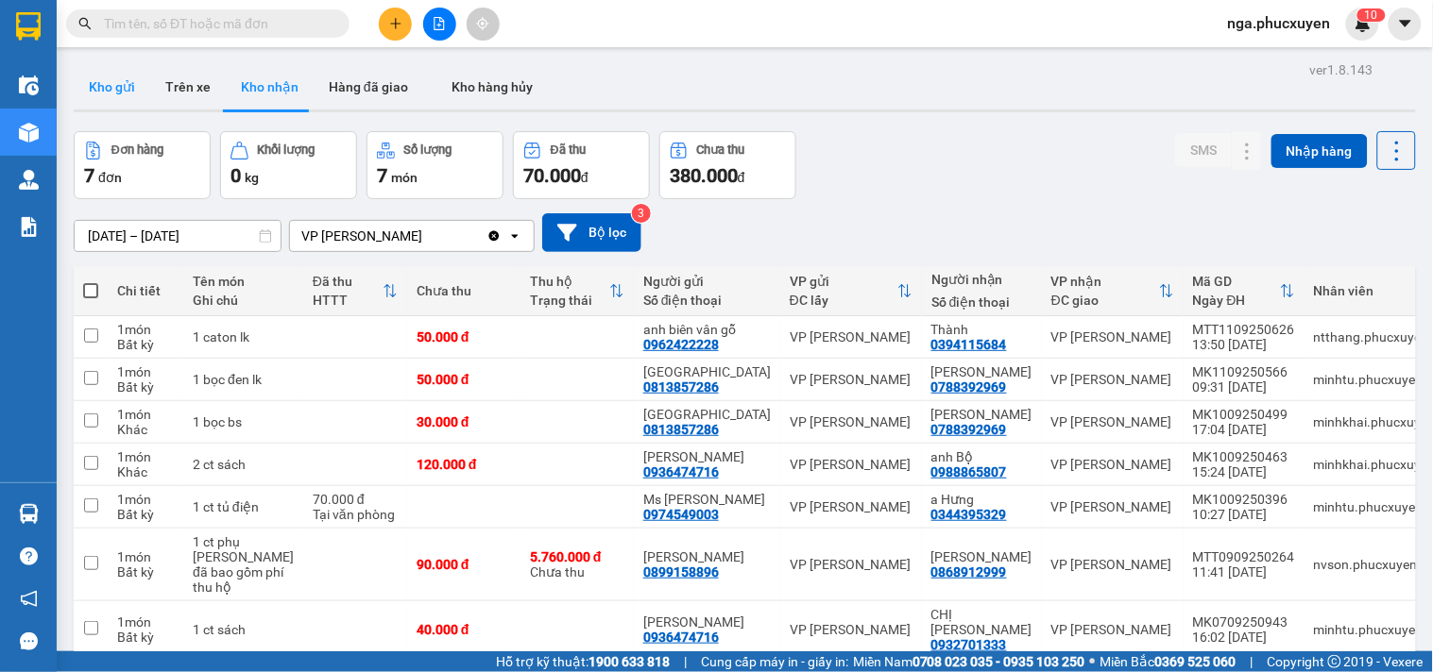
click at [110, 96] on button "Kho gửi" at bounding box center [112, 86] width 76 height 45
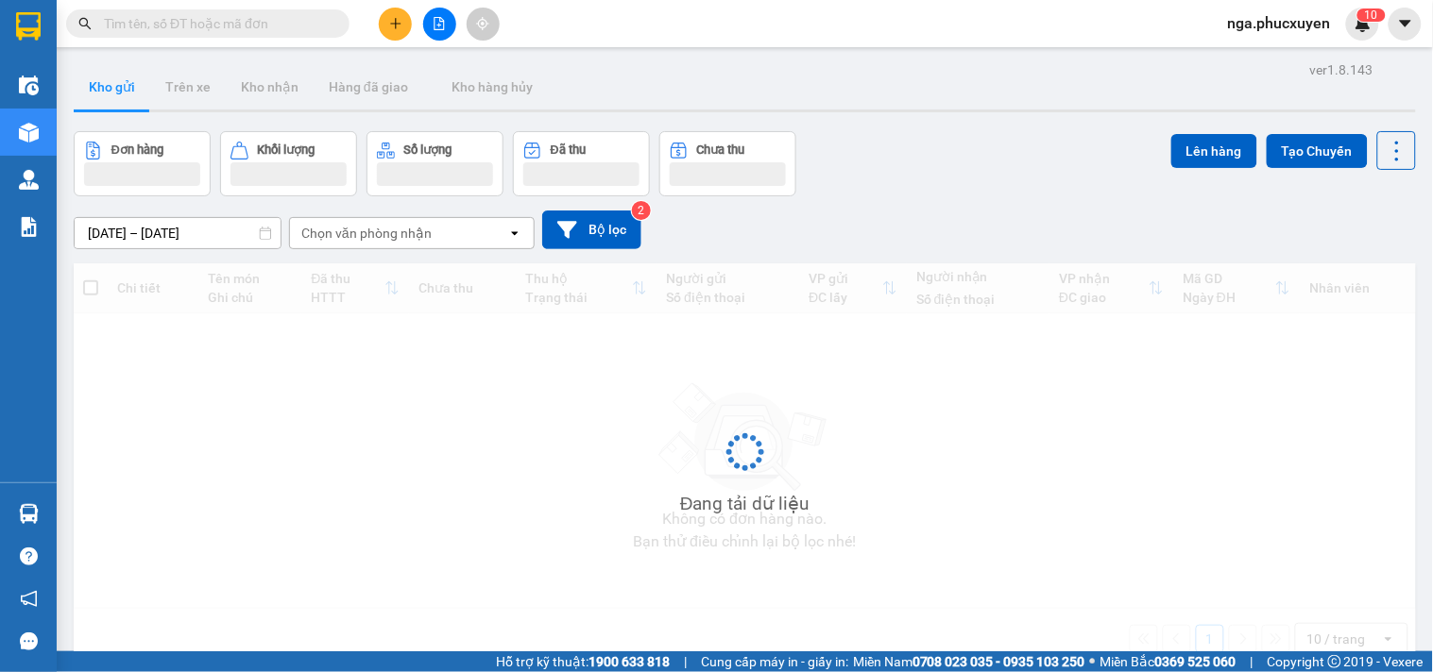
click at [110, 96] on button "Kho gửi" at bounding box center [112, 86] width 76 height 45
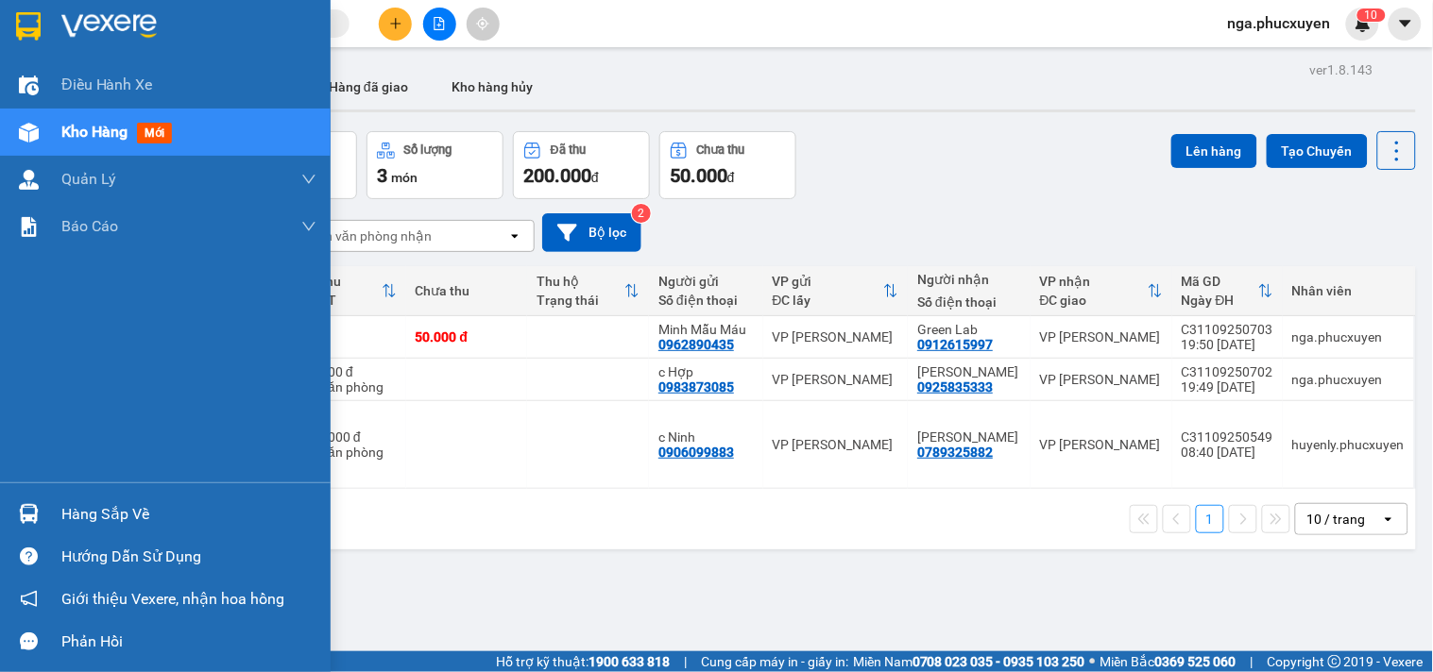
click at [42, 23] on div at bounding box center [28, 25] width 33 height 33
click at [31, 16] on img at bounding box center [28, 26] width 25 height 28
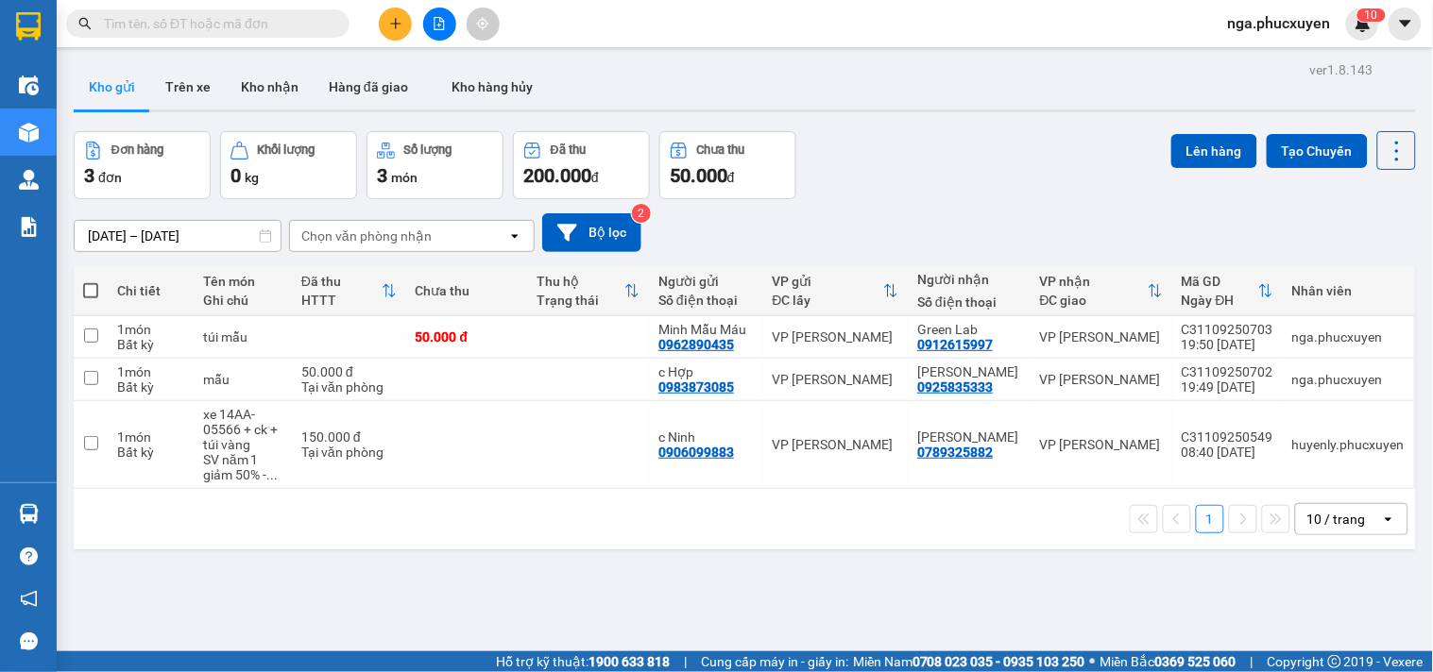
click at [214, 25] on input "text" at bounding box center [215, 23] width 223 height 21
click at [319, 31] on input "text" at bounding box center [215, 23] width 223 height 21
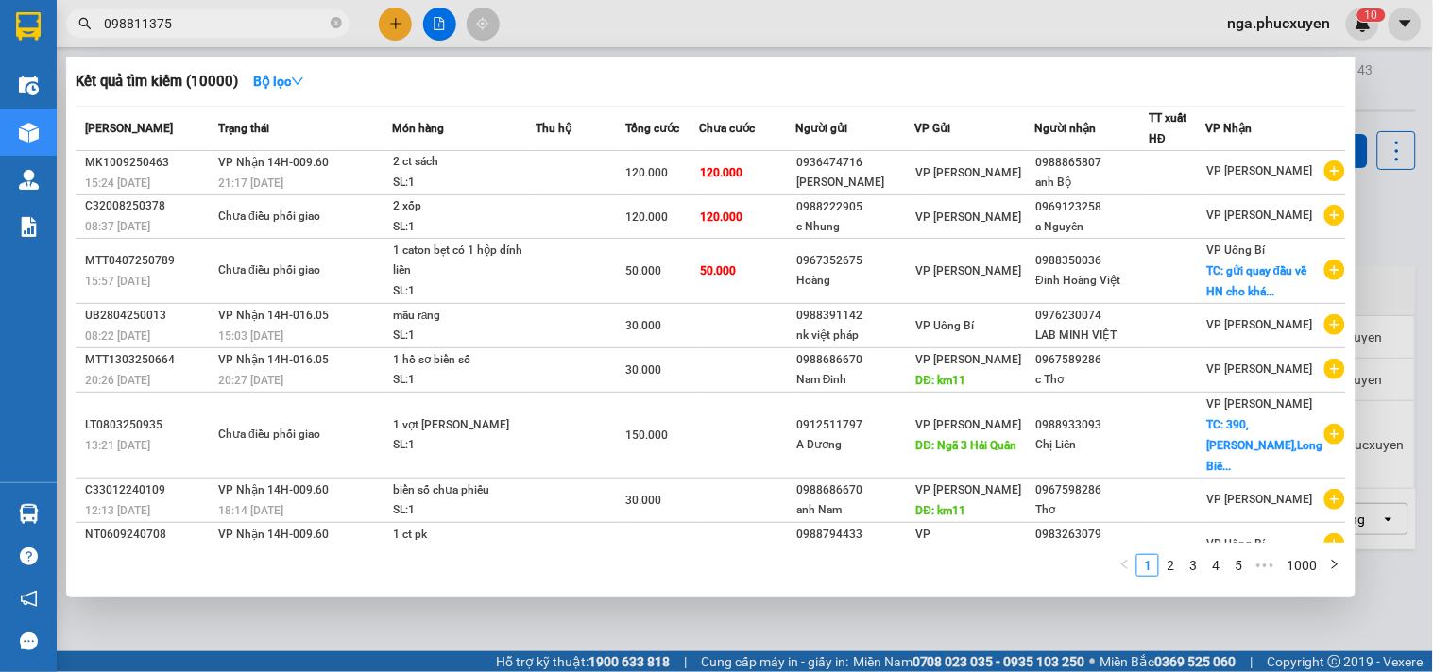
type input "0988113759"
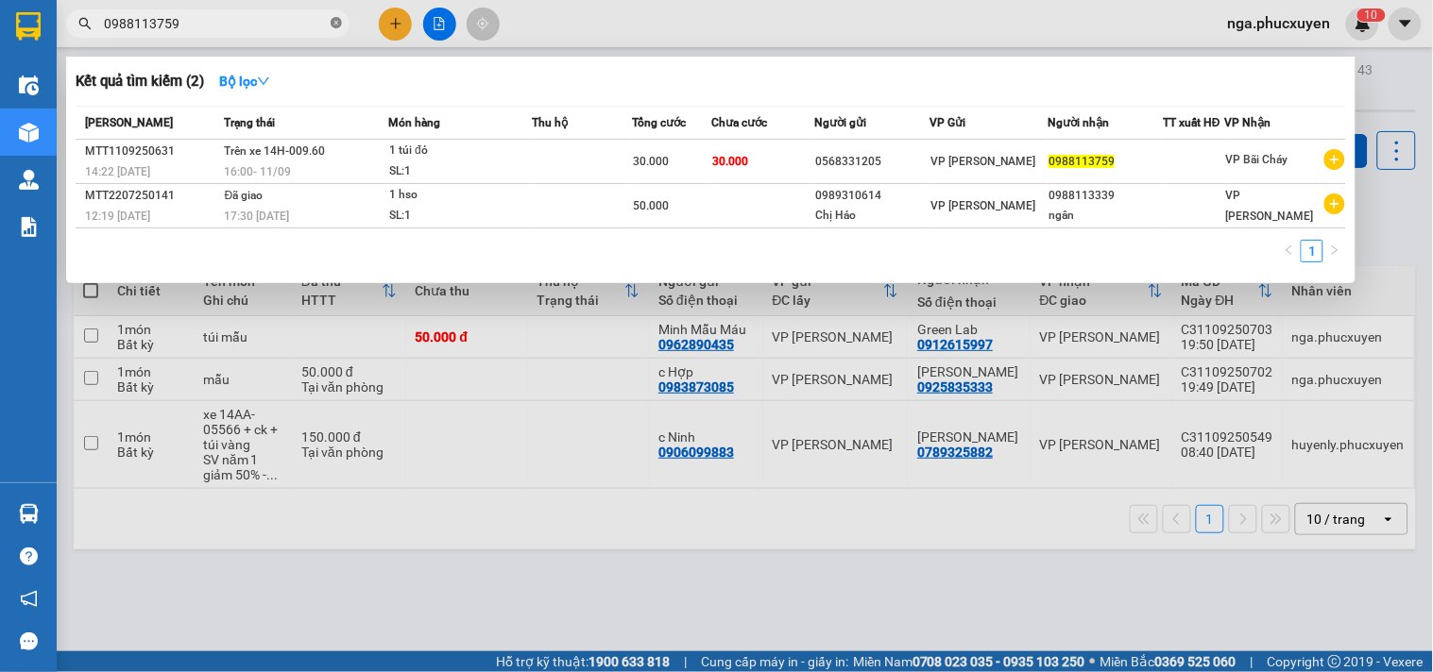
click at [335, 21] on icon "close-circle" at bounding box center [336, 22] width 11 height 11
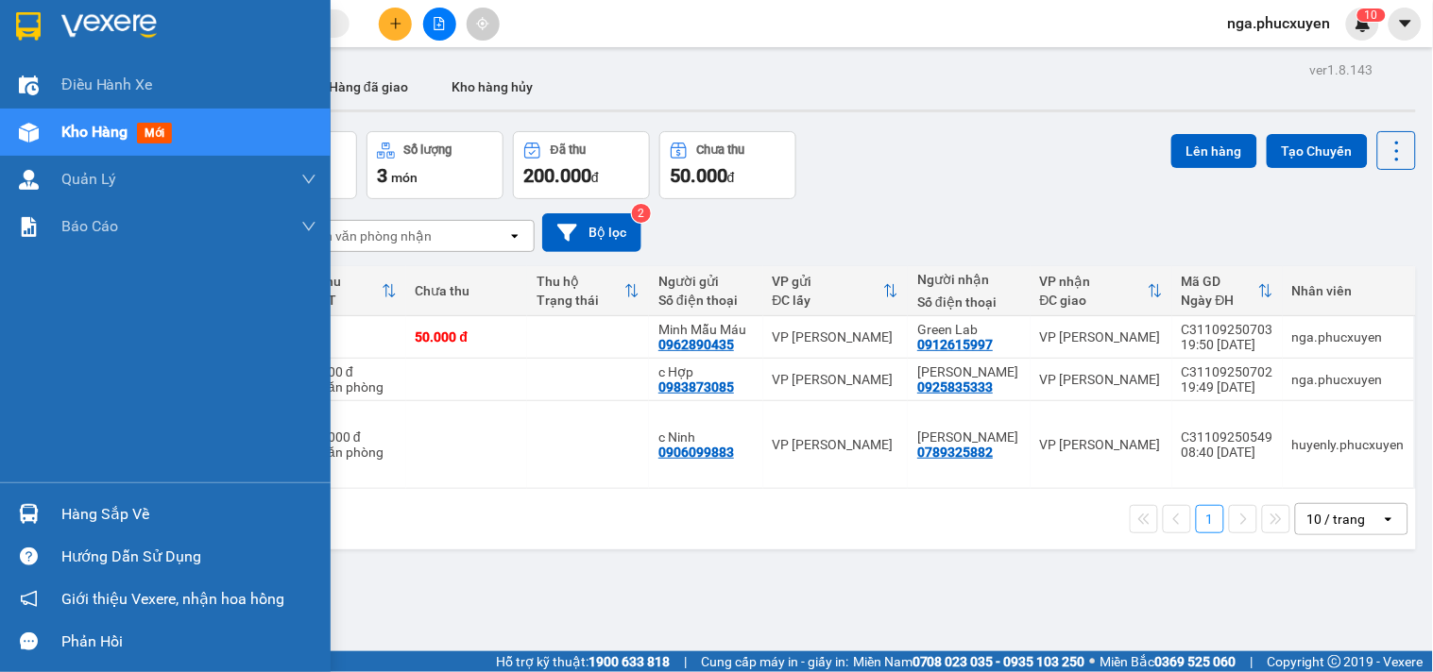
drag, startPoint x: 124, startPoint y: 515, endPoint x: 148, endPoint y: 521, distance: 25.4
click at [124, 515] on div "Hàng sắp về" at bounding box center [188, 515] width 255 height 28
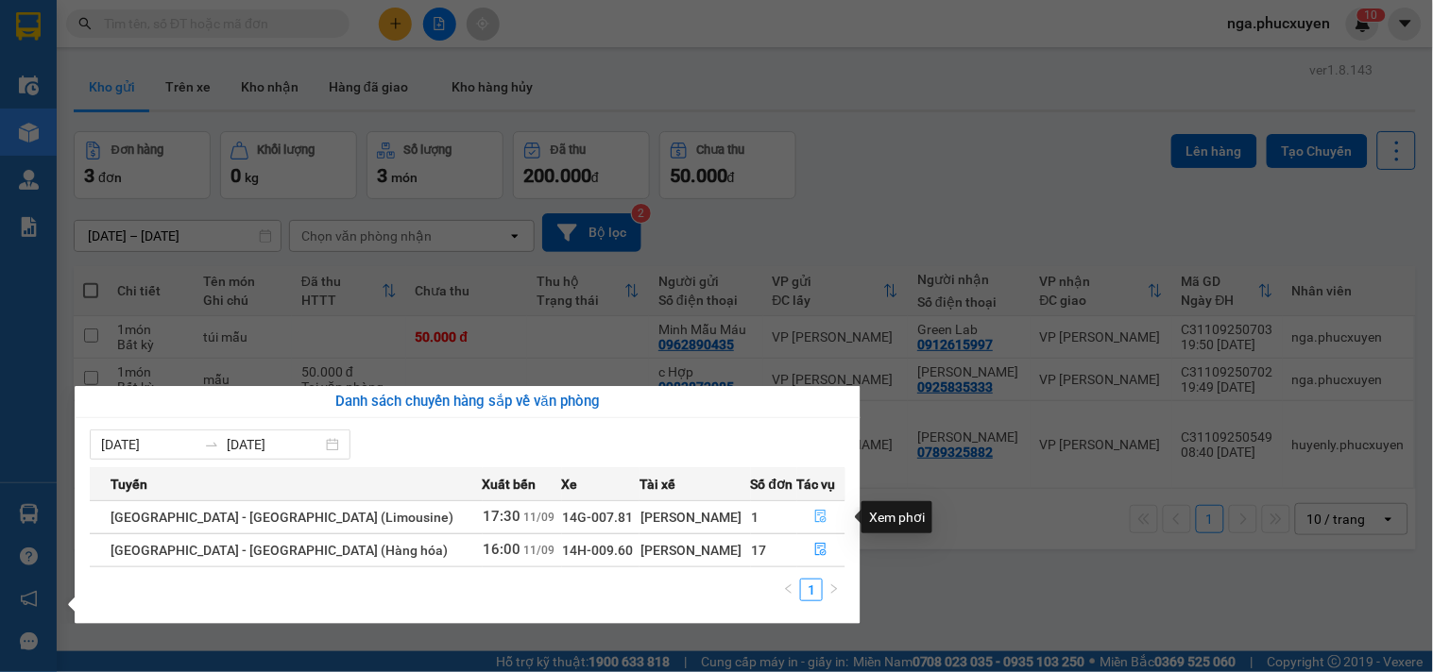
click at [817, 516] on icon "file-done" at bounding box center [820, 516] width 13 height 13
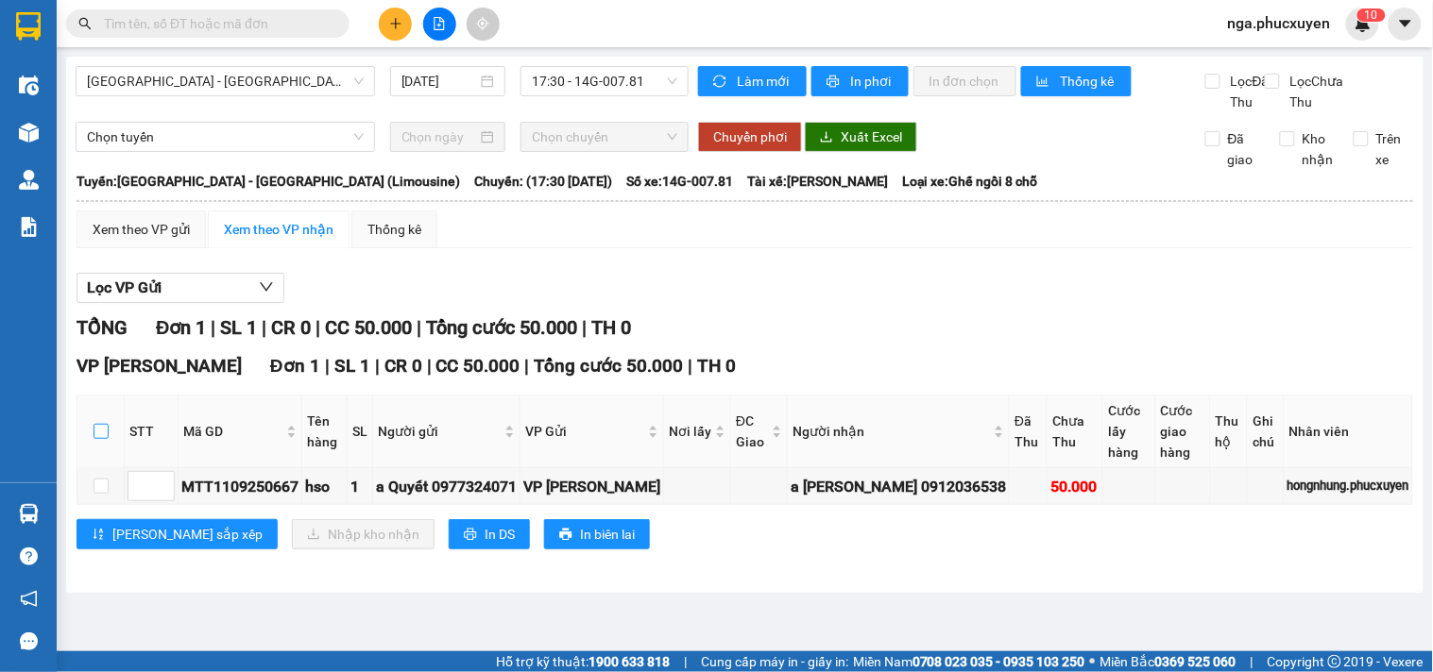
click at [95, 439] on input "checkbox" at bounding box center [100, 431] width 15 height 15
checkbox input "true"
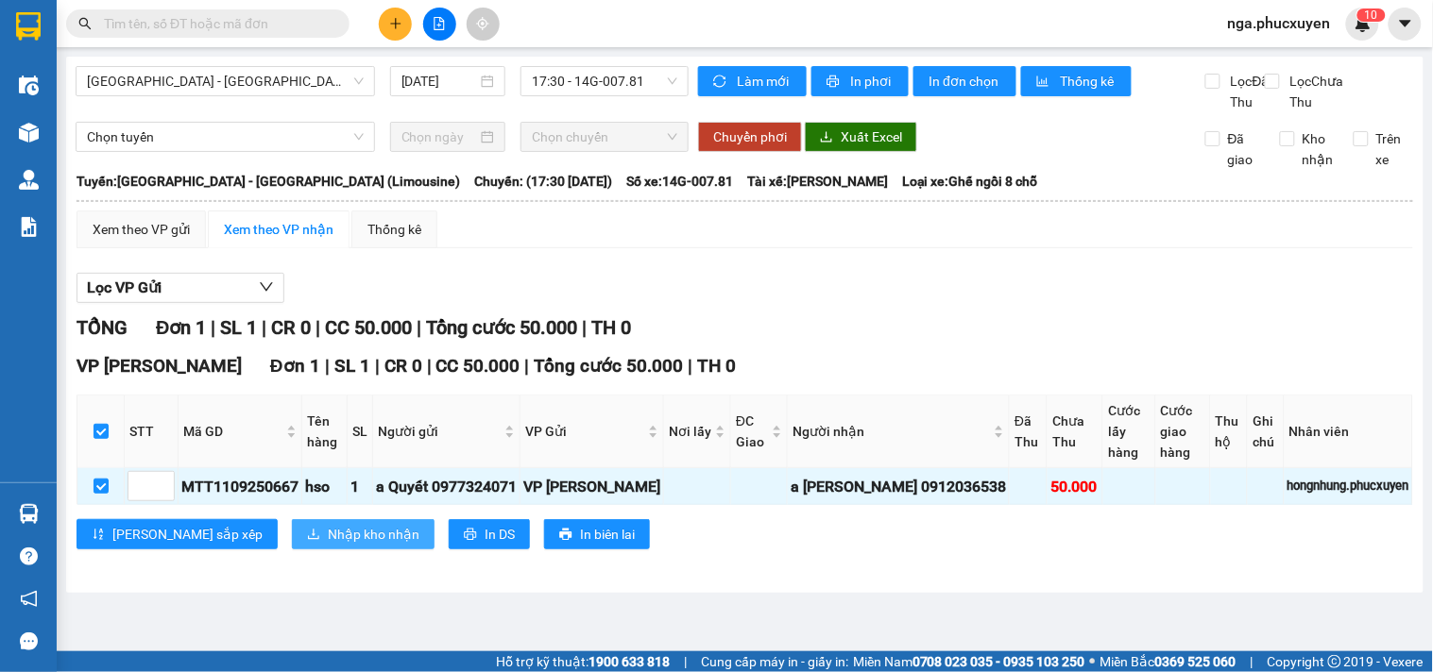
click at [328, 545] on span "Nhập kho nhận" at bounding box center [374, 534] width 92 height 21
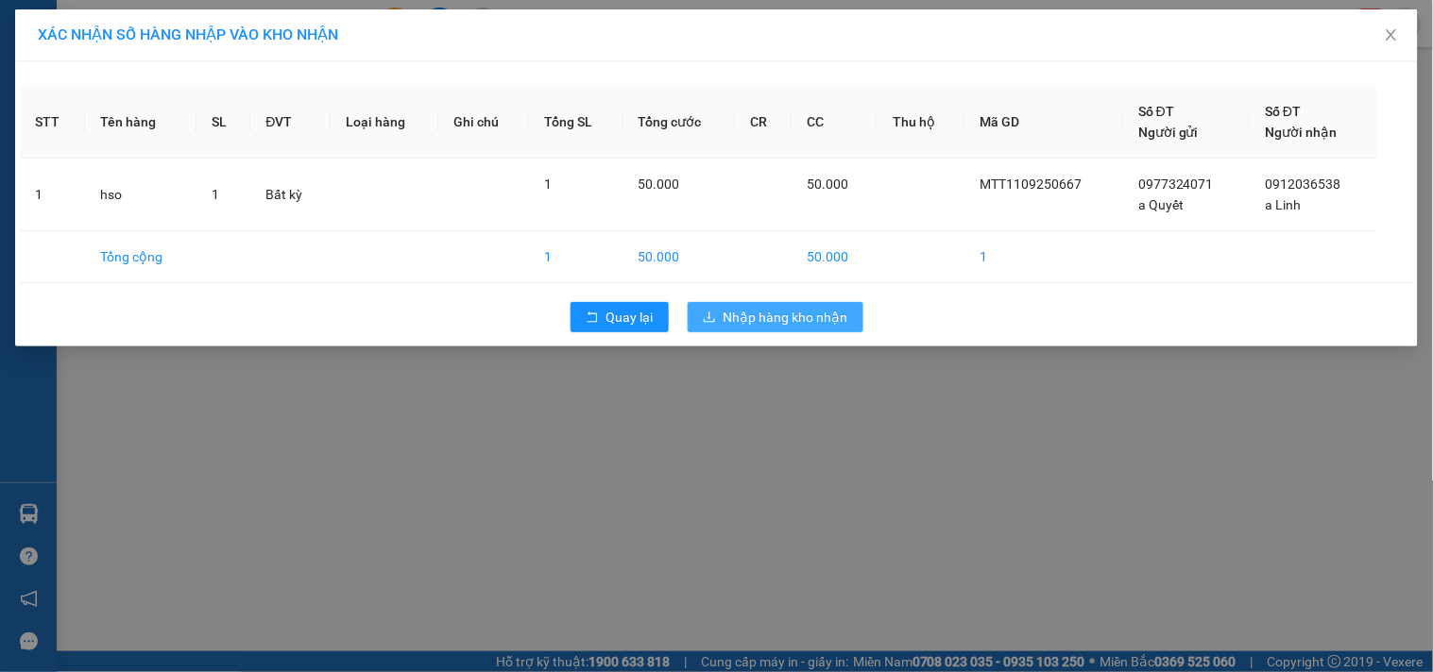
click at [769, 315] on span "Nhập hàng kho nhận" at bounding box center [785, 317] width 125 height 21
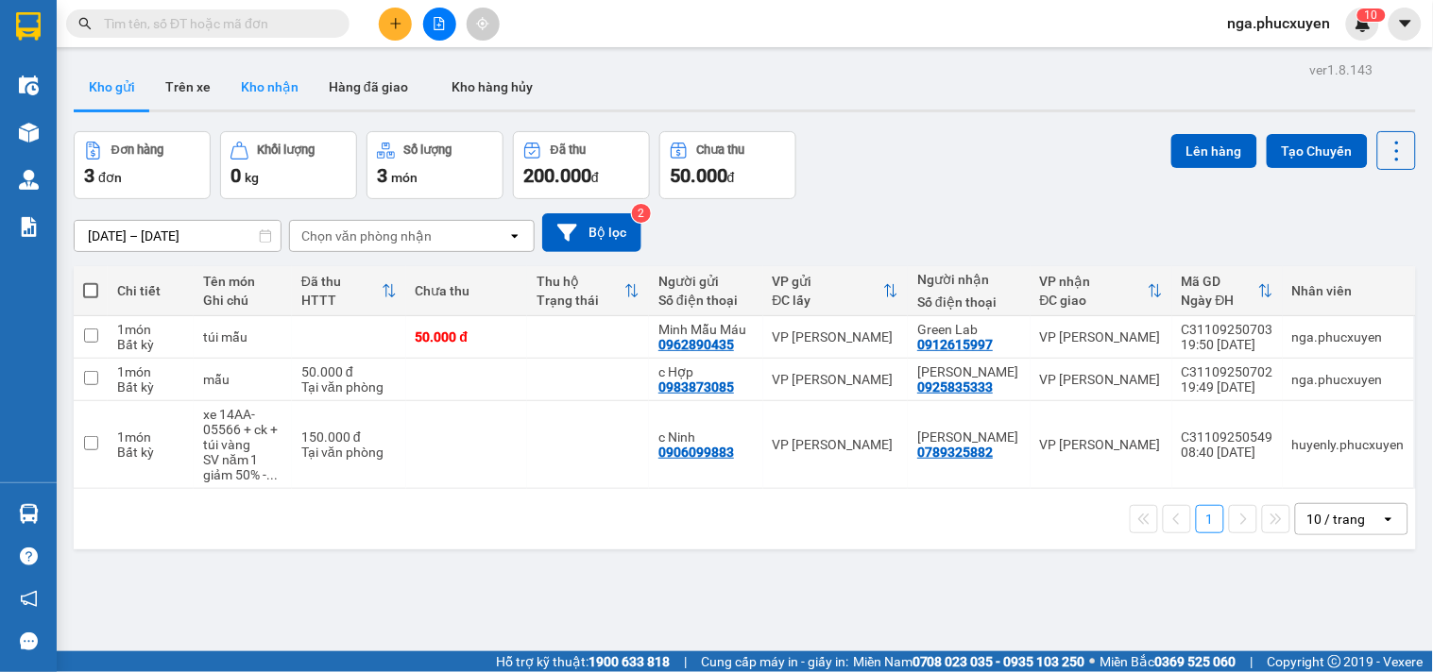
click at [277, 87] on button "Kho nhận" at bounding box center [270, 86] width 88 height 45
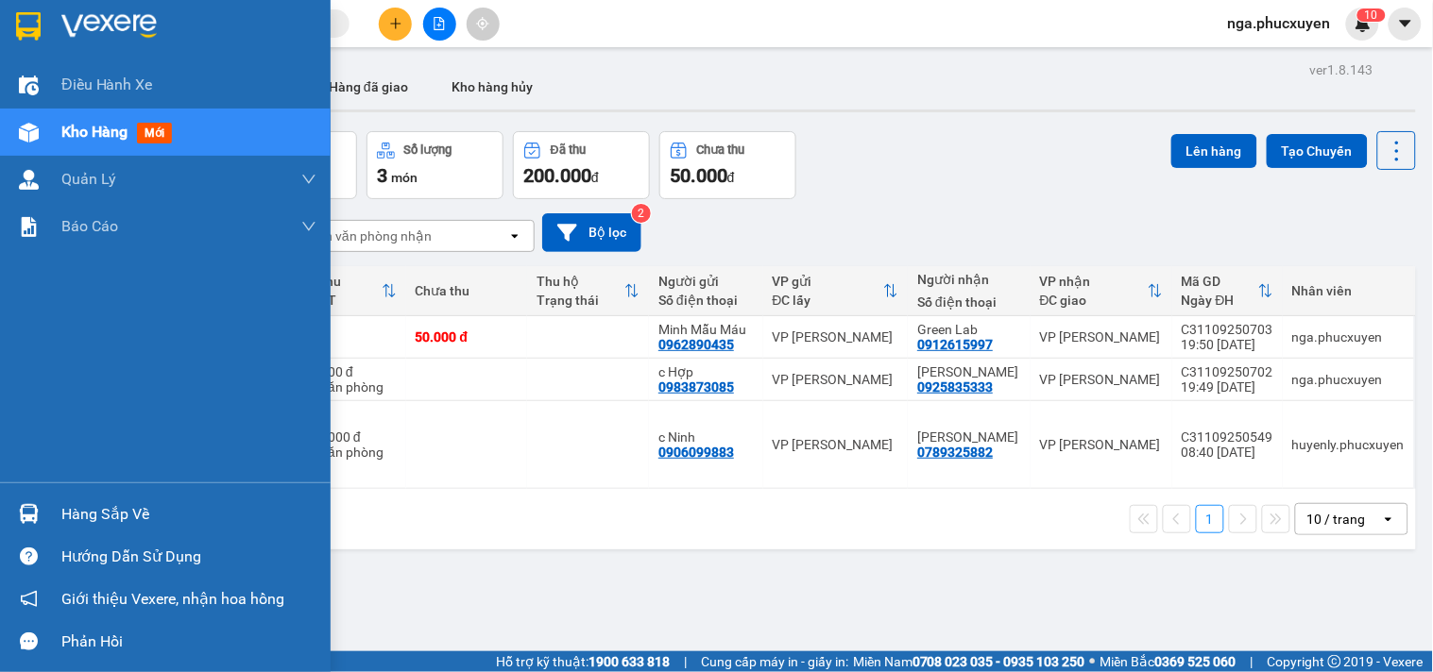
click at [48, 511] on div "Hàng sắp về" at bounding box center [165, 514] width 331 height 42
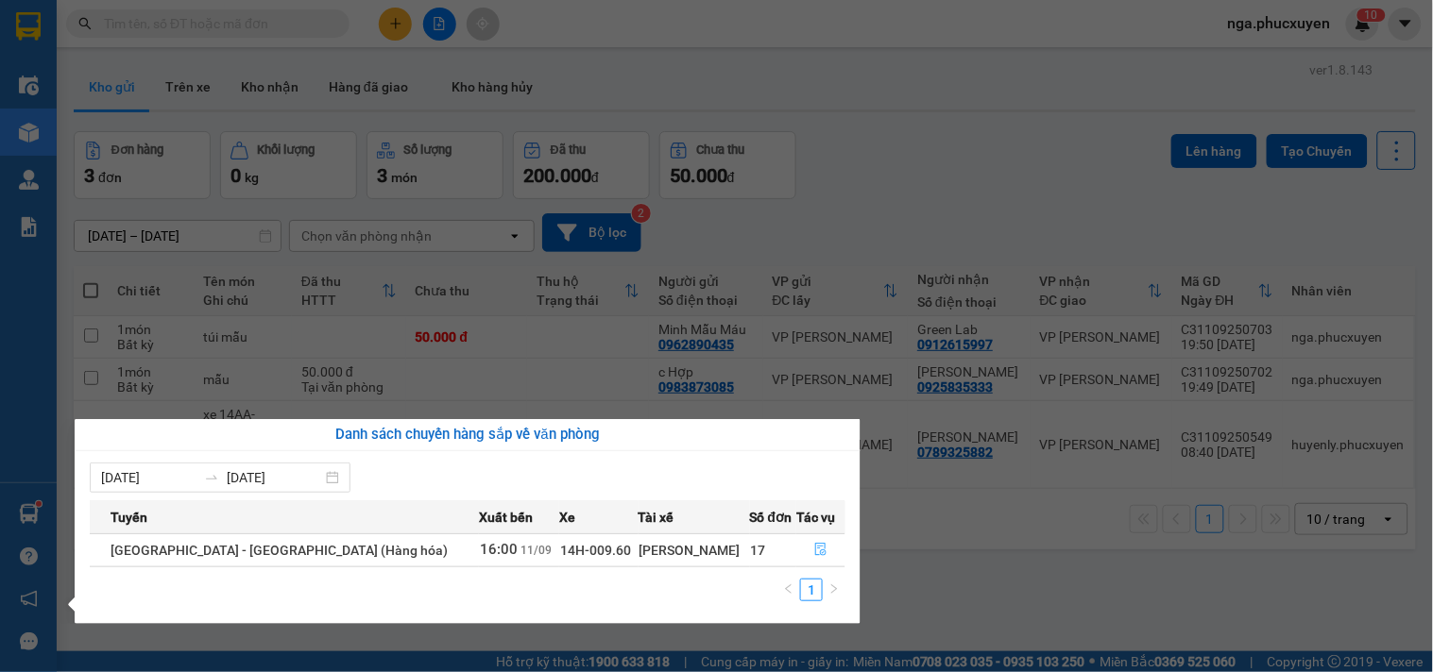
click at [812, 540] on button "button" at bounding box center [820, 550] width 47 height 30
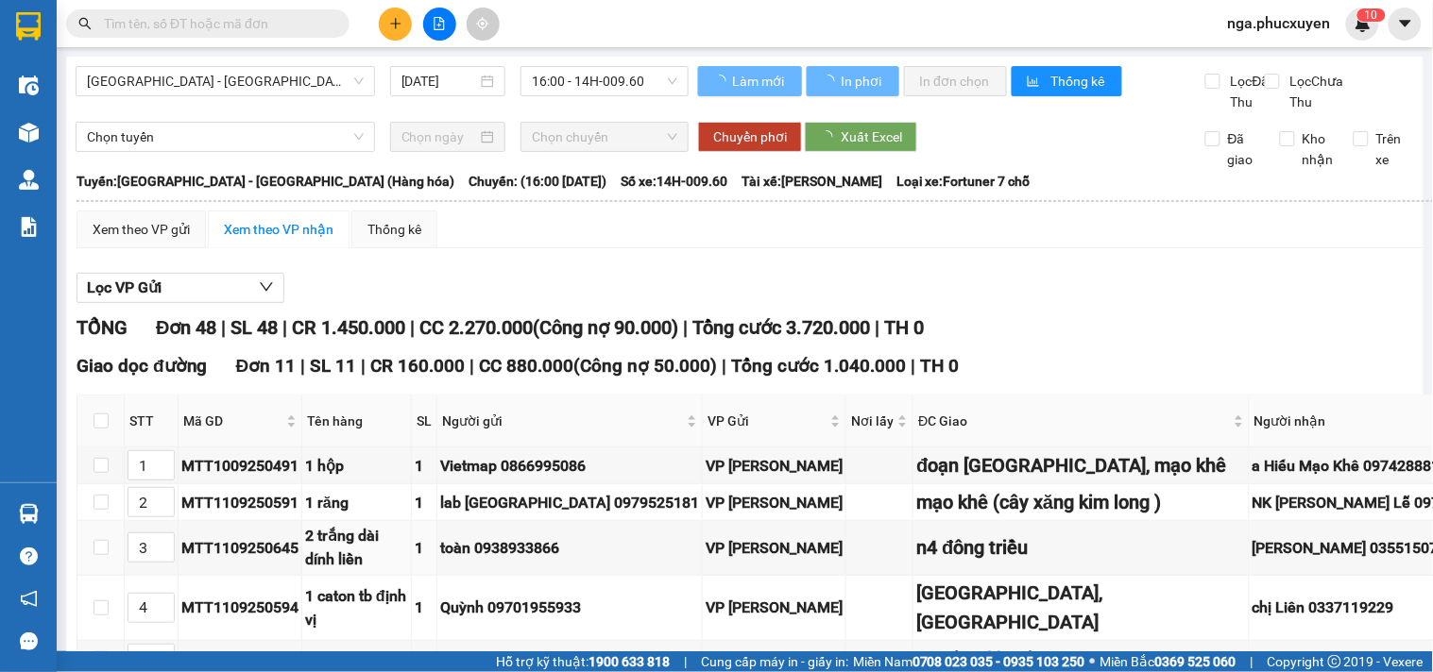
type input "6"
type input "7"
type input "1"
type input "8"
type input "9"
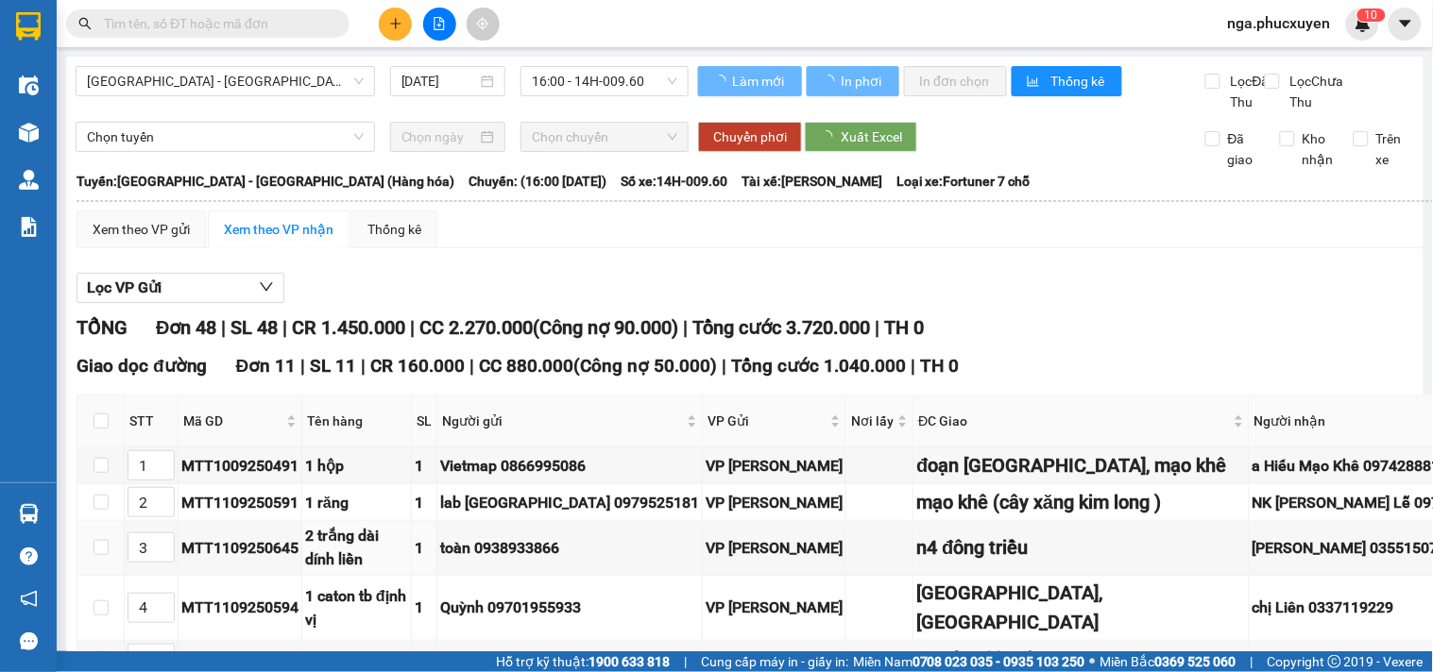
type input "10"
type input "11"
type input "12"
type input "3"
type input "2"
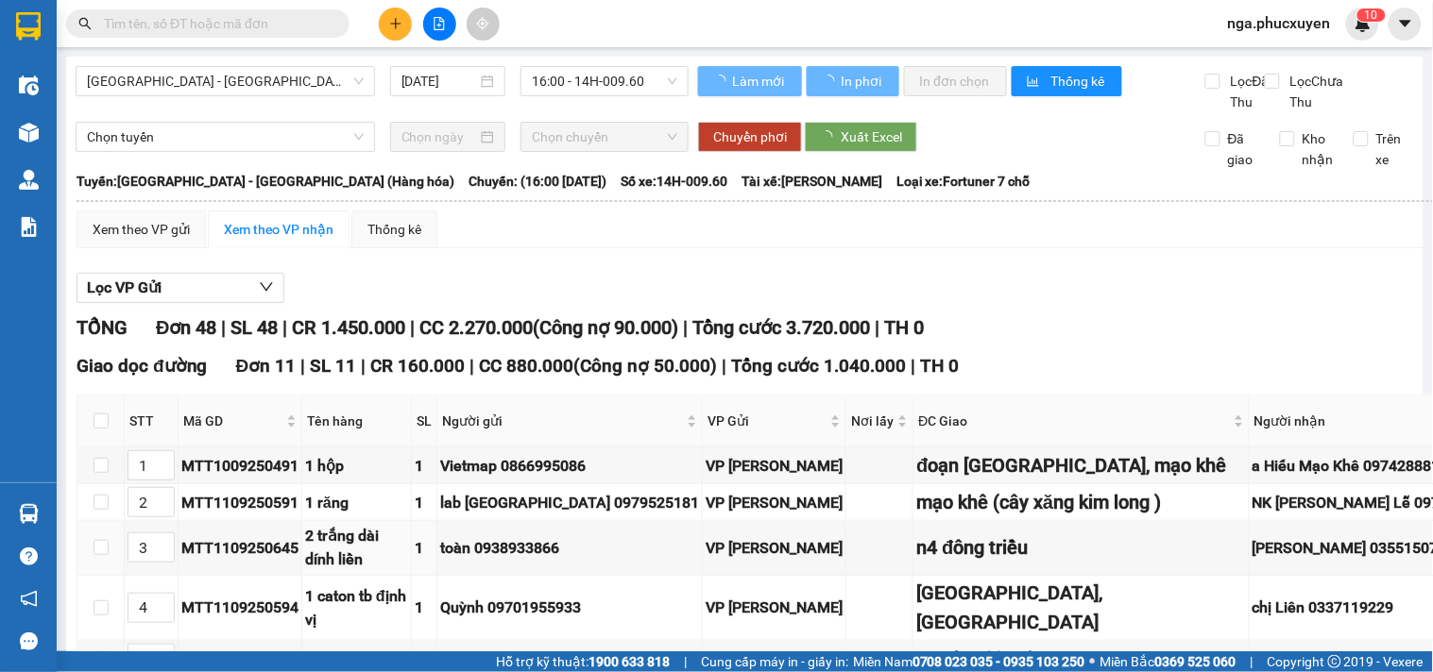
type input "4"
type input "15"
type input "13"
type input "14"
type input "16"
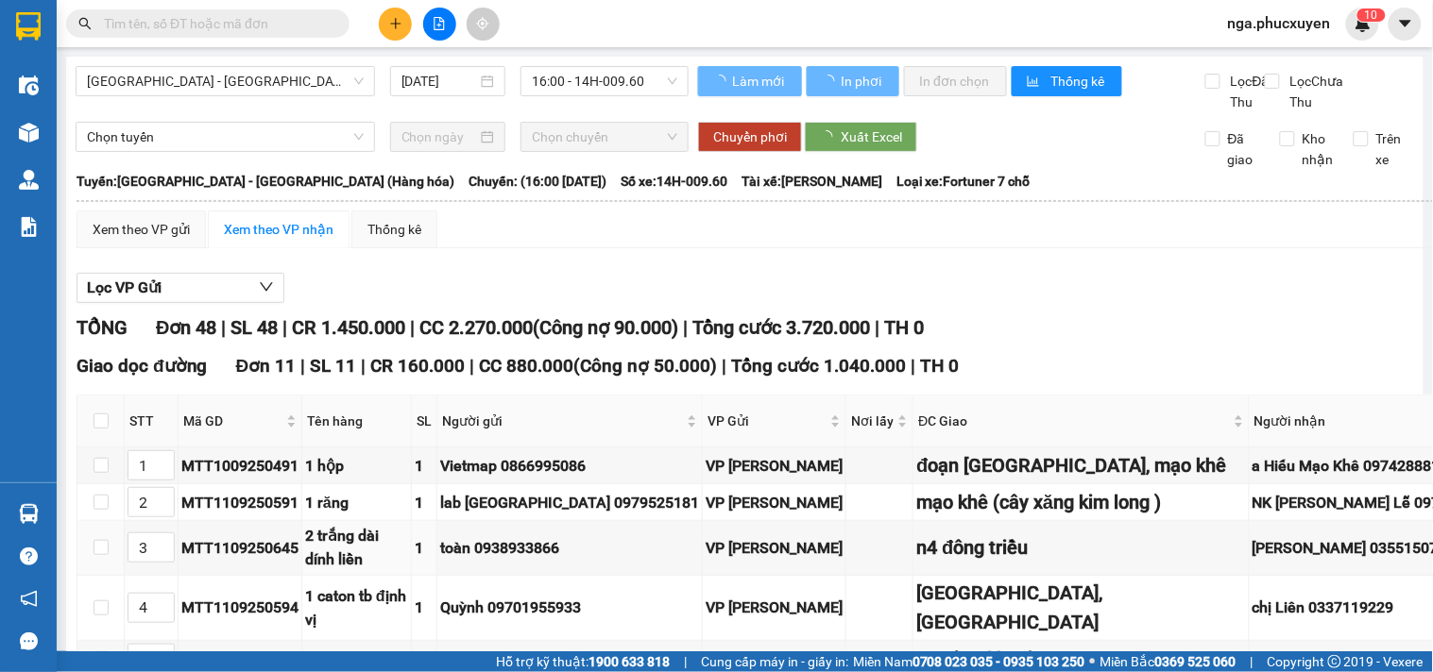
type input "5"
type input "17"
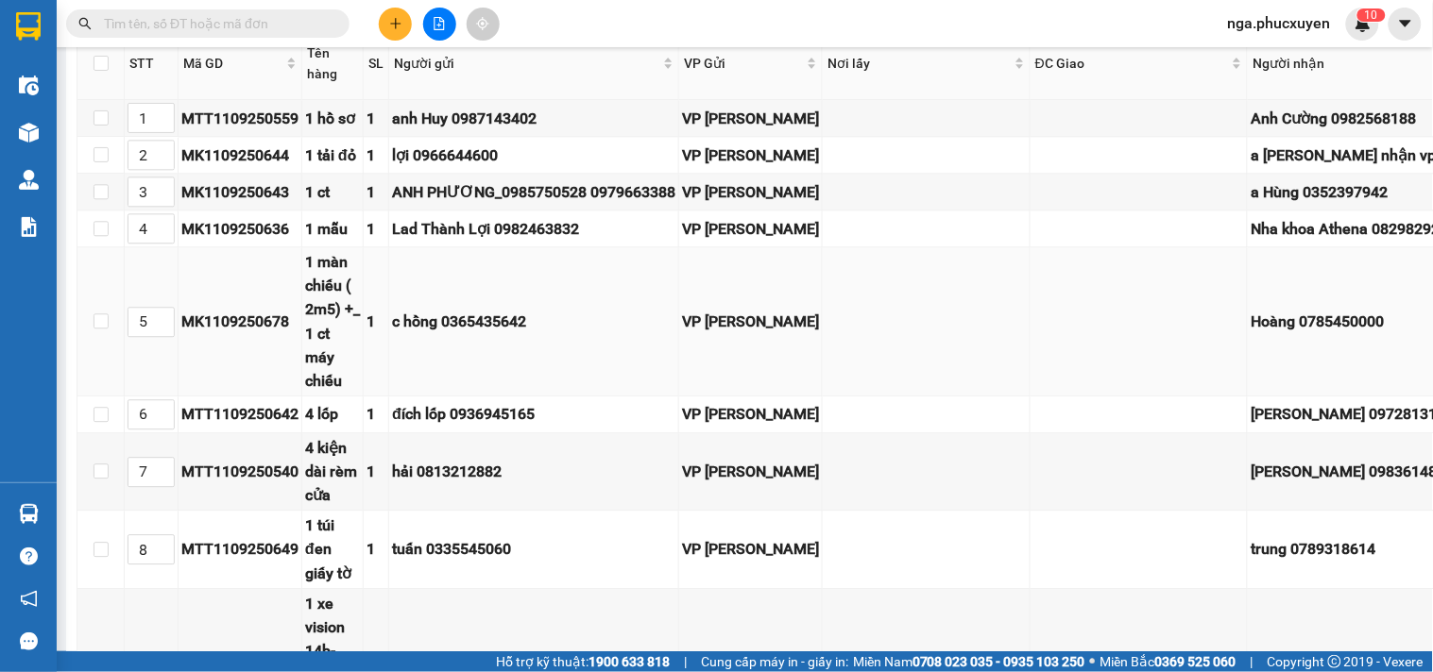
scroll to position [944, 0]
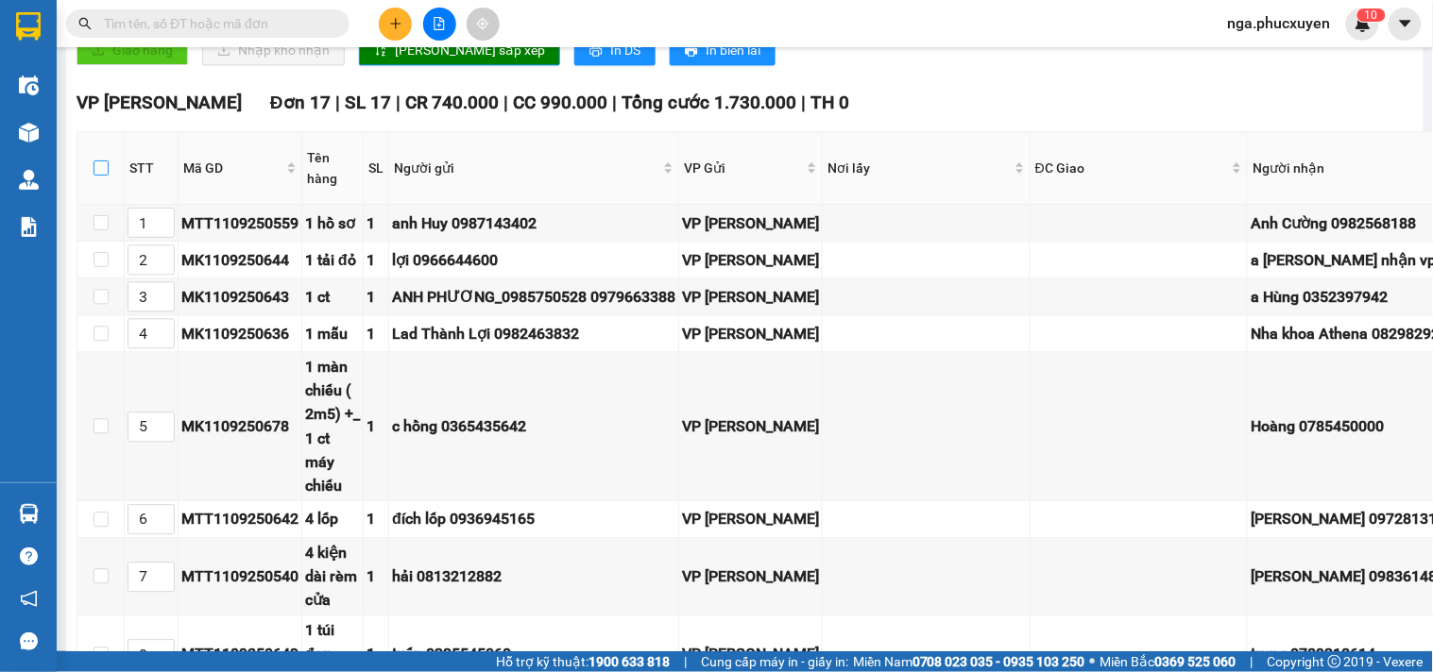
click at [101, 172] on label at bounding box center [100, 168] width 15 height 21
click at [101, 172] on input "checkbox" at bounding box center [100, 168] width 15 height 15
checkbox input "true"
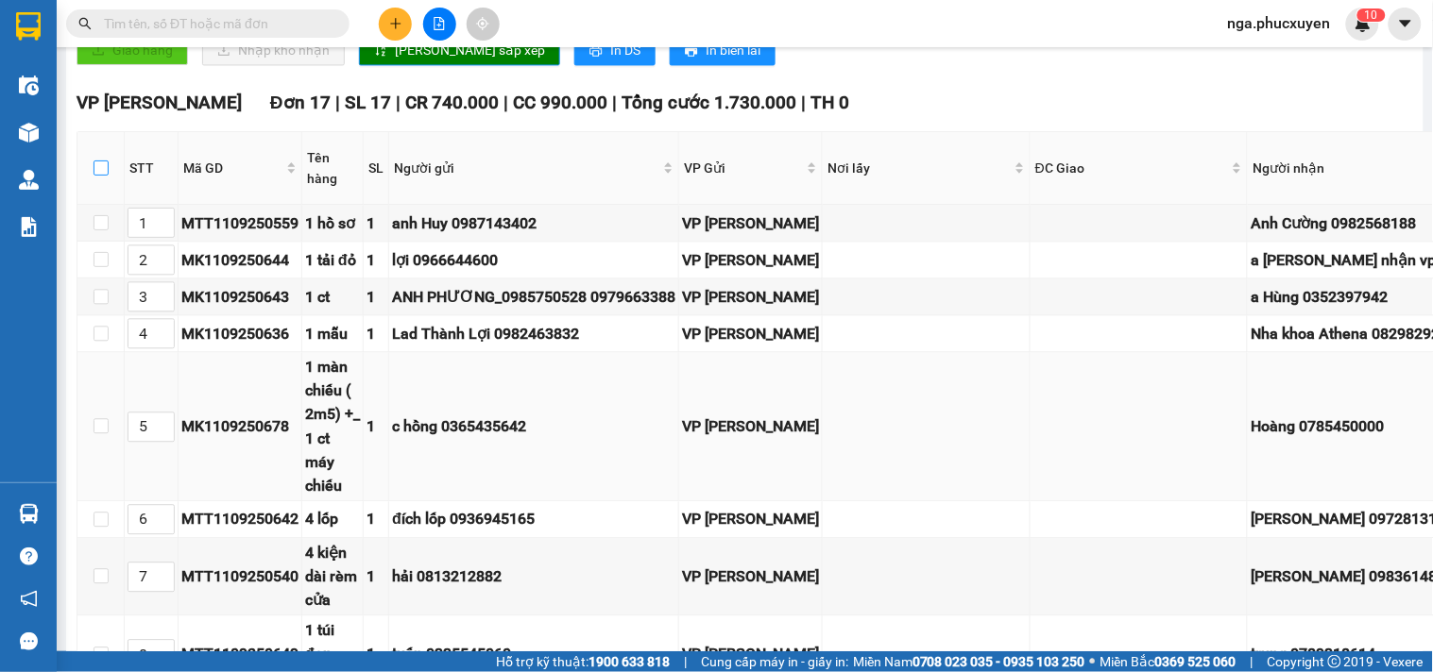
checkbox input "true"
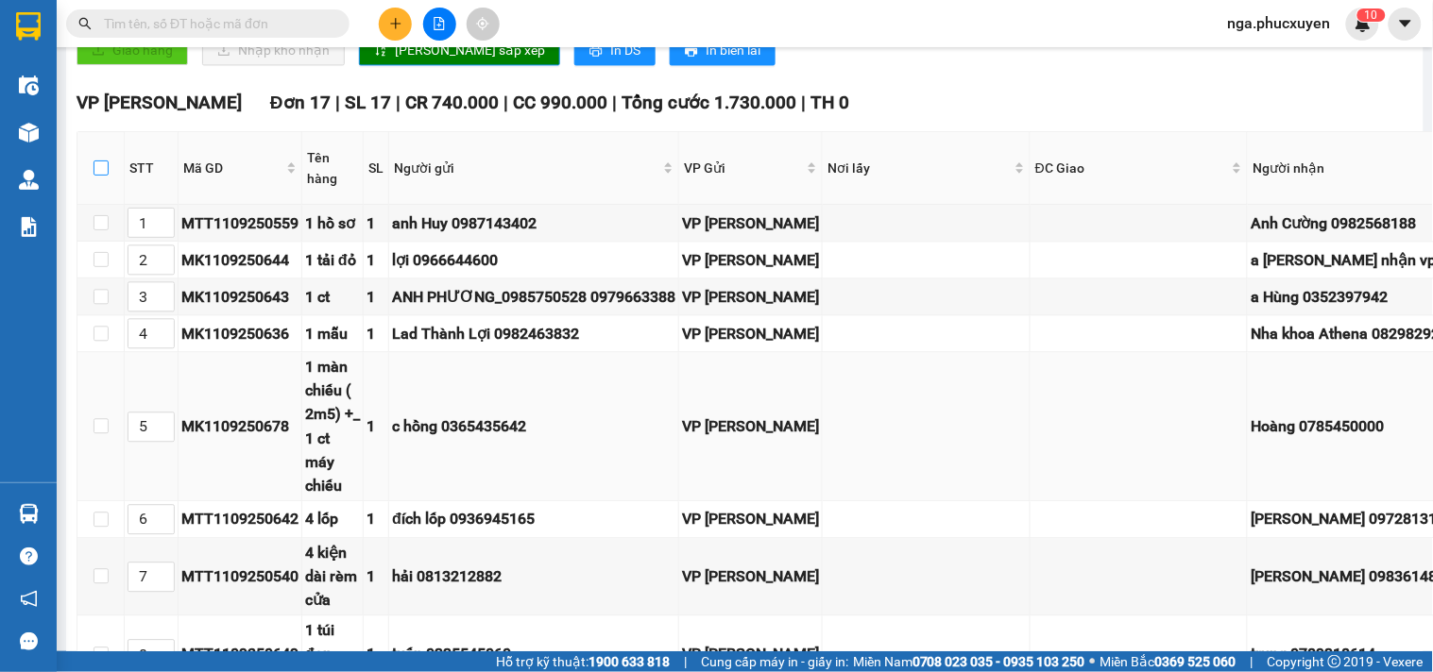
checkbox input "true"
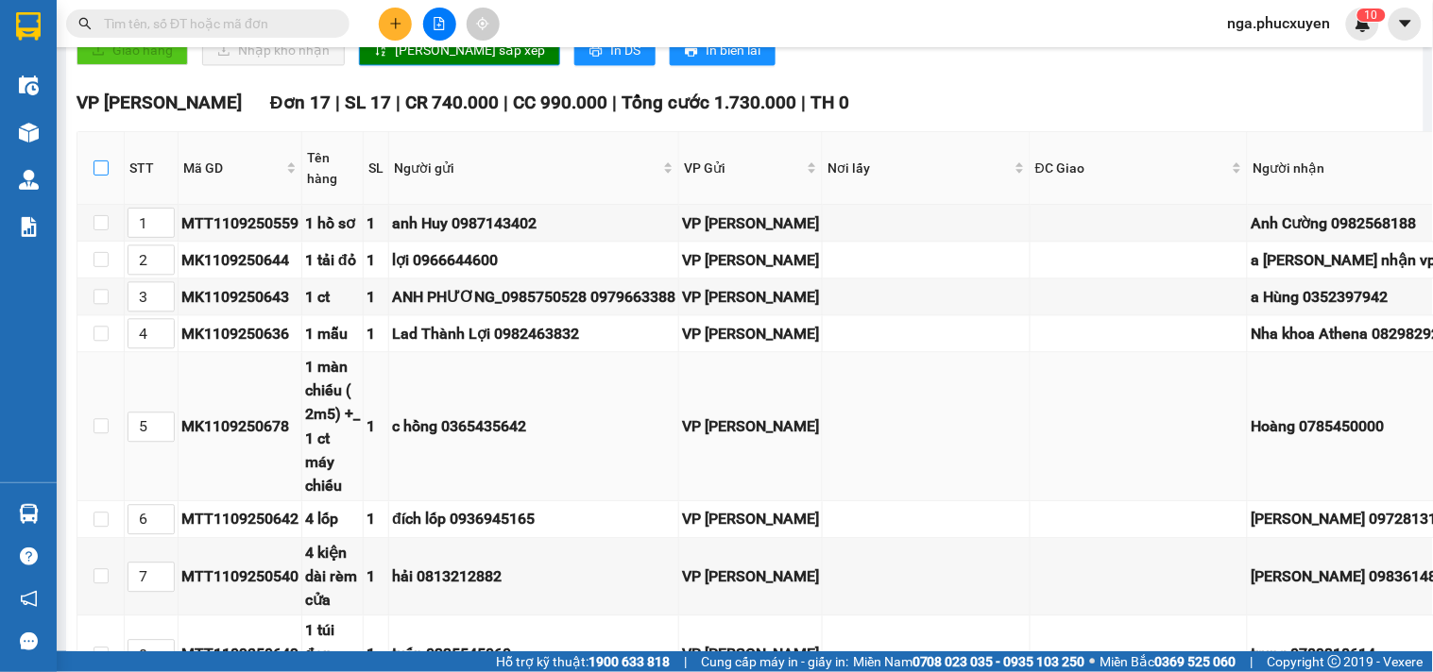
checkbox input "true"
